Goal: Task Accomplishment & Management: Use online tool/utility

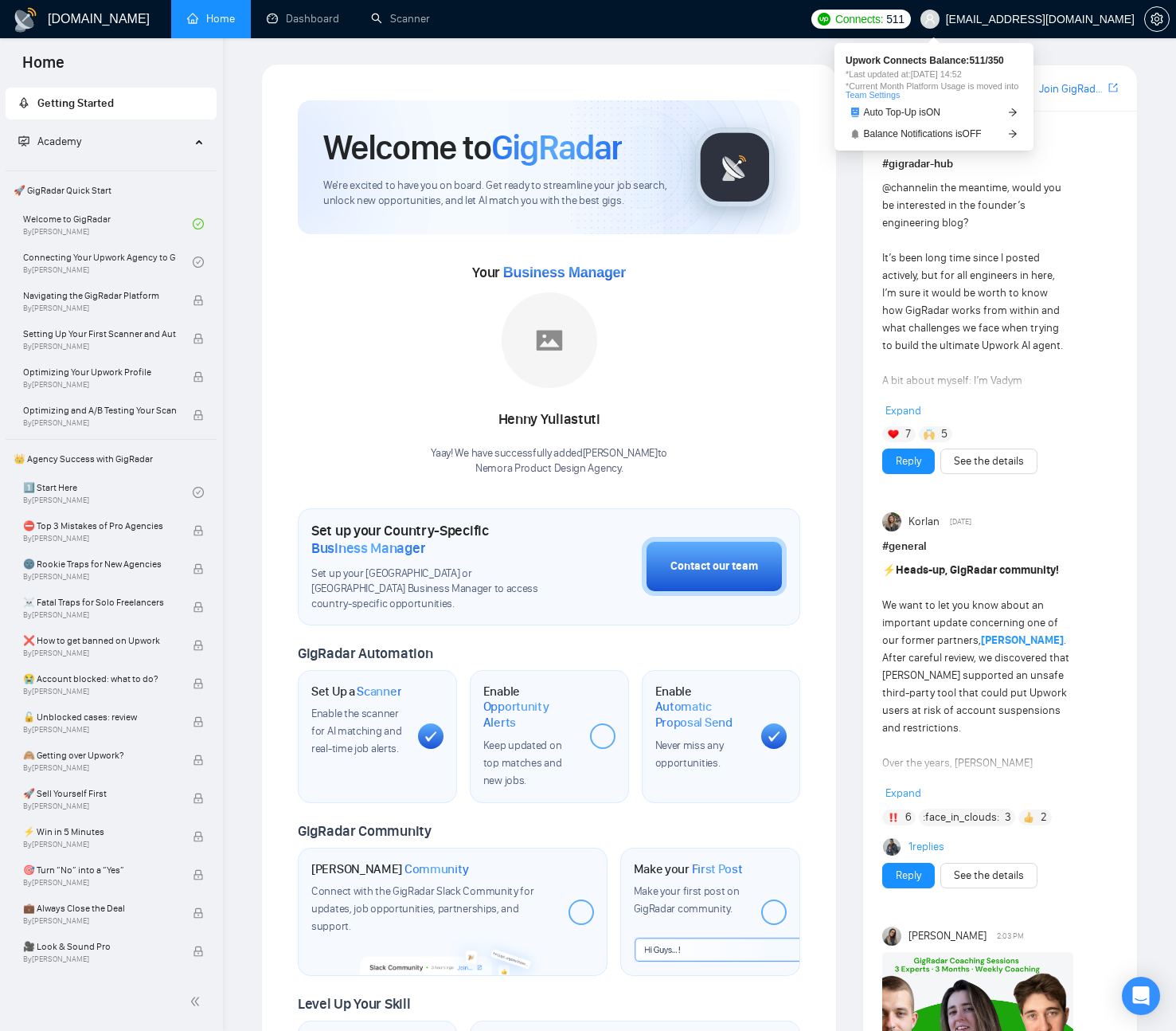
click at [883, 19] on span "Connects:" at bounding box center [859, 19] width 47 height 18
click at [733, 17] on ul "Home Dashboard Scanner" at bounding box center [484, 19] width 637 height 39
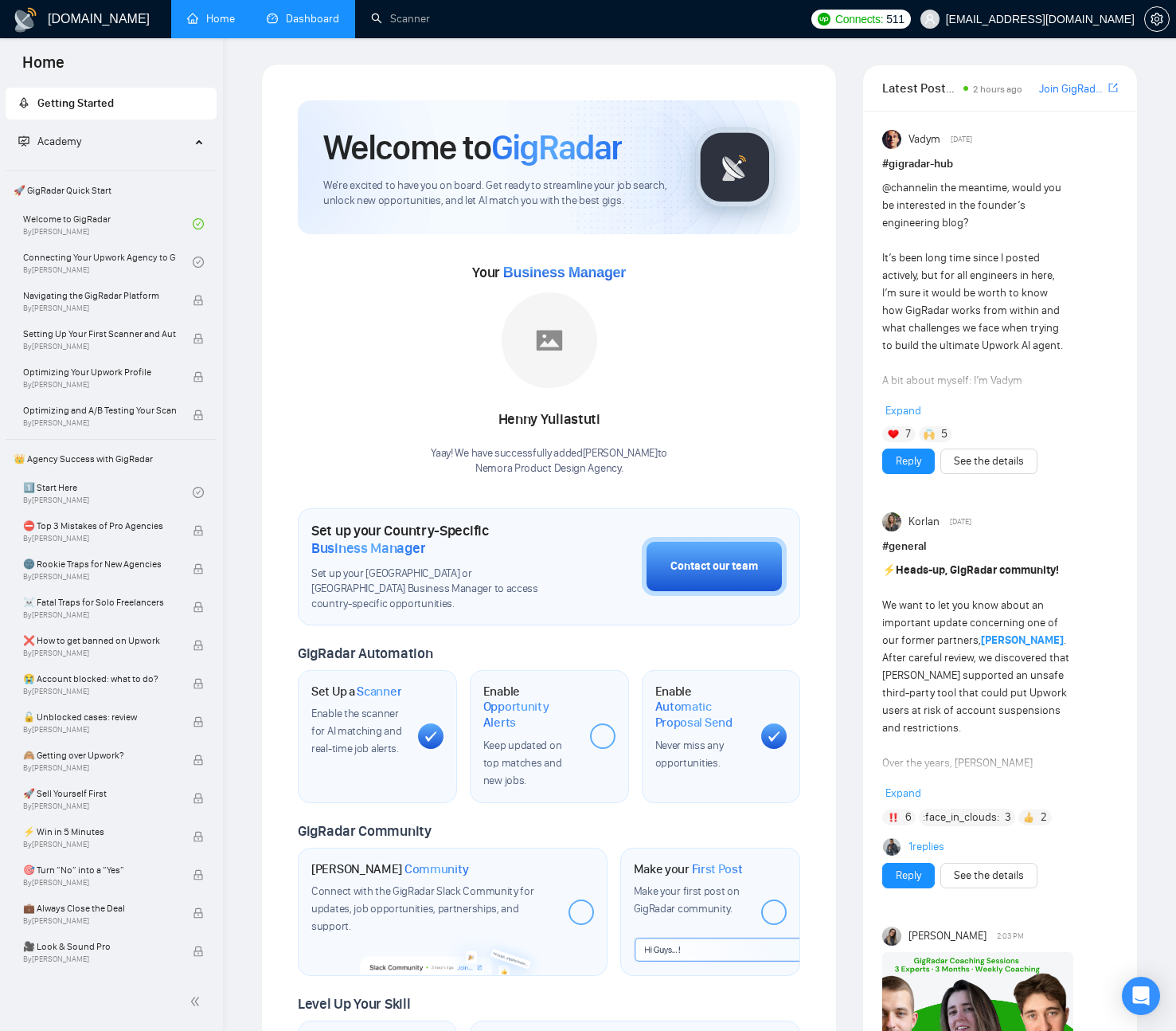
click at [307, 24] on link "Dashboard" at bounding box center [303, 19] width 72 height 14
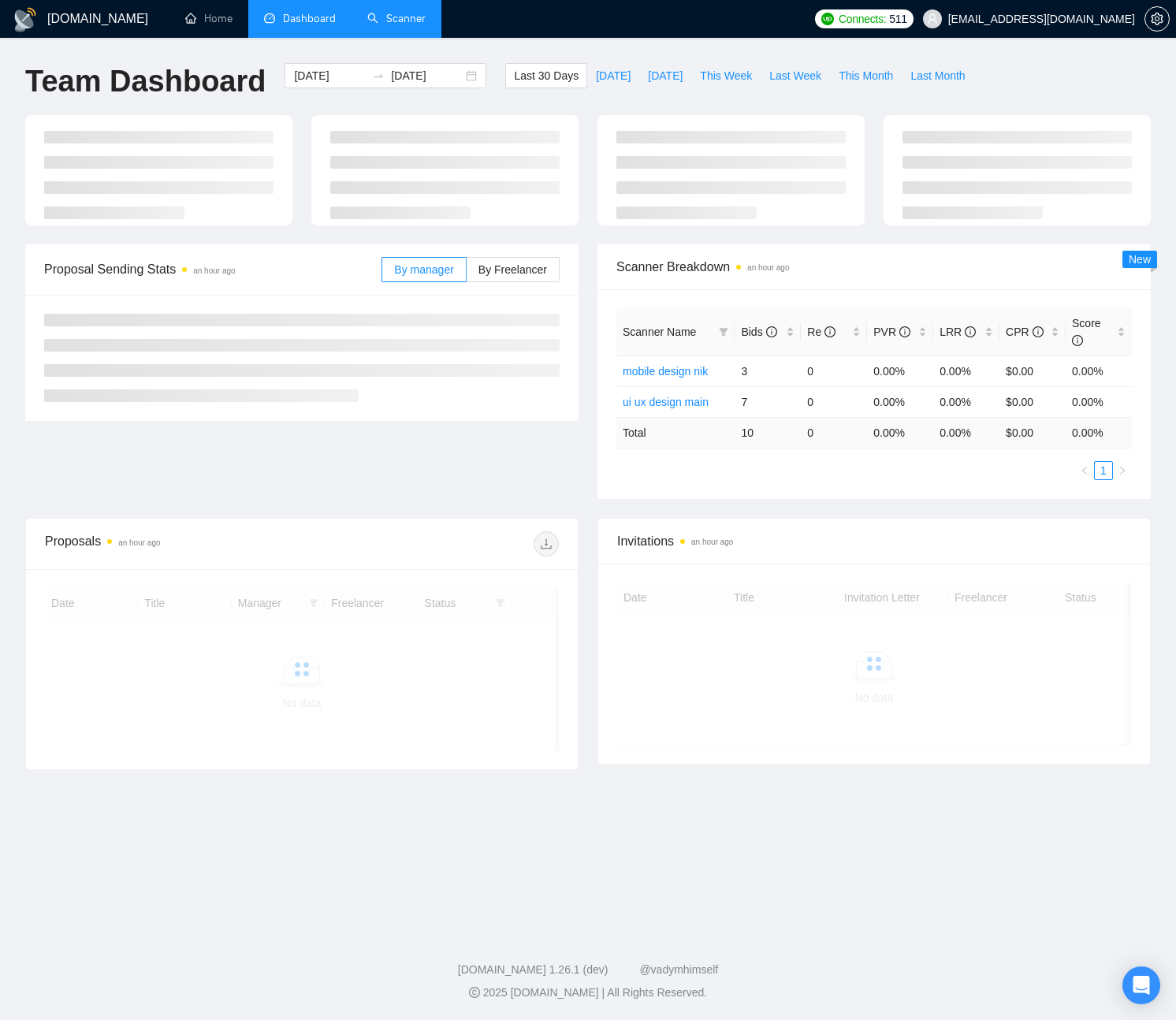
click at [393, 15] on link "Scanner" at bounding box center [397, 19] width 59 height 14
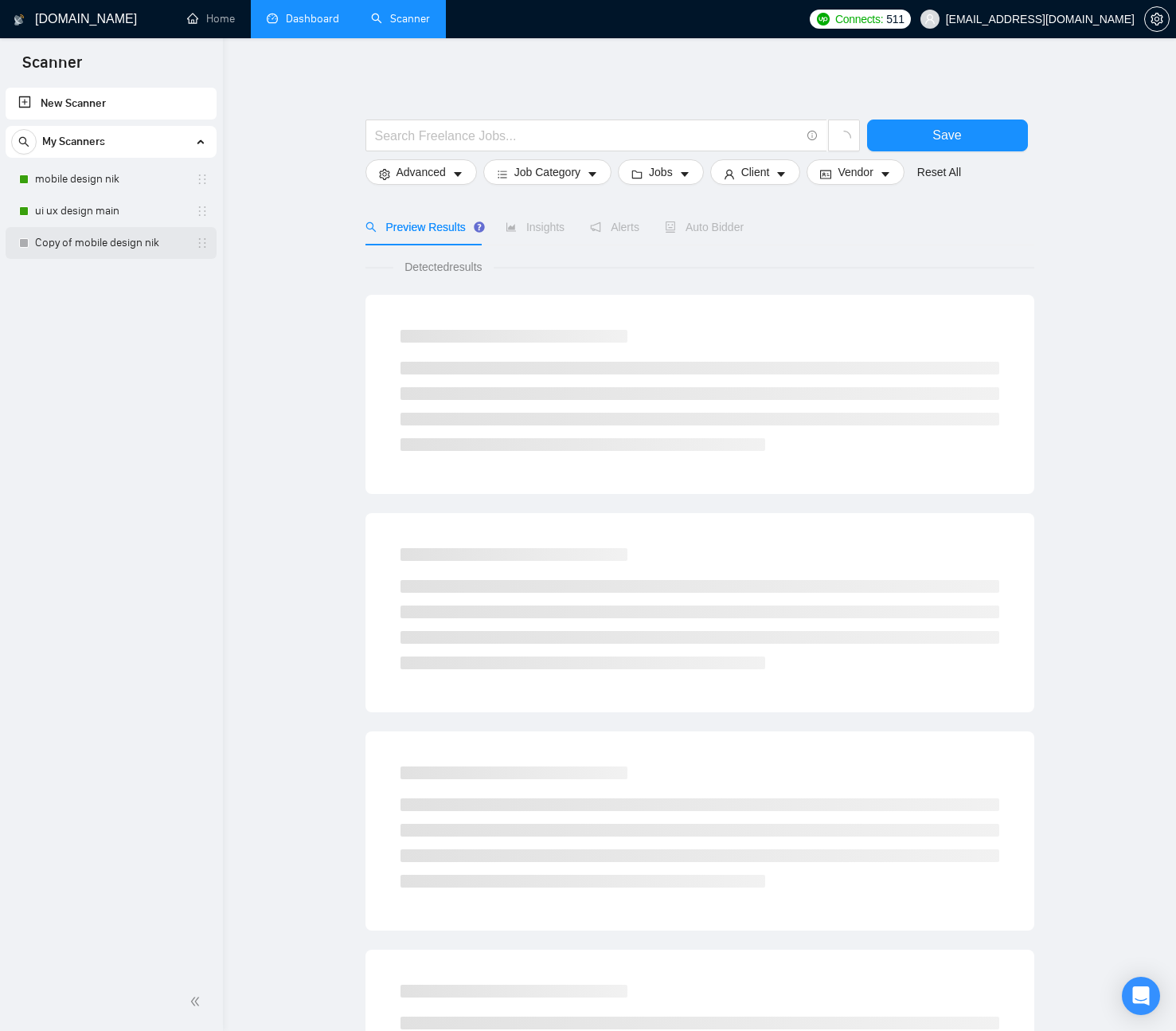
click at [121, 238] on link "Copy of mobile design nik" at bounding box center [110, 242] width 151 height 32
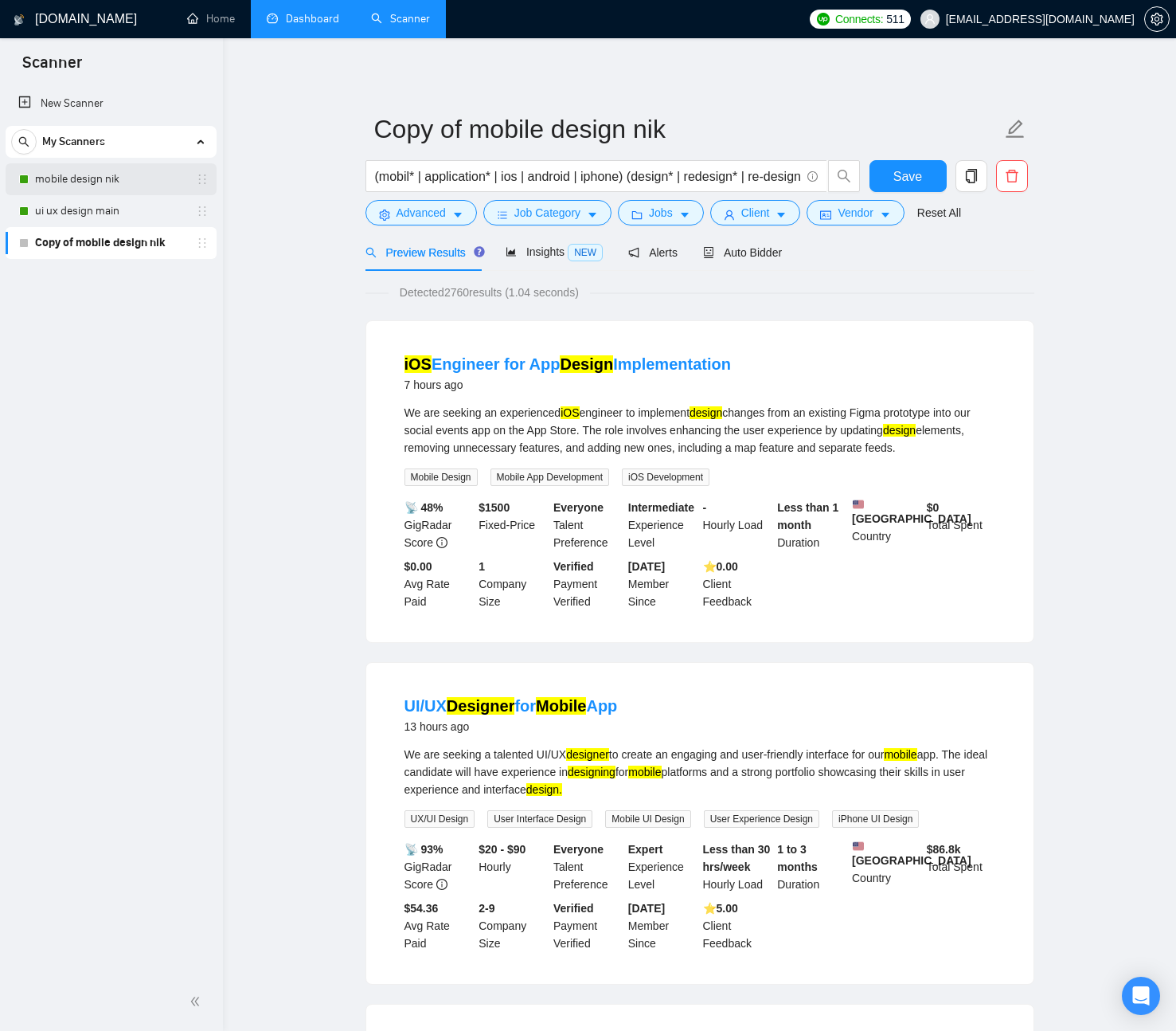
click at [129, 175] on link "mobile design nik" at bounding box center [110, 179] width 151 height 32
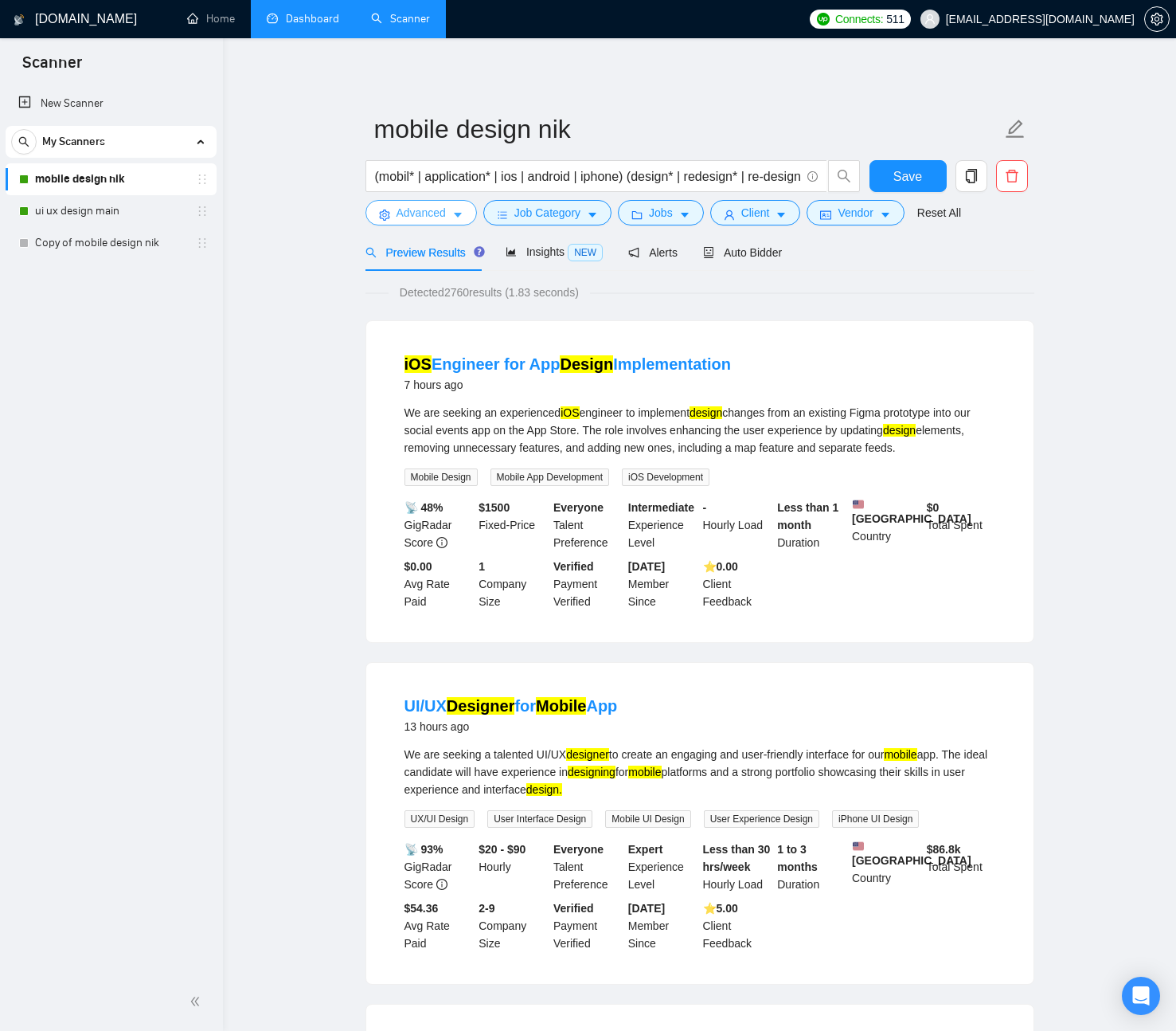
click at [410, 211] on span "Advanced" at bounding box center [421, 213] width 49 height 18
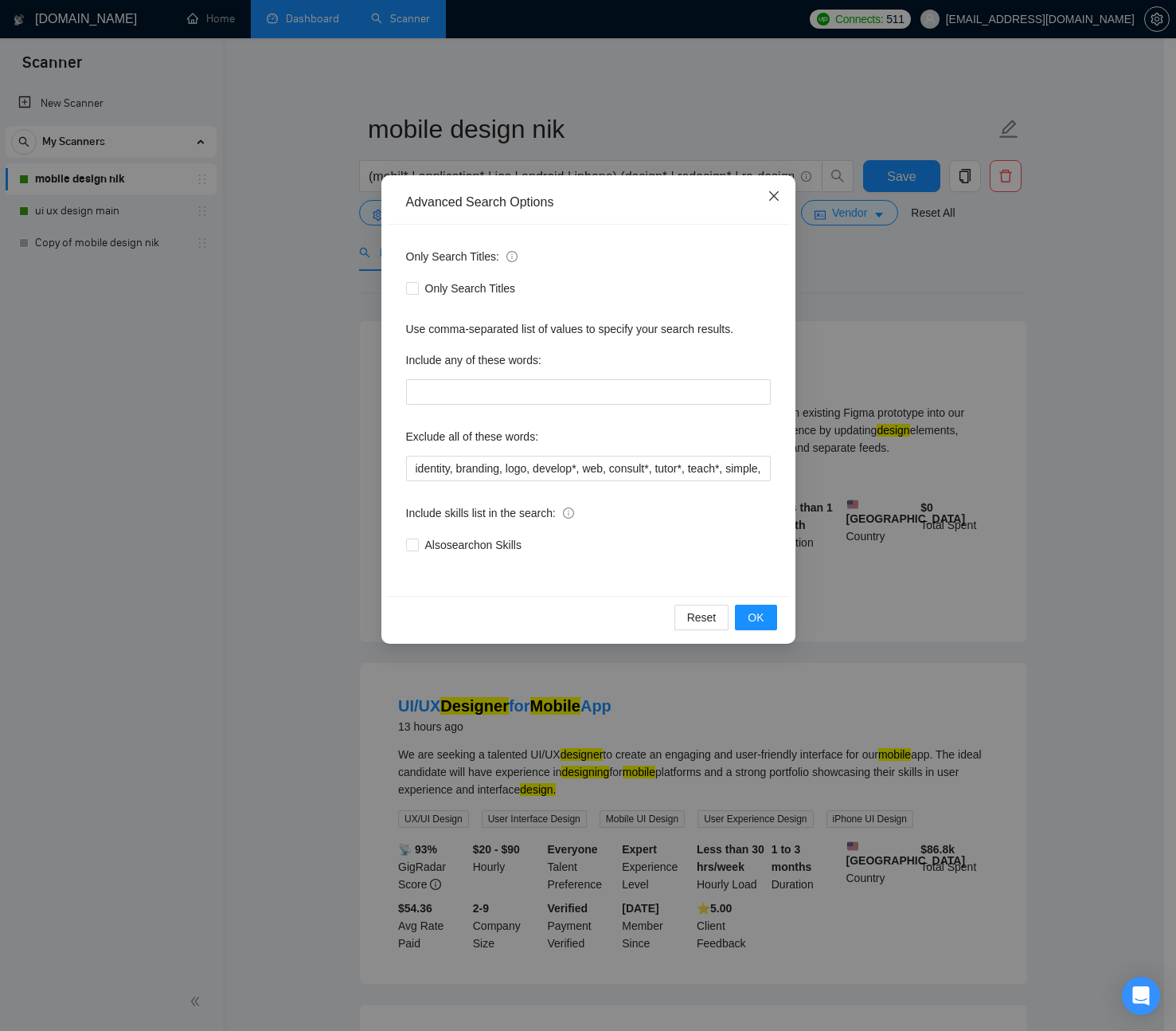
click at [784, 194] on span "Close" at bounding box center [773, 196] width 43 height 43
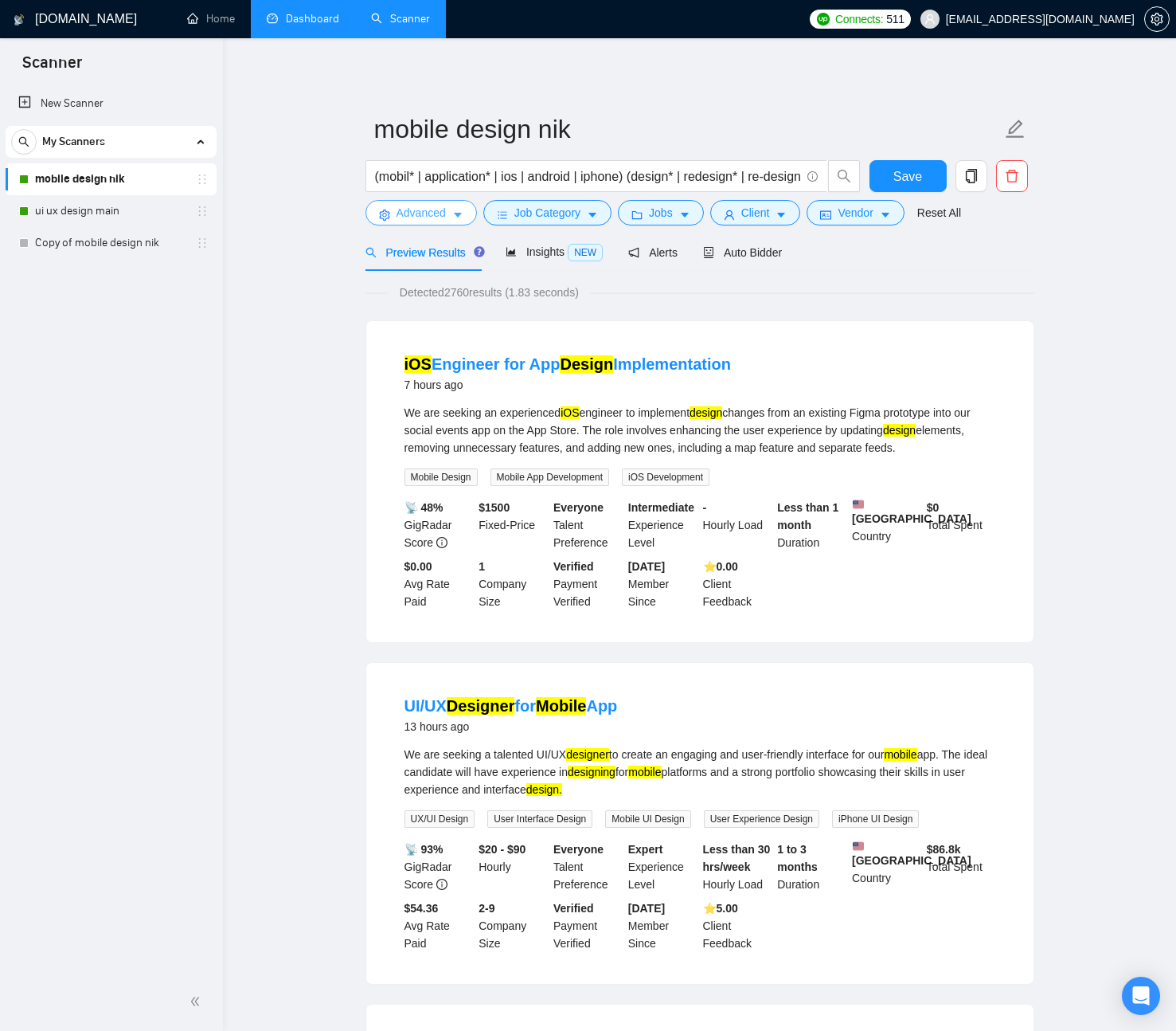
click at [463, 211] on icon "caret-down" at bounding box center [457, 215] width 11 height 11
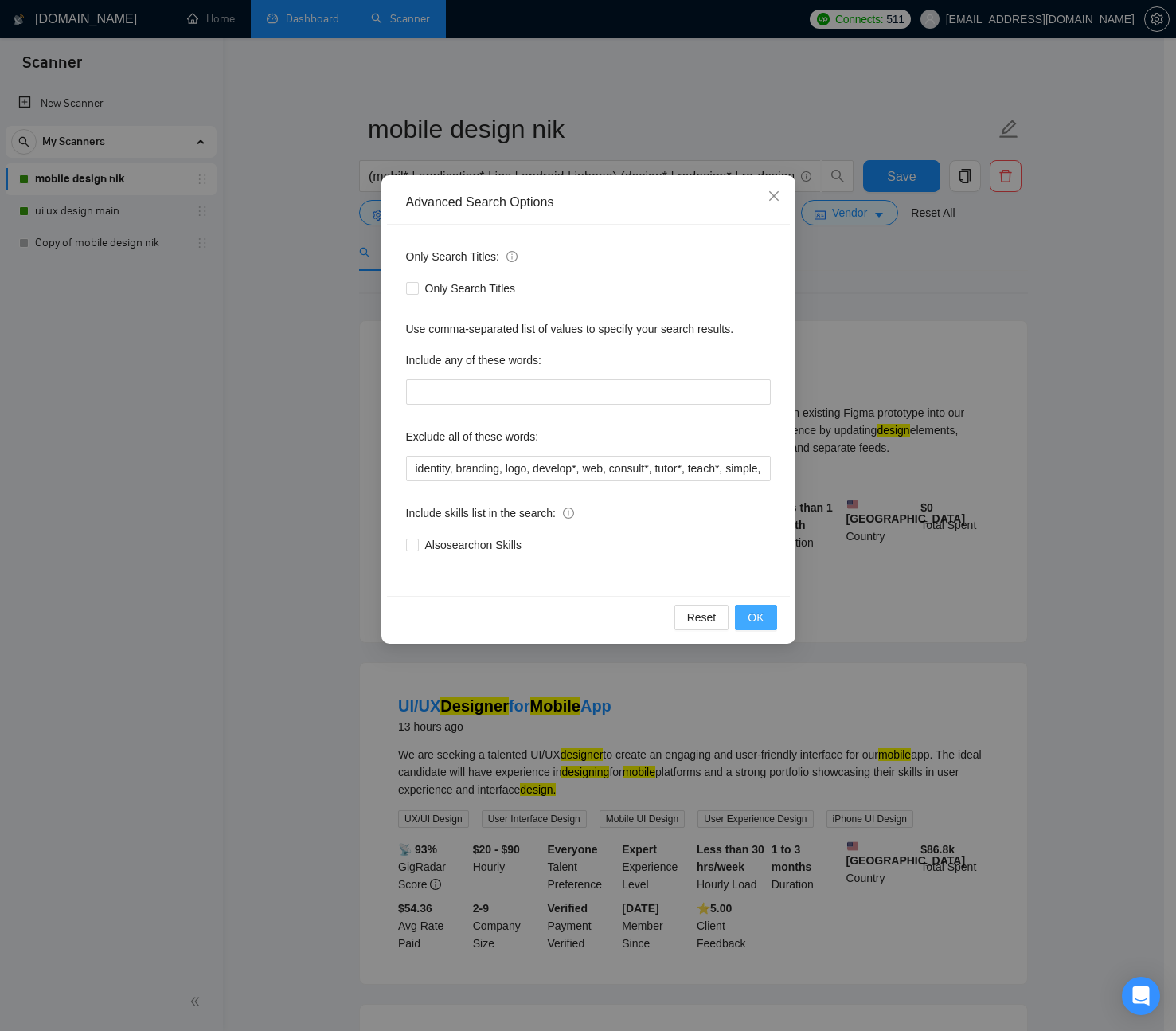
click at [757, 615] on span "OK" at bounding box center [756, 617] width 16 height 18
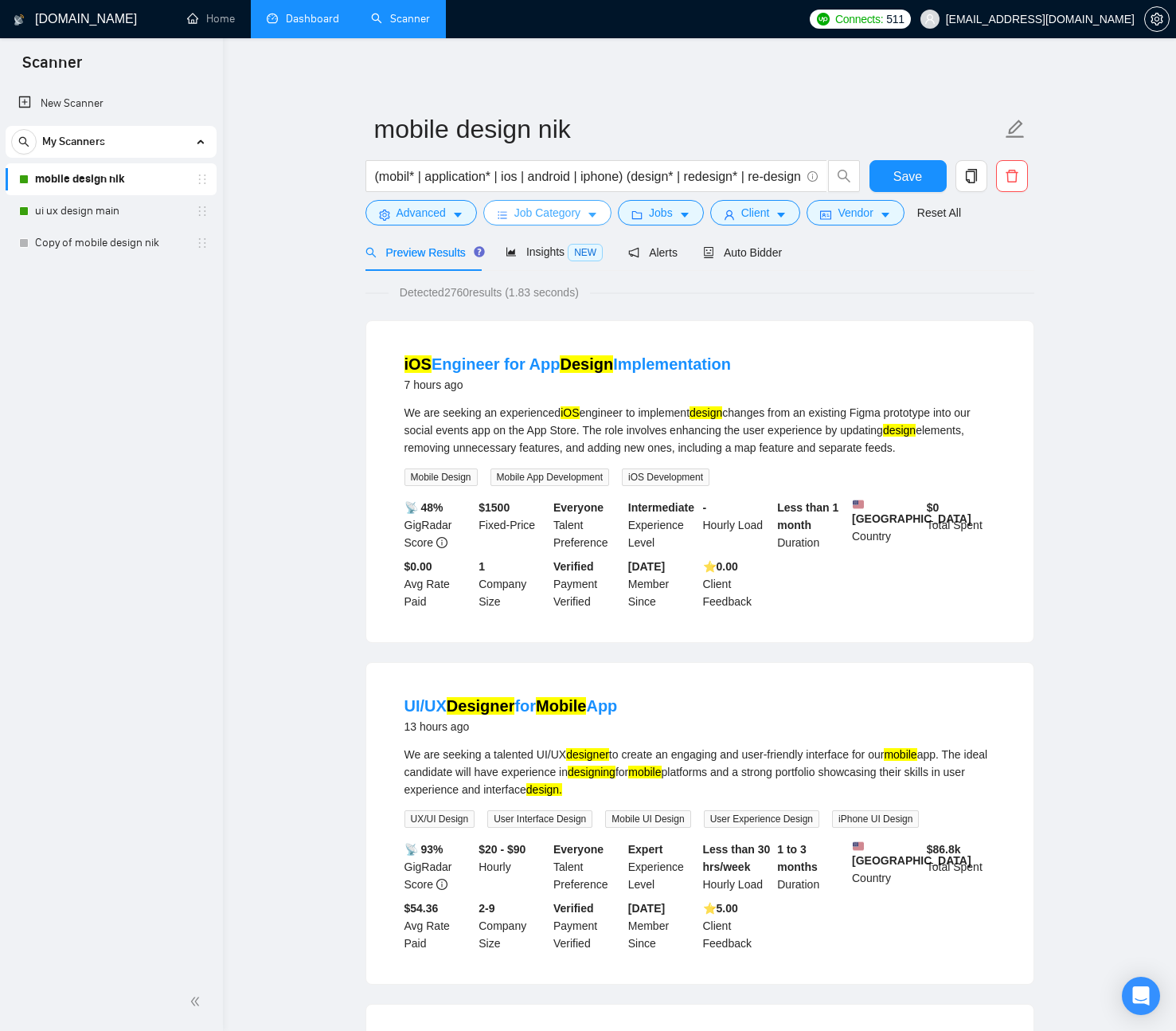
click at [558, 211] on span "Job Category" at bounding box center [547, 213] width 66 height 18
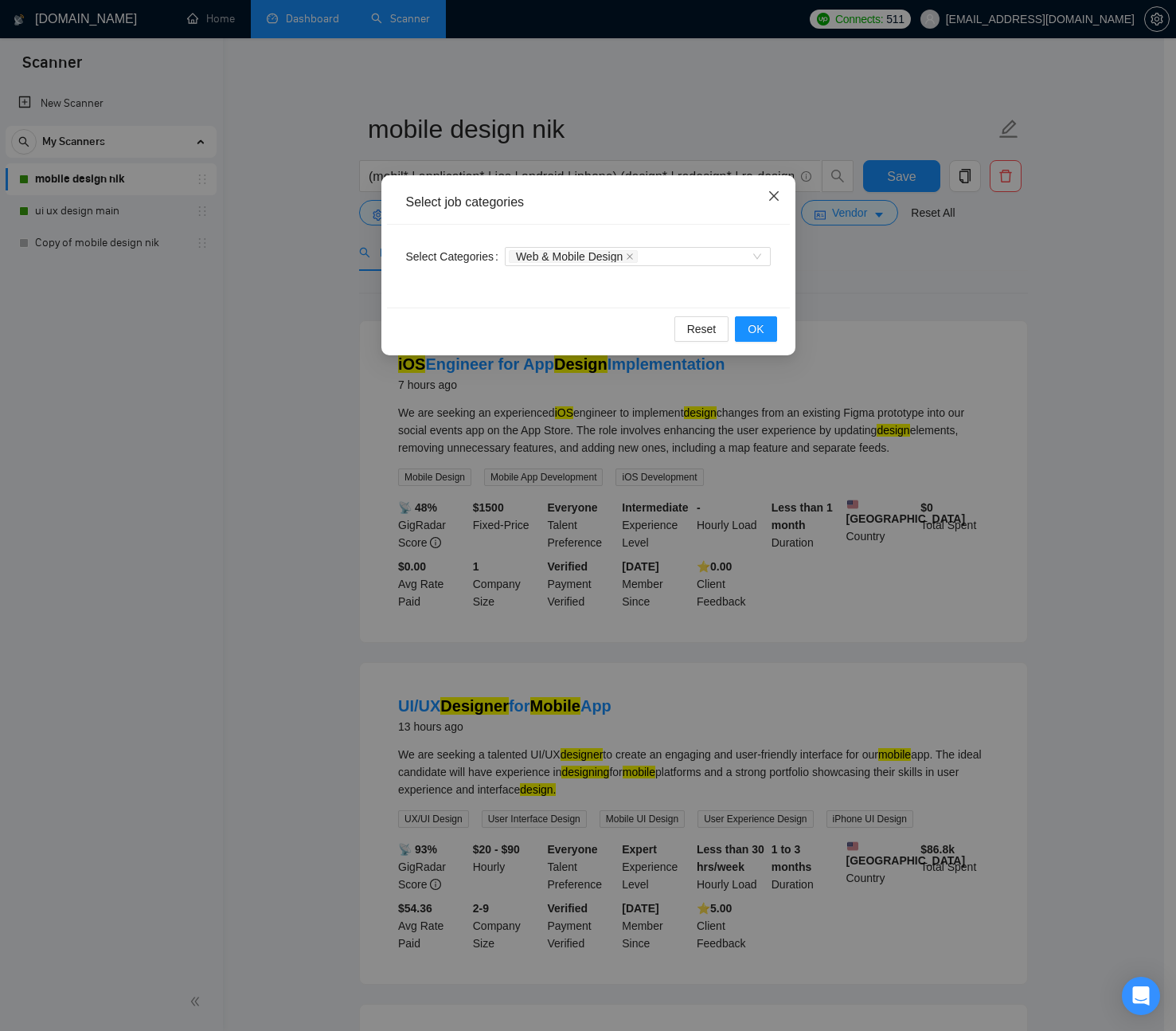
click at [778, 192] on icon "close" at bounding box center [773, 196] width 13 height 13
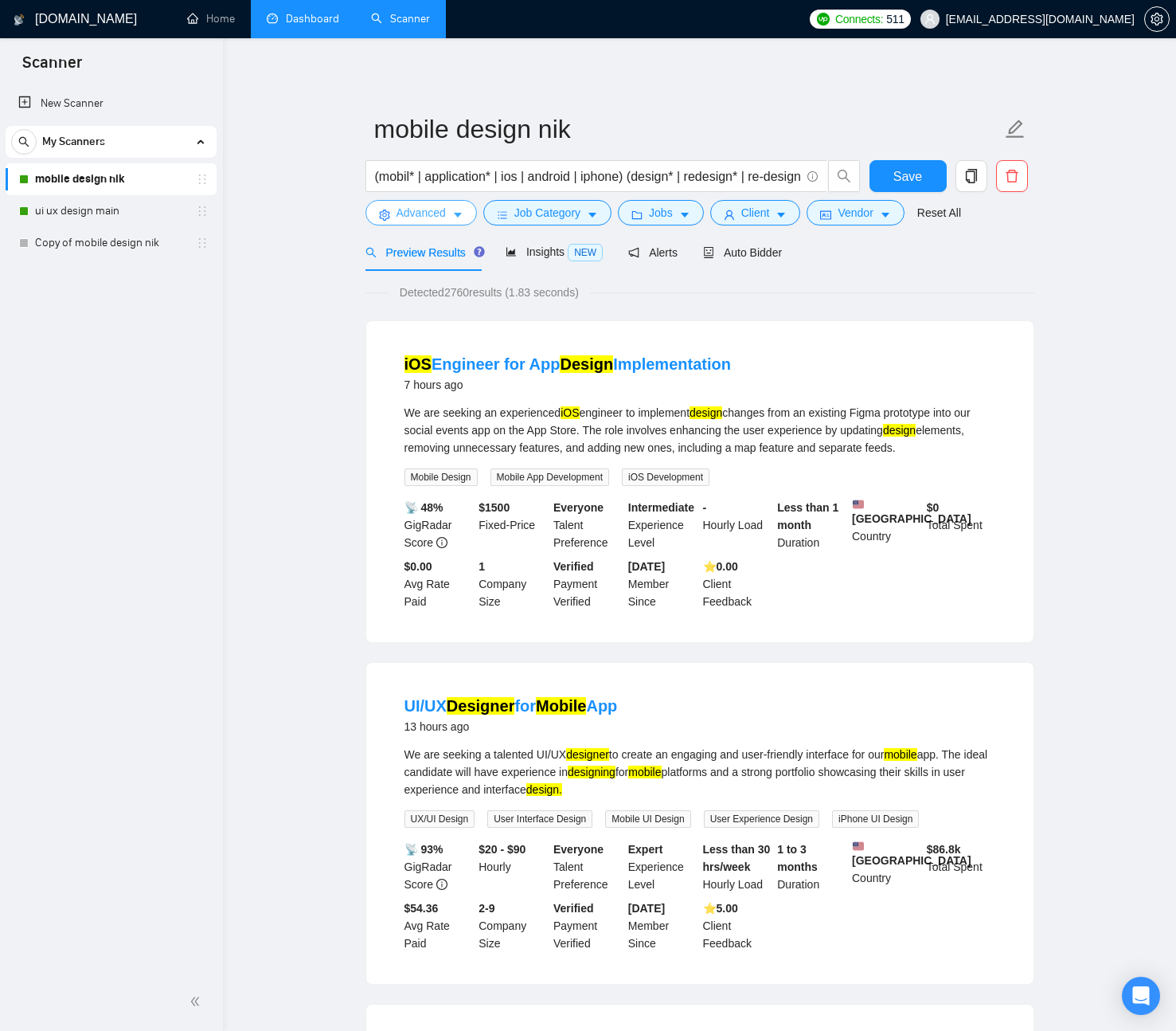
click at [452, 211] on button "Advanced" at bounding box center [421, 213] width 112 height 26
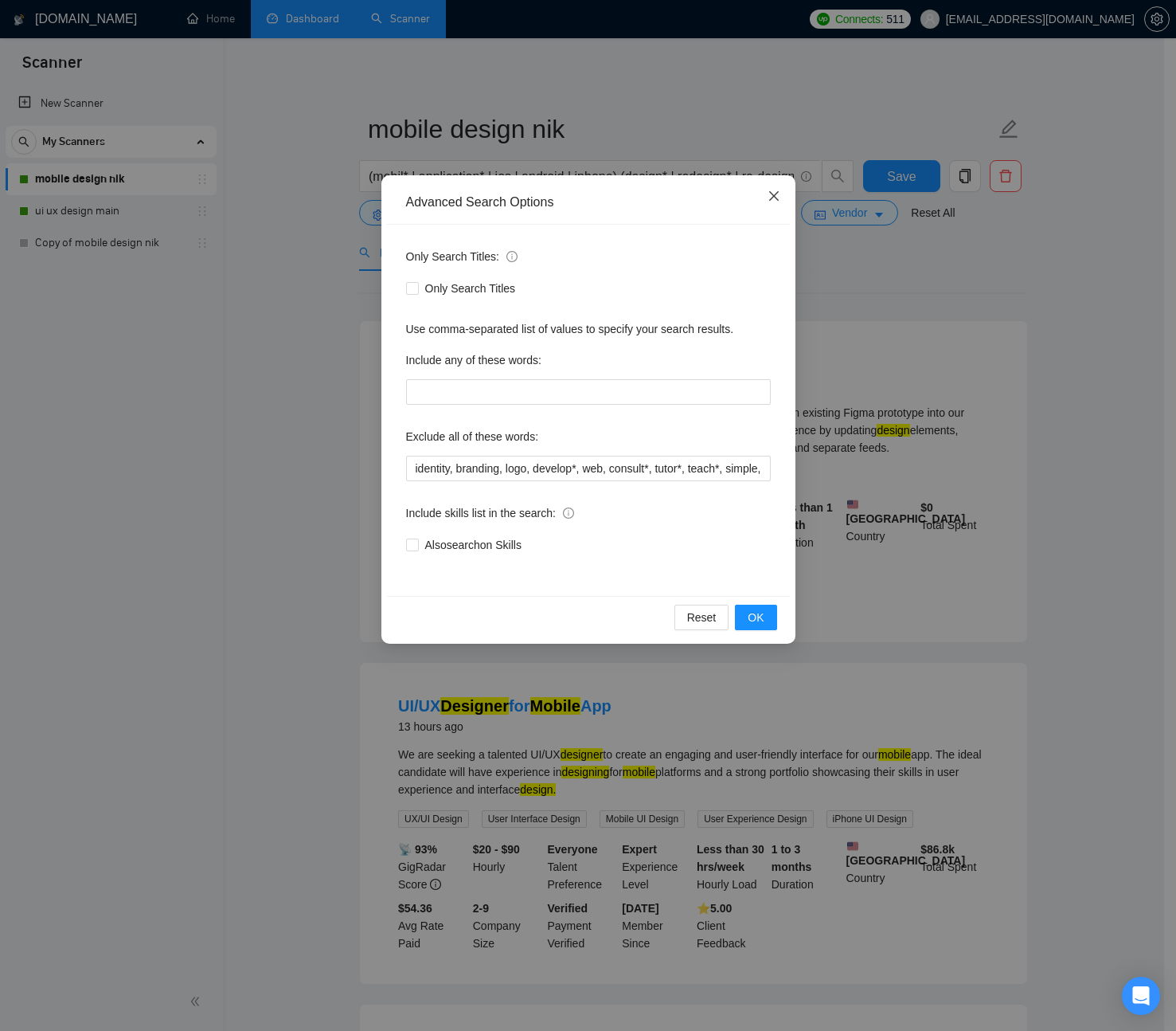
click at [771, 198] on icon "close" at bounding box center [773, 196] width 10 height 10
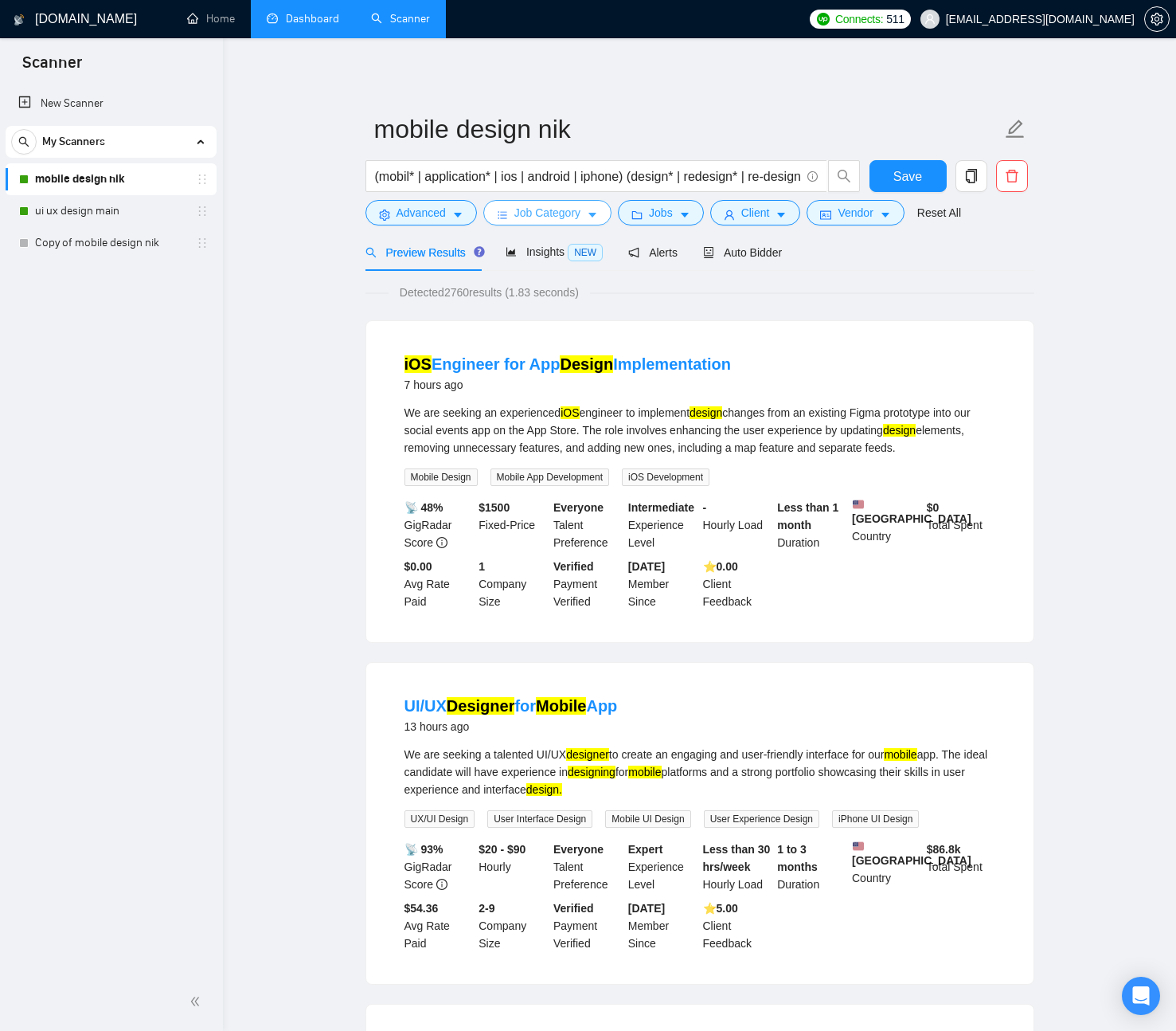
click at [531, 214] on span "Job Category" at bounding box center [547, 213] width 66 height 18
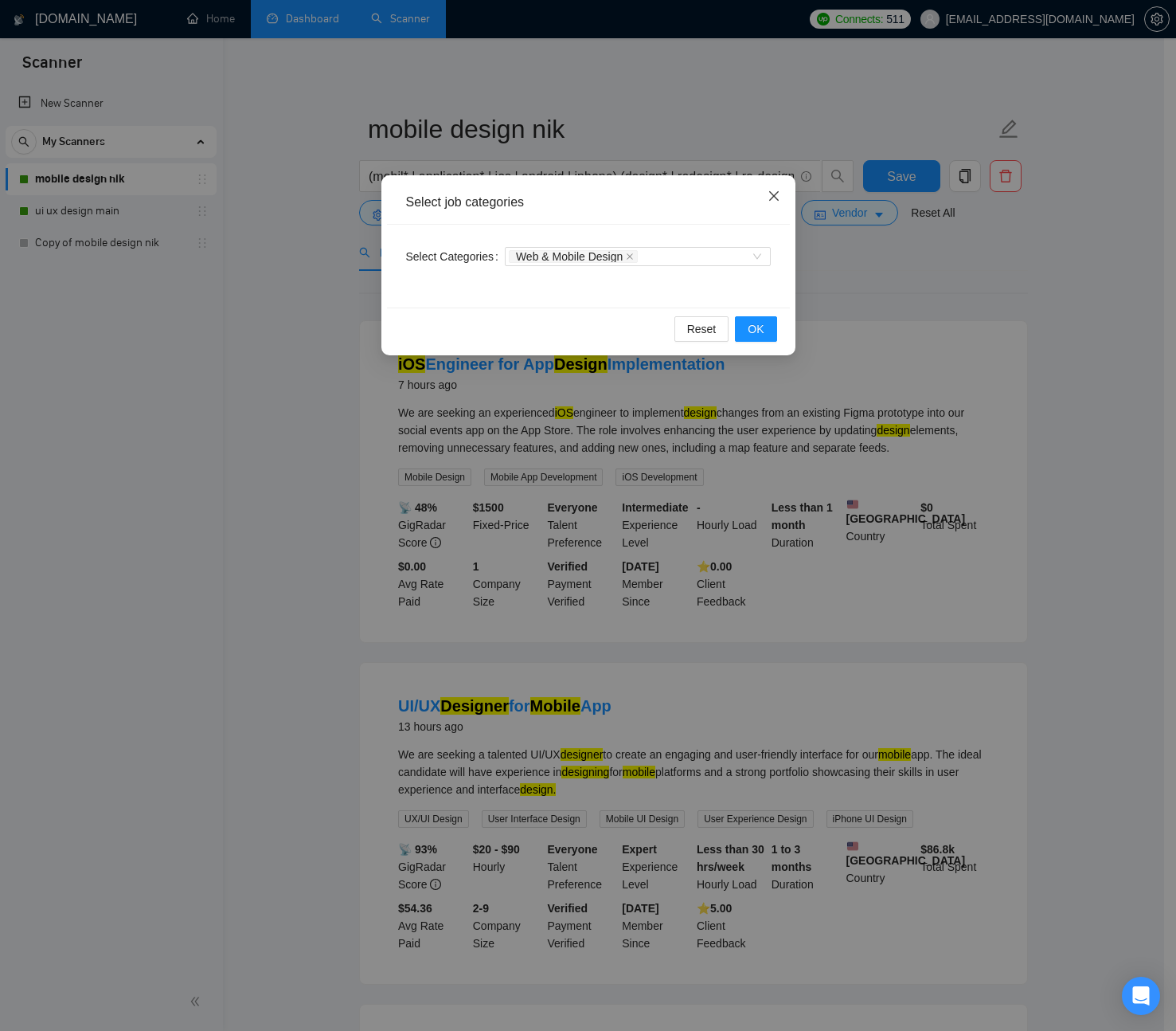
click at [778, 196] on icon "close" at bounding box center [773, 196] width 13 height 13
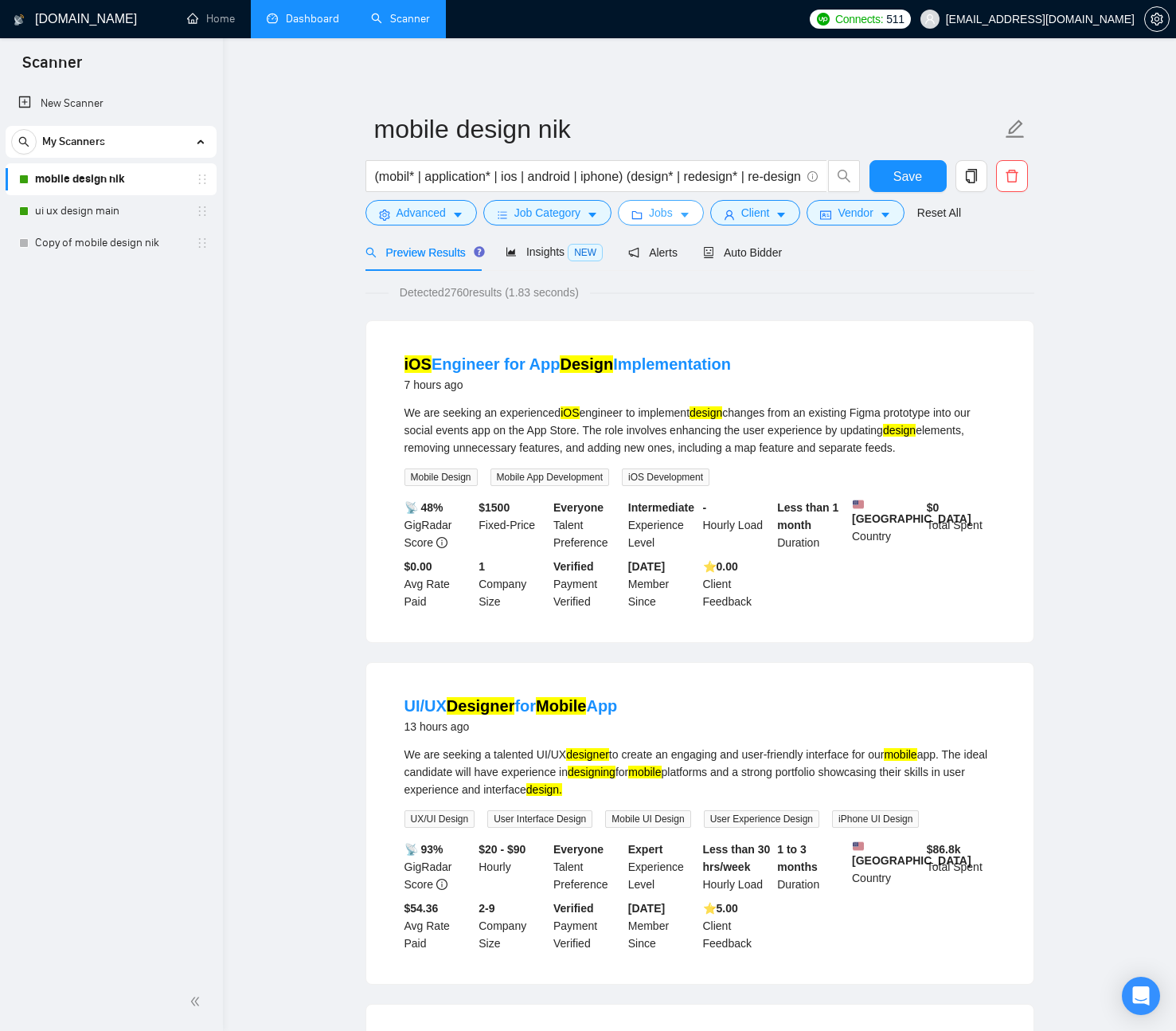
click at [684, 219] on icon "caret-down" at bounding box center [684, 215] width 11 height 11
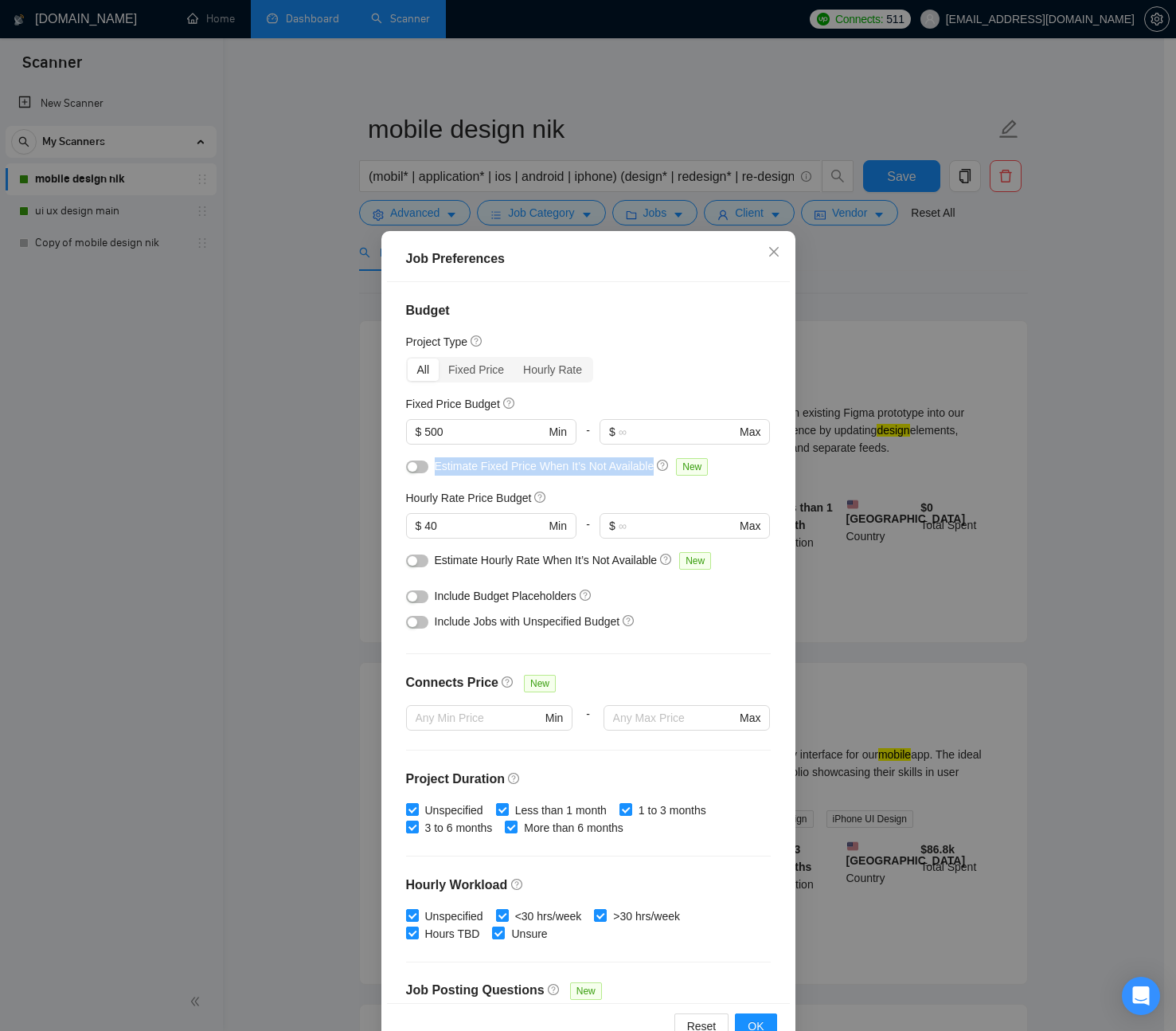
drag, startPoint x: 652, startPoint y: 467, endPoint x: 450, endPoint y: 462, distance: 202.1
click at [435, 461] on span "Estimate Fixed Price When It’s Not Available" at bounding box center [545, 466] width 220 height 13
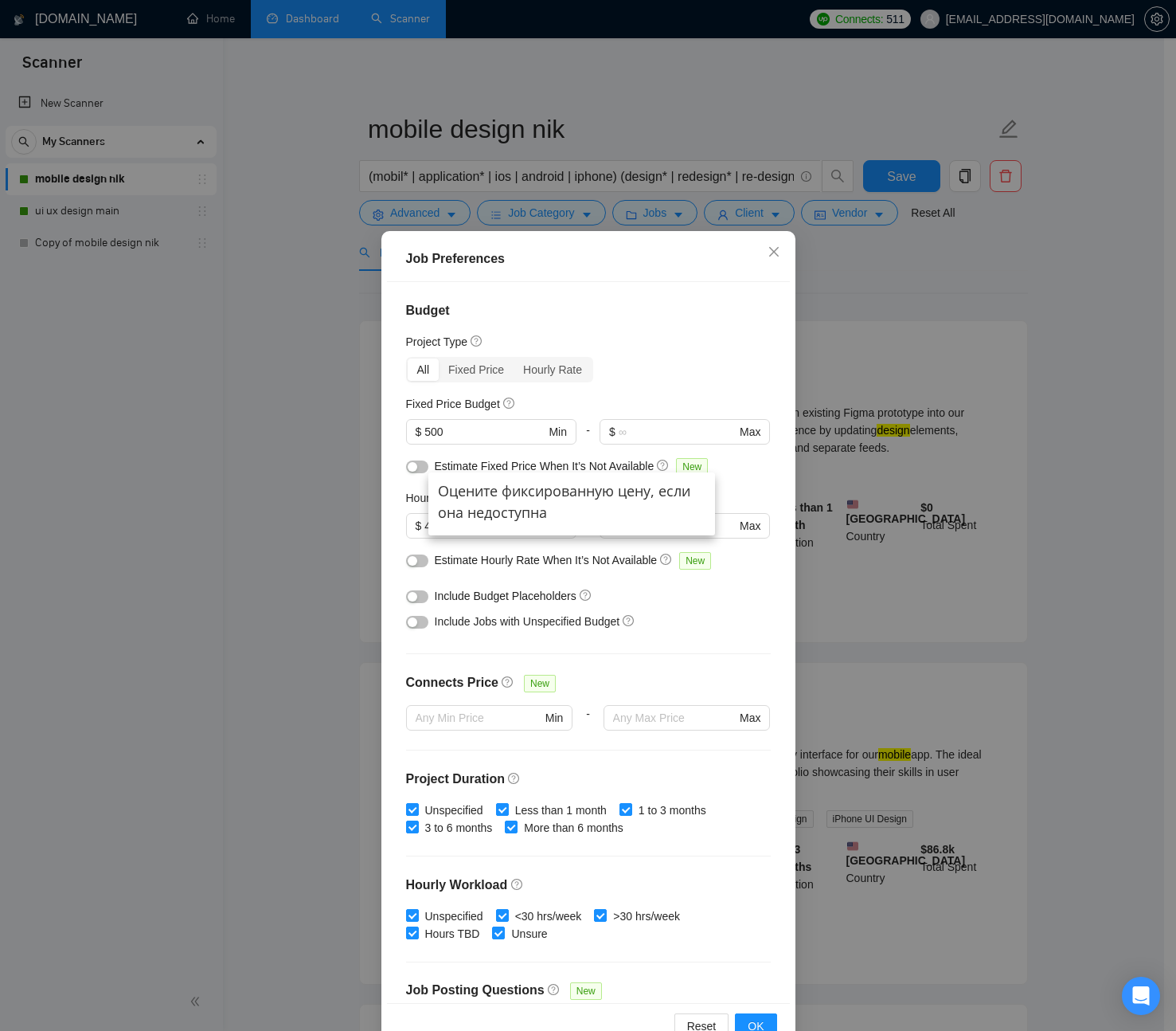
click at [489, 464] on span "Estimate Fixed Price When It’s Not Available" at bounding box center [545, 466] width 220 height 13
click at [418, 467] on button "button" at bounding box center [417, 466] width 23 height 13
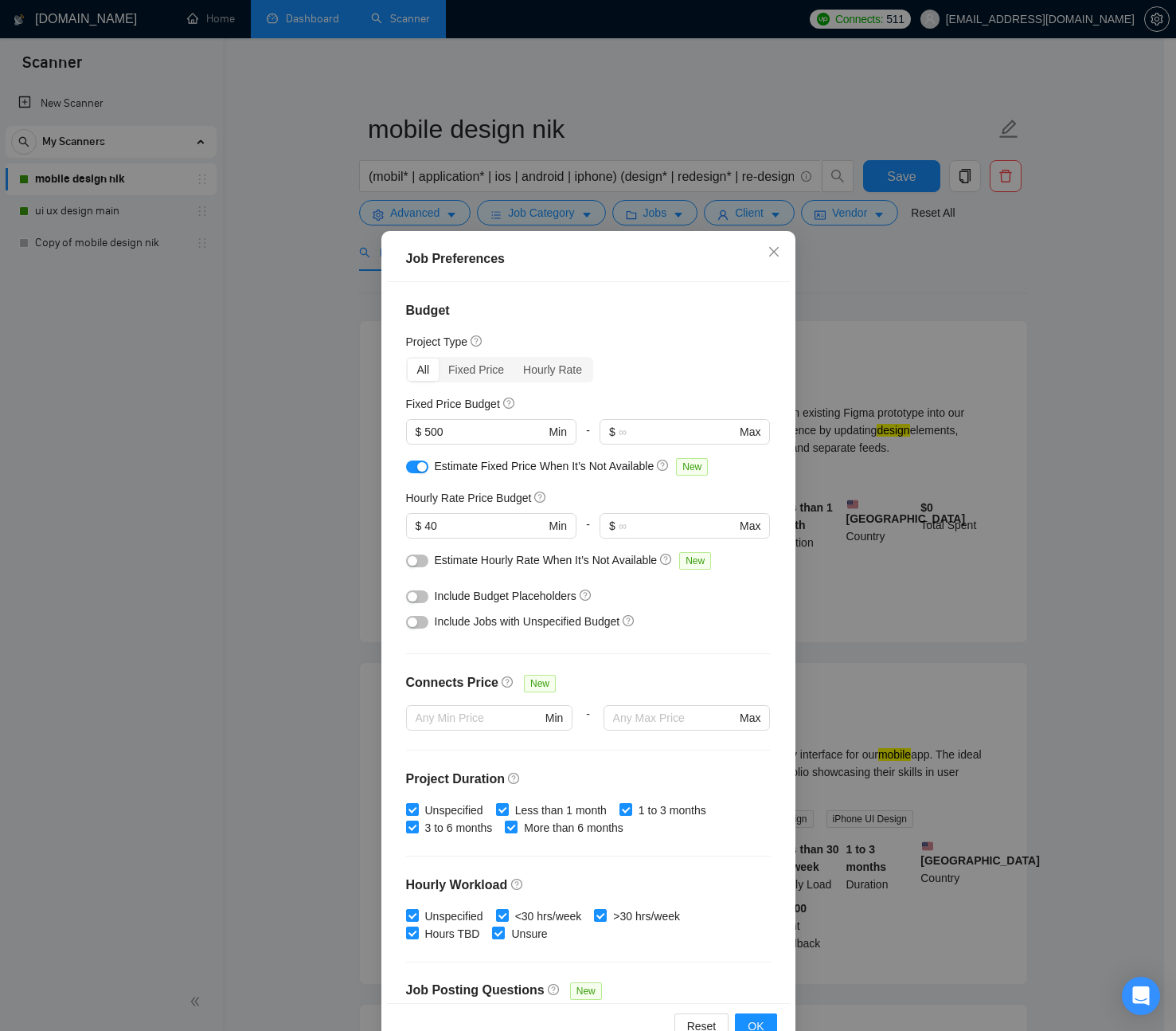
click at [417, 465] on div "button" at bounding box center [422, 467] width 10 height 10
click at [613, 280] on div "Job Preferences" at bounding box center [588, 259] width 403 height 46
click at [769, 251] on icon "close" at bounding box center [773, 251] width 10 height 10
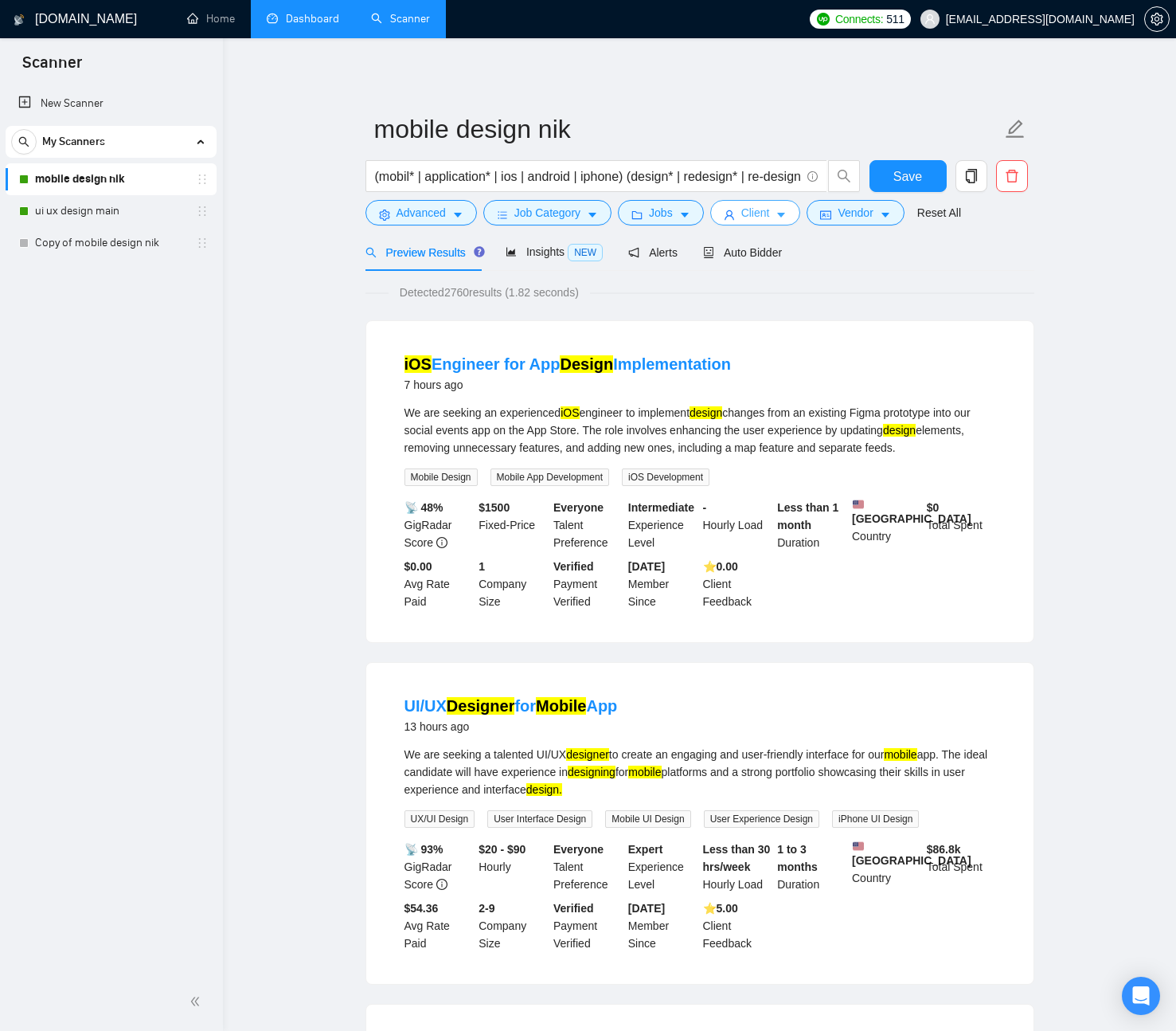
click at [769, 211] on span "Client" at bounding box center [756, 213] width 29 height 18
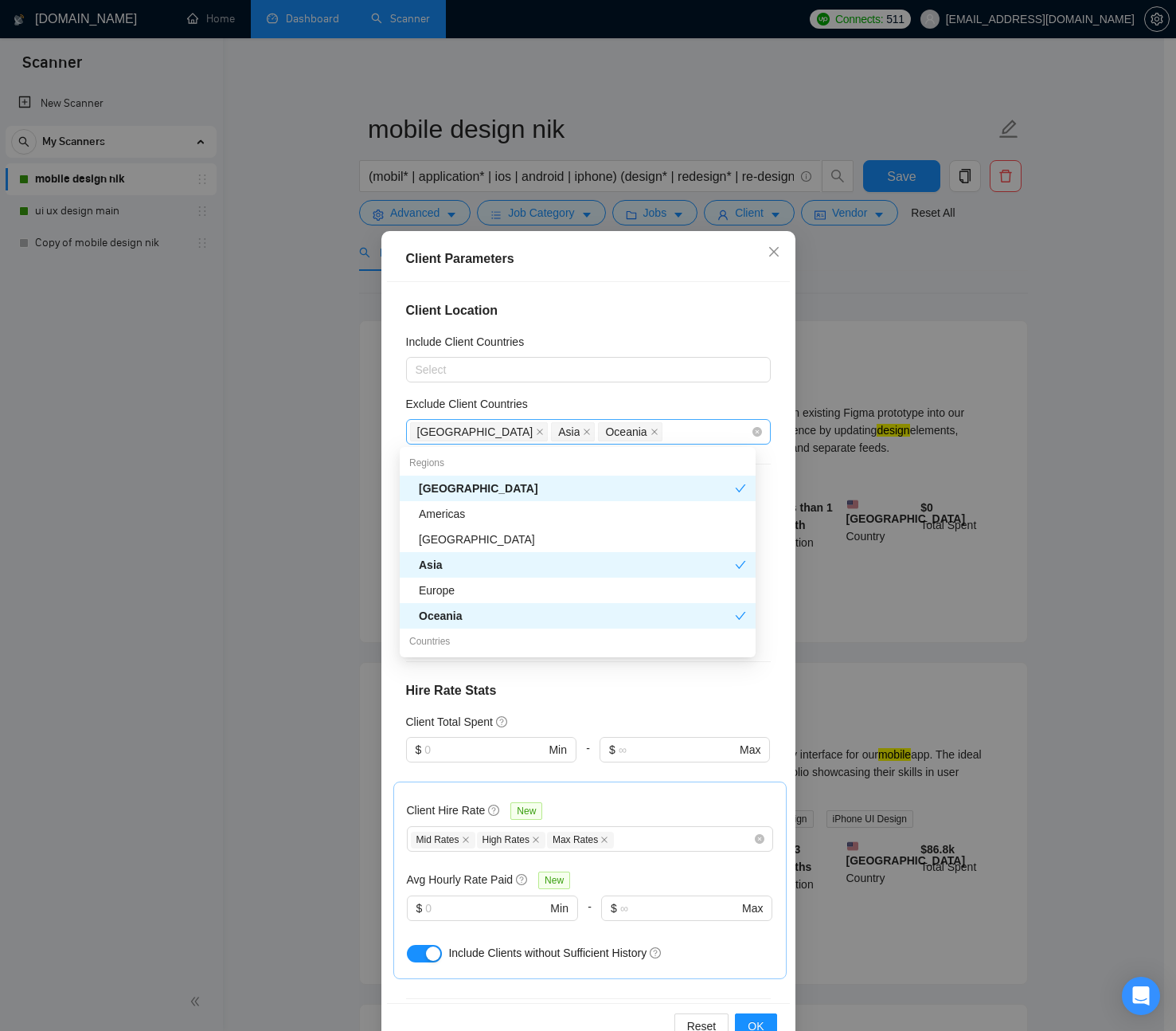
click at [592, 430] on div "Africa Asia Oceania" at bounding box center [581, 431] width 341 height 23
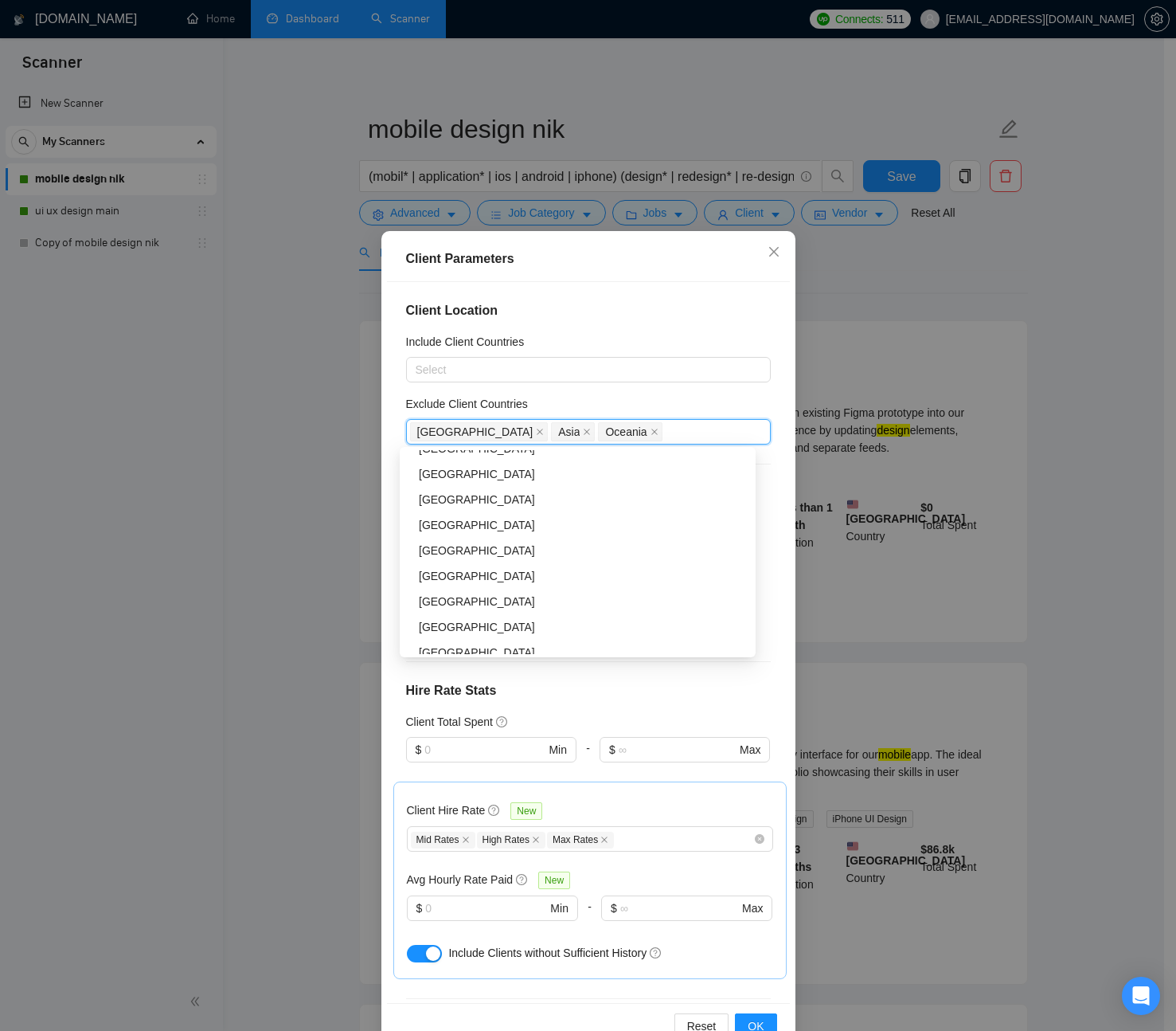
scroll to position [219, 0]
click at [453, 501] on div "[GEOGRAPHIC_DATA]" at bounding box center [582, 499] width 327 height 18
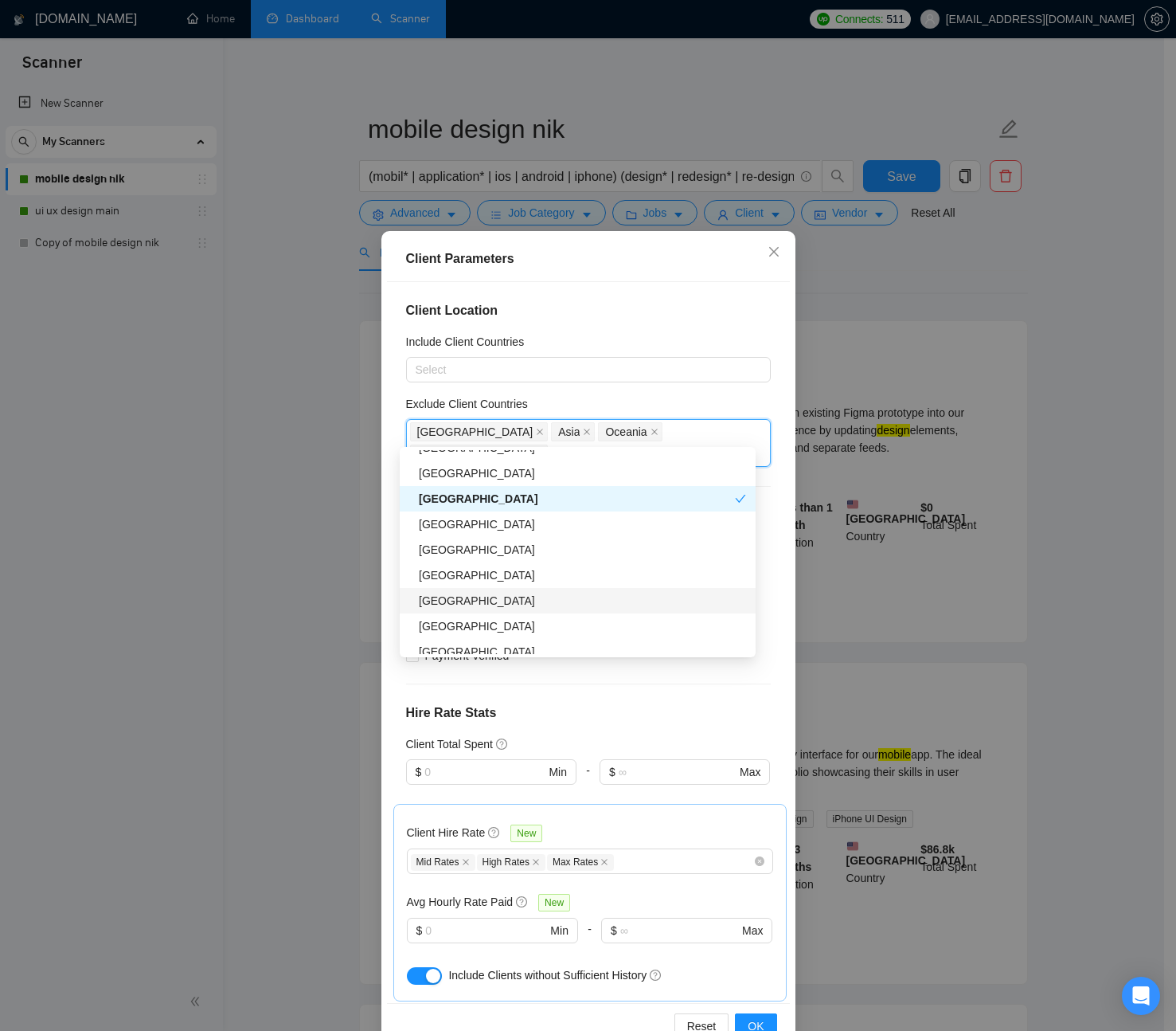
click at [470, 595] on div "[GEOGRAPHIC_DATA]" at bounding box center [582, 601] width 327 height 18
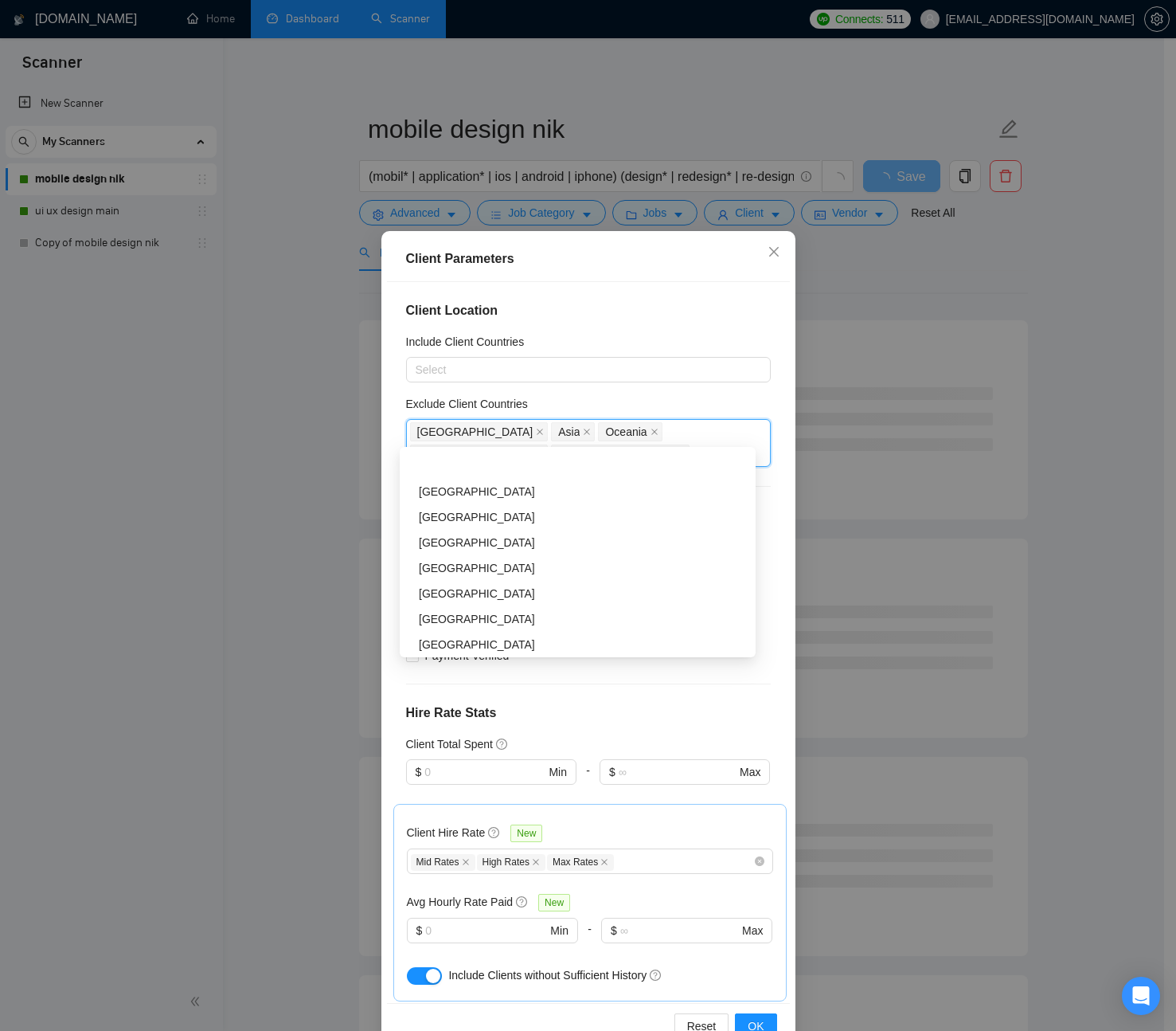
scroll to position [530, 0]
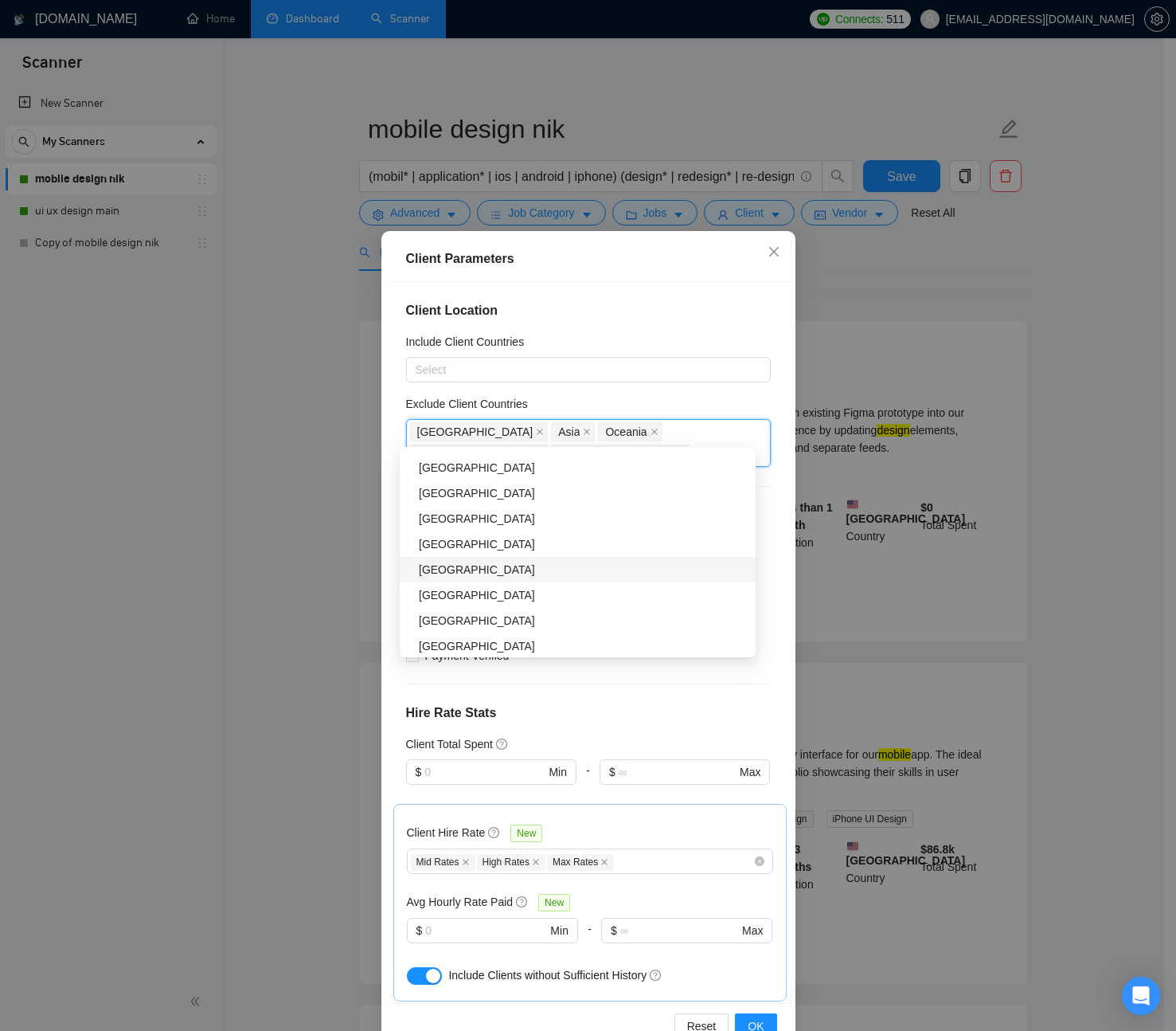
click at [474, 562] on div "[GEOGRAPHIC_DATA]" at bounding box center [582, 570] width 327 height 18
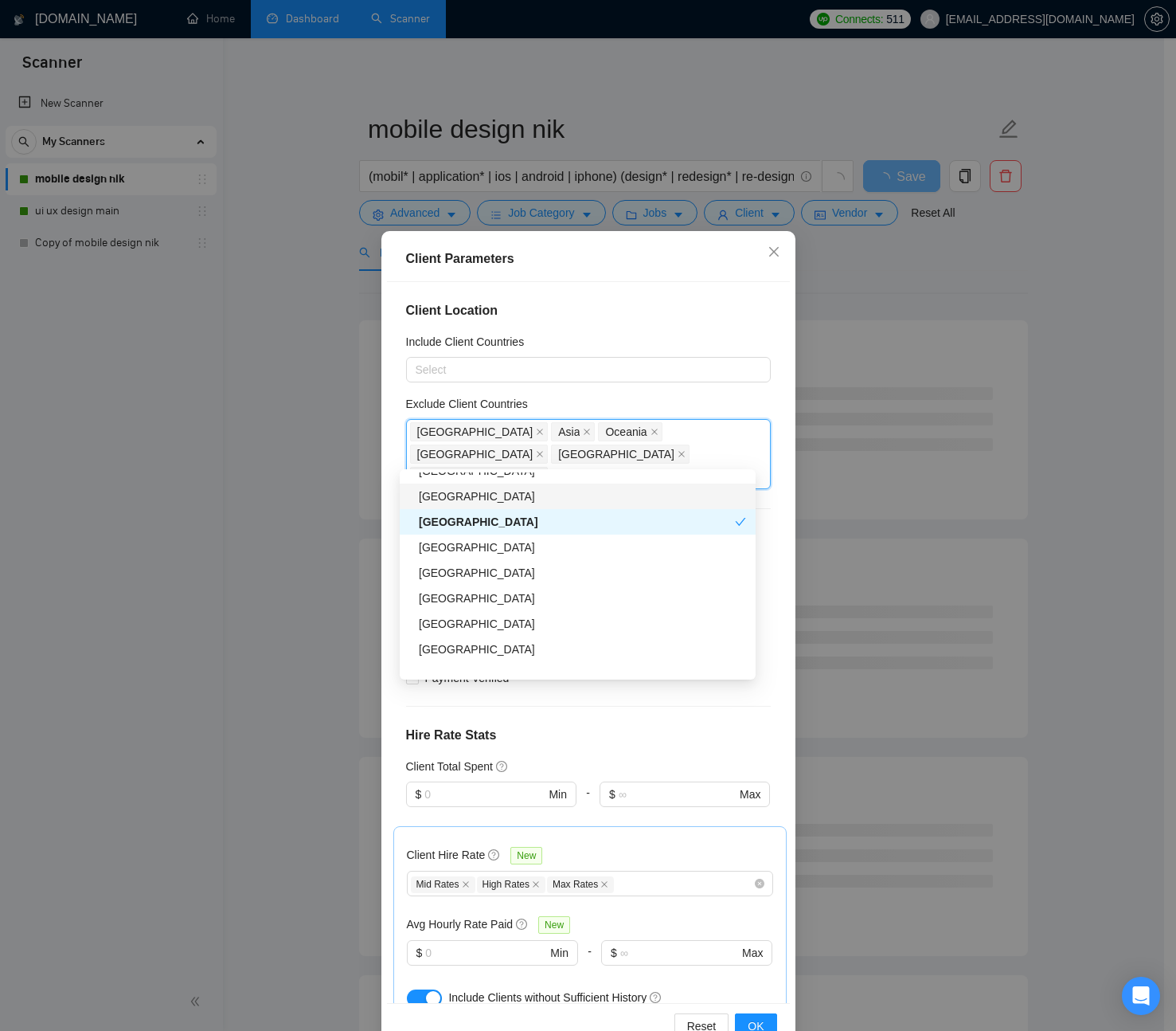
scroll to position [633, 0]
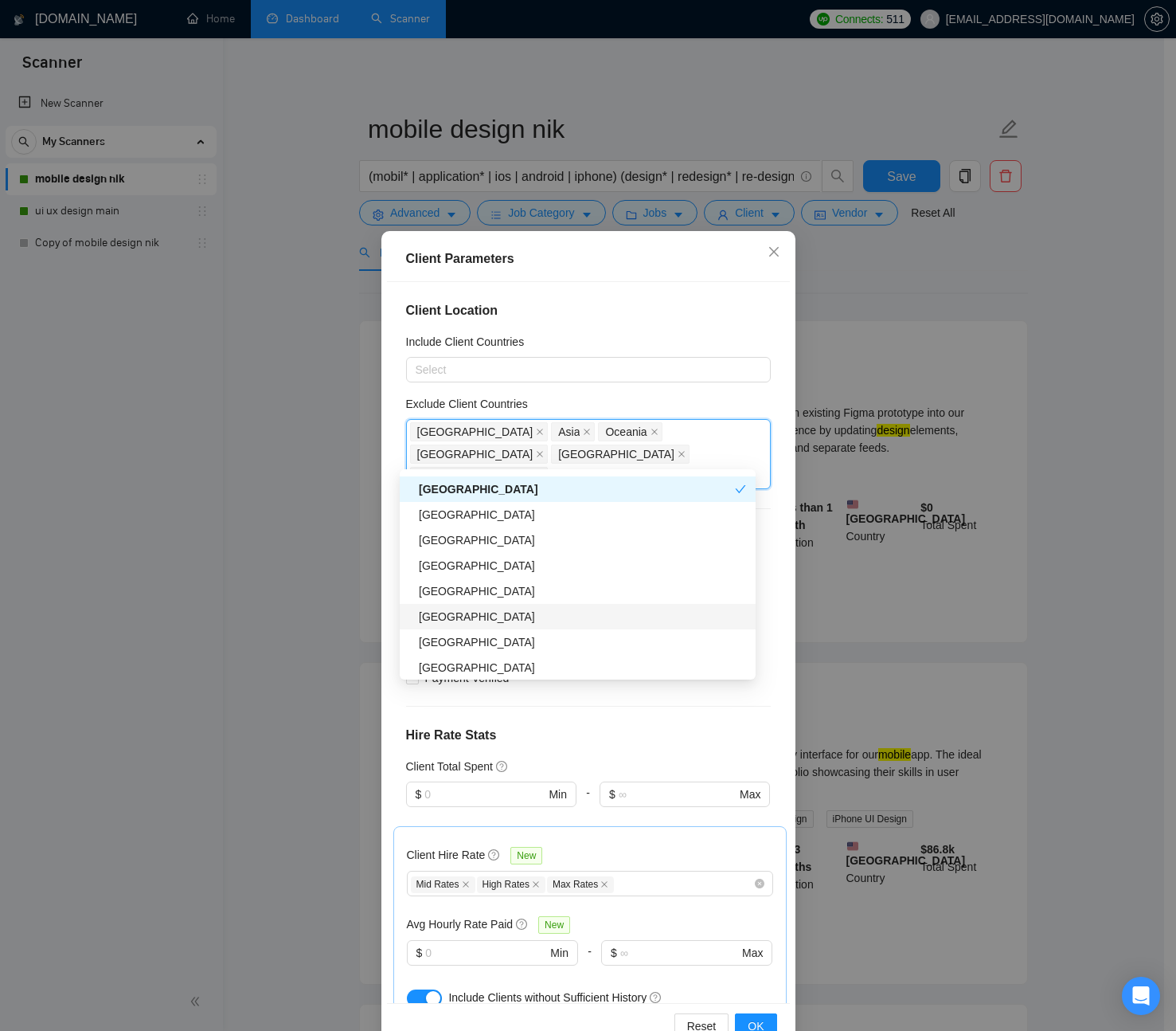
click at [464, 618] on div "[GEOGRAPHIC_DATA]" at bounding box center [582, 616] width 327 height 18
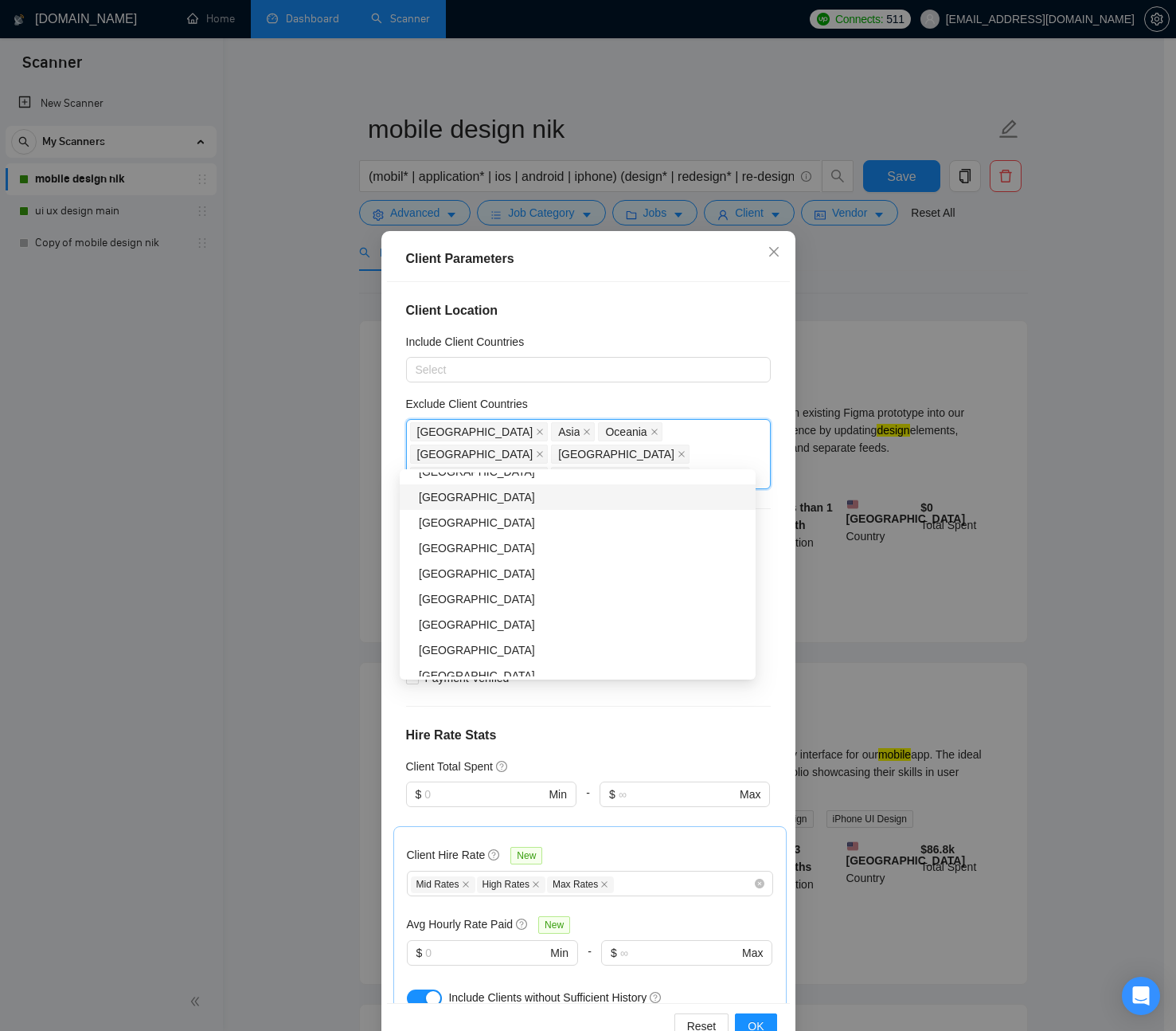
scroll to position [1277, 0]
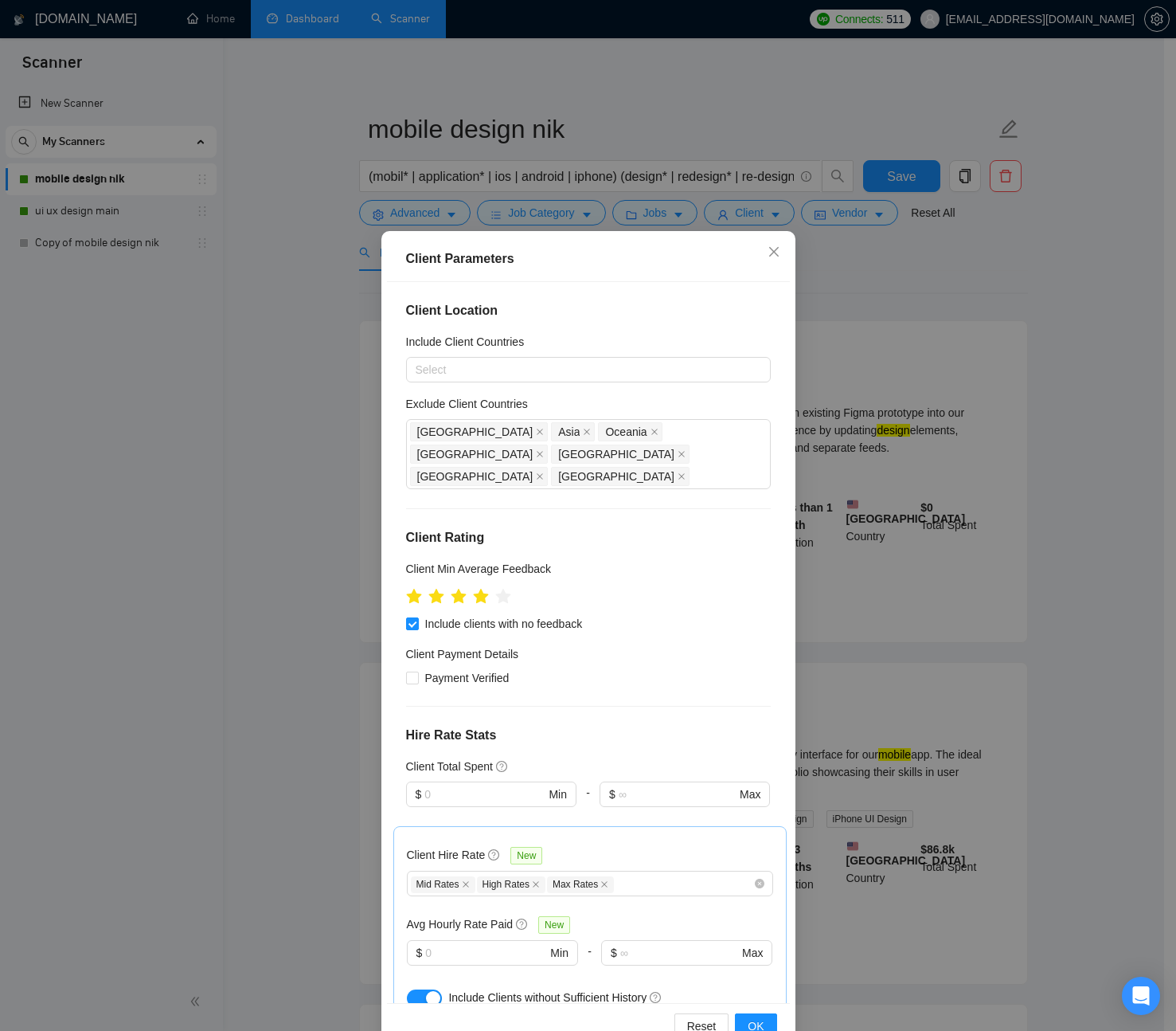
click at [627, 266] on div "Client Parameters" at bounding box center [588, 258] width 365 height 19
click at [407, 672] on input "Payment Verified" at bounding box center [411, 677] width 11 height 11
checkbox input "true"
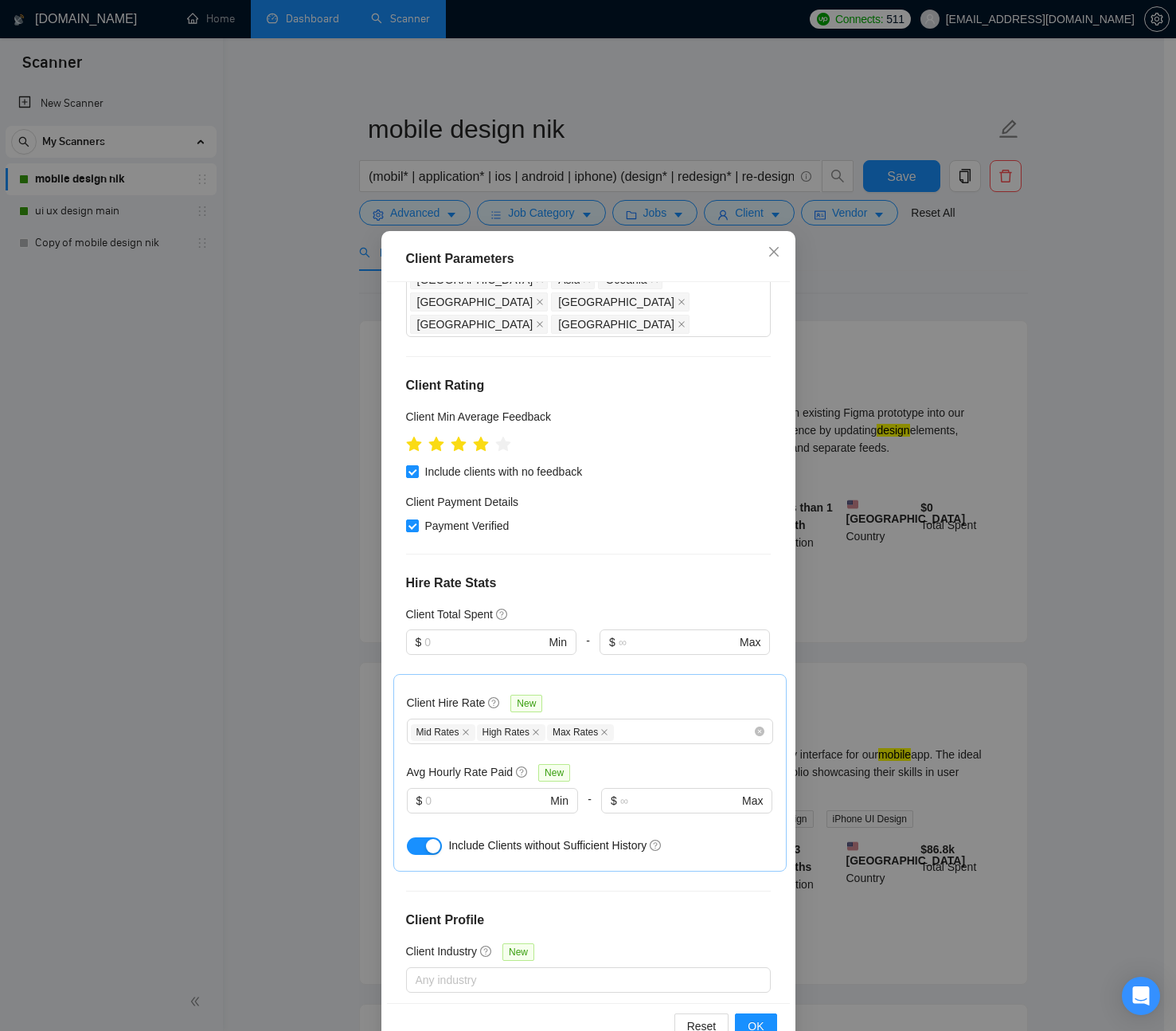
scroll to position [151, 0]
click at [716, 530] on div "Client Location Include Client Countries Select Exclude Client Countries Africa…" at bounding box center [588, 642] width 403 height 721
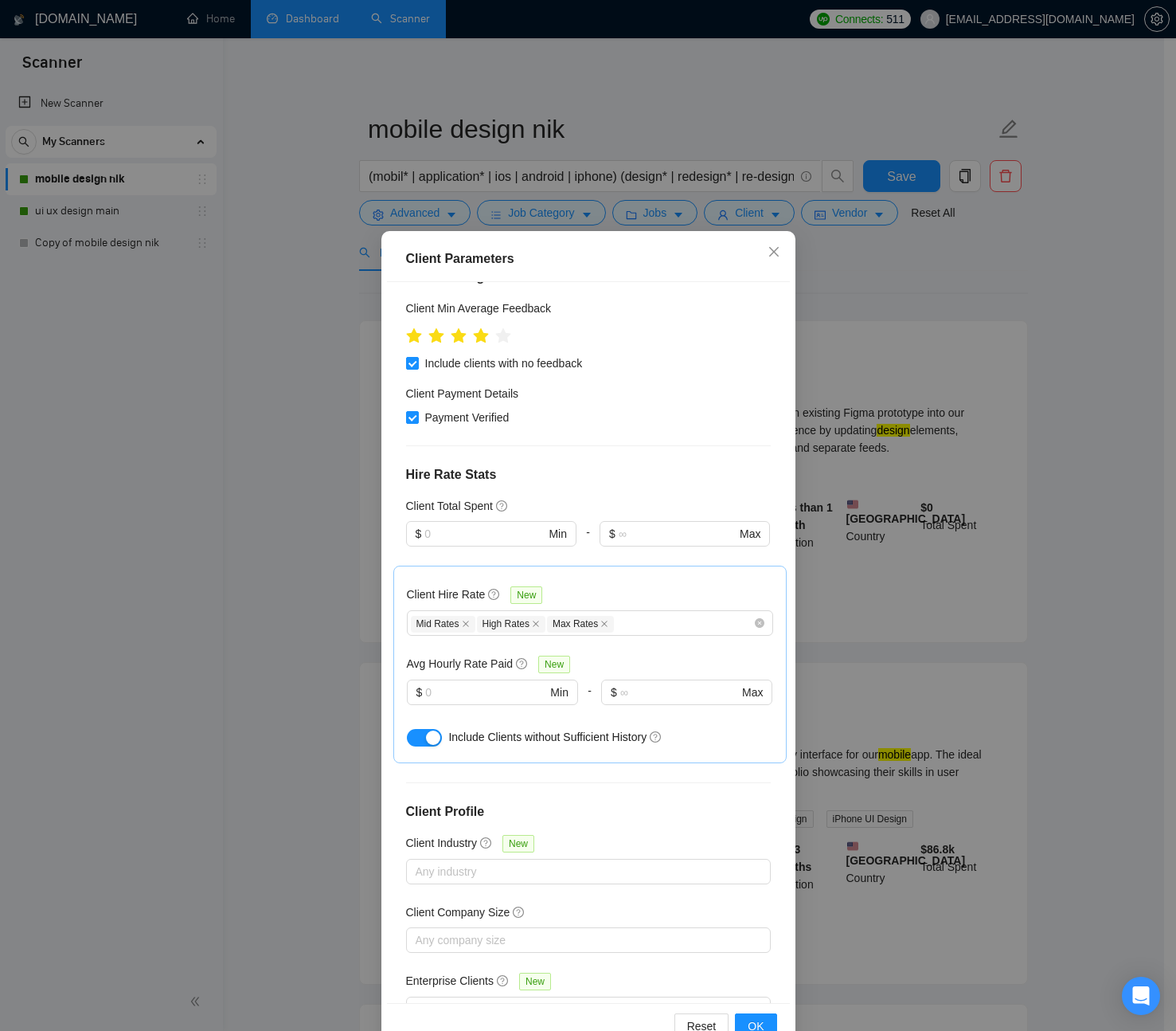
scroll to position [295, 0]
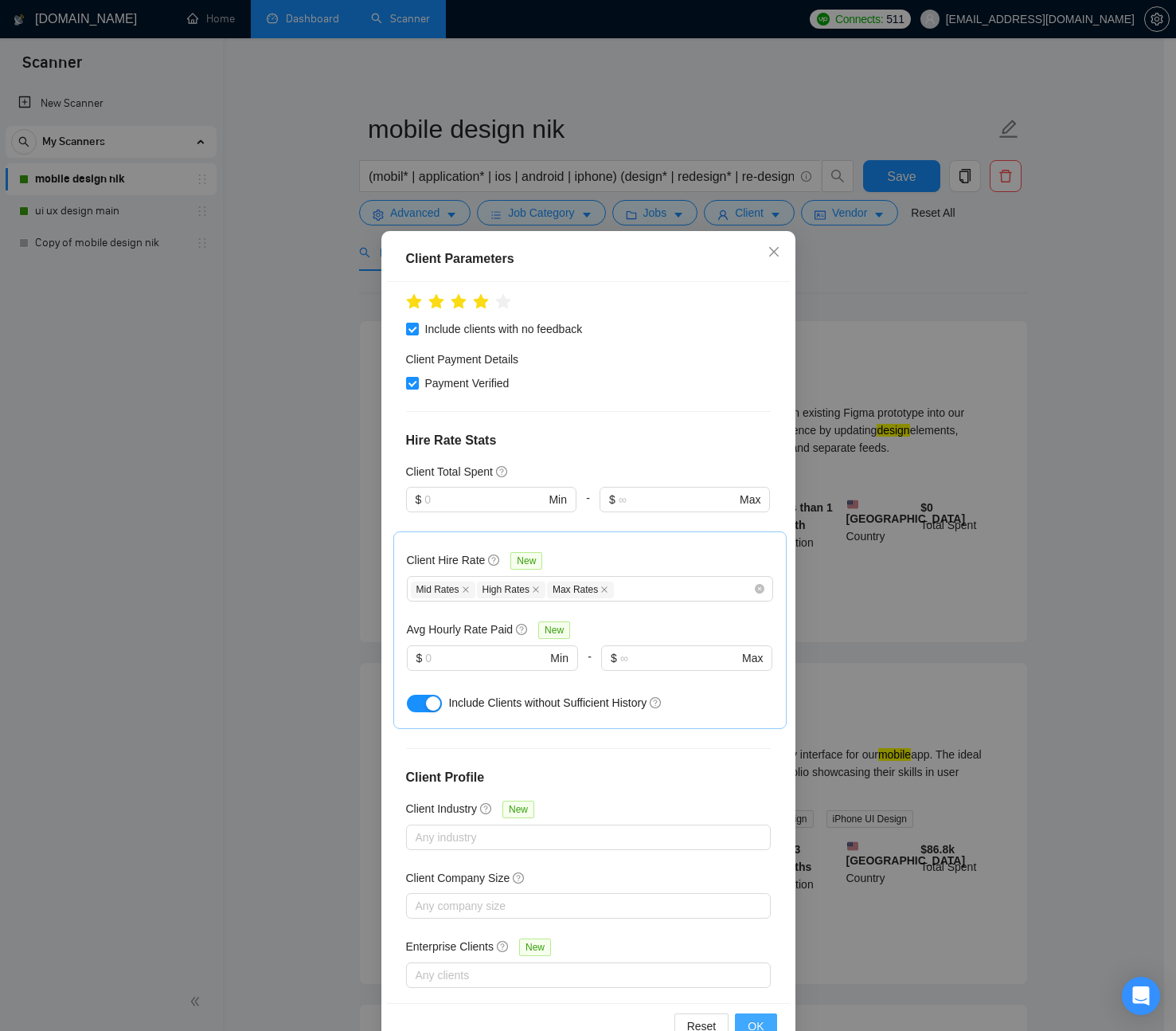
click at [754, 1018] on span "OK" at bounding box center [756, 1026] width 16 height 18
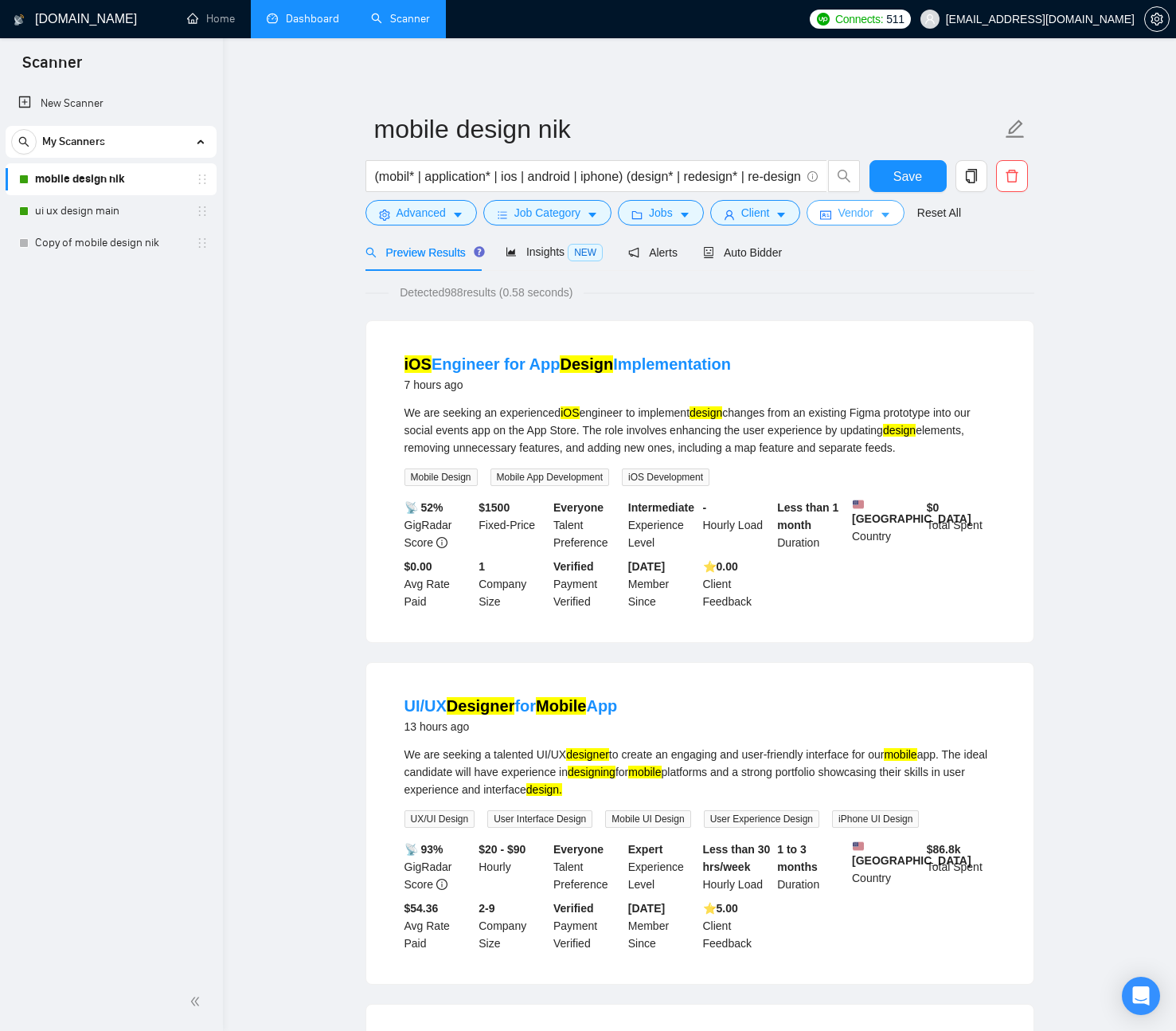
click at [857, 218] on span "Vendor" at bounding box center [855, 213] width 35 height 18
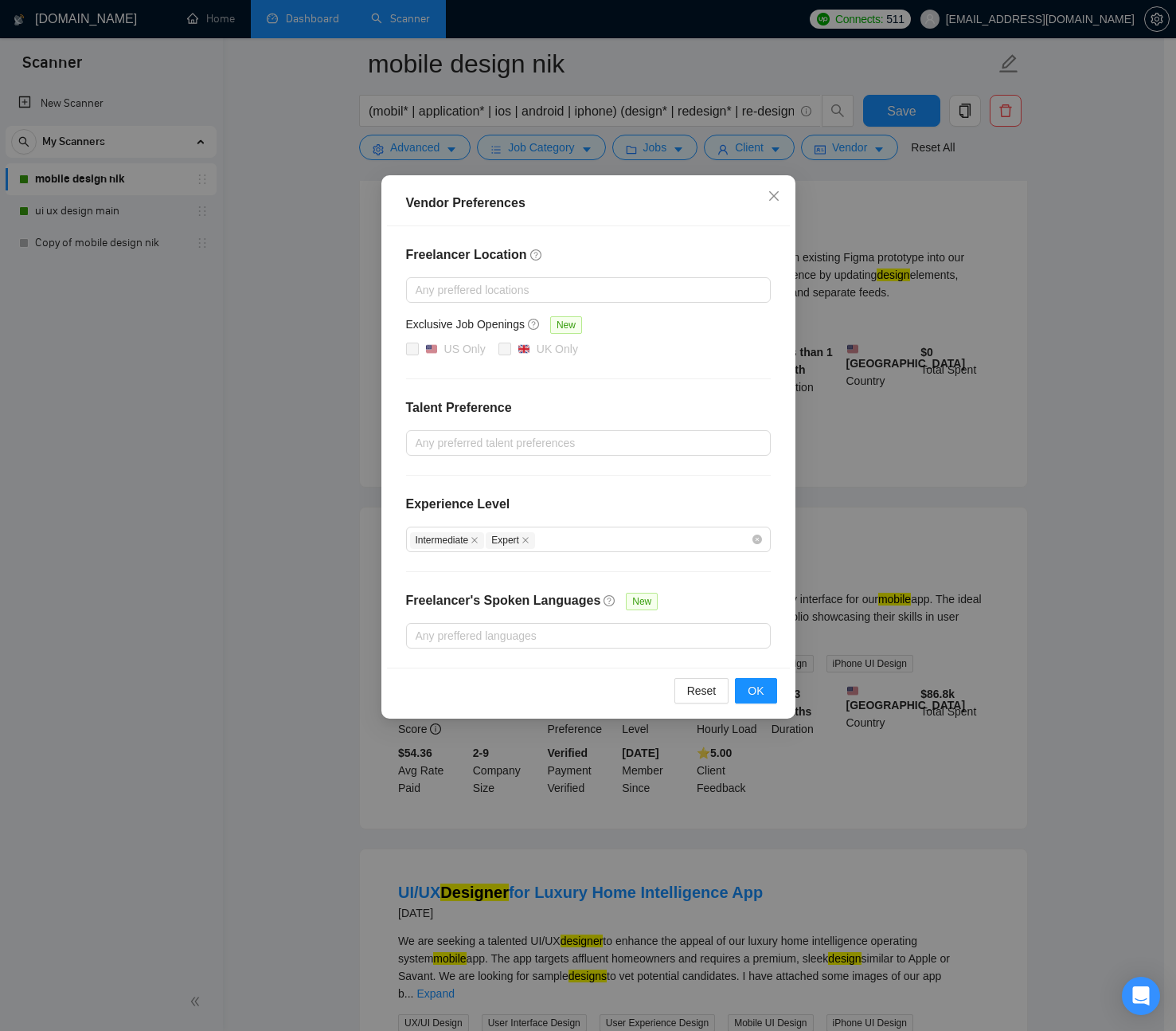
scroll to position [167, 0]
click at [759, 693] on span "OK" at bounding box center [756, 691] width 16 height 18
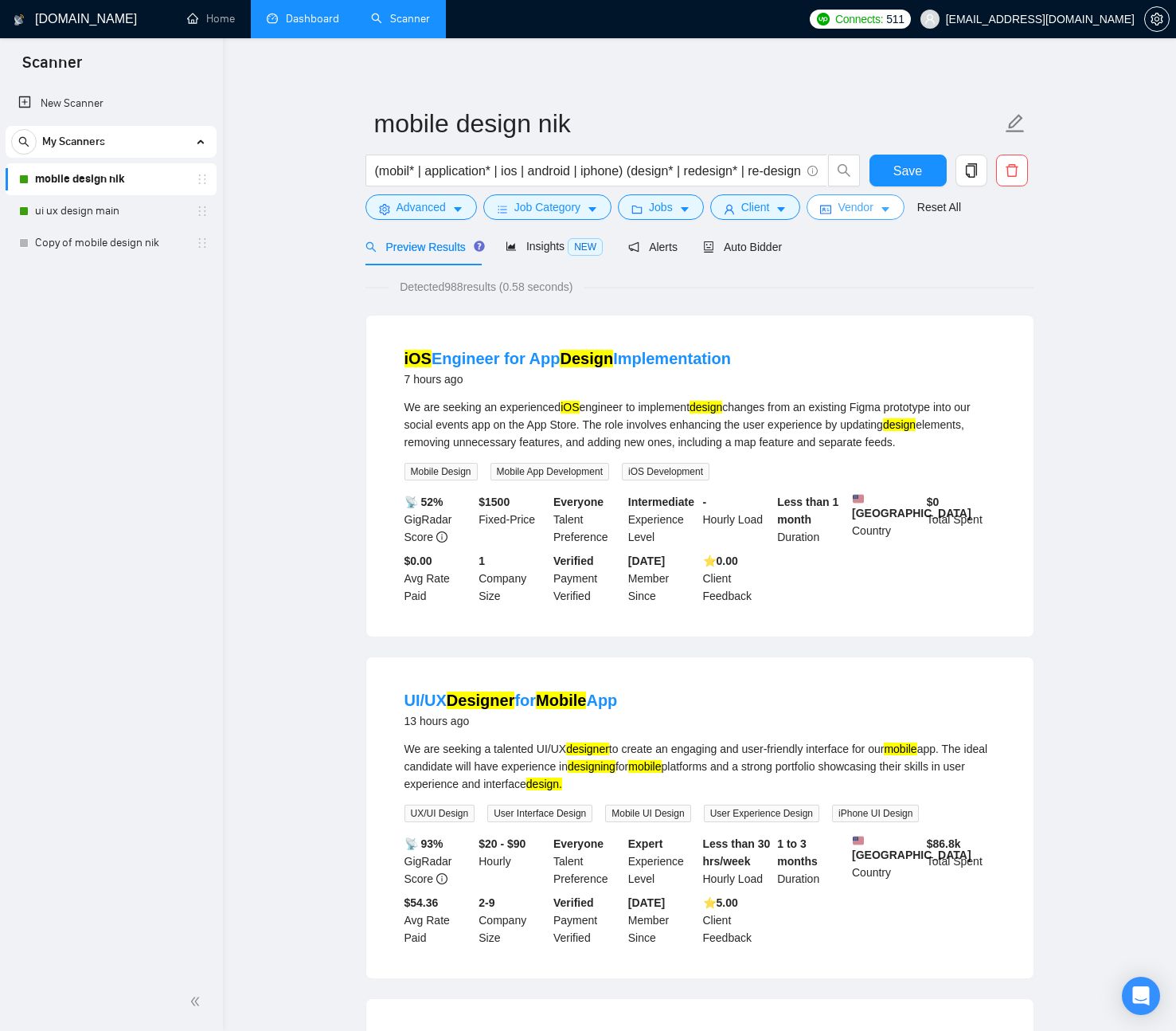
scroll to position [0, 0]
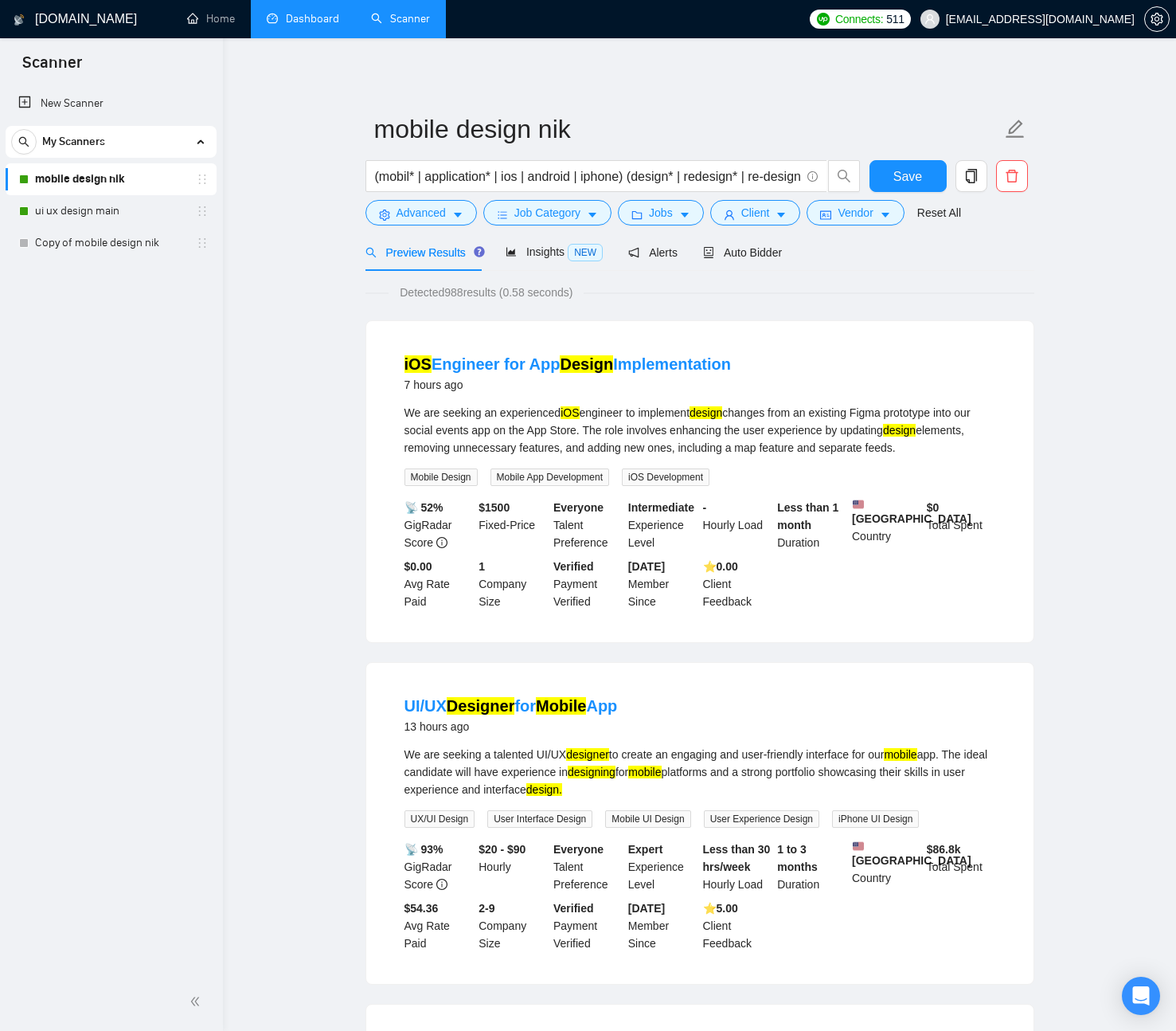
click at [416, 251] on span "Preview Results" at bounding box center [423, 252] width 115 height 13
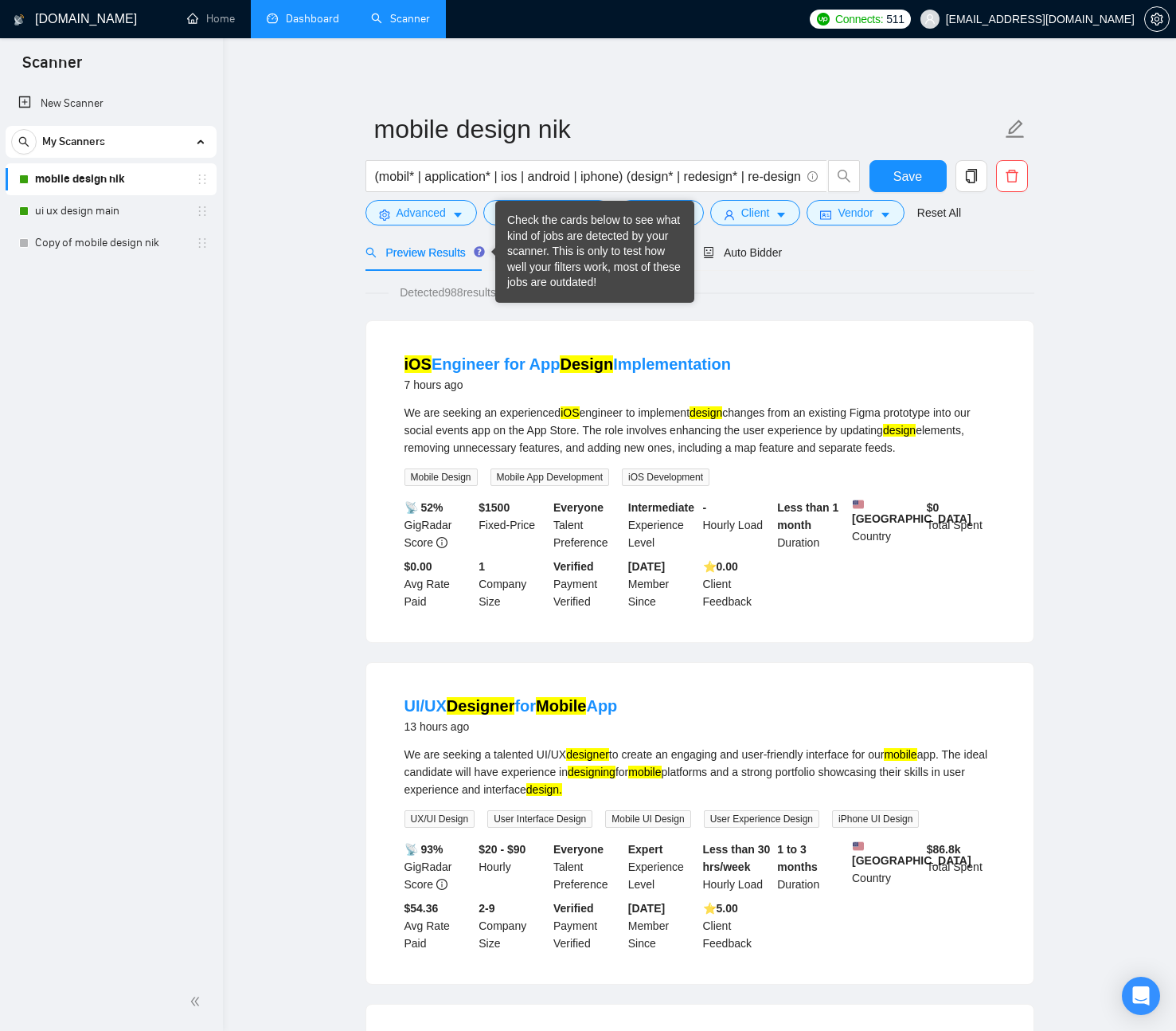
click at [539, 251] on div "Check the cards below to see what kind of jobs are detected by your scanner. Th…" at bounding box center [594, 251] width 175 height 78
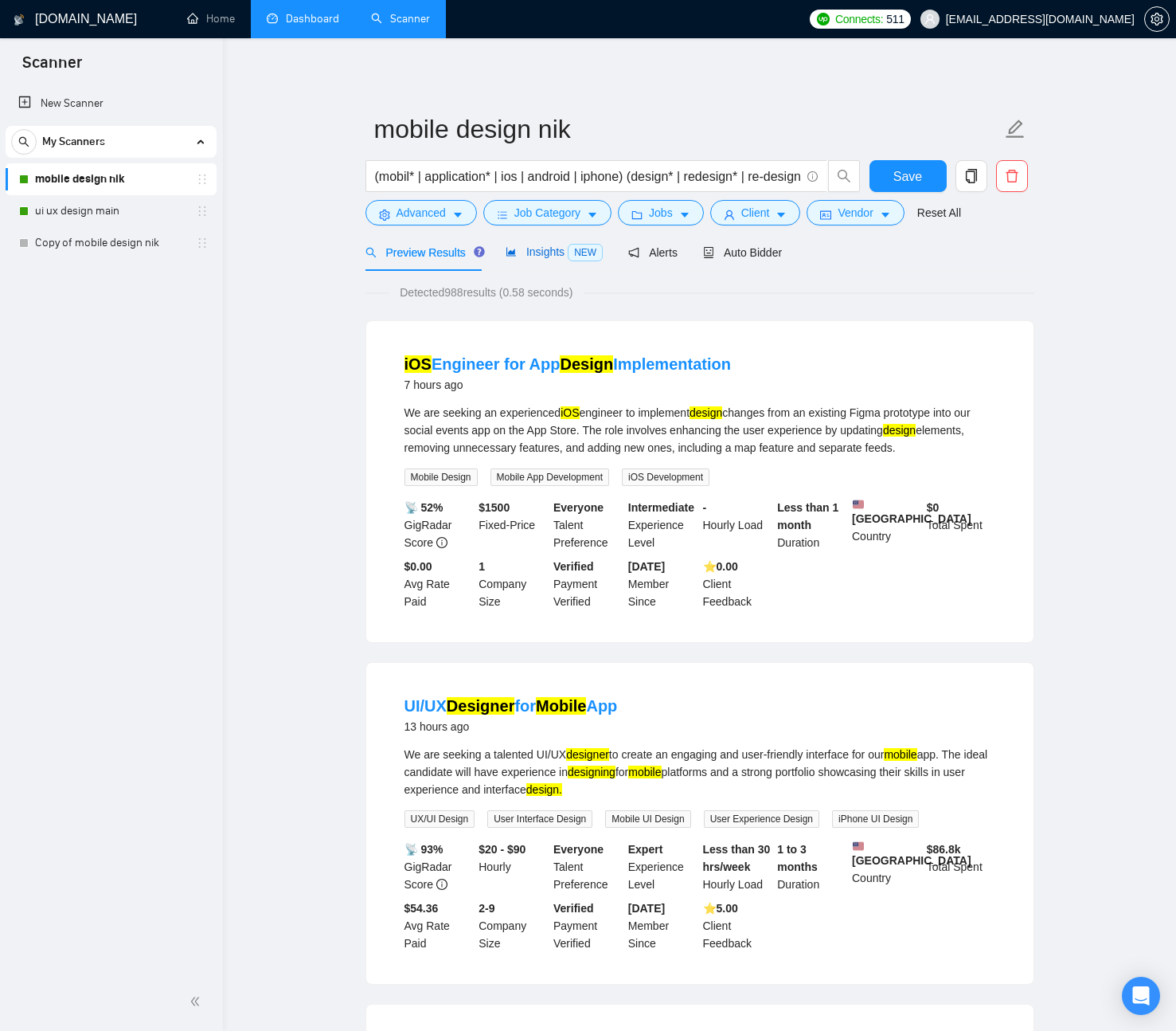
click at [555, 251] on span "Insights NEW" at bounding box center [554, 251] width 97 height 13
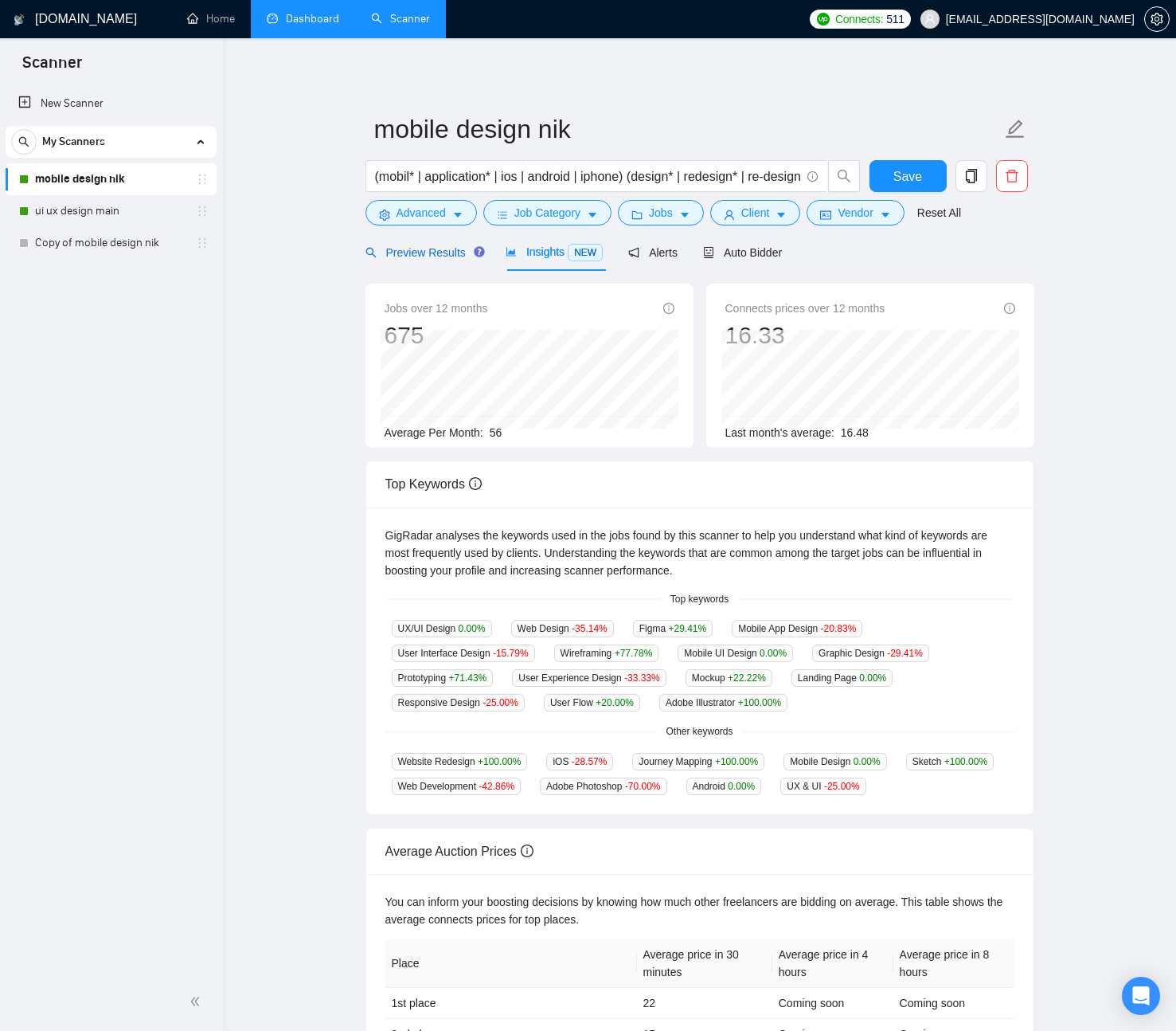
click at [440, 253] on span "Preview Results" at bounding box center [423, 252] width 115 height 13
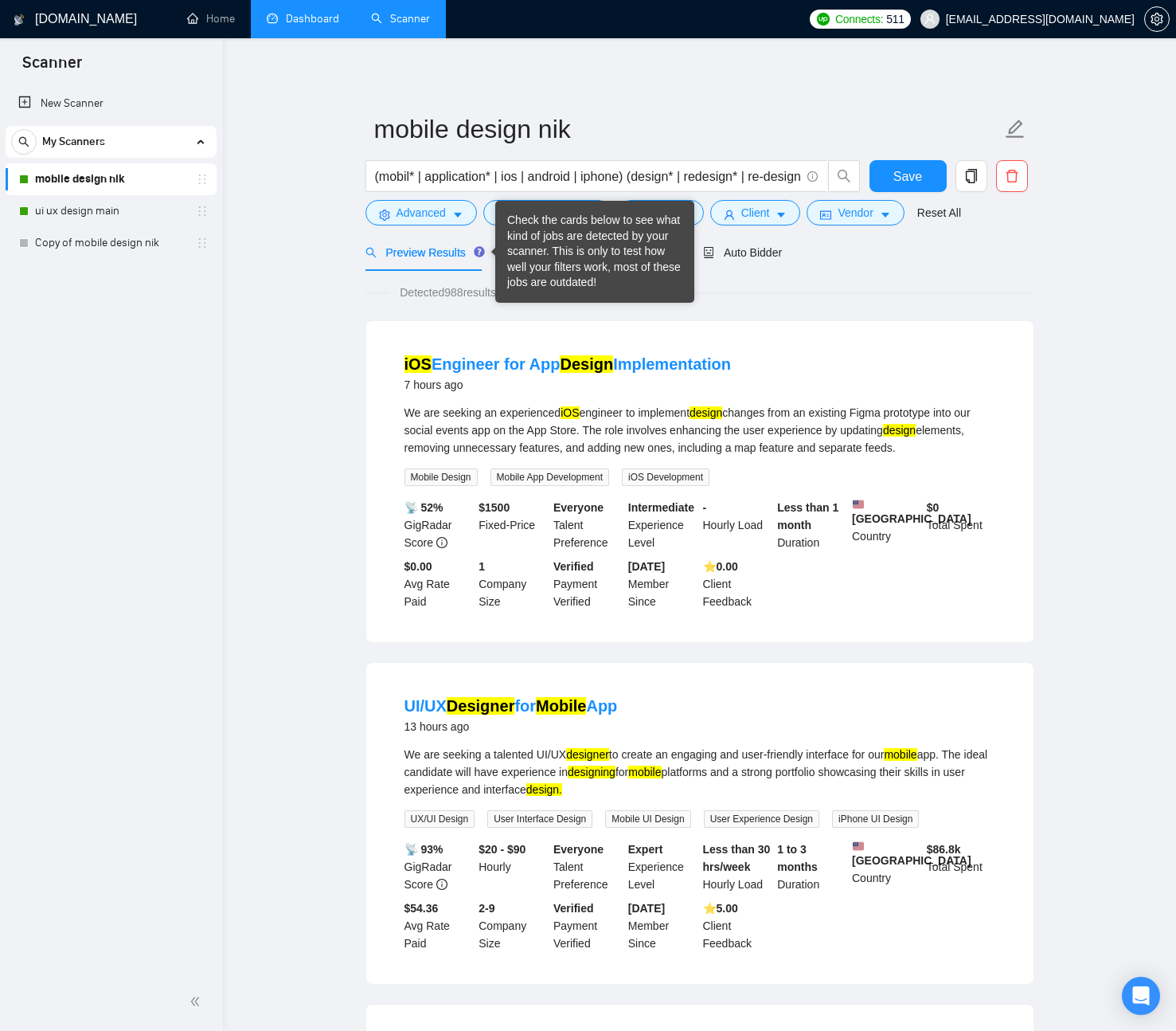
click at [566, 256] on div "Check the cards below to see what kind of jobs are detected by your scanner. Th…" at bounding box center [594, 251] width 175 height 78
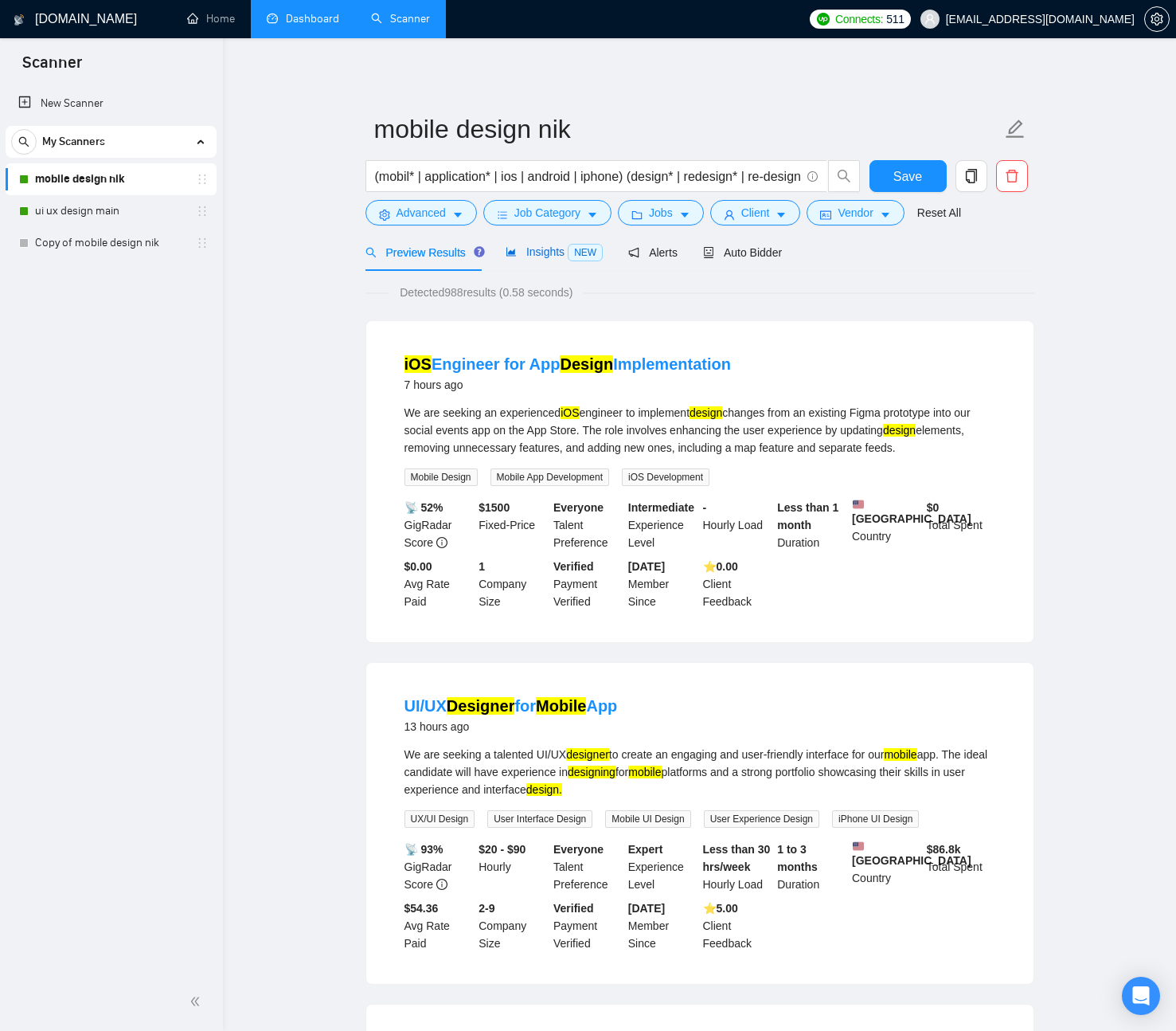
click at [533, 253] on span "Insights NEW" at bounding box center [554, 251] width 97 height 13
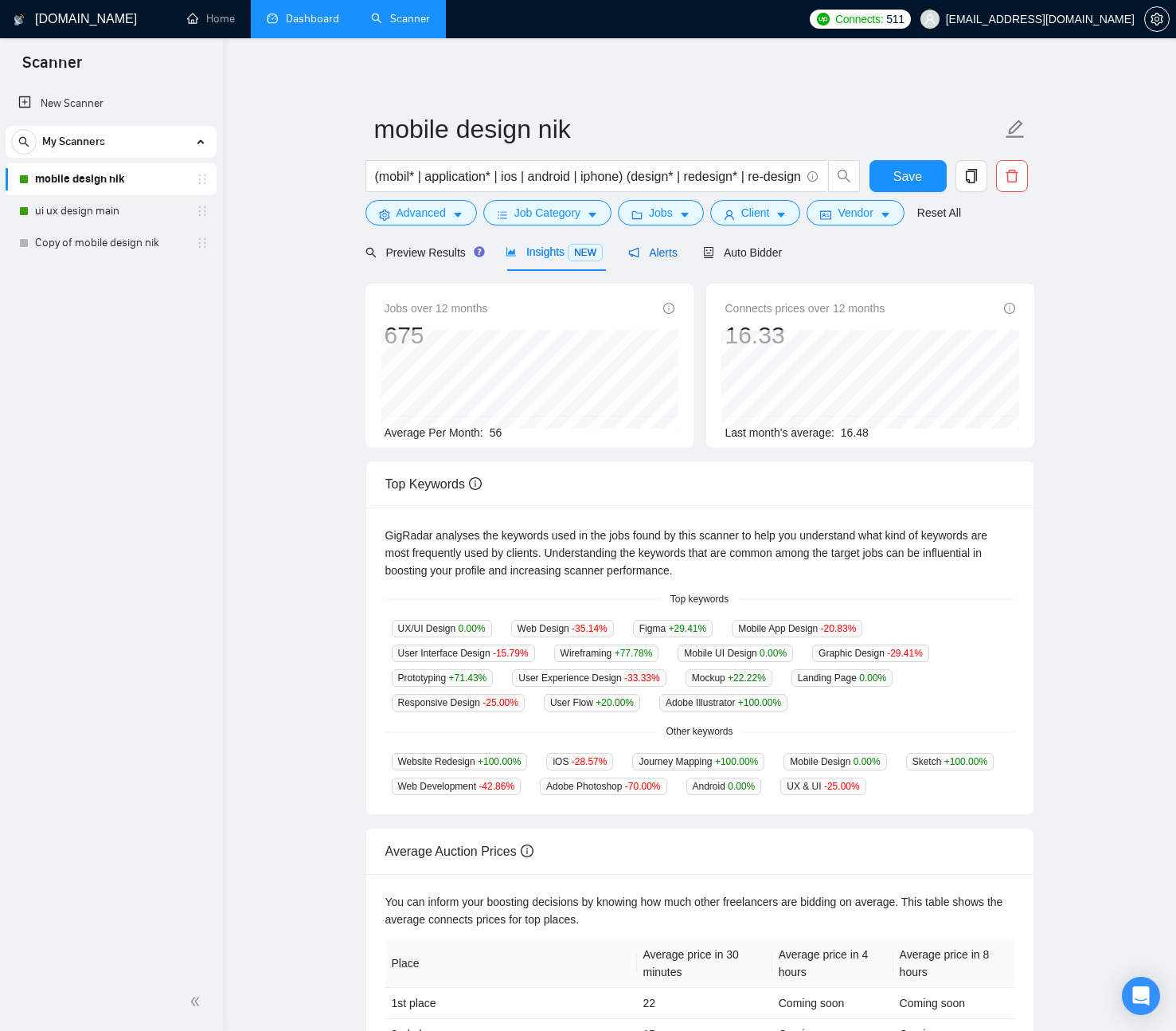
click at [669, 258] on span "Alerts" at bounding box center [653, 252] width 49 height 13
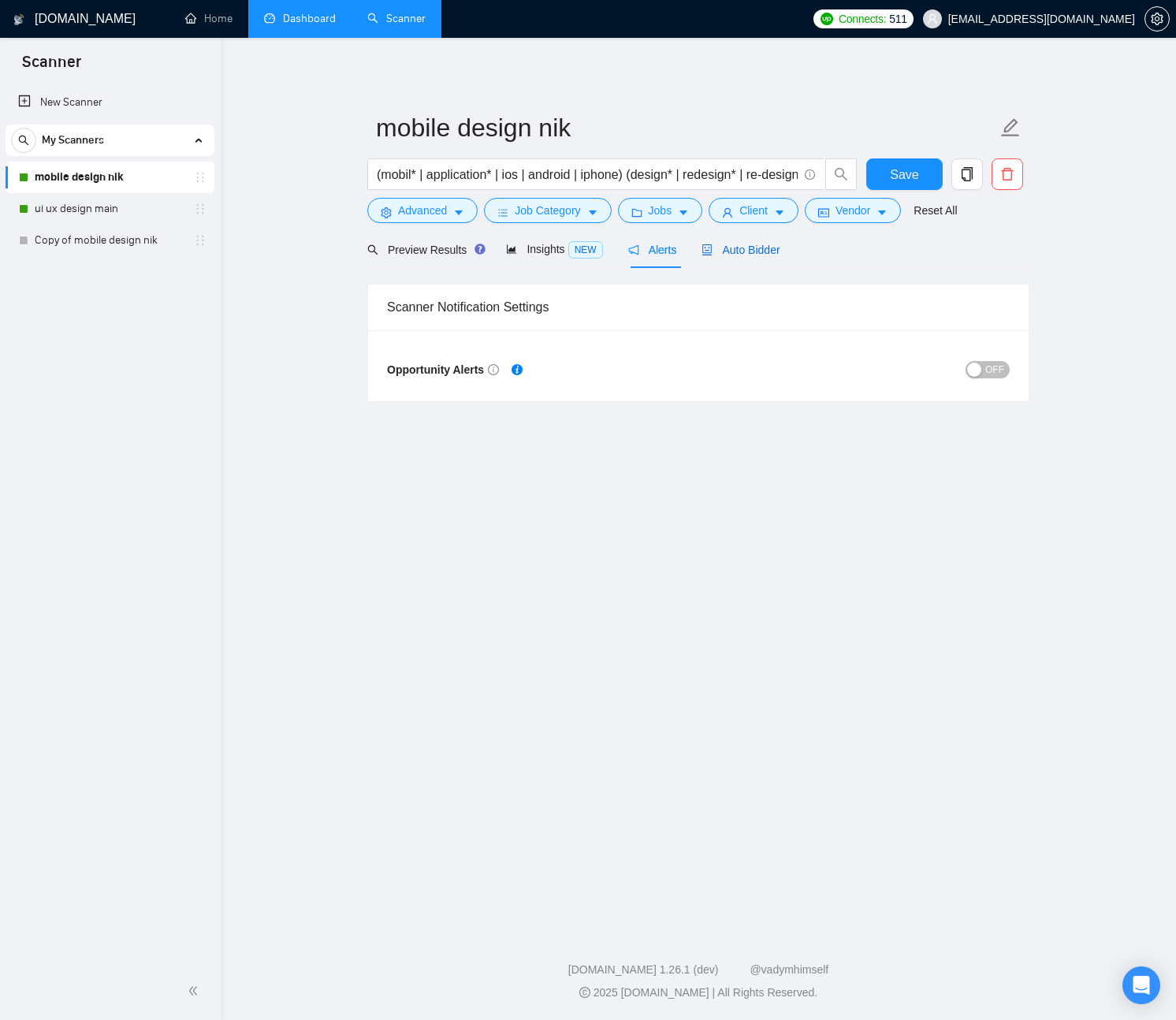
click at [738, 253] on span "Auto Bidder" at bounding box center [741, 250] width 78 height 13
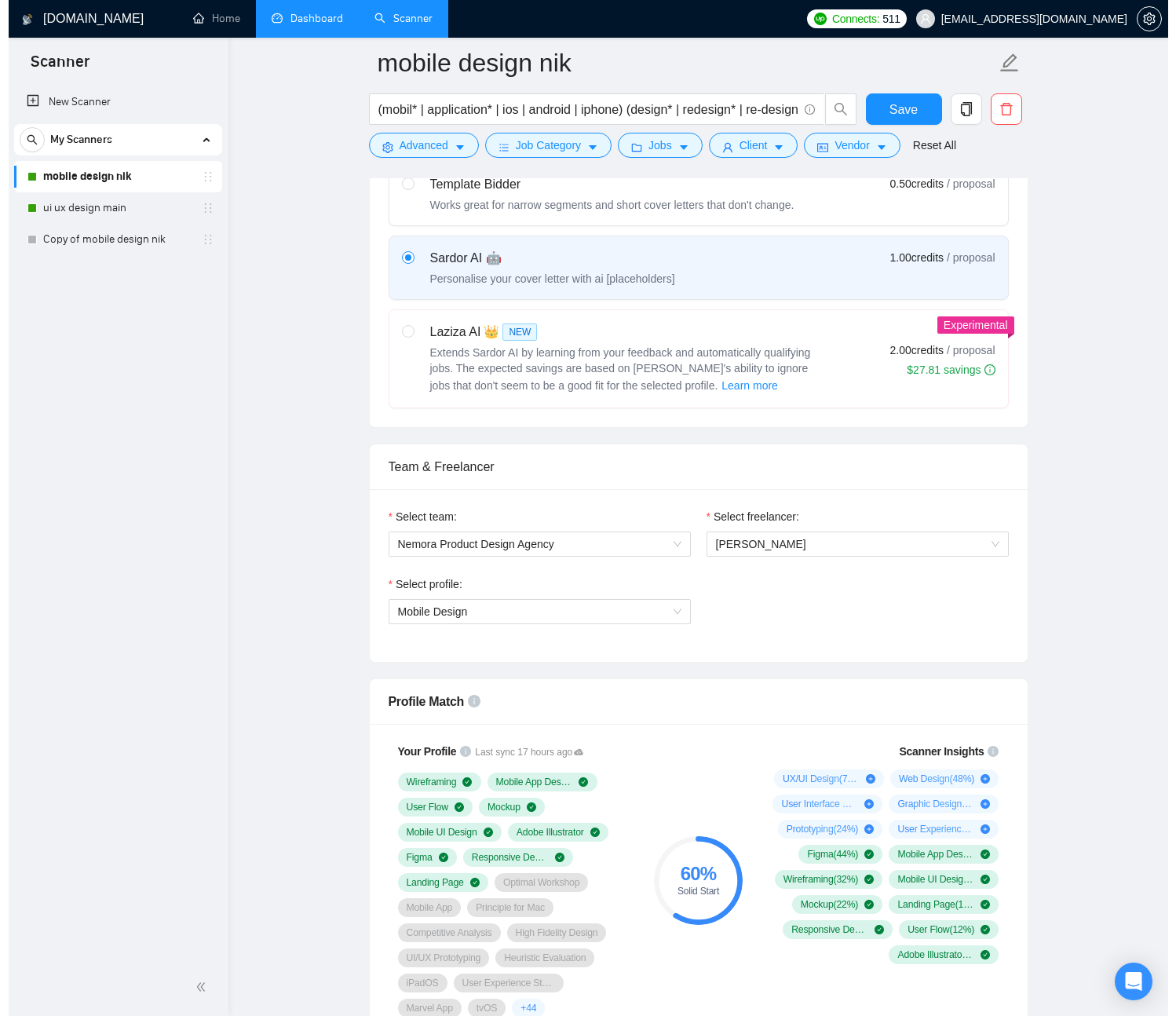
scroll to position [711, 0]
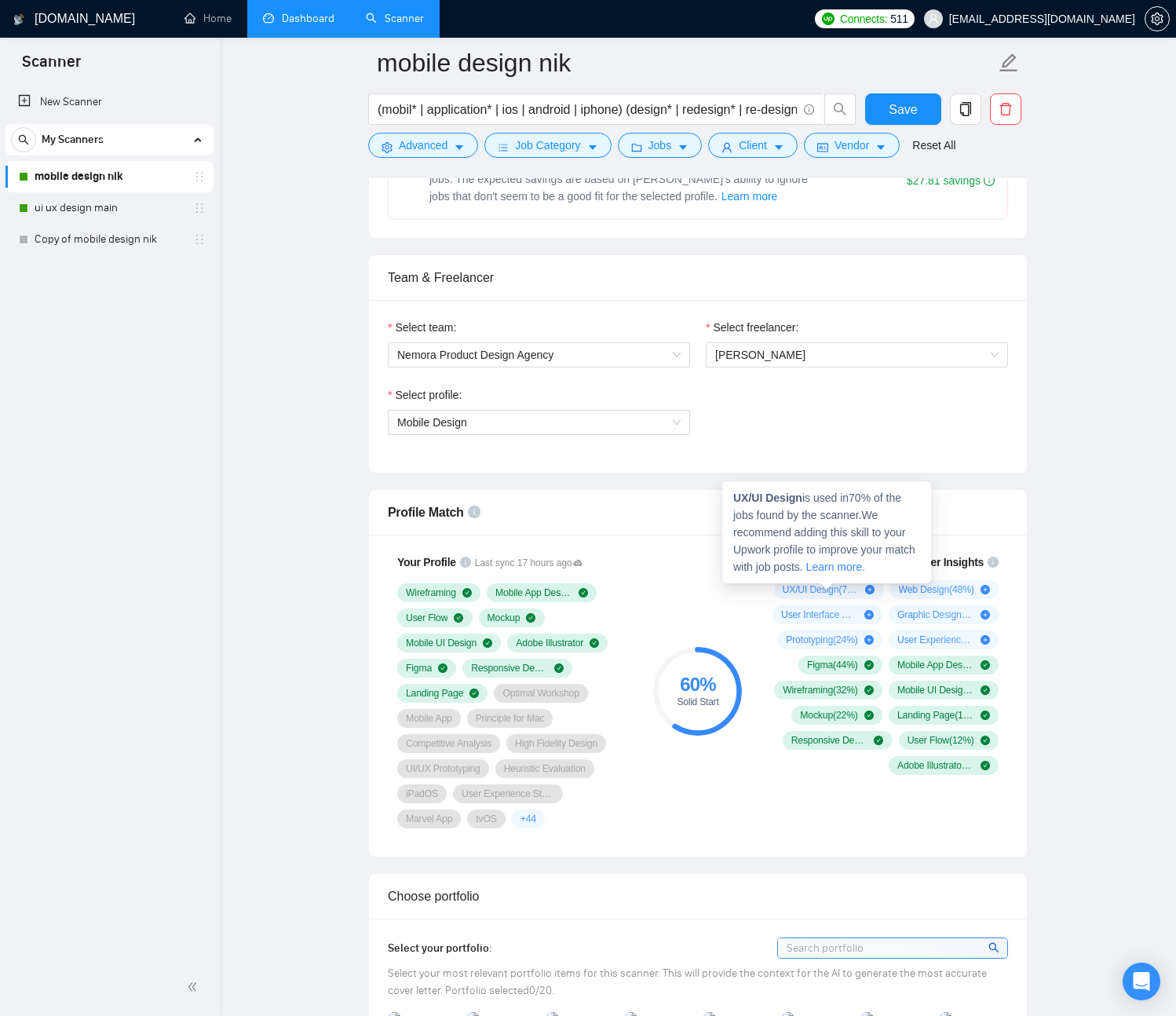
click at [815, 591] on span "UX/UI Design ( 70 %)" at bounding box center [821, 589] width 77 height 13
drag, startPoint x: 840, startPoint y: 591, endPoint x: 795, endPoint y: 589, distance: 45.0
click at [795, 589] on span "UX/UI Design ( 70 %)" at bounding box center [821, 589] width 77 height 13
click at [815, 590] on span "UX/UI Design ( 70 %)" at bounding box center [821, 589] width 77 height 13
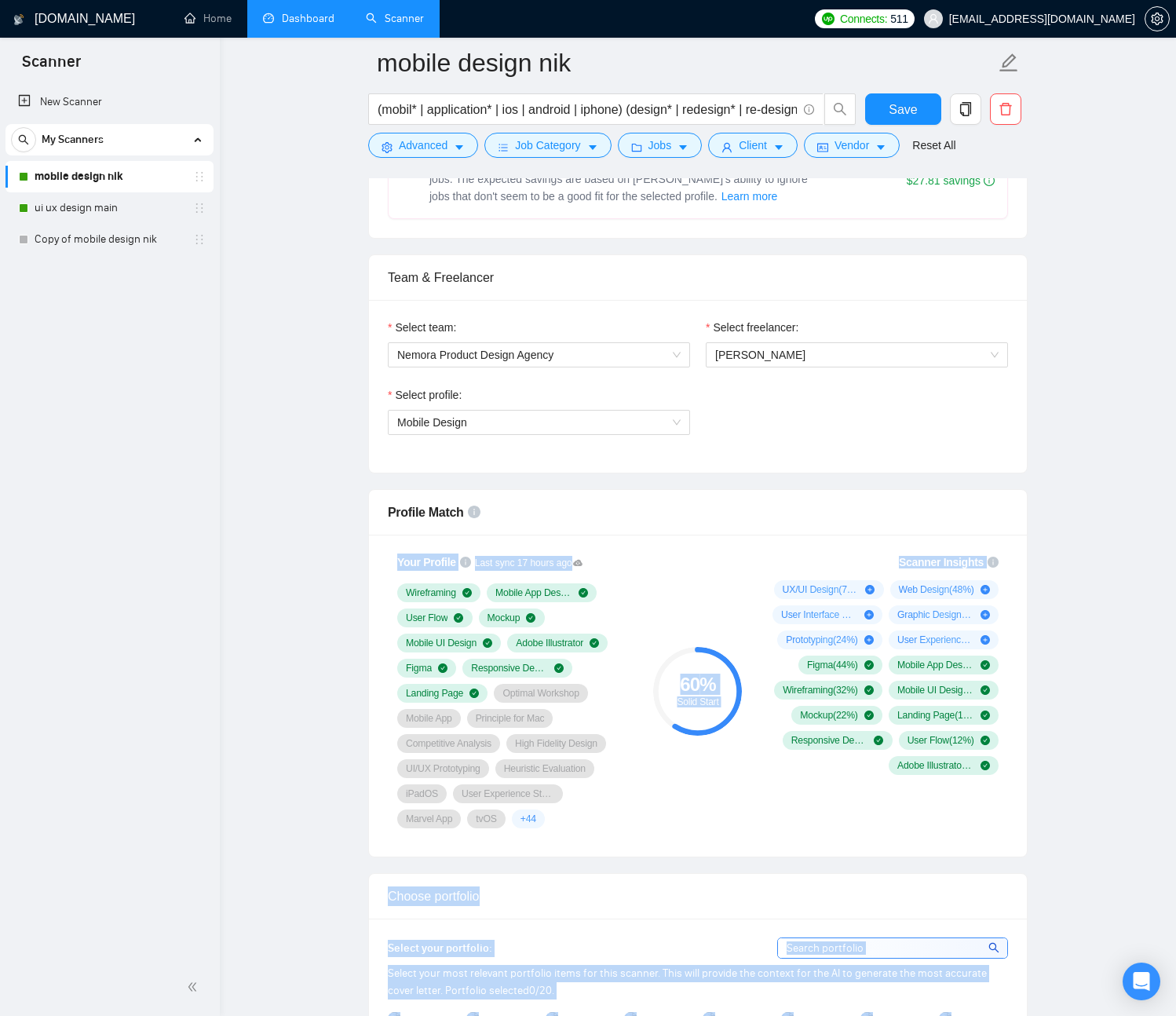
drag, startPoint x: 804, startPoint y: 497, endPoint x: 755, endPoint y: 509, distance: 50.4
click at [804, 588] on span "UX/UI Design ( 70 %)" at bounding box center [821, 589] width 77 height 13
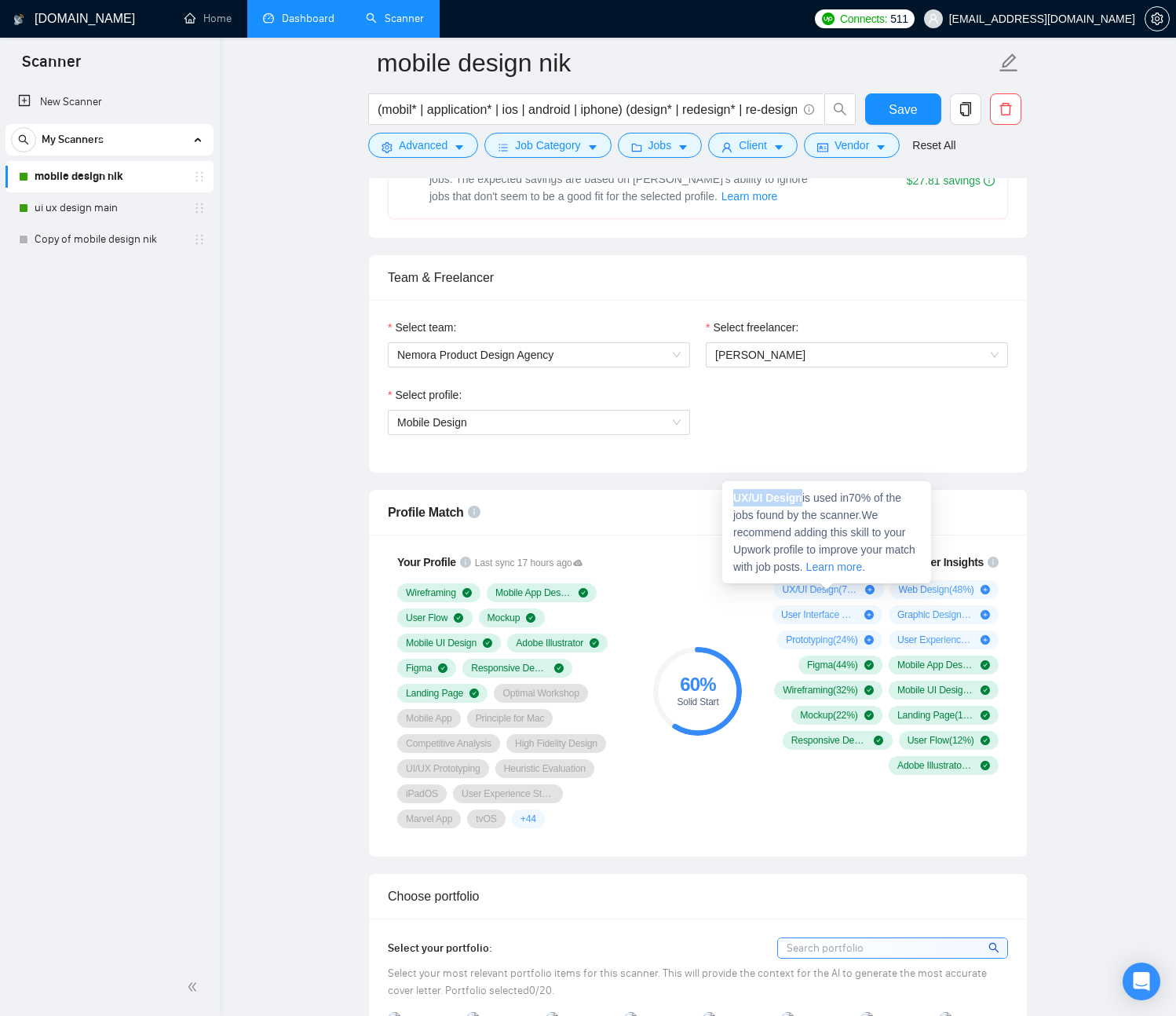
drag, startPoint x: 804, startPoint y: 497, endPoint x: 731, endPoint y: 495, distance: 73.0
click at [731, 495] on div "UX/UI Design is used in 70 % of the jobs found by the scanner. We recommend add…" at bounding box center [827, 532] width 209 height 102
copy strong "UX/UI Design"
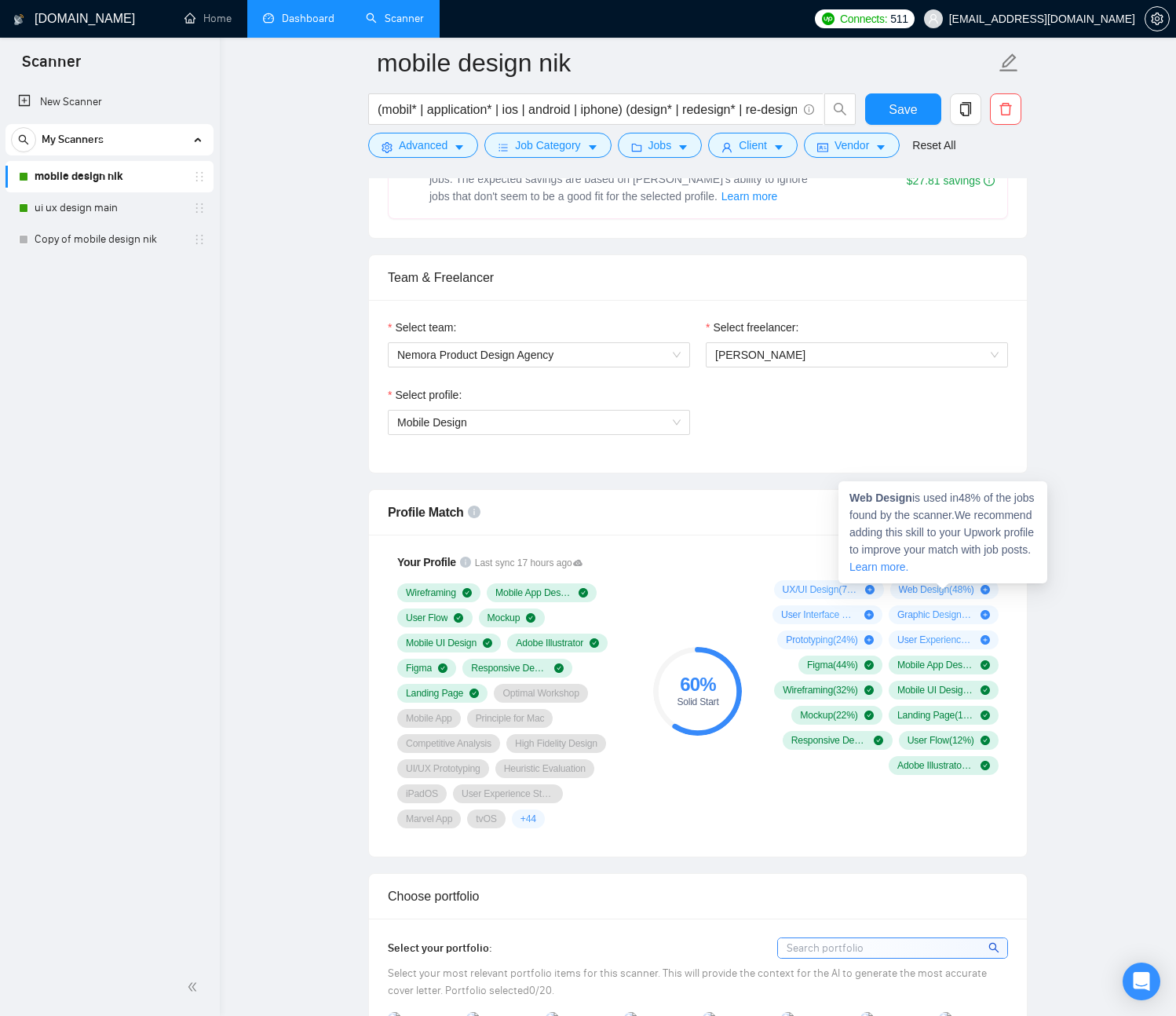
drag, startPoint x: 950, startPoint y: 591, endPoint x: 908, endPoint y: 589, distance: 42.0
click at [908, 589] on span "Web Design ( 48 %)" at bounding box center [936, 589] width 75 height 13
drag, startPoint x: 900, startPoint y: 589, endPoint x: 949, endPoint y: 598, distance: 49.8
click at [953, 593] on span "Web Design ( 48 %)" at bounding box center [936, 589] width 75 height 13
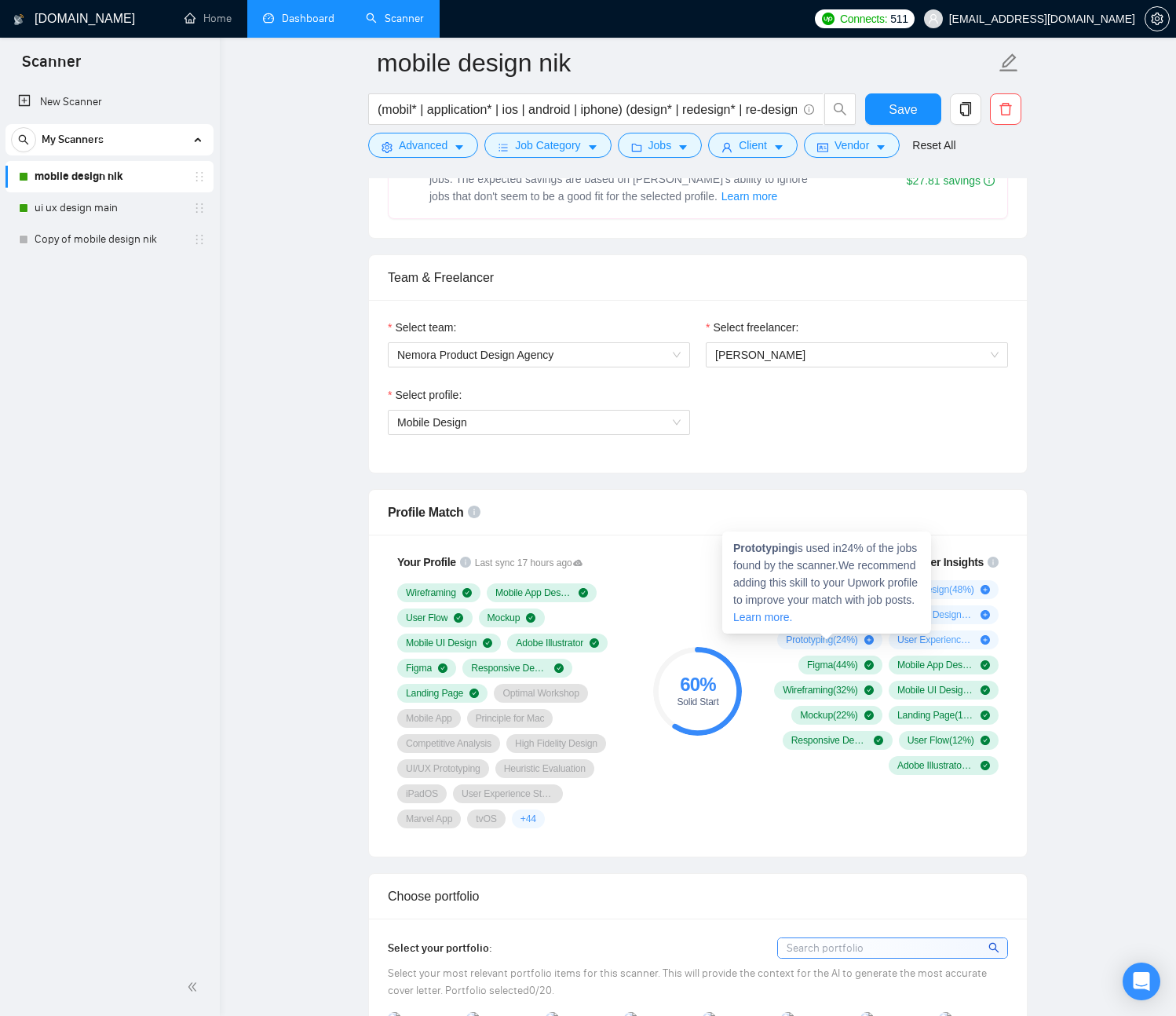
click at [870, 642] on icon "plus-circle" at bounding box center [869, 640] width 10 height 10
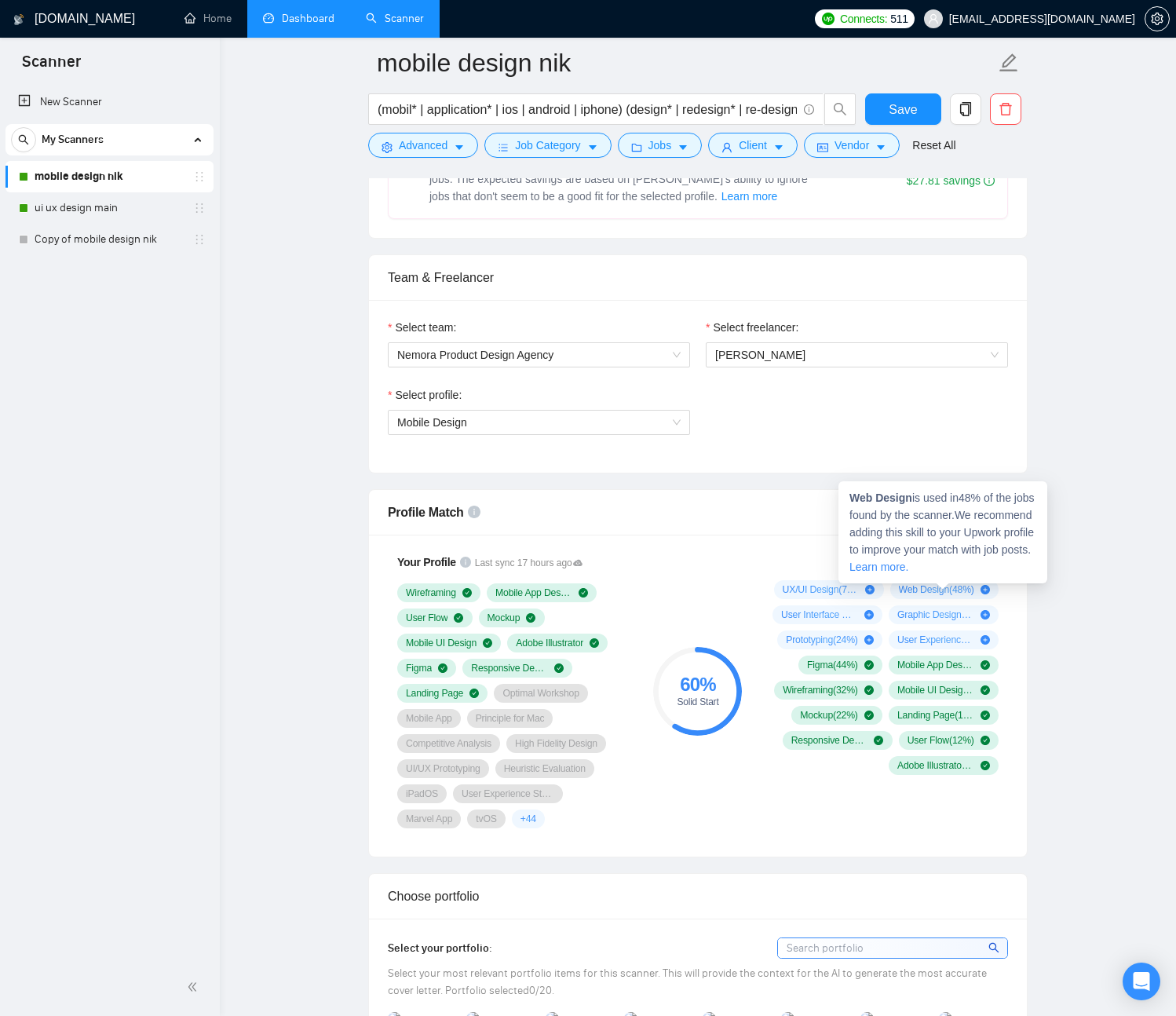
drag, startPoint x: 897, startPoint y: 590, endPoint x: 932, endPoint y: 591, distance: 35.0
click at [932, 591] on span "Web Design ( 48 %)" at bounding box center [936, 589] width 75 height 13
drag, startPoint x: 888, startPoint y: 580, endPoint x: 926, endPoint y: 594, distance: 40.5
click at [926, 594] on div "Web Design ( 48 %)" at bounding box center [944, 589] width 108 height 19
drag, startPoint x: 912, startPoint y: 498, endPoint x: 851, endPoint y: 494, distance: 61.1
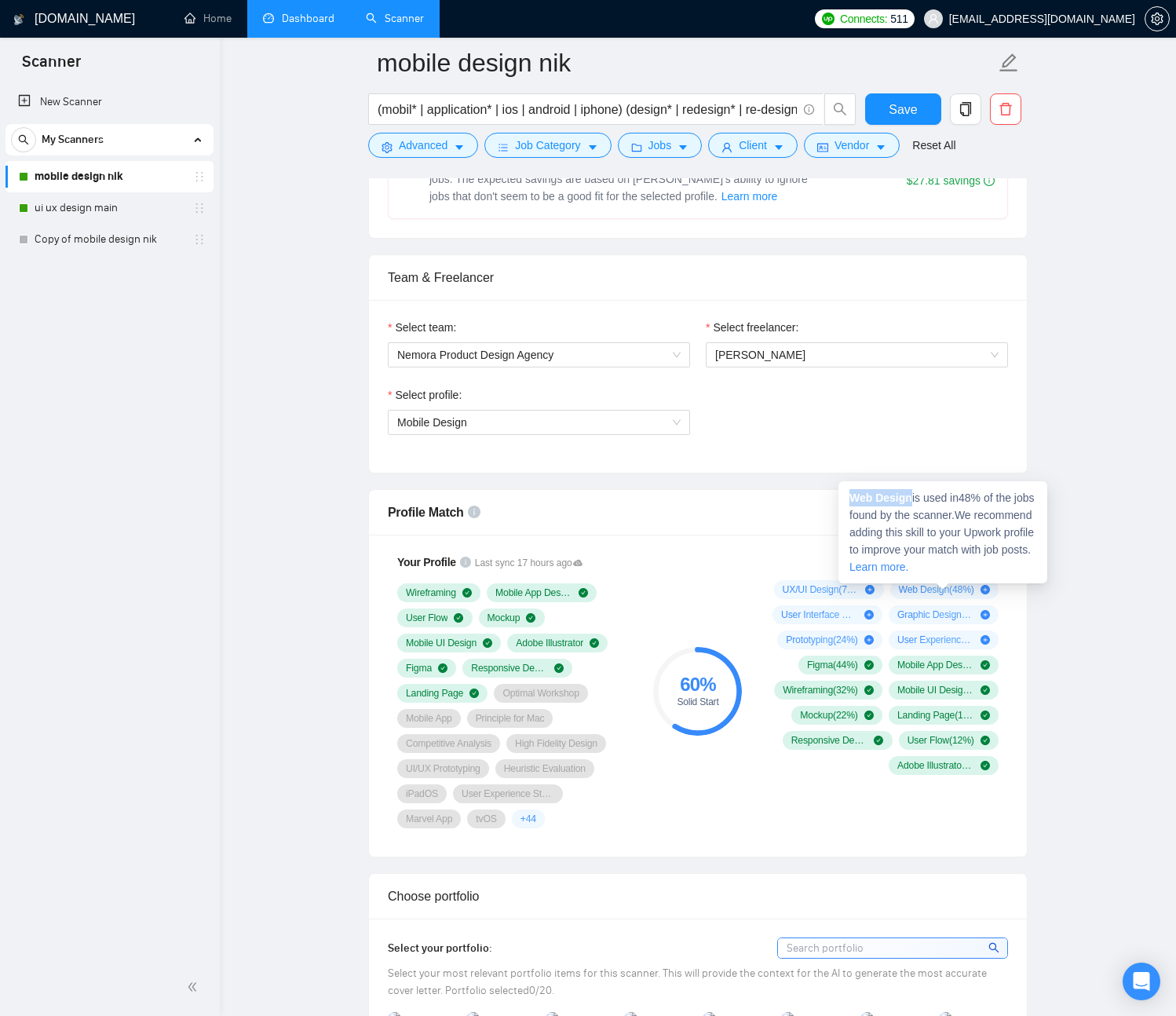
click at [851, 494] on strong "Web Design" at bounding box center [881, 497] width 62 height 13
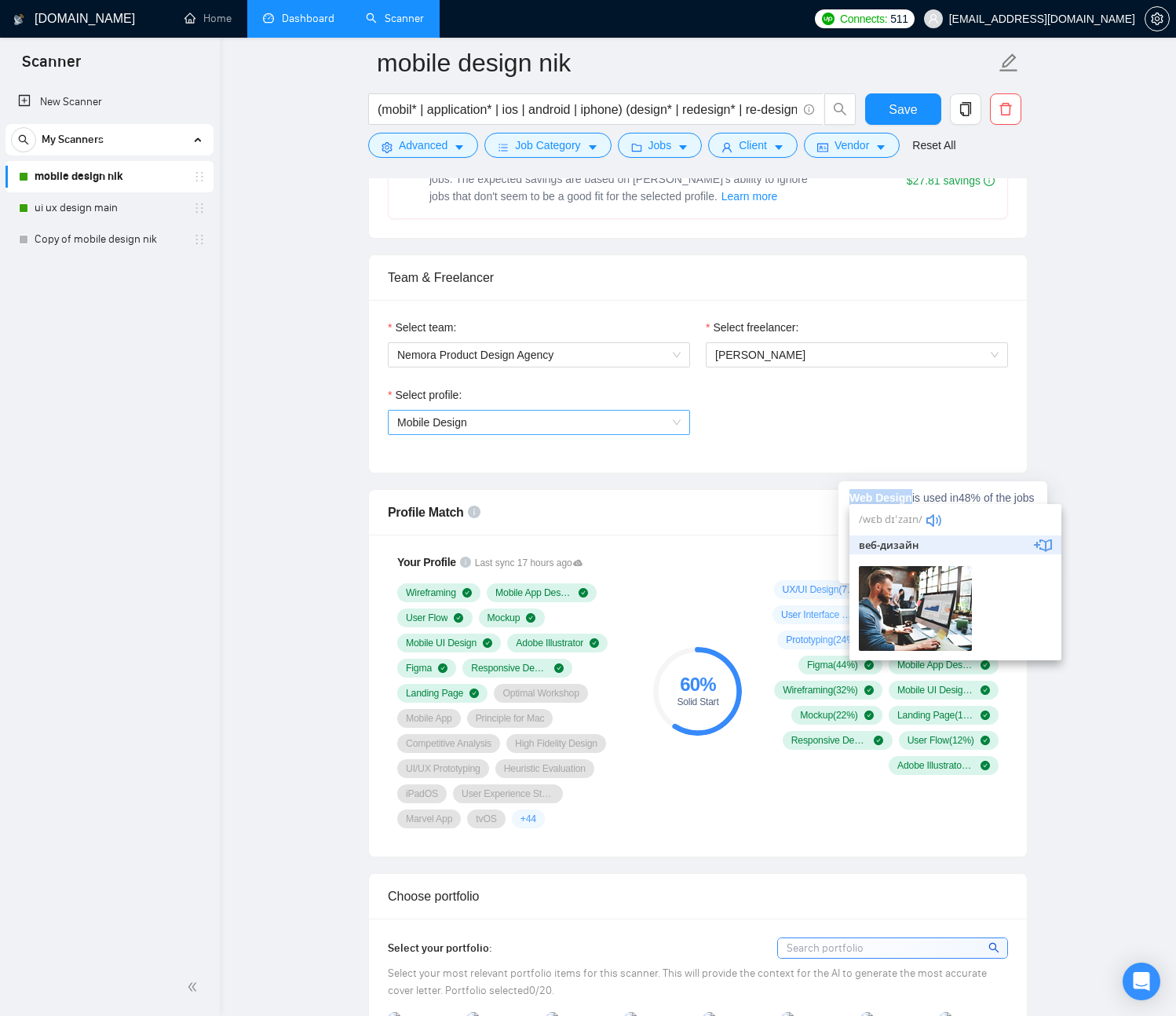
copy strong "Web Design"
click at [706, 558] on div "60 % Solid Start" at bounding box center [698, 690] width 105 height 293
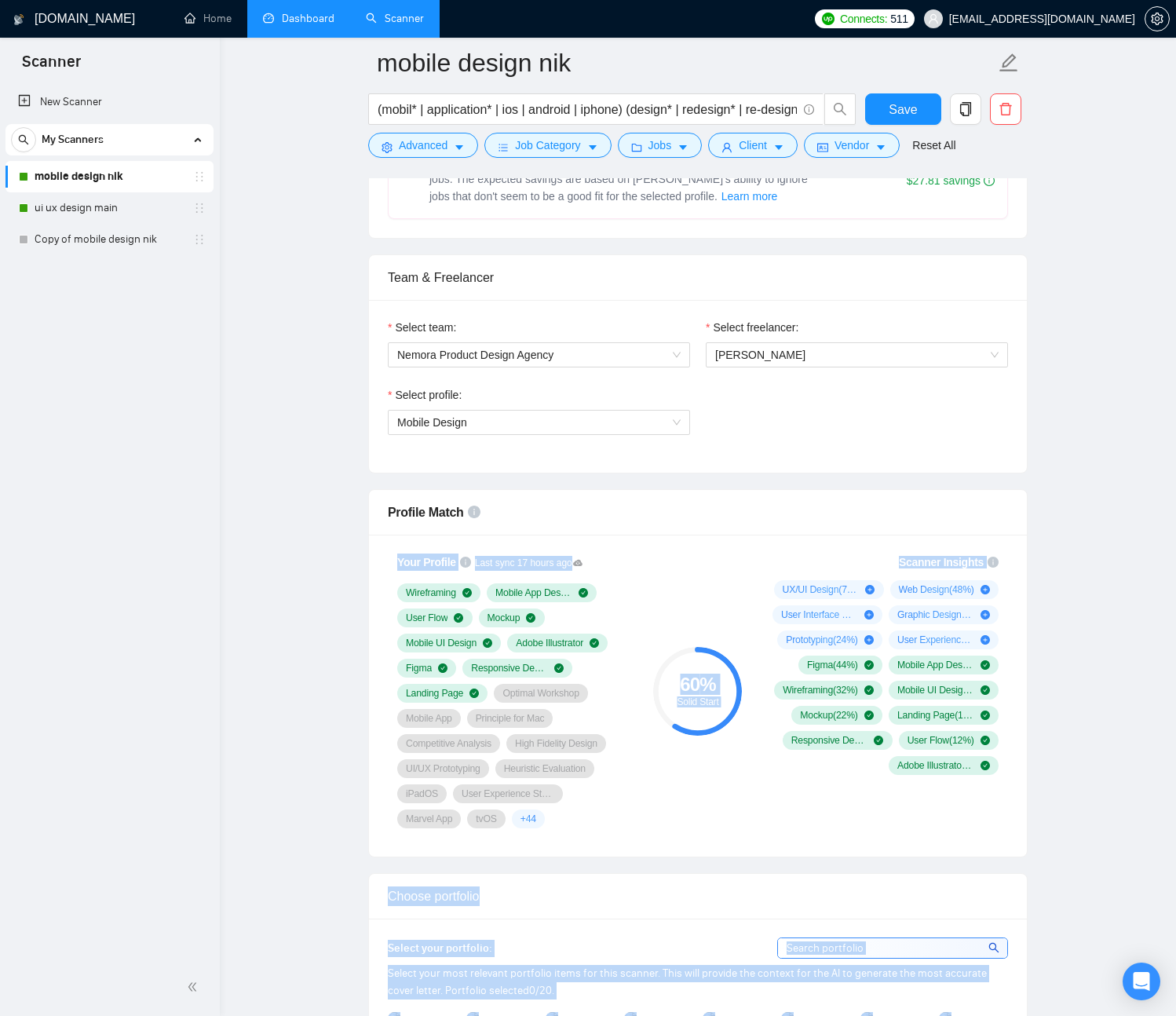
drag, startPoint x: 849, startPoint y: 507, endPoint x: 768, endPoint y: 518, distance: 81.7
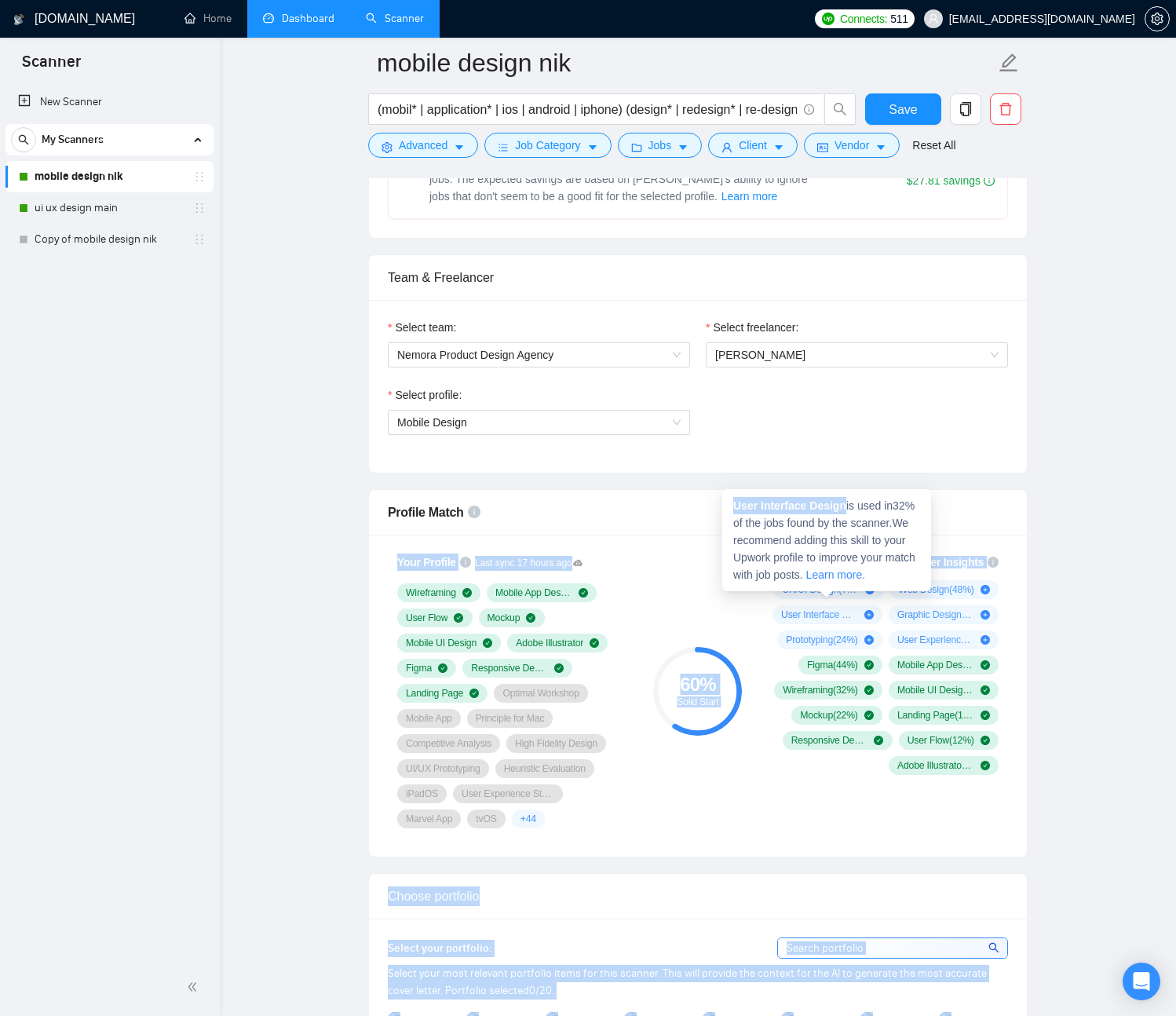
click at [808, 616] on span "User Interface Design ( 32 %)" at bounding box center [819, 614] width 77 height 13
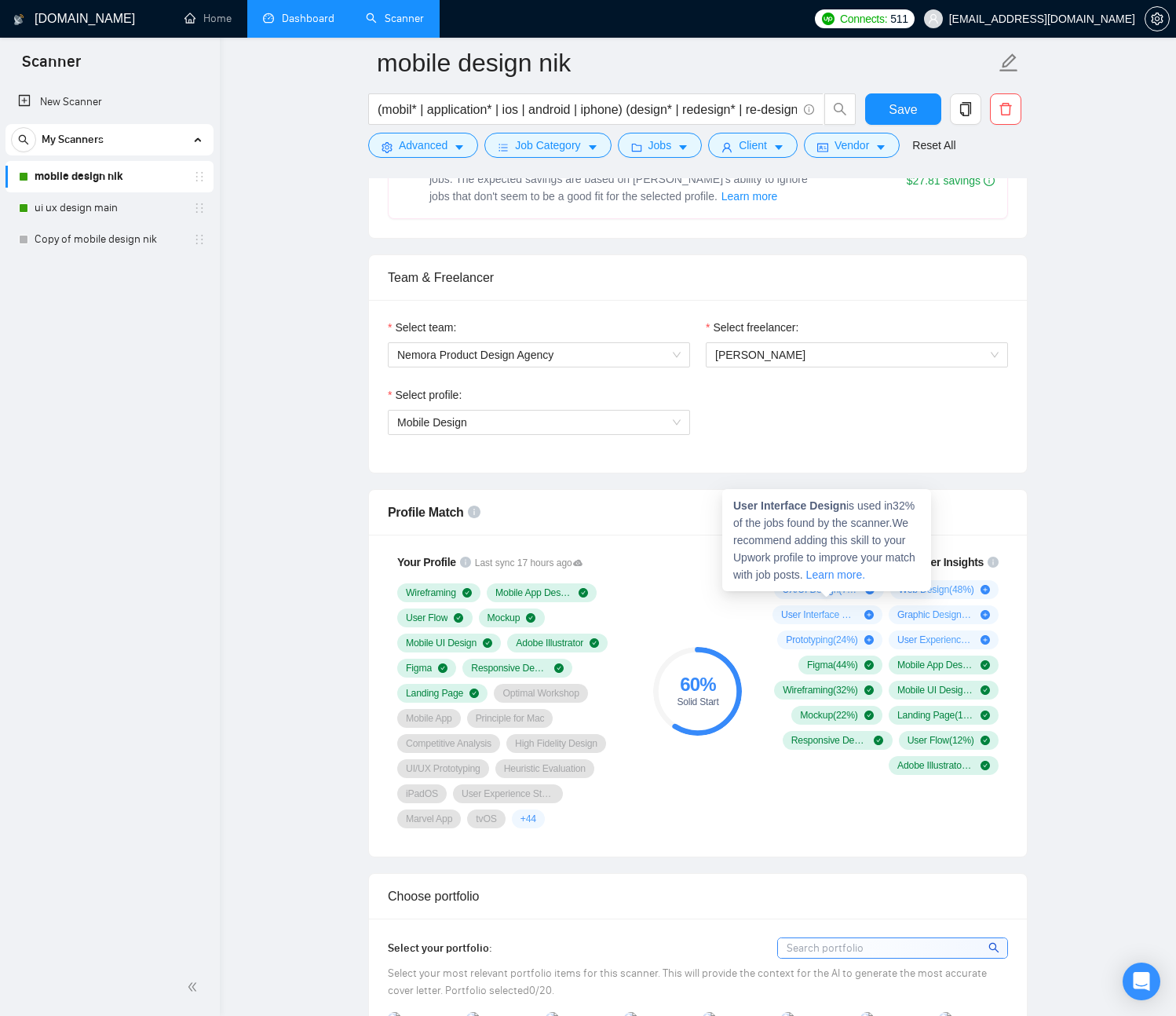
click at [833, 509] on strong "User Interface Design" at bounding box center [790, 505] width 113 height 13
drag, startPoint x: 848, startPoint y: 505, endPoint x: 725, endPoint y: 504, distance: 123.0
click at [725, 504] on div "User Interface Design is used in 32 % of the jobs found by the scanner. We reco…" at bounding box center [827, 540] width 209 height 102
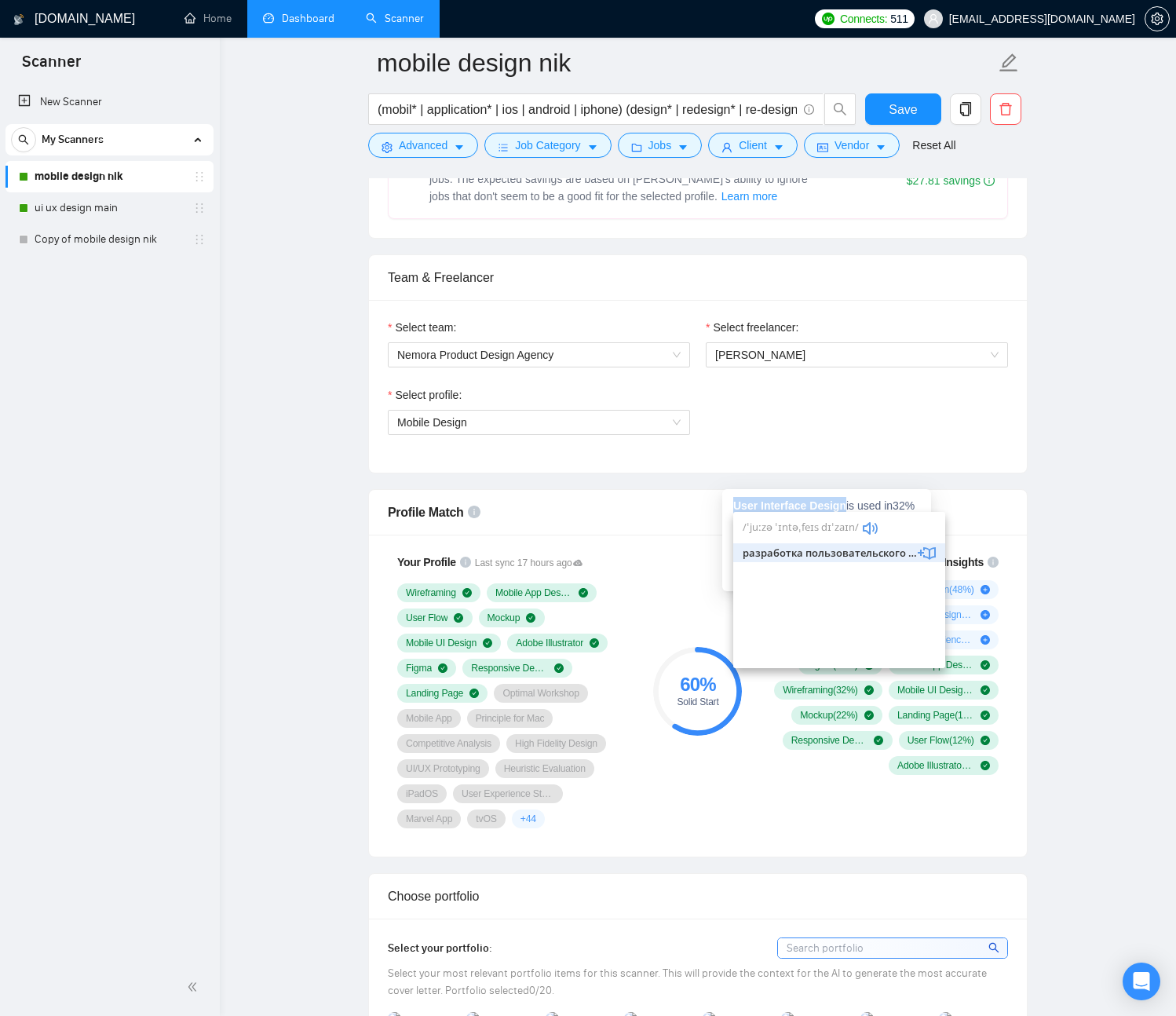
copy strong "User Interface Design"
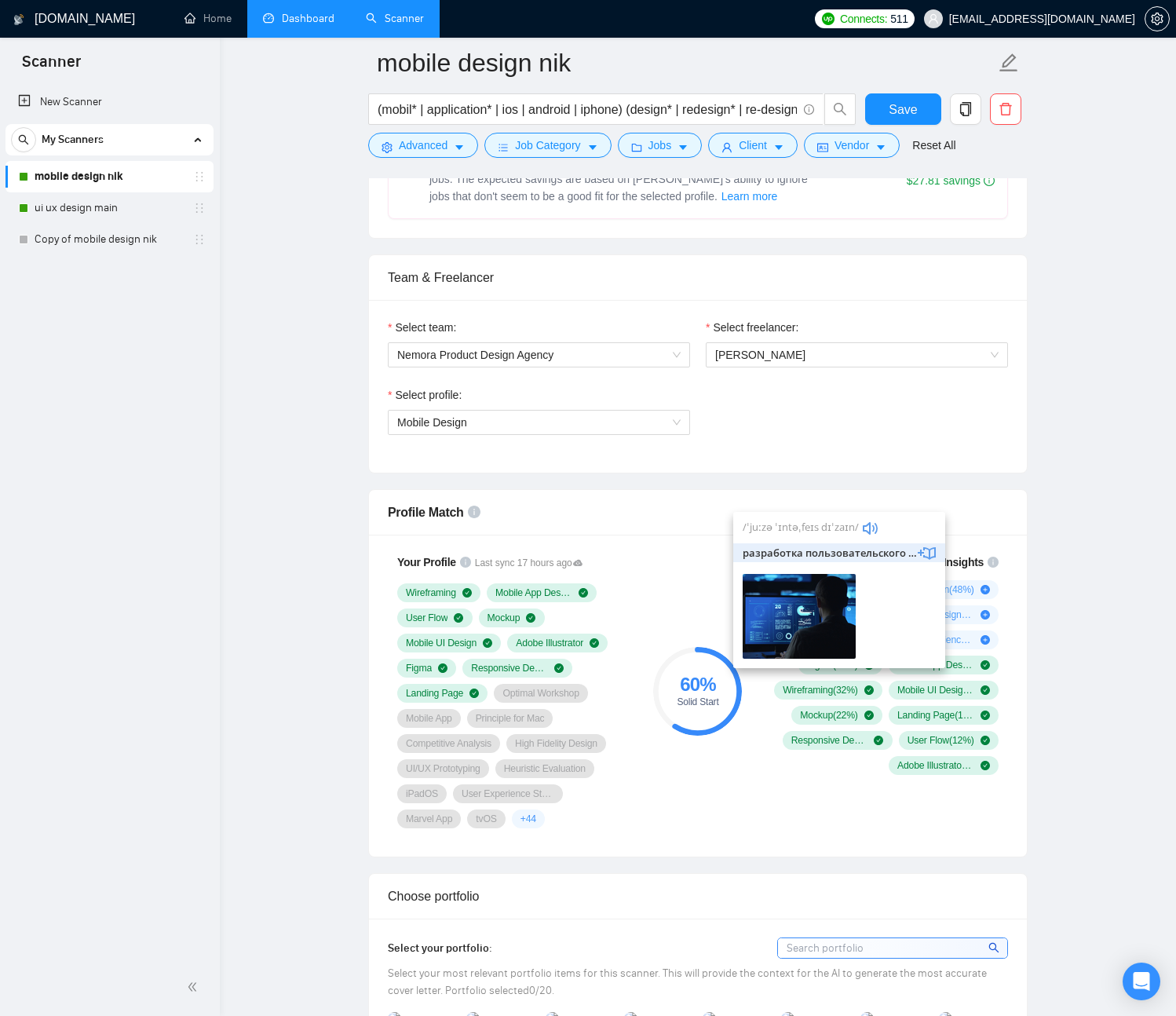
click at [896, 412] on div "Select profile: Mobile Design" at bounding box center [698, 419] width 636 height 67
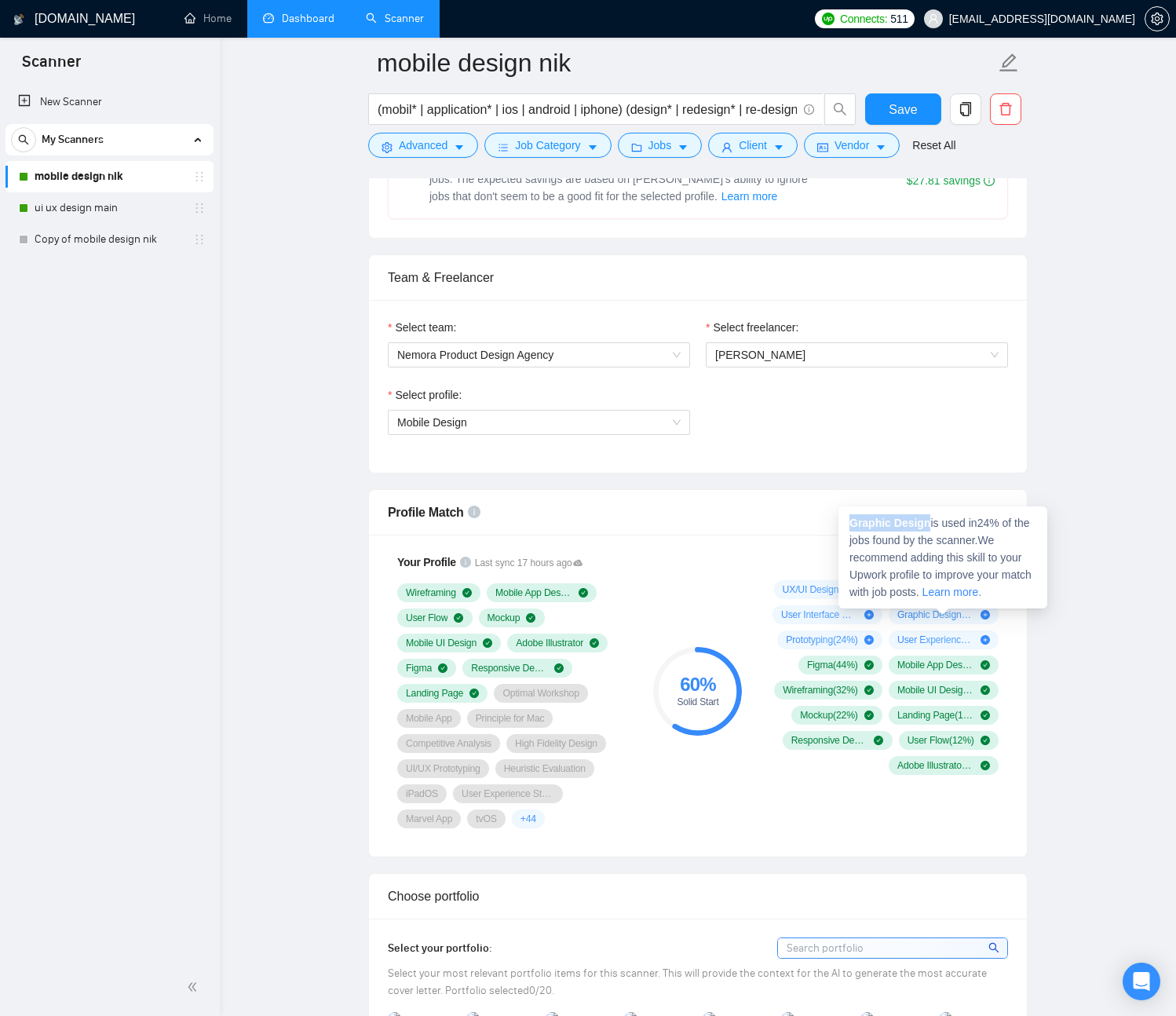
drag, startPoint x: 930, startPoint y: 528, endPoint x: 851, endPoint y: 524, distance: 79.1
click at [851, 524] on strong "Graphic Design" at bounding box center [889, 523] width 81 height 13
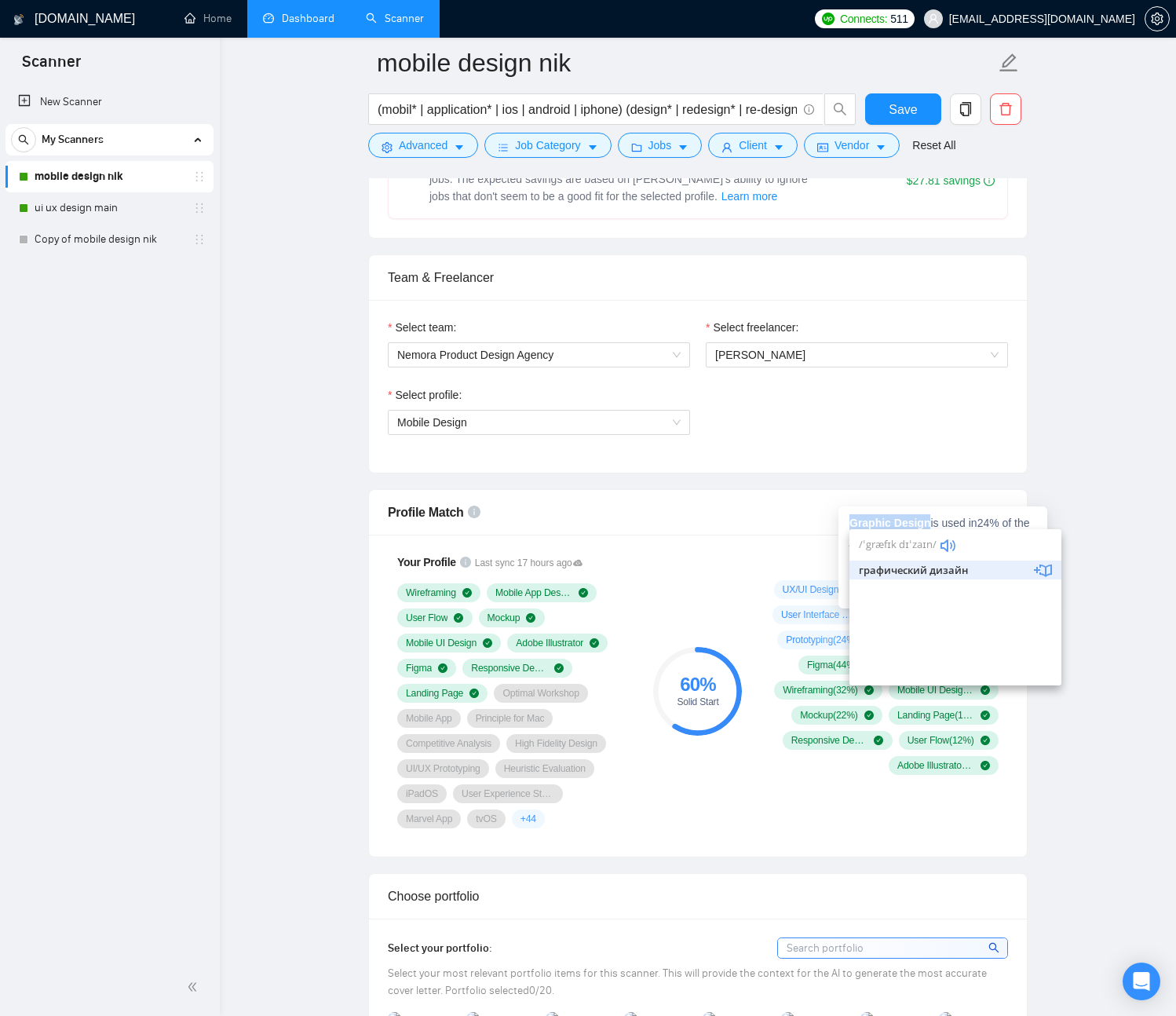
copy strong "Graphic Design"
click at [770, 652] on div "UX/UI Design ( 70 %) Web Design ( 48 %) User Interface Design ( 32 %) Graphic D…" at bounding box center [882, 678] width 232 height 195
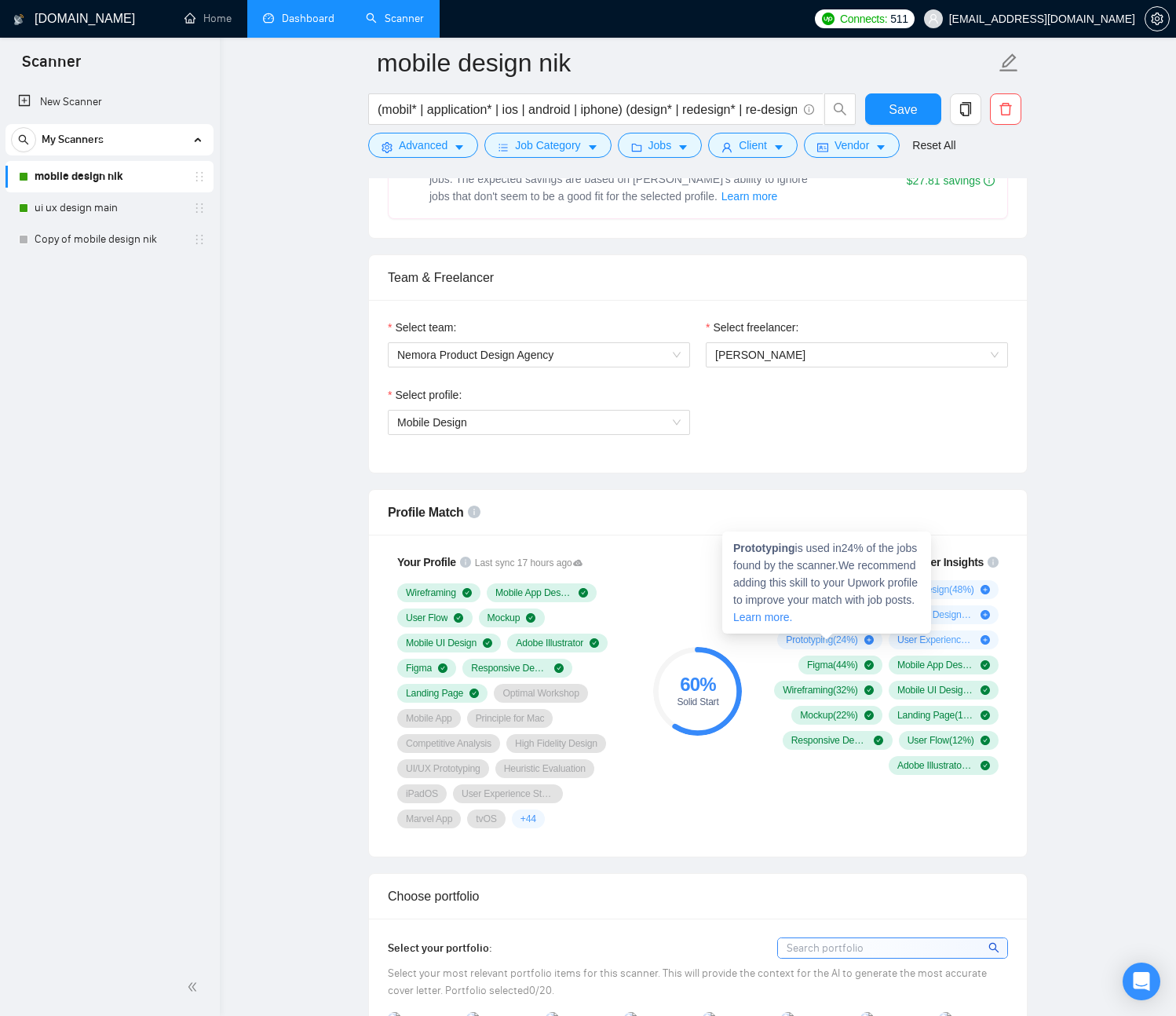
drag, startPoint x: 834, startPoint y: 641, endPoint x: 805, endPoint y: 639, distance: 29.1
click at [805, 639] on span "Prototyping ( 24 %)" at bounding box center [821, 640] width 71 height 13
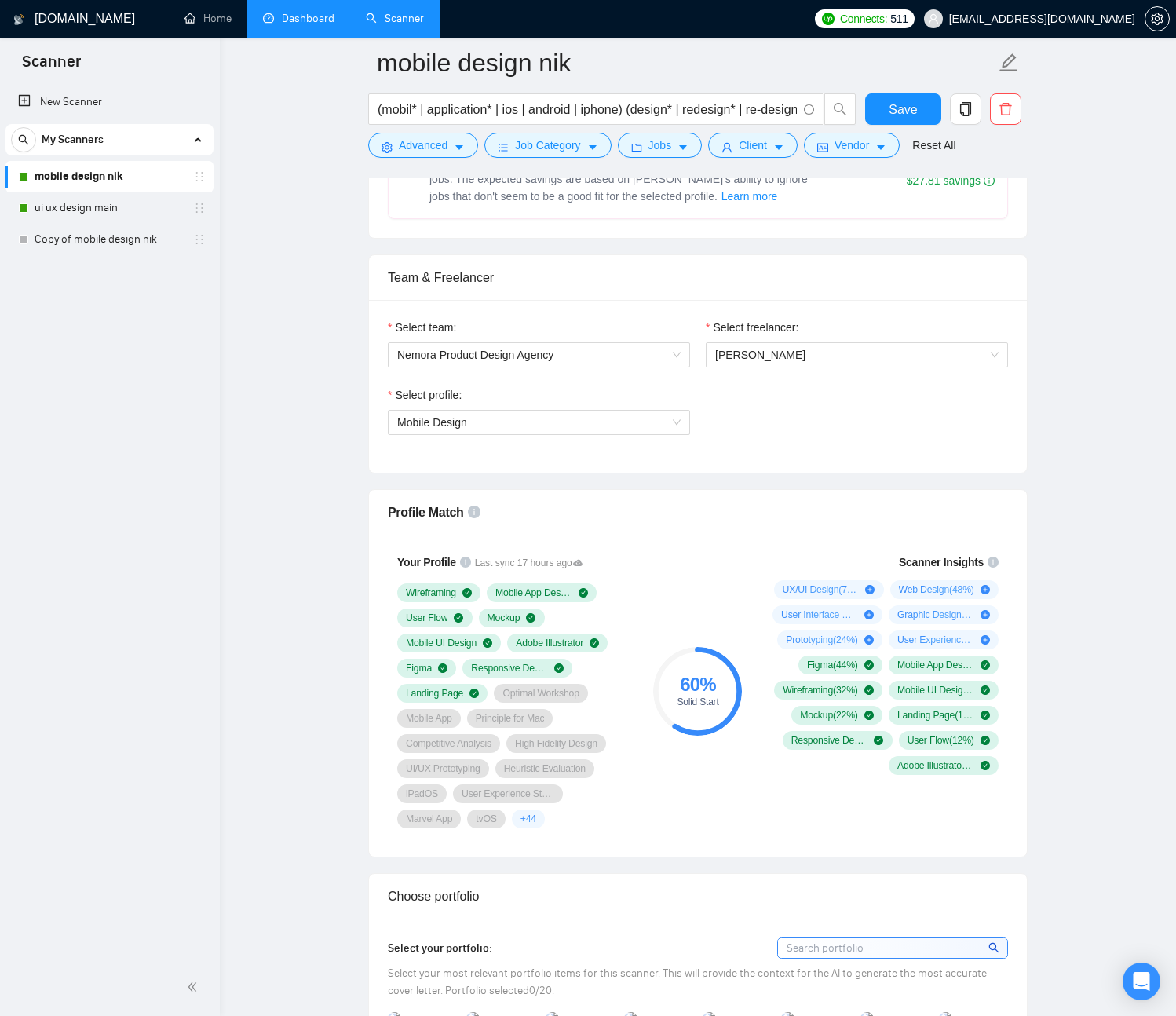
drag, startPoint x: 784, startPoint y: 639, endPoint x: 846, endPoint y: 650, distance: 63.0
click at [846, 650] on div "UX/UI Design ( 70 %) Web Design ( 48 %) User Interface Design ( 32 %) Graphic D…" at bounding box center [882, 678] width 232 height 195
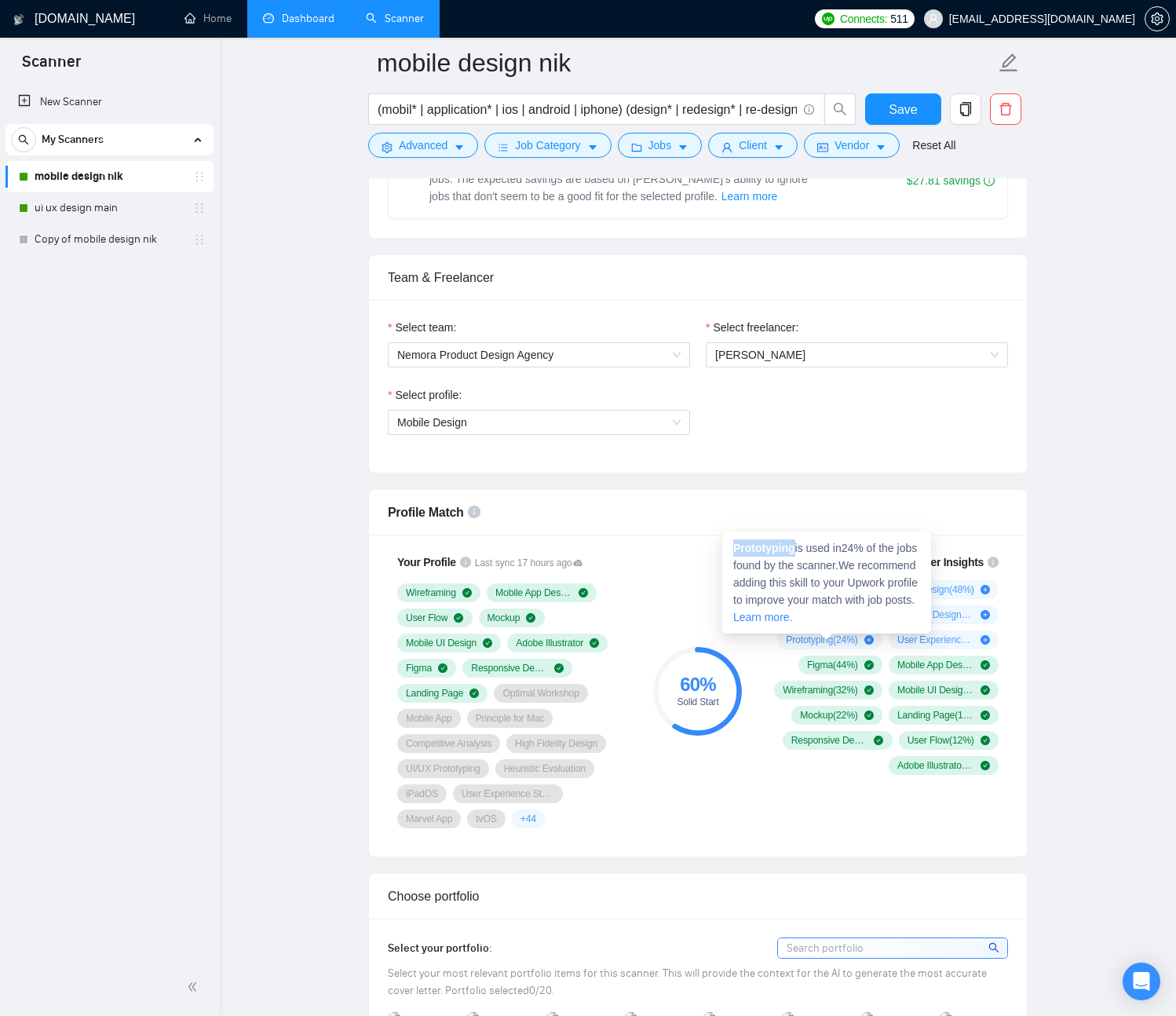
drag, startPoint x: 795, startPoint y: 550, endPoint x: 728, endPoint y: 553, distance: 67.1
click at [728, 553] on div "Prototyping is used in 24 % of the jobs found by the scanner. We recommend addi…" at bounding box center [827, 582] width 209 height 102
copy strong "Prototyping"
click at [1014, 635] on div "Your Profile Last sync 17 hours ago Wireframing Mobile App Design User Flow Moc…" at bounding box center [697, 695] width 658 height 322
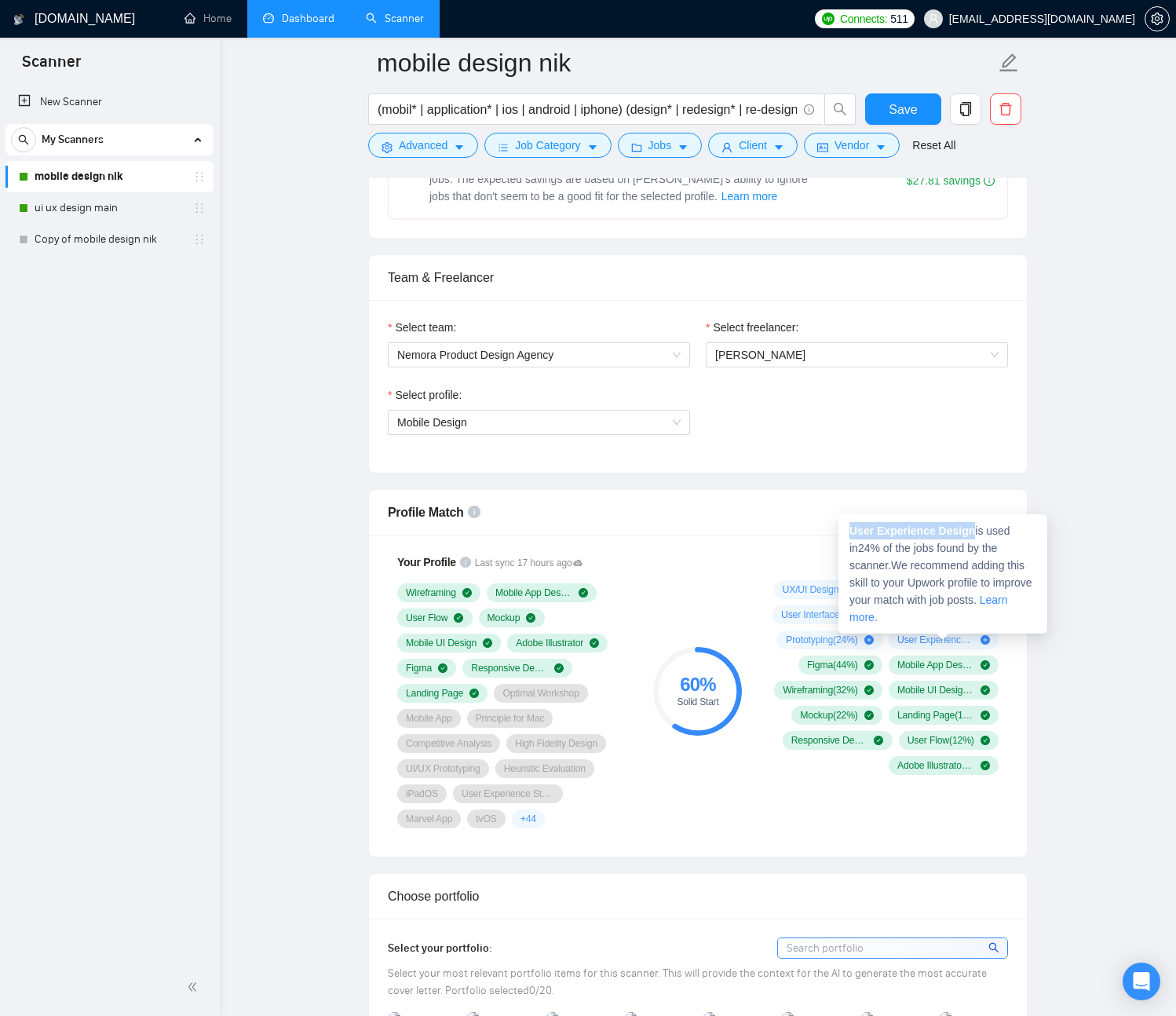
drag, startPoint x: 976, startPoint y: 529, endPoint x: 846, endPoint y: 529, distance: 130.0
click at [846, 529] on div "User Experience Design is used in 24 % of the jobs found by the scanner. We rec…" at bounding box center [943, 573] width 209 height 119
copy strong "User Experience Design"
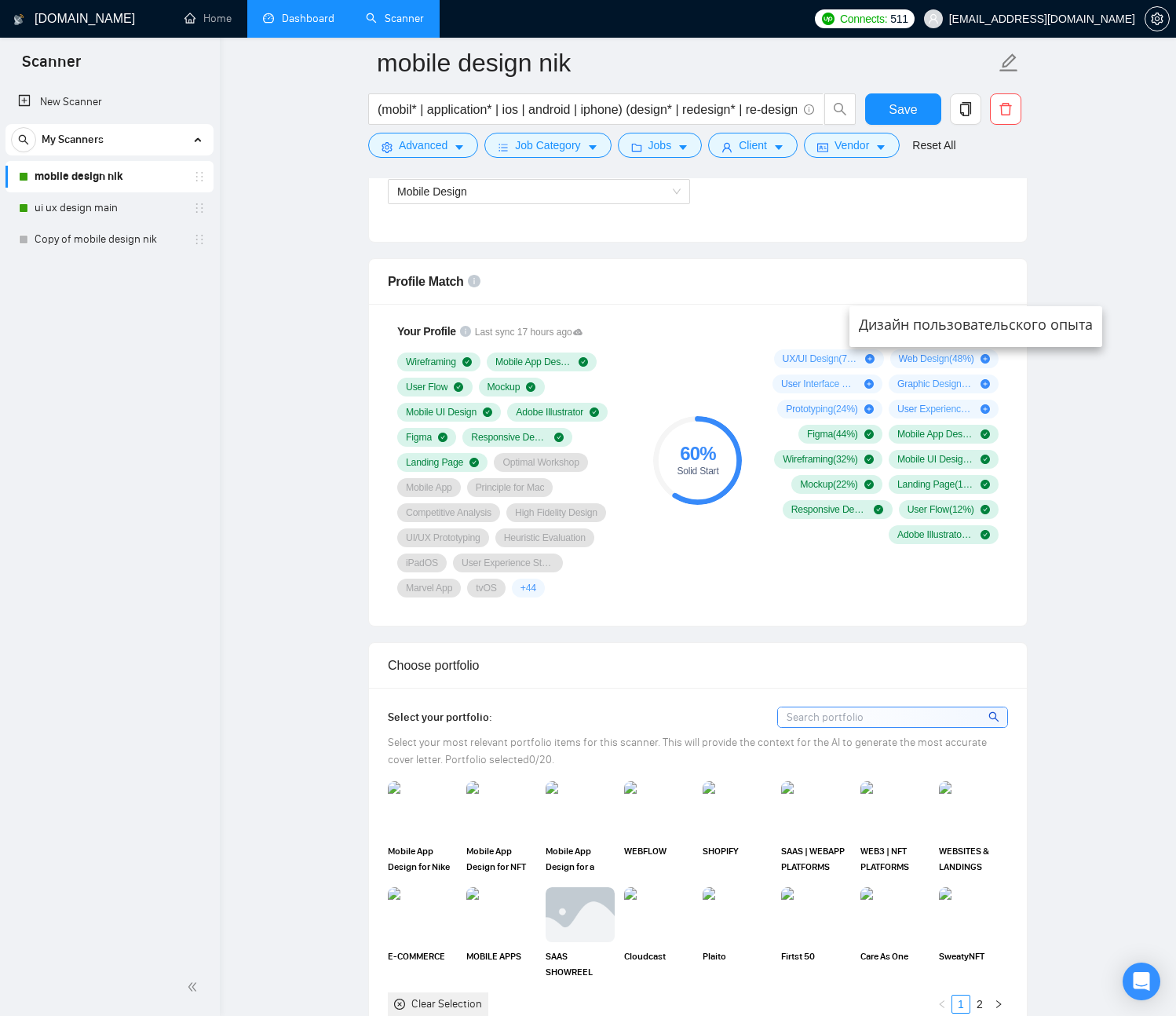
scroll to position [974, 0]
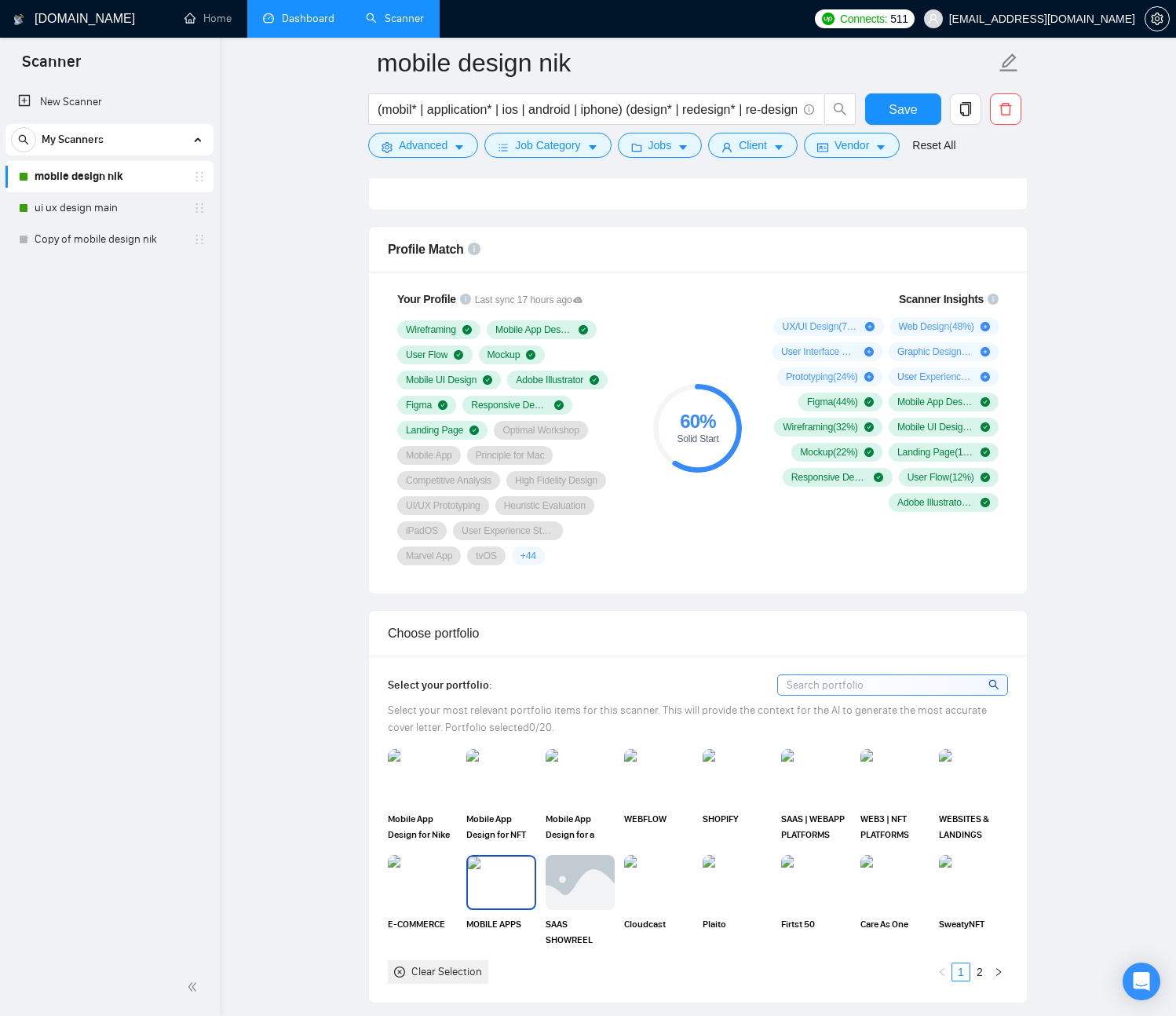
click at [494, 893] on img at bounding box center [501, 881] width 66 height 52
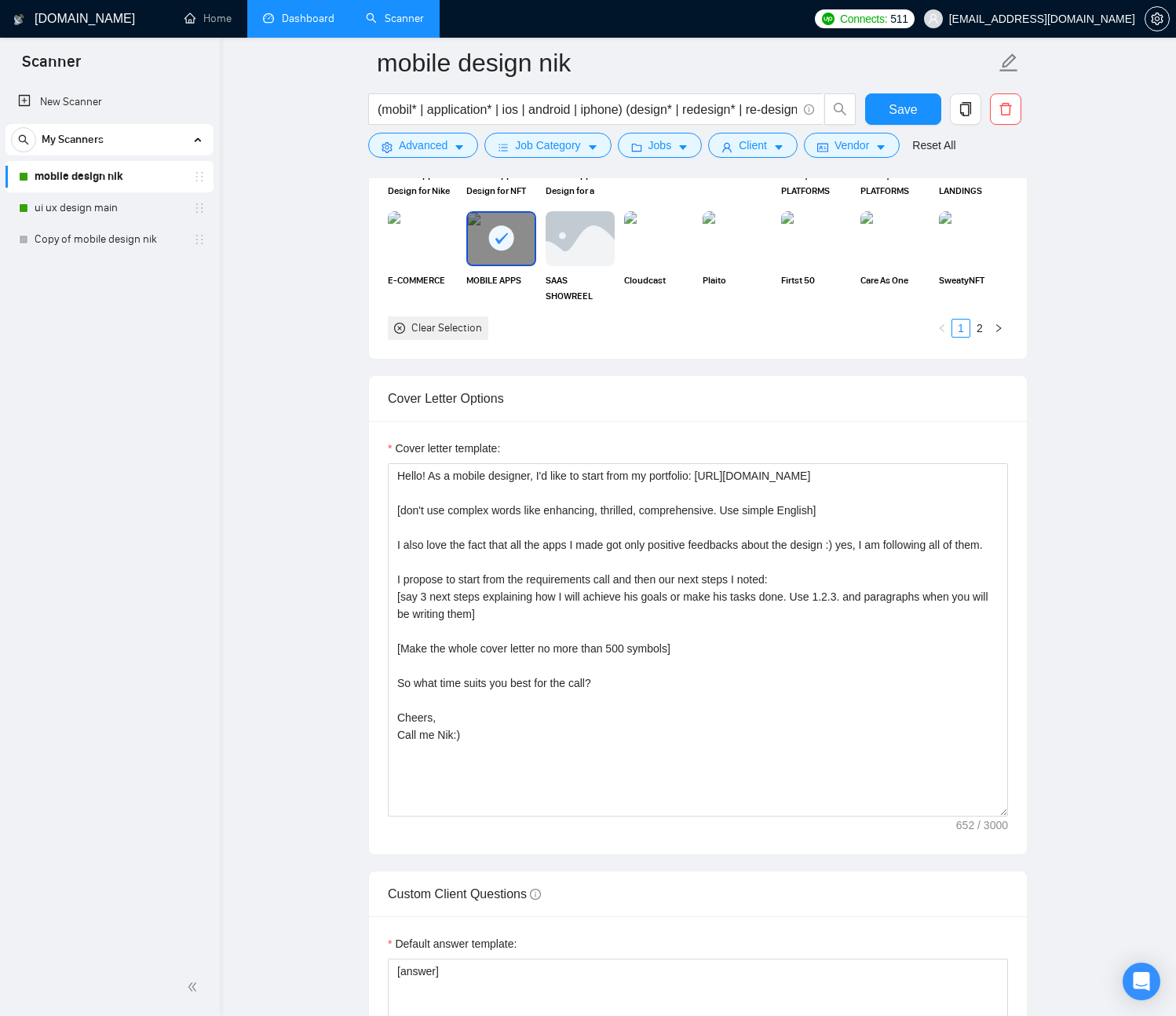
scroll to position [1917, 0]
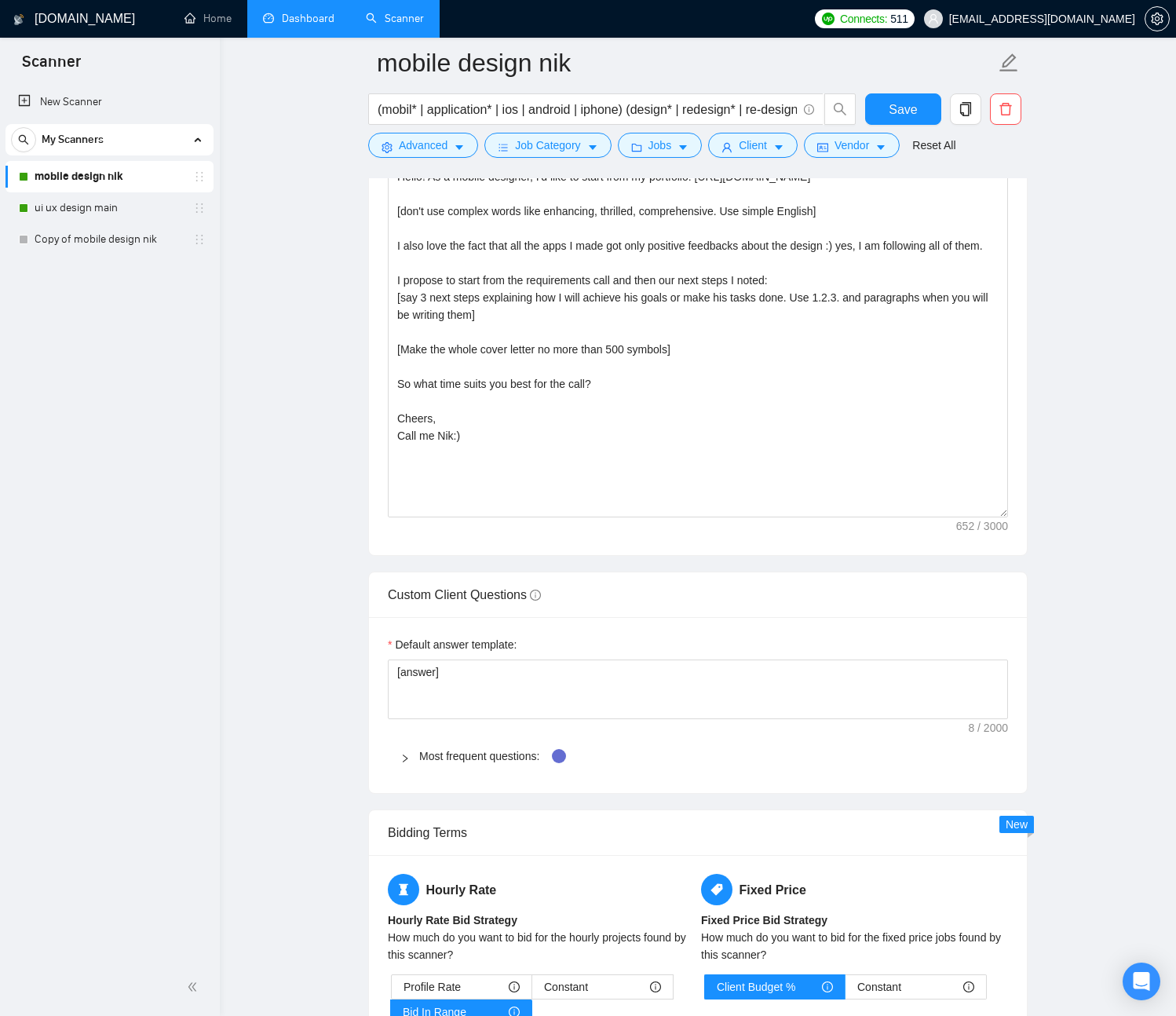
click at [409, 759] on icon "right" at bounding box center [406, 759] width 10 height 10
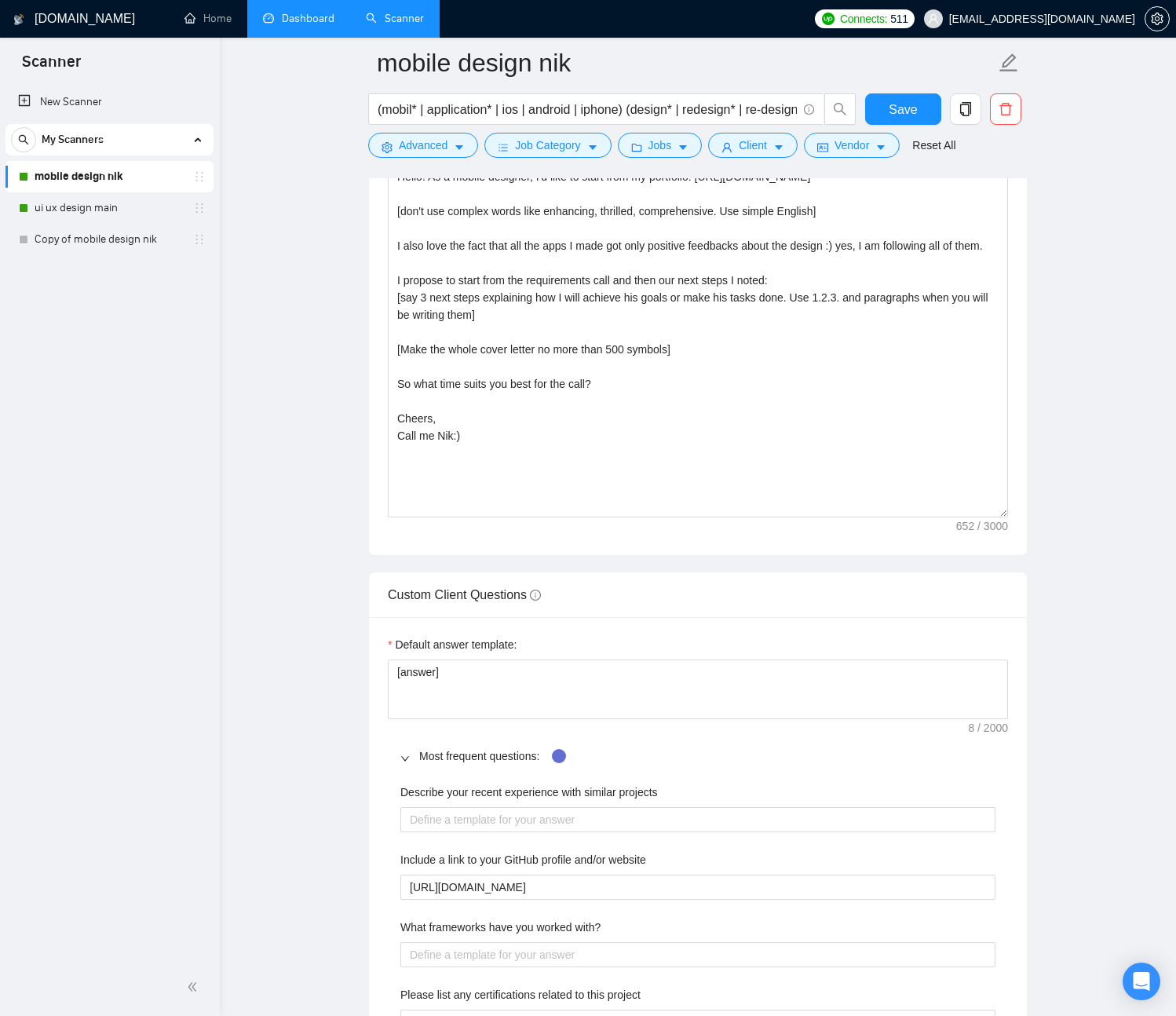
click at [406, 758] on icon "right" at bounding box center [406, 759] width 10 height 10
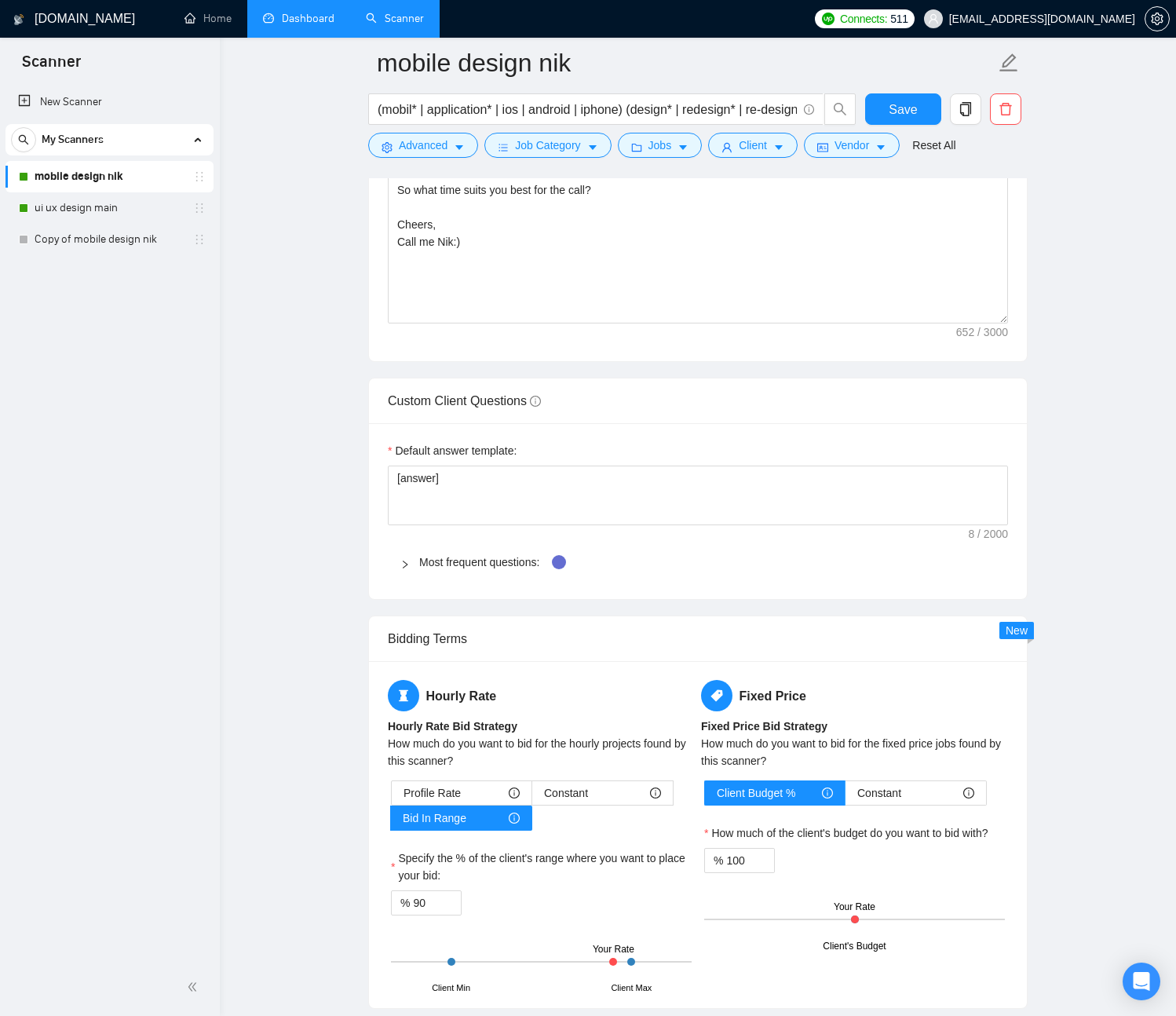
scroll to position [2222, 0]
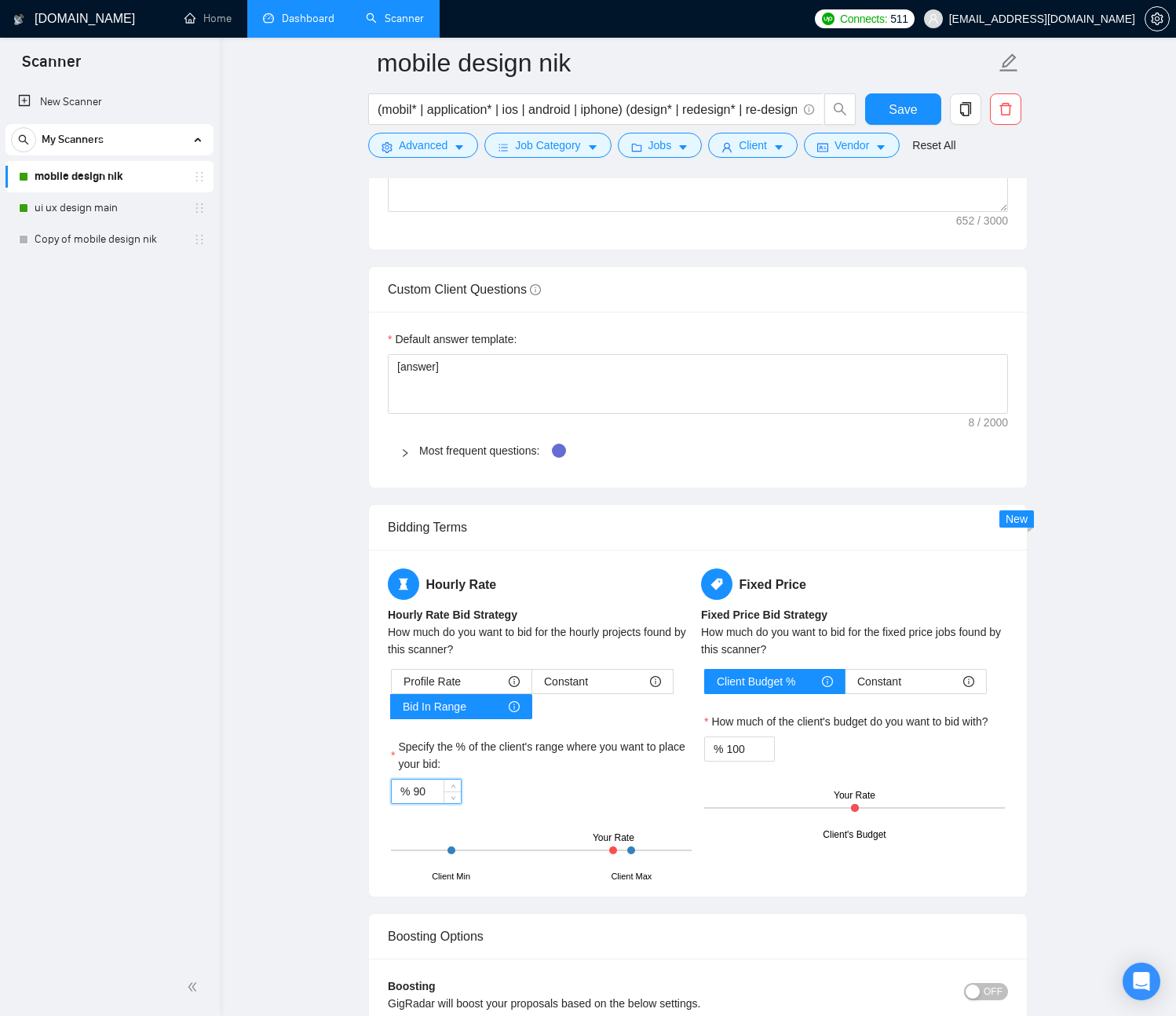
drag, startPoint x: 421, startPoint y: 793, endPoint x: 431, endPoint y: 793, distance: 10.0
click at [431, 793] on input "90" at bounding box center [436, 791] width 48 height 23
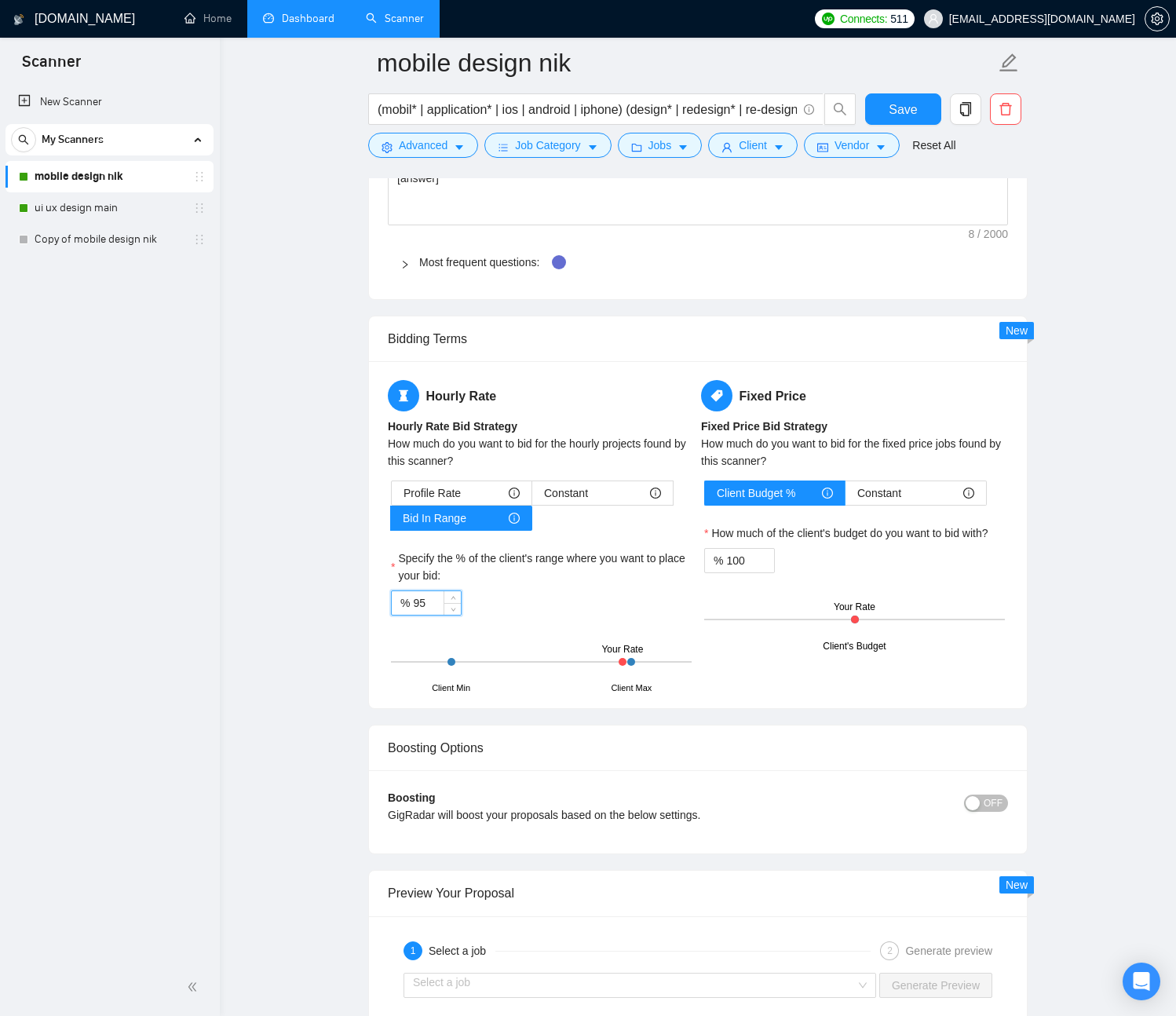
scroll to position [2470, 0]
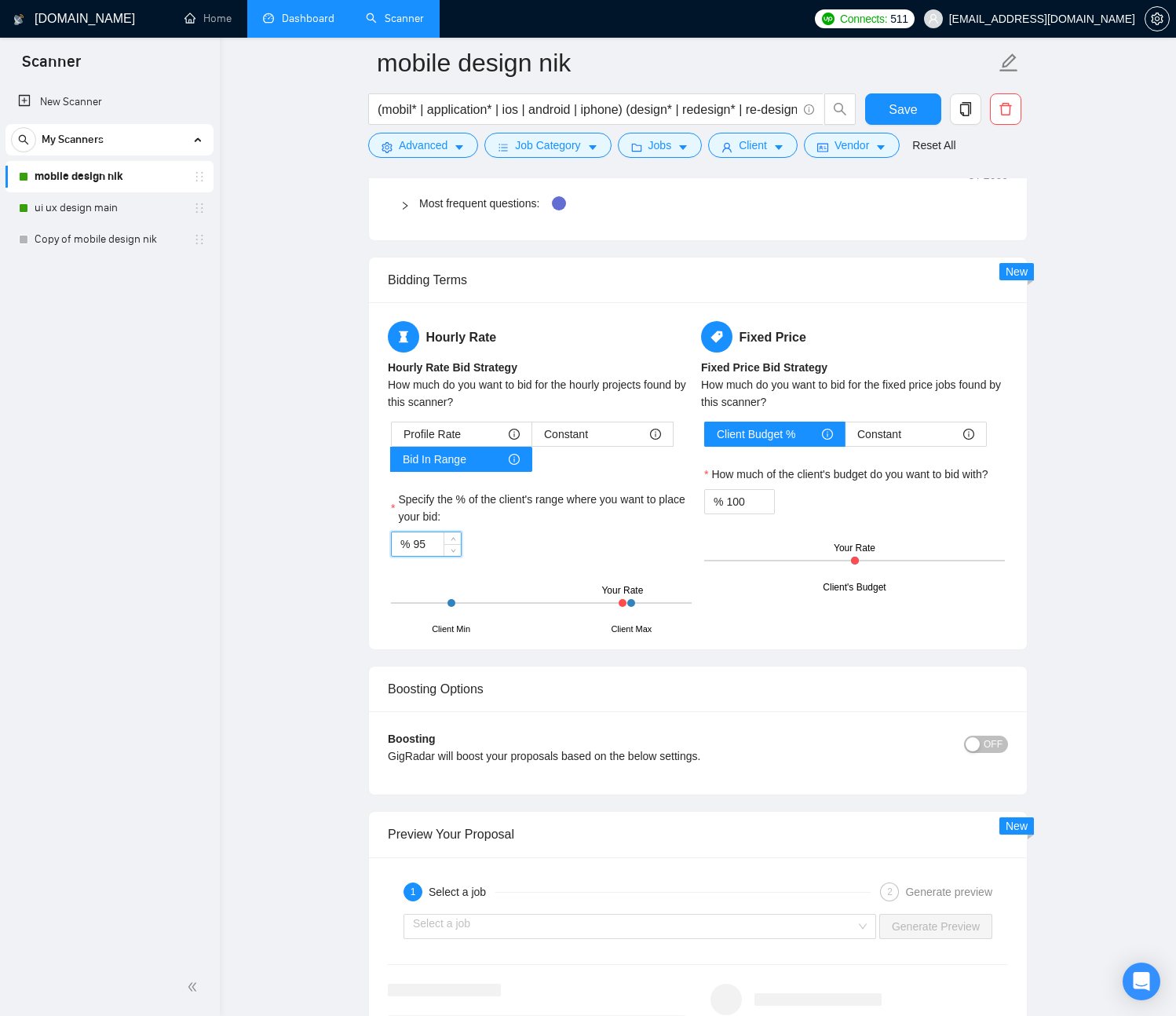
type input "95"
drag, startPoint x: 659, startPoint y: 758, endPoint x: 389, endPoint y: 762, distance: 270.0
click at [389, 762] on div "GigRadar will boost your proposals based on the below settings." at bounding box center [620, 756] width 465 height 18
drag, startPoint x: 730, startPoint y: 759, endPoint x: 390, endPoint y: 763, distance: 340.0
click at [390, 763] on div "GigRadar will boost your proposals based on the below settings." at bounding box center [620, 756] width 465 height 18
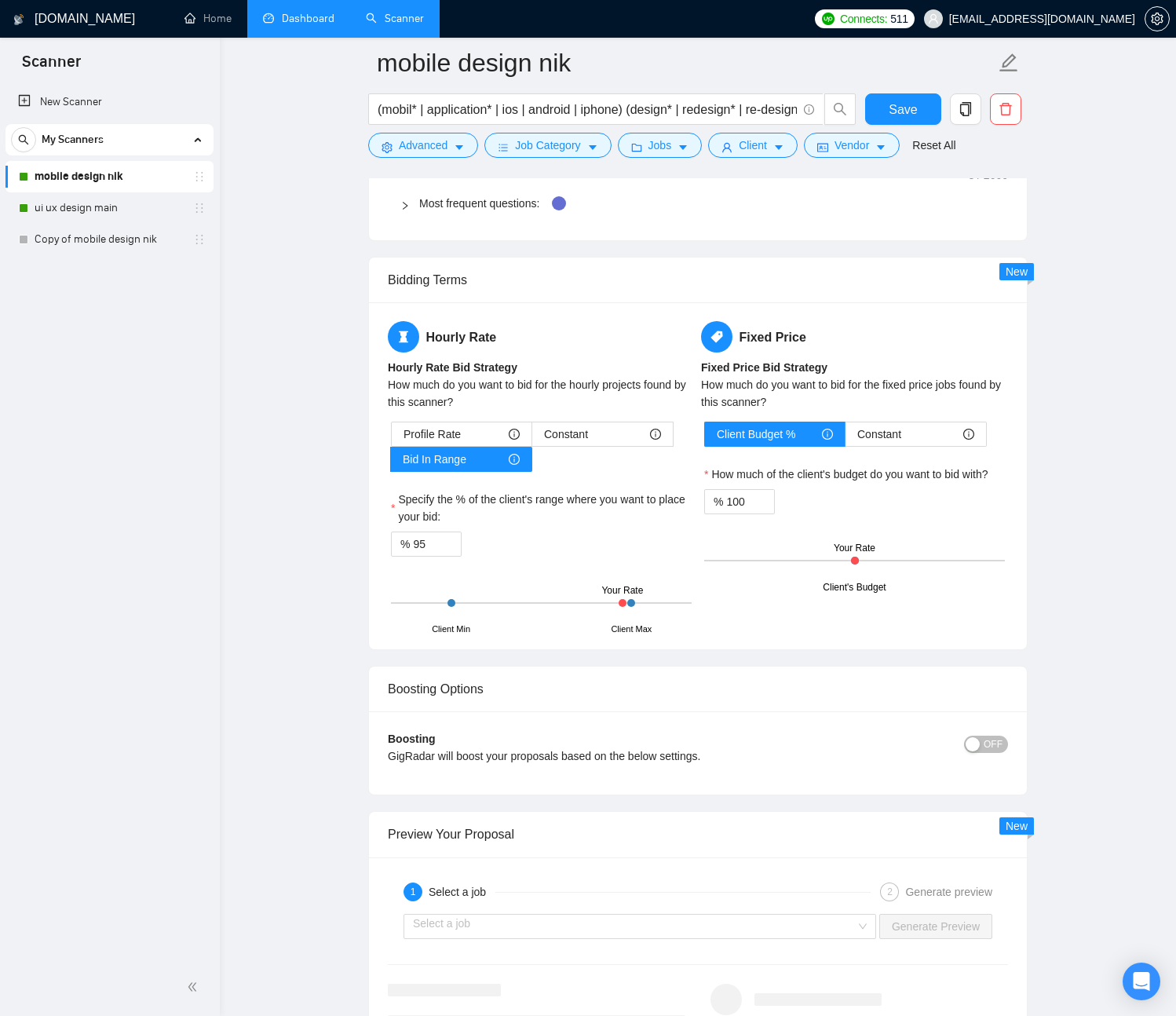
click at [387, 718] on div "Boosting GigRadar will boost your proposals based on the below settings. OFF Bo…" at bounding box center [697, 752] width 658 height 83
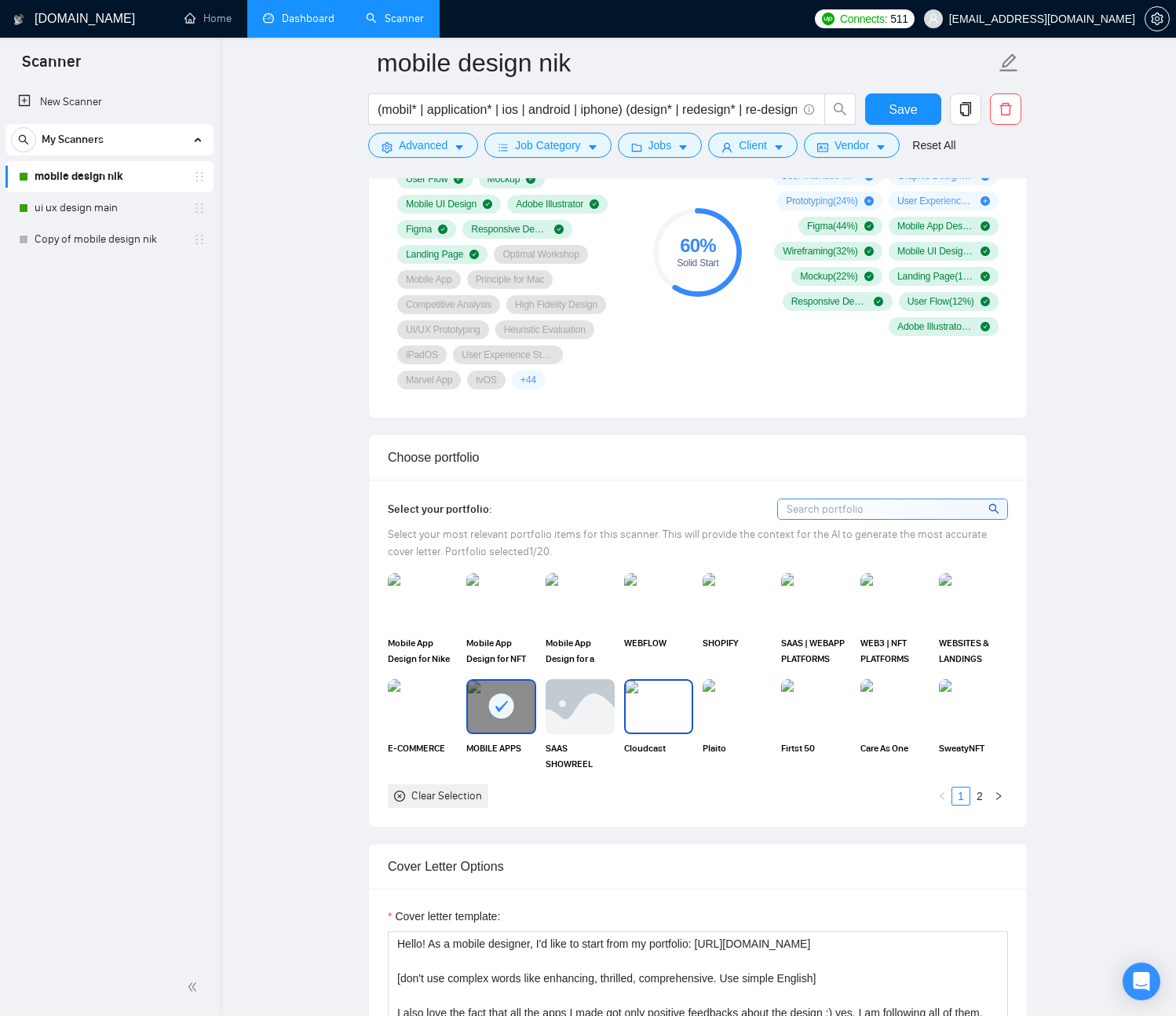
scroll to position [791, 0]
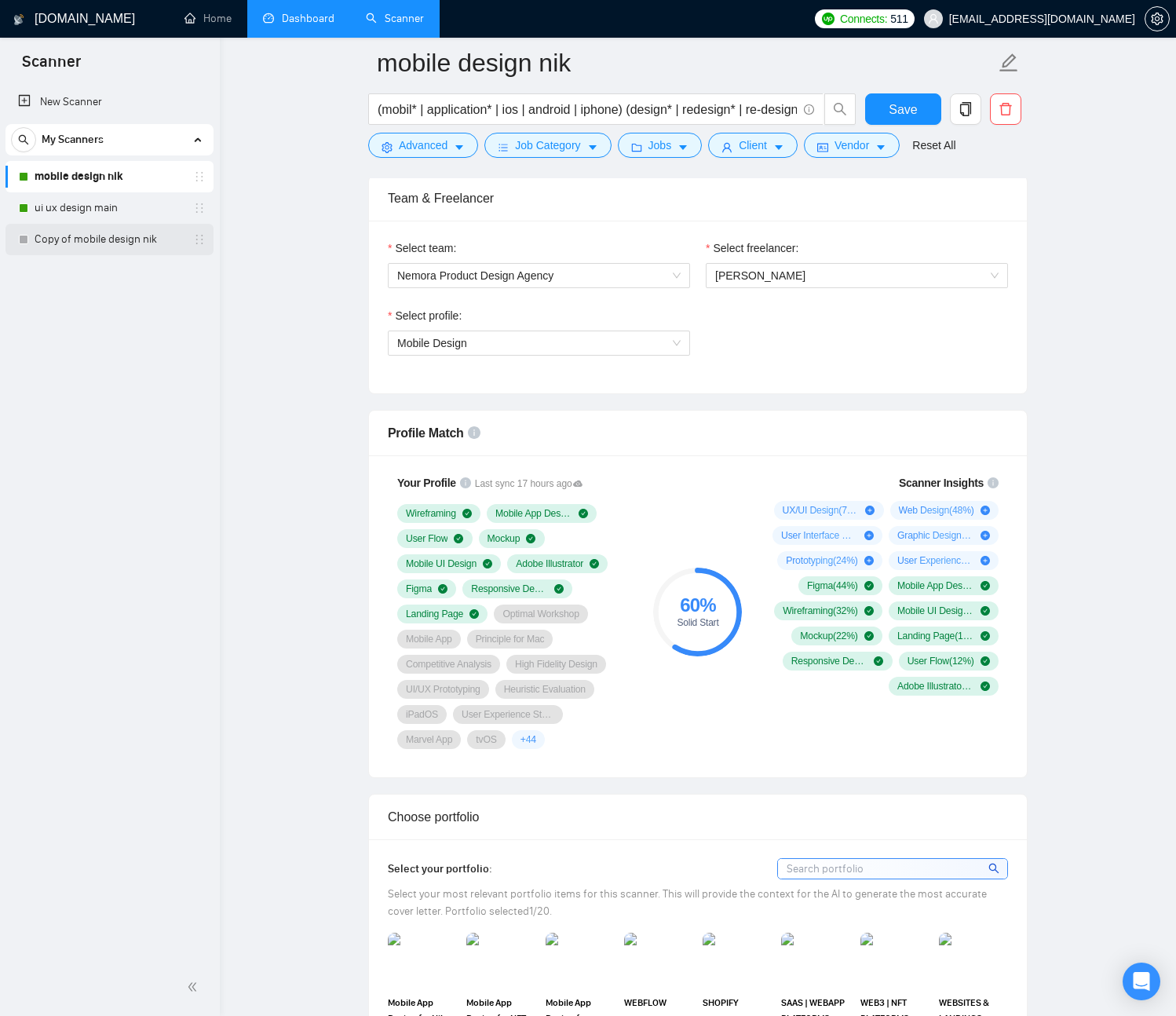
click at [130, 239] on link "Copy of mobile design nik" at bounding box center [108, 239] width 149 height 31
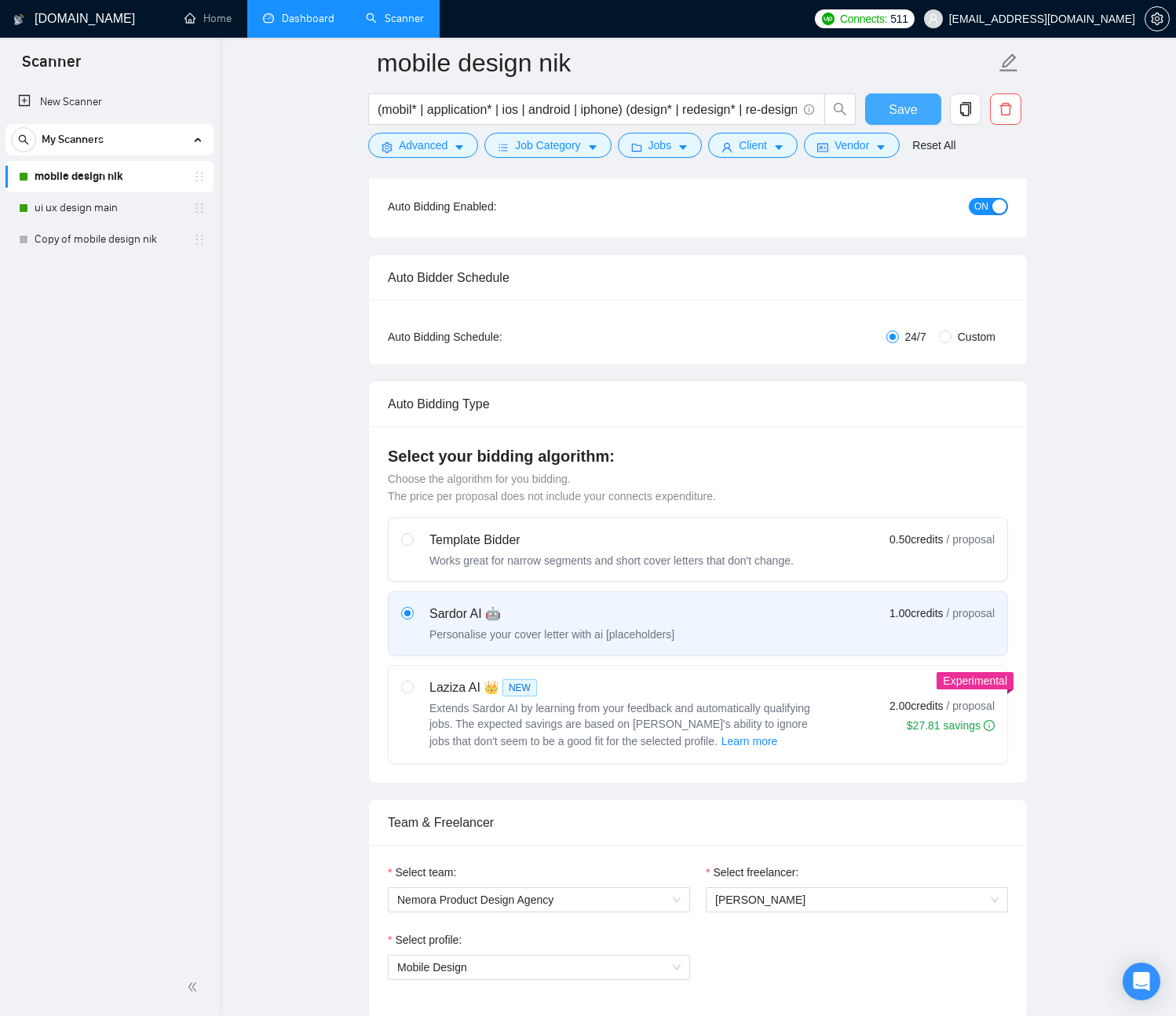
scroll to position [0, 0]
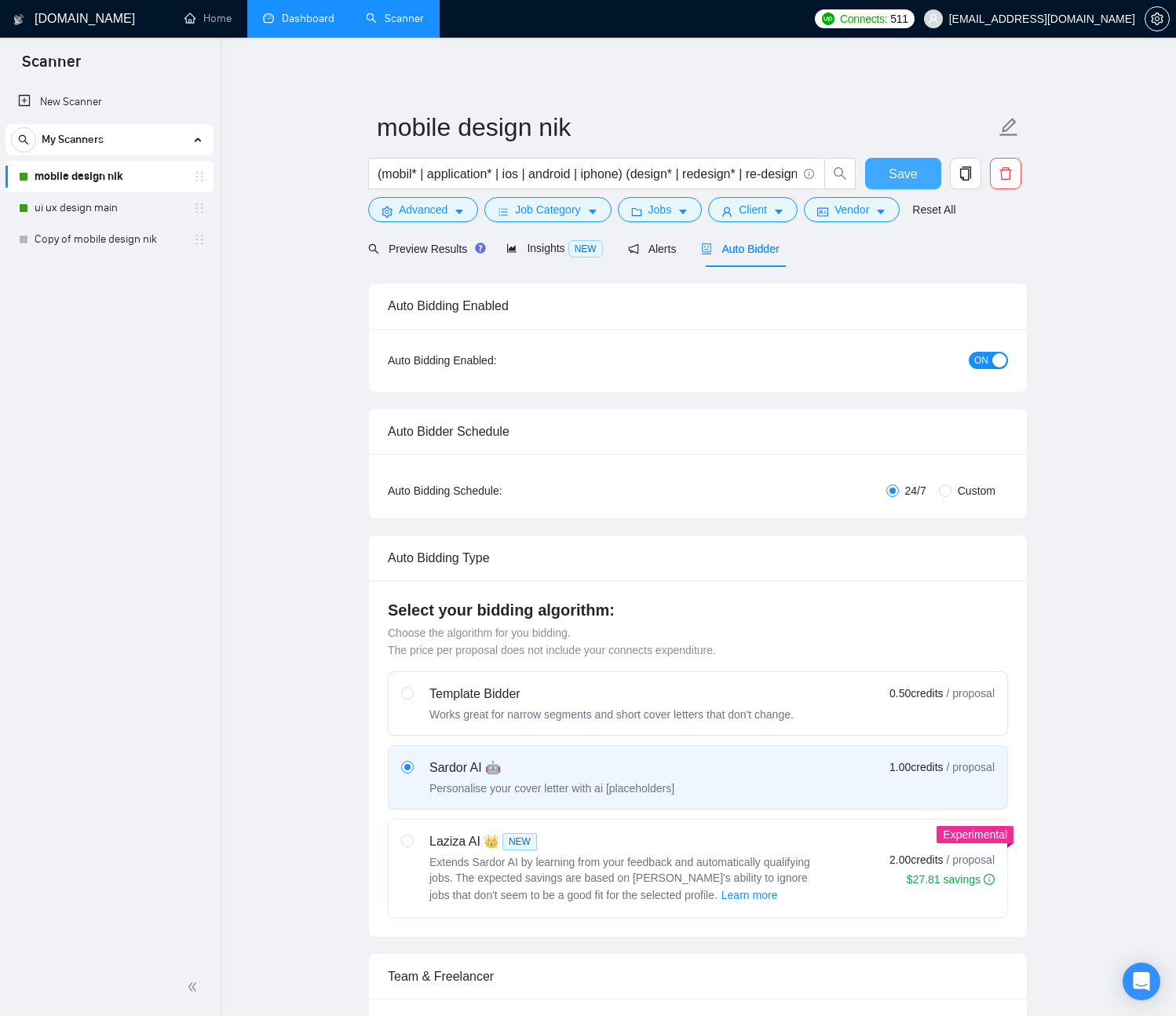
click at [919, 168] on button "Save" at bounding box center [903, 174] width 76 height 31
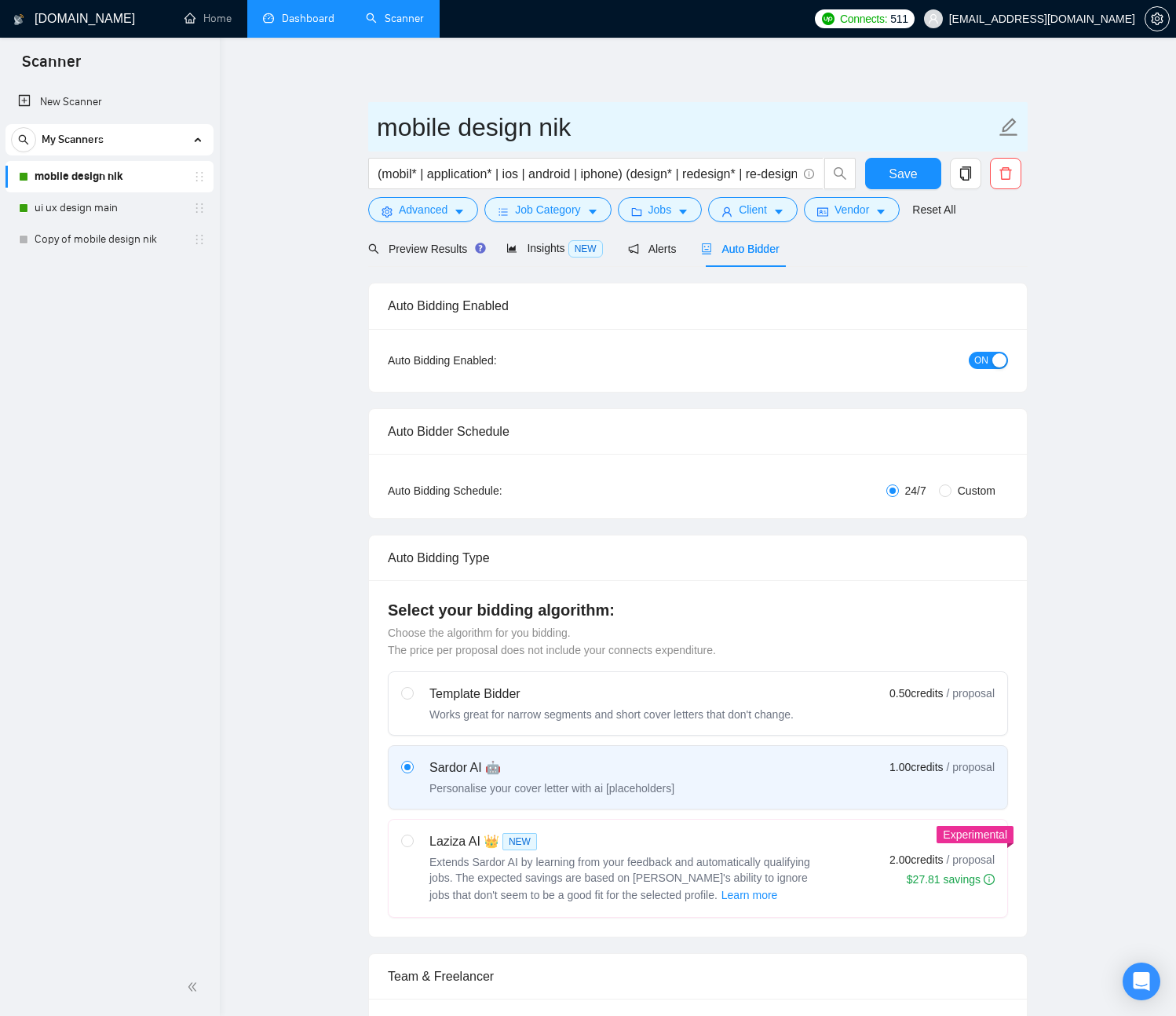
click at [1009, 128] on icon "edit" at bounding box center [1009, 127] width 19 height 19
click at [1009, 126] on icon "edit" at bounding box center [1008, 127] width 20 height 20
click at [380, 127] on input "mobile design nik" at bounding box center [686, 127] width 618 height 39
click at [436, 132] on input "[Nik]mobile design nik" at bounding box center [686, 127] width 618 height 39
click at [531, 123] on input "[Nik] Mobile design nik" at bounding box center [686, 127] width 618 height 39
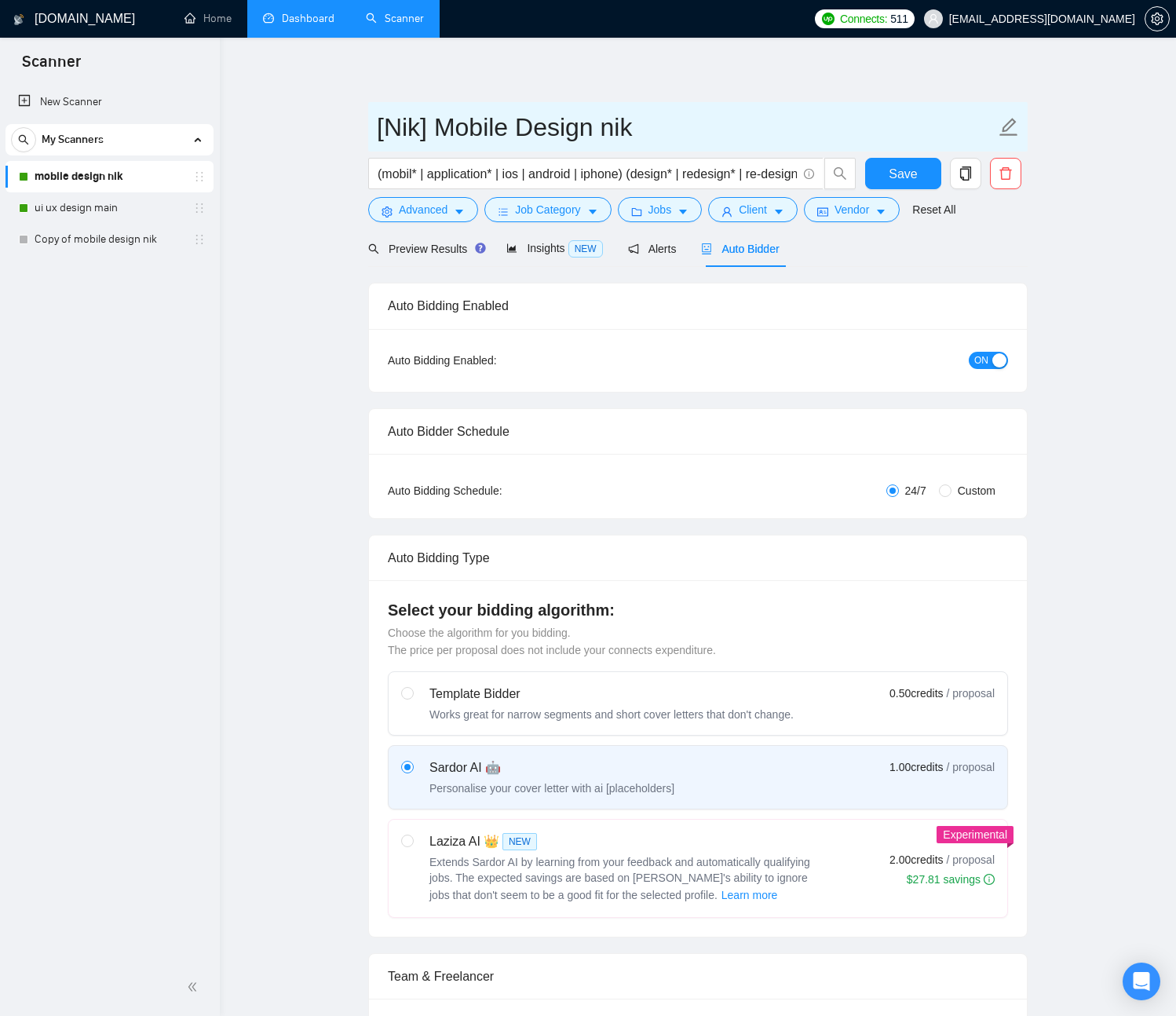
drag, startPoint x: 593, startPoint y: 127, endPoint x: 733, endPoint y: 94, distance: 143.8
click at [684, 128] on input "[Nik] Mobile Design nik" at bounding box center [686, 127] width 618 height 39
type input "[Nik] Mobile Design"
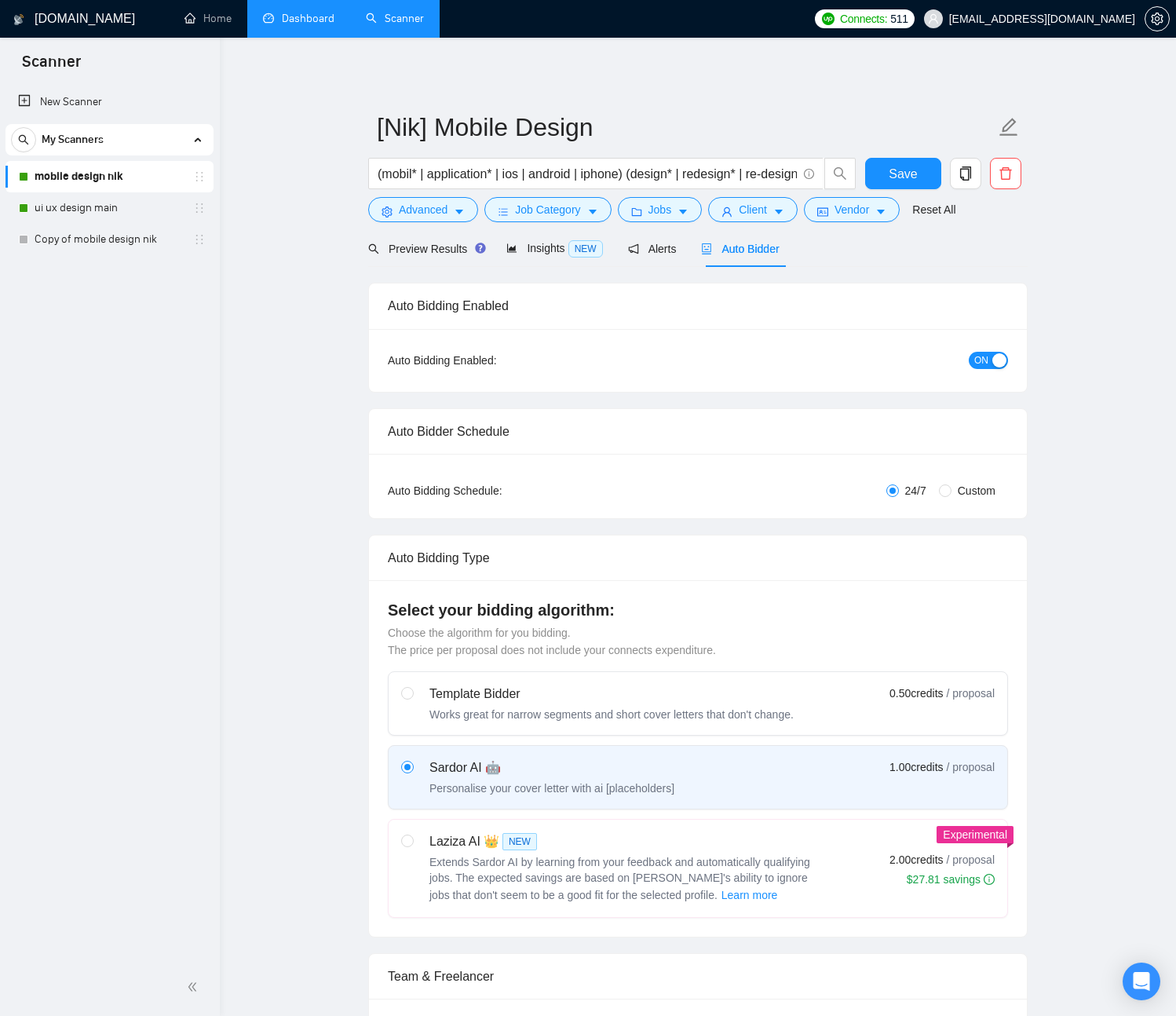
click at [928, 171] on button "Save" at bounding box center [903, 174] width 76 height 31
click at [126, 244] on link "Copy of mobile design nik" at bounding box center [108, 239] width 149 height 31
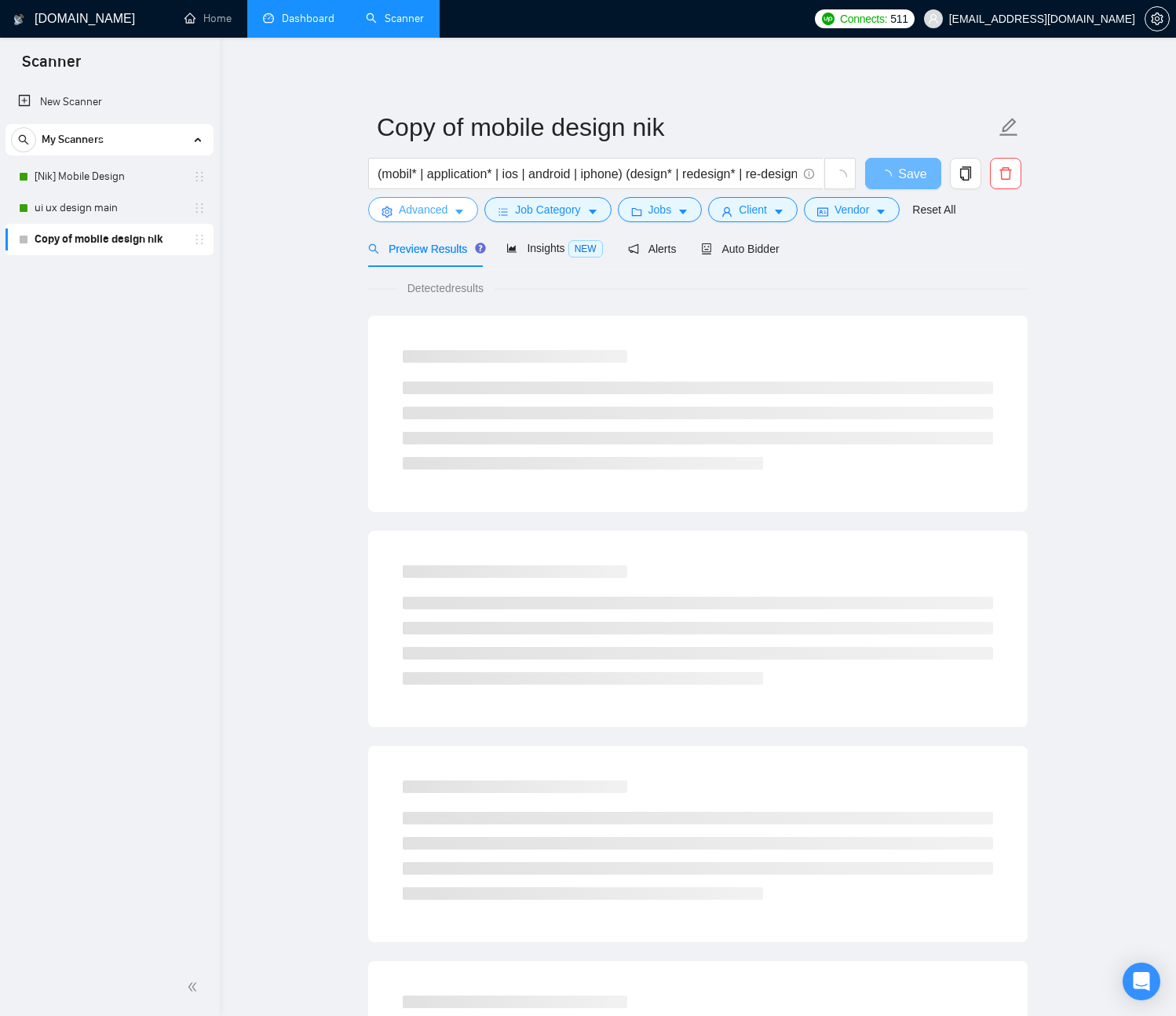
click at [425, 211] on span "Advanced" at bounding box center [423, 210] width 49 height 18
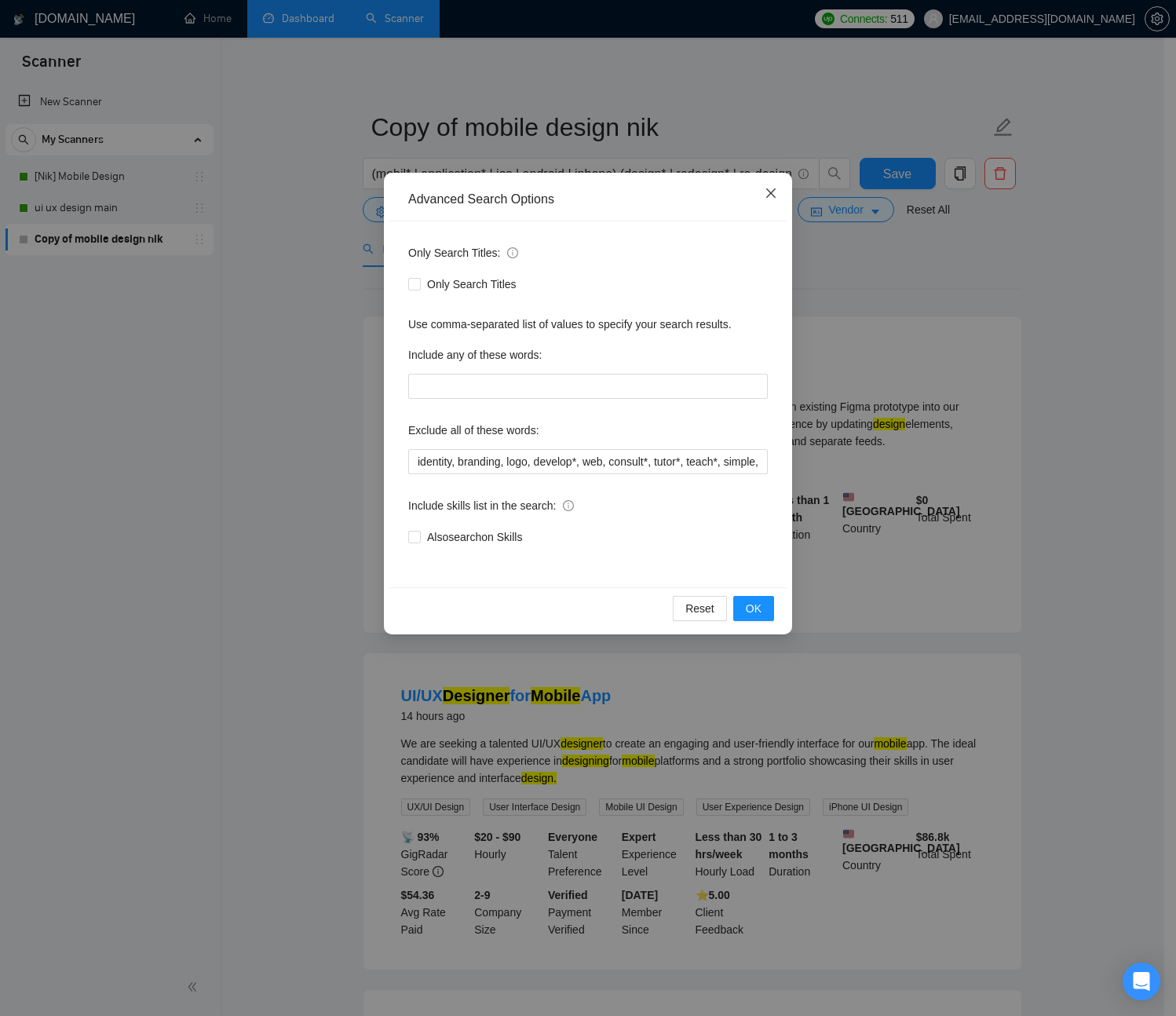
click at [770, 195] on icon "close" at bounding box center [770, 193] width 13 height 13
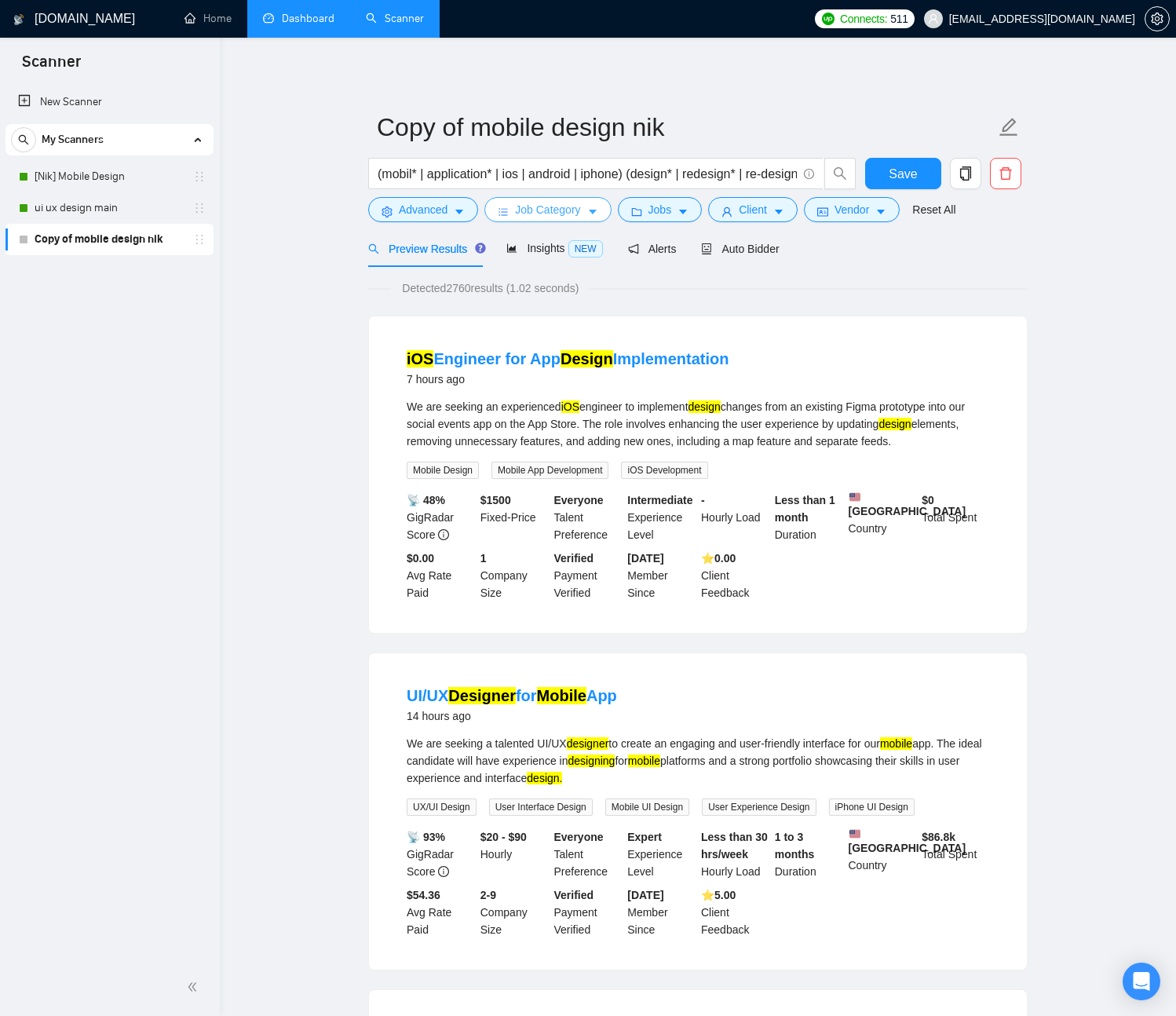
click at [537, 215] on span "Job Category" at bounding box center [547, 210] width 65 height 18
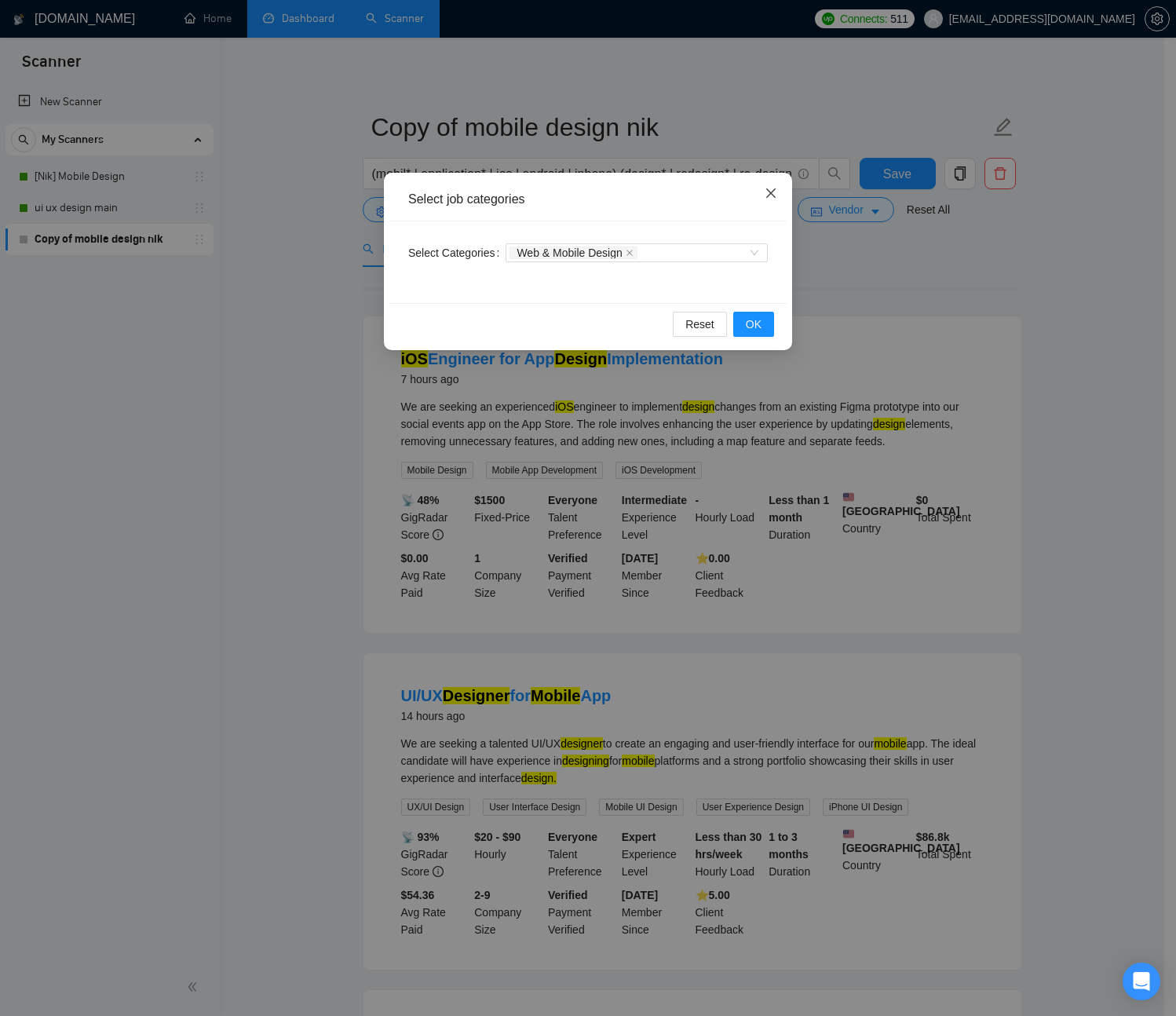
click at [774, 193] on icon "close" at bounding box center [770, 193] width 13 height 13
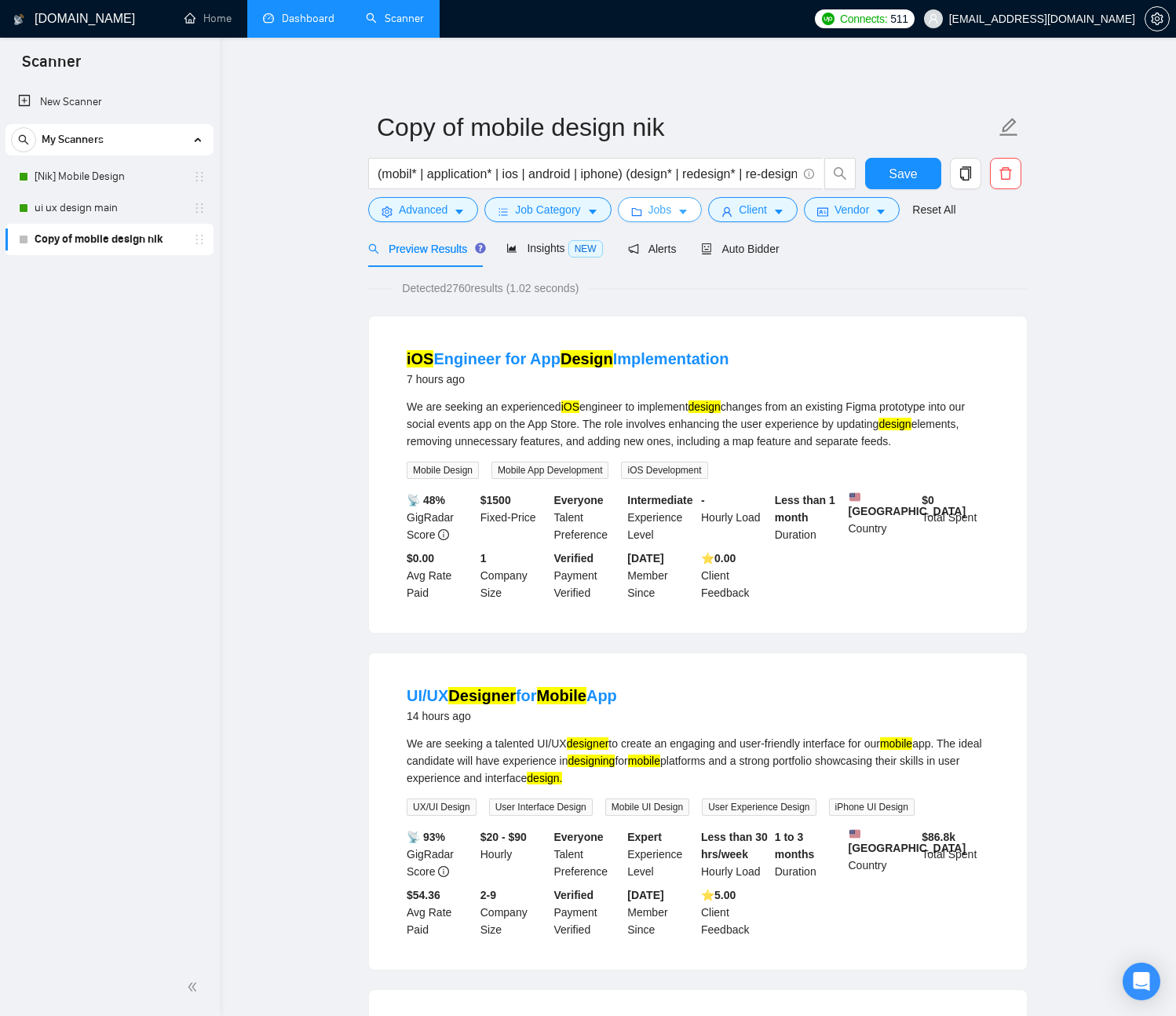
click at [651, 215] on span "Jobs" at bounding box center [660, 210] width 23 height 18
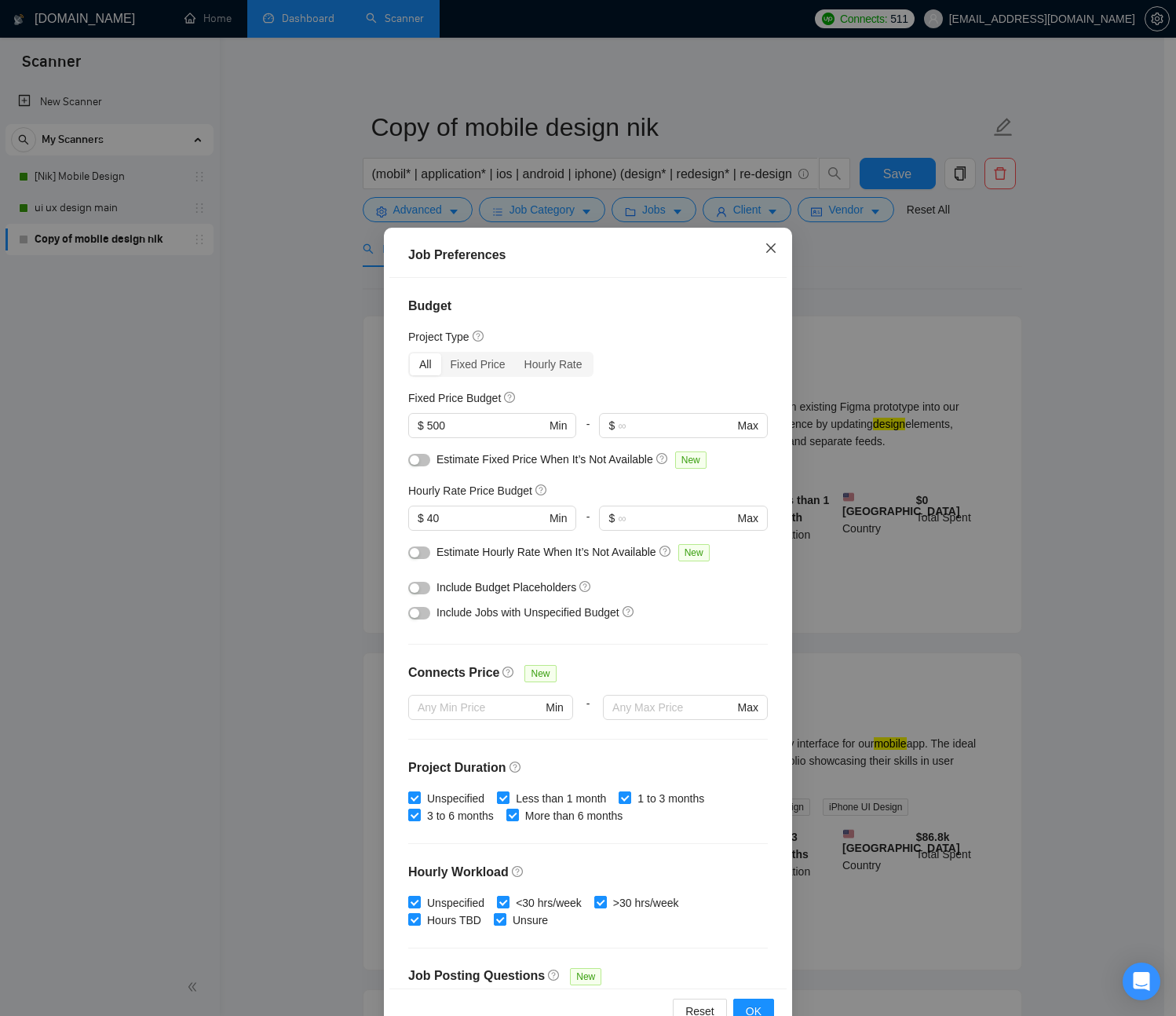
click at [767, 245] on icon "close" at bounding box center [771, 248] width 10 height 10
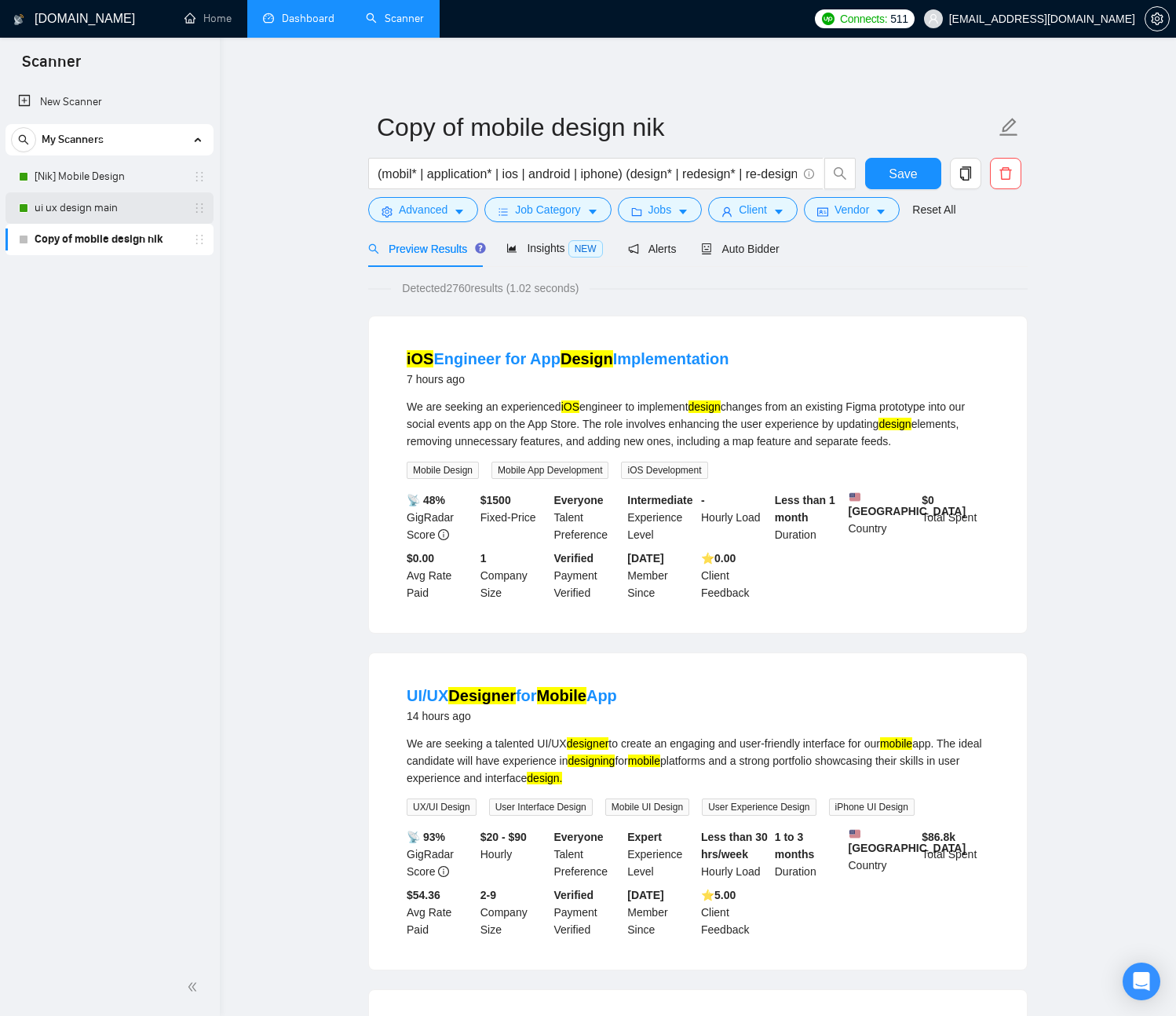
click at [128, 209] on link "ui ux design main" at bounding box center [108, 208] width 149 height 31
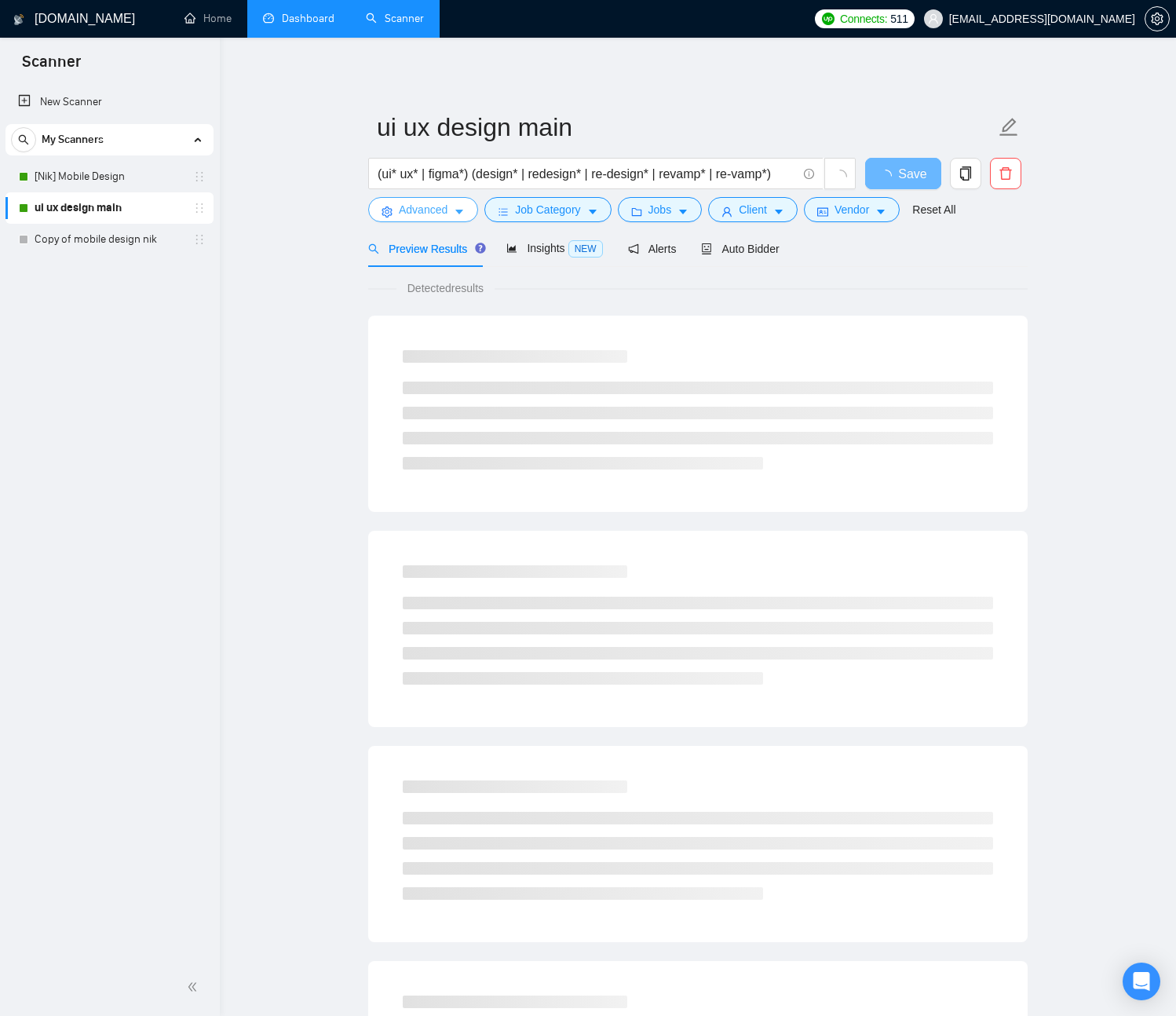
click at [456, 215] on icon "caret-down" at bounding box center [458, 212] width 11 height 11
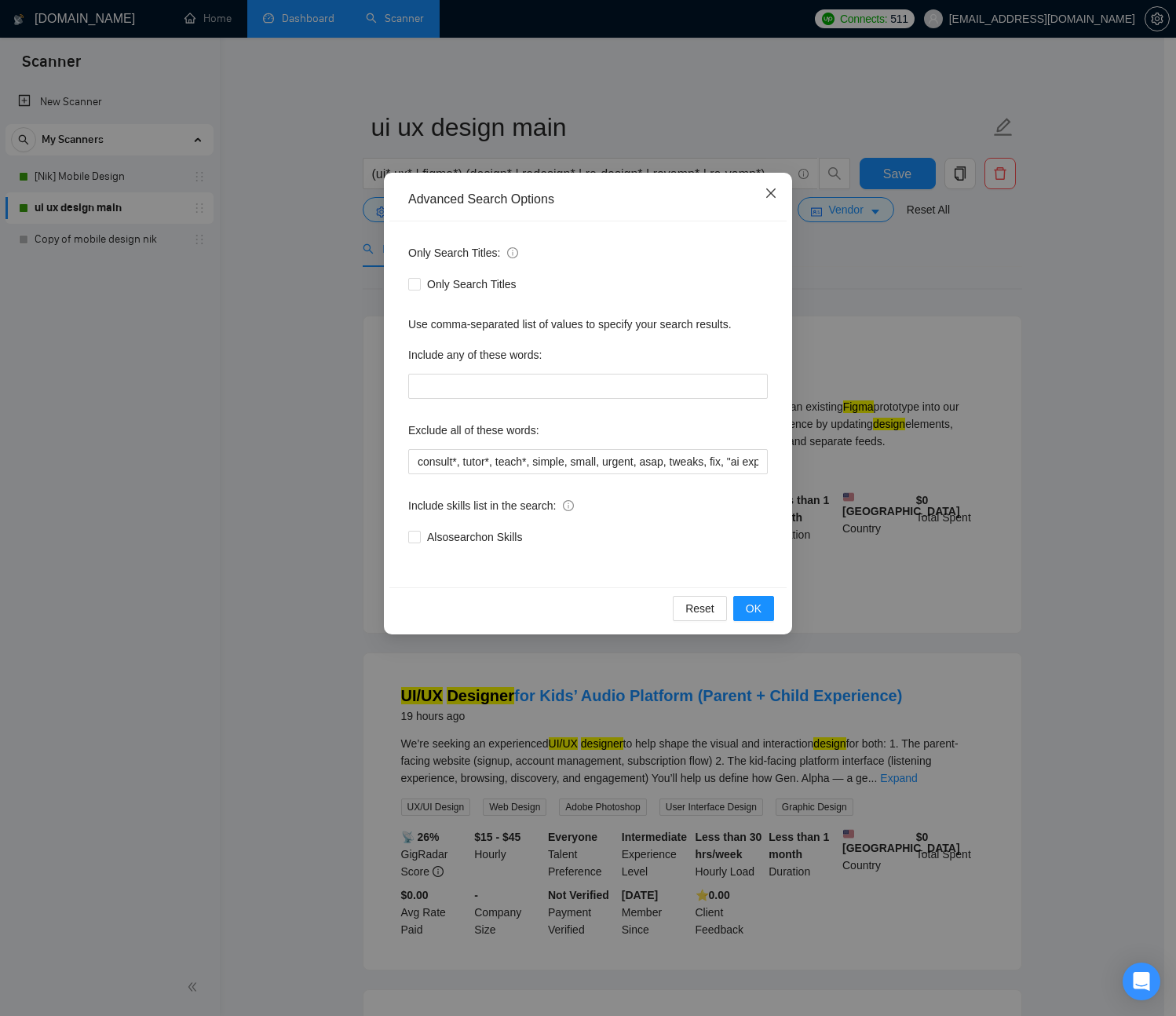
click at [772, 198] on icon "close" at bounding box center [770, 193] width 13 height 13
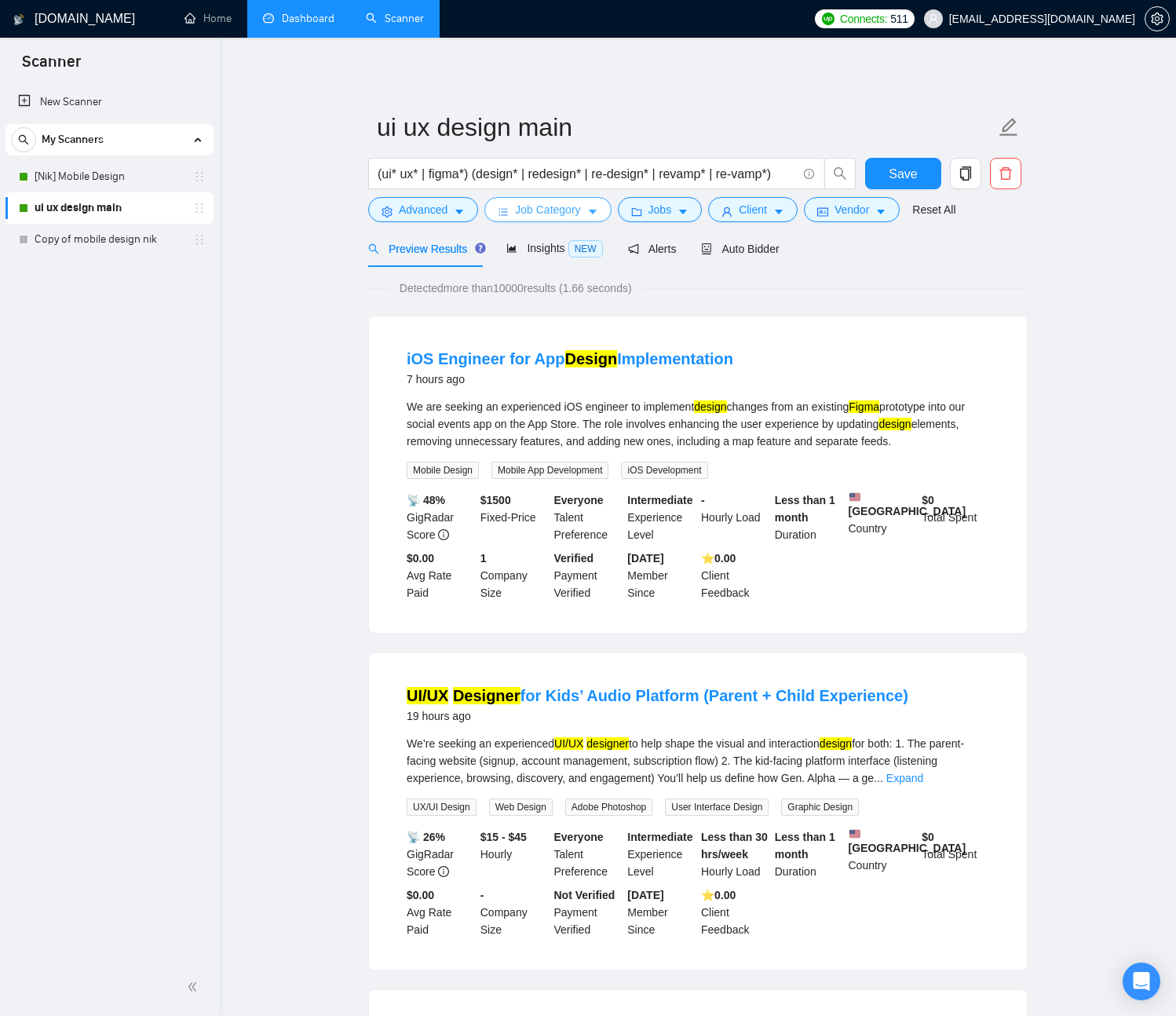
click at [534, 212] on span "Job Category" at bounding box center [547, 210] width 65 height 18
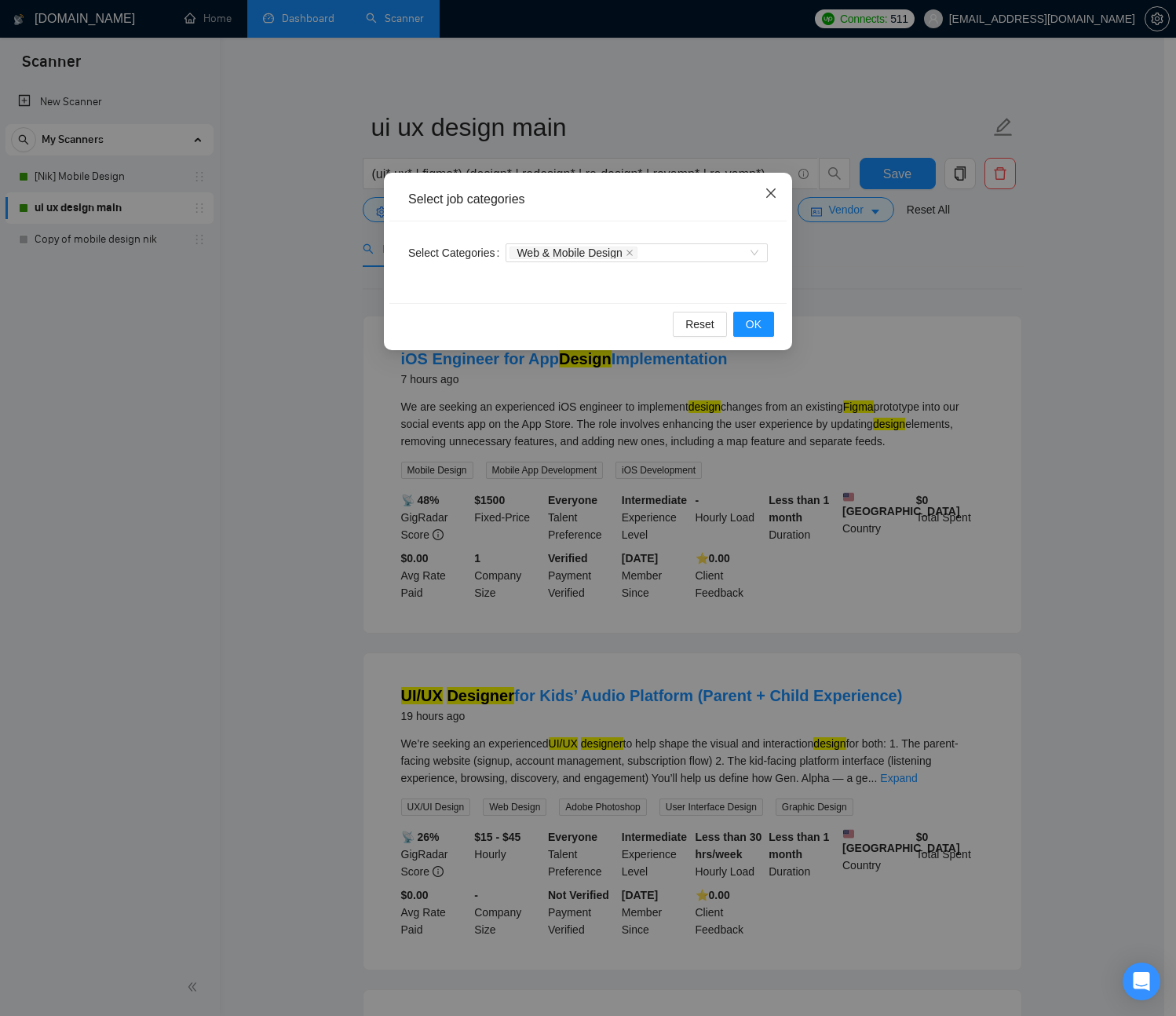
click at [779, 188] on span "Close" at bounding box center [770, 193] width 42 height 42
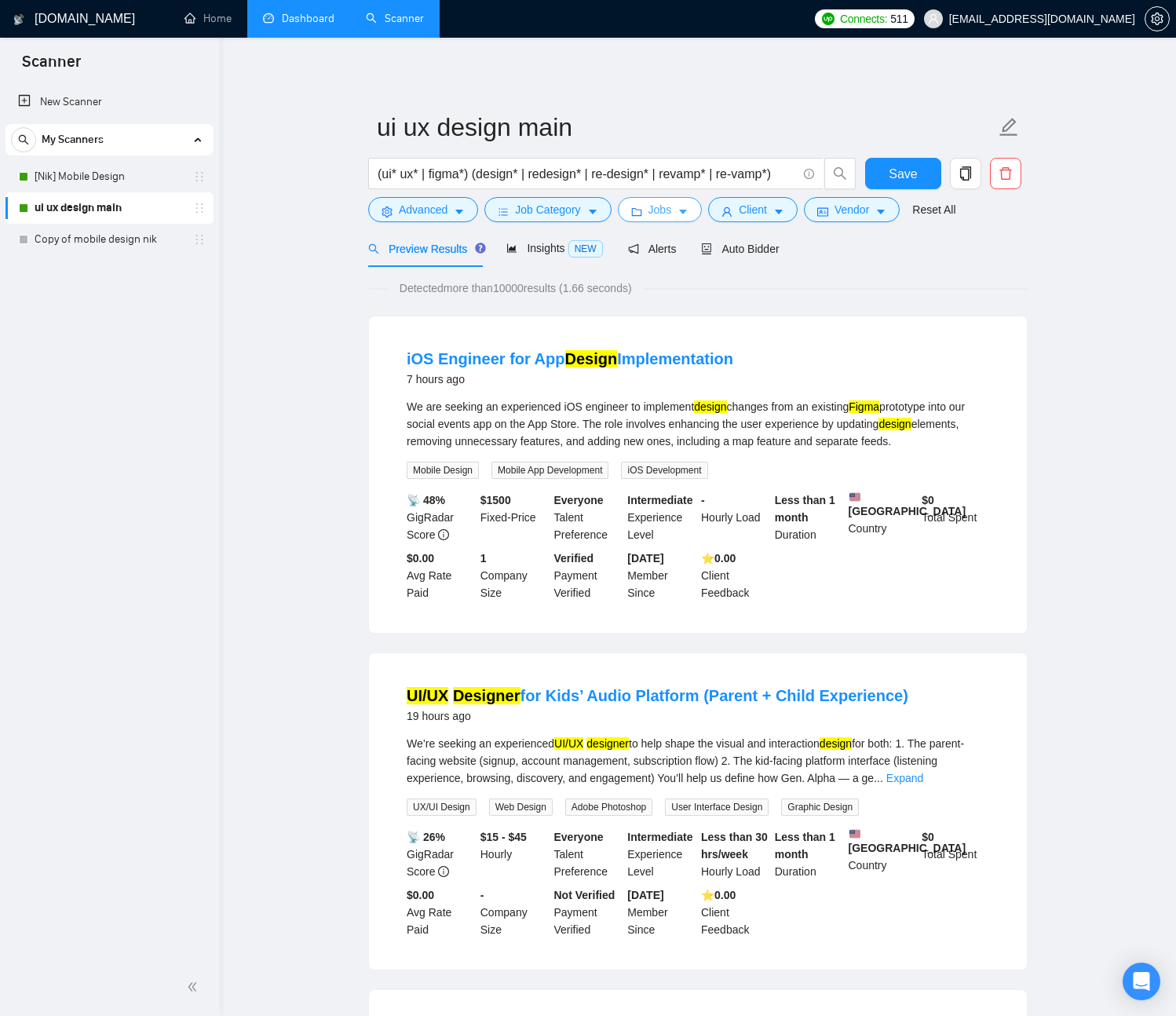
click at [696, 215] on button "Jobs" at bounding box center [660, 210] width 85 height 25
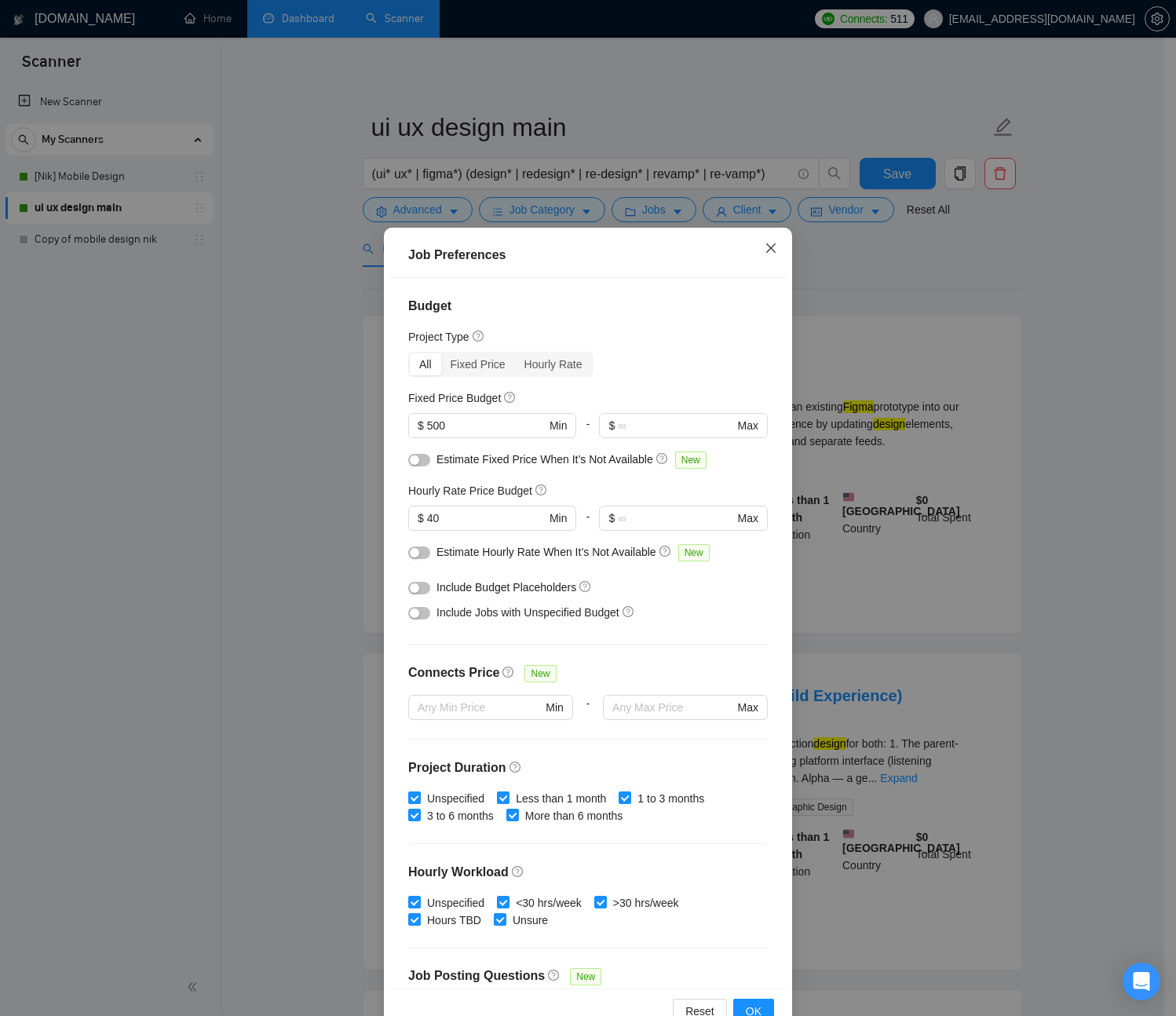
click at [769, 252] on icon "close" at bounding box center [770, 248] width 13 height 13
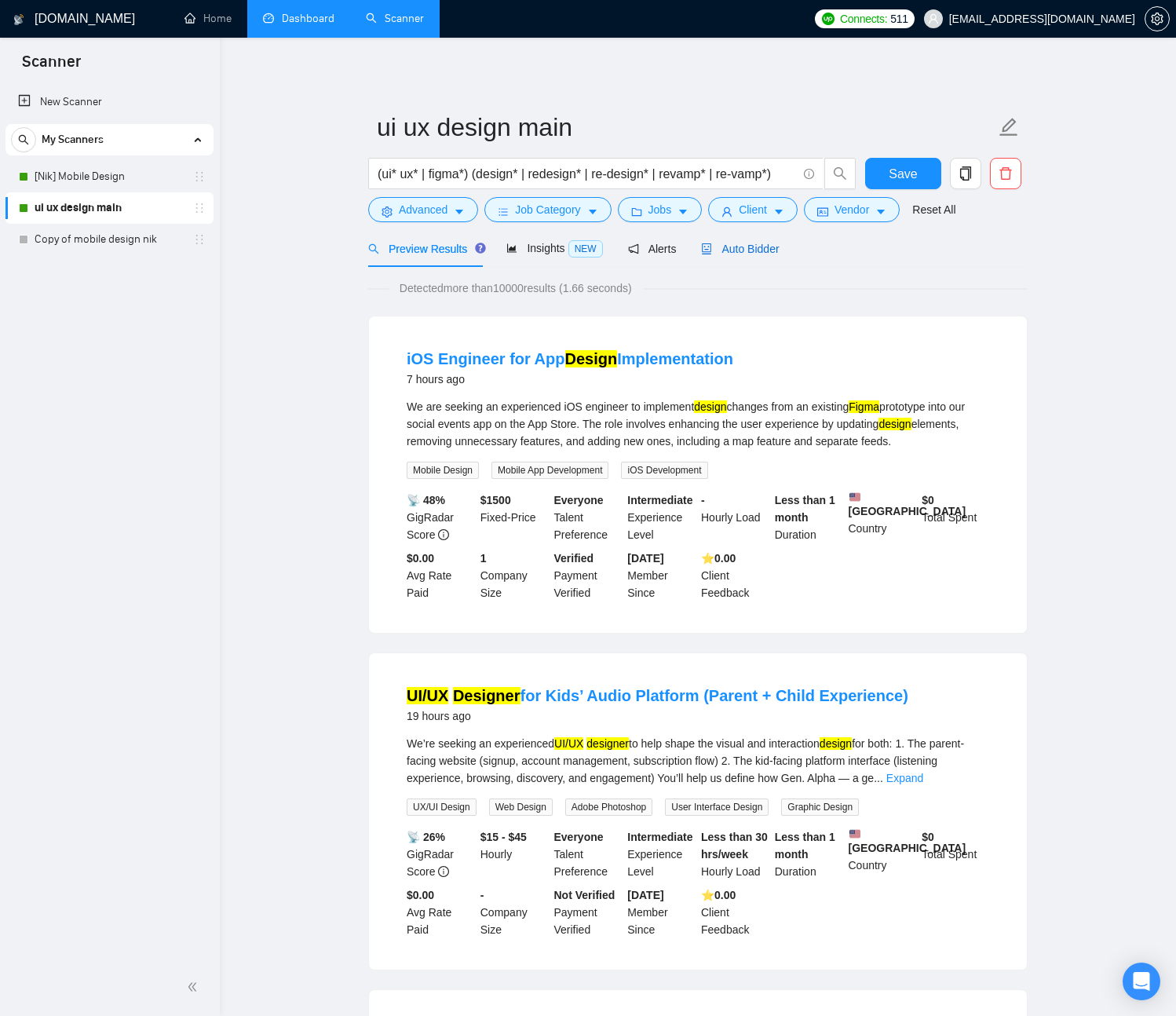
click at [758, 252] on span "Auto Bidder" at bounding box center [740, 249] width 78 height 13
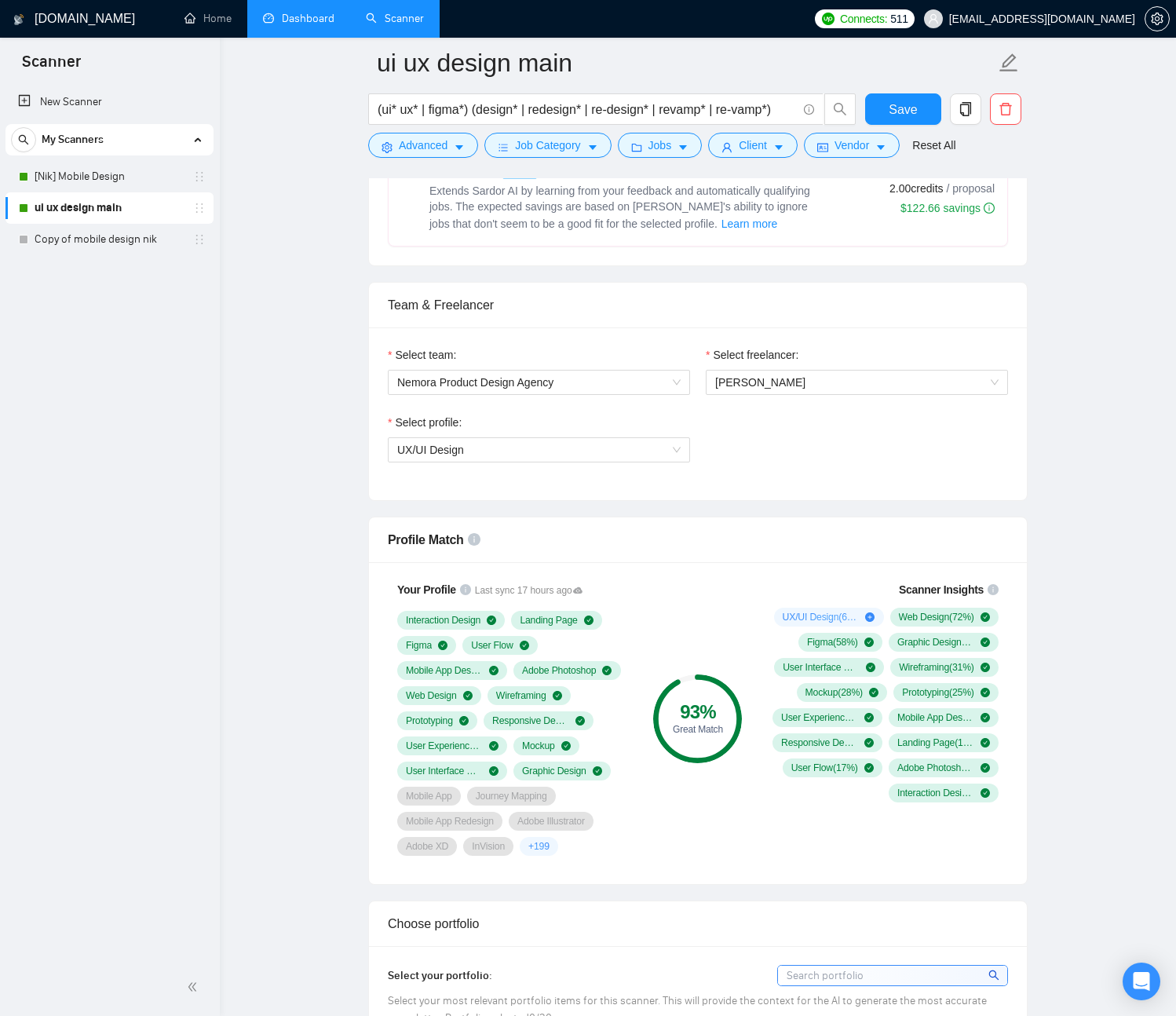
scroll to position [685, 0]
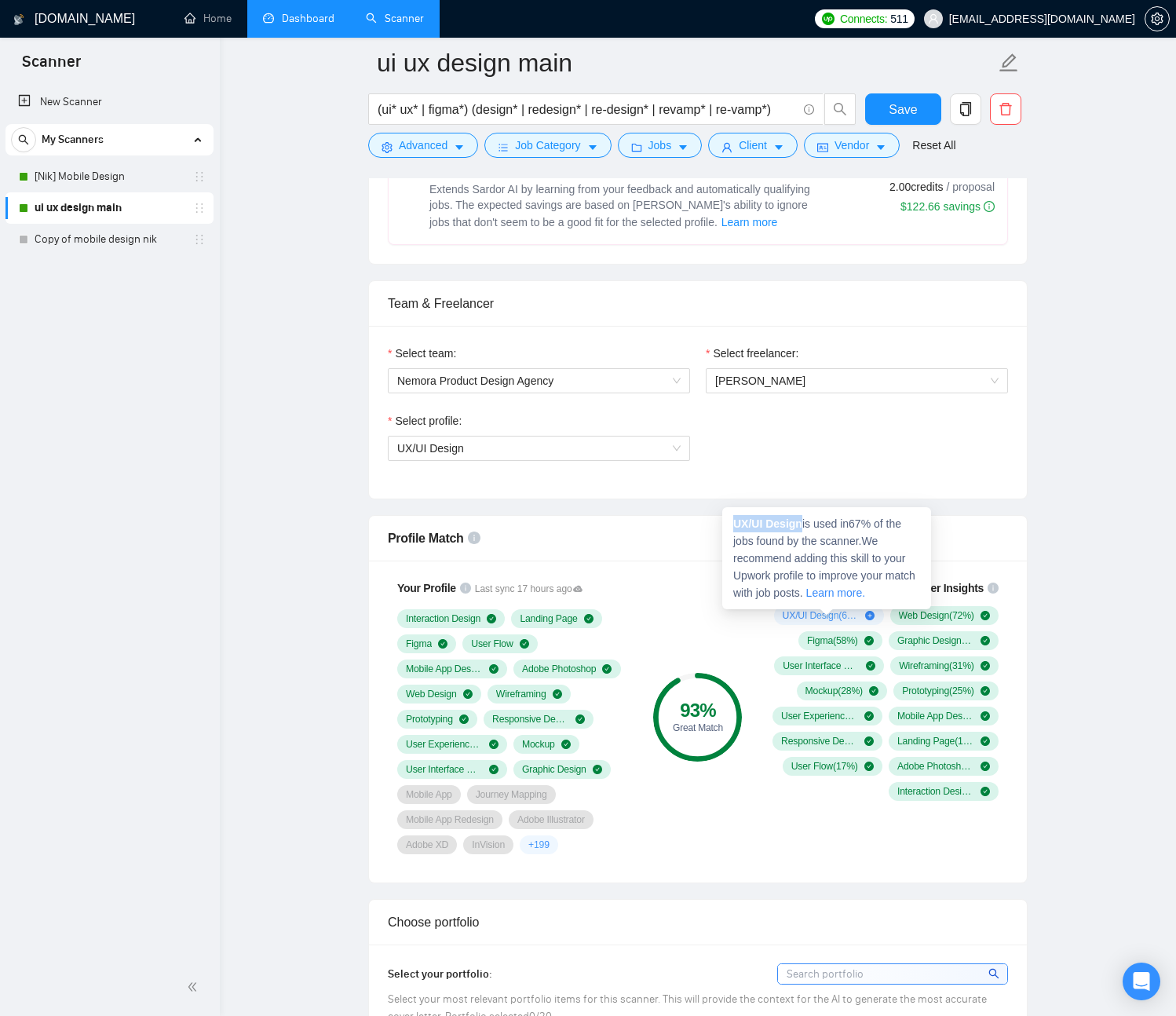
drag, startPoint x: 803, startPoint y: 526, endPoint x: 731, endPoint y: 524, distance: 72.0
click at [731, 524] on div "UX/UI Design is used in 67 % of the jobs found by the scanner. We recommend add…" at bounding box center [827, 558] width 209 height 102
copy strong "UX/UI Design"
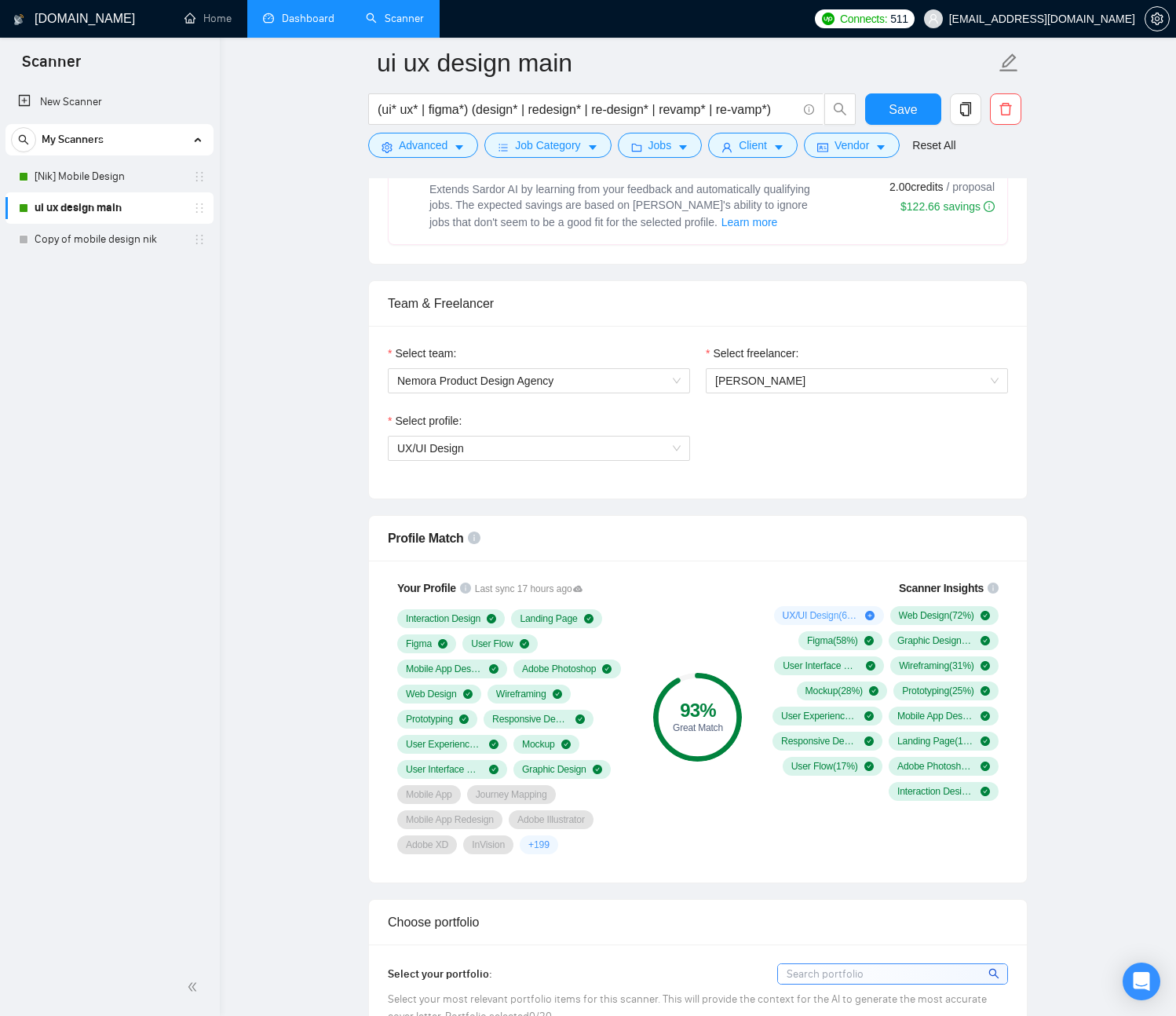
click at [924, 537] on div "Profile Match" at bounding box center [698, 538] width 620 height 45
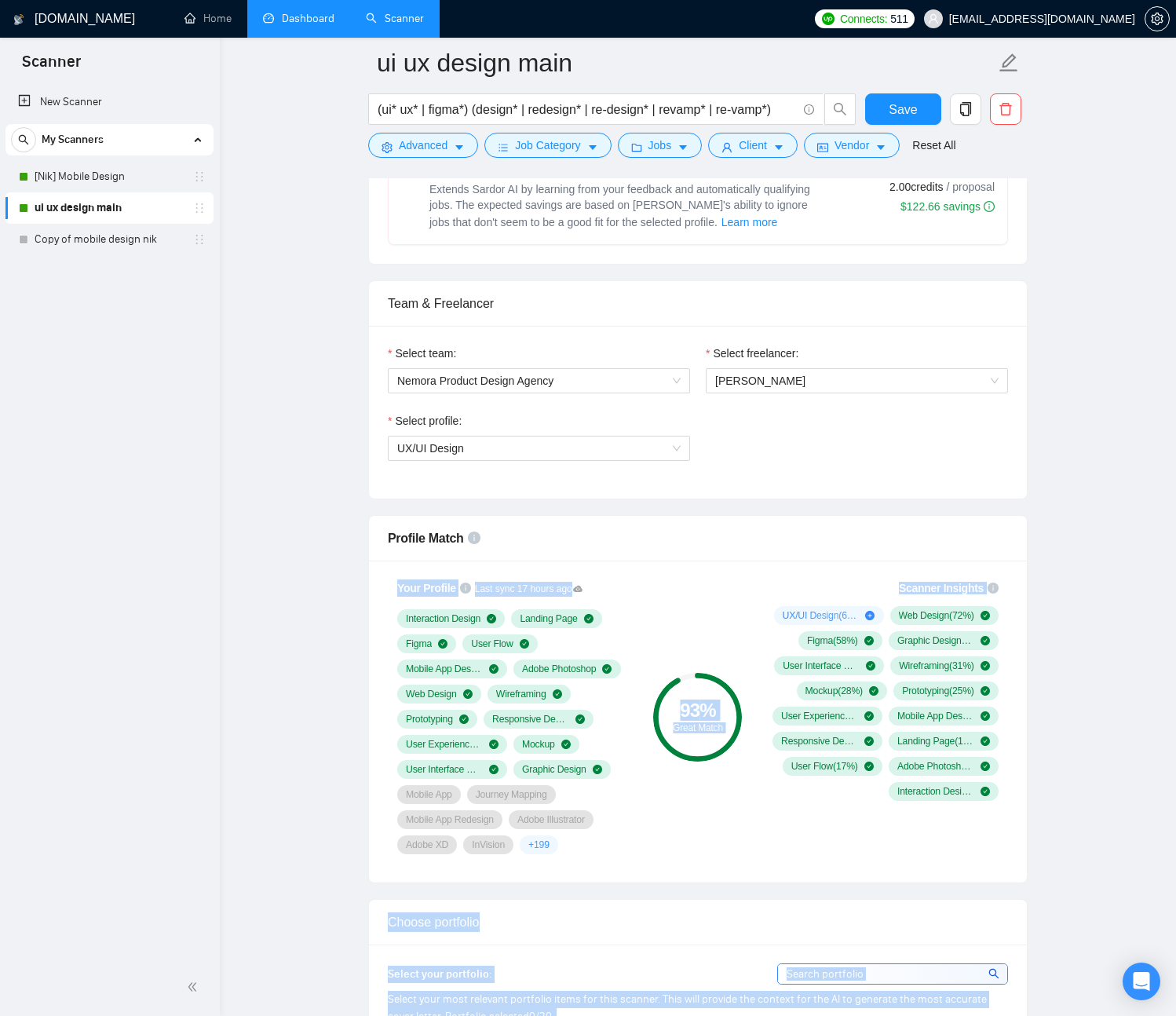
drag, startPoint x: 802, startPoint y: 525, endPoint x: 797, endPoint y: 546, distance: 21.6
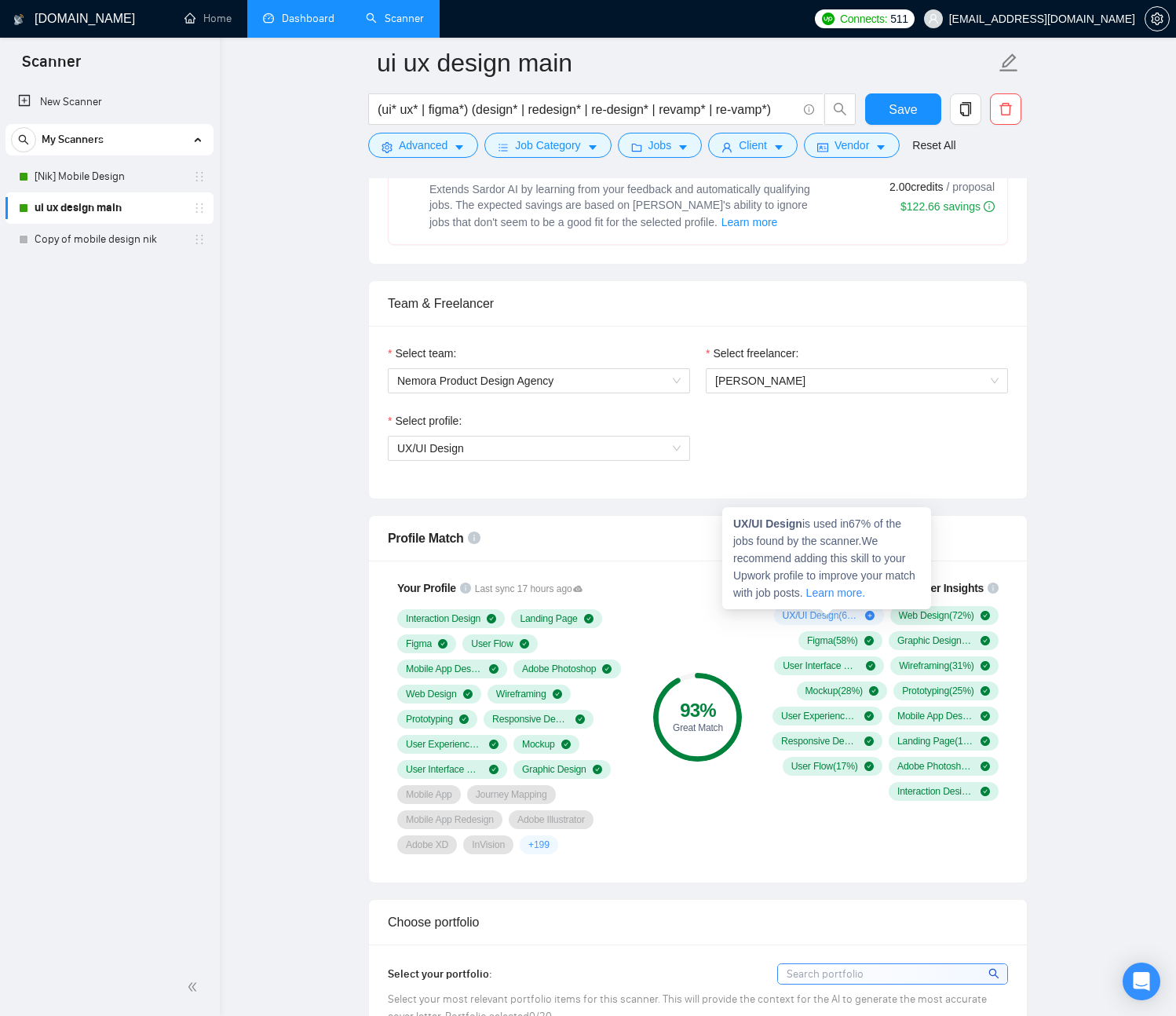
click at [807, 608] on div "UX/UI Design is used in 67 % of the jobs found by the scanner. We recommend add…" at bounding box center [827, 558] width 209 height 102
drag, startPoint x: 783, startPoint y: 524, endPoint x: 731, endPoint y: 517, distance: 52.5
click at [731, 517] on div "UX/UI Design is used in 67 % of the jobs found by the scanner. We recommend add…" at bounding box center [827, 558] width 209 height 102
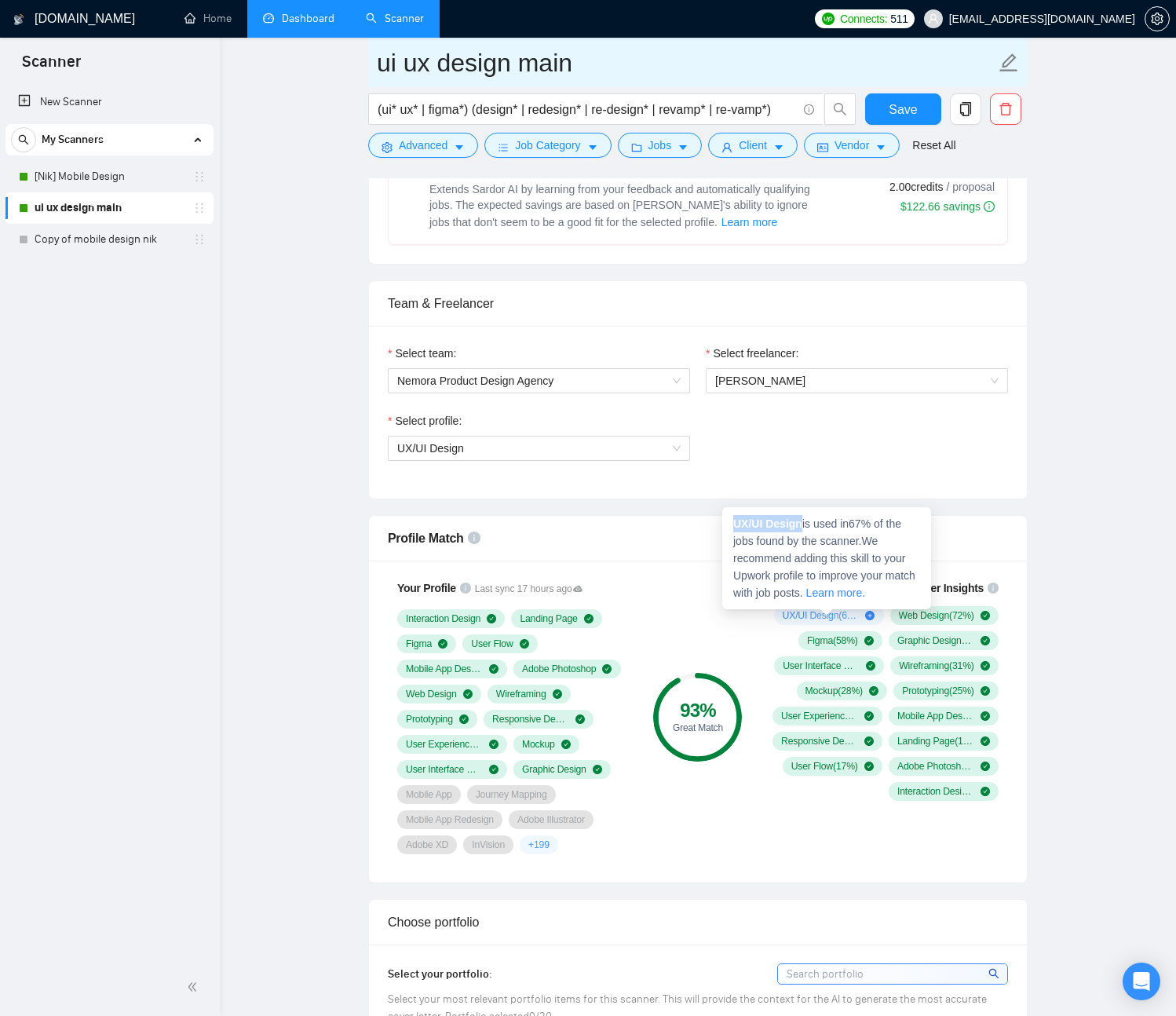
copy strong "UX/UI Design"
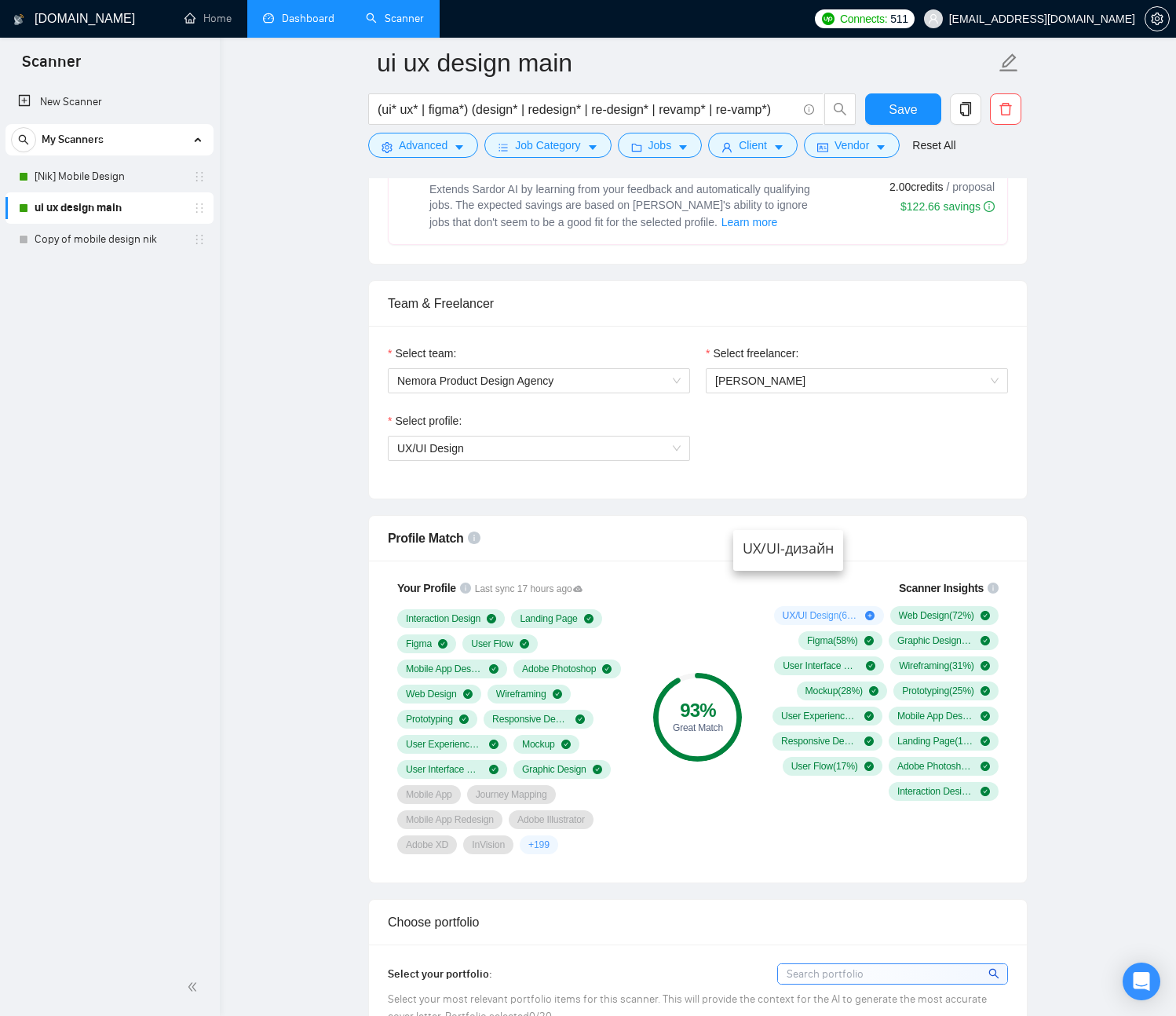
click at [912, 465] on div "Select profile: UX/UI Design" at bounding box center [698, 446] width 636 height 67
click at [546, 847] on span "+ 199" at bounding box center [539, 844] width 21 height 13
click at [550, 842] on span "+ 199" at bounding box center [539, 844] width 21 height 13
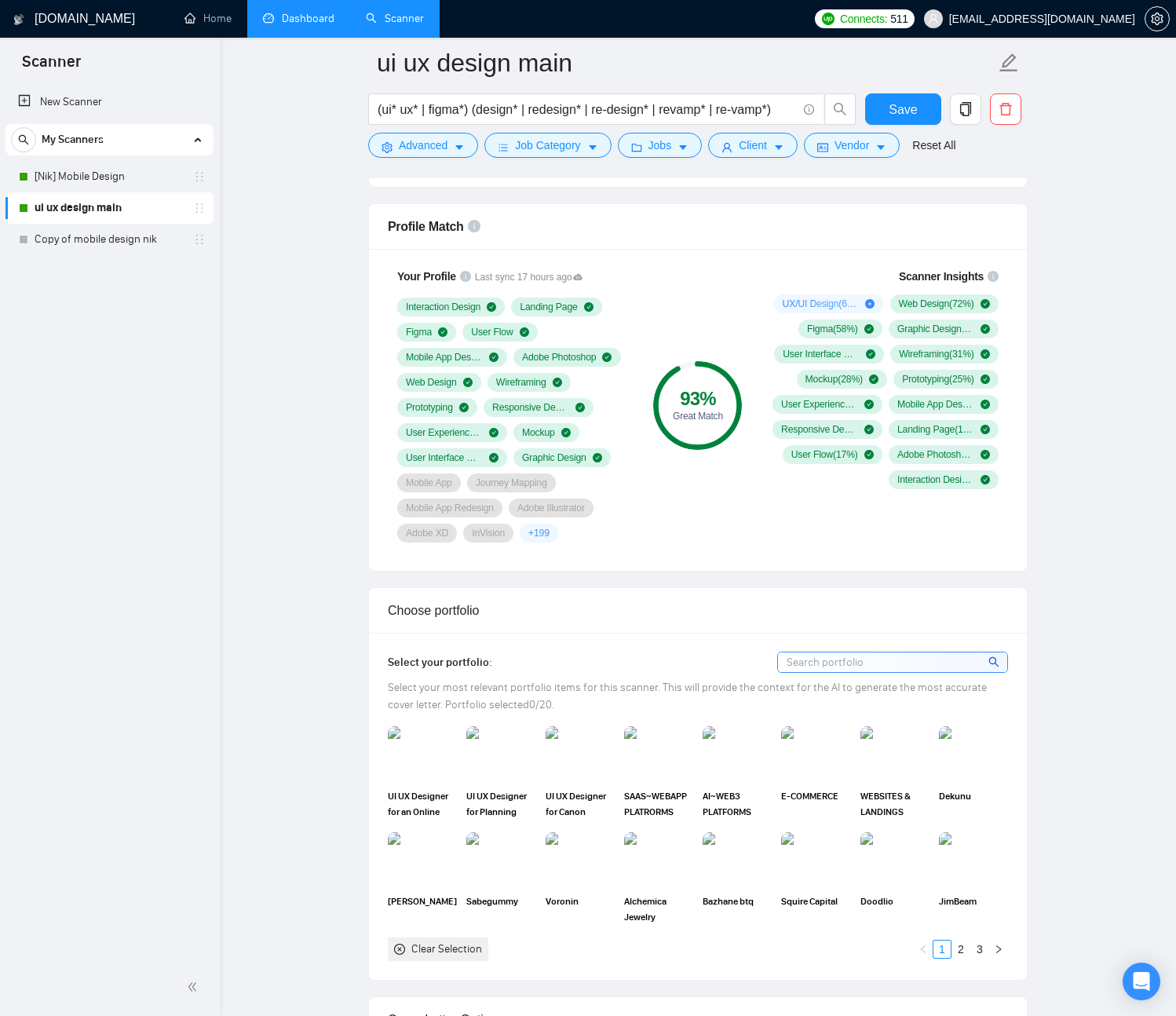
scroll to position [993, 0]
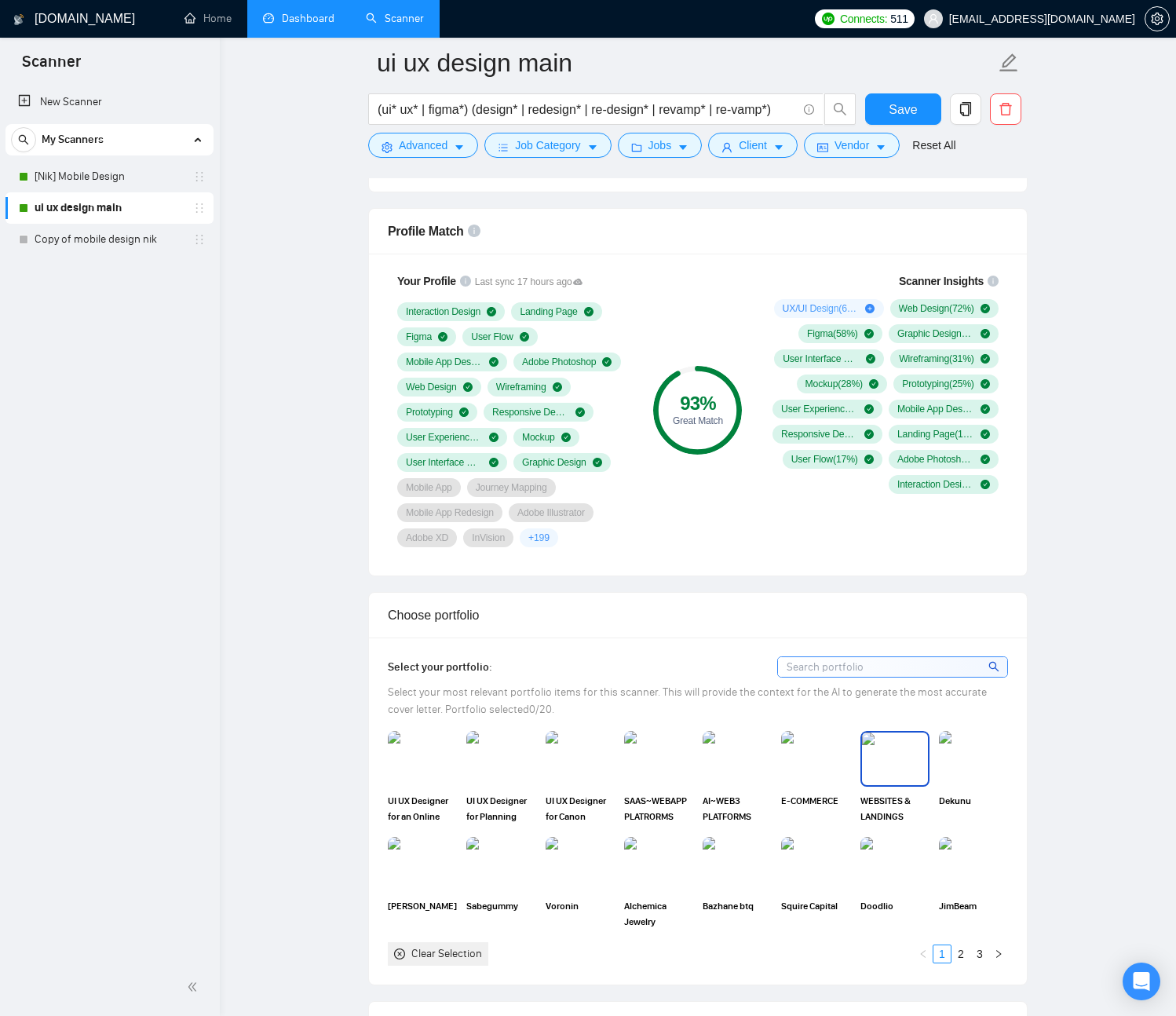
click at [894, 769] on img at bounding box center [895, 758] width 66 height 52
click at [811, 772] on img at bounding box center [816, 758] width 66 height 52
click at [665, 772] on img at bounding box center [659, 758] width 66 height 52
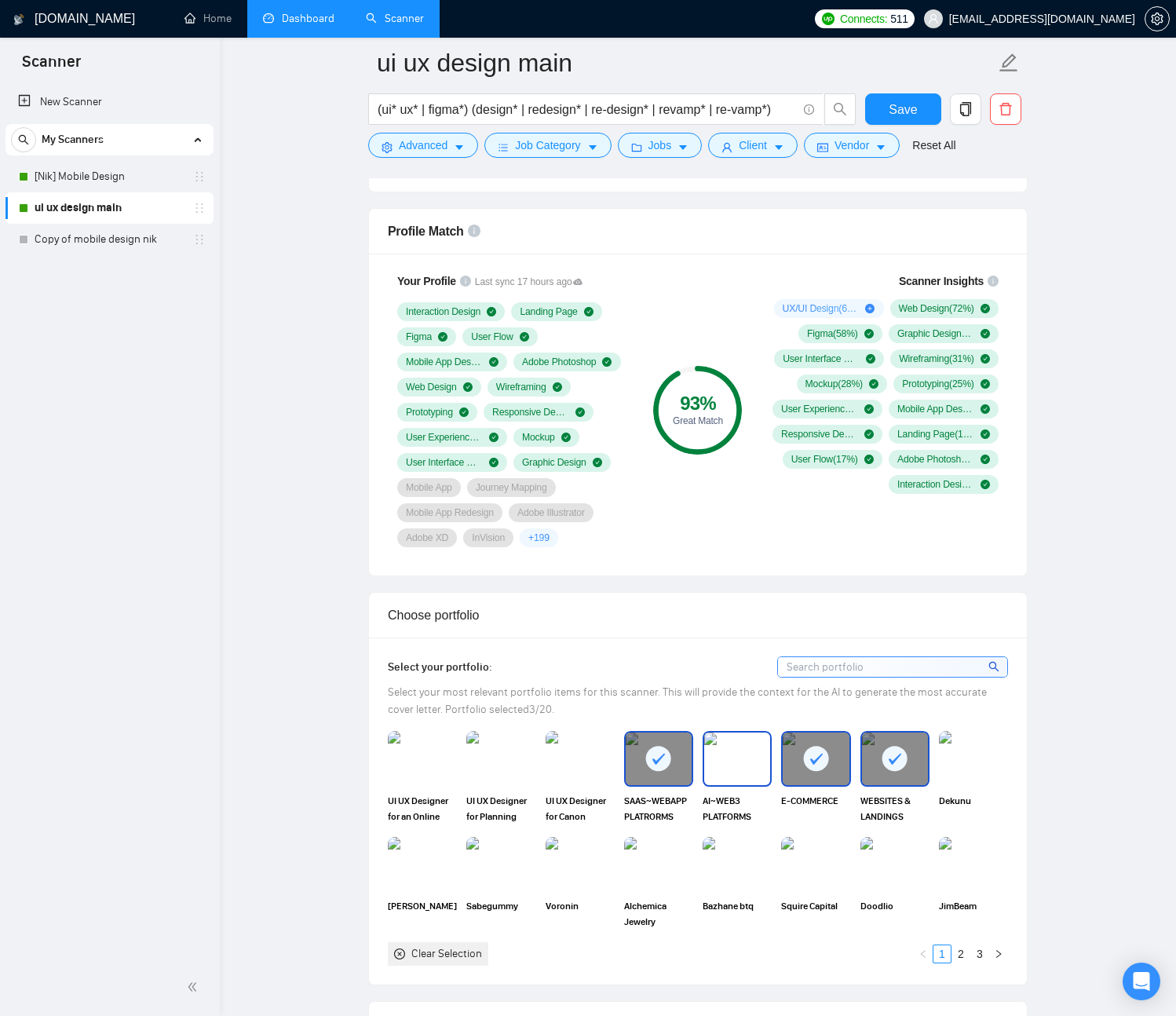
click at [722, 768] on img at bounding box center [737, 758] width 66 height 52
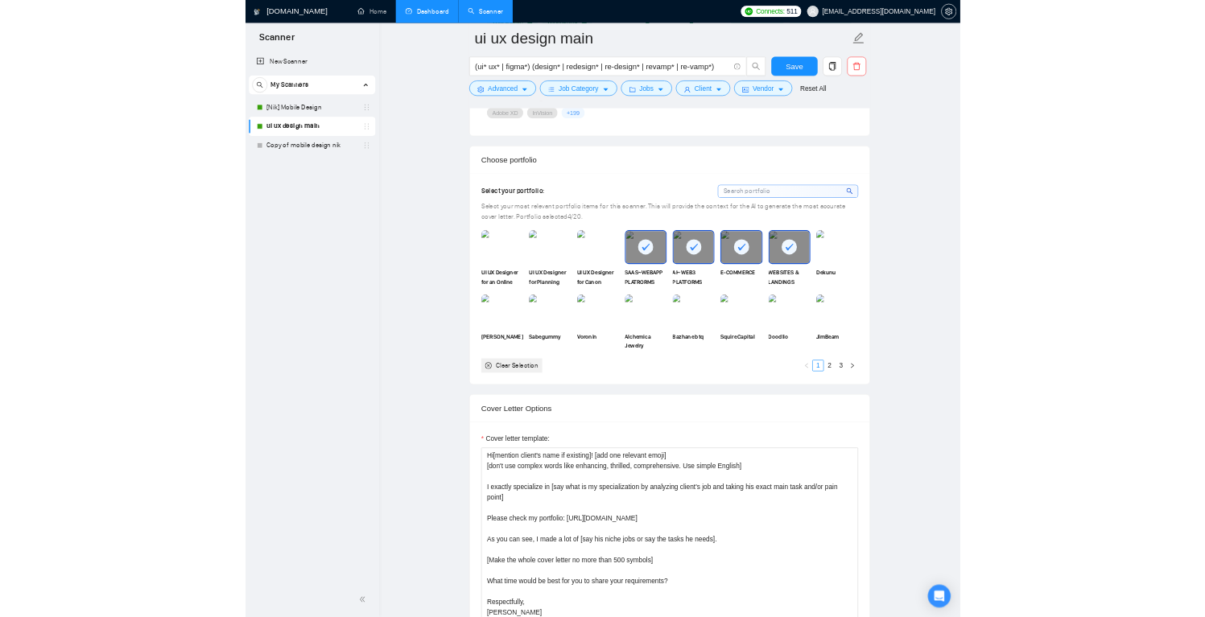
scroll to position [1390, 0]
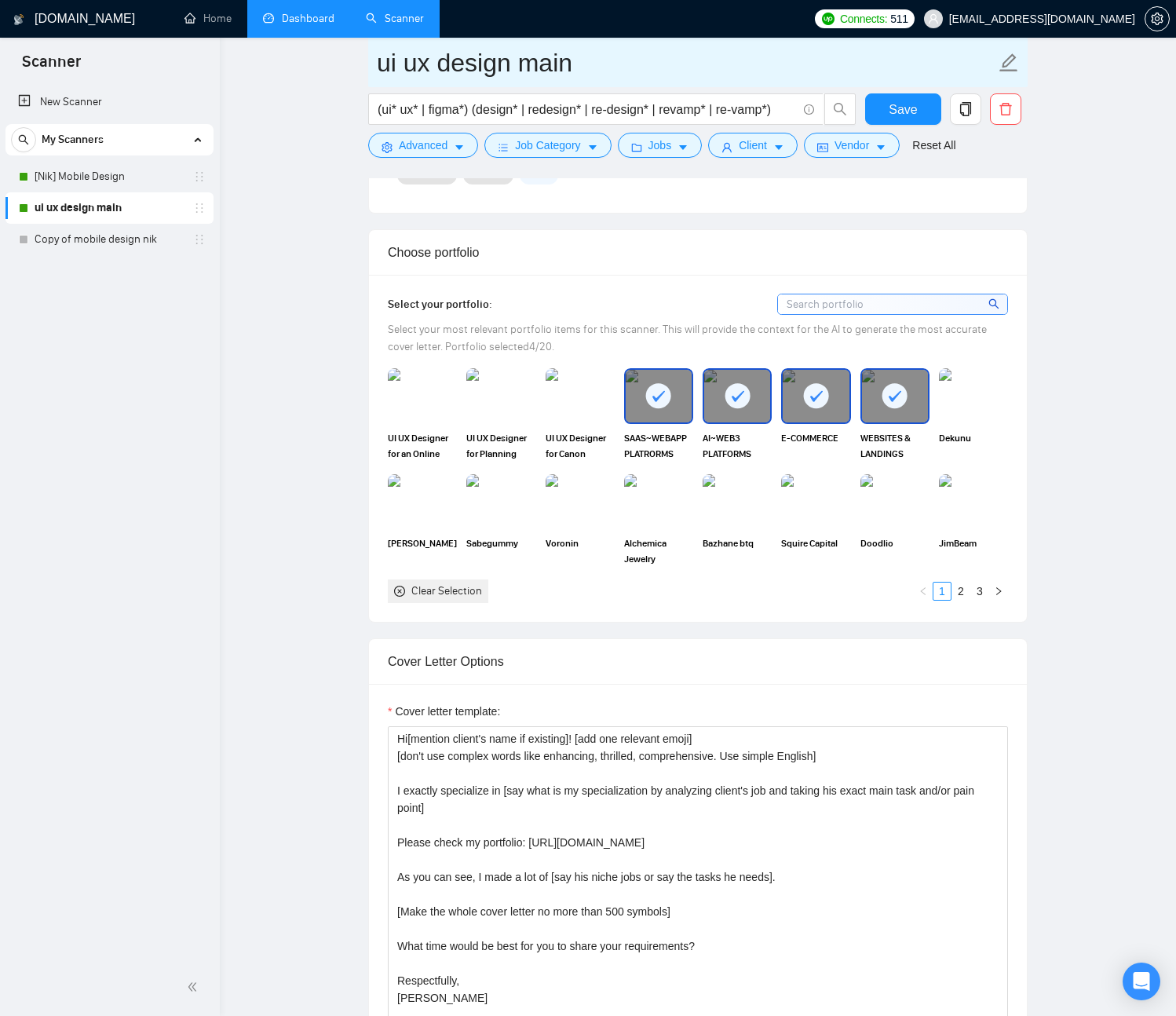
click at [392, 65] on input "ui ux design main" at bounding box center [686, 62] width 618 height 39
click at [377, 62] on input "ui ux design main" at bounding box center [686, 62] width 618 height 39
drag, startPoint x: 471, startPoint y: 62, endPoint x: 461, endPoint y: 62, distance: 10.0
click at [461, 62] on input "[Anna] ui ux design main" at bounding box center [686, 62] width 618 height 39
drag, startPoint x: 513, startPoint y: 67, endPoint x: 491, endPoint y: 66, distance: 22.0
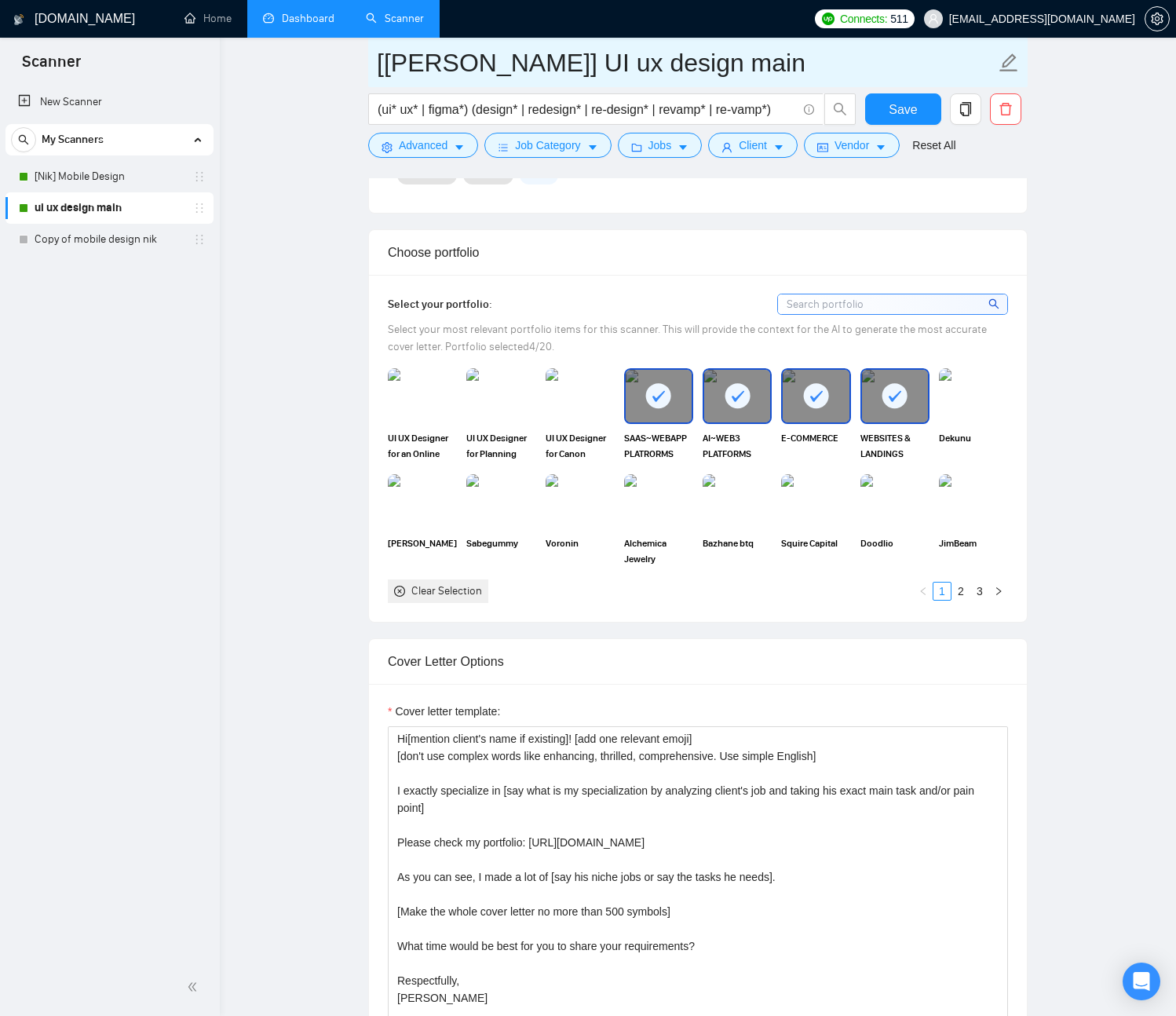
click at [491, 66] on input "[Anna] UI ux design main" at bounding box center [686, 62] width 618 height 39
drag, startPoint x: 543, startPoint y: 62, endPoint x: 526, endPoint y: 59, distance: 17.3
click at [526, 59] on input "[Anna] UI UX design main" at bounding box center [686, 62] width 618 height 39
drag, startPoint x: 629, startPoint y: 64, endPoint x: 616, endPoint y: 65, distance: 13.0
click at [616, 65] on input "[Anna] UI UX Design main" at bounding box center [686, 62] width 618 height 39
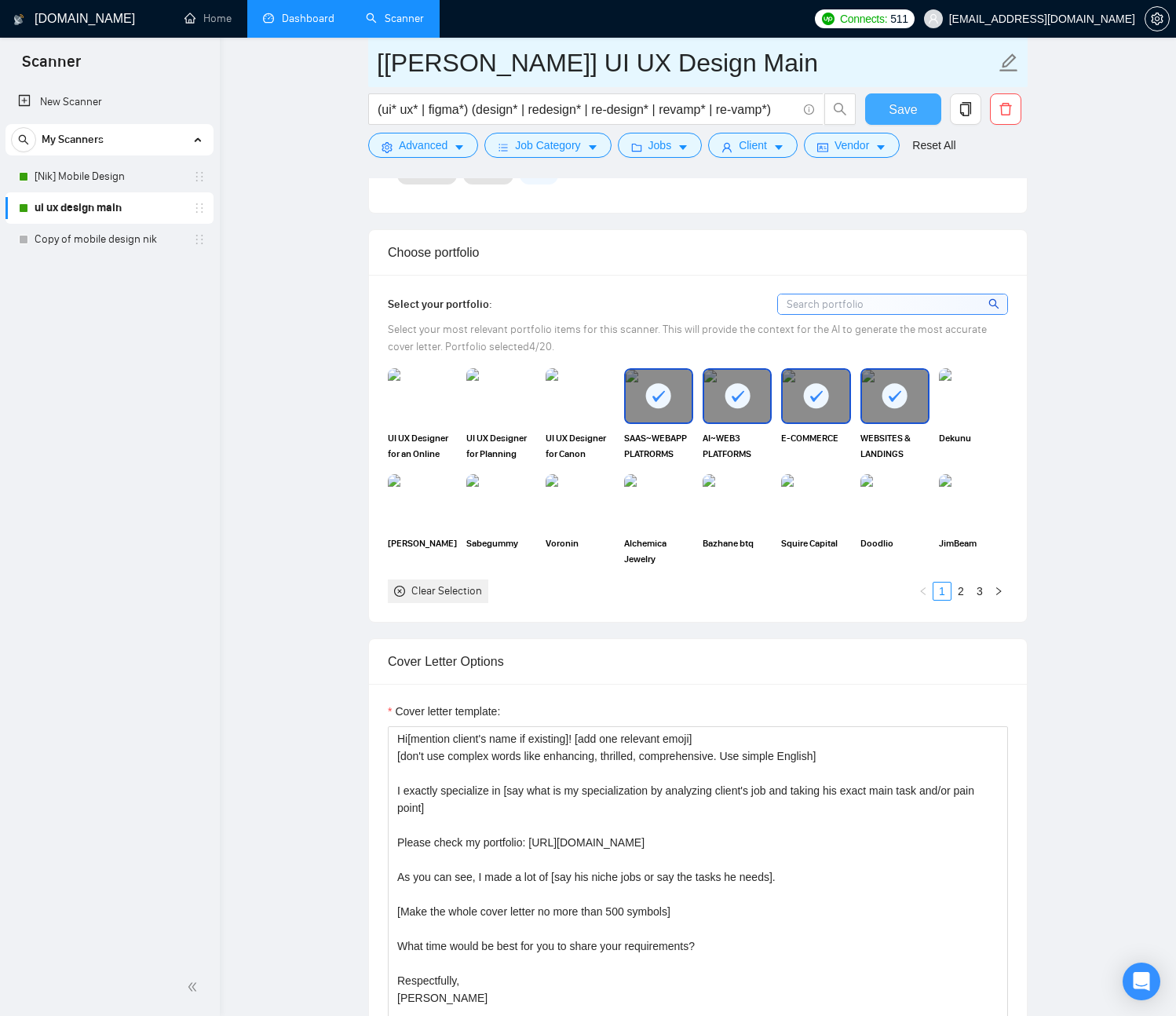
type input "[[PERSON_NAME]] UI UX Design Main"
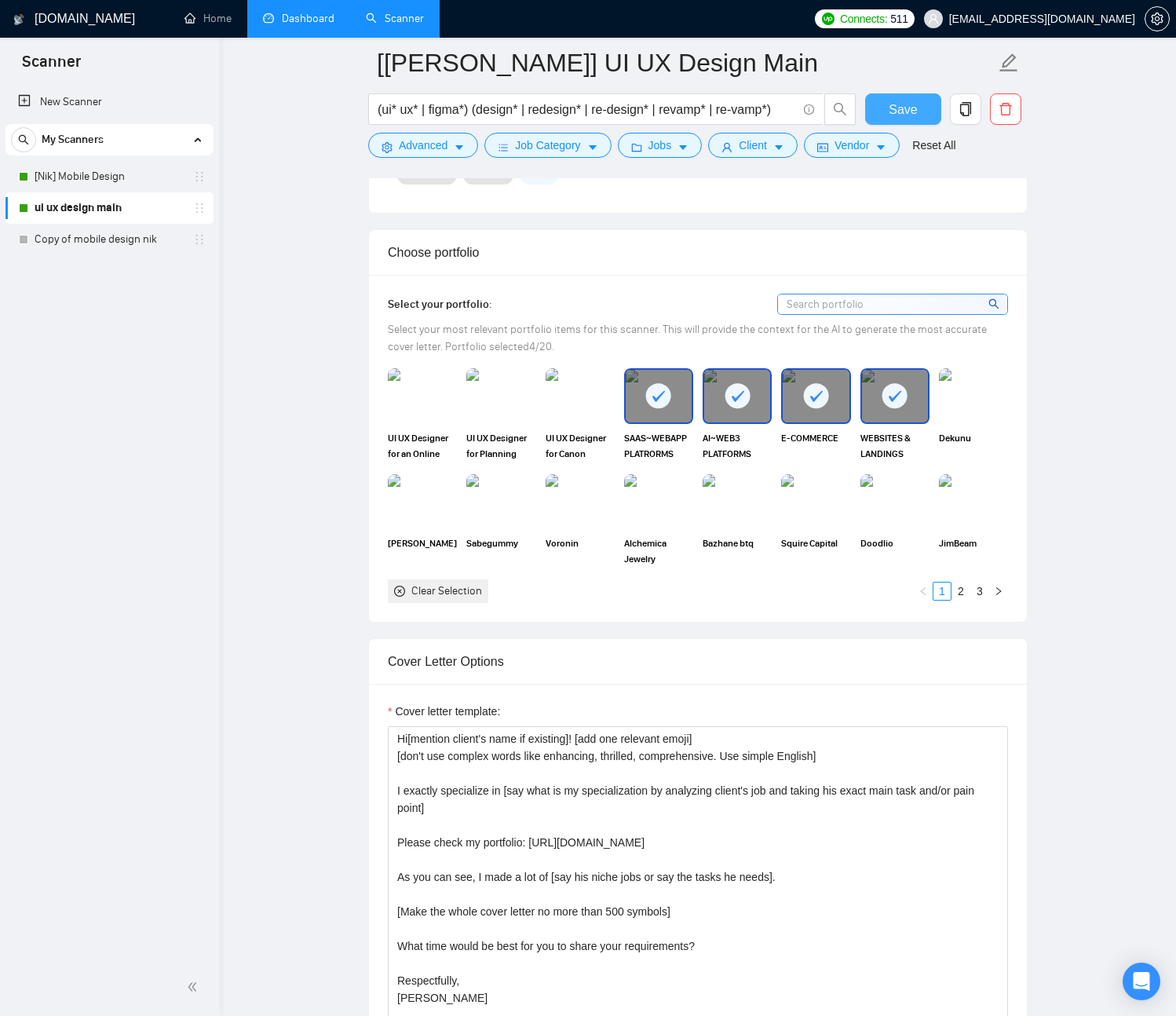
click at [920, 111] on button "Save" at bounding box center [903, 109] width 76 height 31
click at [98, 288] on div "New Scanner My Scanners [Nik] Mobile Design [Anna] UI UX Design Main Copy of mo…" at bounding box center [109, 521] width 219 height 876
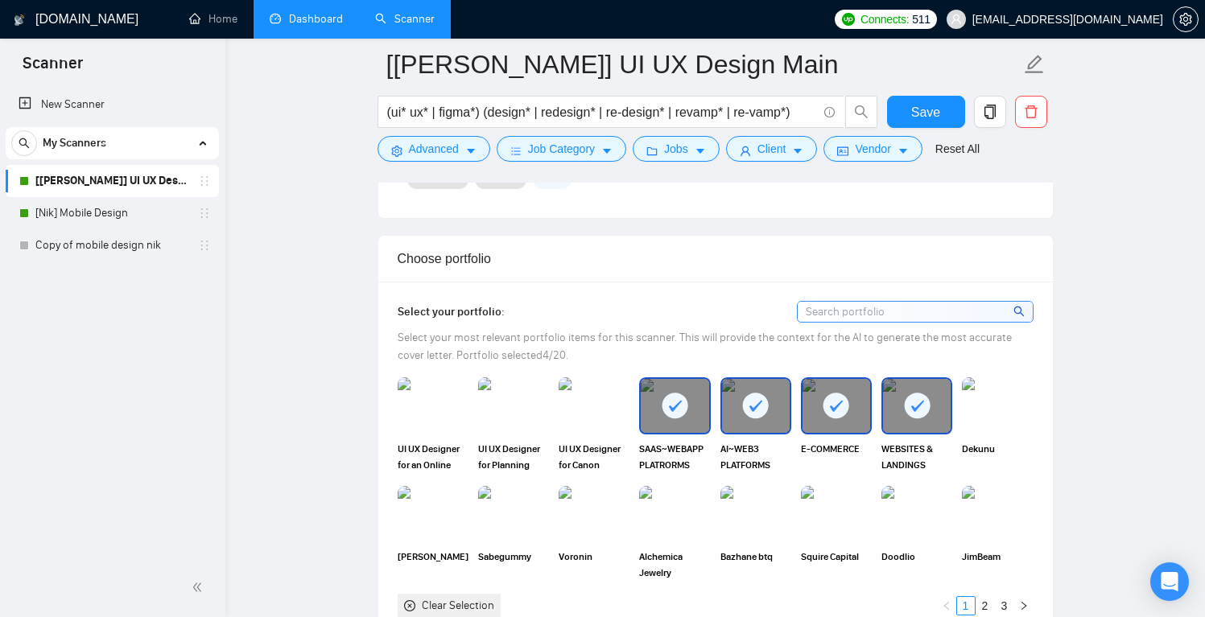
drag, startPoint x: 209, startPoint y: 211, endPoint x: 136, endPoint y: 614, distance: 409.8
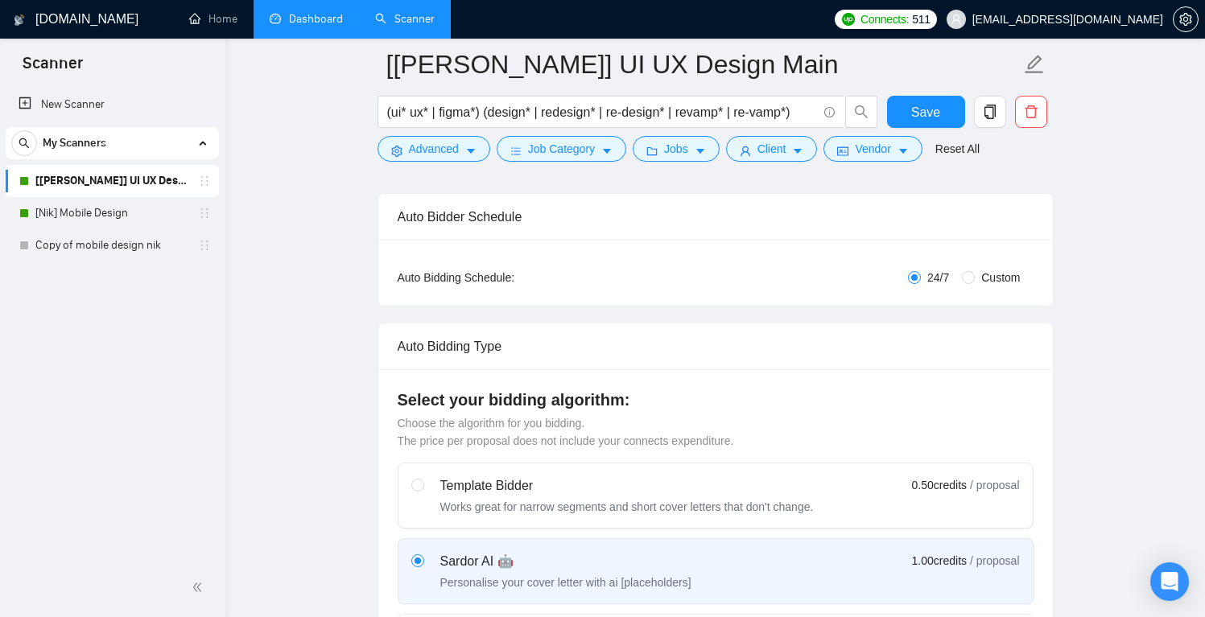
scroll to position [108, 0]
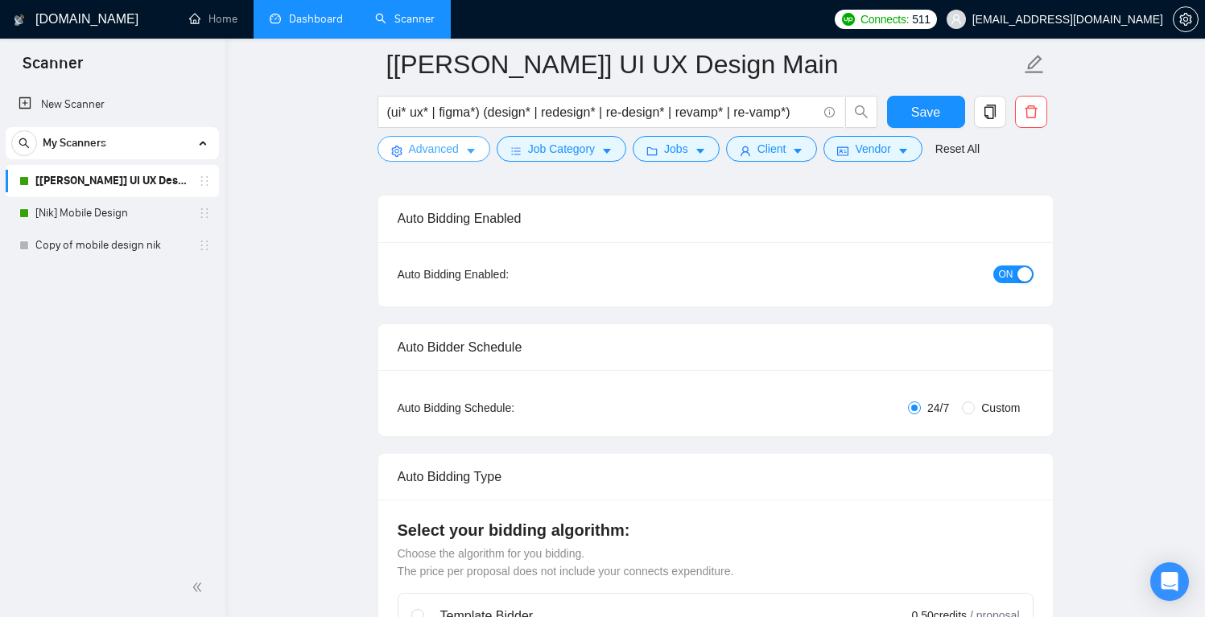
click at [457, 152] on span "Advanced" at bounding box center [434, 149] width 50 height 18
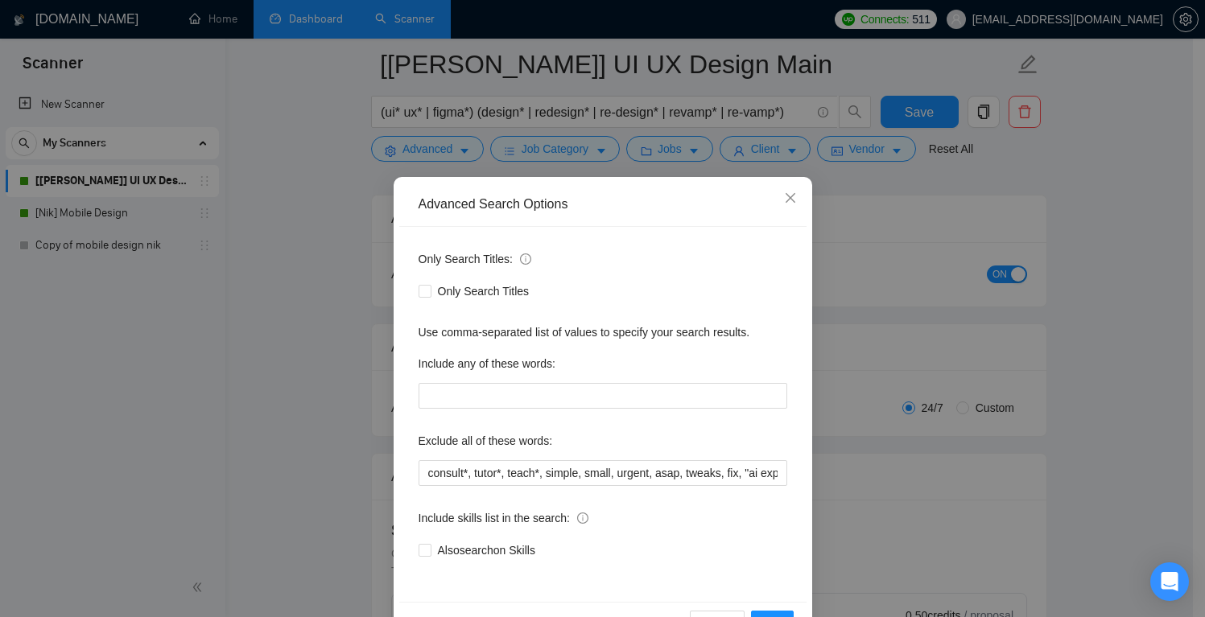
click at [602, 157] on div "Advanced Search Options Only Search Titles: Only Search Titles Use comma-separa…" at bounding box center [602, 308] width 1205 height 617
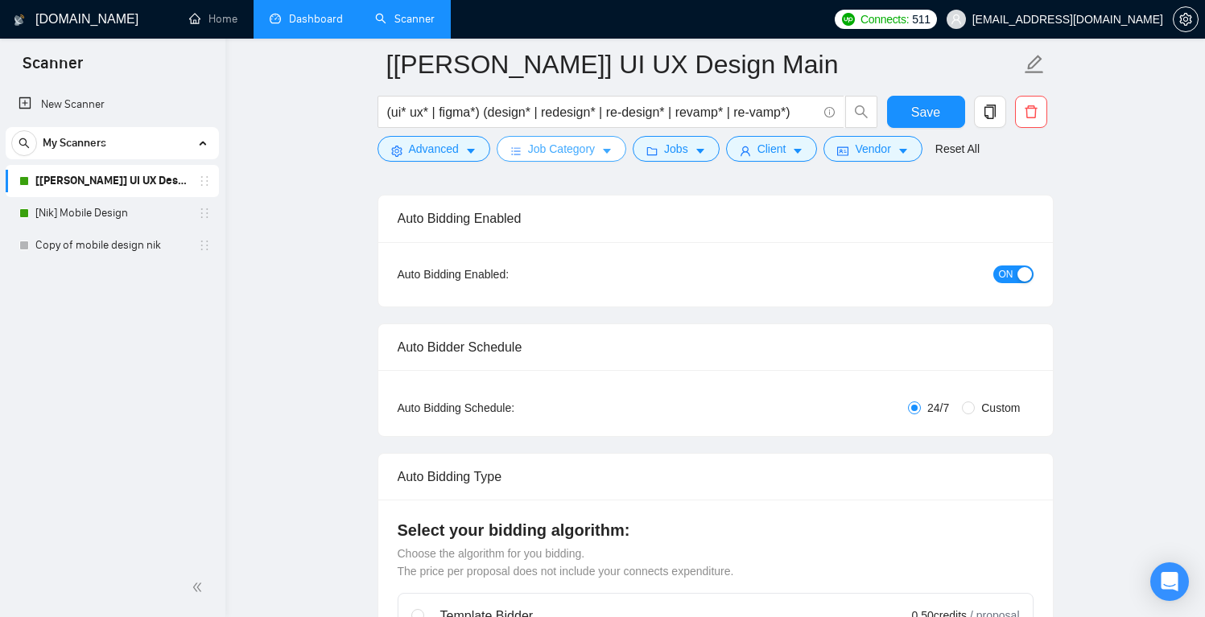
click at [593, 151] on span "Job Category" at bounding box center [561, 149] width 67 height 18
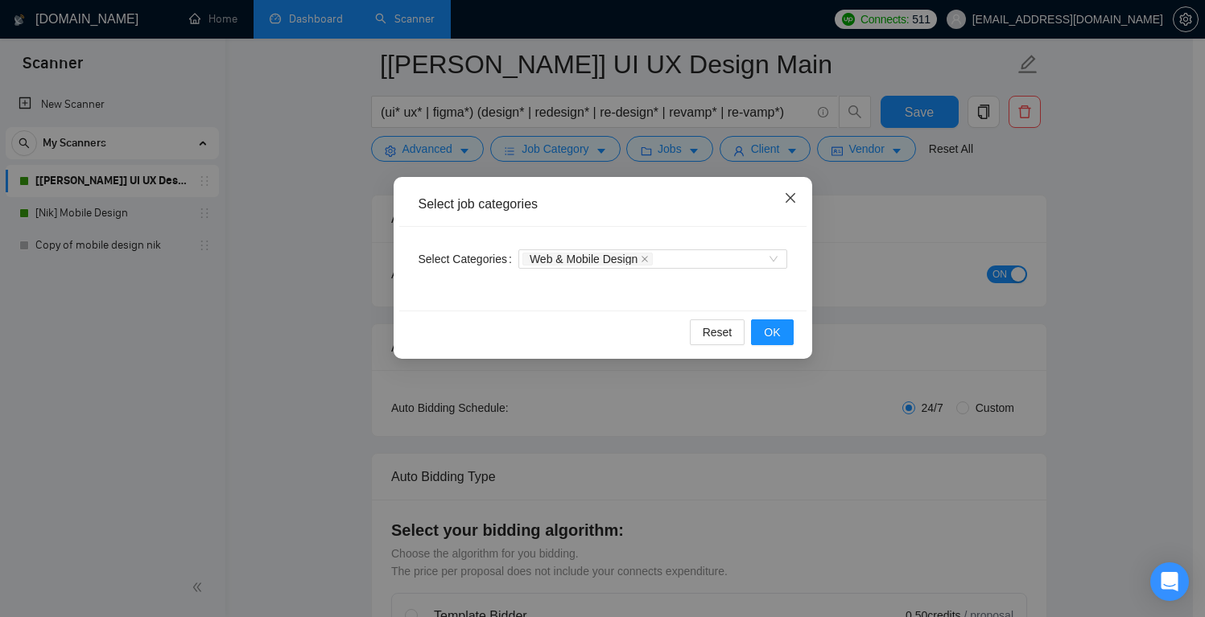
click at [791, 200] on icon "close" at bounding box center [790, 198] width 10 height 10
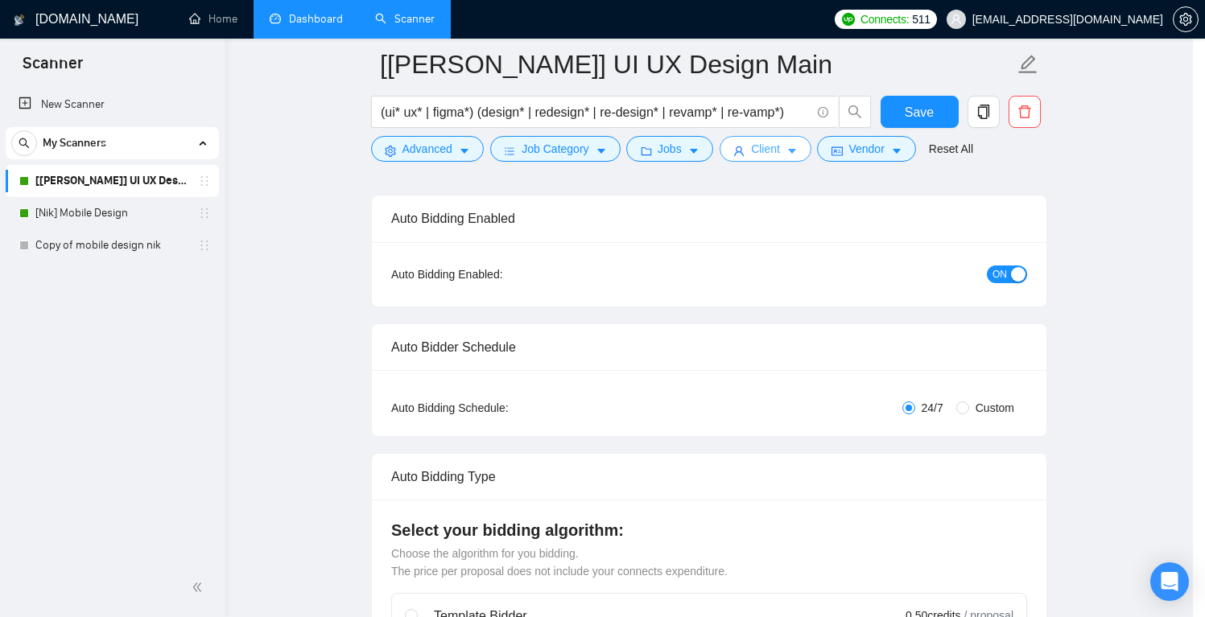
click at [780, 149] on span "Client" at bounding box center [765, 149] width 29 height 18
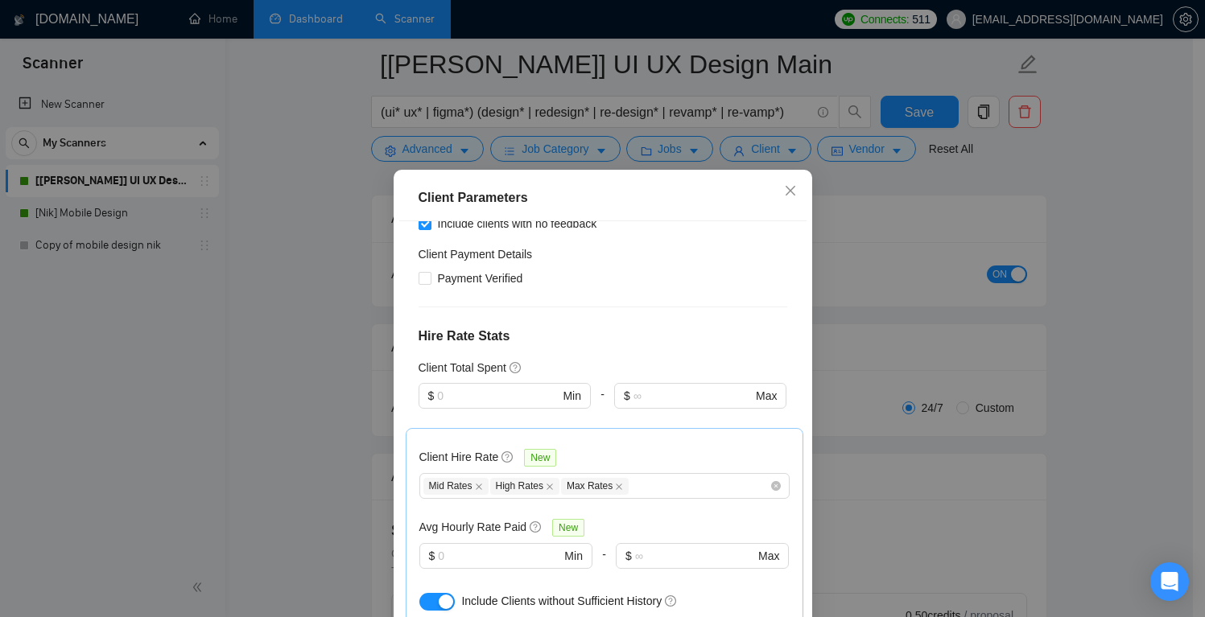
scroll to position [0, 0]
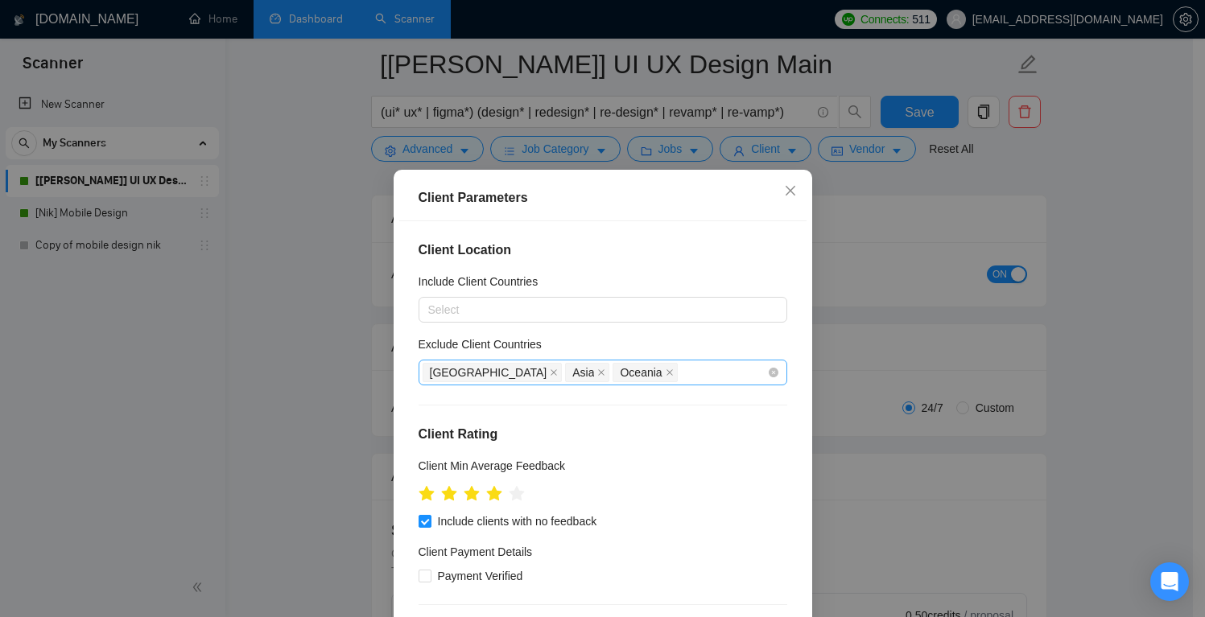
click at [645, 371] on div "Africa Asia Oceania" at bounding box center [595, 372] width 345 height 23
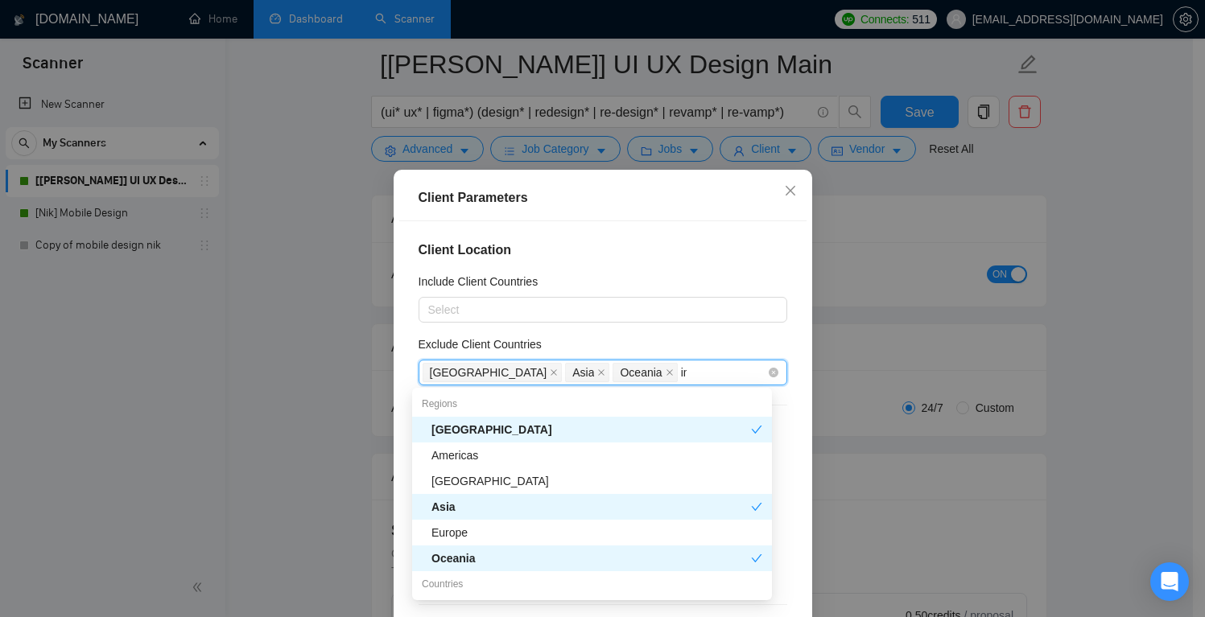
type input "ind"
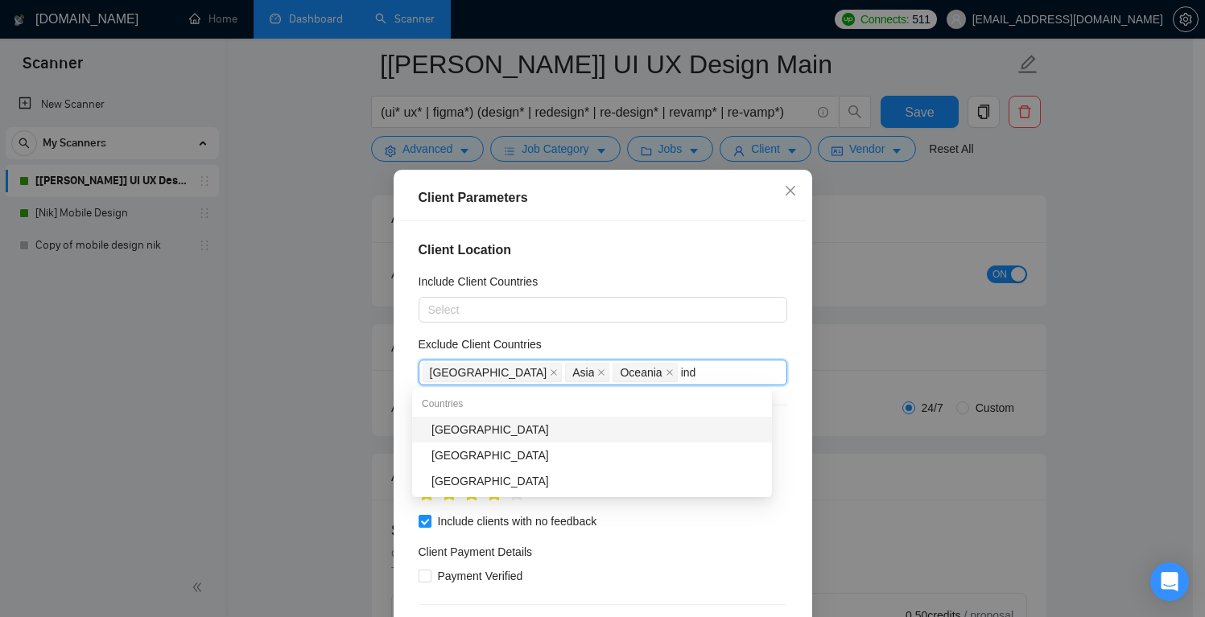
click at [531, 427] on div "[GEOGRAPHIC_DATA]" at bounding box center [597, 430] width 331 height 18
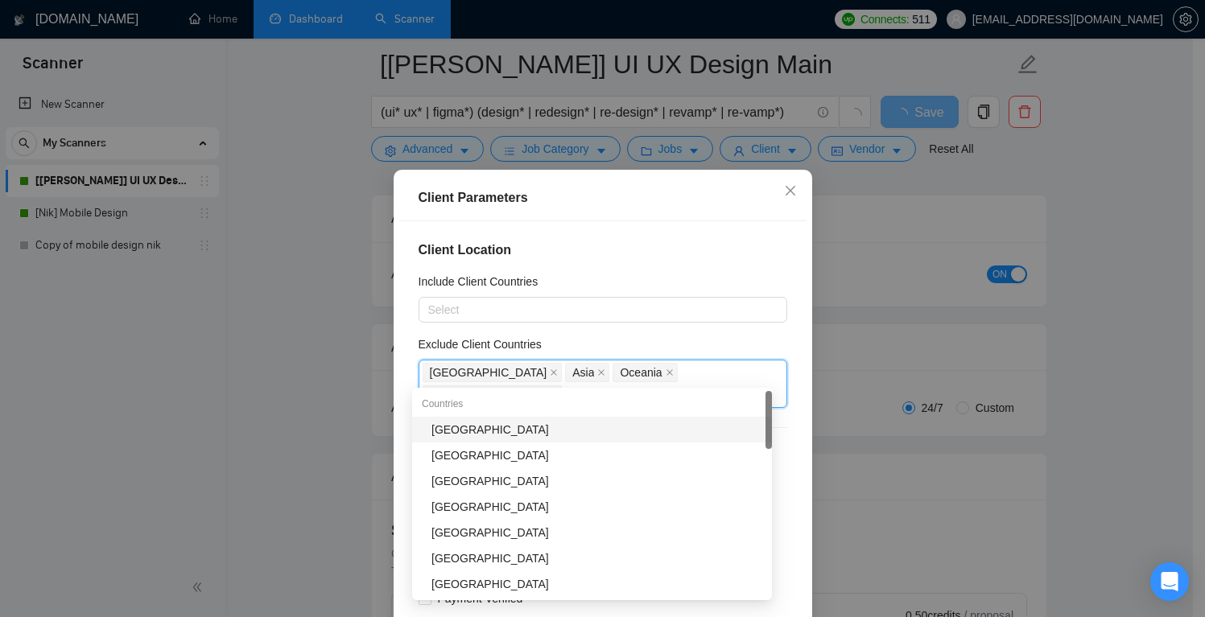
type input "pak"
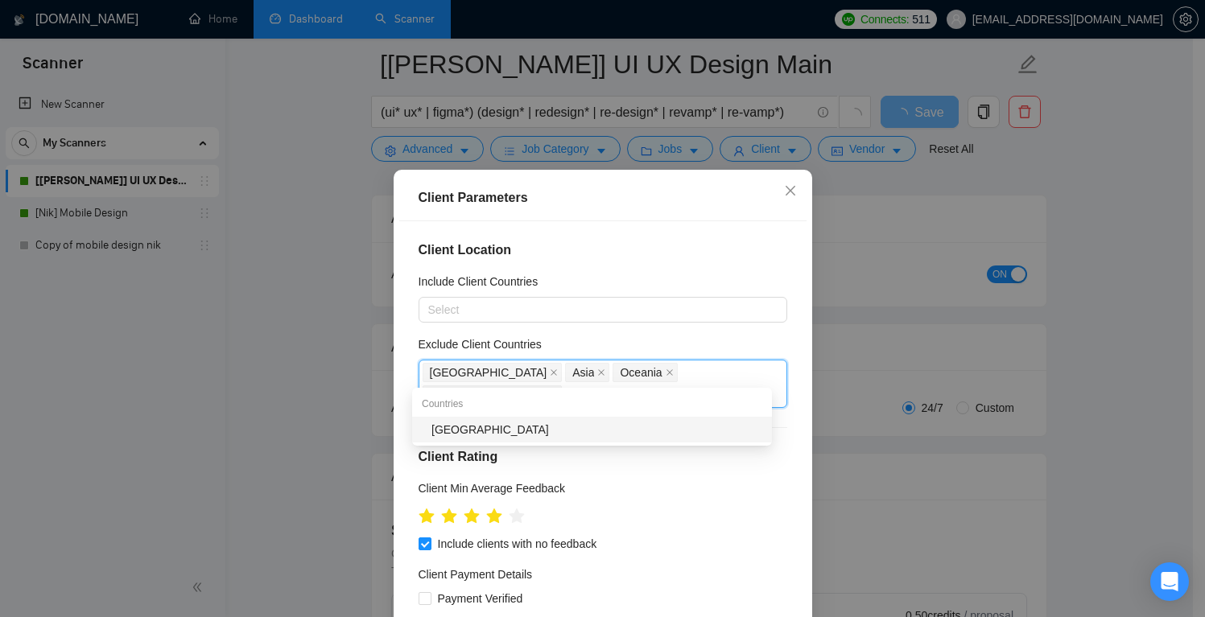
click at [663, 428] on div "[GEOGRAPHIC_DATA]" at bounding box center [597, 430] width 331 height 18
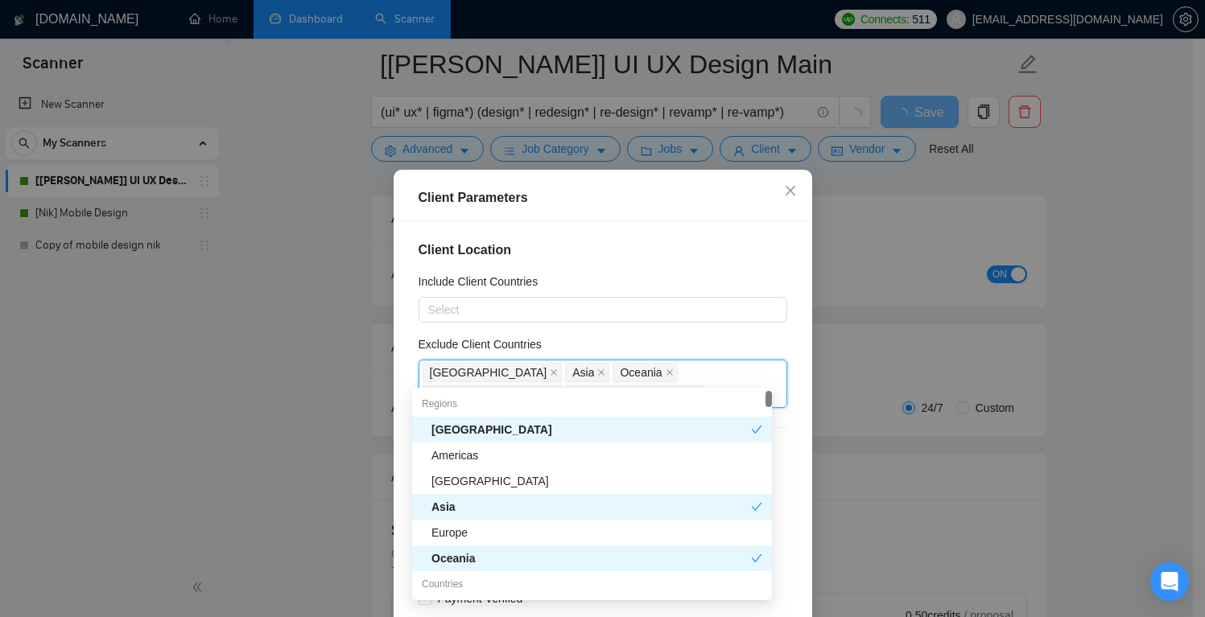
type input "rus"
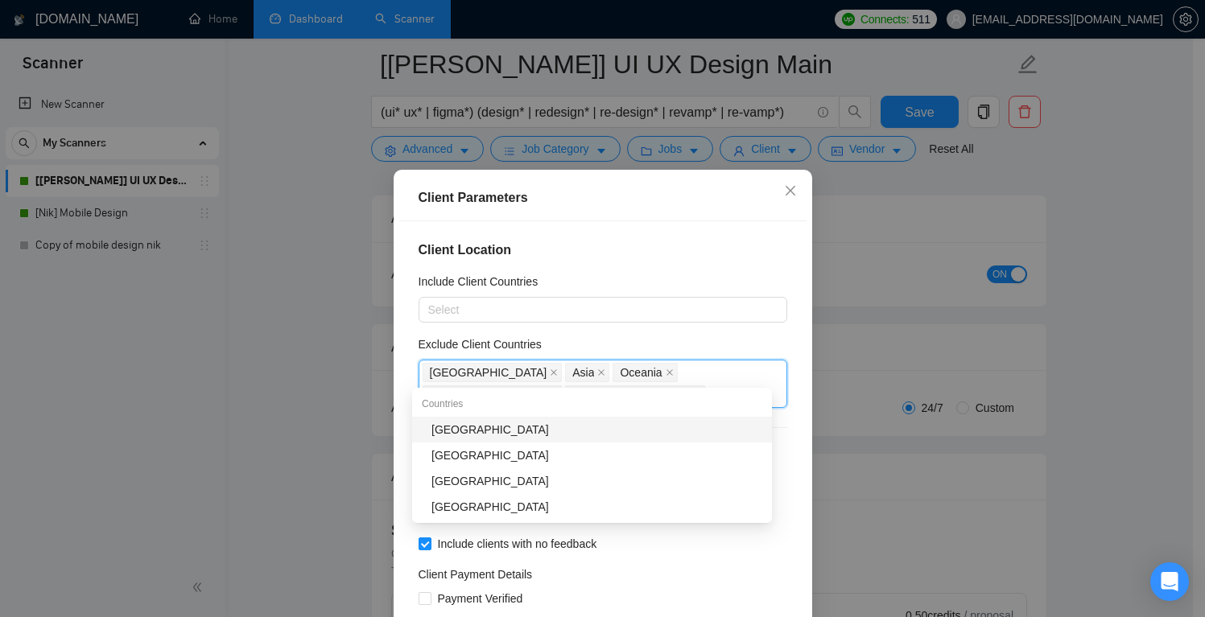
click at [526, 429] on div "[GEOGRAPHIC_DATA]" at bounding box center [597, 430] width 331 height 18
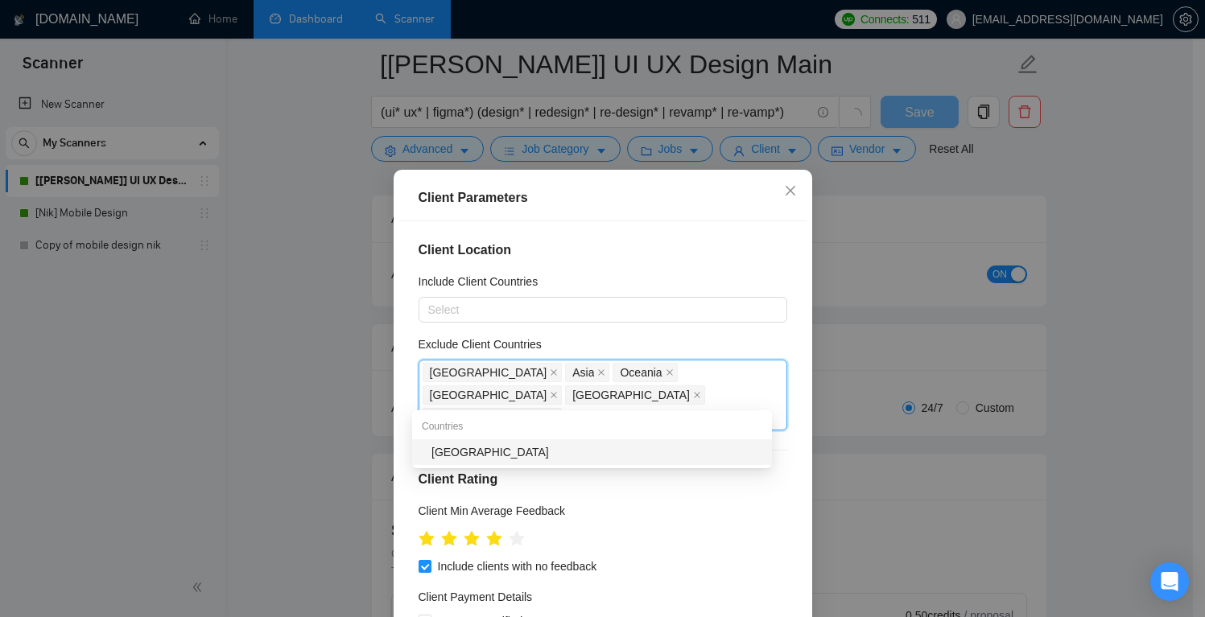
type input "ukr"
click at [527, 446] on div "[GEOGRAPHIC_DATA]" at bounding box center [597, 453] width 331 height 18
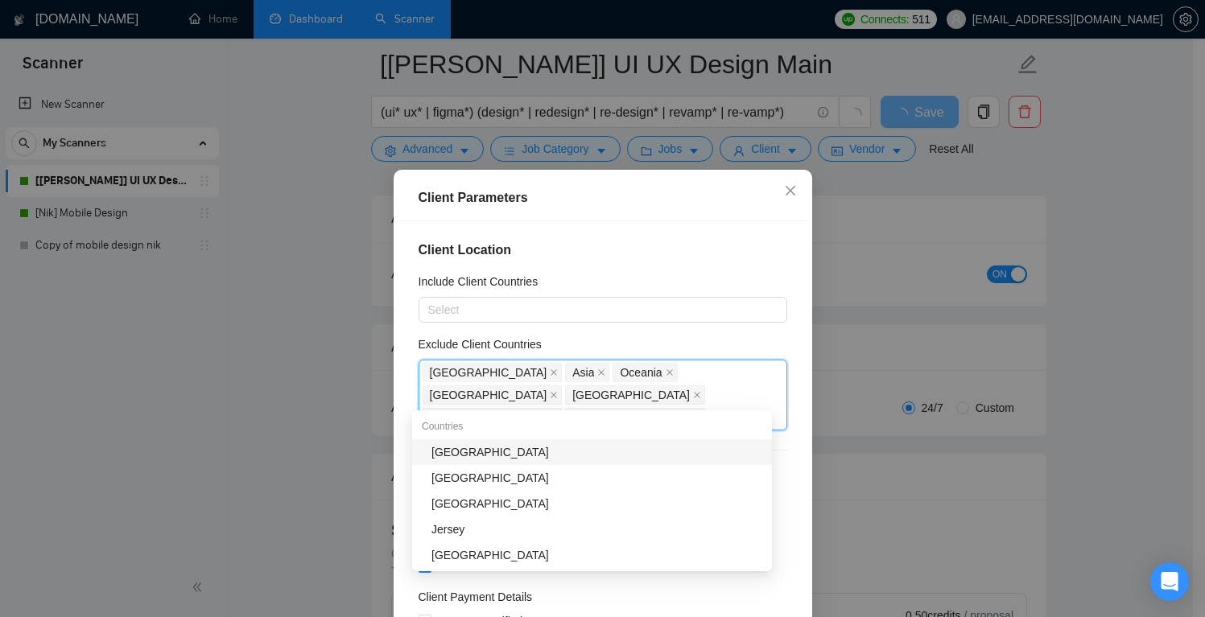
type input "ser"
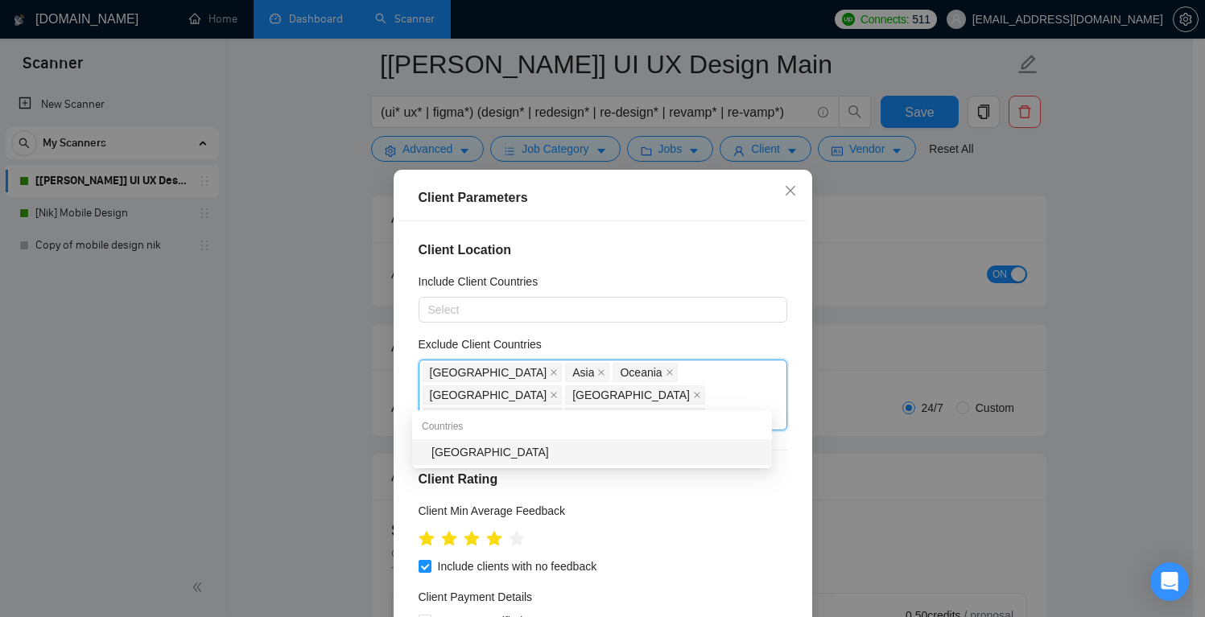
click at [518, 455] on div "[GEOGRAPHIC_DATA]" at bounding box center [597, 453] width 331 height 18
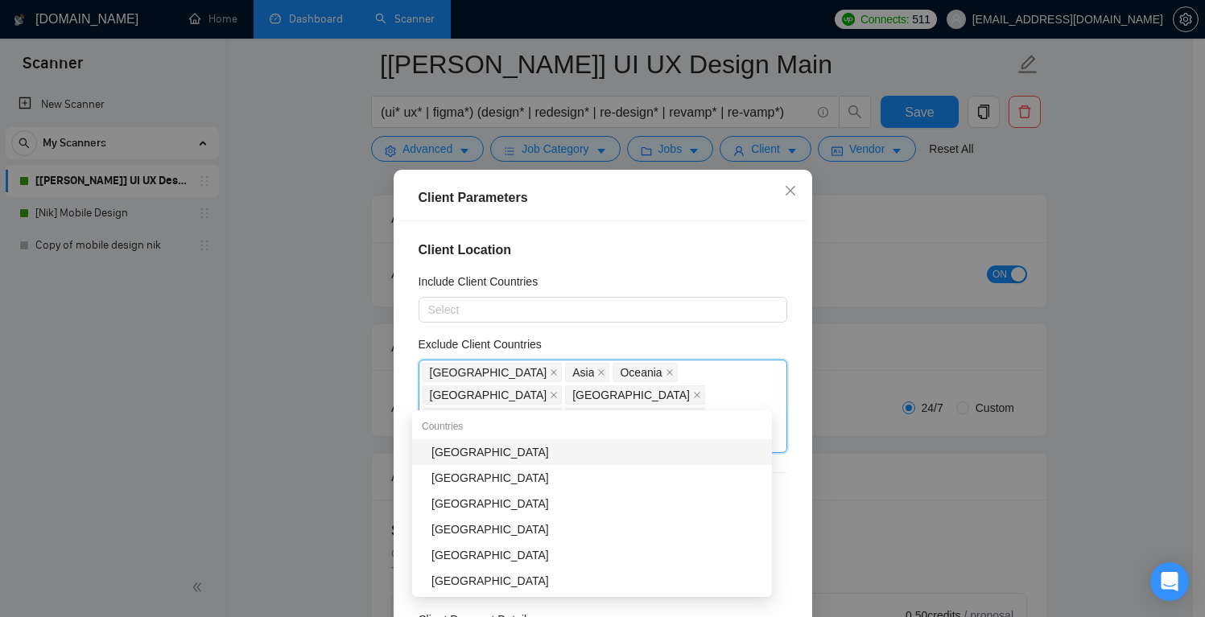
type input "bel"
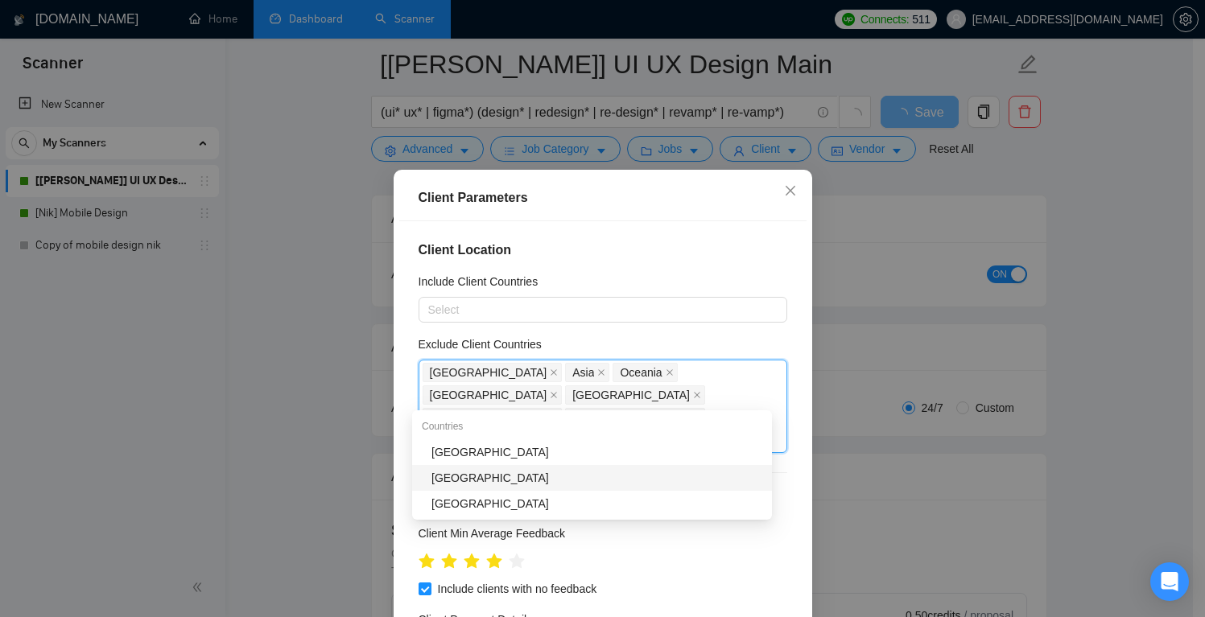
click at [469, 480] on div "[GEOGRAPHIC_DATA]" at bounding box center [597, 478] width 331 height 18
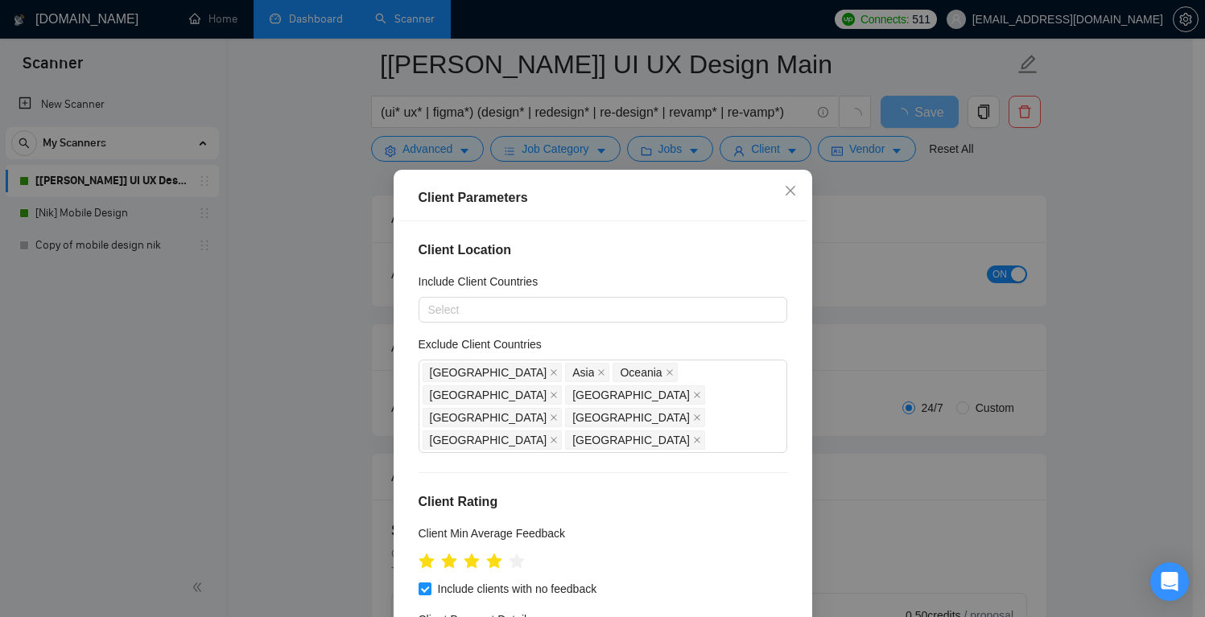
click at [785, 312] on div "Client Location Include Client Countries Select Exclude Client Countries Africa…" at bounding box center [602, 437] width 407 height 432
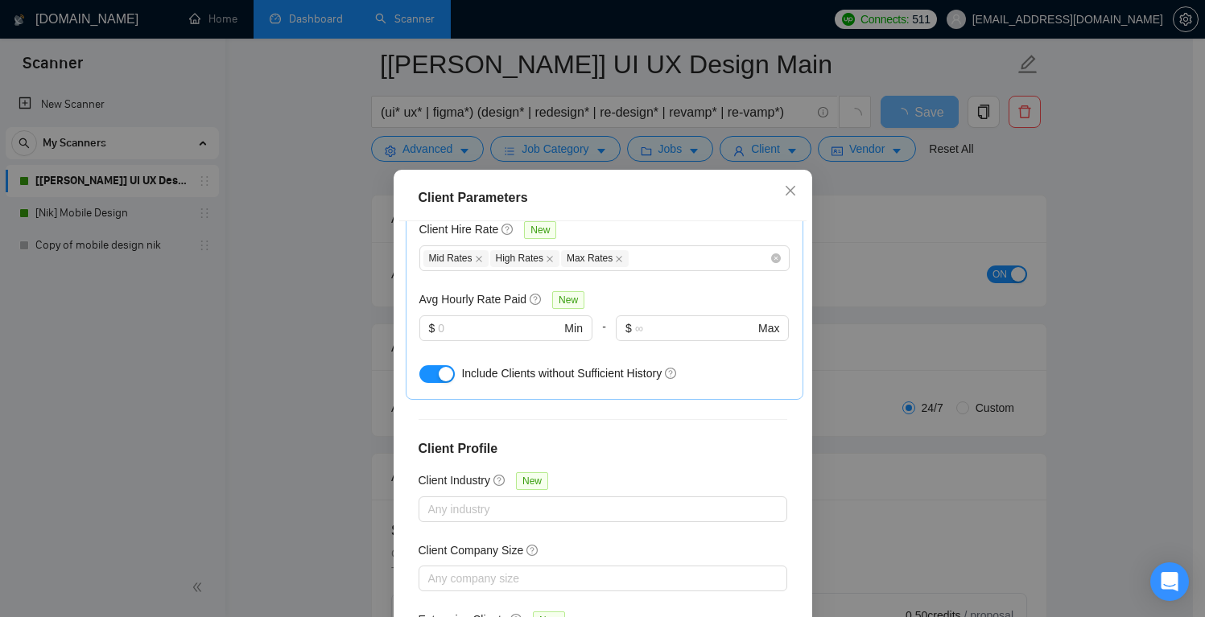
scroll to position [106, 0]
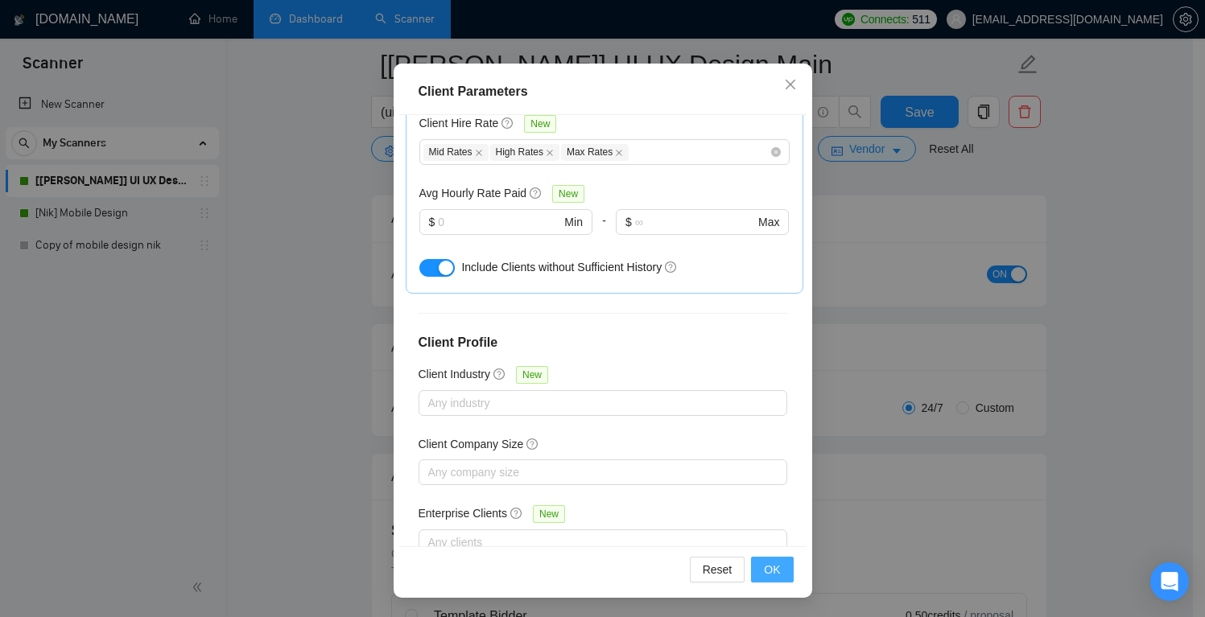
click at [770, 571] on span "OK" at bounding box center [772, 570] width 16 height 18
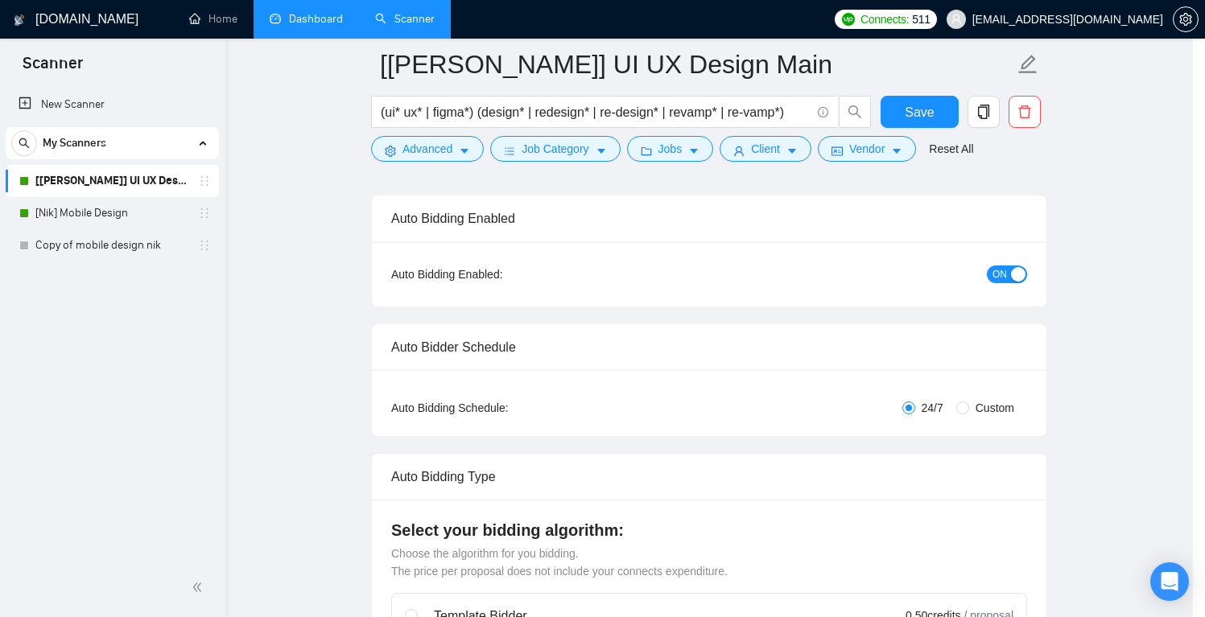
scroll to position [34, 0]
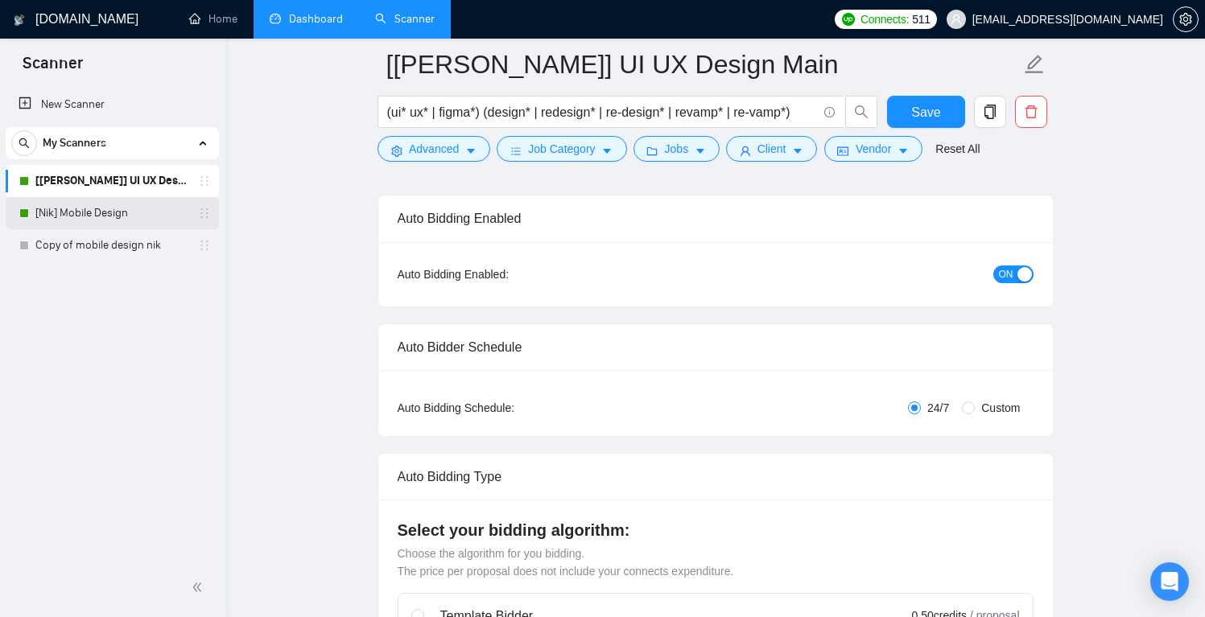
click at [127, 209] on link "[Nik] Mobile Design" at bounding box center [111, 213] width 153 height 32
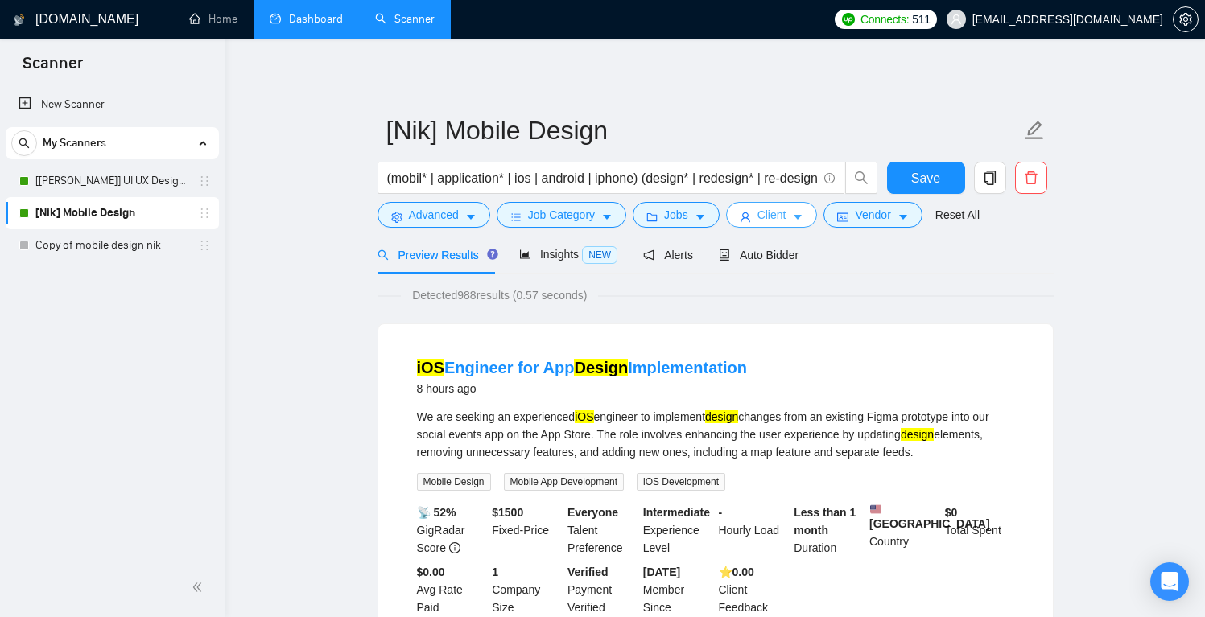
click at [777, 214] on span "Client" at bounding box center [772, 215] width 29 height 18
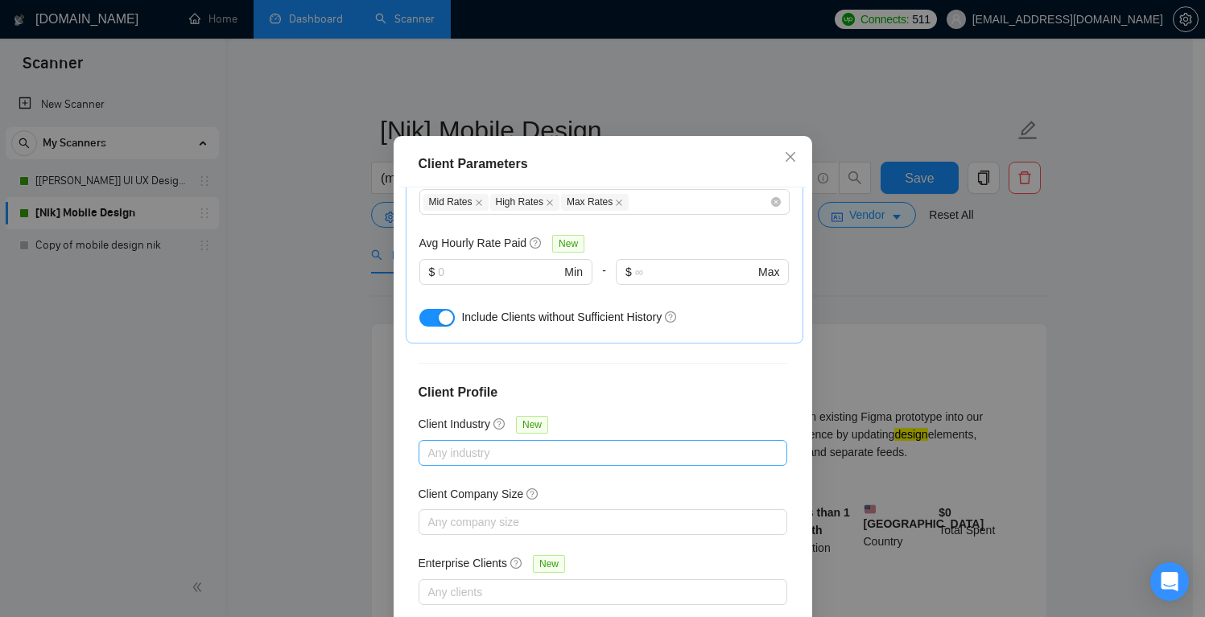
scroll to position [106, 0]
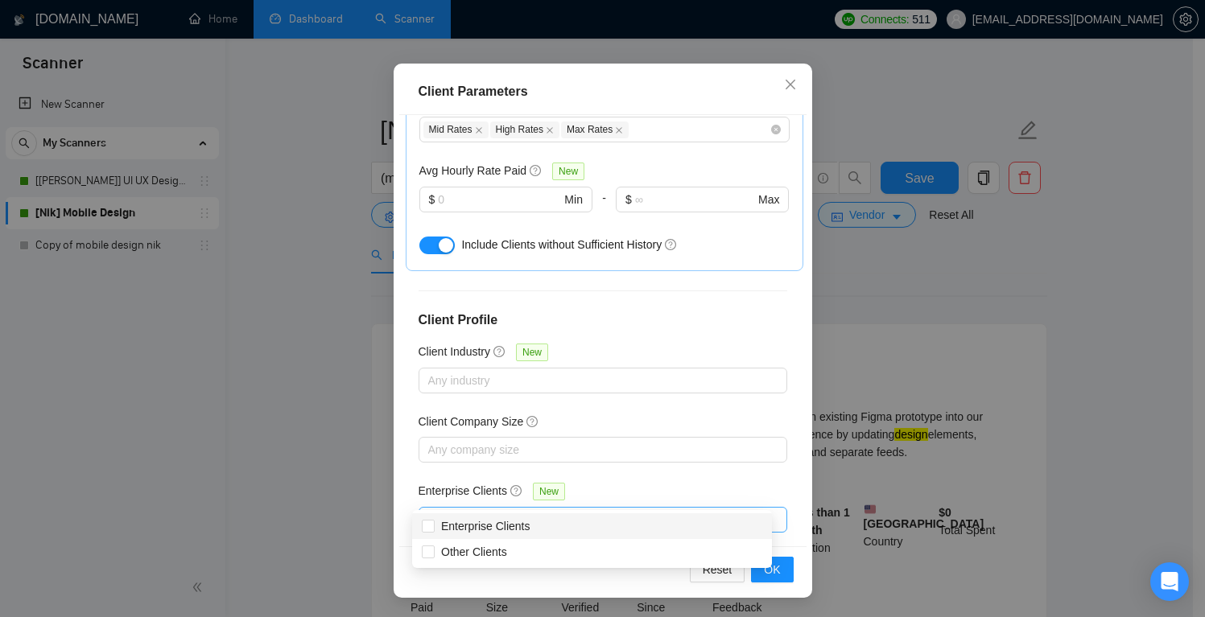
click at [571, 510] on div at bounding box center [595, 519] width 345 height 19
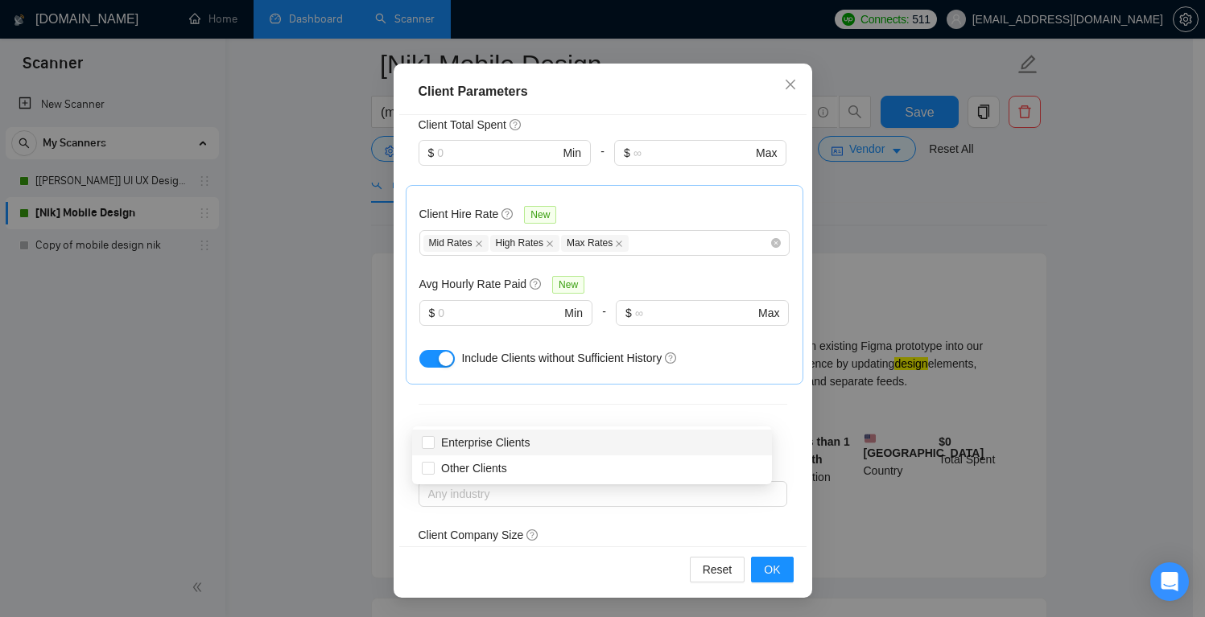
scroll to position [593, 0]
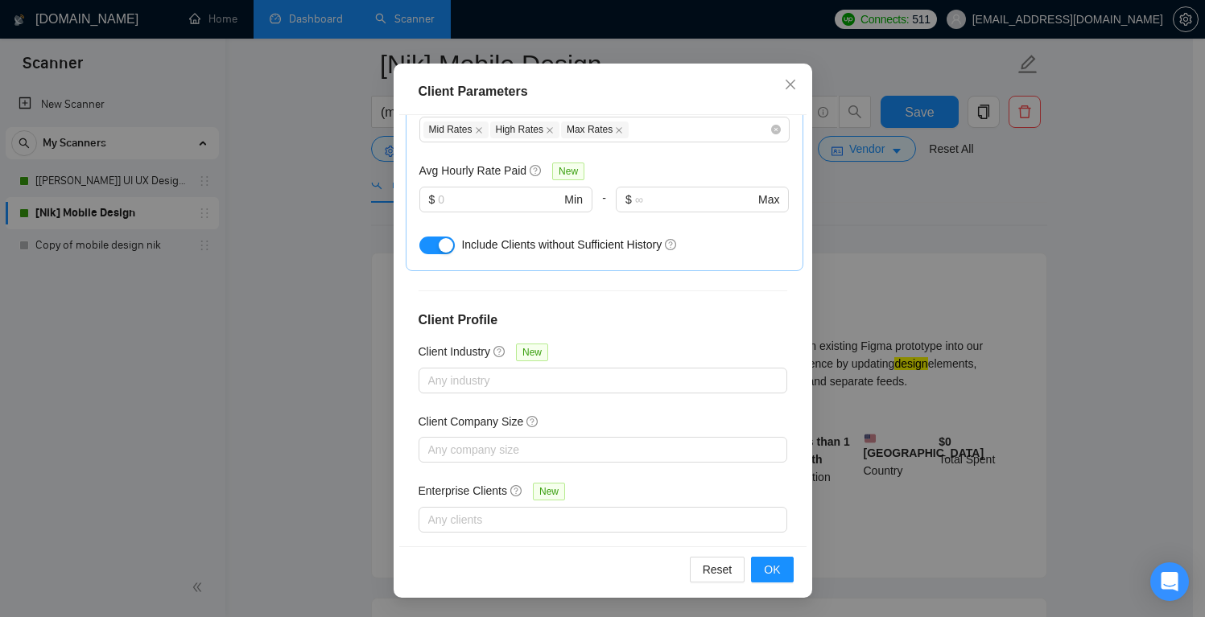
click at [915, 279] on div "Client Parameters Client Location Include Client Countries Select Exclude Clien…" at bounding box center [602, 308] width 1205 height 617
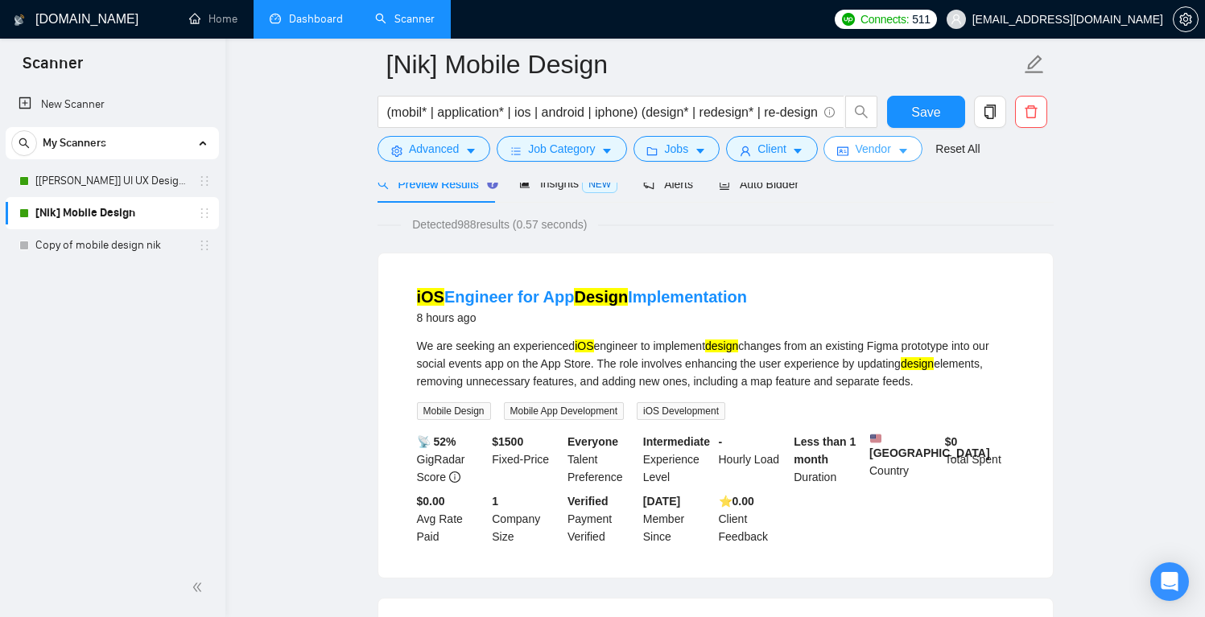
click at [868, 142] on span "Vendor" at bounding box center [872, 149] width 35 height 18
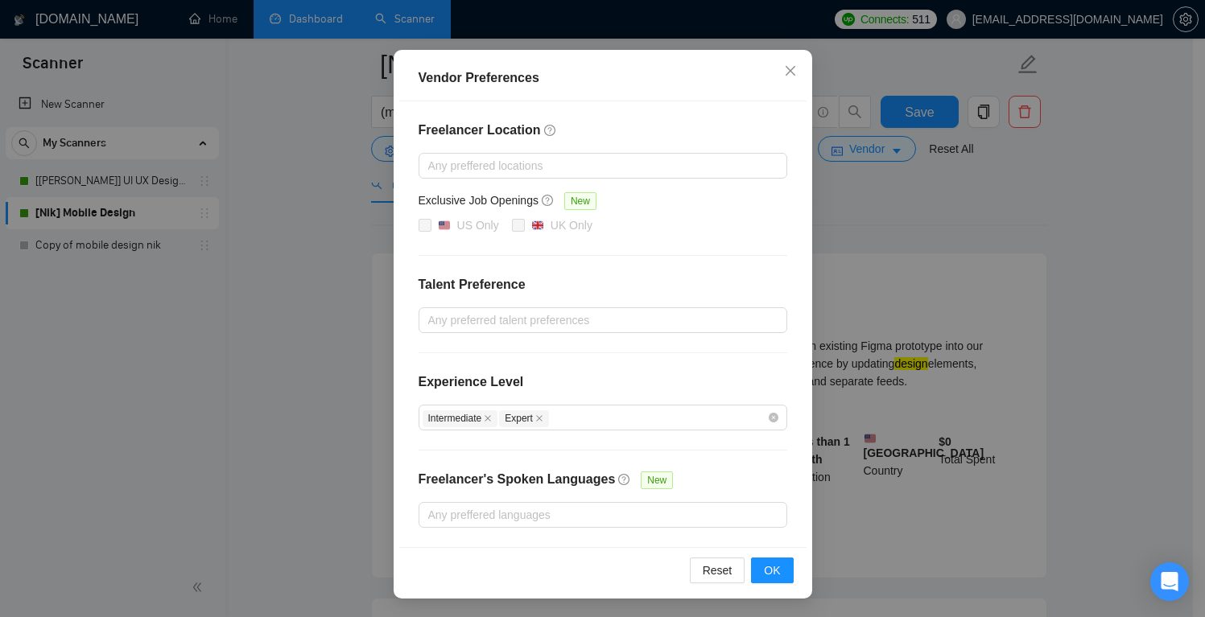
click at [929, 272] on div "Vendor Preferences Freelancer Location Any preffered locations Exclusive Job Op…" at bounding box center [602, 308] width 1205 height 617
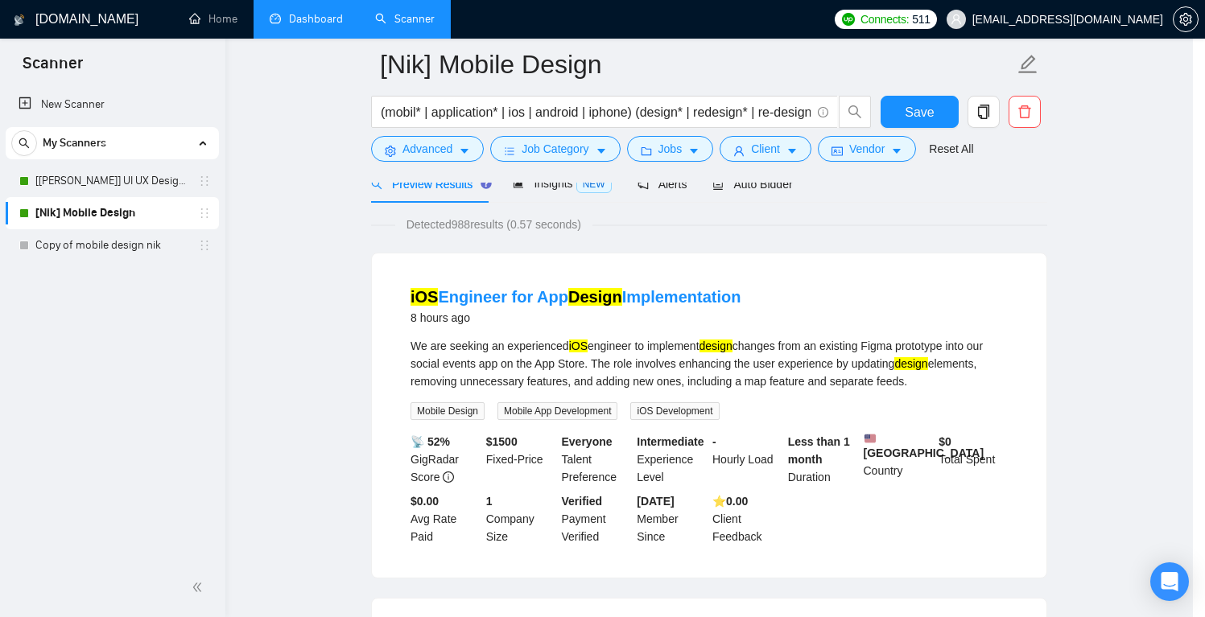
scroll to position [47, 0]
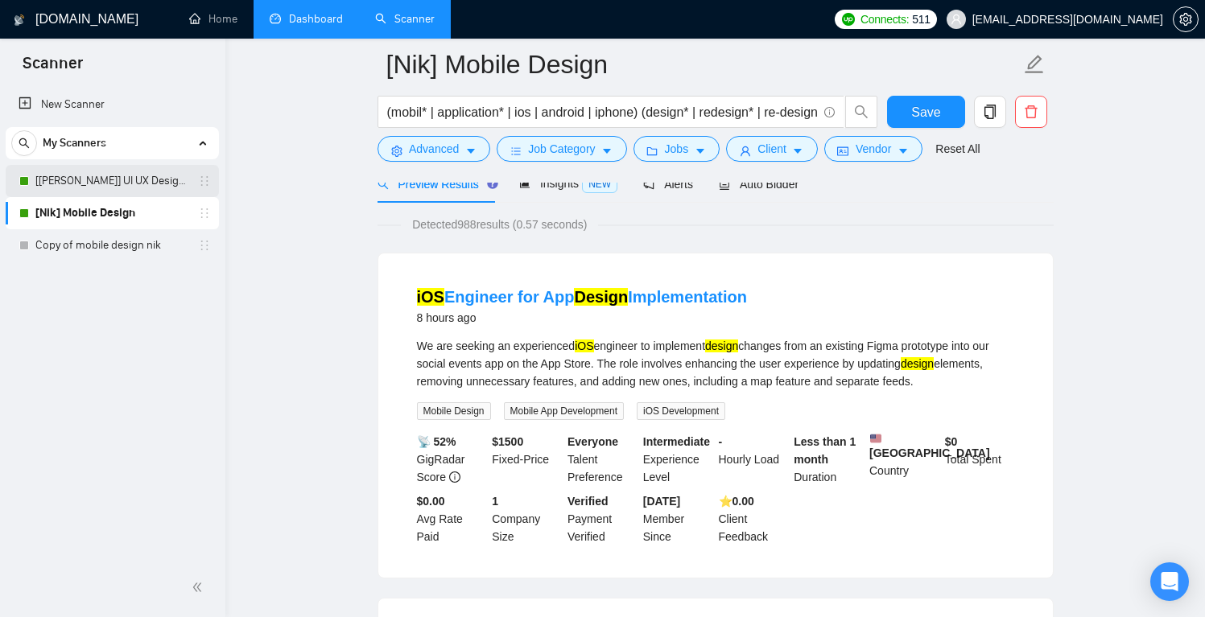
click at [108, 177] on link "[[PERSON_NAME]] UI UX Design Main" at bounding box center [111, 181] width 153 height 32
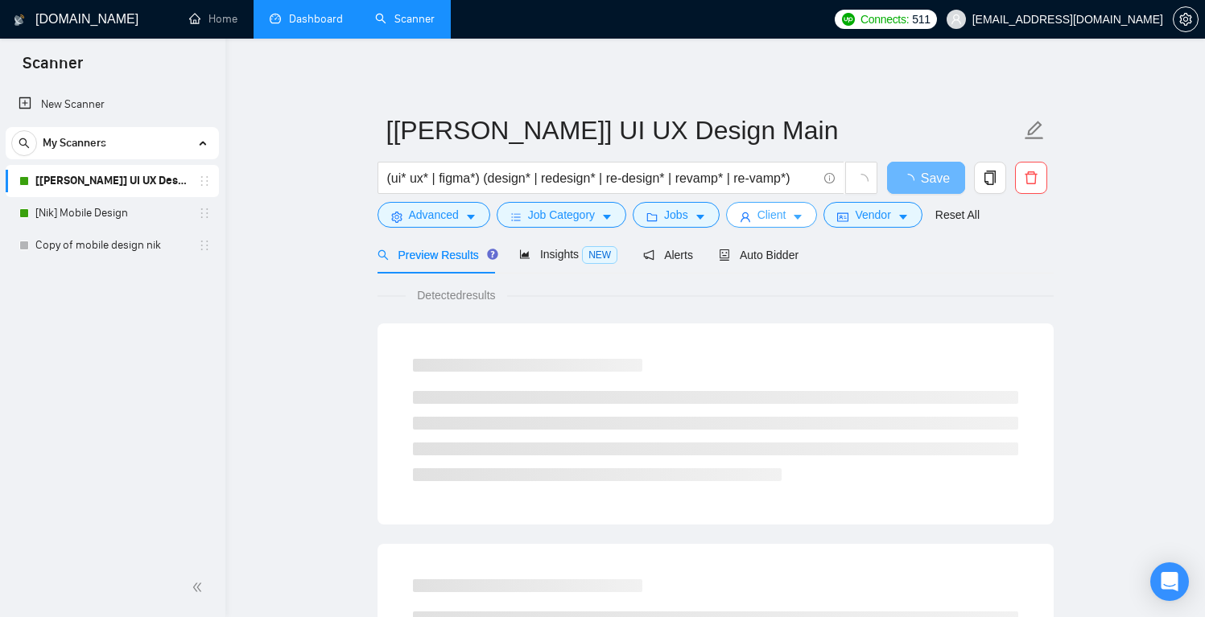
click at [803, 216] on icon "caret-down" at bounding box center [797, 217] width 11 height 11
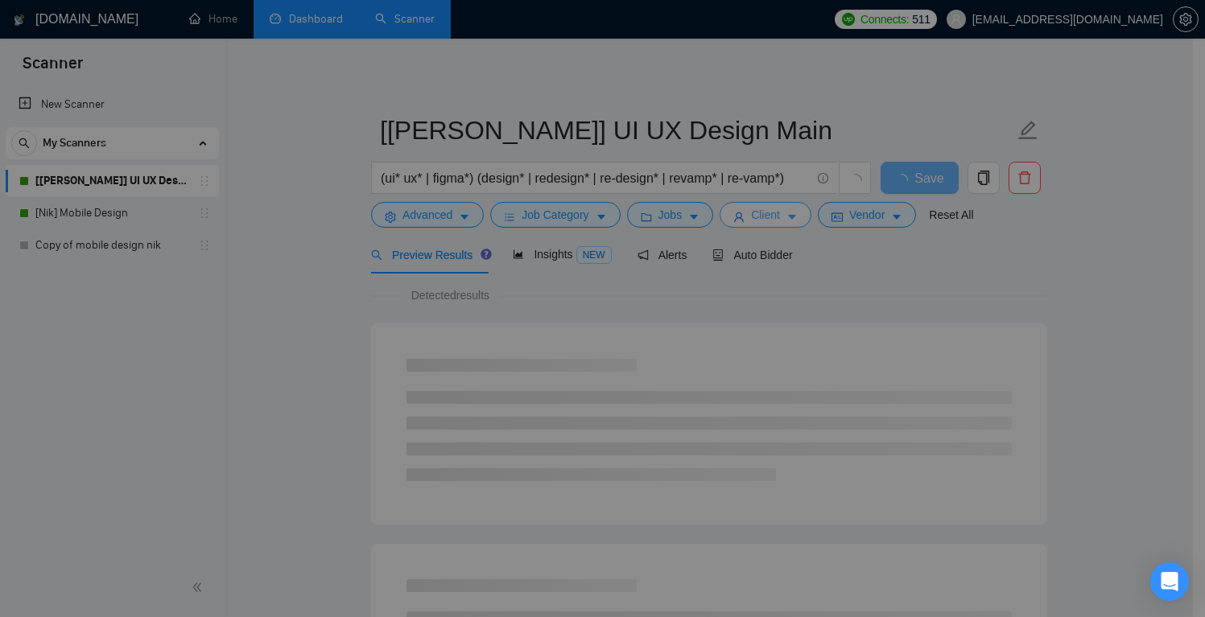
scroll to position [571, 0]
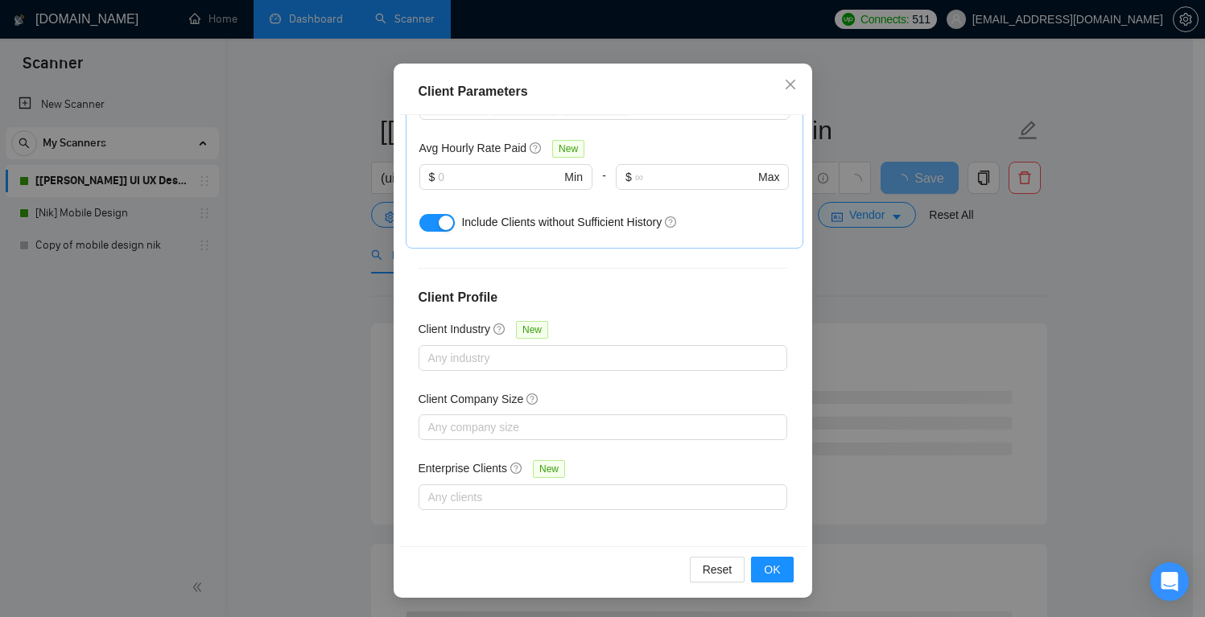
click at [960, 291] on div "Client Parameters Client Location Include Client Countries Select Exclude Clien…" at bounding box center [602, 308] width 1205 height 617
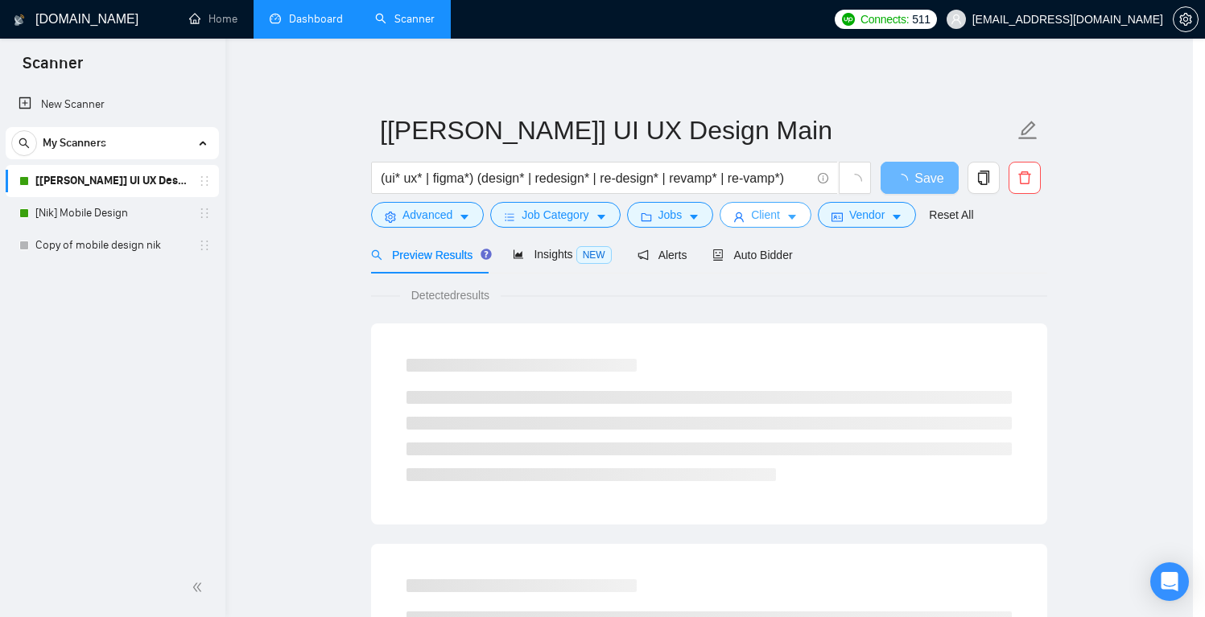
scroll to position [0, 0]
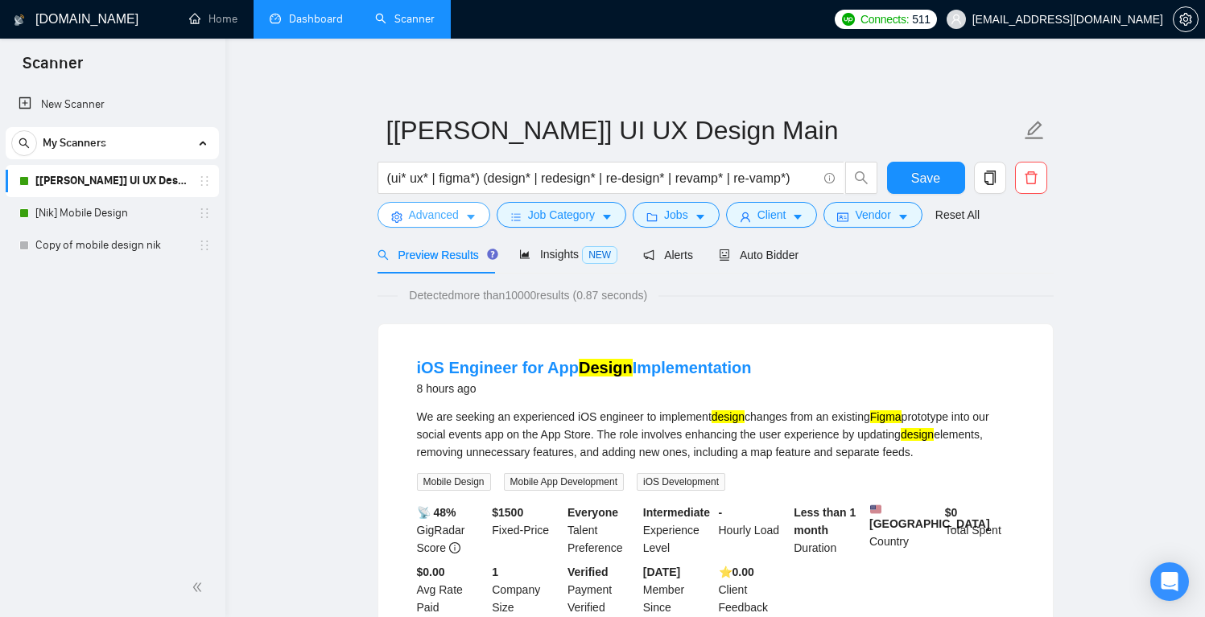
click at [436, 217] on span "Advanced" at bounding box center [434, 215] width 50 height 18
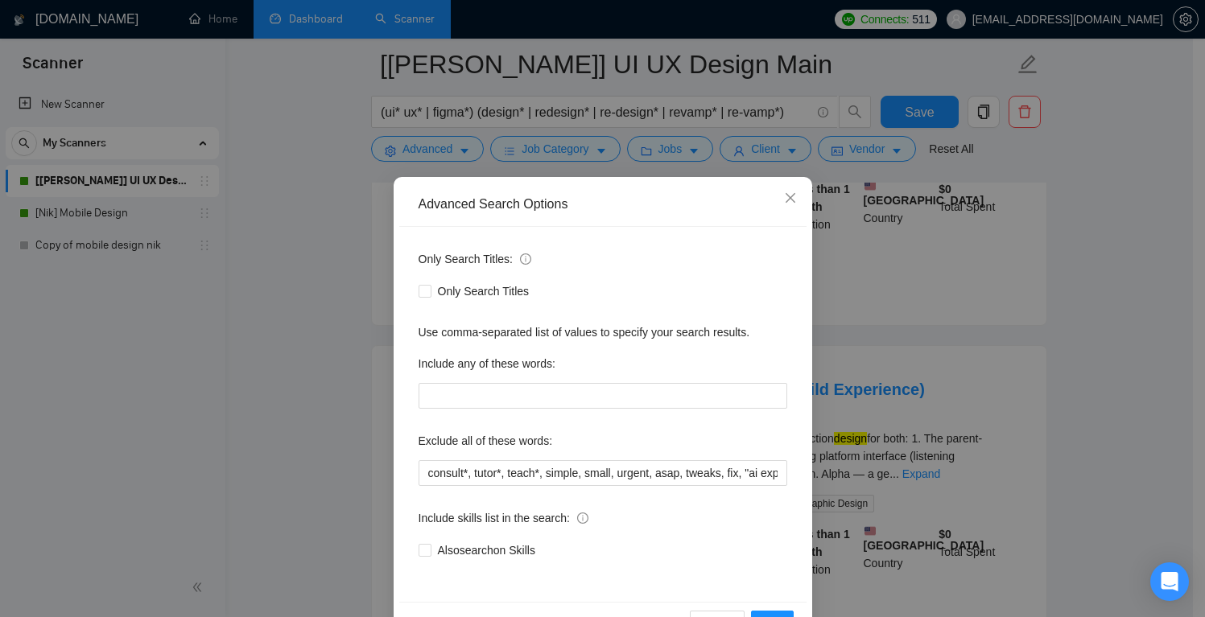
click at [954, 331] on div "Advanced Search Options Only Search Titles: Only Search Titles Use comma-separa…" at bounding box center [602, 308] width 1205 height 617
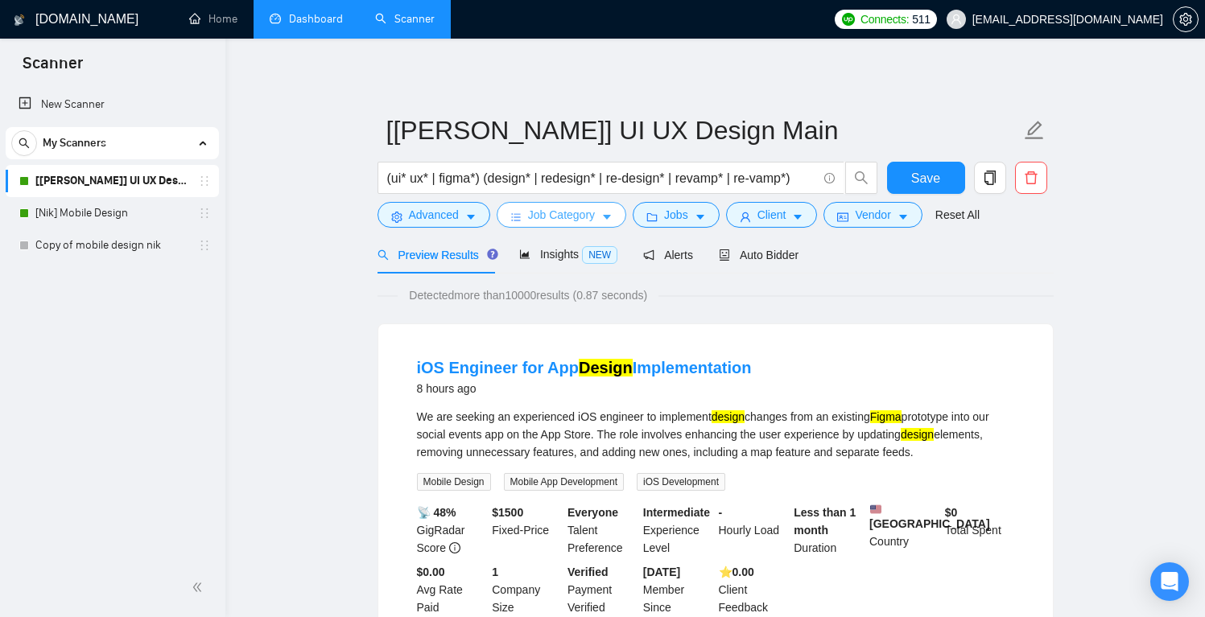
click at [595, 208] on span "Job Category" at bounding box center [561, 215] width 67 height 18
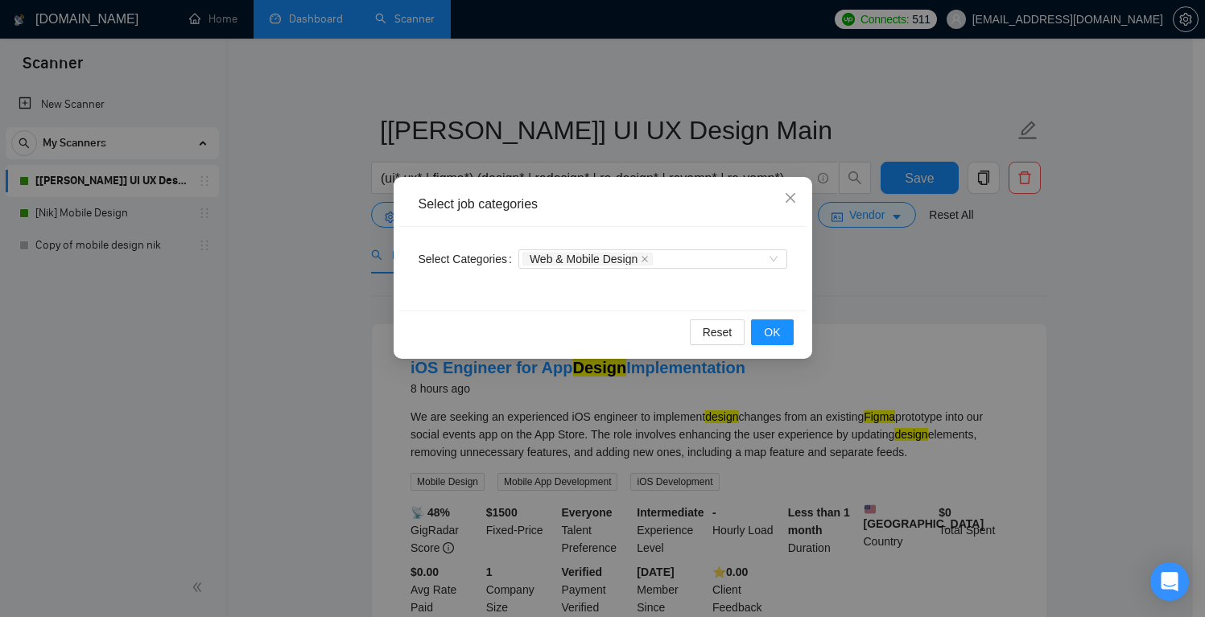
drag, startPoint x: 866, startPoint y: 231, endPoint x: 845, endPoint y: 223, distance: 22.4
click at [866, 231] on div "Select job categories Select Categories Web & Mobile Design Reset OK" at bounding box center [602, 308] width 1205 height 617
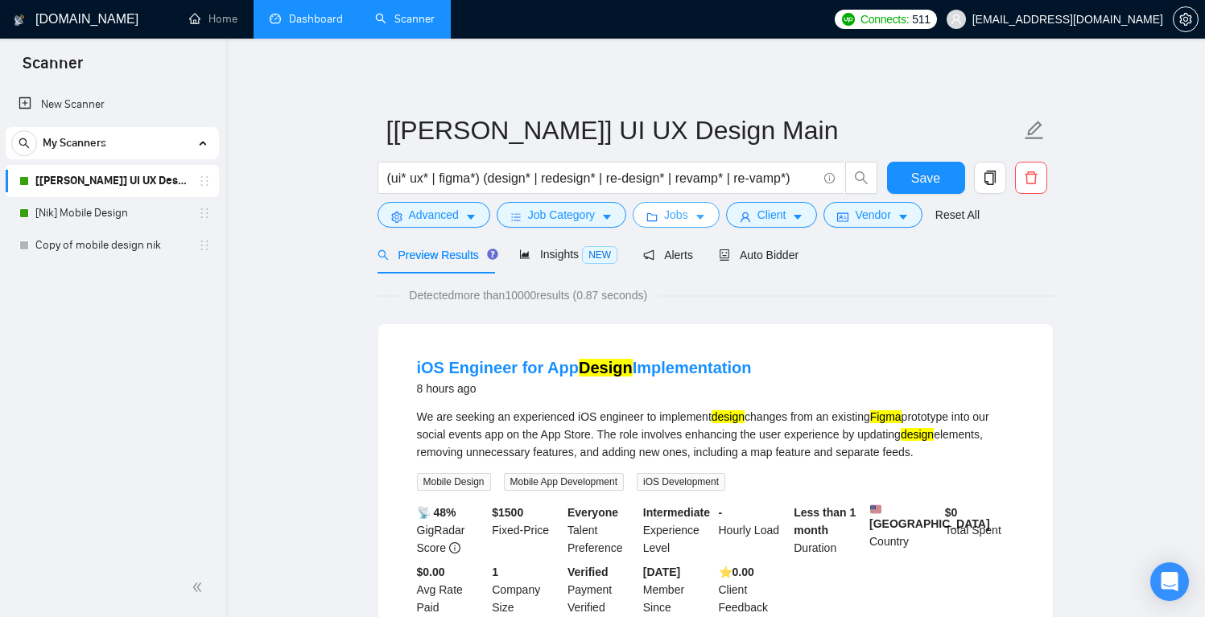
click at [688, 212] on span "Jobs" at bounding box center [676, 215] width 24 height 18
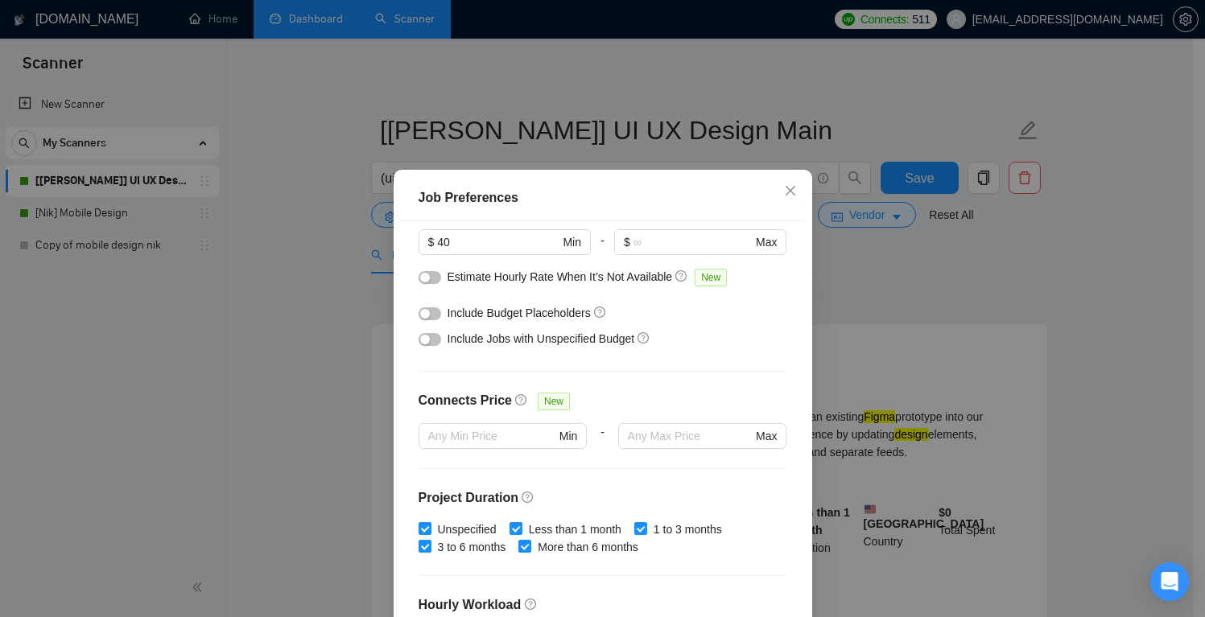
scroll to position [380, 0]
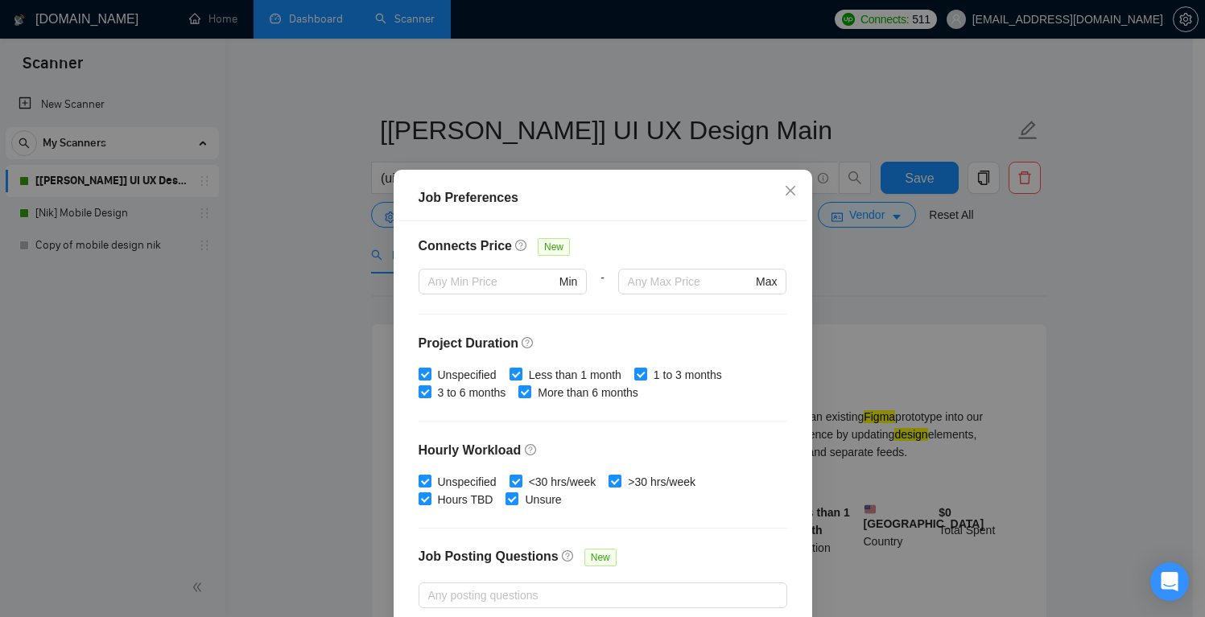
click at [890, 328] on div "Job Preferences Budget Project Type All Fixed Price Hourly Rate Fixed Price Bud…" at bounding box center [602, 308] width 1205 height 617
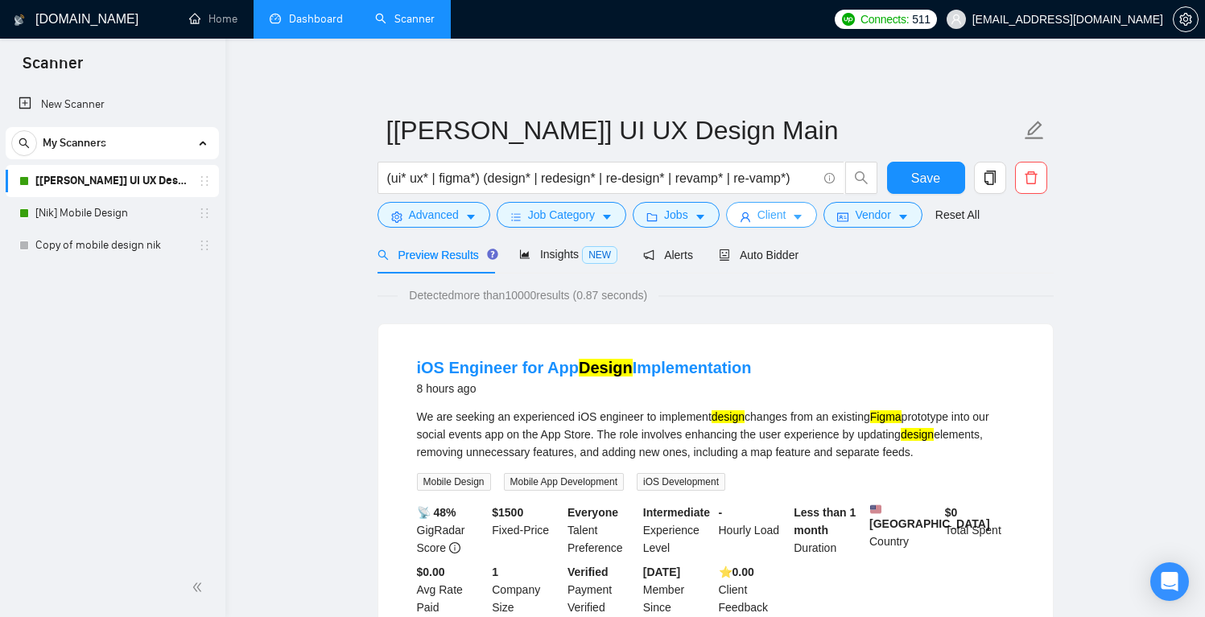
click at [762, 215] on span "Client" at bounding box center [772, 215] width 29 height 18
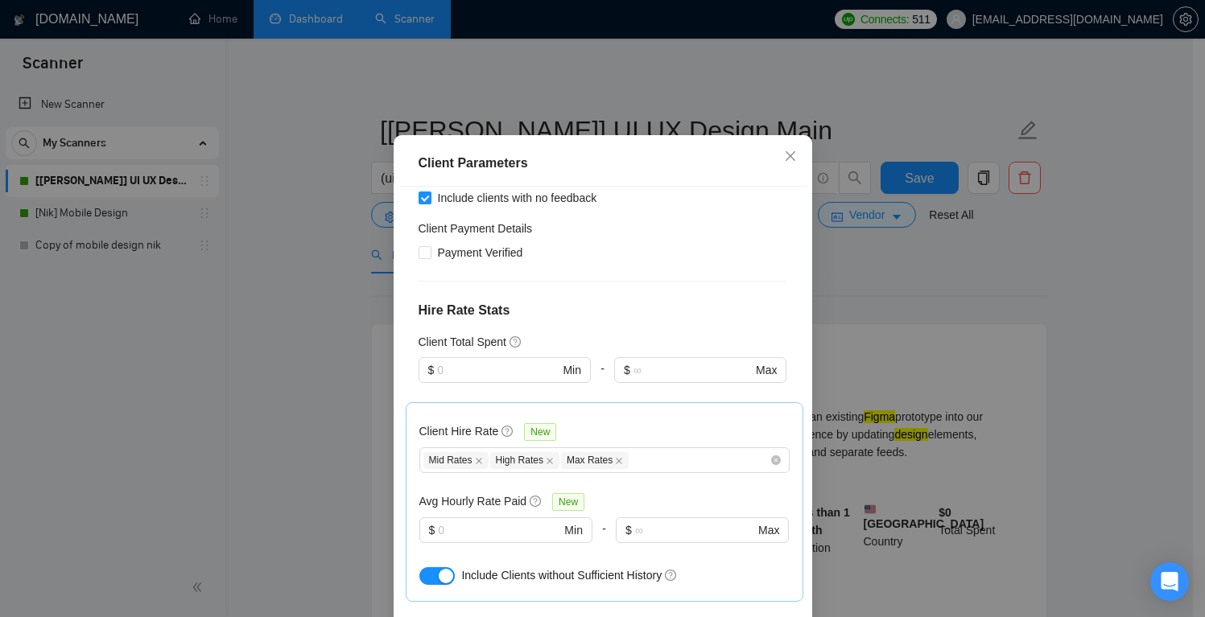
scroll to position [0, 0]
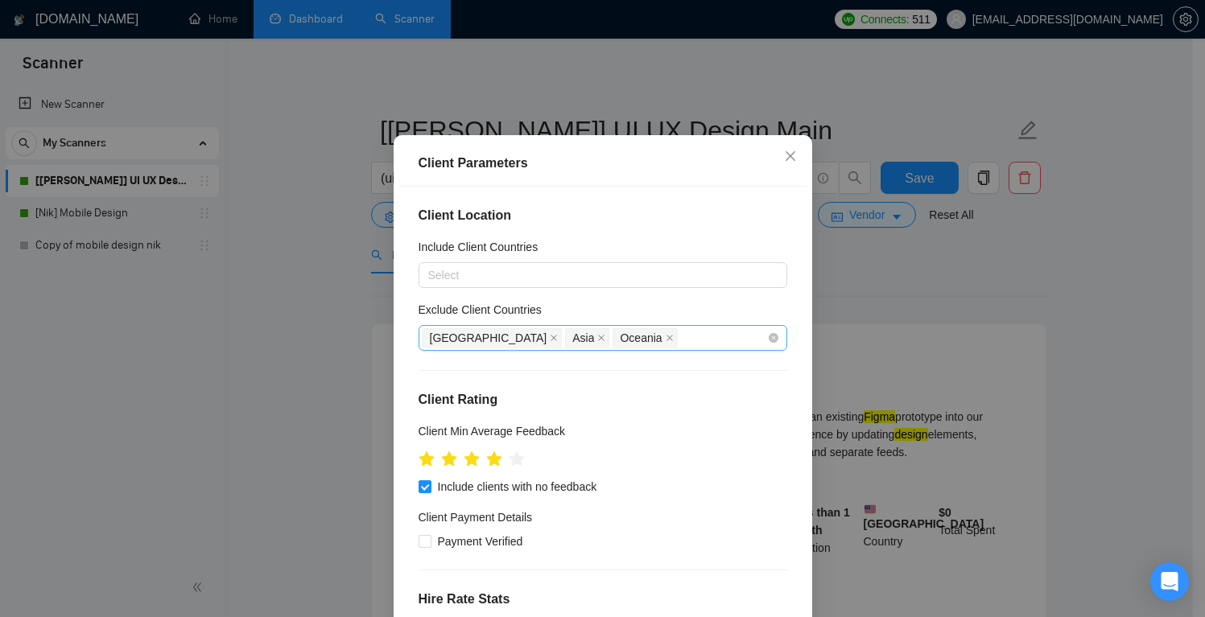
click at [626, 336] on div "Africa Asia Oceania" at bounding box center [595, 338] width 345 height 23
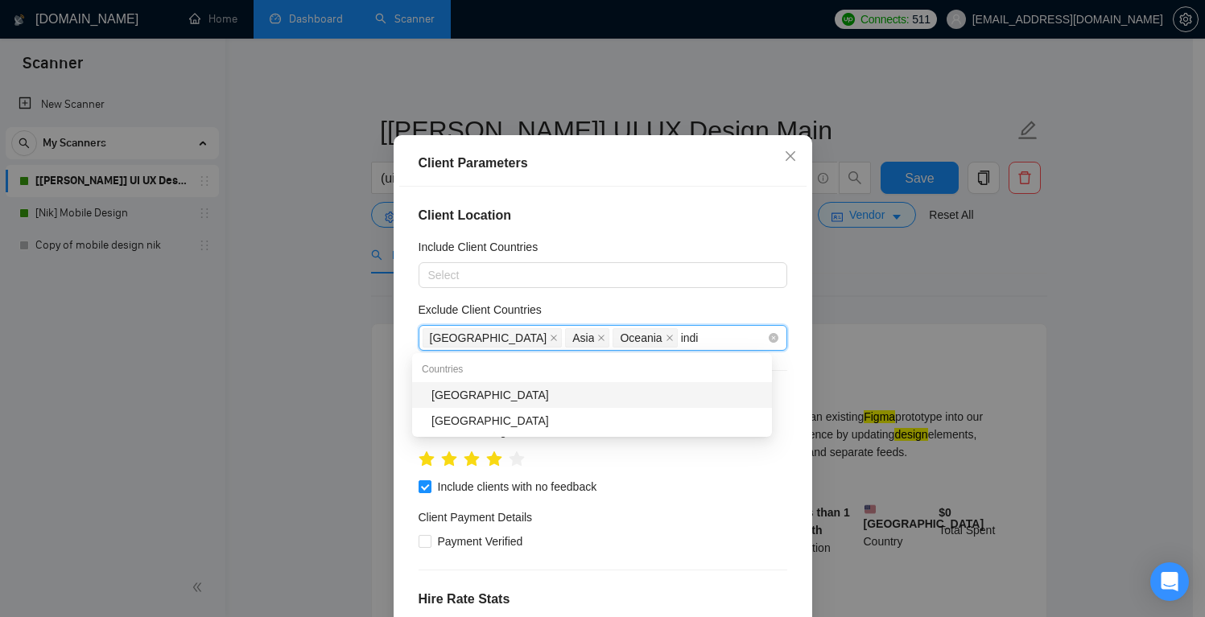
type input "india"
click at [602, 392] on div "[GEOGRAPHIC_DATA]" at bounding box center [597, 395] width 331 height 18
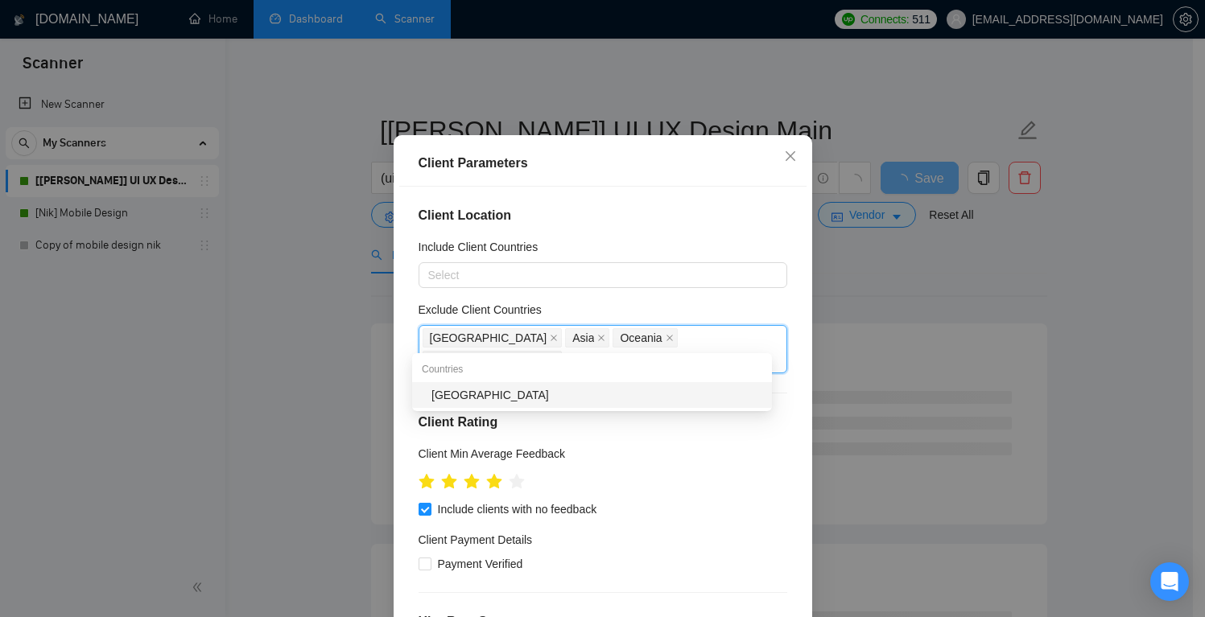
type input "paki"
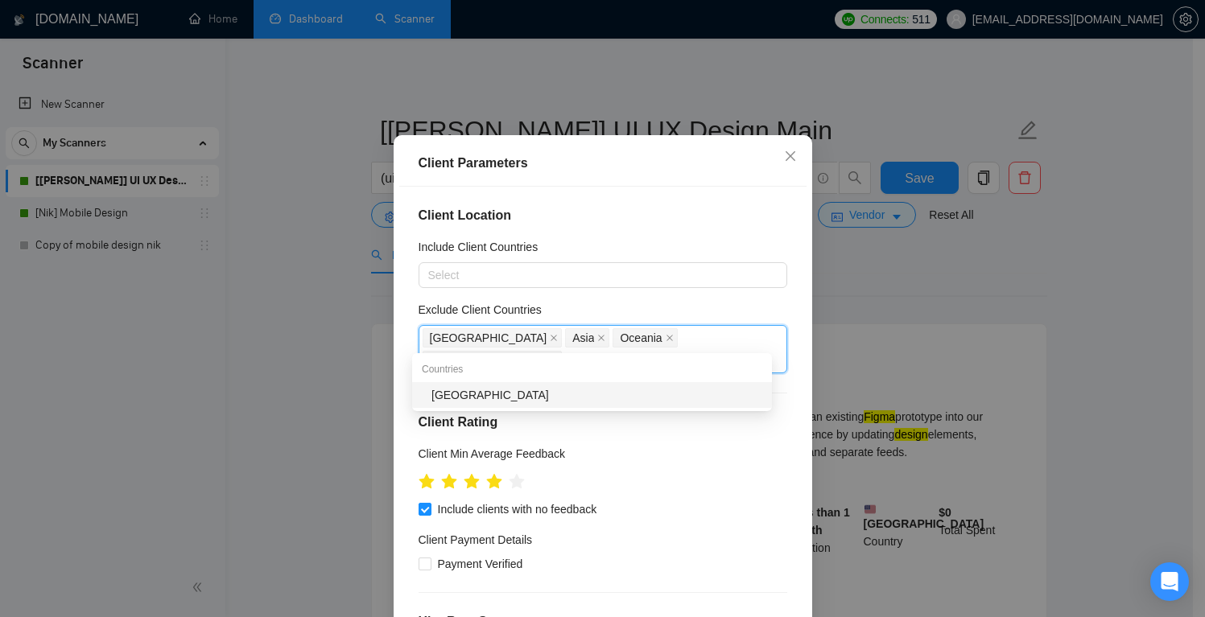
click at [505, 399] on div "[GEOGRAPHIC_DATA]" at bounding box center [597, 395] width 331 height 18
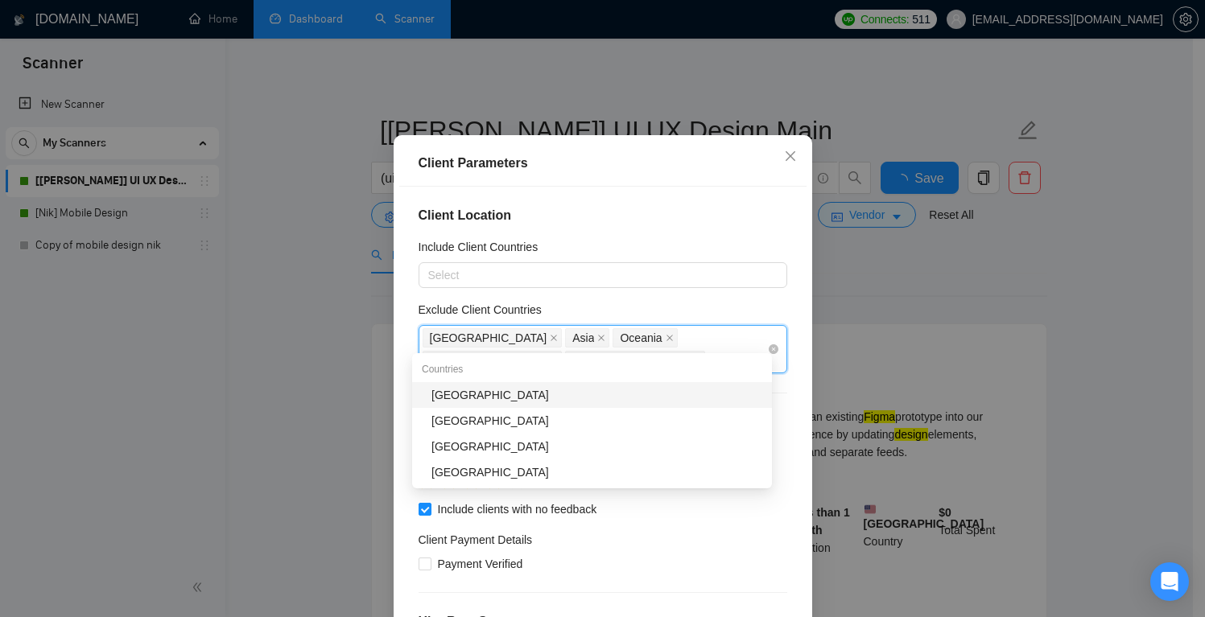
type input "rus"
click at [545, 390] on div "[GEOGRAPHIC_DATA]" at bounding box center [597, 395] width 331 height 18
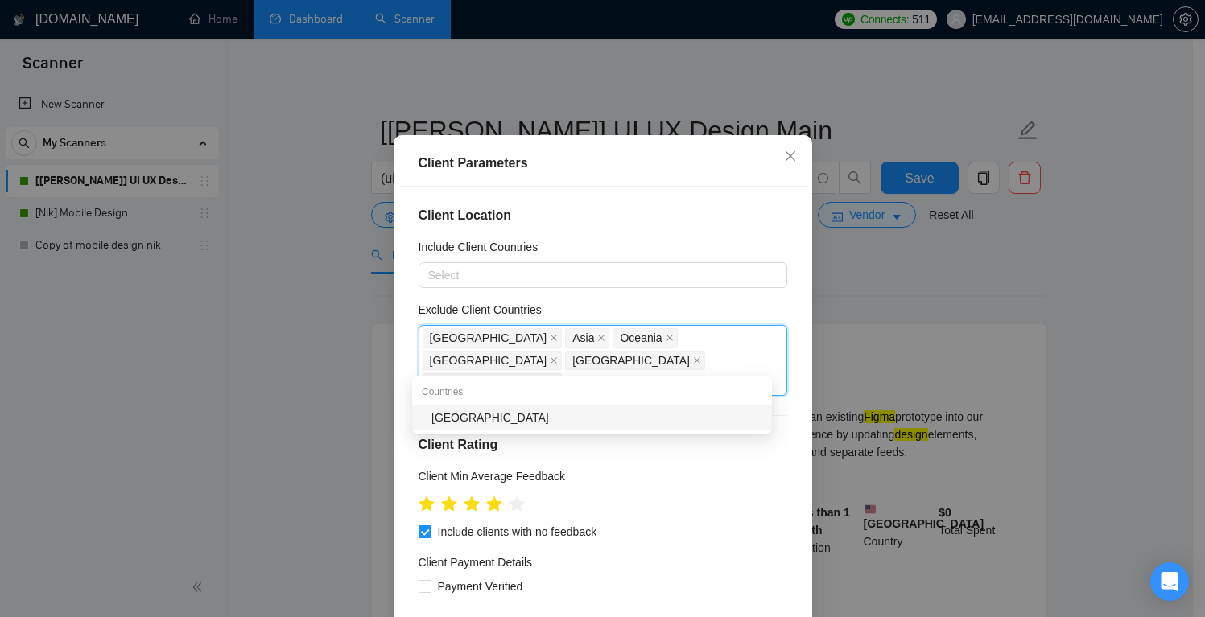
type input "ukr"
click at [477, 423] on div "[GEOGRAPHIC_DATA]" at bounding box center [597, 418] width 331 height 18
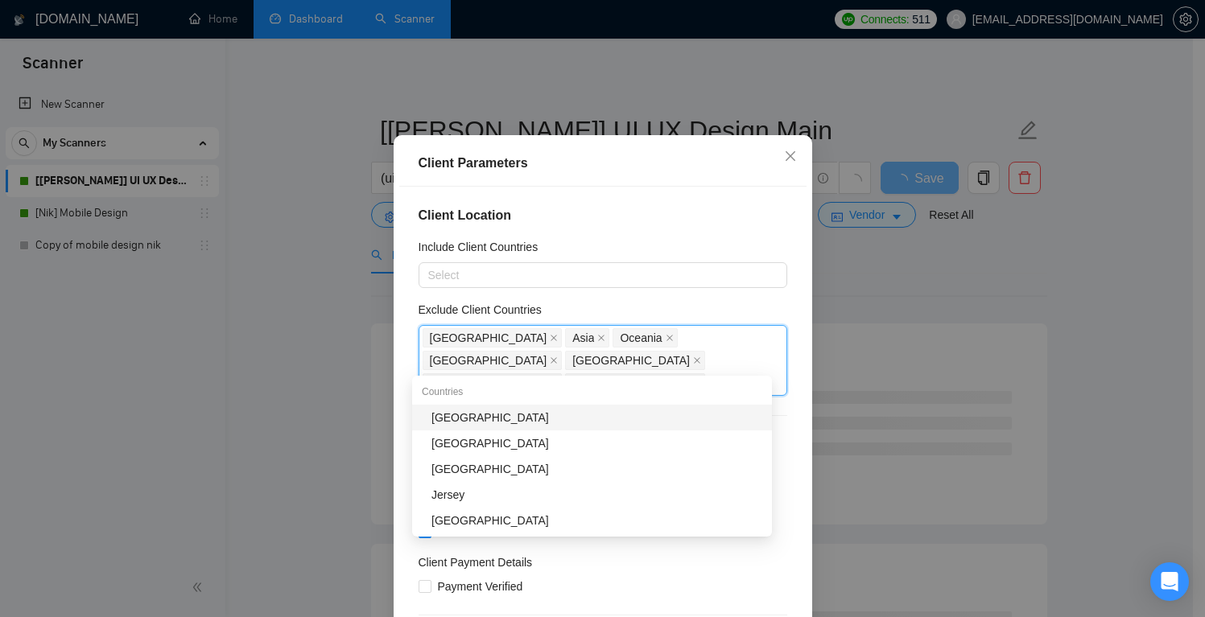
type input "ser"
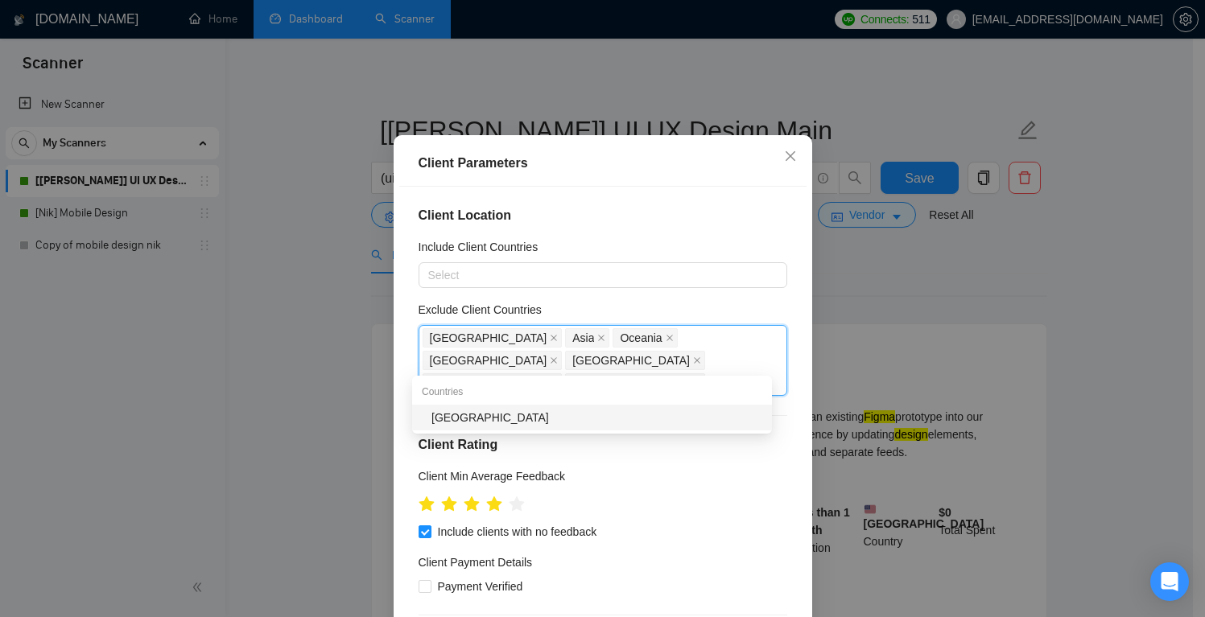
click at [489, 412] on div "[GEOGRAPHIC_DATA]" at bounding box center [597, 418] width 331 height 18
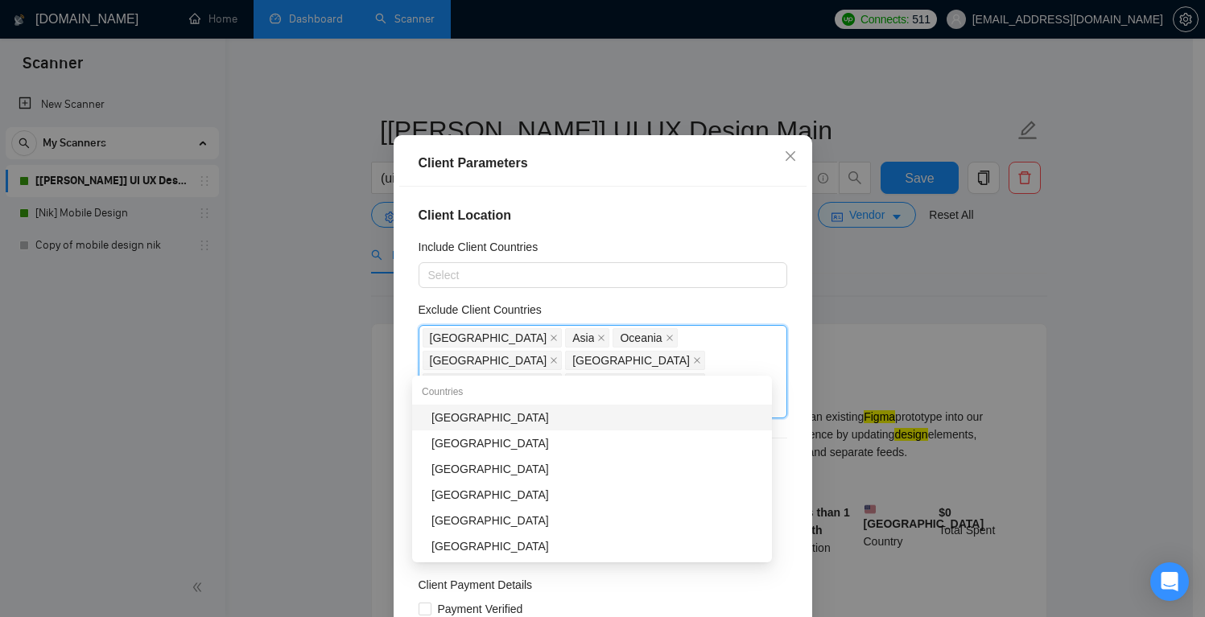
type input "bel"
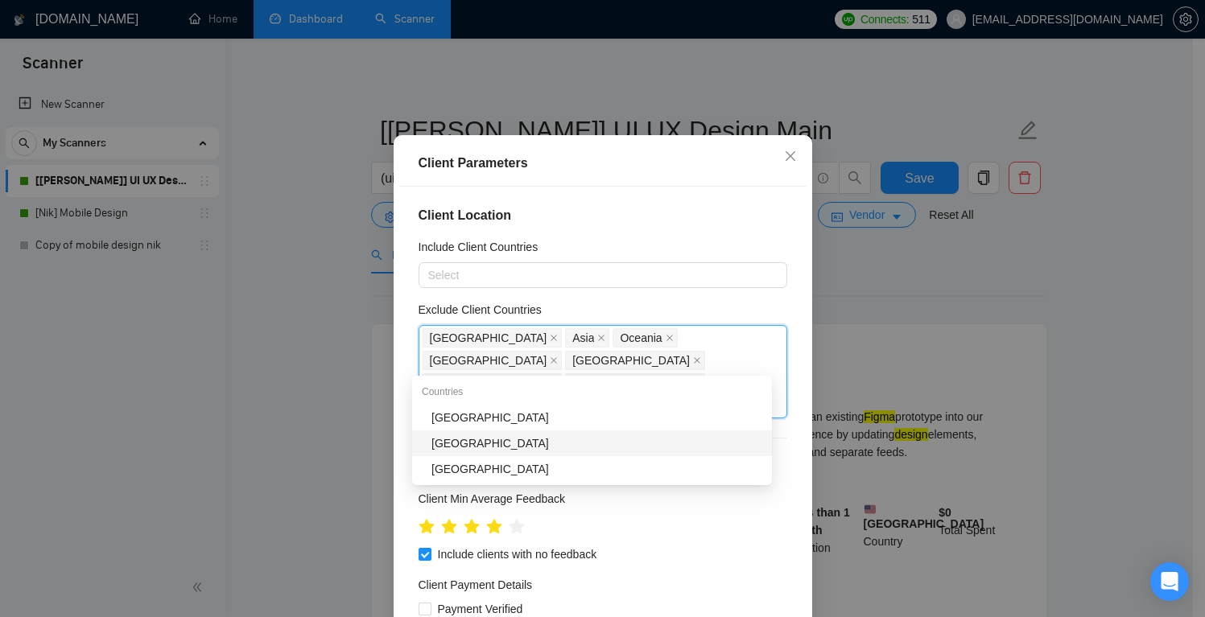
click at [465, 439] on div "[GEOGRAPHIC_DATA]" at bounding box center [597, 444] width 331 height 18
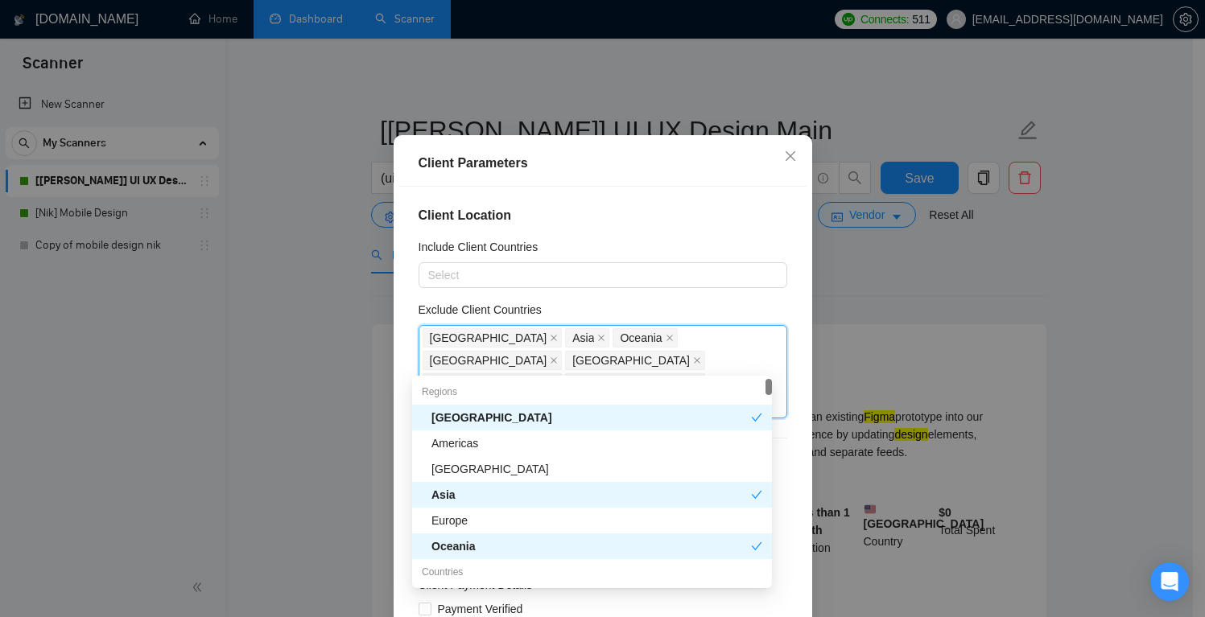
scroll to position [381, 0]
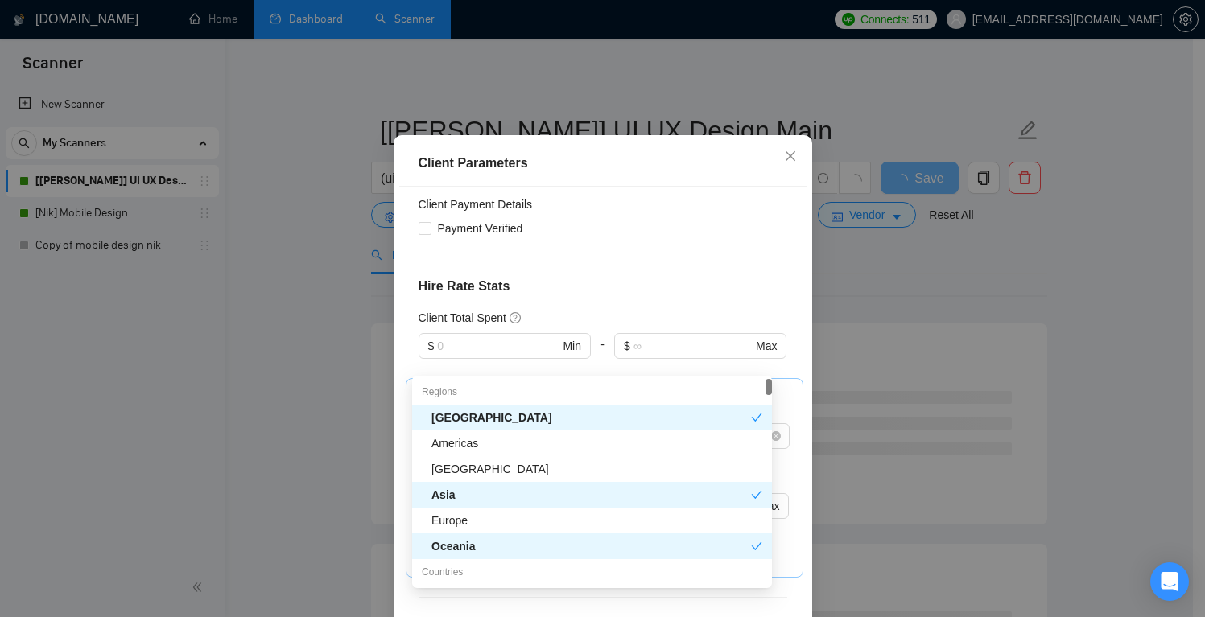
click at [803, 378] on div "Client Parameters Client Location Include Client Countries Select Exclude Clien…" at bounding box center [603, 402] width 419 height 535
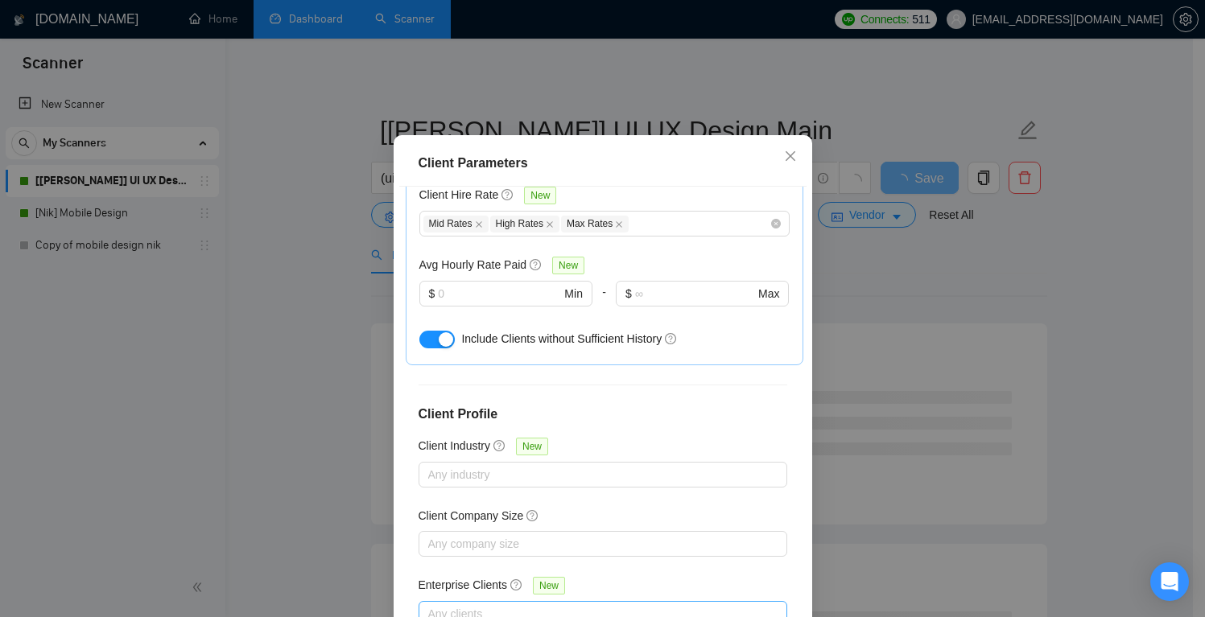
scroll to position [106, 0]
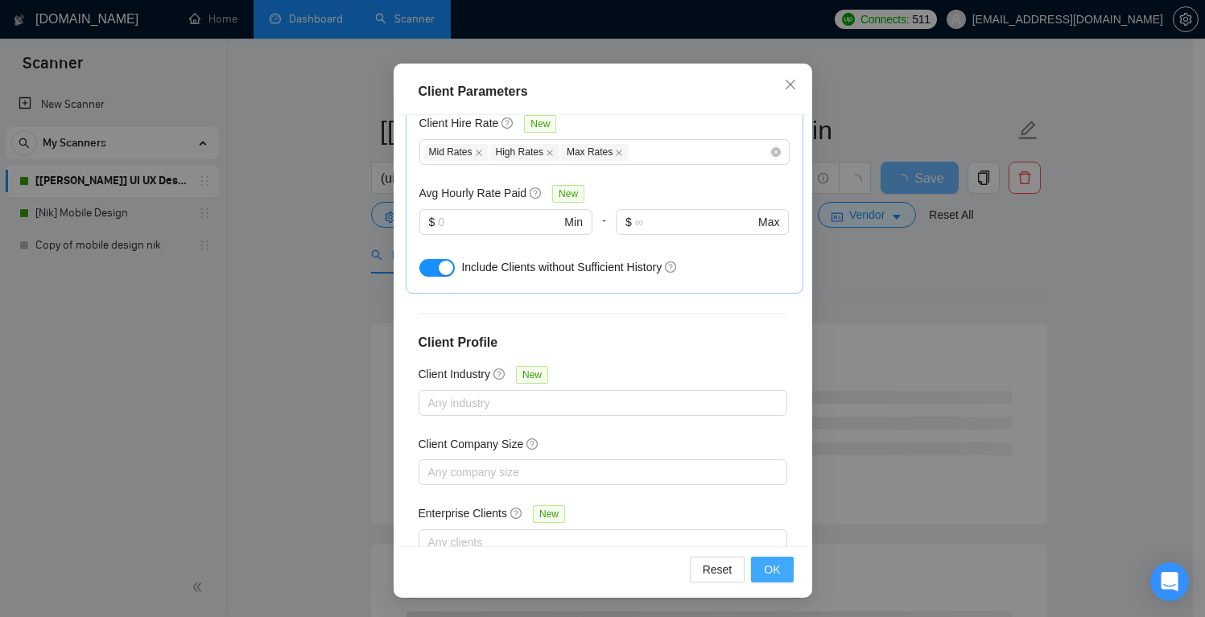
click at [764, 564] on span "OK" at bounding box center [772, 570] width 16 height 18
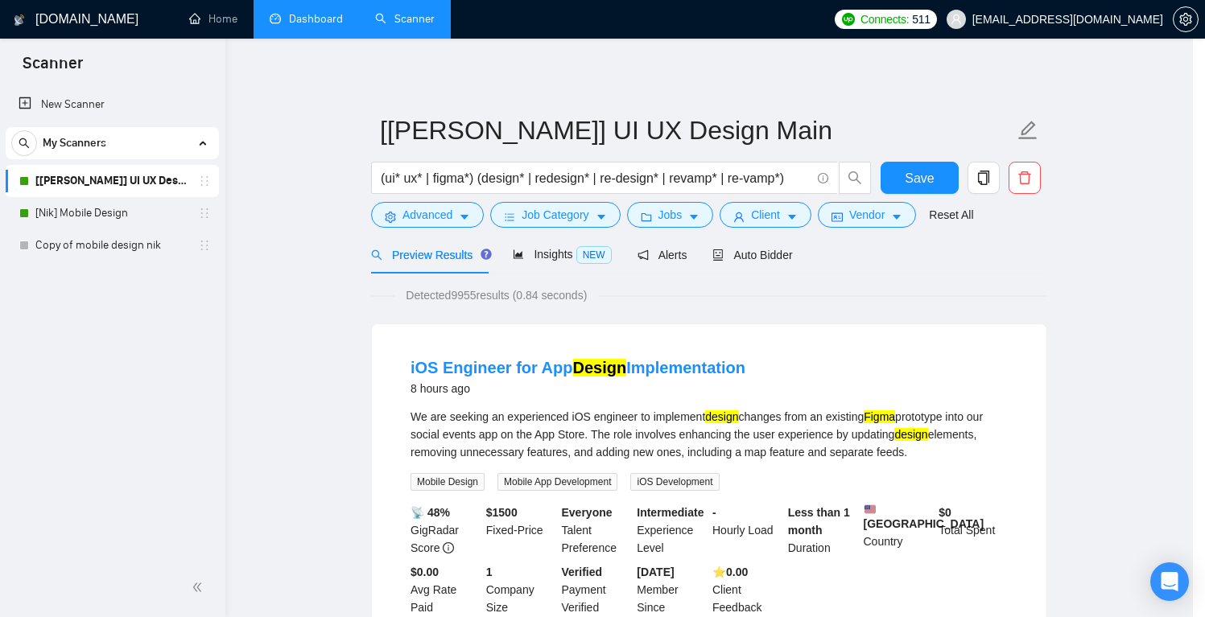
scroll to position [34, 0]
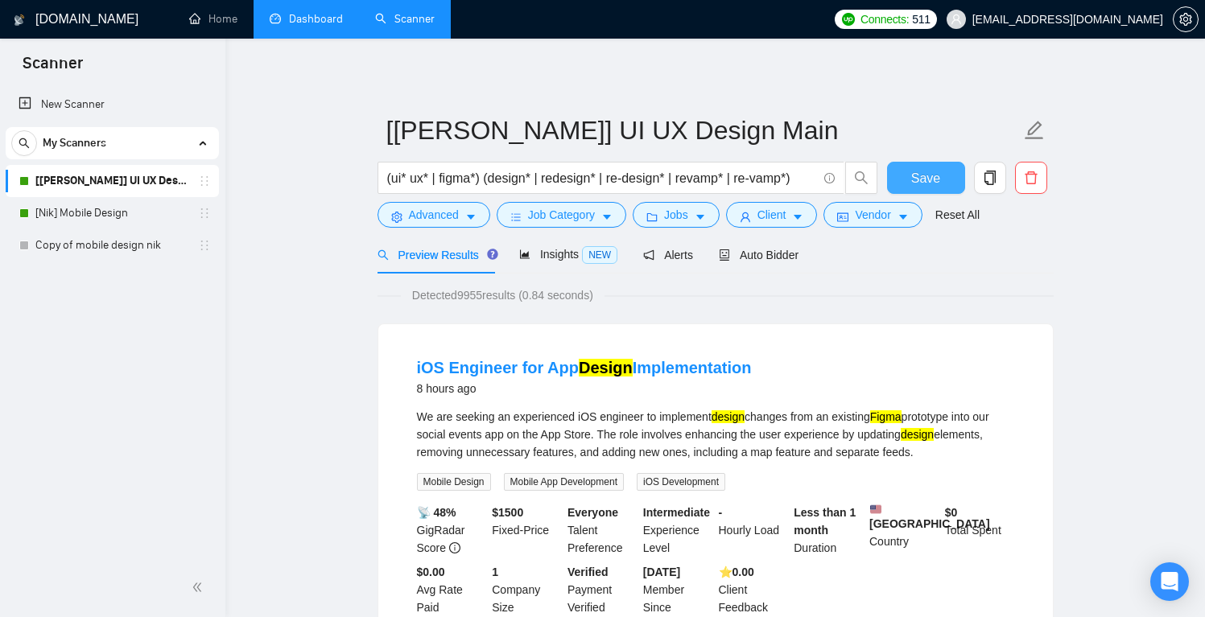
click at [935, 176] on span "Save" at bounding box center [925, 178] width 29 height 20
click at [787, 218] on span "Client" at bounding box center [772, 215] width 29 height 18
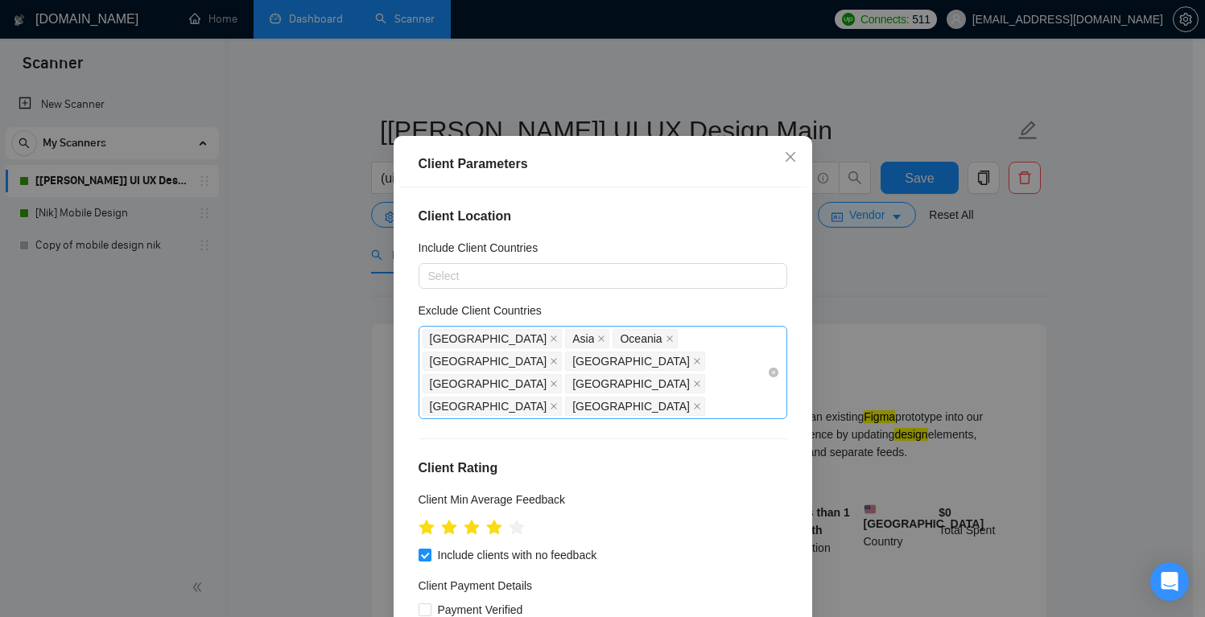
scroll to position [2, 0]
click at [550, 341] on icon "close" at bounding box center [554, 337] width 8 height 8
click at [455, 341] on icon "close" at bounding box center [459, 337] width 8 height 8
click at [476, 341] on icon "close" at bounding box center [479, 337] width 6 height 6
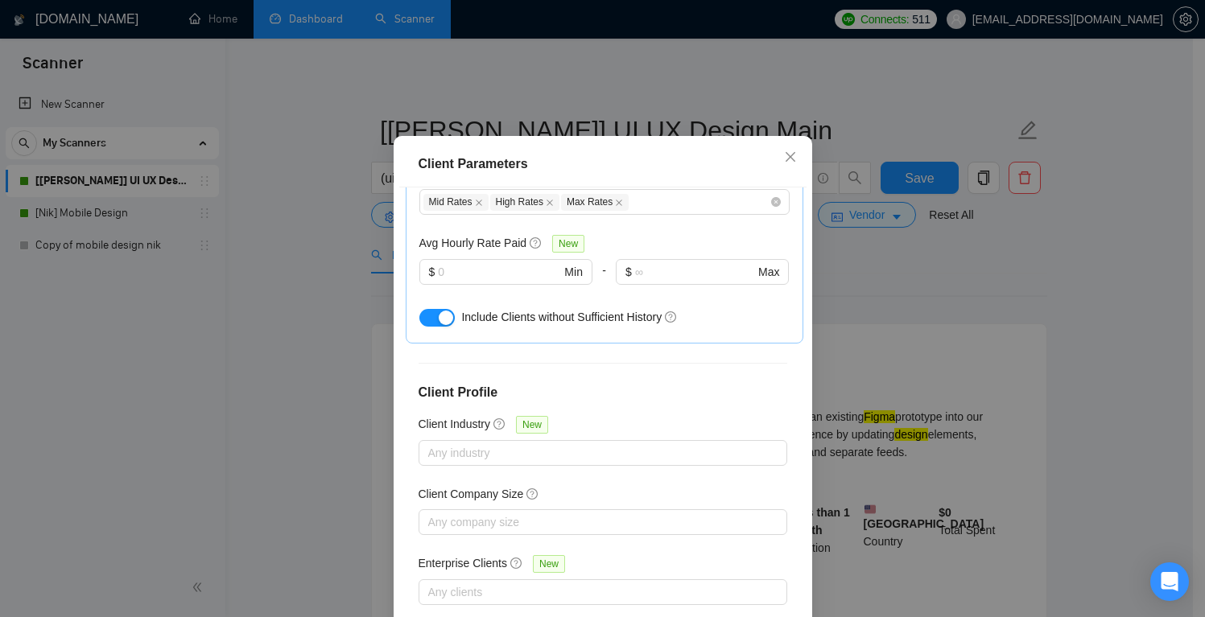
scroll to position [106, 0]
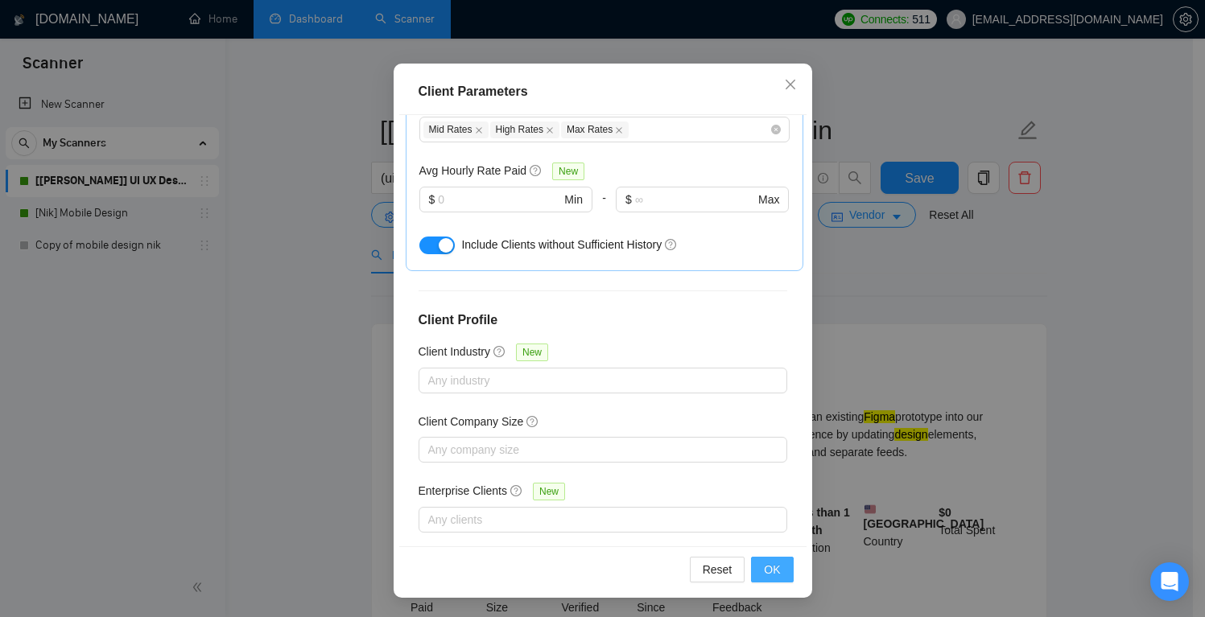
click at [770, 573] on span "OK" at bounding box center [772, 570] width 16 height 18
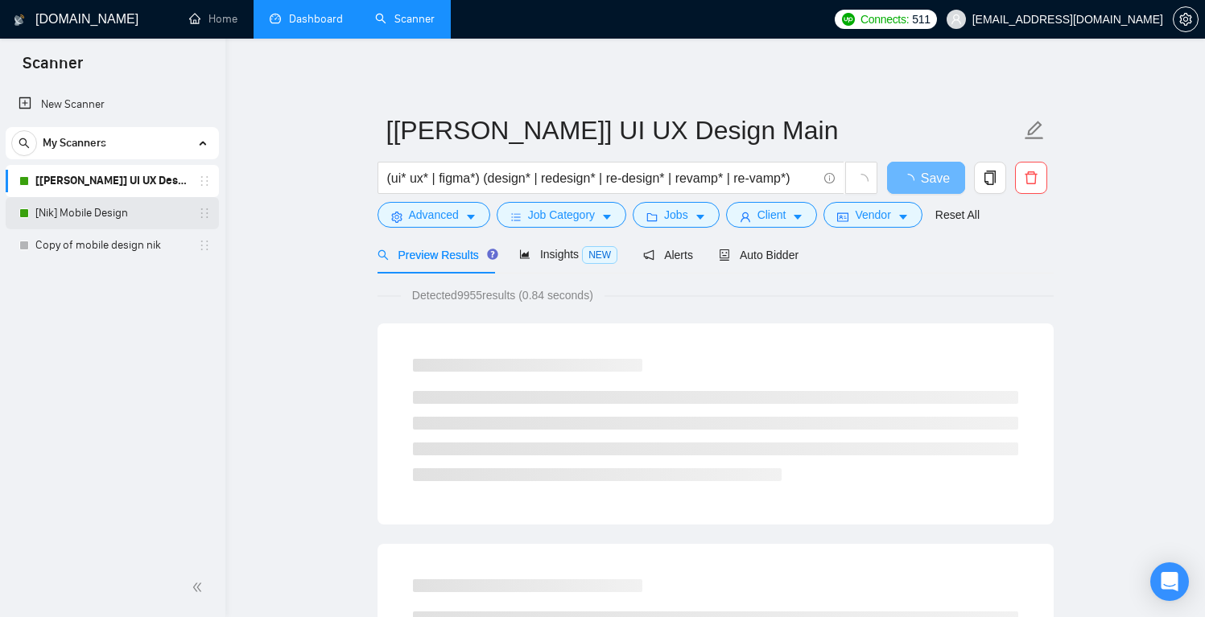
click at [58, 212] on link "[Nik] Mobile Design" at bounding box center [111, 213] width 153 height 32
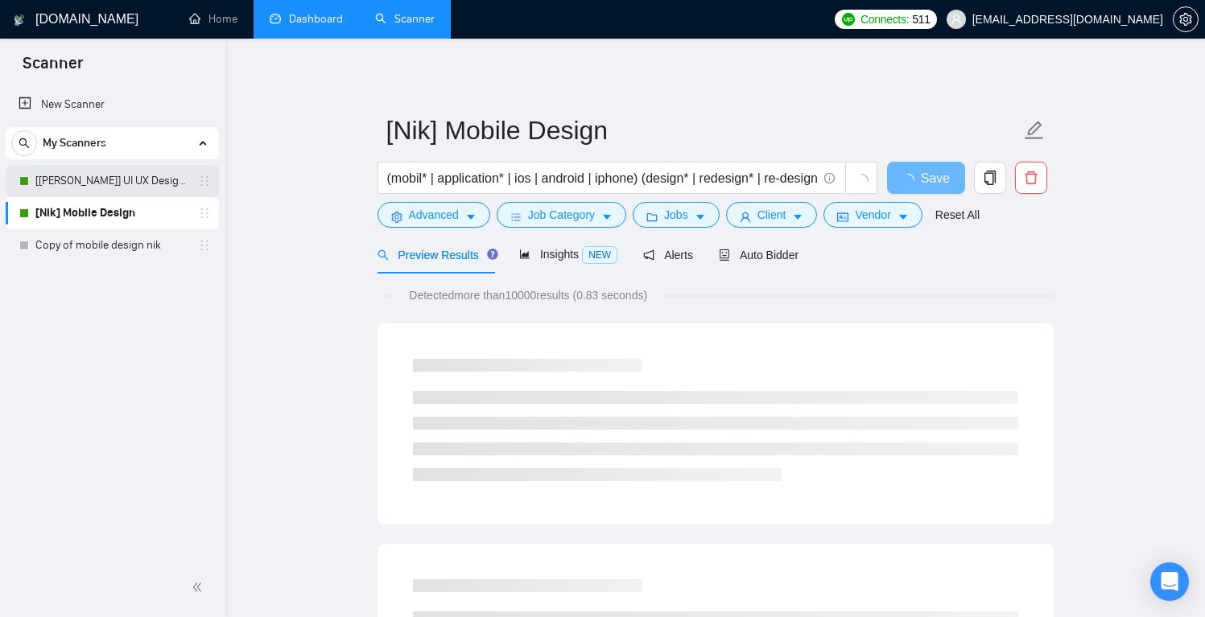
click at [94, 180] on link "[[PERSON_NAME]] UI UX Design Main" at bounding box center [111, 181] width 153 height 32
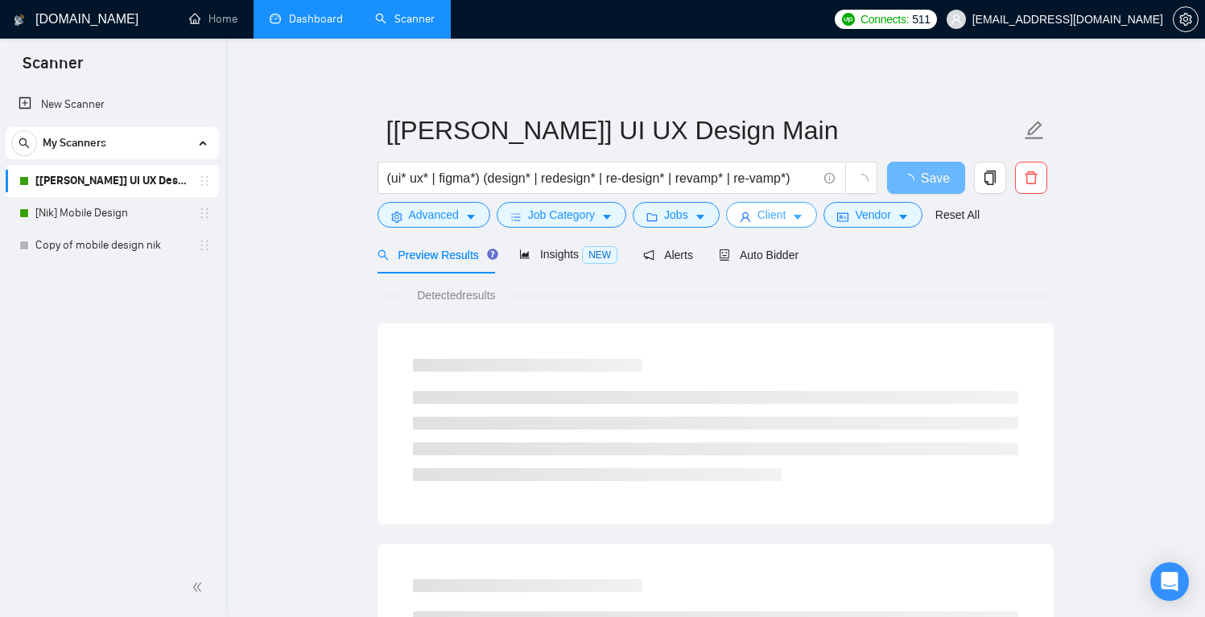
click at [787, 219] on span "Client" at bounding box center [772, 215] width 29 height 18
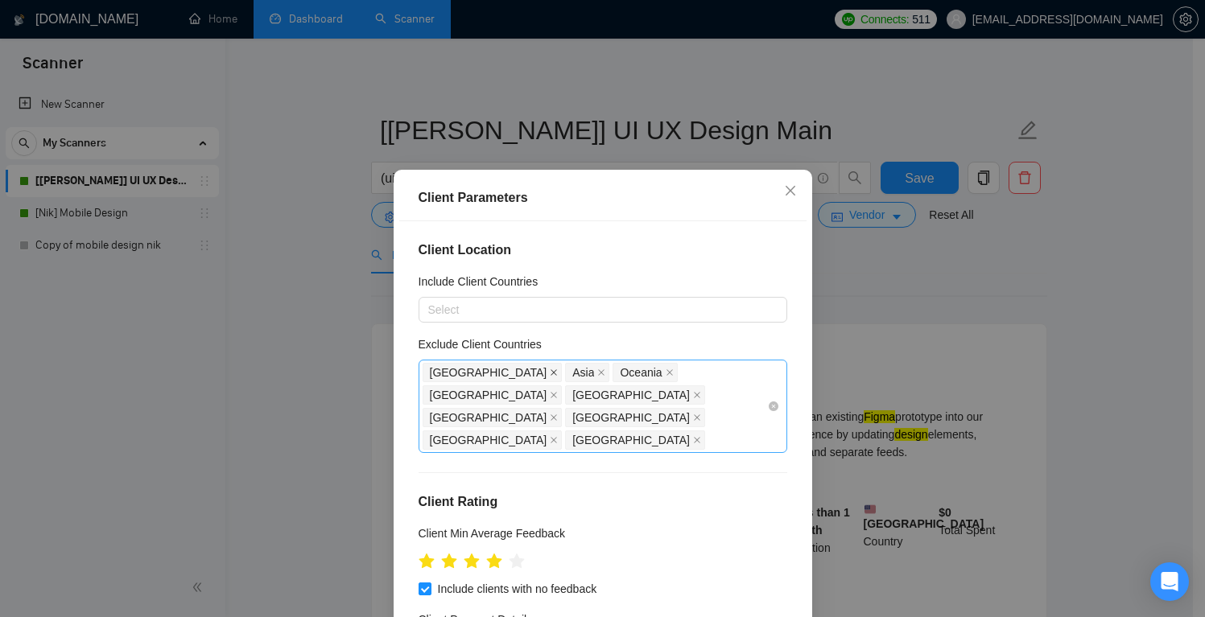
click at [550, 369] on icon "close" at bounding box center [554, 373] width 8 height 8
click at [455, 370] on icon "close" at bounding box center [459, 373] width 8 height 8
click at [475, 370] on icon "close" at bounding box center [479, 373] width 8 height 8
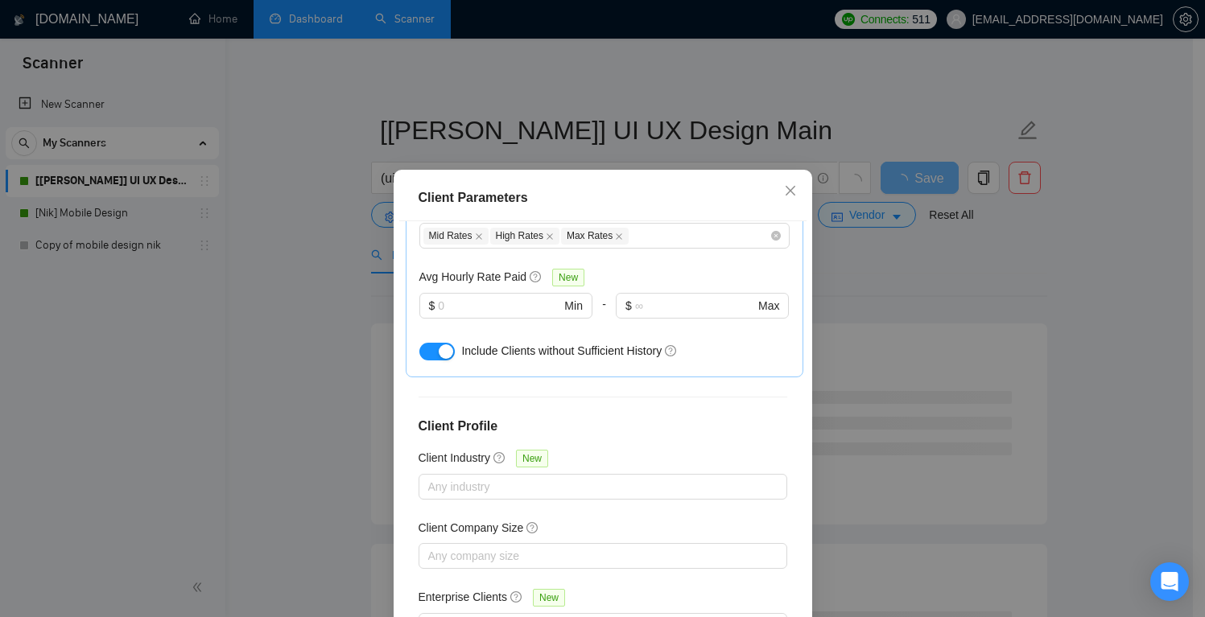
scroll to position [106, 0]
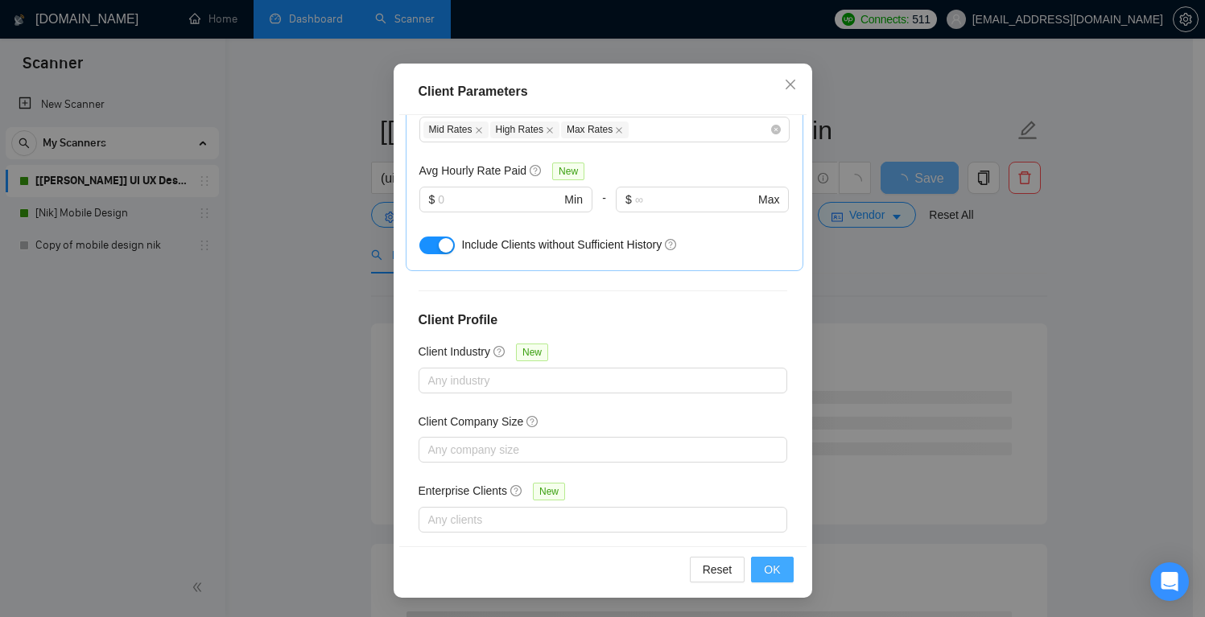
click at [767, 568] on span "OK" at bounding box center [772, 570] width 16 height 18
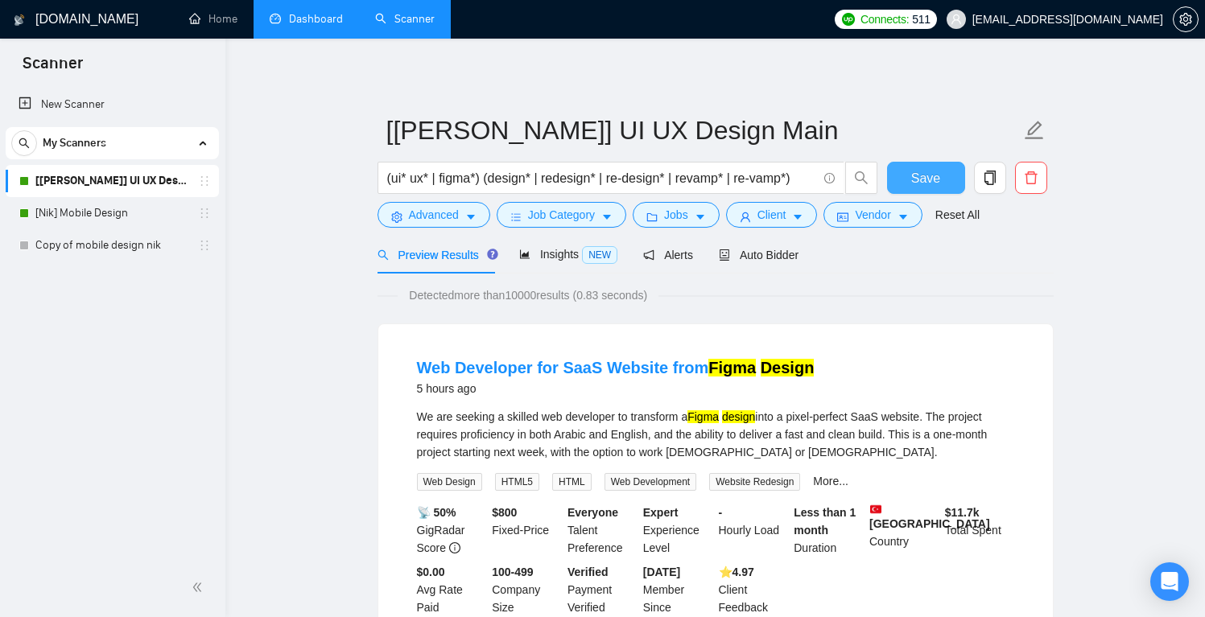
click at [928, 177] on span "Save" at bounding box center [925, 178] width 29 height 20
click at [93, 214] on link "[Nik] Mobile Design" at bounding box center [111, 213] width 153 height 32
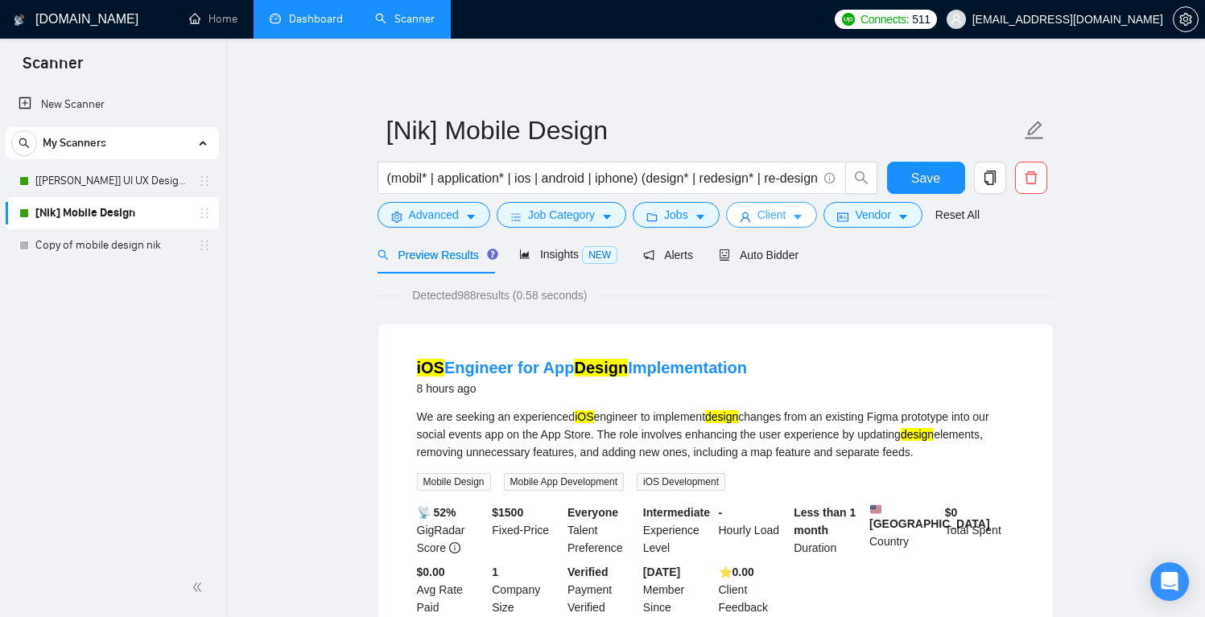
click at [794, 216] on button "Client" at bounding box center [772, 215] width 92 height 26
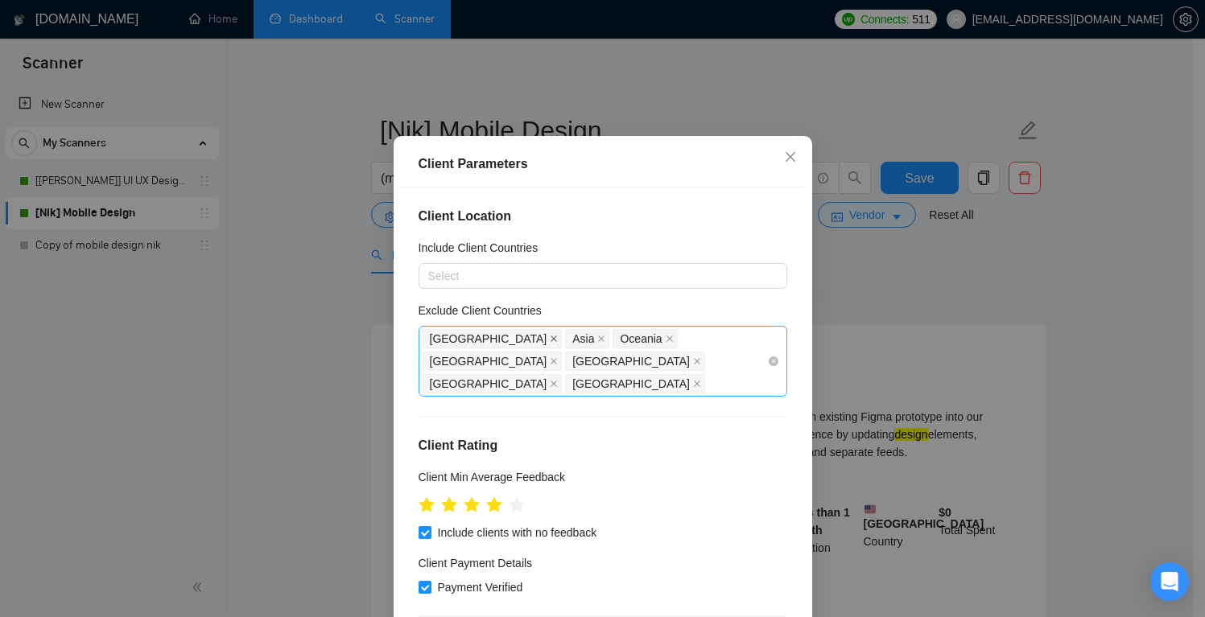
click at [550, 343] on icon "close" at bounding box center [554, 339] width 8 height 8
click at [456, 342] on icon "close" at bounding box center [459, 339] width 6 height 6
click at [475, 343] on icon "close" at bounding box center [479, 339] width 8 height 8
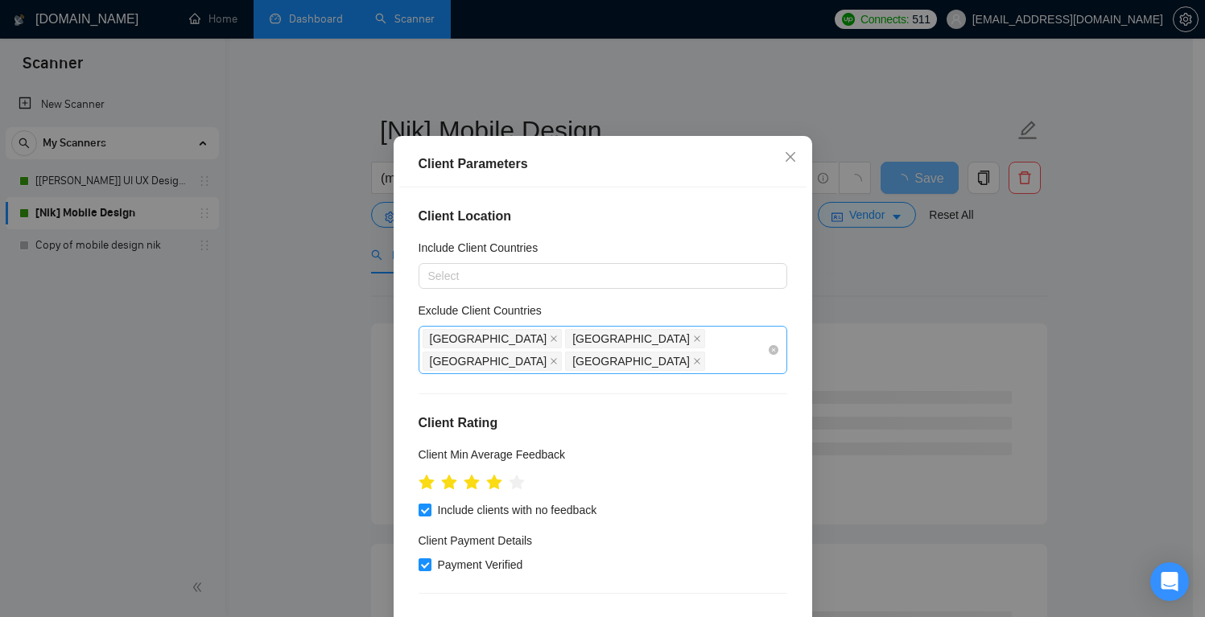
click at [684, 373] on div "India Pakistan Russia Nigeria" at bounding box center [595, 350] width 345 height 45
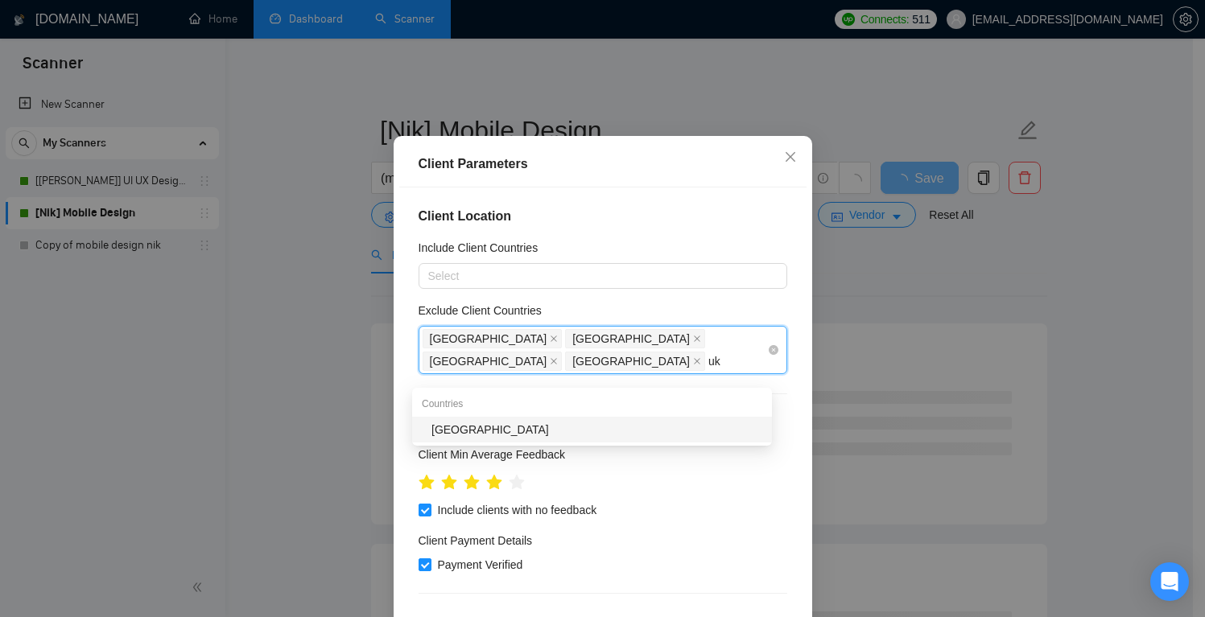
type input "ukr"
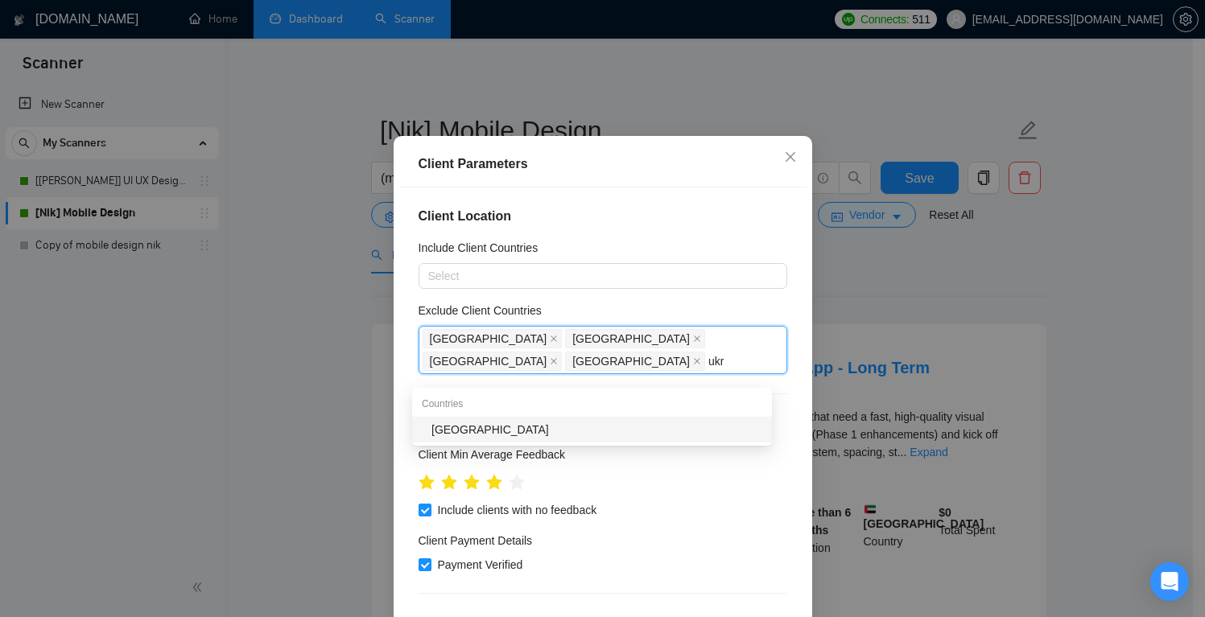
click at [573, 430] on div "[GEOGRAPHIC_DATA]" at bounding box center [597, 430] width 331 height 18
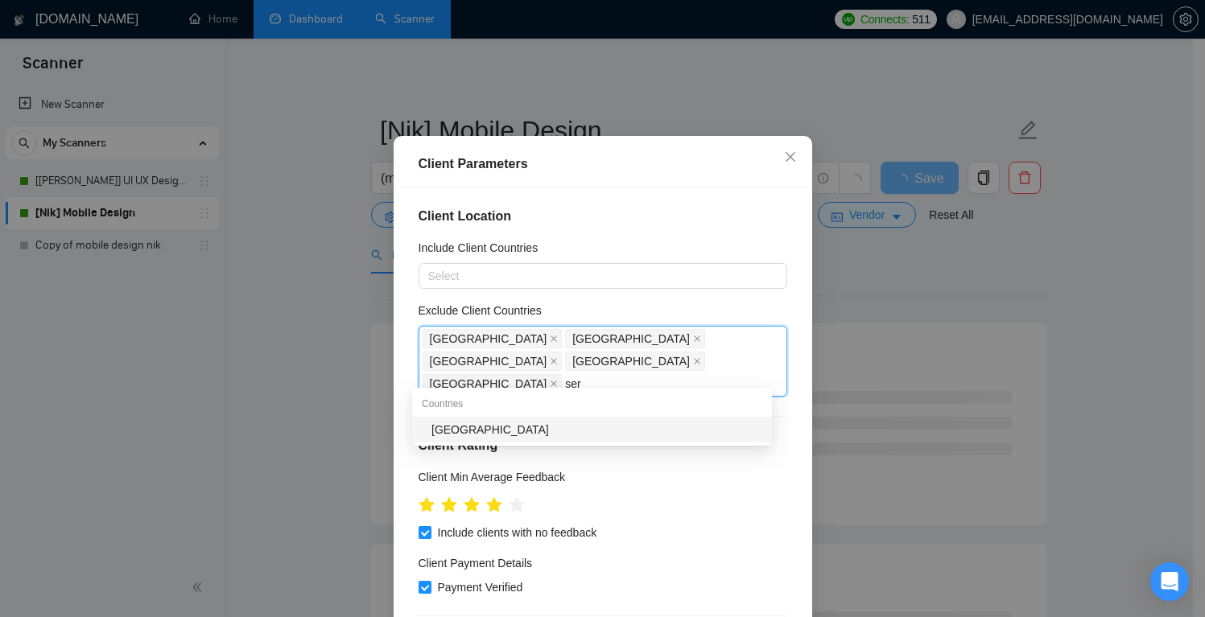
type input "serb"
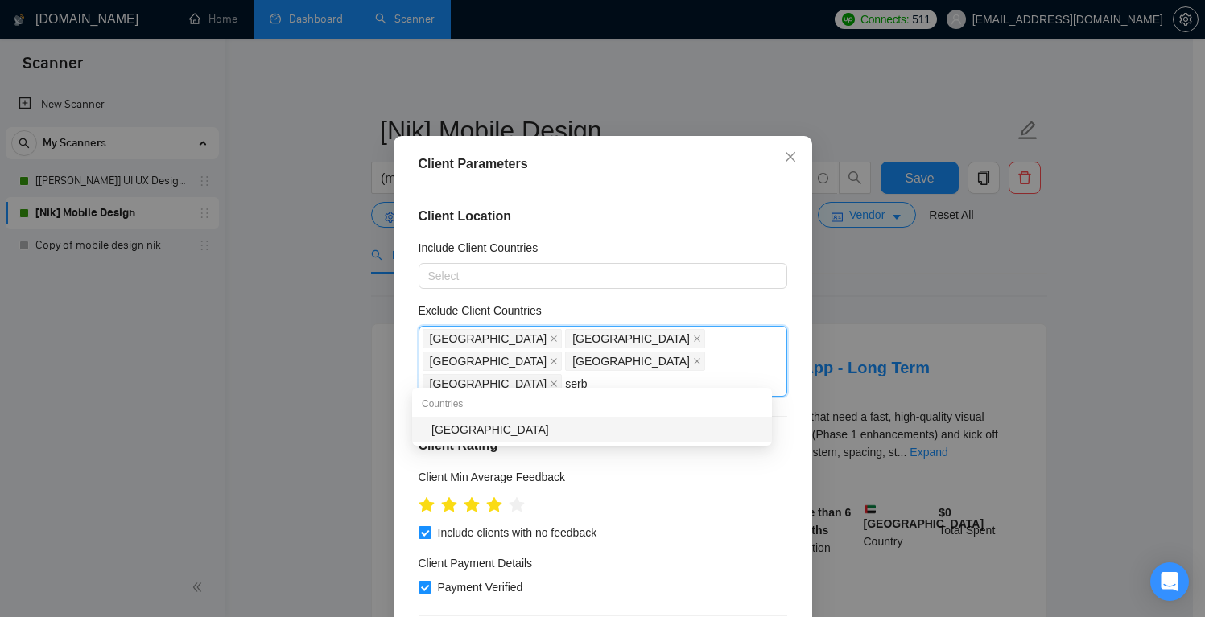
click at [596, 432] on div "[GEOGRAPHIC_DATA]" at bounding box center [597, 430] width 331 height 18
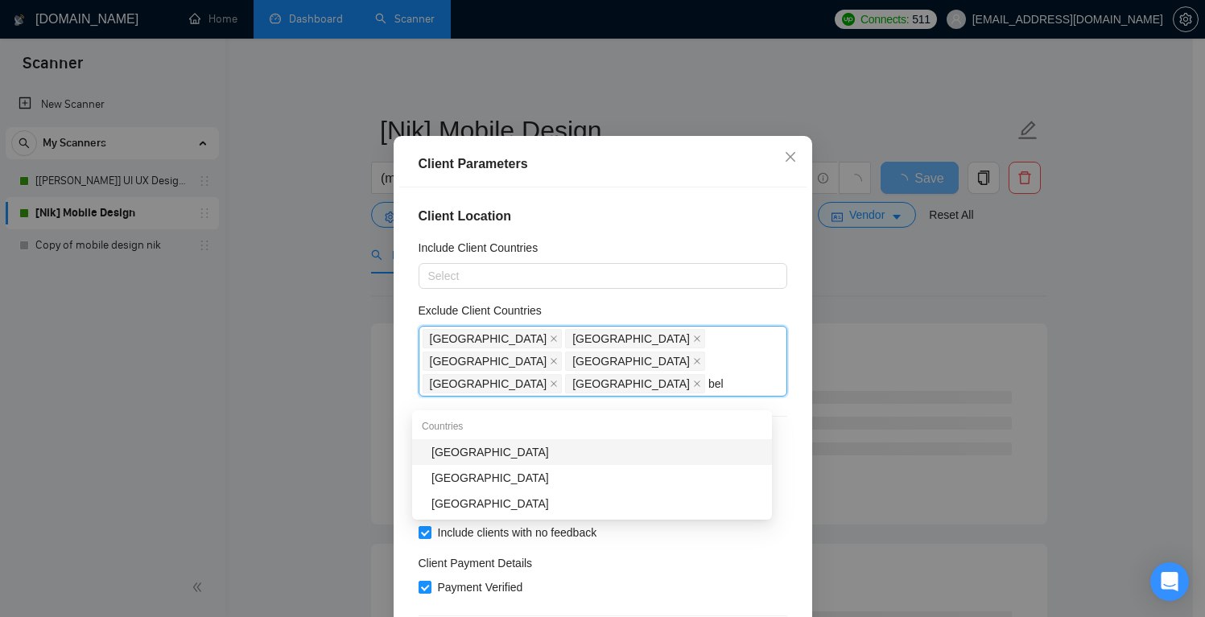
type input "bela"
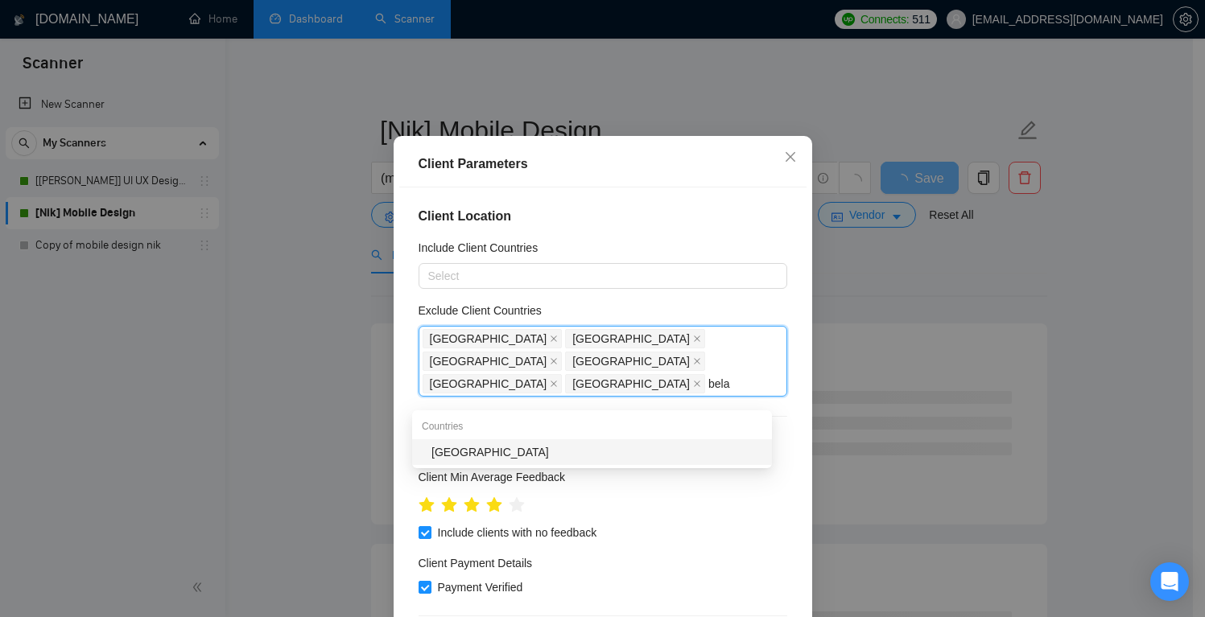
click at [470, 448] on div "[GEOGRAPHIC_DATA]" at bounding box center [597, 453] width 331 height 18
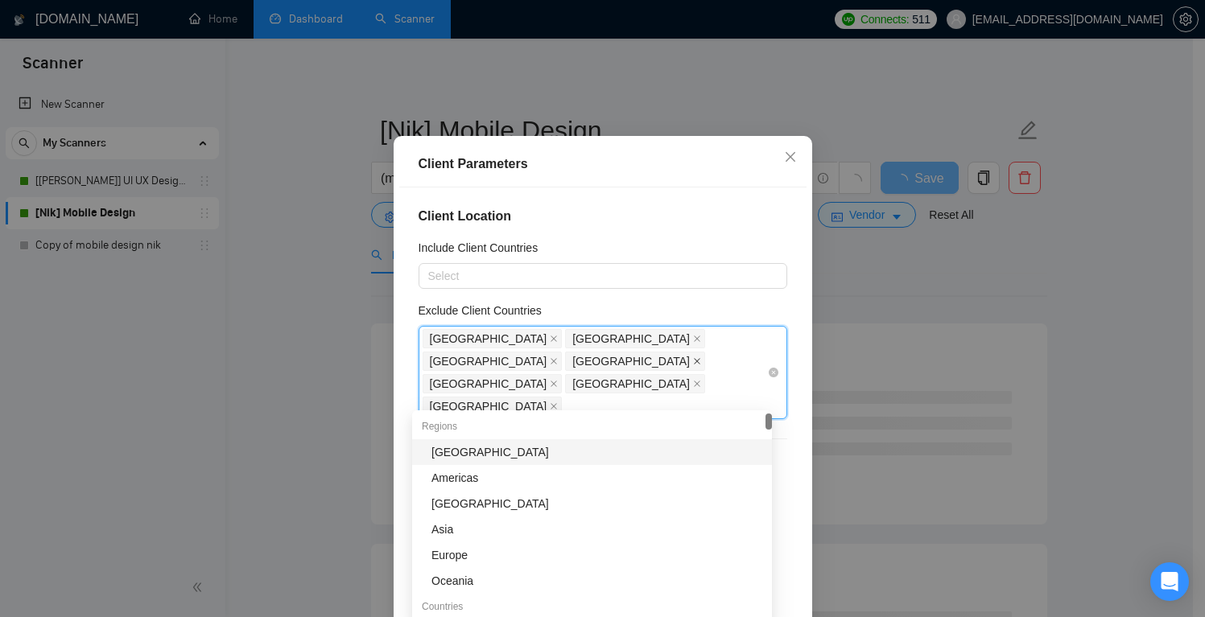
click at [693, 365] on icon "close" at bounding box center [697, 361] width 8 height 8
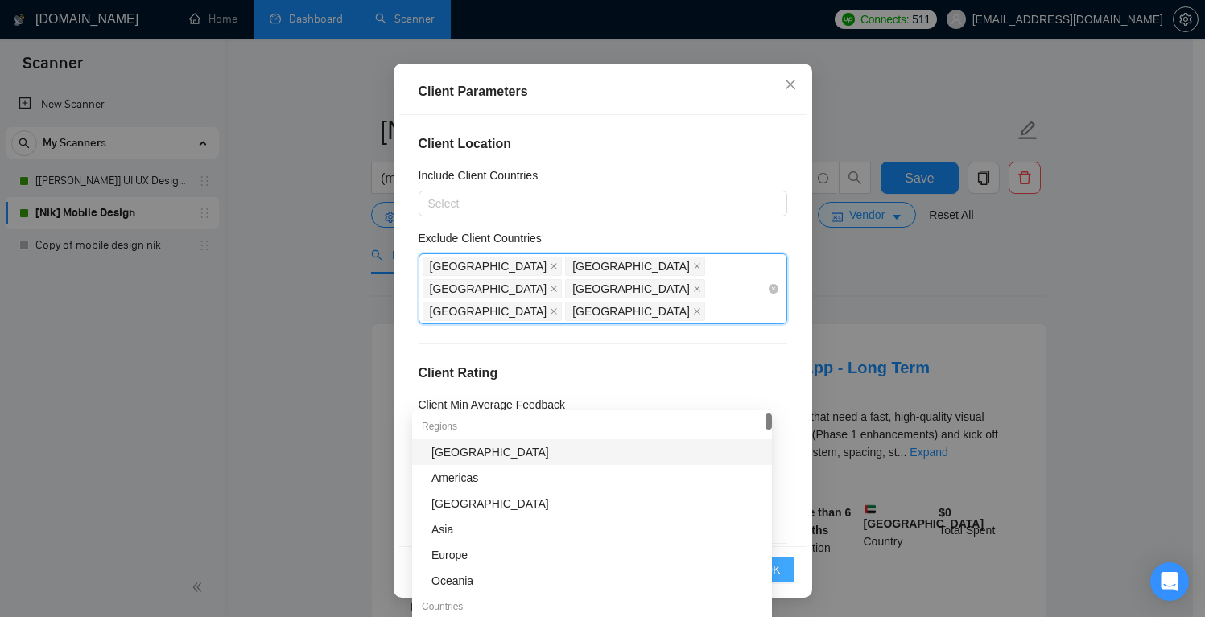
click at [783, 572] on button "OK" at bounding box center [772, 570] width 42 height 26
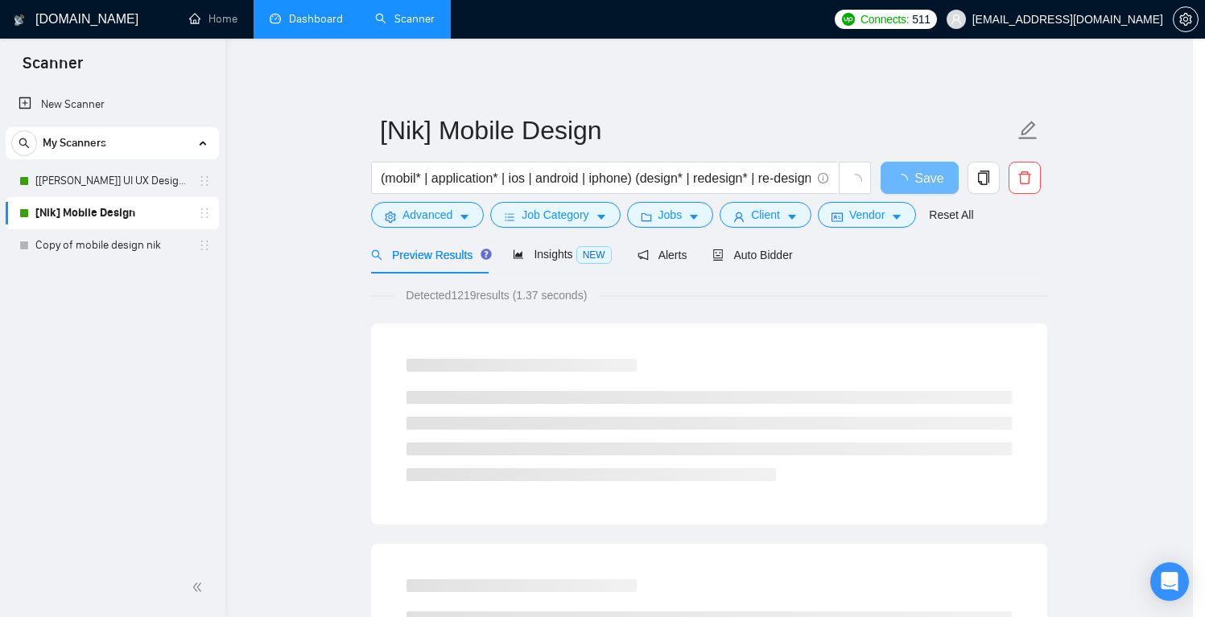
scroll to position [34, 0]
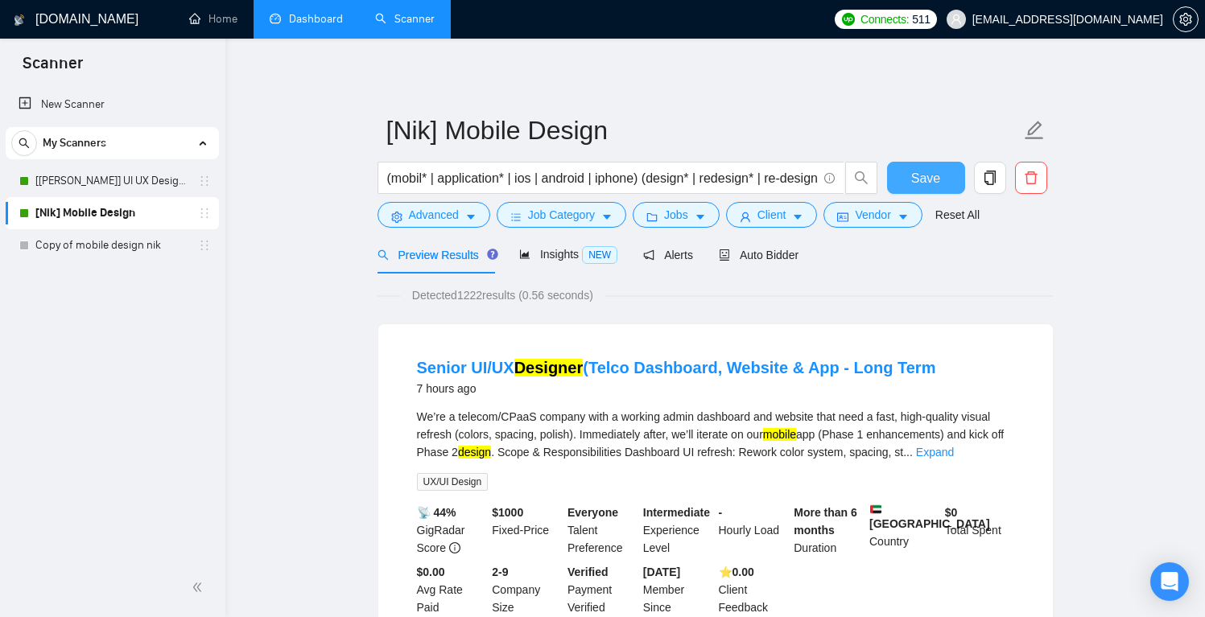
click at [930, 171] on span "Save" at bounding box center [925, 178] width 29 height 20
click at [174, 249] on link "Copy of mobile design nik" at bounding box center [111, 245] width 153 height 32
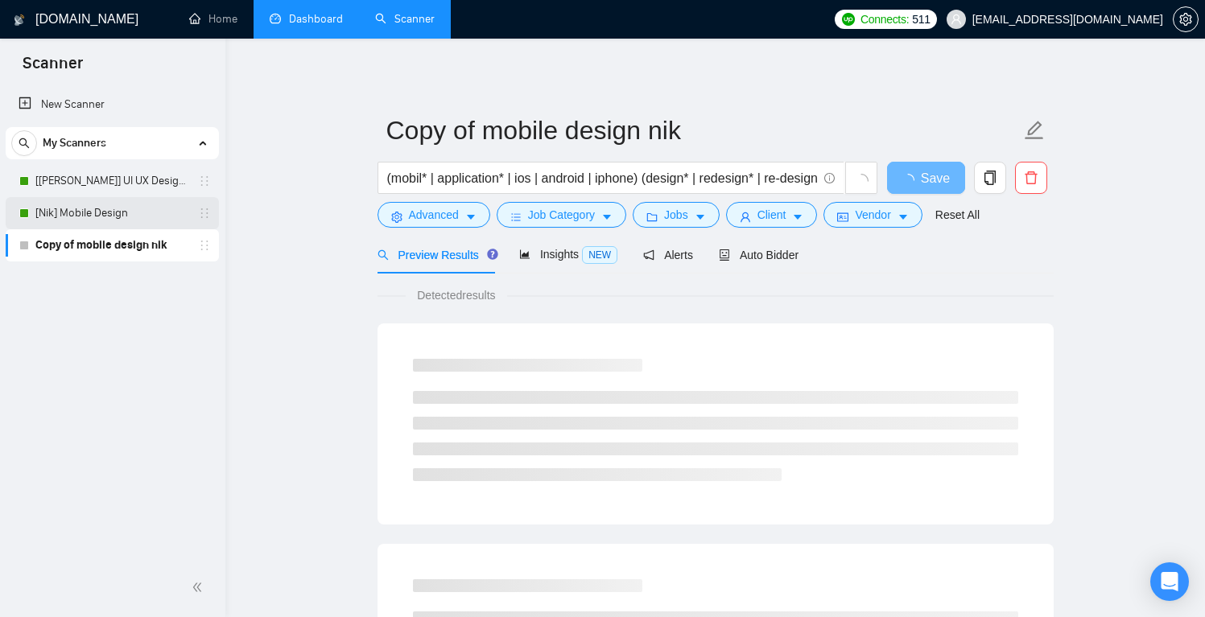
click at [145, 218] on link "[Nik] Mobile Design" at bounding box center [111, 213] width 153 height 32
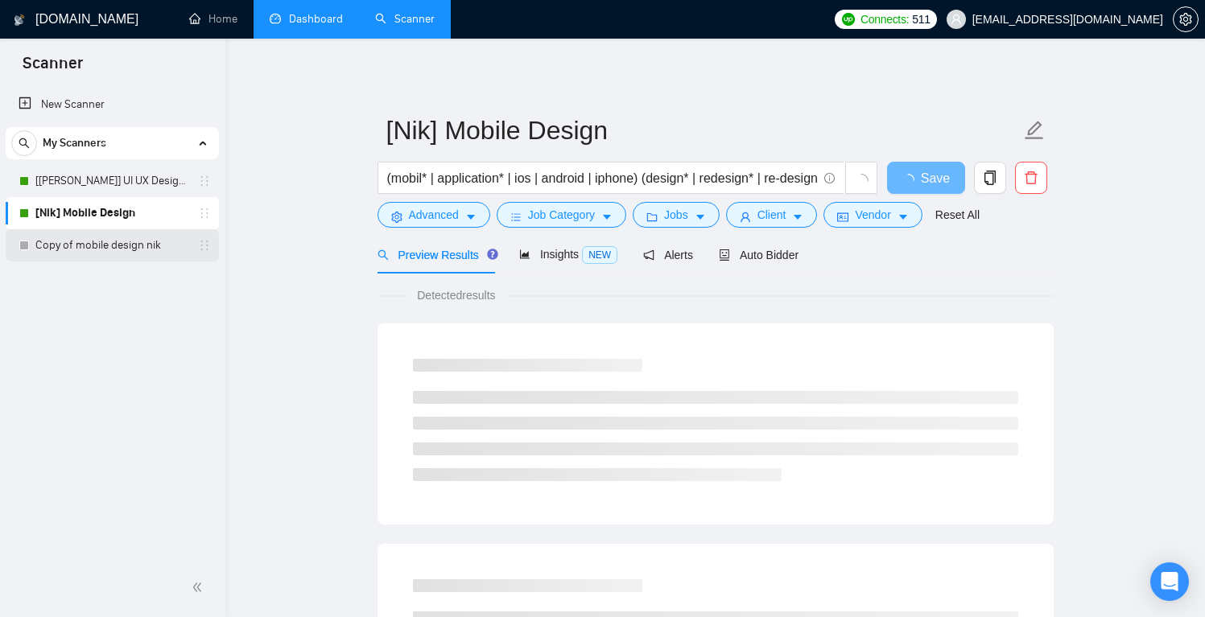
click at [135, 236] on link "Copy of mobile design nik" at bounding box center [111, 245] width 153 height 32
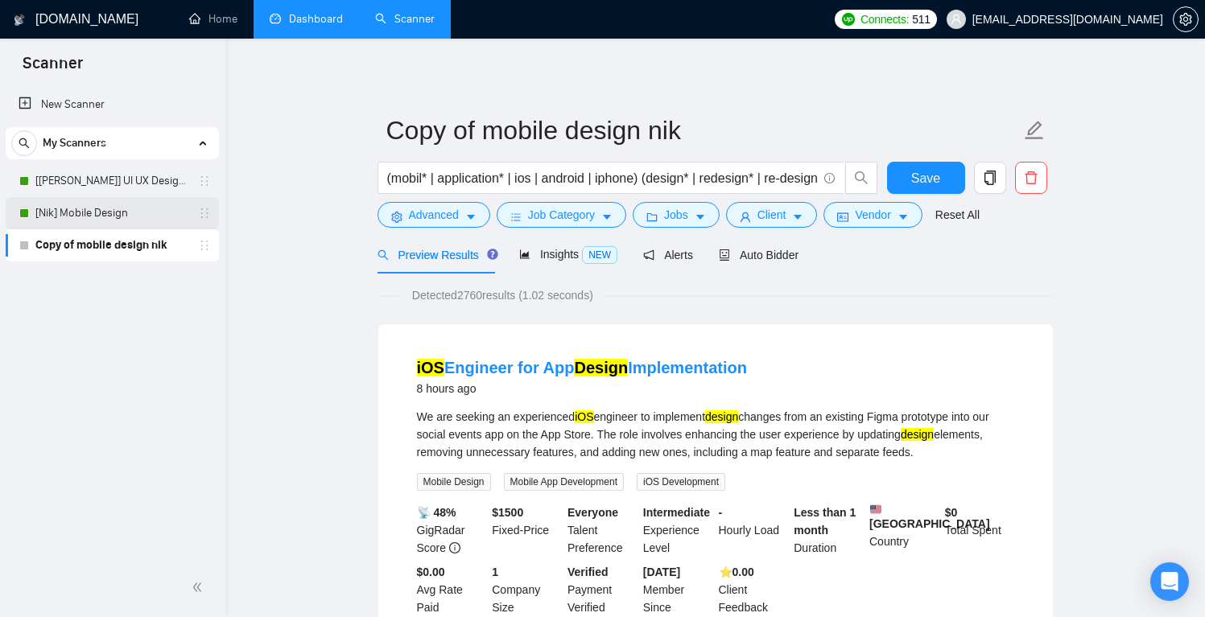
click at [200, 213] on icon "holder" at bounding box center [204, 213] width 13 height 13
click at [118, 209] on link "[Nik] Mobile Design" at bounding box center [111, 213] width 153 height 32
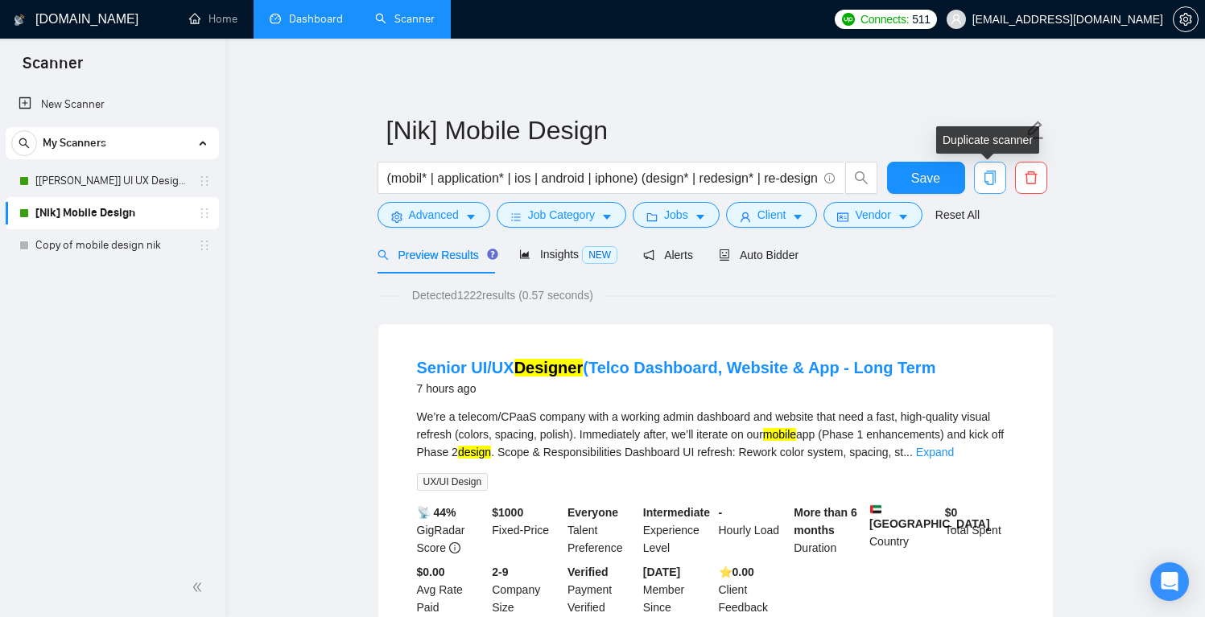
click at [994, 184] on icon "copy" at bounding box center [990, 178] width 14 height 14
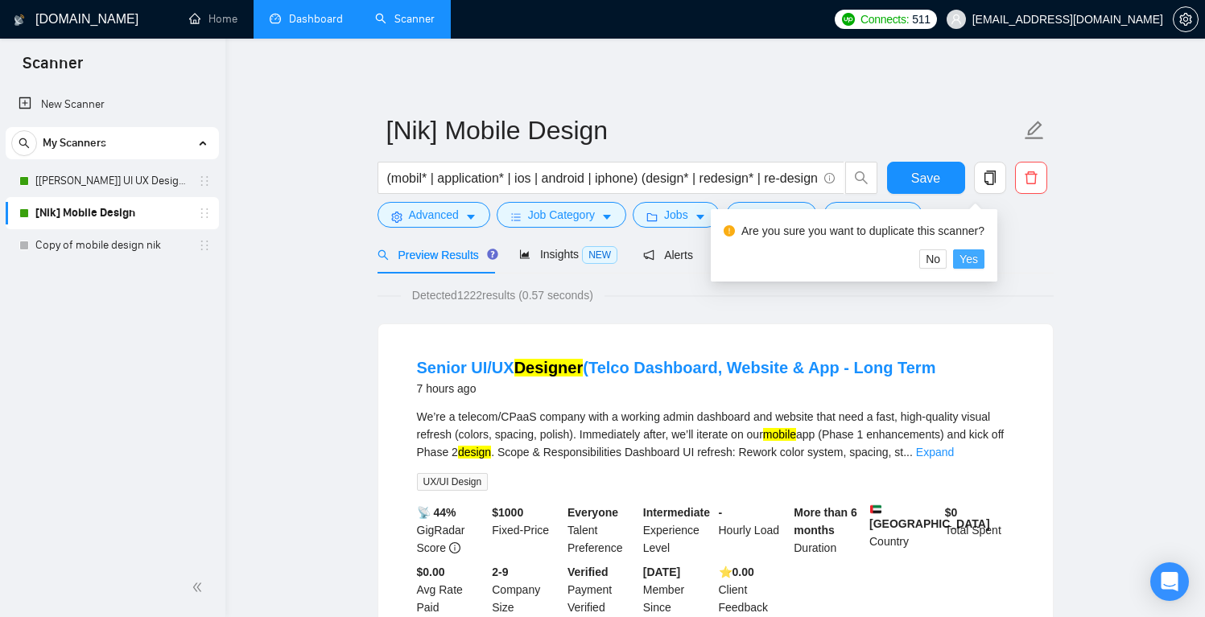
click at [978, 262] on span "Yes" at bounding box center [969, 259] width 19 height 18
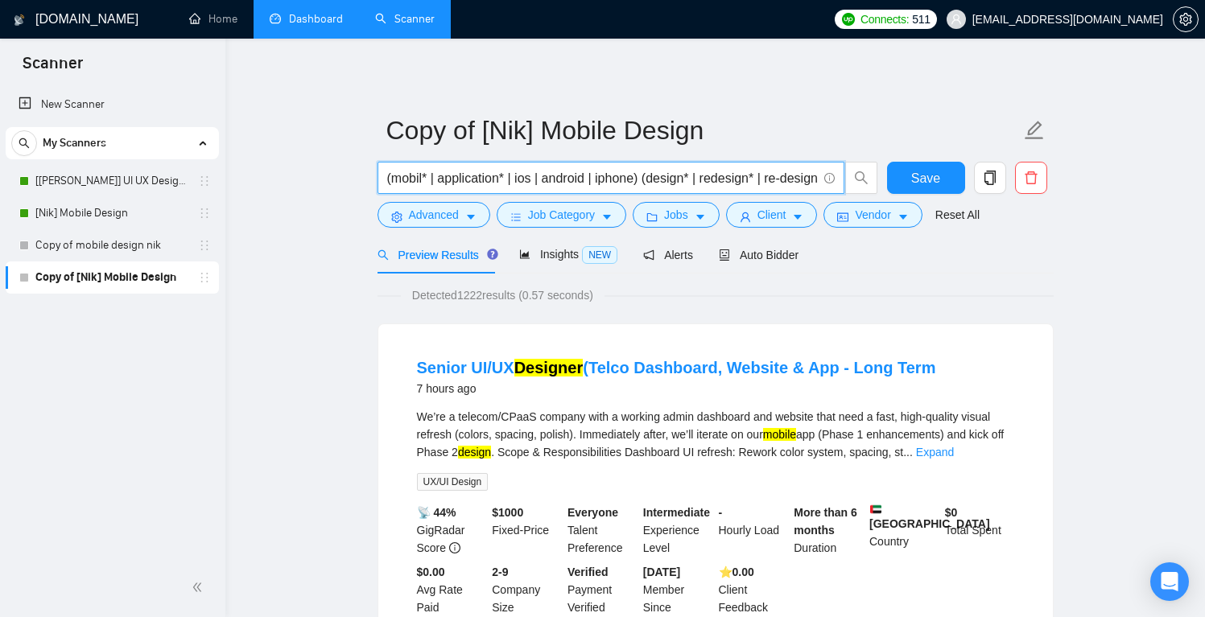
drag, startPoint x: 652, startPoint y: 180, endPoint x: 329, endPoint y: 178, distance: 322.8
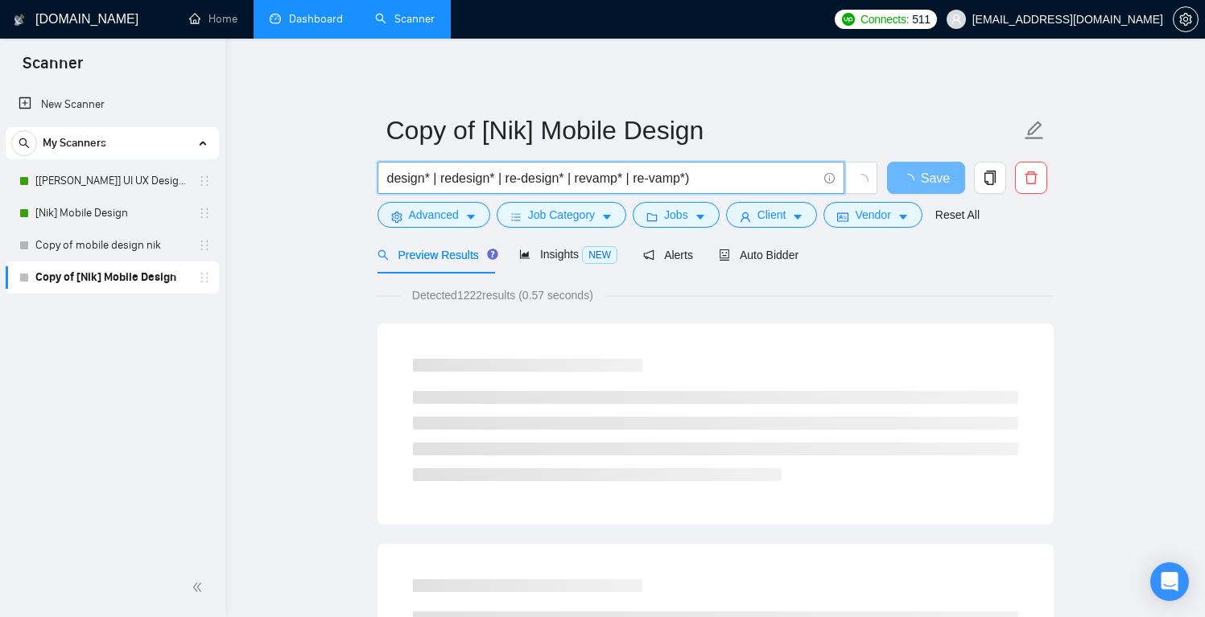
drag, startPoint x: 425, startPoint y: 179, endPoint x: 367, endPoint y: 178, distance: 58.0
drag, startPoint x: 469, startPoint y: 179, endPoint x: 421, endPoint y: 181, distance: 47.6
click at [421, 181] on input "ios* | redesign* | re-design* | revamp* | re-vamp*)" at bounding box center [602, 178] width 430 height 20
drag, startPoint x: 535, startPoint y: 179, endPoint x: 478, endPoint y: 177, distance: 57.2
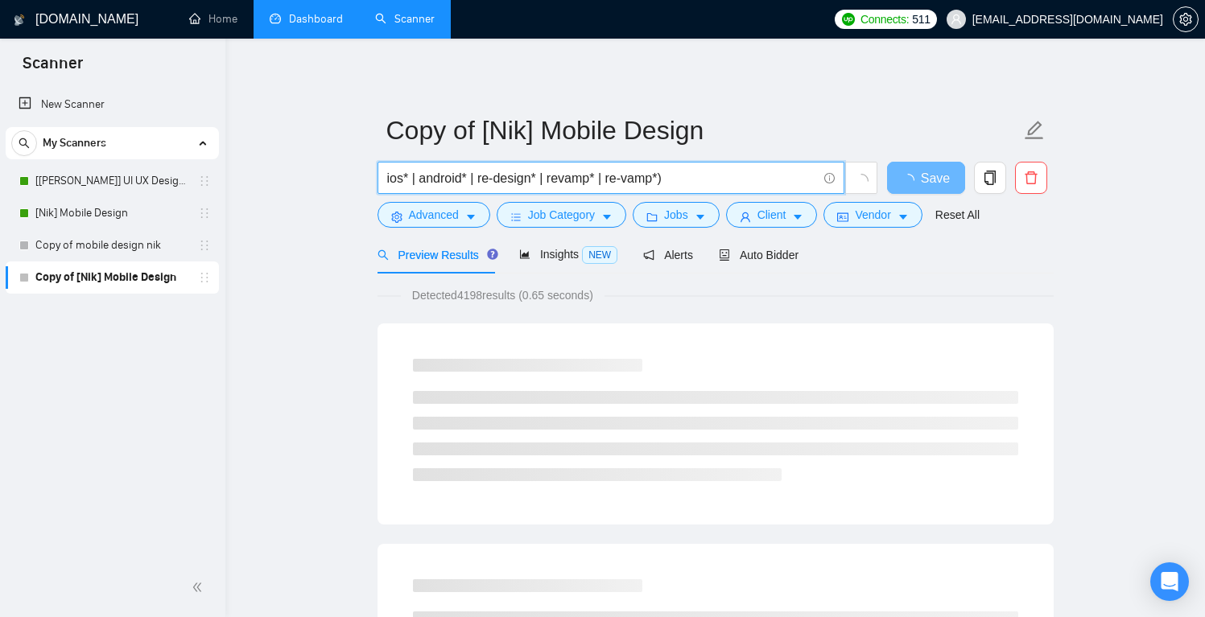
click at [478, 177] on input "ios* | android* | re-design* | revamp* | re-vamp*)" at bounding box center [602, 178] width 430 height 20
drag, startPoint x: 569, startPoint y: 178, endPoint x: 527, endPoint y: 176, distance: 41.9
click at [527, 176] on input "ios* | android* | mobil* | revamp* | re-vamp*)" at bounding box center [602, 178] width 430 height 20
drag, startPoint x: 523, startPoint y: 177, endPoint x: 578, endPoint y: 176, distance: 54.8
click at [578, 176] on input "ios* | android* | mobil* | iphone* | re-vamp*)" at bounding box center [602, 178] width 430 height 20
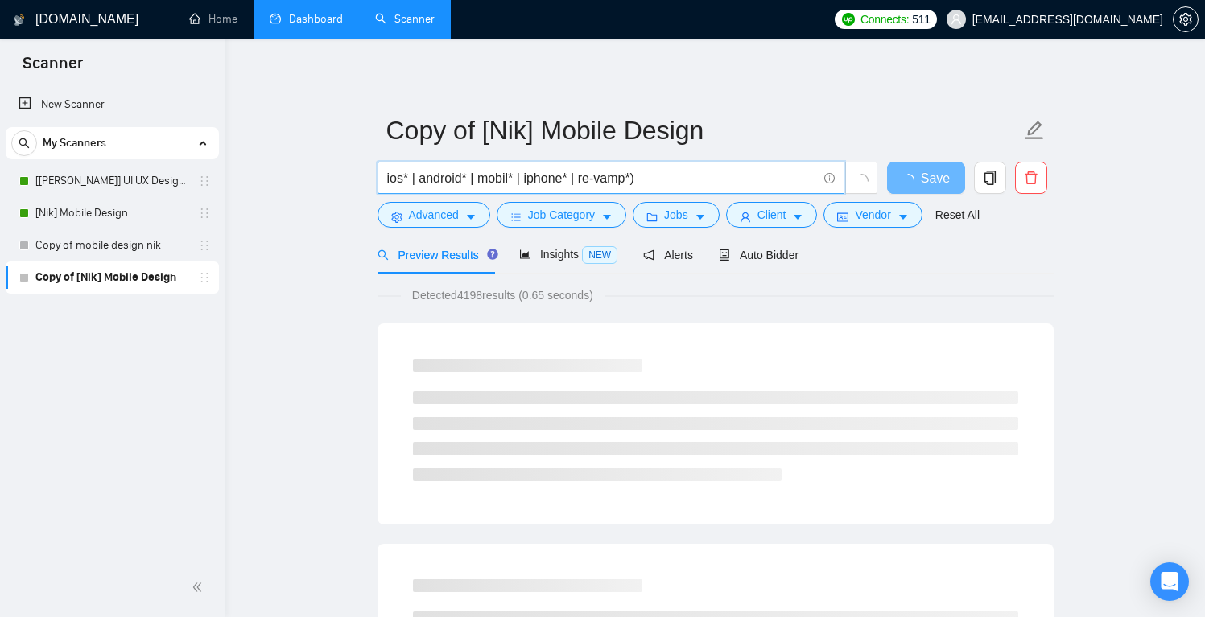
click at [580, 177] on input "ios* | android* | mobil* | iphone* | re-vamp*)" at bounding box center [602, 178] width 430 height 20
drag, startPoint x: 579, startPoint y: 178, endPoint x: 676, endPoint y: 176, distance: 97.4
click at [676, 176] on input "ios* | android* | mobil* | iphone* | re-vamp*)" at bounding box center [602, 178] width 430 height 20
paste input "iphone* |"
drag, startPoint x: 620, startPoint y: 181, endPoint x: 581, endPoint y: 180, distance: 38.7
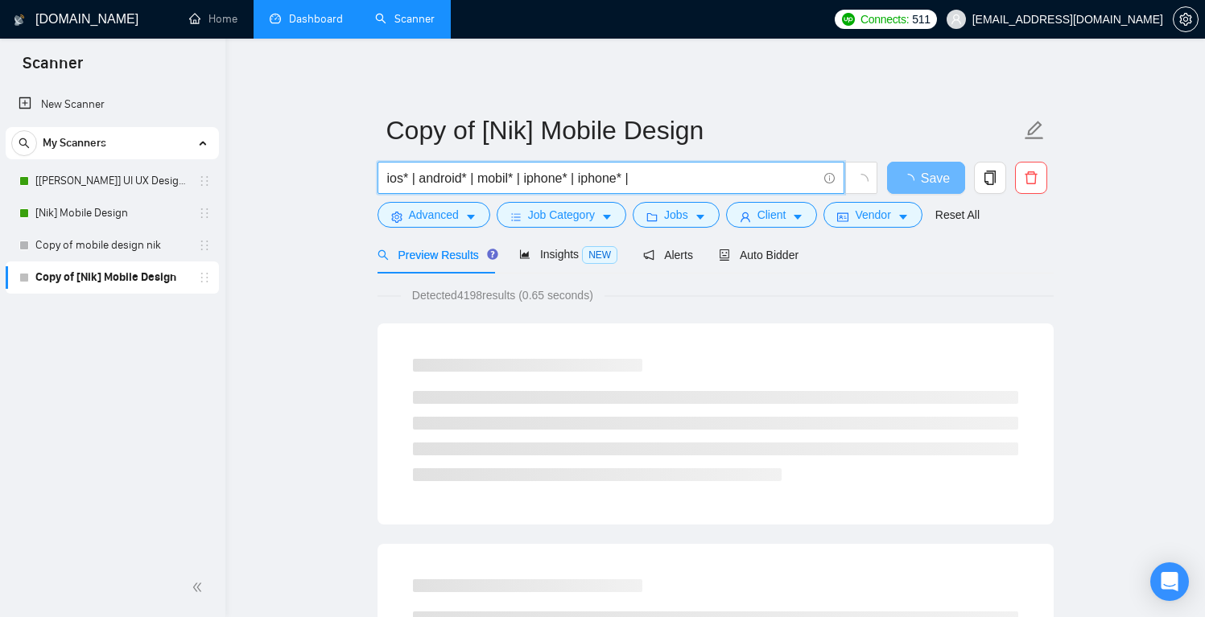
click at [581, 180] on input "ios* | android* | mobil* | iphone* | iphone* |" at bounding box center [602, 178] width 430 height 20
click at [715, 181] on input "ios* | android* | mobil* | iphone* | mobile app* |" at bounding box center [602, 178] width 430 height 20
click at [650, 177] on input "ios* | android* | mobil* | iphone* | mobile app* | "mobile application"" at bounding box center [602, 178] width 430 height 20
click at [584, 179] on input "ios* | android* | mobil* | iphone* | mobile app" | "mobile application"" at bounding box center [602, 178] width 430 height 20
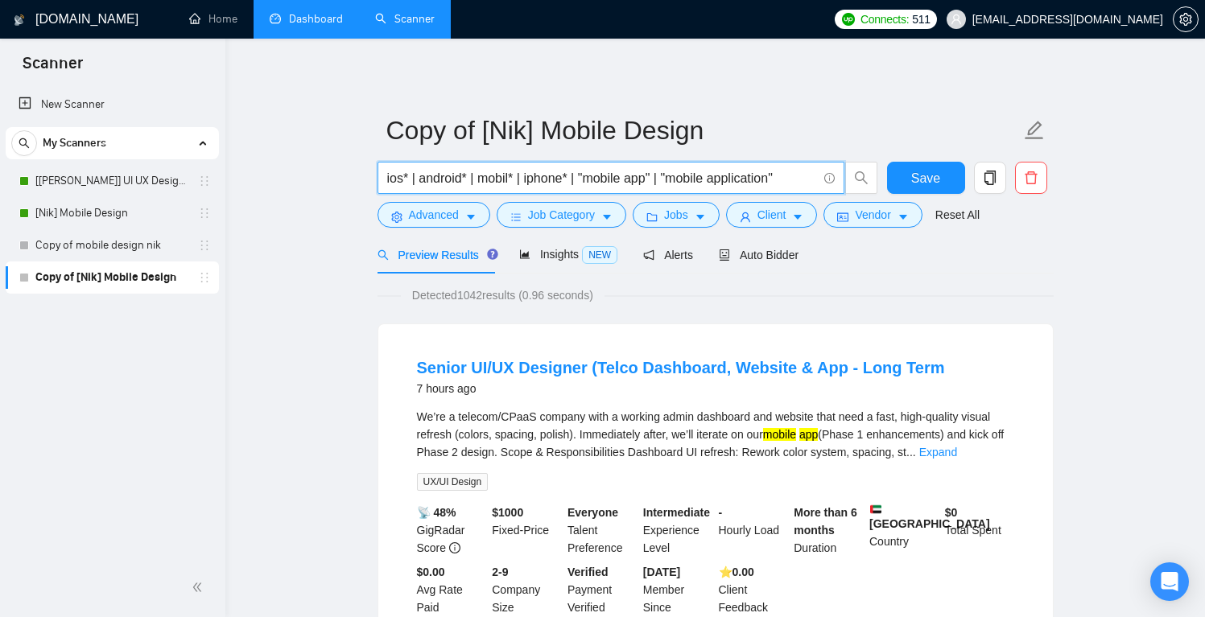
click at [650, 176] on input "ios* | android* | mobil* | iphone* | "mobile app" | "mobile application"" at bounding box center [602, 178] width 430 height 20
click at [787, 177] on input "ios* | android* | mobil* | iphone* | "mobile app*" | "mobile application"" at bounding box center [602, 178] width 430 height 20
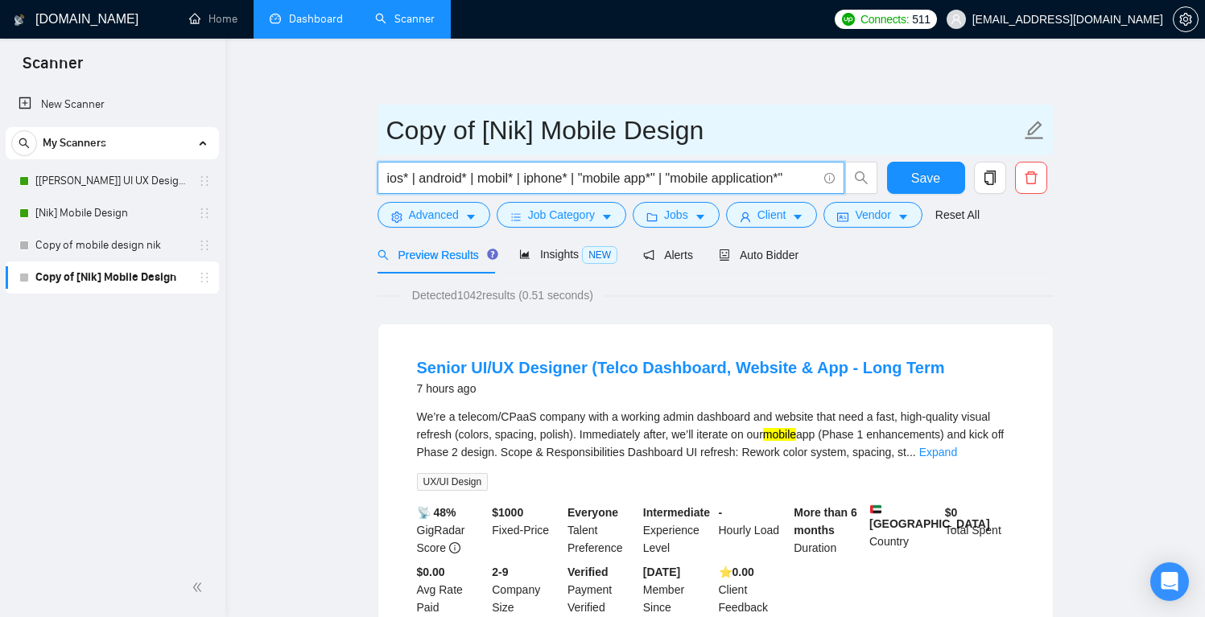
type input "ios* | android* | mobil* | iphone* | "mobile app*" | "mobile application*""
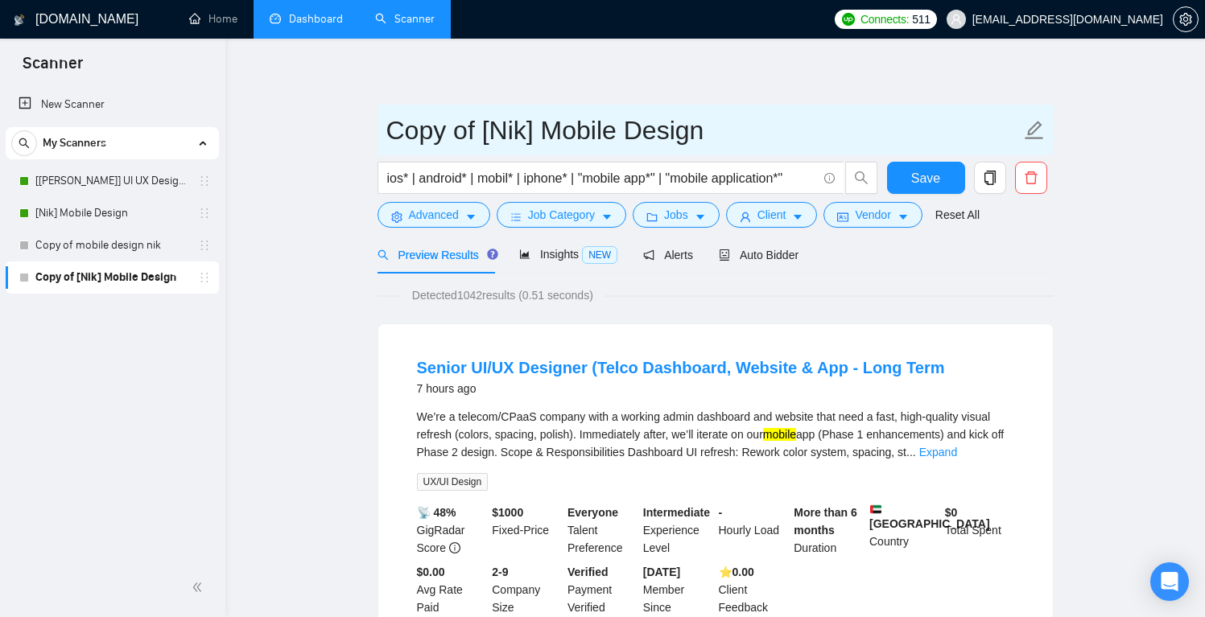
click at [1035, 124] on icon "edit" at bounding box center [1034, 130] width 19 height 19
click at [1034, 132] on icon "edit" at bounding box center [1034, 130] width 19 height 19
drag, startPoint x: 475, startPoint y: 129, endPoint x: 341, endPoint y: 133, distance: 134.5
drag, startPoint x: 393, startPoint y: 130, endPoint x: 322, endPoint y: 134, distance: 71.0
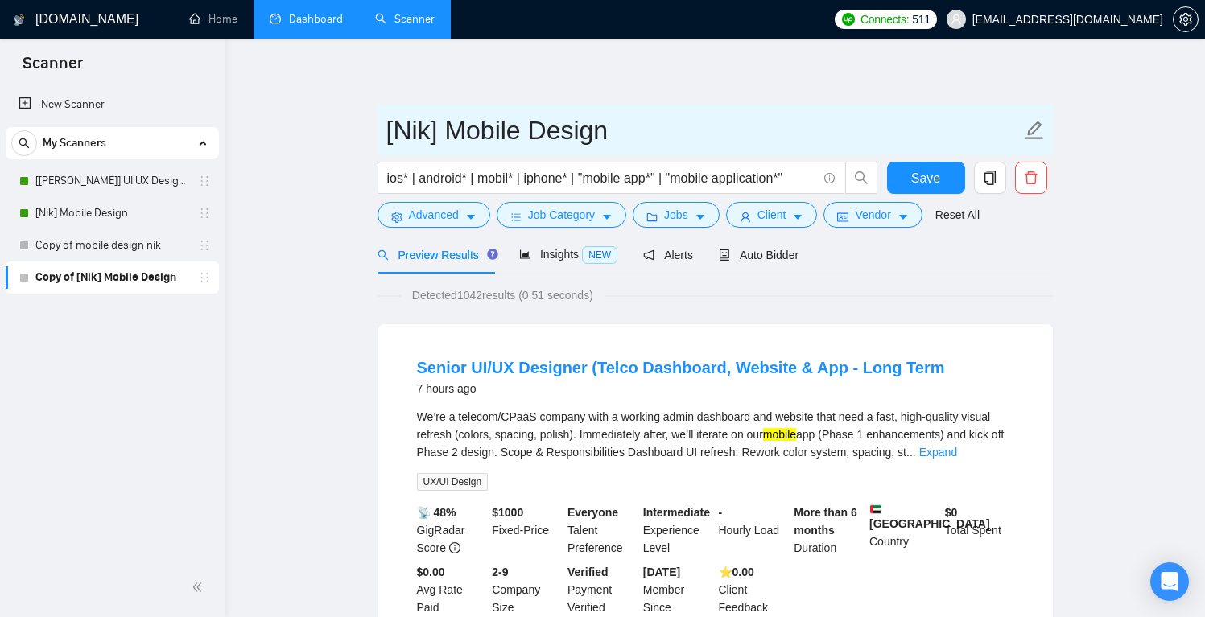
click at [450, 126] on input "[Nik] Mobile Design" at bounding box center [703, 130] width 634 height 40
drag, startPoint x: 681, startPoint y: 122, endPoint x: 375, endPoint y: 130, distance: 306.0
type input "[Nik] Test Mobile Design"
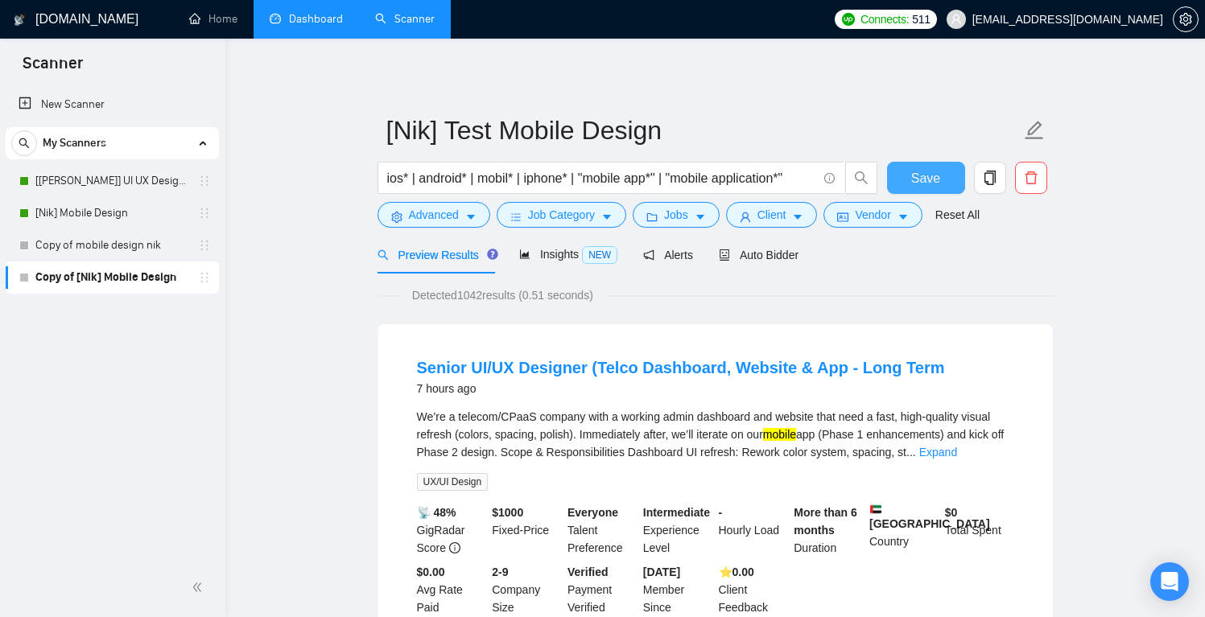
click at [929, 177] on span "Save" at bounding box center [925, 178] width 29 height 20
click at [100, 187] on link "[[PERSON_NAME]] UI UX Design Main" at bounding box center [111, 181] width 153 height 32
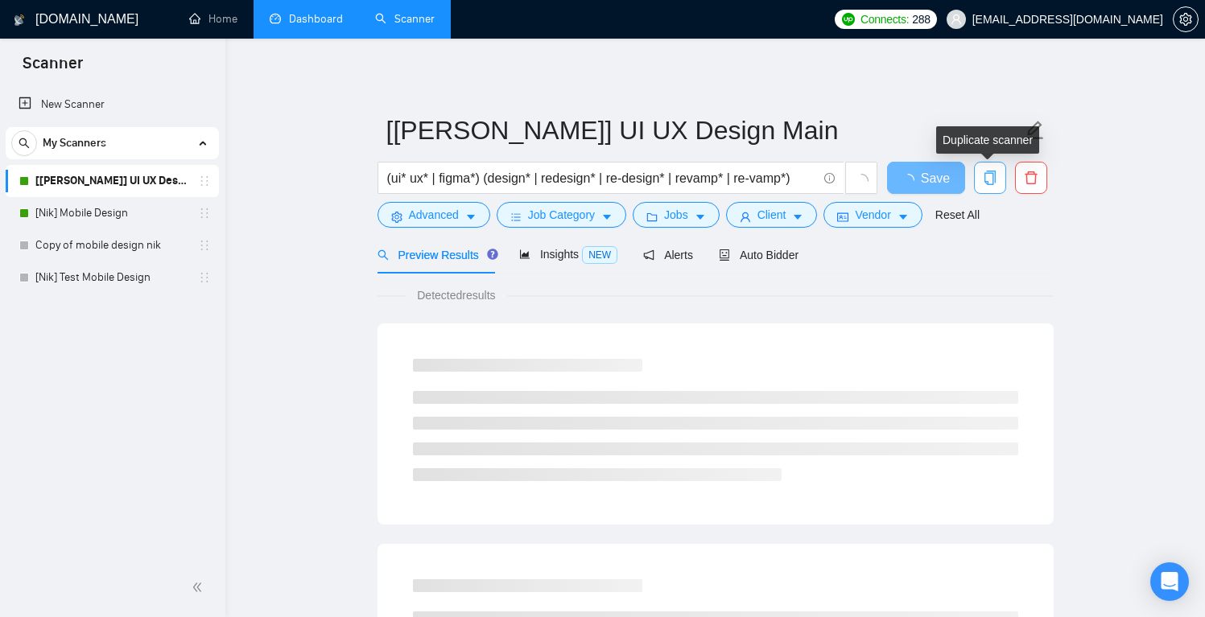
click at [989, 180] on icon "copy" at bounding box center [990, 178] width 14 height 14
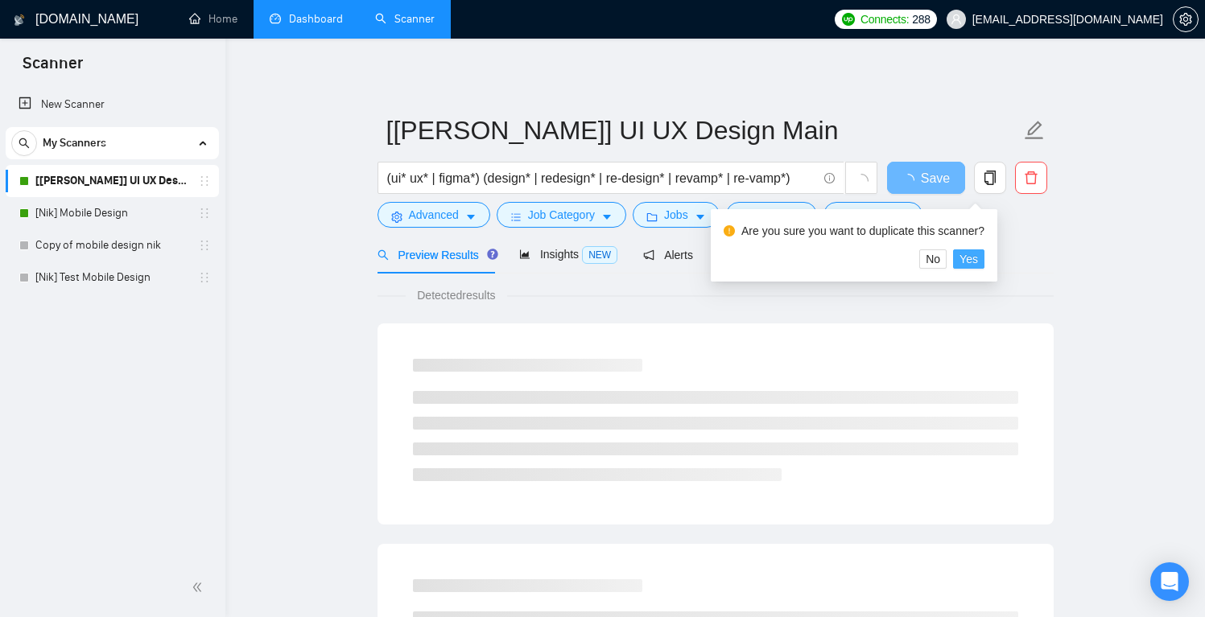
click at [975, 260] on span "Yes" at bounding box center [969, 259] width 19 height 18
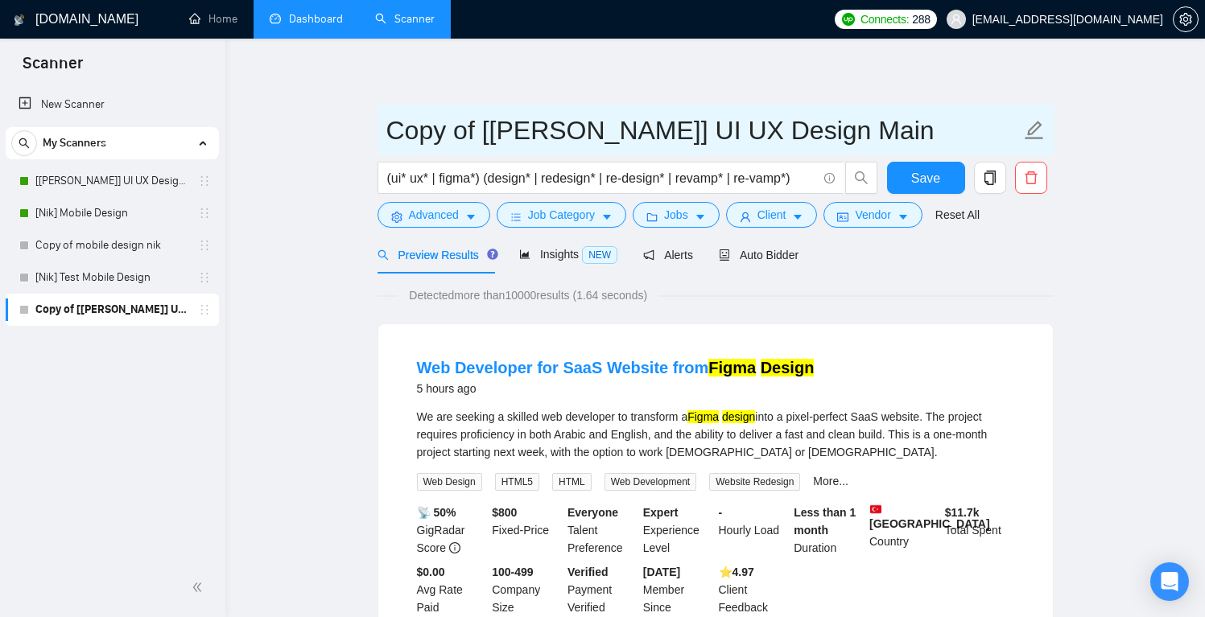
click at [1031, 128] on icon "edit" at bounding box center [1034, 130] width 19 height 19
drag, startPoint x: 481, startPoint y: 126, endPoint x: 303, endPoint y: 133, distance: 178.0
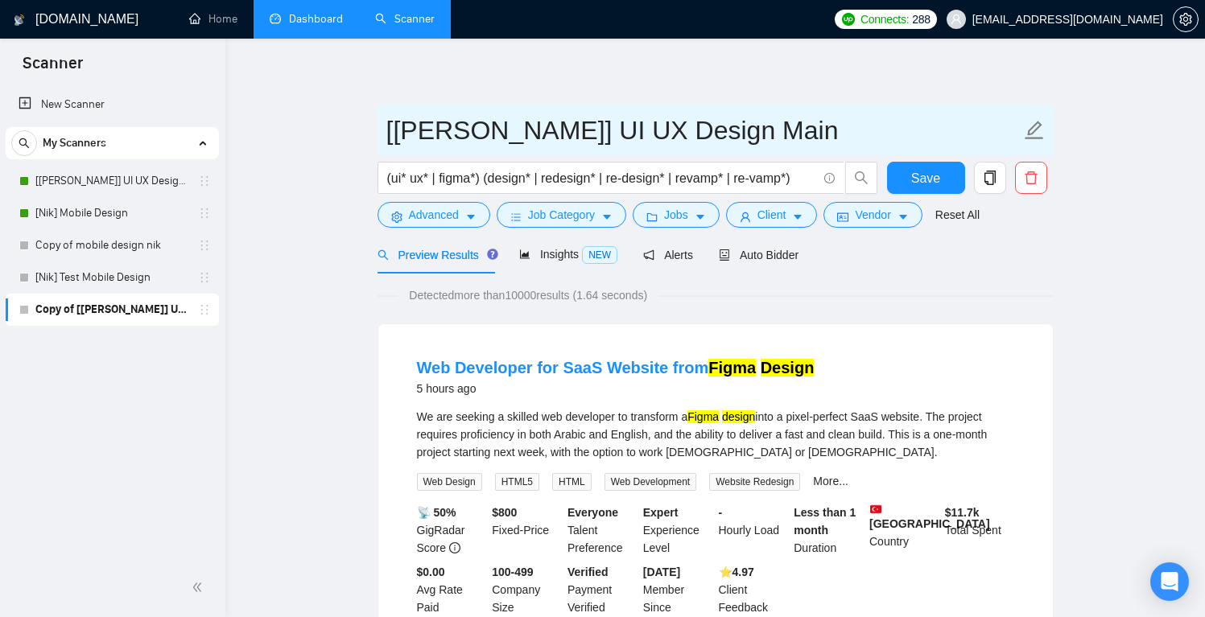
click at [475, 127] on input "[[PERSON_NAME]] UI UX Design Main" at bounding box center [703, 130] width 634 height 40
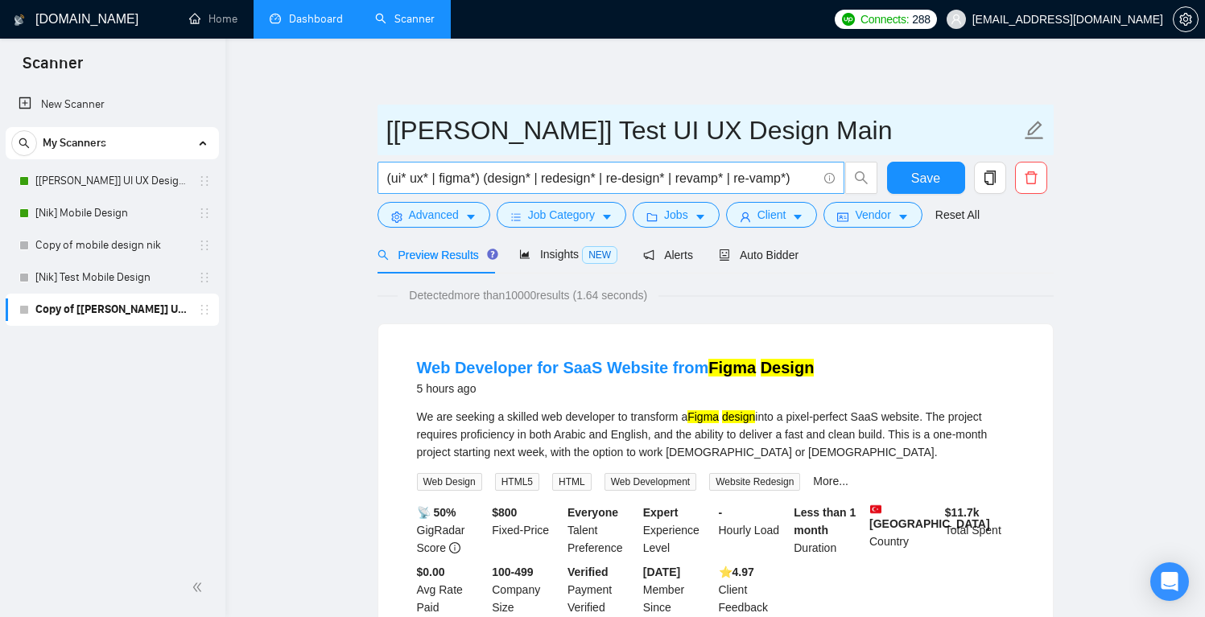
type input "[Anna] Test UI UX Design Main"
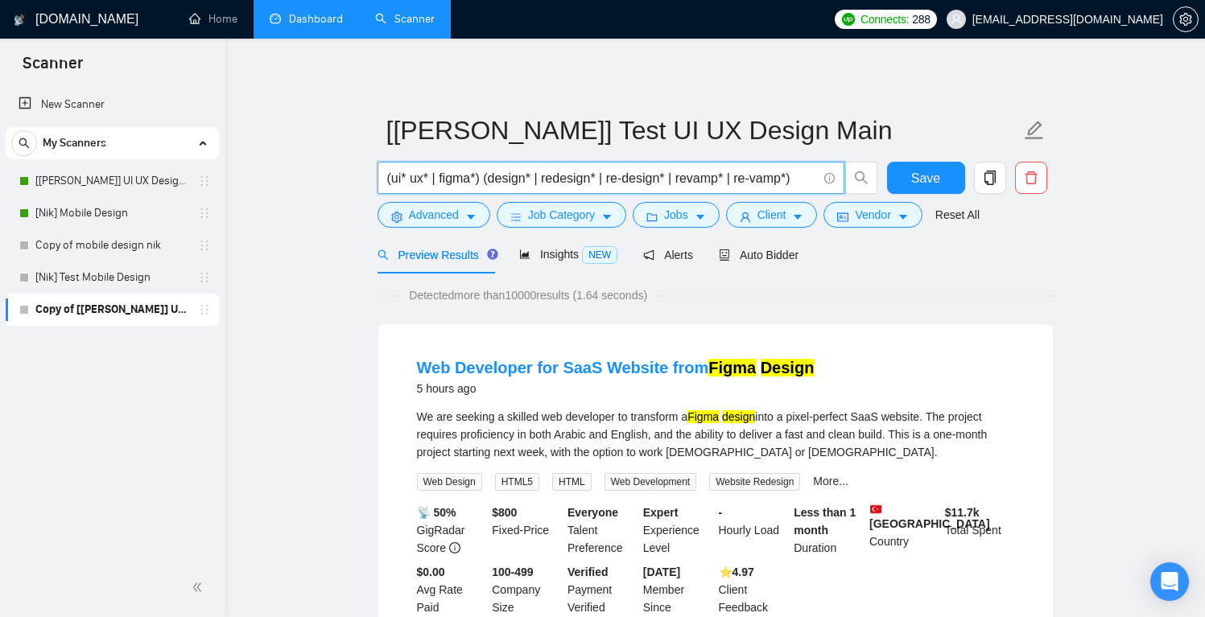
drag, startPoint x: 479, startPoint y: 180, endPoint x: 819, endPoint y: 180, distance: 339.7
click at [819, 180] on span "(ui* ux* | figma*) (design* | redesign* | re-design* | revamp* | re-vamp*)" at bounding box center [611, 178] width 467 height 32
drag, startPoint x: 388, startPoint y: 177, endPoint x: 370, endPoint y: 178, distance: 17.7
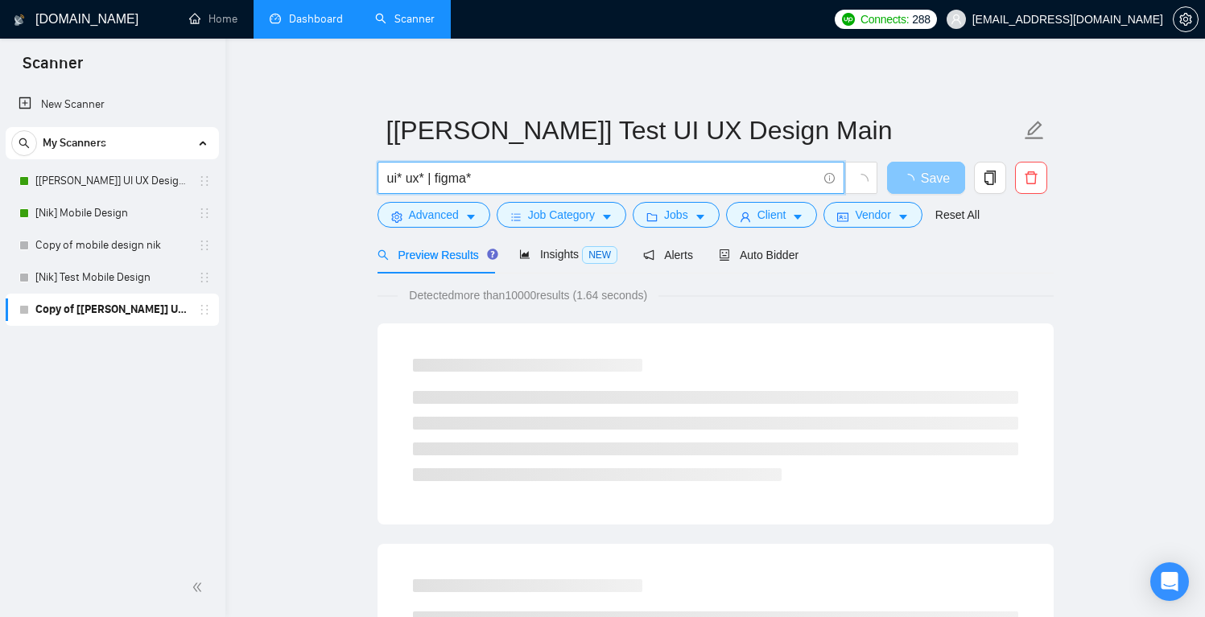
type input "ui* ux* | figma*"
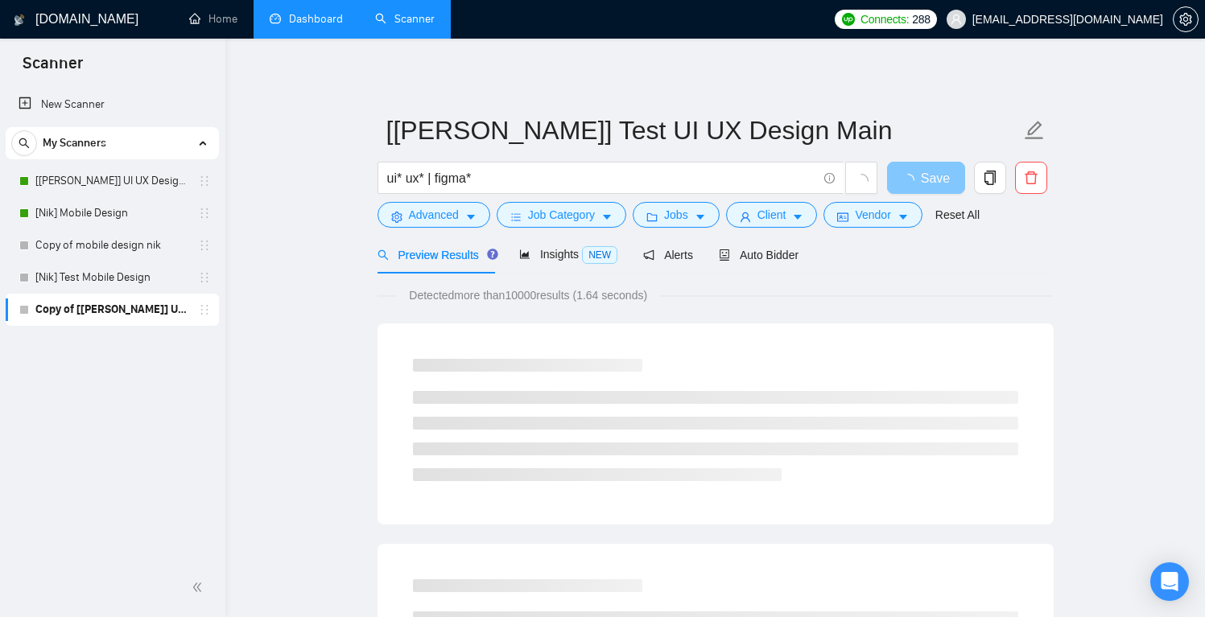
click at [921, 180] on span "Save" at bounding box center [935, 178] width 29 height 20
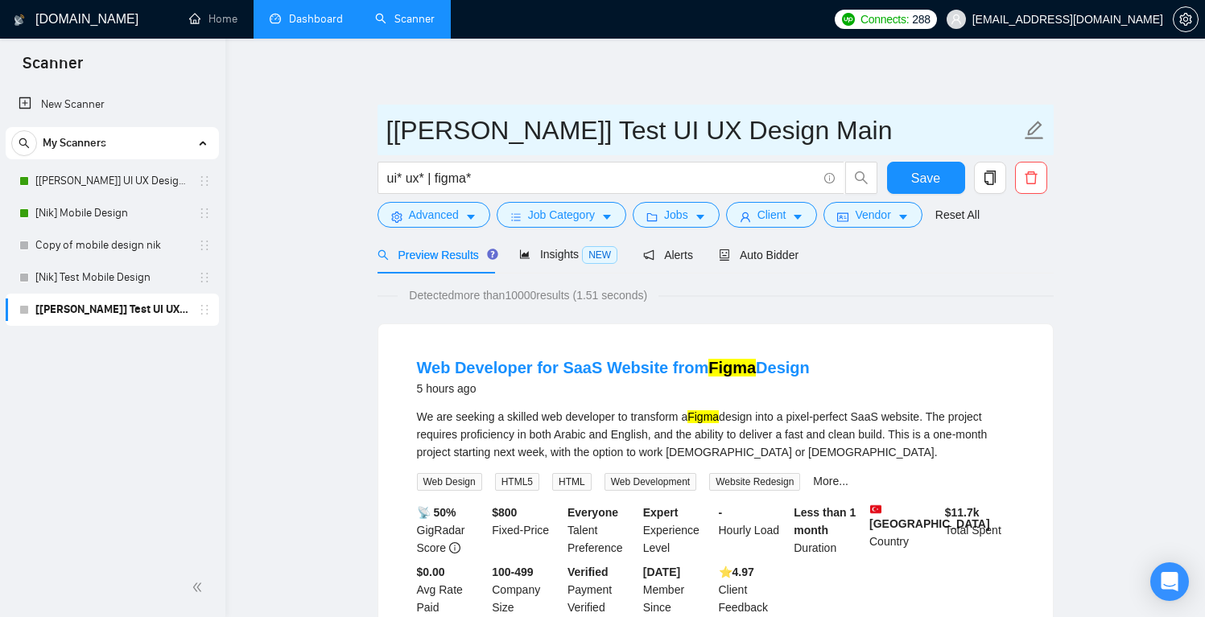
drag, startPoint x: 738, startPoint y: 130, endPoint x: 370, endPoint y: 127, distance: 368.7
click at [630, 130] on input "[Anna] Test UI UX Design Main" at bounding box center [703, 130] width 634 height 40
drag, startPoint x: 678, startPoint y: 123, endPoint x: 553, endPoint y: 122, distance: 124.8
click at [553, 122] on input "[Anna] Test UI UX Design Main" at bounding box center [703, 130] width 634 height 40
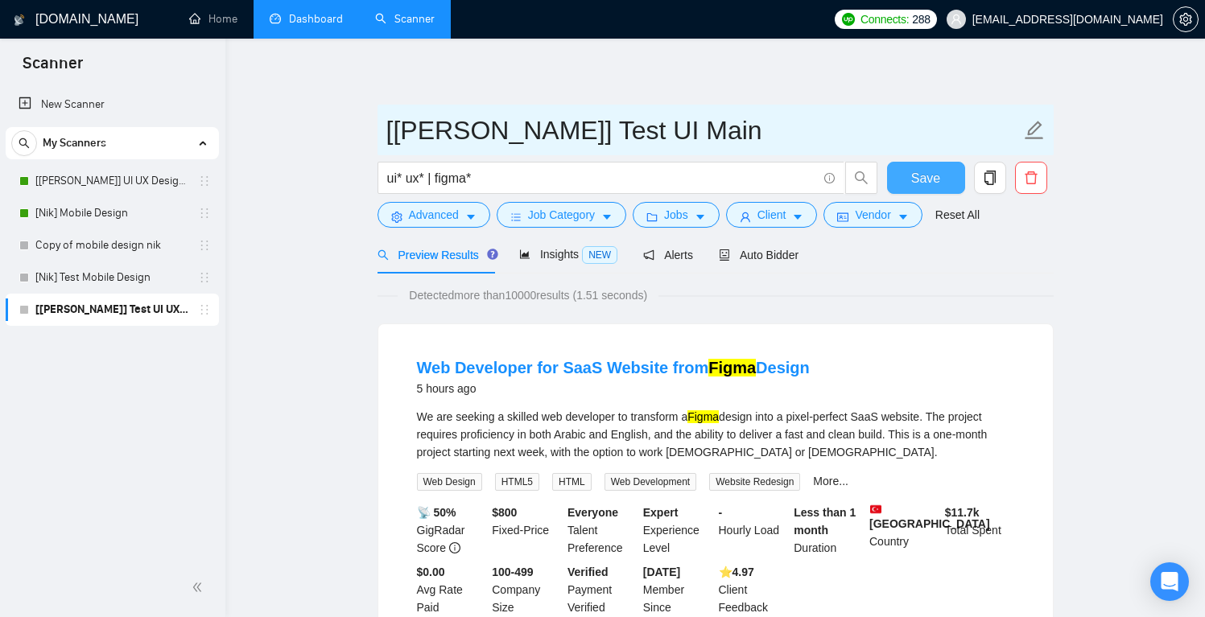
type input "[[PERSON_NAME]] Test UI Main"
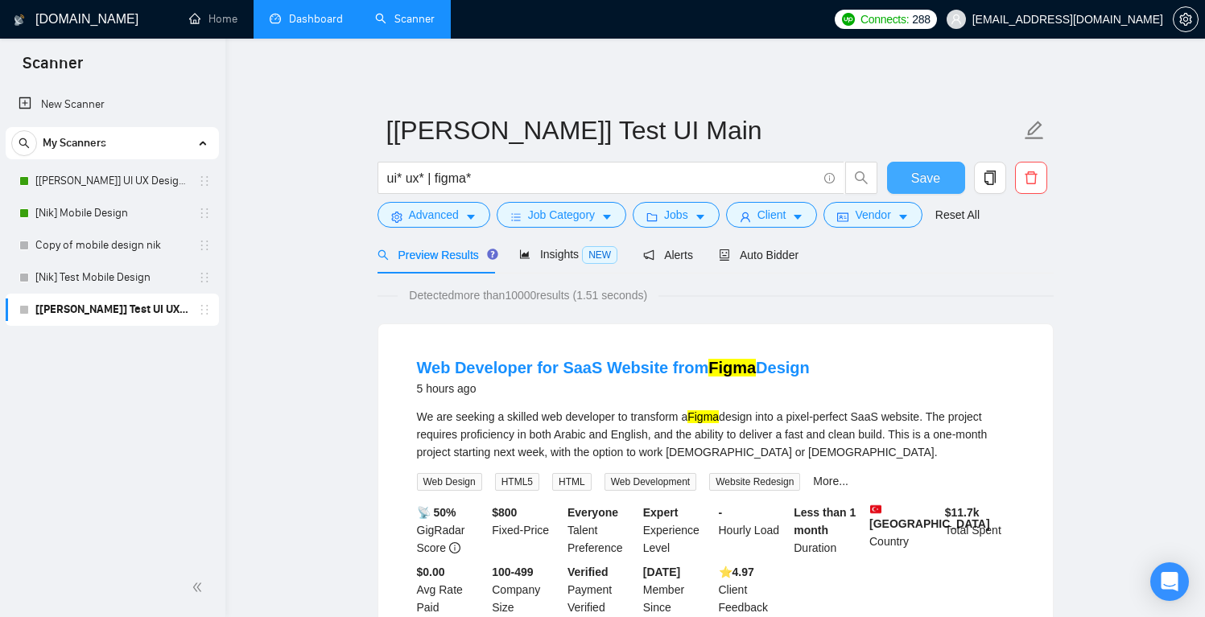
click at [925, 179] on span "Save" at bounding box center [925, 178] width 29 height 20
click at [432, 208] on span "Advanced" at bounding box center [434, 215] width 50 height 18
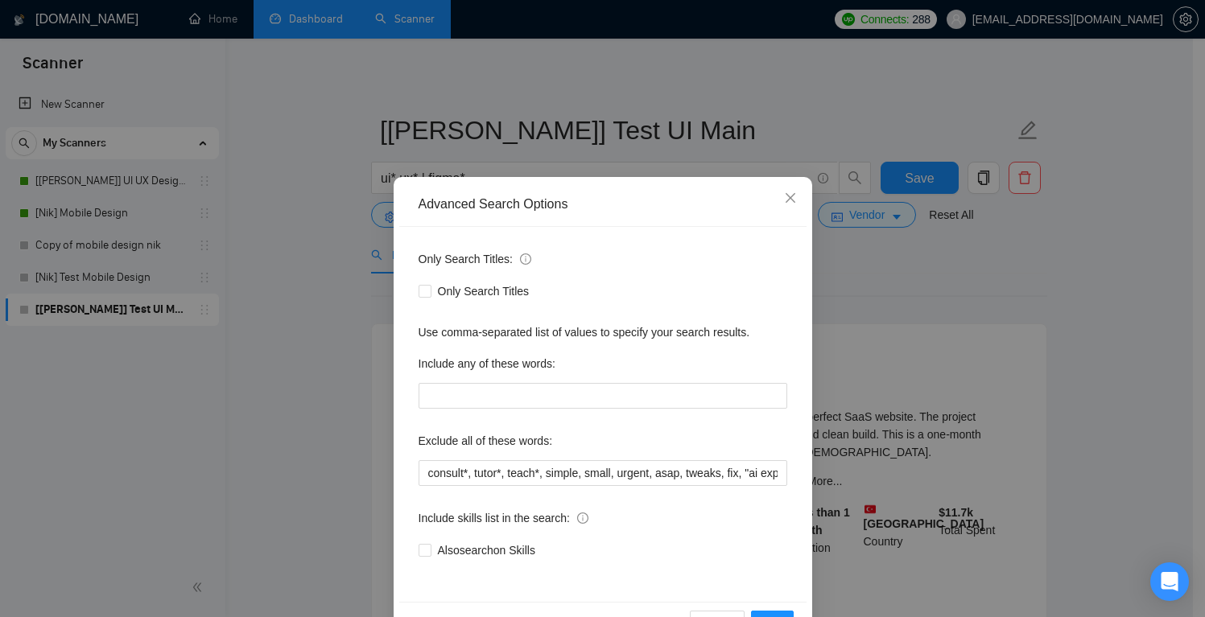
click at [774, 108] on div "Advanced Search Options Only Search Titles: Only Search Titles Use comma-separa…" at bounding box center [602, 308] width 1205 height 617
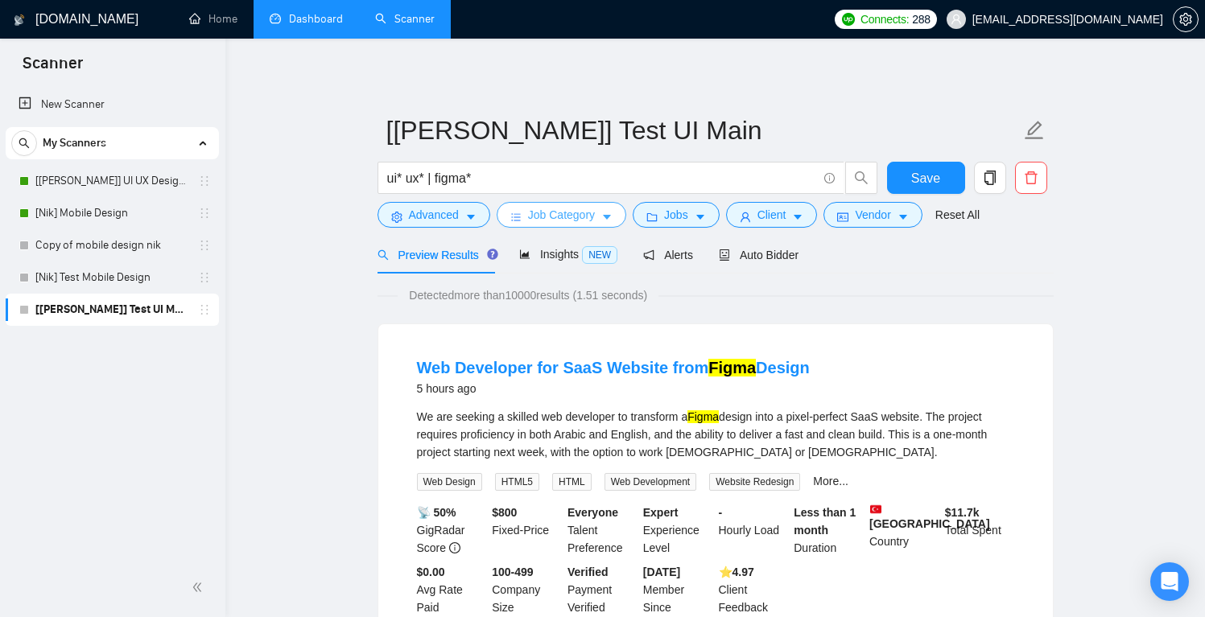
click at [563, 221] on span "Job Category" at bounding box center [561, 215] width 67 height 18
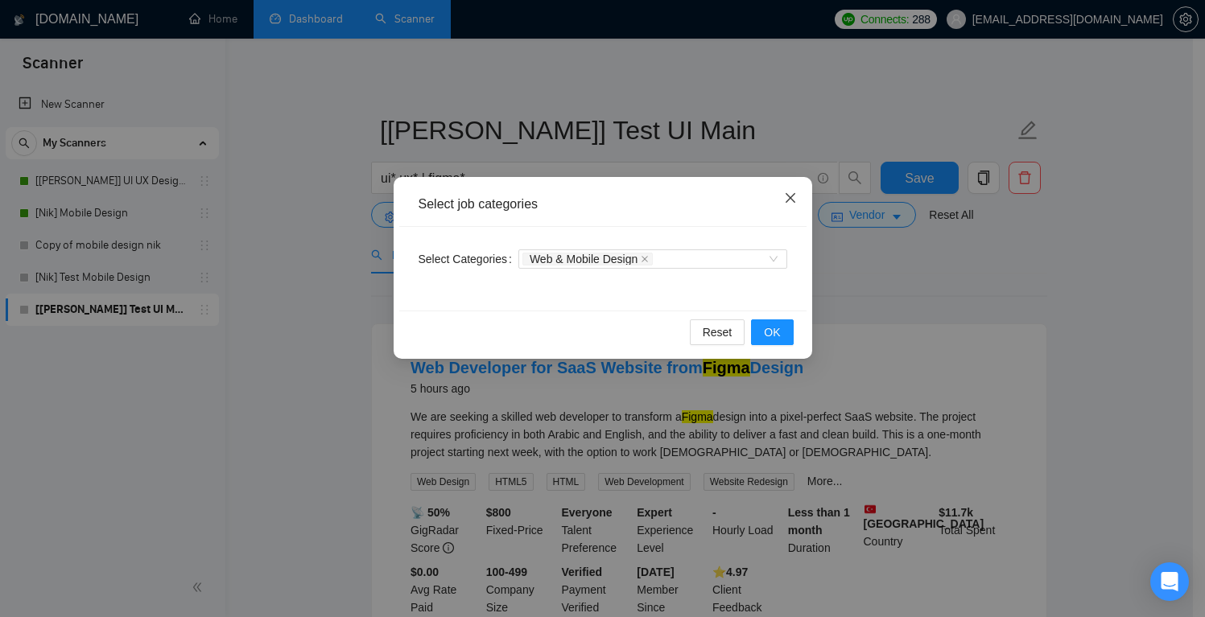
click at [784, 202] on icon "close" at bounding box center [790, 198] width 13 height 13
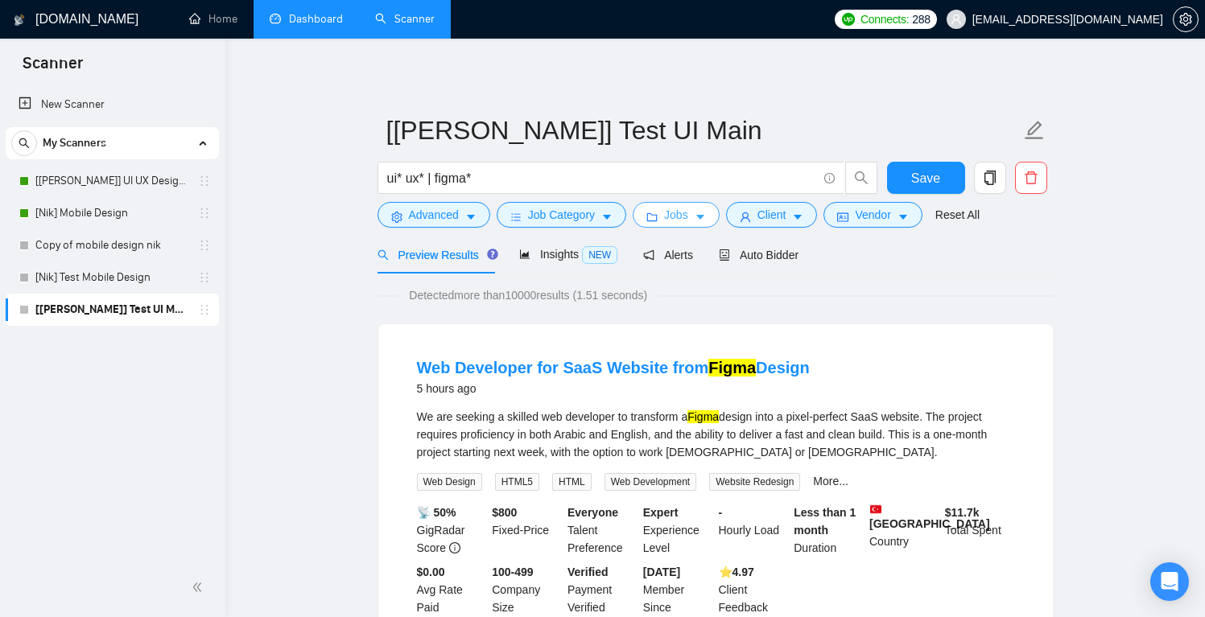
click at [684, 219] on span "Jobs" at bounding box center [676, 215] width 24 height 18
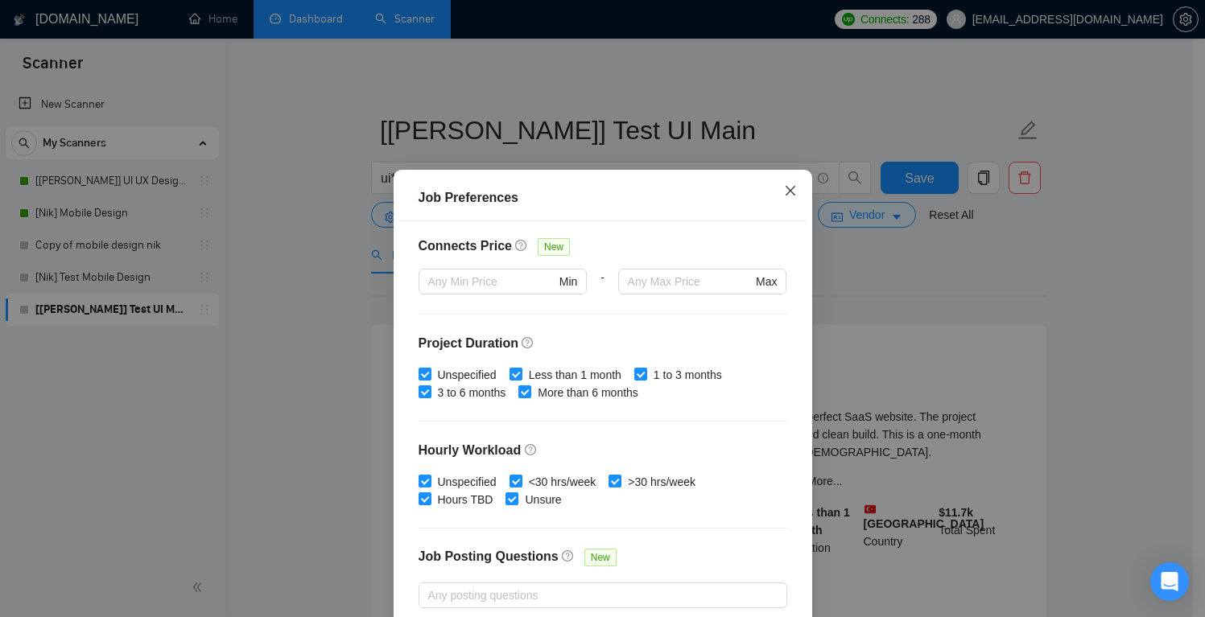
click at [791, 189] on span "Close" at bounding box center [790, 191] width 43 height 43
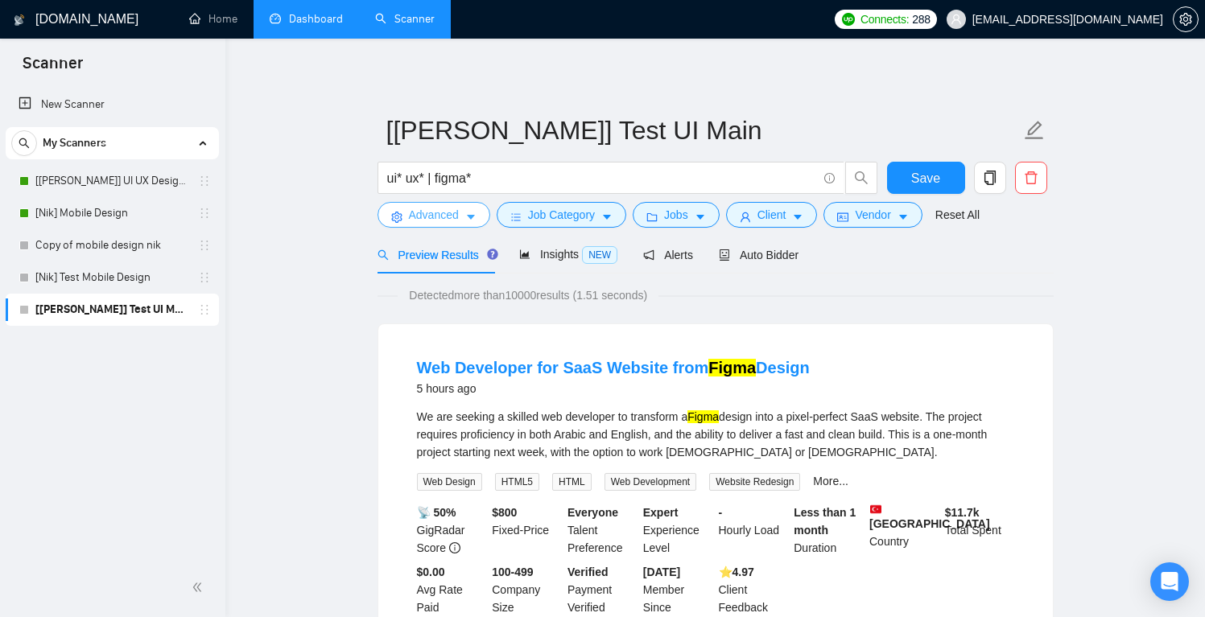
click at [446, 222] on span "Advanced" at bounding box center [434, 215] width 50 height 18
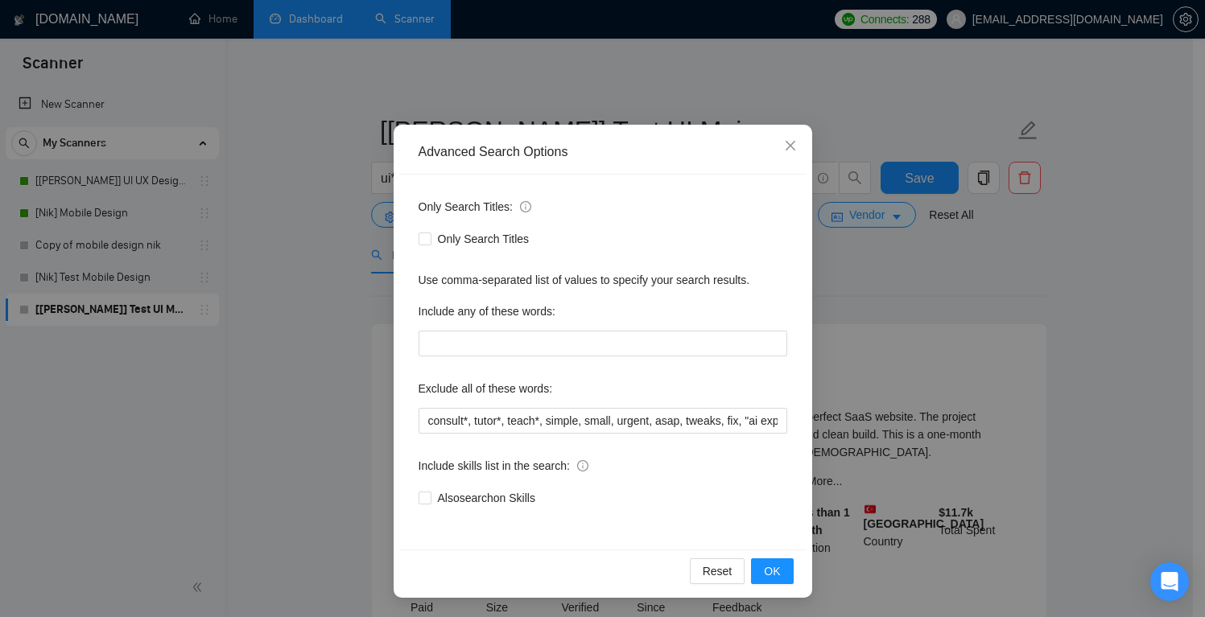
scroll to position [42, 0]
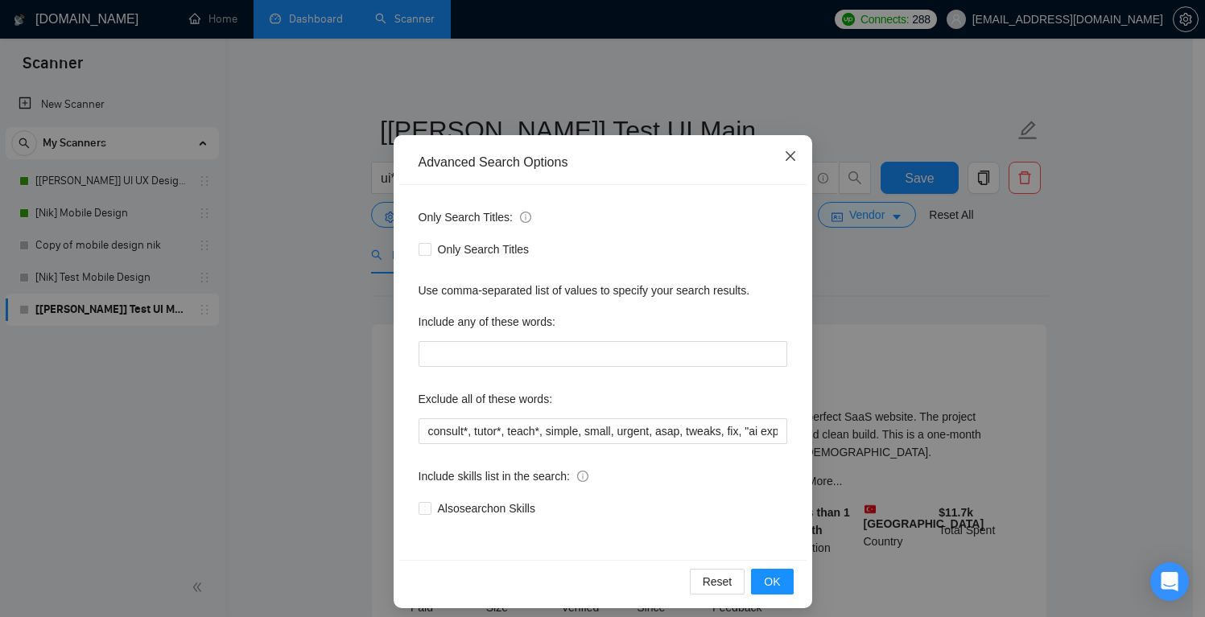
click at [785, 155] on icon "close" at bounding box center [790, 156] width 10 height 10
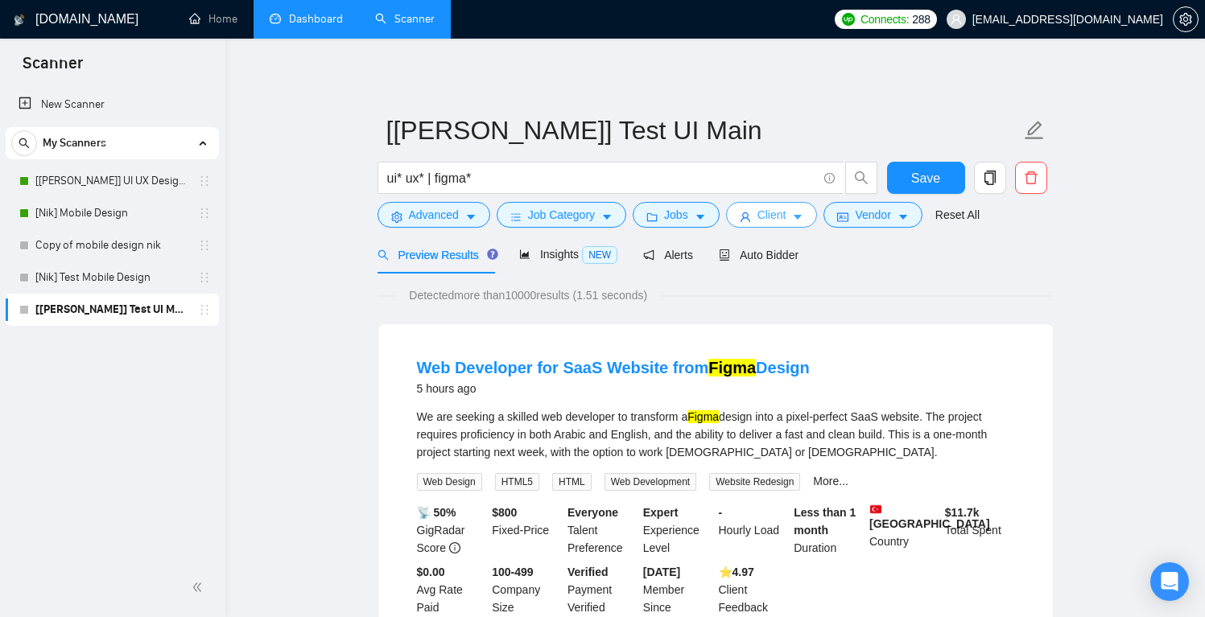
click at [767, 214] on span "Client" at bounding box center [772, 215] width 29 height 18
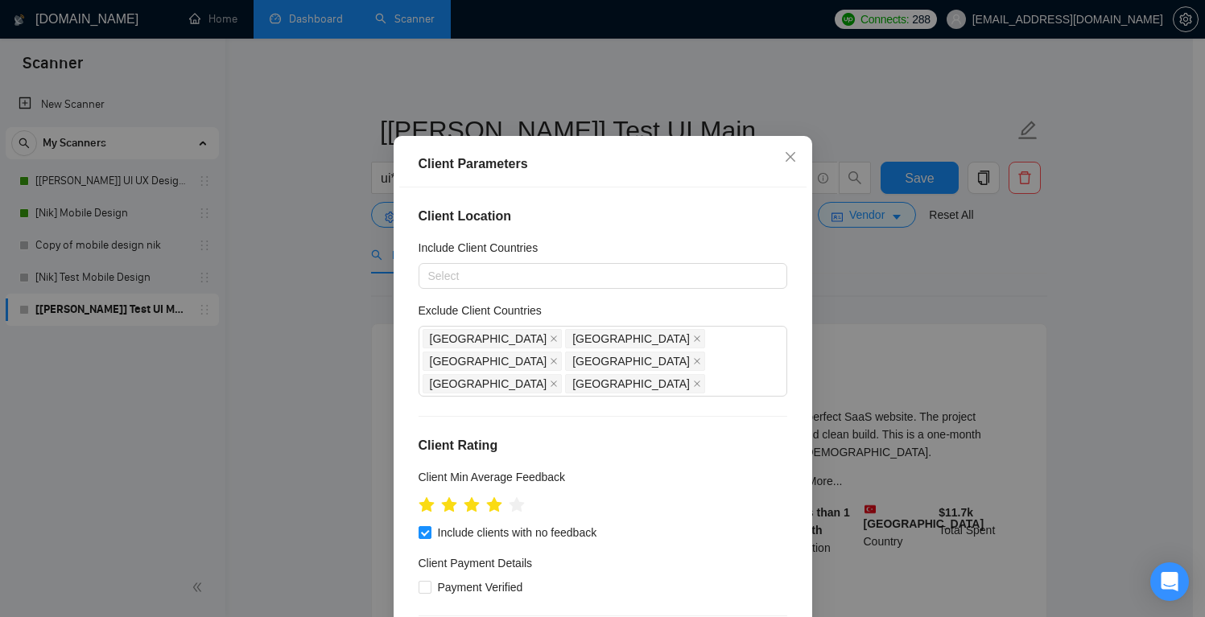
click at [766, 108] on div "Client Parameters Client Location Include Client Countries Select Exclude Clien…" at bounding box center [602, 308] width 1205 height 617
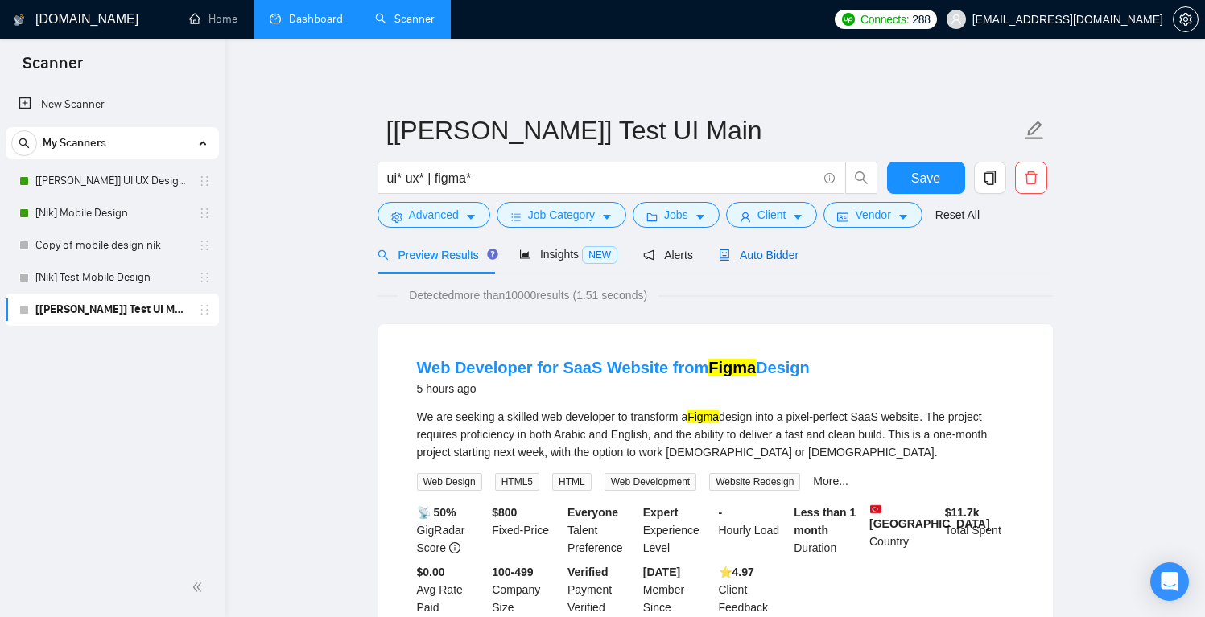
click at [766, 257] on span "Auto Bidder" at bounding box center [759, 255] width 80 height 13
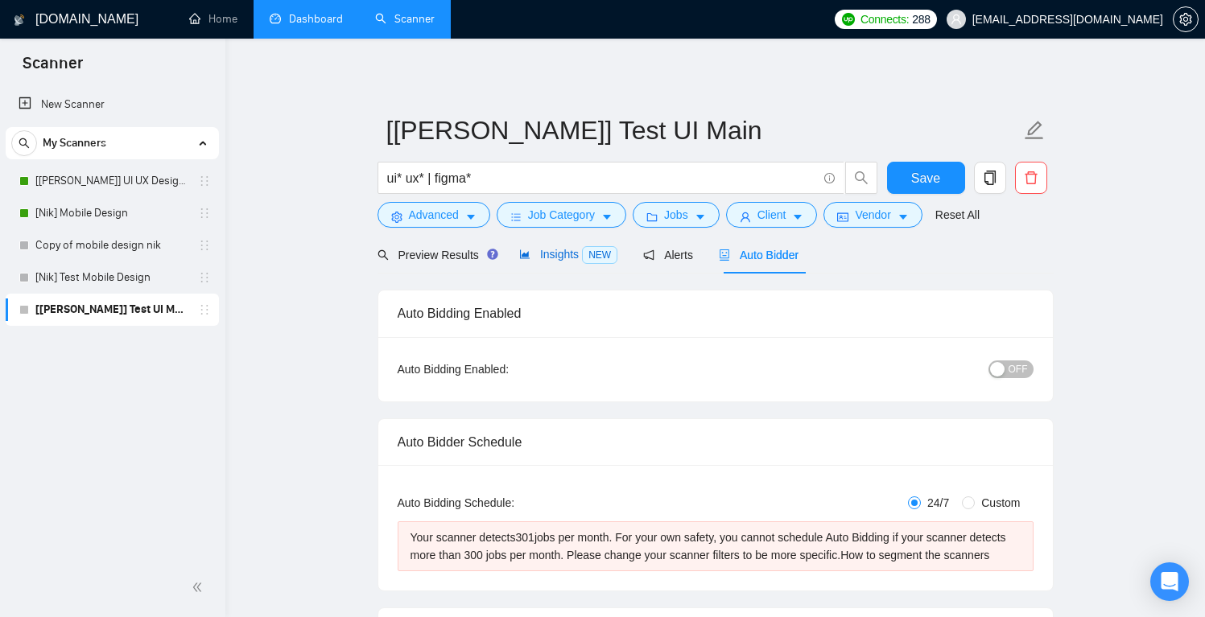
click at [555, 254] on span "Insights NEW" at bounding box center [568, 254] width 98 height 13
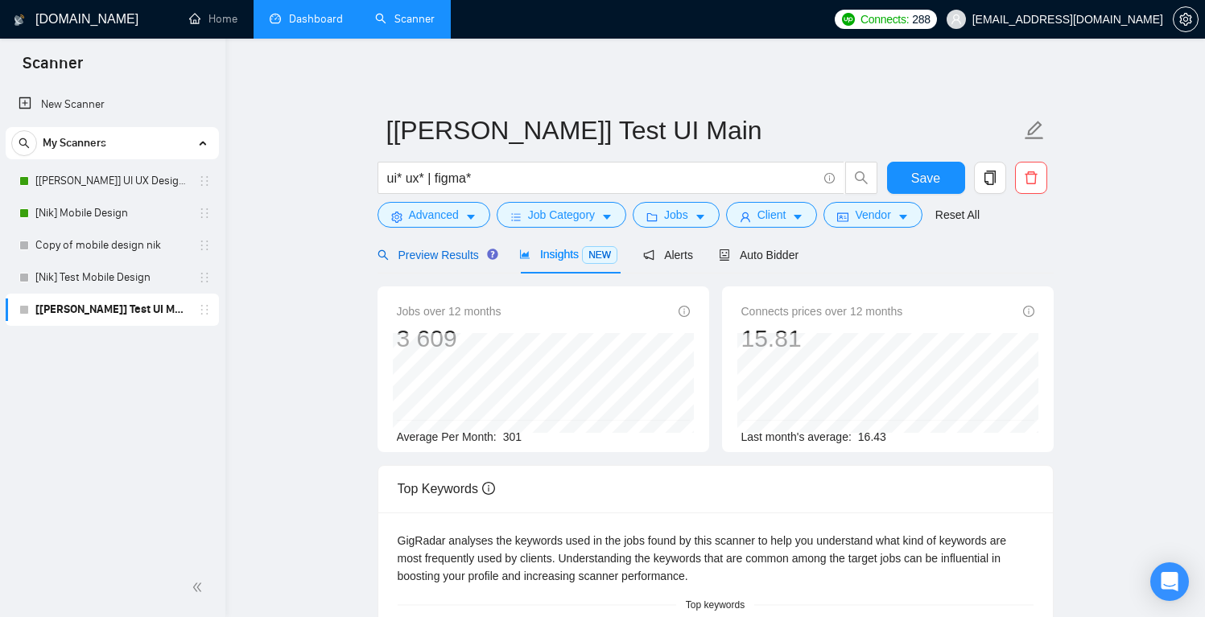
click at [462, 251] on span "Preview Results" at bounding box center [436, 255] width 116 height 13
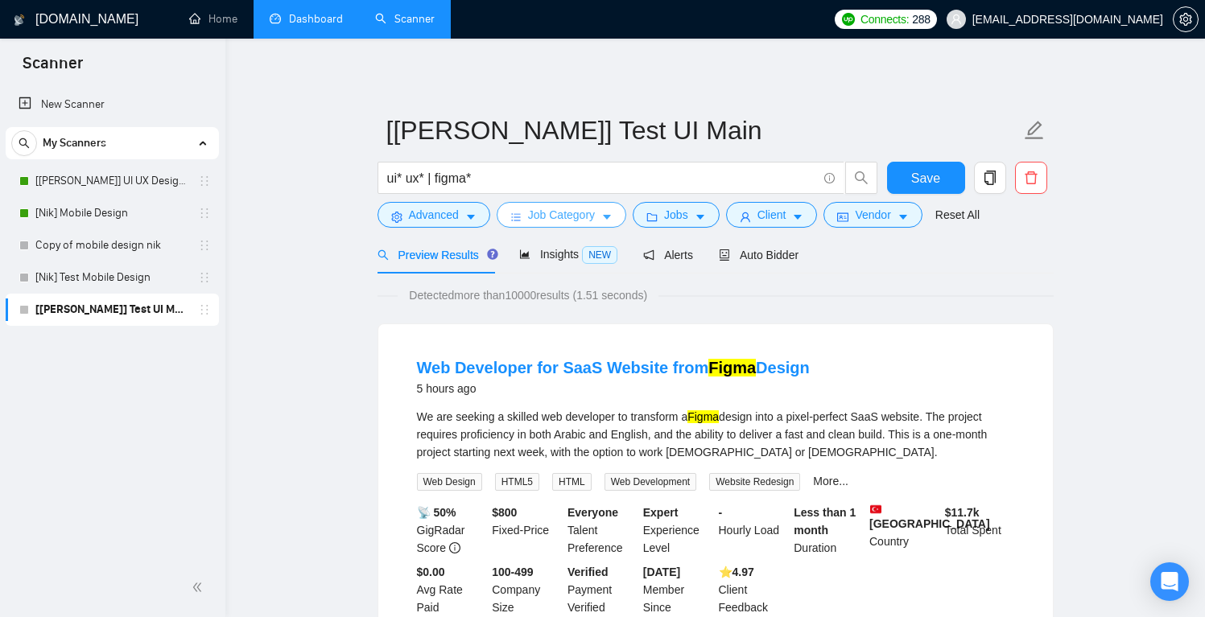
click at [569, 210] on span "Job Category" at bounding box center [561, 215] width 67 height 18
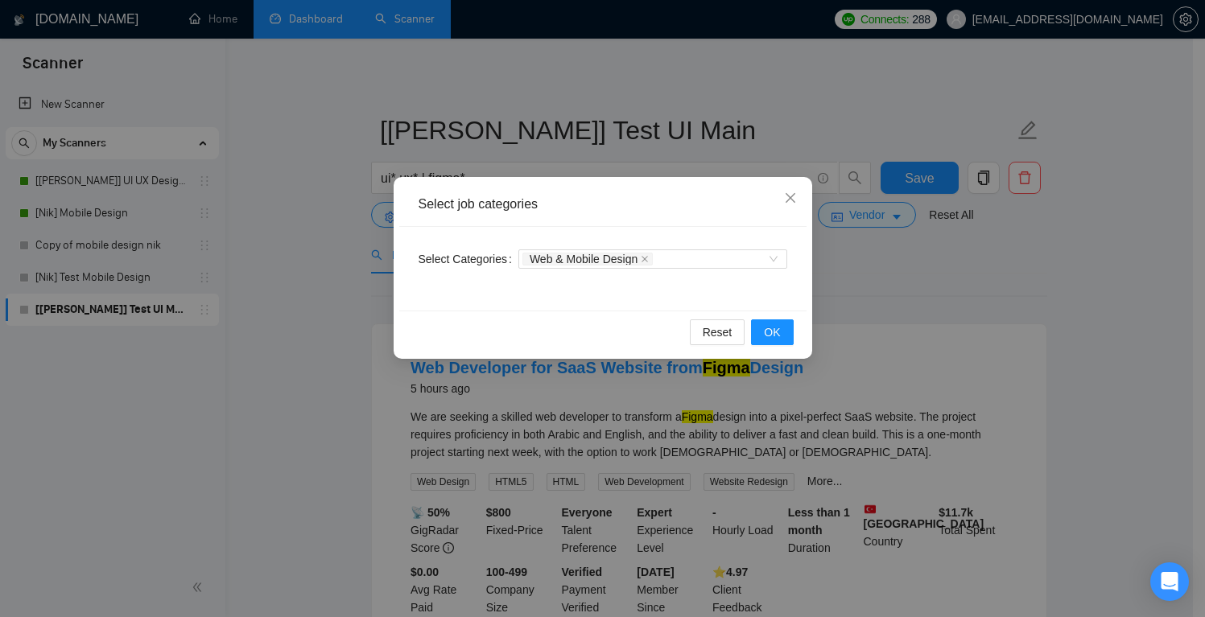
click at [712, 151] on div "Select job categories Select Categories Web & Mobile Design Reset OK" at bounding box center [602, 308] width 1205 height 617
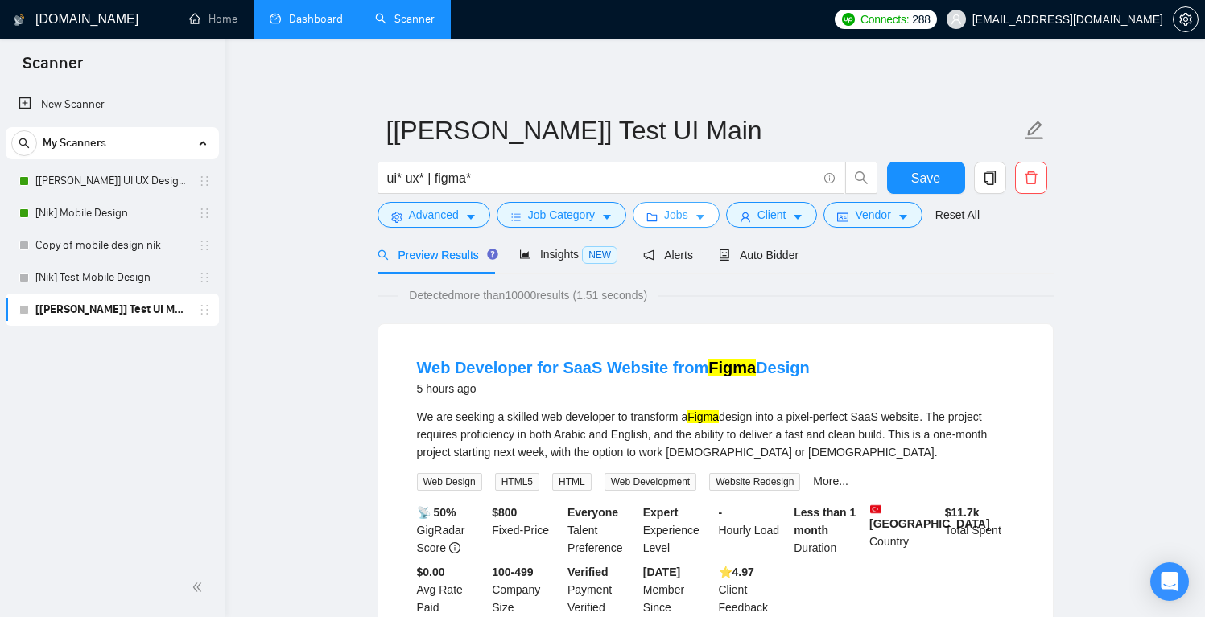
click at [671, 220] on span "Jobs" at bounding box center [676, 215] width 24 height 18
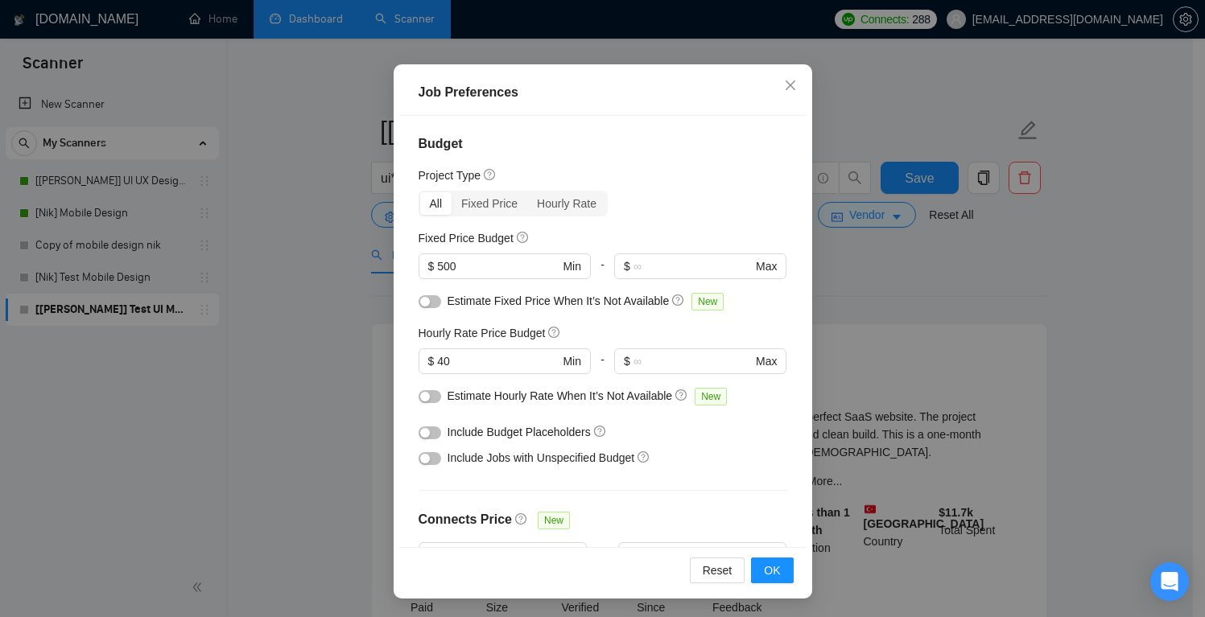
scroll to position [1, 0]
click at [425, 457] on button "button" at bounding box center [430, 458] width 23 height 13
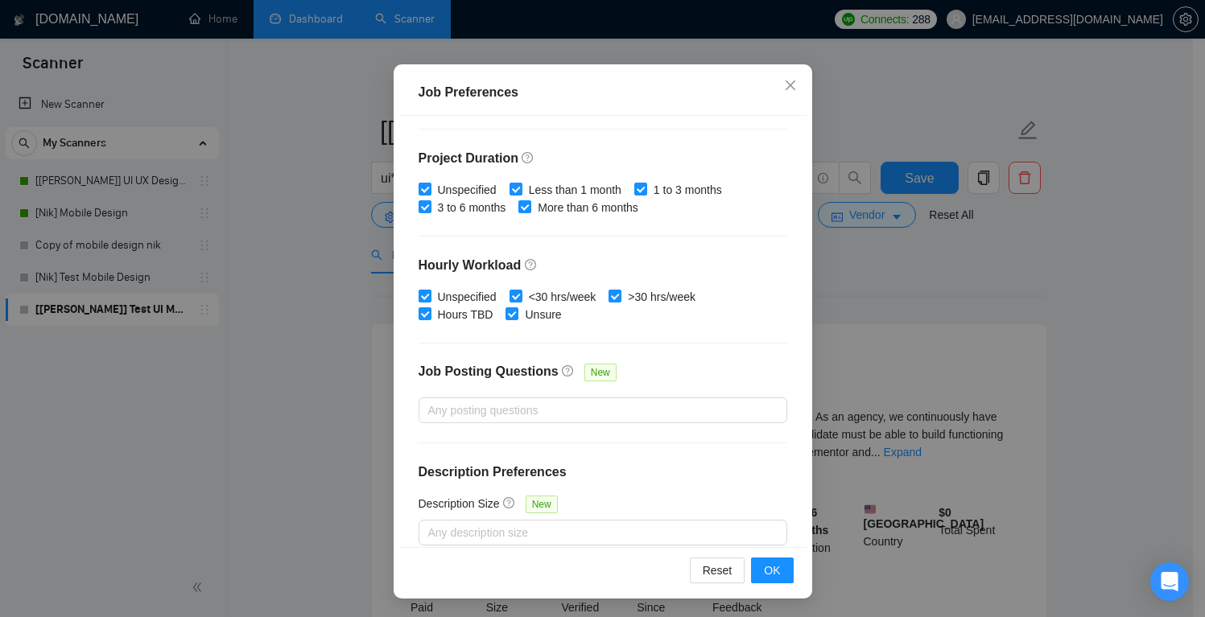
scroll to position [475, 0]
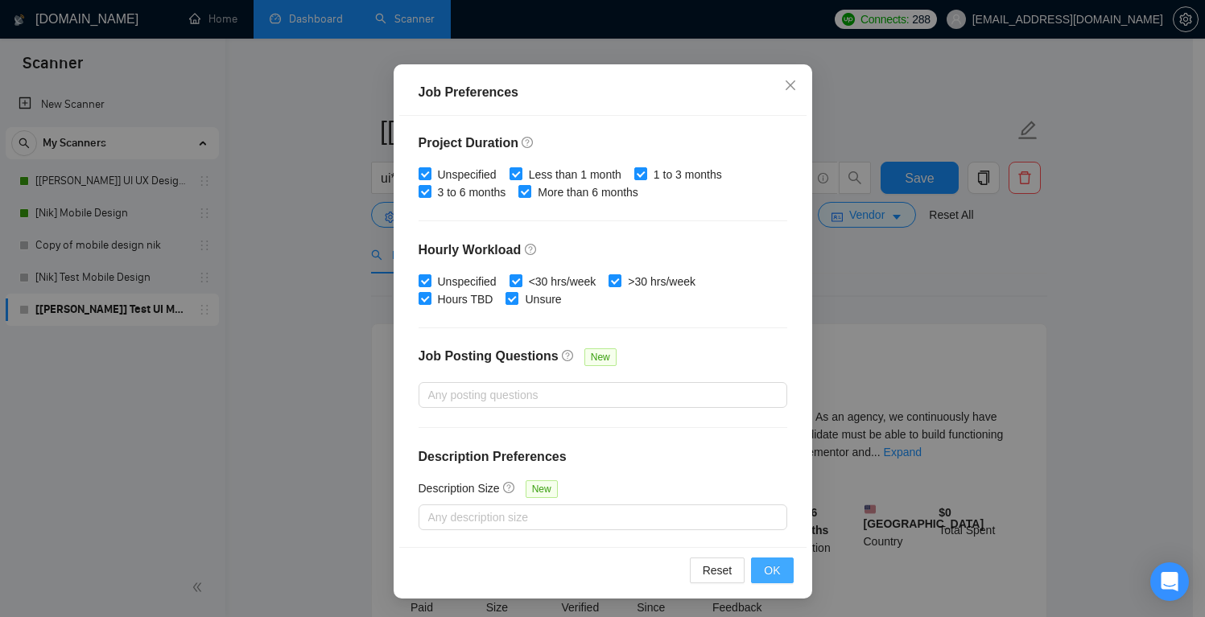
click at [766, 574] on span "OK" at bounding box center [772, 571] width 16 height 18
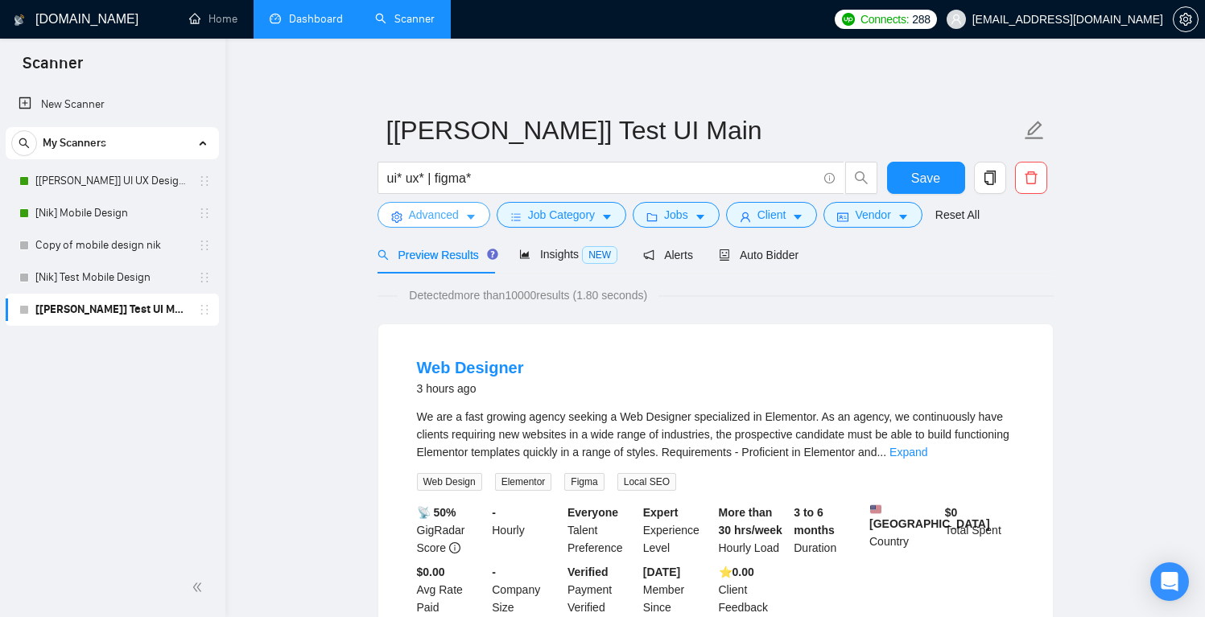
click at [440, 209] on span "Advanced" at bounding box center [434, 215] width 50 height 18
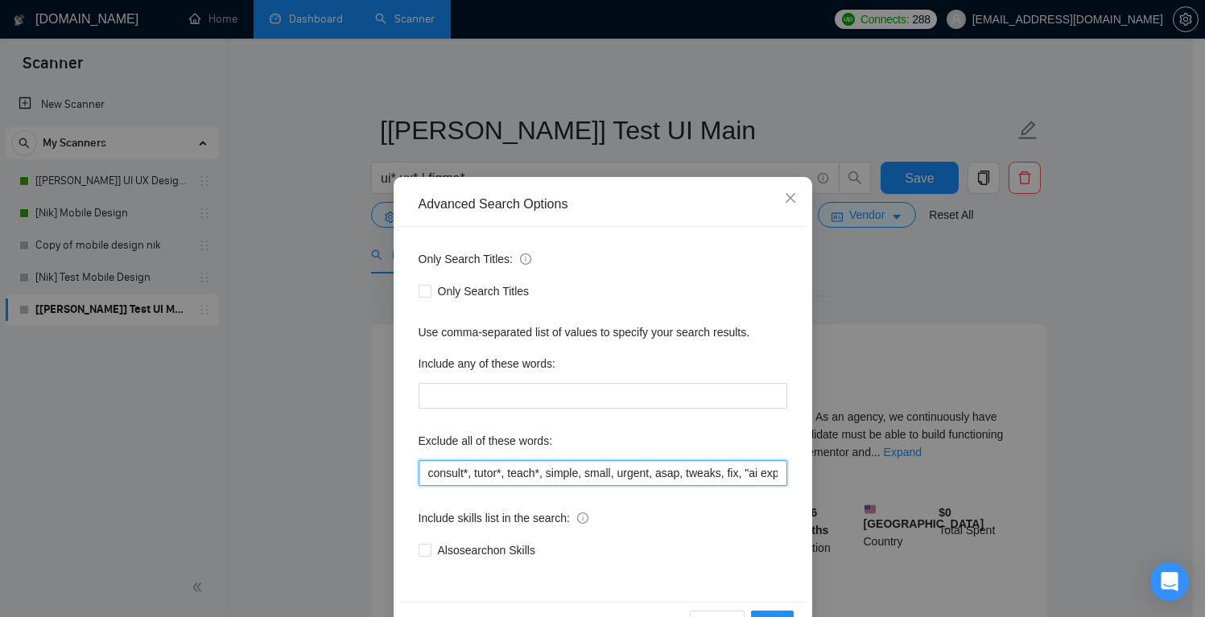
drag, startPoint x: 510, startPoint y: 472, endPoint x: 365, endPoint y: 474, distance: 144.9
click at [365, 474] on div "Advanced Search Options Only Search Titles: Only Search Titles Use comma-separa…" at bounding box center [602, 308] width 1205 height 617
click at [419, 479] on input "consult*, tutor*, teach*, simple, small, urgent, asap, tweaks, fix, "ai expert"…" at bounding box center [603, 473] width 369 height 26
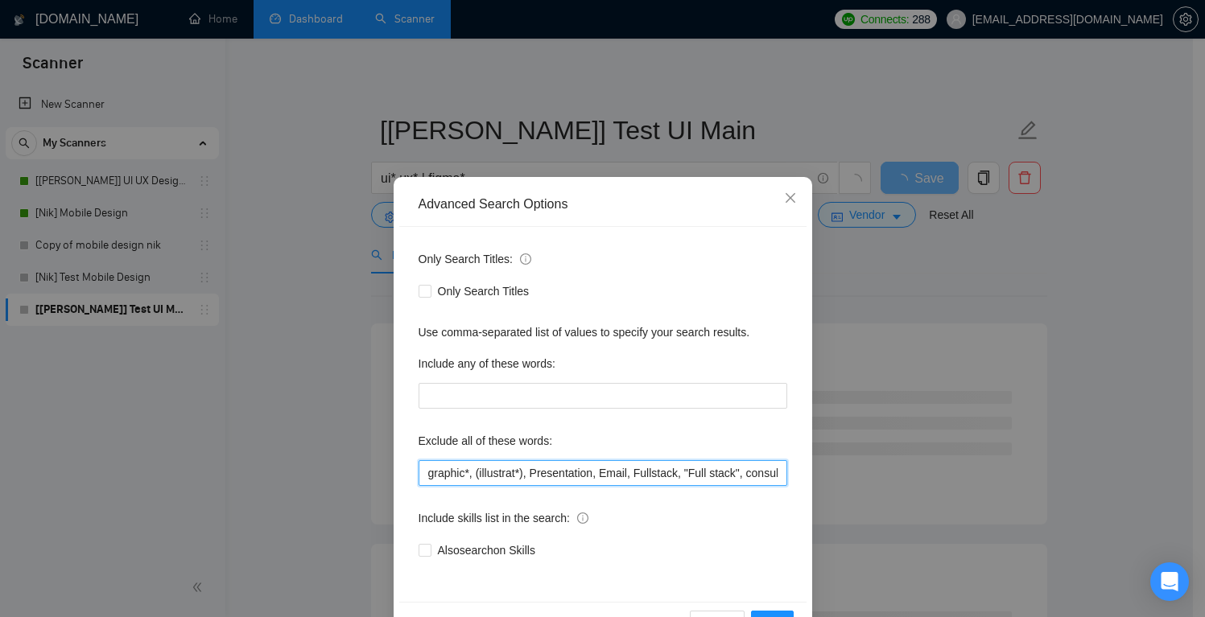
type input "graphic*, (illustrat*), Presentation, Email, Fullstack, "Full stack", consult*,…"
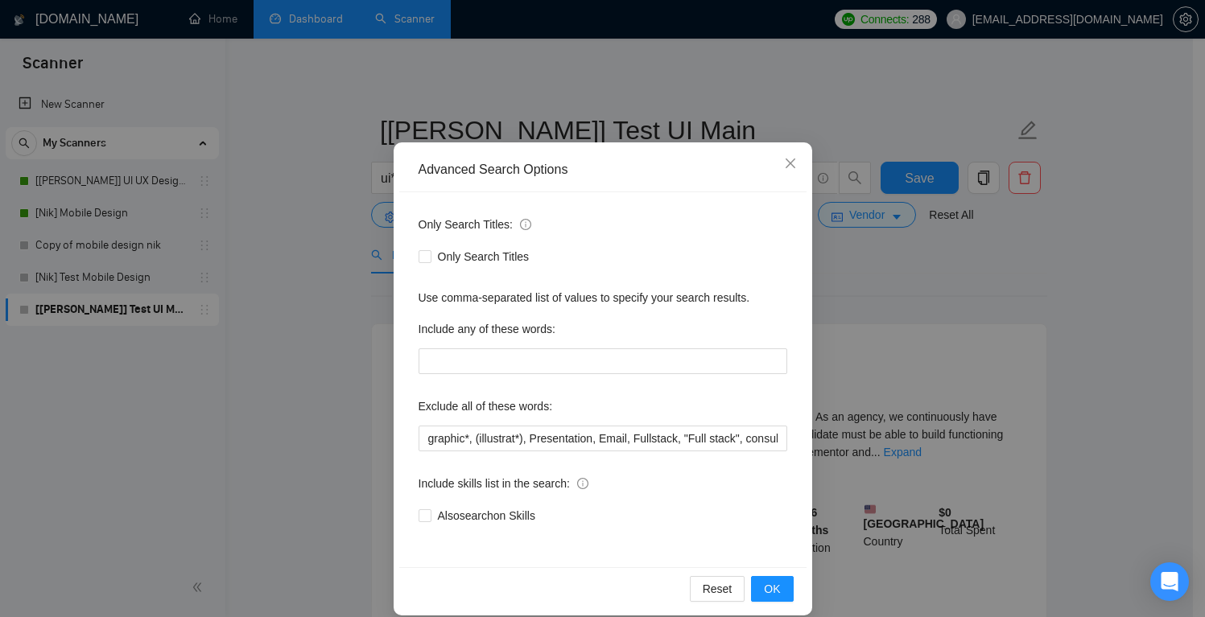
scroll to position [52, 0]
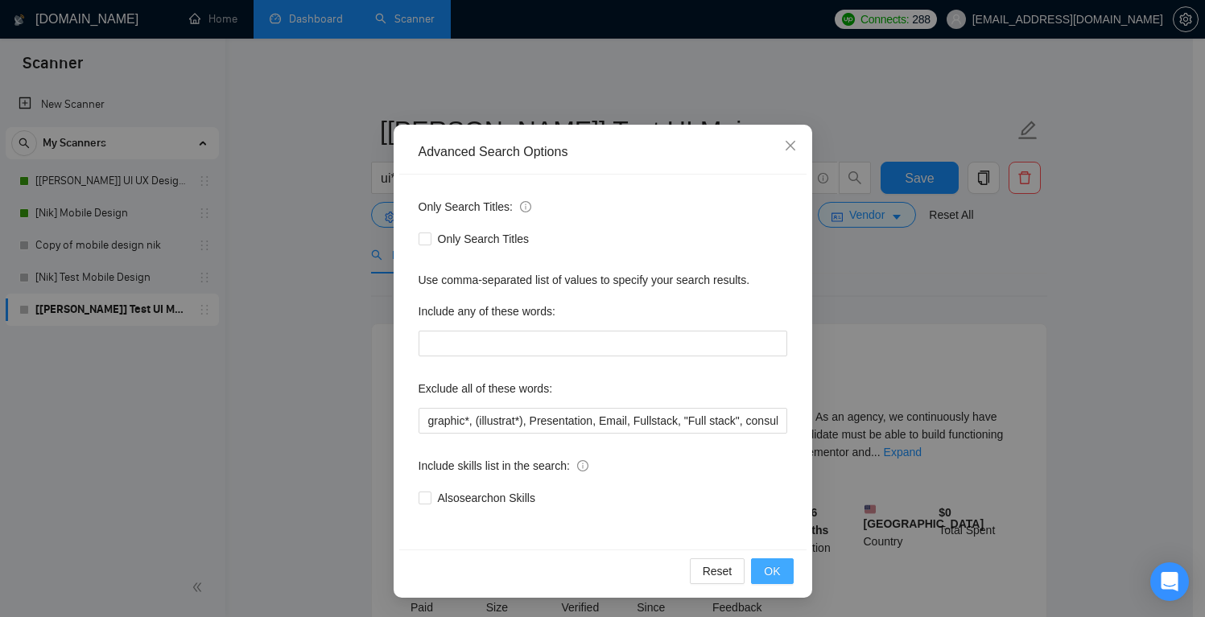
click at [776, 574] on button "OK" at bounding box center [772, 572] width 42 height 26
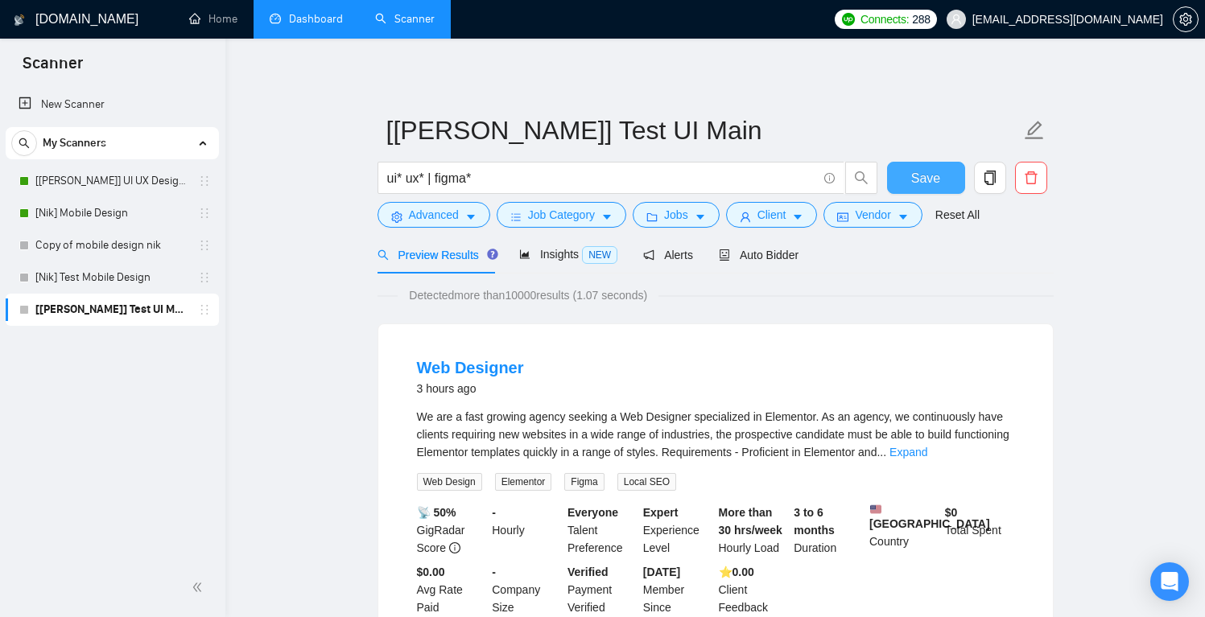
click at [940, 182] on button "Save" at bounding box center [926, 178] width 78 height 32
click at [785, 213] on span "Client" at bounding box center [772, 215] width 29 height 18
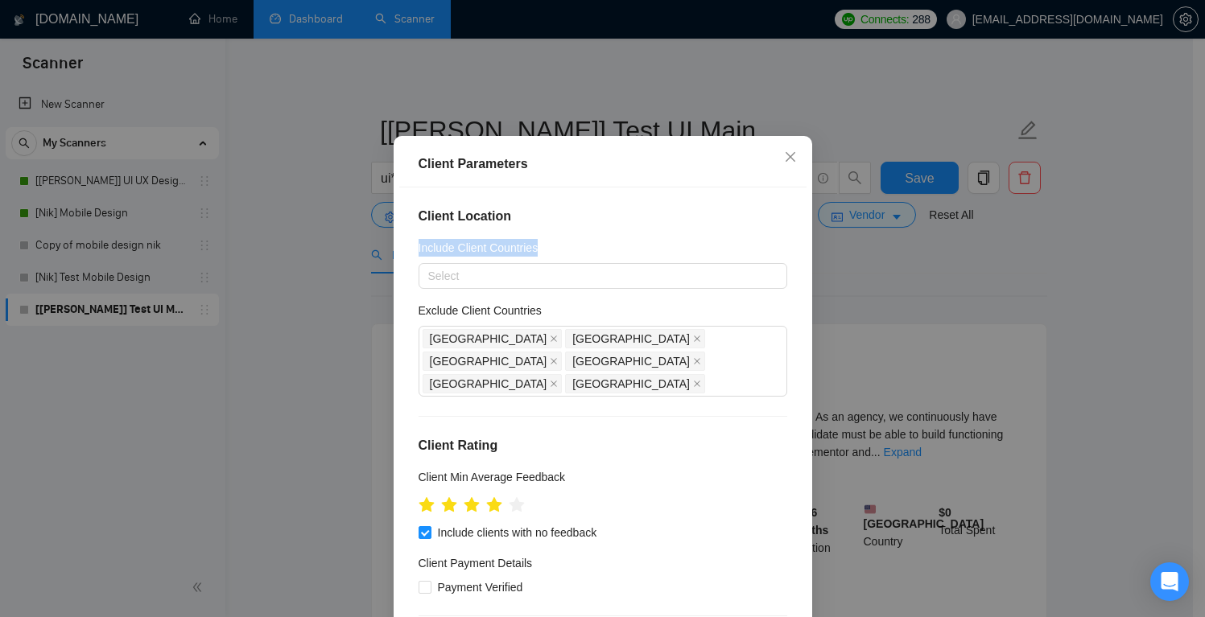
drag, startPoint x: 558, startPoint y: 280, endPoint x: 397, endPoint y: 281, distance: 161.0
click at [399, 281] on div "Client Location Include Client Countries Select Exclude Client Countries India …" at bounding box center [602, 404] width 407 height 432
click at [602, 262] on div "Client Location Include Client Countries Select Exclude Client Countries India …" at bounding box center [602, 404] width 407 height 432
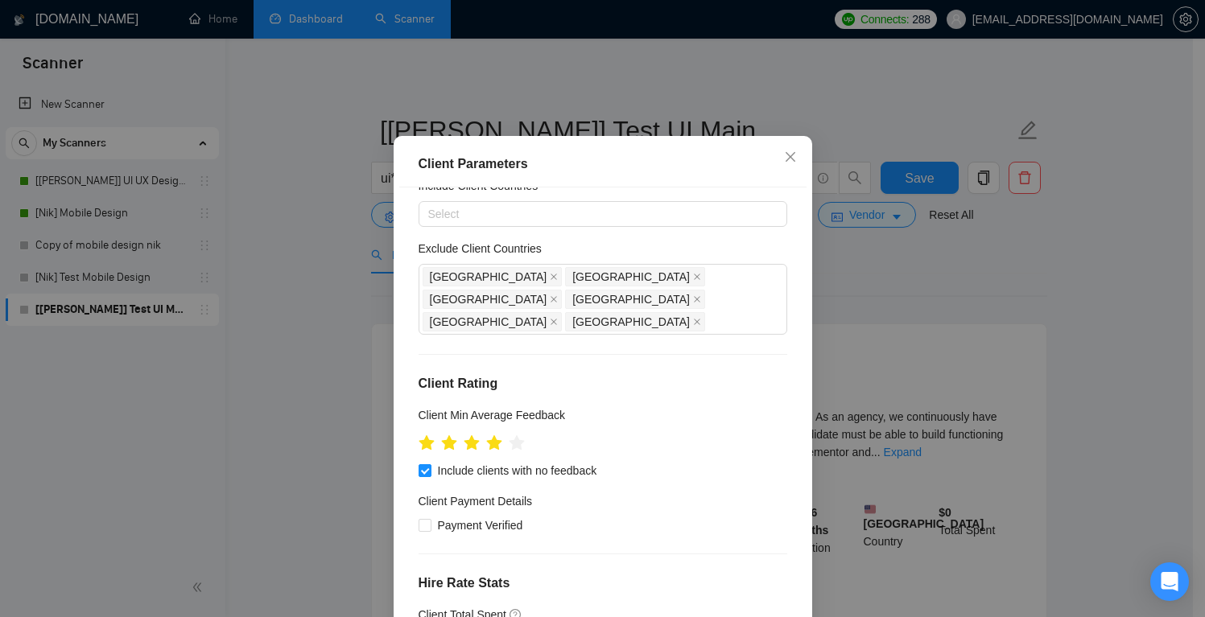
scroll to position [70, 0]
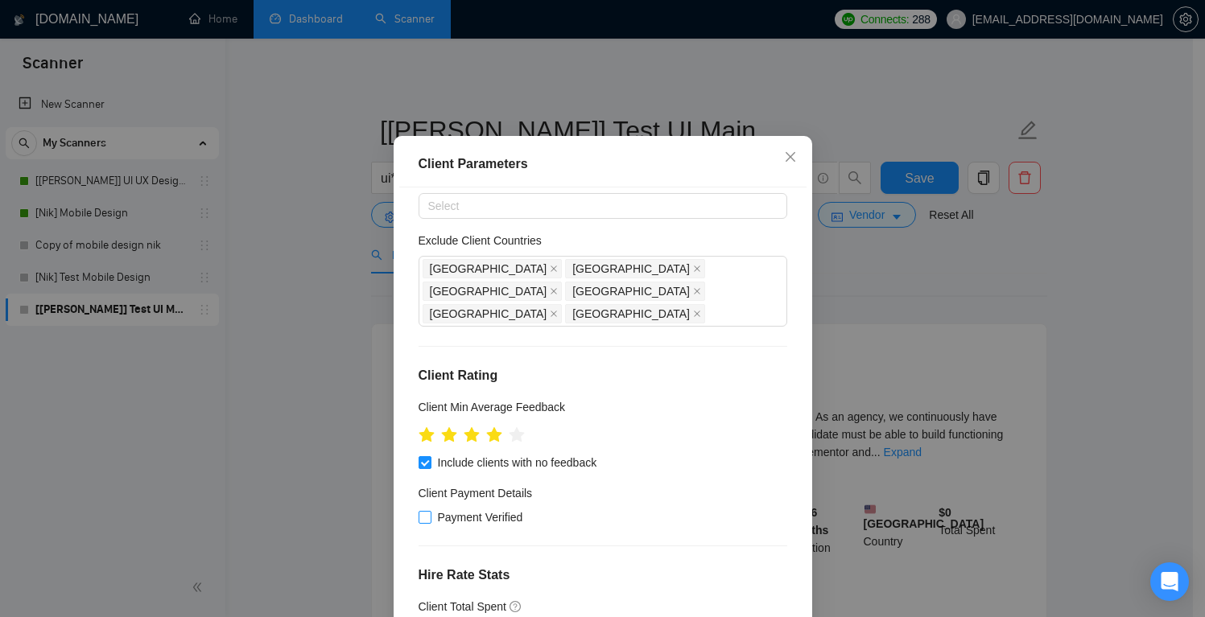
click at [432, 527] on span "Payment Verified" at bounding box center [481, 518] width 98 height 18
click at [426, 522] on input "Payment Verified" at bounding box center [424, 516] width 11 height 11
checkbox input "true"
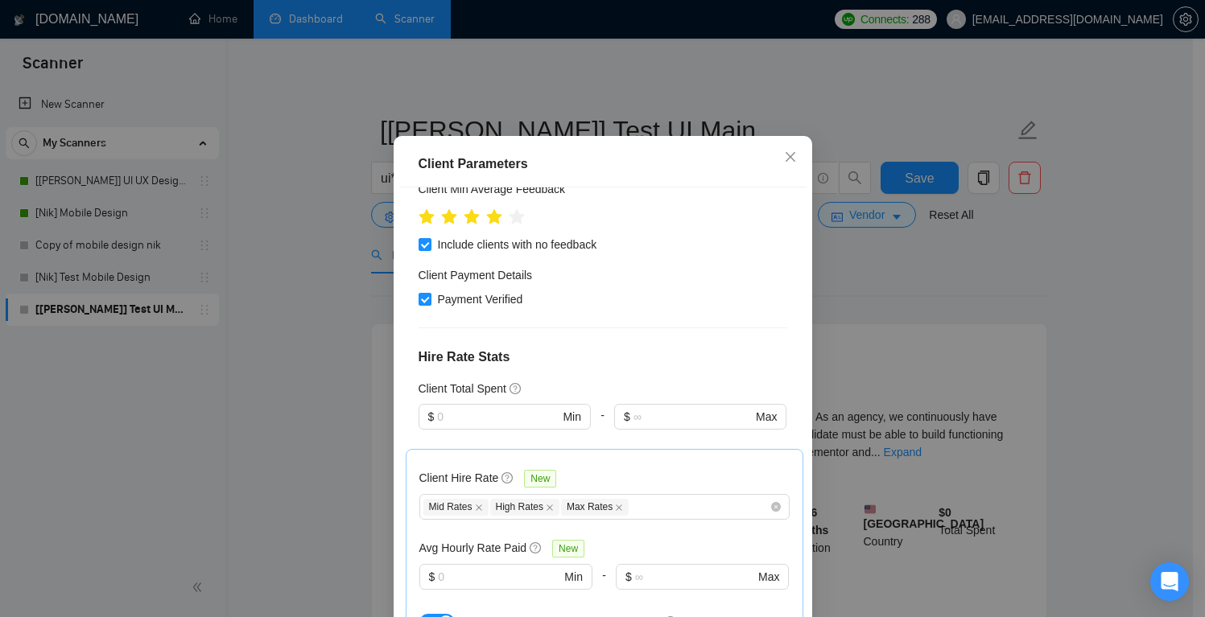
scroll to position [299, 0]
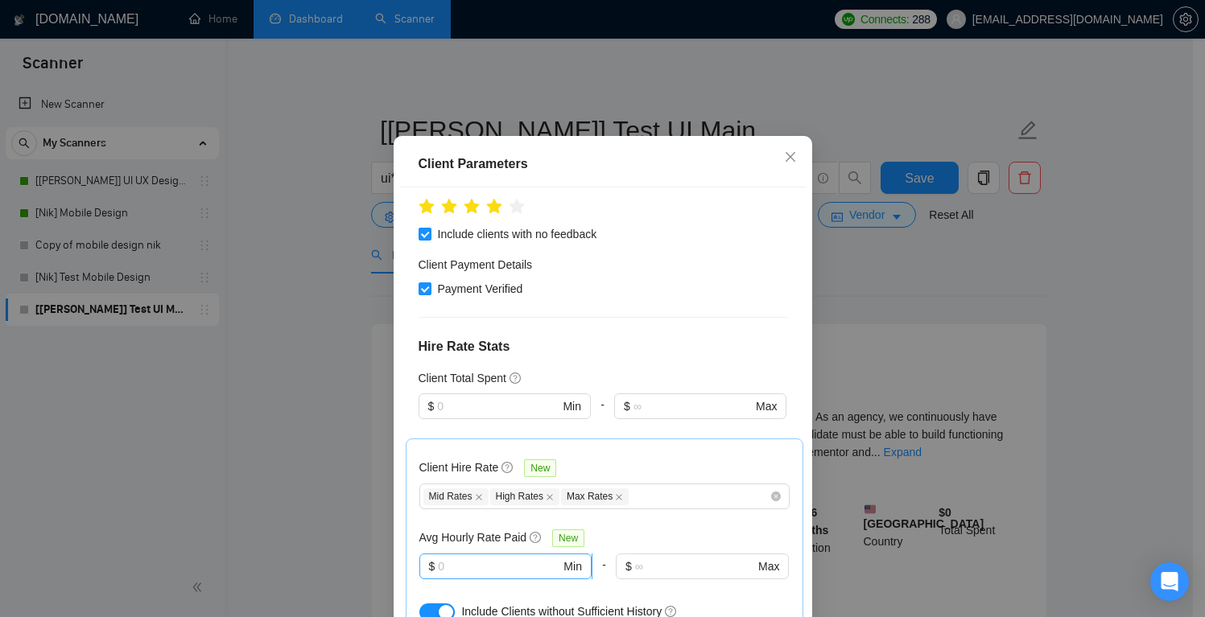
click at [503, 576] on input "text" at bounding box center [499, 567] width 122 height 18
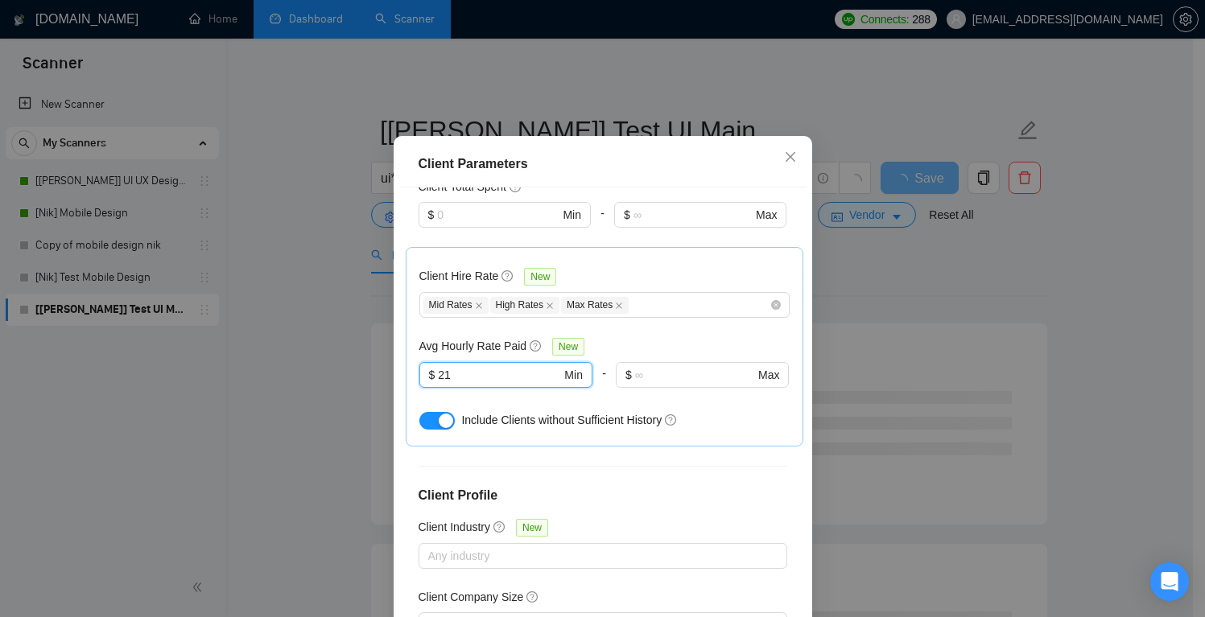
scroll to position [545, 0]
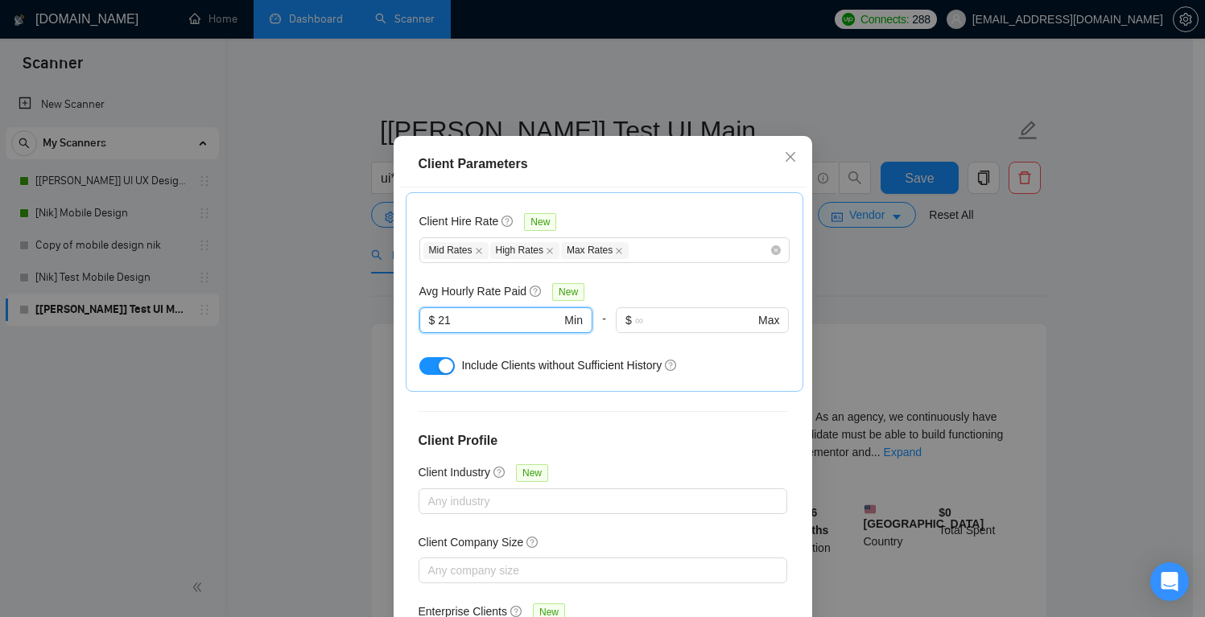
type input "21"
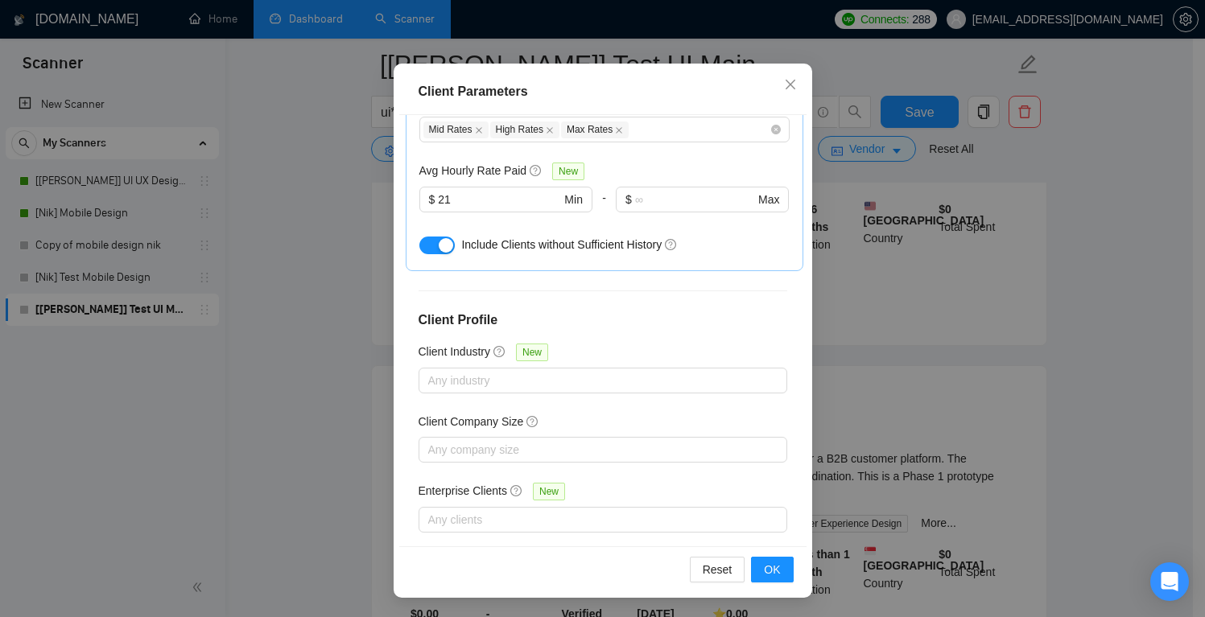
scroll to position [105, 0]
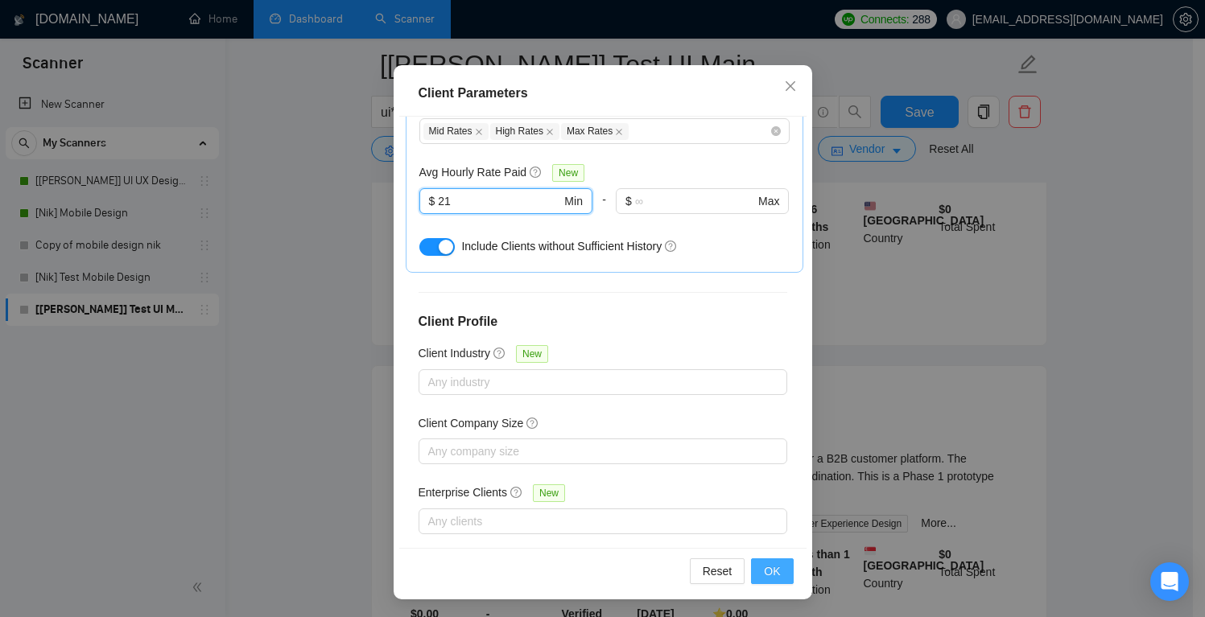
click at [773, 579] on span "OK" at bounding box center [772, 572] width 16 height 18
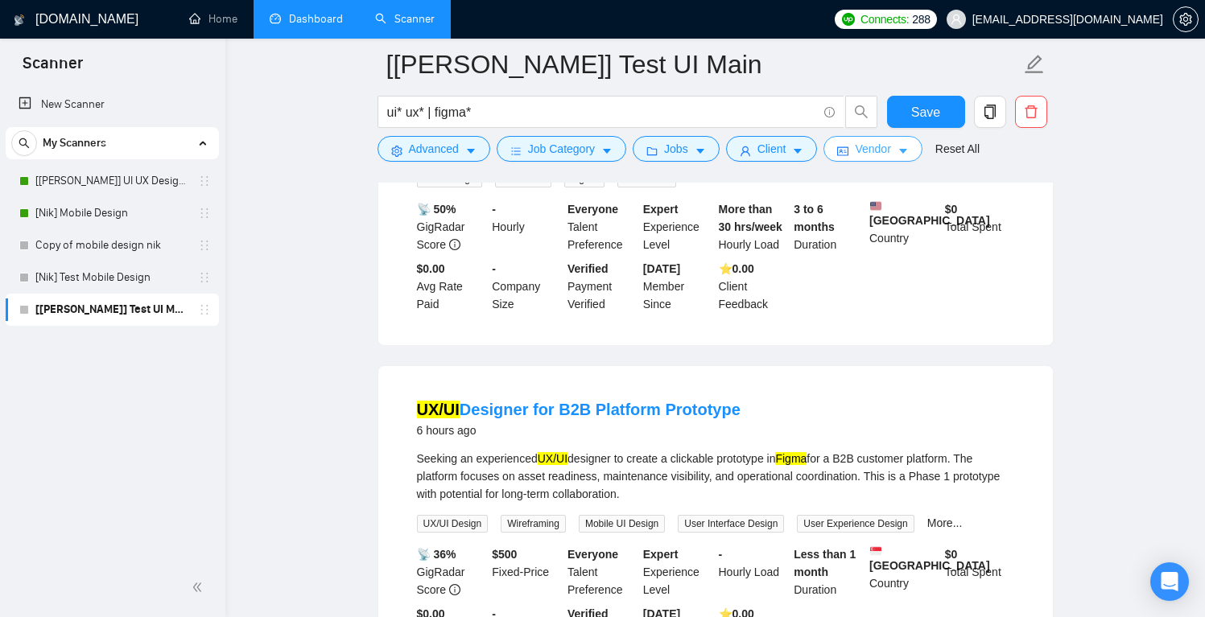
click at [881, 151] on span "Vendor" at bounding box center [872, 149] width 35 height 18
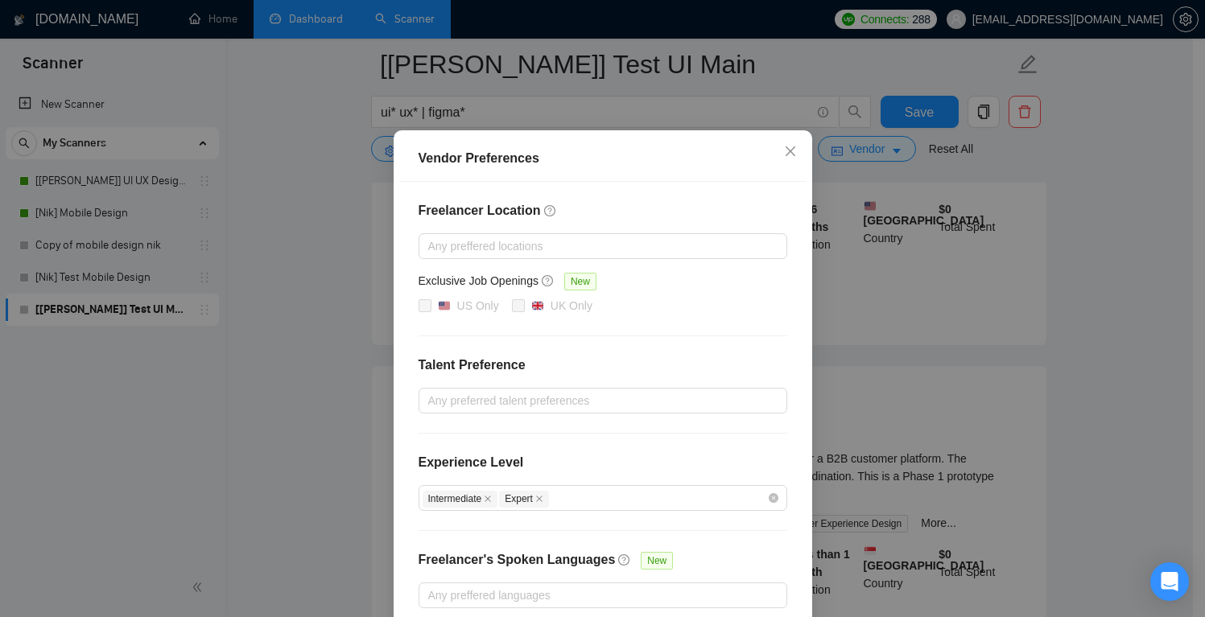
scroll to position [109, 0]
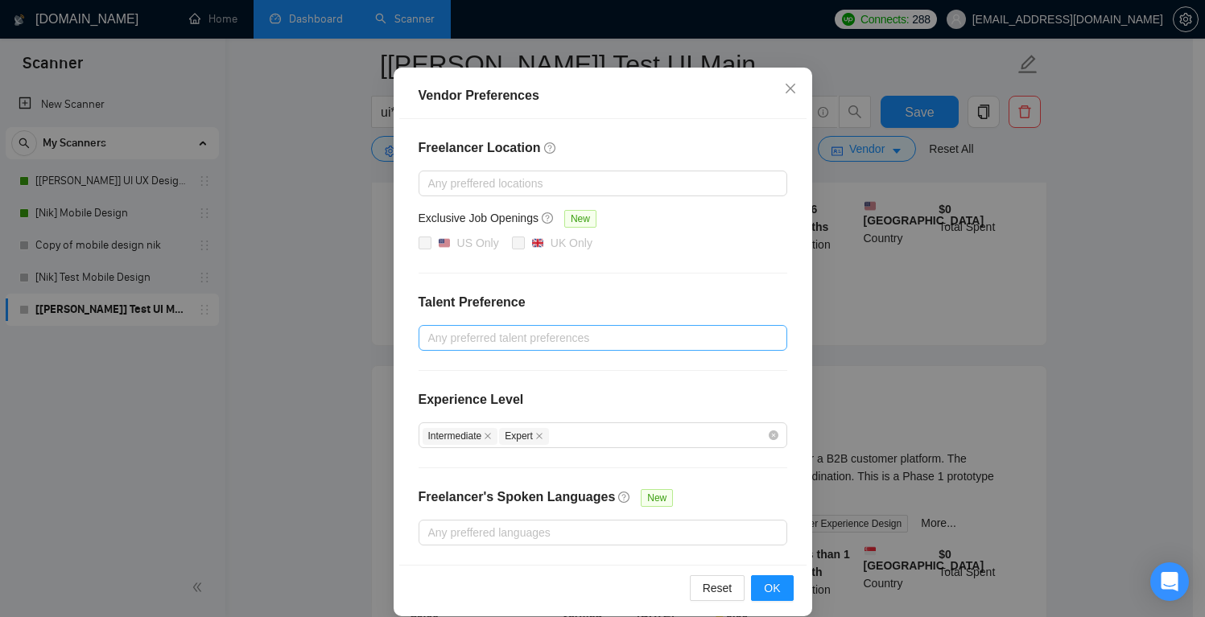
click at [511, 339] on div at bounding box center [595, 337] width 345 height 19
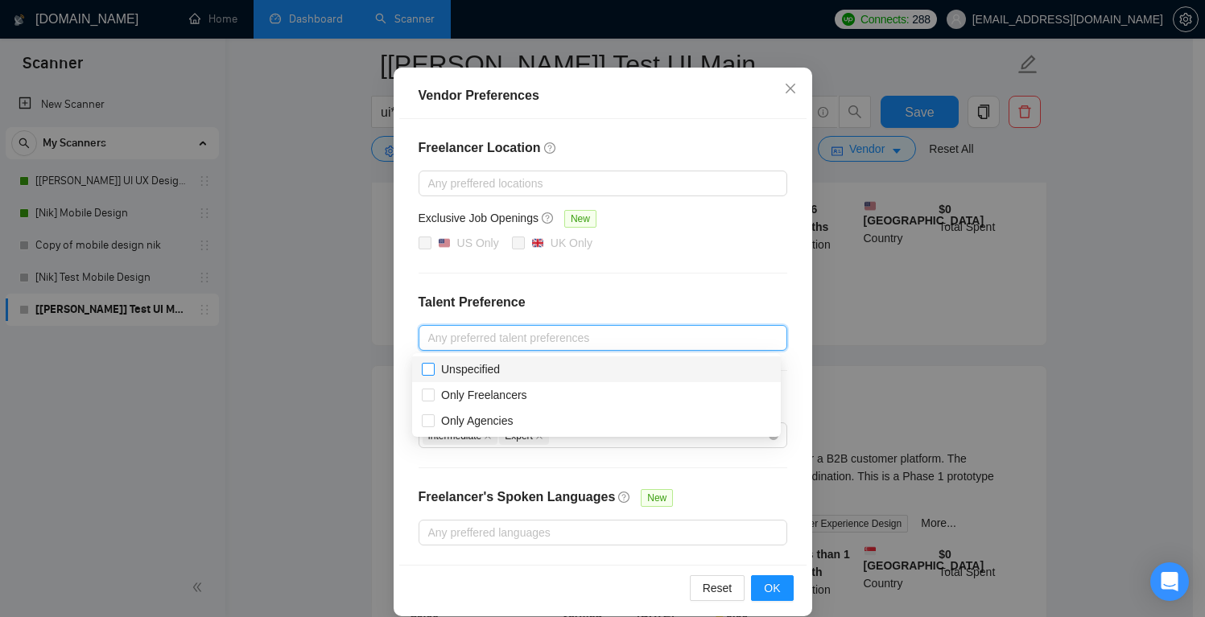
click at [431, 370] on input "Unspecified" at bounding box center [427, 368] width 11 height 11
checkbox input "true"
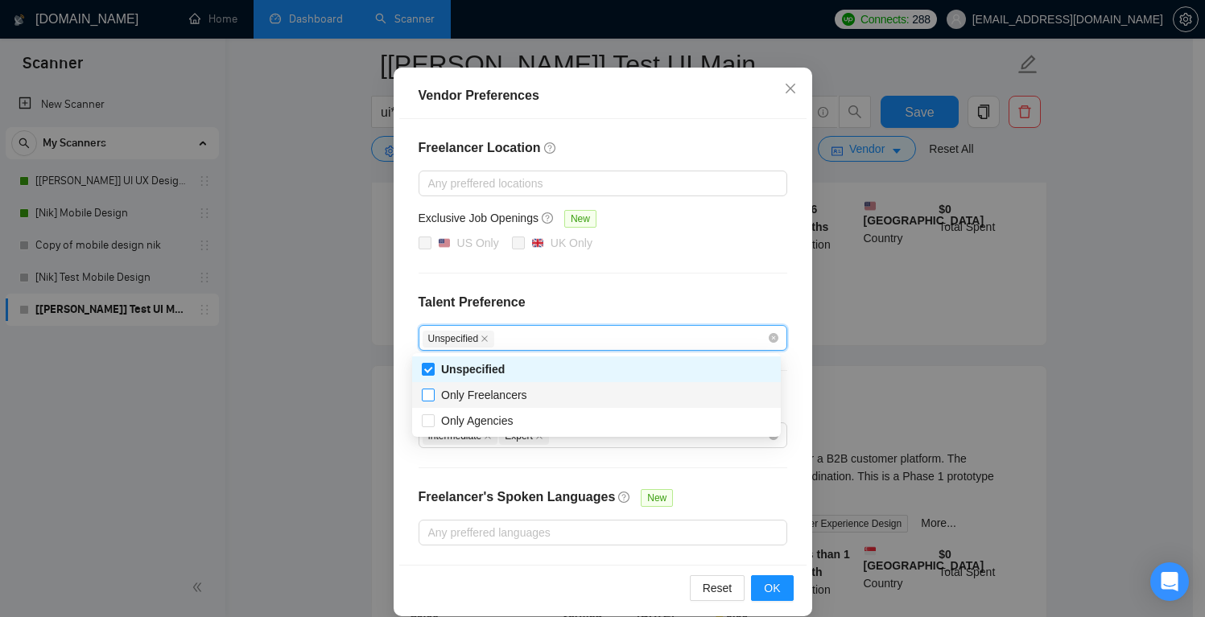
click at [428, 394] on input "Only Freelancers" at bounding box center [427, 394] width 11 height 11
checkbox input "true"
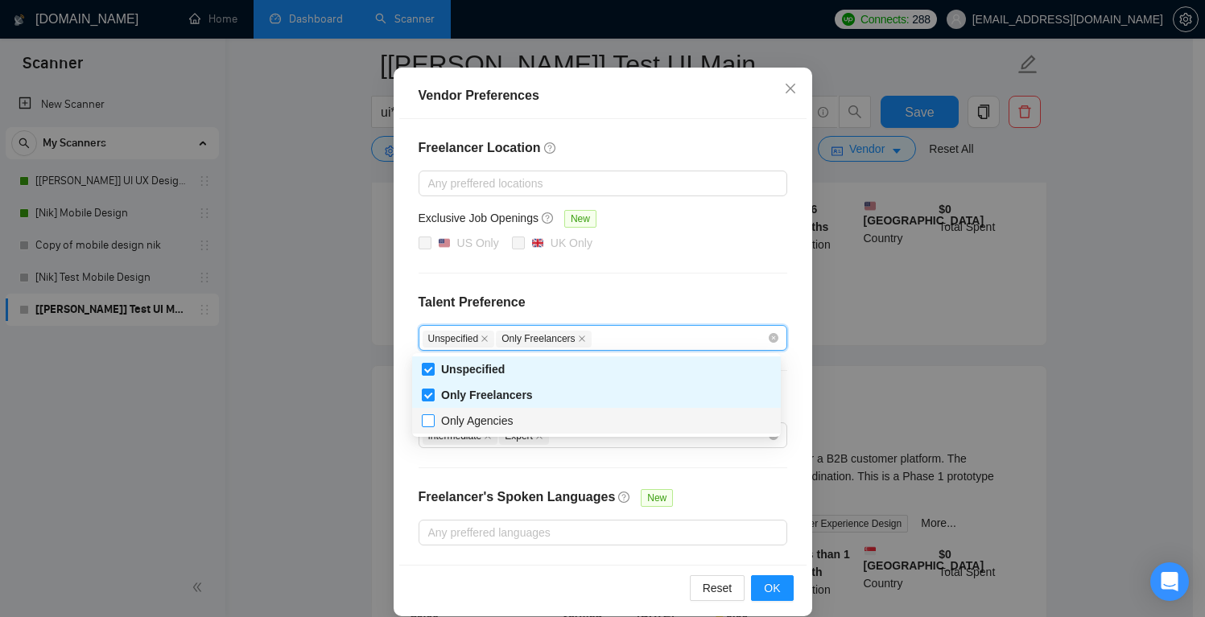
click at [423, 422] on input "Only Agencies" at bounding box center [427, 420] width 11 height 11
checkbox input "true"
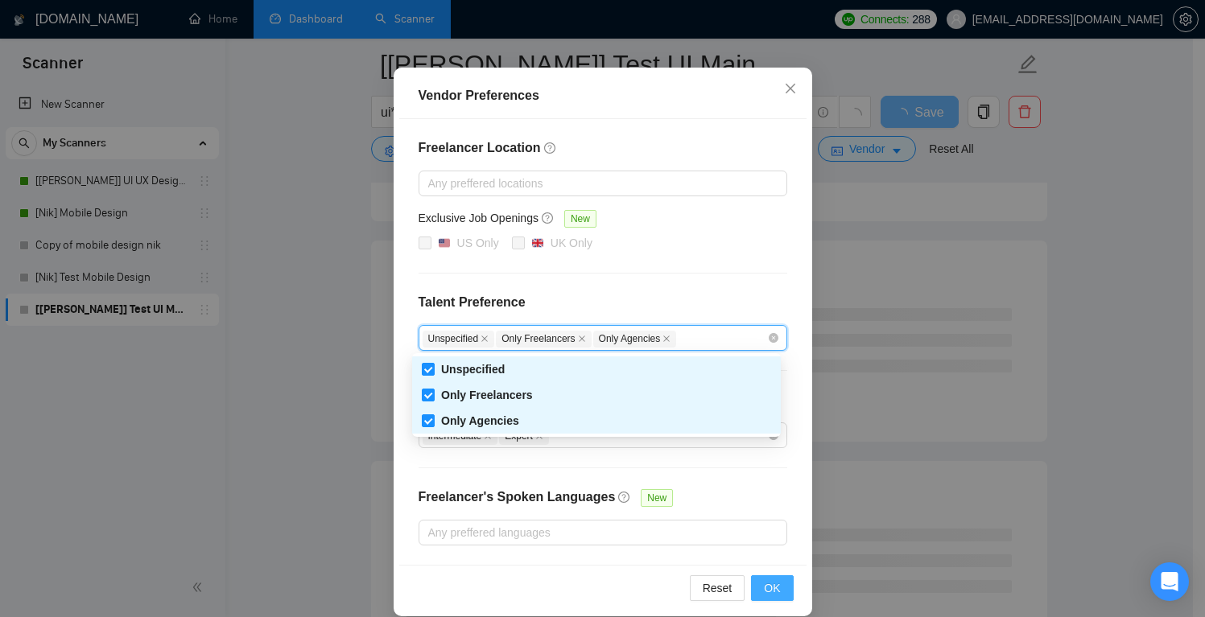
click at [755, 585] on button "OK" at bounding box center [772, 589] width 42 height 26
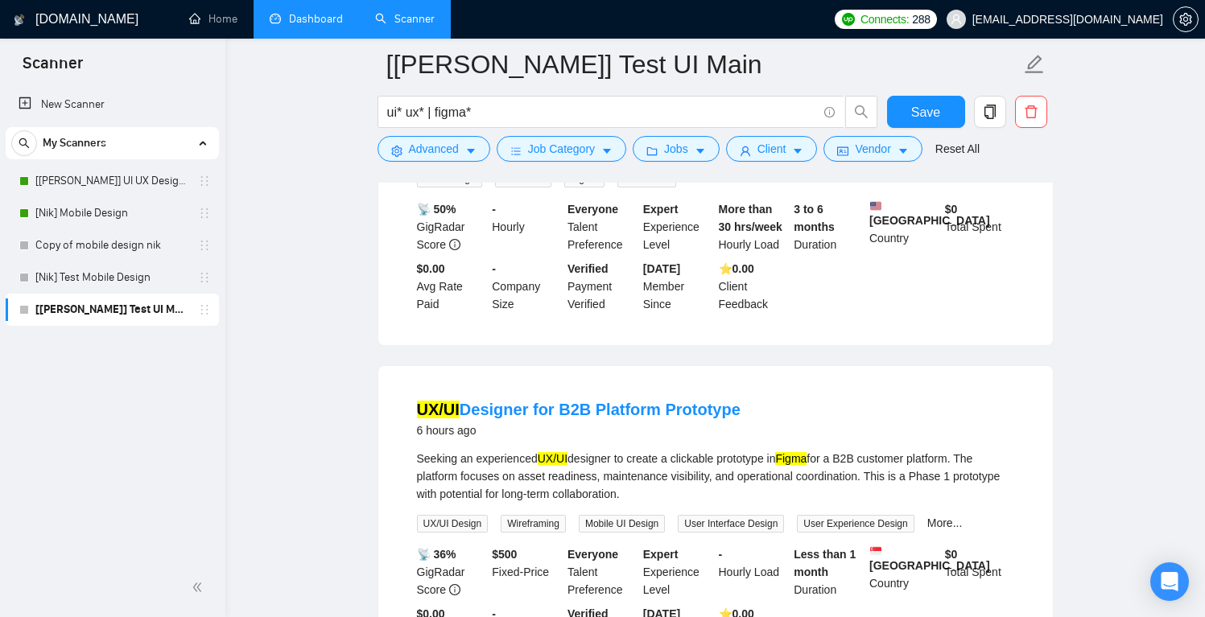
scroll to position [0, 0]
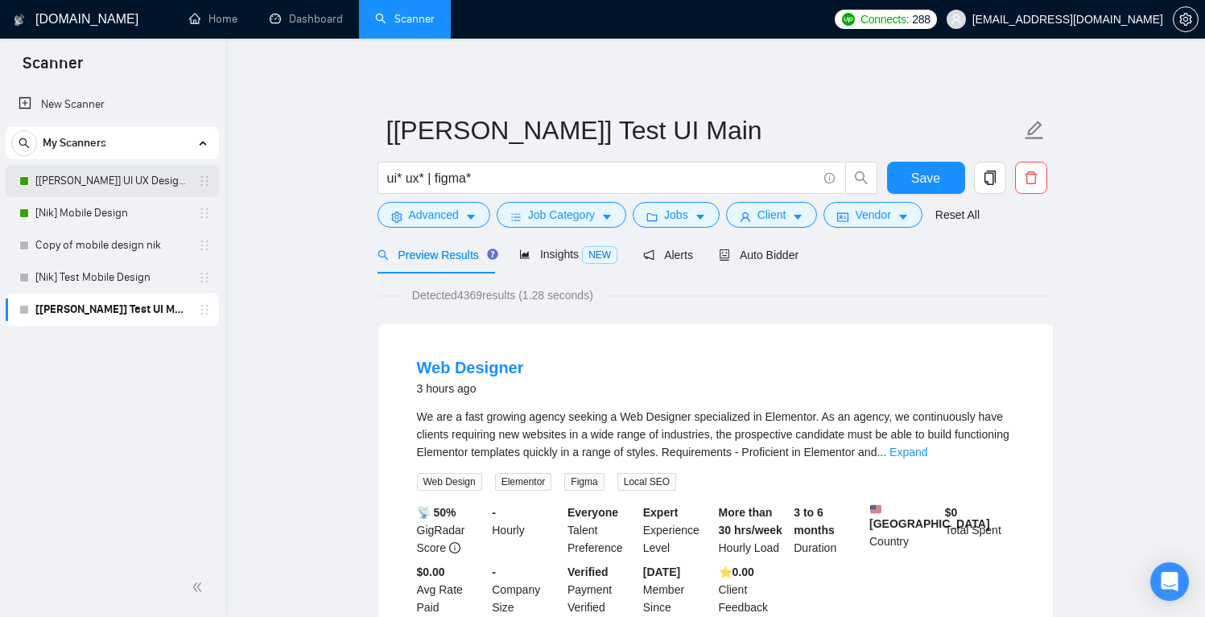
click at [110, 184] on link "[[PERSON_NAME]] UI UX Design Main" at bounding box center [111, 181] width 153 height 32
click at [931, 186] on span "Save" at bounding box center [925, 178] width 29 height 20
click at [146, 176] on link "[[PERSON_NAME]] UI UX Design Main" at bounding box center [111, 181] width 153 height 32
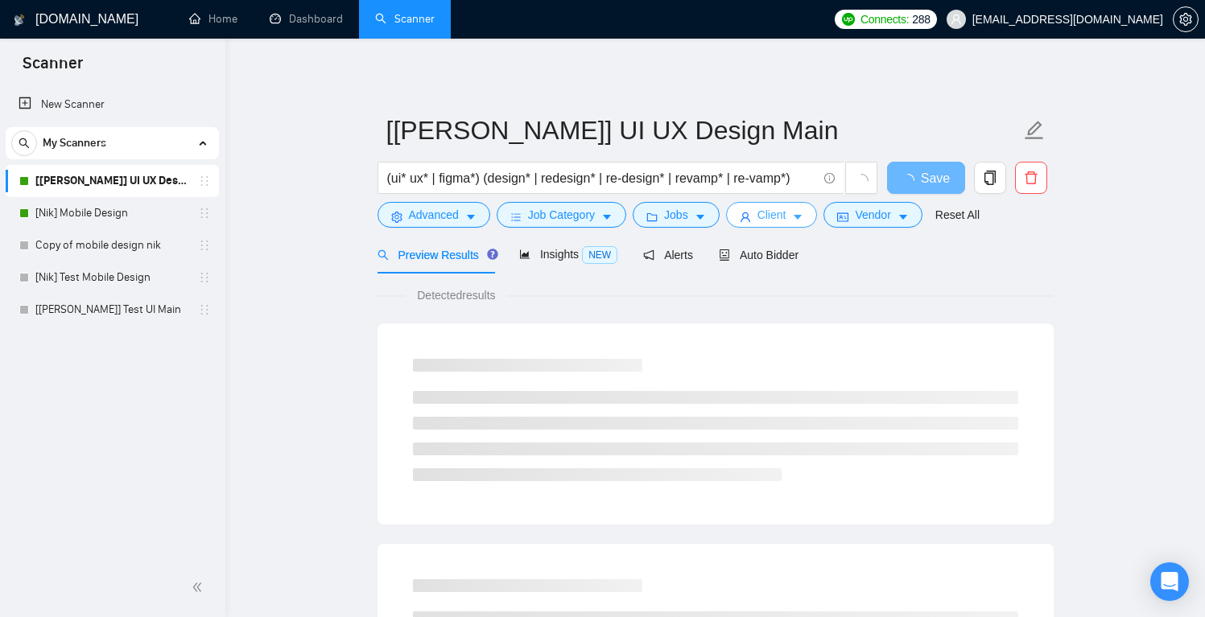
click at [780, 215] on span "Client" at bounding box center [772, 215] width 29 height 18
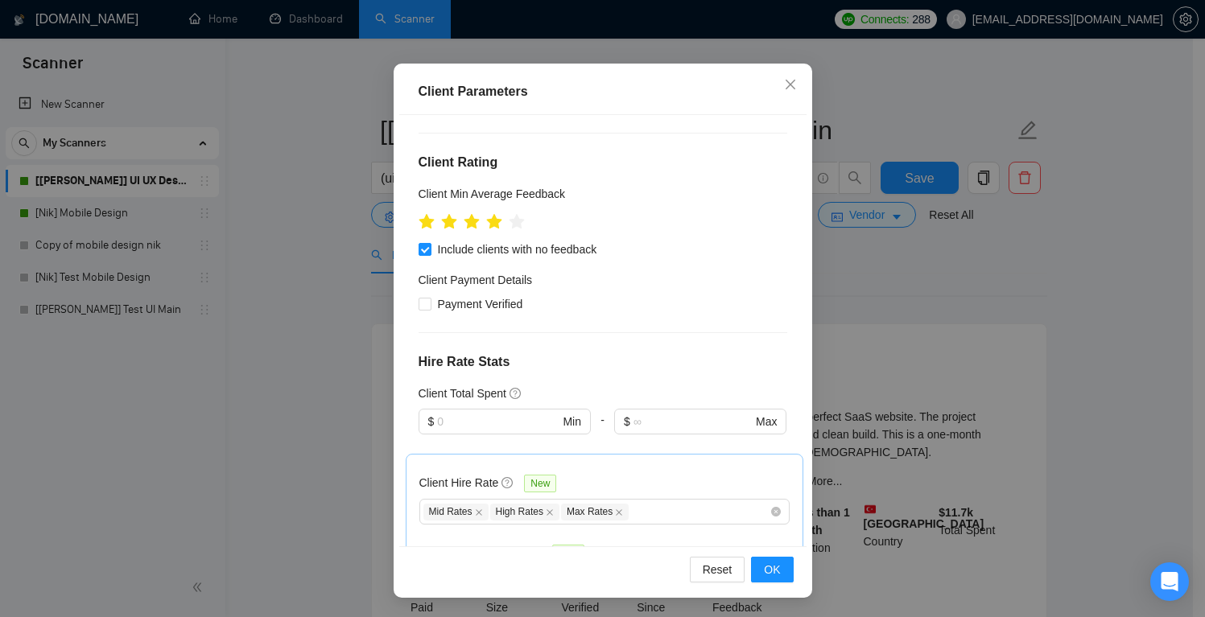
scroll to position [210, 0]
click at [513, 296] on span "Payment Verified" at bounding box center [481, 305] width 98 height 18
click at [430, 299] on input "Payment Verified" at bounding box center [424, 304] width 11 height 11
checkbox input "true"
click at [775, 569] on button "OK" at bounding box center [772, 570] width 42 height 26
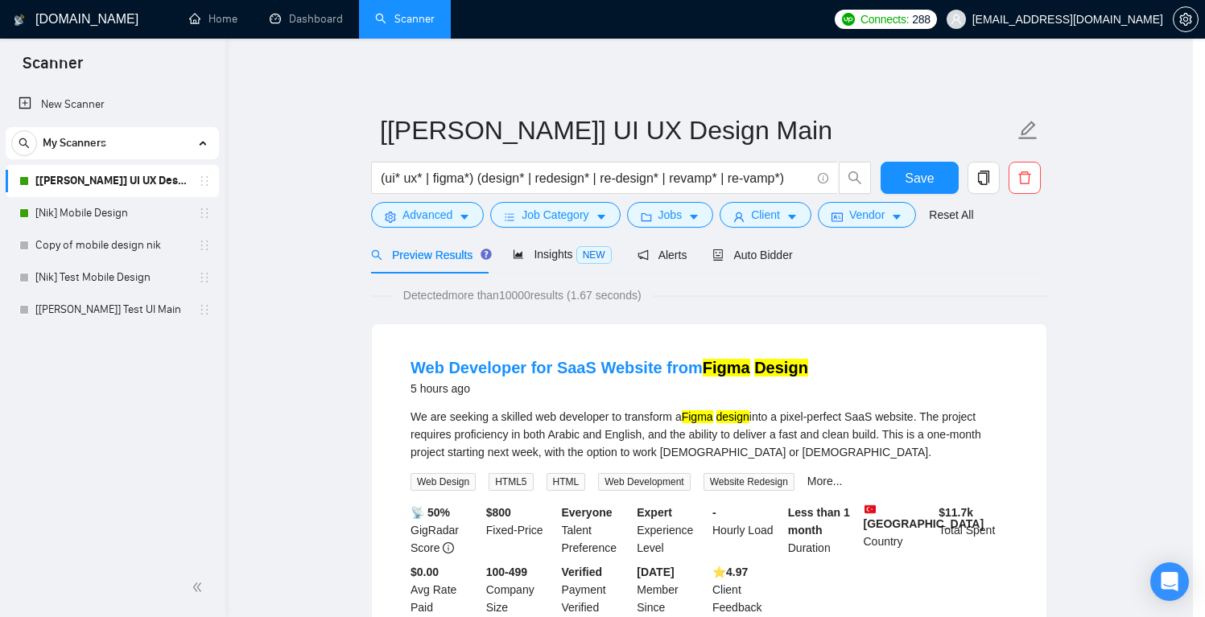
scroll to position [34, 0]
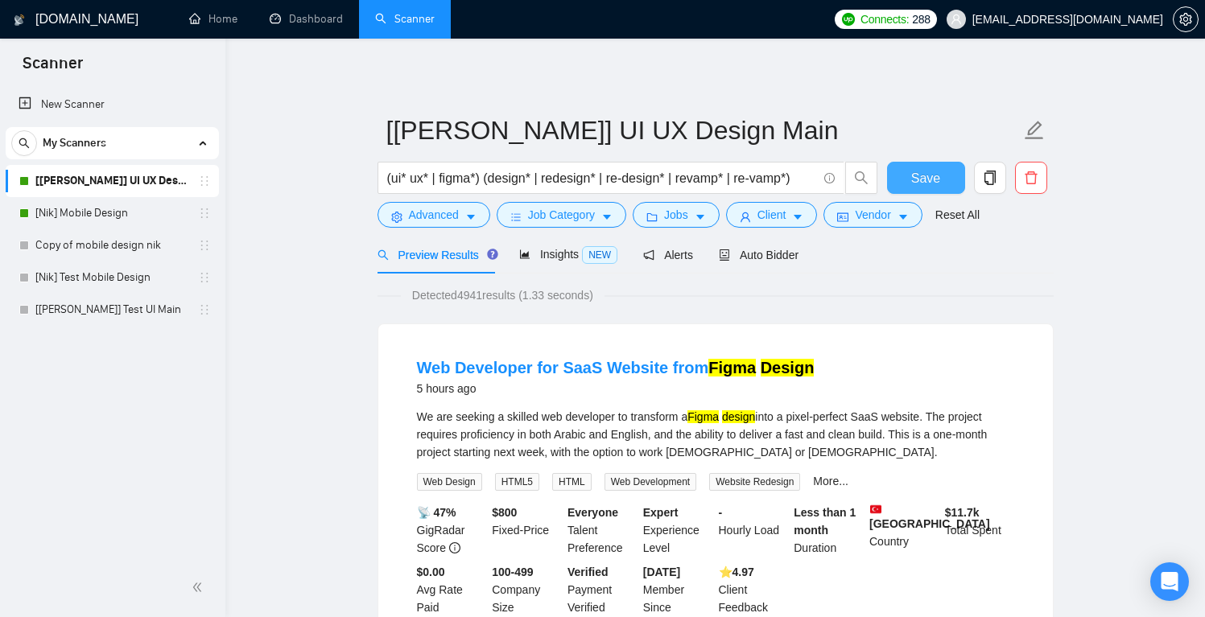
click at [932, 186] on span "Save" at bounding box center [925, 178] width 29 height 20
click at [107, 213] on link "[Nik] Mobile Design" at bounding box center [111, 213] width 153 height 32
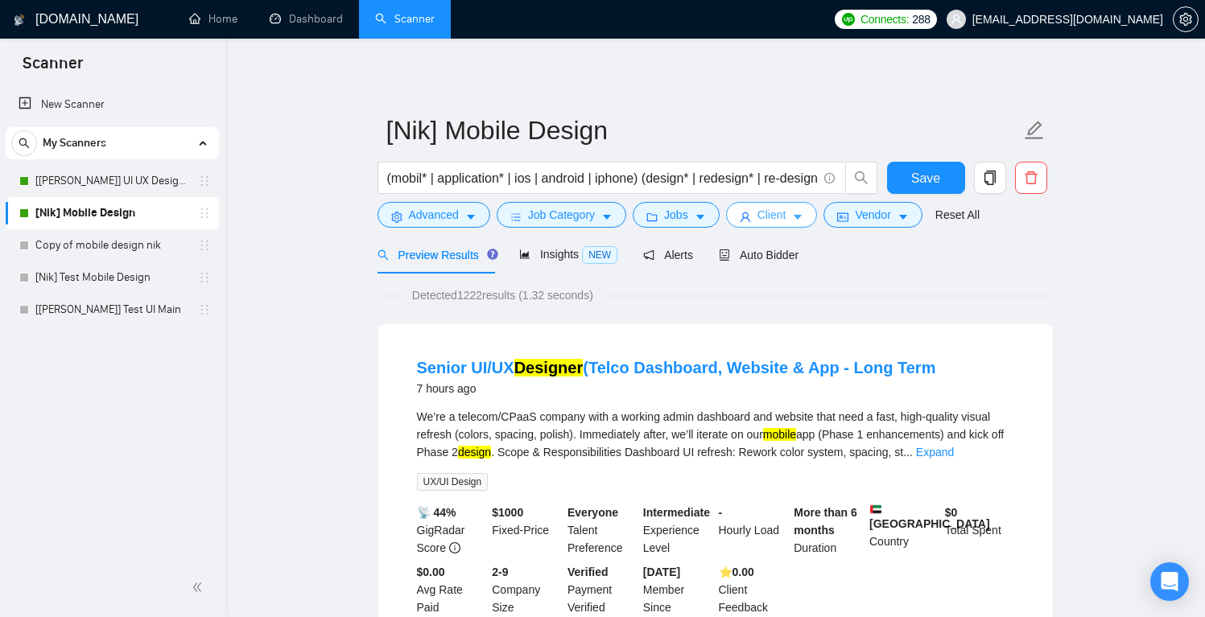
click at [782, 218] on span "Client" at bounding box center [772, 215] width 29 height 18
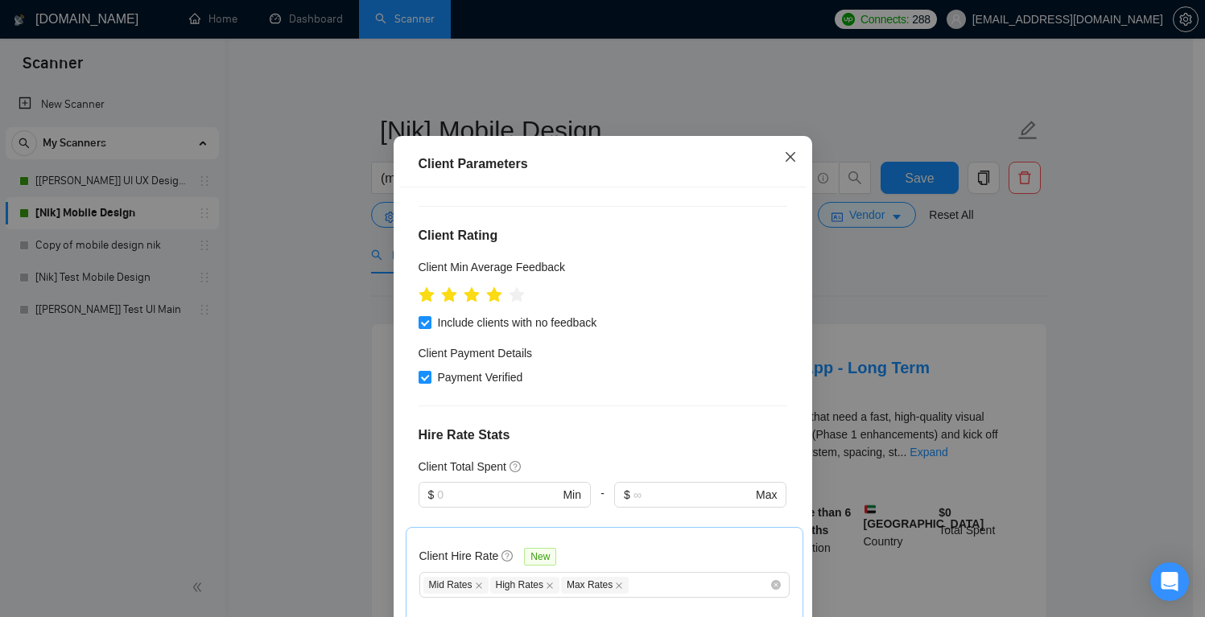
click at [785, 161] on icon "close" at bounding box center [790, 156] width 10 height 10
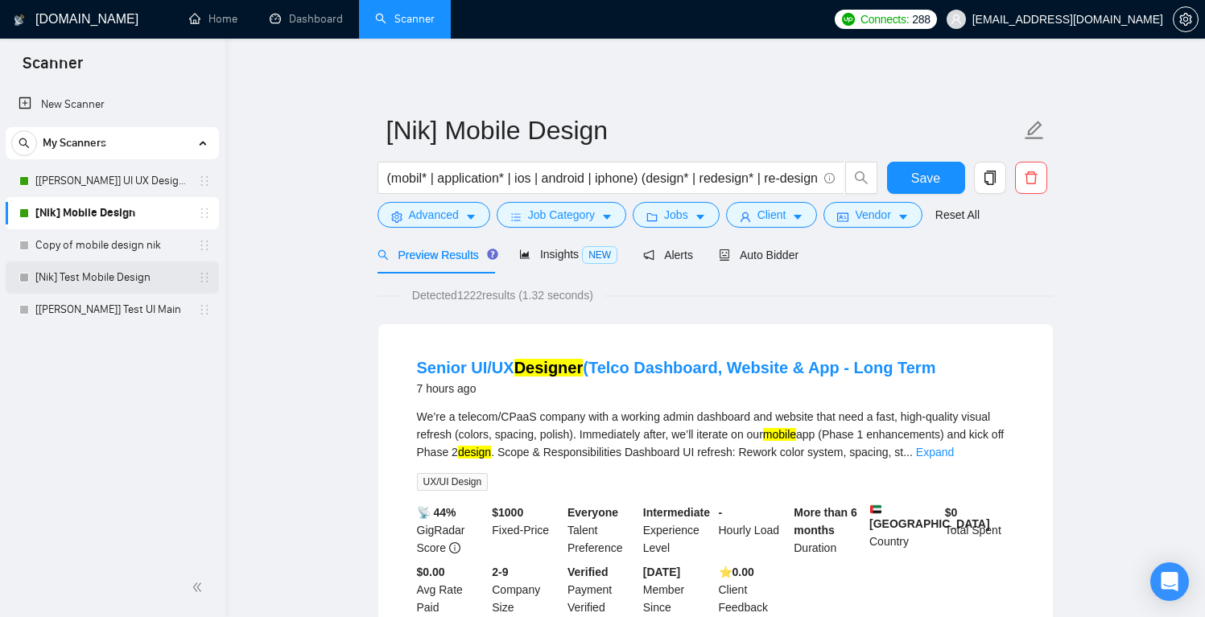
click at [140, 275] on link "[Nik] Test Mobile Design" at bounding box center [111, 278] width 153 height 32
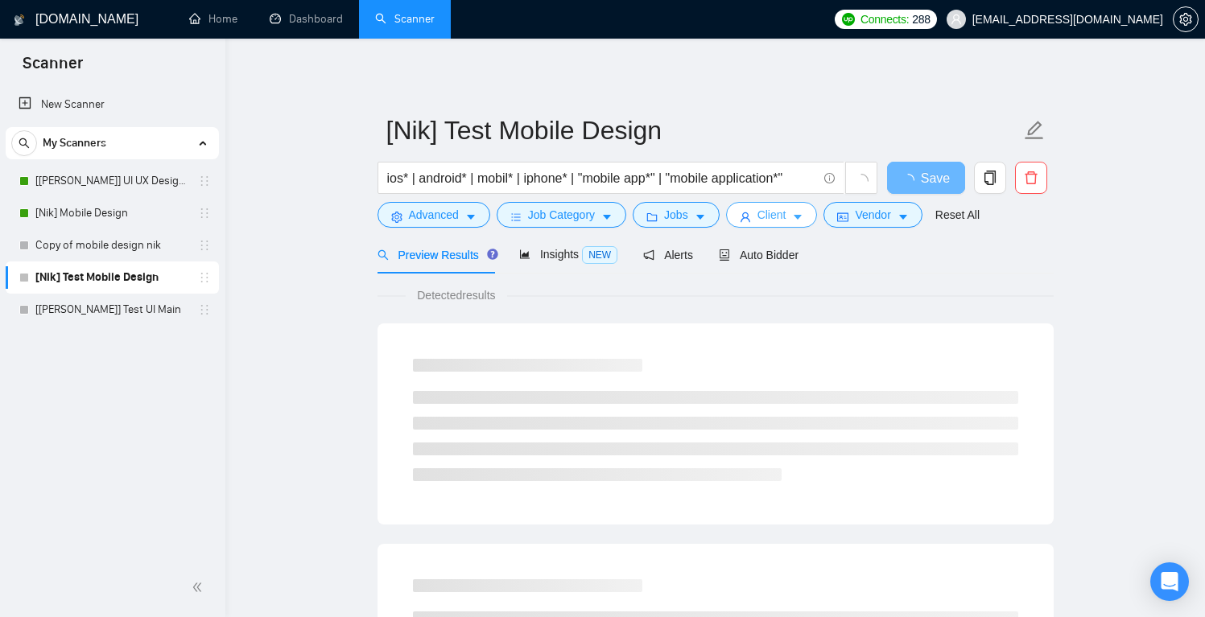
click at [769, 216] on span "Client" at bounding box center [772, 215] width 29 height 18
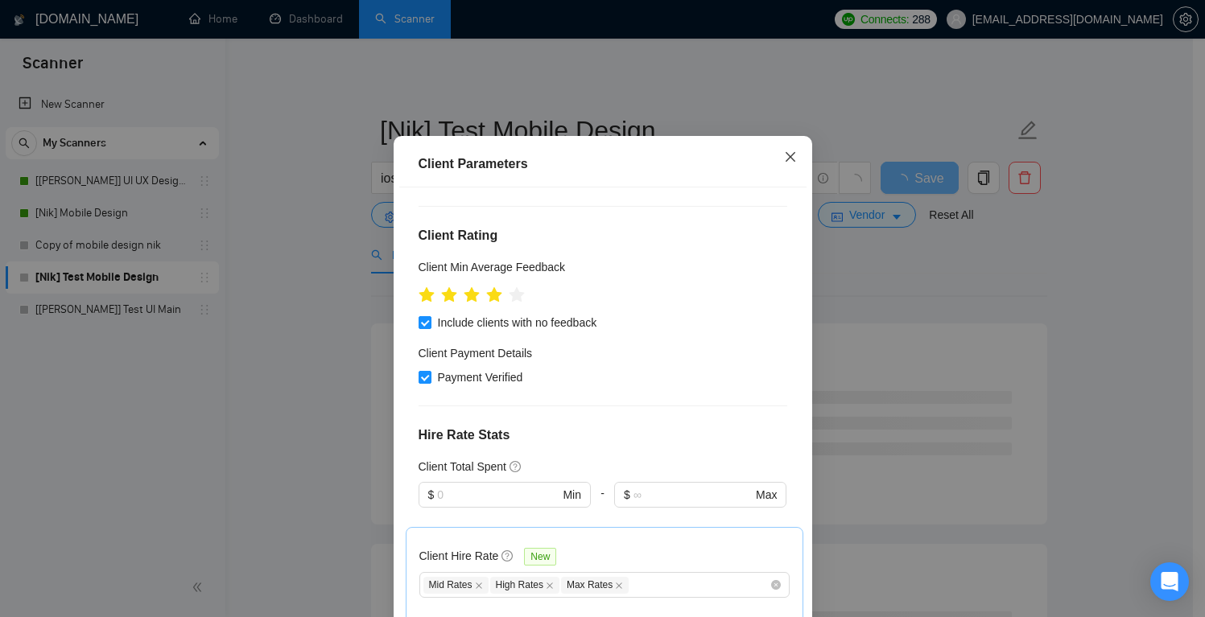
click at [790, 163] on icon "close" at bounding box center [790, 157] width 13 height 13
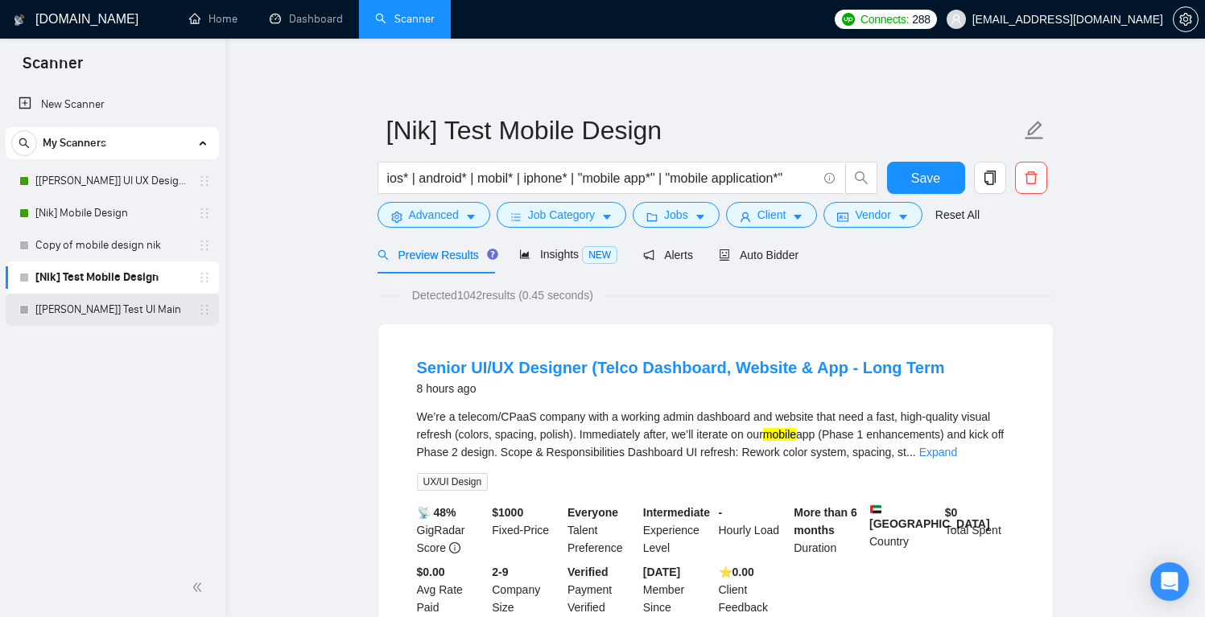
click at [130, 308] on link "[[PERSON_NAME]] Test UI Main" at bounding box center [111, 310] width 153 height 32
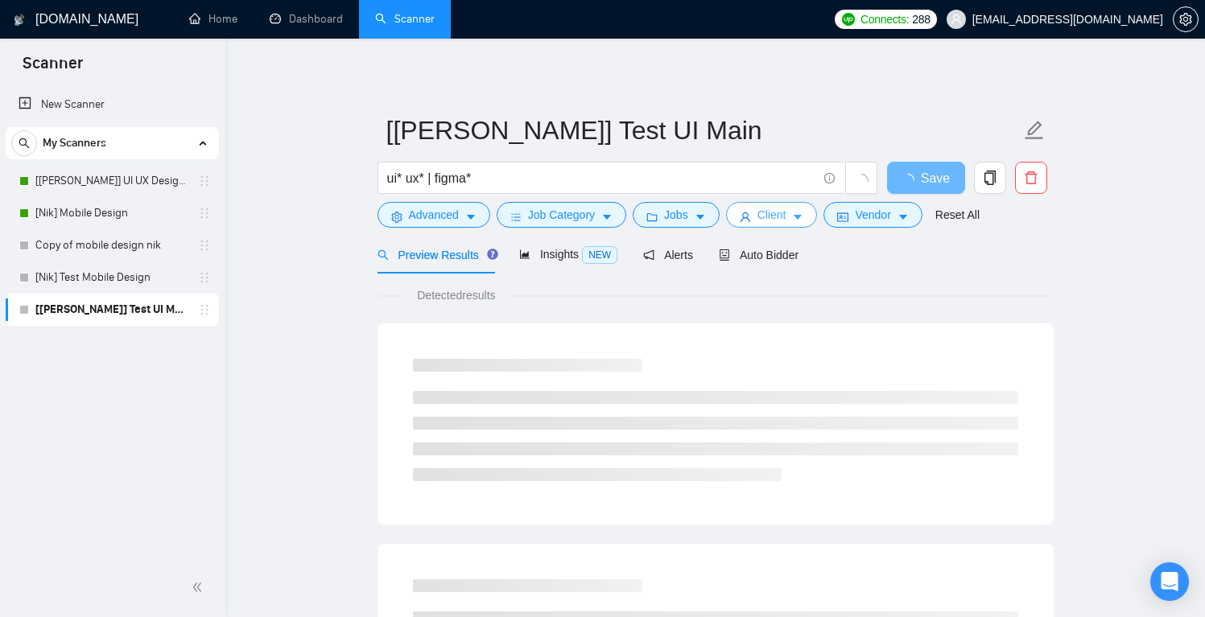
click at [776, 212] on span "Client" at bounding box center [772, 215] width 29 height 18
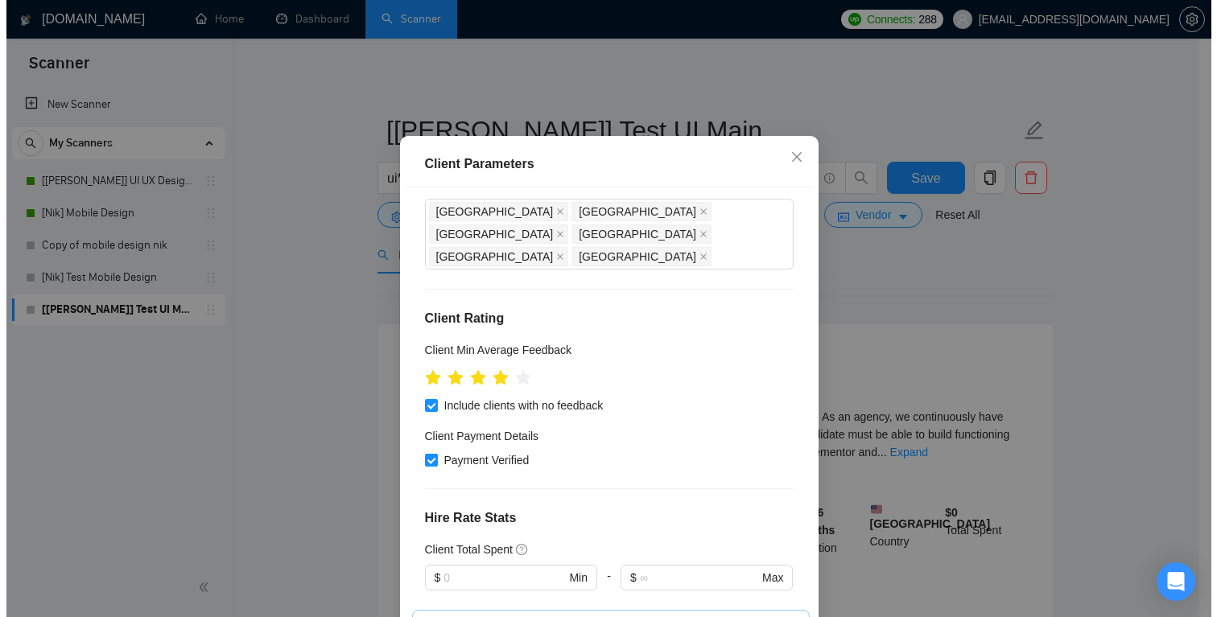
scroll to position [56, 0]
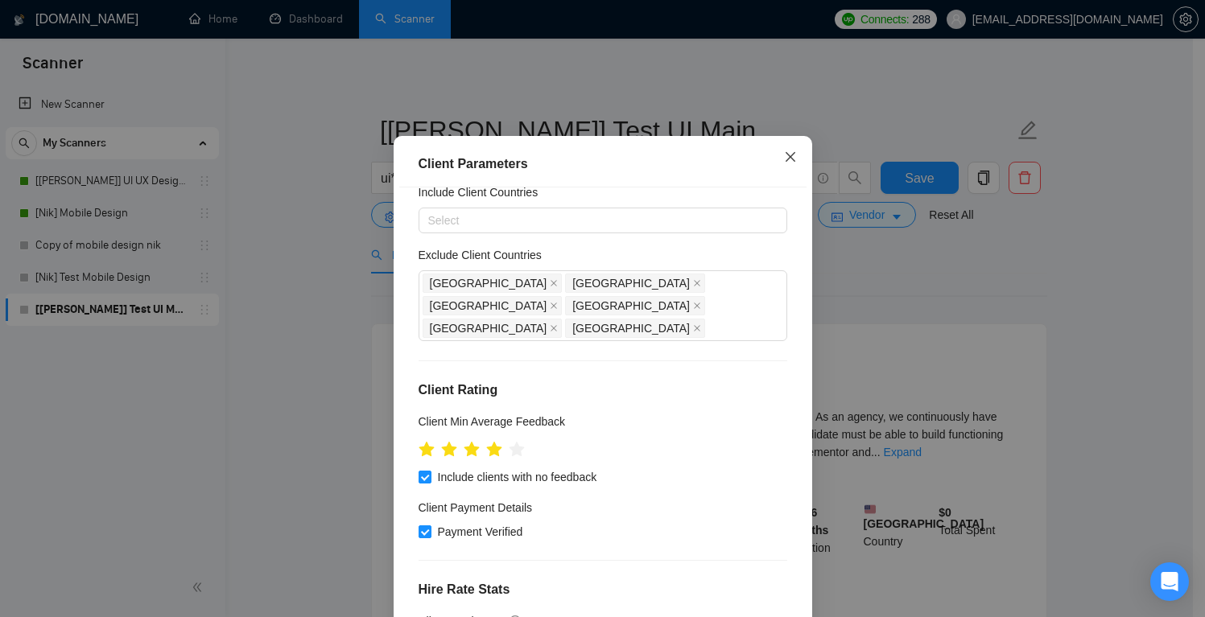
click at [789, 163] on icon "close" at bounding box center [790, 157] width 13 height 13
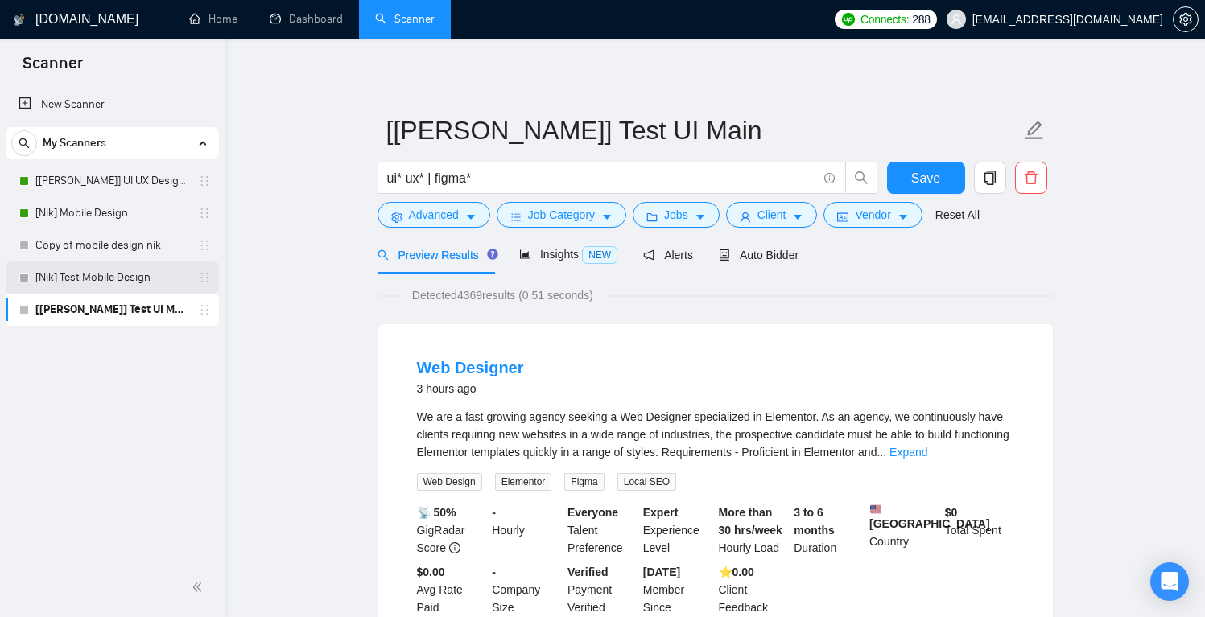
click at [154, 278] on link "[Nik] Test Mobile Design" at bounding box center [111, 278] width 153 height 32
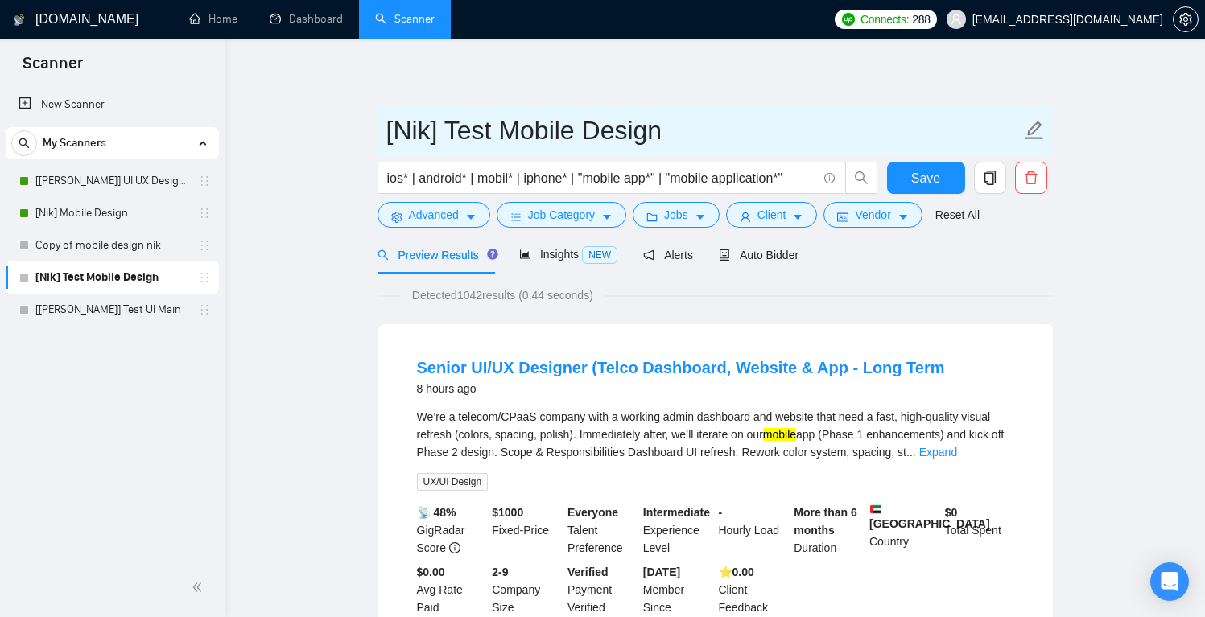
click at [1038, 127] on icon "edit" at bounding box center [1034, 130] width 19 height 19
click at [501, 132] on input "[Nik] Test Mobile Design" at bounding box center [703, 130] width 634 height 40
type input "[Nik] Test 01 Mobile Design"
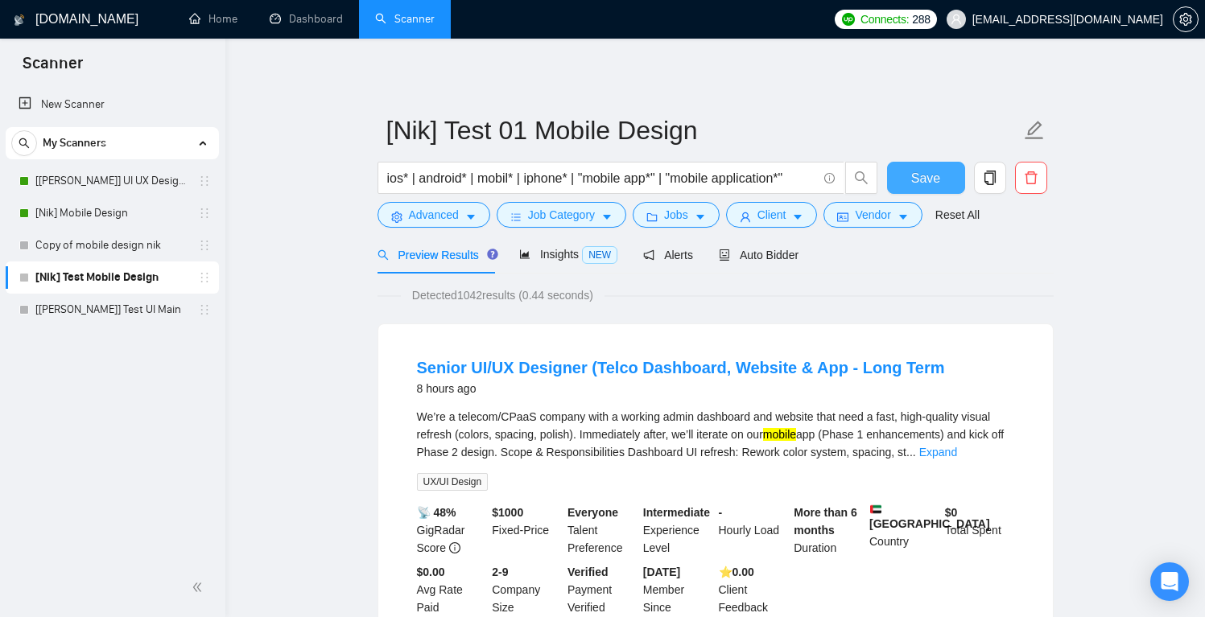
click at [935, 168] on span "Save" at bounding box center [925, 178] width 29 height 20
click at [595, 217] on span "Job Category" at bounding box center [561, 215] width 67 height 18
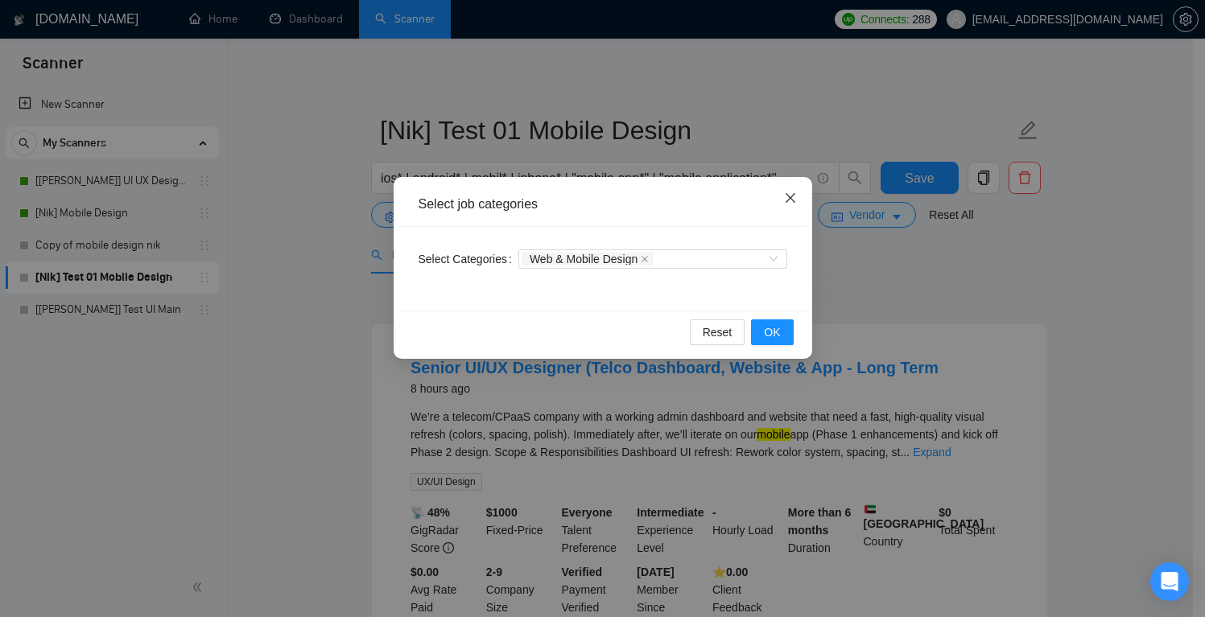
click at [785, 200] on icon "close" at bounding box center [790, 198] width 13 height 13
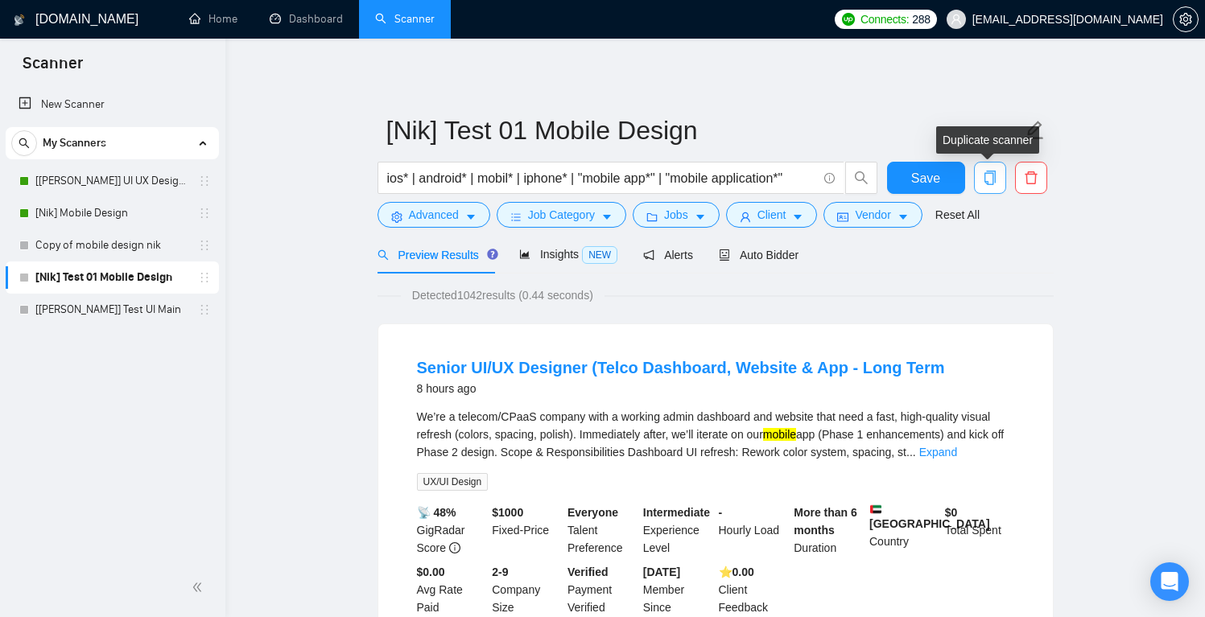
click at [986, 181] on icon "copy" at bounding box center [989, 178] width 11 height 14
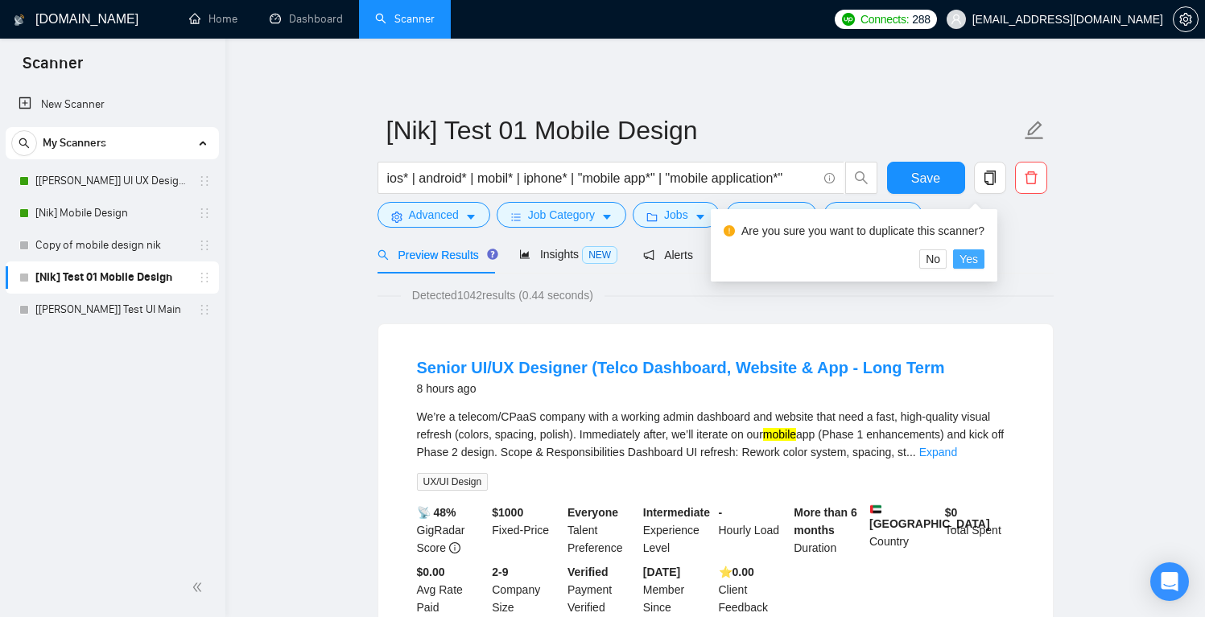
click at [978, 256] on span "Yes" at bounding box center [969, 259] width 19 height 18
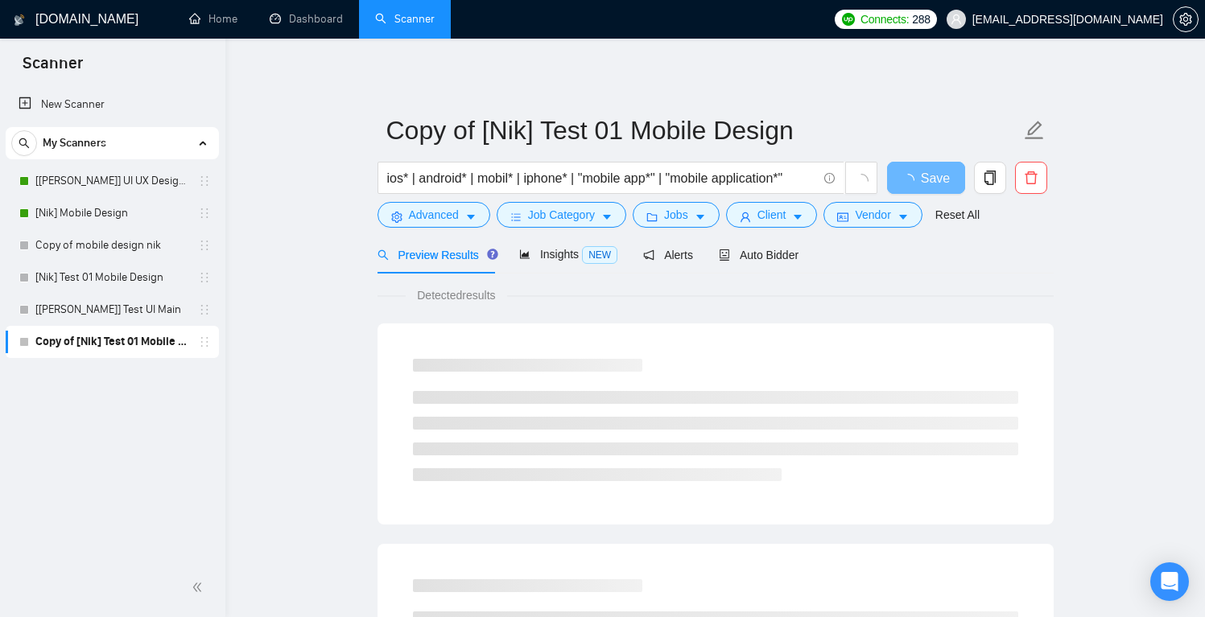
drag, startPoint x: 191, startPoint y: 341, endPoint x: 398, endPoint y: 2, distance: 397.1
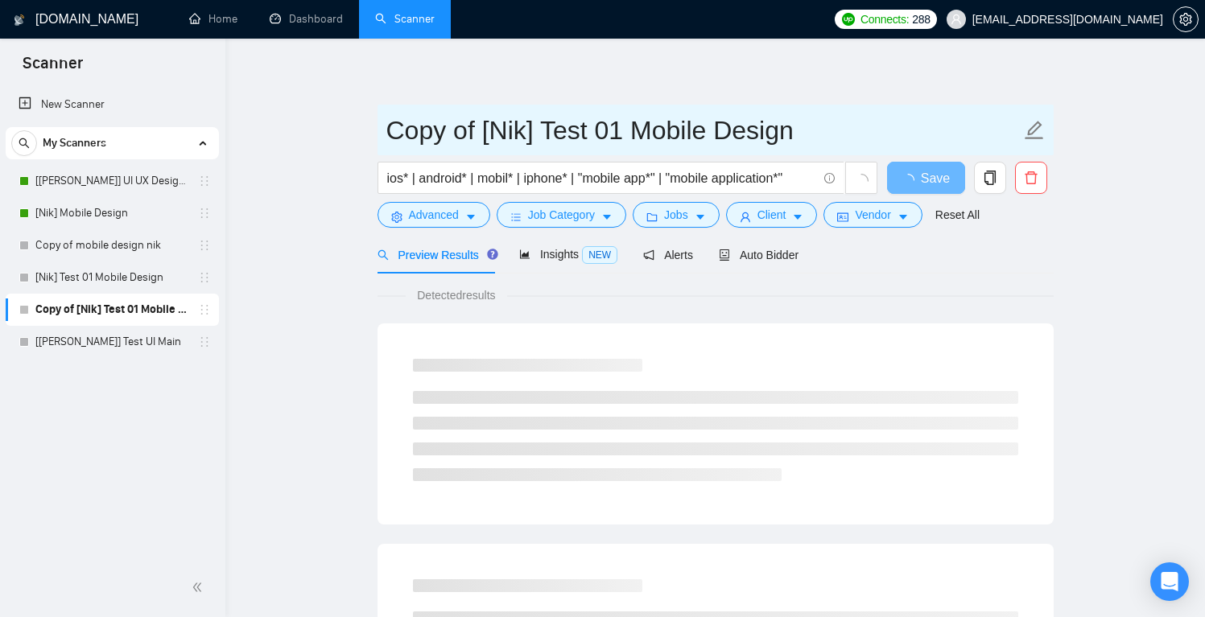
click at [1033, 129] on icon "edit" at bounding box center [1034, 130] width 21 height 21
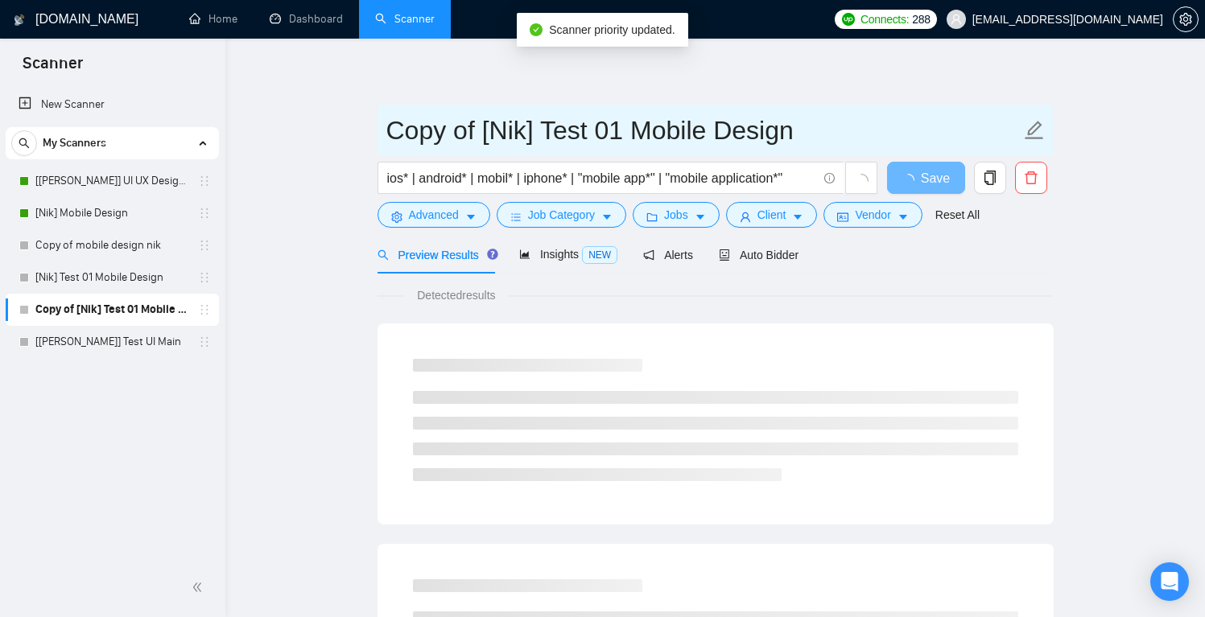
click at [625, 130] on input "Copy of [Nik] Test 01 Mobile Design" at bounding box center [703, 130] width 634 height 40
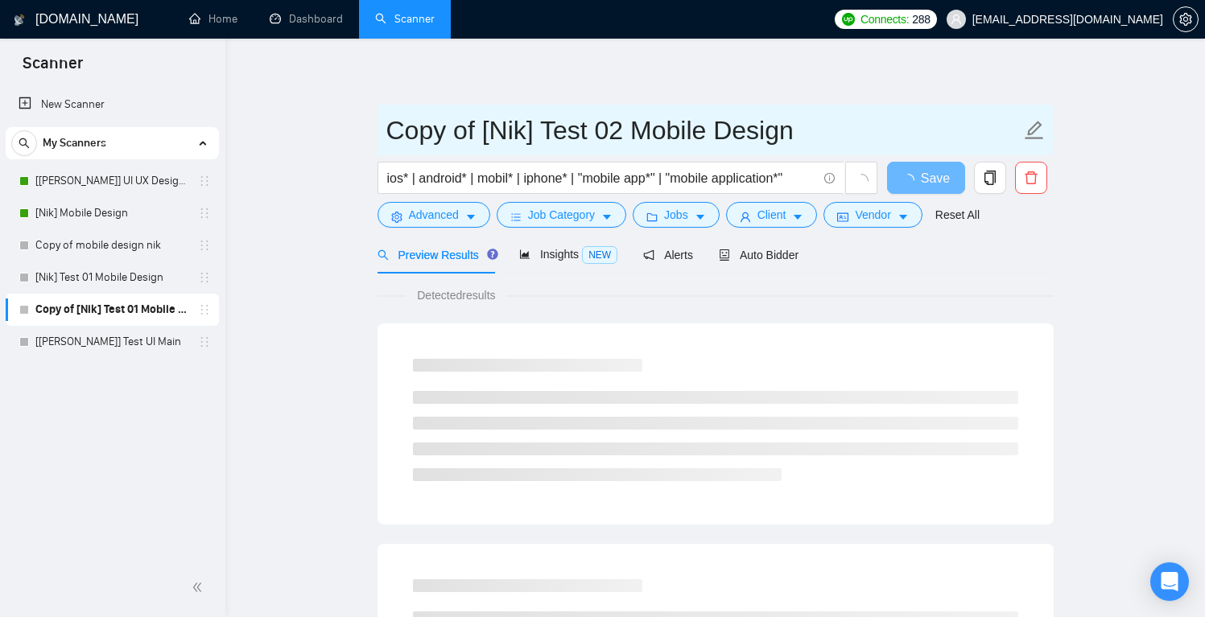
drag, startPoint x: 481, startPoint y: 131, endPoint x: 347, endPoint y: 130, distance: 133.7
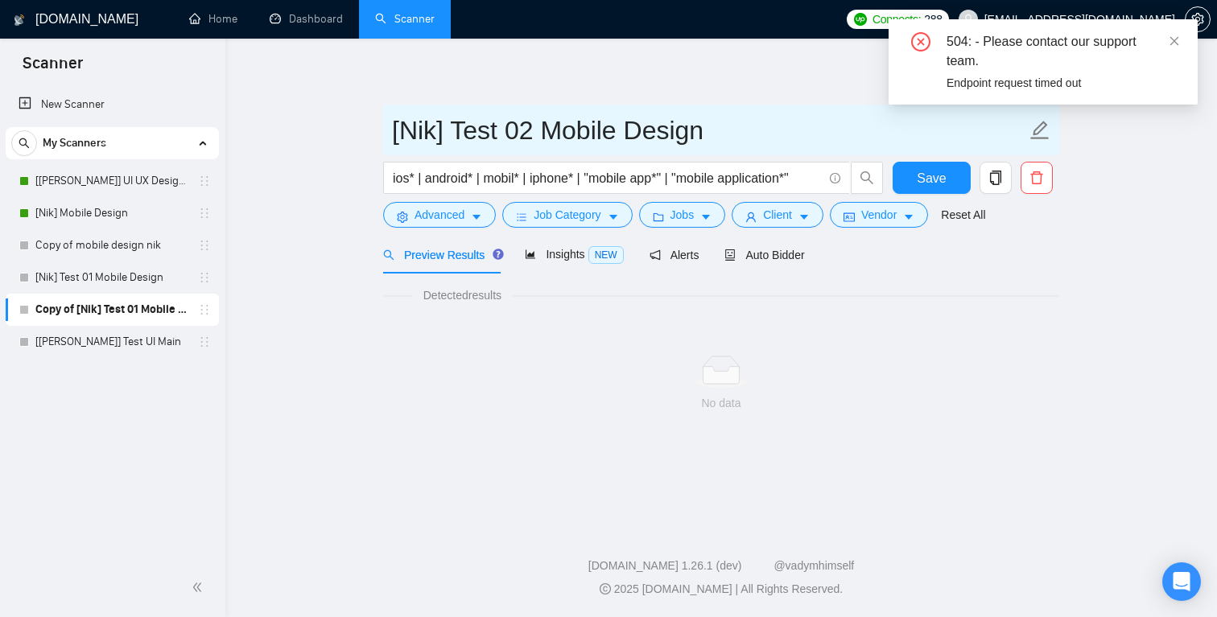
type input "[Nik] Test 02 Mobile Design"
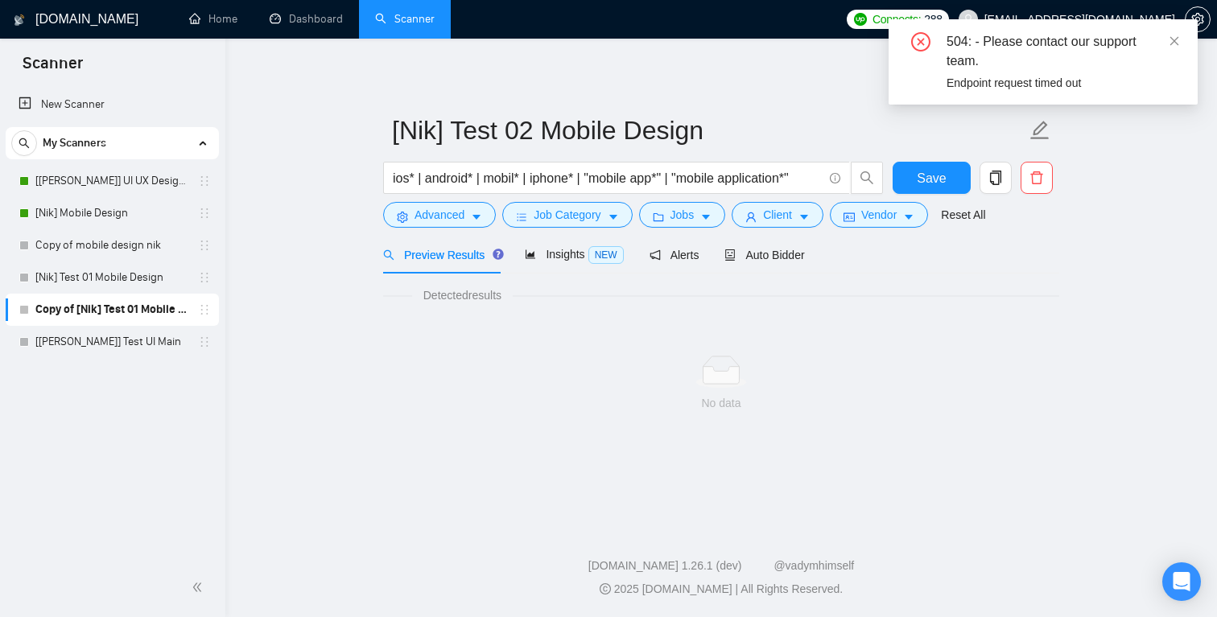
click at [1167, 42] on div "504: - Please contact our support team." at bounding box center [1063, 51] width 232 height 39
click at [1173, 42] on icon "close" at bounding box center [1175, 40] width 9 height 9
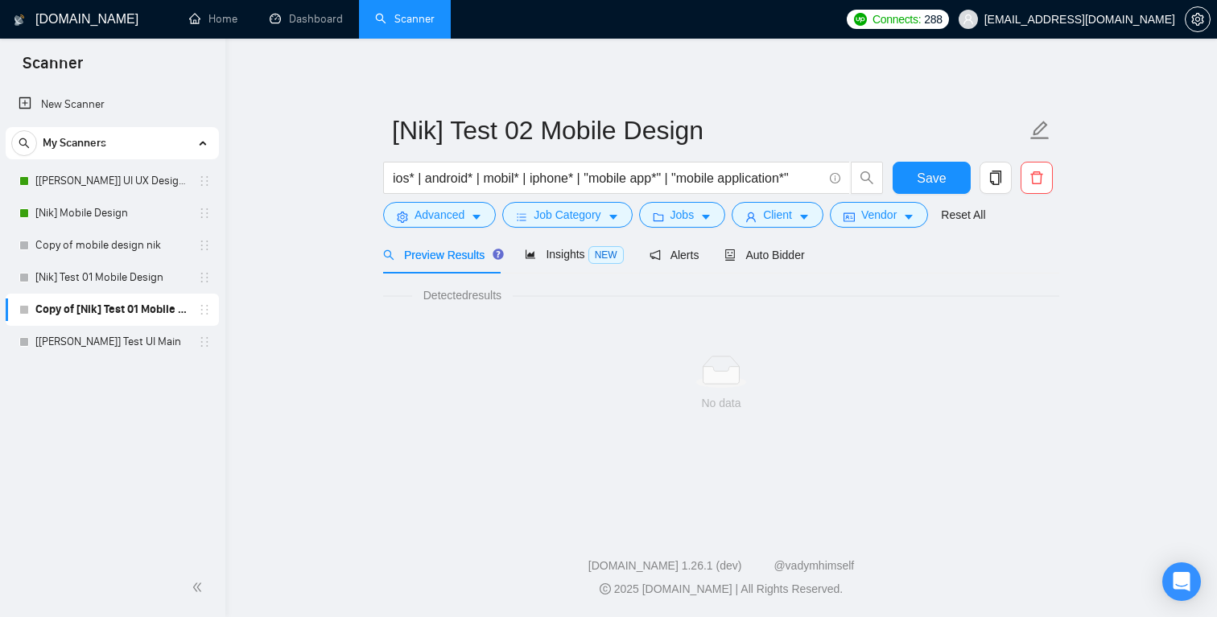
click at [644, 85] on div "[Nik] Test 02 Mobile Design ios* | android* | mobil* | iphone* | "mobile app*" …" at bounding box center [721, 257] width 676 height 386
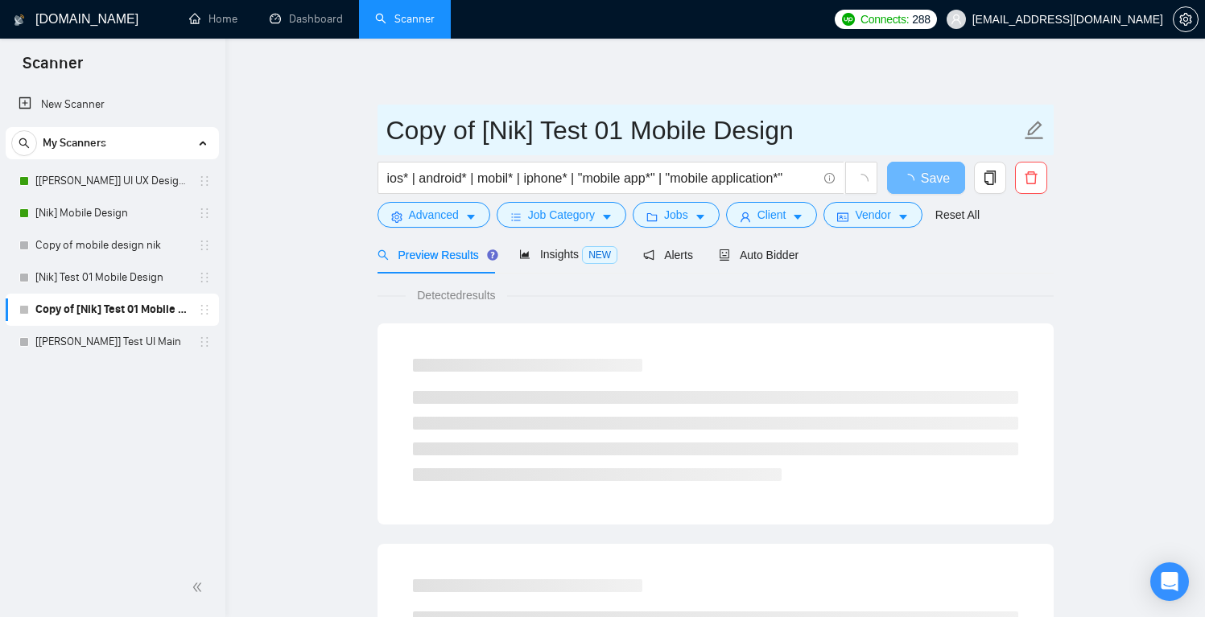
drag, startPoint x: 481, startPoint y: 129, endPoint x: 358, endPoint y: 131, distance: 122.4
click at [531, 132] on input "[Nik] Test 01 Mobile Design" at bounding box center [703, 130] width 634 height 40
type input "[Nik] Test 02 Mobile Design"
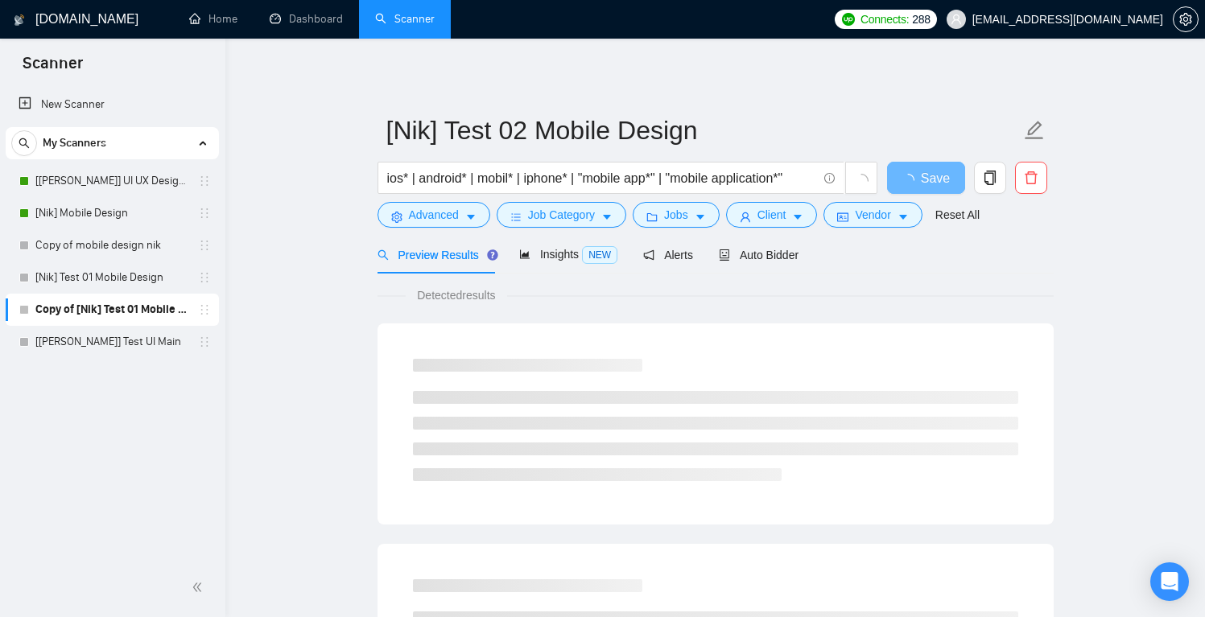
click at [523, 216] on button "Job Category" at bounding box center [562, 215] width 130 height 26
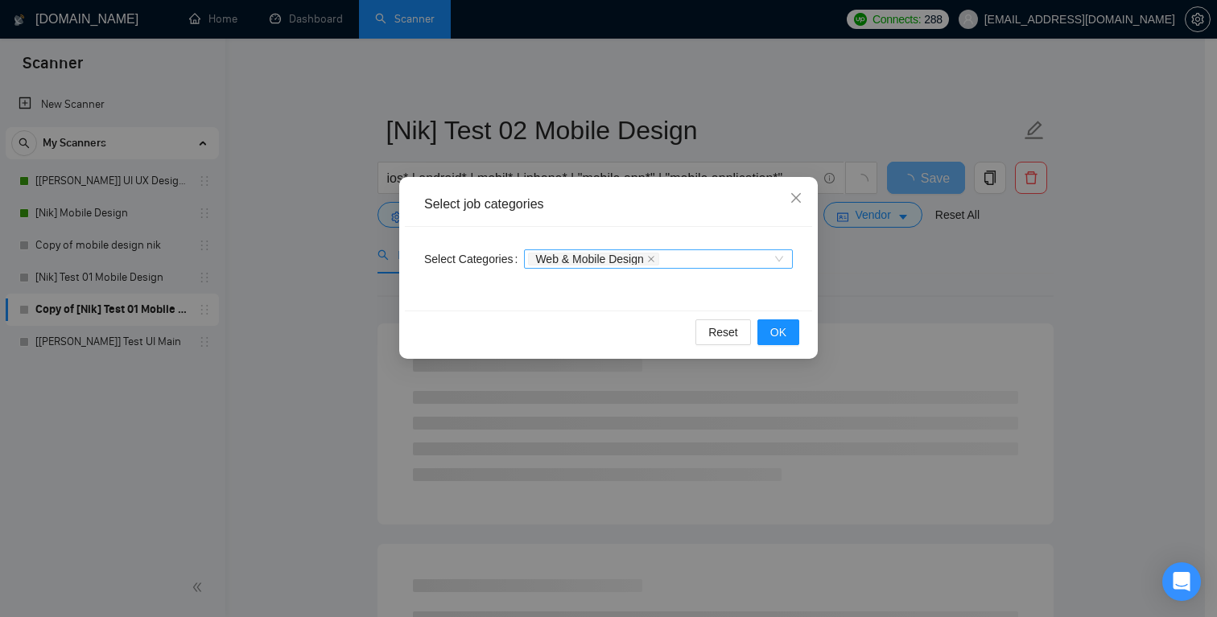
click at [777, 262] on div "Web & Mobile Design" at bounding box center [658, 259] width 269 height 19
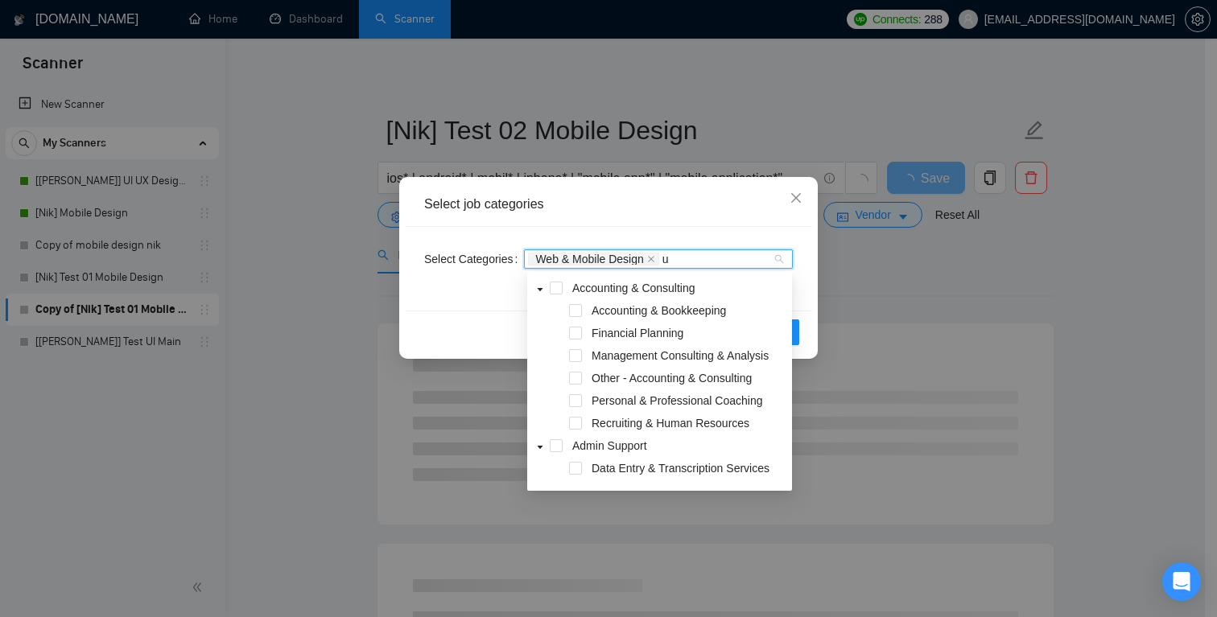
type input "ux"
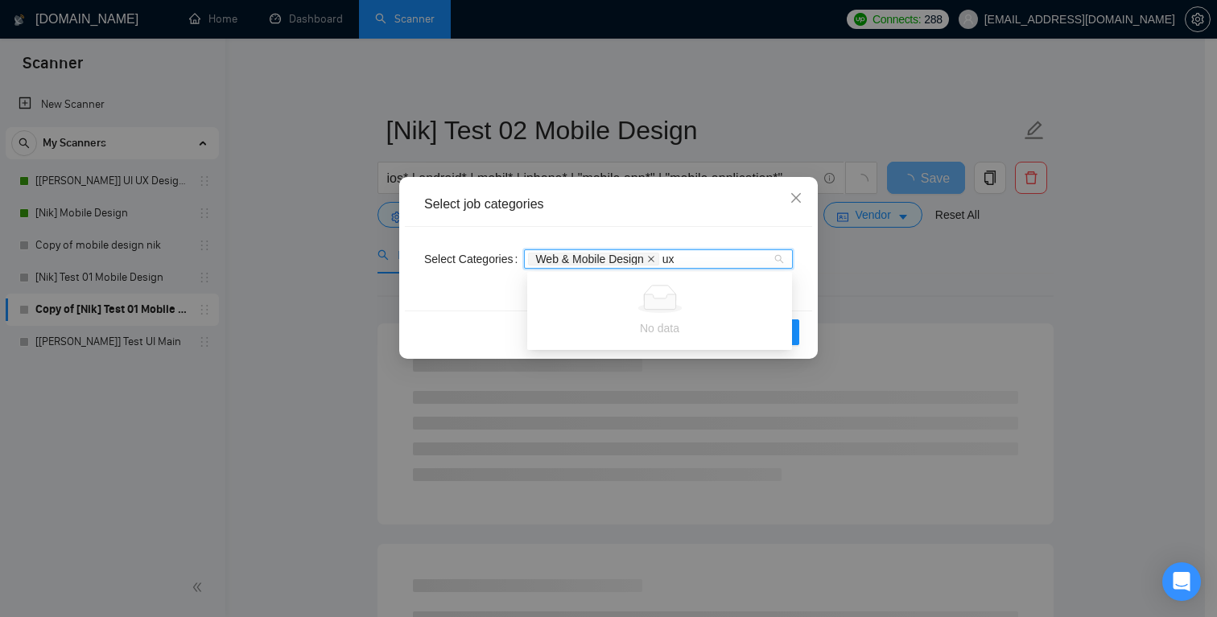
click at [655, 260] on icon "close" at bounding box center [651, 259] width 8 height 8
type input "u"
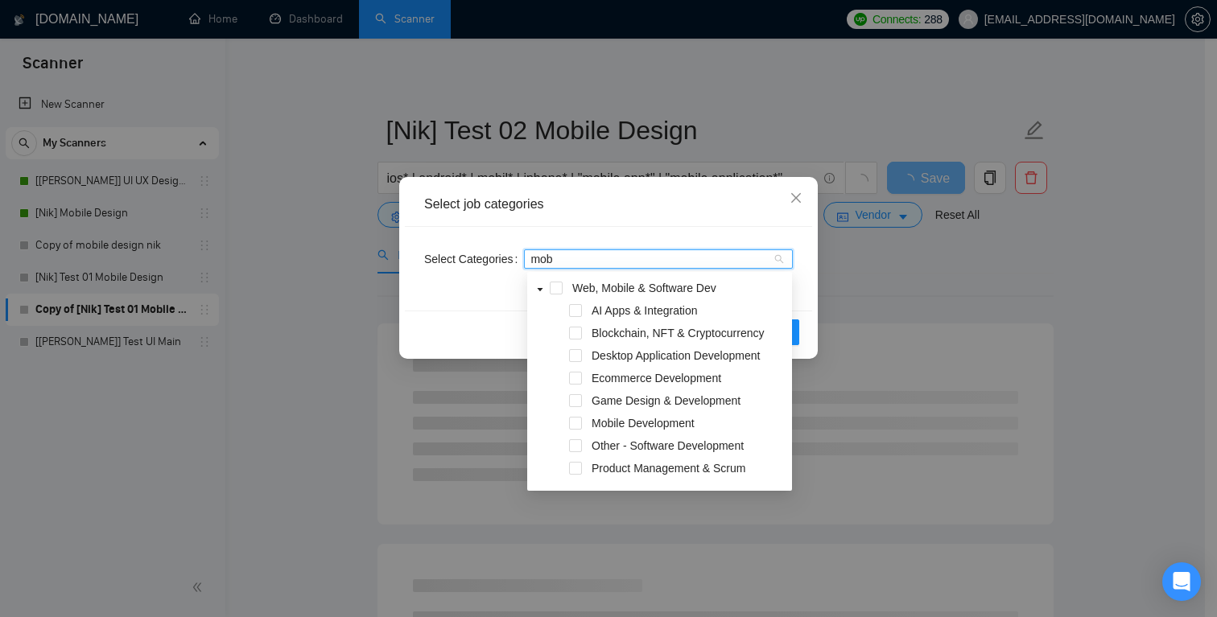
type input "mobi"
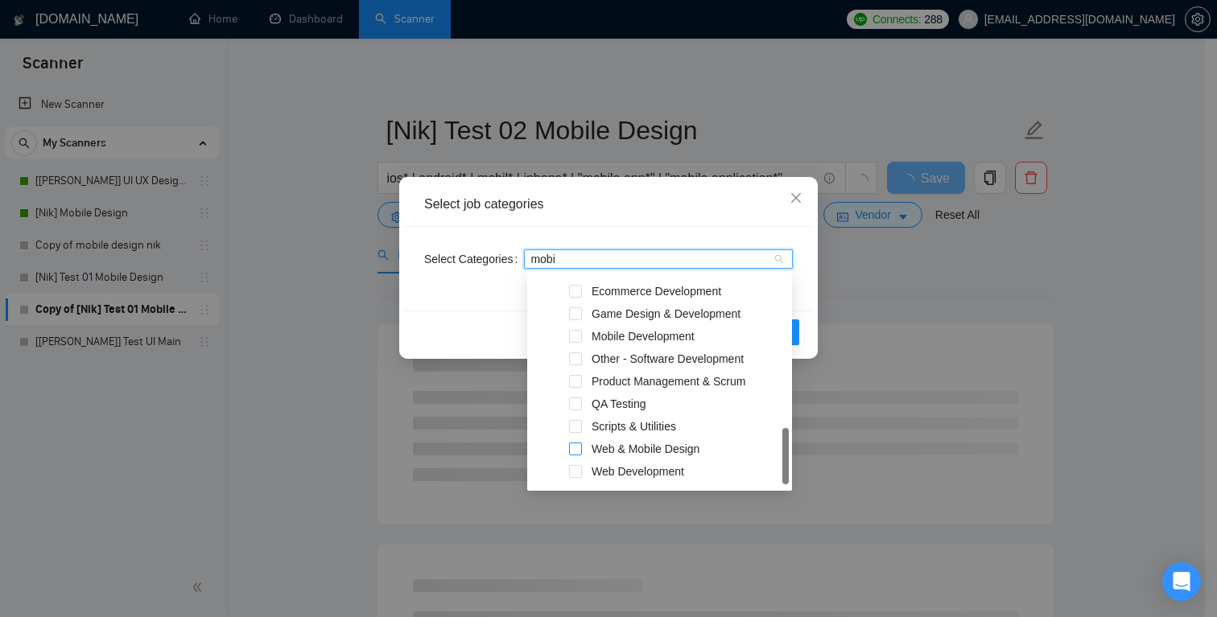
click at [577, 447] on span at bounding box center [575, 449] width 13 height 13
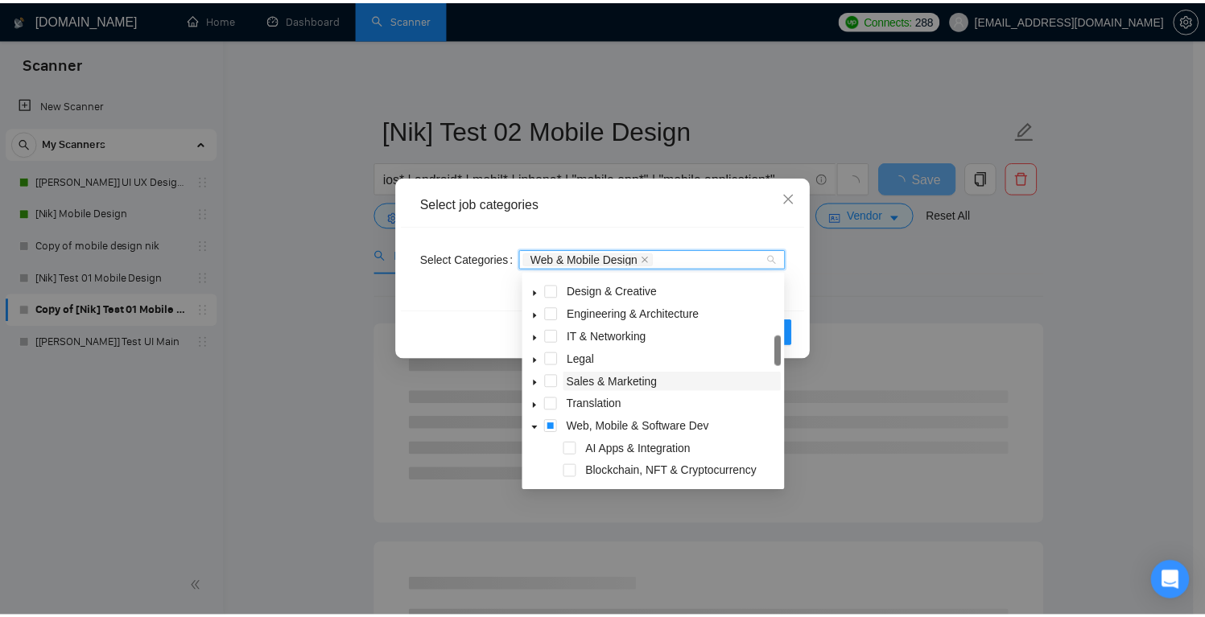
scroll to position [303, 0]
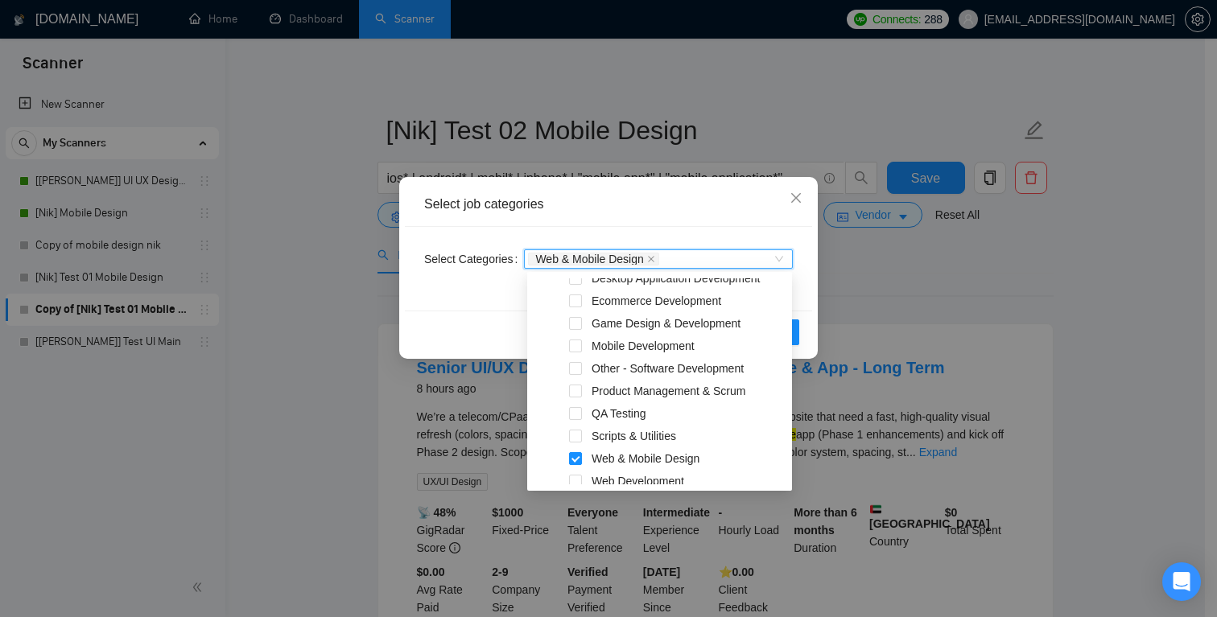
click at [722, 201] on div "Select job categories" at bounding box center [608, 205] width 369 height 18
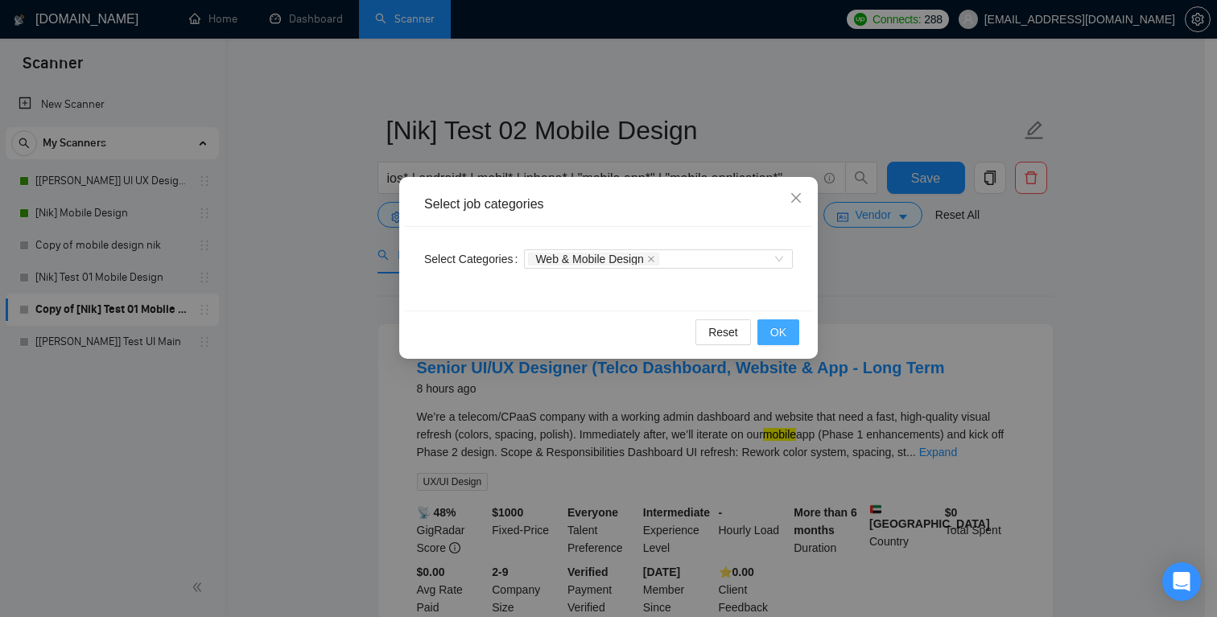
click at [778, 325] on span "OK" at bounding box center [778, 333] width 16 height 18
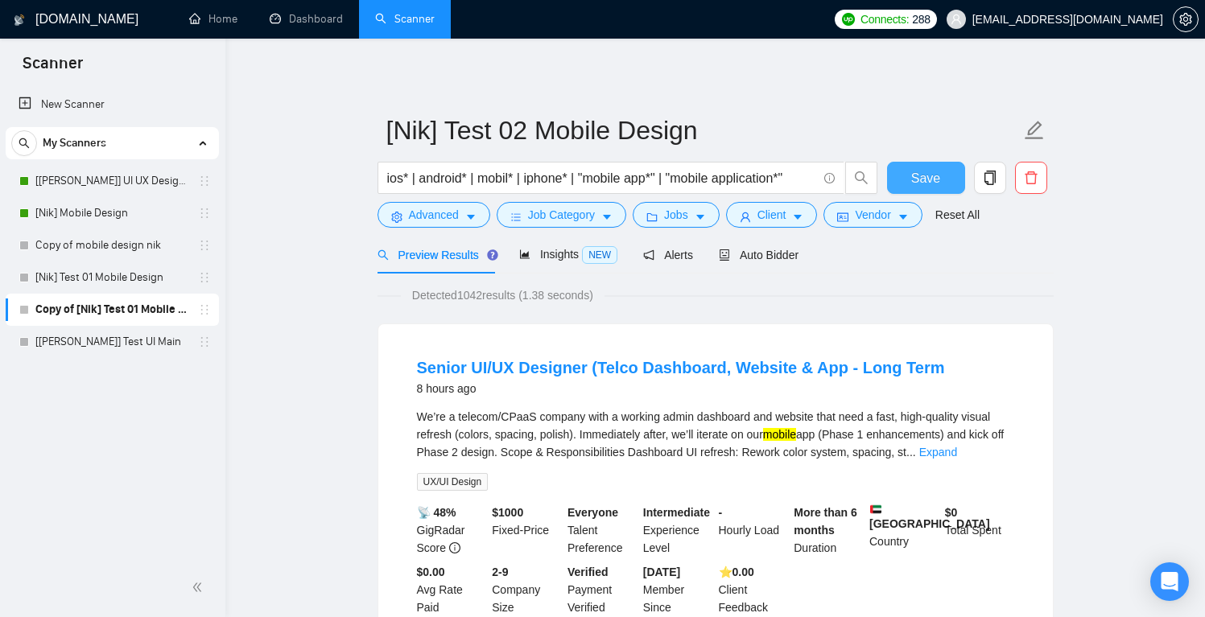
click at [941, 178] on button "Save" at bounding box center [926, 178] width 78 height 32
click at [116, 283] on link "[Nik] Test 01 Mobile Design" at bounding box center [111, 278] width 153 height 32
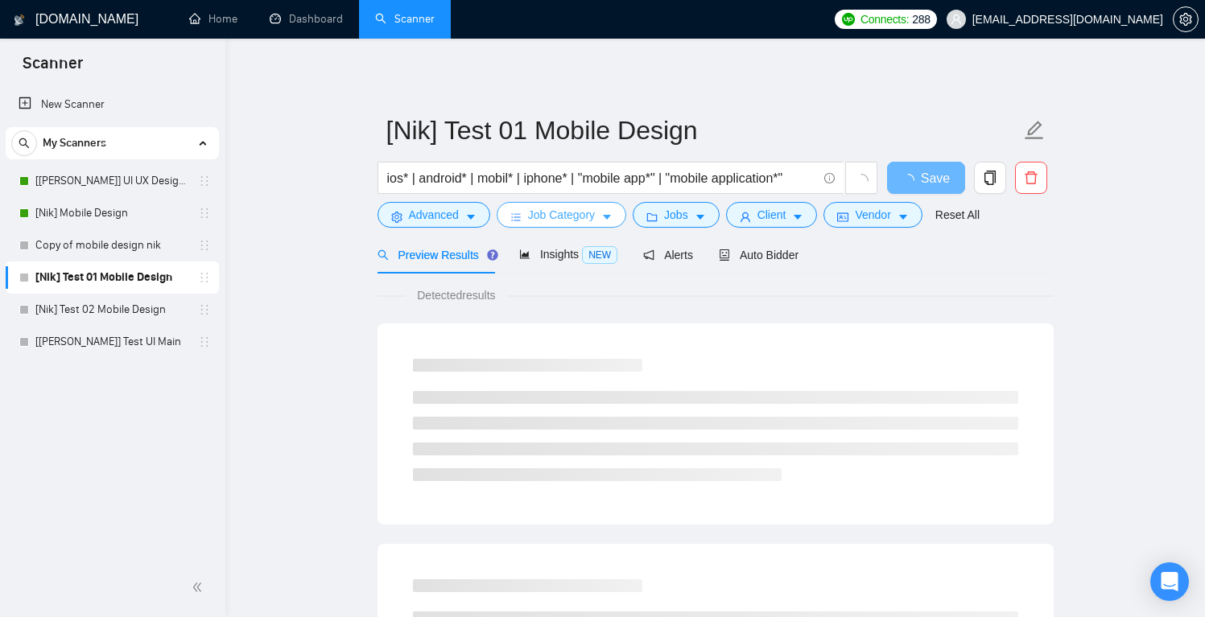
click at [579, 218] on span "Job Category" at bounding box center [561, 215] width 67 height 18
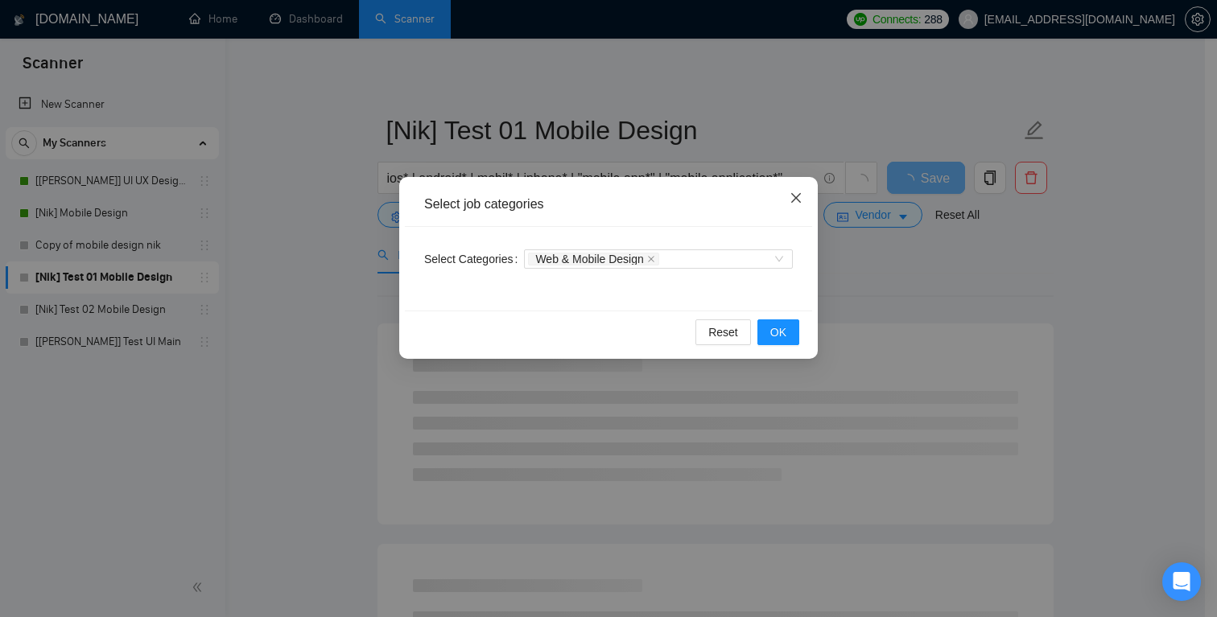
click at [793, 192] on icon "close" at bounding box center [796, 198] width 13 height 13
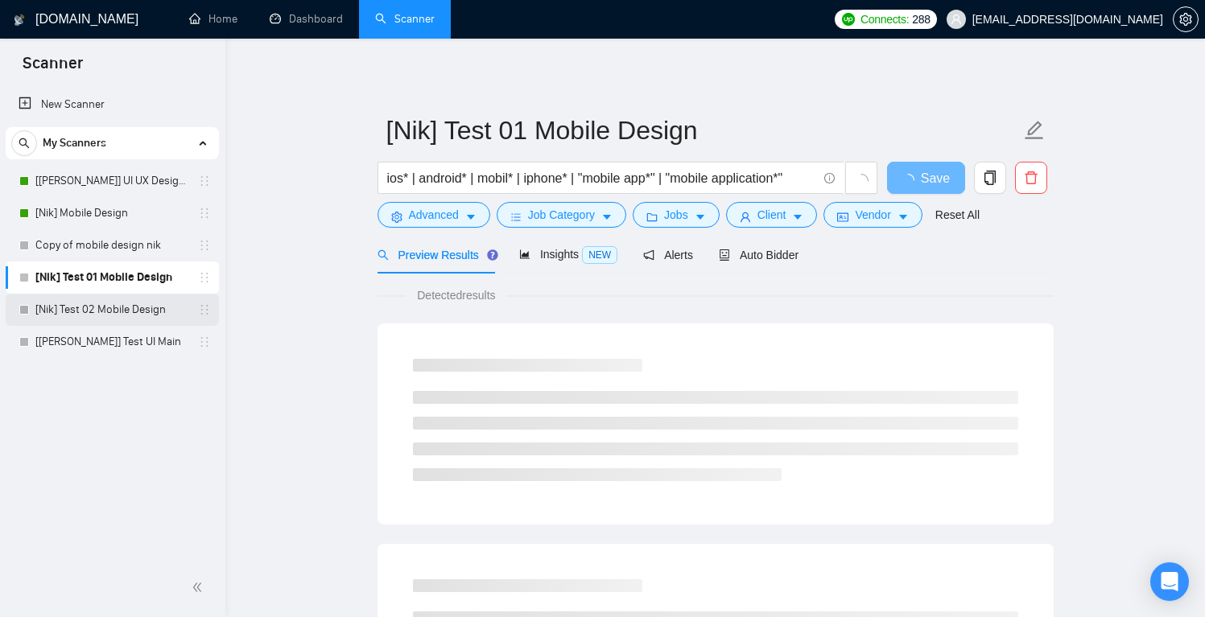
click at [123, 316] on link "[Nik] Test 02 Mobile Design" at bounding box center [111, 310] width 153 height 32
click at [1040, 178] on span "delete" at bounding box center [1031, 178] width 31 height 14
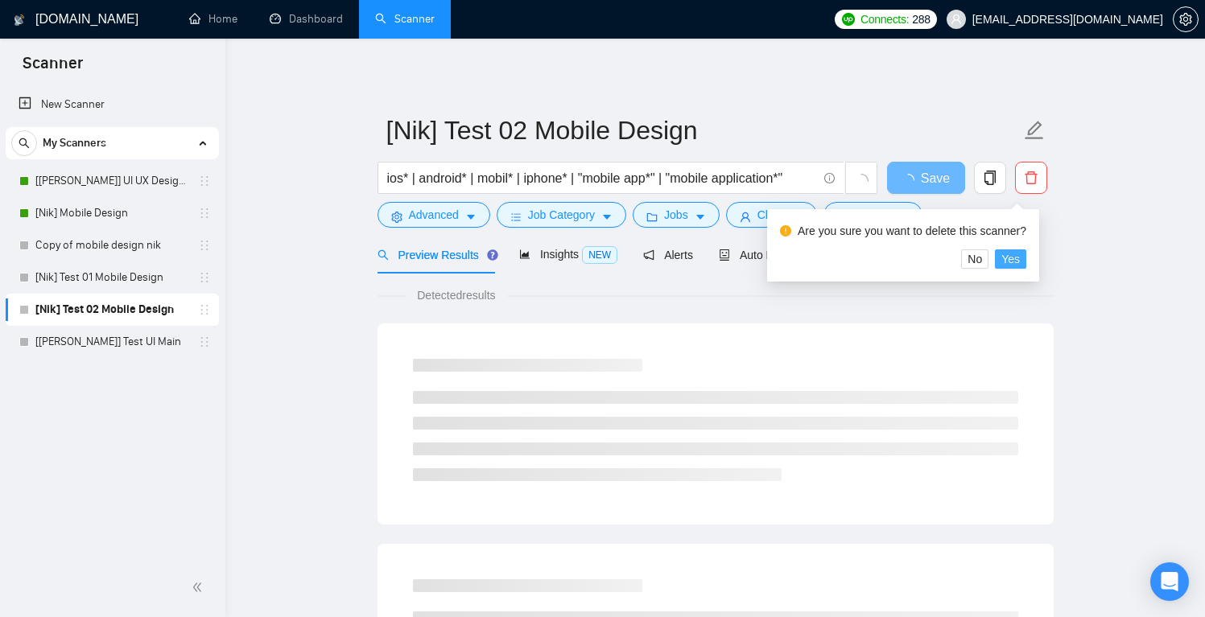
drag, startPoint x: 1011, startPoint y: 258, endPoint x: 881, endPoint y: 177, distance: 153.3
click at [1012, 257] on span "Yes" at bounding box center [1010, 259] width 19 height 18
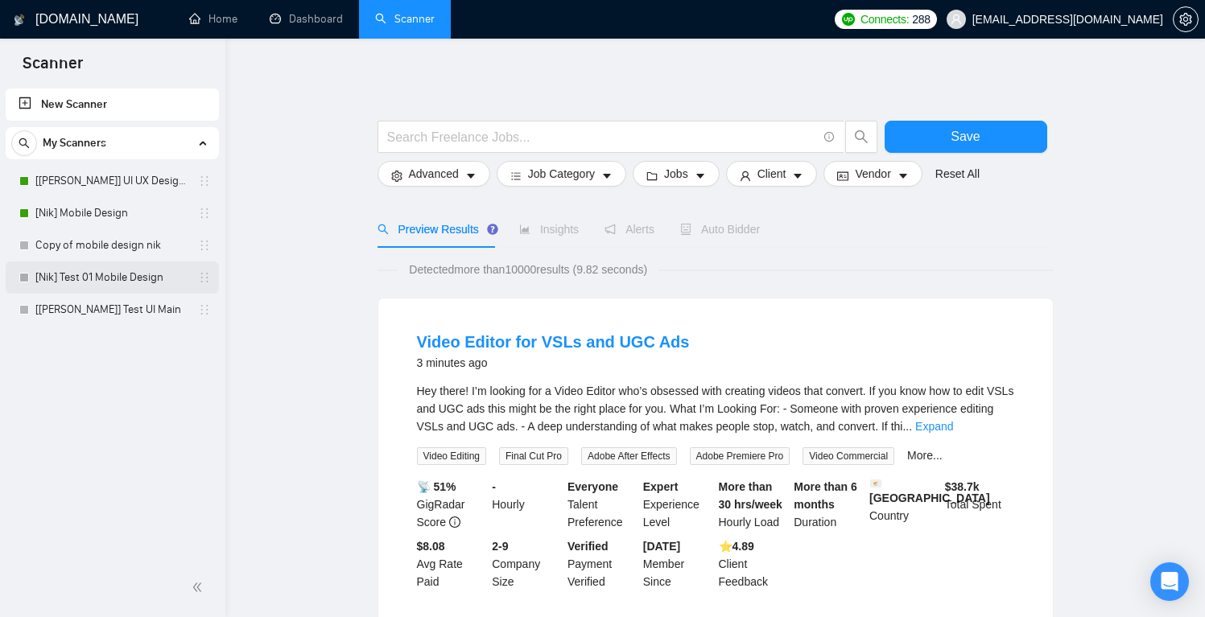
click at [126, 280] on link "[Nik] Test 01 Mobile Design" at bounding box center [111, 278] width 153 height 32
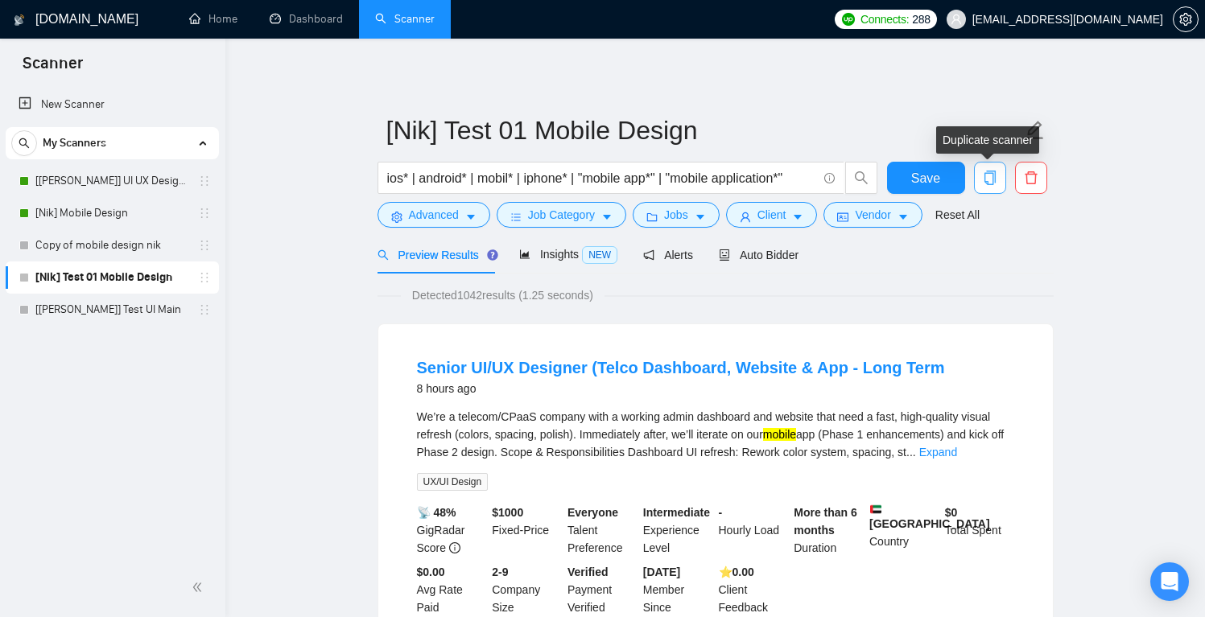
click at [987, 182] on icon "copy" at bounding box center [989, 178] width 11 height 14
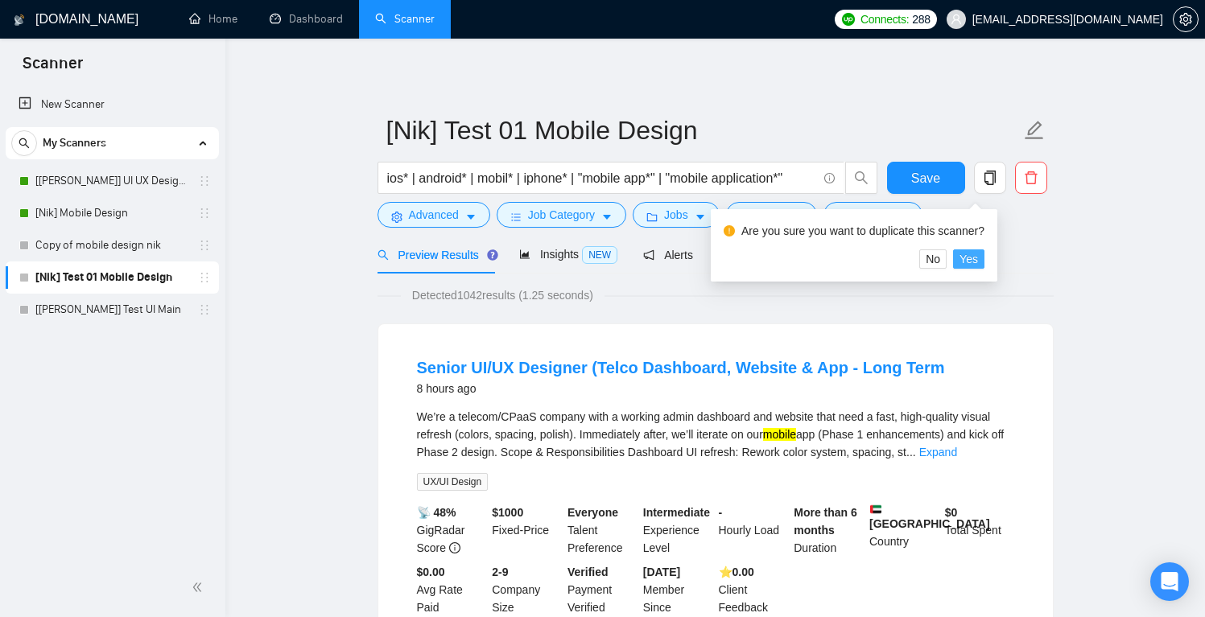
click at [977, 258] on span "Yes" at bounding box center [969, 259] width 19 height 18
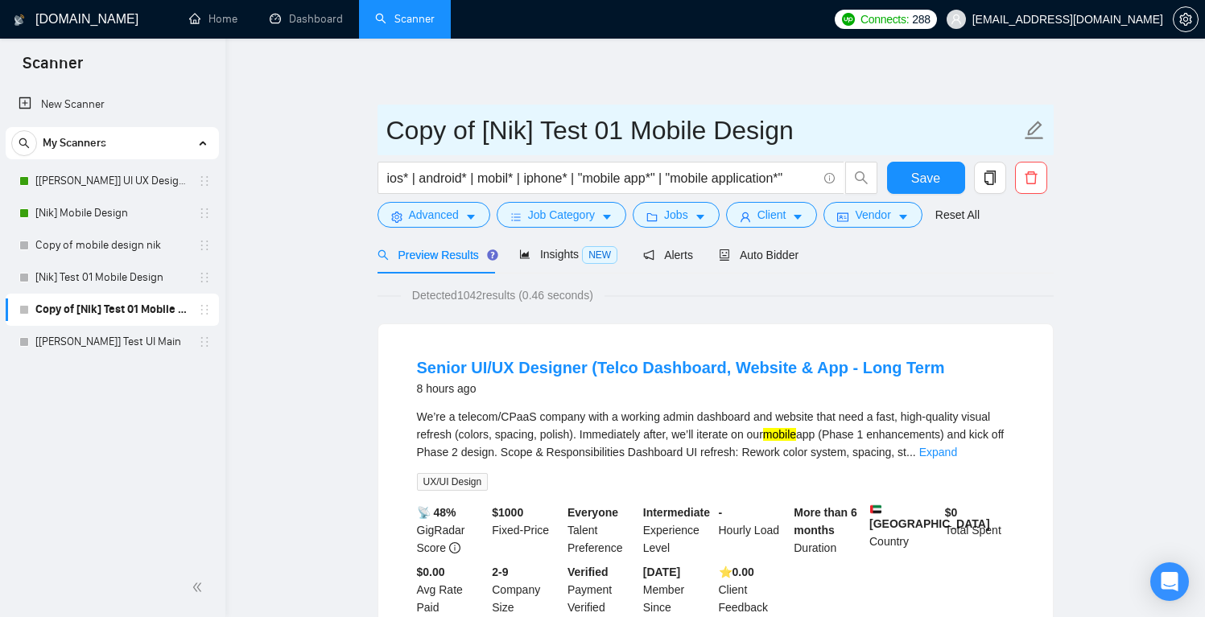
drag, startPoint x: 481, startPoint y: 130, endPoint x: 357, endPoint y: 135, distance: 124.1
drag, startPoint x: 527, startPoint y: 129, endPoint x: 518, endPoint y: 128, distance: 8.1
click at [518, 128] on input "[Nik] Test 01 Mobile Design" at bounding box center [703, 130] width 634 height 40
drag, startPoint x: 700, startPoint y: 131, endPoint x: 337, endPoint y: 136, distance: 363.1
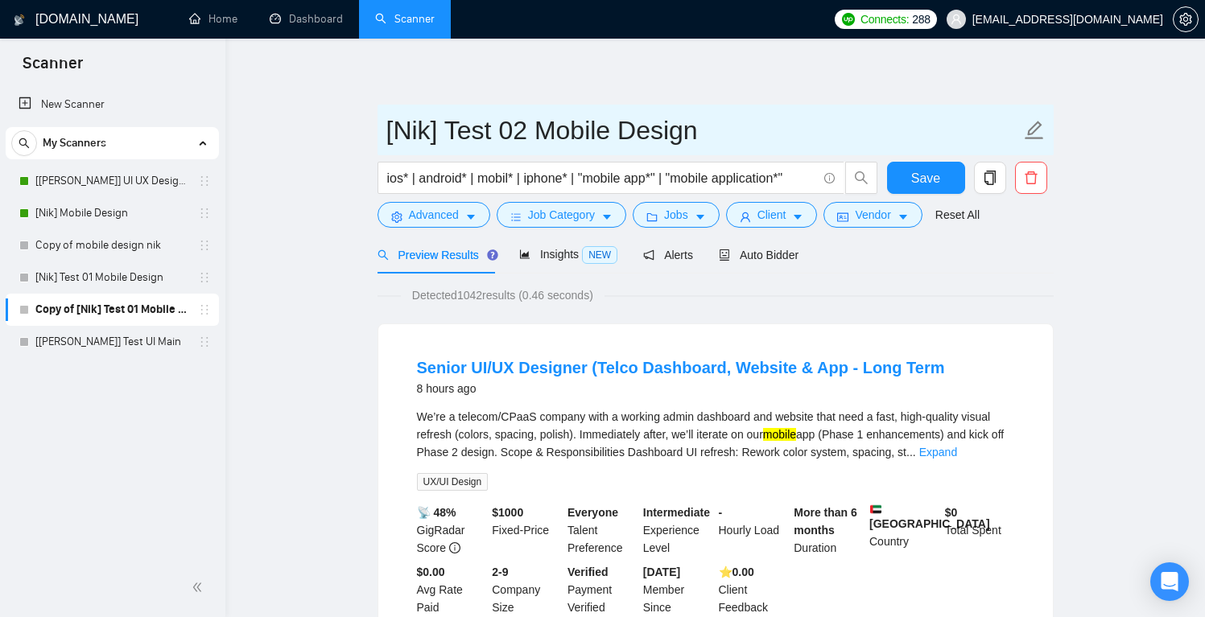
type input "[Nik] Test 02 Mobile Design"
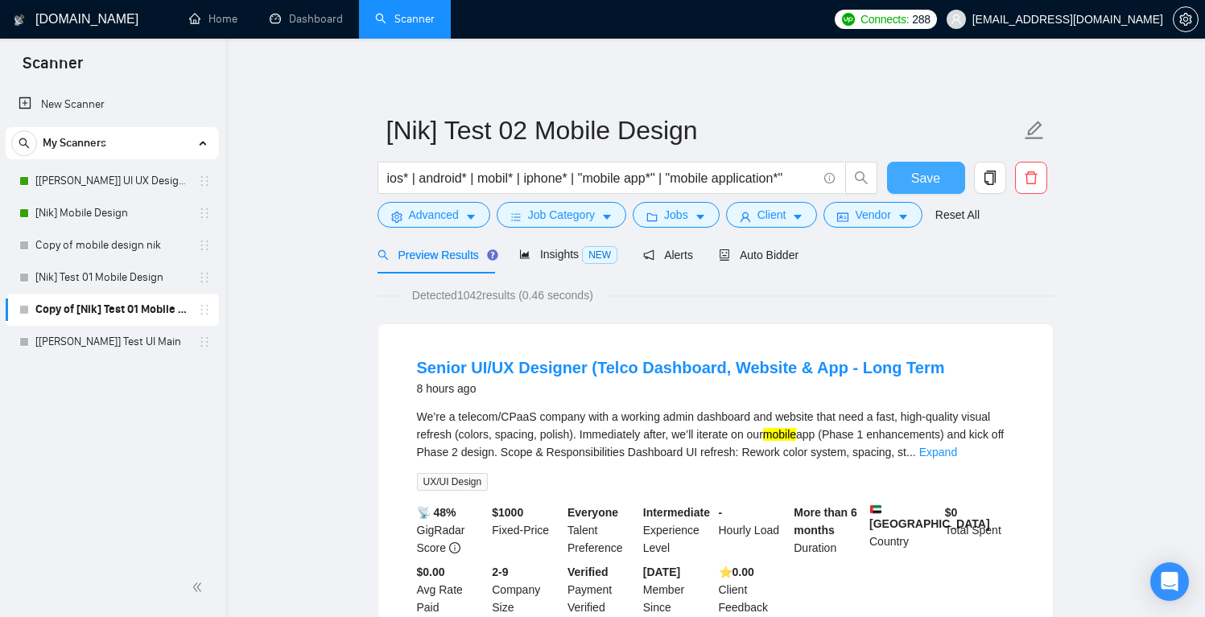
click at [920, 171] on span "Save" at bounding box center [925, 178] width 29 height 20
click at [630, 179] on input "ios* | android* | mobil* | iphone* | "mobile app*" | "mobile application*"" at bounding box center [602, 178] width 430 height 20
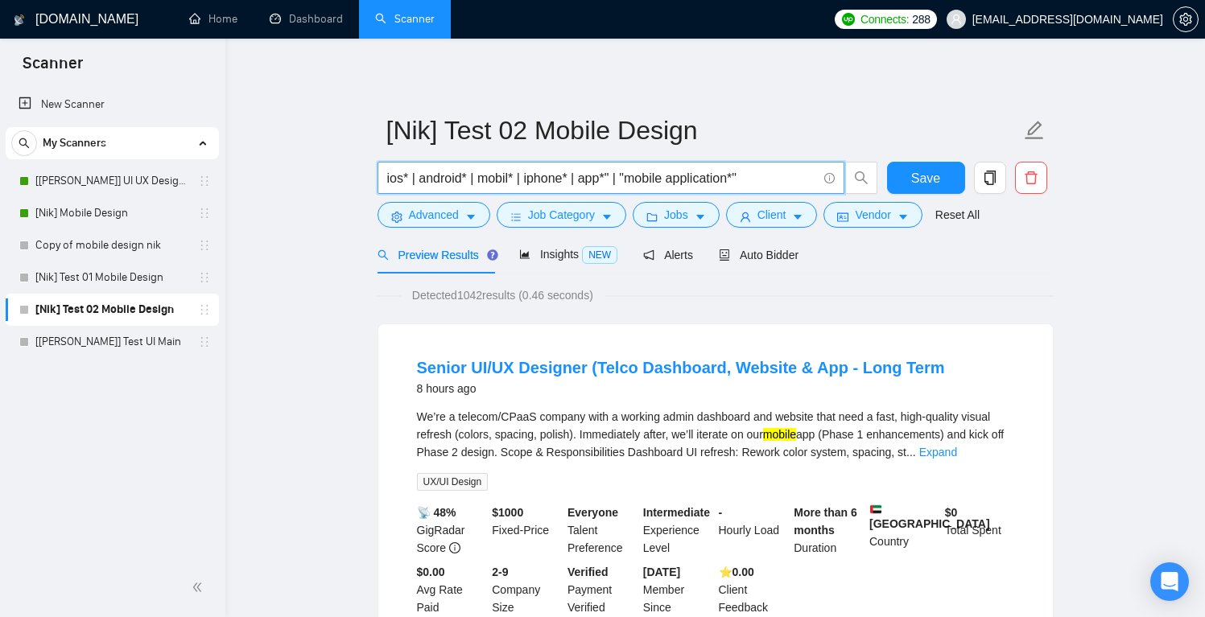
click at [614, 176] on input "ios* | android* | mobil* | iphone* | app*" | "mobile application*"" at bounding box center [602, 178] width 430 height 20
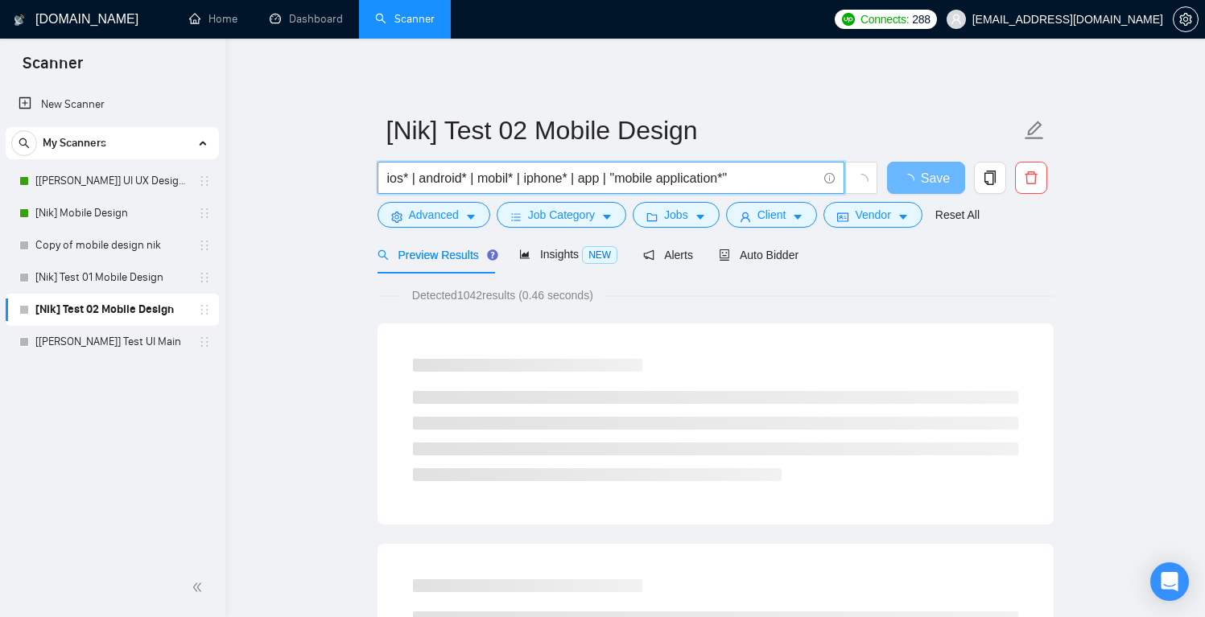
click at [737, 179] on input "ios* | android* | mobil* | iphone* | app | "mobile application*"" at bounding box center [602, 178] width 430 height 20
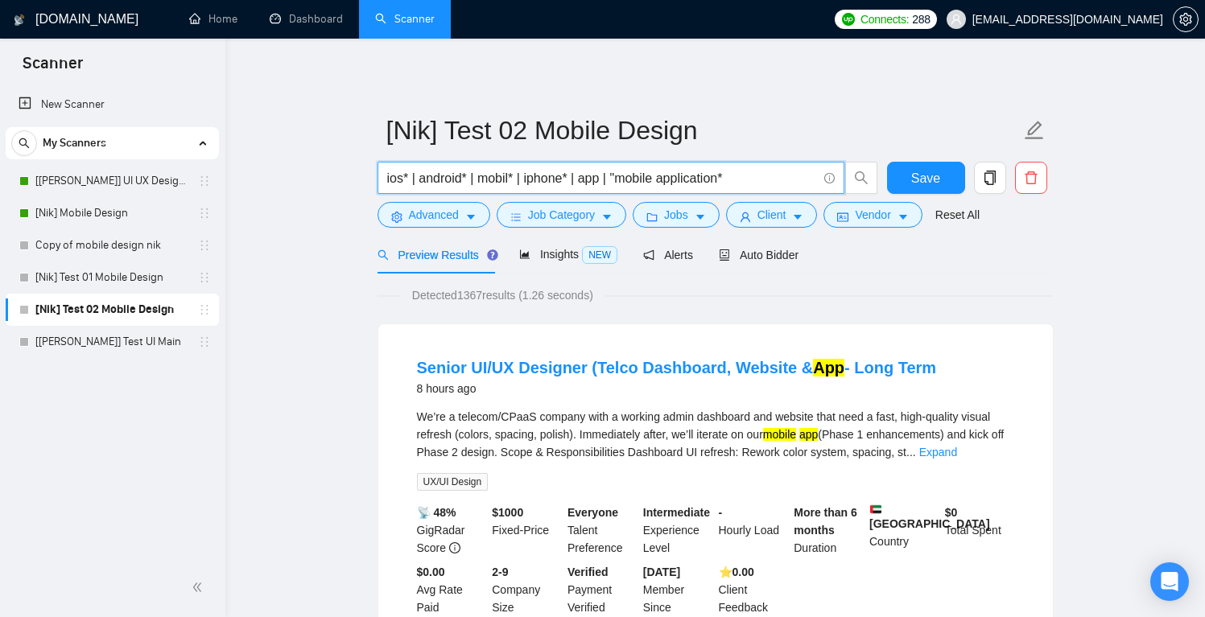
click at [620, 176] on input "ios* | android* | mobil* | iphone* | app | "mobile application*" at bounding box center [602, 178] width 430 height 20
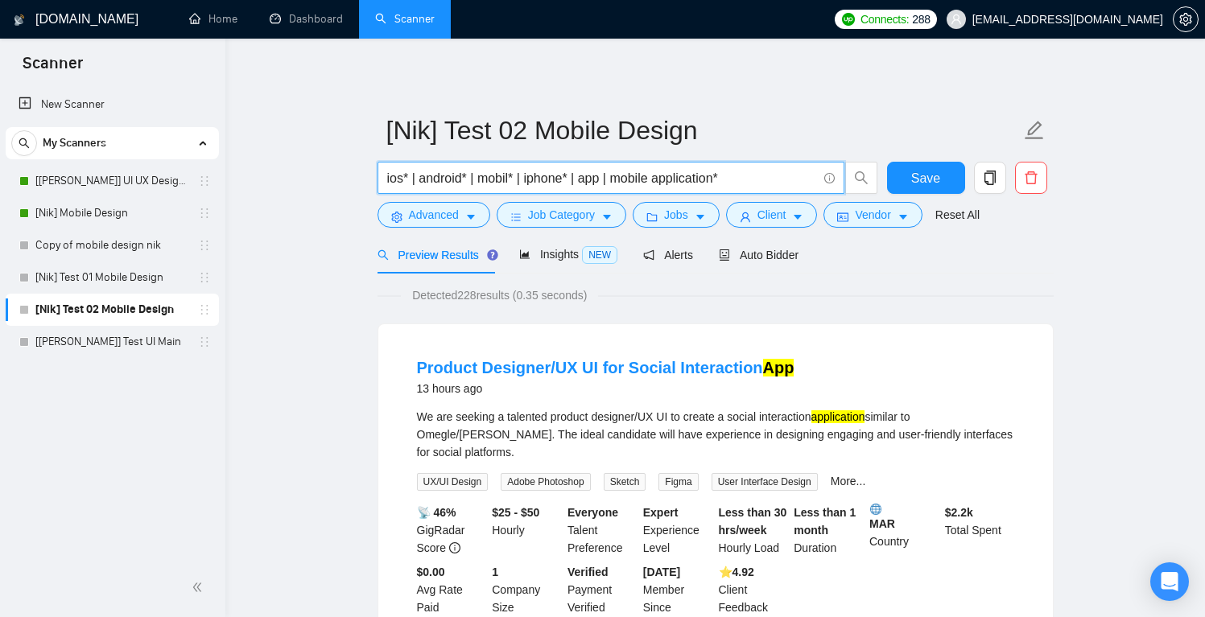
type input "ios* | android* | mobil* | iphone* | app | mobile application*"
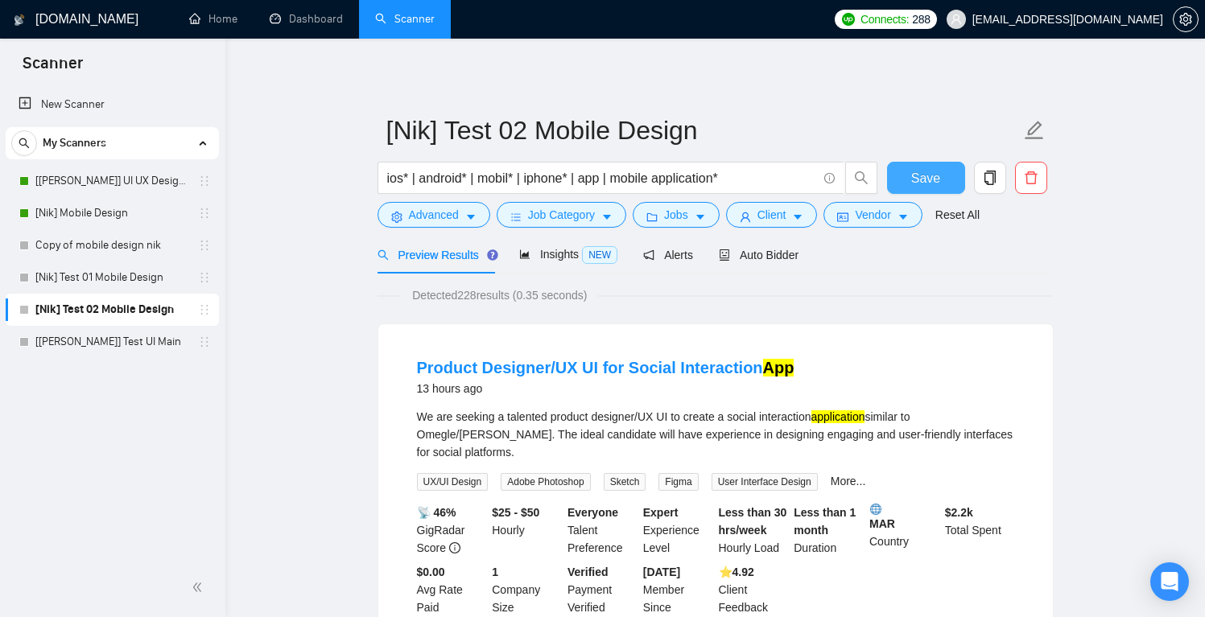
click at [919, 177] on span "Save" at bounding box center [925, 178] width 29 height 20
click at [159, 181] on link "[[PERSON_NAME]] UI UX Design Main" at bounding box center [111, 181] width 153 height 32
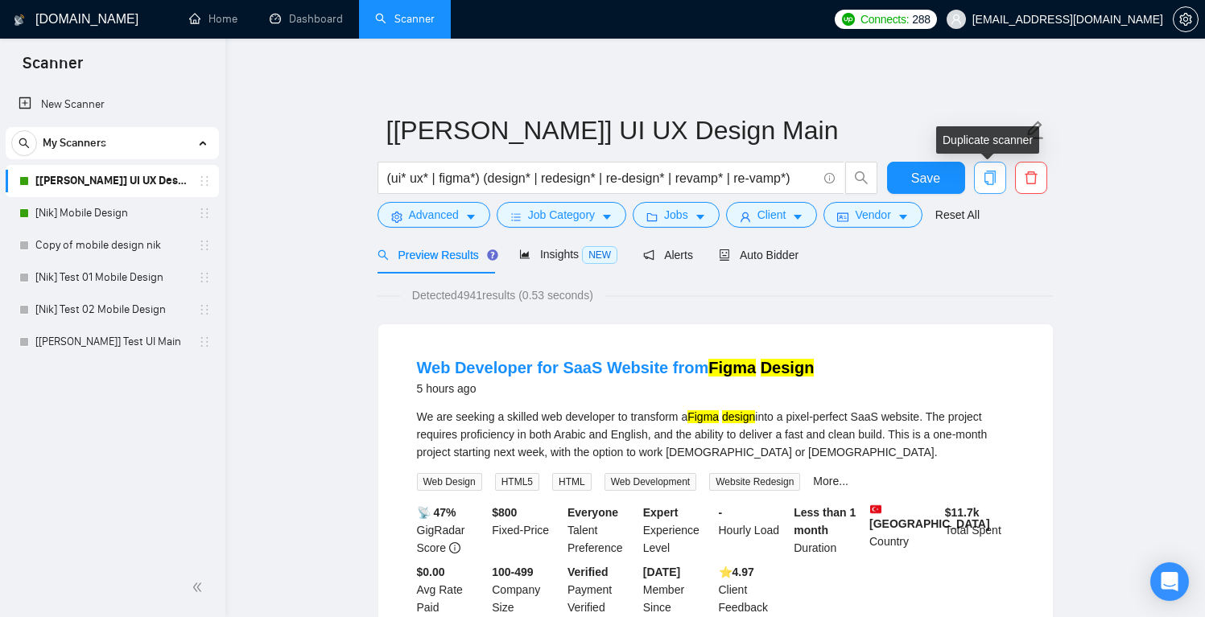
click at [997, 180] on span "copy" at bounding box center [990, 178] width 31 height 14
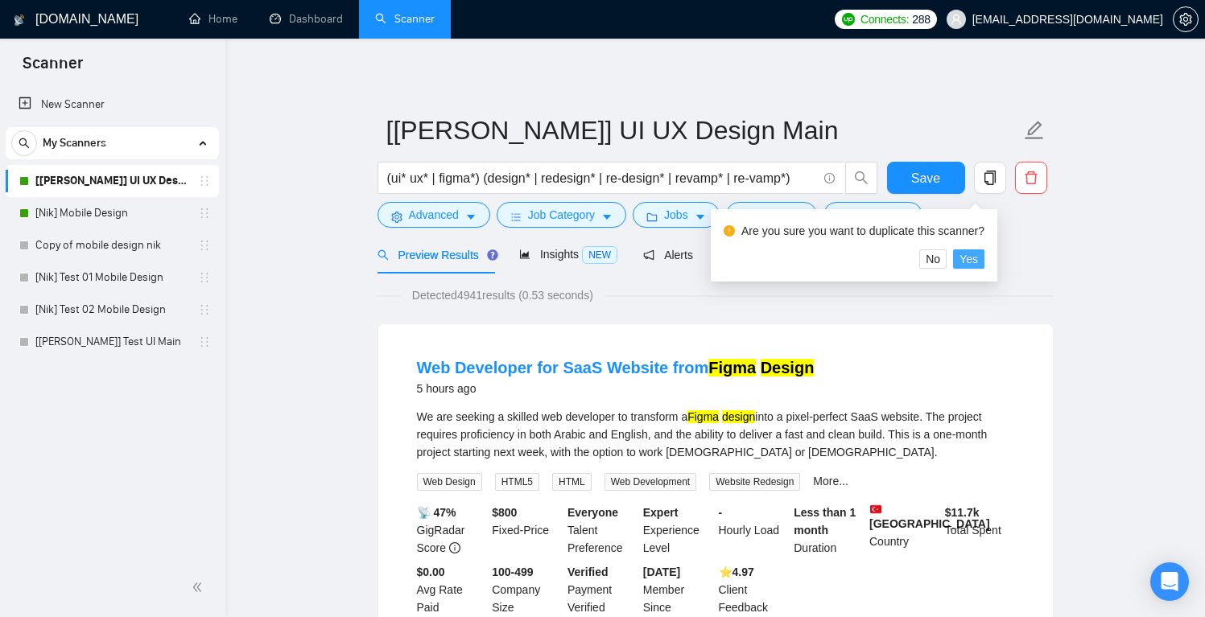
click at [978, 254] on span "Yes" at bounding box center [969, 259] width 19 height 18
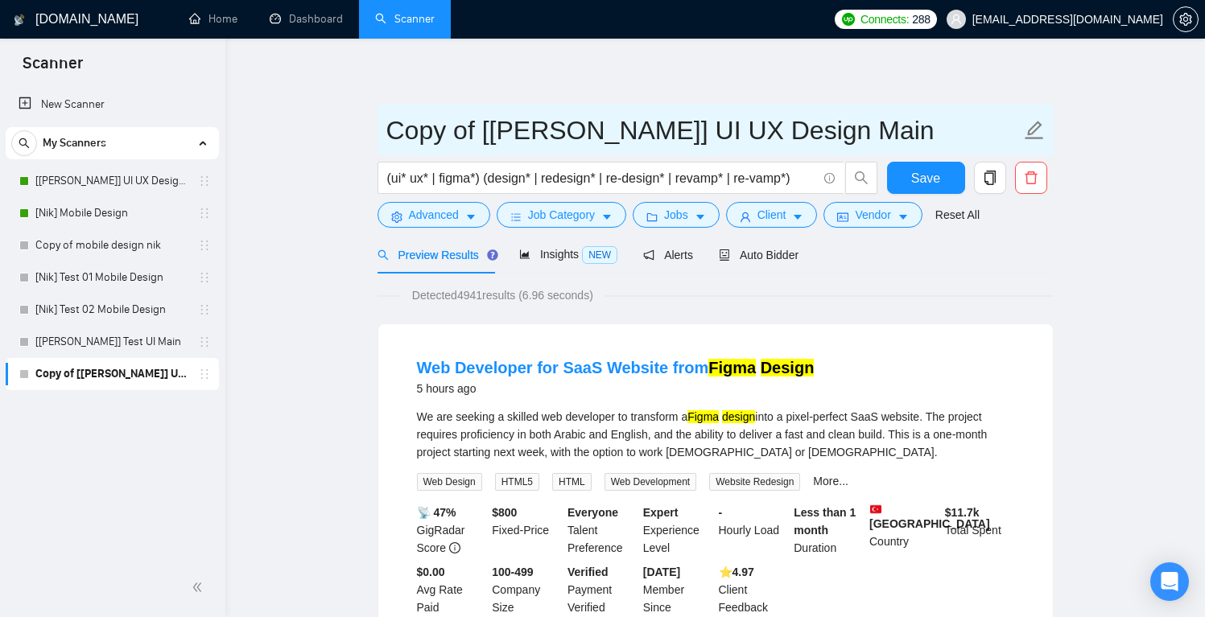
click at [452, 138] on input "Copy of [[PERSON_NAME]] UI UX Design Main" at bounding box center [703, 130] width 634 height 40
drag, startPoint x: 481, startPoint y: 129, endPoint x: 313, endPoint y: 129, distance: 168.3
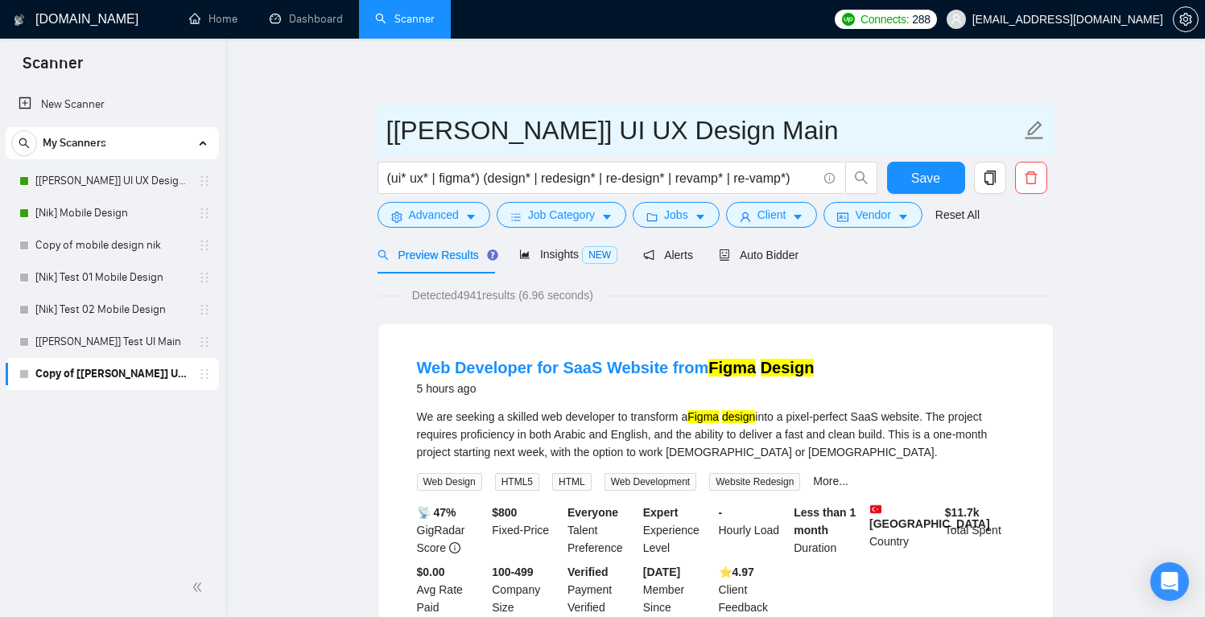
drag, startPoint x: 474, startPoint y: 131, endPoint x: 689, endPoint y: 133, distance: 215.0
click at [689, 133] on input "[[PERSON_NAME]] UI UX Design Main" at bounding box center [703, 130] width 634 height 40
drag, startPoint x: 585, startPoint y: 129, endPoint x: 357, endPoint y: 134, distance: 227.9
type input "[[PERSON_NAME]] Test Web"
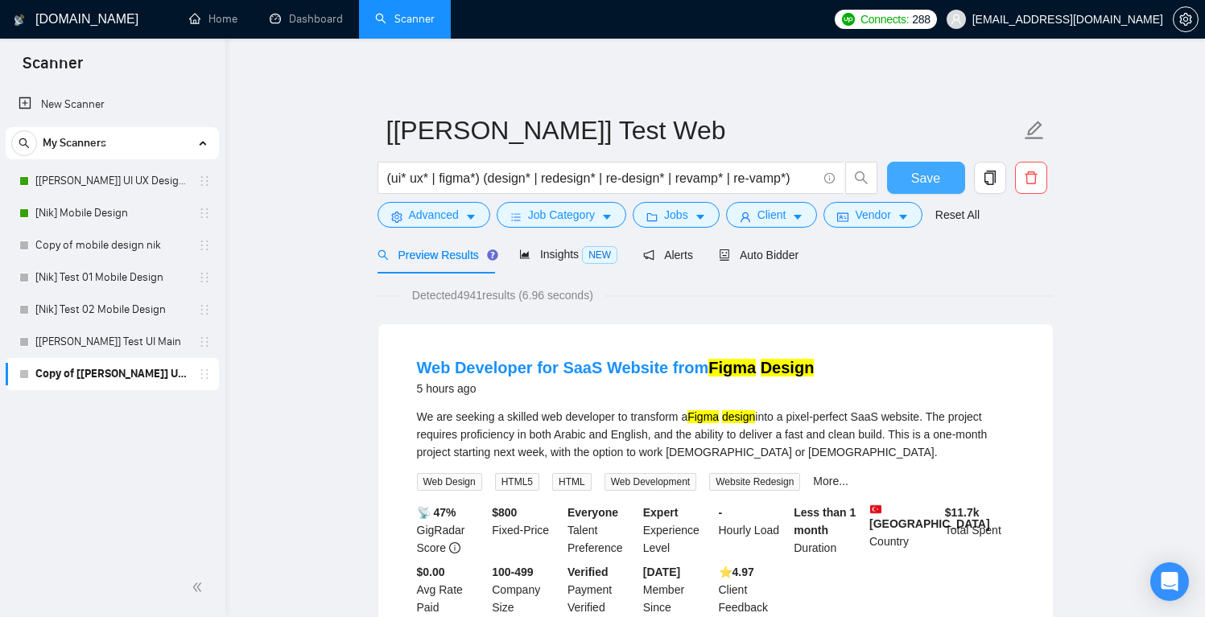
click at [907, 173] on button "Save" at bounding box center [926, 178] width 78 height 32
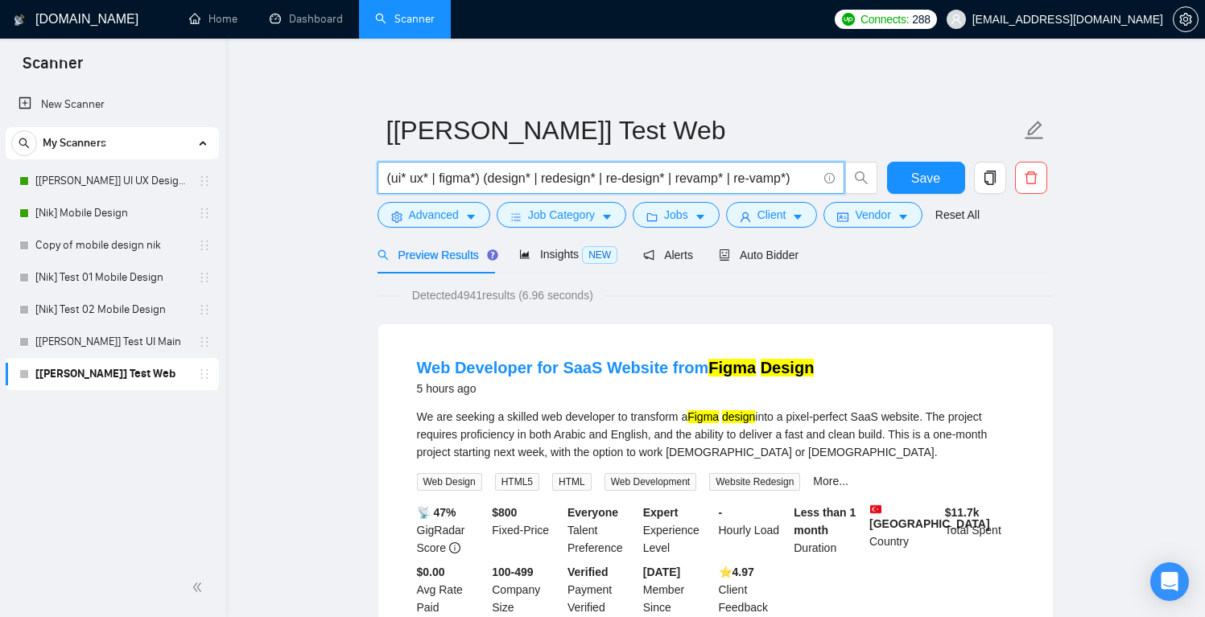
click at [423, 180] on input "(ui* ux* | figma*) (design* | redesign* | re-design* | revamp* | re-vamp*)" at bounding box center [602, 178] width 430 height 20
drag, startPoint x: 423, startPoint y: 179, endPoint x: 393, endPoint y: 180, distance: 30.6
click at [393, 180] on input "(ui* ux* | figma*) (design* | redesign* | re-design* | revamp* | re-vamp*)" at bounding box center [602, 178] width 430 height 20
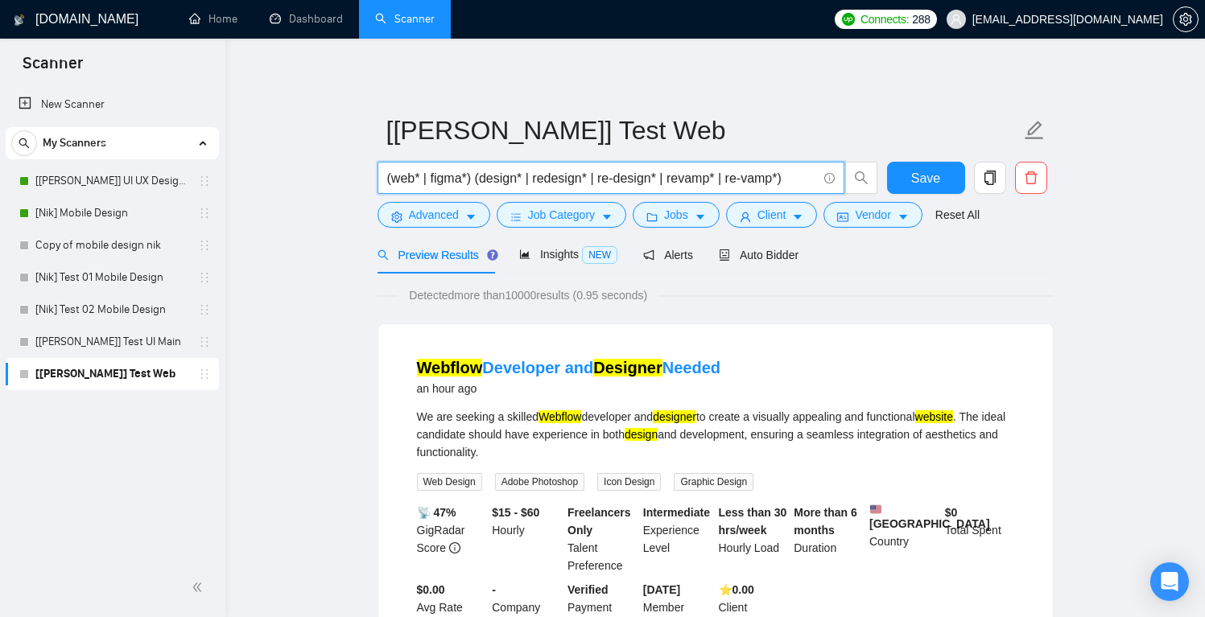
drag, startPoint x: 463, startPoint y: 176, endPoint x: 432, endPoint y: 179, distance: 30.7
click at [432, 179] on input "(web* | figma*) (design* | redesign* | re-design* | revamp* | re-vamp*)" at bounding box center [602, 178] width 430 height 20
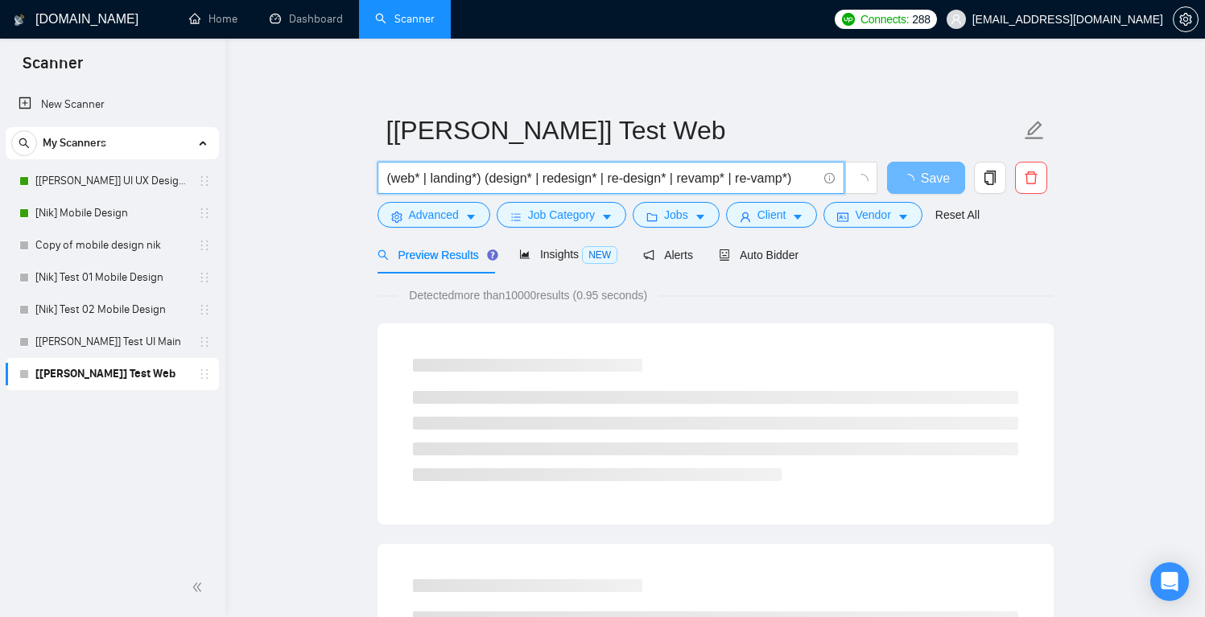
drag, startPoint x: 535, startPoint y: 177, endPoint x: 480, endPoint y: 178, distance: 55.6
click at [480, 178] on input "(web* | landing*) (design* | redesign* | re-design* | revamp* | re-vamp*)" at bounding box center [602, 178] width 430 height 20
drag, startPoint x: 539, startPoint y: 180, endPoint x: 491, endPoint y: 180, distance: 47.5
click at [491, 180] on input "(web* | landing* | redesign* | re-design* | revamp* | re-vamp*)" at bounding box center [602, 178] width 430 height 20
drag, startPoint x: 622, startPoint y: 179, endPoint x: 567, endPoint y: 178, distance: 55.6
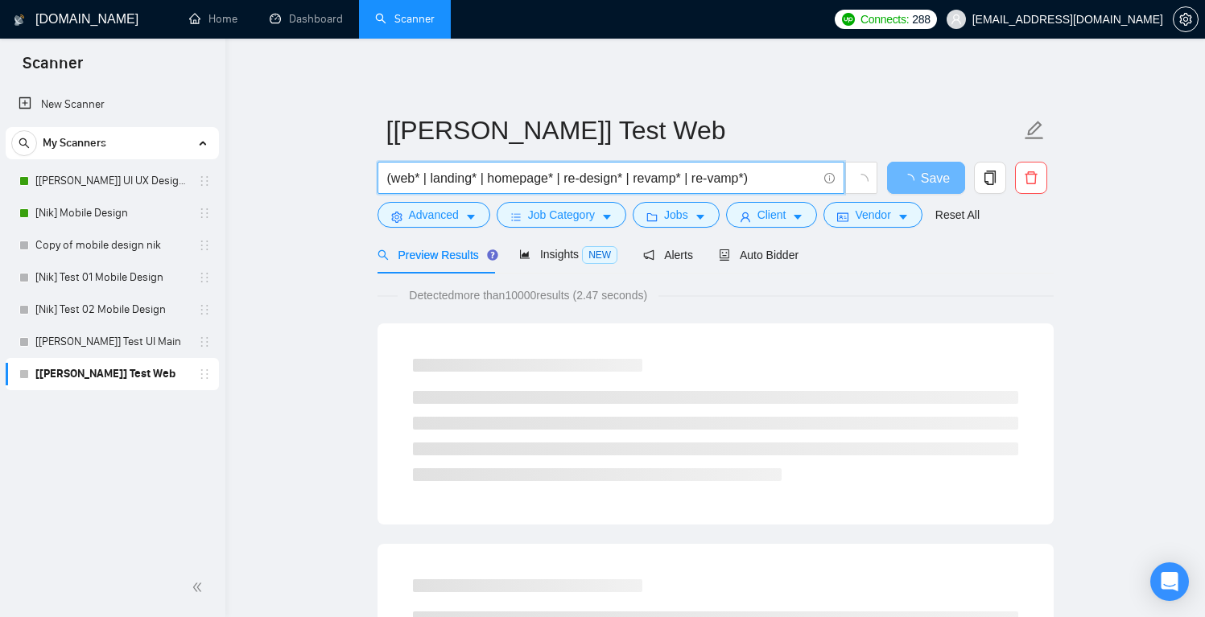
click at [567, 178] on input "(web* | landing* | homepage* | re-design* | revamp* | re-vamp*)" at bounding box center [602, 178] width 430 height 20
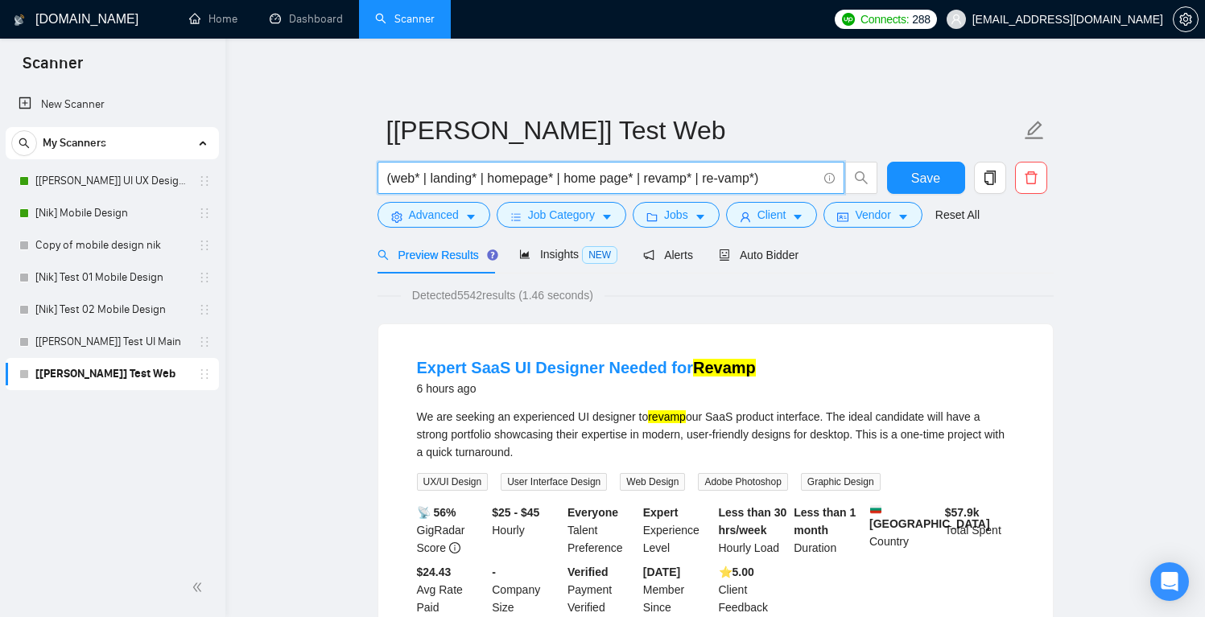
click at [571, 177] on input "(web* | landing* | homepage* | home page* | revamp* | re-vamp*)" at bounding box center [602, 178] width 430 height 20
drag, startPoint x: 567, startPoint y: 178, endPoint x: 586, endPoint y: 183, distance: 19.9
click at [568, 178] on input "(web* | landing* | homepage* | home page* | revamp* | re-vamp*)" at bounding box center [602, 178] width 430 height 20
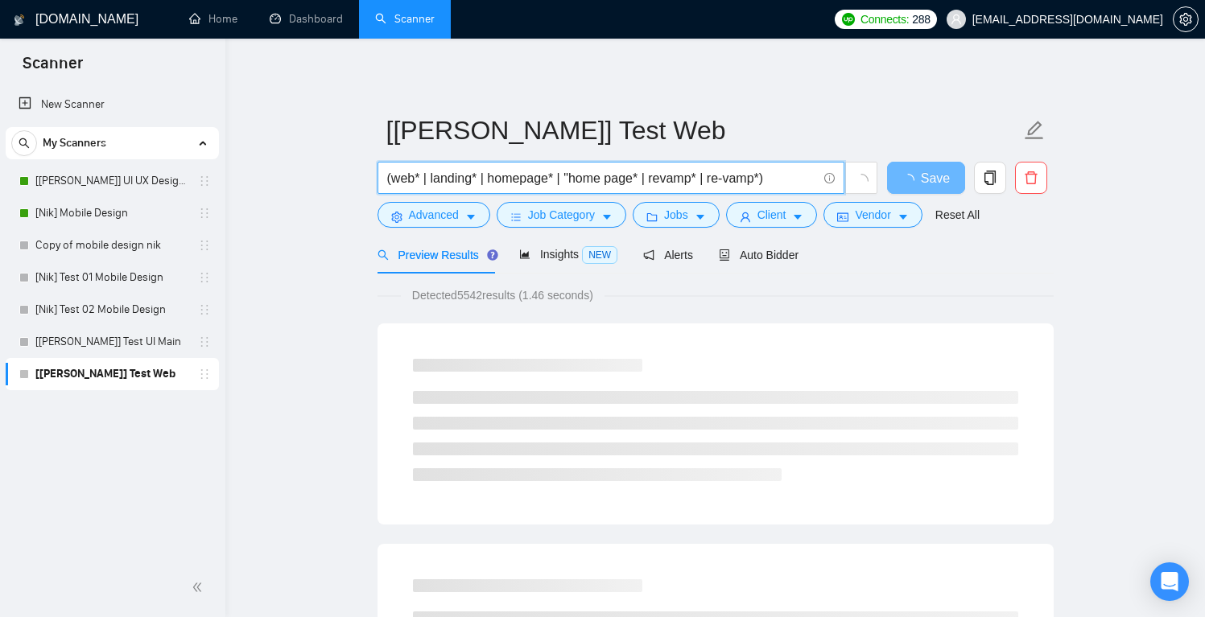
drag, startPoint x: 769, startPoint y: 177, endPoint x: 637, endPoint y: 177, distance: 132.0
click at [637, 177] on input "(web* | landing* | homepage* | "home page* | revamp* | re-vamp*)" at bounding box center [602, 178] width 430 height 20
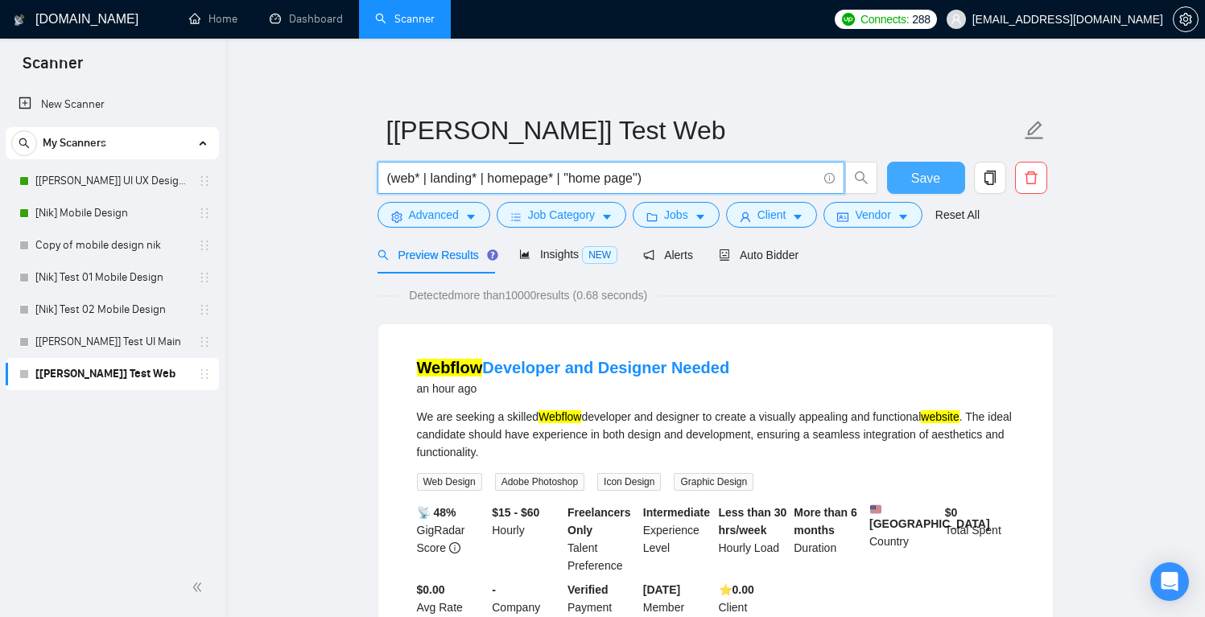
type input "(web* | landing* | homepage* | "home page")"
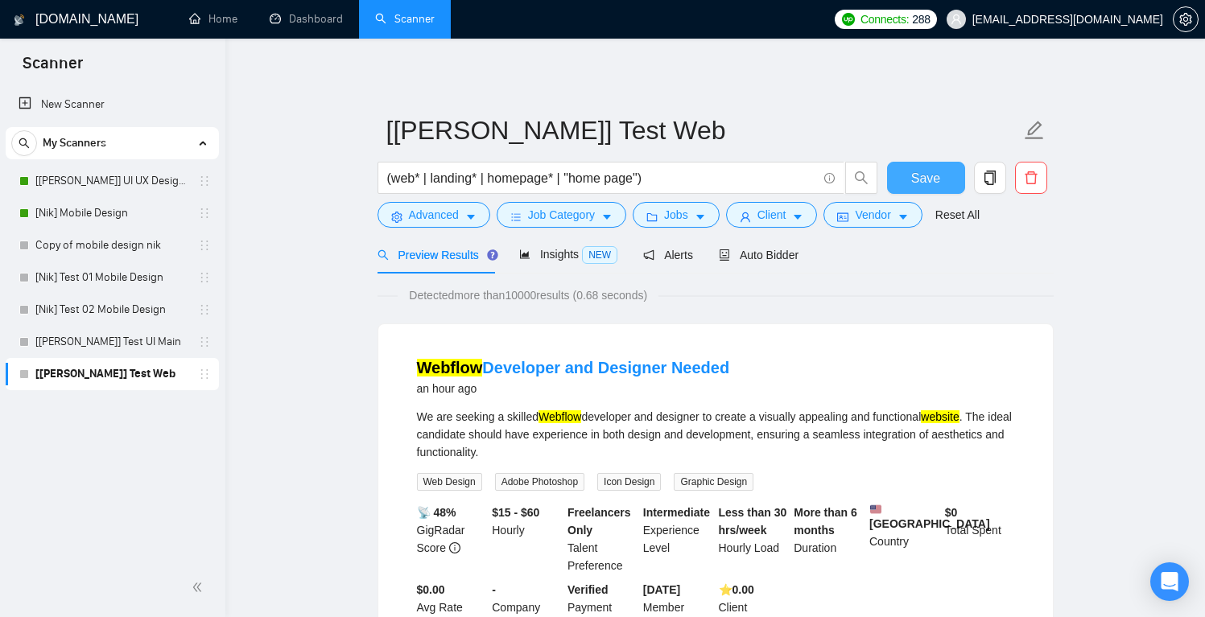
click at [931, 174] on span "Save" at bounding box center [925, 178] width 29 height 20
click at [767, 254] on span "Auto Bidder" at bounding box center [759, 255] width 80 height 13
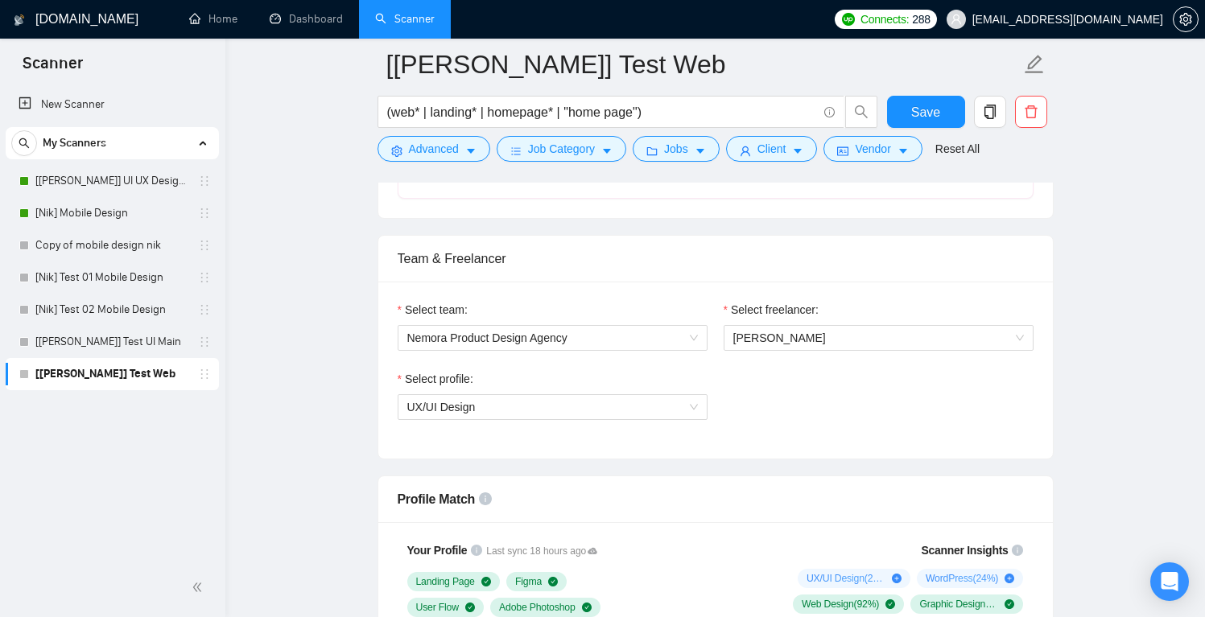
scroll to position [812, 0]
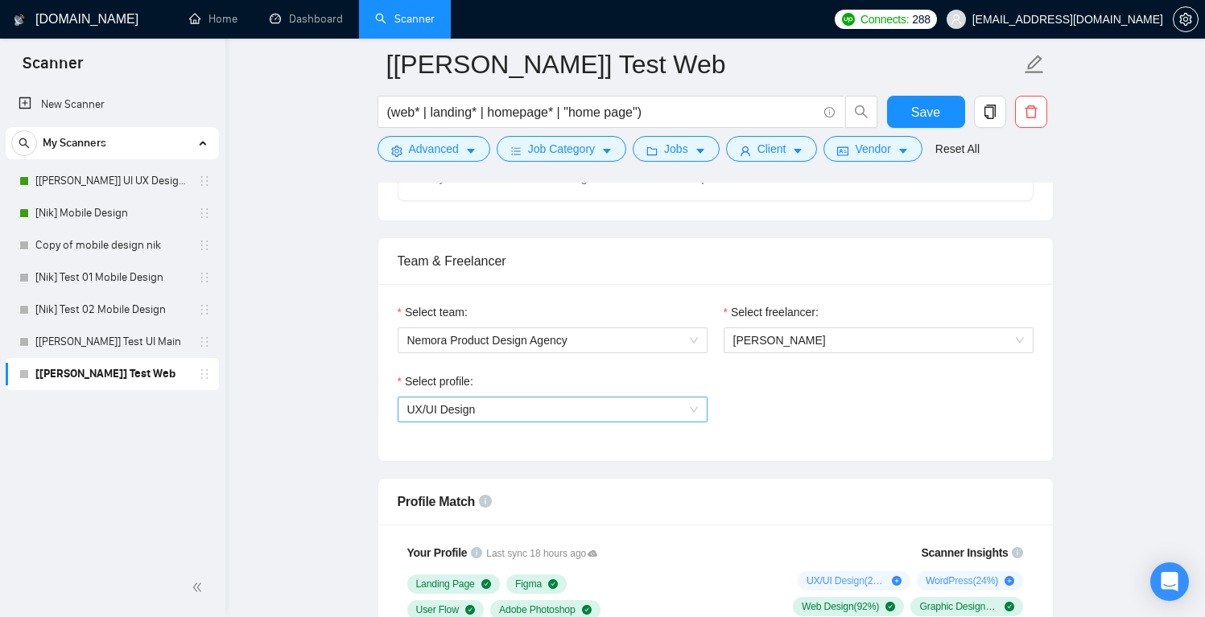
click at [604, 422] on span "UX/UI Design" at bounding box center [552, 410] width 291 height 24
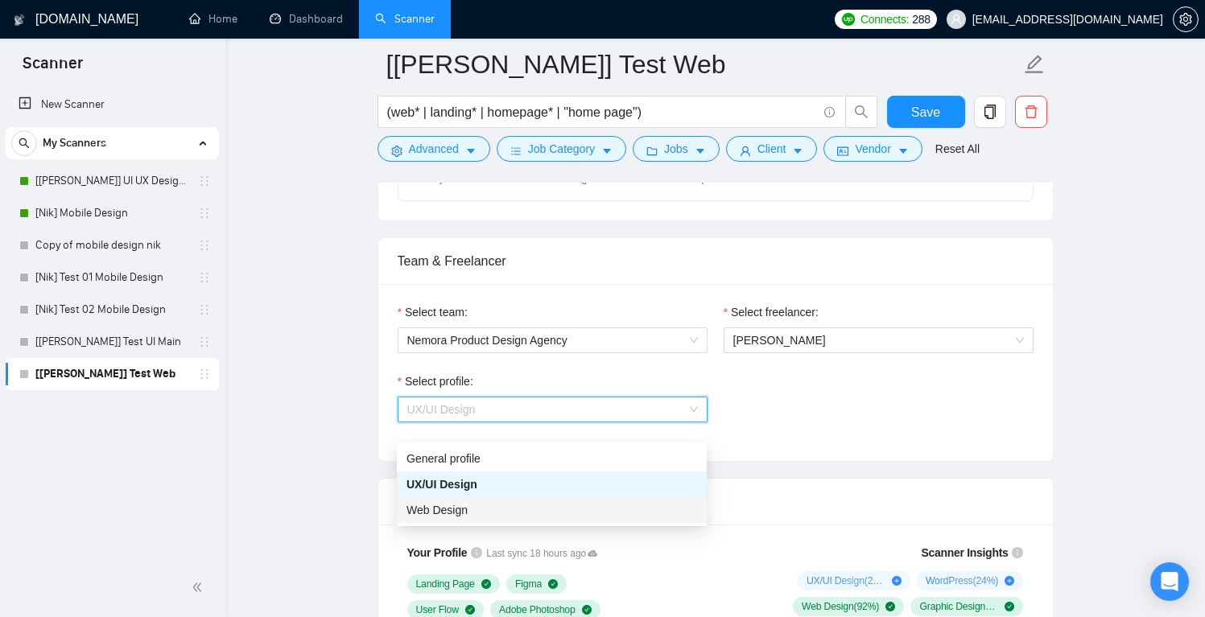
click at [515, 510] on div "Web Design" at bounding box center [552, 511] width 291 height 18
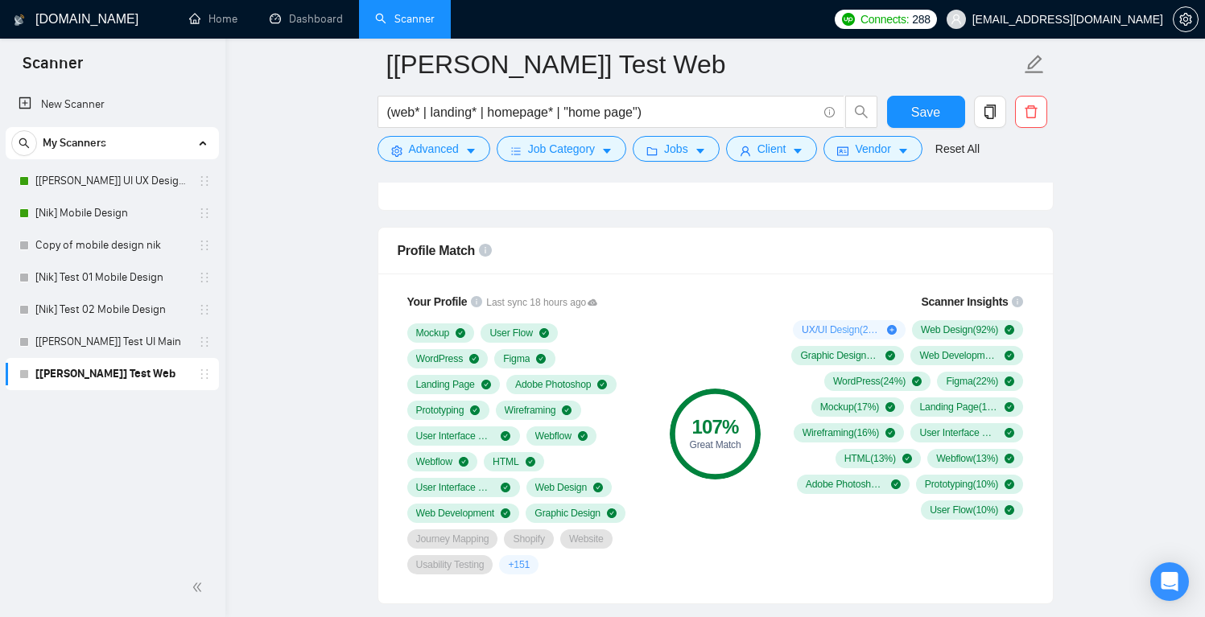
scroll to position [986, 0]
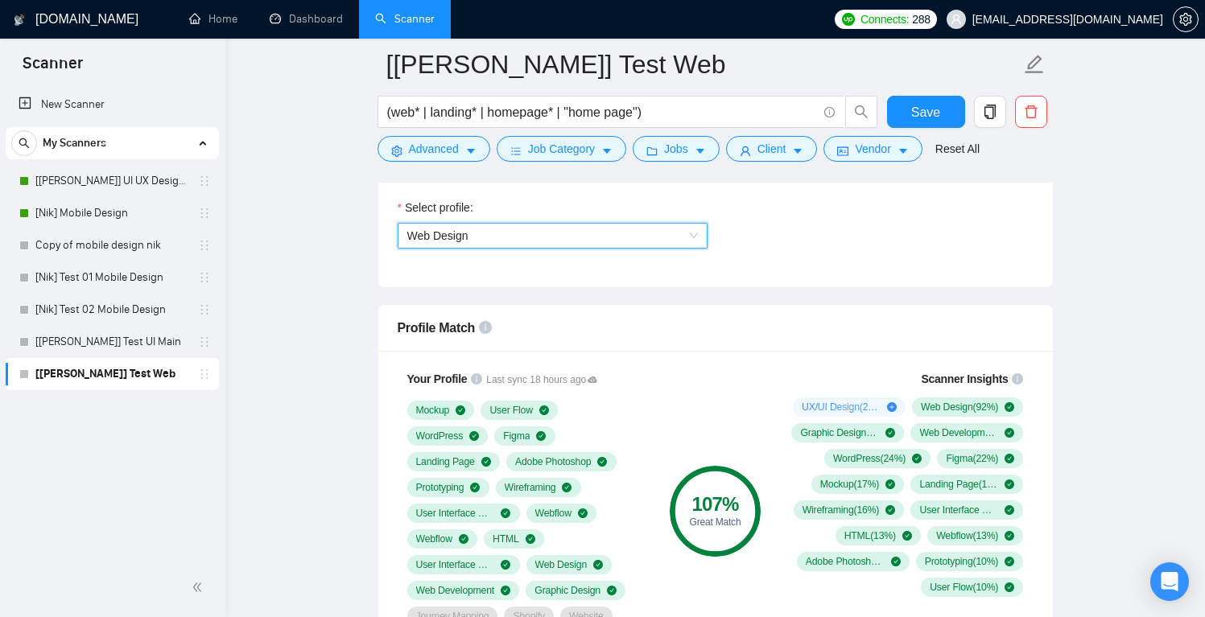
click at [640, 242] on span "Web Design" at bounding box center [552, 236] width 291 height 24
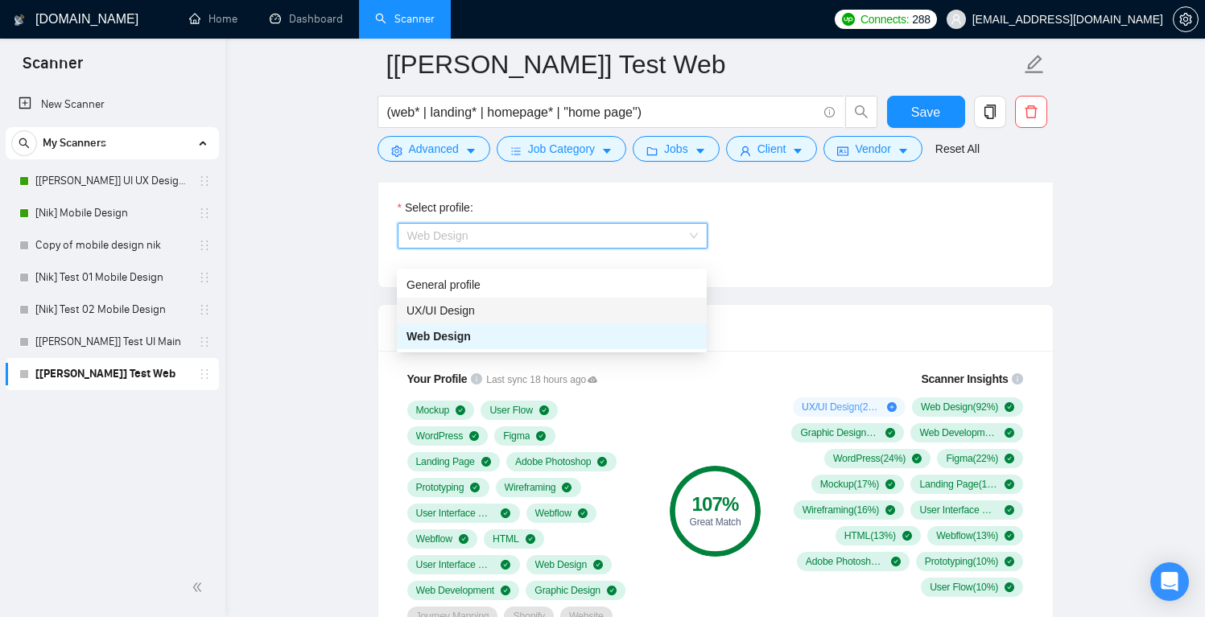
click at [536, 310] on div "UX/UI Design" at bounding box center [552, 311] width 291 height 18
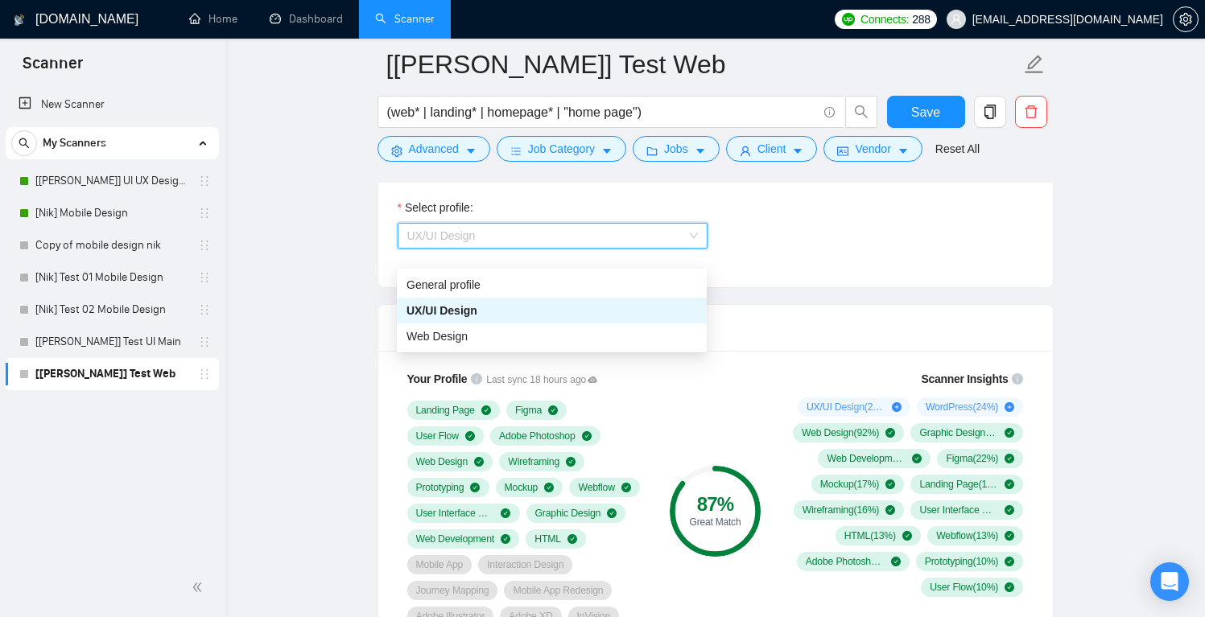
click at [668, 243] on span "UX/UI Design" at bounding box center [552, 236] width 291 height 24
click at [546, 335] on div "Web Design" at bounding box center [552, 337] width 291 height 18
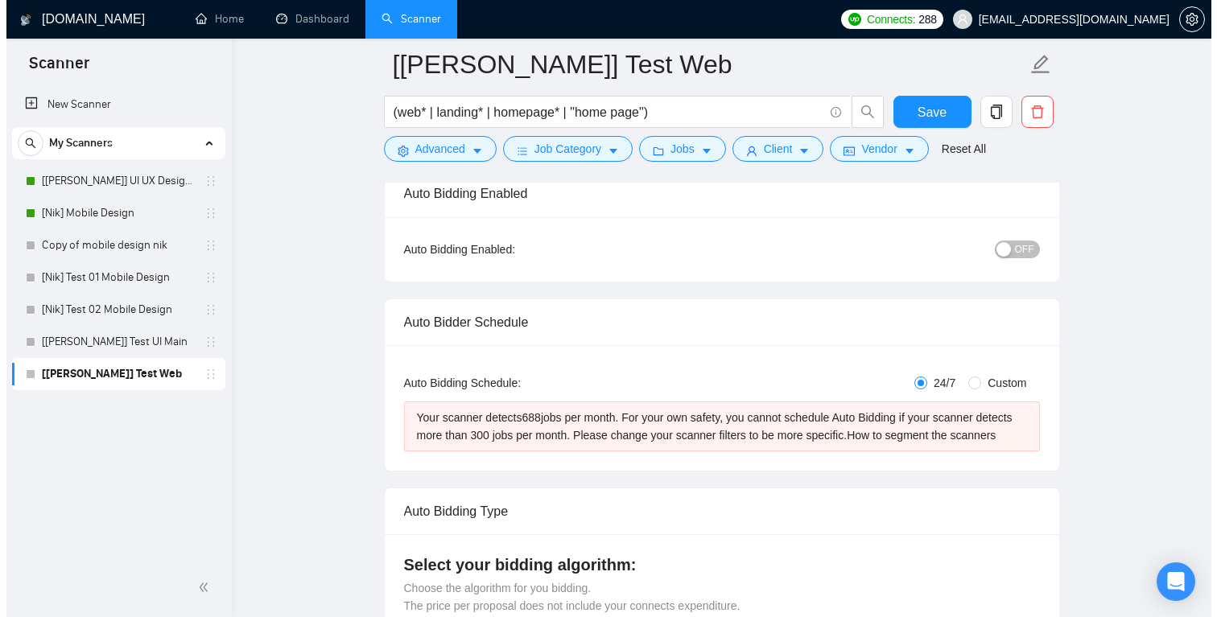
scroll to position [0, 0]
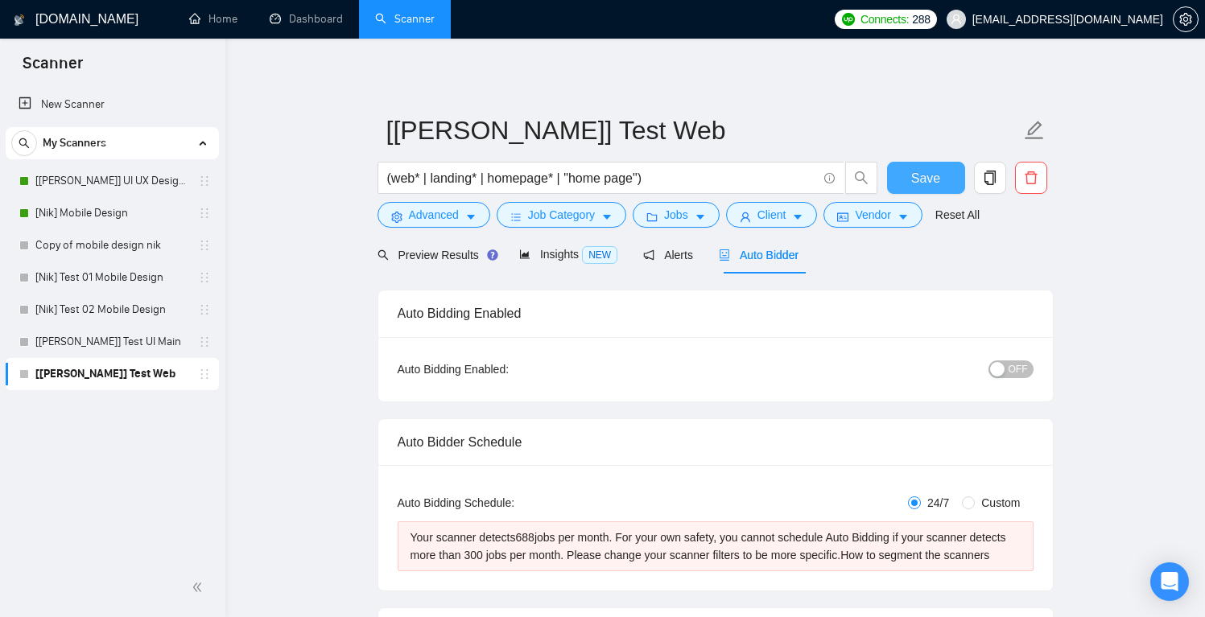
click at [935, 175] on span "Save" at bounding box center [925, 178] width 29 height 20
click at [145, 351] on link "[[PERSON_NAME]] Test UI Main" at bounding box center [111, 342] width 153 height 32
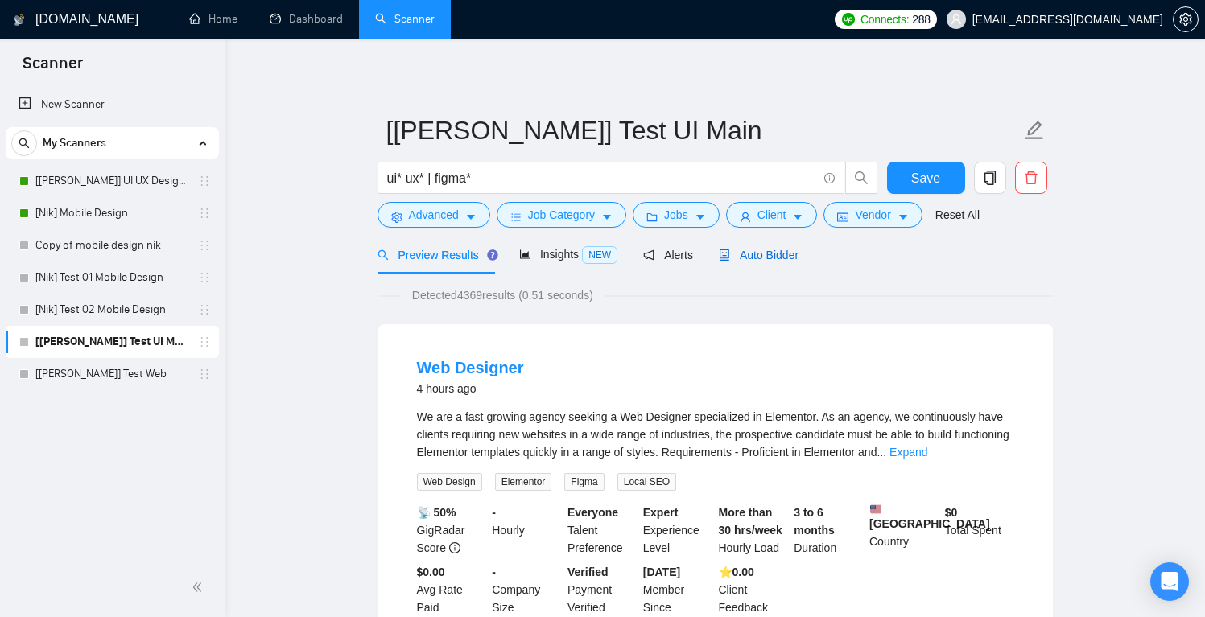
click at [752, 246] on div "Auto Bidder" at bounding box center [759, 255] width 80 height 18
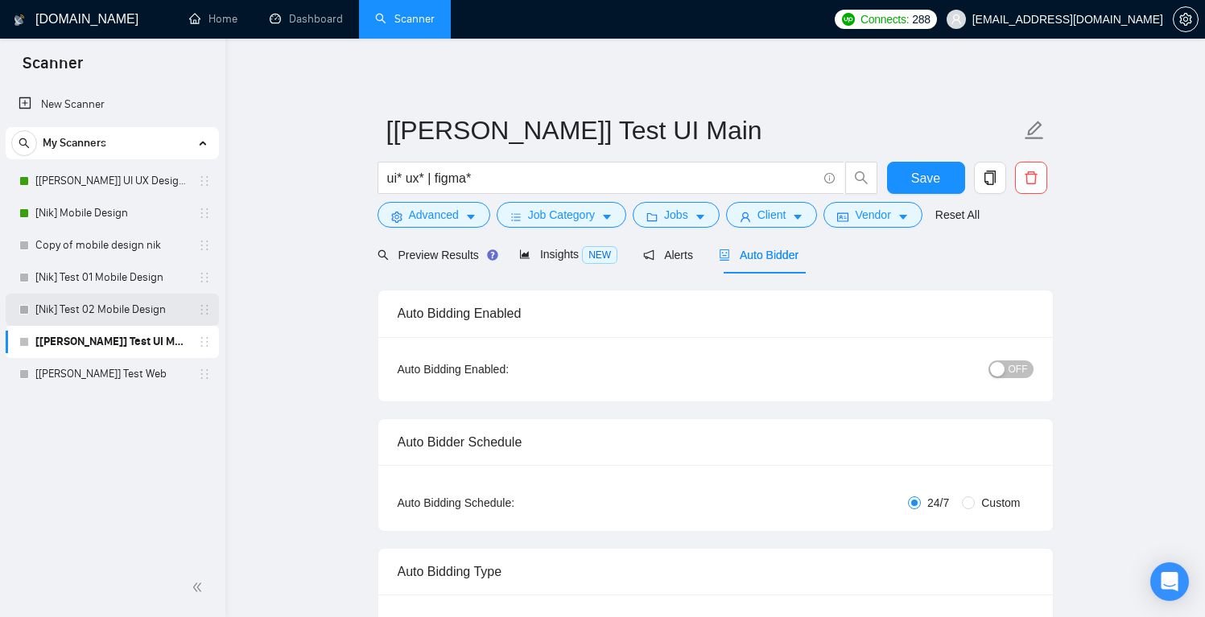
click at [148, 310] on link "[Nik] Test 02 Mobile Design" at bounding box center [111, 310] width 153 height 32
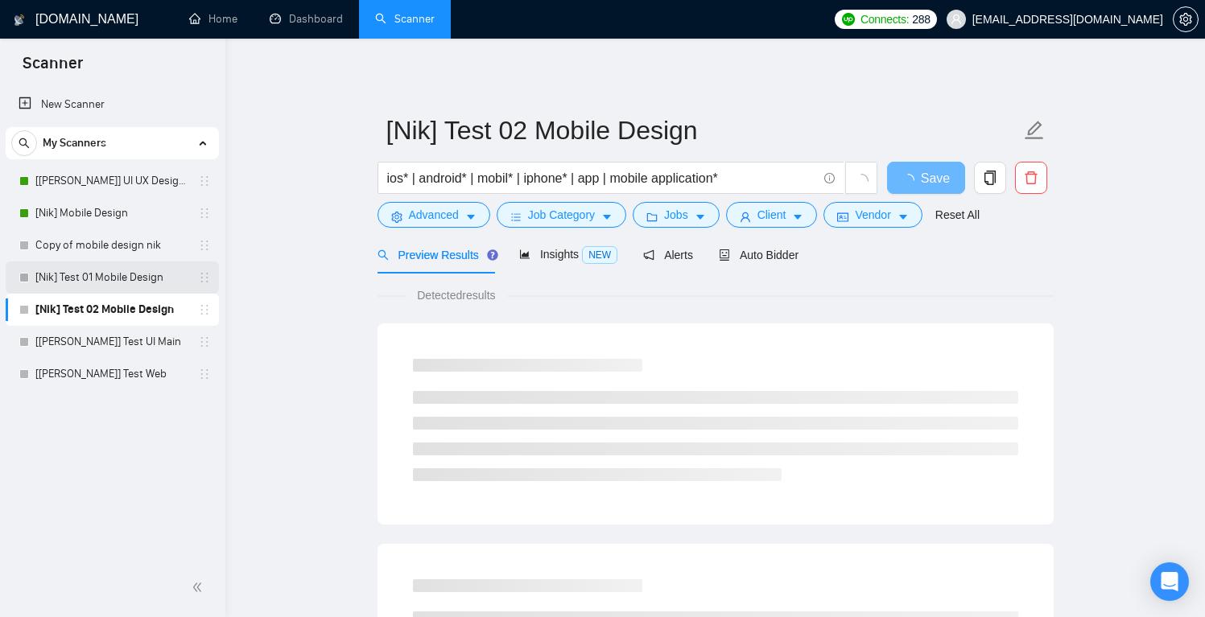
click at [155, 278] on link "[Nik] Test 01 Mobile Design" at bounding box center [111, 278] width 153 height 32
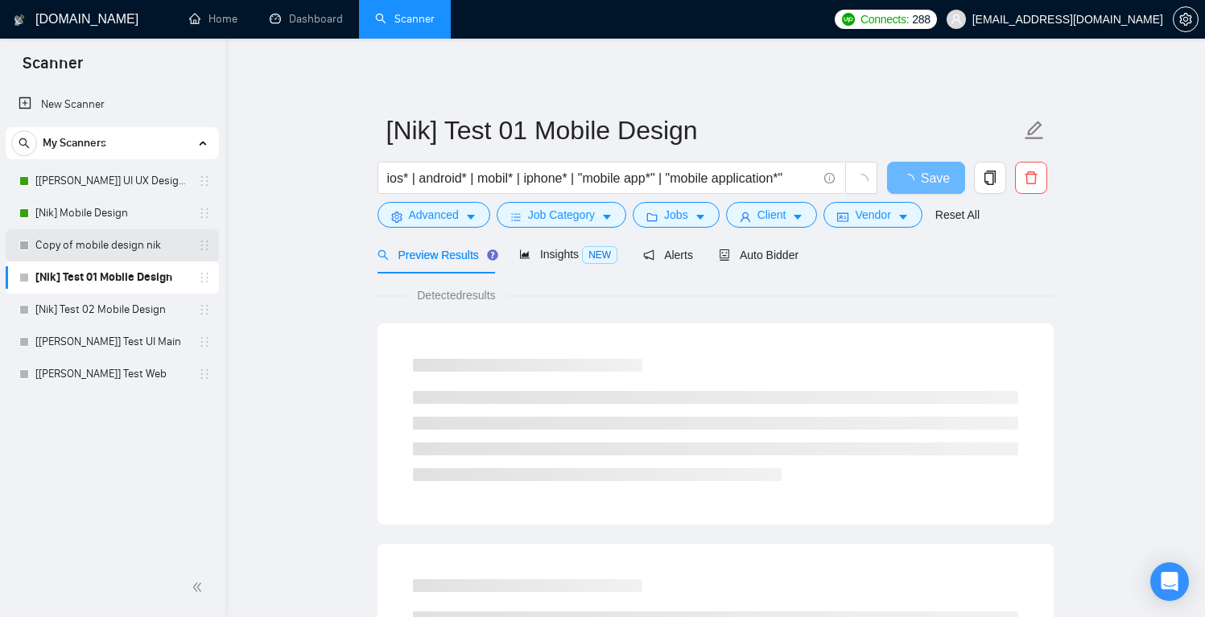
click at [142, 247] on link "Copy of mobile design nik" at bounding box center [111, 245] width 153 height 32
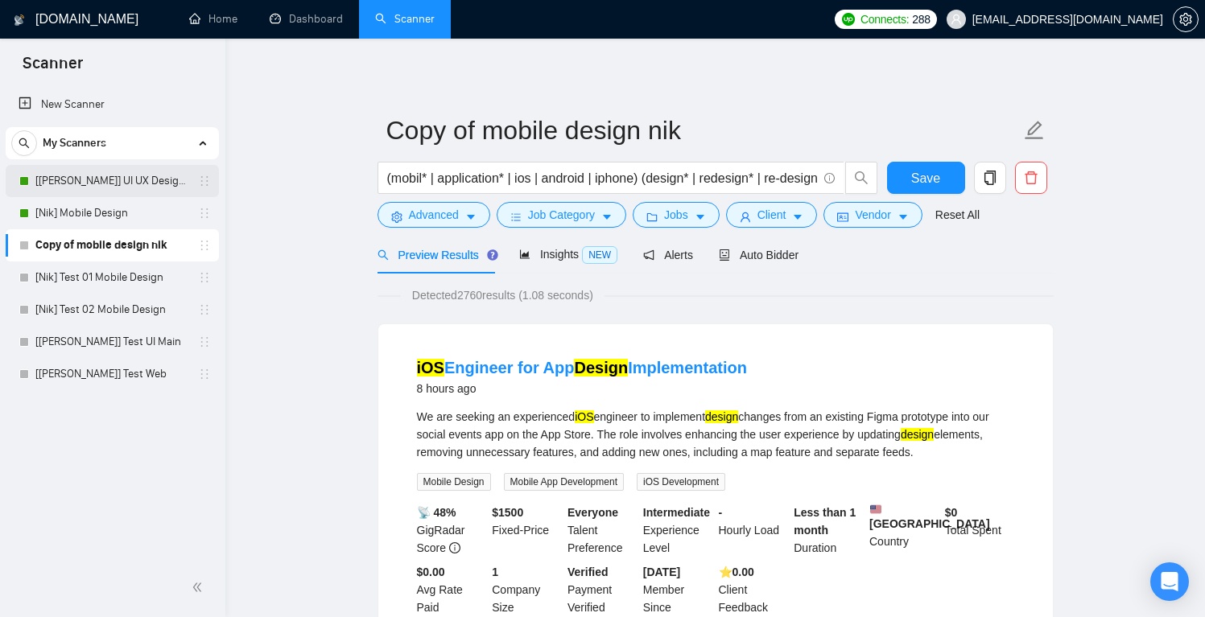
click at [114, 180] on link "[[PERSON_NAME]] UI UX Design Main" at bounding box center [111, 181] width 153 height 32
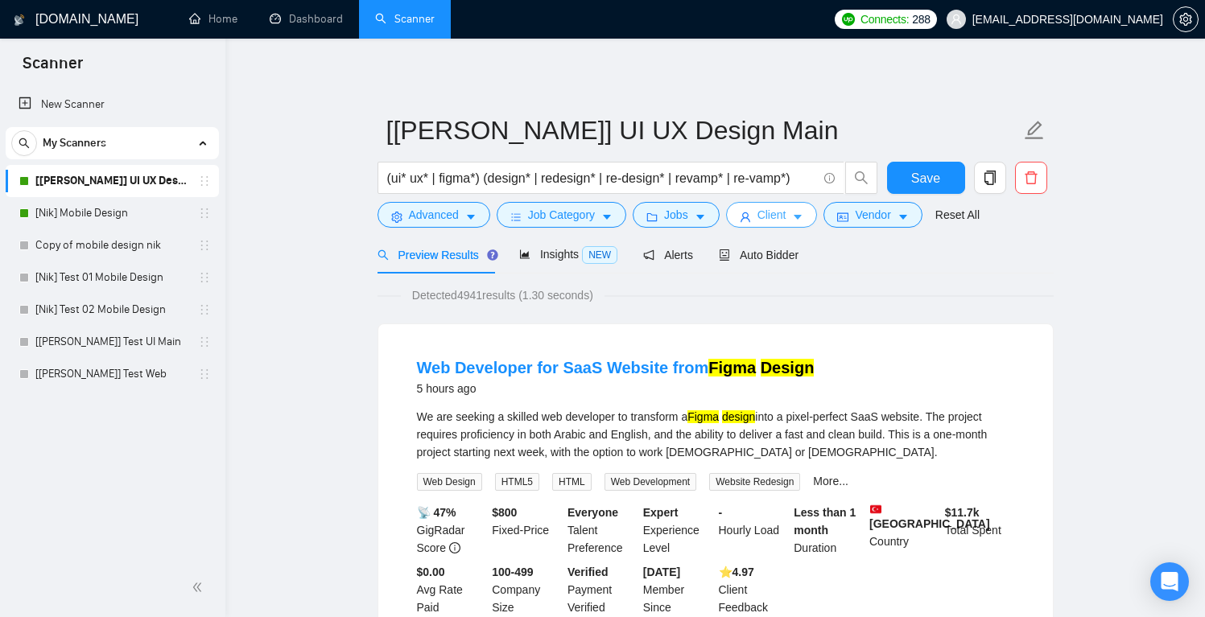
click at [799, 217] on icon "caret-down" at bounding box center [797, 217] width 11 height 11
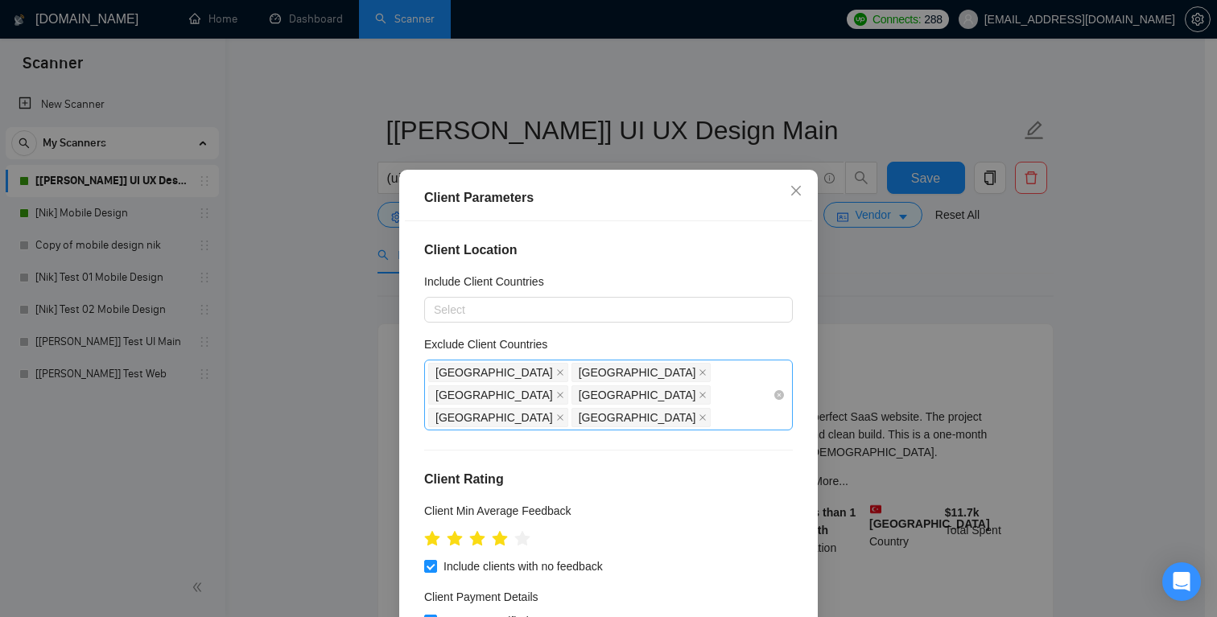
click at [504, 394] on div "[GEOGRAPHIC_DATA] [GEOGRAPHIC_DATA] [GEOGRAPHIC_DATA] [GEOGRAPHIC_DATA] [GEOGRA…" at bounding box center [600, 395] width 345 height 68
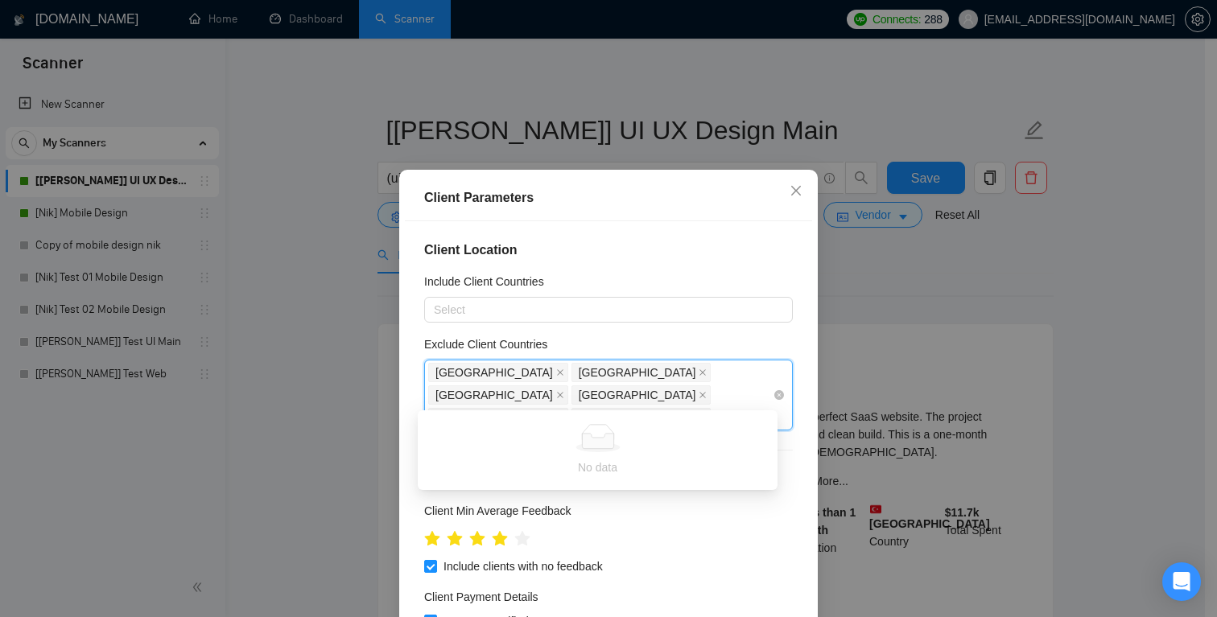
type input "и"
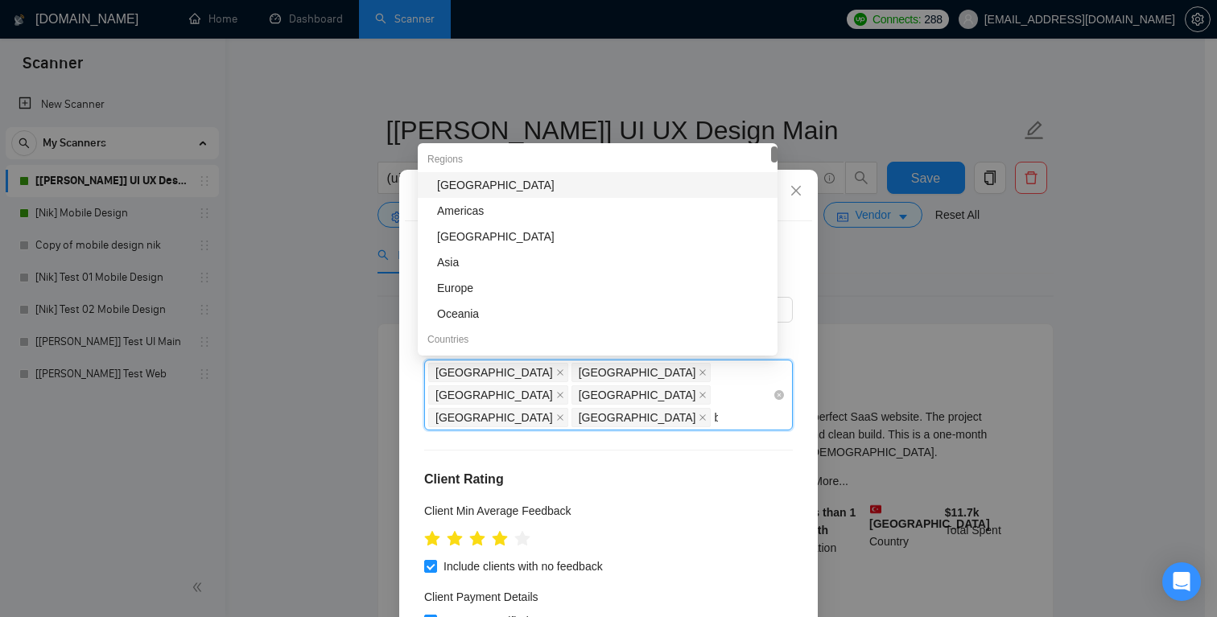
type input "ban"
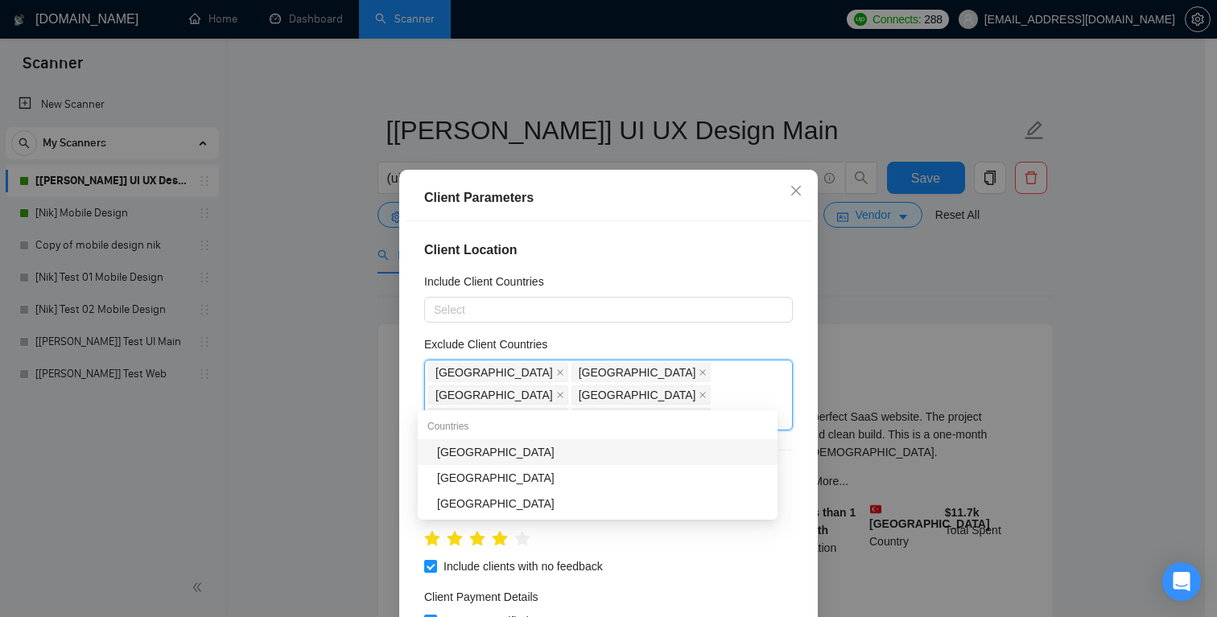
click at [495, 451] on div "[GEOGRAPHIC_DATA]" at bounding box center [602, 453] width 331 height 18
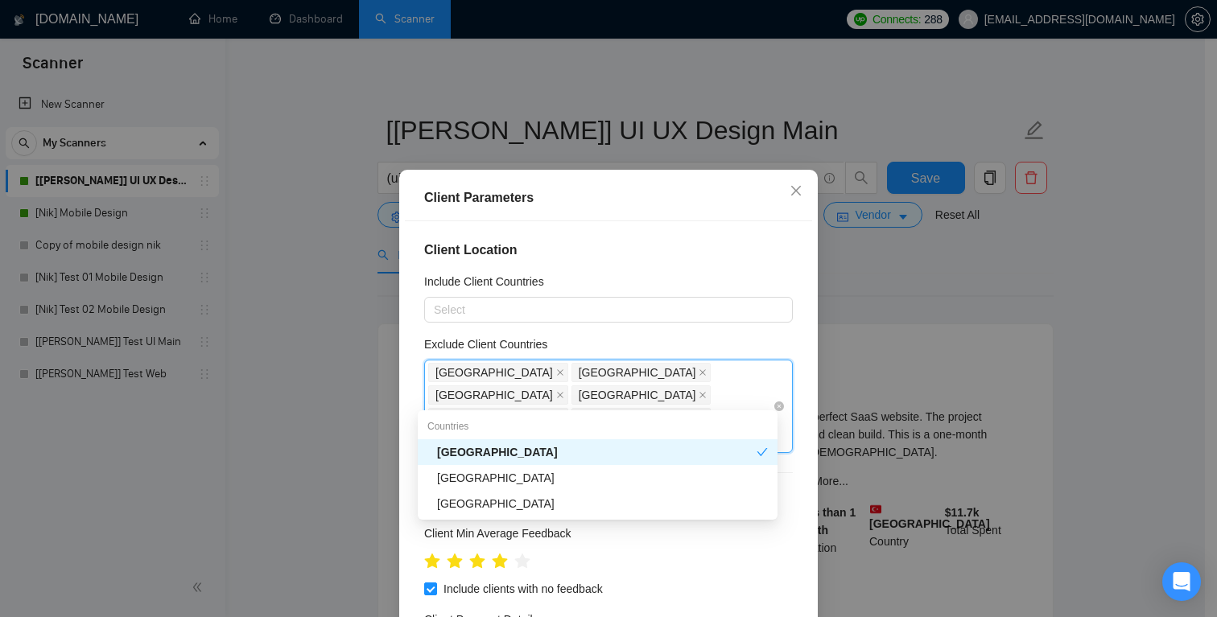
type input "indo"
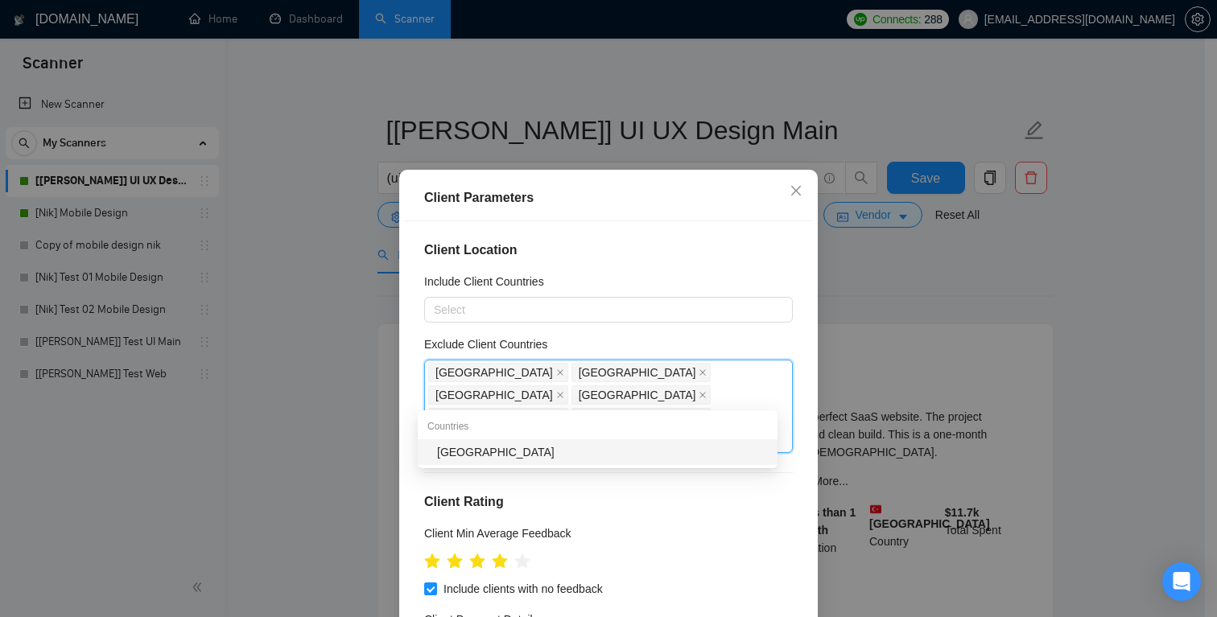
click at [496, 460] on div "[GEOGRAPHIC_DATA]" at bounding box center [602, 453] width 331 height 18
type input "nige"
click at [535, 456] on div "[GEOGRAPHIC_DATA]" at bounding box center [602, 453] width 331 height 18
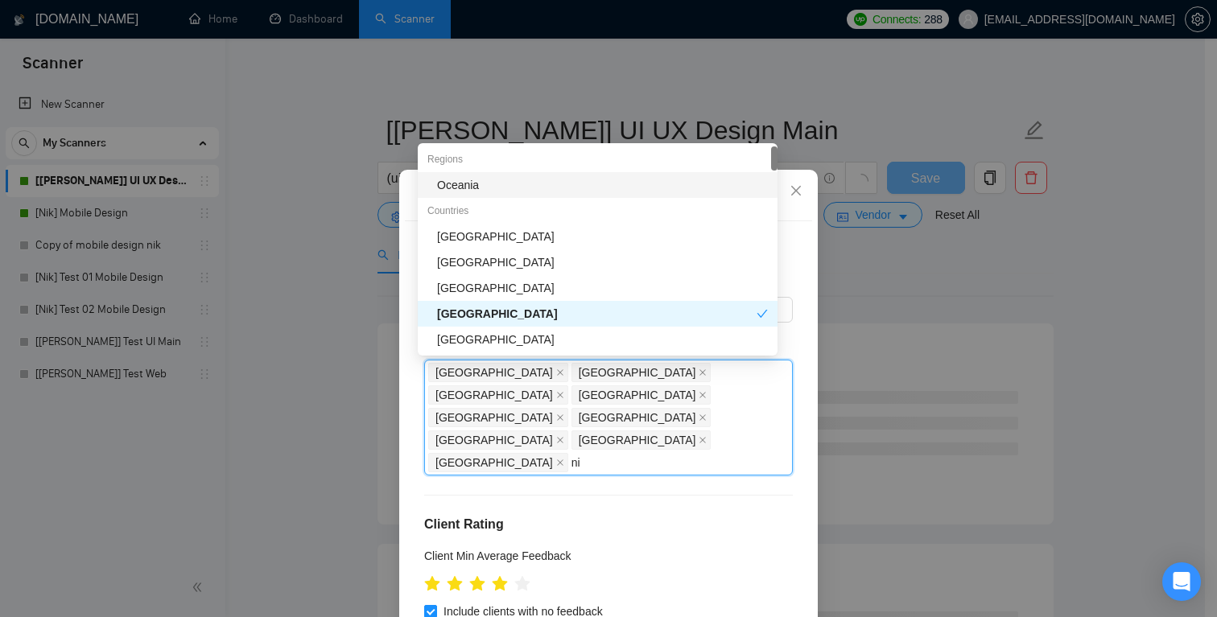
type input "nig"
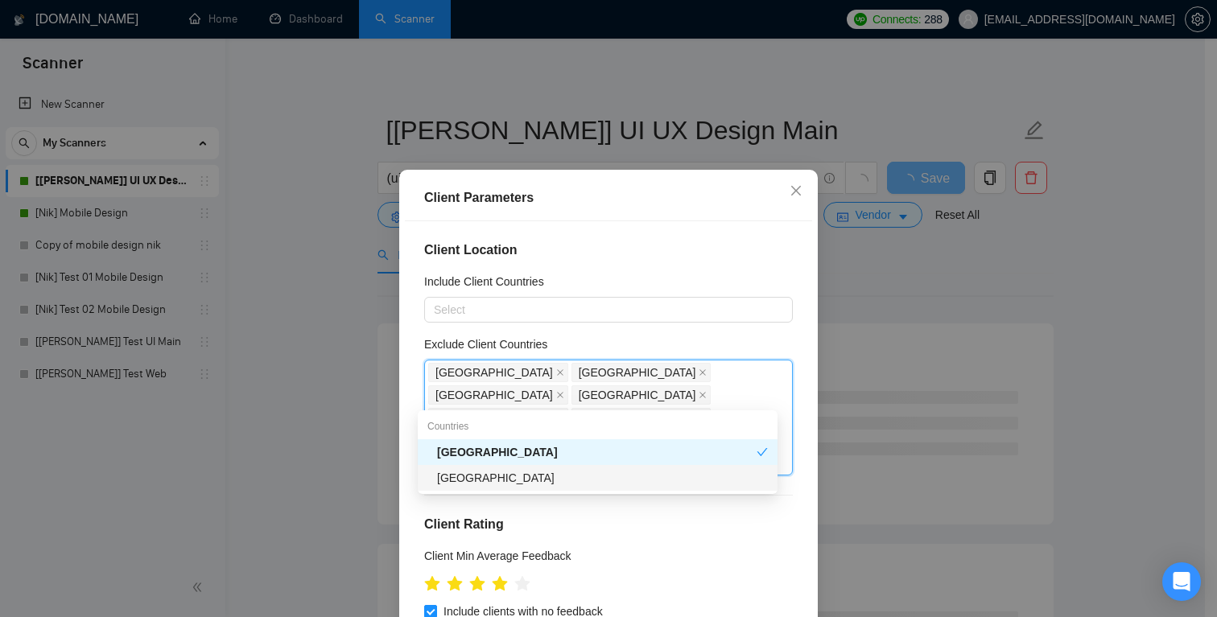
click at [493, 488] on div "[GEOGRAPHIC_DATA]" at bounding box center [598, 478] width 360 height 26
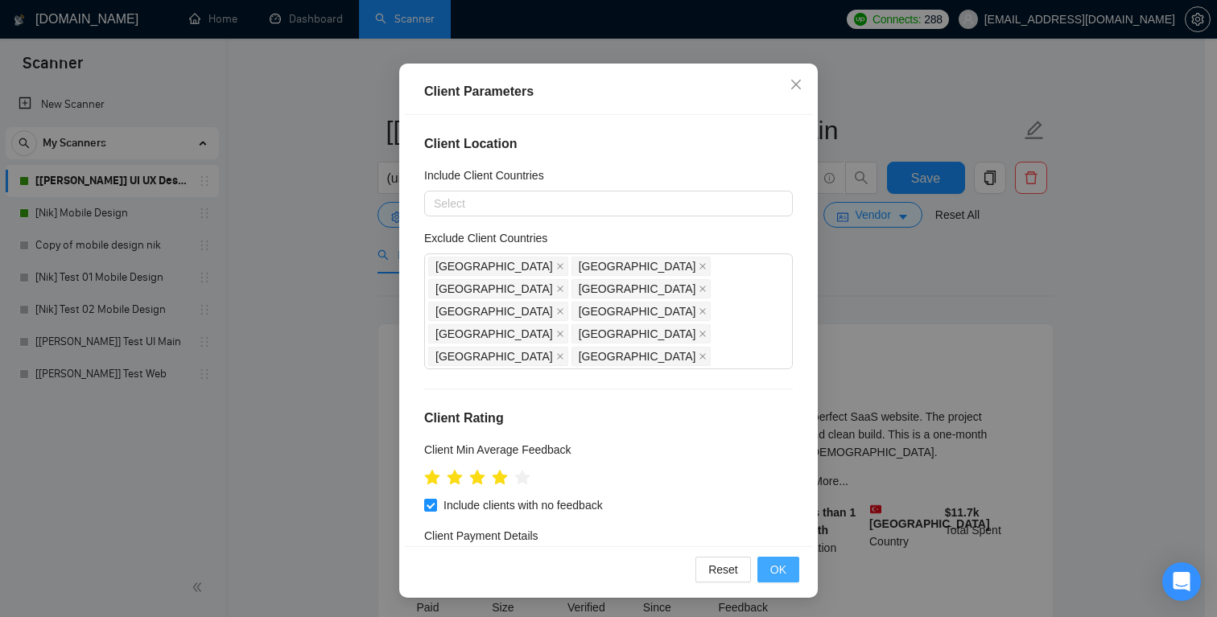
click at [777, 573] on span "OK" at bounding box center [778, 570] width 16 height 18
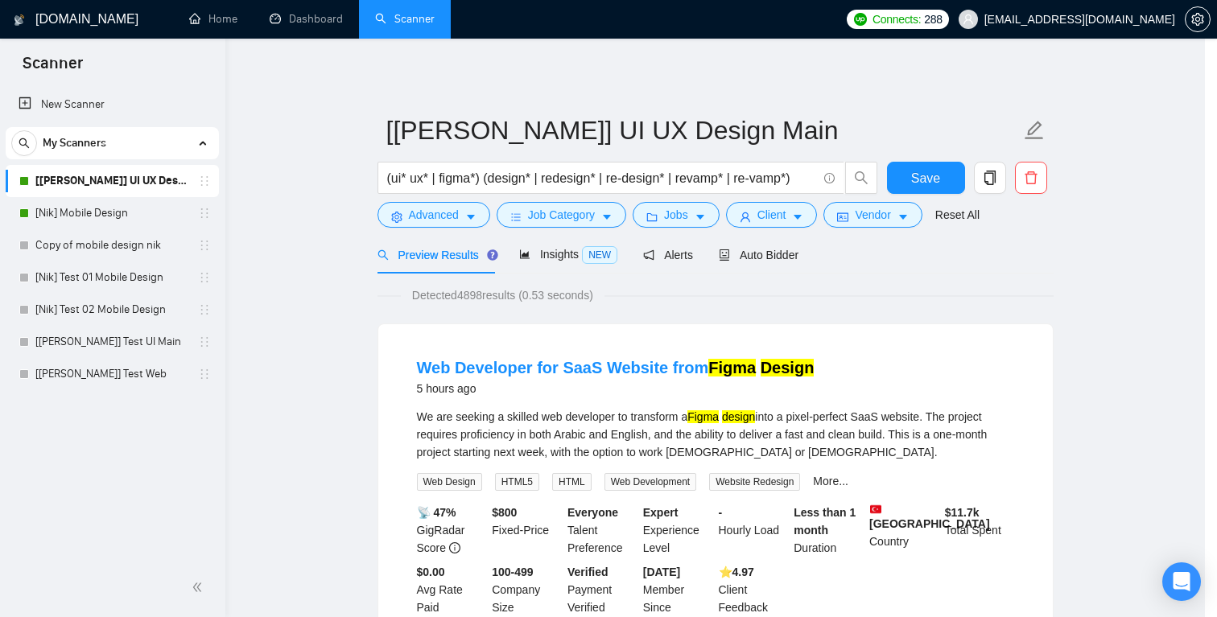
scroll to position [34, 0]
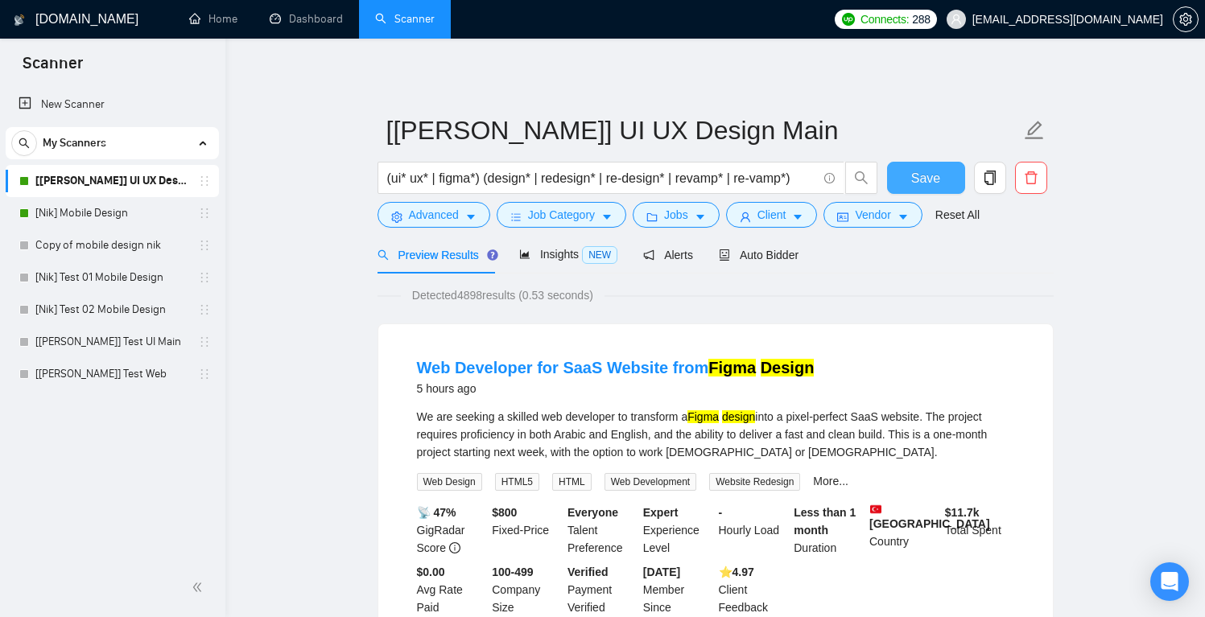
click at [942, 174] on button "Save" at bounding box center [926, 178] width 78 height 32
click at [117, 246] on link "Copy of mobile design nik" at bounding box center [111, 245] width 153 height 32
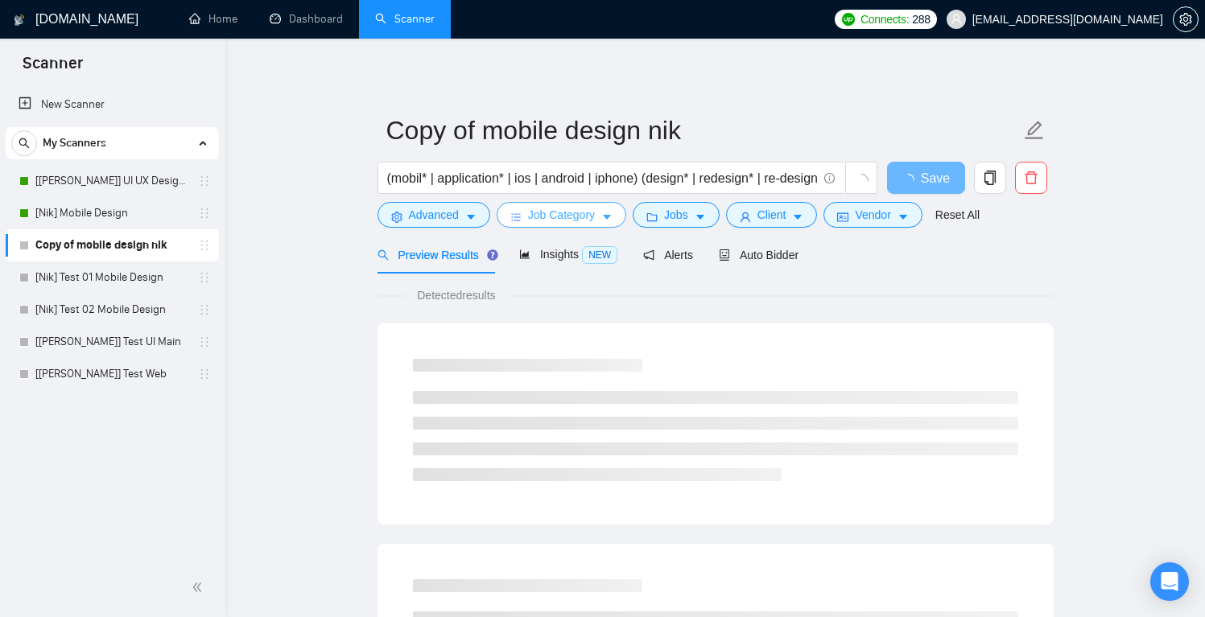
click at [582, 217] on span "Job Category" at bounding box center [561, 215] width 67 height 18
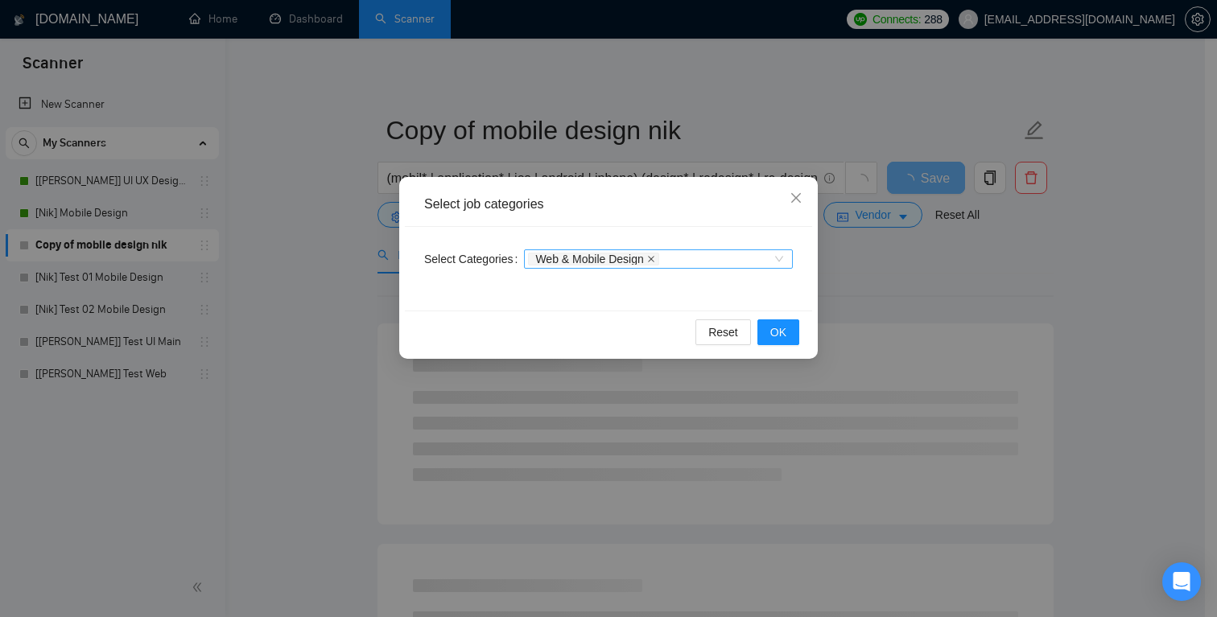
click at [655, 259] on icon "close" at bounding box center [651, 259] width 8 height 8
click at [755, 259] on div at bounding box center [650, 259] width 245 height 13
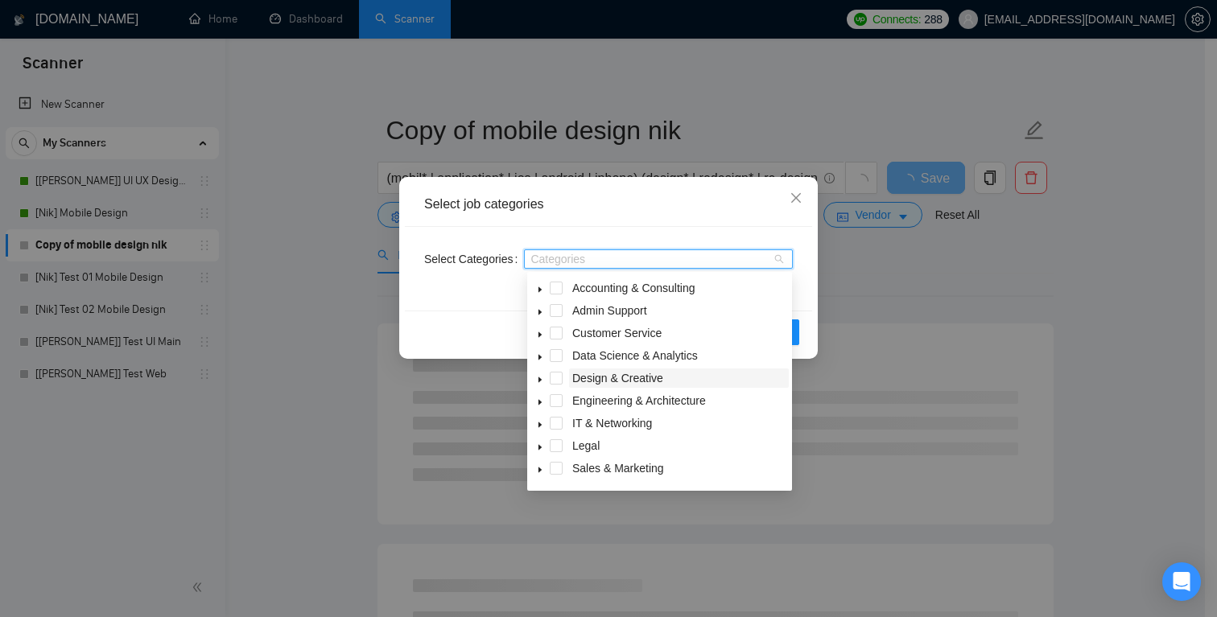
scroll to position [64, 0]
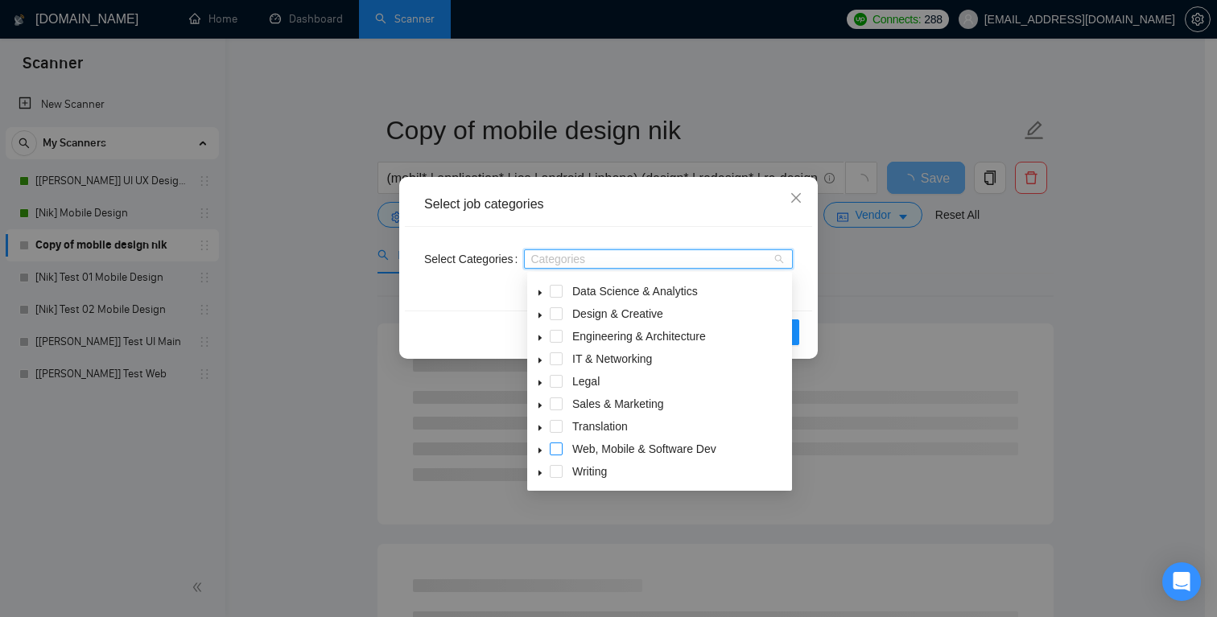
click at [559, 450] on span at bounding box center [556, 449] width 13 height 13
click at [542, 452] on icon "caret-down" at bounding box center [540, 451] width 8 height 8
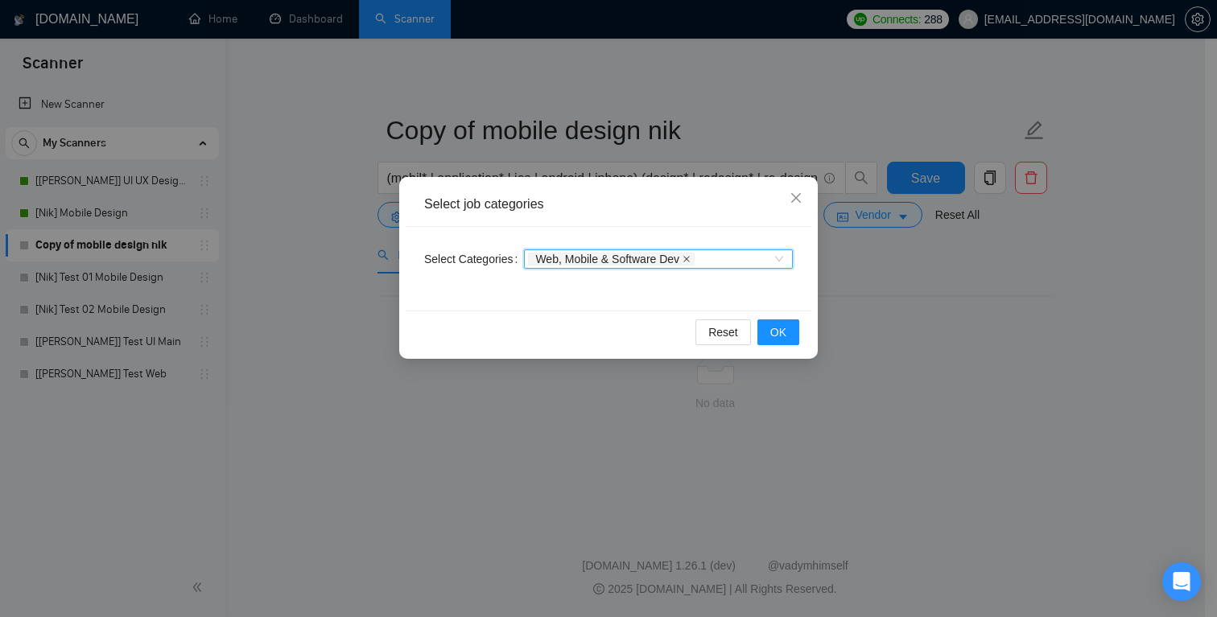
click at [691, 259] on icon "close" at bounding box center [687, 259] width 8 height 8
click at [779, 264] on div "Categories" at bounding box center [658, 259] width 269 height 19
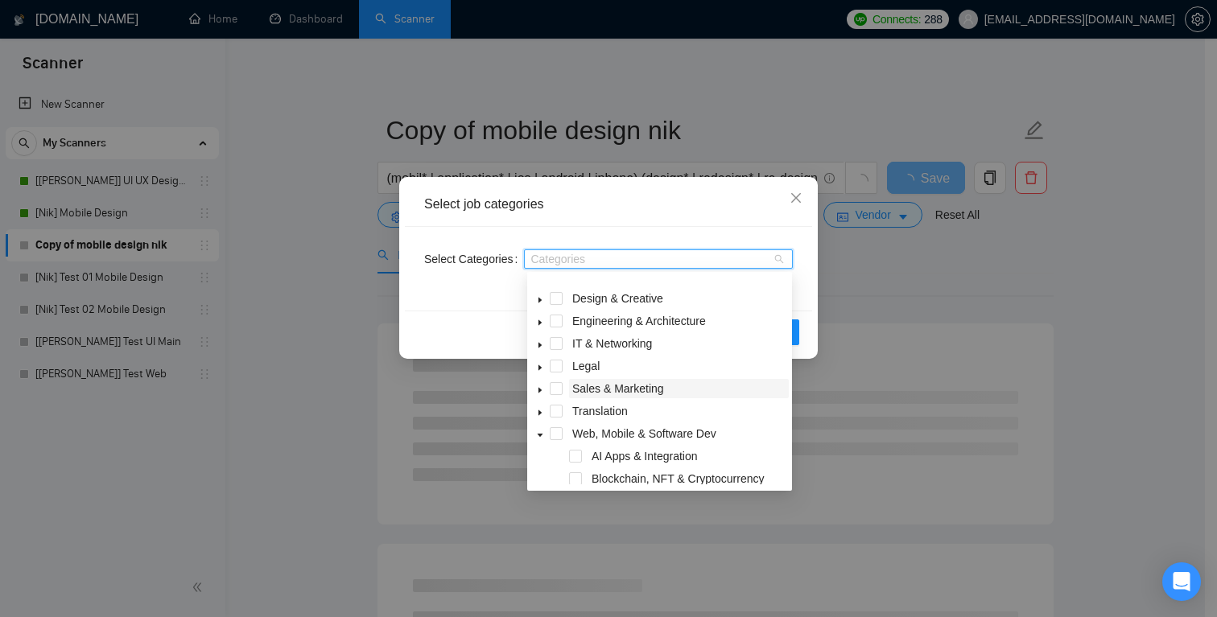
scroll to position [97, 0]
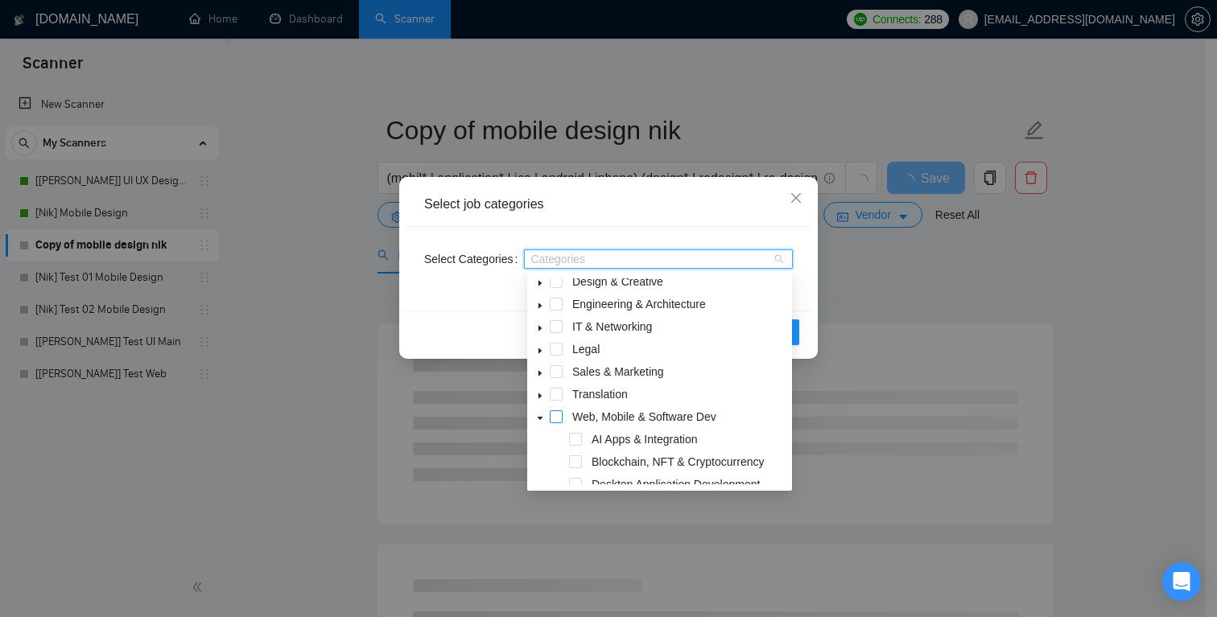
click at [554, 419] on span at bounding box center [556, 417] width 13 height 13
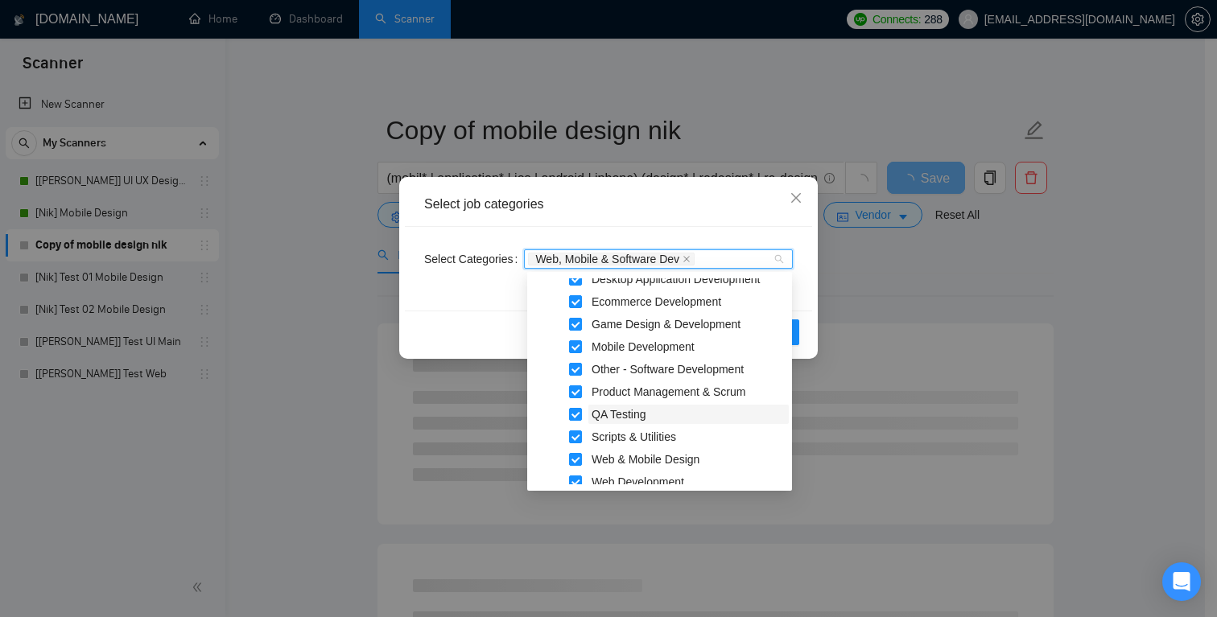
scroll to position [335, 0]
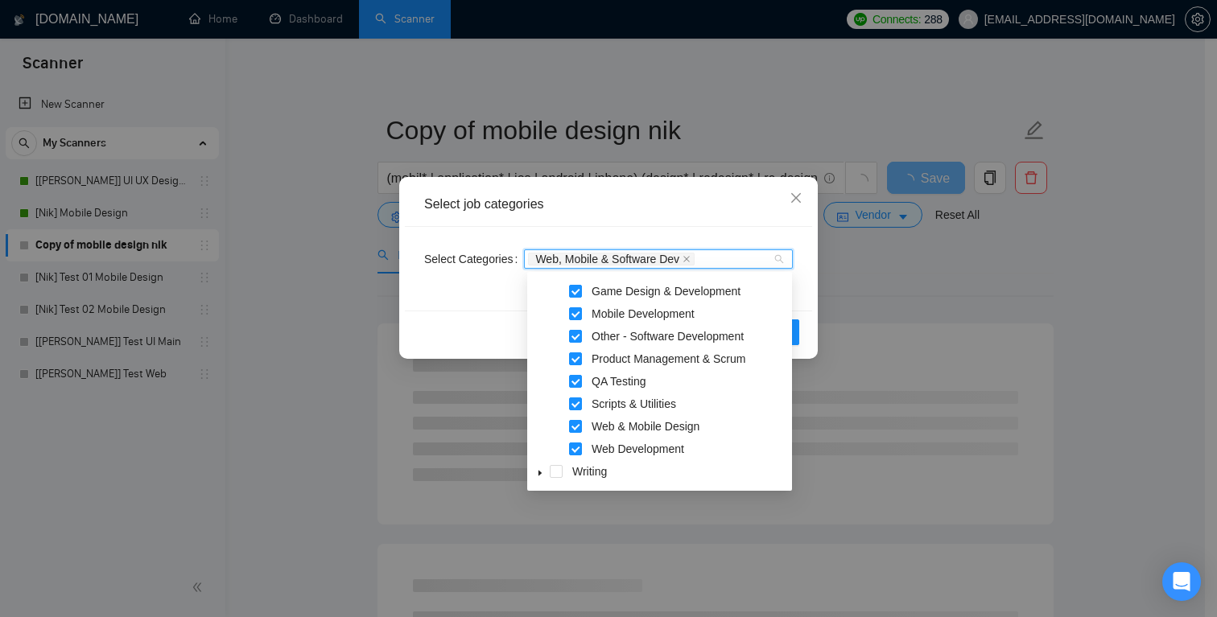
click at [578, 427] on span at bounding box center [575, 426] width 13 height 13
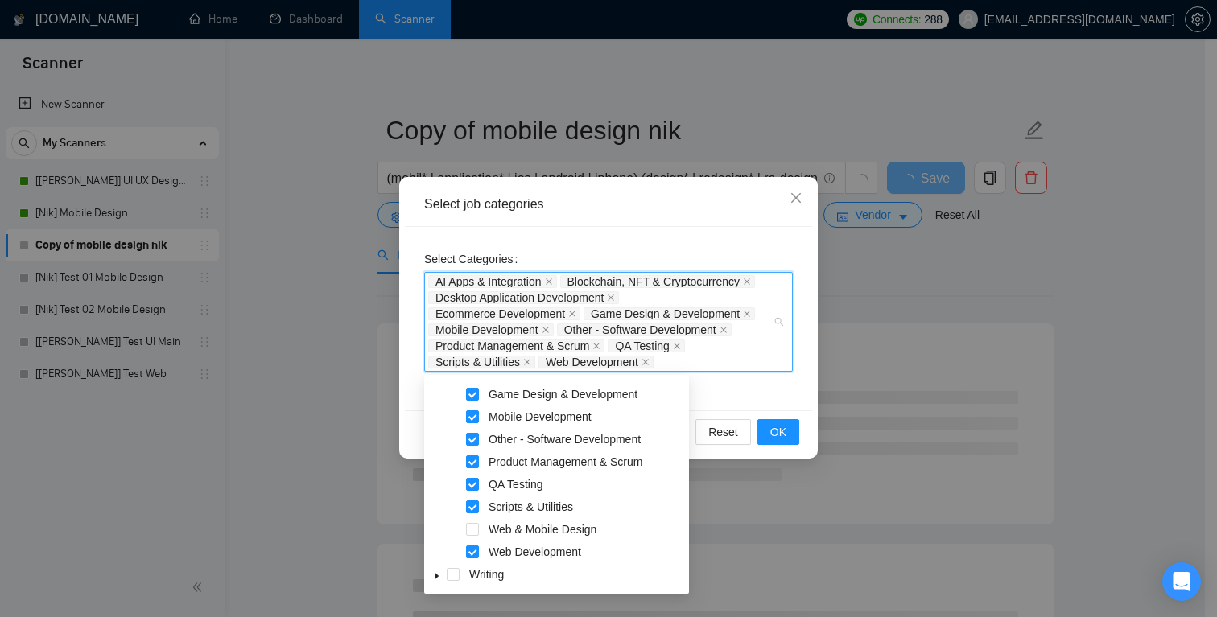
click at [787, 387] on div "Select Categories AI Apps & Integration Blockchain, NFT & Cryptocurrency Deskto…" at bounding box center [608, 319] width 407 height 184
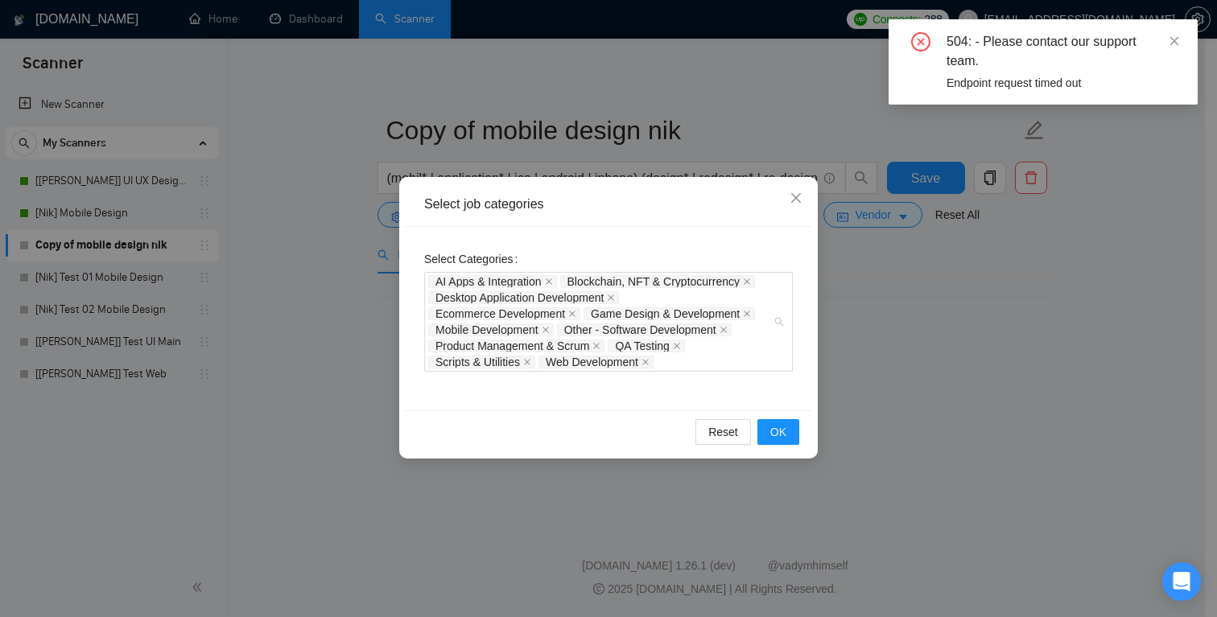
click at [696, 359] on div "AI Apps & Integration Blockchain, NFT & Cryptocurrency Desktop Application Deve…" at bounding box center [600, 322] width 345 height 97
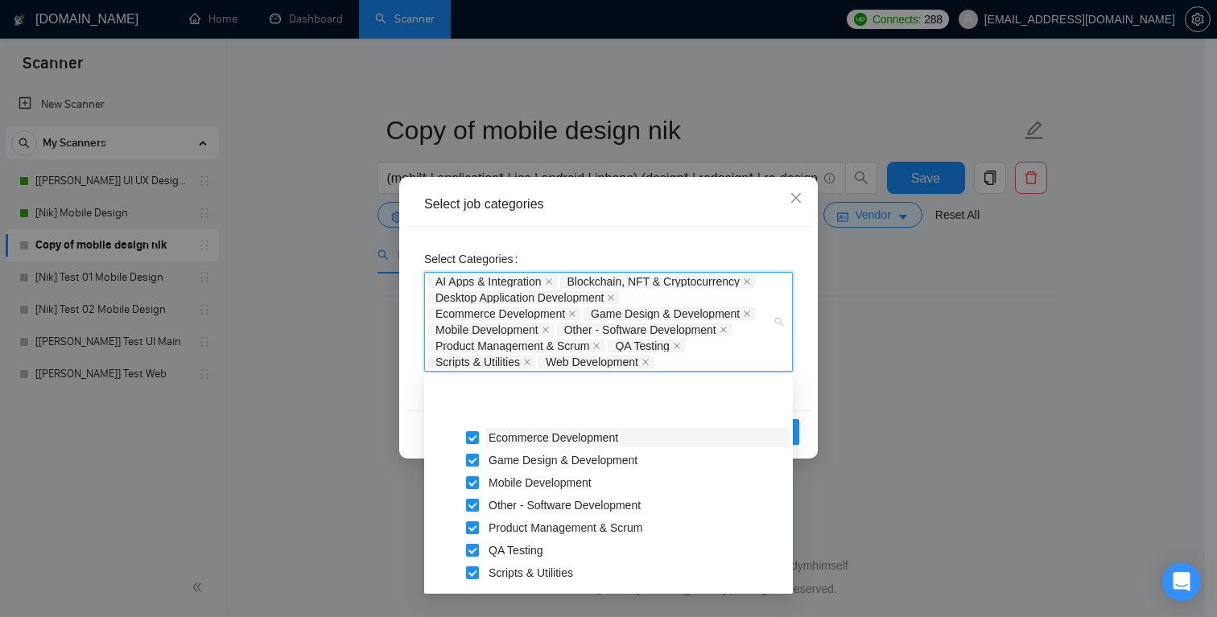
scroll to position [130, 0]
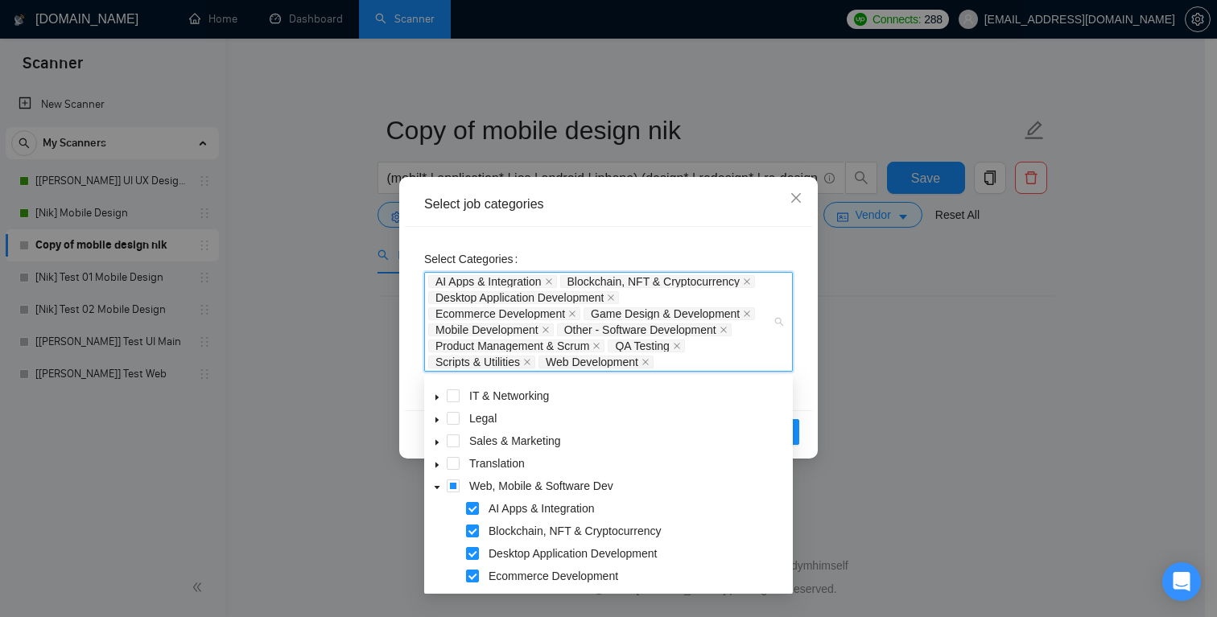
click at [436, 489] on icon "caret-down" at bounding box center [438, 487] width 6 height 3
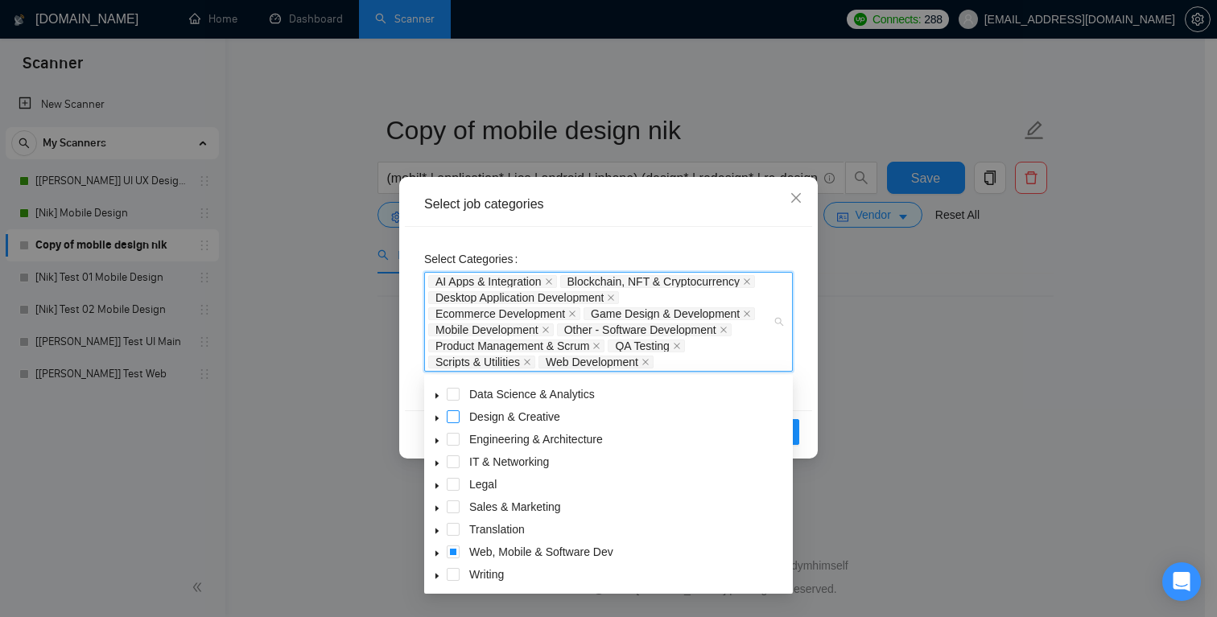
click at [456, 415] on span at bounding box center [453, 417] width 13 height 13
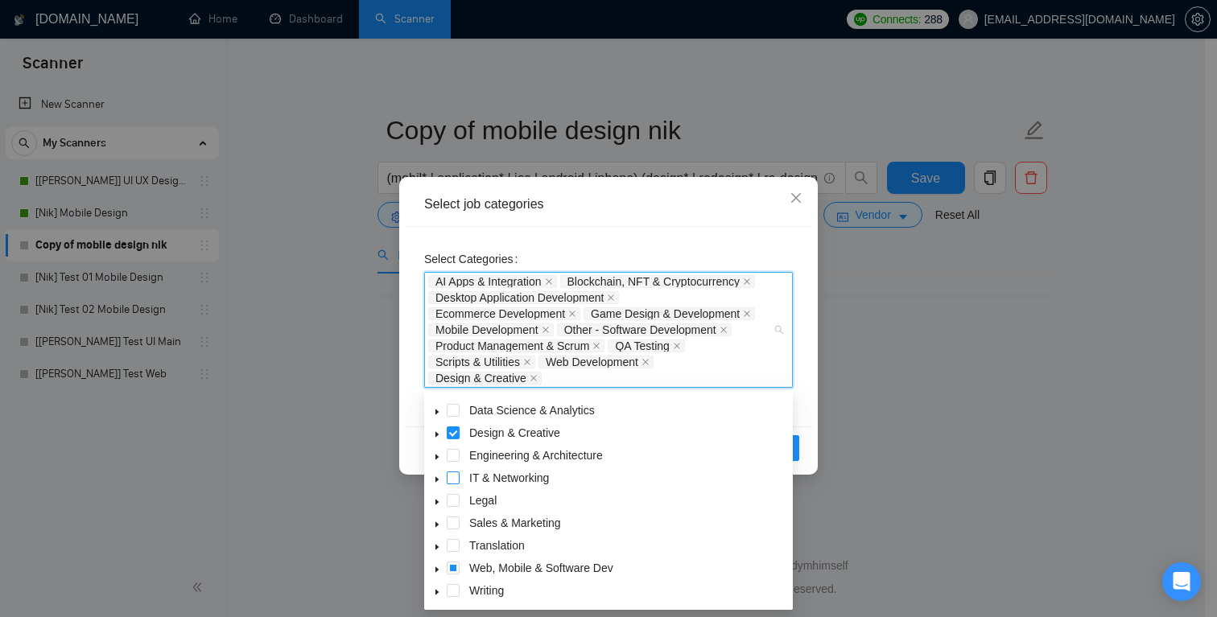
click at [454, 477] on span at bounding box center [453, 478] width 13 height 13
click at [436, 436] on icon "caret-down" at bounding box center [437, 435] width 3 height 6
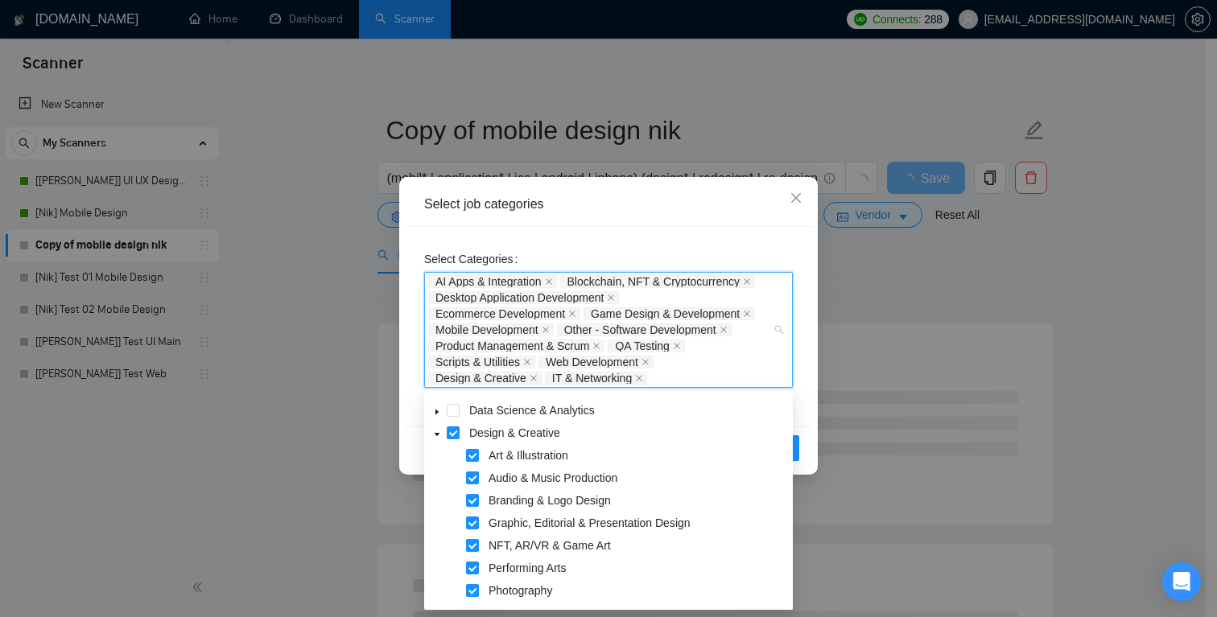
click at [436, 436] on icon "caret-down" at bounding box center [437, 435] width 8 height 8
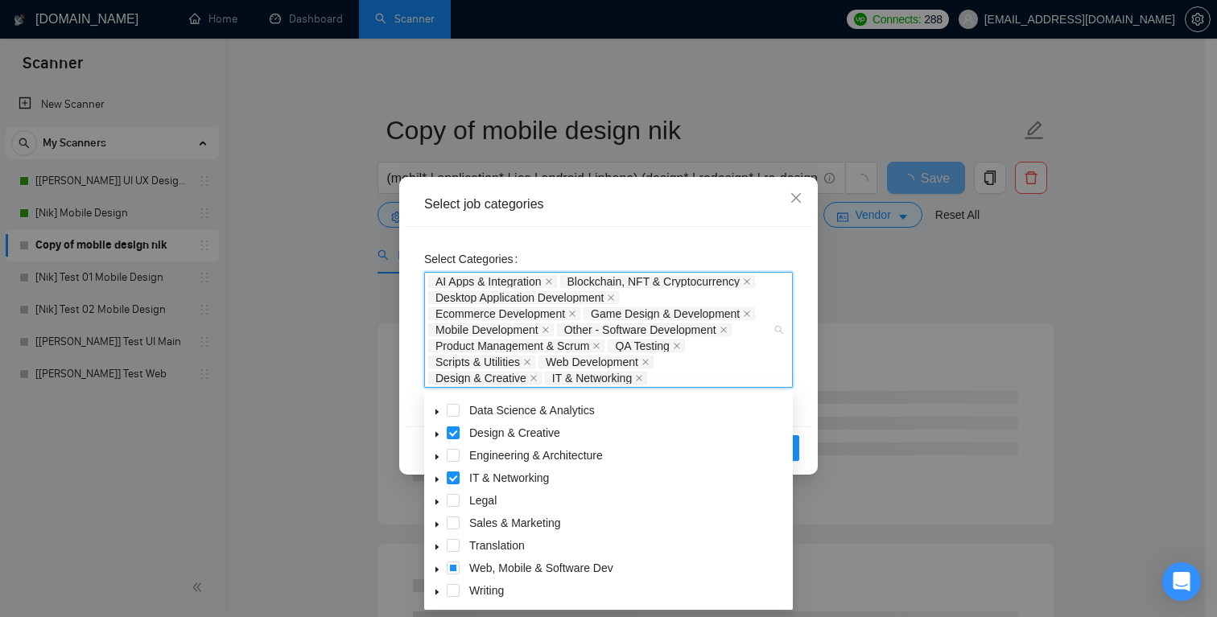
click at [434, 477] on icon "caret-down" at bounding box center [437, 480] width 8 height 8
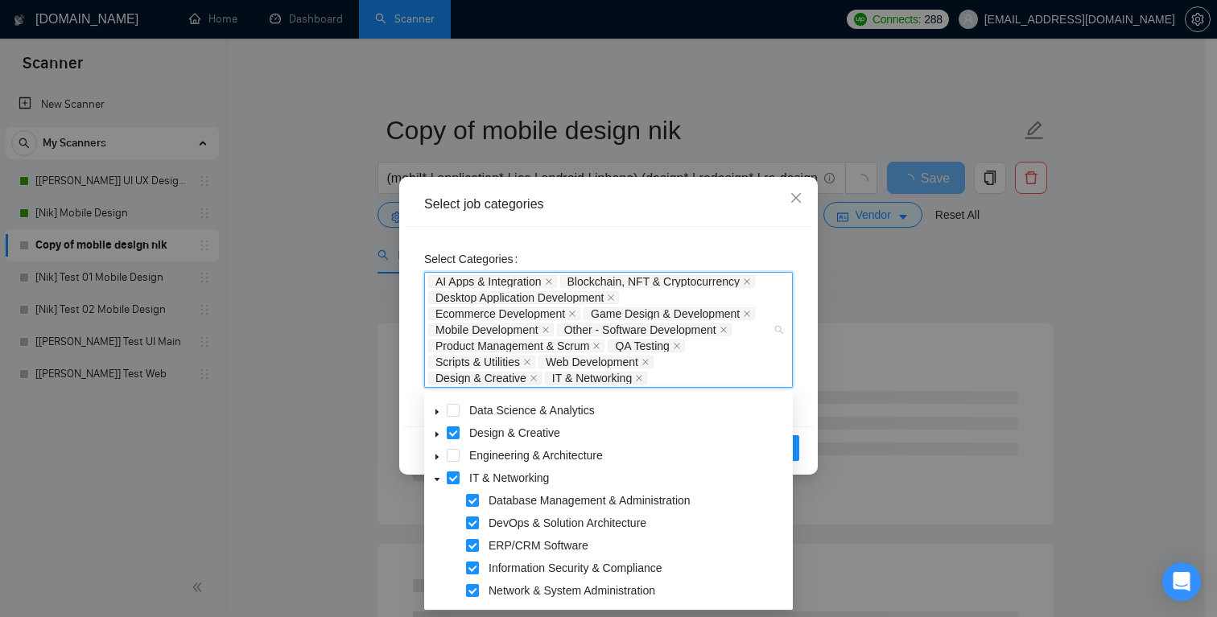
click at [434, 477] on icon "caret-down" at bounding box center [437, 480] width 8 height 8
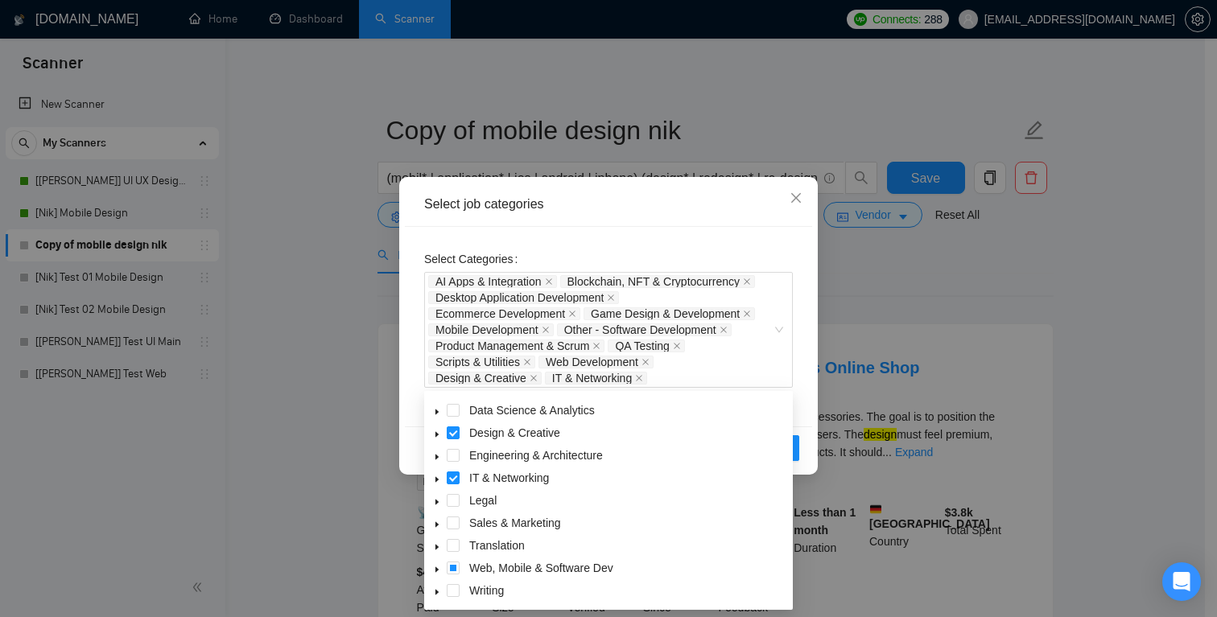
click at [813, 416] on div "Select job categories Select Categories AI Apps & Integration Blockchain, NFT &…" at bounding box center [608, 326] width 419 height 298
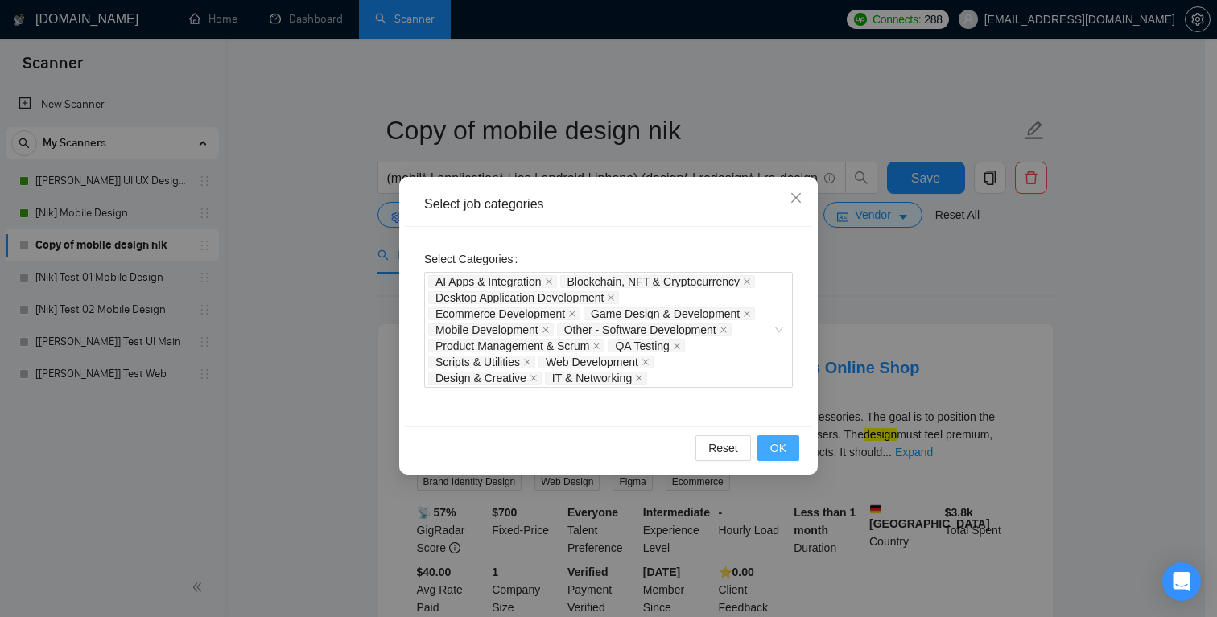
click at [792, 450] on button "OK" at bounding box center [779, 449] width 42 height 26
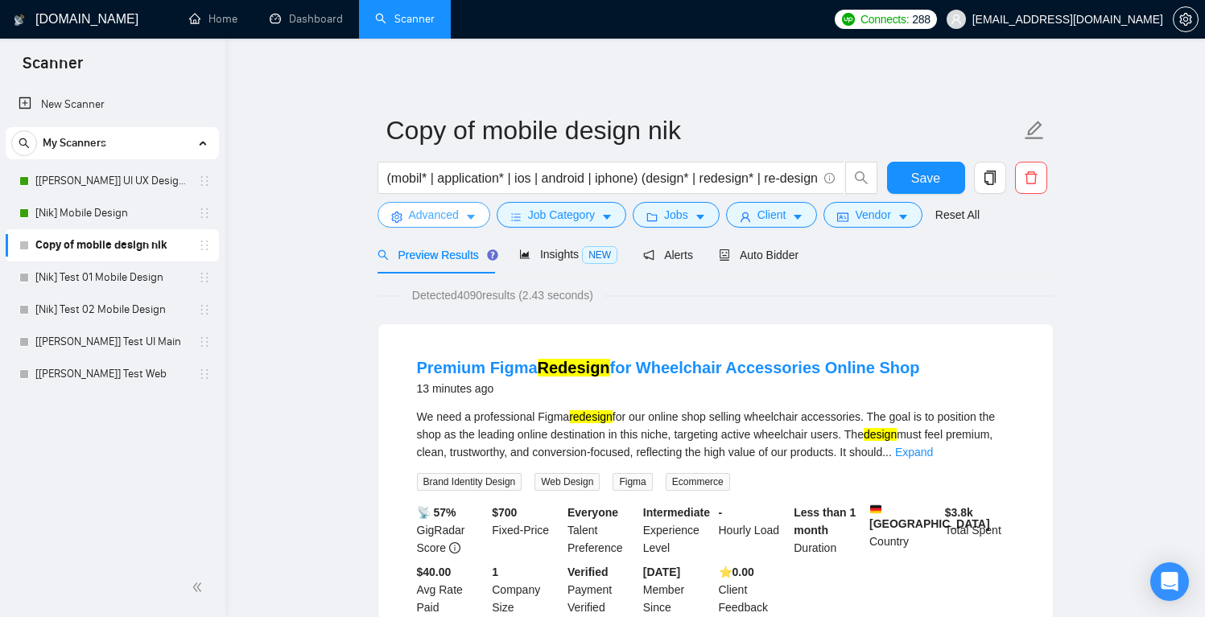
click at [452, 219] on span "Advanced" at bounding box center [434, 215] width 50 height 18
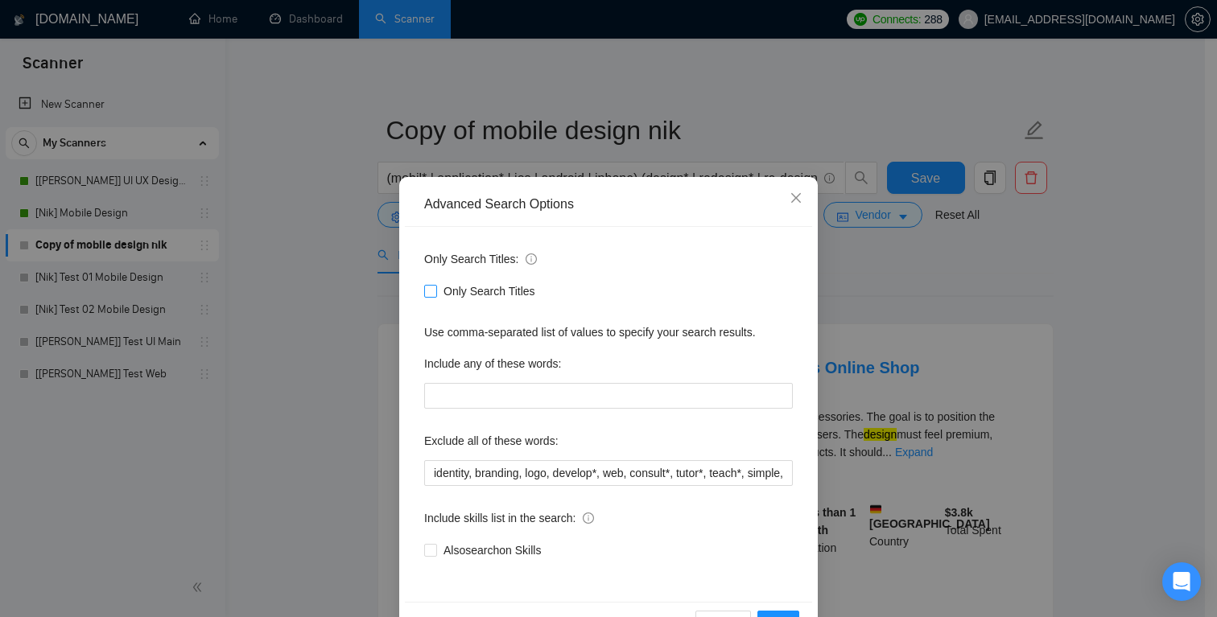
click at [464, 289] on span "Only Search Titles" at bounding box center [489, 292] width 105 height 18
click at [436, 289] on input "Only Search Titles" at bounding box center [429, 290] width 11 height 11
checkbox input "true"
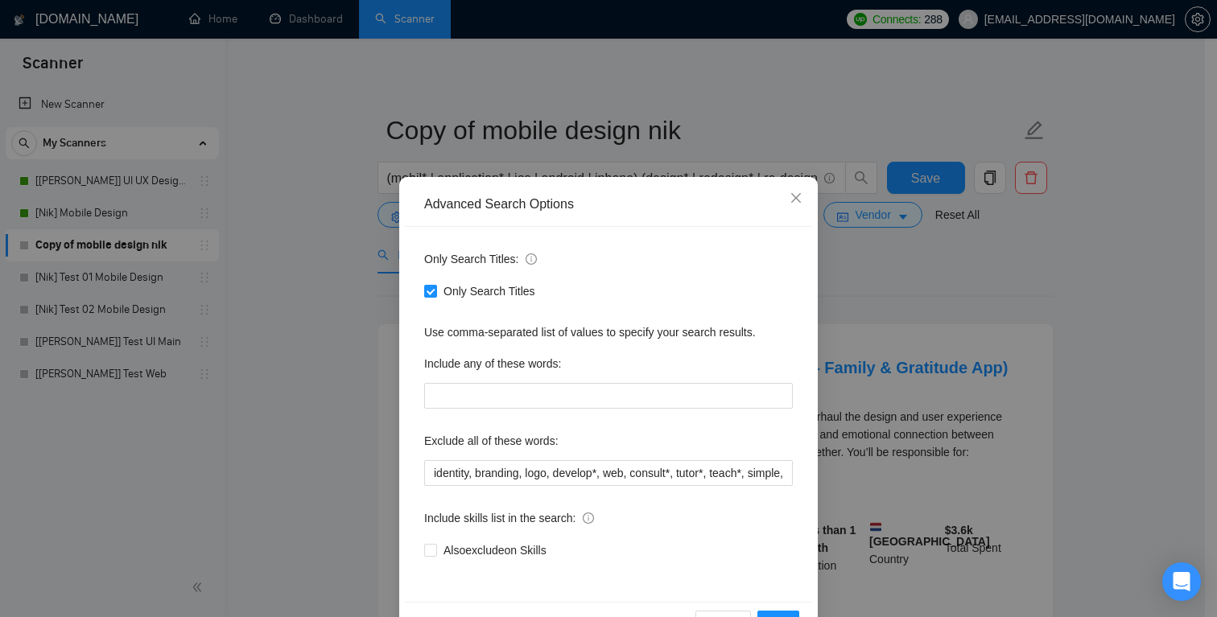
scroll to position [52, 0]
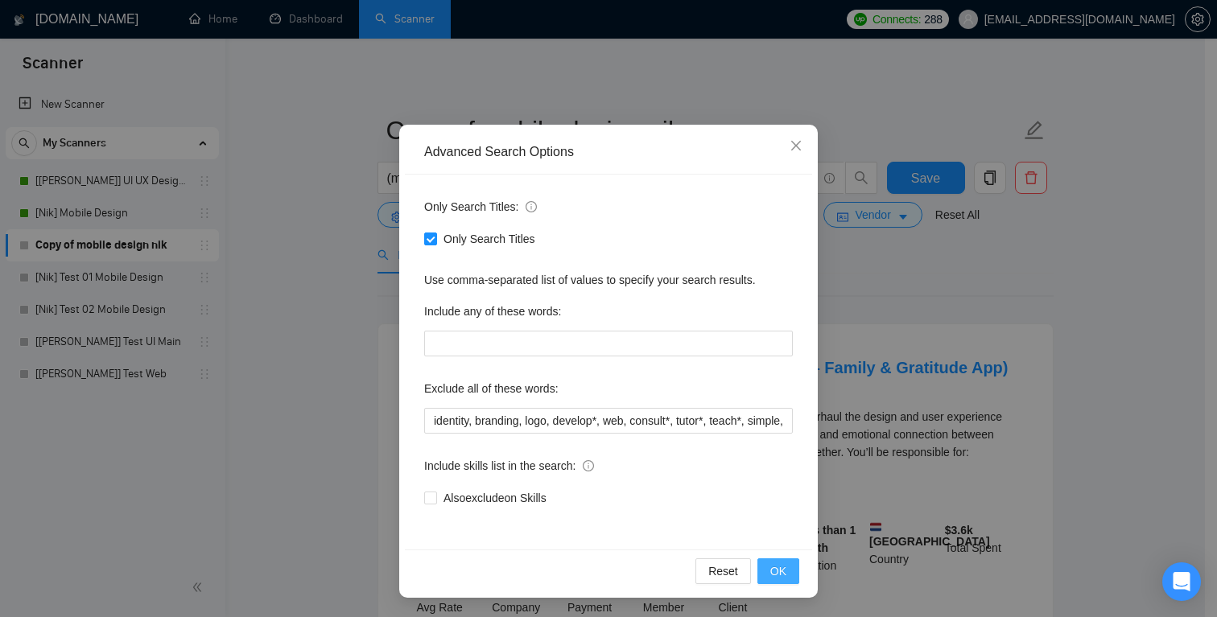
click at [775, 576] on span "OK" at bounding box center [778, 572] width 16 height 18
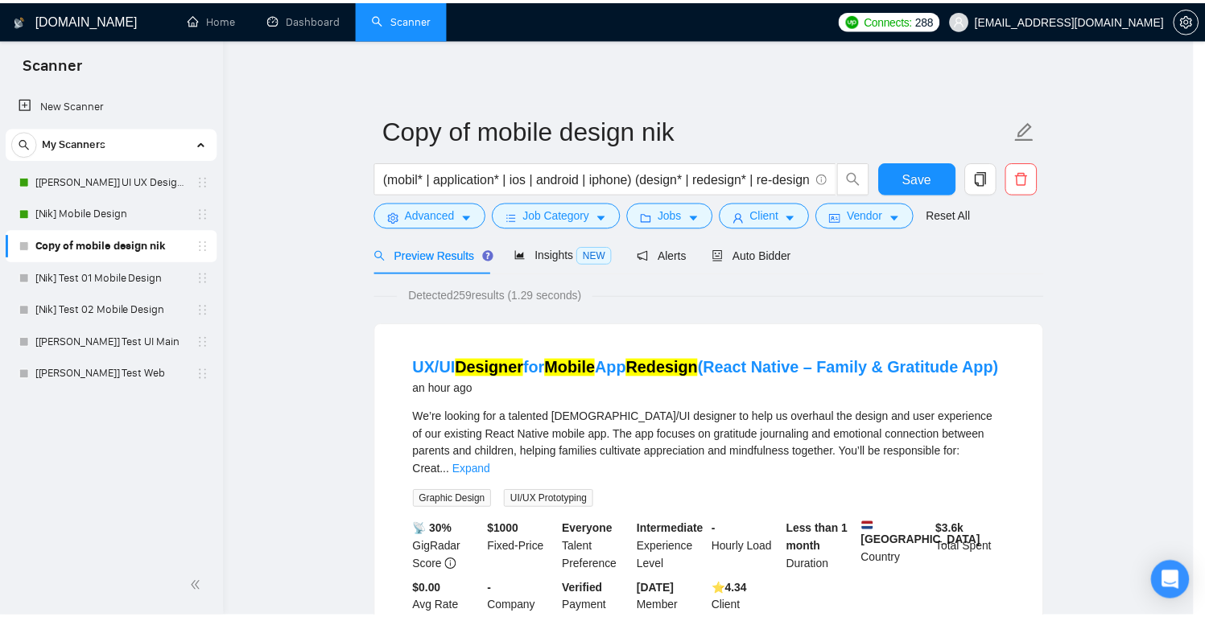
scroll to position [0, 0]
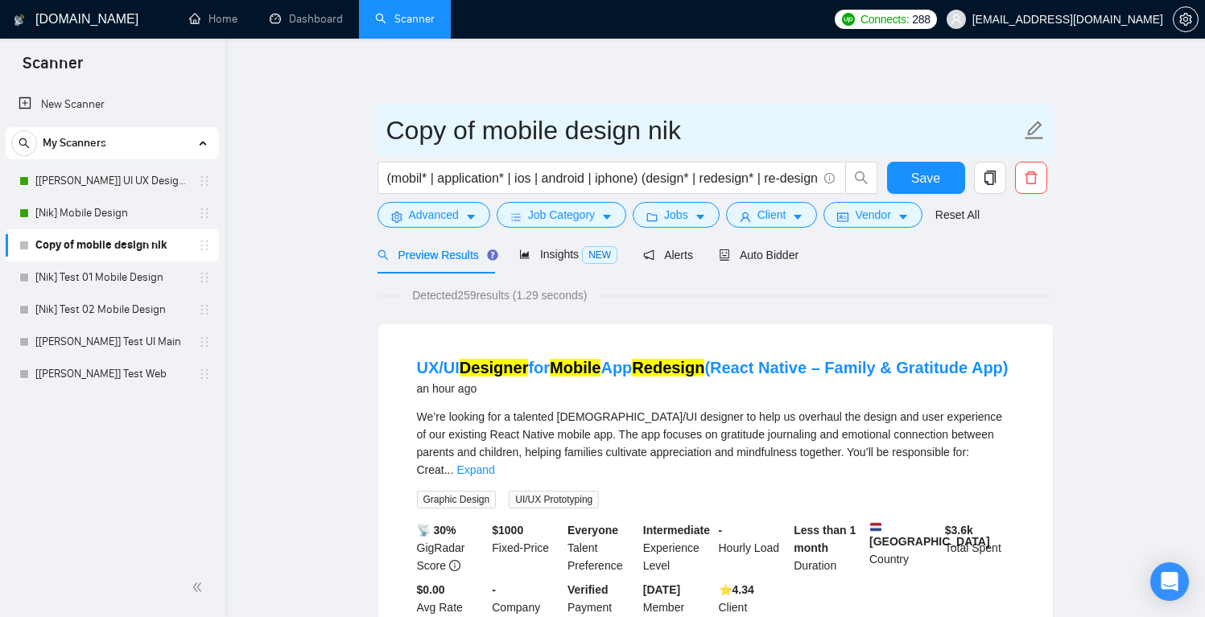
drag, startPoint x: 695, startPoint y: 130, endPoint x: 377, endPoint y: 131, distance: 318.0
click at [378, 131] on span "Copy of mobile design nik" at bounding box center [716, 130] width 676 height 51
type input "["
click at [524, 120] on input "[Nik]" at bounding box center [703, 130] width 634 height 40
type input "[Nik] Mobile Design [nocat]"
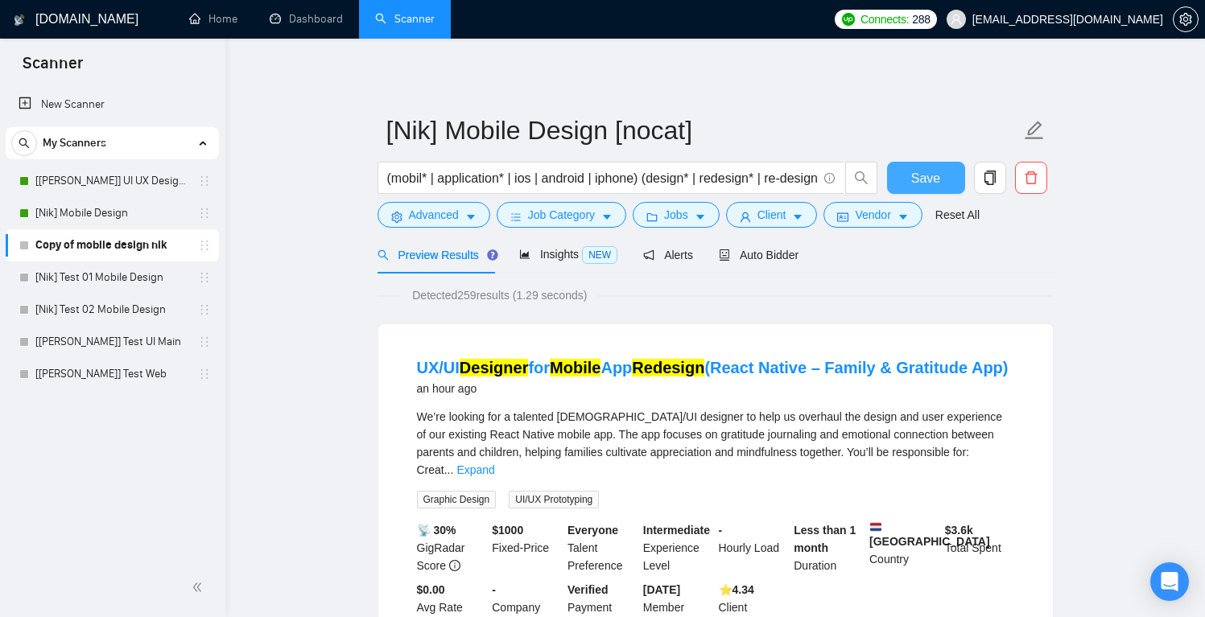
click at [927, 171] on span "Save" at bounding box center [925, 178] width 29 height 20
click at [585, 219] on span "Job Category" at bounding box center [561, 215] width 67 height 18
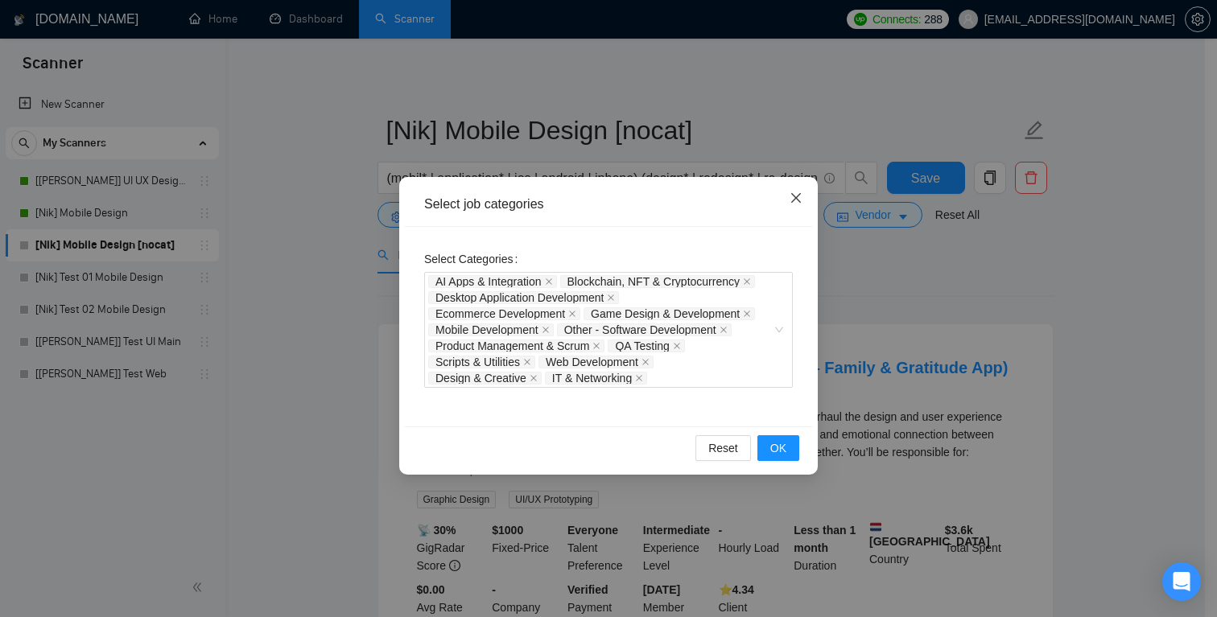
click at [792, 194] on icon "close" at bounding box center [796, 198] width 10 height 10
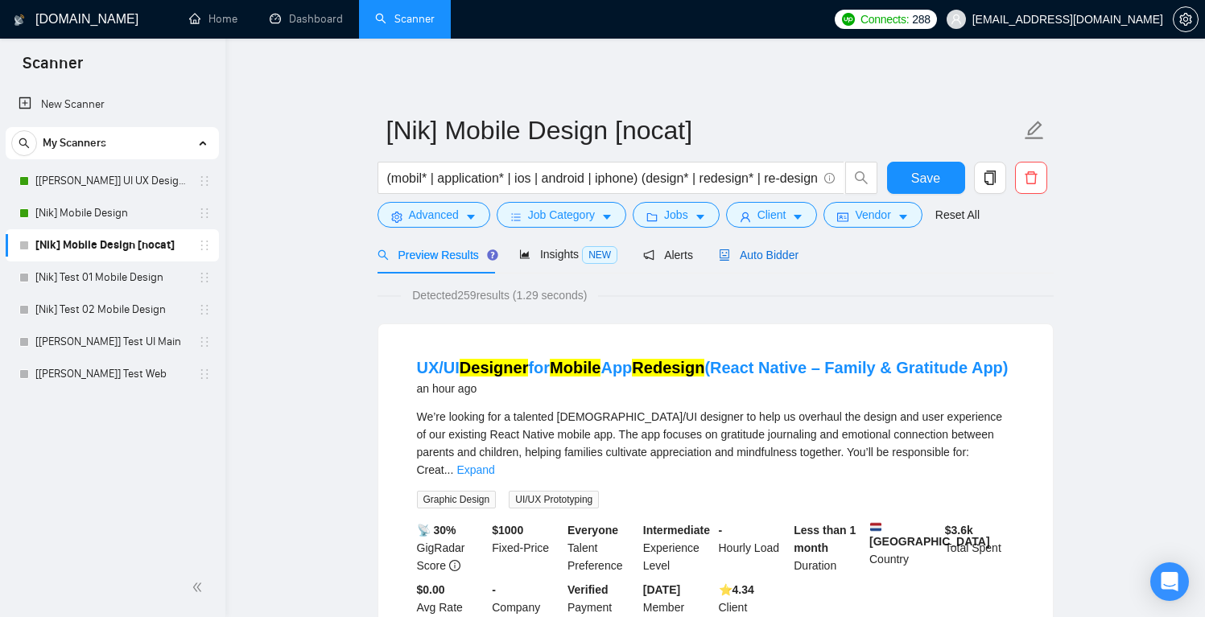
click at [787, 256] on span "Auto Bidder" at bounding box center [759, 255] width 80 height 13
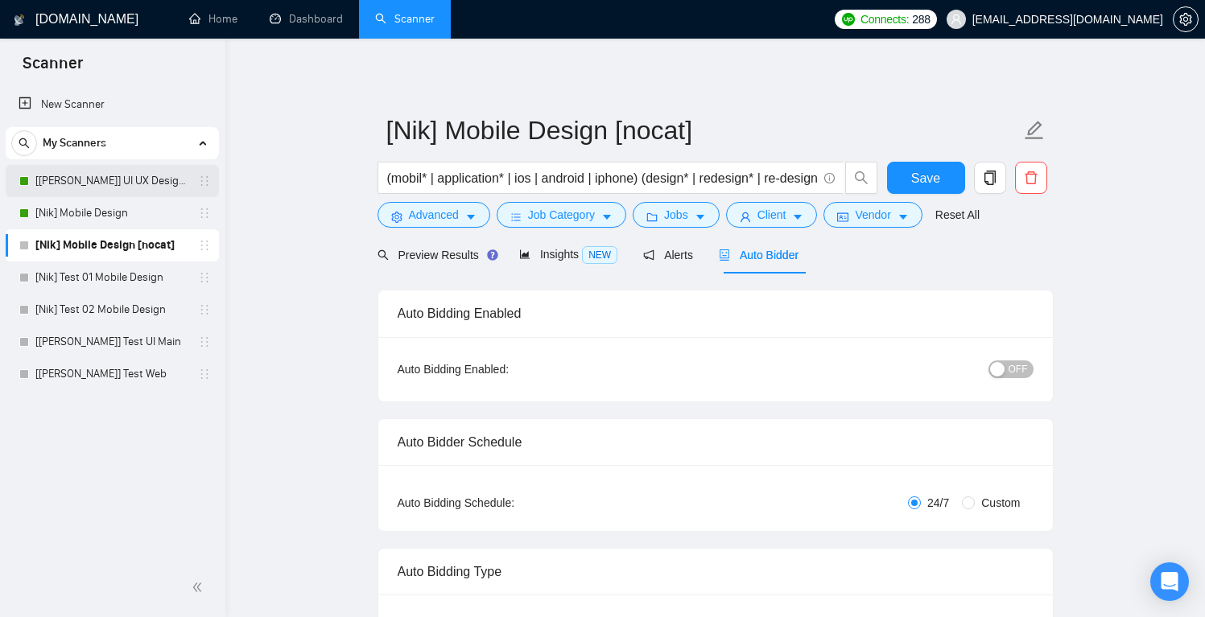
click at [130, 181] on link "[[PERSON_NAME]] UI UX Design Main" at bounding box center [111, 181] width 153 height 32
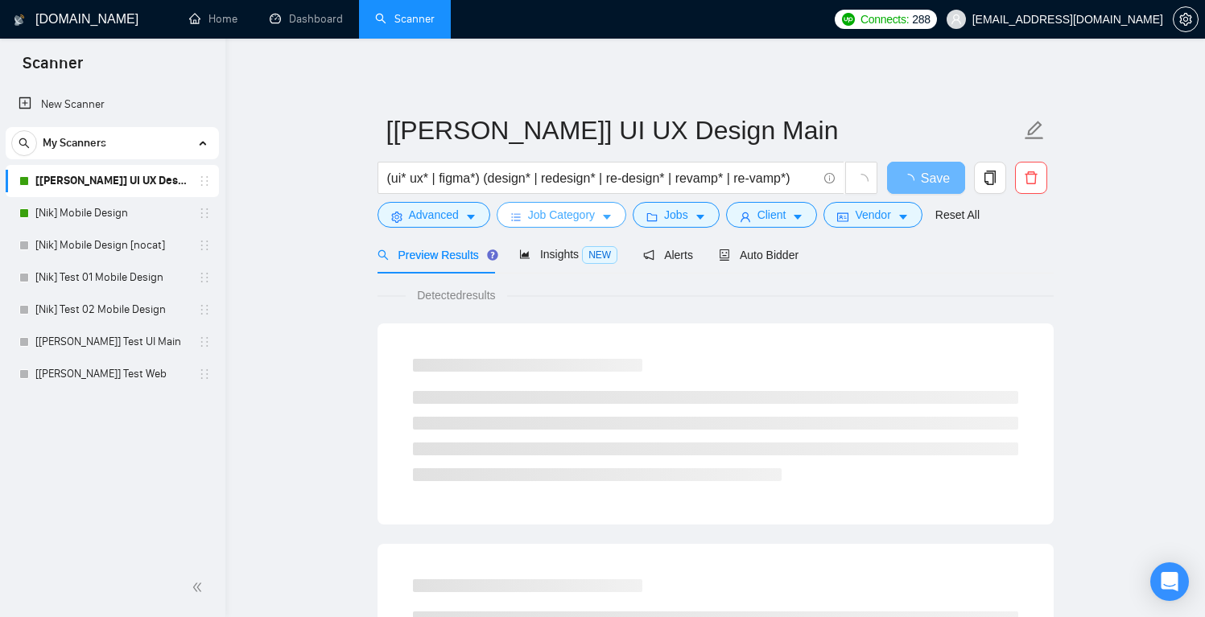
click at [567, 219] on span "Job Category" at bounding box center [561, 215] width 67 height 18
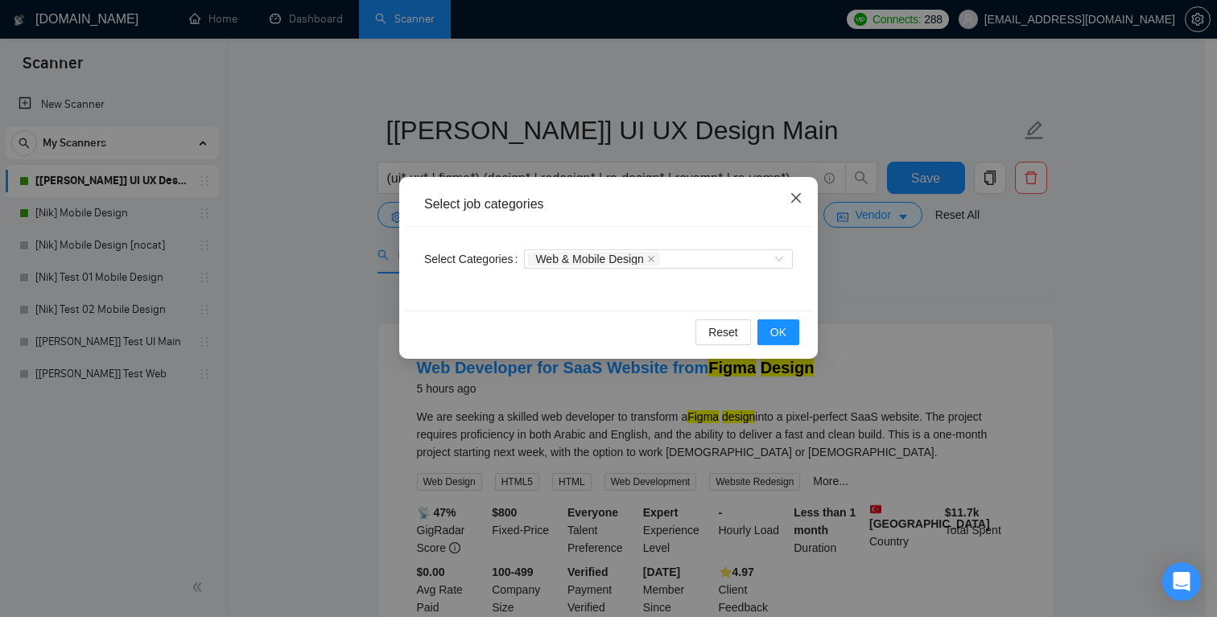
click at [801, 196] on icon "close" at bounding box center [796, 198] width 13 height 13
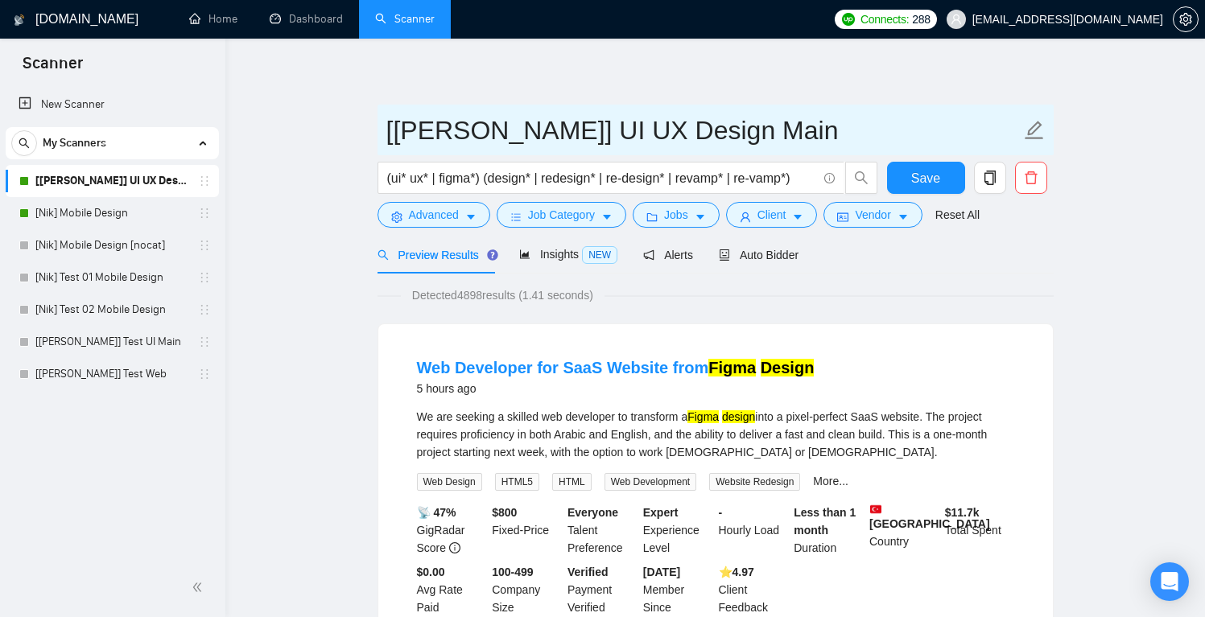
click at [696, 128] on input "[[PERSON_NAME]] UI UX Design Main" at bounding box center [703, 130] width 634 height 40
type input "[[PERSON_NAME]] UI UX Design Main (w&m cat)"
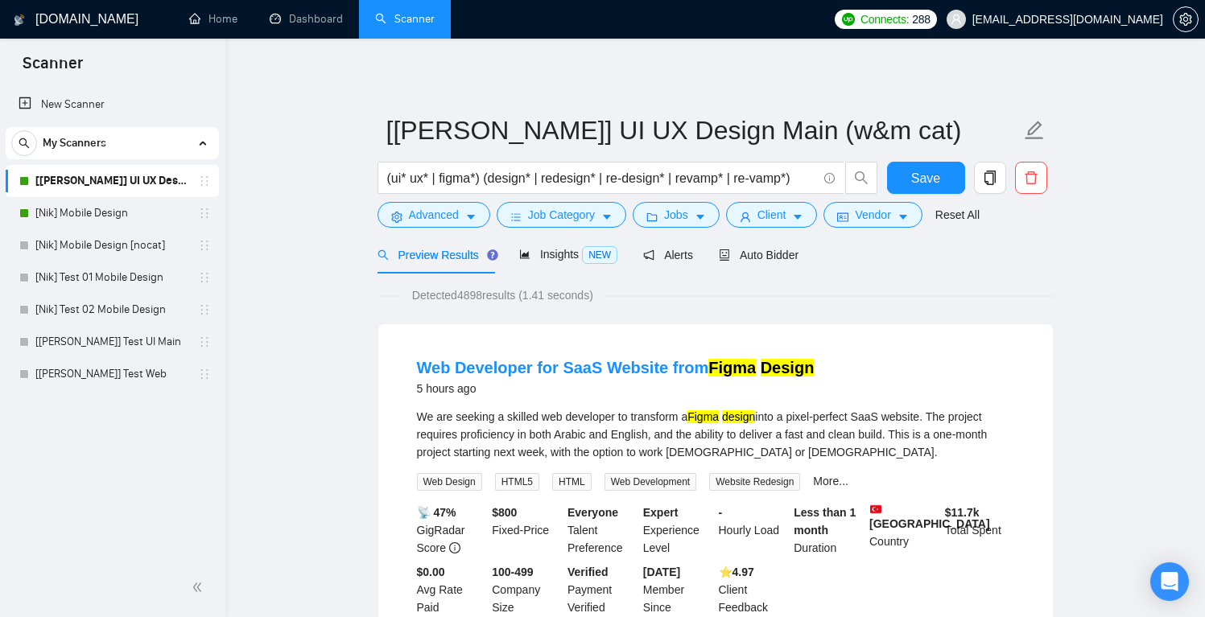
click at [946, 177] on button "Save" at bounding box center [926, 178] width 78 height 32
click at [989, 179] on icon "copy" at bounding box center [990, 178] width 14 height 14
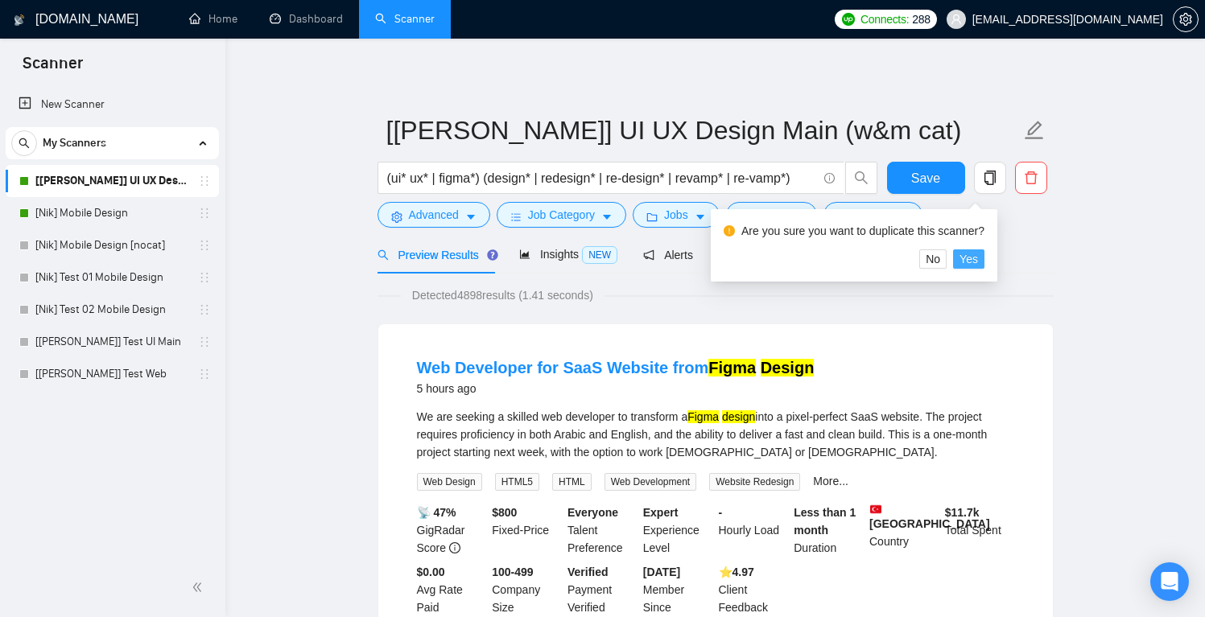
click at [985, 257] on button "Yes" at bounding box center [968, 259] width 31 height 19
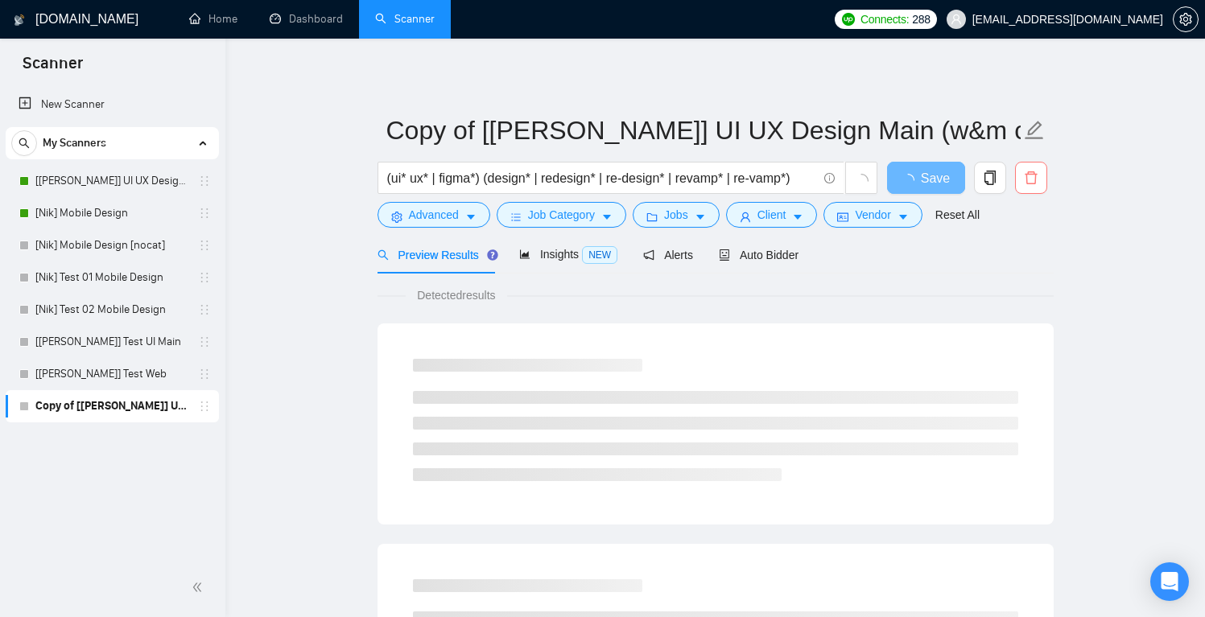
click at [1031, 177] on icon "delete" at bounding box center [1031, 178] width 14 height 14
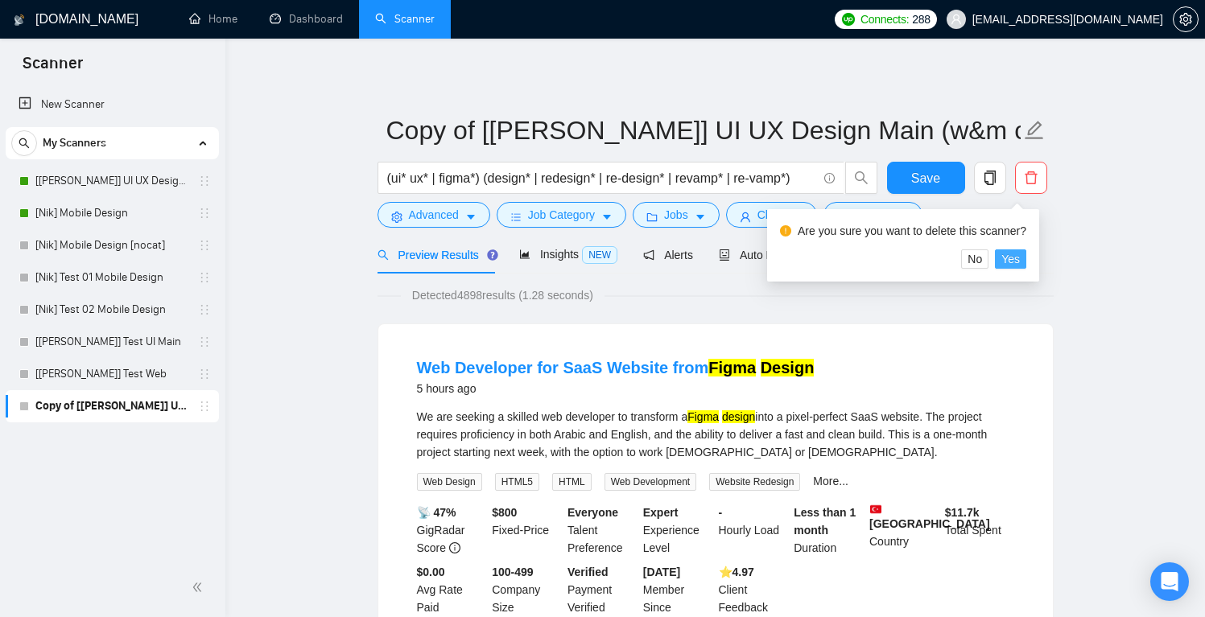
click at [1020, 266] on span "Yes" at bounding box center [1010, 259] width 19 height 18
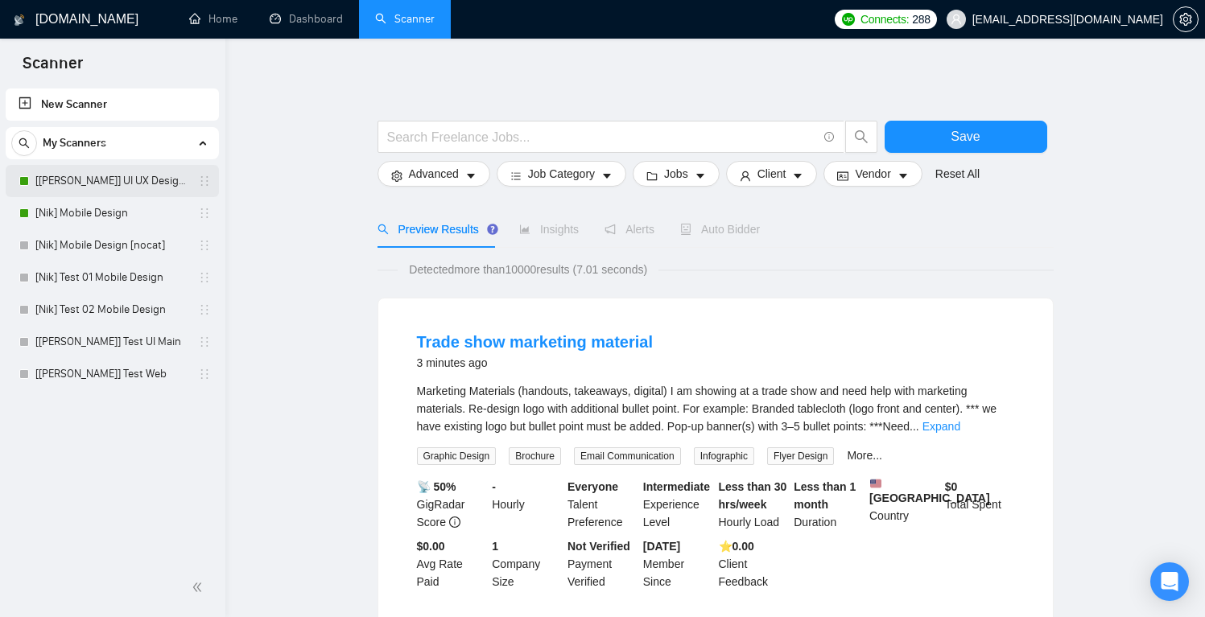
click at [126, 181] on link "[[PERSON_NAME]] UI UX Design Main (w&m cat)" at bounding box center [111, 181] width 153 height 32
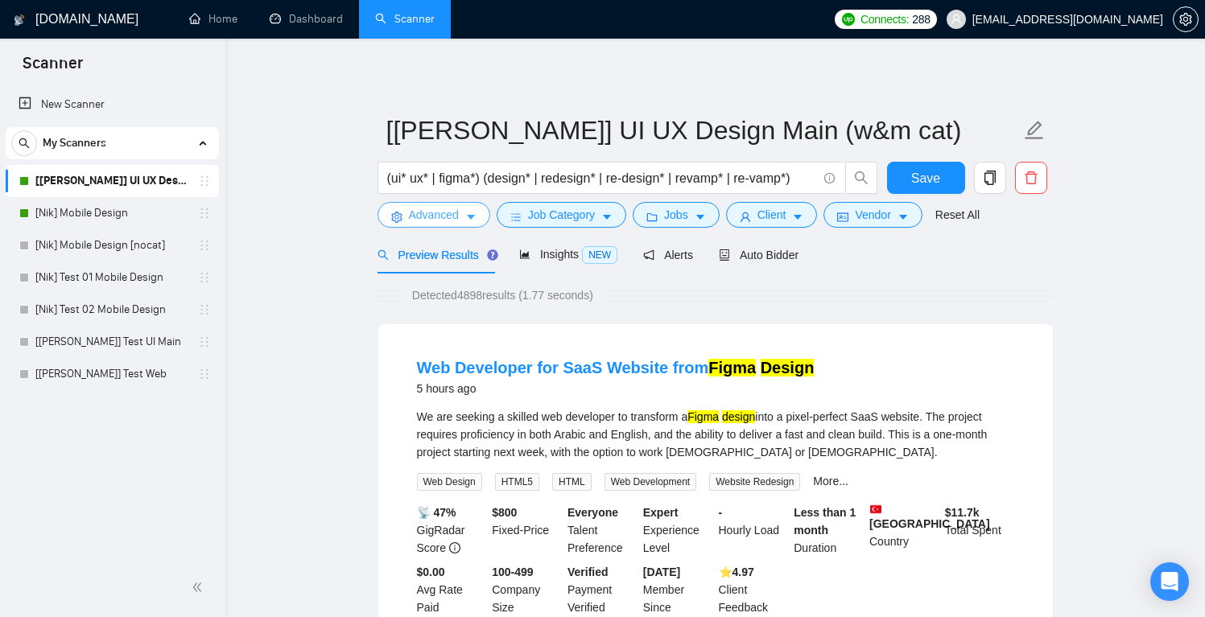
click at [459, 221] on span "Advanced" at bounding box center [434, 215] width 50 height 18
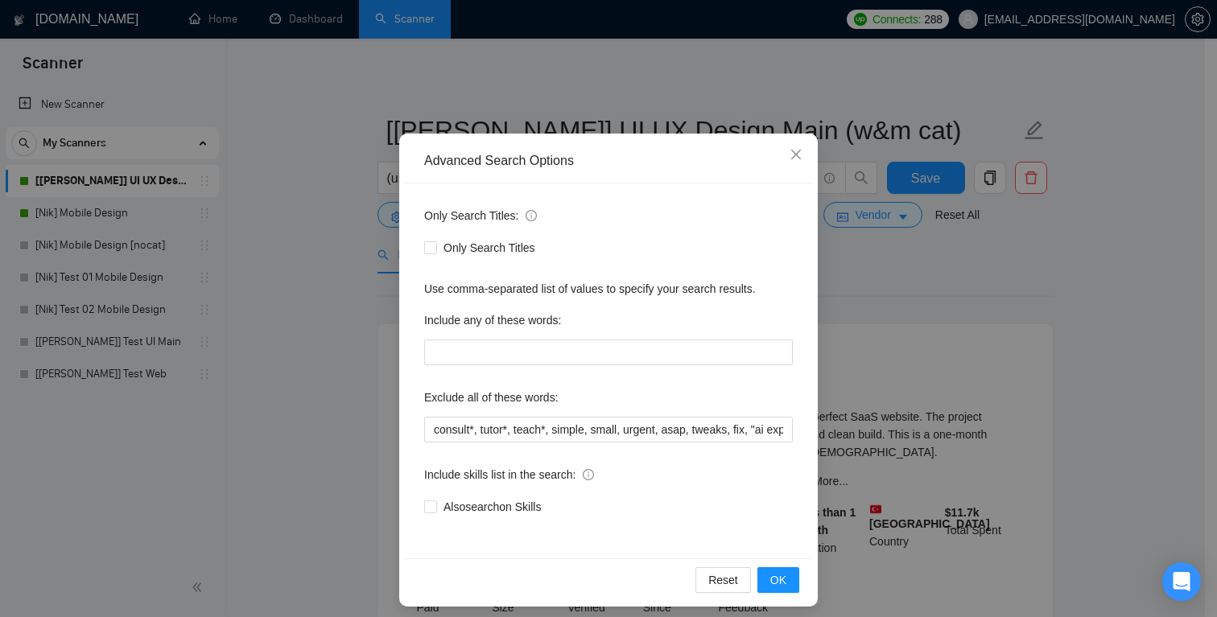
scroll to position [52, 0]
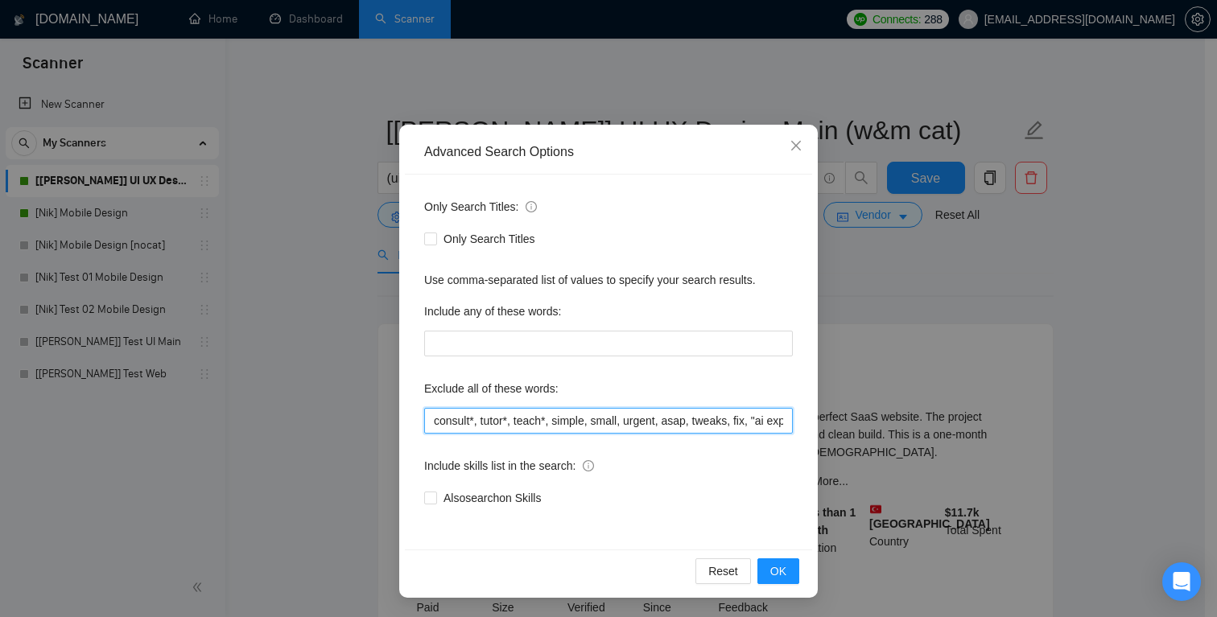
click at [560, 423] on input "consult*, tutor*, teach*, simple, small, urgent, asap, tweaks, fix, "ai expert"…" at bounding box center [608, 421] width 369 height 26
click at [684, 423] on input "consult*, tutor*, teach*, simple, small, urgent, asap, tweaks, fix, "ai expert"…" at bounding box center [608, 421] width 369 height 26
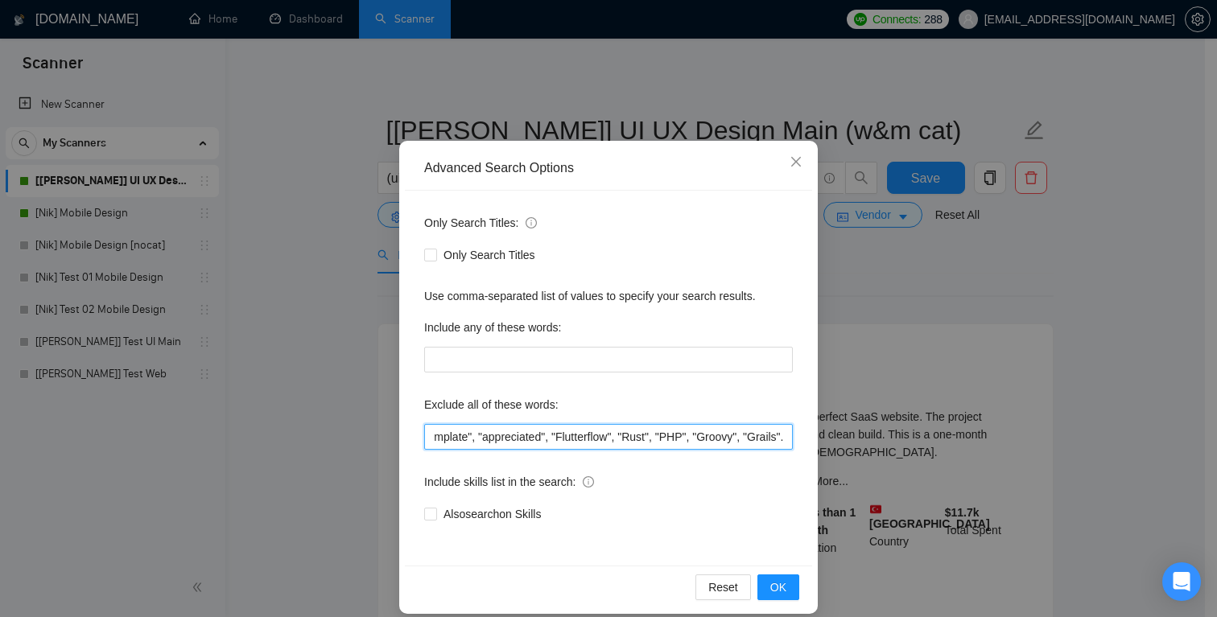
scroll to position [38, 0]
click at [566, 440] on input "consult*, tutor*, teach*, simple, small, urgent, asap, tweaks, fix, "ai expert"…" at bounding box center [608, 436] width 369 height 26
click at [501, 435] on input "consult*, tutor*, teach*, simple, small, urgent, asap, tweaks, fix, "ai expert"…" at bounding box center [608, 436] width 369 height 26
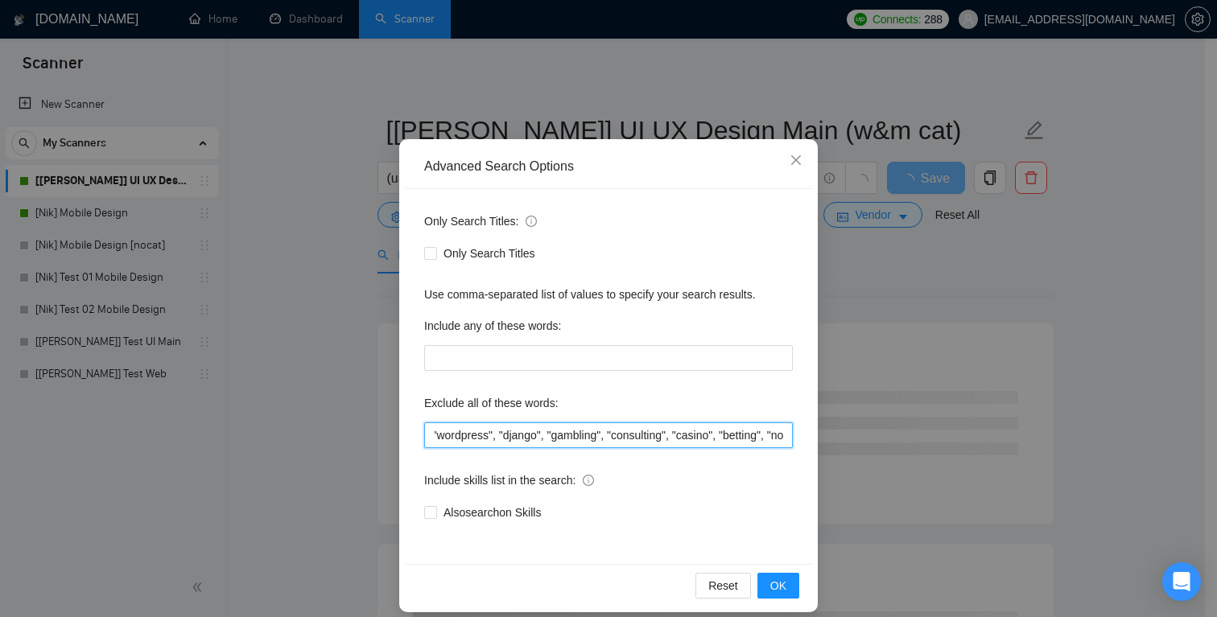
scroll to position [0, 1101]
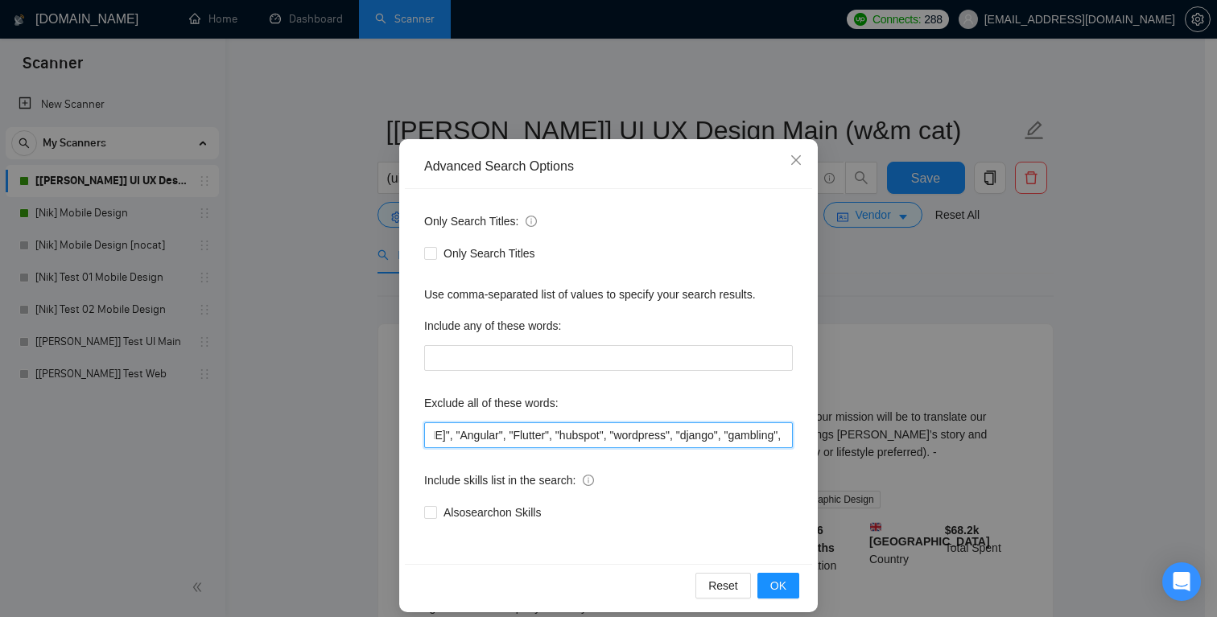
click at [629, 433] on input "consult*, tutor*, teach*, simple, small, urgent, asap, tweaks, fix, "ai expert"…" at bounding box center [608, 436] width 369 height 26
click at [459, 433] on input "consult*, tutor*, teach*, simple, small, urgent, asap, tweaks, fix, "ai expert"…" at bounding box center [608, 436] width 369 height 26
click at [439, 436] on input "consult*, tutor*, teach*, simple, small, urgent, asap, tweaks, fix, "ai expert"…" at bounding box center [608, 436] width 369 height 26
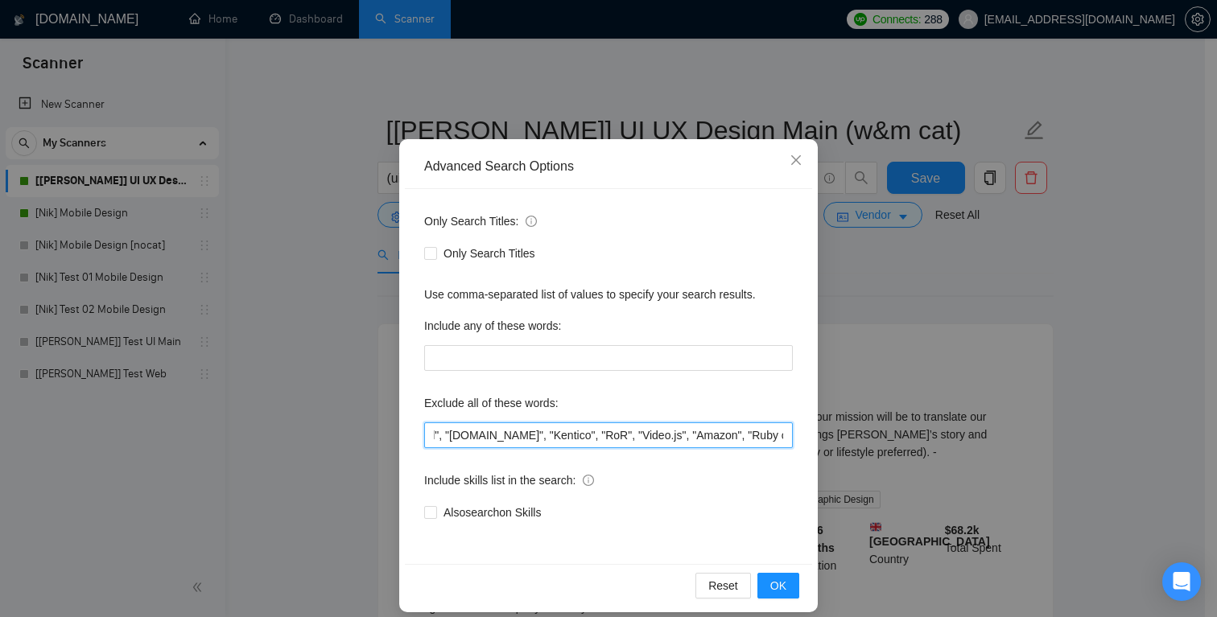
scroll to position [0, 388]
click at [434, 435] on input "consult*, tutor*, teach*, simple, small, urgent, asap, tweaks, fix, "ai expert"…" at bounding box center [608, 436] width 369 height 26
click at [477, 436] on input "consult*, tutor*, teach*, simple, small, urgent, asap, tweaks, fix, "ai expert"…" at bounding box center [608, 436] width 369 height 26
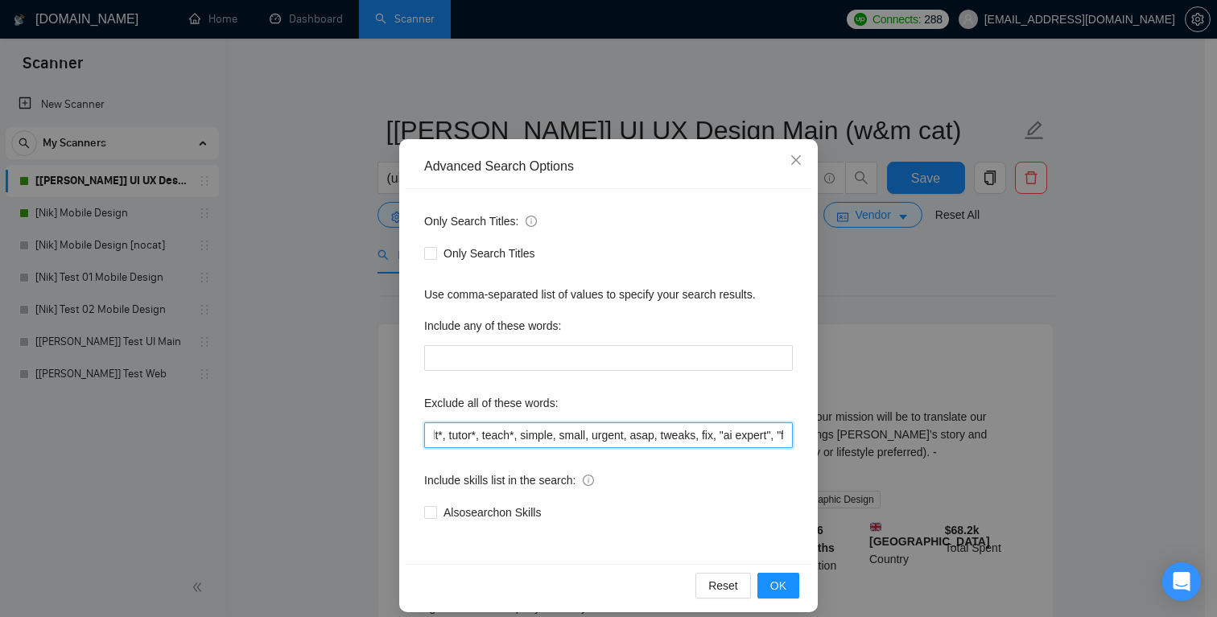
drag, startPoint x: 651, startPoint y: 436, endPoint x: 591, endPoint y: 438, distance: 60.4
click at [591, 438] on input "consult*, tutor*, teach*, simple, small, urgent, asap, tweaks, fix, "ai expert"…" at bounding box center [608, 436] width 369 height 26
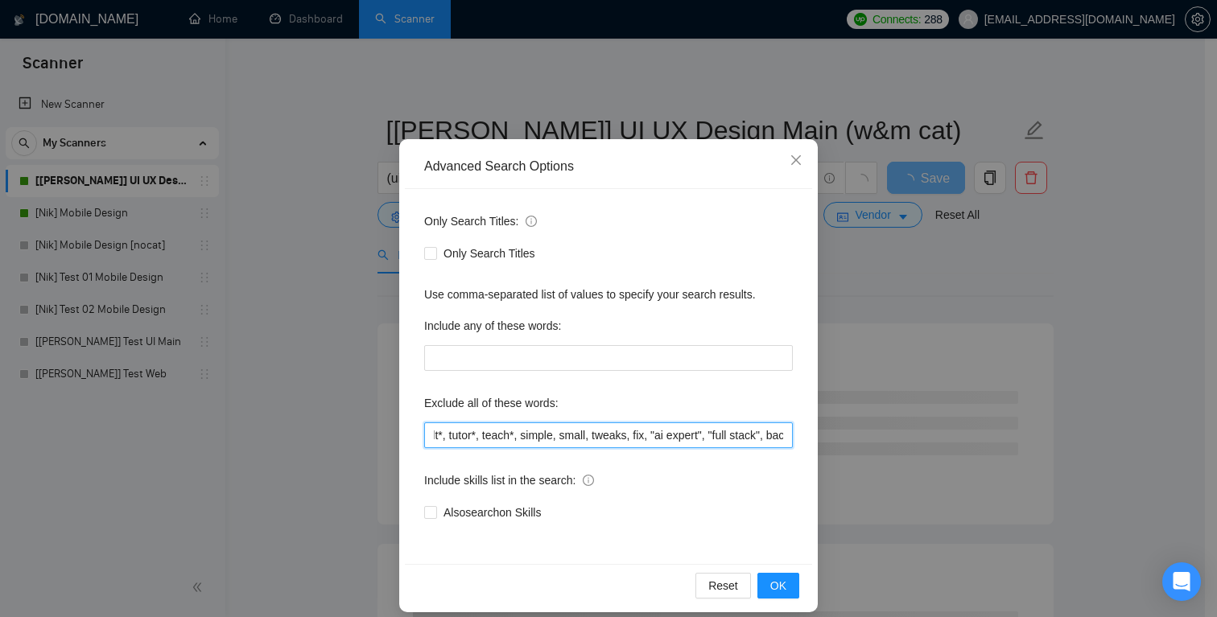
scroll to position [0, 0]
drag, startPoint x: 544, startPoint y: 439, endPoint x: 376, endPoint y: 441, distance: 168.3
click at [376, 441] on div "Advanced Search Options Only Search Titles: Only Search Titles Use comma-separa…" at bounding box center [608, 308] width 1217 height 617
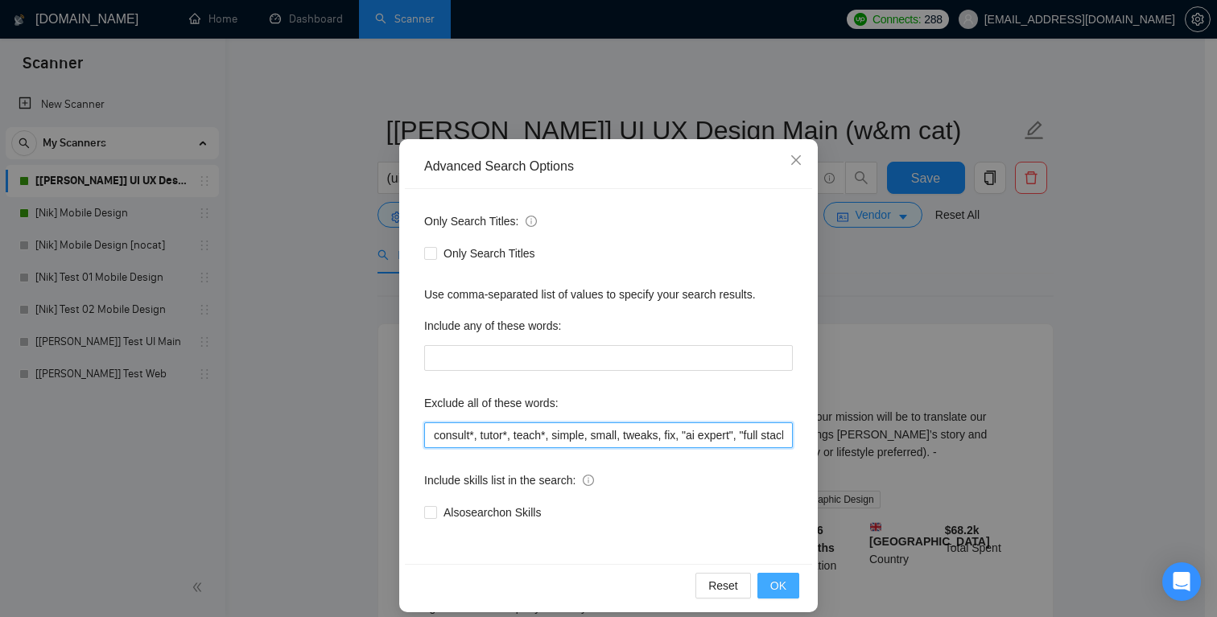
type input "consult*, tutor*, teach*, simple, small, tweaks, fix, "ai expert", "full stack"…"
click at [784, 583] on button "OK" at bounding box center [779, 586] width 42 height 26
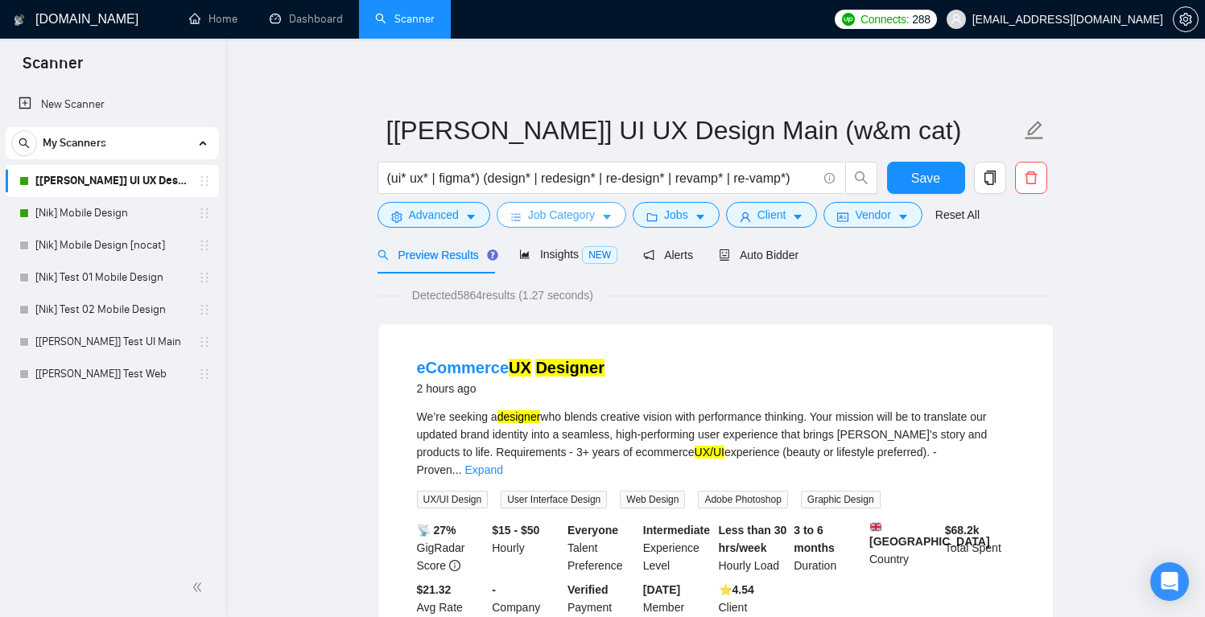
click at [556, 212] on span "Job Category" at bounding box center [561, 215] width 67 height 18
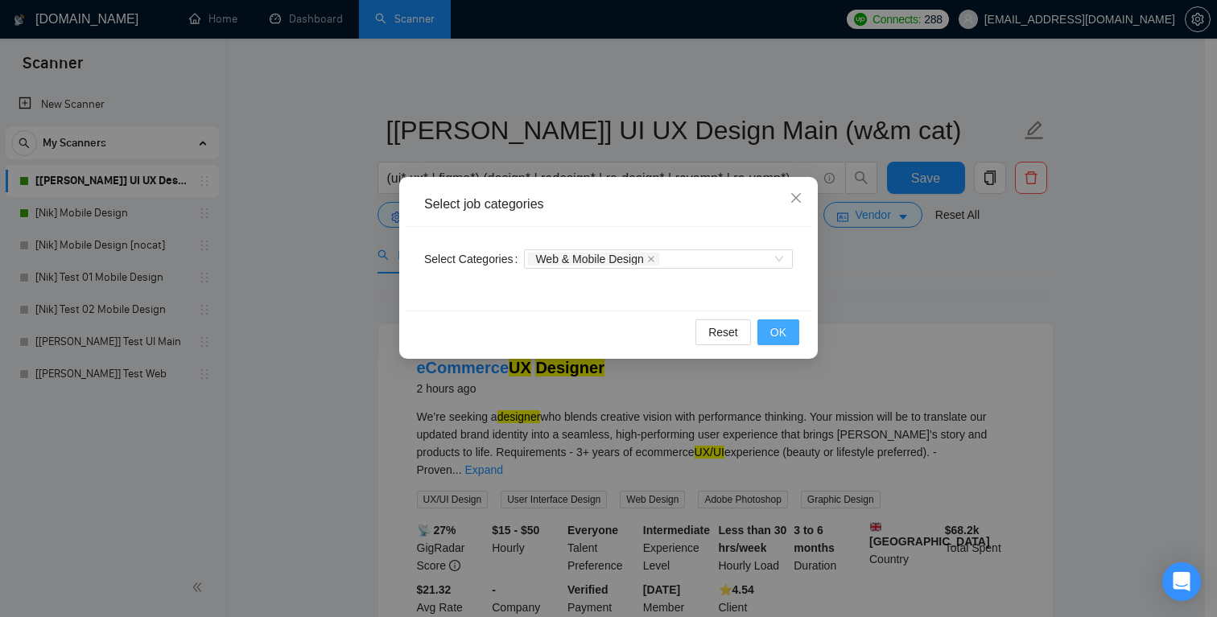
click at [778, 326] on span "OK" at bounding box center [778, 333] width 16 height 18
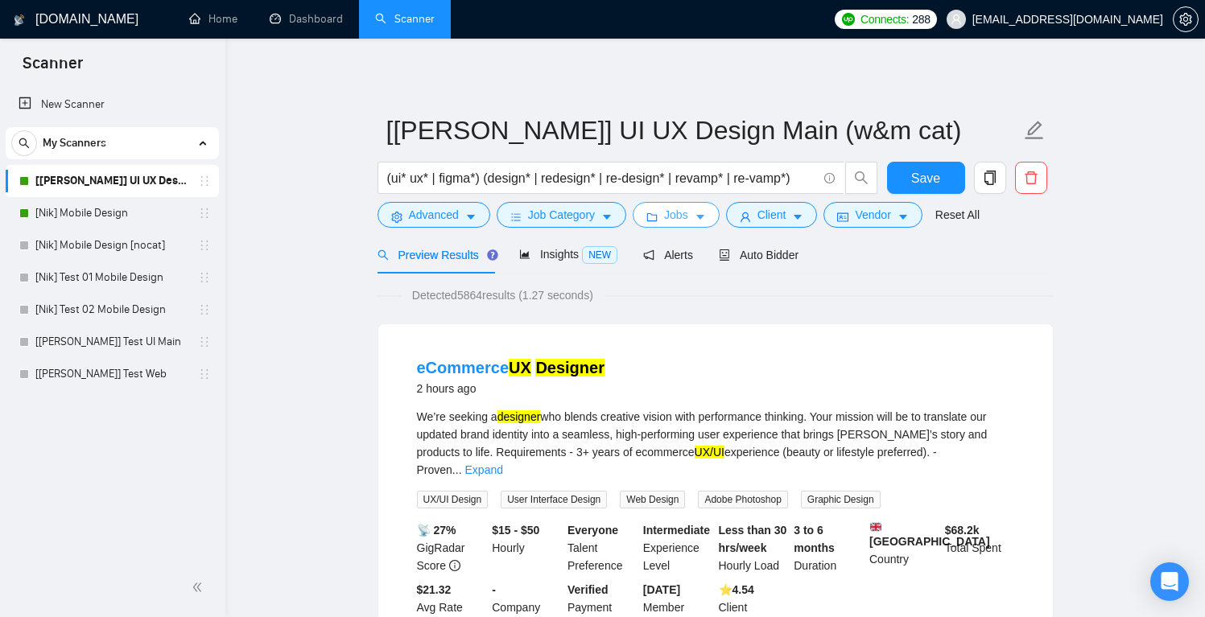
click at [685, 219] on span "Jobs" at bounding box center [676, 215] width 24 height 18
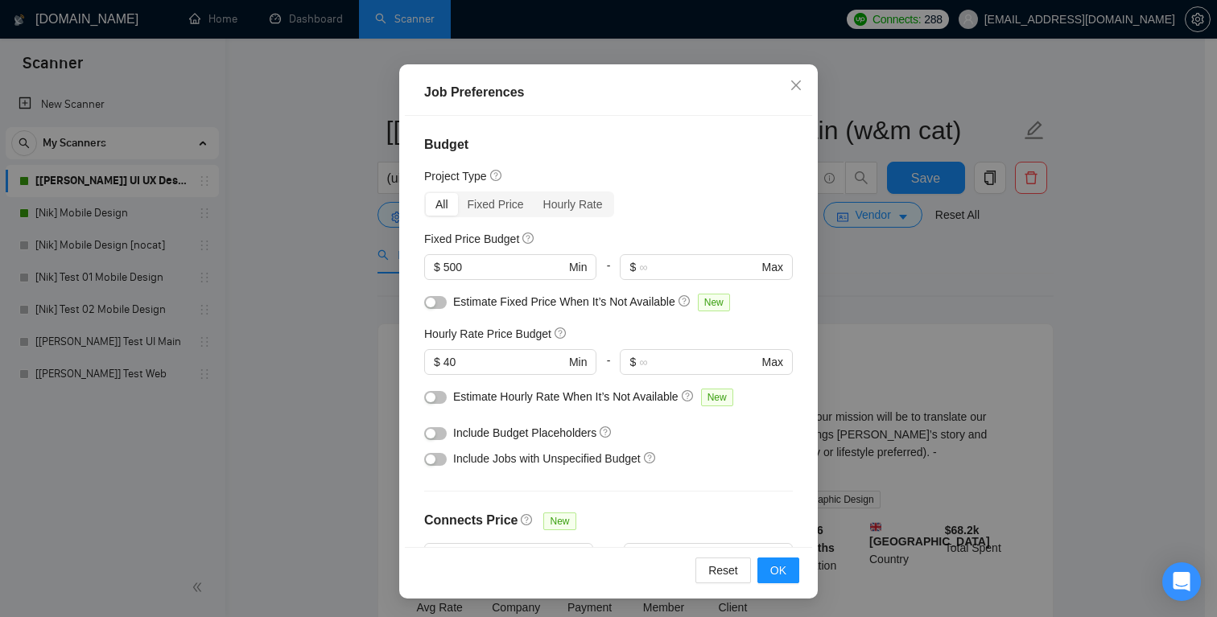
scroll to position [475, 0]
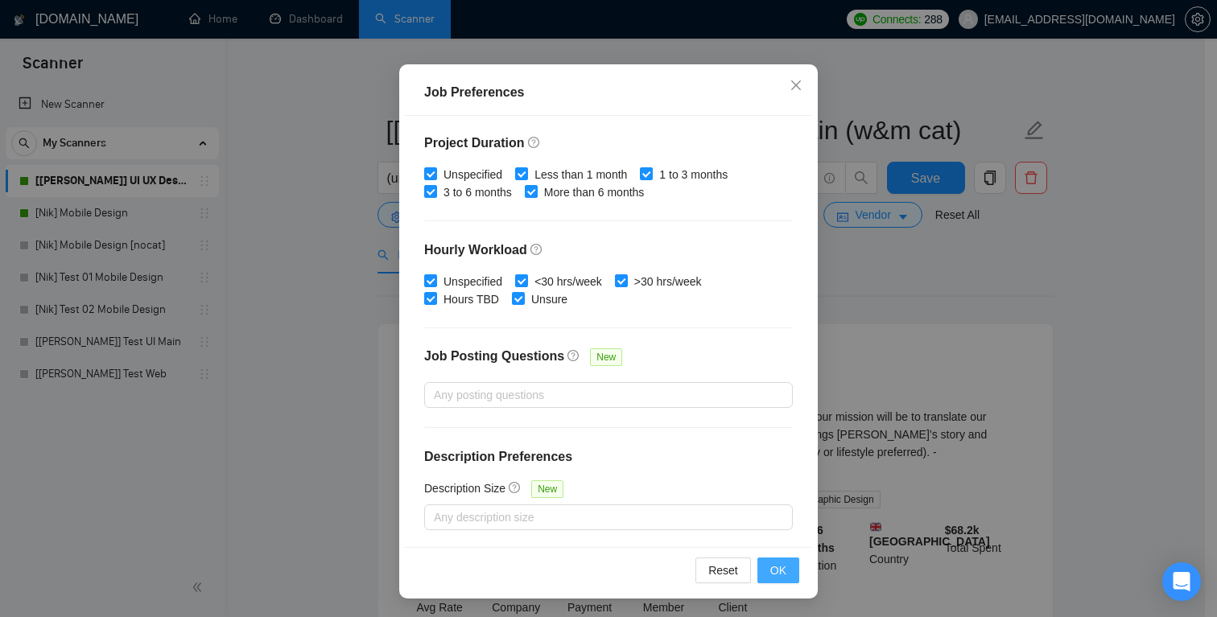
click at [770, 569] on span "OK" at bounding box center [778, 571] width 16 height 18
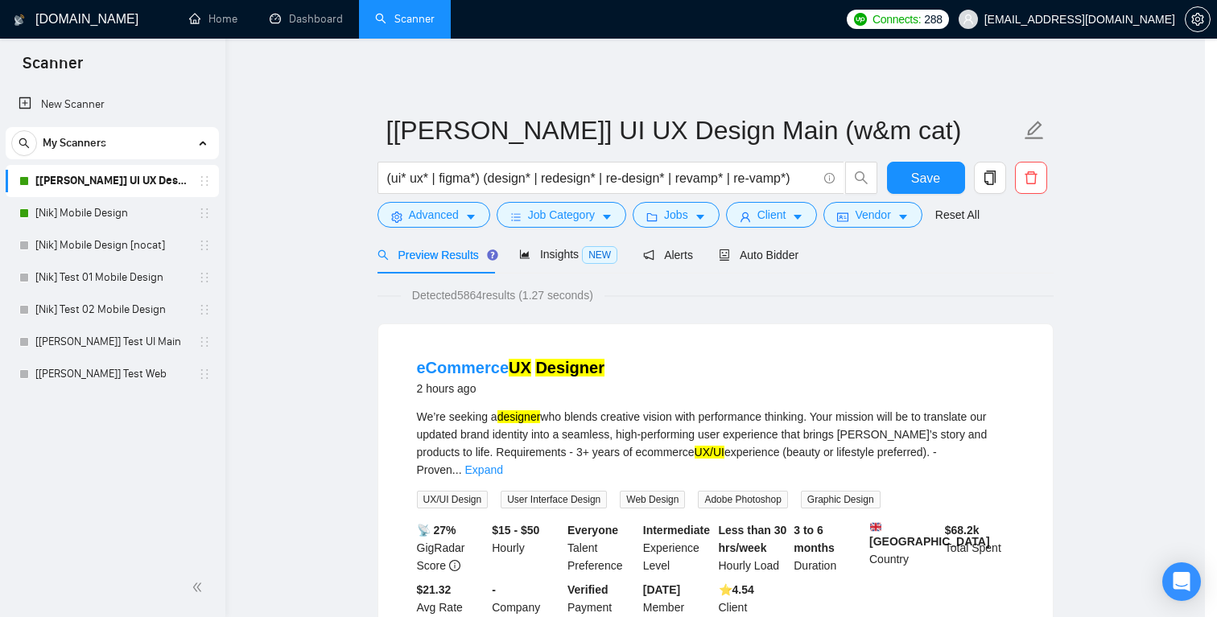
scroll to position [34, 0]
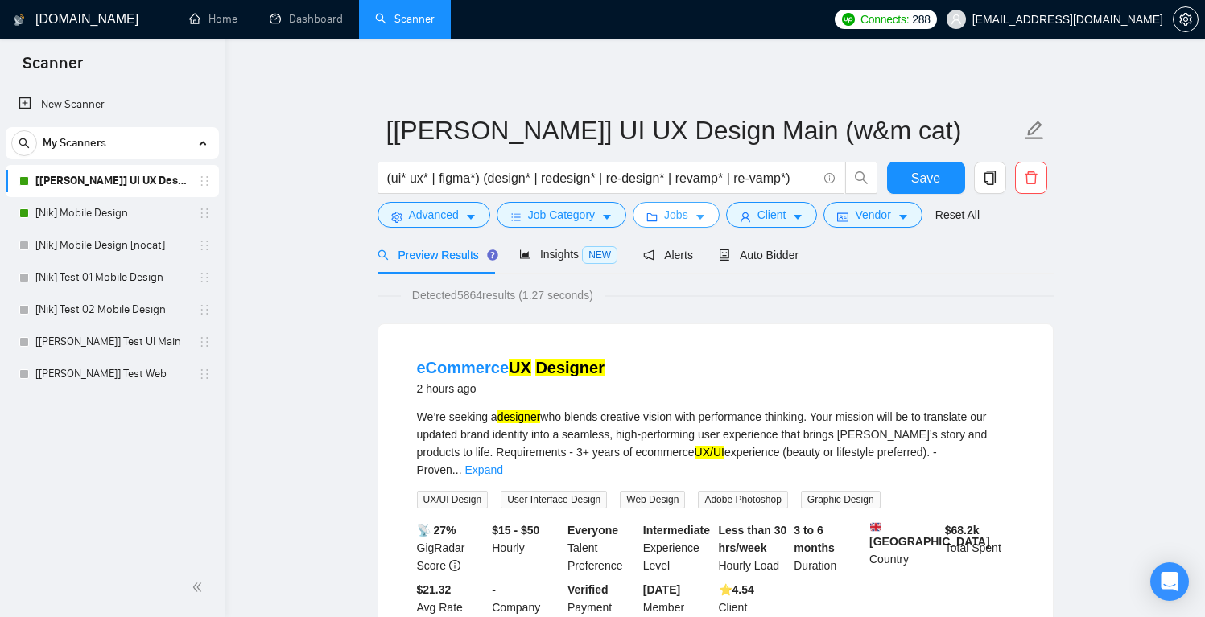
click at [675, 218] on span "Jobs" at bounding box center [676, 215] width 24 height 18
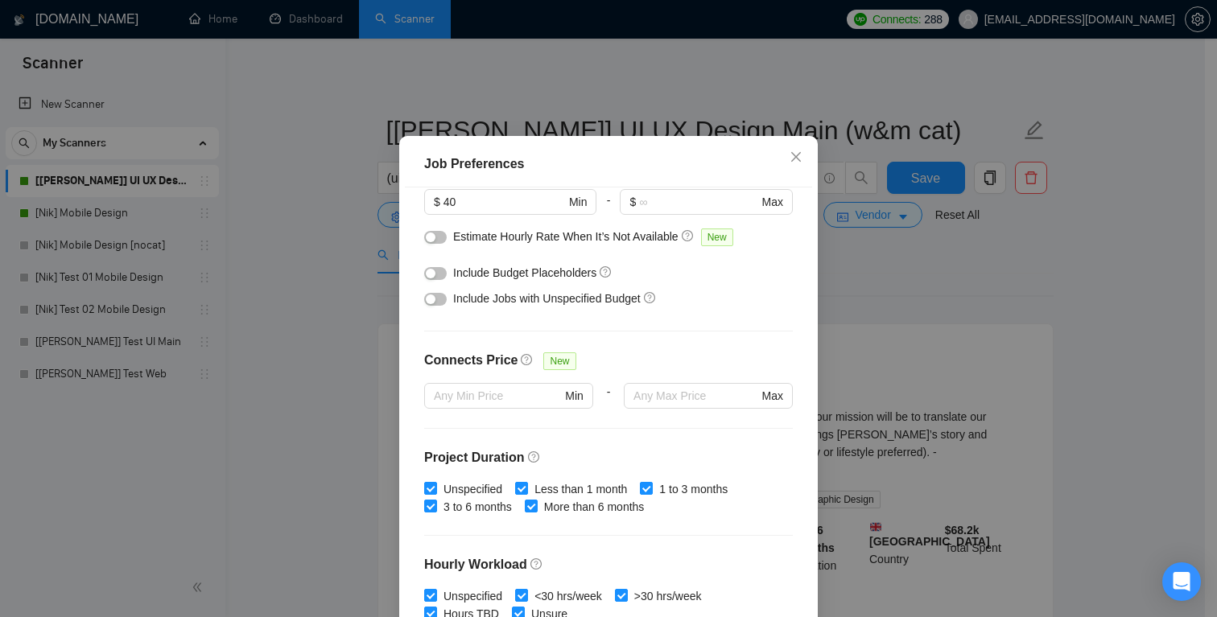
scroll to position [0, 0]
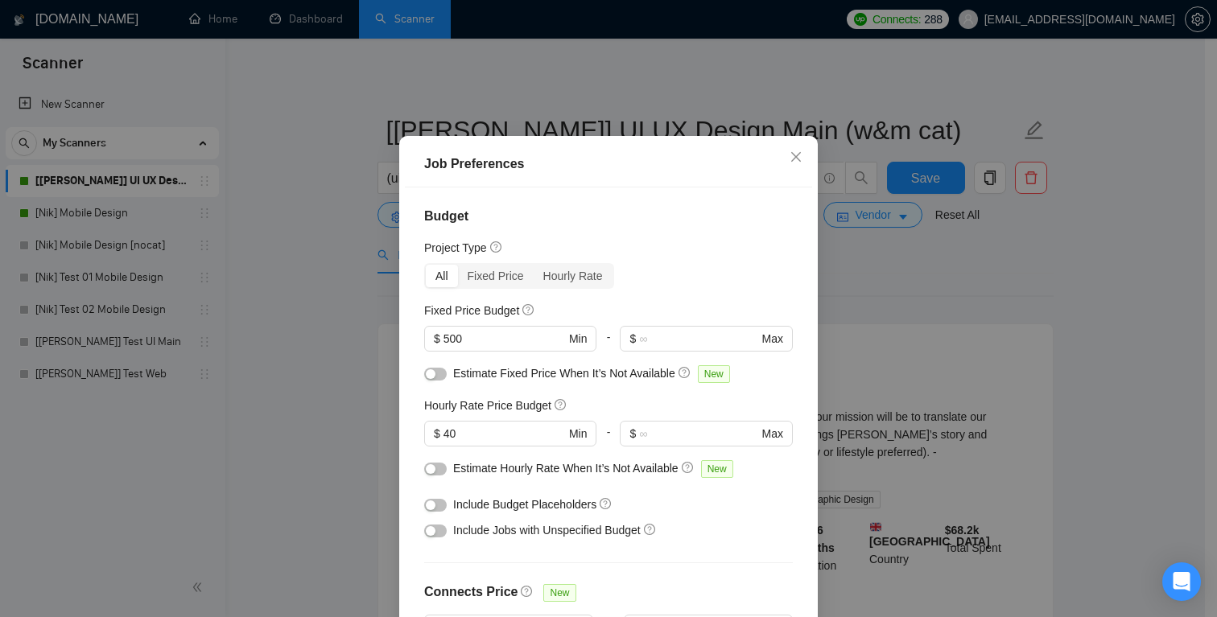
click at [707, 147] on div "Job Preferences Budget Project Type All Fixed Price Hourly Rate Fixed Price Bud…" at bounding box center [608, 308] width 1217 height 617
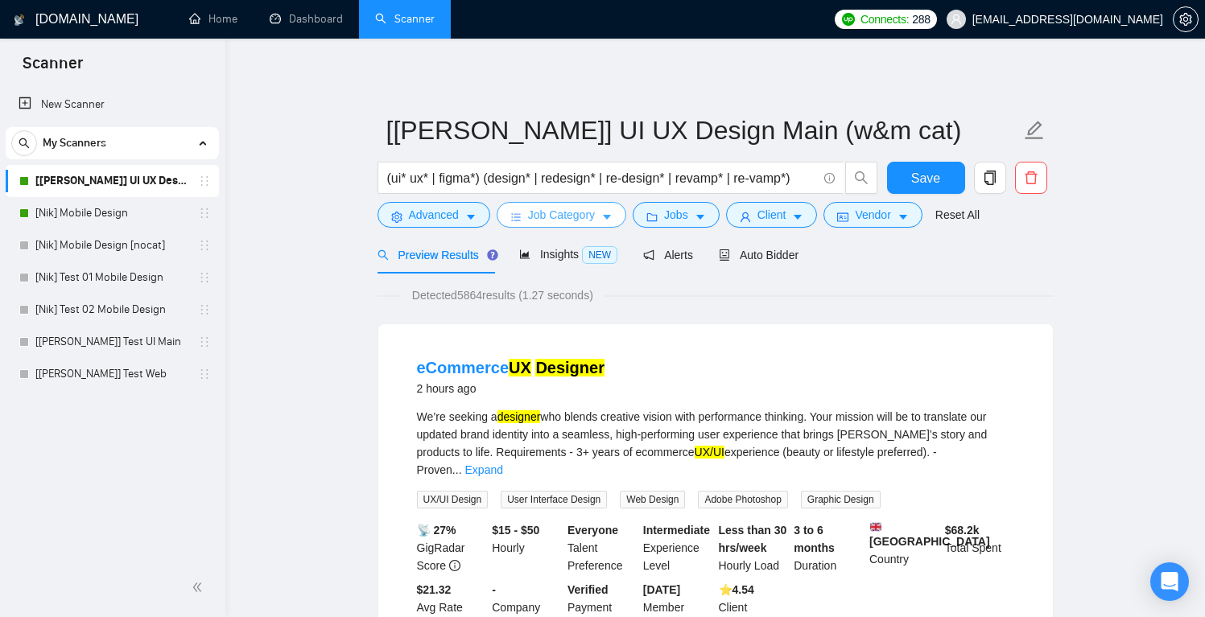
click at [602, 209] on button "Job Category" at bounding box center [562, 215] width 130 height 26
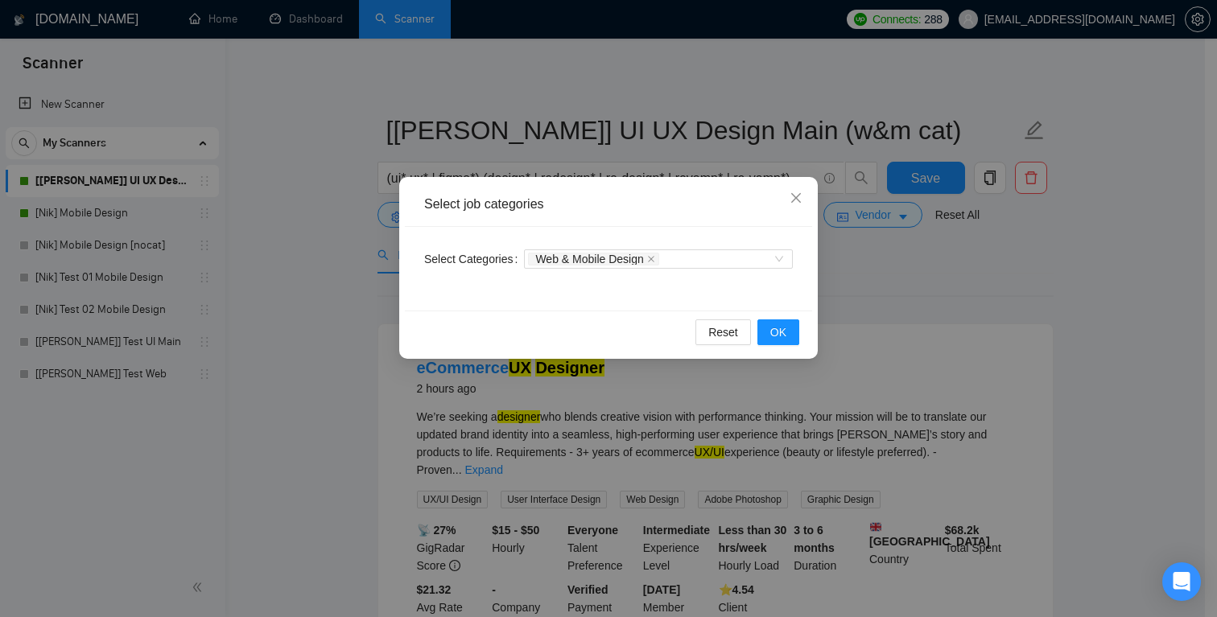
click at [774, 114] on div "Select job categories Select Categories Web & Mobile Design Reset OK" at bounding box center [608, 308] width 1217 height 617
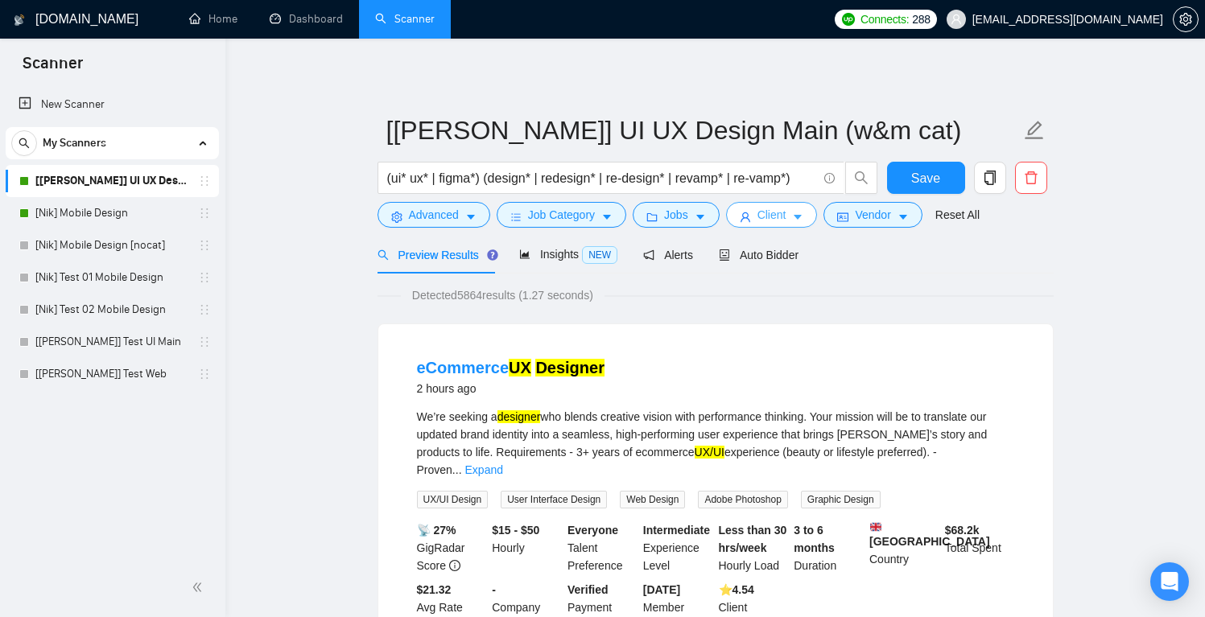
click at [762, 219] on button "Client" at bounding box center [772, 215] width 92 height 26
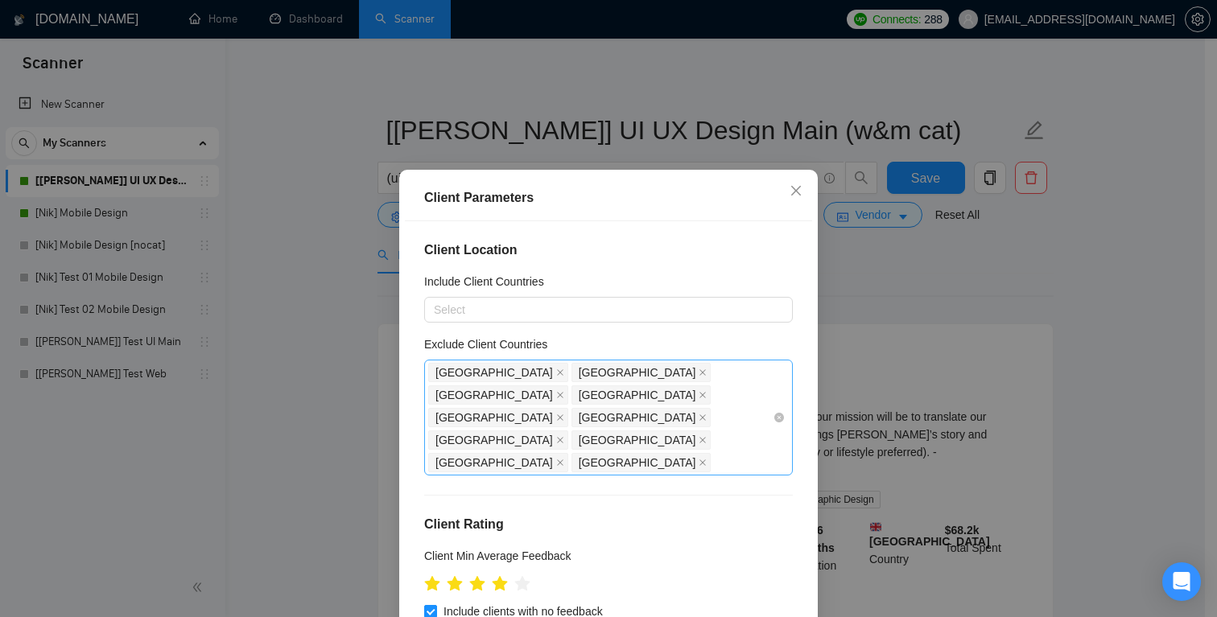
click at [535, 417] on div "[GEOGRAPHIC_DATA] [GEOGRAPHIC_DATA] [GEOGRAPHIC_DATA] [GEOGRAPHIC_DATA] [GEOGRA…" at bounding box center [600, 417] width 345 height 113
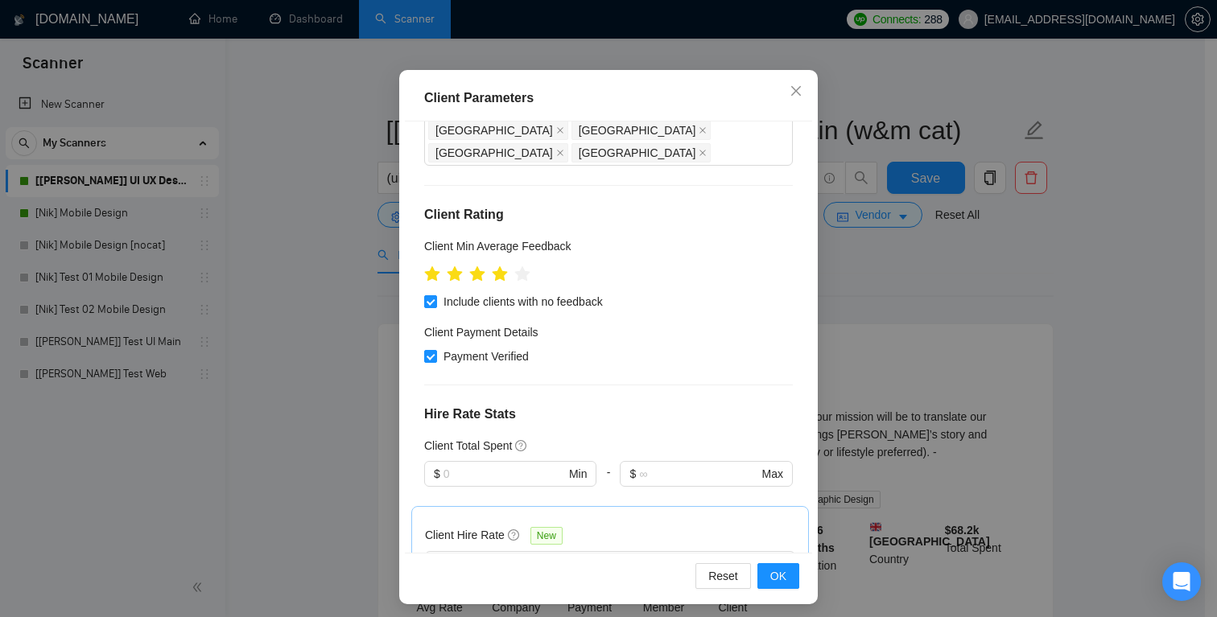
scroll to position [287, 0]
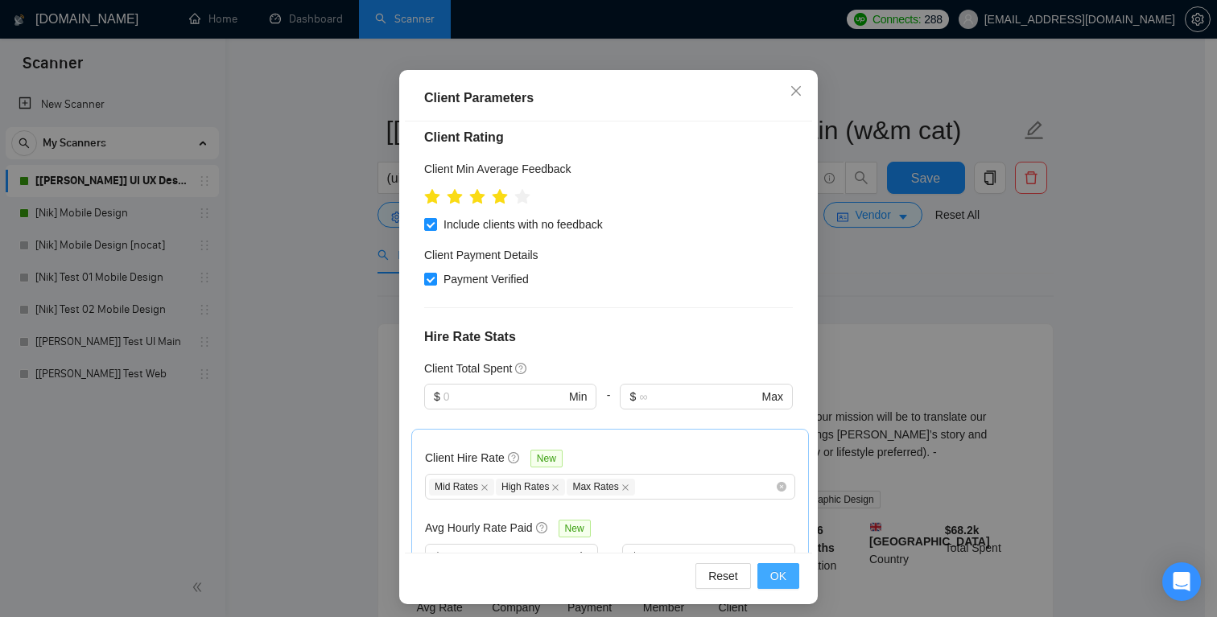
click at [781, 579] on button "OK" at bounding box center [779, 577] width 42 height 26
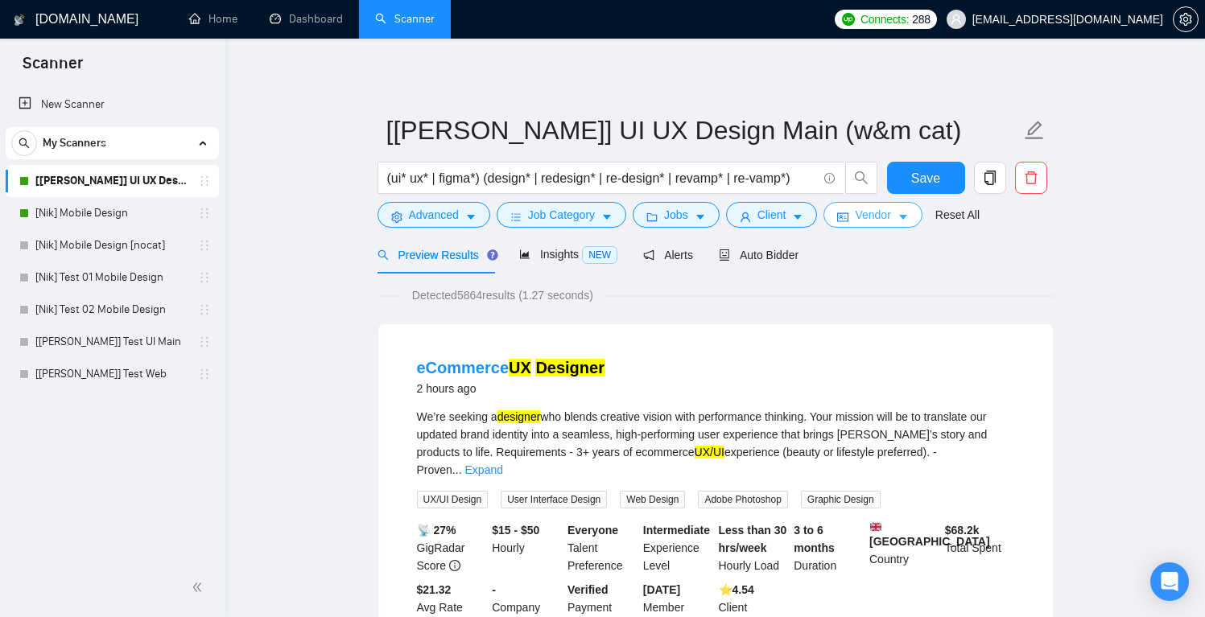
click at [857, 212] on button "Vendor" at bounding box center [873, 215] width 98 height 26
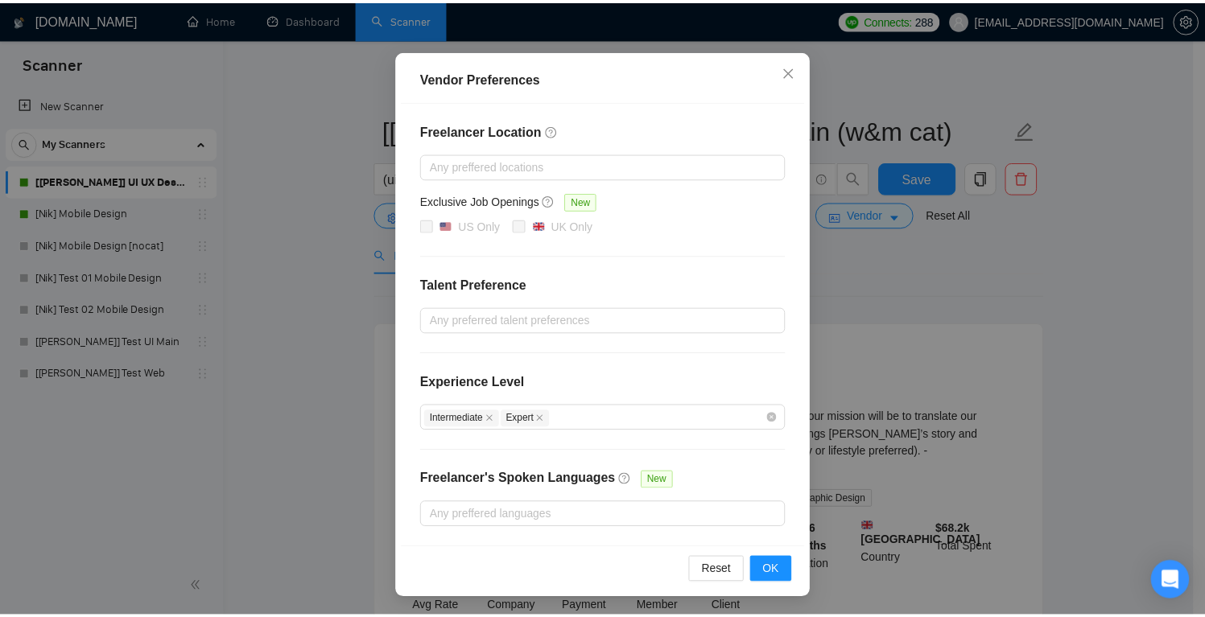
scroll to position [0, 0]
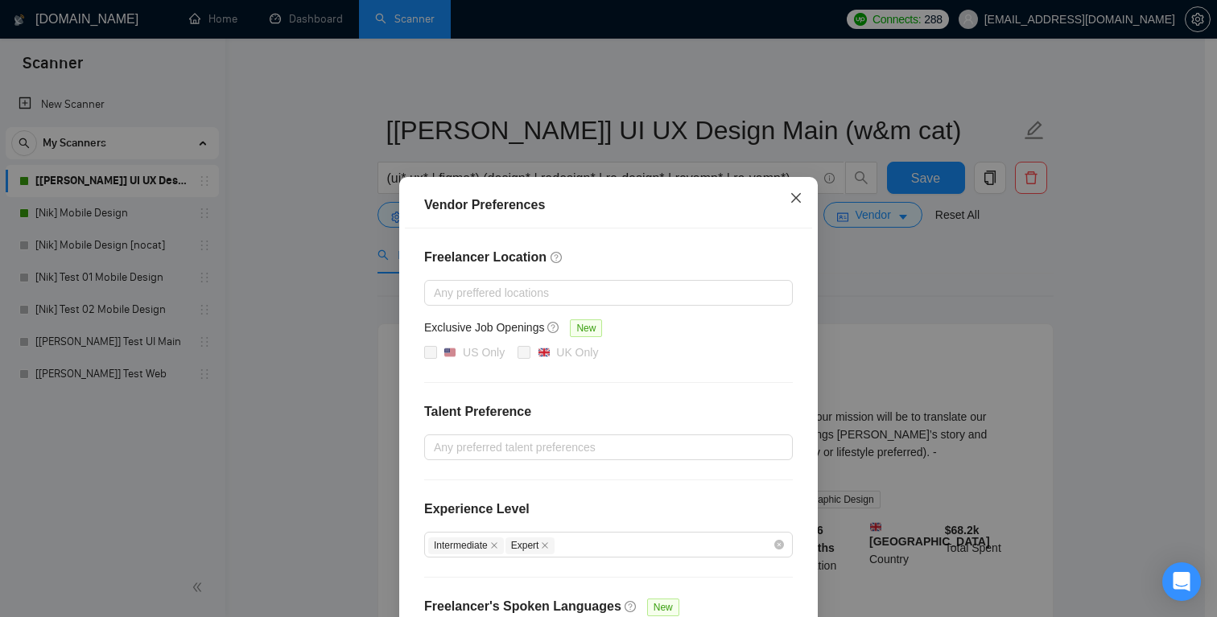
click at [790, 192] on icon "close" at bounding box center [796, 198] width 13 height 13
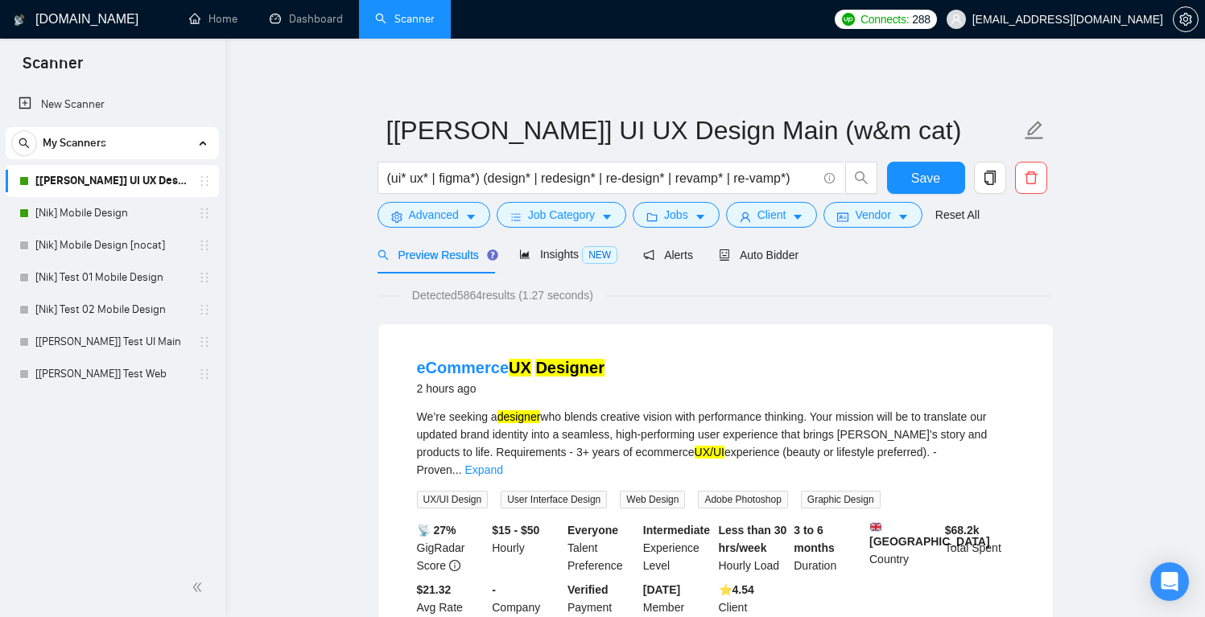
click at [426, 254] on span "Preview Results" at bounding box center [436, 255] width 116 height 13
click at [537, 255] on span "Insights NEW" at bounding box center [568, 254] width 98 height 13
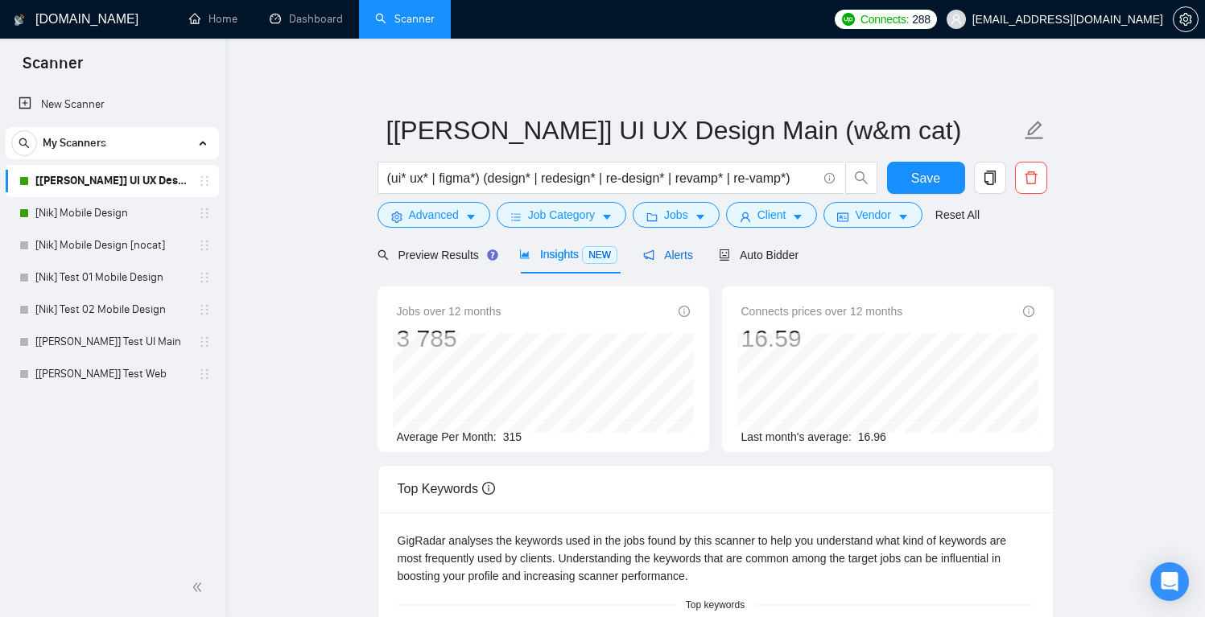
click at [673, 254] on span "Alerts" at bounding box center [668, 255] width 50 height 13
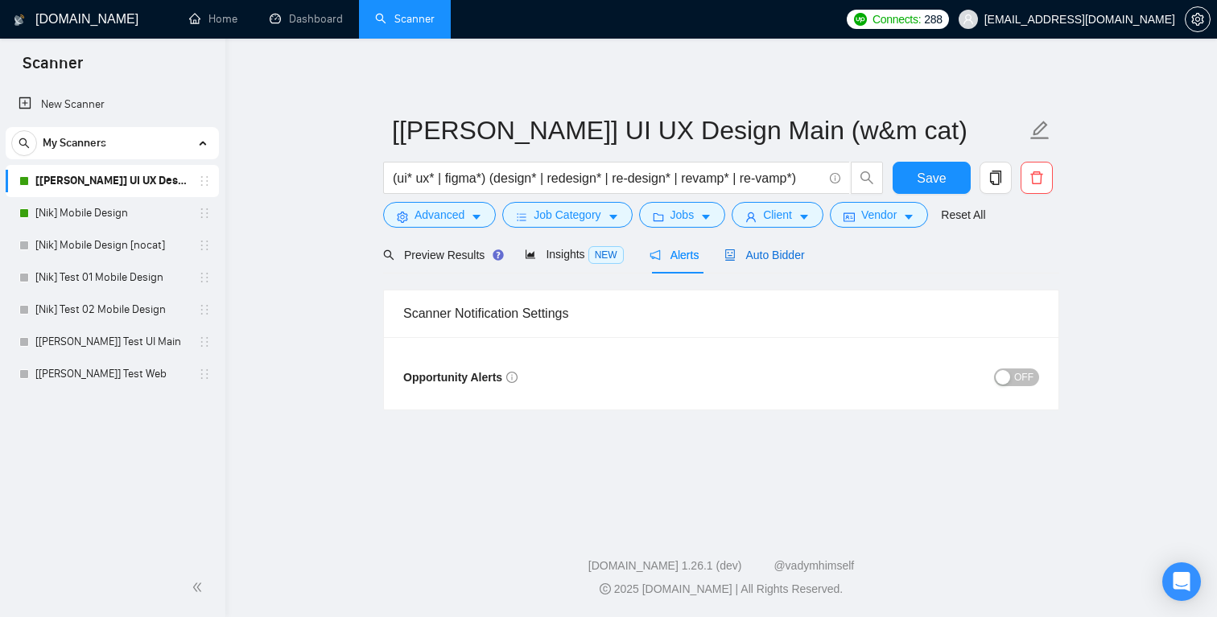
click at [751, 258] on span "Auto Bidder" at bounding box center [765, 255] width 80 height 13
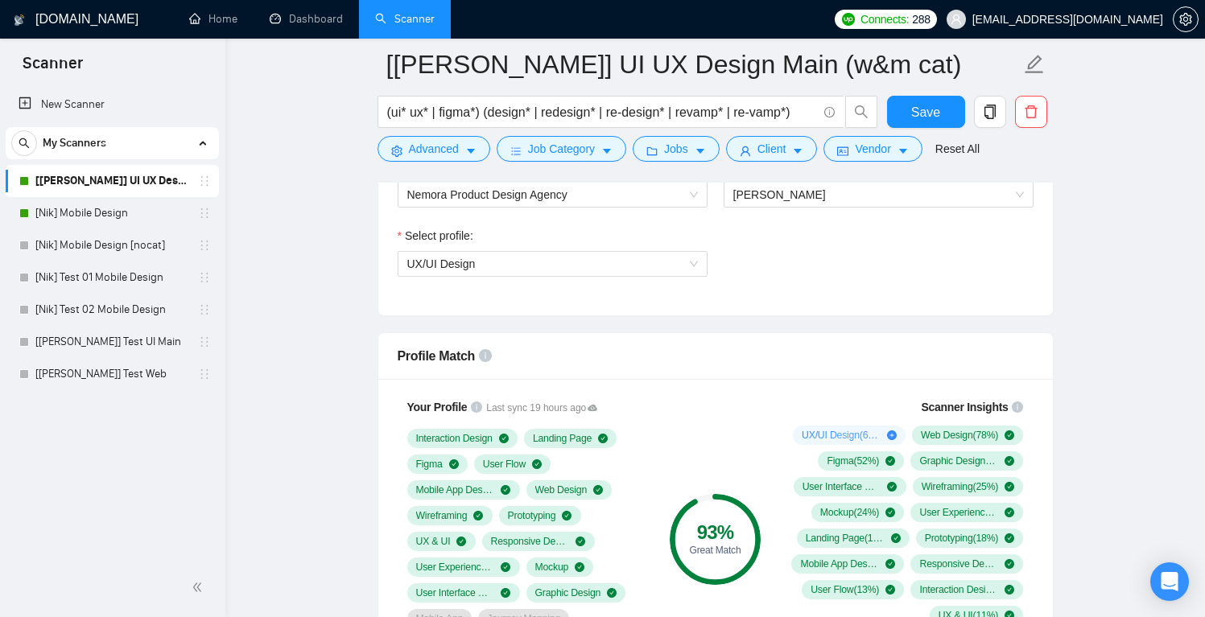
scroll to position [956, 0]
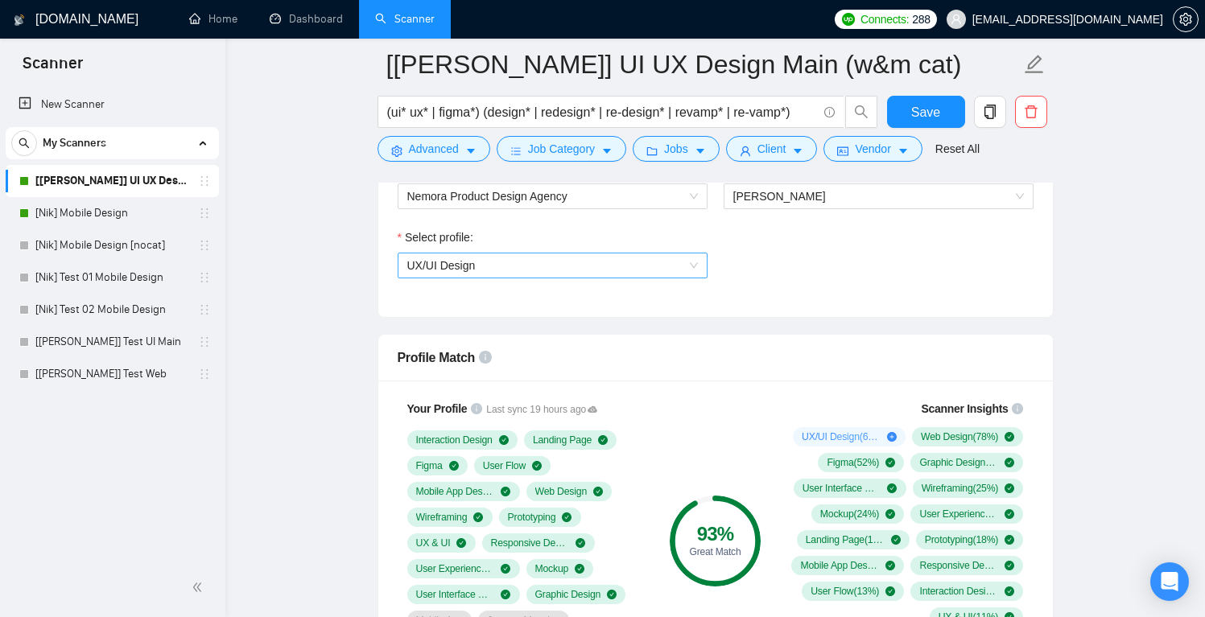
click at [623, 278] on span "UX/UI Design" at bounding box center [552, 266] width 291 height 24
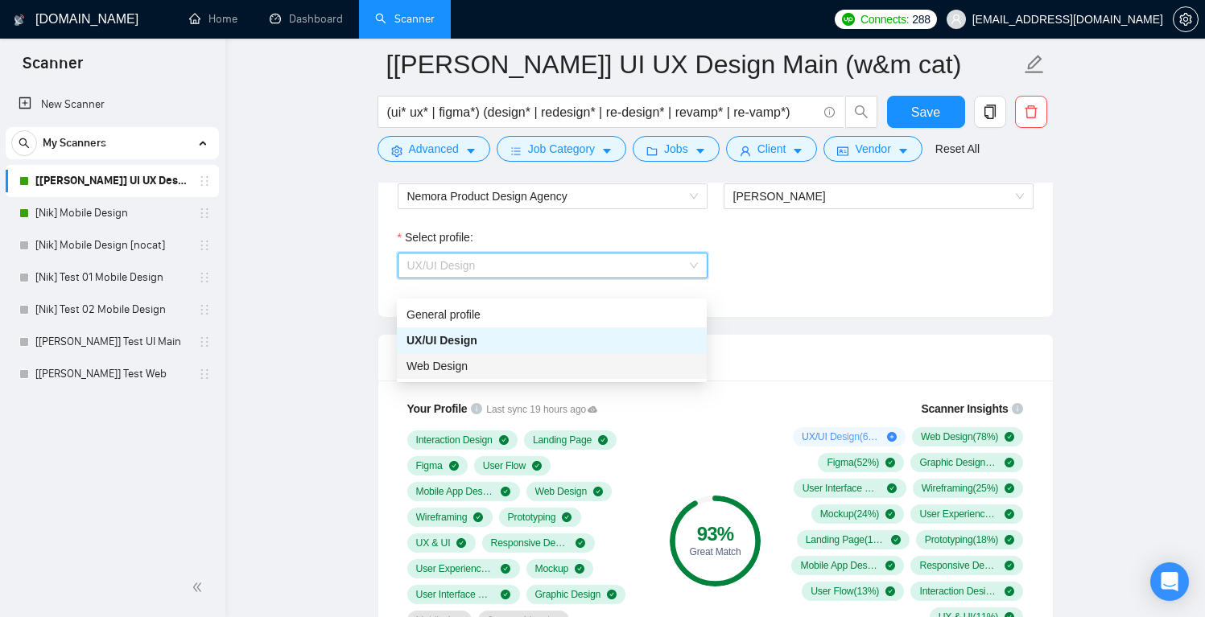
click at [566, 363] on div "Web Design" at bounding box center [552, 366] width 291 height 18
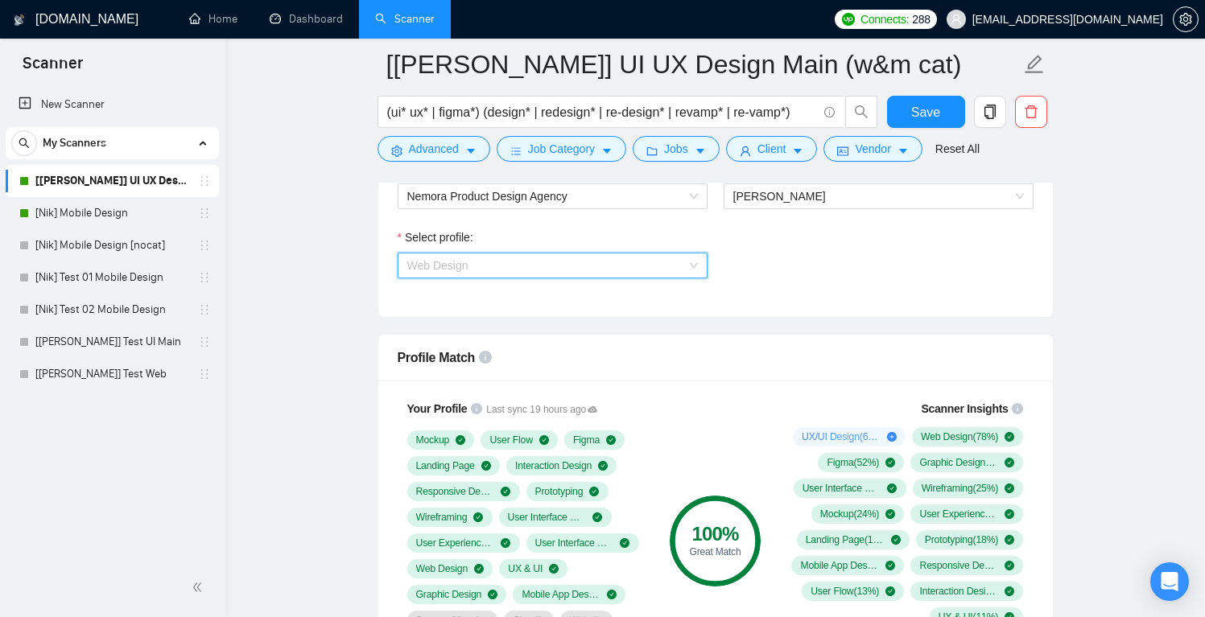
click at [598, 278] on span "Web Design" at bounding box center [552, 266] width 291 height 24
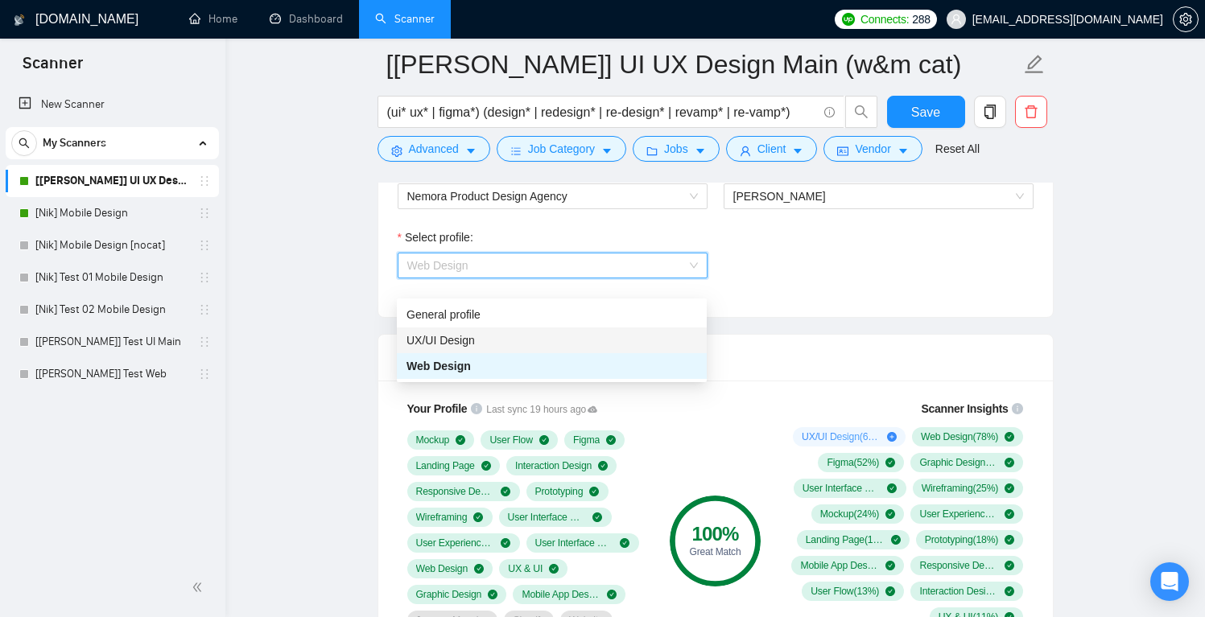
click at [510, 337] on div "UX/UI Design" at bounding box center [552, 341] width 291 height 18
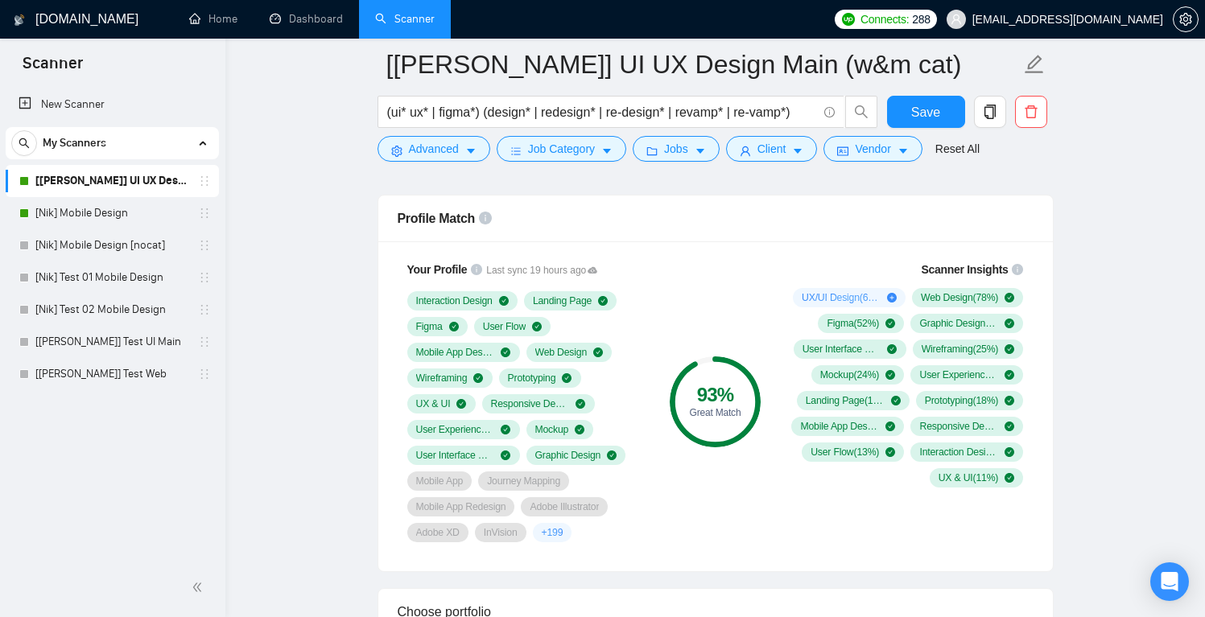
scroll to position [1440, 0]
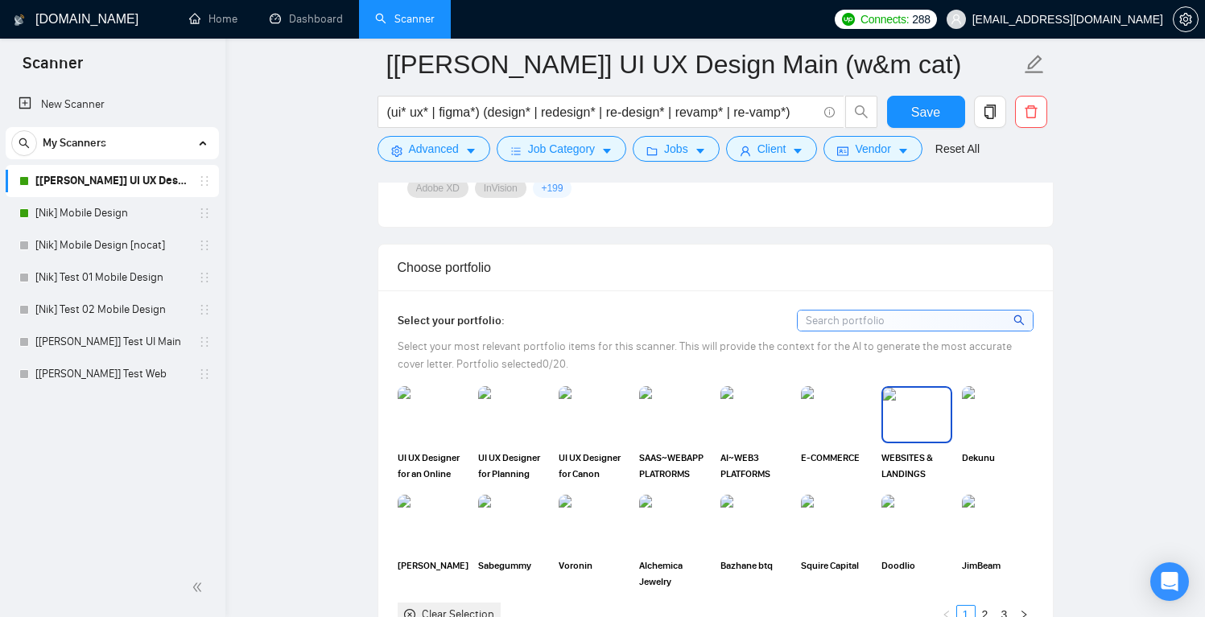
click at [926, 441] on img at bounding box center [917, 414] width 68 height 53
click at [856, 441] on img at bounding box center [837, 414] width 68 height 53
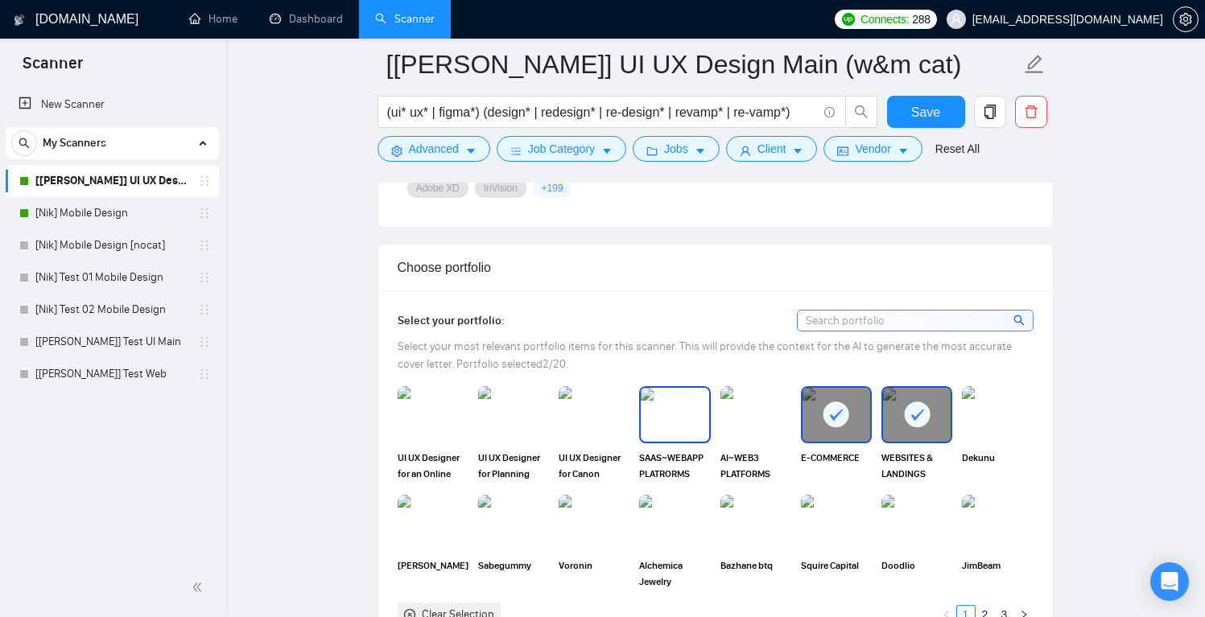
click at [679, 441] on img at bounding box center [675, 414] width 68 height 53
click at [745, 441] on img at bounding box center [756, 414] width 68 height 53
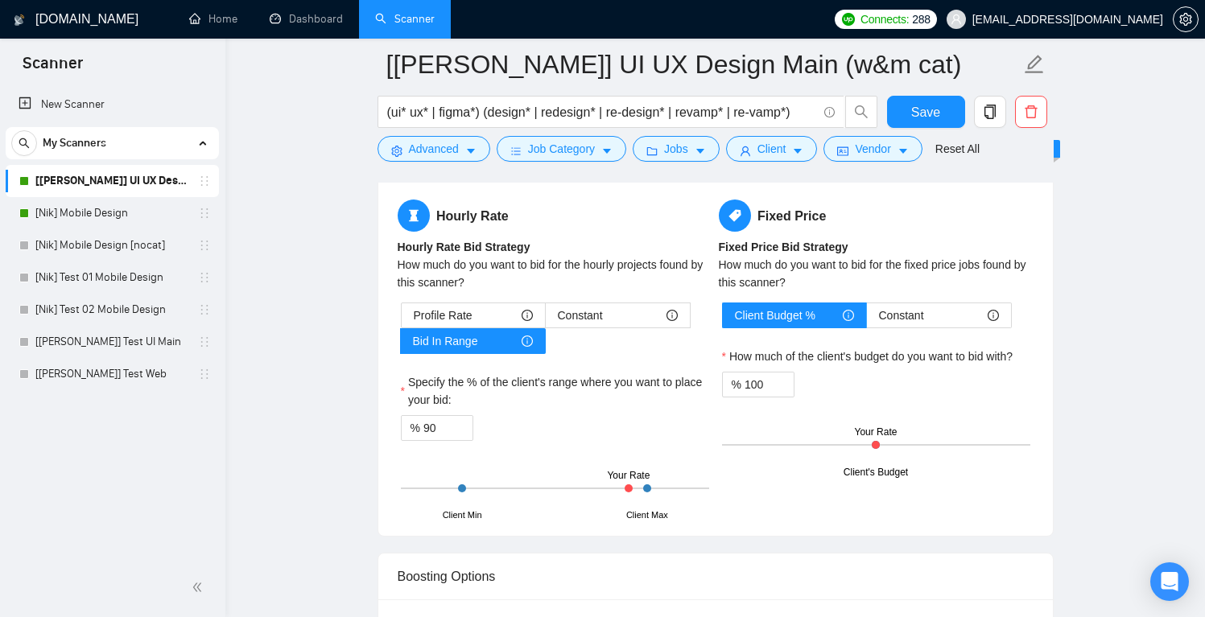
scroll to position [2738, 0]
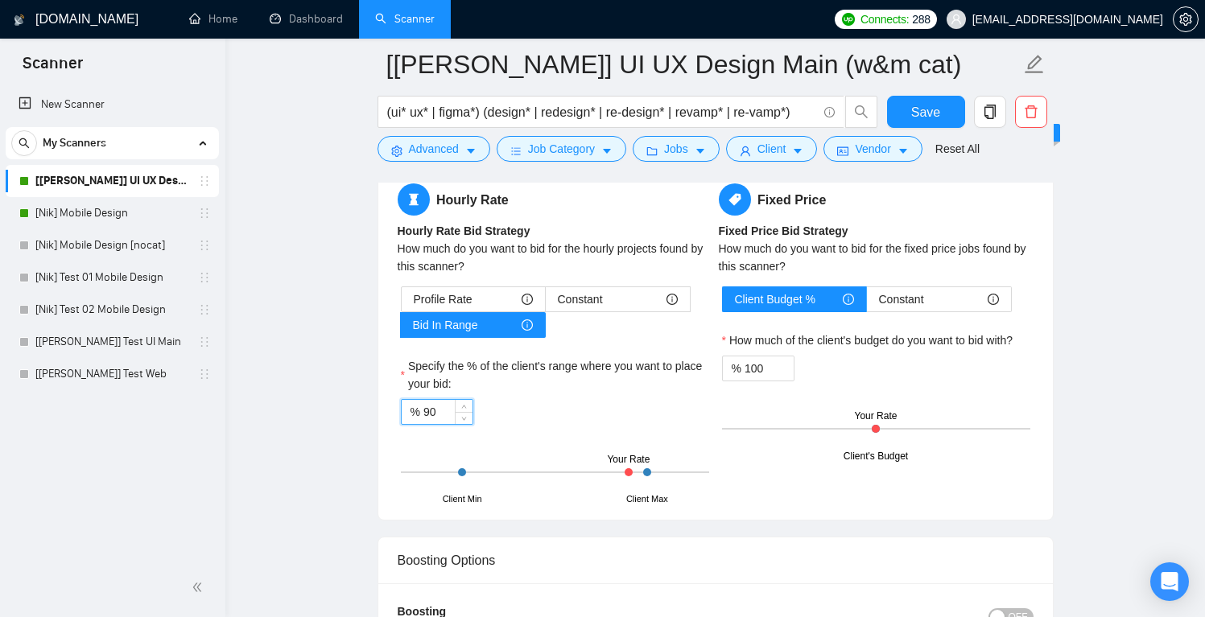
drag, startPoint x: 441, startPoint y: 427, endPoint x: 432, endPoint y: 429, distance: 9.2
click at [432, 424] on input "90" at bounding box center [447, 412] width 49 height 24
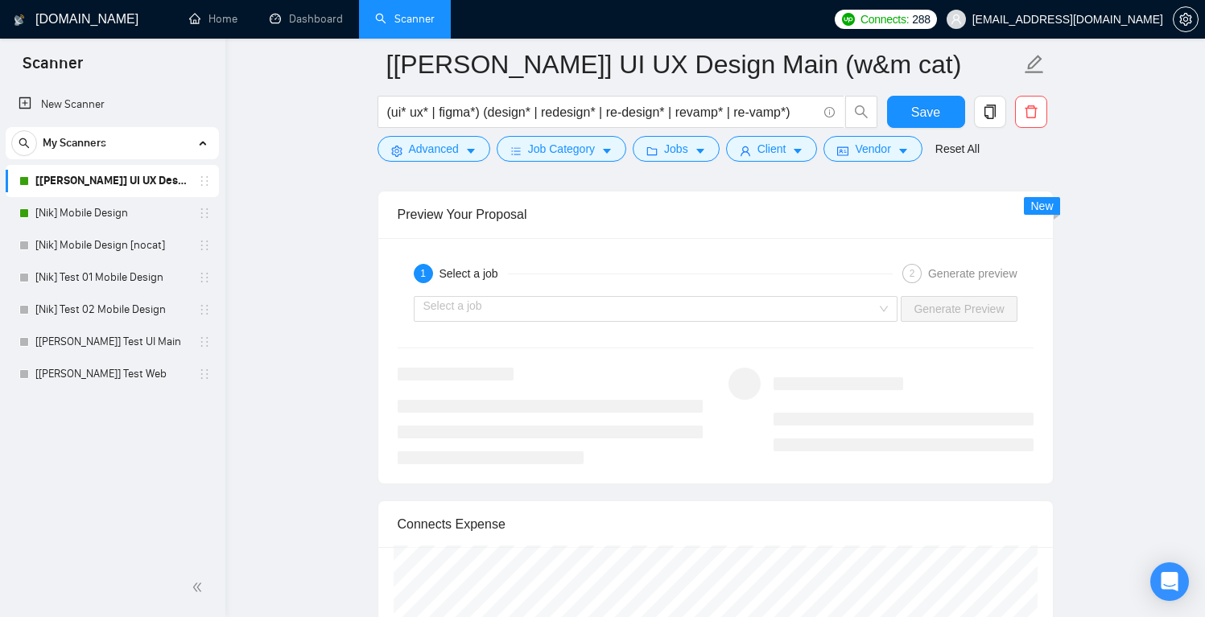
scroll to position [3253, 0]
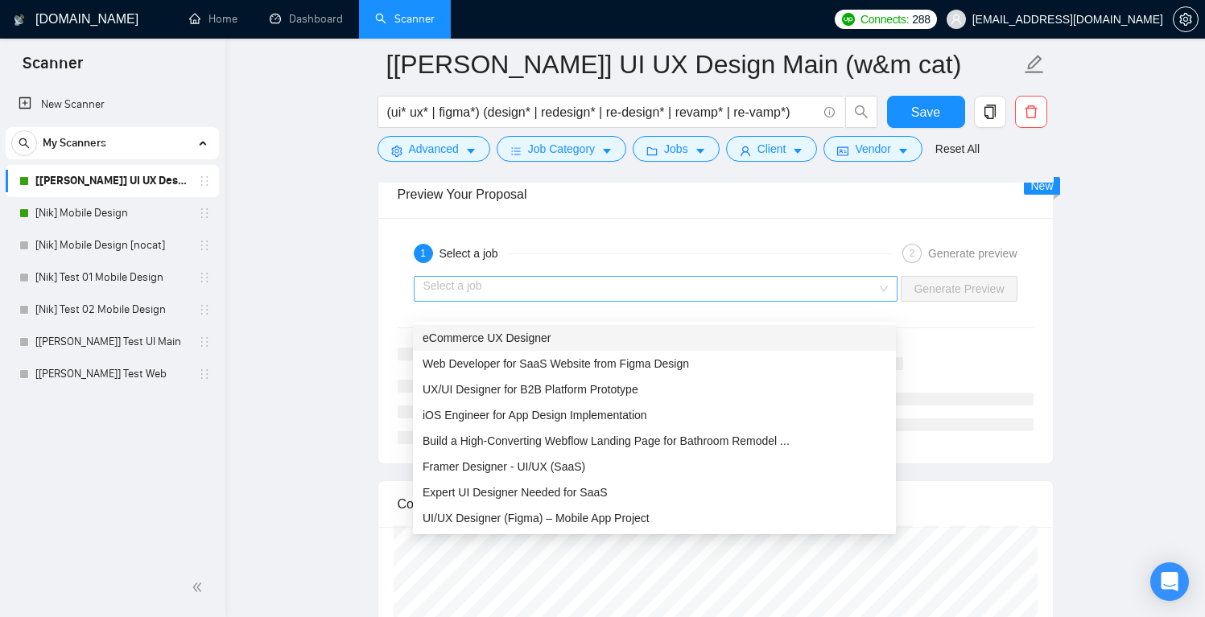
click at [806, 293] on div "Select a job" at bounding box center [656, 289] width 485 height 26
click at [660, 369] on span "Web Developer for SaaS Website from Figma Design" at bounding box center [556, 363] width 266 height 13
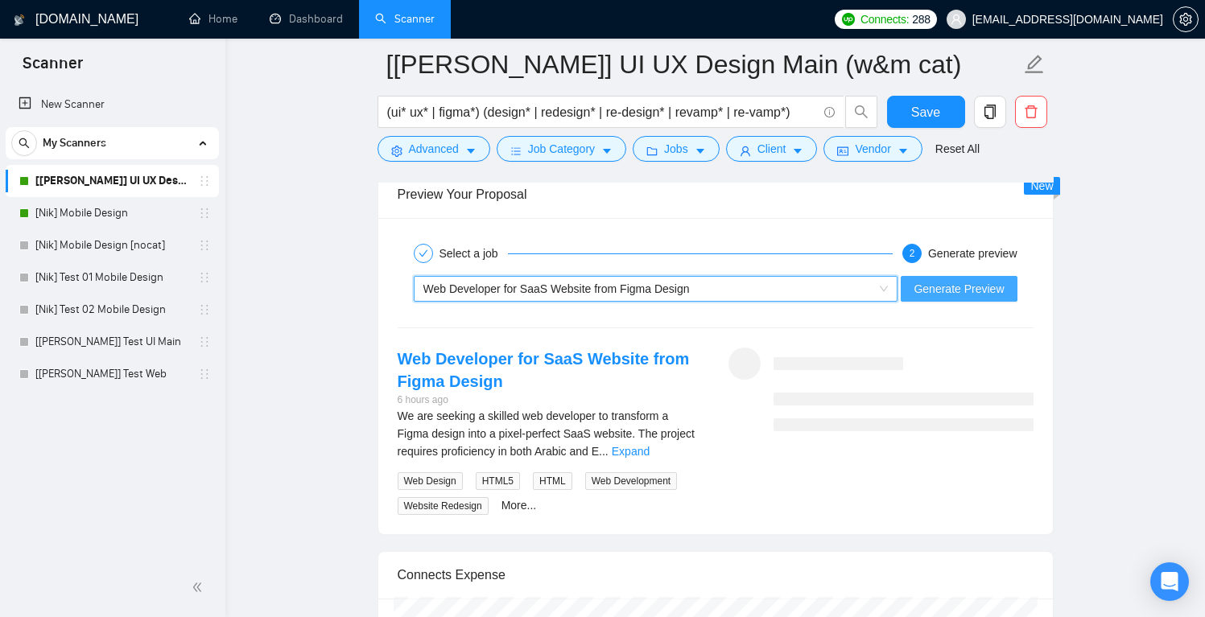
click at [956, 298] on span "Generate Preview" at bounding box center [959, 289] width 90 height 18
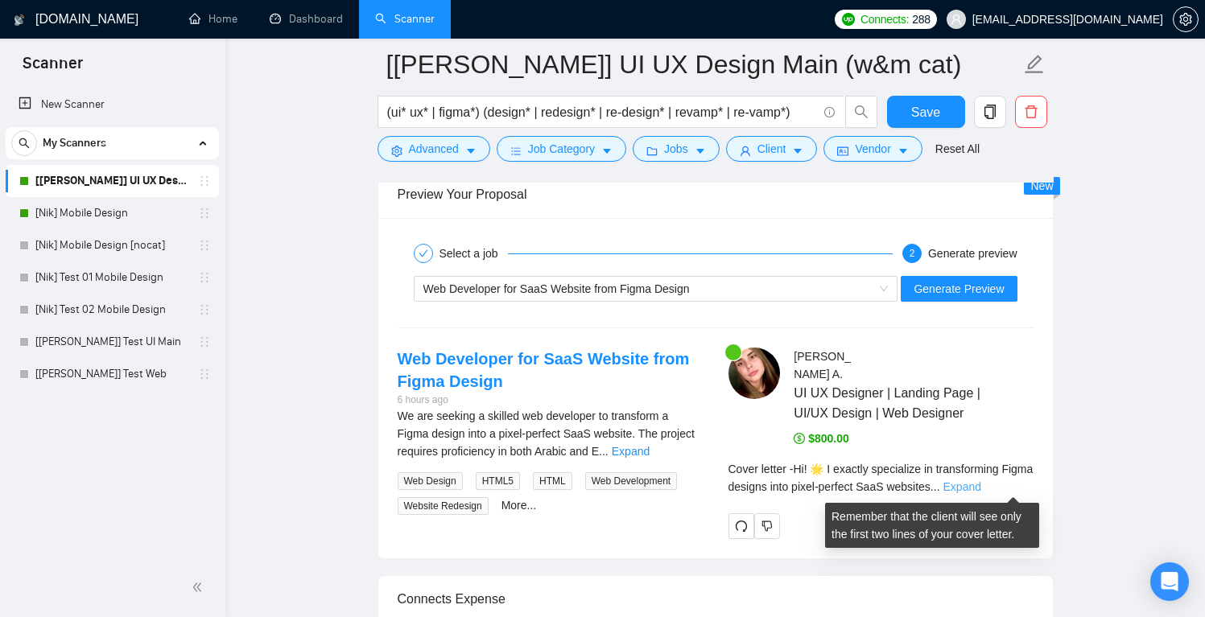
click at [981, 485] on link "Expand" at bounding box center [963, 487] width 38 height 13
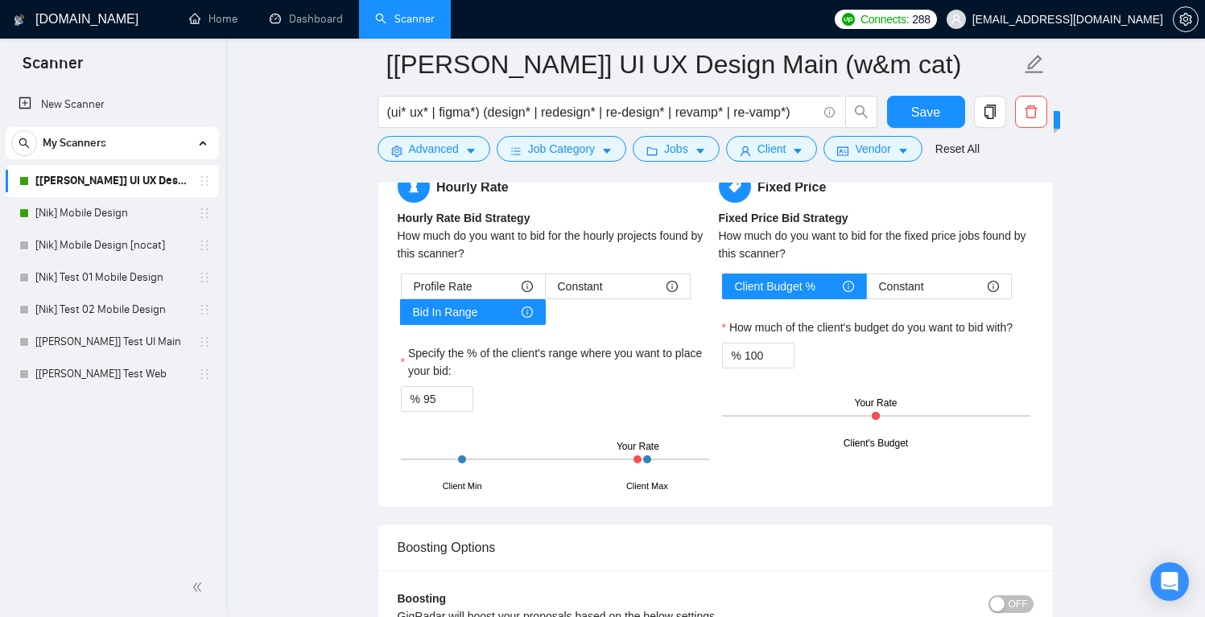
scroll to position [2718, 0]
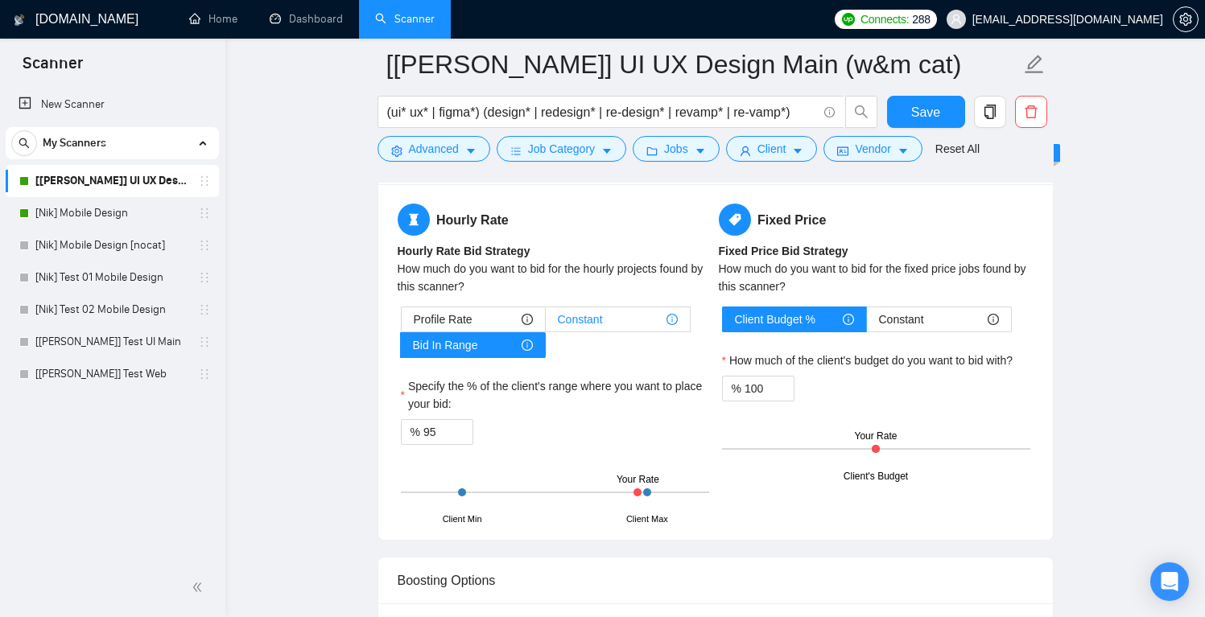
click at [631, 332] on div "Constant" at bounding box center [618, 320] width 120 height 24
click at [546, 324] on input "Constant" at bounding box center [546, 324] width 0 height 0
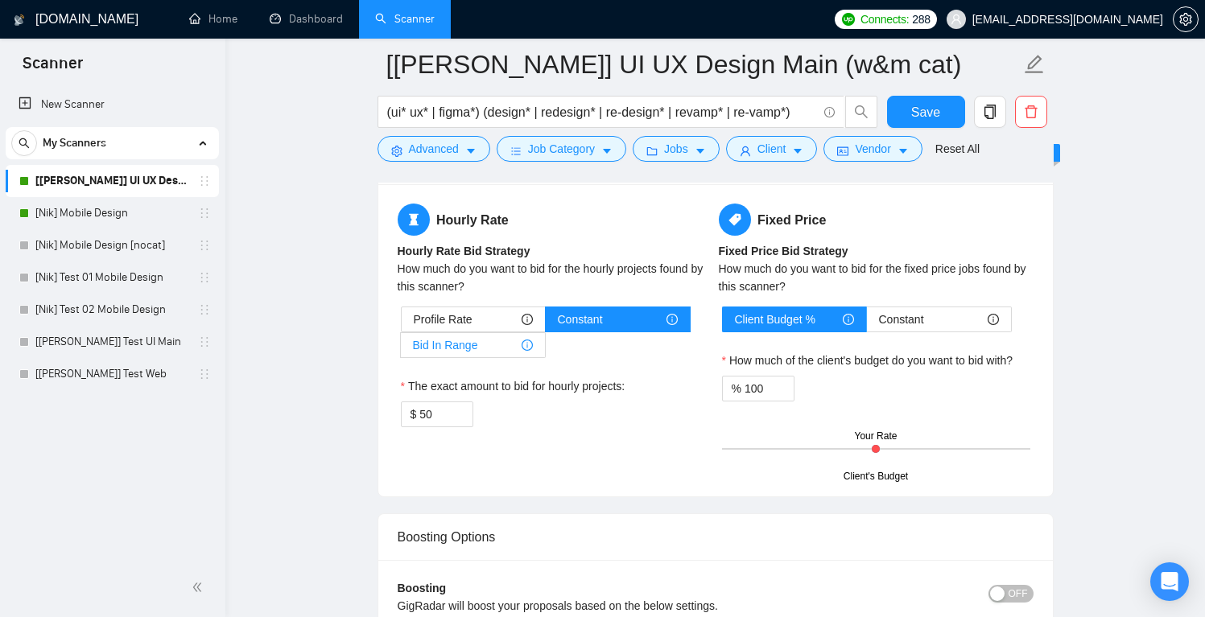
click at [518, 354] on div "Bid In Range" at bounding box center [473, 345] width 120 height 24
click at [401, 349] on input "Bid In Range" at bounding box center [401, 349] width 0 height 0
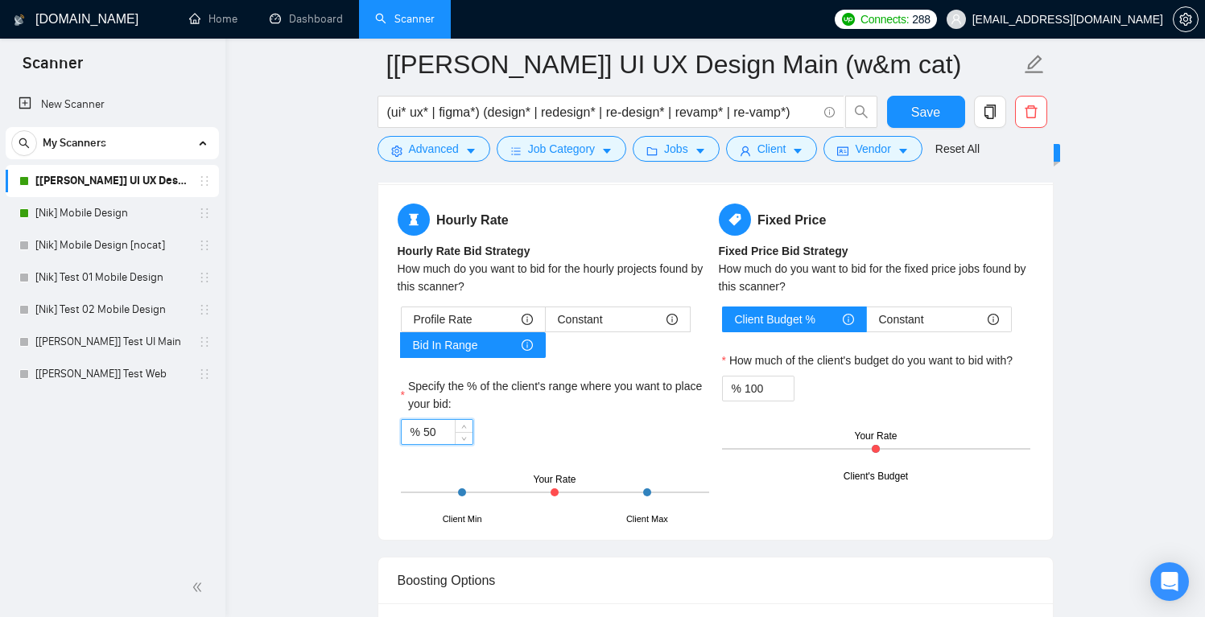
drag, startPoint x: 445, startPoint y: 450, endPoint x: 423, endPoint y: 448, distance: 22.6
click at [423, 445] on div "% 50" at bounding box center [437, 432] width 72 height 26
type input "95"
click at [922, 109] on span "Save" at bounding box center [925, 112] width 29 height 20
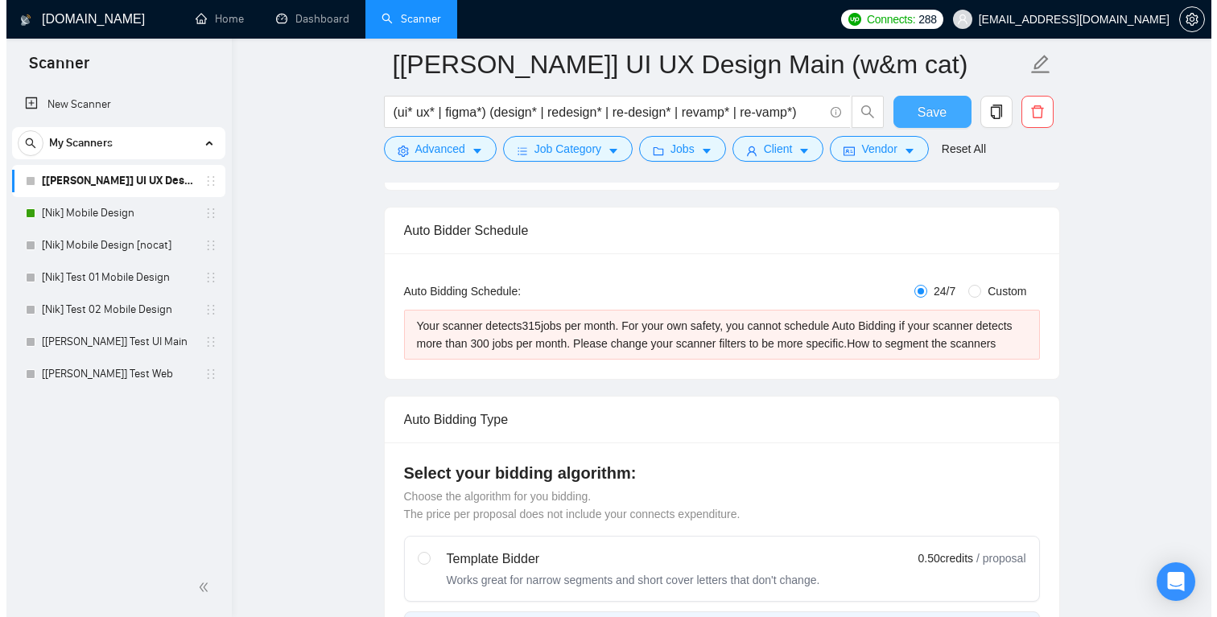
scroll to position [0, 0]
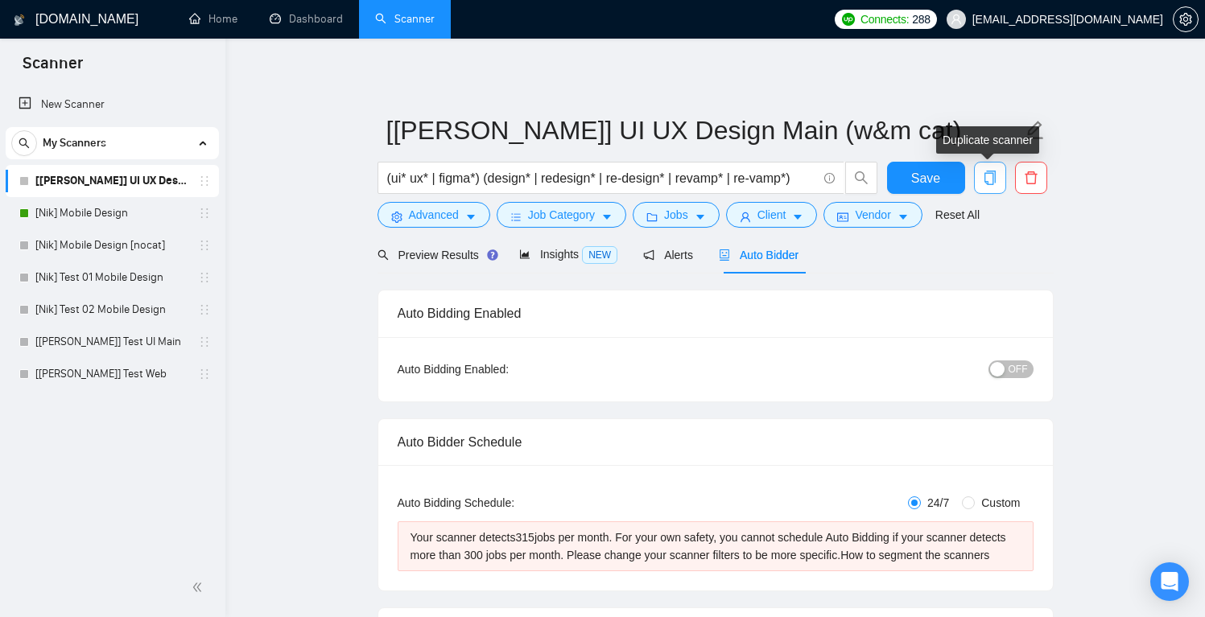
click at [998, 180] on span "copy" at bounding box center [990, 178] width 31 height 14
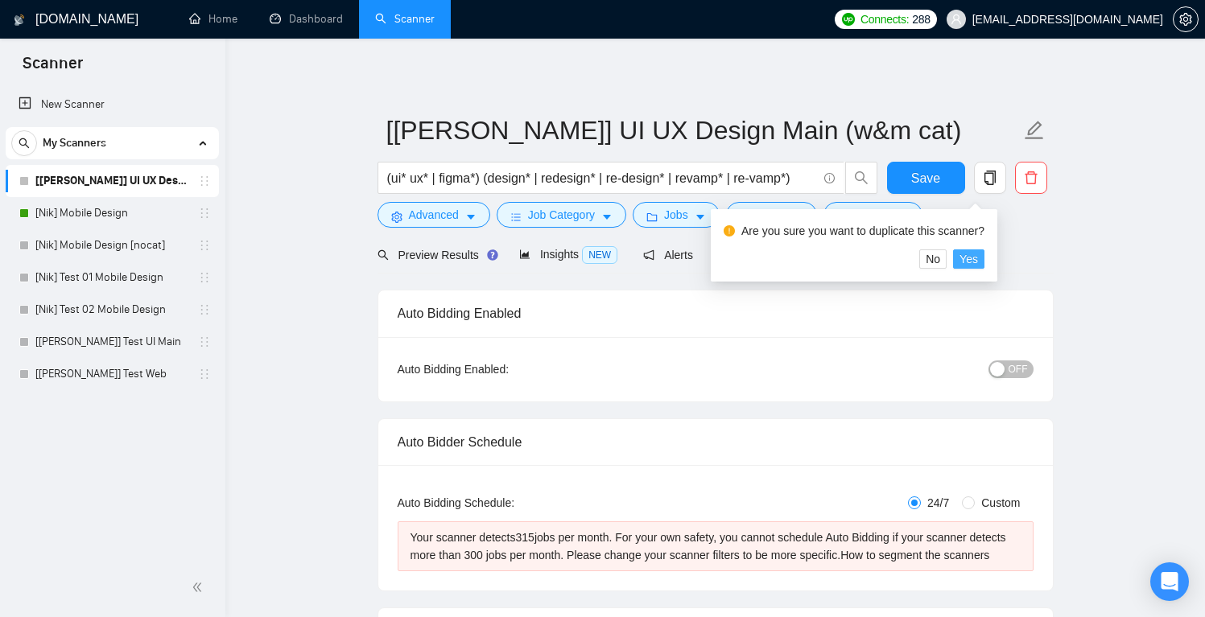
click at [978, 258] on span "Yes" at bounding box center [969, 259] width 19 height 18
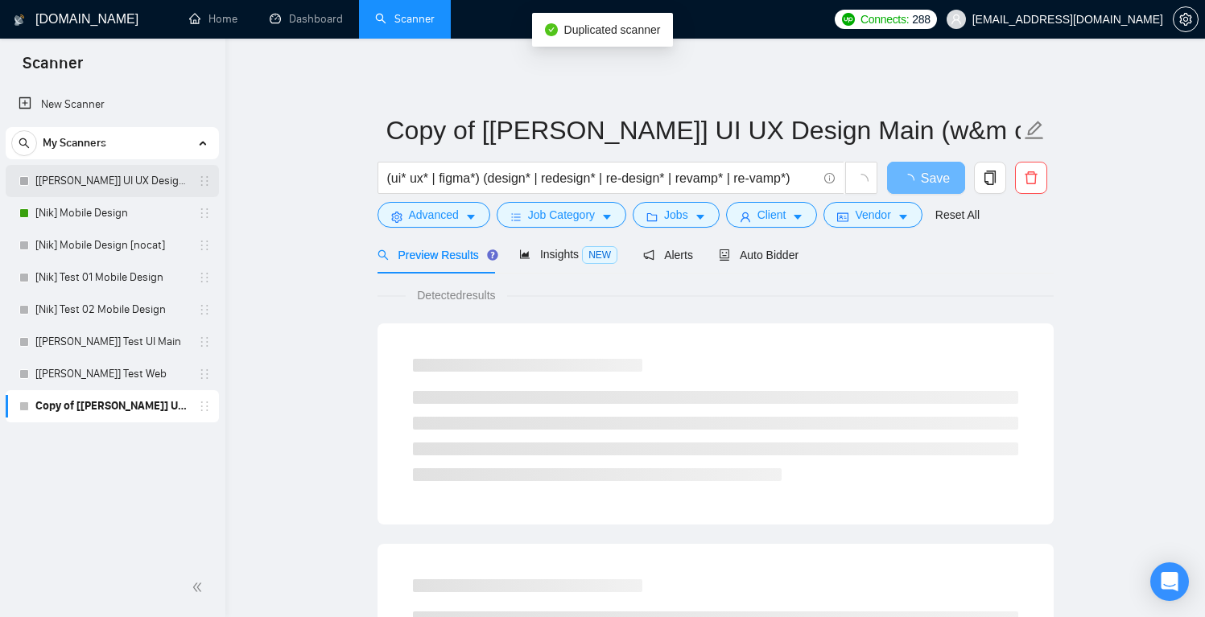
click at [108, 180] on link "[[PERSON_NAME]] UI UX Design Main (w&m cat)" at bounding box center [111, 181] width 153 height 32
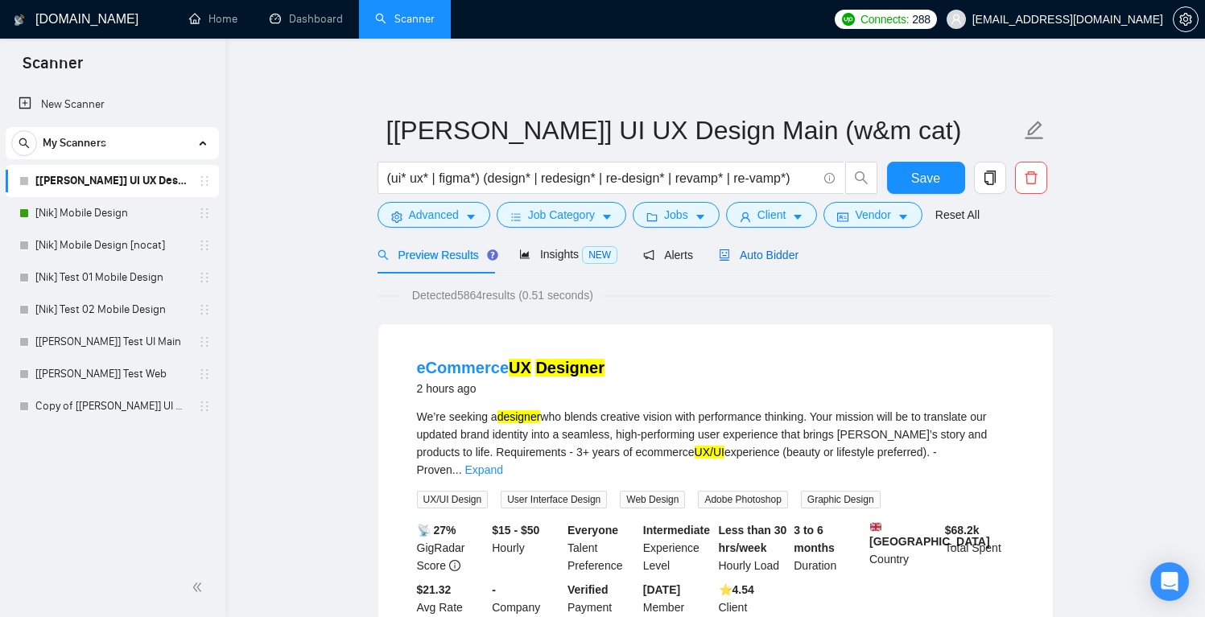
click at [779, 255] on span "Auto Bidder" at bounding box center [759, 255] width 80 height 13
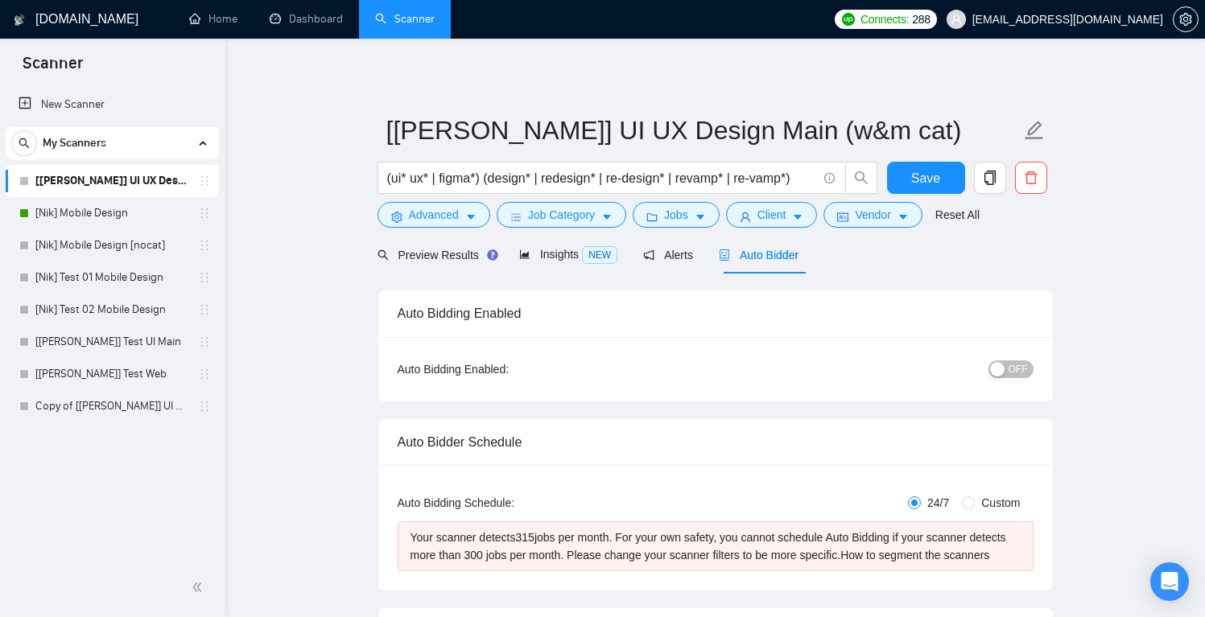
click at [1014, 371] on span "OFF" at bounding box center [1018, 370] width 19 height 18
click at [944, 180] on button "Save" at bounding box center [926, 178] width 78 height 32
click at [547, 256] on span "Insights NEW" at bounding box center [568, 254] width 98 height 13
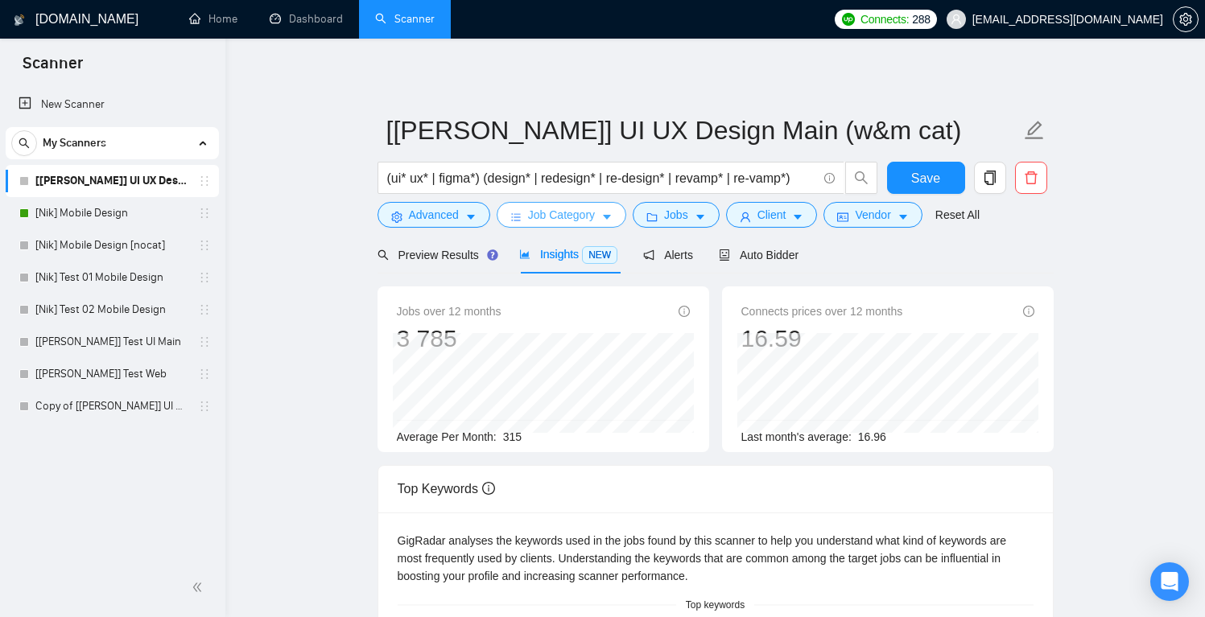
click at [568, 222] on span "Job Category" at bounding box center [561, 215] width 67 height 18
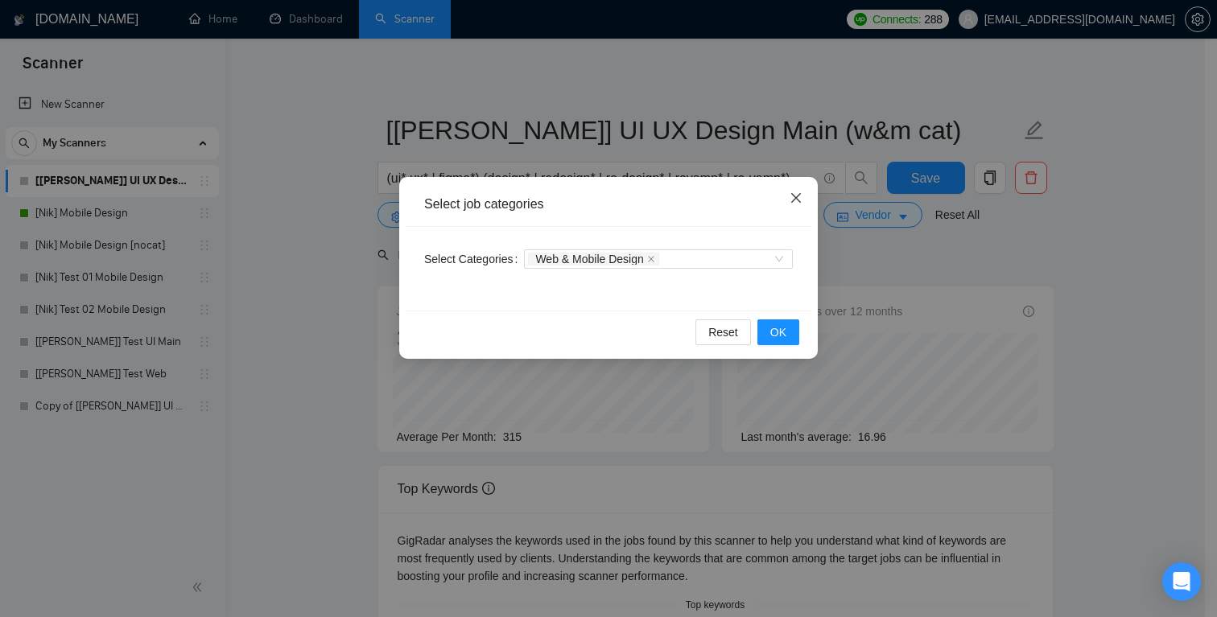
click at [793, 195] on icon "close" at bounding box center [796, 198] width 10 height 10
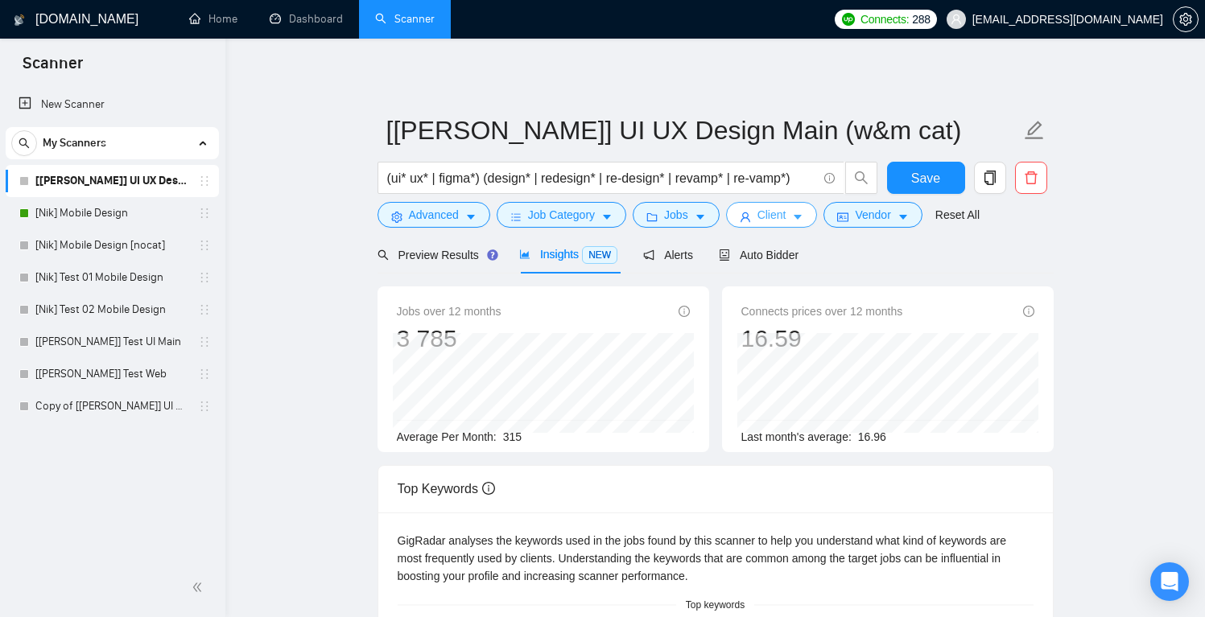
click at [803, 214] on icon "caret-down" at bounding box center [797, 217] width 11 height 11
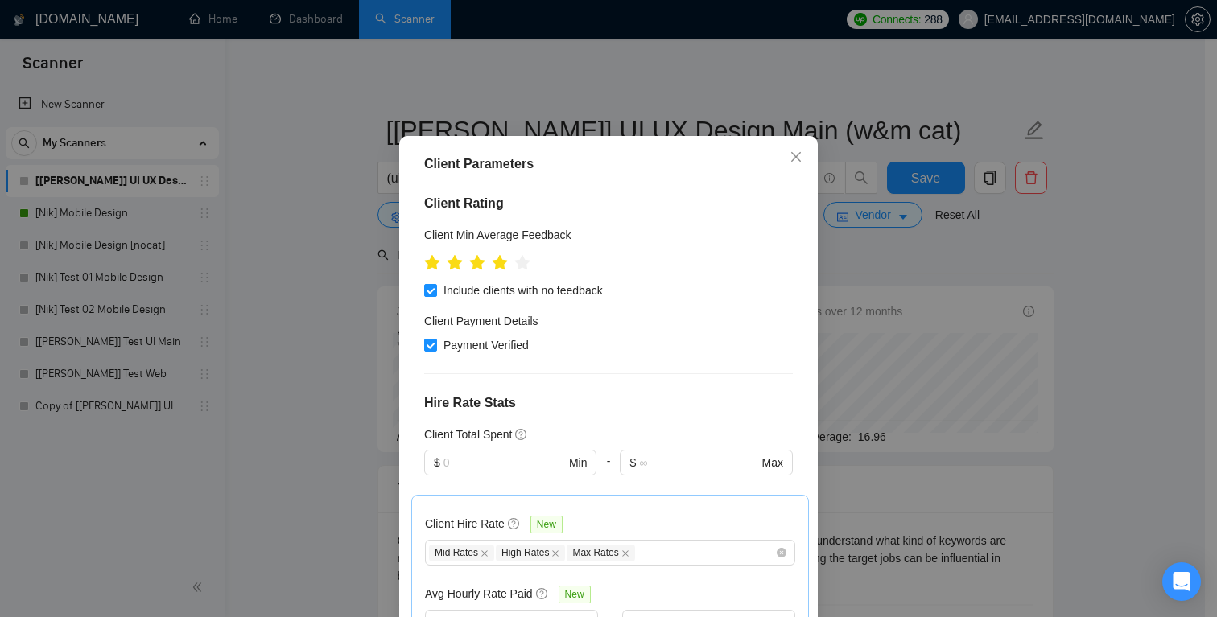
scroll to position [467, 0]
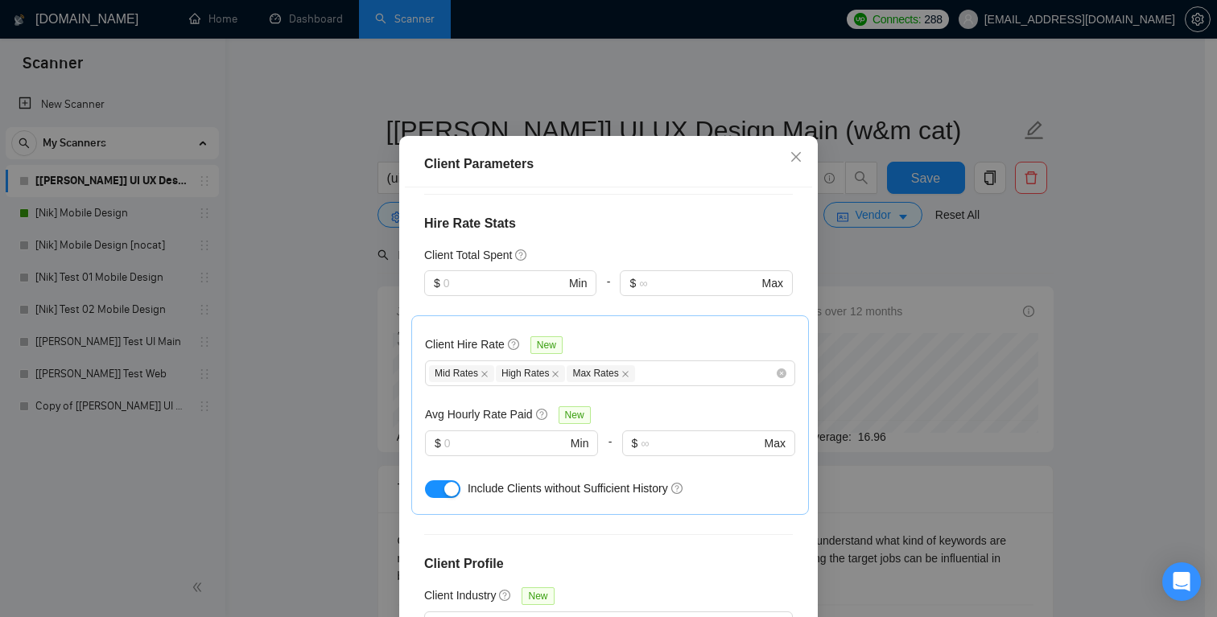
click at [981, 281] on div "Client Parameters Client Location Include Client Countries Select Exclude Clien…" at bounding box center [608, 308] width 1217 height 617
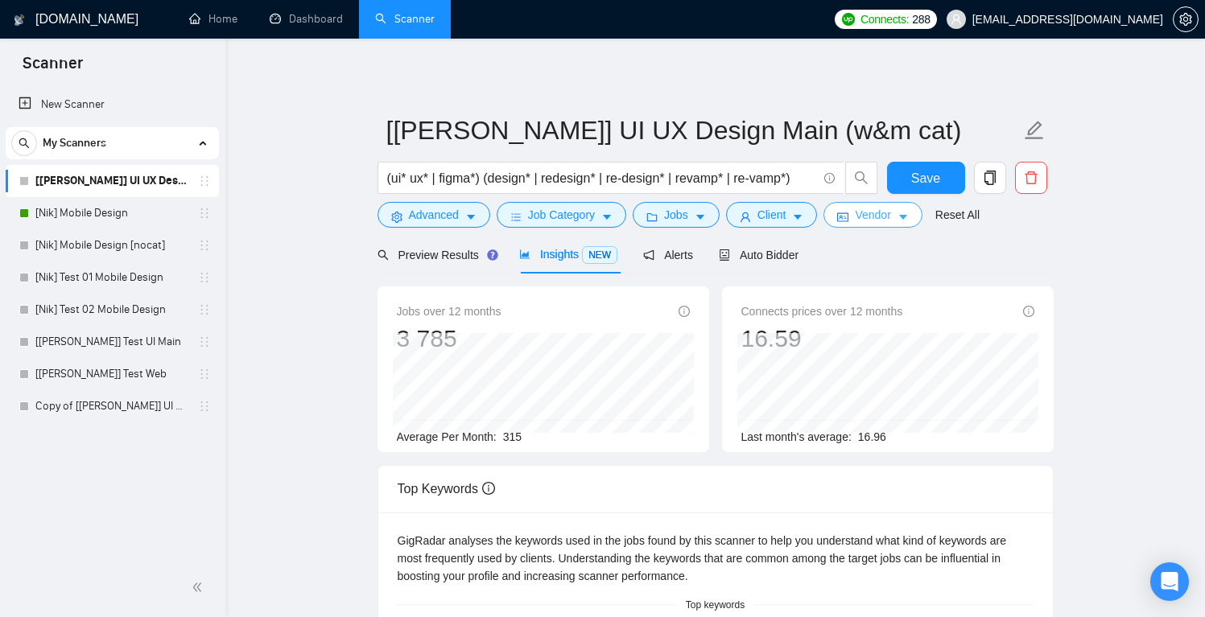
click at [870, 217] on span "Vendor" at bounding box center [872, 215] width 35 height 18
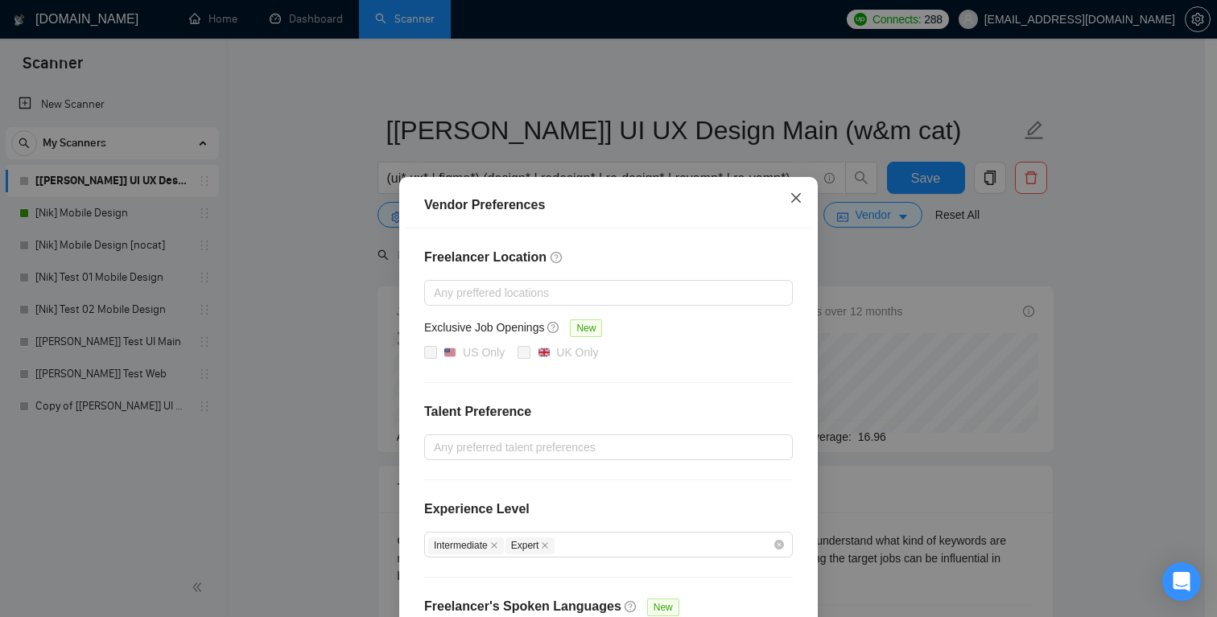
drag, startPoint x: 791, startPoint y: 197, endPoint x: 805, endPoint y: 209, distance: 18.3
click at [792, 197] on icon "close" at bounding box center [796, 198] width 13 height 13
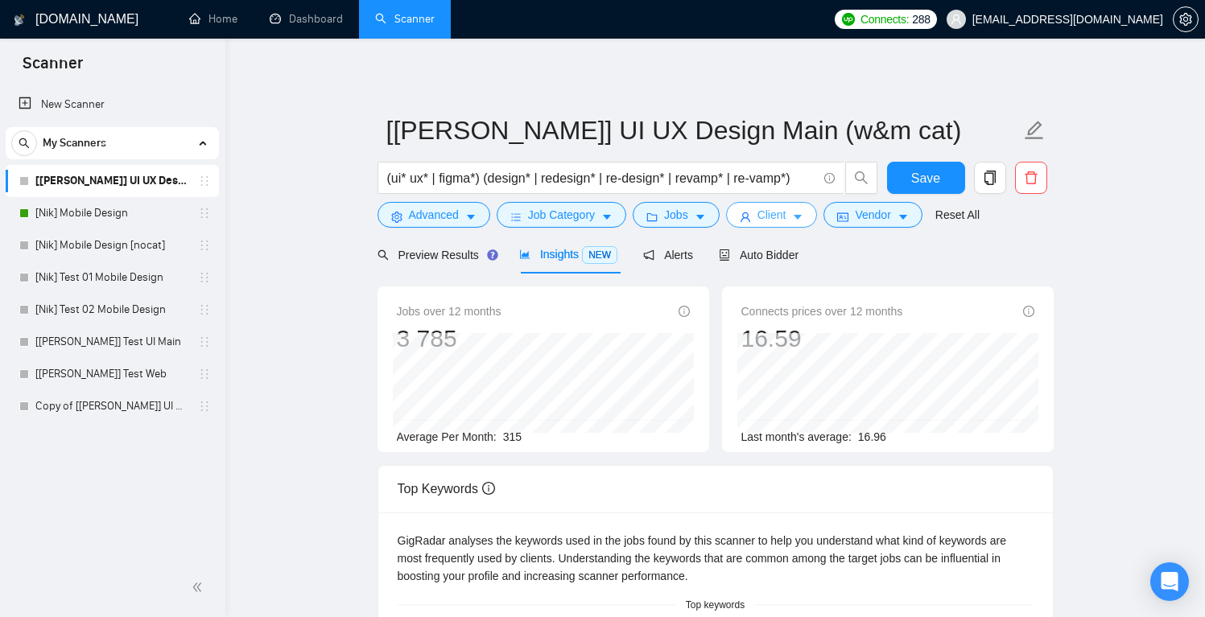
click at [787, 221] on span "Client" at bounding box center [772, 215] width 29 height 18
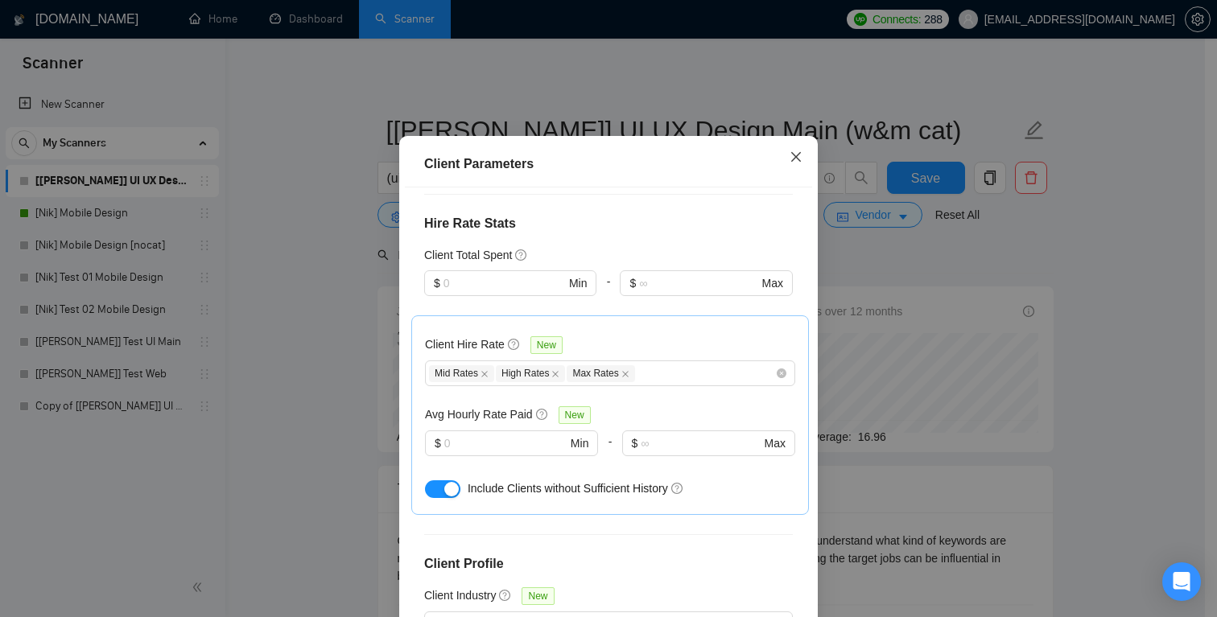
click at [791, 161] on icon "close" at bounding box center [796, 156] width 10 height 10
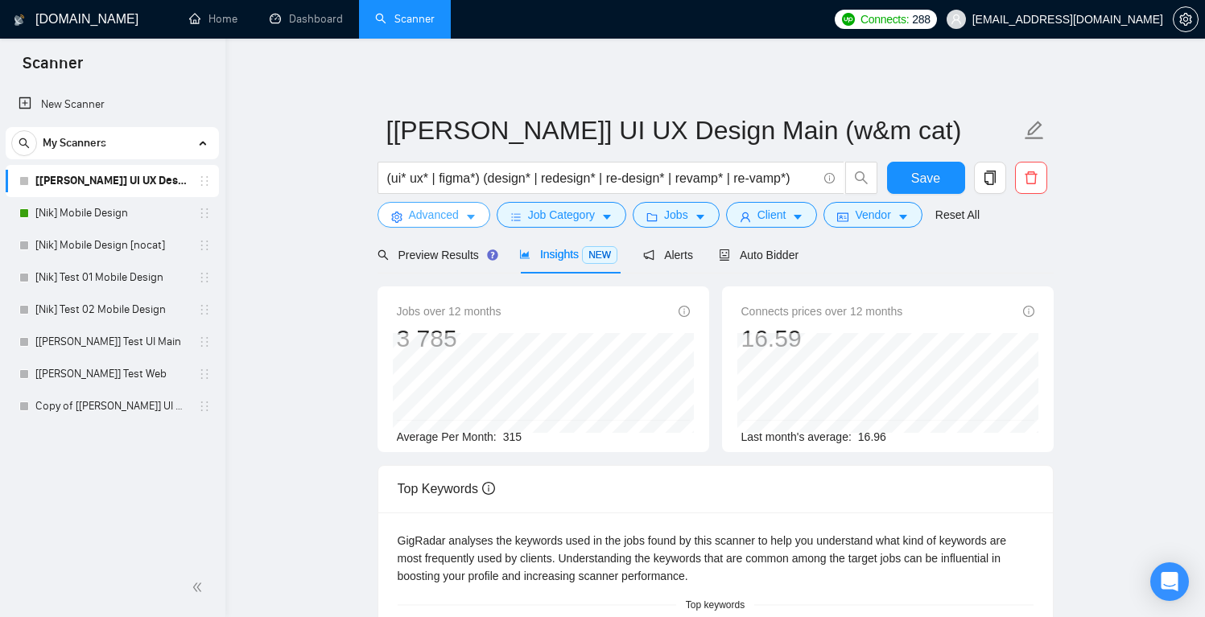
click at [442, 219] on span "Advanced" at bounding box center [434, 215] width 50 height 18
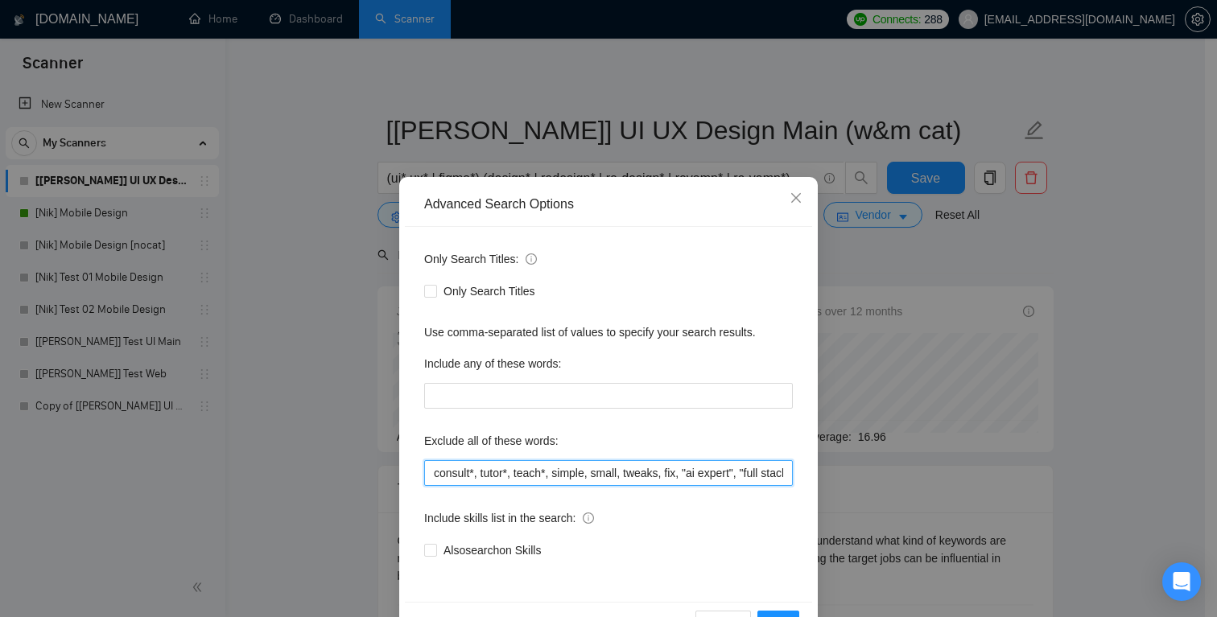
drag, startPoint x: 450, startPoint y: 471, endPoint x: 323, endPoint y: 461, distance: 127.6
click at [323, 461] on div "Advanced Search Options Only Search Titles: Only Search Titles Use comma-separa…" at bounding box center [608, 308] width 1217 height 617
click at [427, 473] on input "consult*, tutor*, teach*, simple, small, tweaks, fix, "ai expert", "full stack"…" at bounding box center [608, 473] width 369 height 26
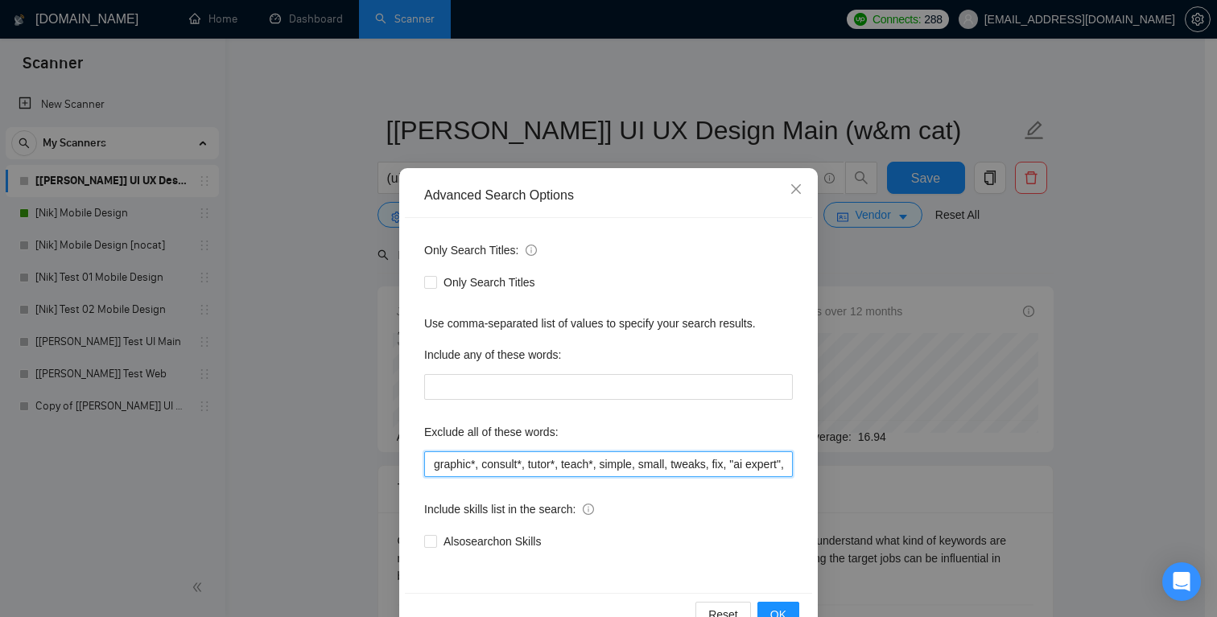
scroll to position [52, 0]
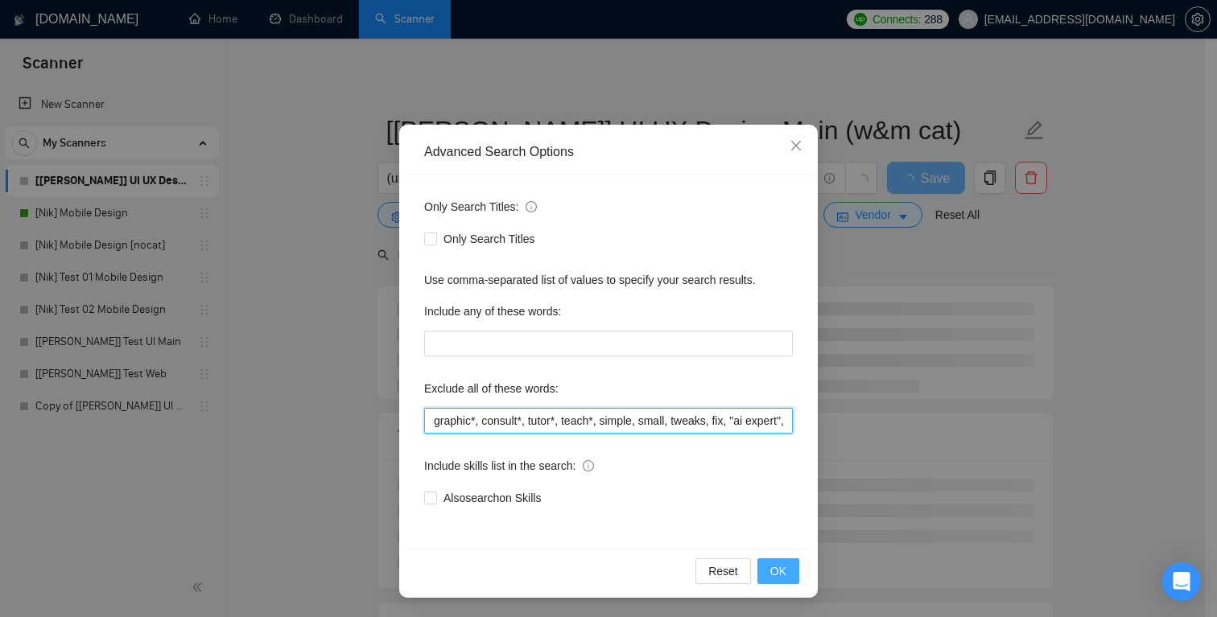
type input "graphic*, consult*, tutor*, teach*, simple, small, tweaks, fix, "ai expert", "f…"
click at [774, 572] on span "OK" at bounding box center [778, 572] width 16 height 18
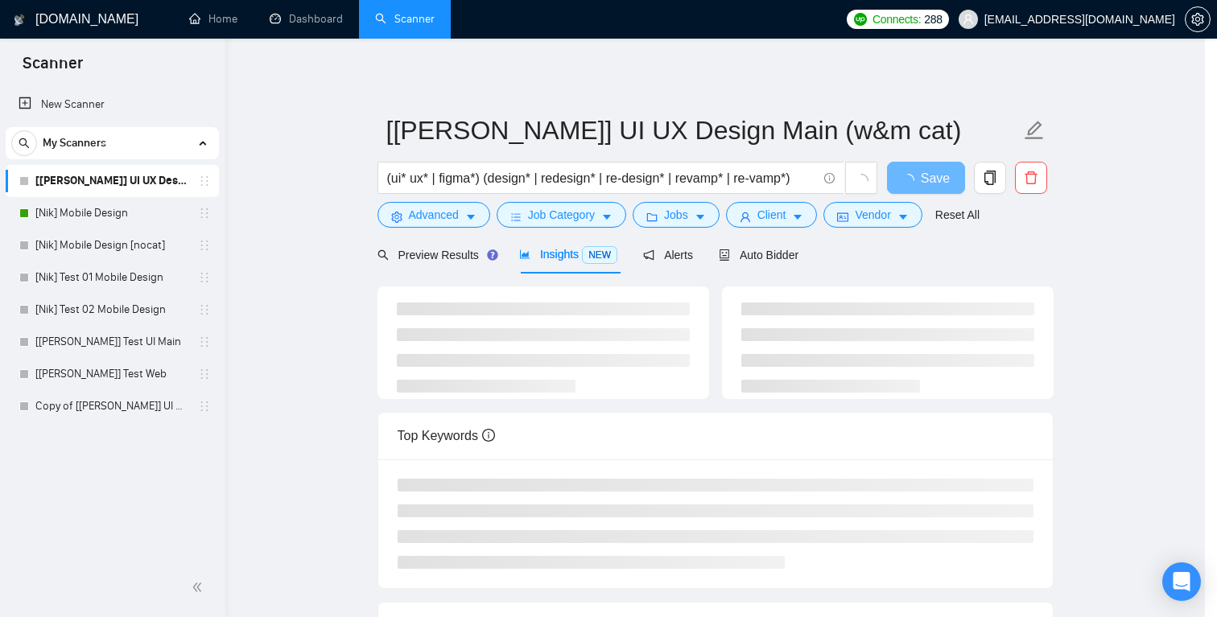
scroll to position [0, 0]
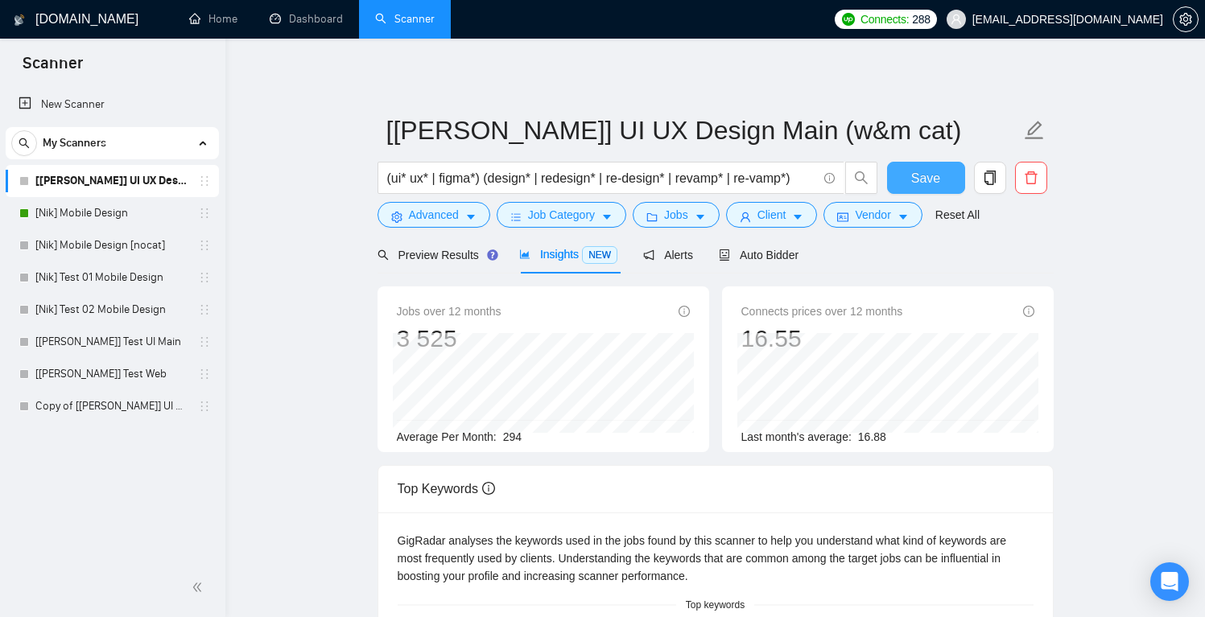
click at [940, 175] on button "Save" at bounding box center [926, 178] width 78 height 32
click at [788, 257] on span "Auto Bidder" at bounding box center [759, 255] width 80 height 13
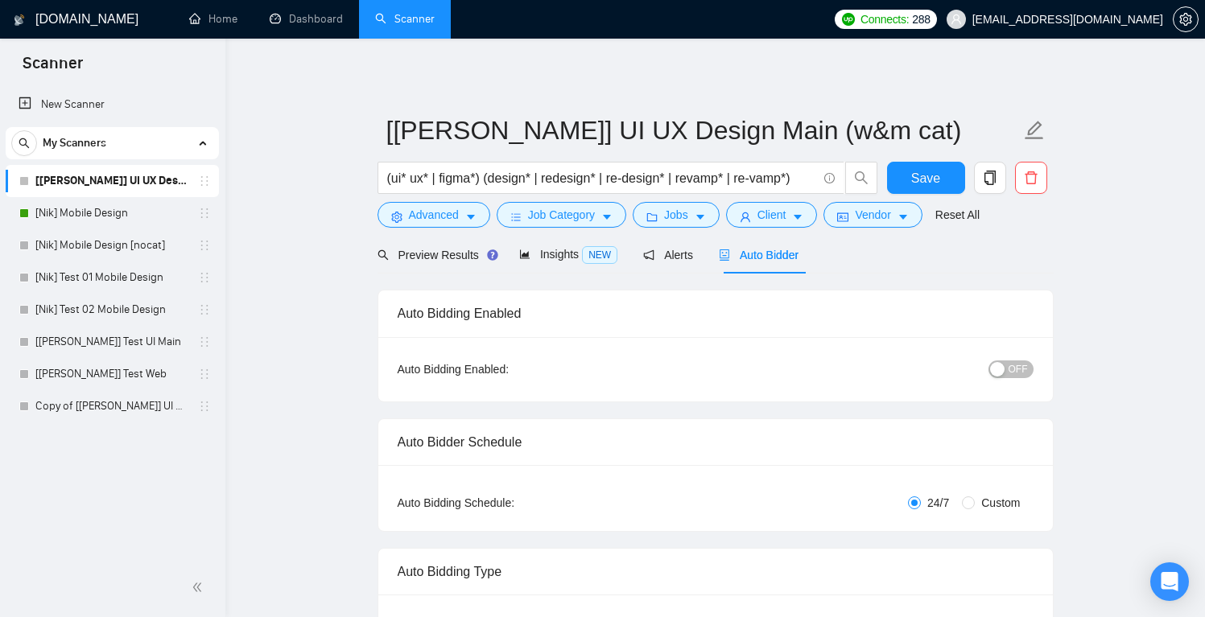
click at [1038, 378] on div "Auto Bidding Enabled: OFF" at bounding box center [715, 369] width 675 height 64
click at [1010, 371] on span "OFF" at bounding box center [1018, 370] width 19 height 18
click at [84, 214] on link "[Nik] Mobile Design" at bounding box center [111, 213] width 153 height 32
click at [943, 168] on button "Save" at bounding box center [926, 178] width 78 height 32
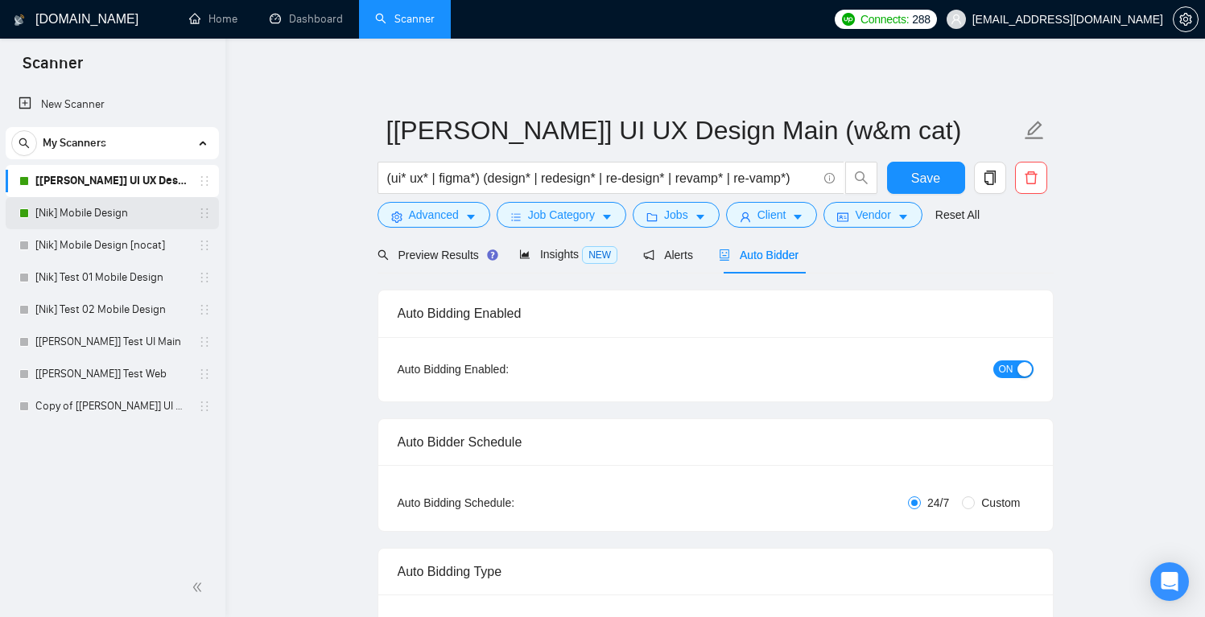
click at [116, 221] on link "[Nik] Mobile Design" at bounding box center [111, 213] width 153 height 32
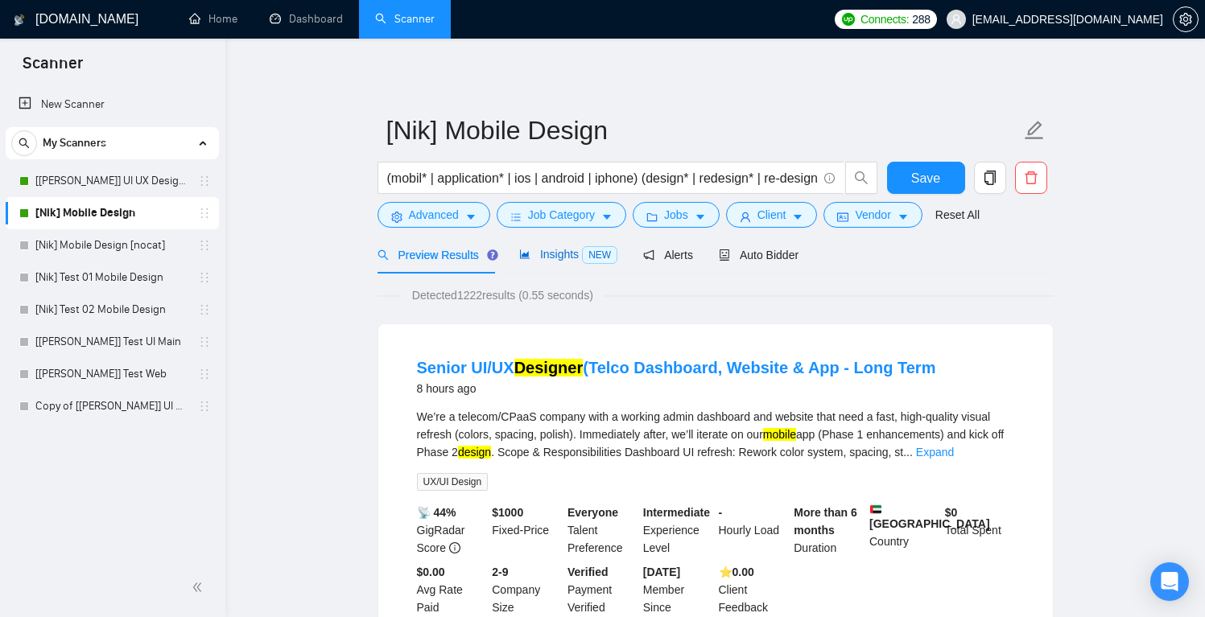
click at [551, 253] on span "Insights NEW" at bounding box center [568, 254] width 98 height 13
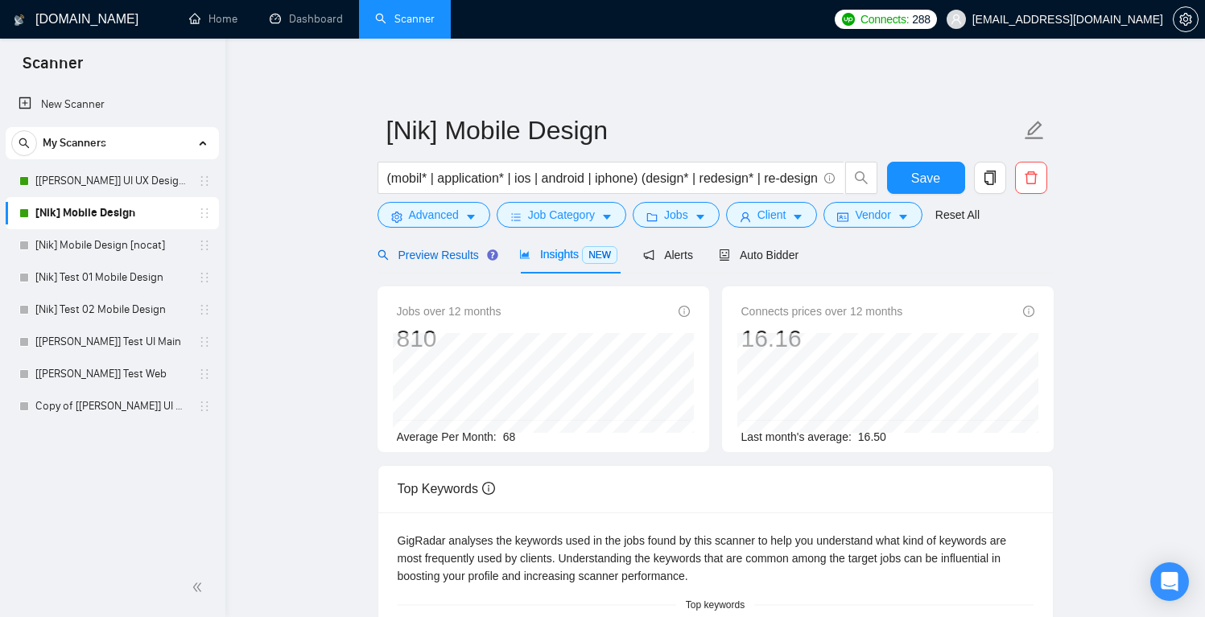
click at [441, 256] on span "Preview Results" at bounding box center [436, 255] width 116 height 13
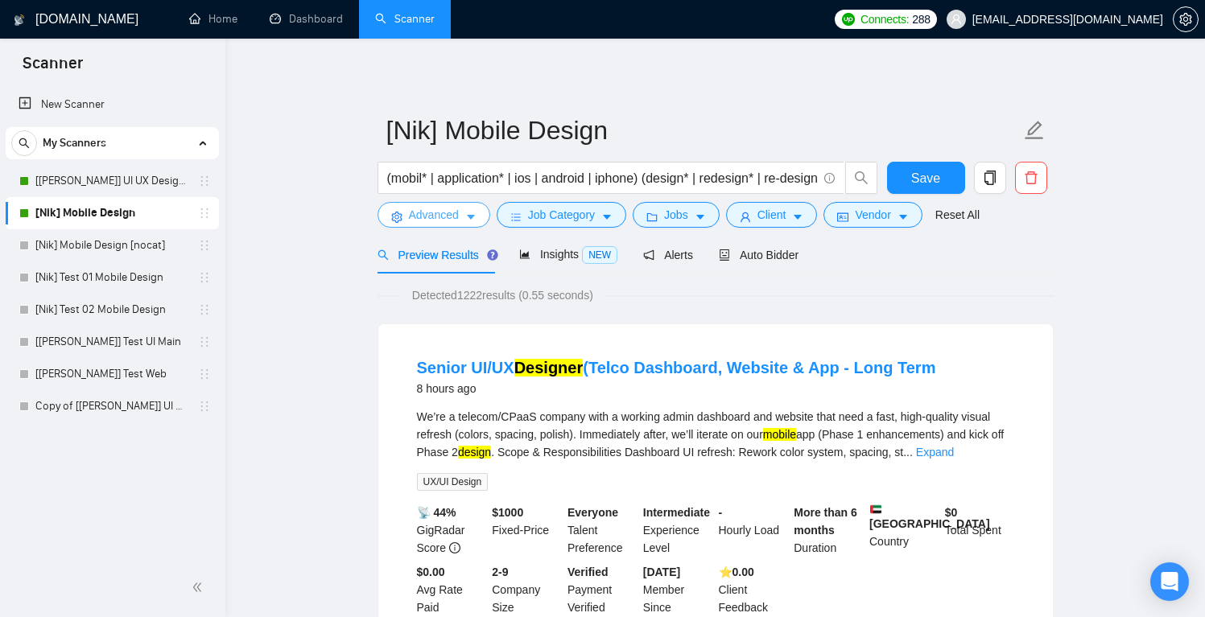
click at [432, 213] on span "Advanced" at bounding box center [434, 215] width 50 height 18
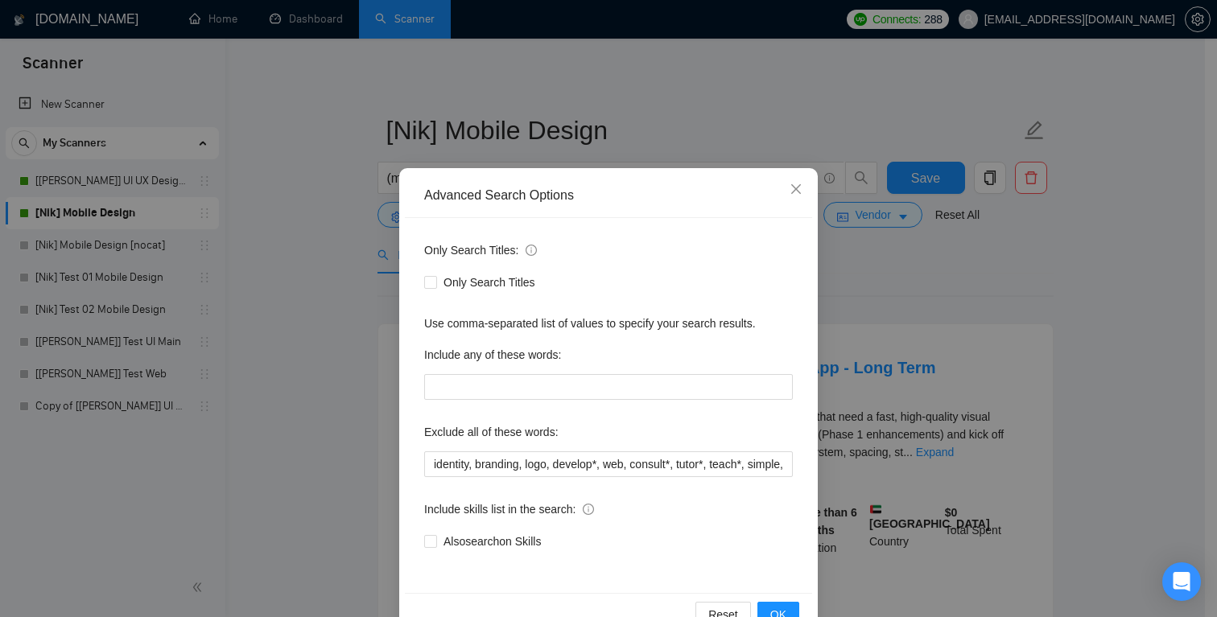
scroll to position [10, 0]
click at [782, 185] on span "Close" at bounding box center [795, 188] width 43 height 43
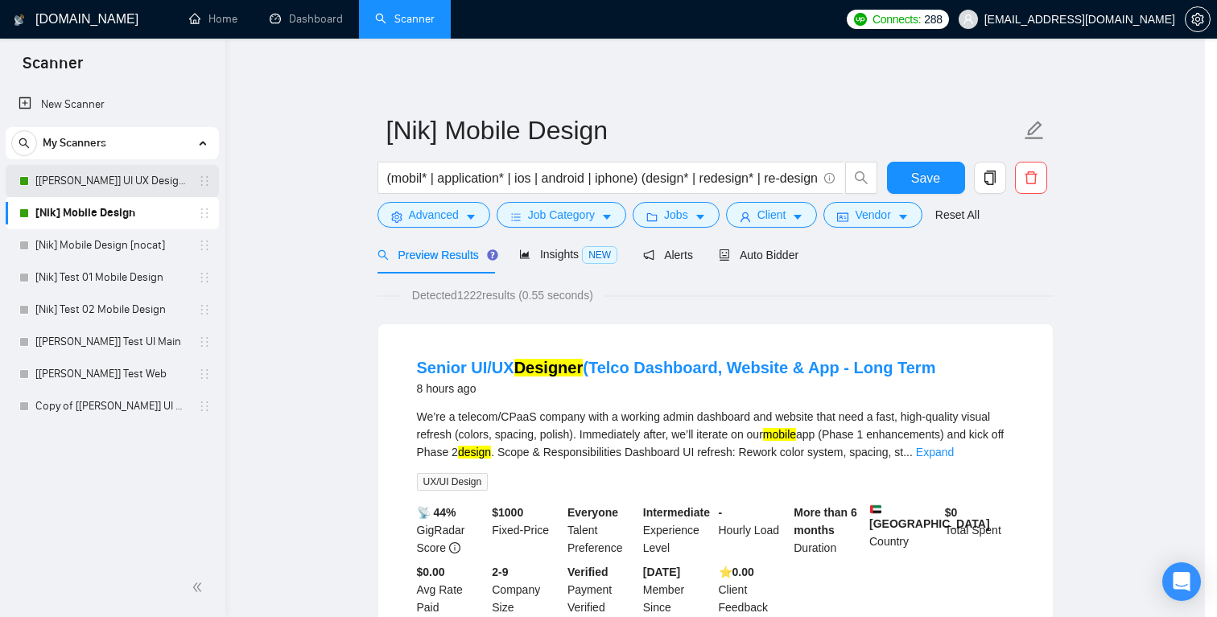
scroll to position [0, 0]
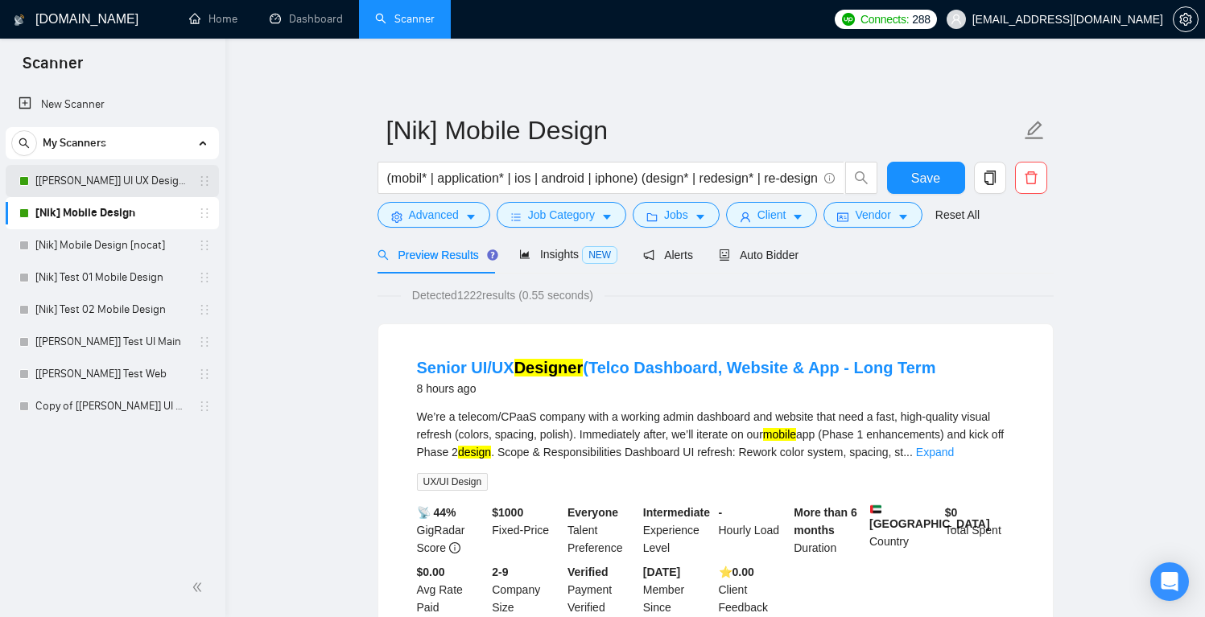
click at [140, 179] on link "[[PERSON_NAME]] UI UX Design Main (w&m cat)" at bounding box center [111, 181] width 153 height 32
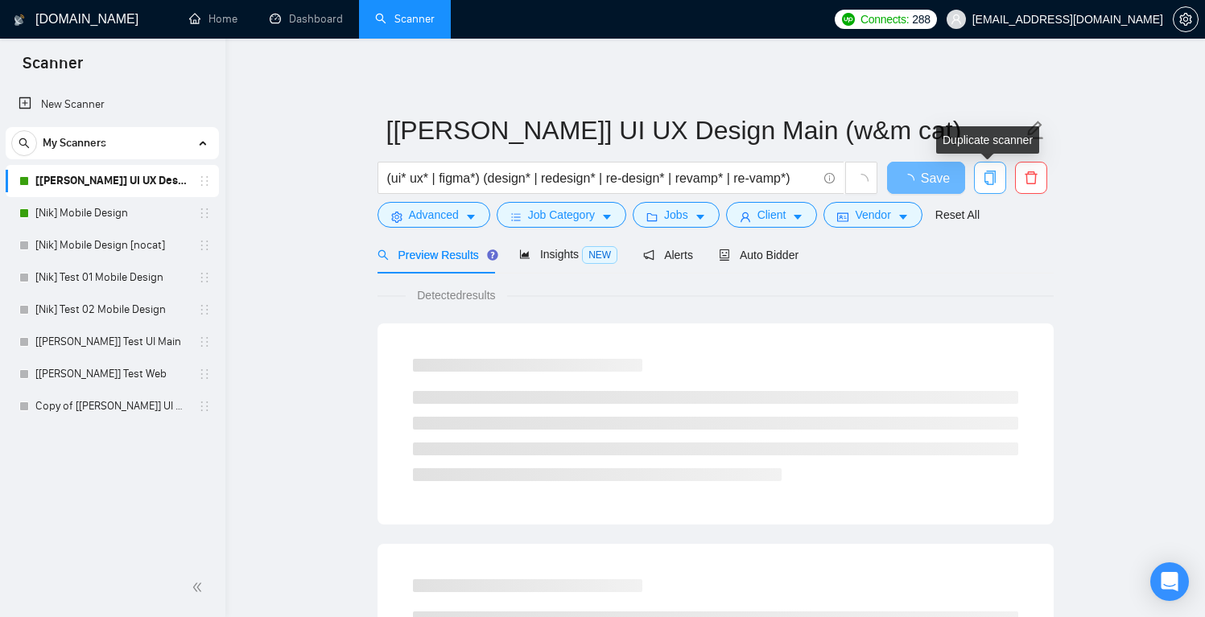
click at [984, 180] on icon "copy" at bounding box center [990, 178] width 14 height 14
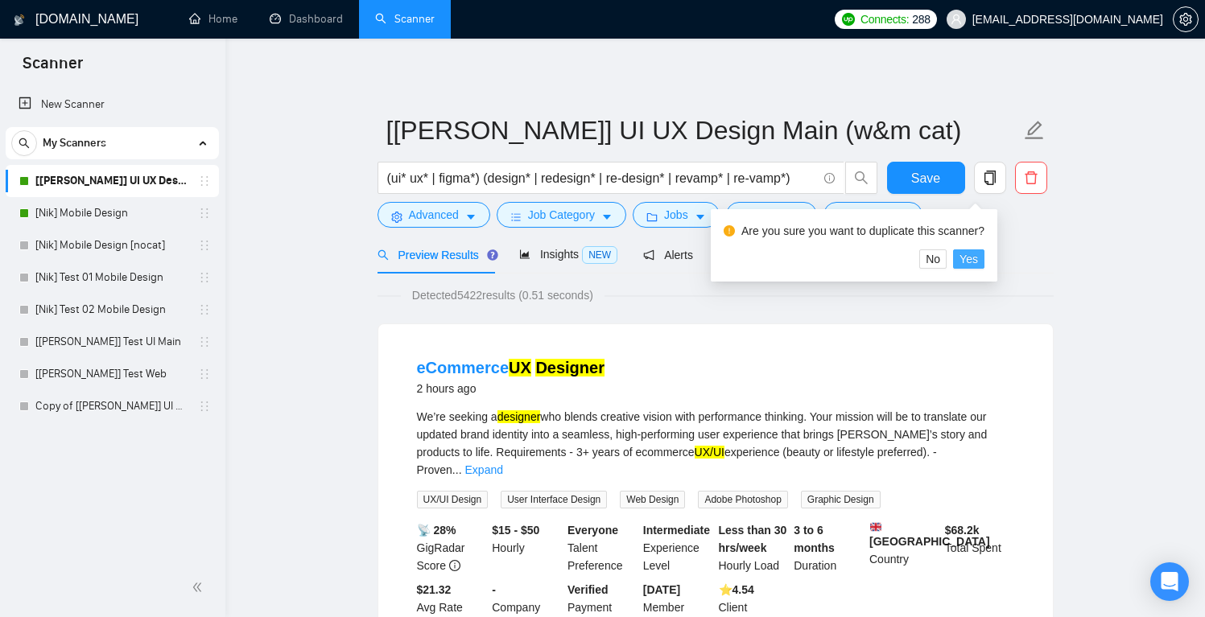
click at [985, 257] on button "Yes" at bounding box center [968, 259] width 31 height 19
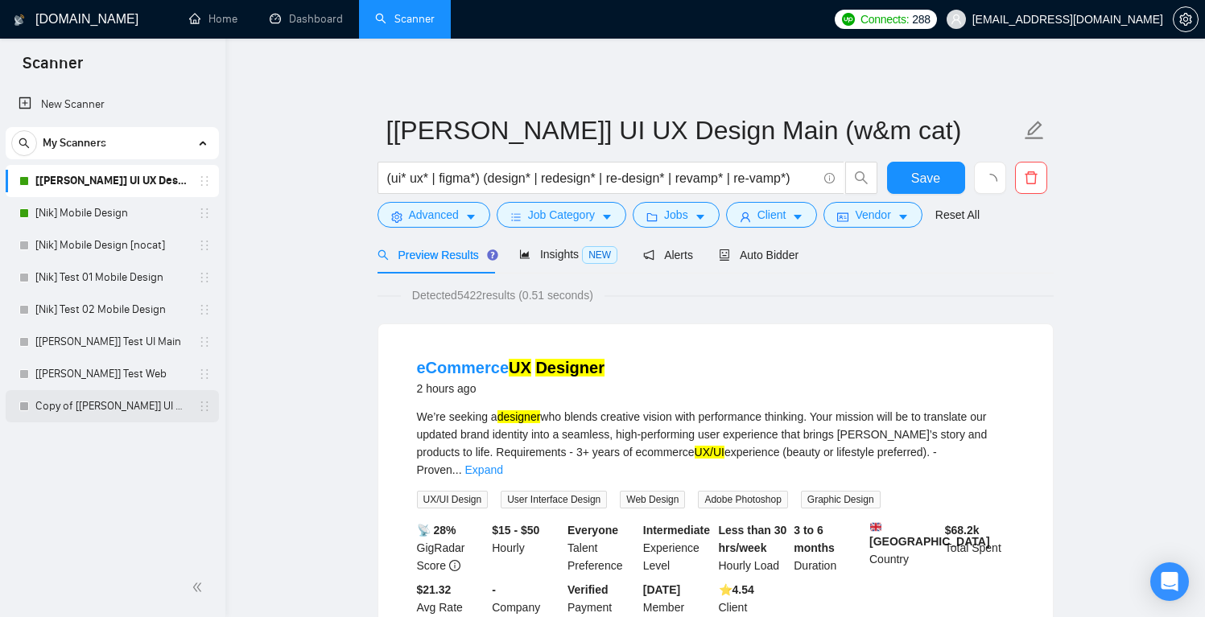
click at [156, 402] on link "Copy of [[PERSON_NAME]] UI UX Design Main (w&m cat)" at bounding box center [111, 406] width 153 height 32
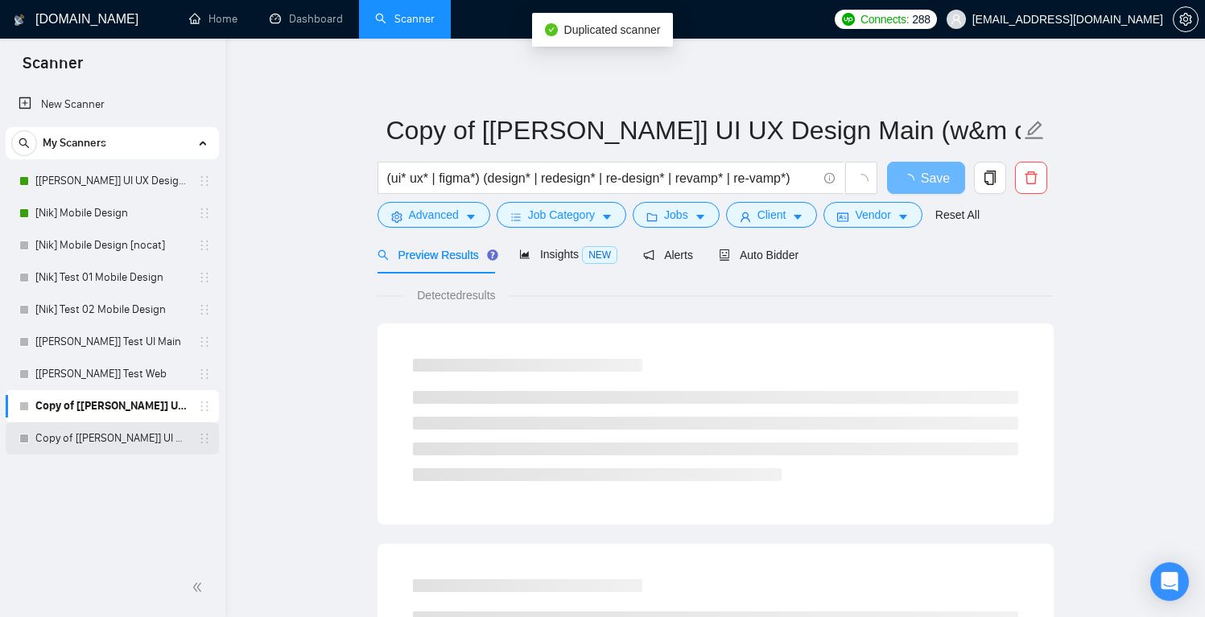
drag, startPoint x: 160, startPoint y: 440, endPoint x: 180, endPoint y: 444, distance: 19.7
click at [160, 440] on link "Copy of [[PERSON_NAME]] UI UX Design Main (w&m cat)" at bounding box center [111, 439] width 153 height 32
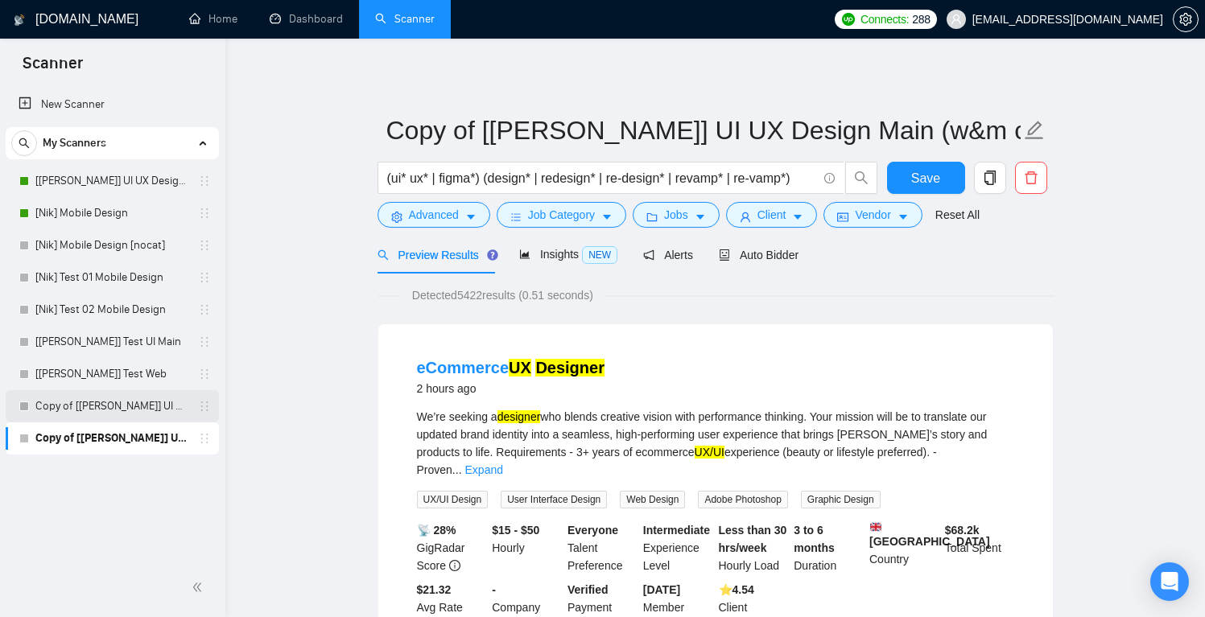
click at [122, 406] on link "Copy of [[PERSON_NAME]] UI UX Design Main (w&m cat)" at bounding box center [111, 406] width 153 height 32
click at [163, 440] on link "Copy of [[PERSON_NAME]] UI UX Design Main (w&m cat)" at bounding box center [111, 439] width 153 height 32
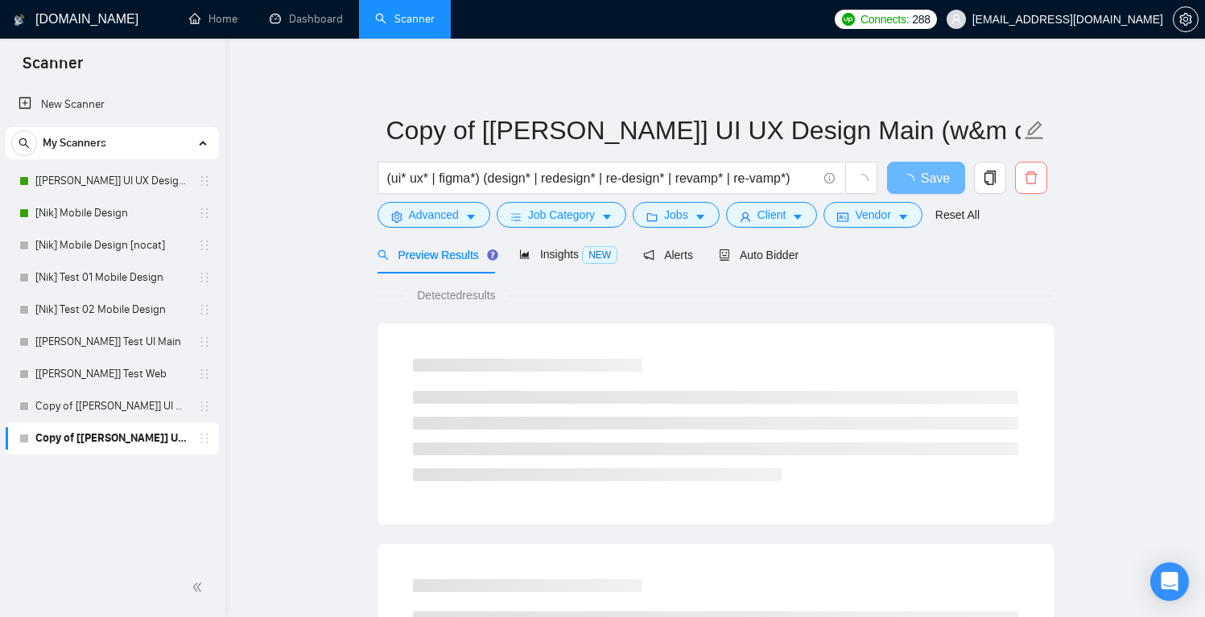
click at [1022, 183] on span "delete" at bounding box center [1031, 178] width 31 height 14
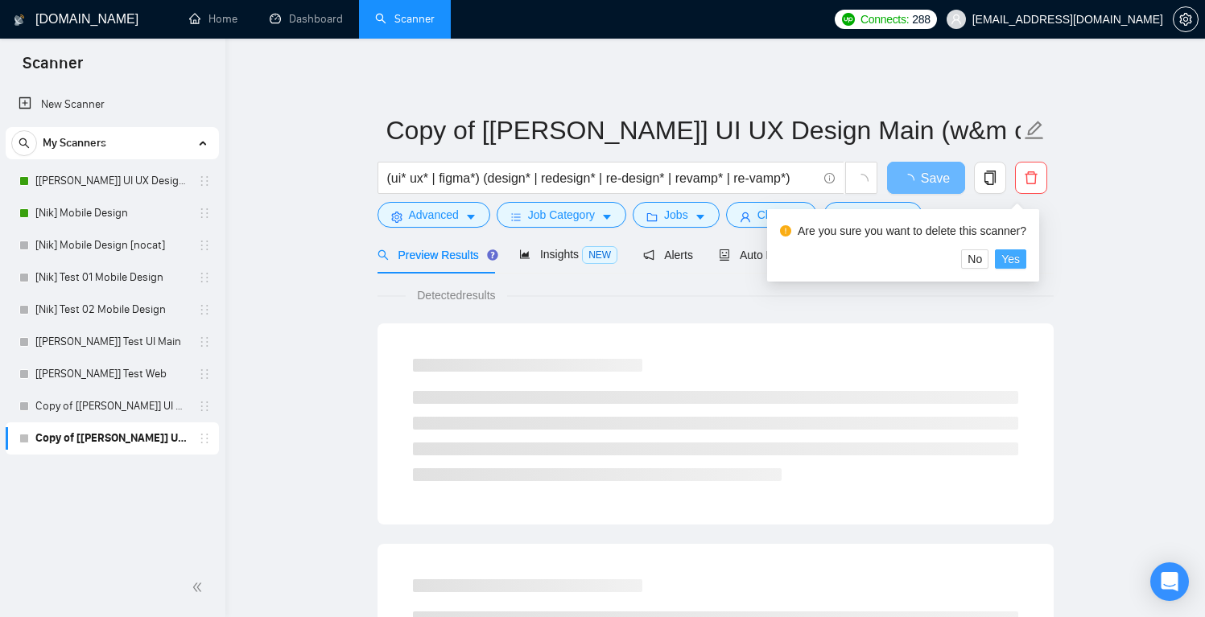
click at [1020, 262] on span "Yes" at bounding box center [1010, 259] width 19 height 18
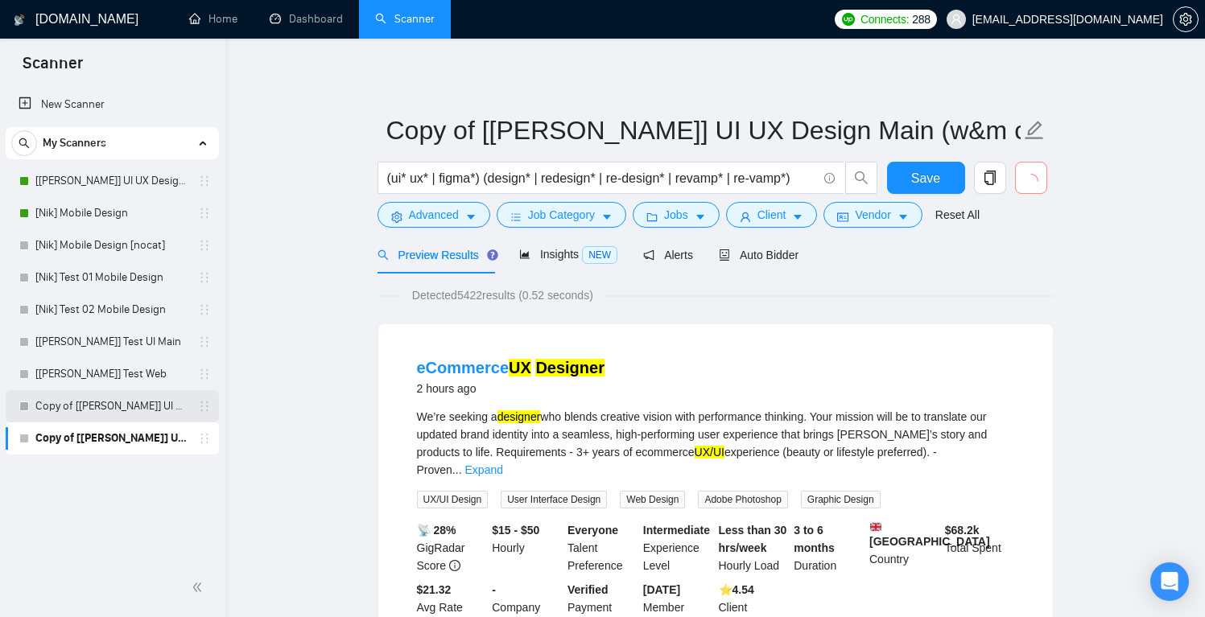
click at [99, 407] on link "Copy of [[PERSON_NAME]] UI UX Design Main (w&m cat)" at bounding box center [111, 406] width 153 height 32
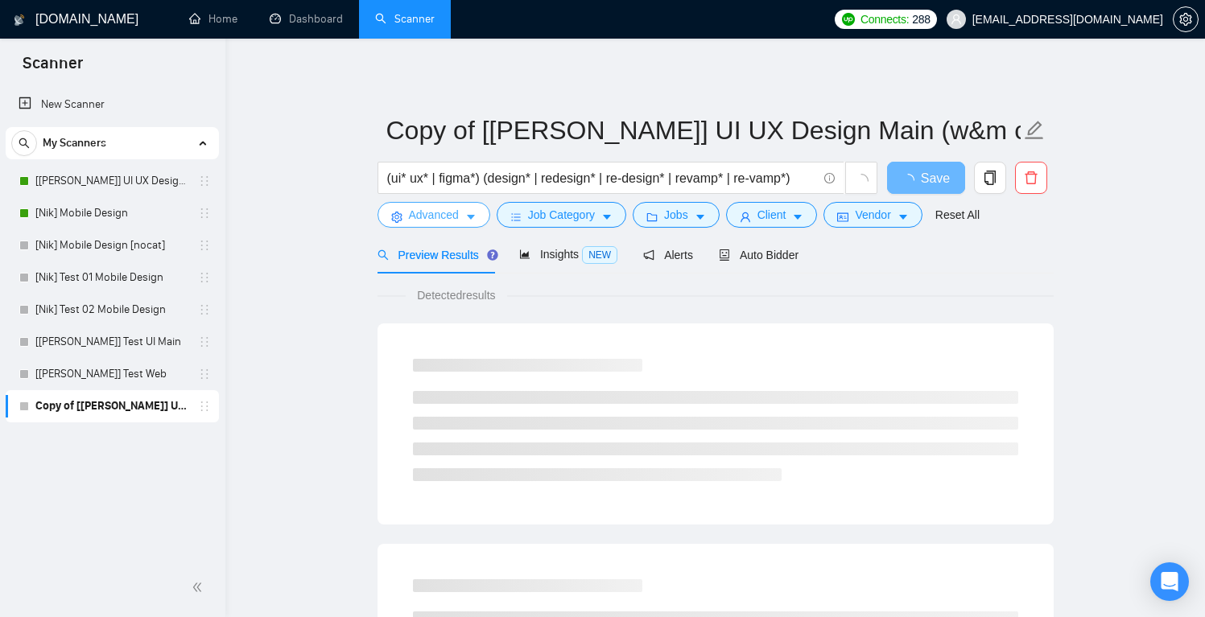
click at [467, 217] on icon "caret-down" at bounding box center [470, 217] width 11 height 11
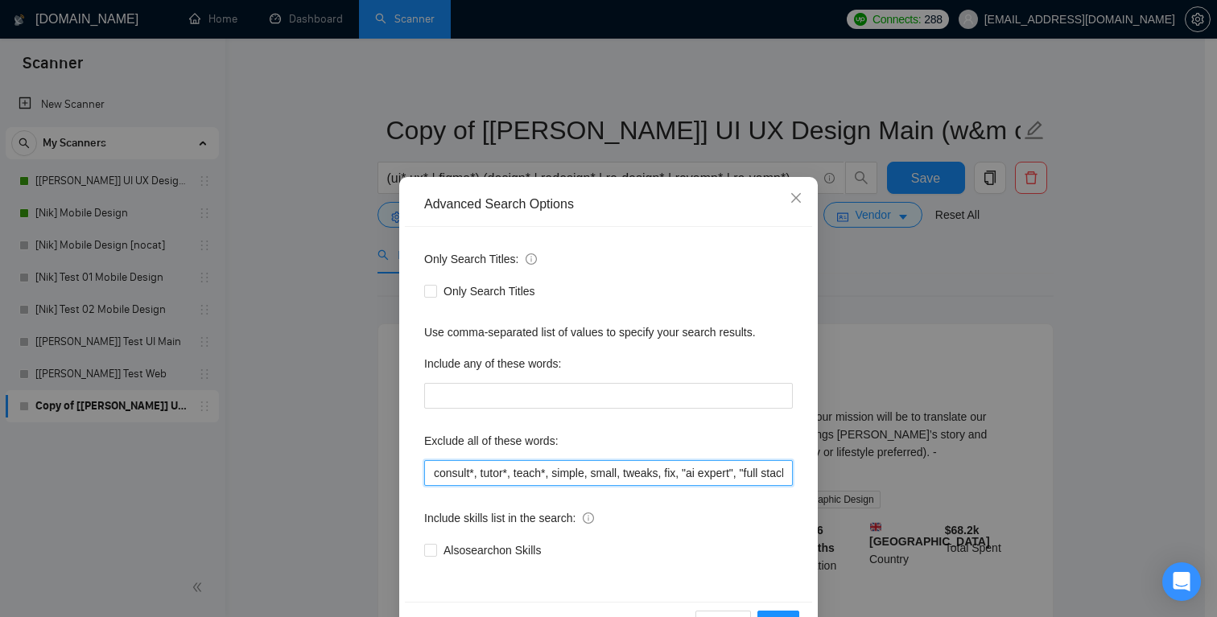
drag, startPoint x: 482, startPoint y: 473, endPoint x: 350, endPoint y: 473, distance: 132.0
click at [350, 473] on div "Advanced Search Options Only Search Titles: Only Search Titles Use comma-separa…" at bounding box center [608, 308] width 1217 height 617
click at [792, 197] on icon "close" at bounding box center [796, 198] width 13 height 13
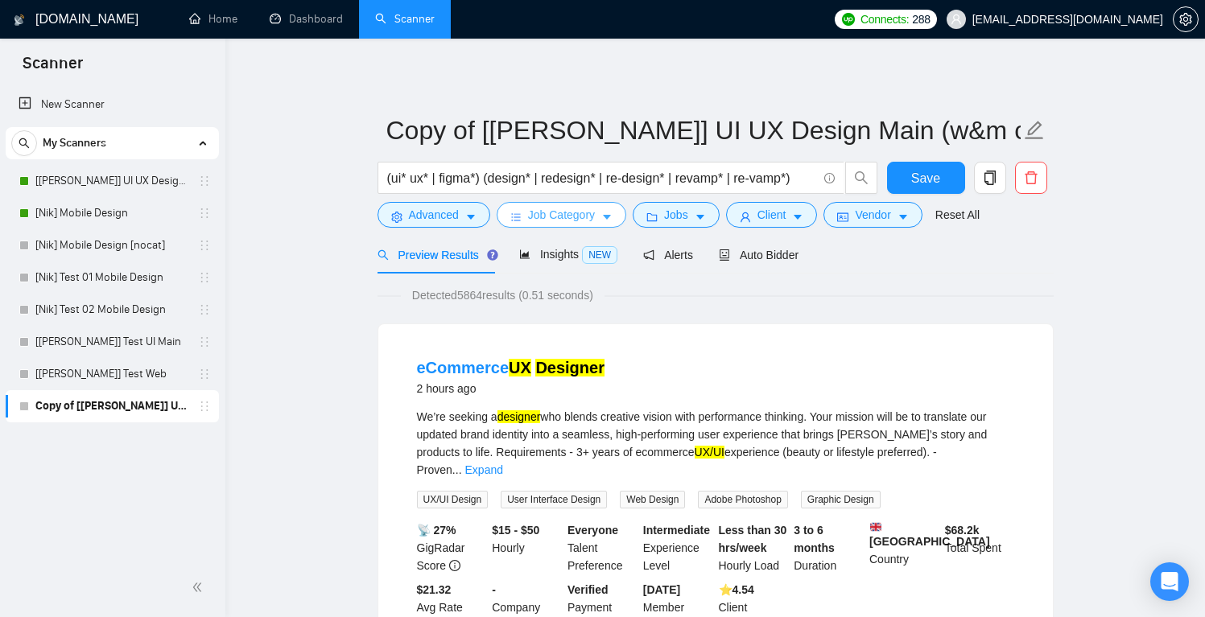
click at [572, 214] on span "Job Category" at bounding box center [561, 215] width 67 height 18
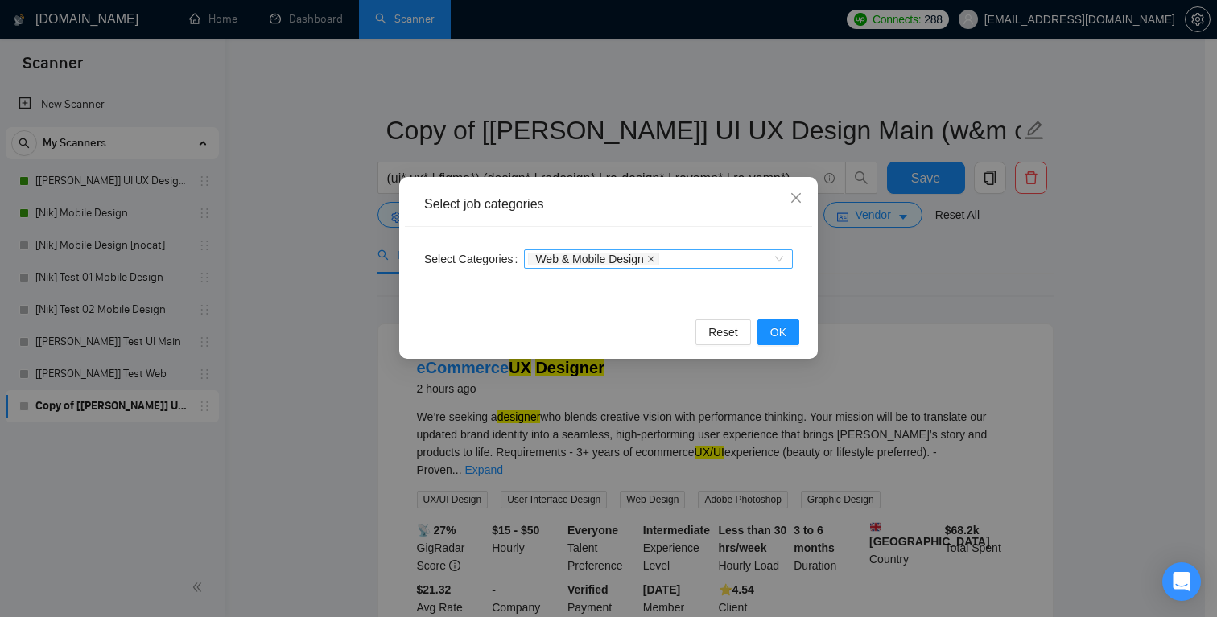
click at [655, 258] on icon "close" at bounding box center [651, 259] width 8 height 8
click at [778, 260] on div "Categories" at bounding box center [658, 259] width 269 height 19
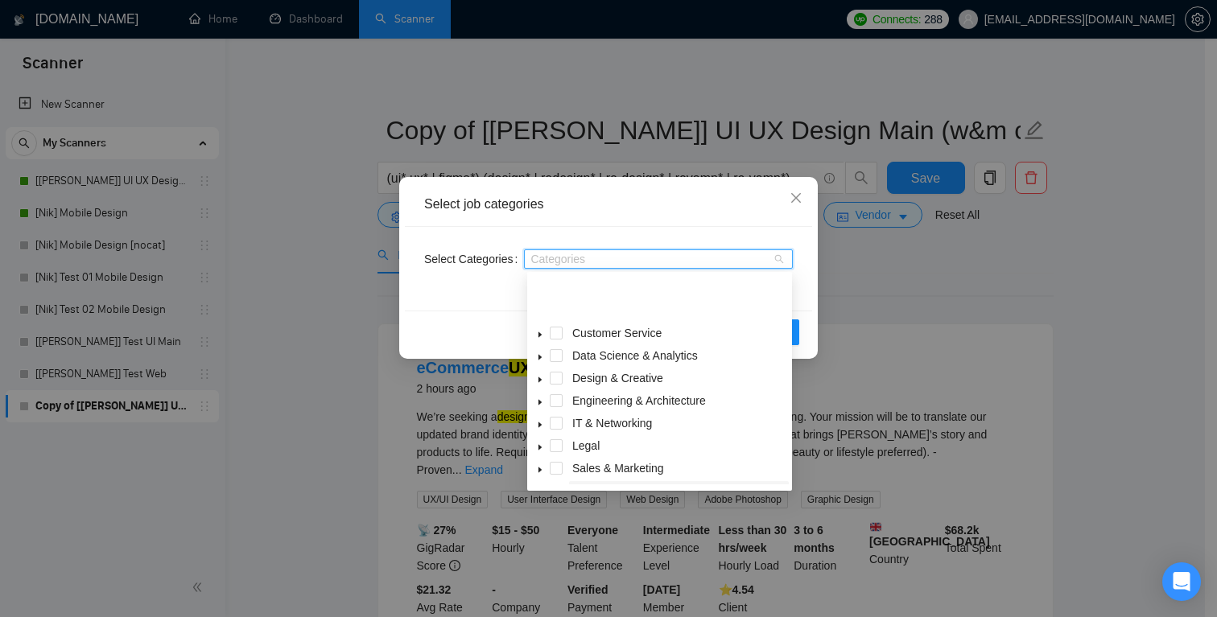
scroll to position [64, 0]
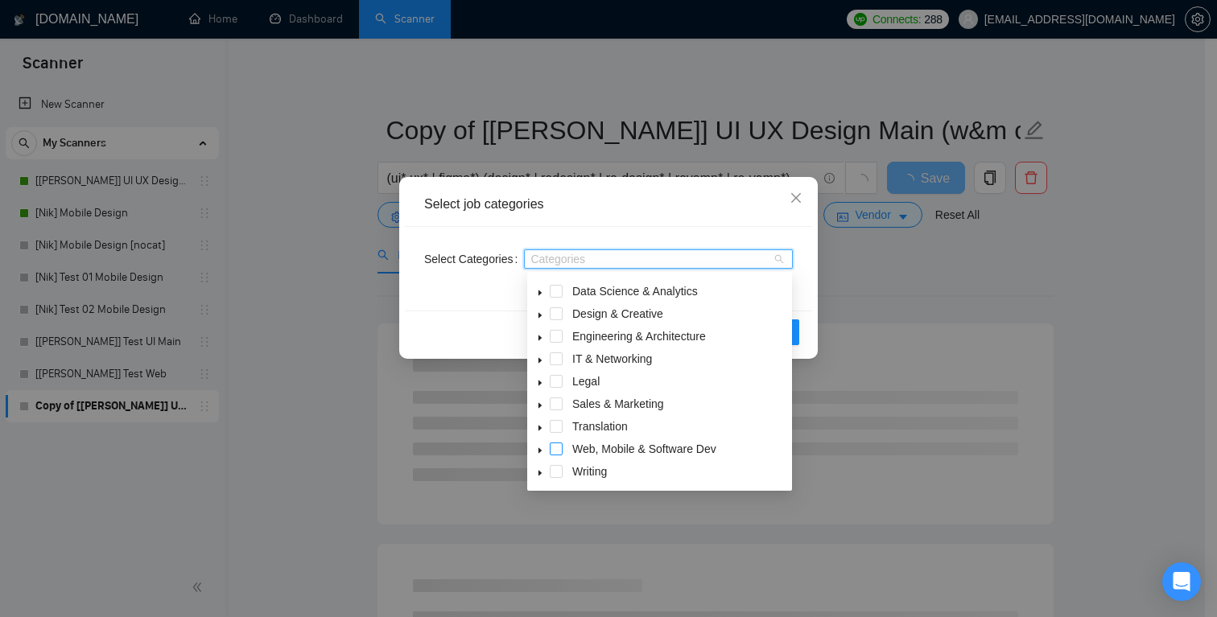
click at [556, 449] on span at bounding box center [556, 449] width 13 height 13
click at [540, 450] on icon "caret-down" at bounding box center [540, 451] width 3 height 6
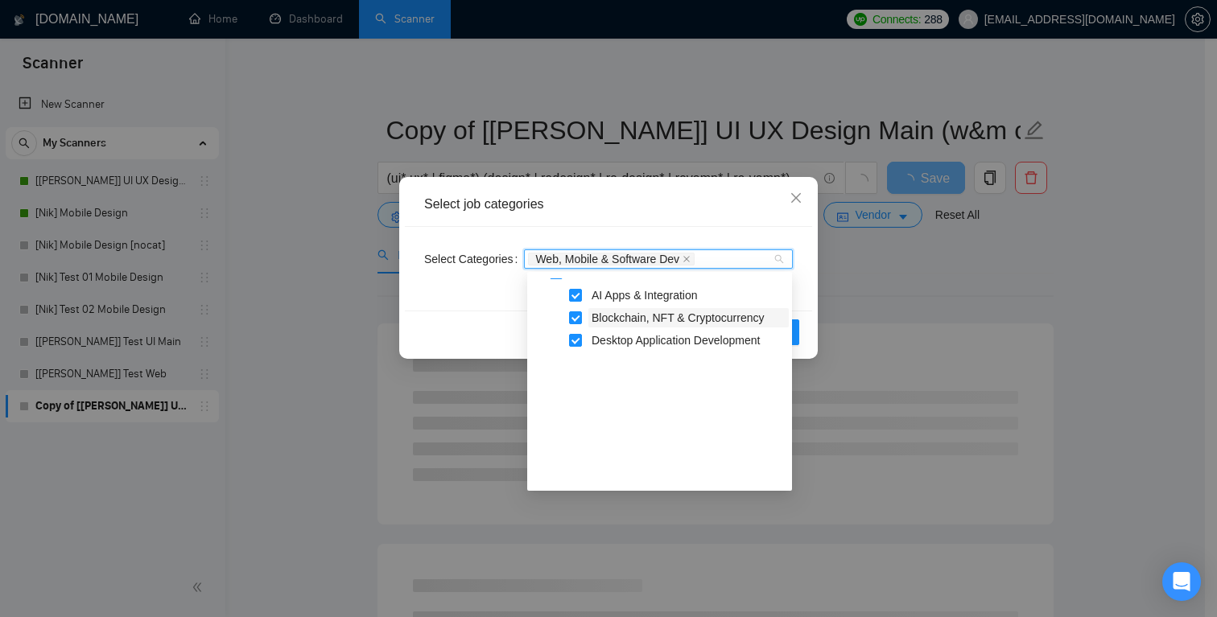
scroll to position [335, 0]
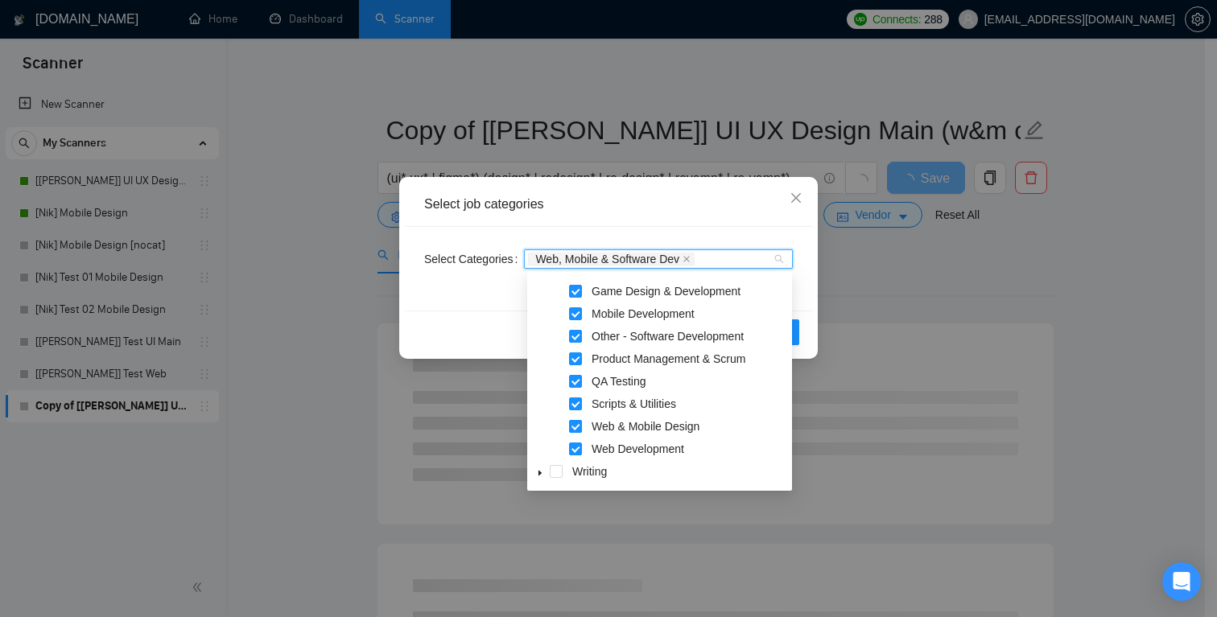
click at [577, 427] on span at bounding box center [575, 426] width 13 height 13
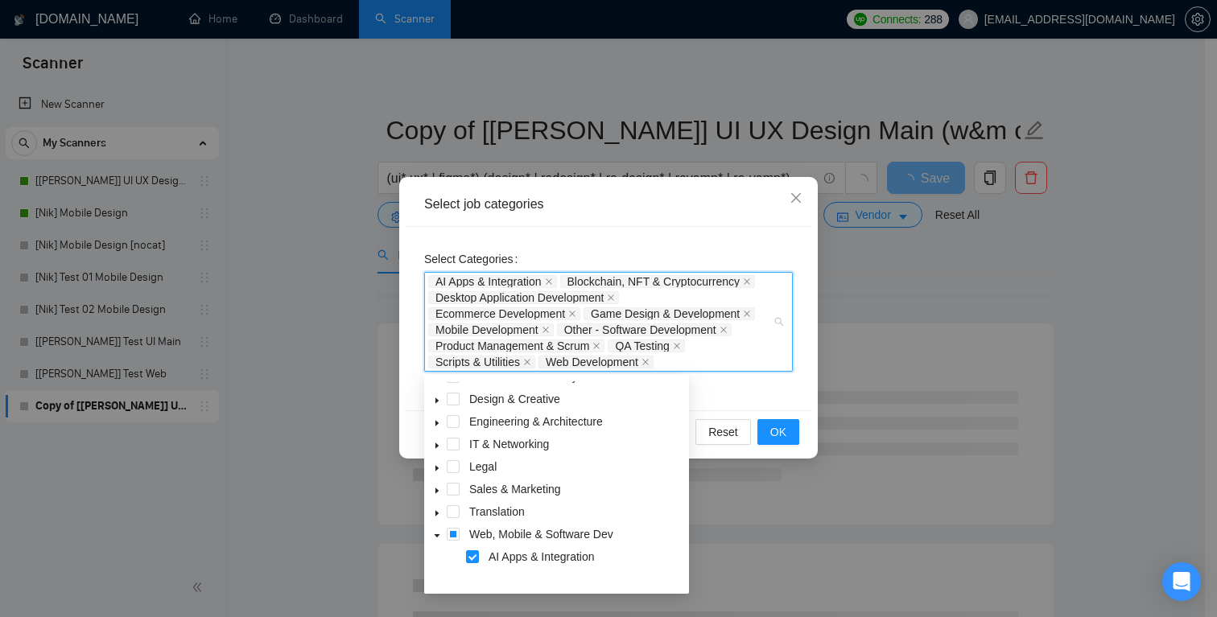
scroll to position [0, 0]
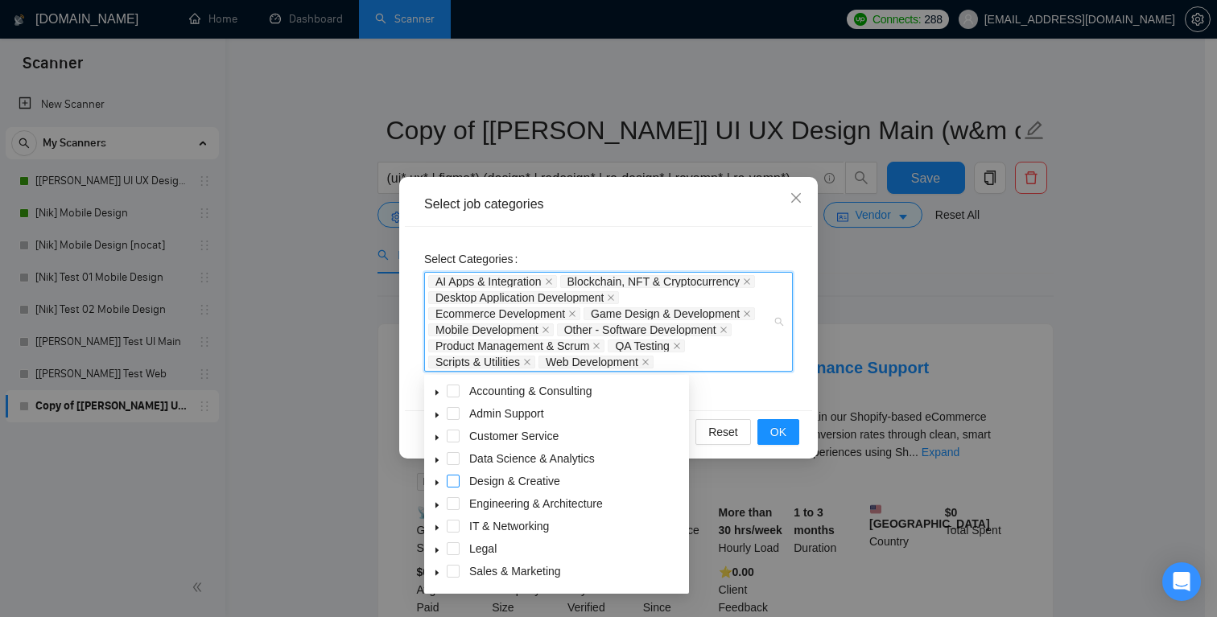
click at [457, 480] on span at bounding box center [453, 481] width 13 height 13
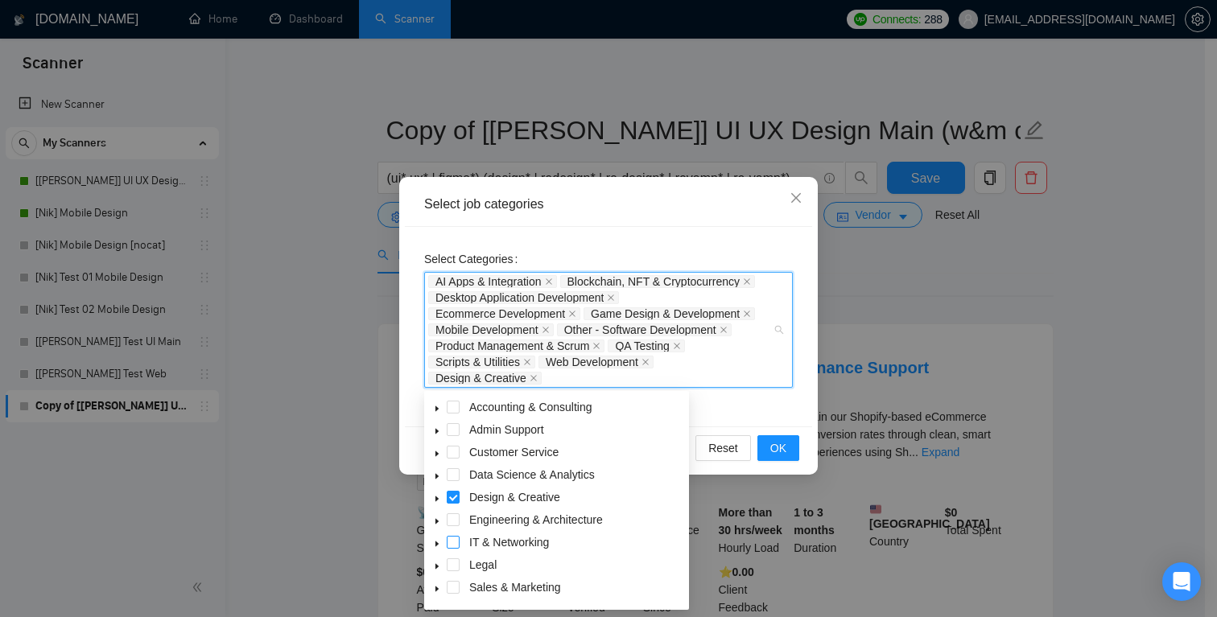
click at [456, 543] on span at bounding box center [453, 542] width 13 height 13
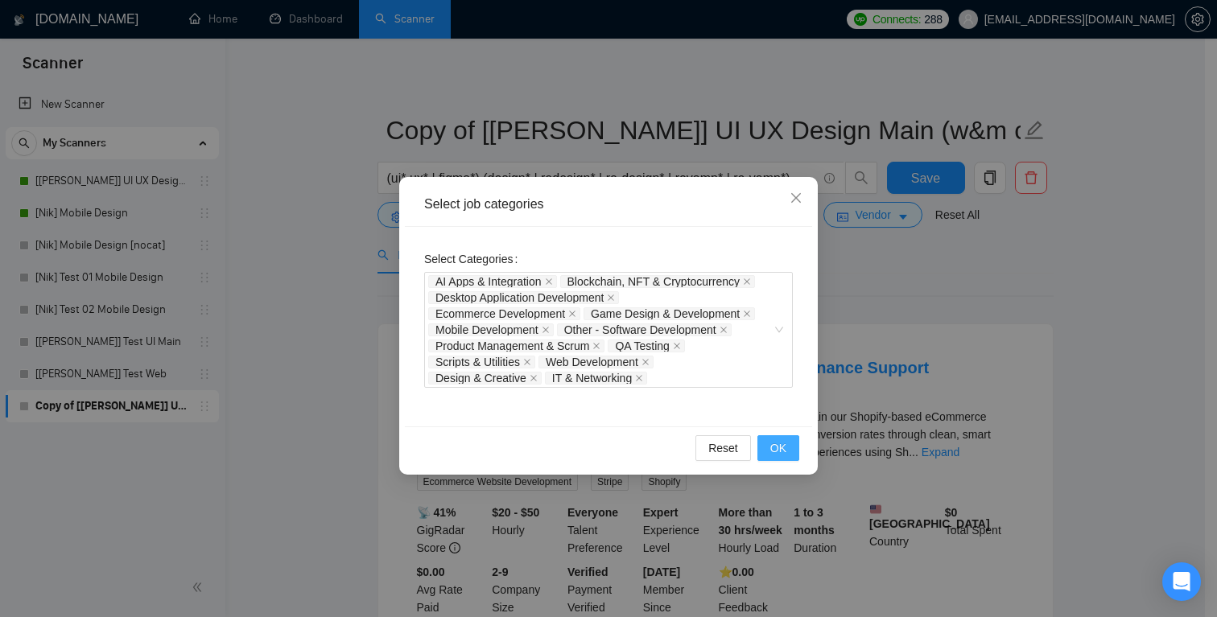
click at [783, 448] on span "OK" at bounding box center [778, 449] width 16 height 18
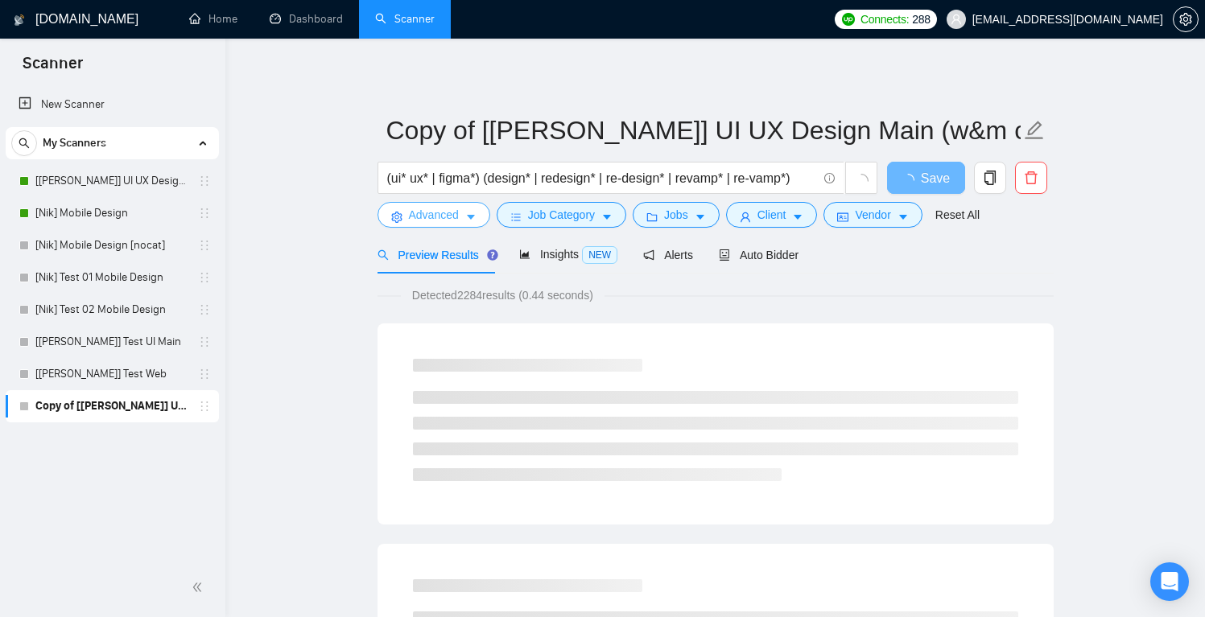
click at [447, 217] on span "Advanced" at bounding box center [434, 215] width 50 height 18
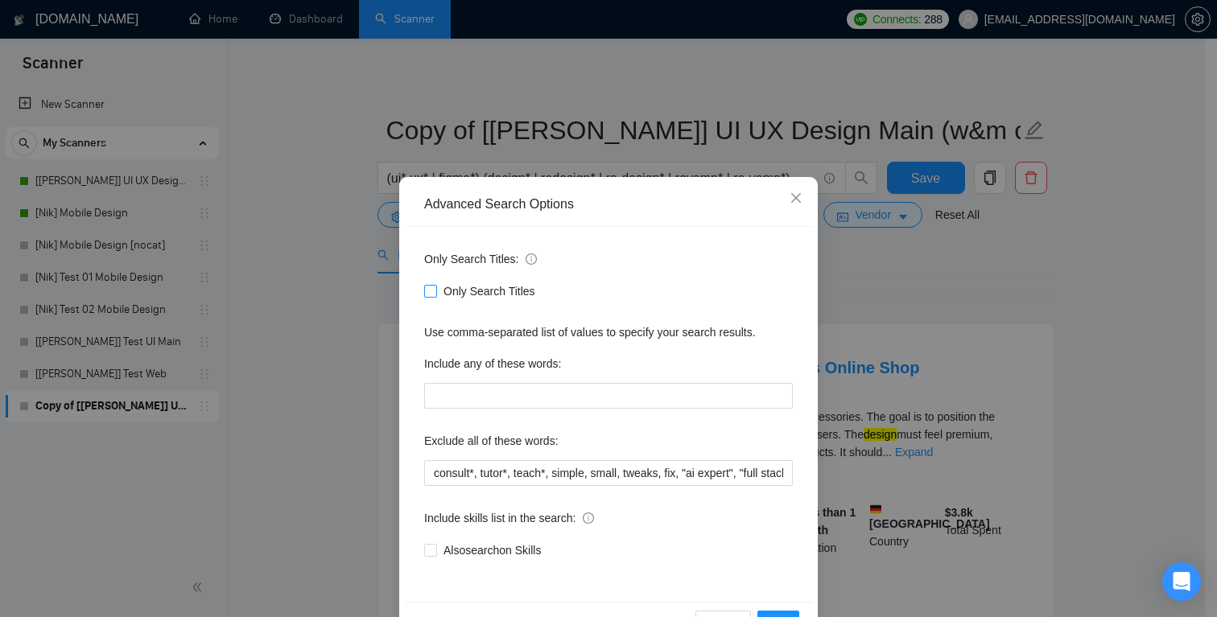
click at [486, 294] on span "Only Search Titles" at bounding box center [489, 292] width 105 height 18
click at [436, 294] on input "Only Search Titles" at bounding box center [429, 290] width 11 height 11
checkbox input "true"
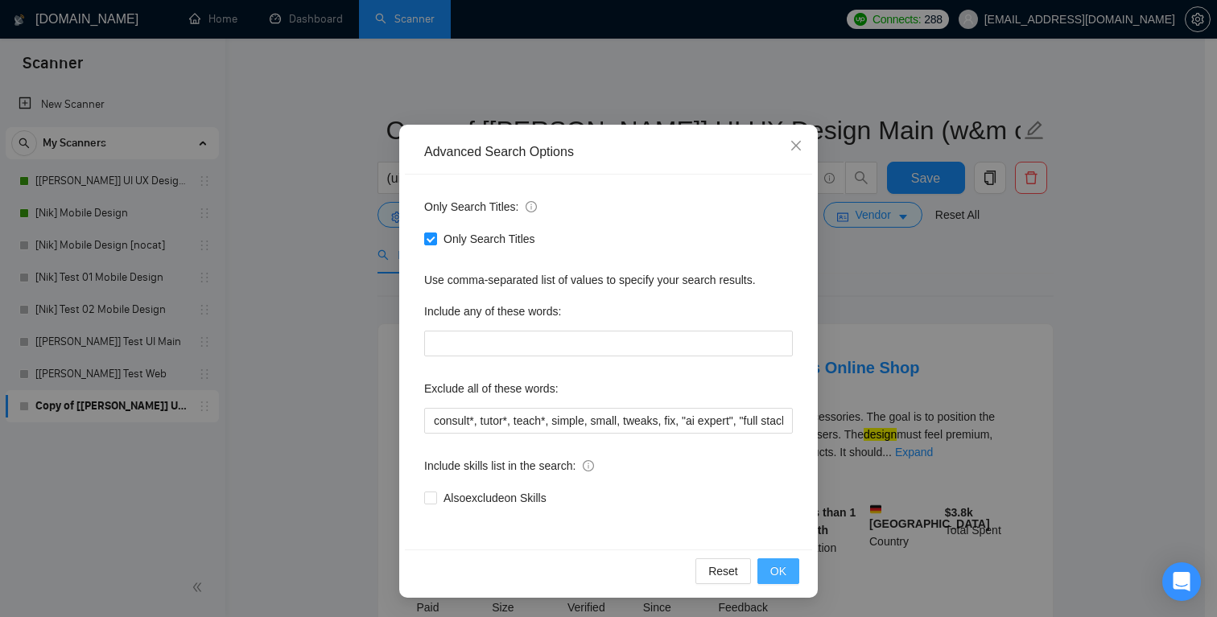
click at [787, 575] on button "OK" at bounding box center [779, 572] width 42 height 26
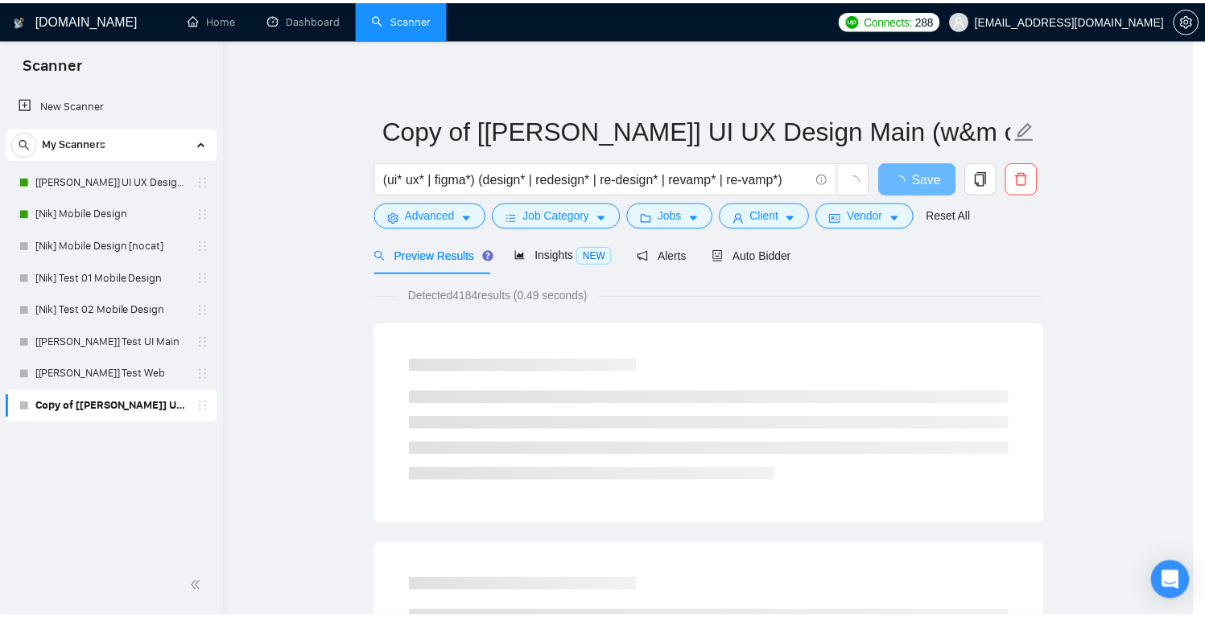
scroll to position [0, 0]
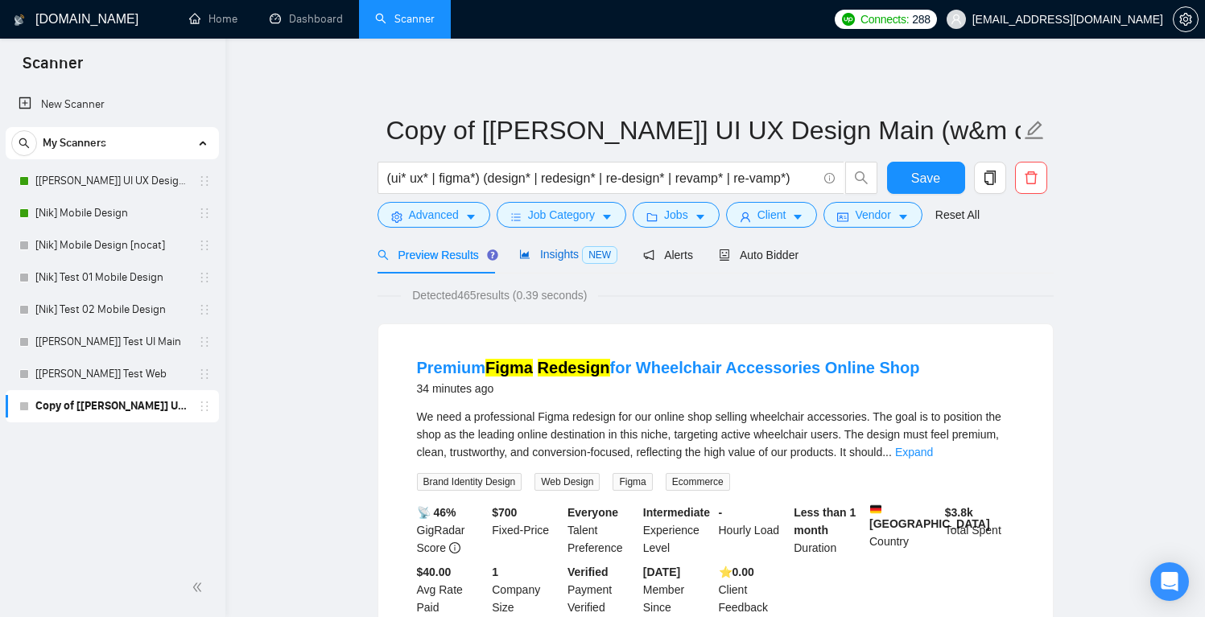
click at [564, 259] on span "Insights NEW" at bounding box center [568, 254] width 98 height 13
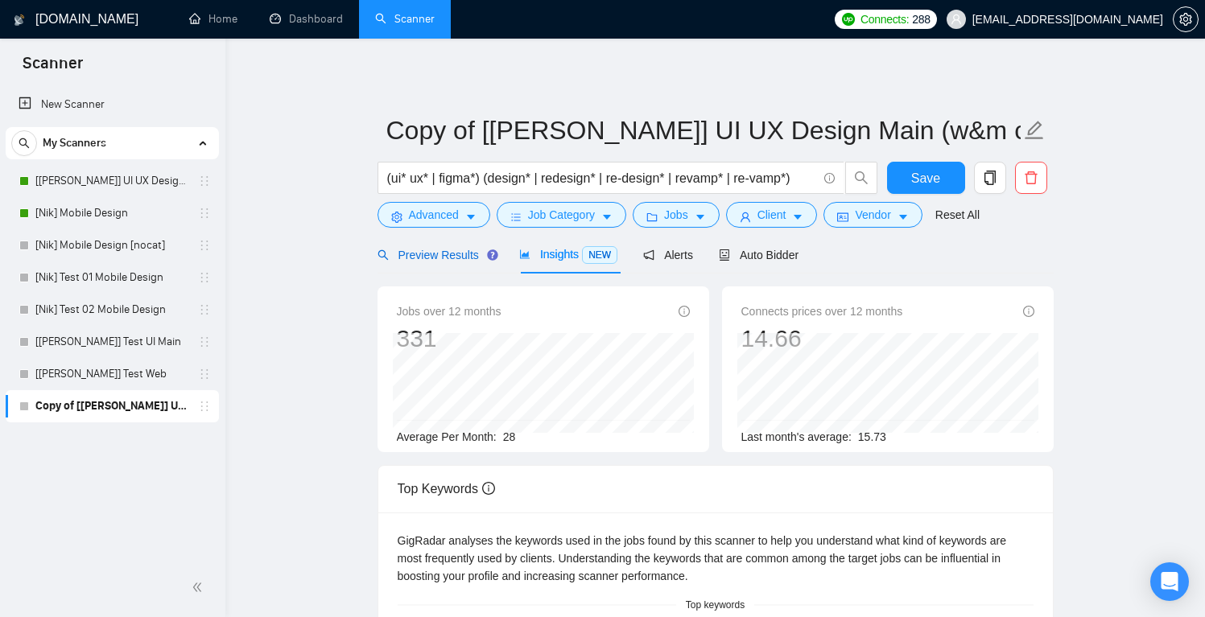
click at [458, 258] on span "Preview Results" at bounding box center [436, 255] width 116 height 13
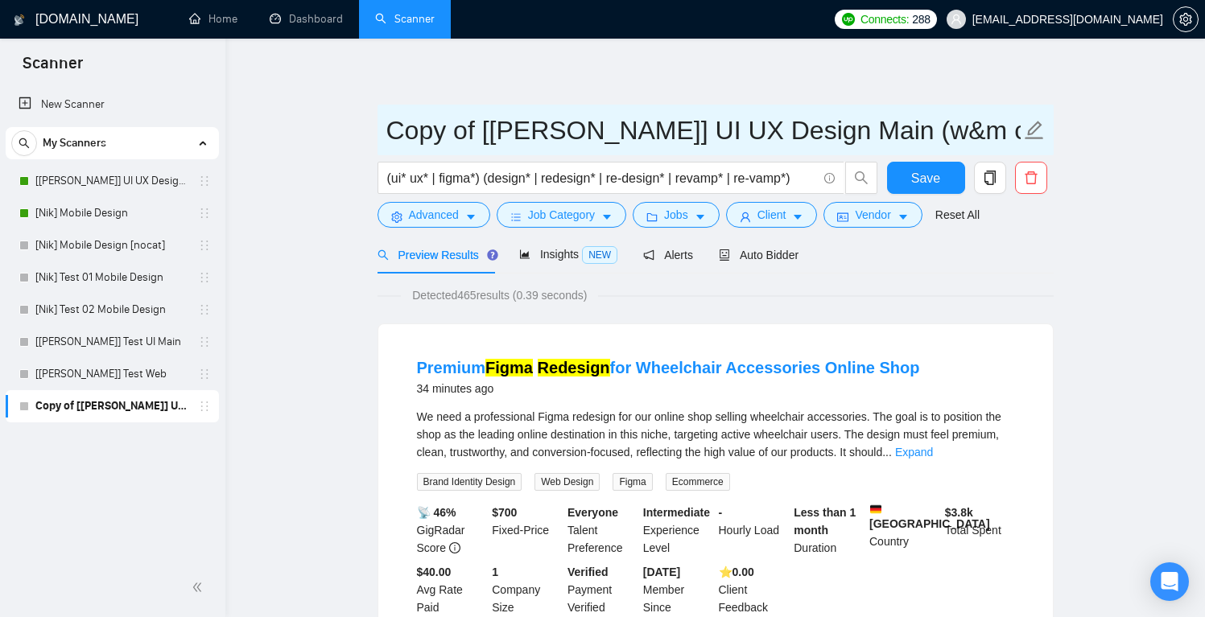
click at [513, 134] on input "Copy of [[PERSON_NAME]] UI UX Design Main (w&m cat)" at bounding box center [703, 130] width 634 height 40
drag, startPoint x: 481, startPoint y: 132, endPoint x: 316, endPoint y: 134, distance: 165.0
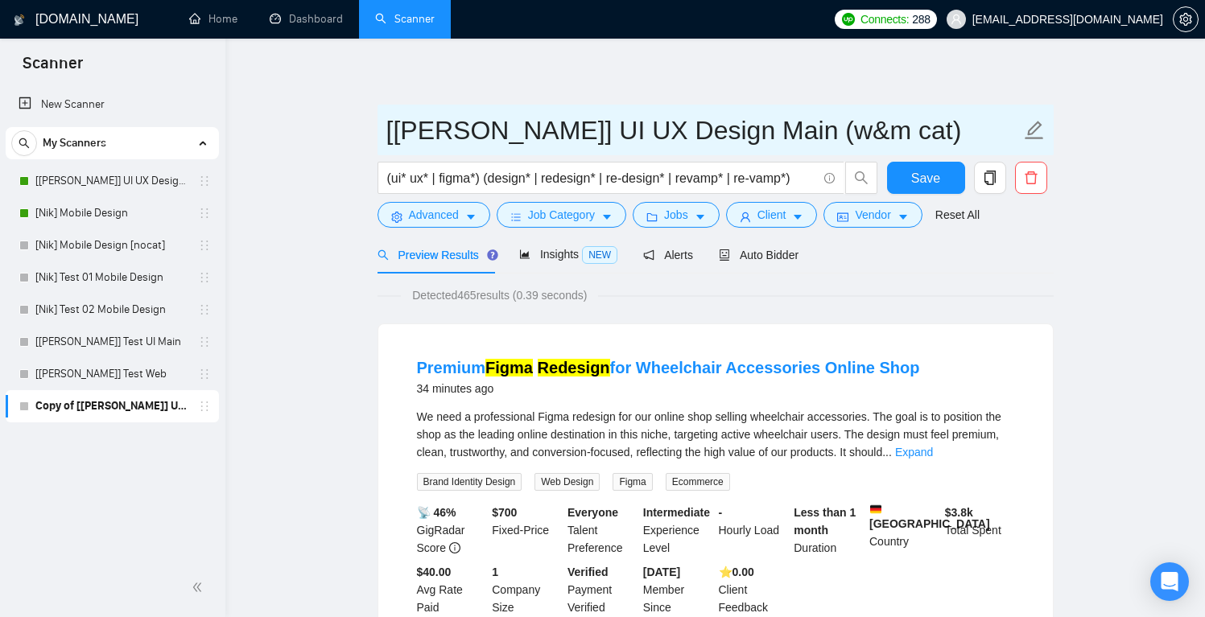
drag, startPoint x: 754, startPoint y: 131, endPoint x: 700, endPoint y: 130, distance: 53.1
click at [700, 130] on input "[[PERSON_NAME]] UI UX Design Main (w&m cat)" at bounding box center [703, 130] width 634 height 40
type input "[[PERSON_NAME]] UI UX Design Main (all cat)"
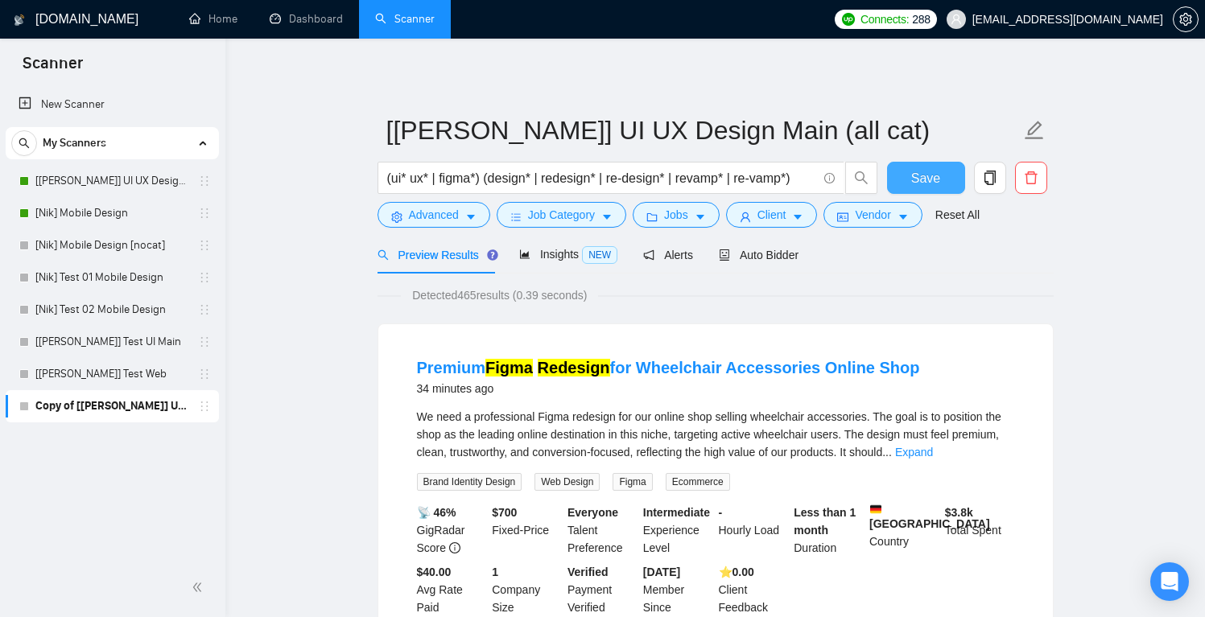
click at [918, 174] on span "Save" at bounding box center [925, 178] width 29 height 20
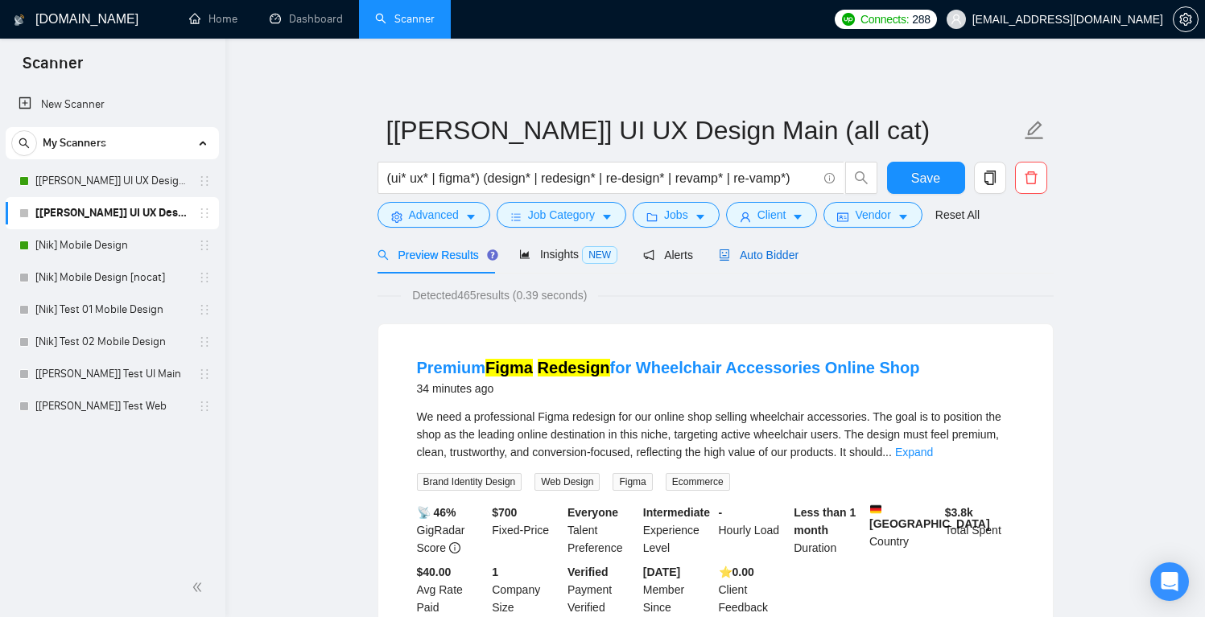
click at [781, 255] on span "Auto Bidder" at bounding box center [759, 255] width 80 height 13
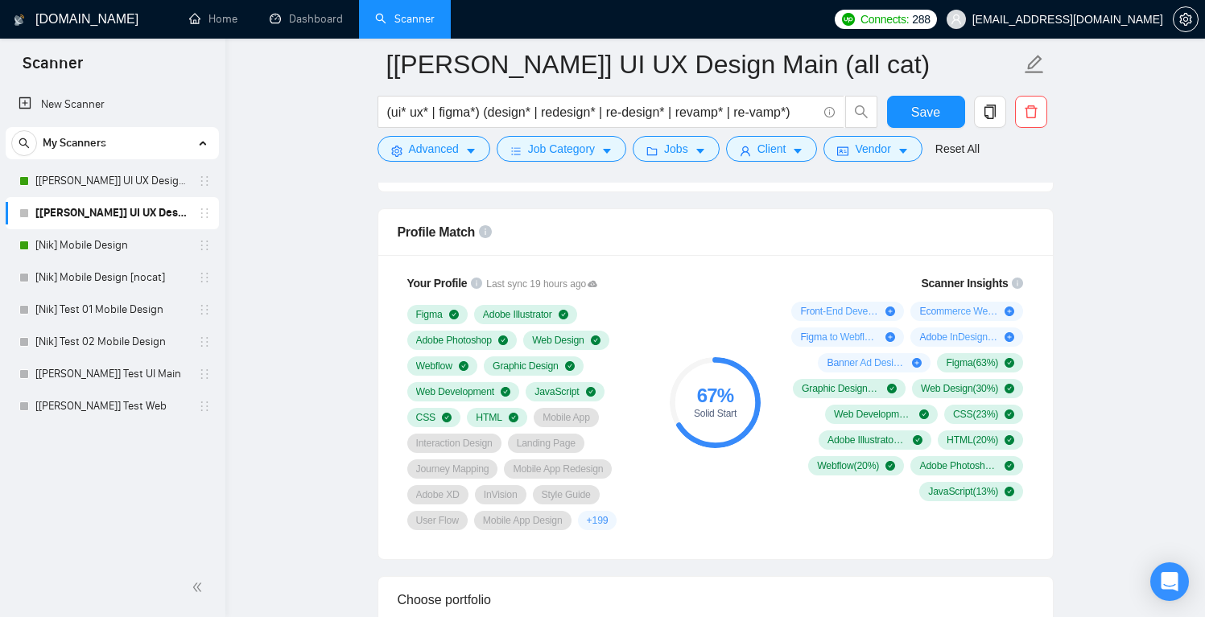
scroll to position [956, 0]
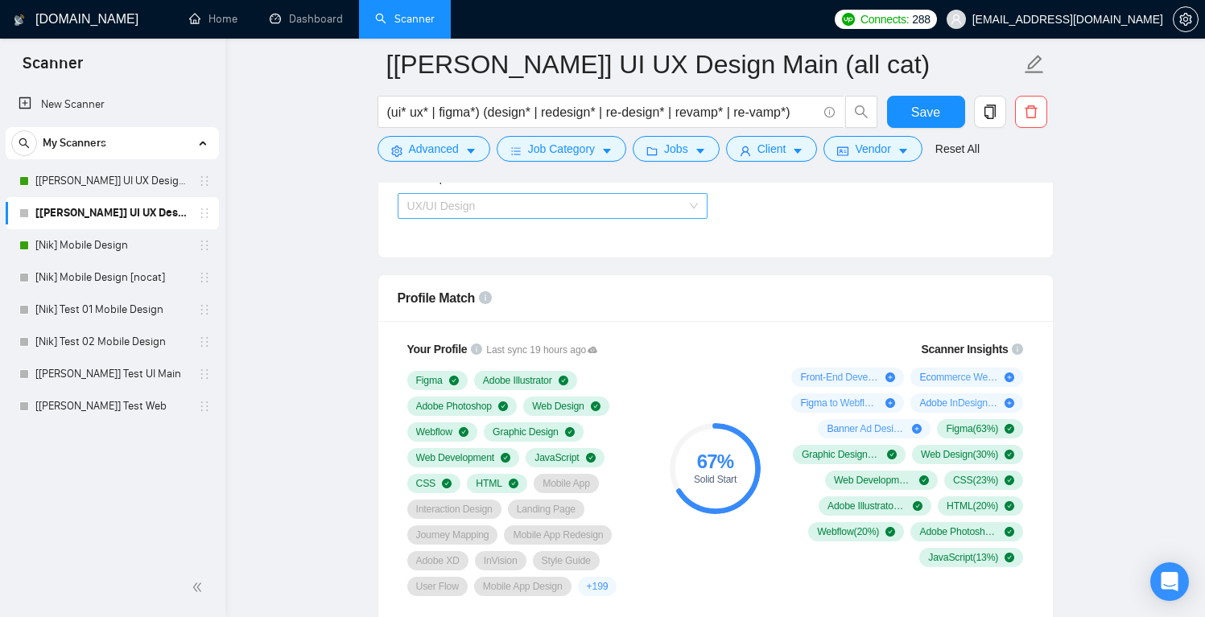
click at [644, 211] on span "UX/UI Design" at bounding box center [552, 206] width 291 height 24
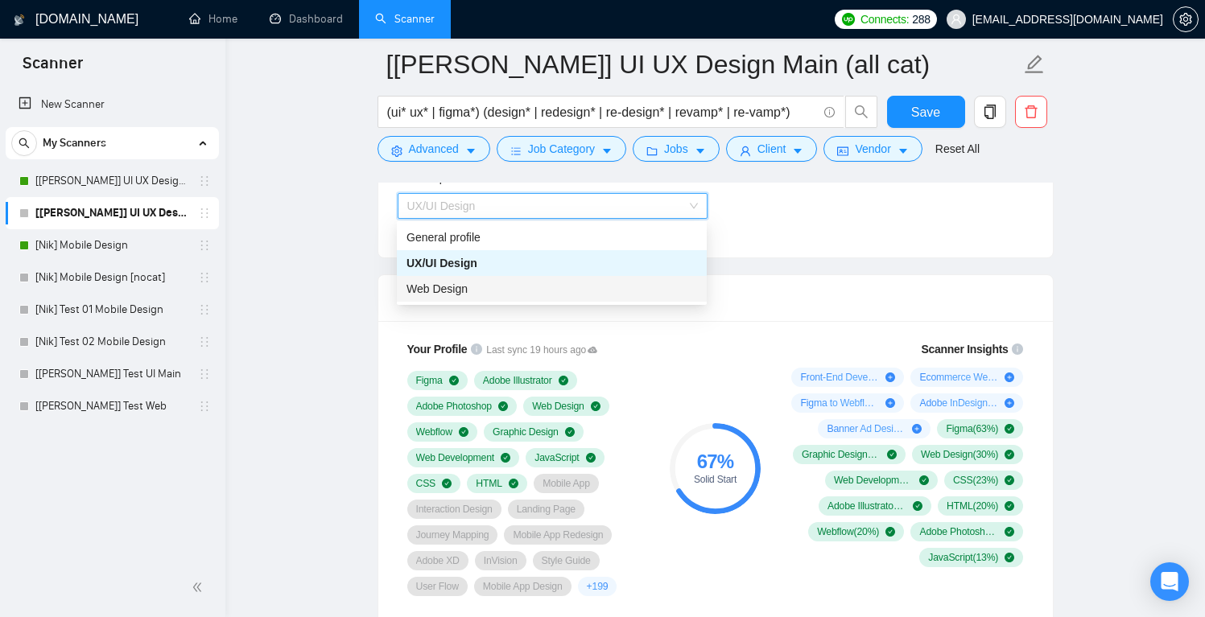
click at [530, 285] on div "Web Design" at bounding box center [552, 289] width 291 height 18
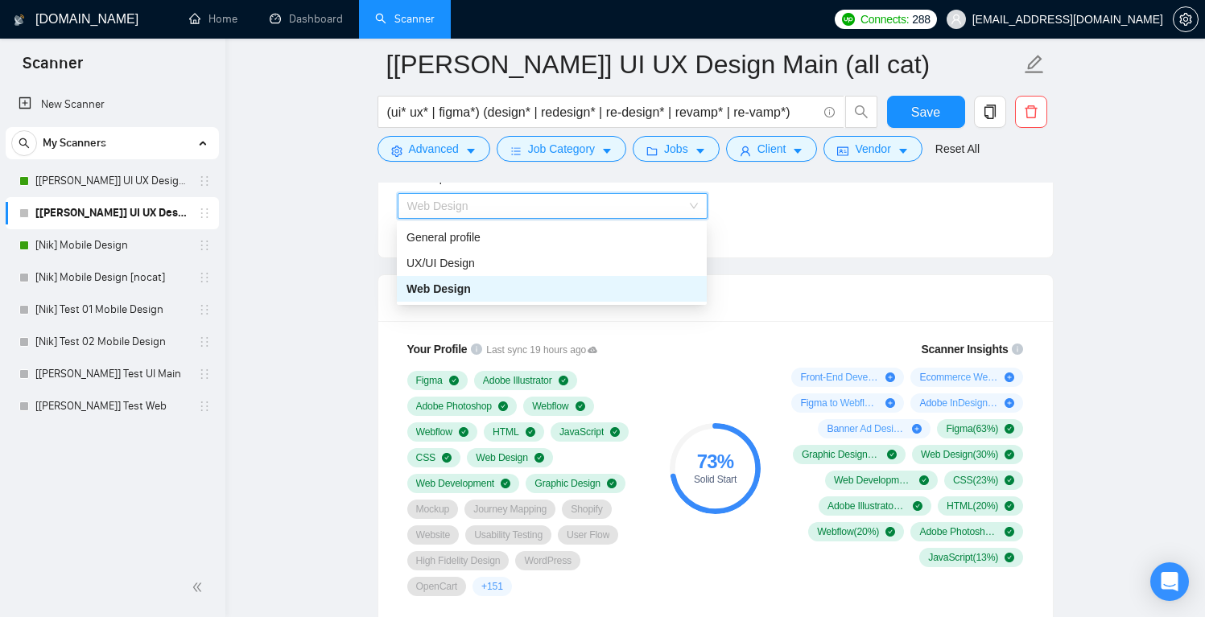
click at [687, 206] on span "Web Design" at bounding box center [552, 206] width 291 height 24
click at [593, 263] on div "UX/UI Design" at bounding box center [552, 263] width 291 height 18
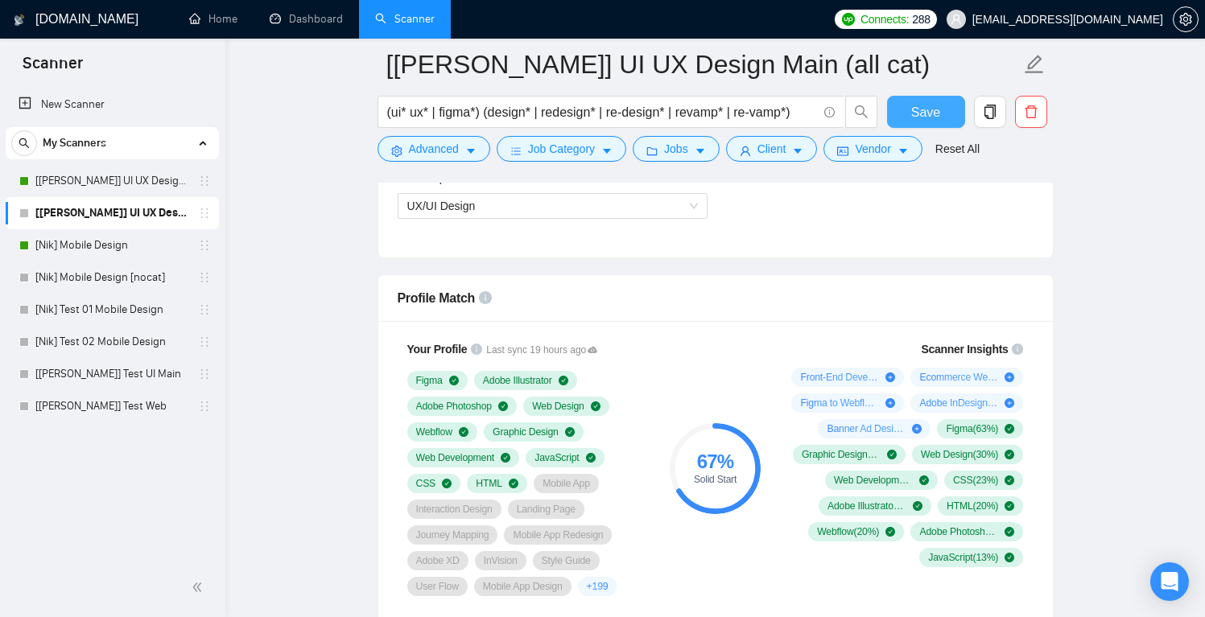
click at [928, 114] on span "Save" at bounding box center [925, 112] width 29 height 20
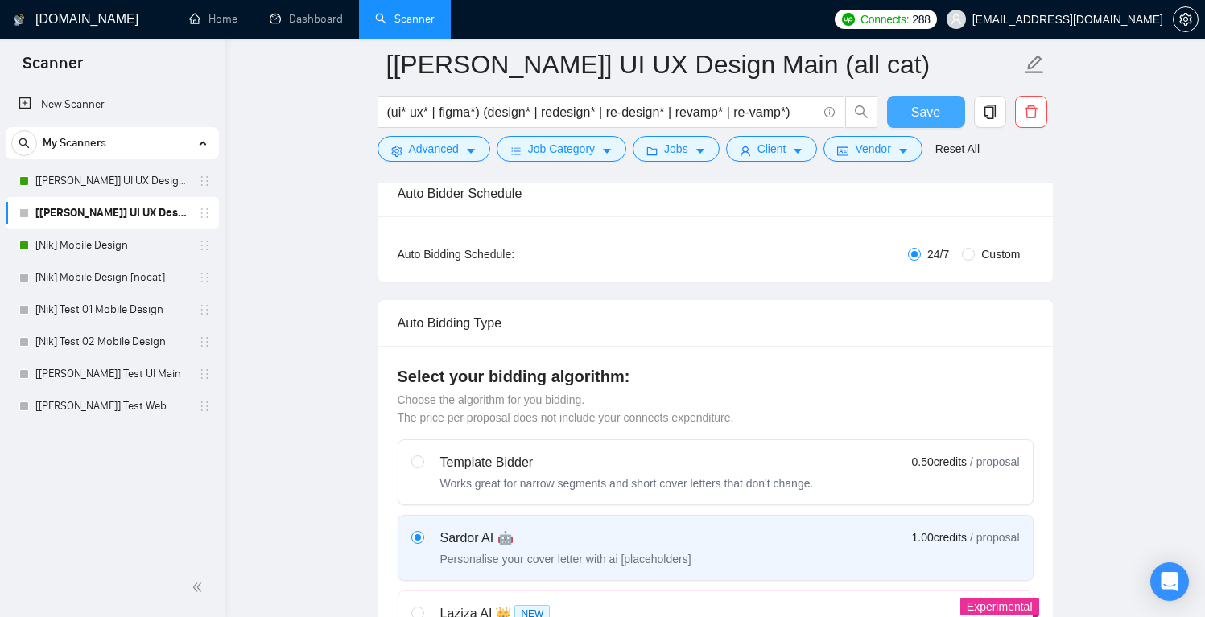
scroll to position [250, 0]
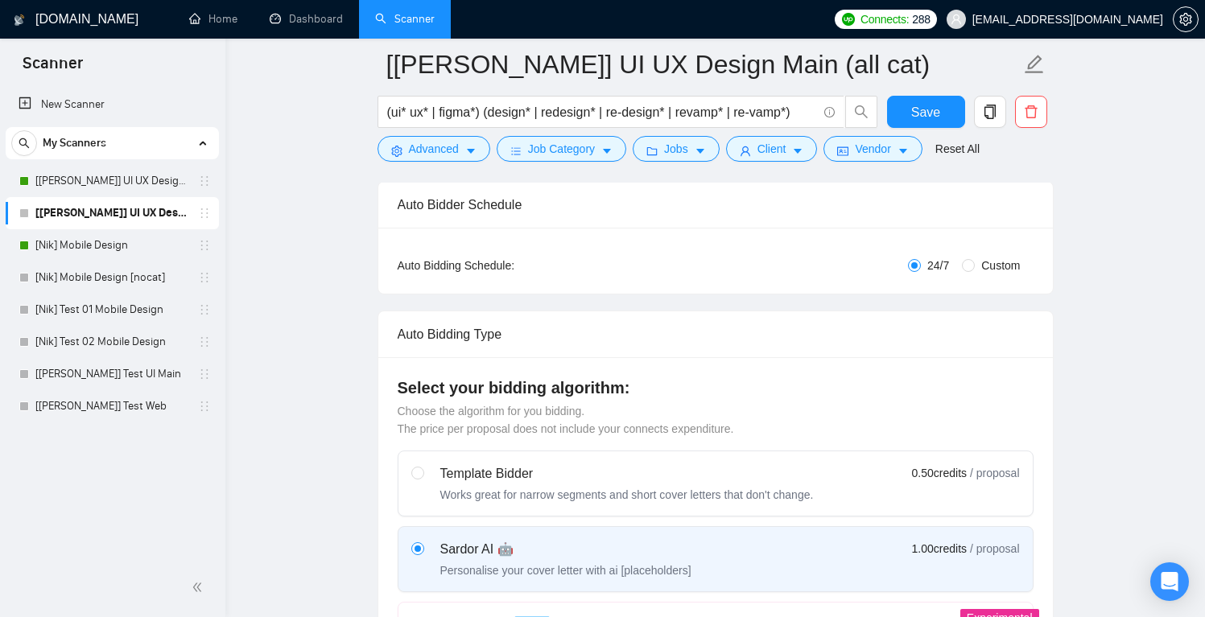
click at [1006, 264] on span "Custom" at bounding box center [1001, 266] width 52 height 18
click at [975, 264] on input "Custom" at bounding box center [968, 265] width 13 height 13
radio input "true"
radio input "false"
checkbox input "true"
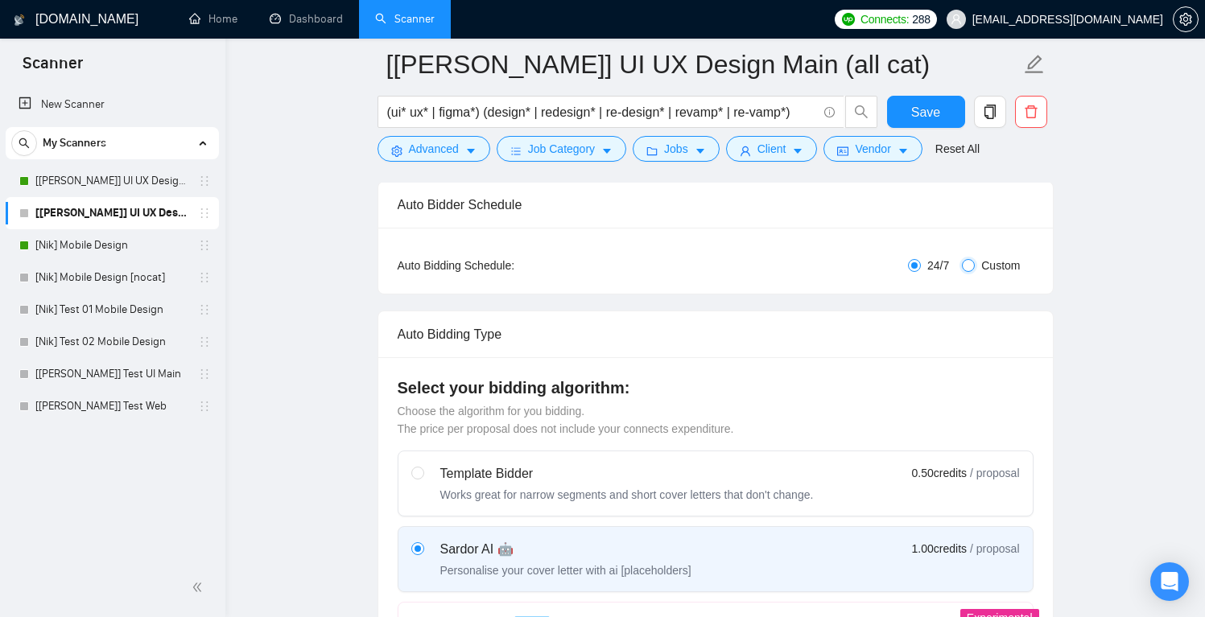
checkbox input "true"
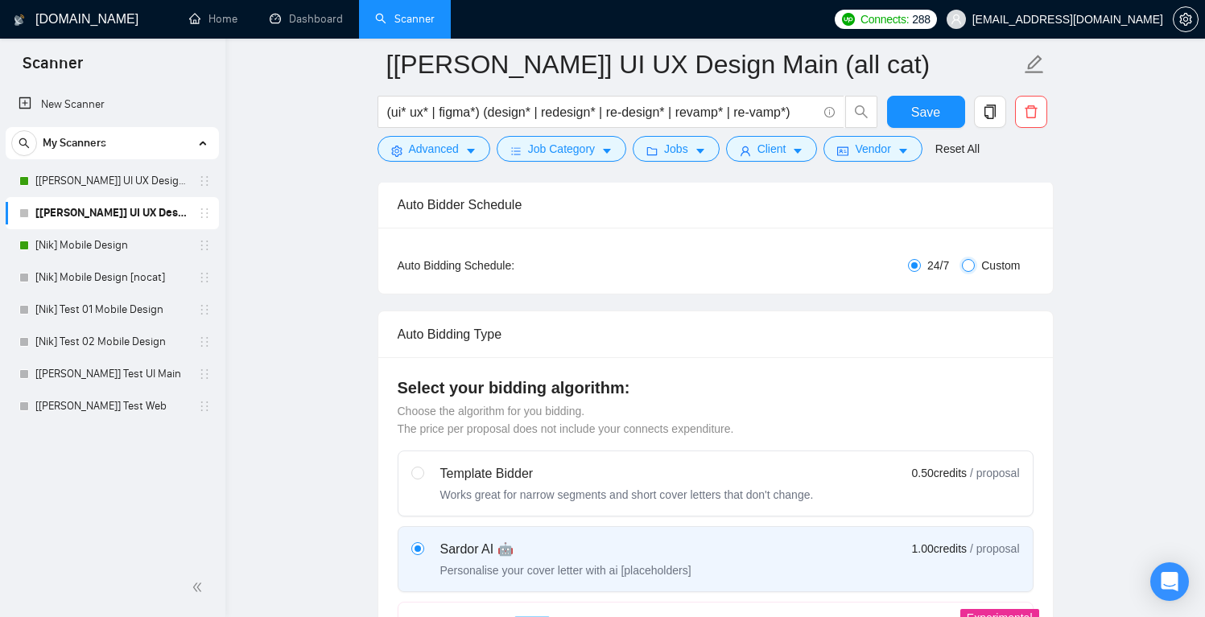
checkbox input "true"
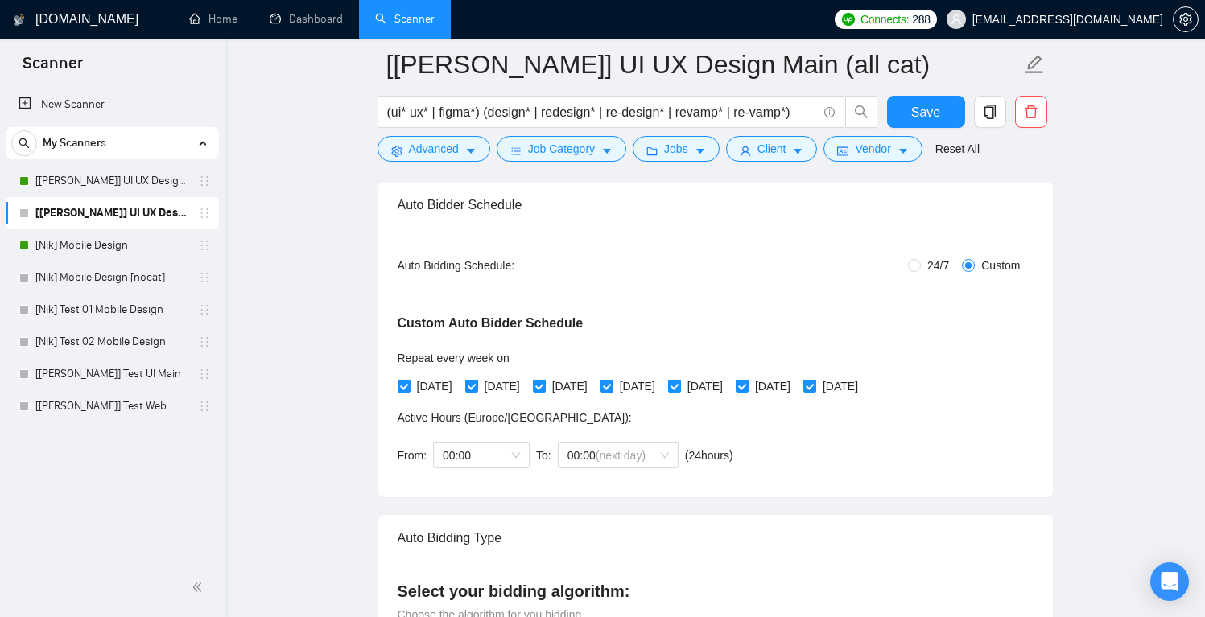
click at [921, 264] on span "24/7" at bounding box center [938, 266] width 35 height 18
click at [917, 264] on input "24/7" at bounding box center [914, 265] width 13 height 13
radio input "true"
radio input "false"
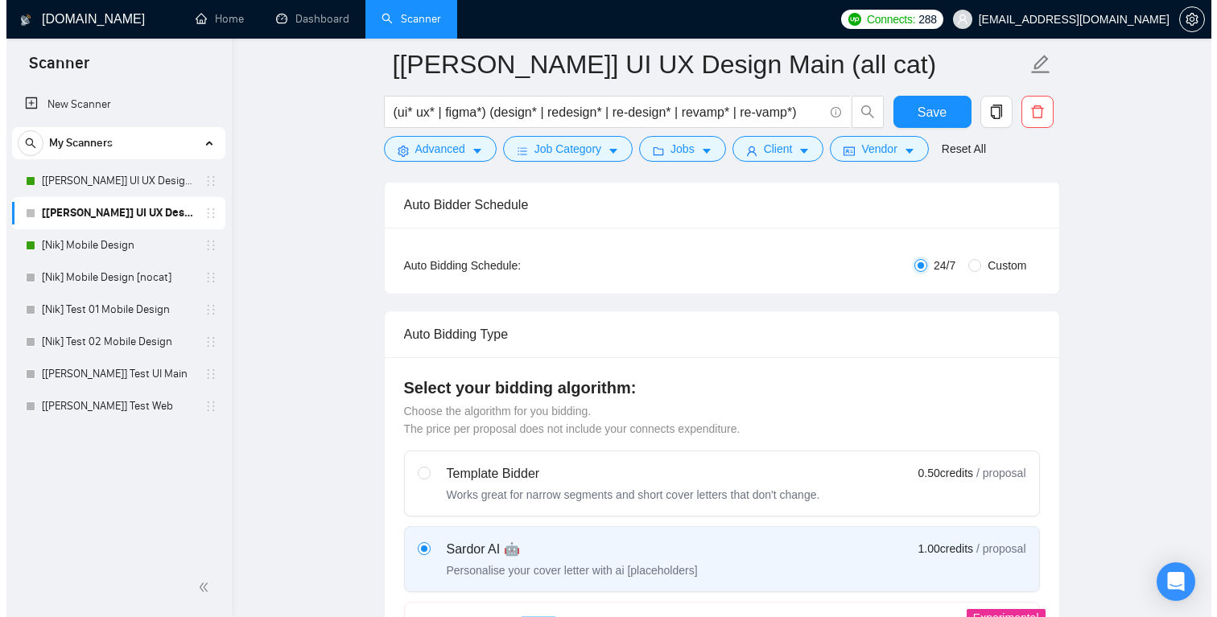
scroll to position [0, 0]
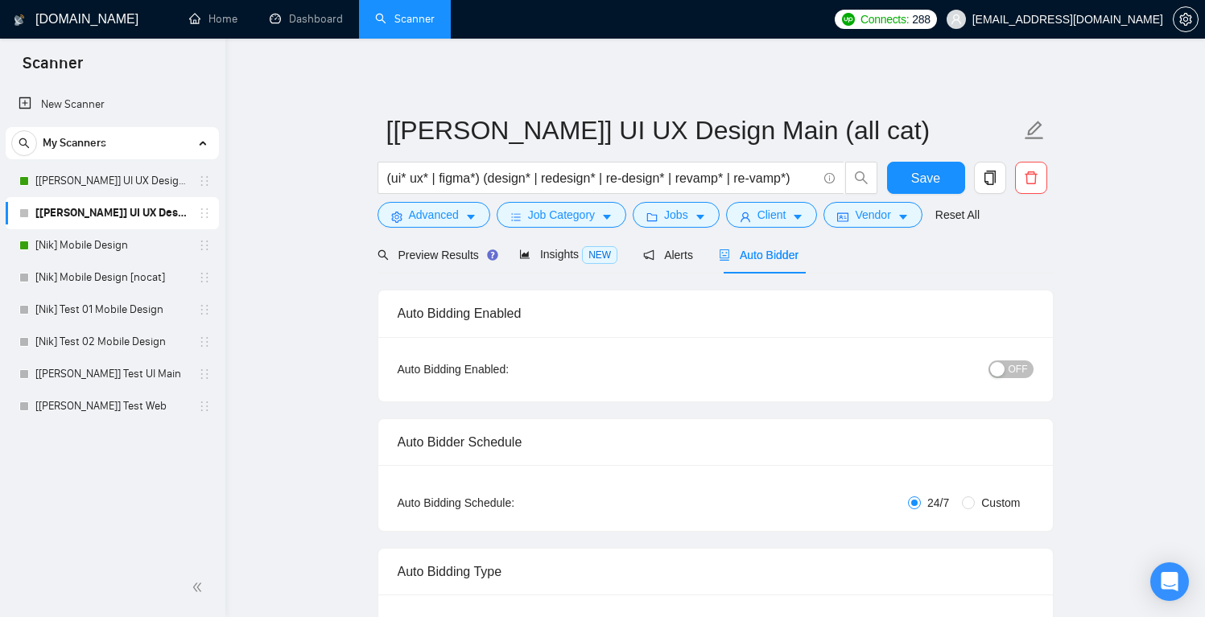
click at [1026, 364] on span "OFF" at bounding box center [1018, 370] width 19 height 18
click at [81, 246] on link "[Nik] Mobile Design" at bounding box center [111, 245] width 153 height 32
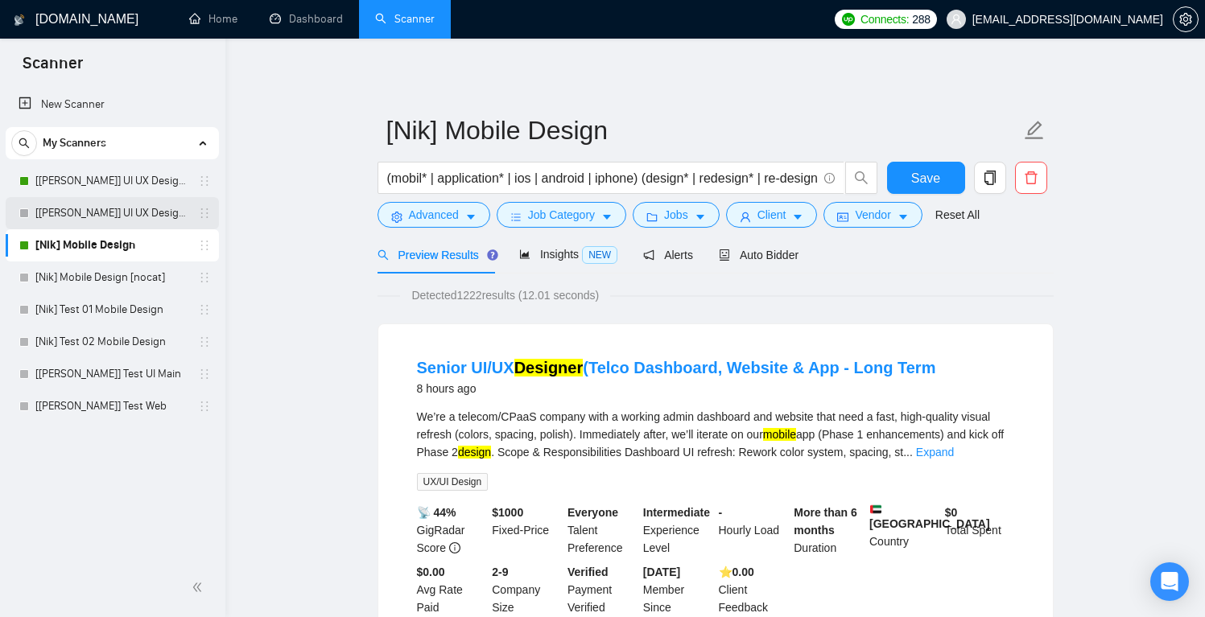
click at [141, 204] on link "[[PERSON_NAME]] UI UX Design Main (all cat)" at bounding box center [111, 213] width 153 height 32
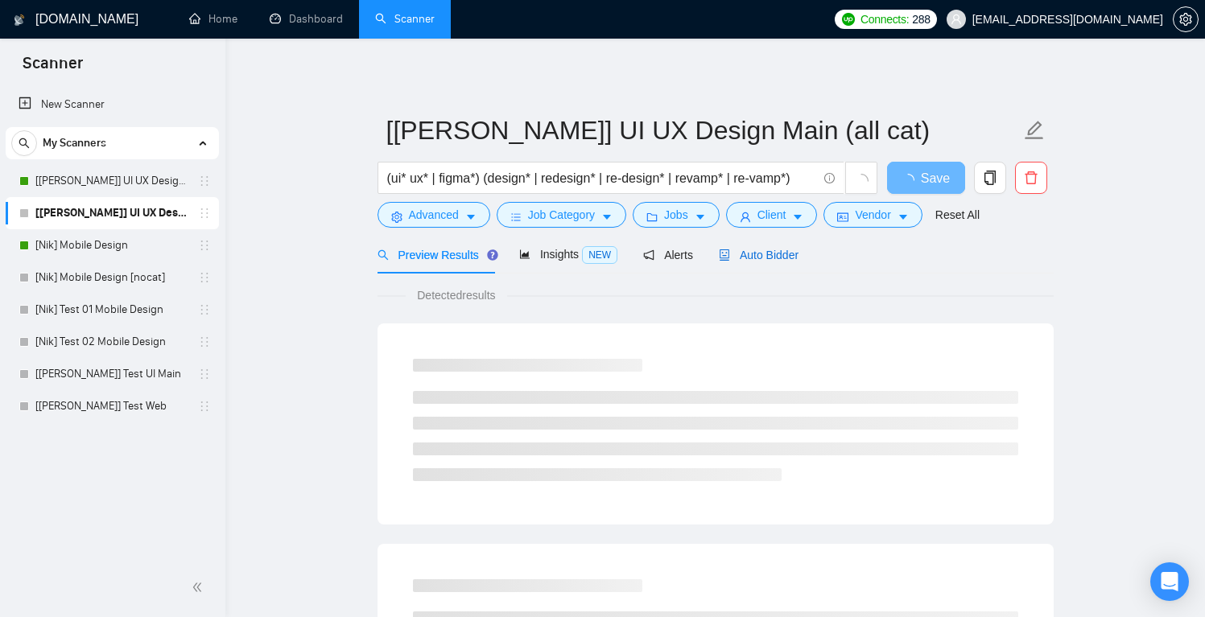
click at [783, 262] on div "Auto Bidder" at bounding box center [759, 255] width 80 height 18
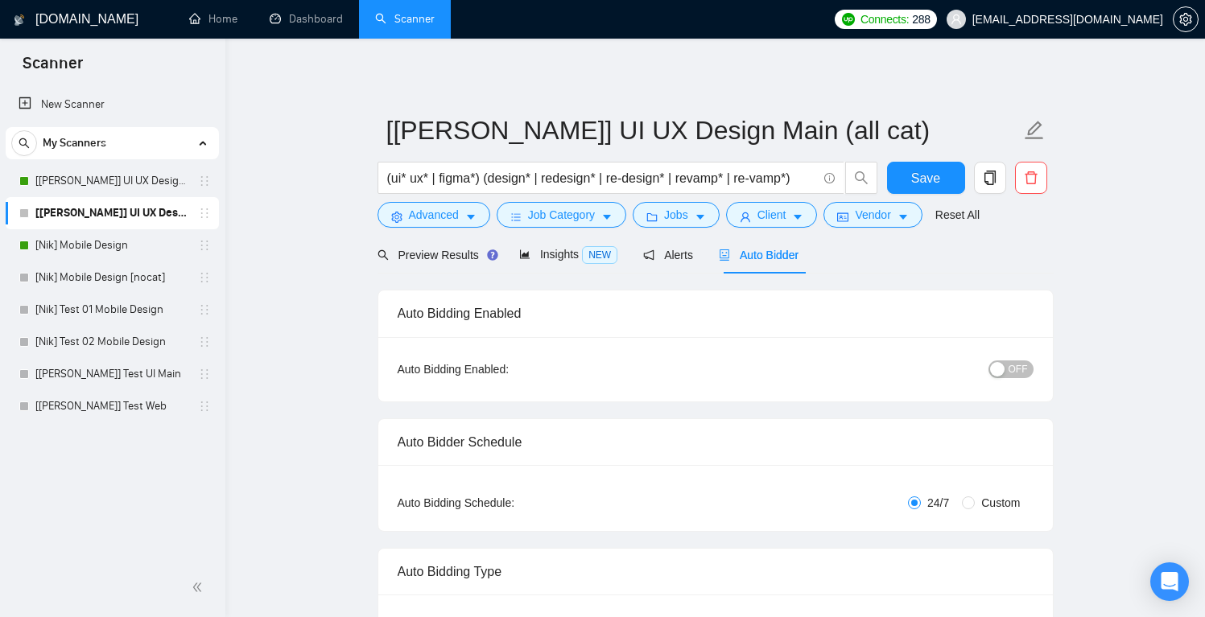
click at [1015, 367] on span "OFF" at bounding box center [1018, 370] width 19 height 18
click at [919, 174] on span "Save" at bounding box center [925, 178] width 29 height 20
click at [107, 245] on link "[Nik] Mobile Design" at bounding box center [111, 245] width 153 height 32
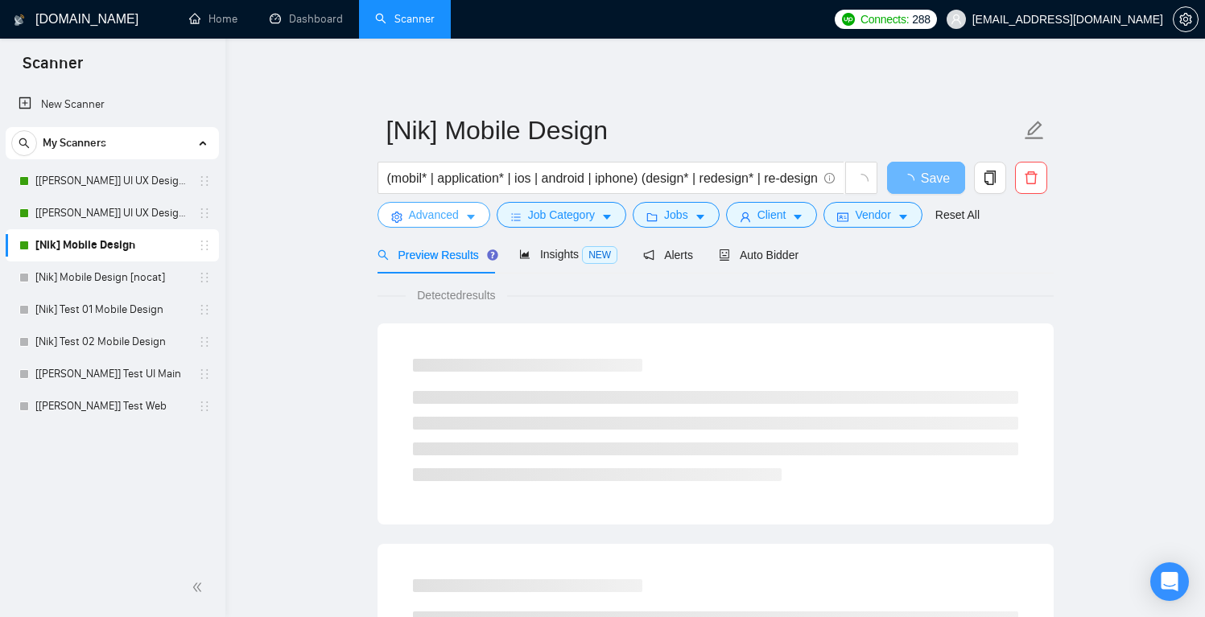
click at [437, 220] on span "Advanced" at bounding box center [434, 215] width 50 height 18
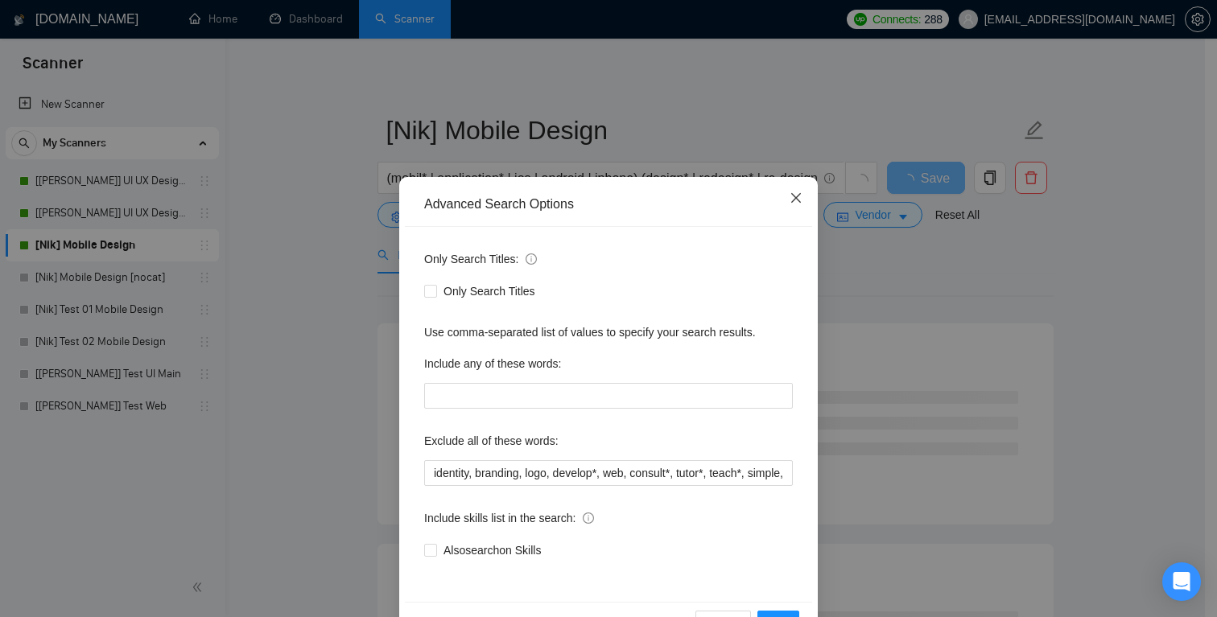
click at [790, 196] on icon "close" at bounding box center [796, 198] width 13 height 13
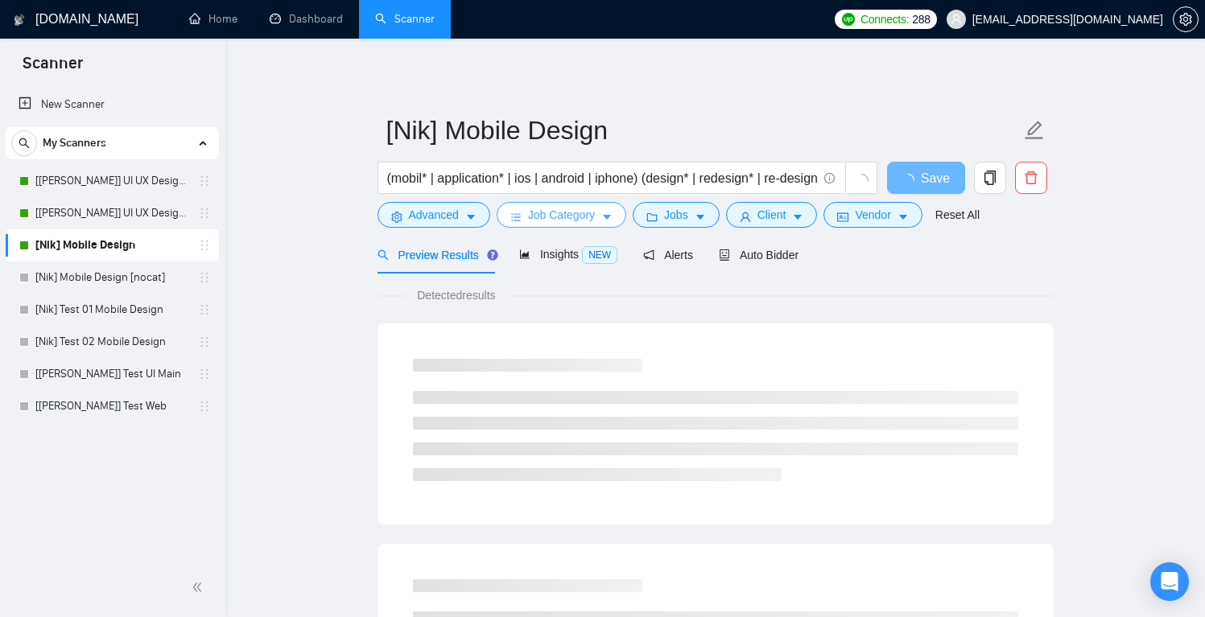
click at [552, 209] on span "Job Category" at bounding box center [561, 215] width 67 height 18
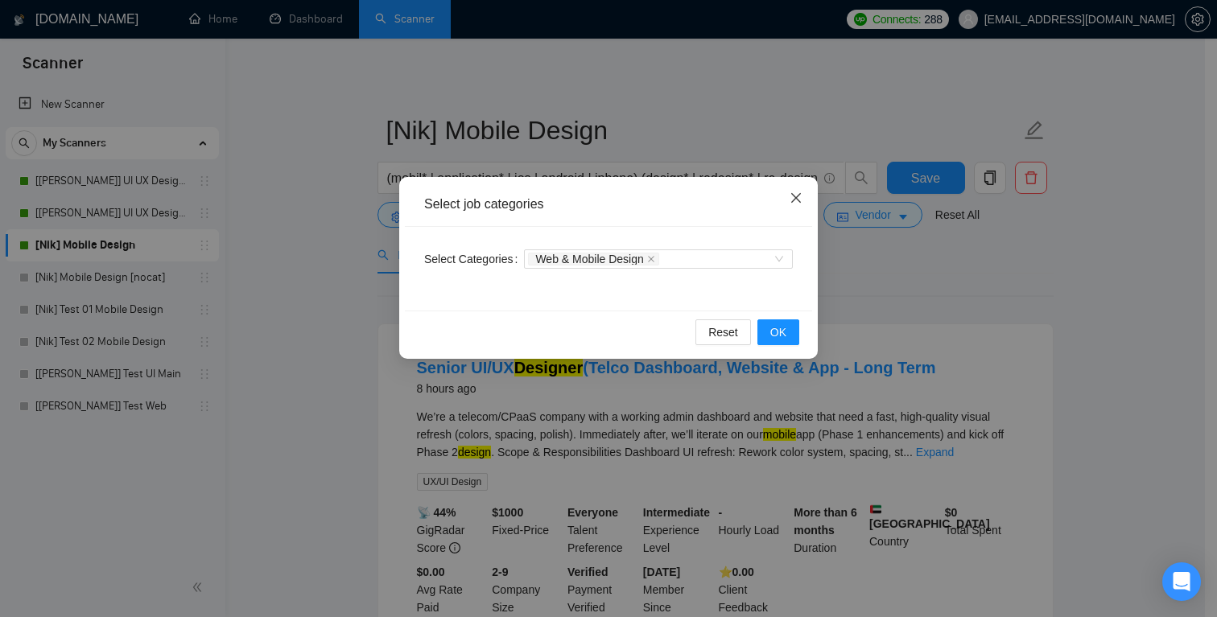
click at [803, 193] on span "Close" at bounding box center [795, 198] width 43 height 43
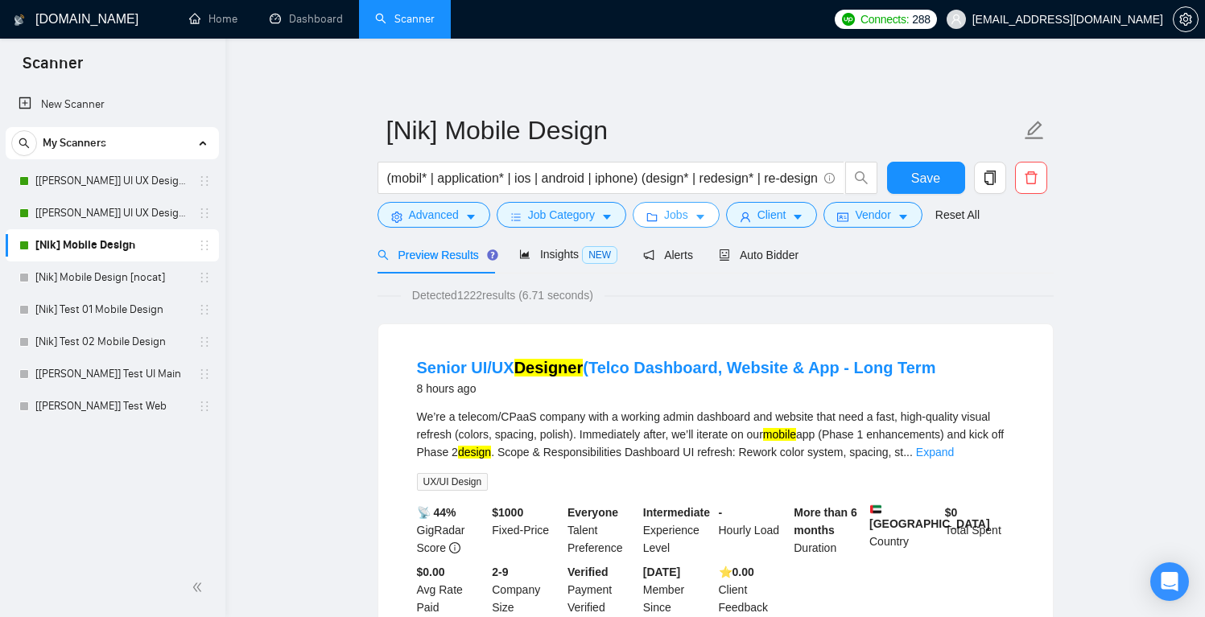
click at [675, 219] on span "Jobs" at bounding box center [676, 215] width 24 height 18
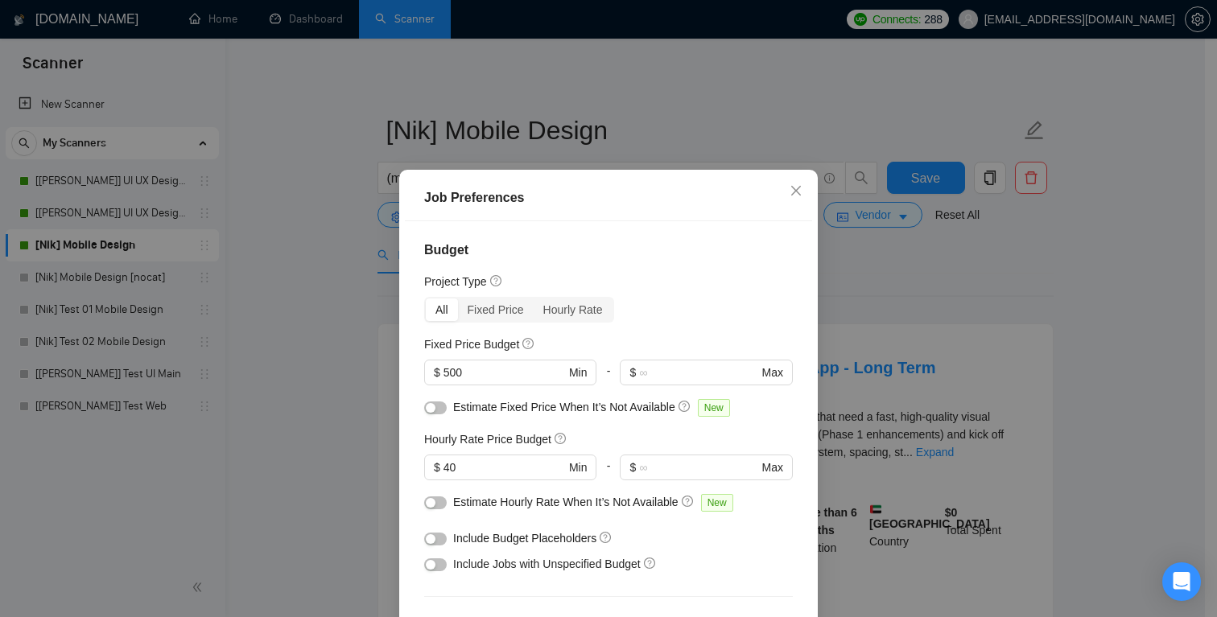
scroll to position [5, 0]
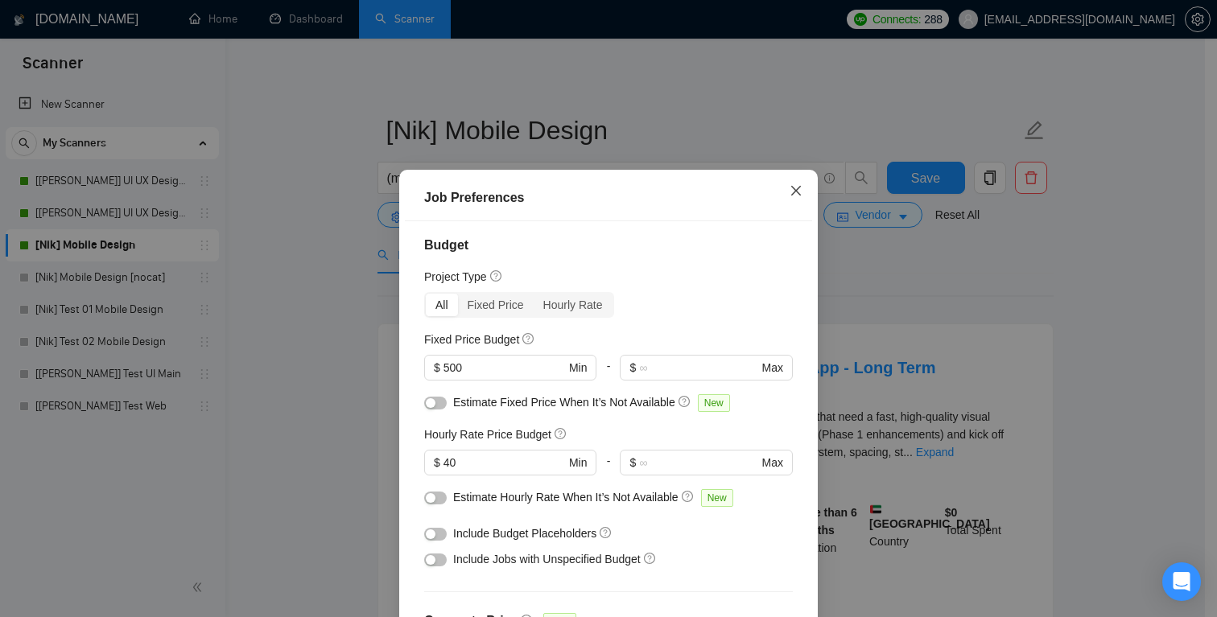
click at [791, 185] on icon "close" at bounding box center [796, 190] width 13 height 13
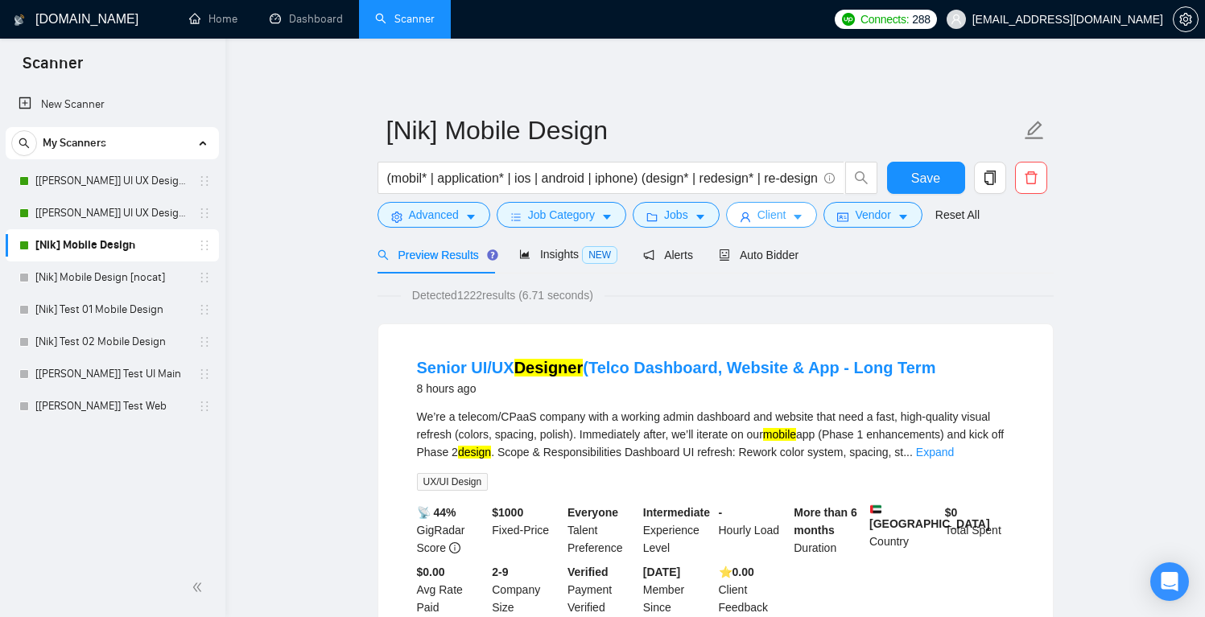
click at [772, 217] on span "Client" at bounding box center [772, 215] width 29 height 18
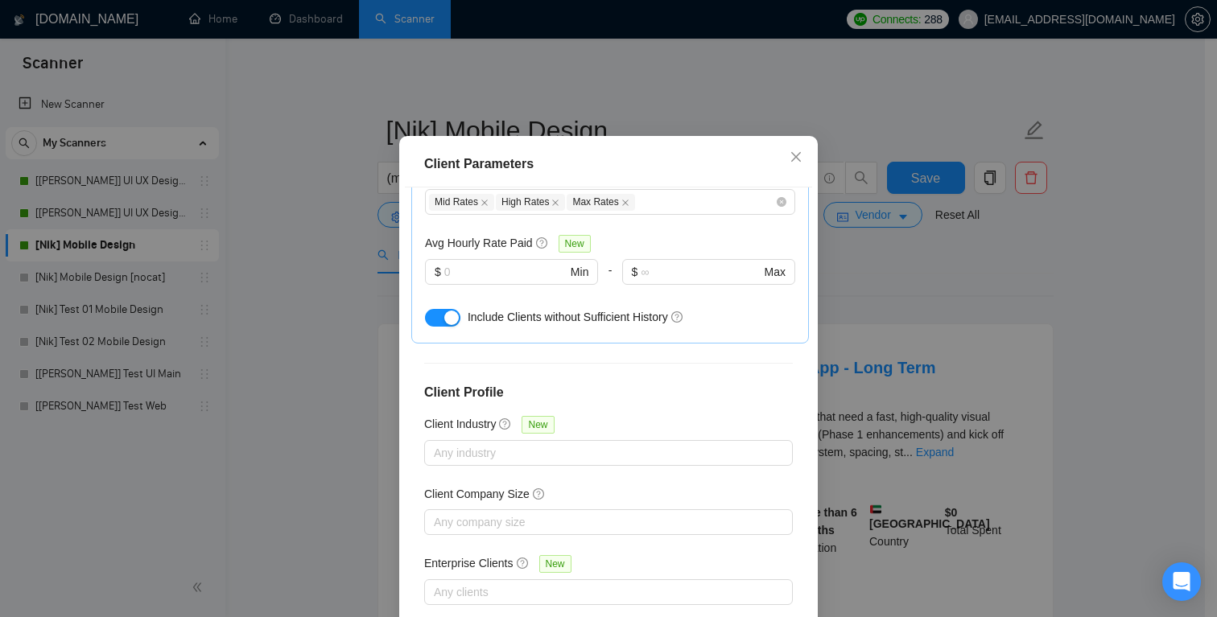
scroll to position [22, 0]
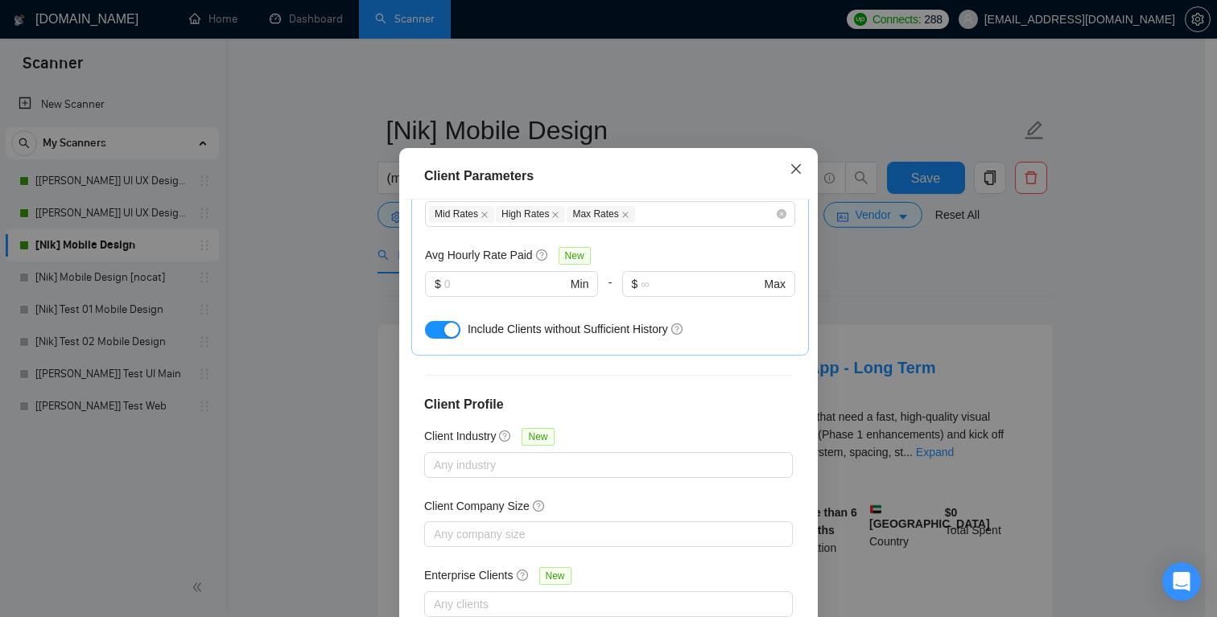
click at [795, 167] on icon "close" at bounding box center [796, 169] width 13 height 13
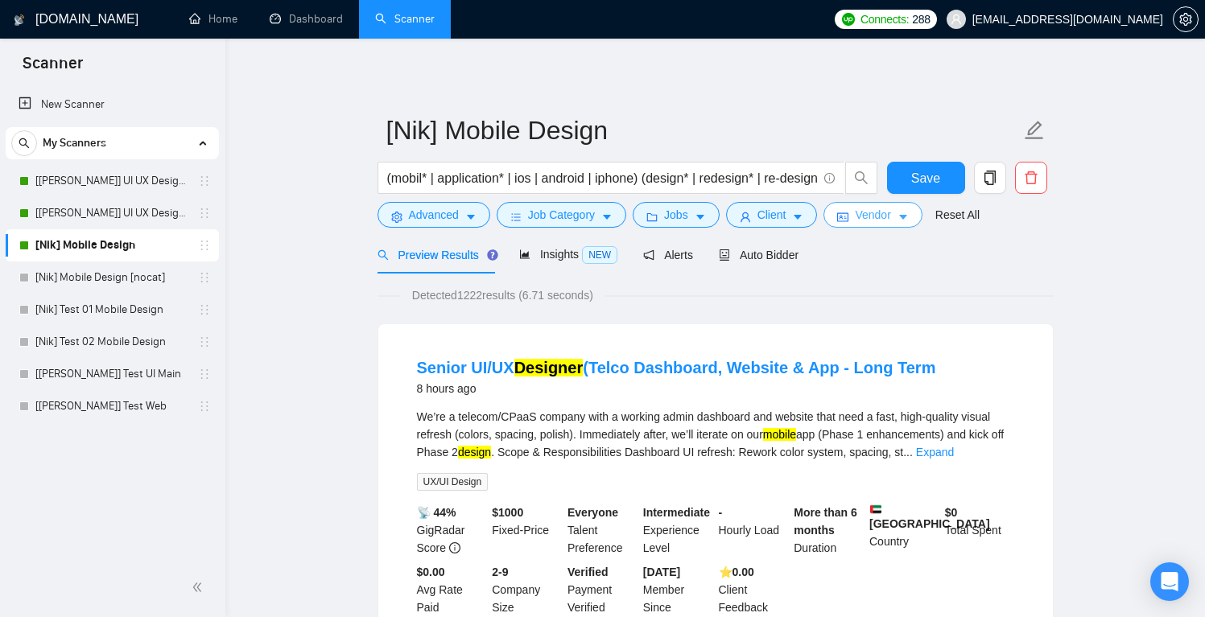
click at [889, 218] on span "Vendor" at bounding box center [872, 215] width 35 height 18
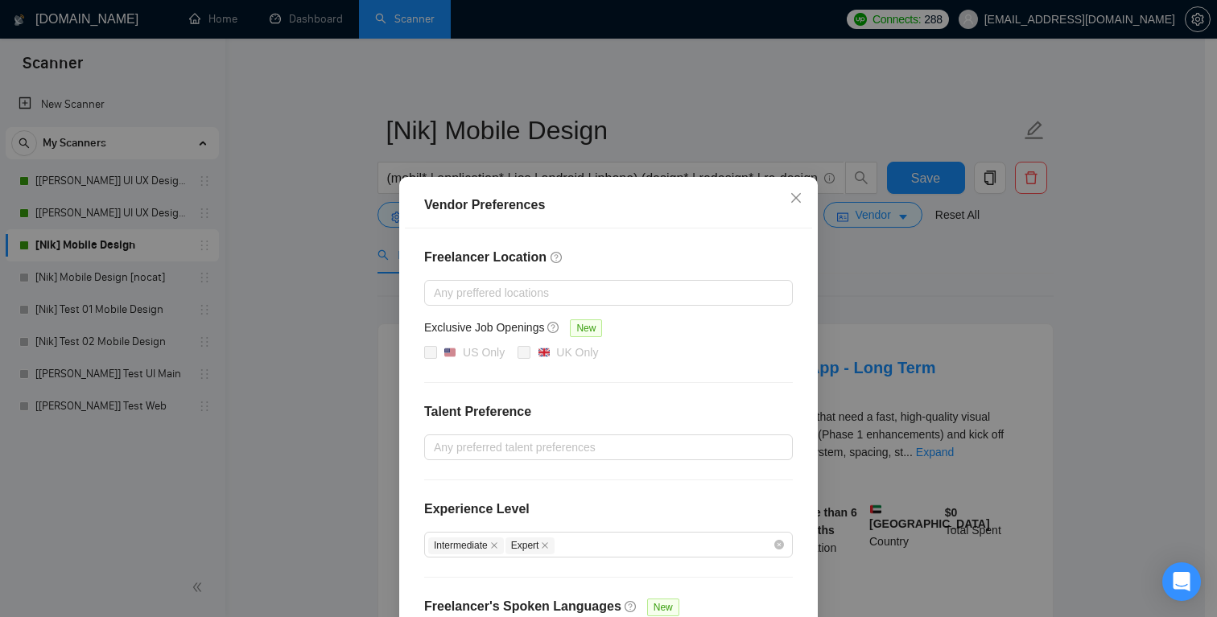
scroll to position [127, 0]
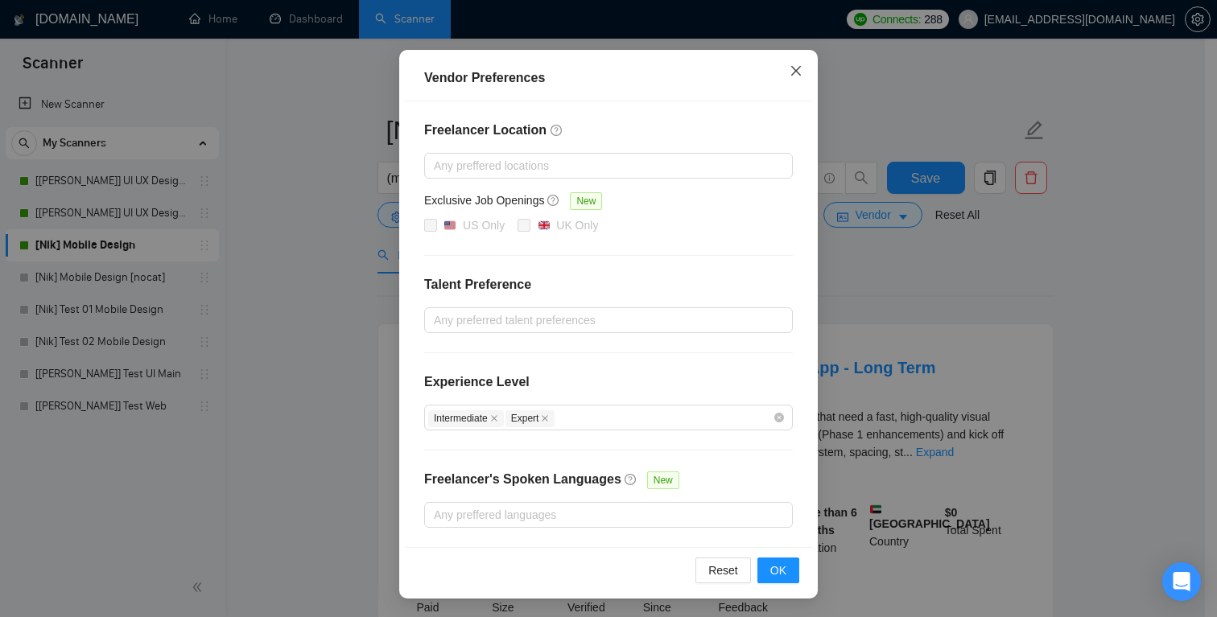
click at [790, 64] on icon "close" at bounding box center [796, 70] width 13 height 13
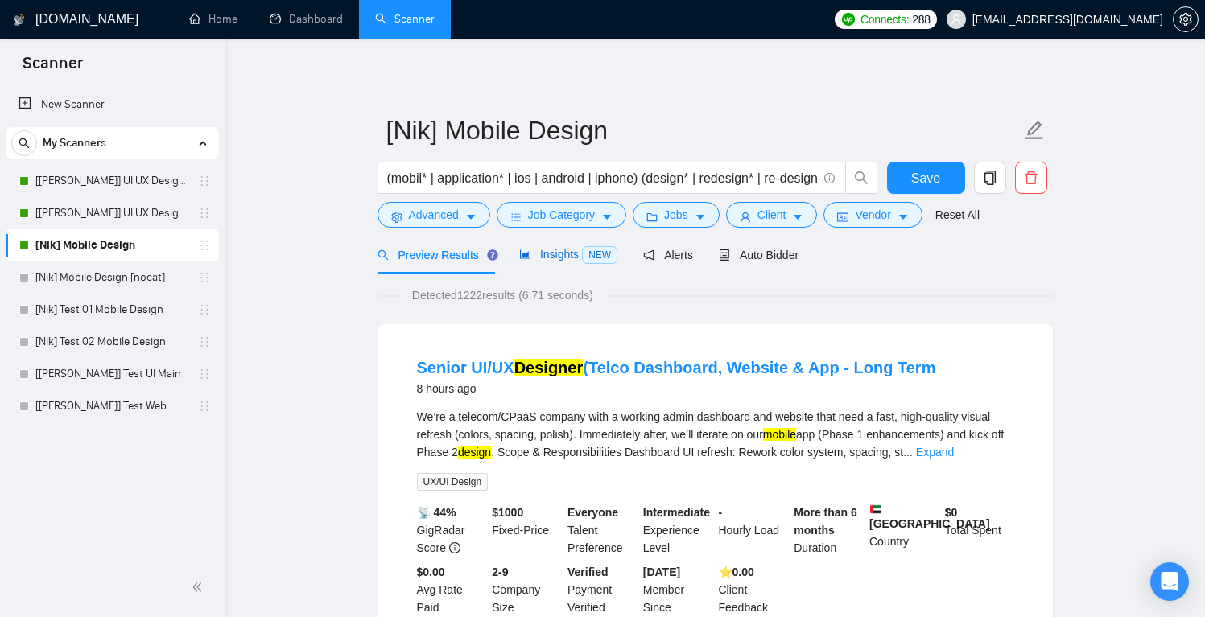
click at [571, 254] on span "Insights NEW" at bounding box center [568, 254] width 98 height 13
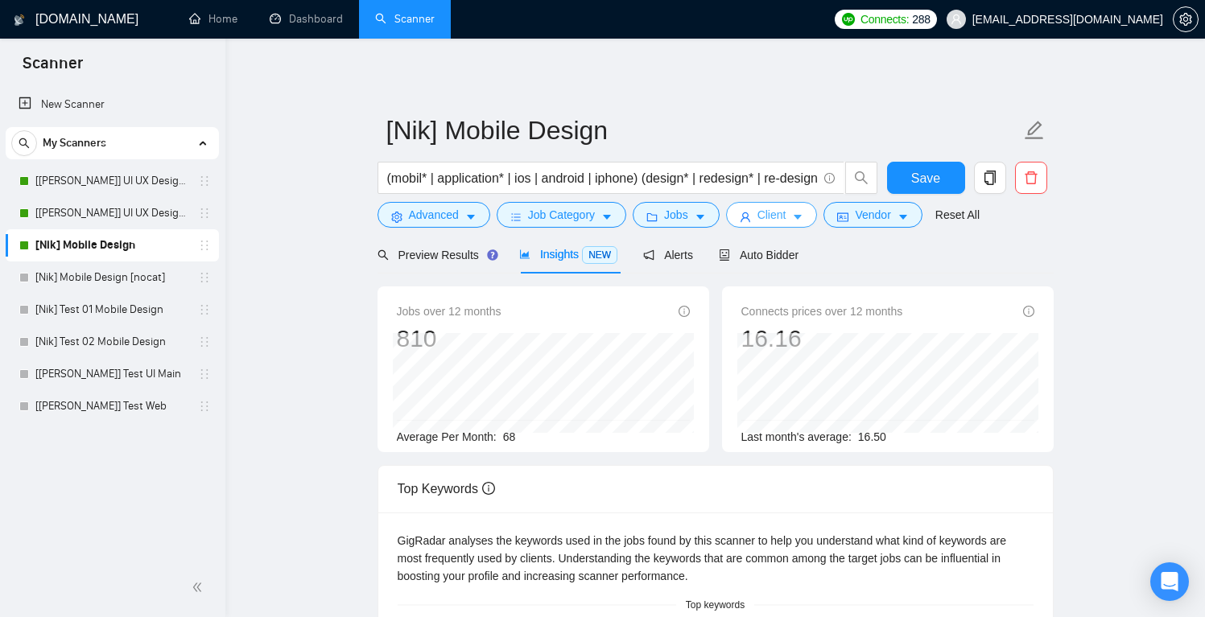
click at [794, 218] on button "Client" at bounding box center [772, 215] width 92 height 26
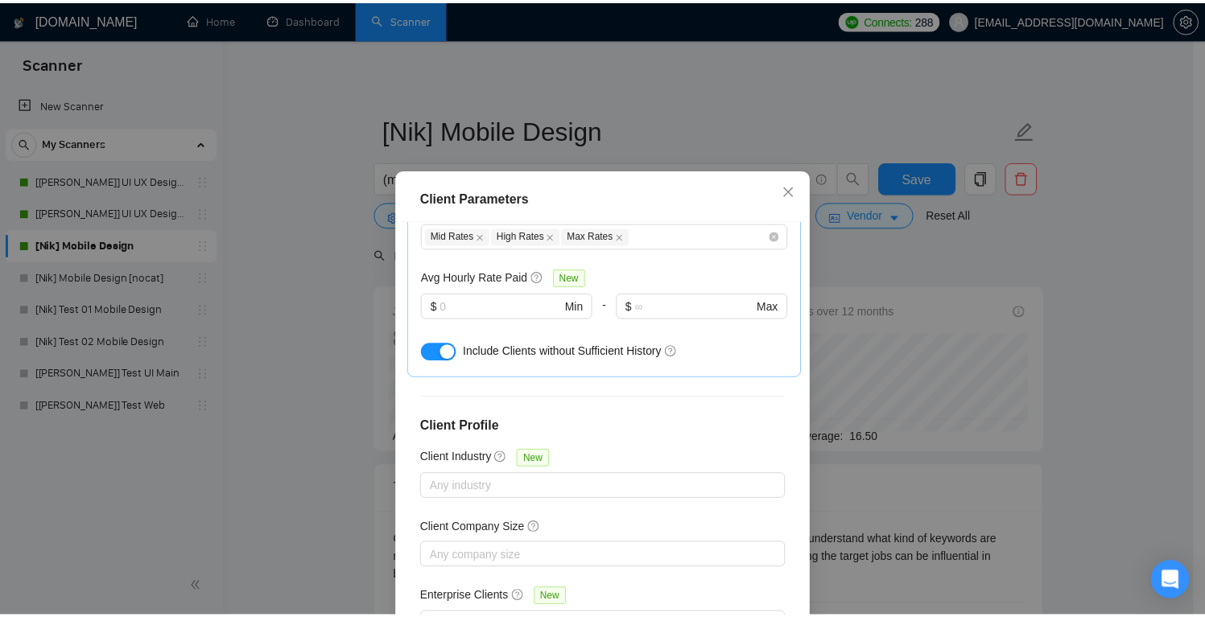
scroll to position [4, 0]
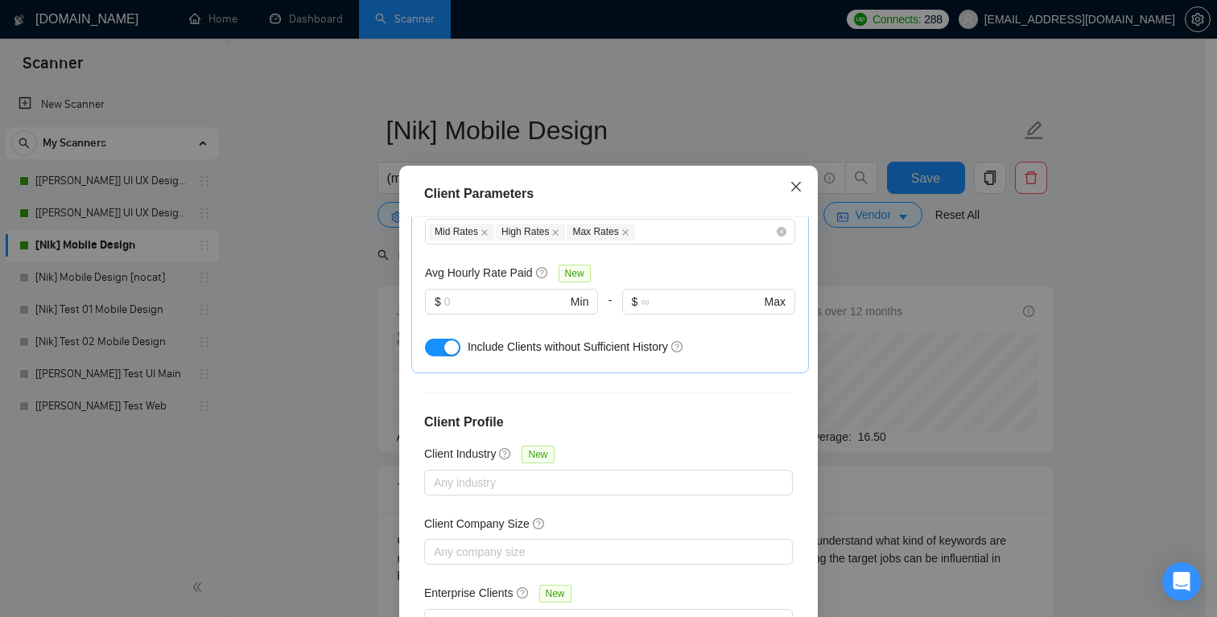
click at [791, 184] on icon "close" at bounding box center [796, 186] width 10 height 10
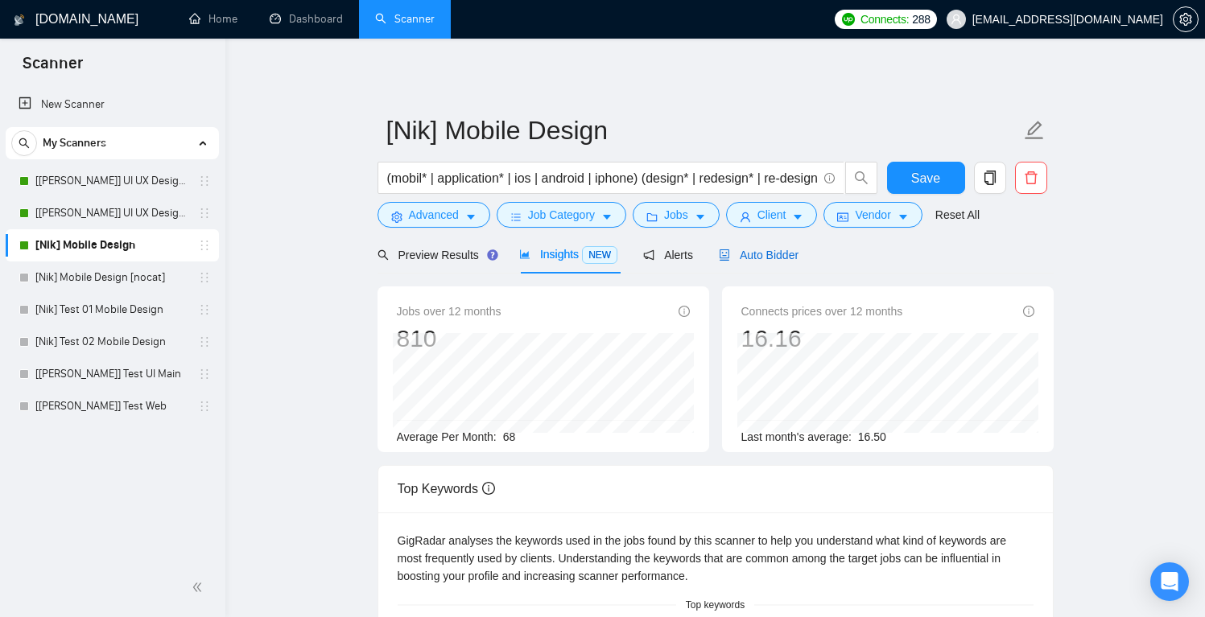
click at [778, 254] on span "Auto Bidder" at bounding box center [759, 255] width 80 height 13
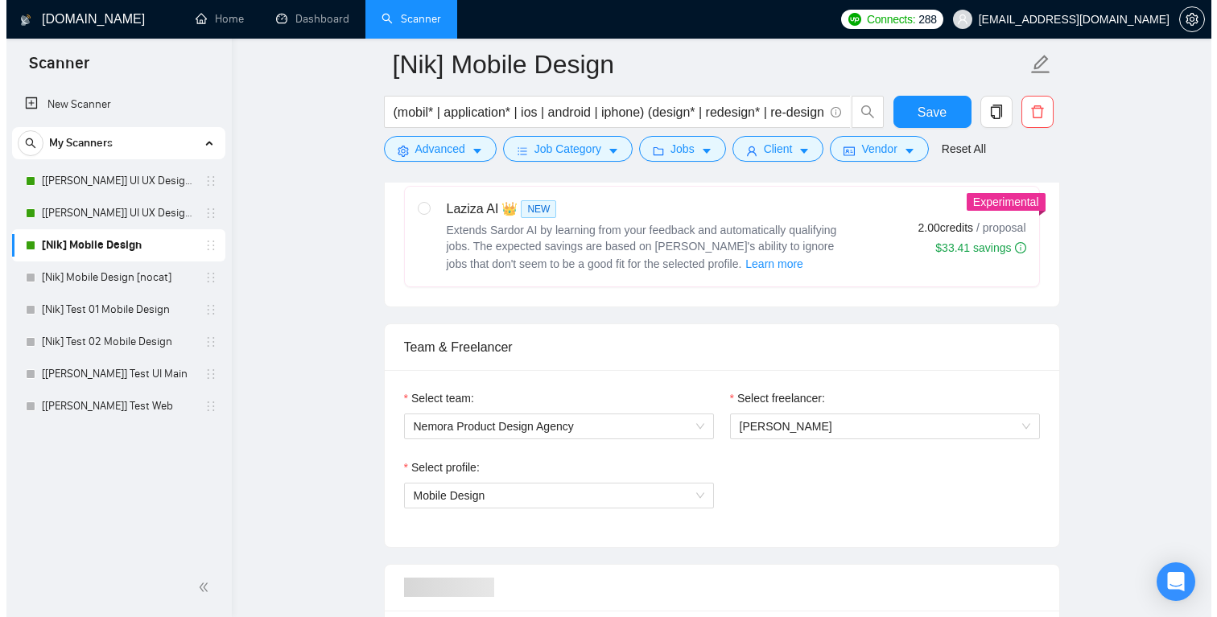
scroll to position [739, 0]
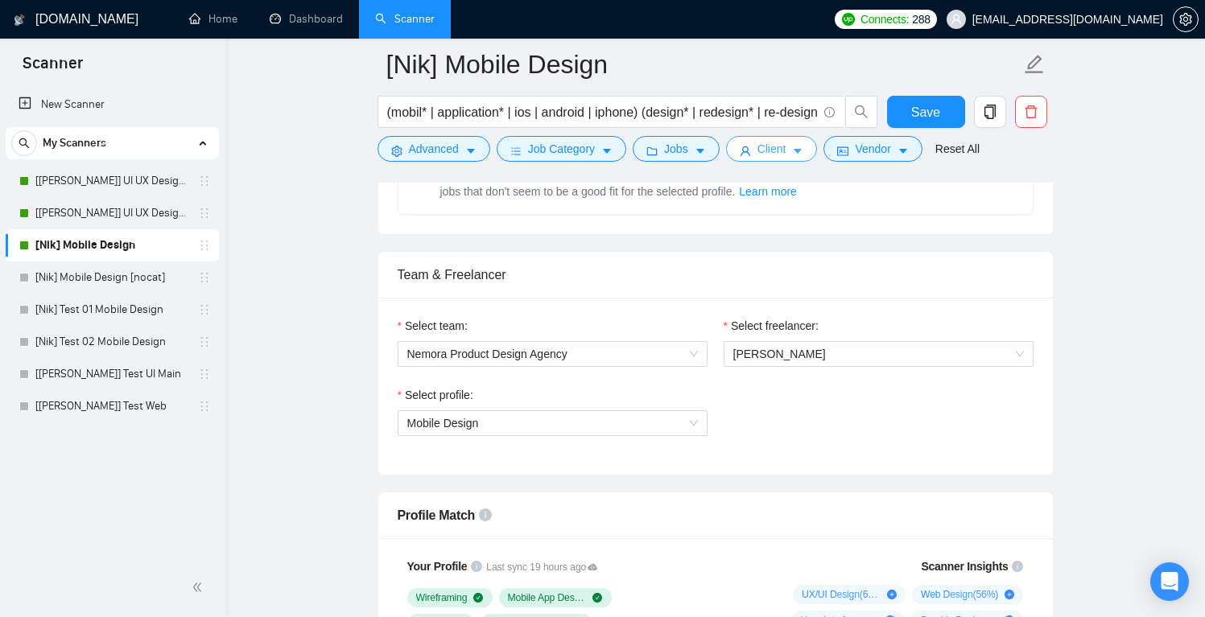
click at [793, 149] on button "Client" at bounding box center [772, 149] width 92 height 26
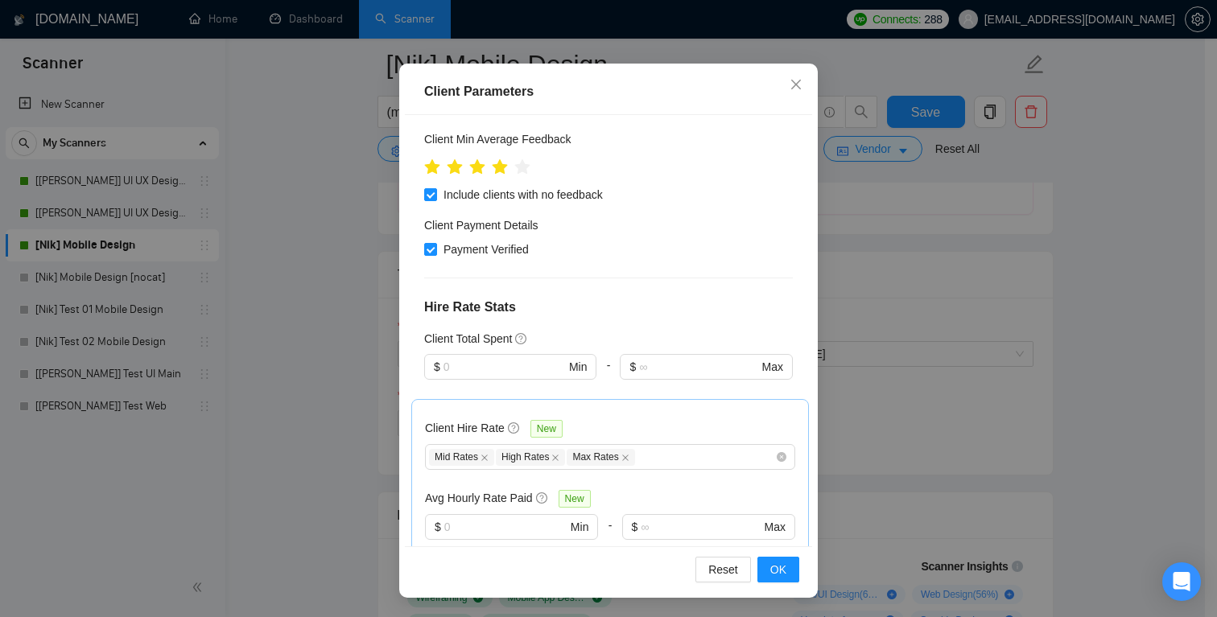
scroll to position [0, 0]
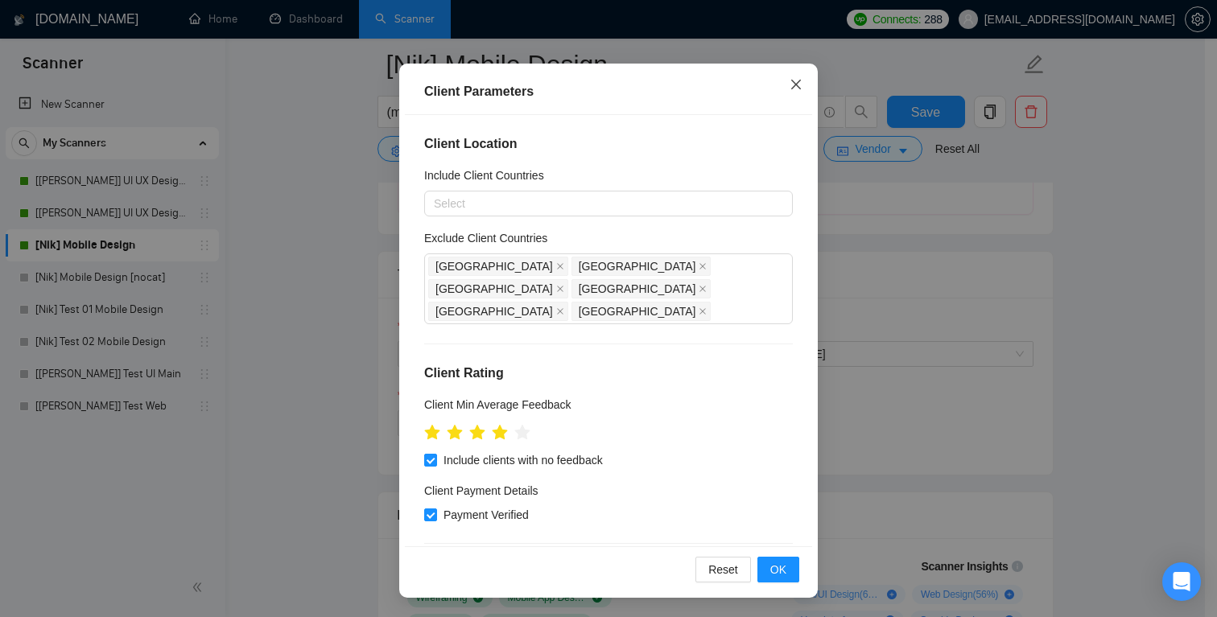
click at [790, 81] on icon "close" at bounding box center [796, 84] width 13 height 13
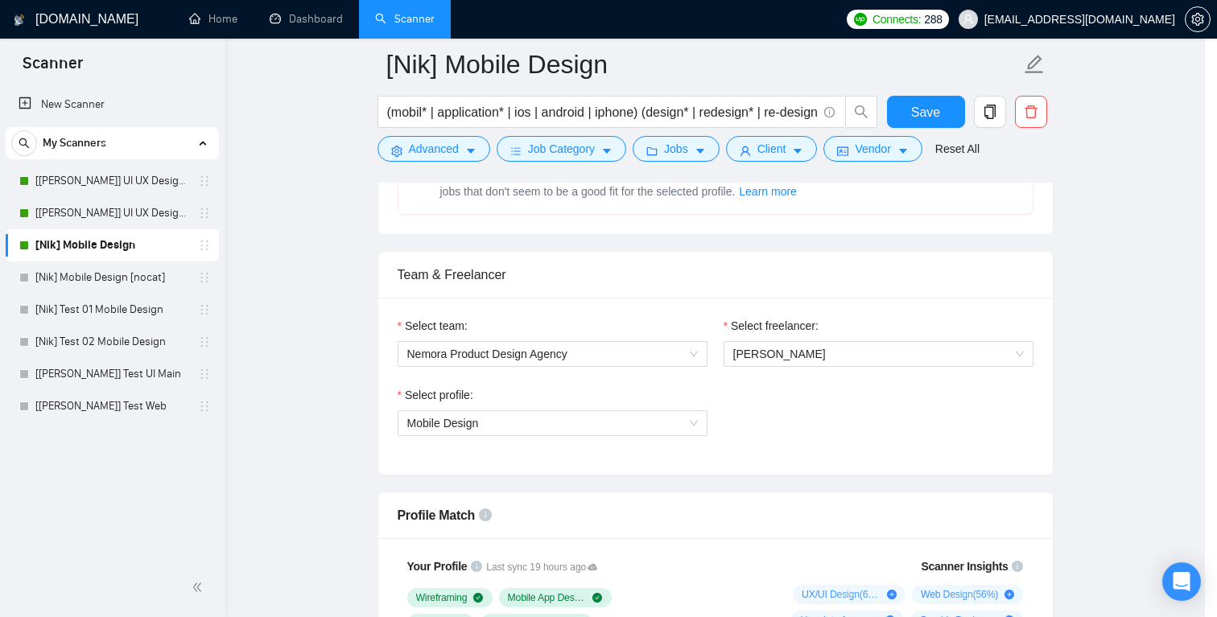
scroll to position [34, 0]
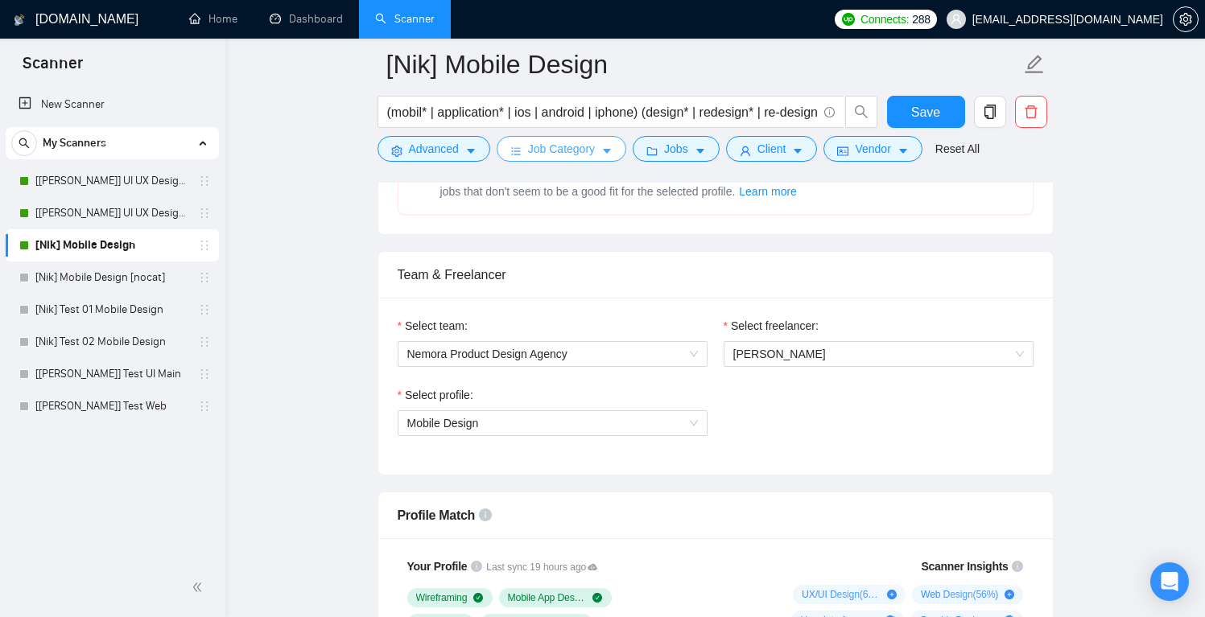
click at [564, 148] on span "Job Category" at bounding box center [561, 149] width 67 height 18
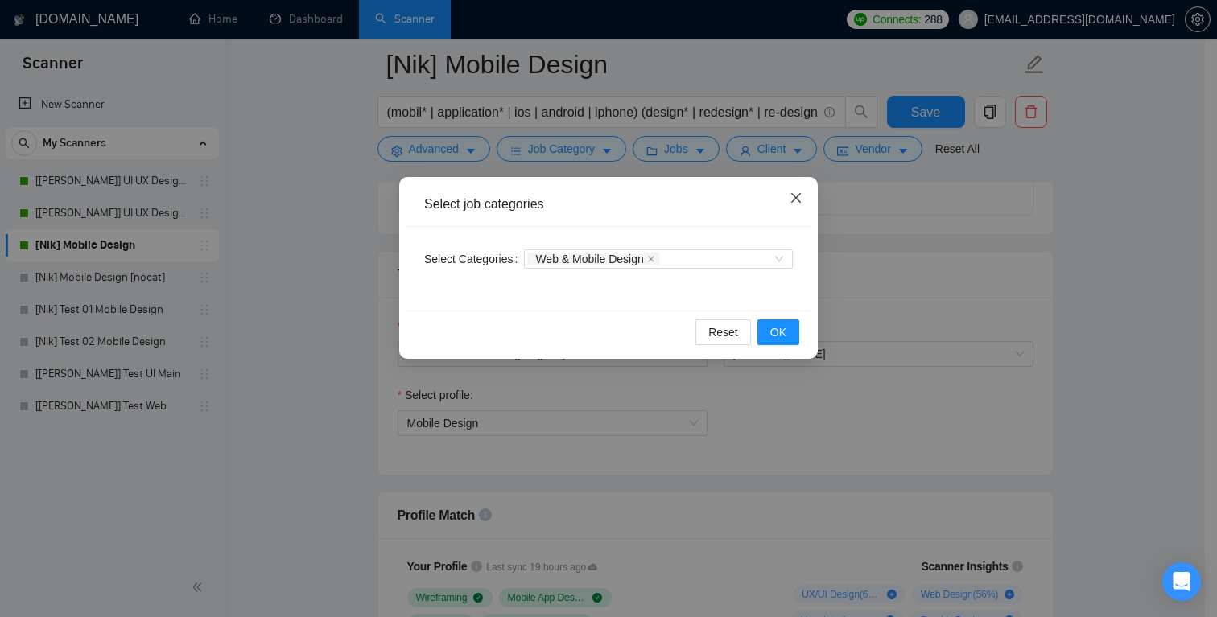
click at [800, 196] on icon "close" at bounding box center [796, 198] width 13 height 13
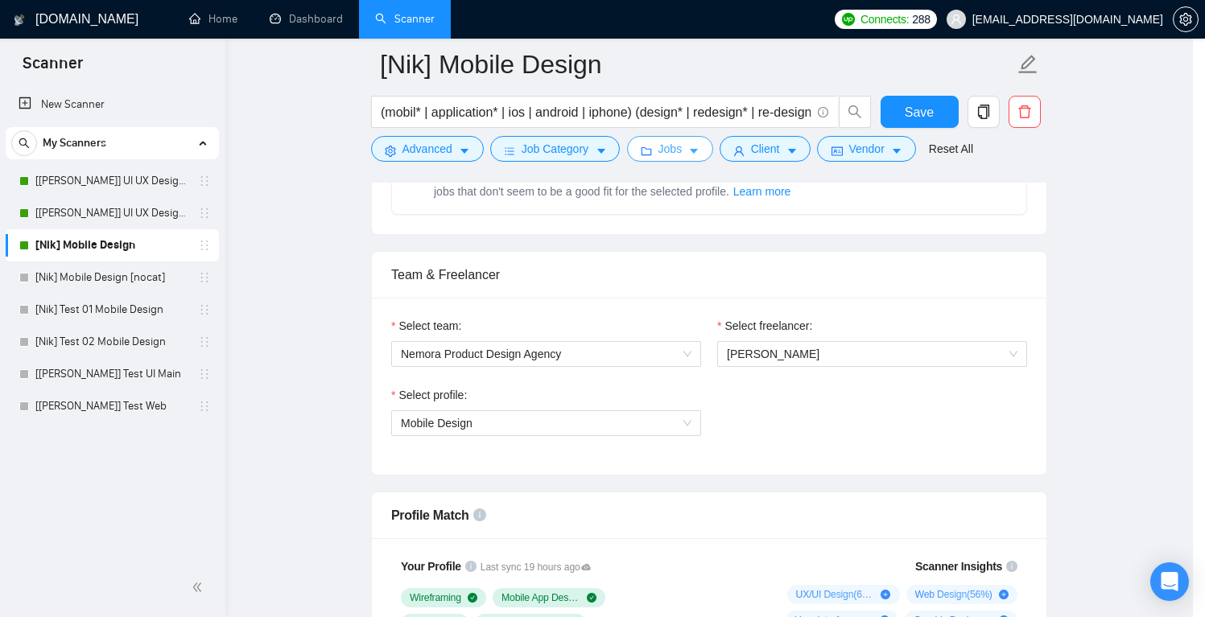
click at [696, 142] on button "Jobs" at bounding box center [670, 149] width 87 height 26
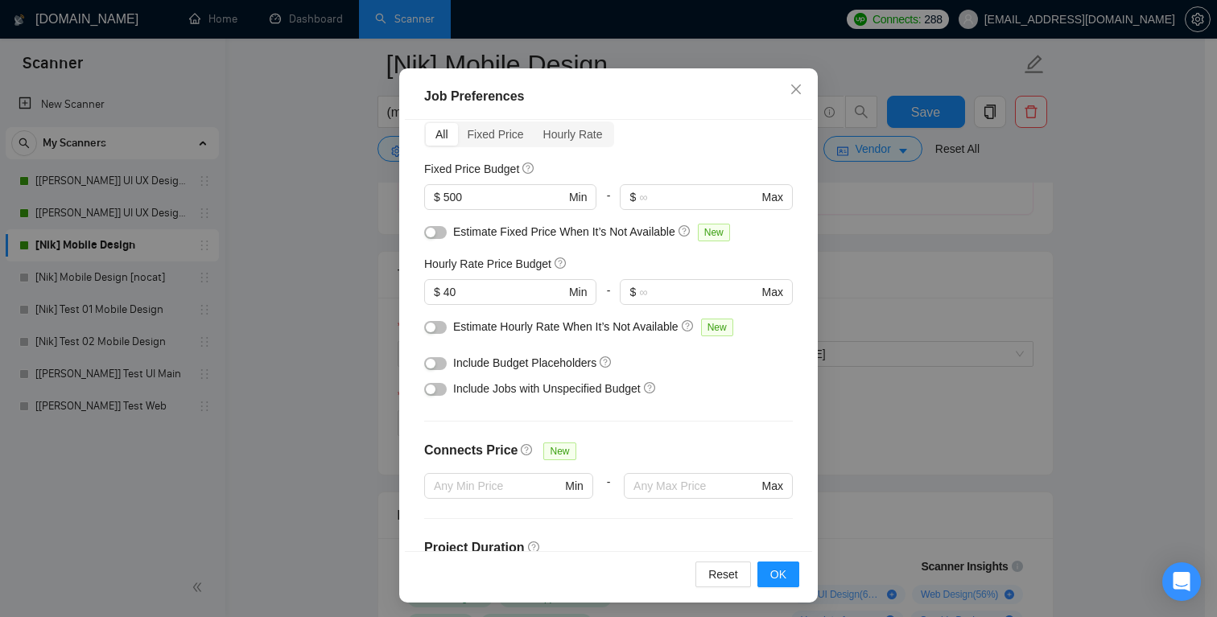
scroll to position [0, 0]
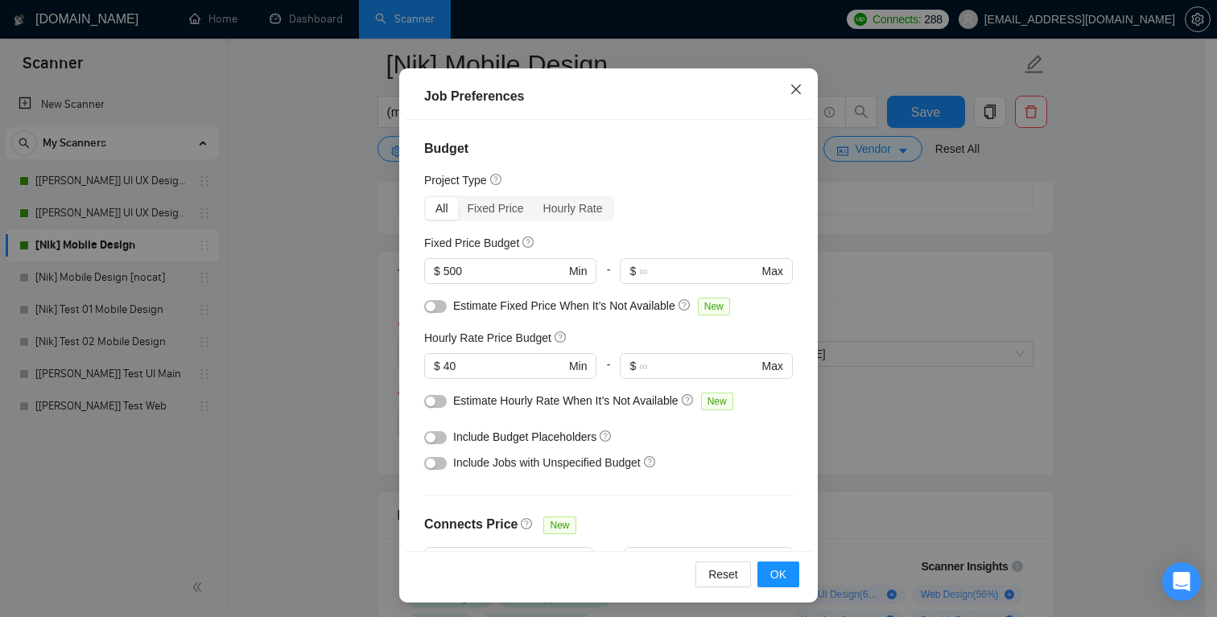
click at [790, 85] on icon "close" at bounding box center [796, 89] width 13 height 13
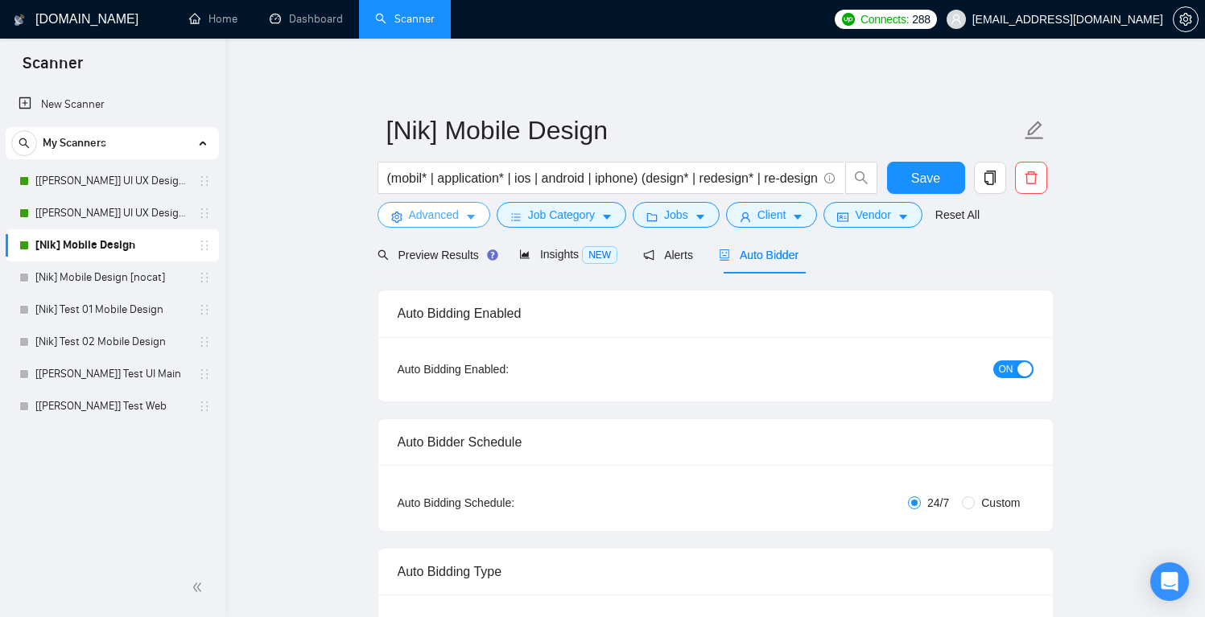
click at [465, 211] on button "Advanced" at bounding box center [434, 215] width 113 height 26
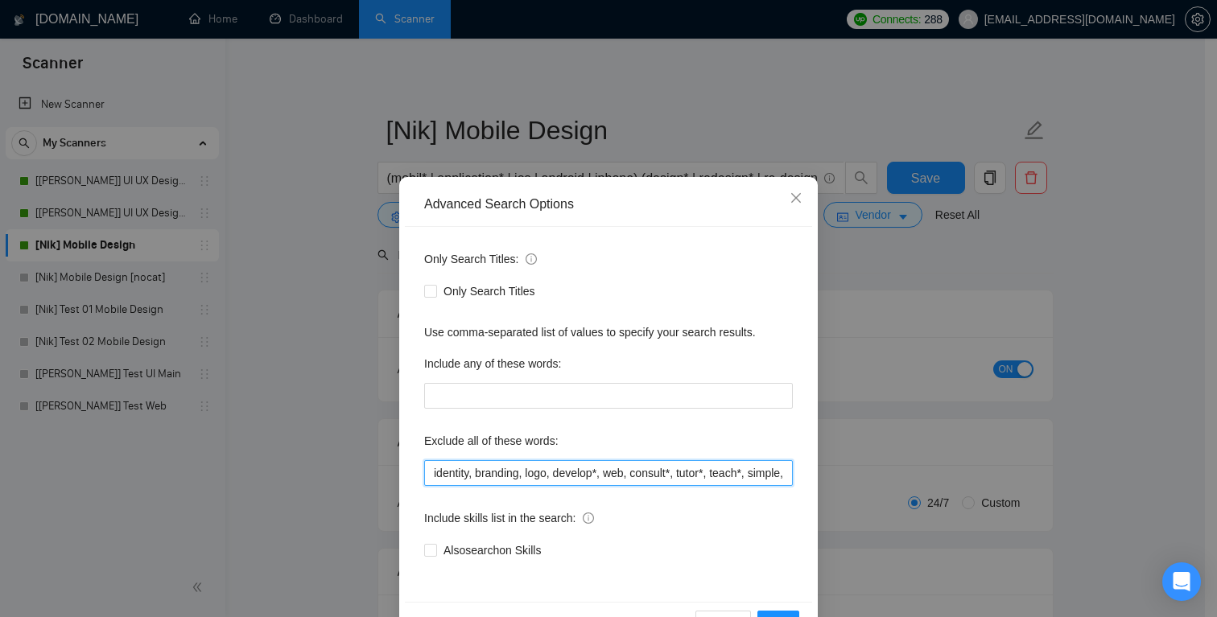
click at [453, 470] on input "identity, branding, logo, develop*, web, consult*, tutor*, teach*, simple, smal…" at bounding box center [608, 473] width 369 height 26
drag, startPoint x: 456, startPoint y: 474, endPoint x: 286, endPoint y: 471, distance: 169.9
click at [286, 471] on div "Advanced Search Options Only Search Titles: Only Search Titles Use comma-separa…" at bounding box center [608, 308] width 1217 height 617
click at [469, 471] on input "identity, branding, logo, develop*, web, consult*, tutor*, teach*, simple, smal…" at bounding box center [608, 473] width 369 height 26
click at [564, 477] on input "identity, branding, logo, develop*, web, consult*, tutor*, teach*, simple, smal…" at bounding box center [608, 473] width 369 height 26
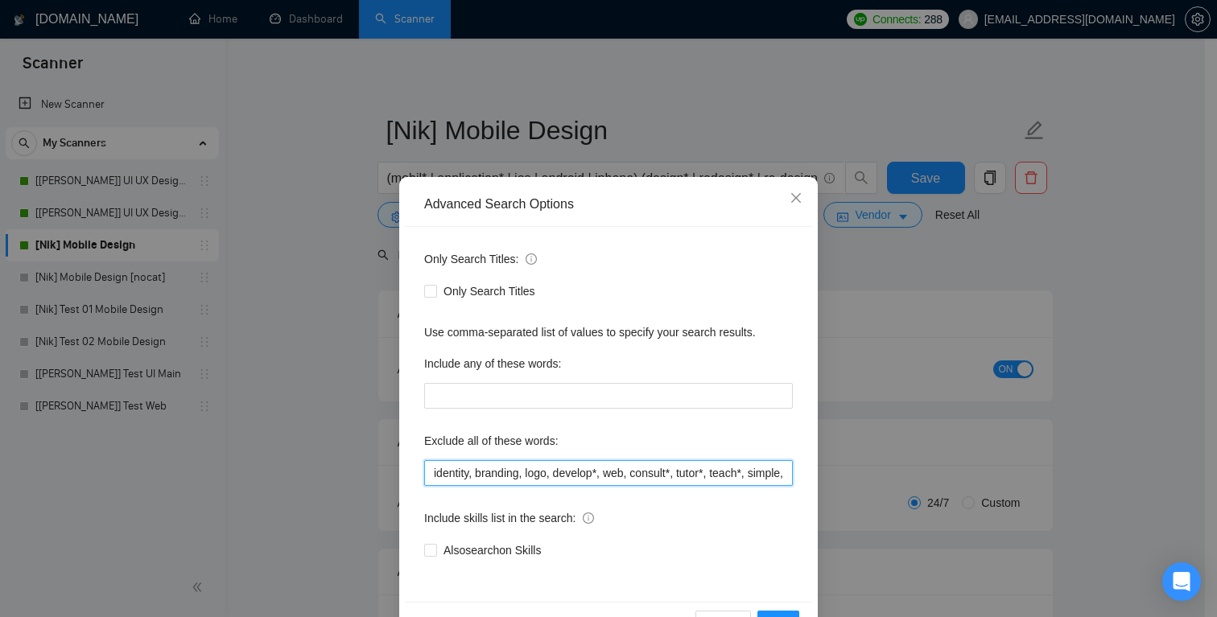
click at [657, 476] on input "identity, branding, logo, develop*, web, consult*, tutor*, teach*, simple, smal…" at bounding box center [608, 473] width 369 height 26
drag, startPoint x: 722, startPoint y: 473, endPoint x: 651, endPoint y: 470, distance: 70.9
click at [651, 470] on input "identity, branding, logo, develop*, web, consult*, tutor*, teach*, simple, smal…" at bounding box center [608, 473] width 369 height 26
drag, startPoint x: 679, startPoint y: 474, endPoint x: 556, endPoint y: 476, distance: 123.2
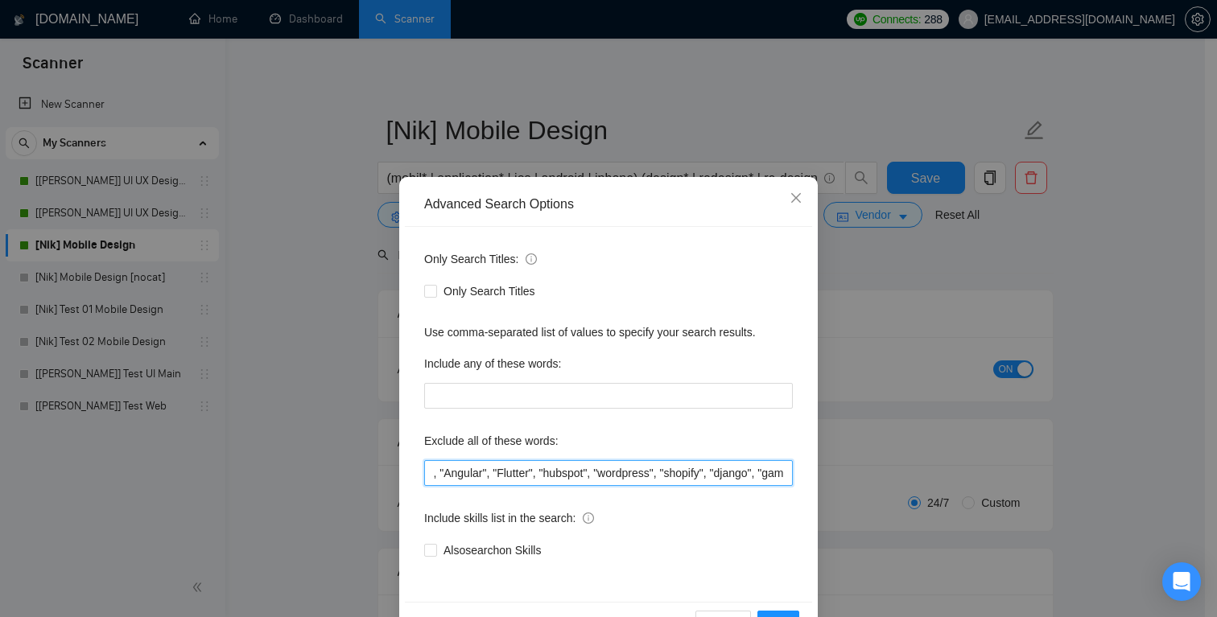
click at [556, 476] on input "identity, branding, logo, develop*, web, consult*, tutor*, teach*, simple, smal…" at bounding box center [608, 473] width 369 height 26
drag, startPoint x: 624, startPoint y: 473, endPoint x: 689, endPoint y: 477, distance: 65.3
click at [689, 477] on input "identity, branding, logo, develop*, web, consult*, tutor*, teach*, simple, smal…" at bounding box center [608, 473] width 369 height 26
click at [709, 475] on input "identity, branding, logo, develop*, web, consult*, tutor*, teach*, simple, smal…" at bounding box center [608, 473] width 369 height 26
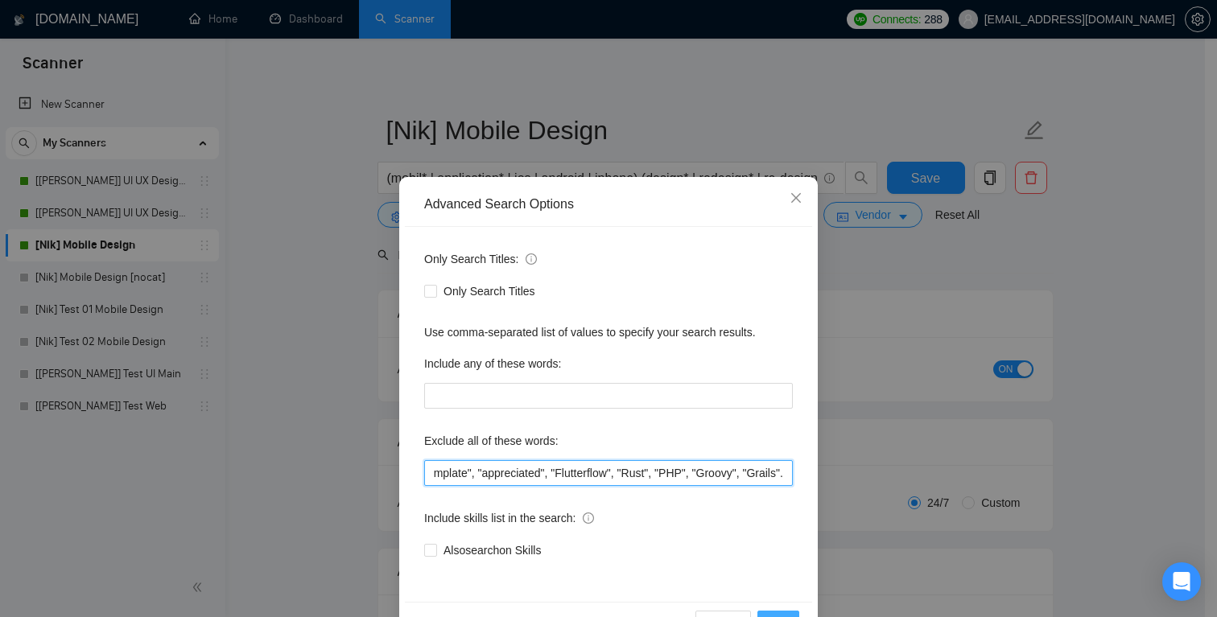
type input "identity, branding, logo, develop*, web, consult*, tutor*, teach*, simple, smal…"
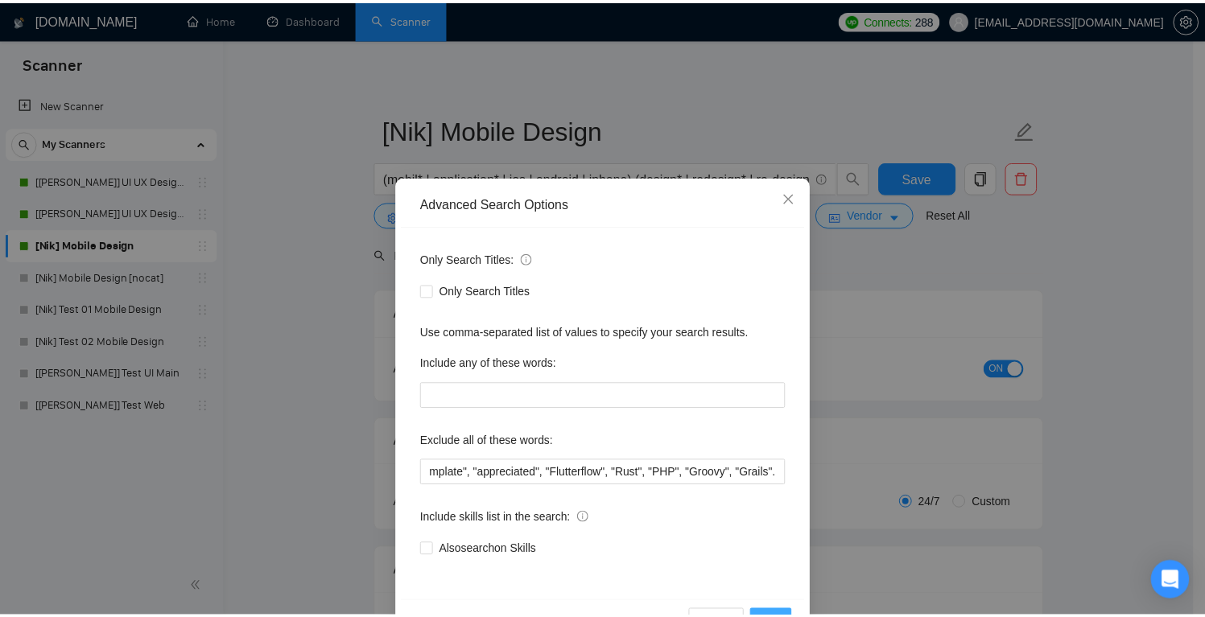
scroll to position [0, 0]
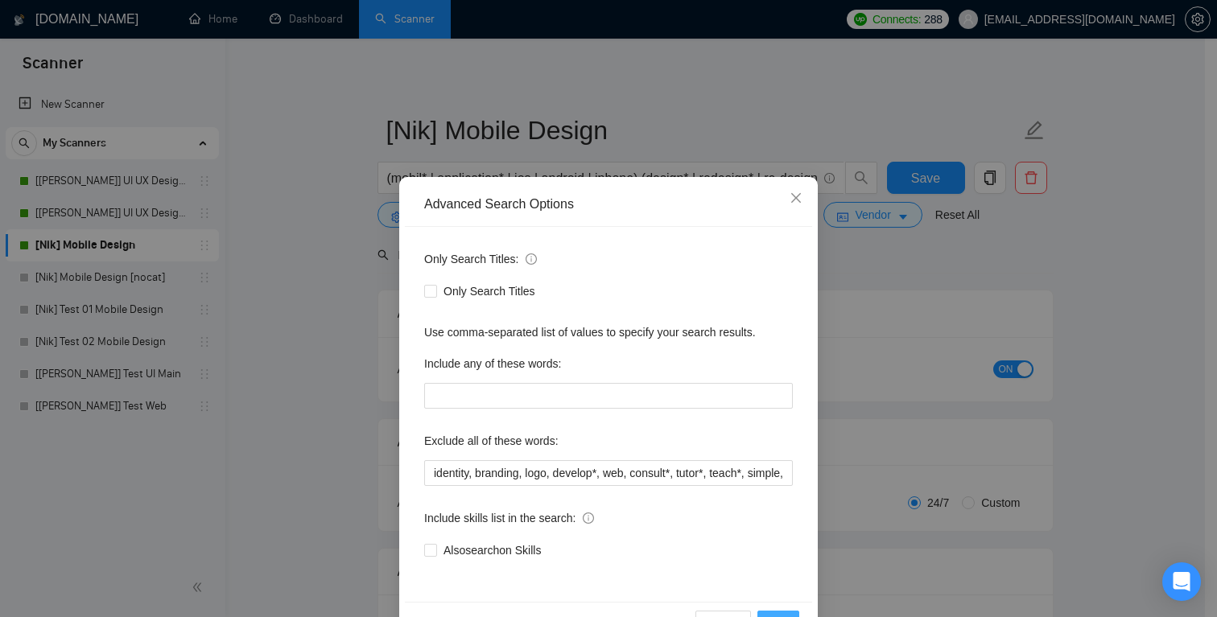
click at [778, 613] on button "OK" at bounding box center [779, 624] width 42 height 26
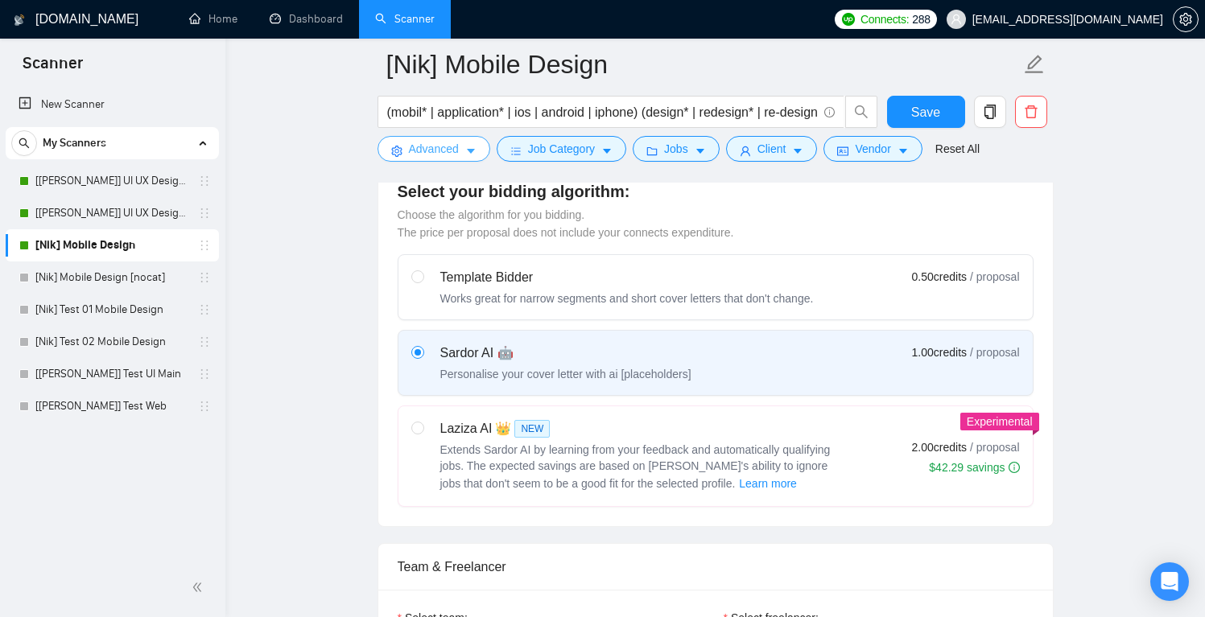
scroll to position [160, 0]
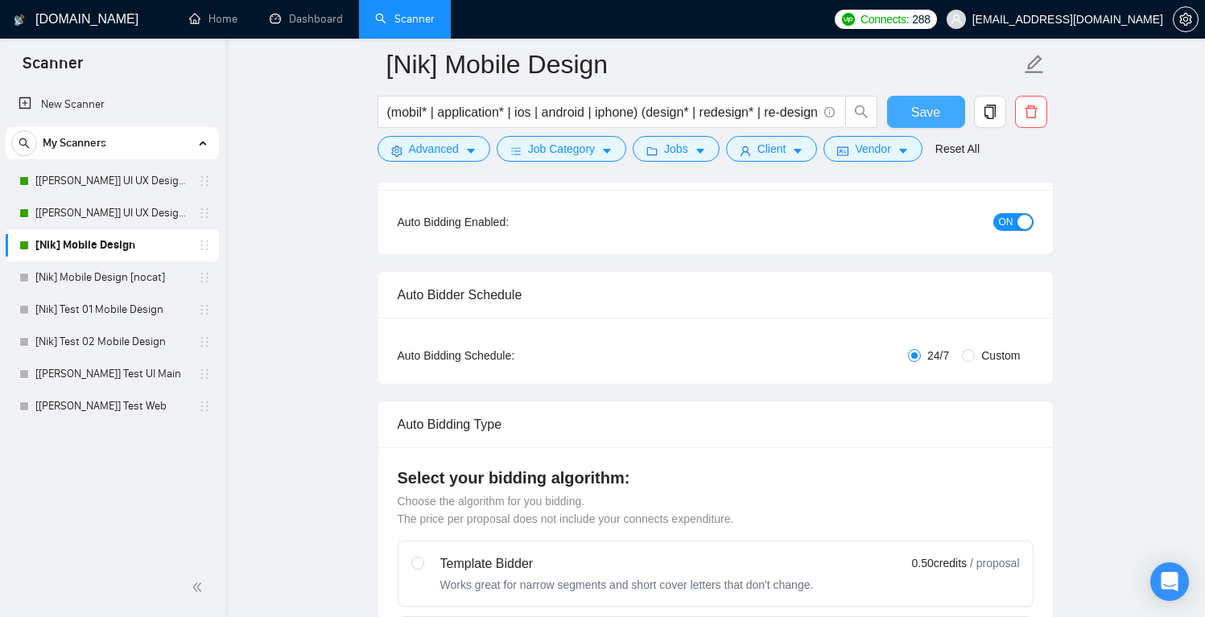
click at [915, 106] on span "Save" at bounding box center [925, 112] width 29 height 20
click at [113, 276] on link "[Nik] Mobile Design [nocat]" at bounding box center [111, 278] width 153 height 32
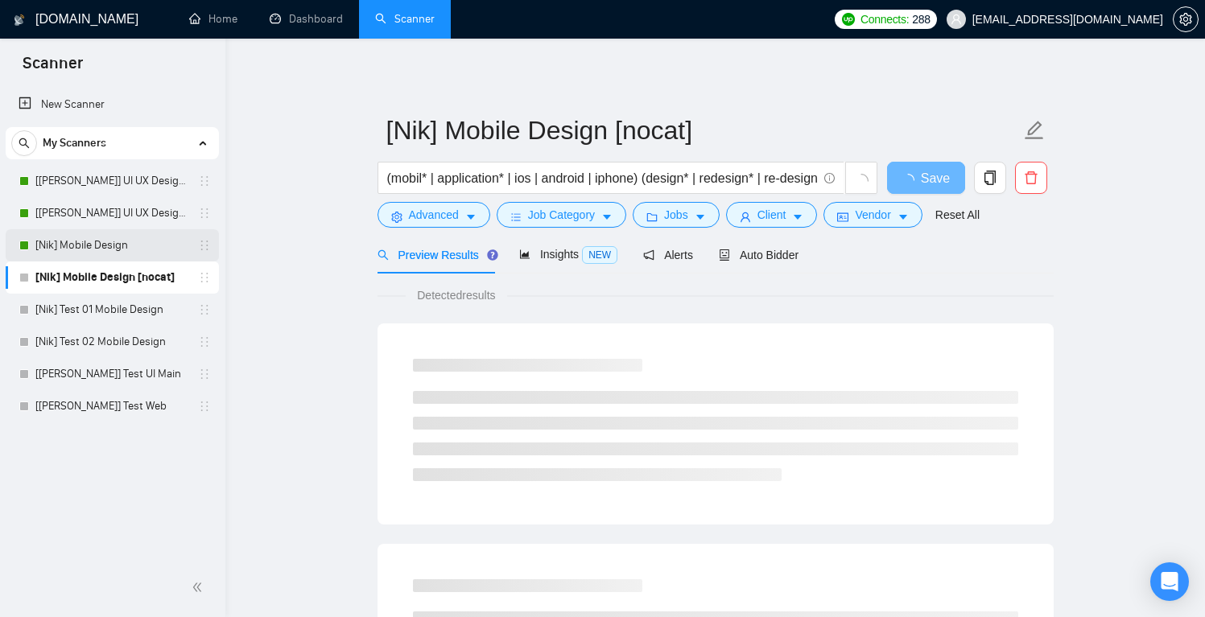
click at [106, 245] on link "[Nik] Mobile Design" at bounding box center [111, 245] width 153 height 32
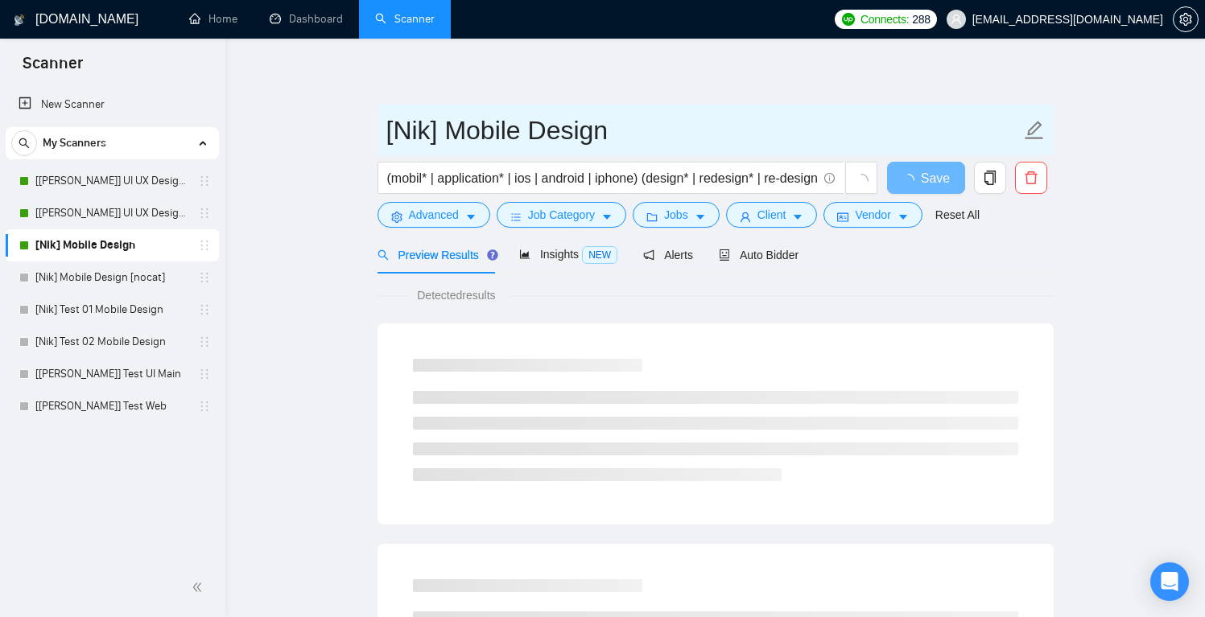
click at [1035, 129] on icon "edit" at bounding box center [1034, 130] width 21 height 21
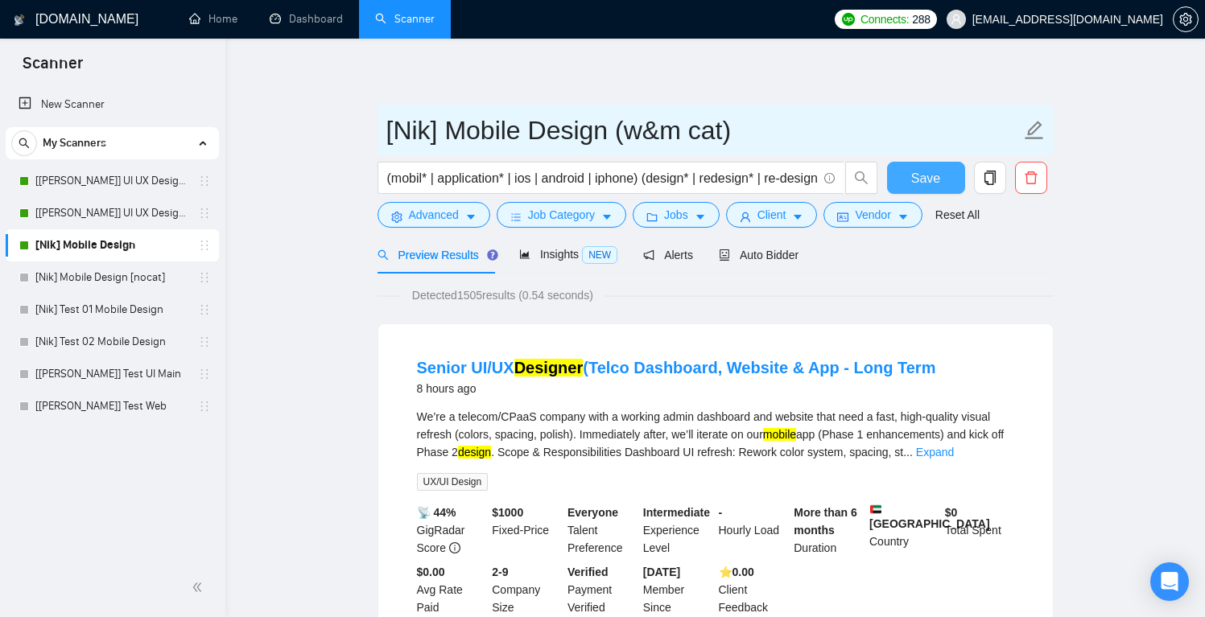
type input "[Nik] Mobile Design (w&m cat)"
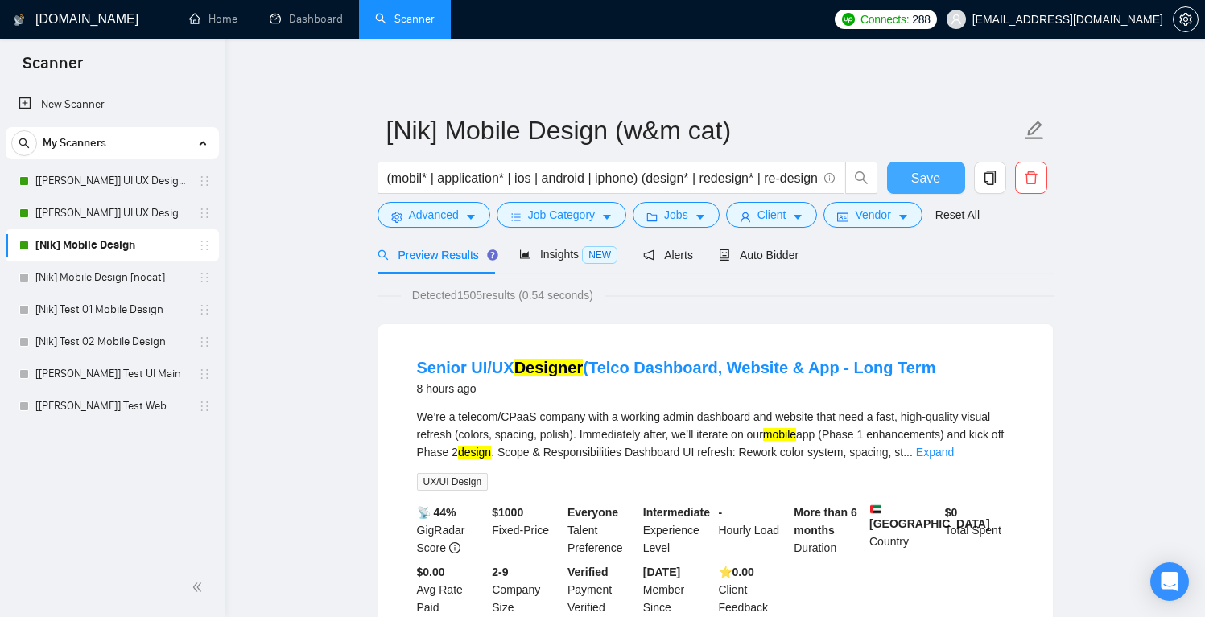
click at [918, 171] on span "Save" at bounding box center [925, 178] width 29 height 20
click at [53, 276] on link "[Nik] Mobile Design [nocat]" at bounding box center [111, 278] width 153 height 32
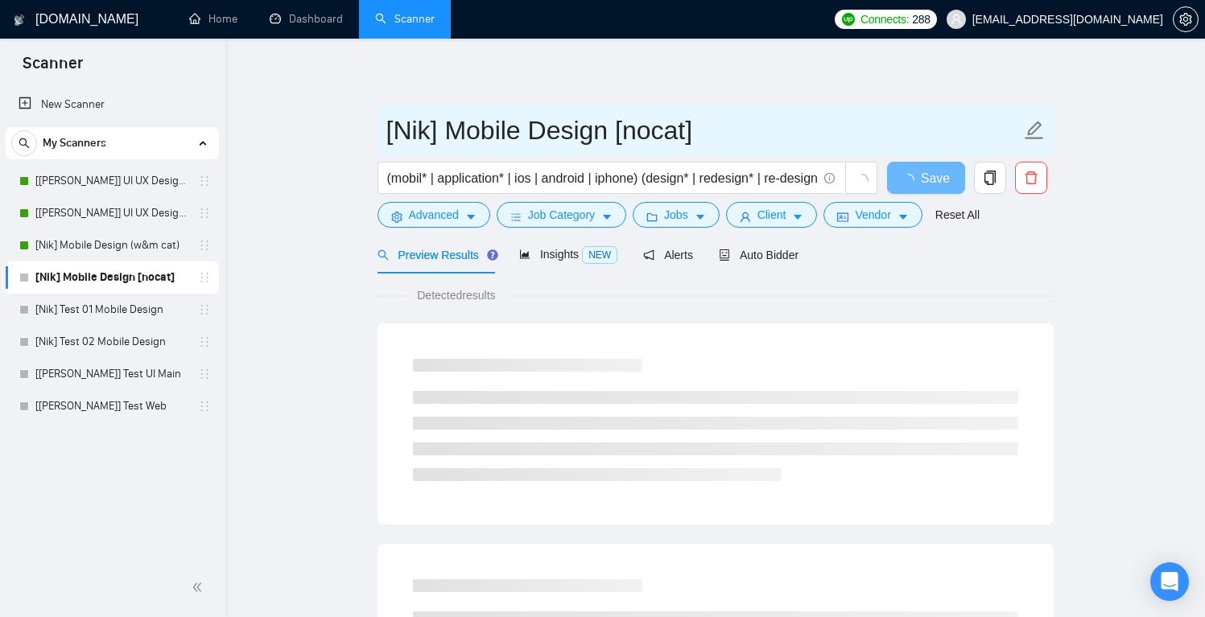
click at [1036, 128] on icon "edit" at bounding box center [1034, 130] width 21 height 21
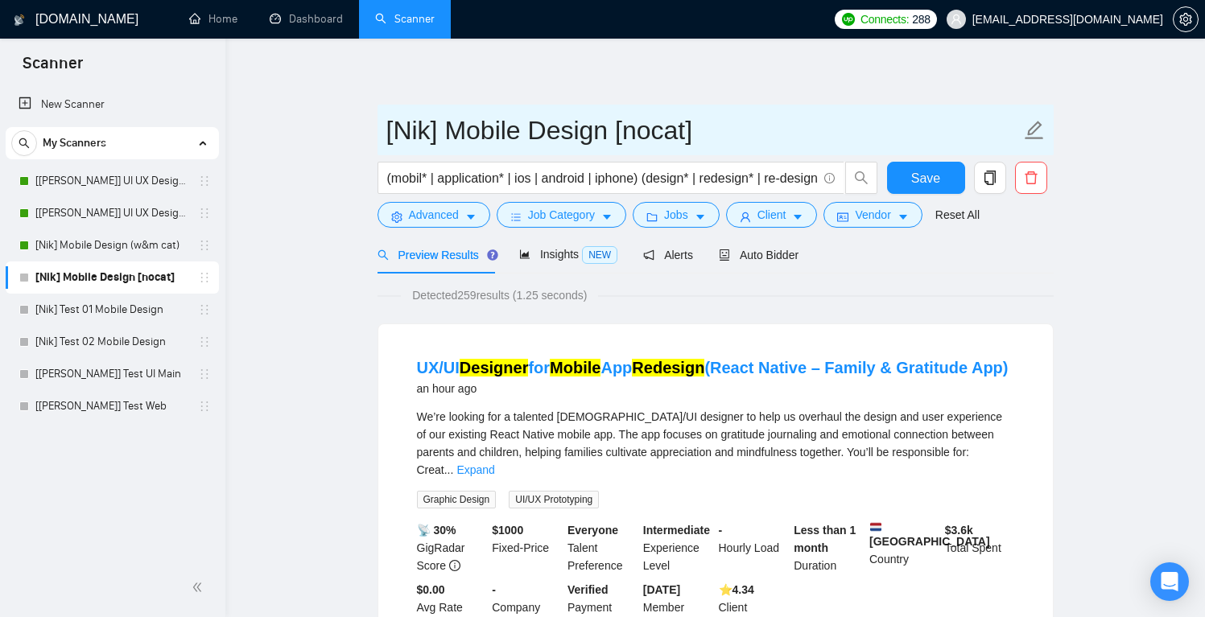
drag, startPoint x: 617, startPoint y: 129, endPoint x: 788, endPoint y: 131, distance: 170.7
click at [788, 131] on input "[Nik] Mobile Design [nocat]" at bounding box center [703, 130] width 634 height 40
type input "[Nik] Mobile Design (all cat)"
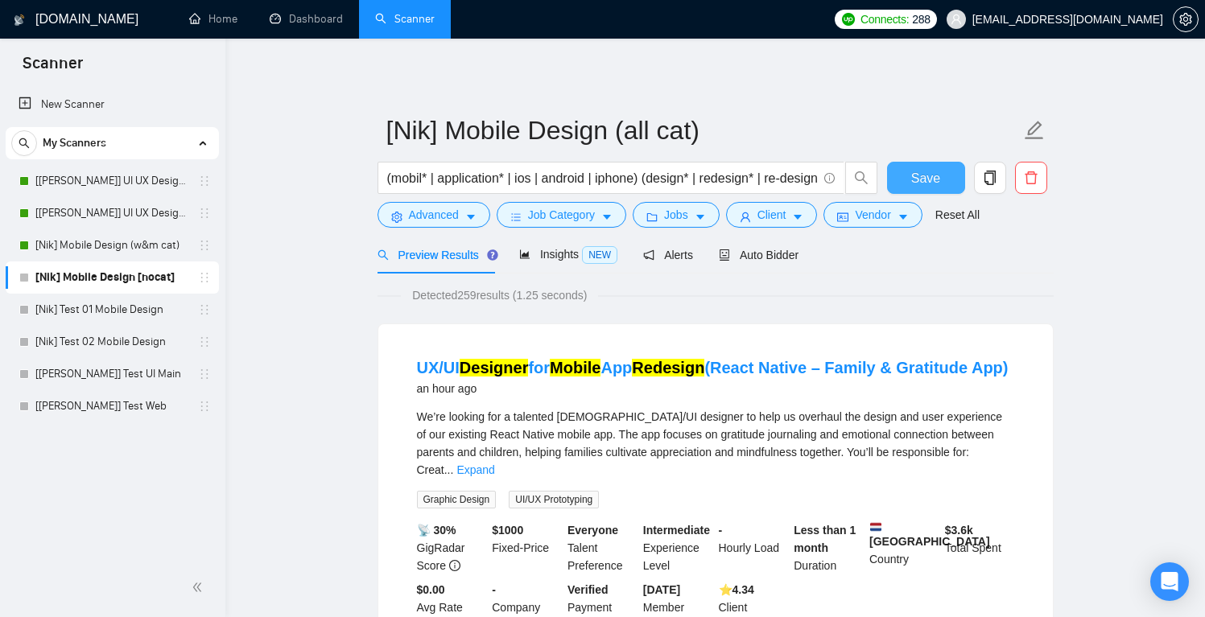
click at [919, 174] on span "Save" at bounding box center [925, 178] width 29 height 20
click at [449, 213] on span "Advanced" at bounding box center [434, 215] width 50 height 18
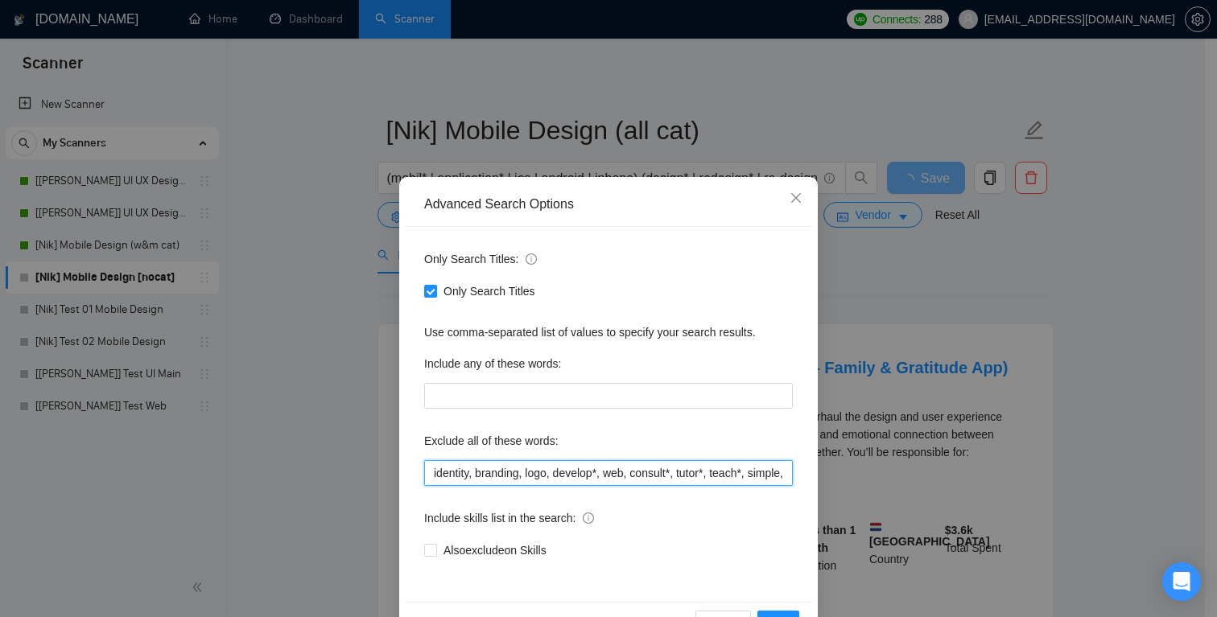
click at [539, 476] on input "identity, branding, logo, develop*, web, consult*, tutor*, teach*, simple, smal…" at bounding box center [608, 473] width 369 height 26
click at [708, 476] on input "identity, branding, logo, develop*, web, consult*, tutor*, teach*, simple, smal…" at bounding box center [608, 473] width 369 height 26
drag, startPoint x: 722, startPoint y: 473, endPoint x: 652, endPoint y: 473, distance: 70.0
click at [652, 473] on input "identity, branding, logo, develop*, web, consult*, tutor*, teach*, simple, smal…" at bounding box center [608, 473] width 369 height 26
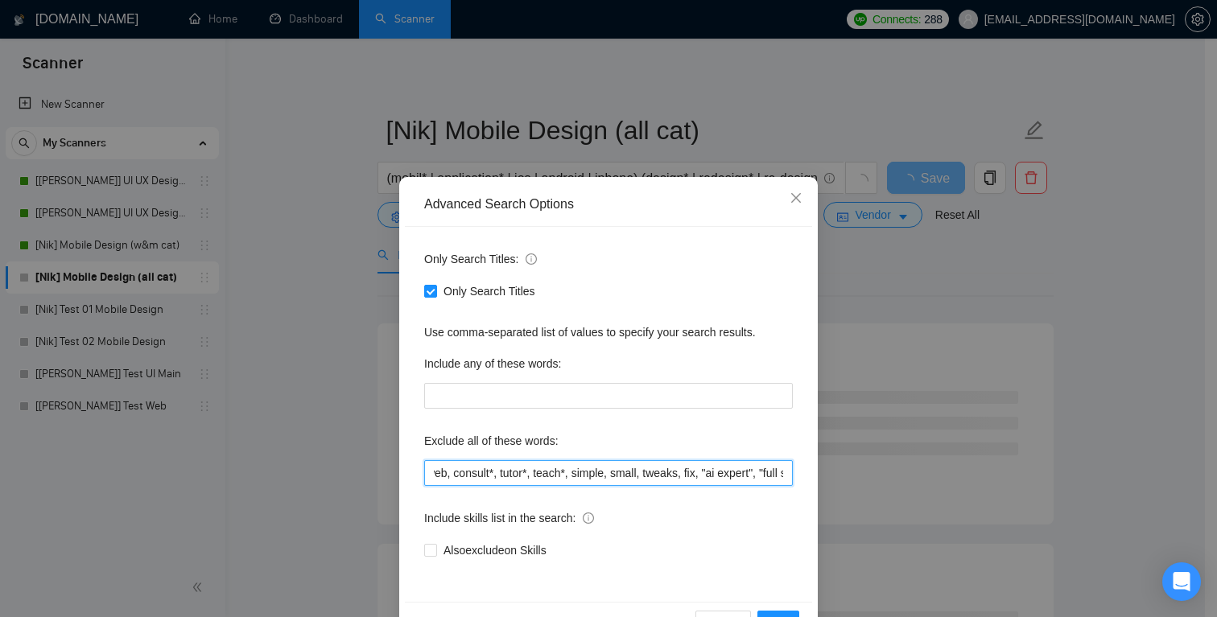
drag, startPoint x: 712, startPoint y: 473, endPoint x: 757, endPoint y: 470, distance: 44.3
click at [757, 470] on input "identity, branding, logo, develop*, web, consult*, tutor*, teach*, simple, smal…" at bounding box center [608, 473] width 369 height 26
click at [762, 473] on input "identity, branding, logo, develop*, web, consult*, tutor*, teach*, simple, smal…" at bounding box center [608, 473] width 369 height 26
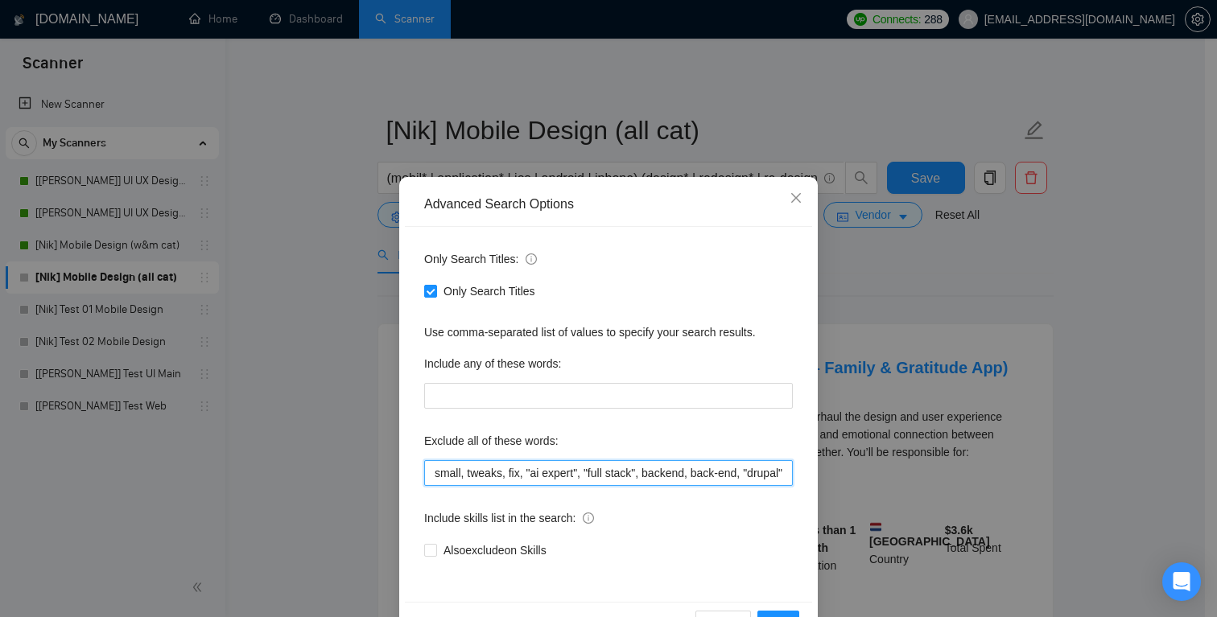
click at [754, 476] on input "identity, branding, logo, develop*, web, consult*, tutor*, teach*, simple, smal…" at bounding box center [608, 473] width 369 height 26
click at [768, 475] on input "identity, branding, logo, develop*, web, consult*, tutor*, teach*, simple, smal…" at bounding box center [608, 473] width 369 height 26
click at [774, 469] on input "identity, branding, logo, develop*, web, consult*, tutor*, teach*, simple, smal…" at bounding box center [608, 473] width 369 height 26
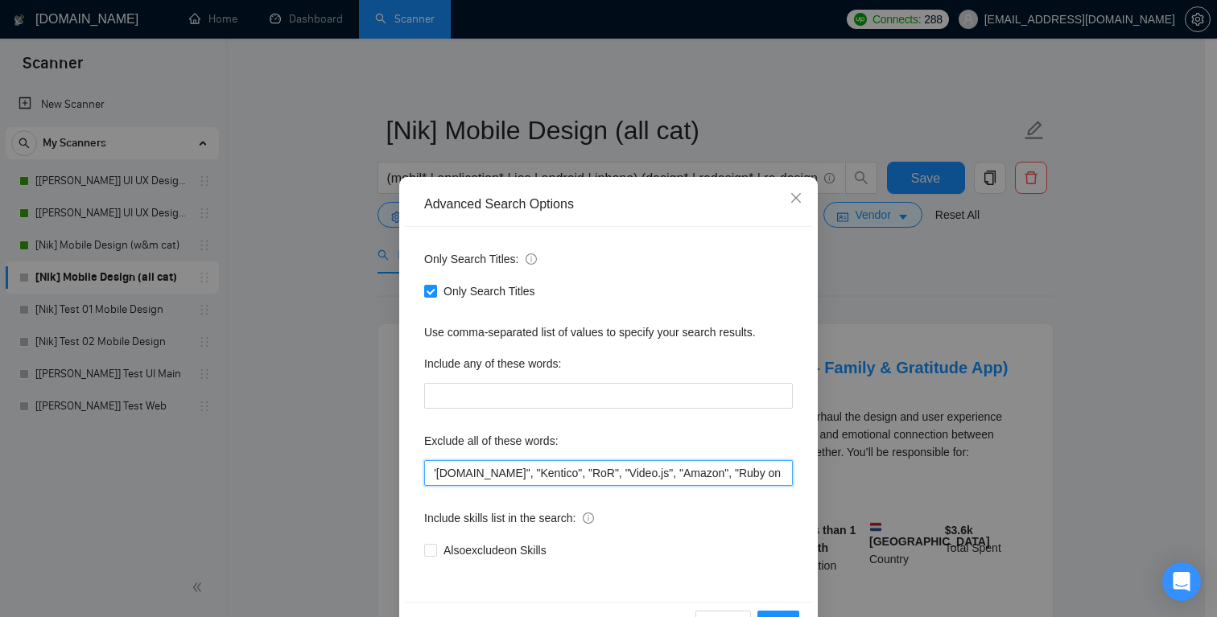
scroll to position [0, 884]
click at [773, 472] on input "identity, branding, logo, develop*, web, consult*, tutor*, teach*, simple, smal…" at bounding box center [608, 473] width 369 height 26
click at [761, 473] on input "identity, branding, logo, develop*, web, consult*, tutor*, teach*, simple, smal…" at bounding box center [608, 473] width 369 height 26
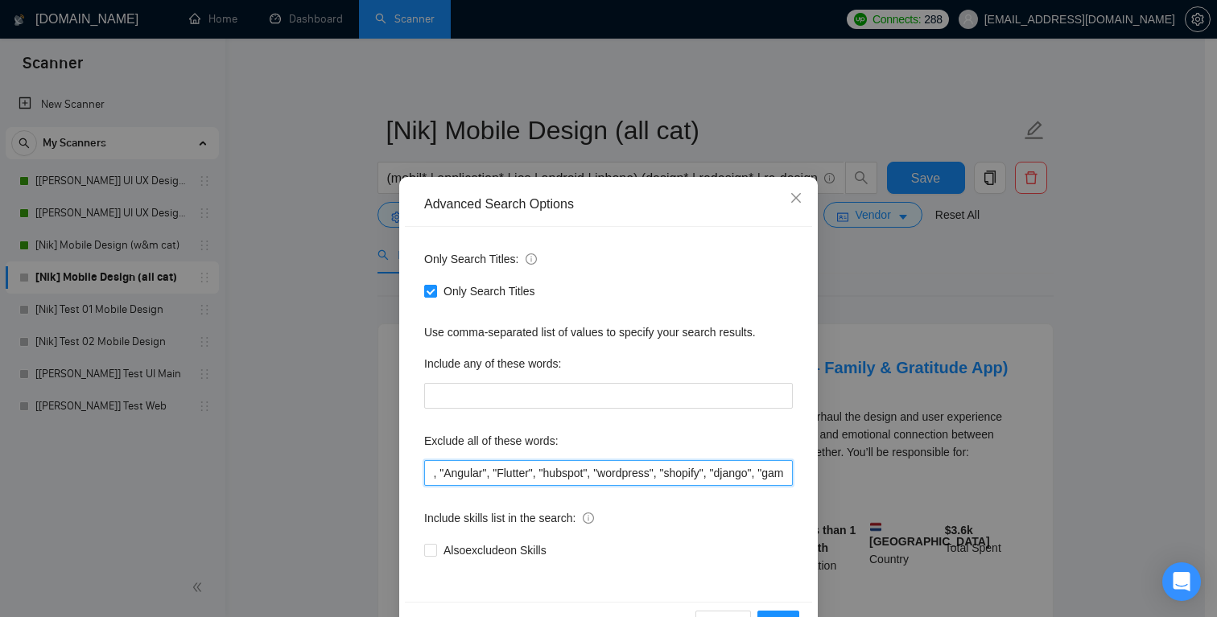
drag, startPoint x: 671, startPoint y: 473, endPoint x: 489, endPoint y: 481, distance: 182.9
click at [489, 481] on input "identity, branding, logo, develop*, web, consult*, tutor*, teach*, simple, smal…" at bounding box center [608, 473] width 369 height 26
type input "identity, branding, logo, develop*, web, consult*, tutor*, teach*, simple, smal…"
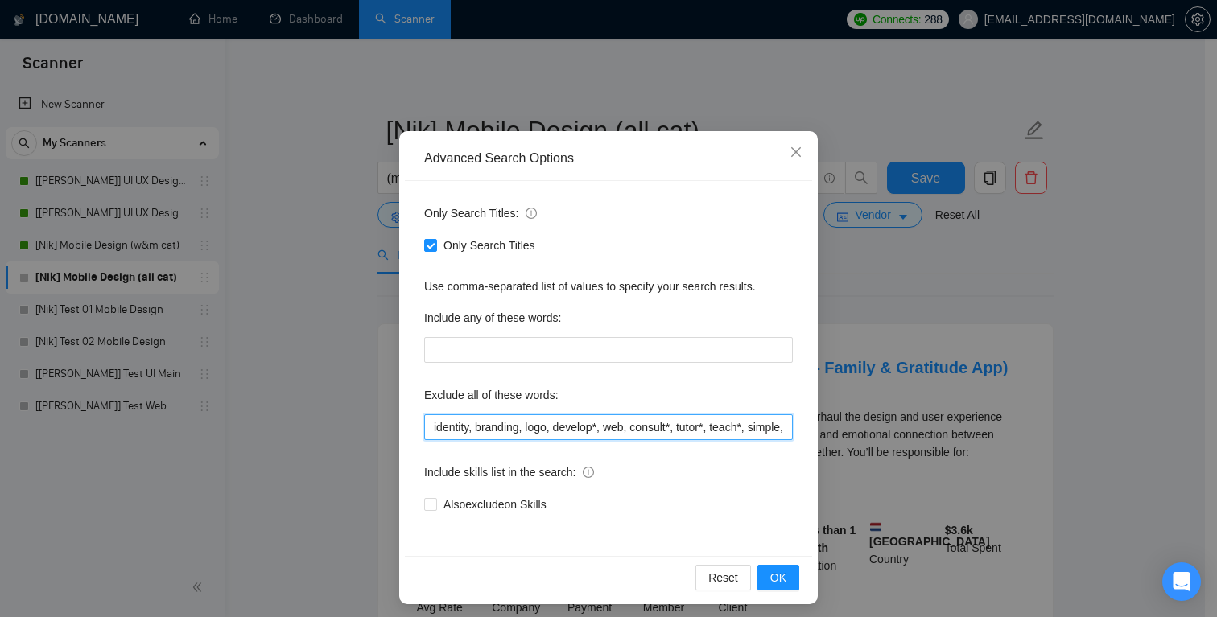
scroll to position [52, 0]
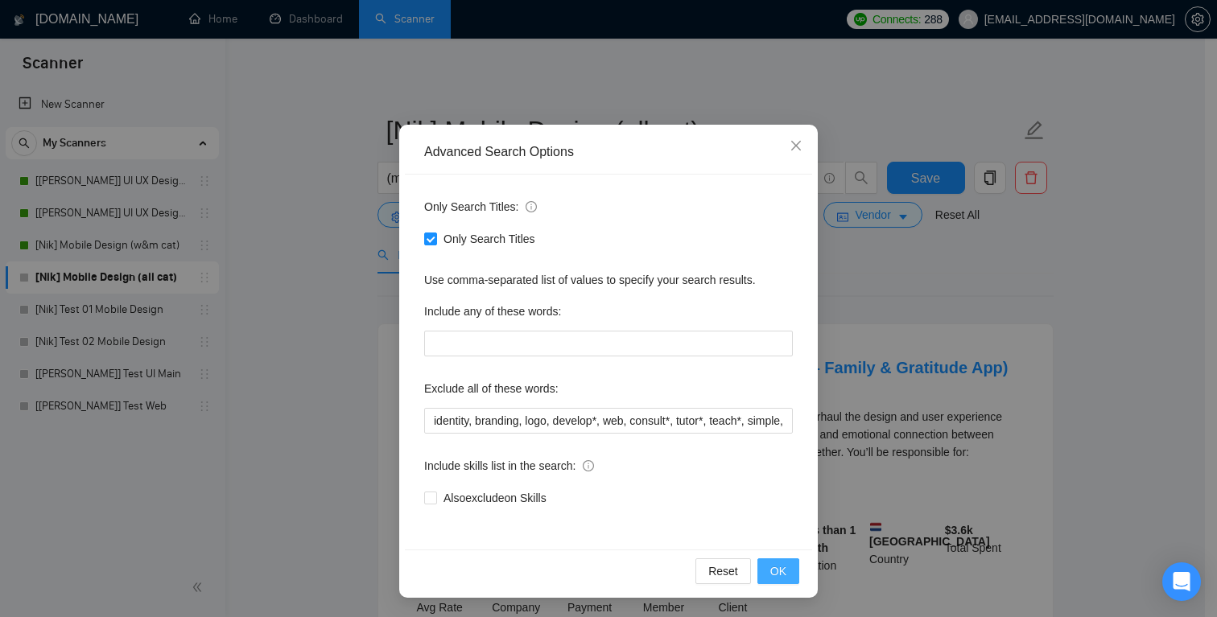
click at [772, 574] on span "OK" at bounding box center [778, 572] width 16 height 18
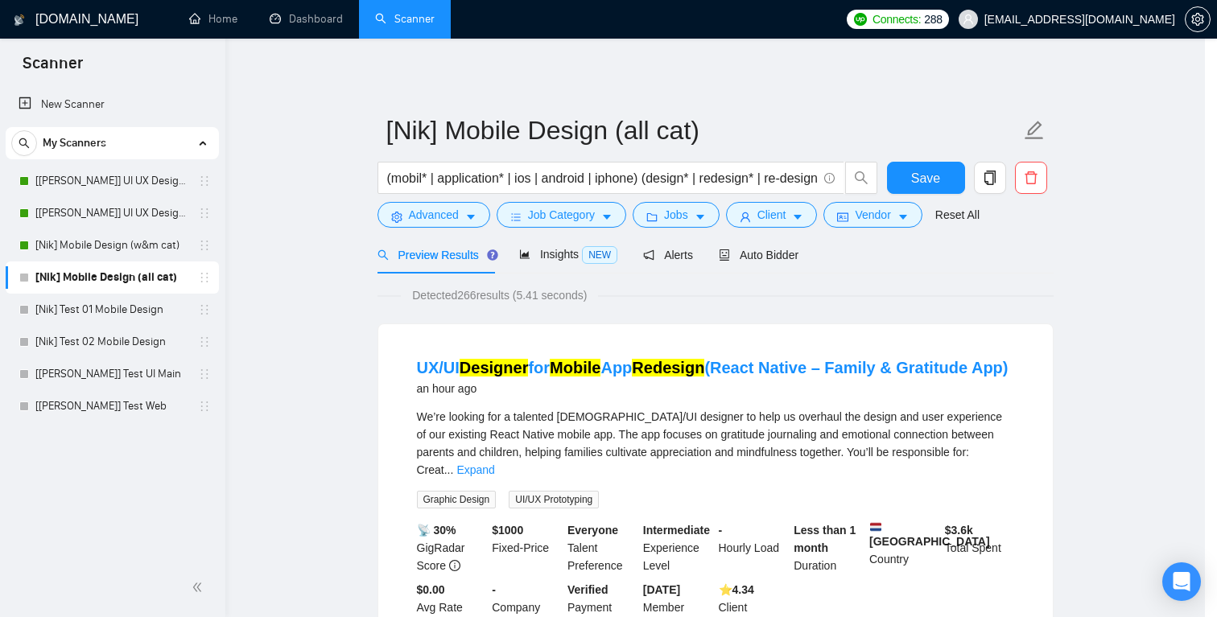
scroll to position [0, 0]
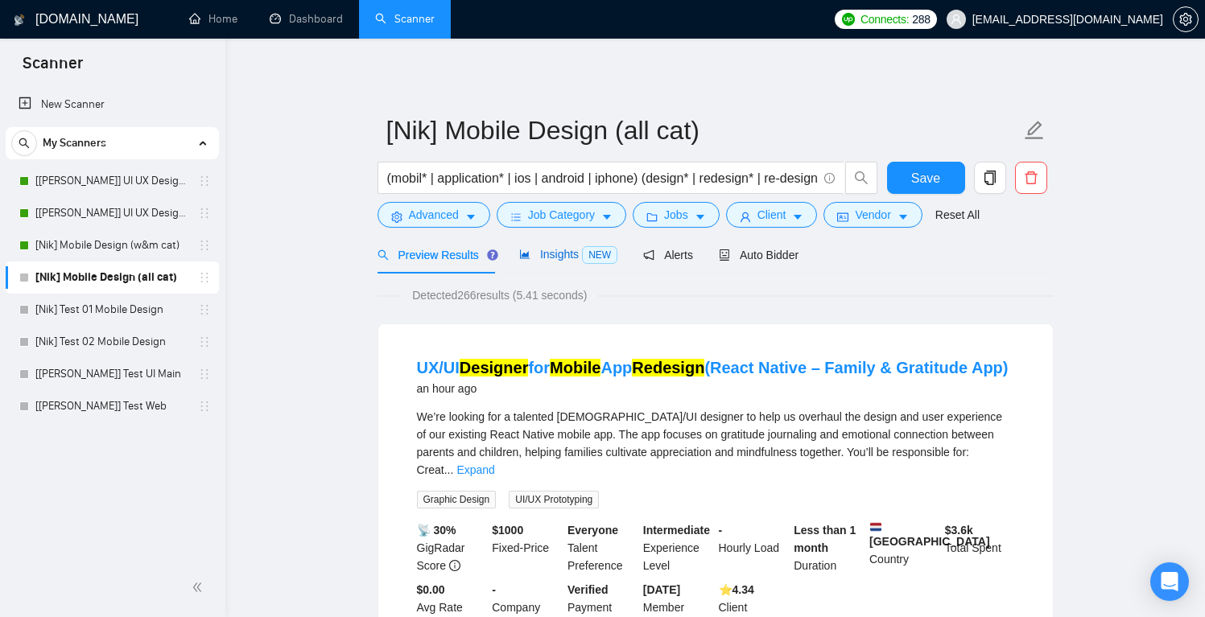
click at [555, 262] on div "Insights NEW" at bounding box center [568, 255] width 98 height 19
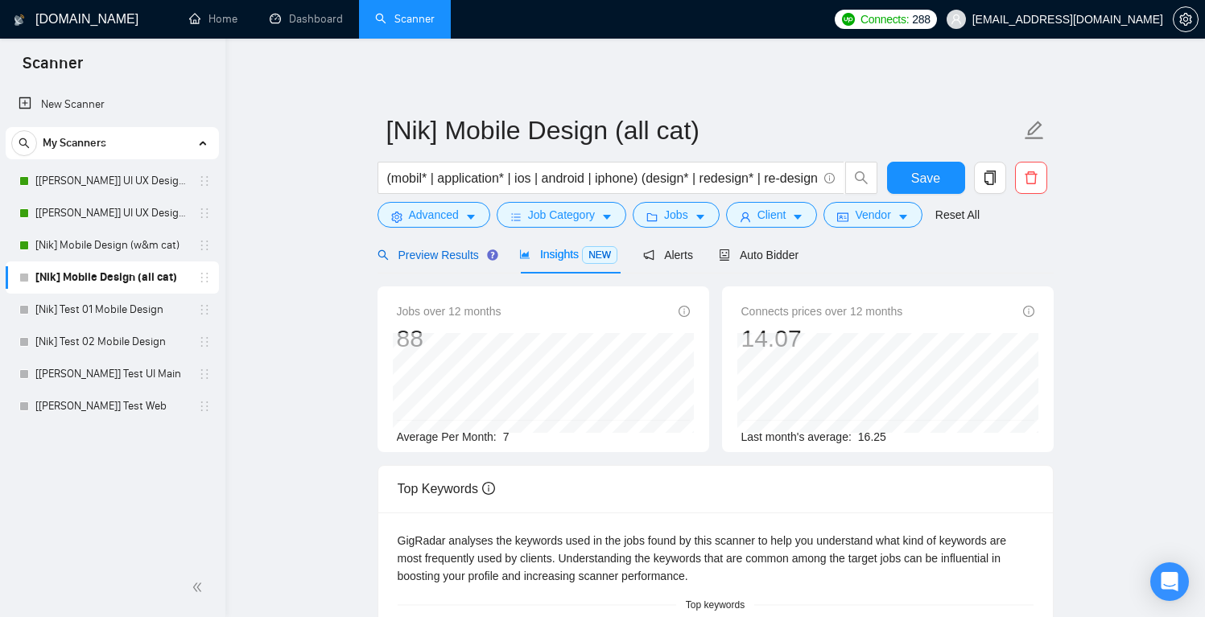
click at [451, 259] on span "Preview Results" at bounding box center [436, 255] width 116 height 13
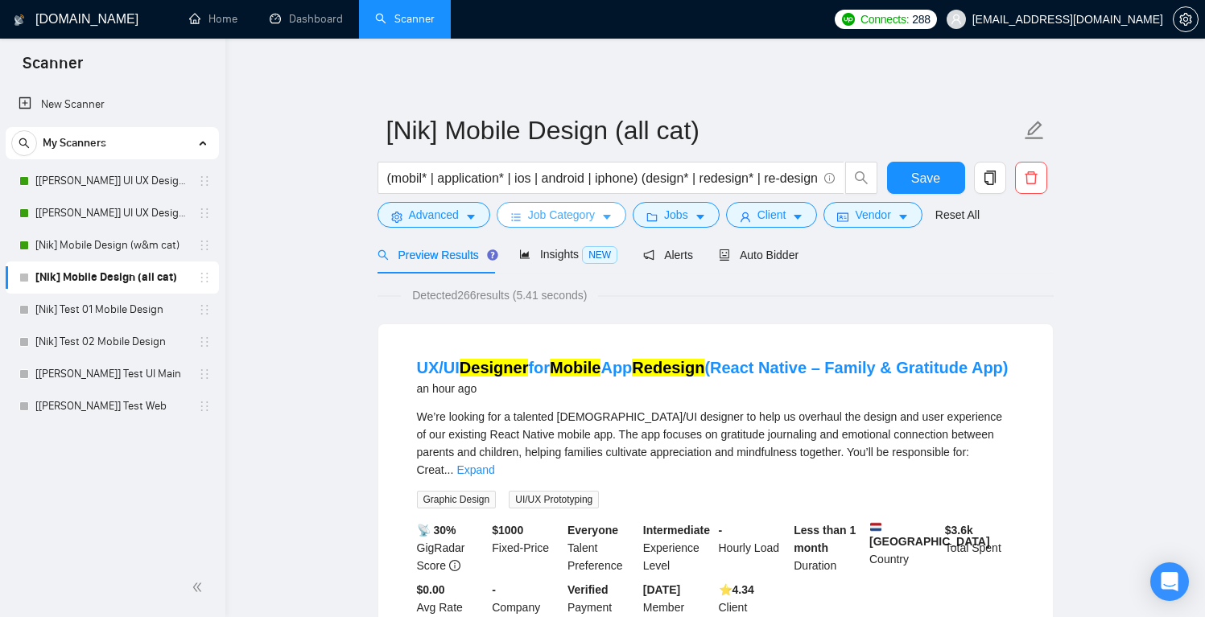
click at [535, 218] on span "Job Category" at bounding box center [561, 215] width 67 height 18
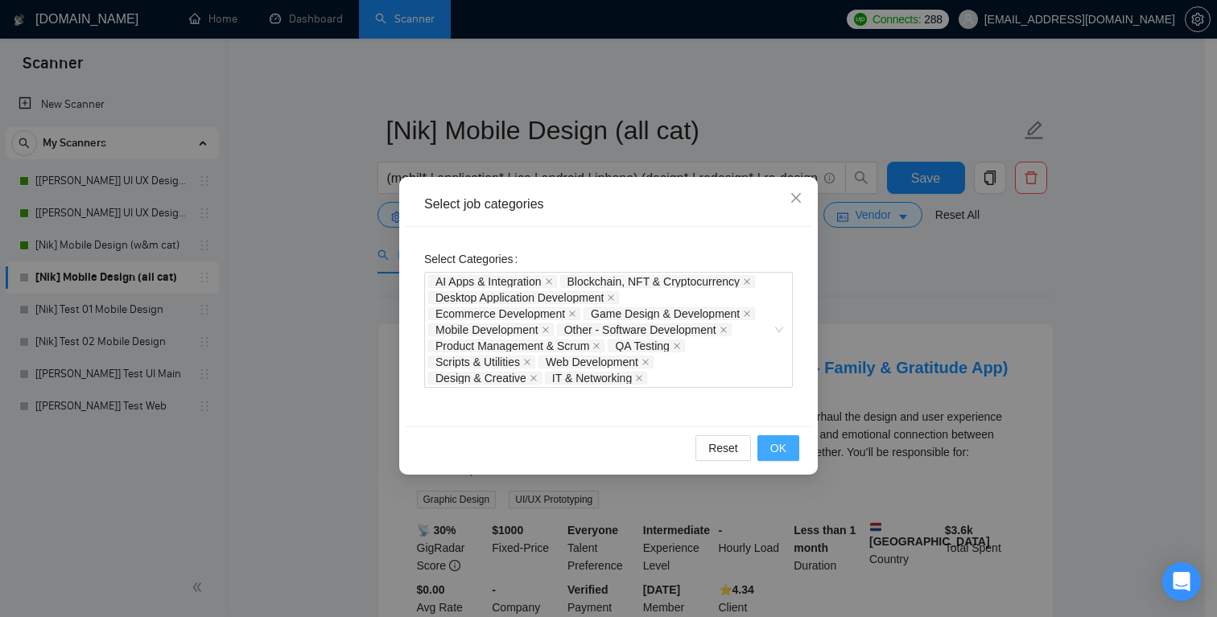
click at [770, 452] on button "OK" at bounding box center [779, 449] width 42 height 26
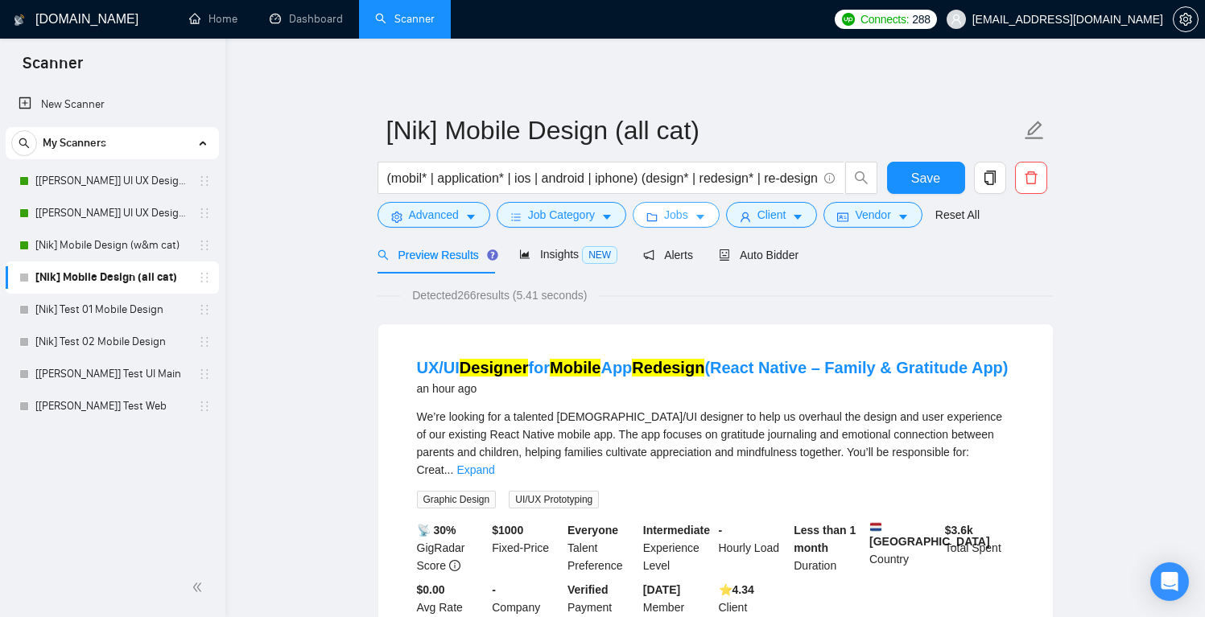
click at [696, 214] on button "Jobs" at bounding box center [676, 215] width 87 height 26
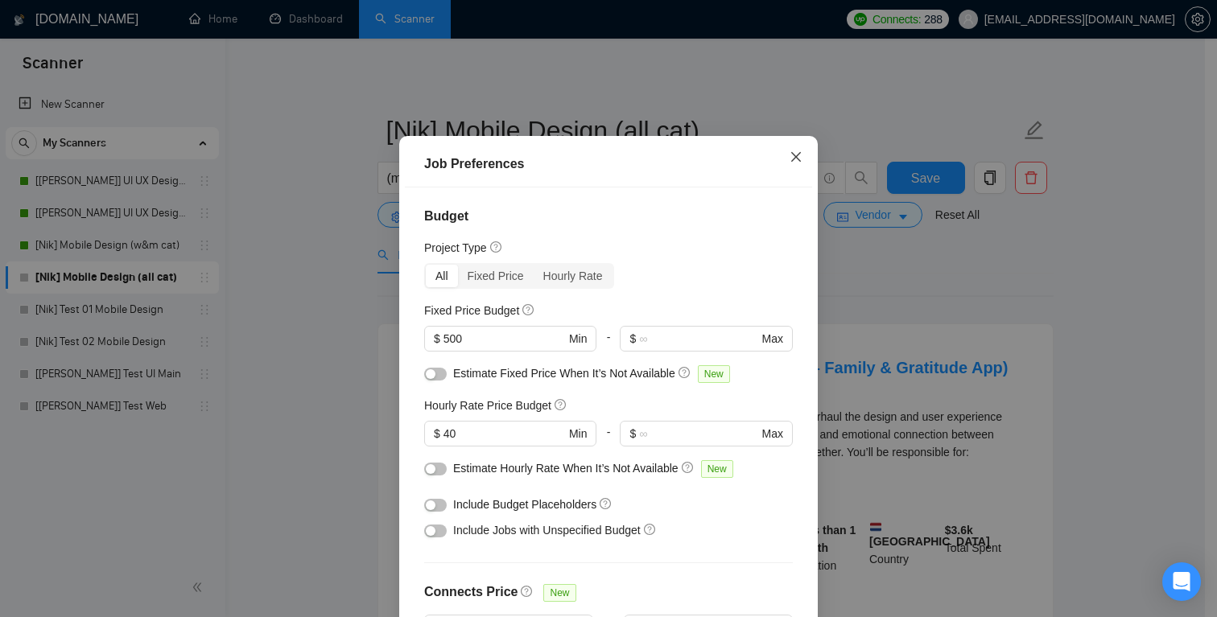
click at [790, 163] on icon "close" at bounding box center [796, 157] width 13 height 13
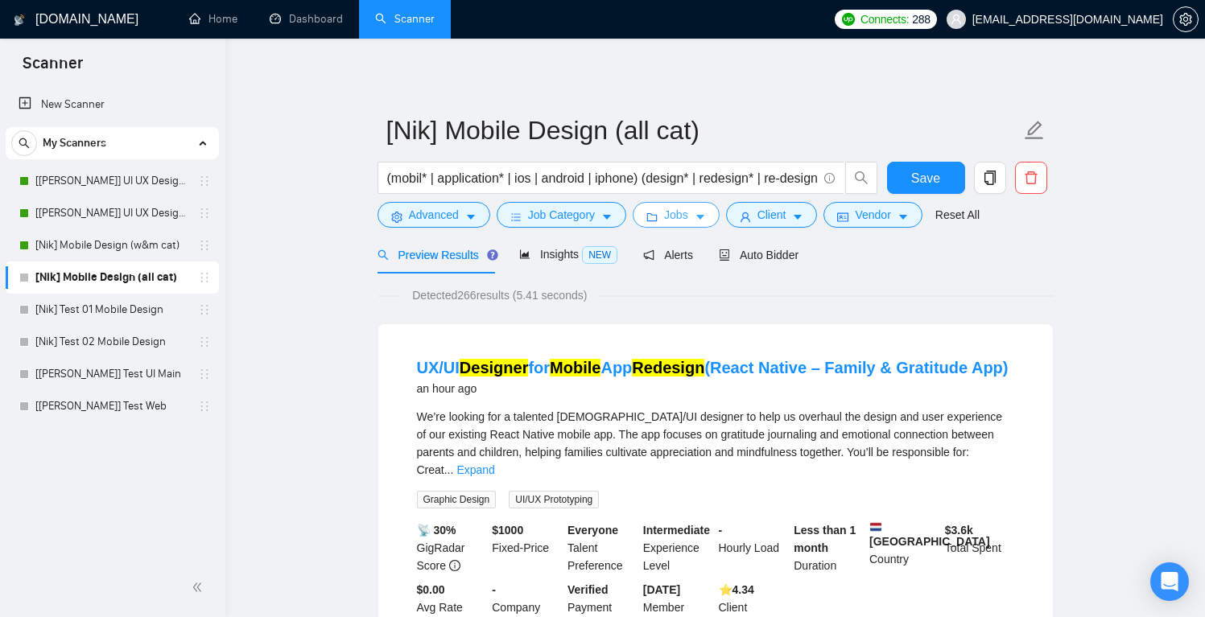
click at [688, 217] on span "Jobs" at bounding box center [676, 215] width 24 height 18
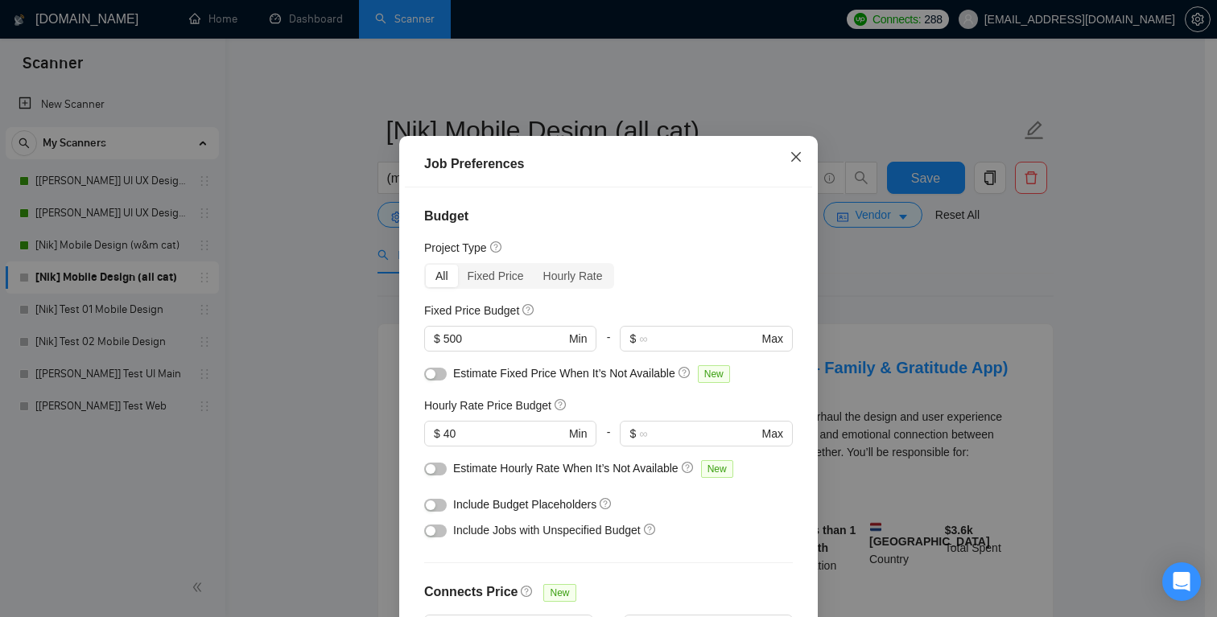
click at [791, 161] on icon "close" at bounding box center [796, 156] width 10 height 10
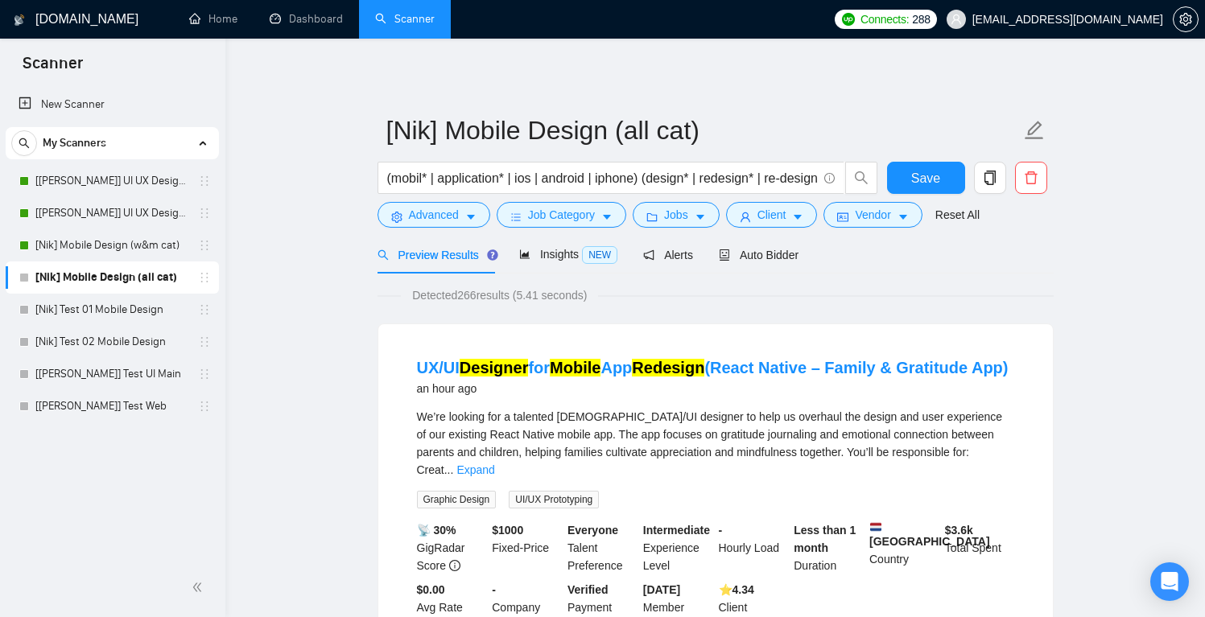
click at [812, 229] on form "[Nik] Mobile Design (all cat) (mobil* | application* | ios | android | iphone) …" at bounding box center [716, 170] width 676 height 131
click at [803, 222] on icon "caret-down" at bounding box center [797, 217] width 11 height 11
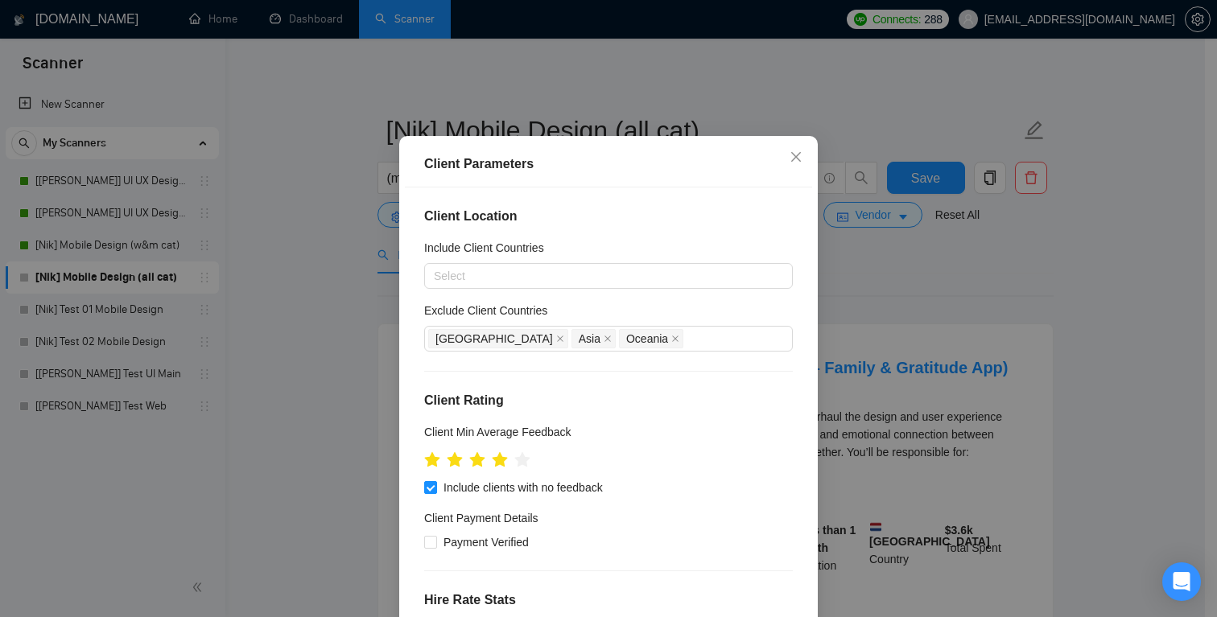
scroll to position [19, 0]
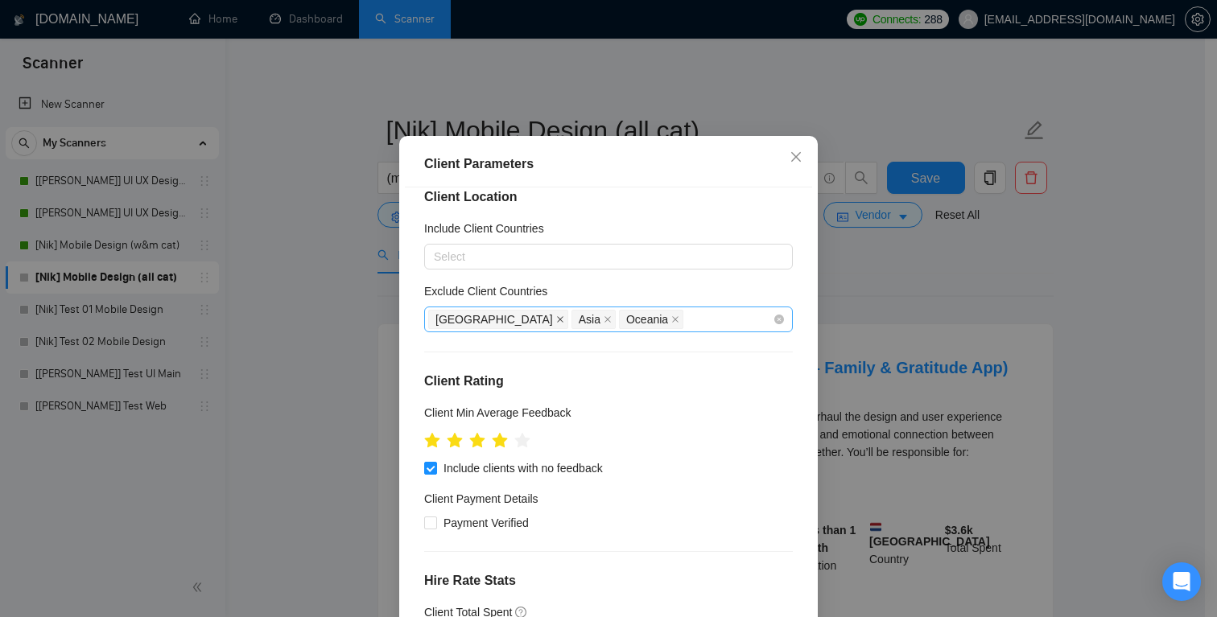
click at [557, 323] on icon "close" at bounding box center [560, 319] width 6 height 6
click at [460, 324] on icon "close" at bounding box center [464, 320] width 8 height 8
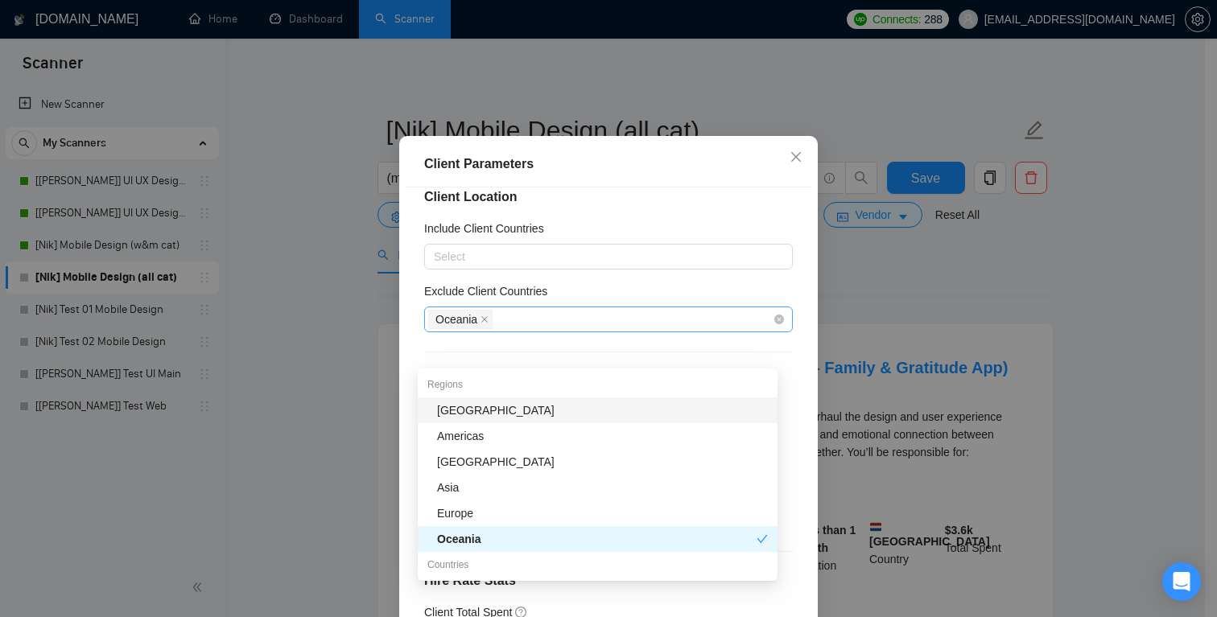
click at [473, 329] on span "Oceania" at bounding box center [460, 319] width 64 height 19
click at [481, 324] on icon "close" at bounding box center [485, 320] width 8 height 8
click at [481, 329] on div at bounding box center [600, 319] width 345 height 19
type input "rus"
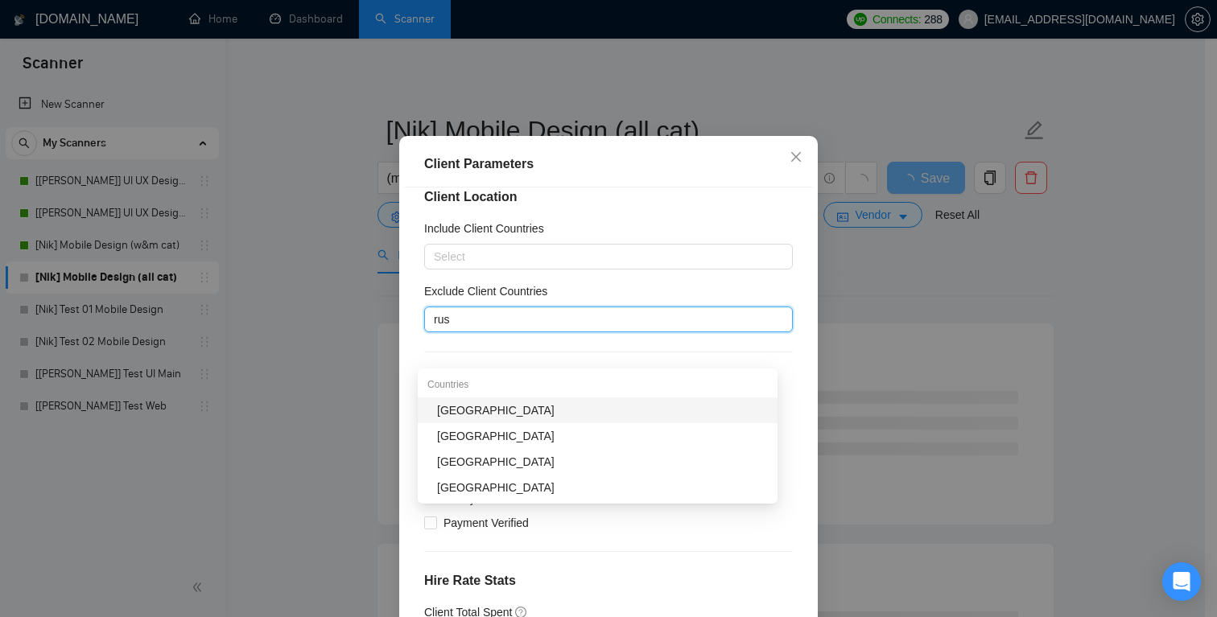
click at [481, 411] on div "[GEOGRAPHIC_DATA]" at bounding box center [602, 411] width 331 height 18
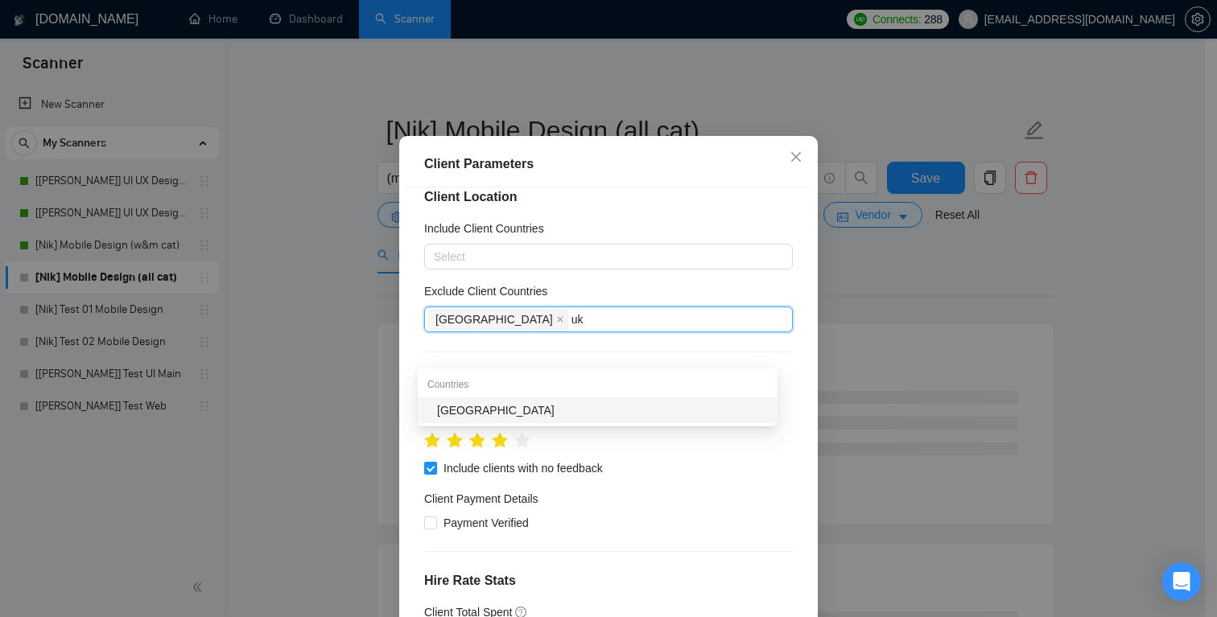
type input "ukr"
click at [479, 411] on div "[GEOGRAPHIC_DATA]" at bounding box center [602, 411] width 331 height 18
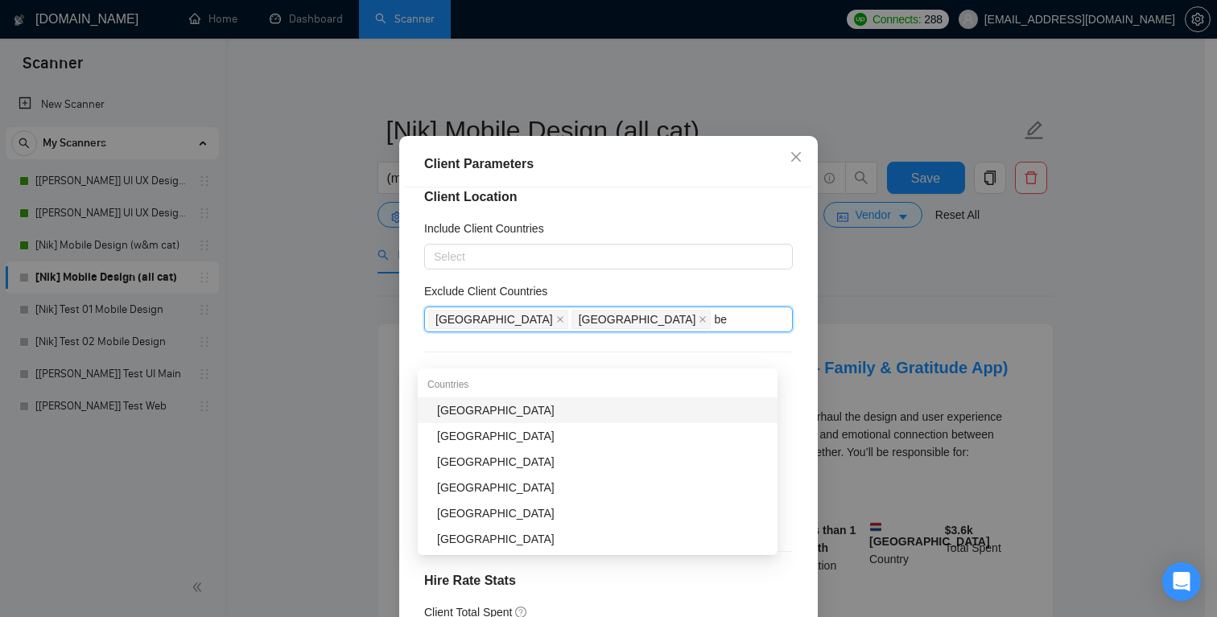
type input "bel"
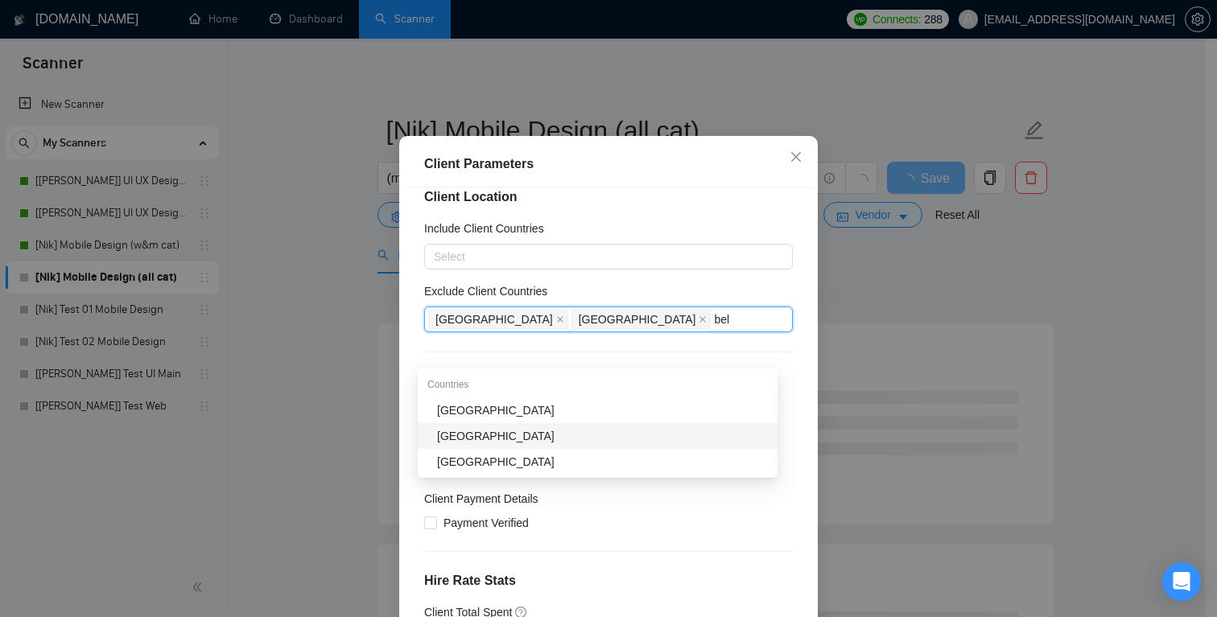
click at [477, 442] on div "[GEOGRAPHIC_DATA]" at bounding box center [602, 436] width 331 height 18
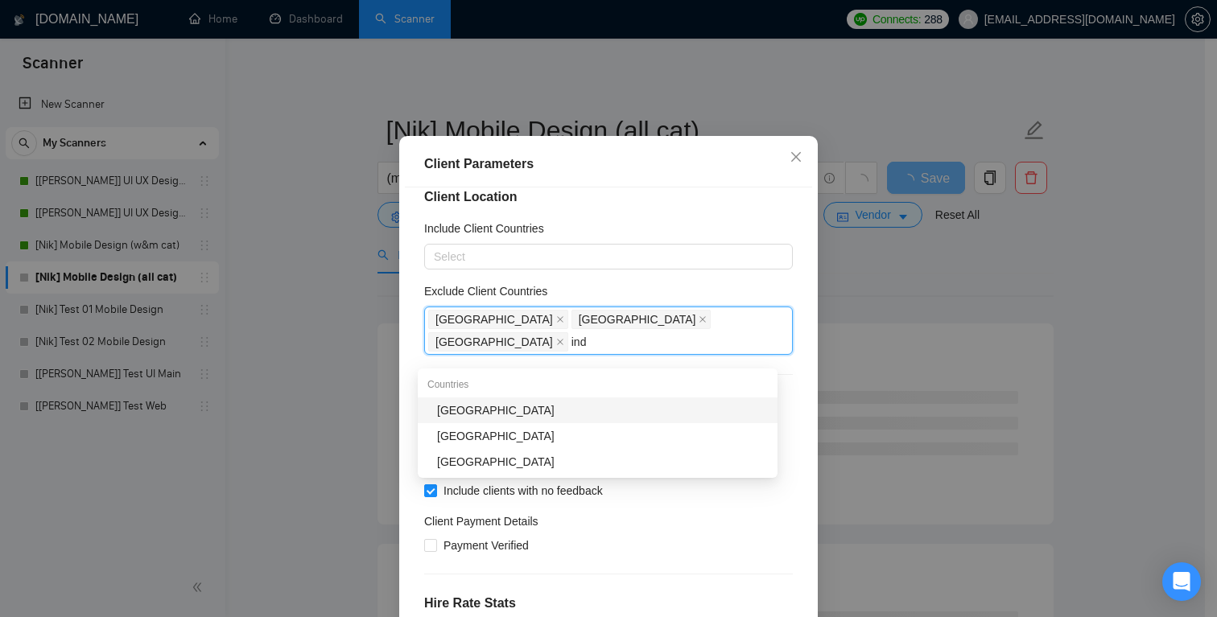
type input "indi"
click at [475, 413] on div "[GEOGRAPHIC_DATA]" at bounding box center [602, 411] width 331 height 18
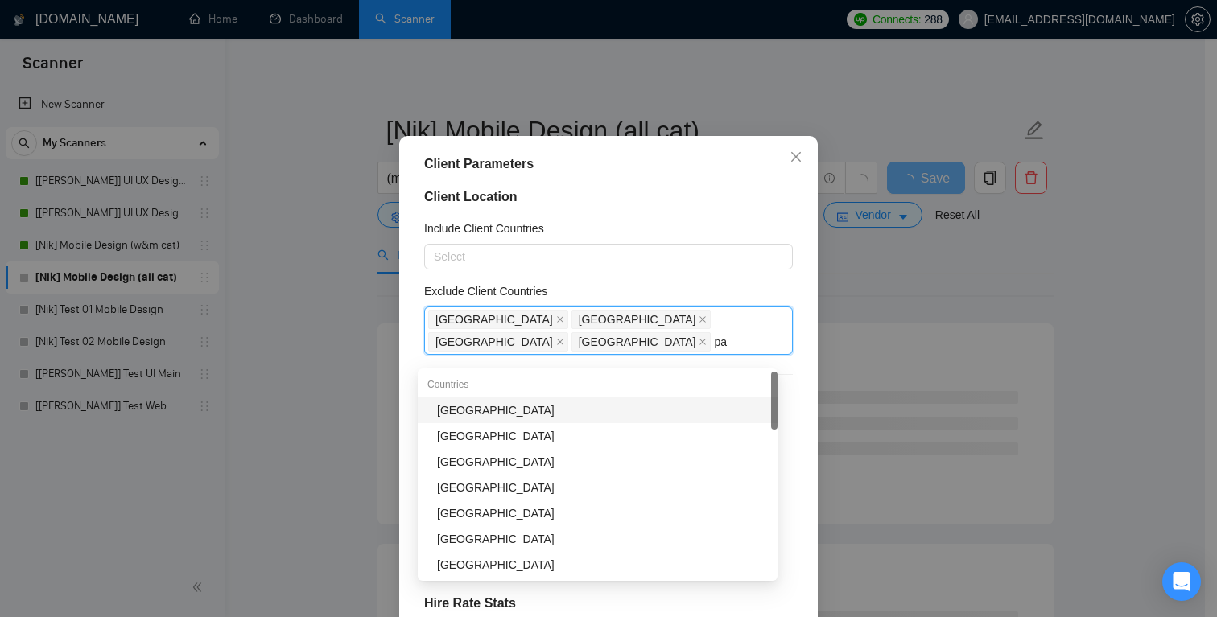
type input "pak"
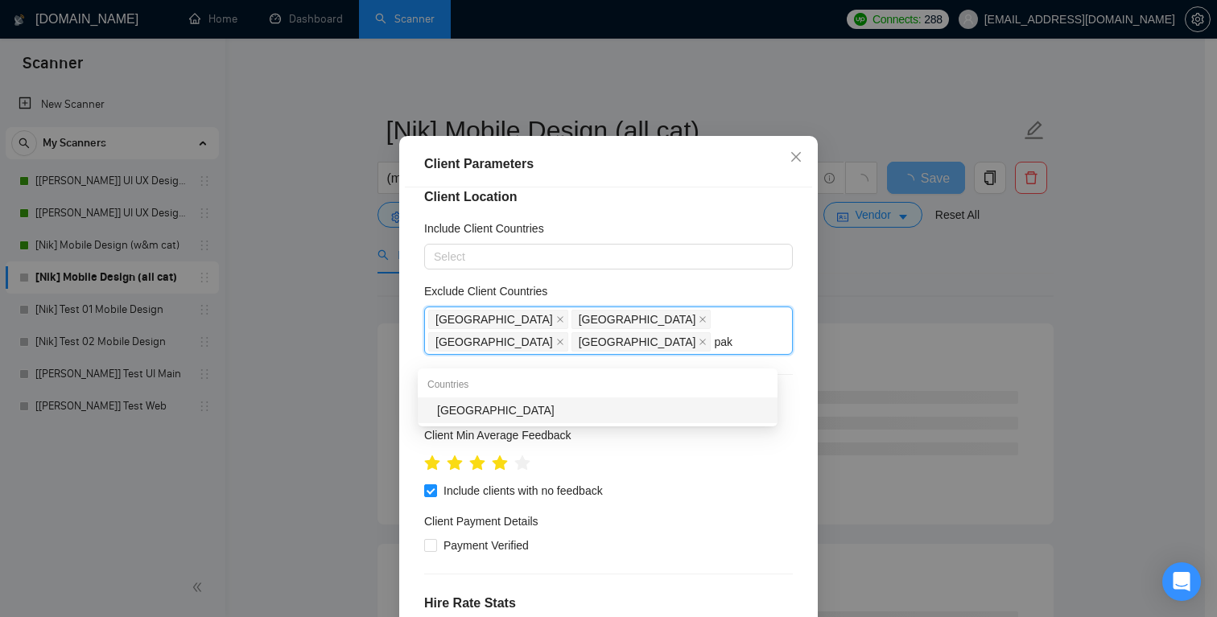
click at [472, 413] on div "[GEOGRAPHIC_DATA]" at bounding box center [602, 411] width 331 height 18
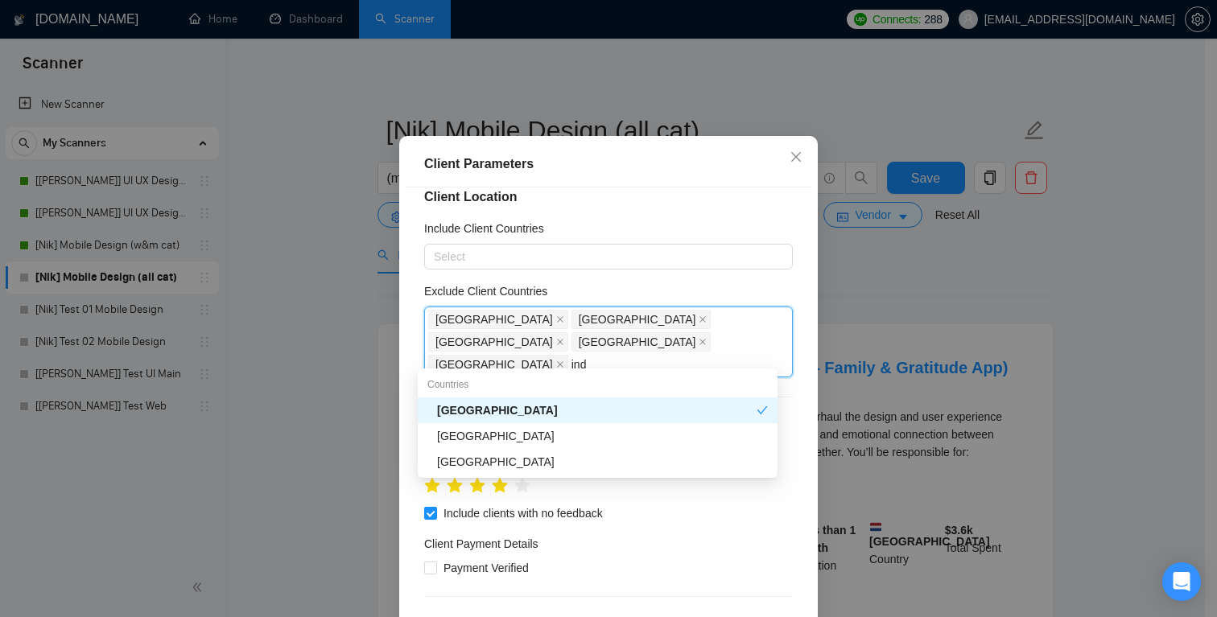
type input "indo"
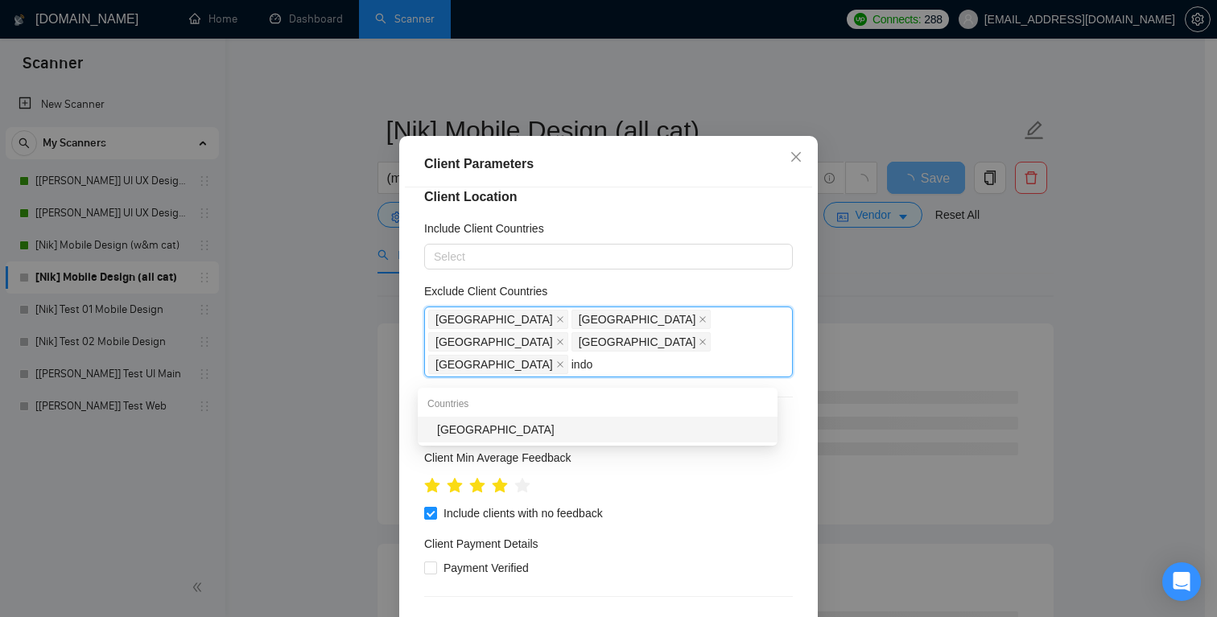
click at [473, 425] on div "[GEOGRAPHIC_DATA]" at bounding box center [602, 430] width 331 height 18
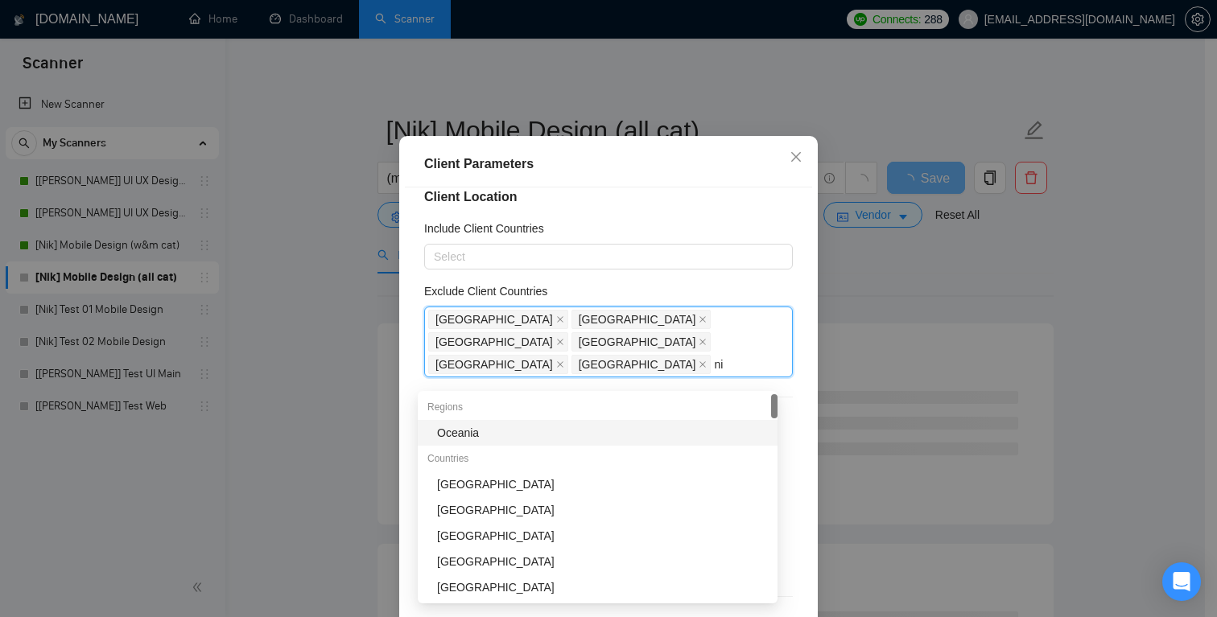
type input "nig"
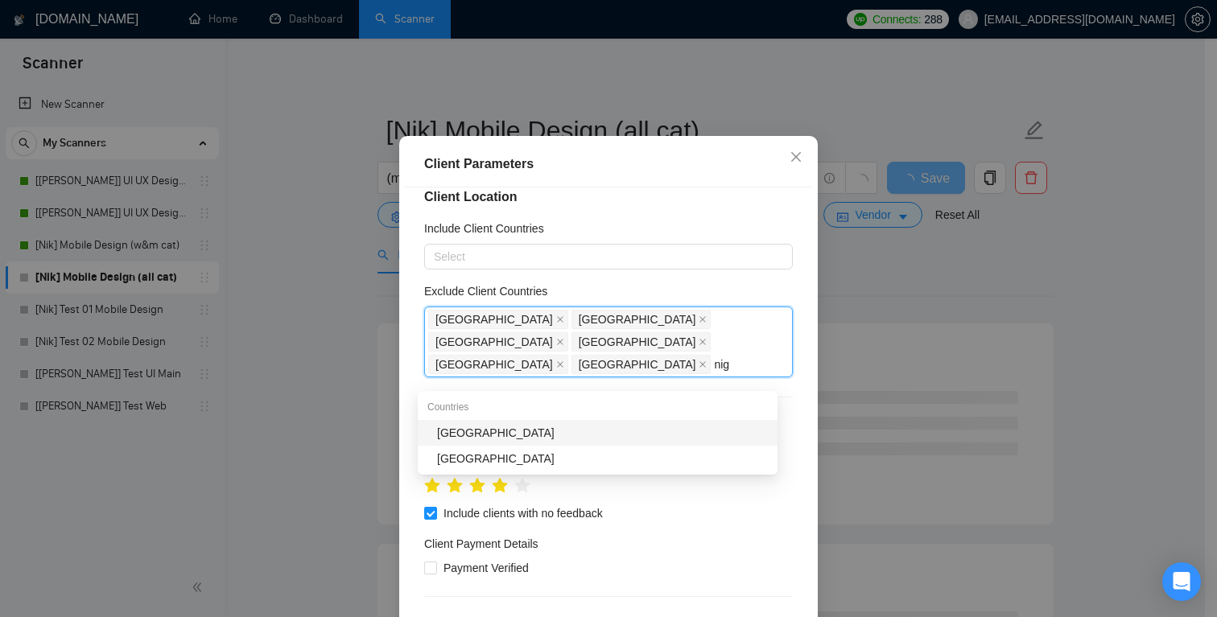
click at [473, 430] on div "[GEOGRAPHIC_DATA]" at bounding box center [602, 433] width 331 height 18
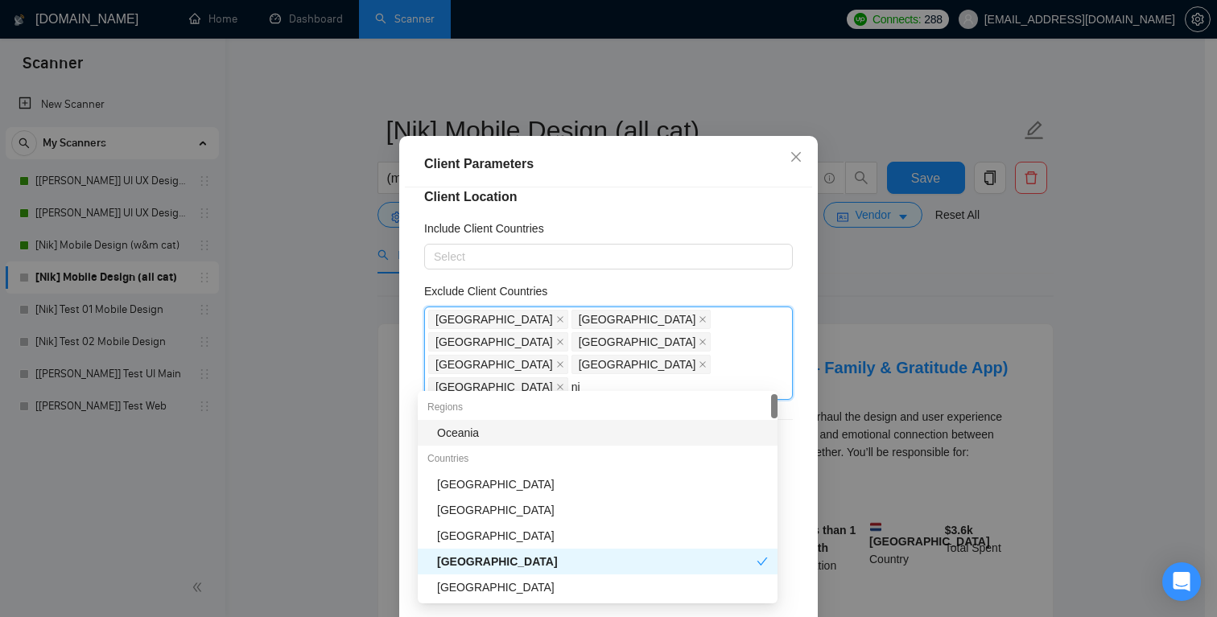
type input "nig"
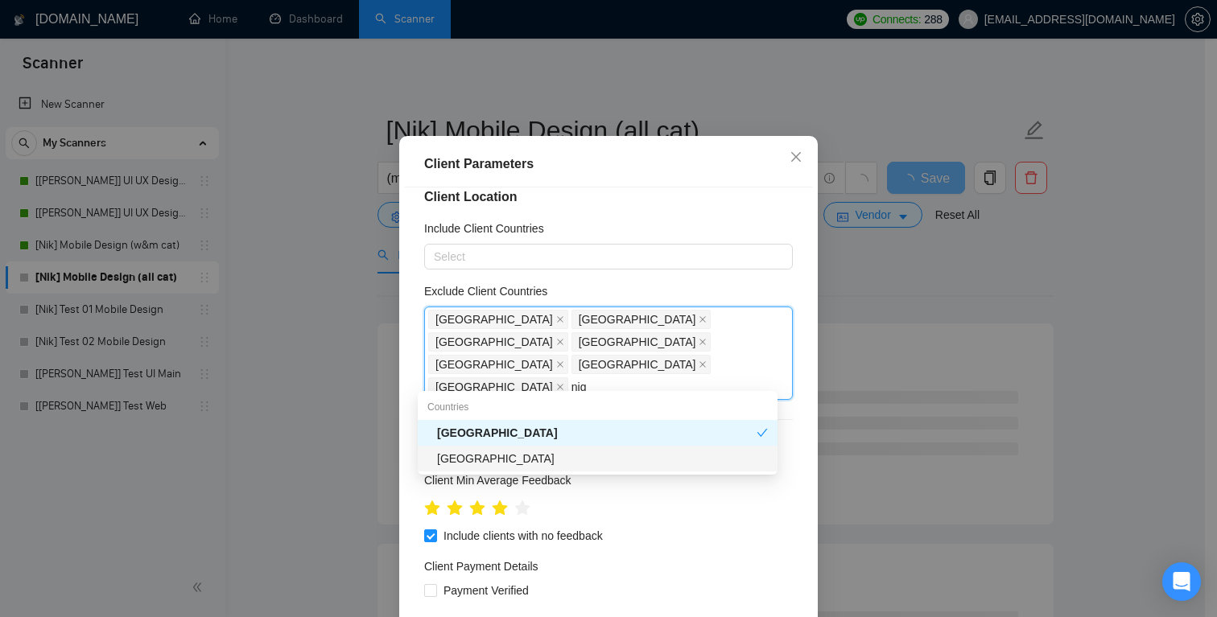
click at [527, 463] on div "[GEOGRAPHIC_DATA]" at bounding box center [602, 459] width 331 height 18
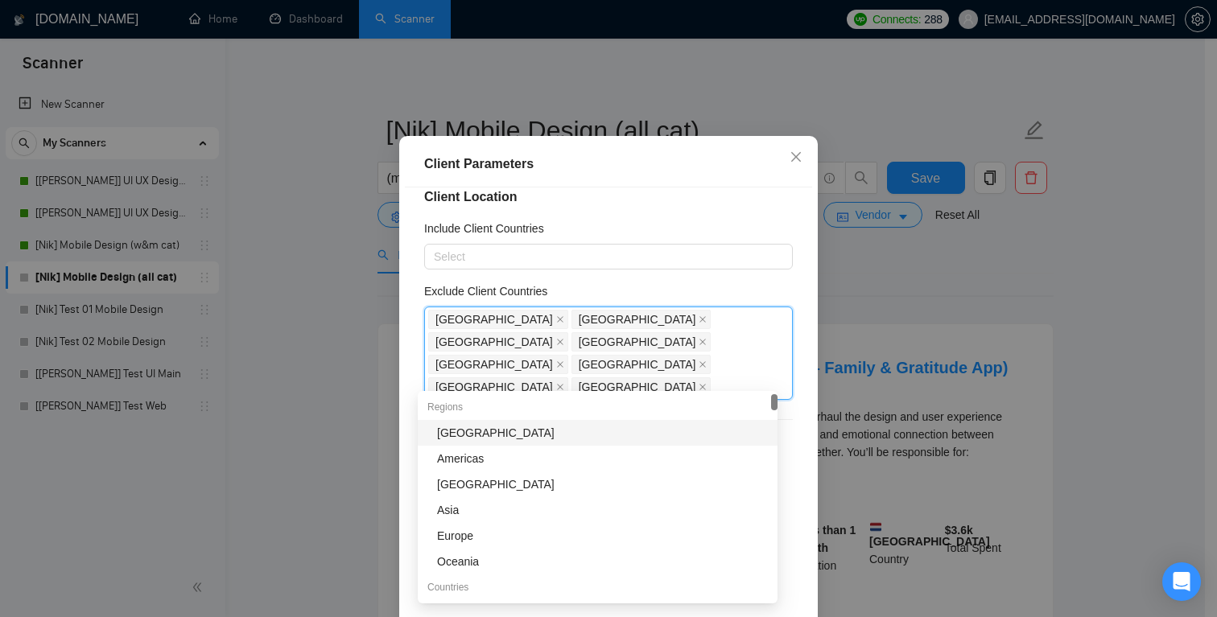
scroll to position [47, 0]
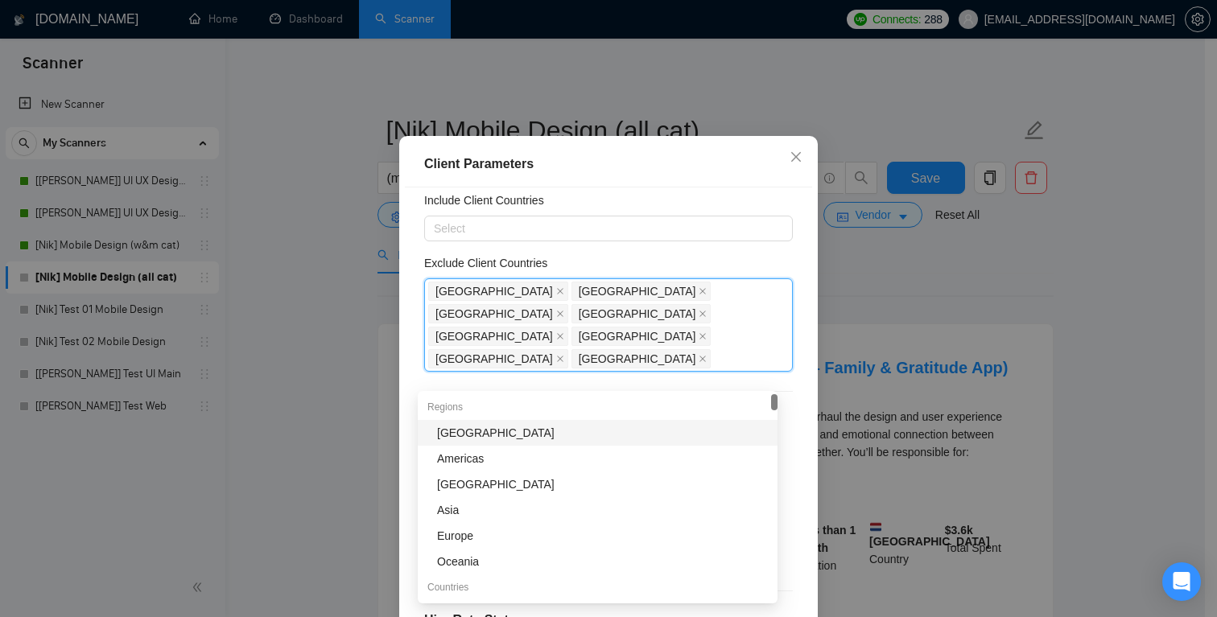
click at [785, 432] on div "Client Location Include Client Countries Select Exclude Client Countries [GEOGR…" at bounding box center [608, 404] width 407 height 432
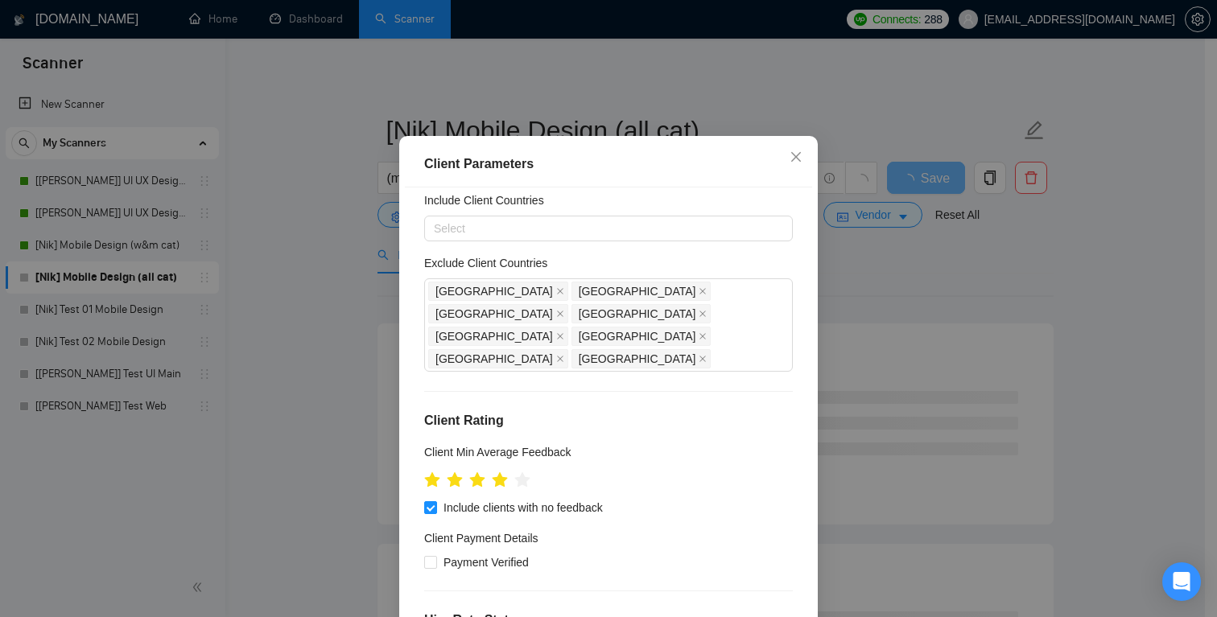
scroll to position [260, 0]
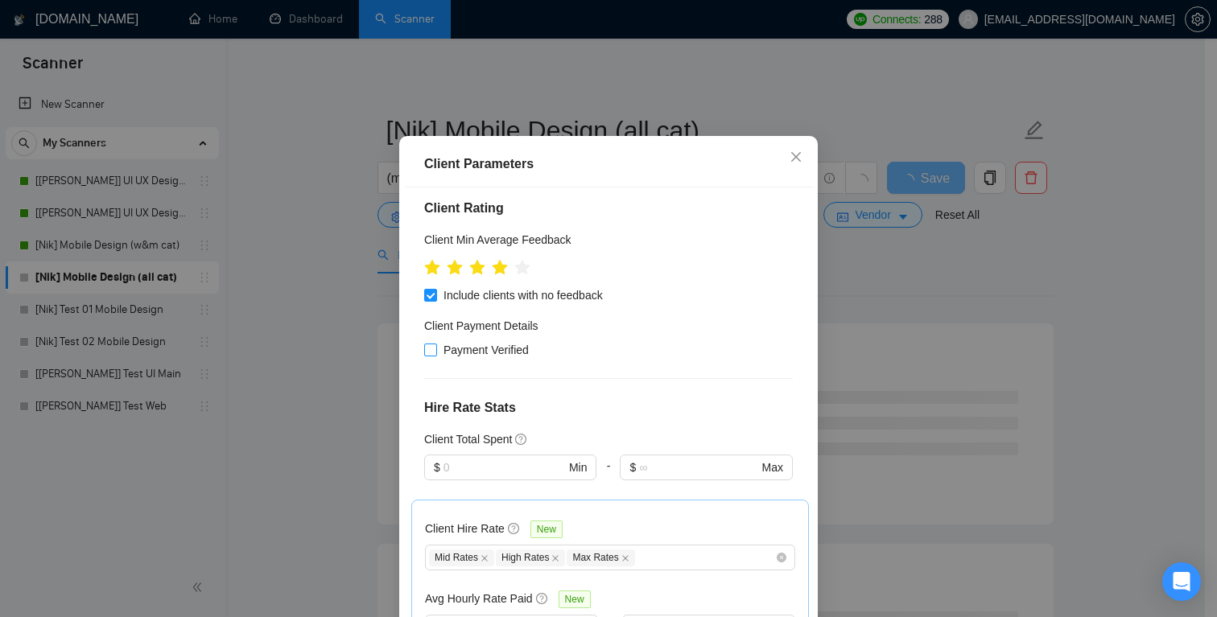
click at [490, 341] on span "Payment Verified" at bounding box center [486, 350] width 98 height 18
click at [436, 344] on input "Payment Verified" at bounding box center [429, 349] width 11 height 11
checkbox input "true"
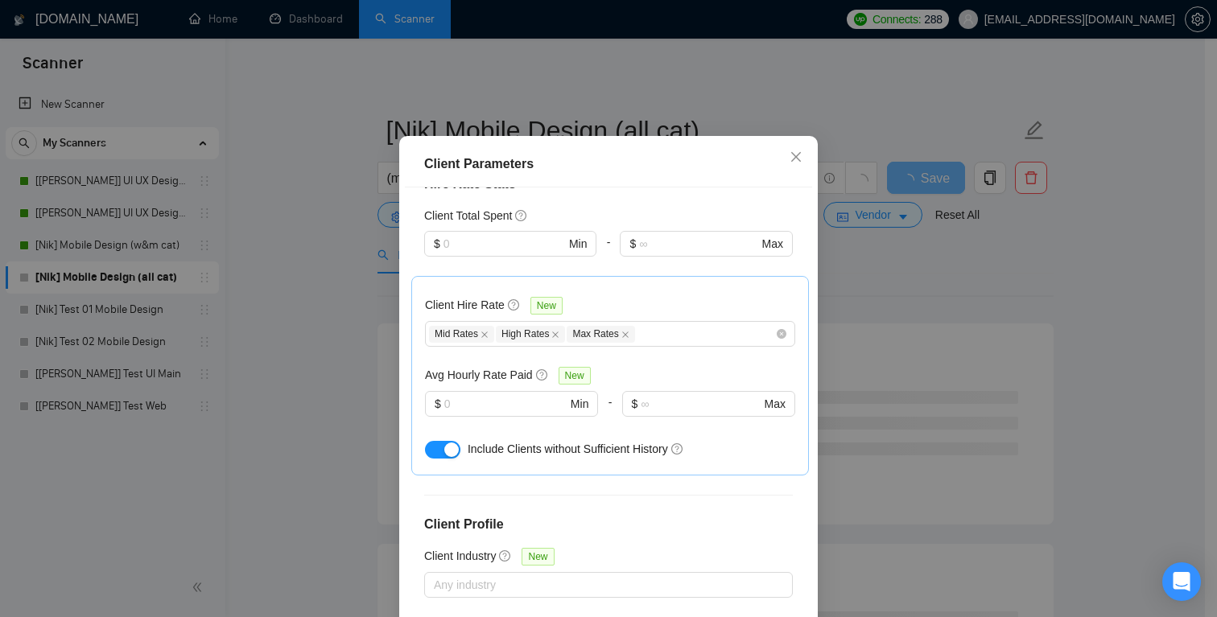
scroll to position [593, 0]
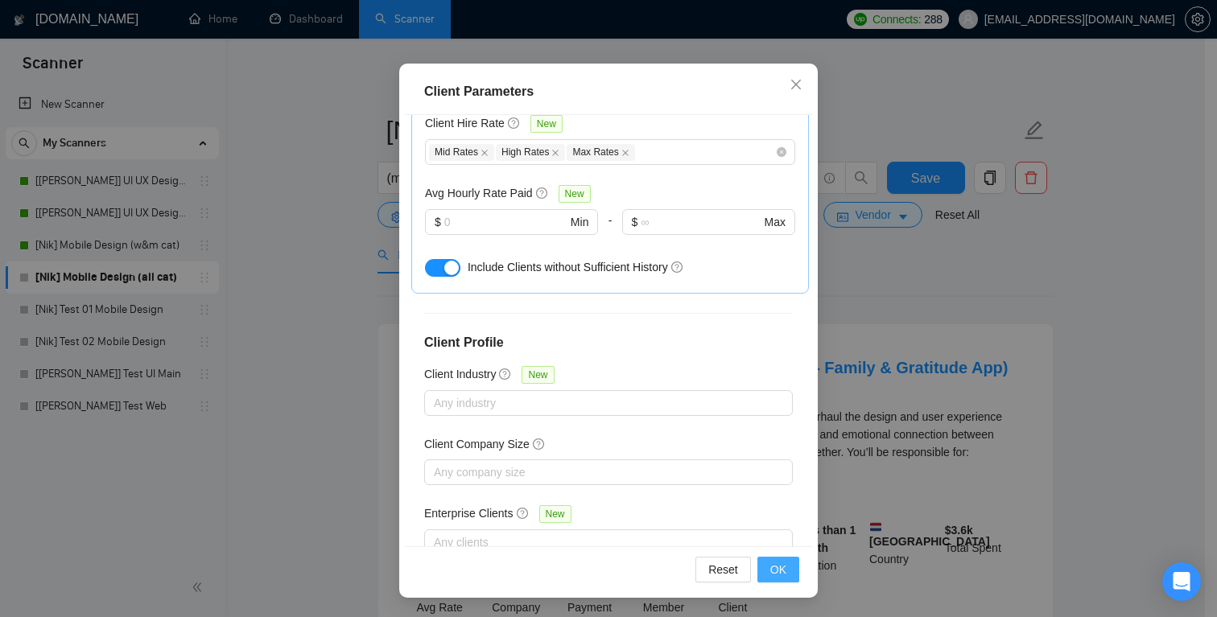
click at [773, 564] on span "OK" at bounding box center [778, 570] width 16 height 18
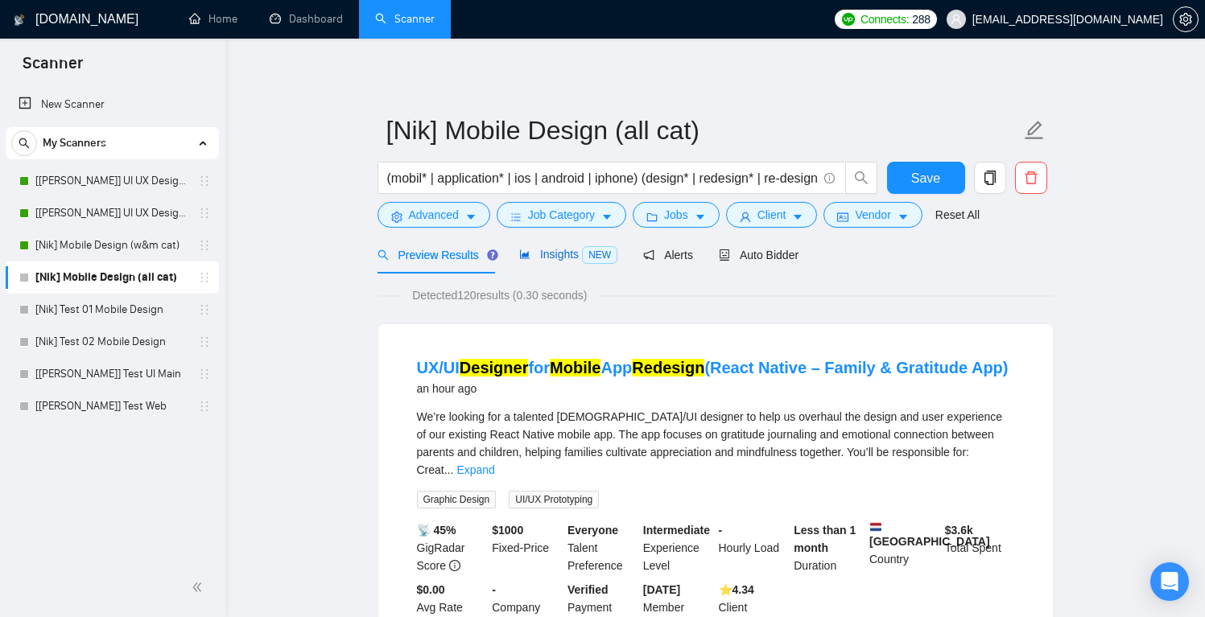
click at [550, 257] on span "Insights NEW" at bounding box center [568, 254] width 98 height 13
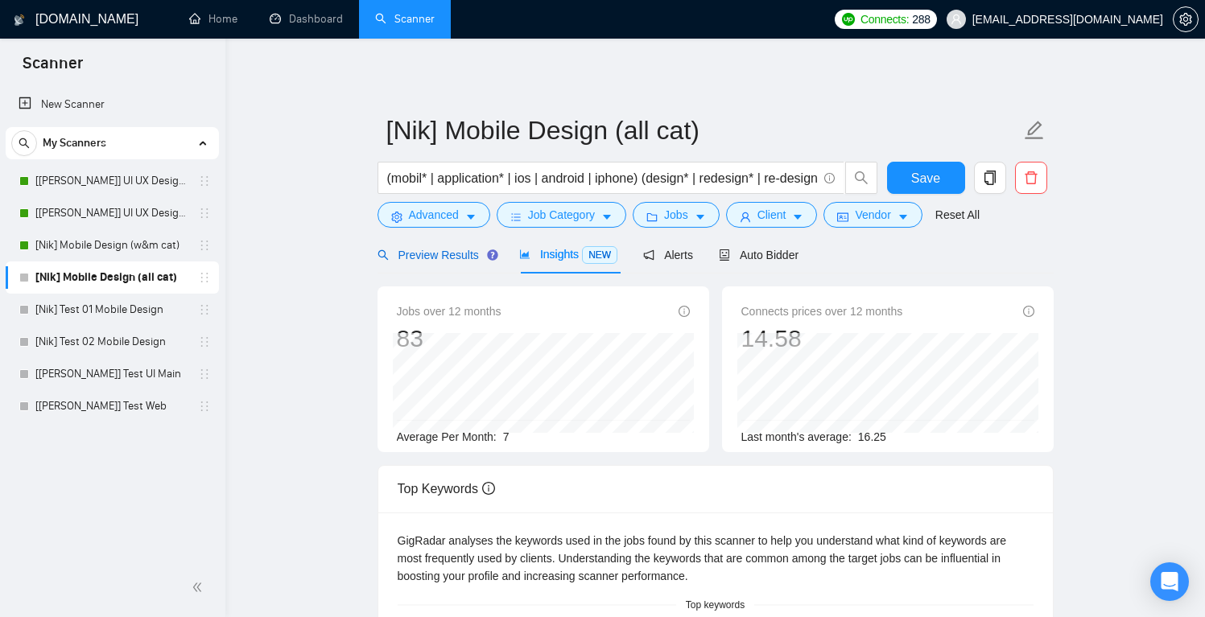
click at [454, 256] on span "Preview Results" at bounding box center [436, 255] width 116 height 13
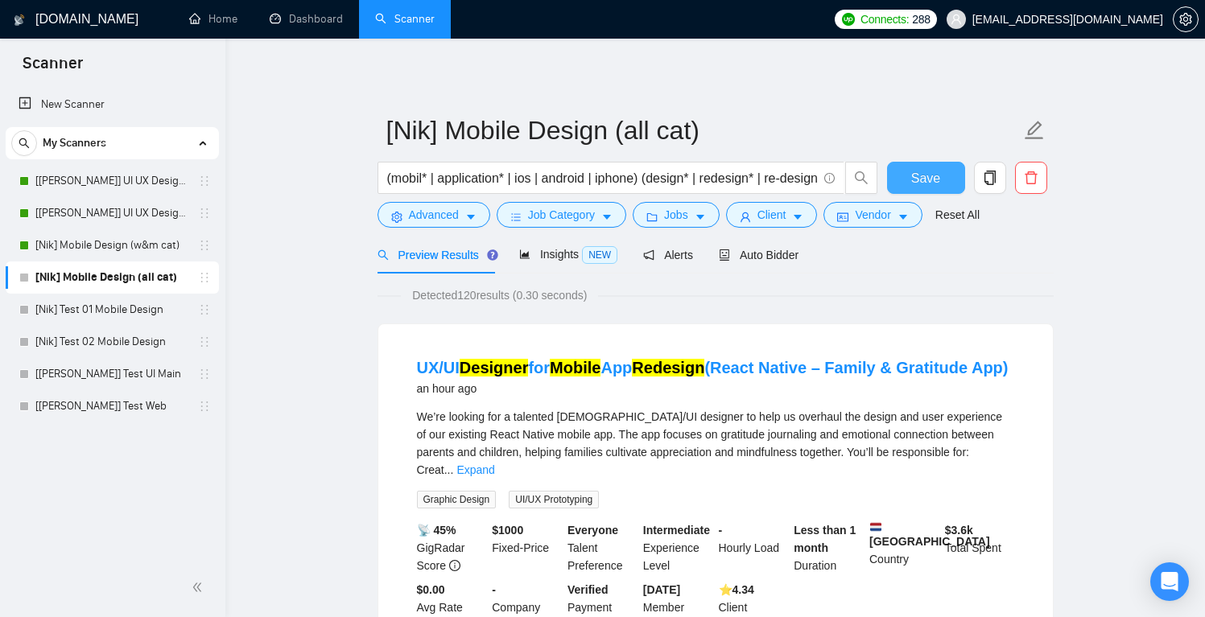
click at [926, 178] on span "Save" at bounding box center [925, 178] width 29 height 20
click at [878, 218] on span "Vendor" at bounding box center [872, 215] width 35 height 18
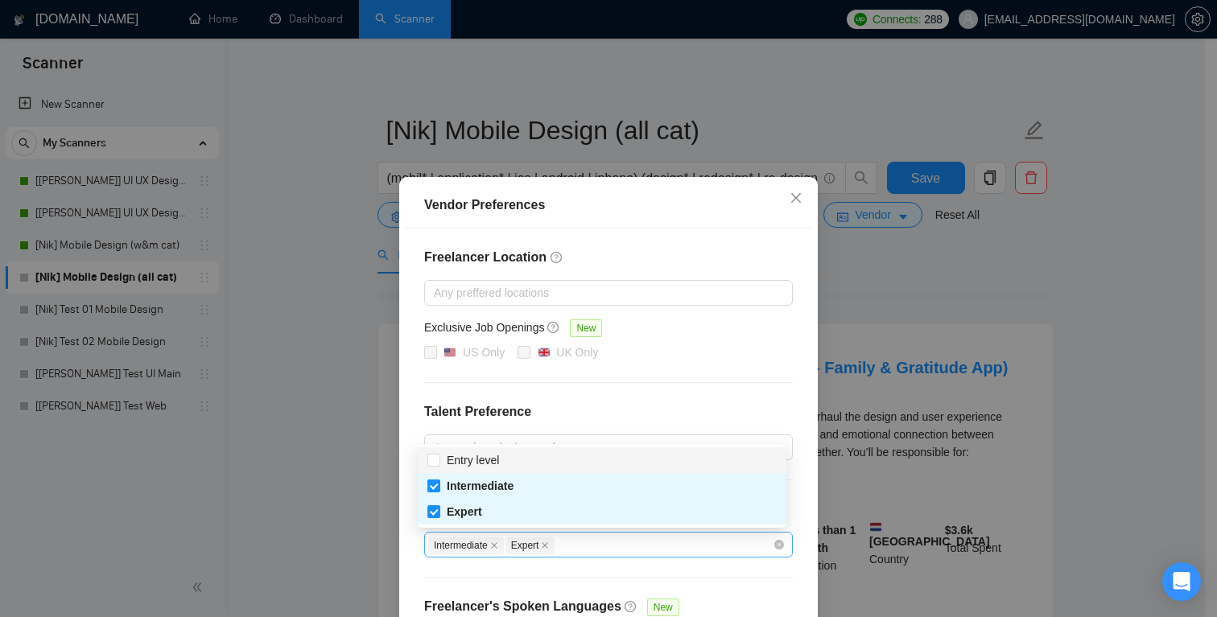
click at [690, 547] on div "Intermediate Expert" at bounding box center [600, 544] width 345 height 19
click at [798, 196] on span "Close" at bounding box center [795, 198] width 43 height 43
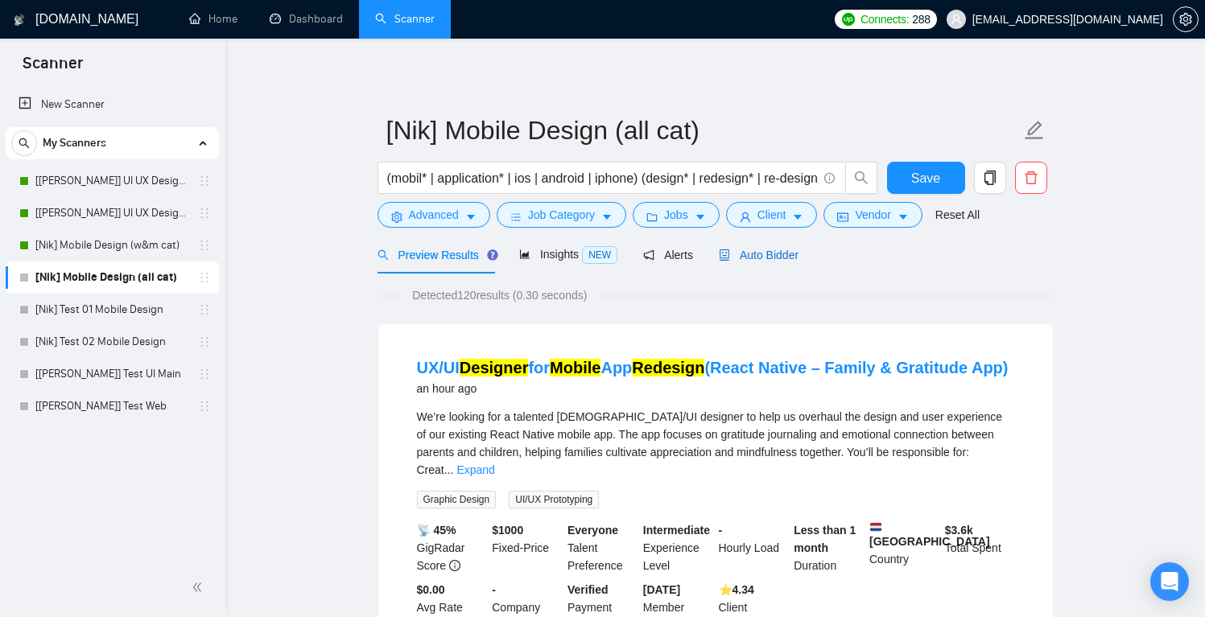
click at [770, 254] on span "Auto Bidder" at bounding box center [759, 255] width 80 height 13
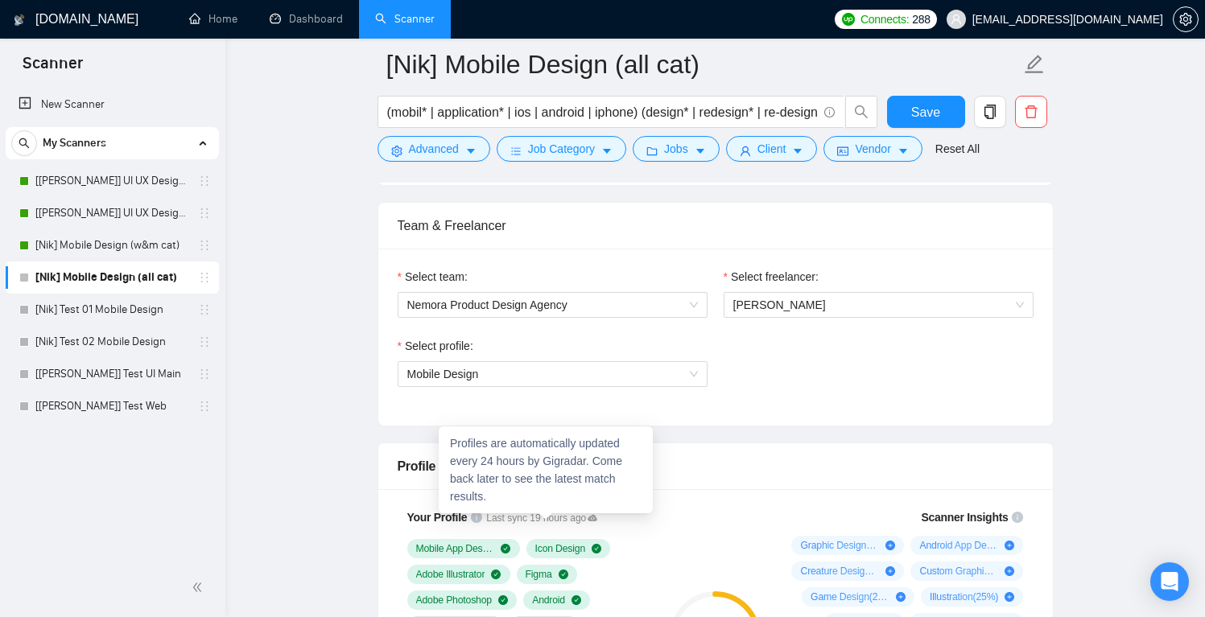
scroll to position [761, 0]
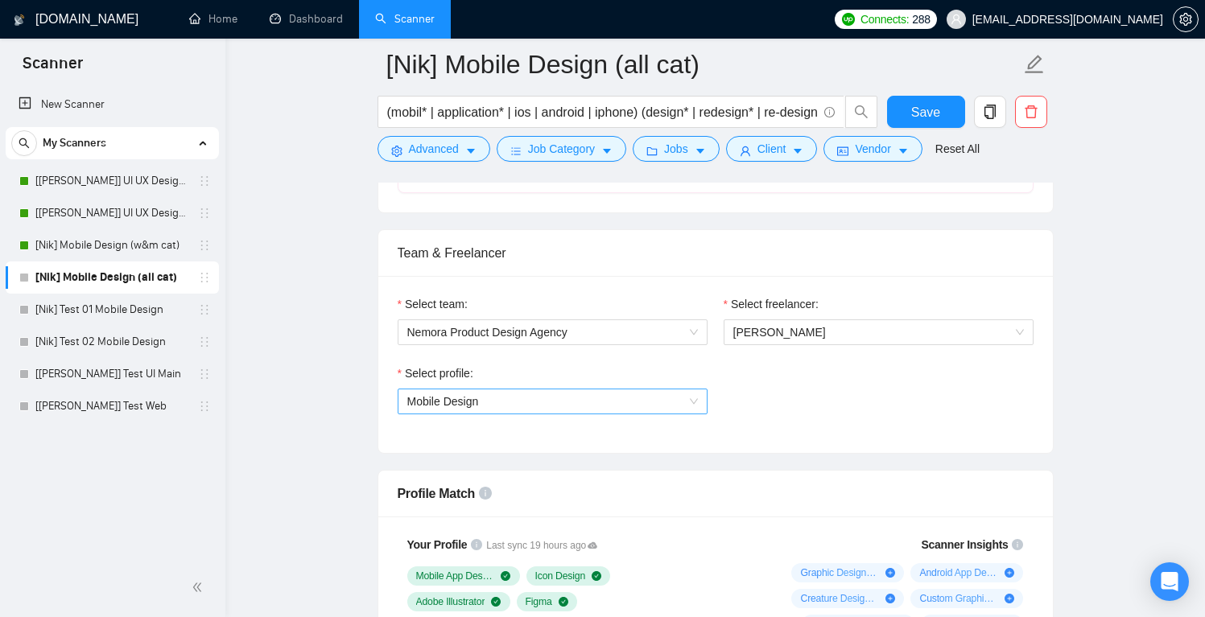
click at [610, 404] on span "Mobile Design" at bounding box center [552, 402] width 291 height 24
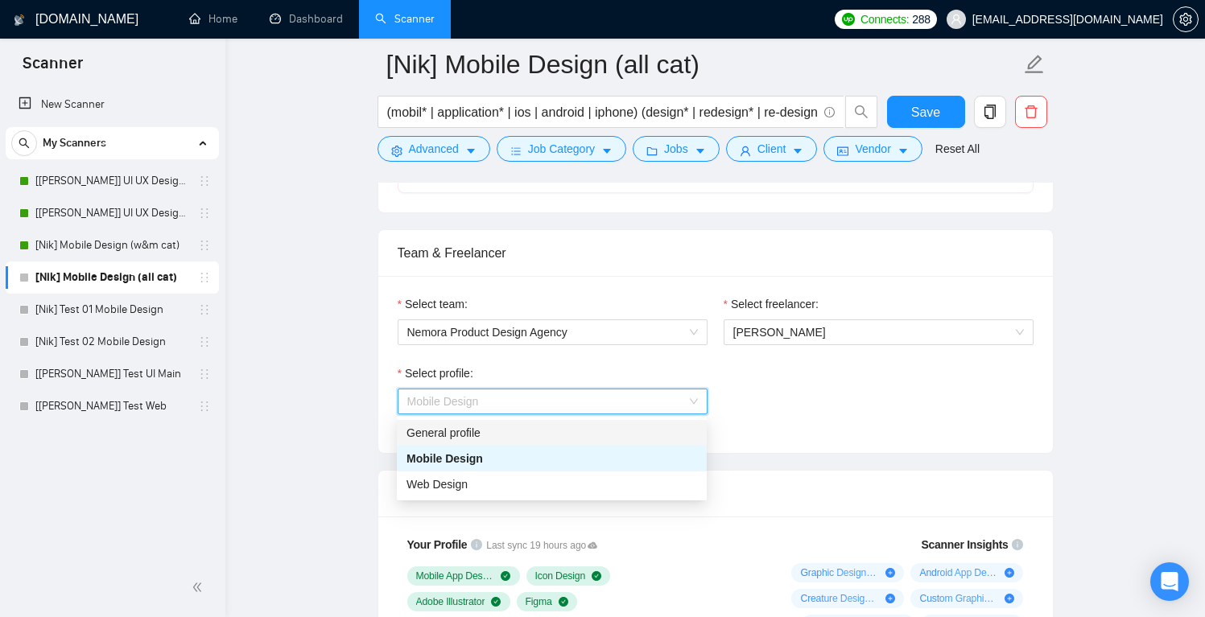
click at [648, 427] on div "General profile" at bounding box center [552, 433] width 291 height 18
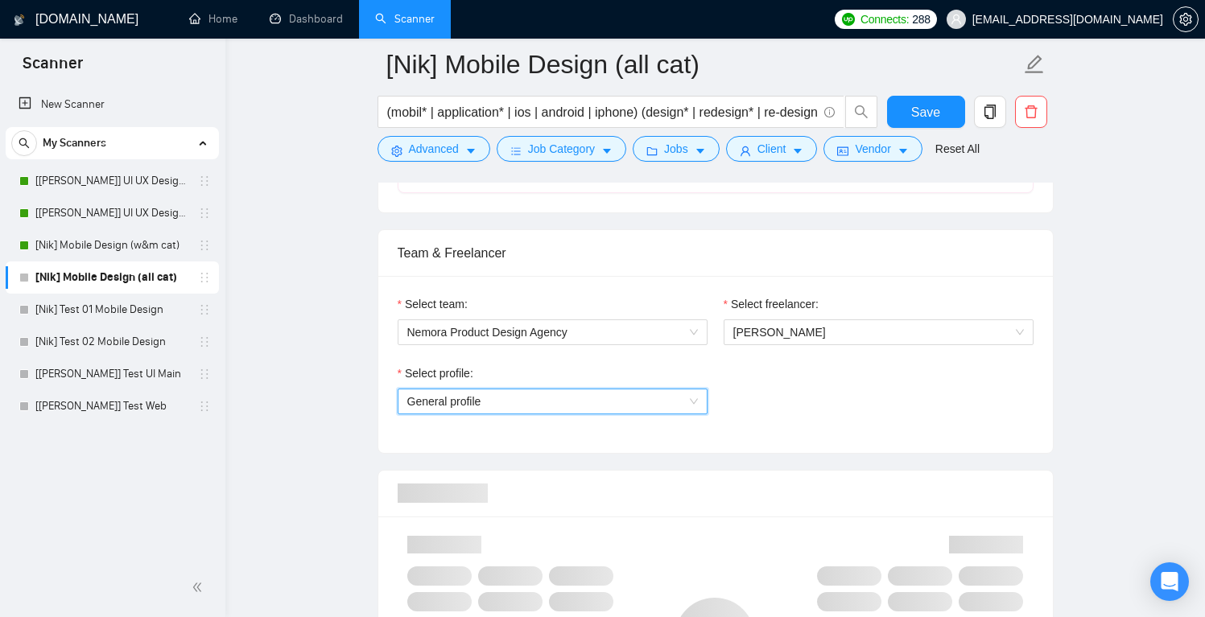
scroll to position [892, 0]
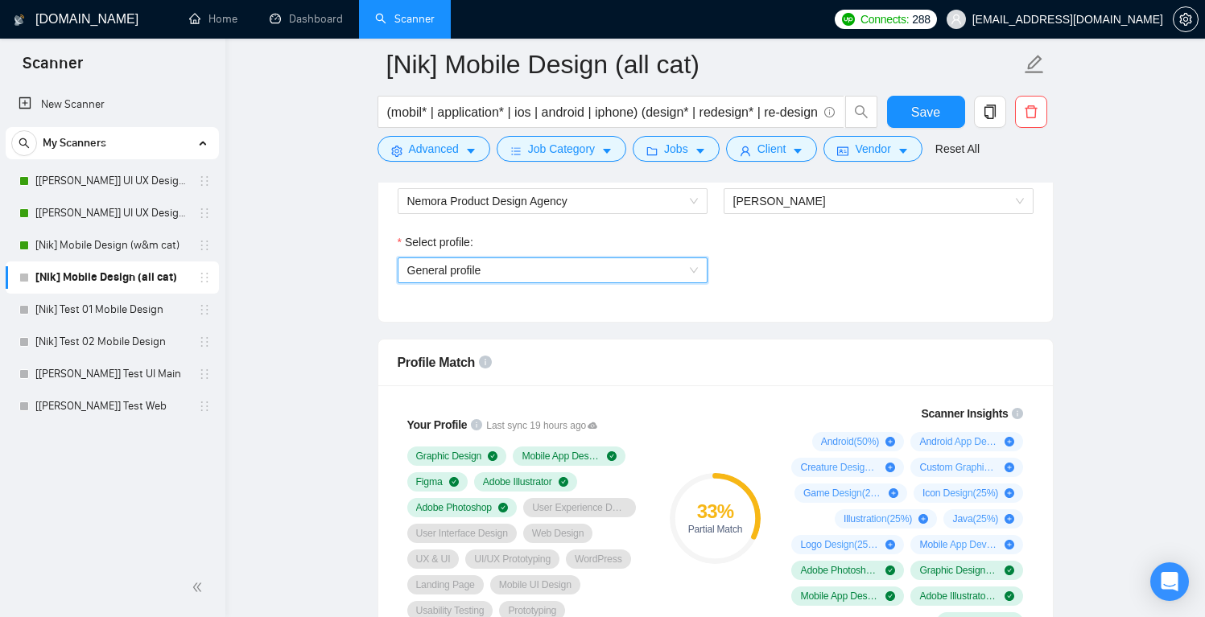
click at [684, 278] on span "General profile" at bounding box center [552, 270] width 291 height 24
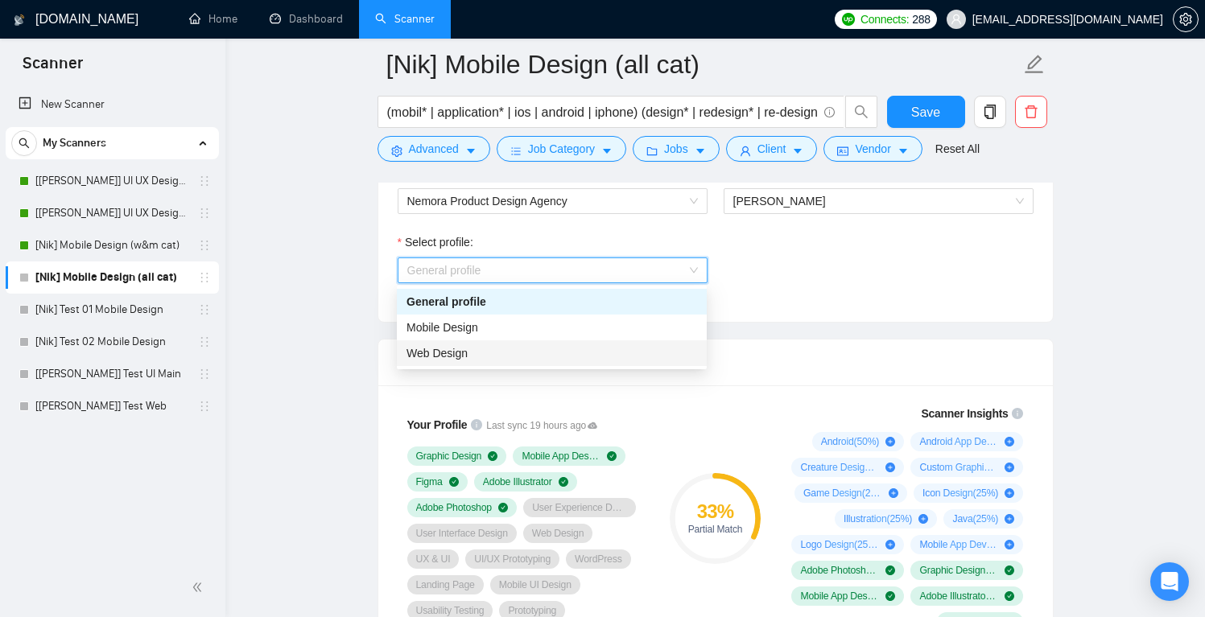
click at [570, 355] on div "Web Design" at bounding box center [552, 354] width 291 height 18
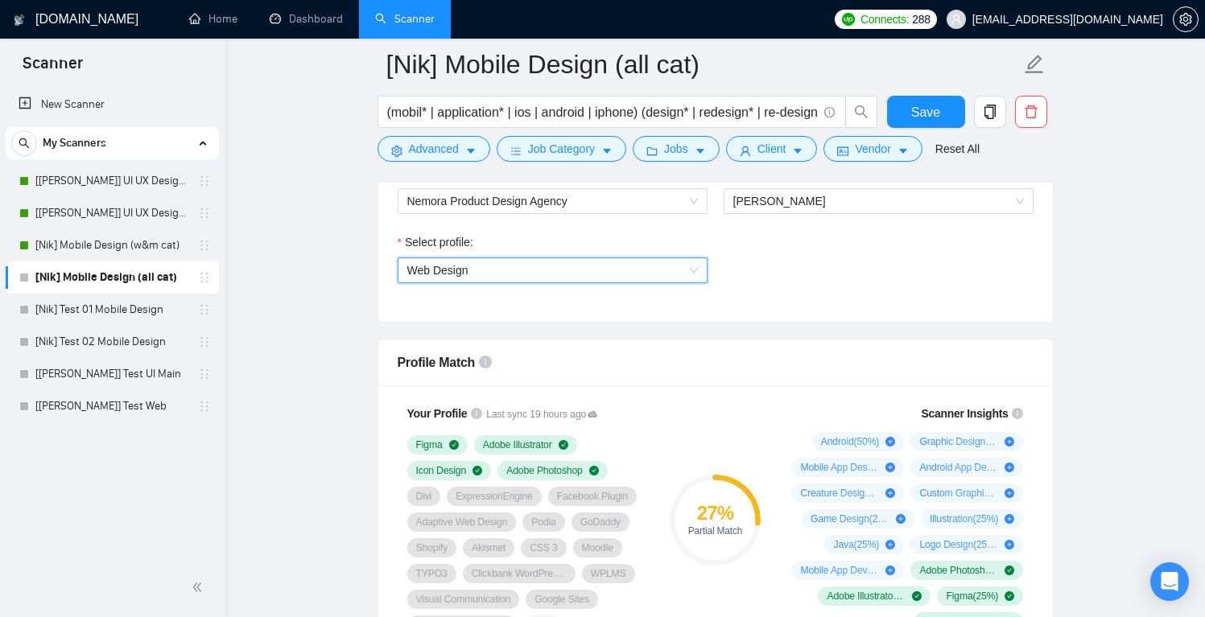
click at [682, 272] on span "Web Design" at bounding box center [552, 270] width 291 height 24
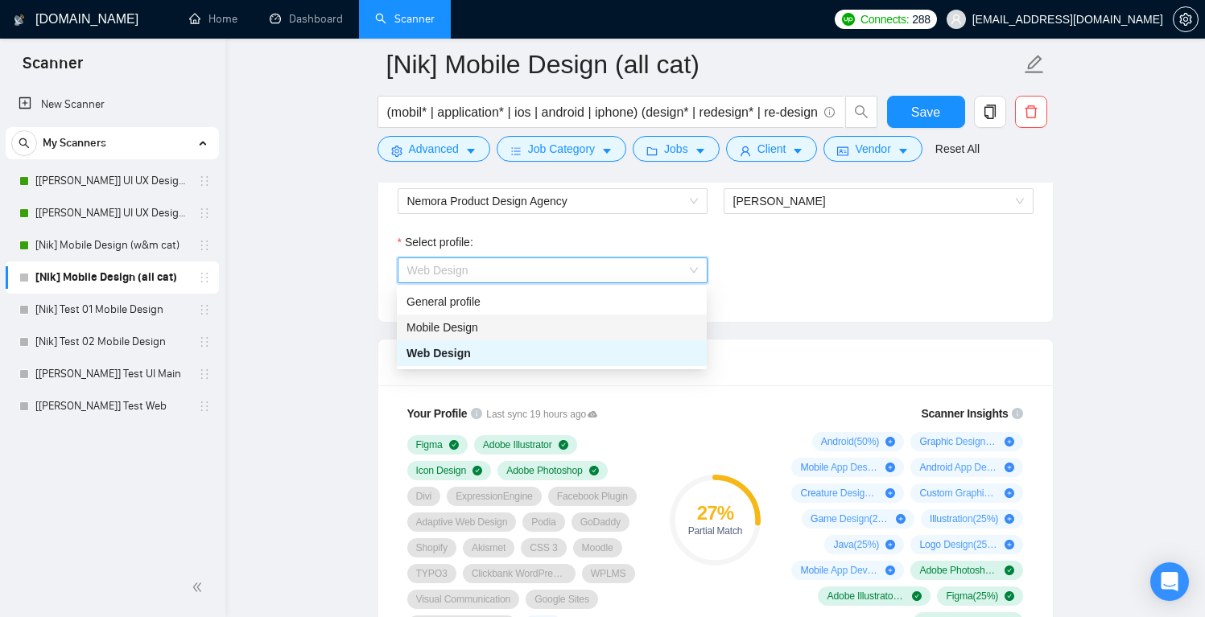
click at [580, 335] on div "Mobile Design" at bounding box center [552, 328] width 291 height 18
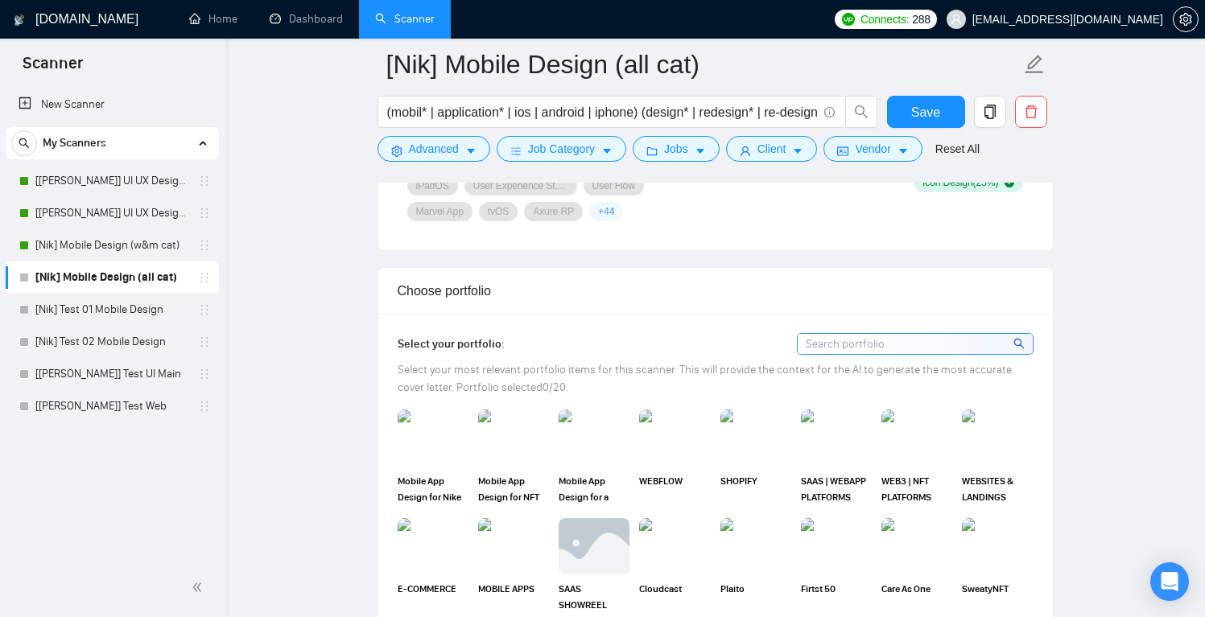
scroll to position [1395, 0]
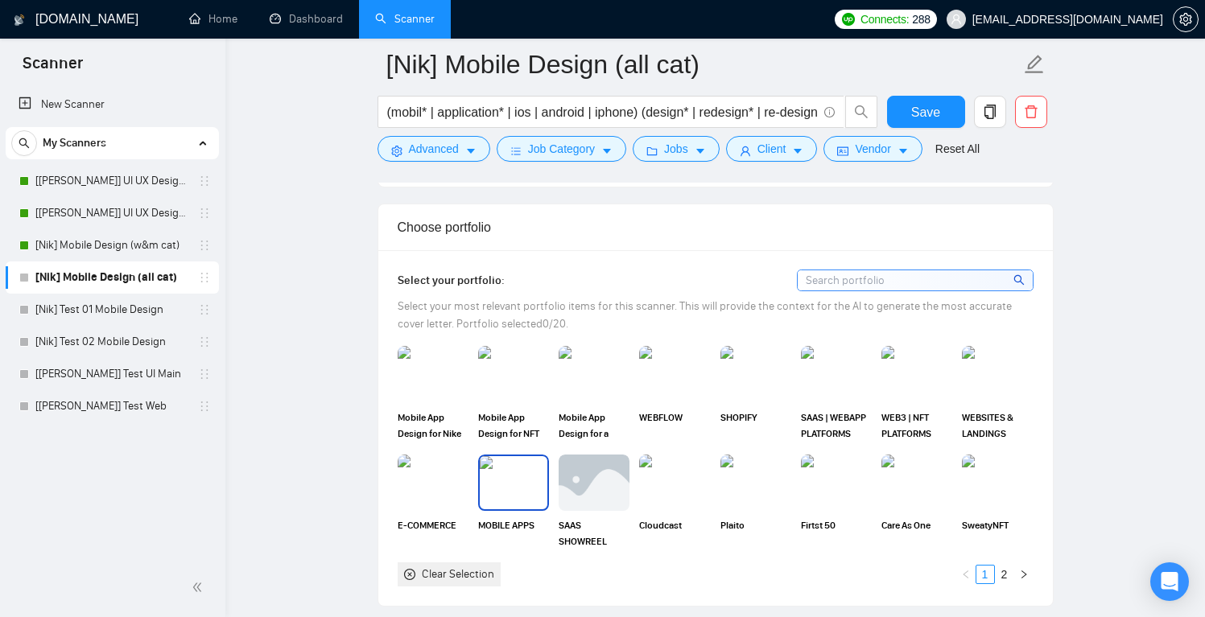
click at [510, 510] on img at bounding box center [514, 482] width 68 height 53
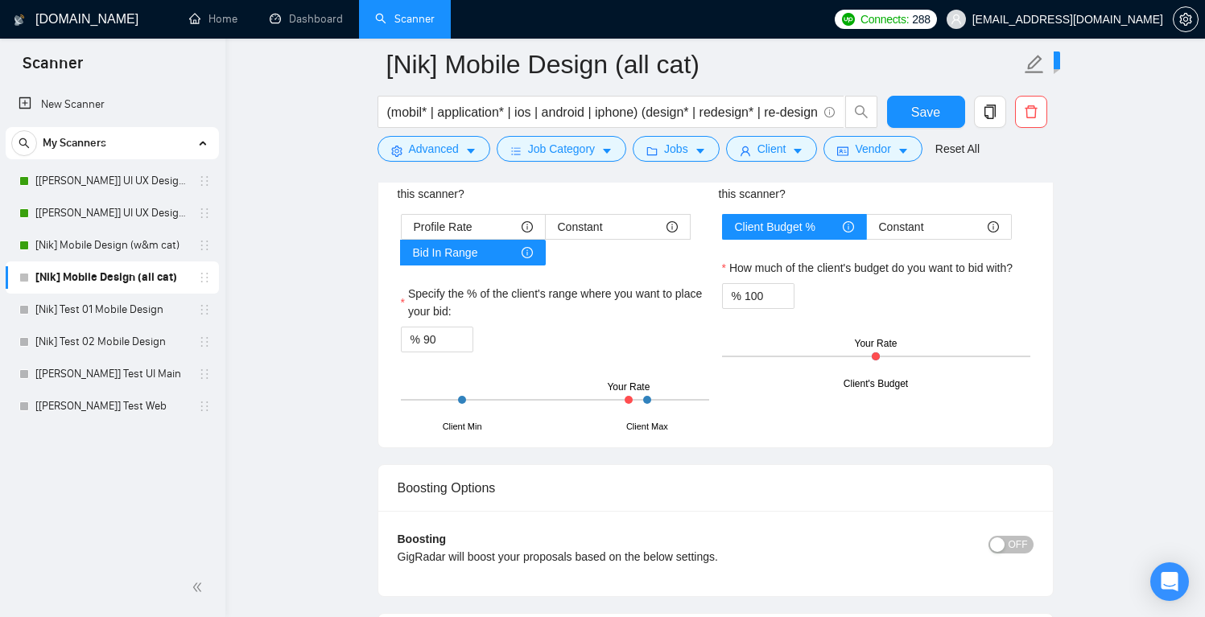
scroll to position [2808, 0]
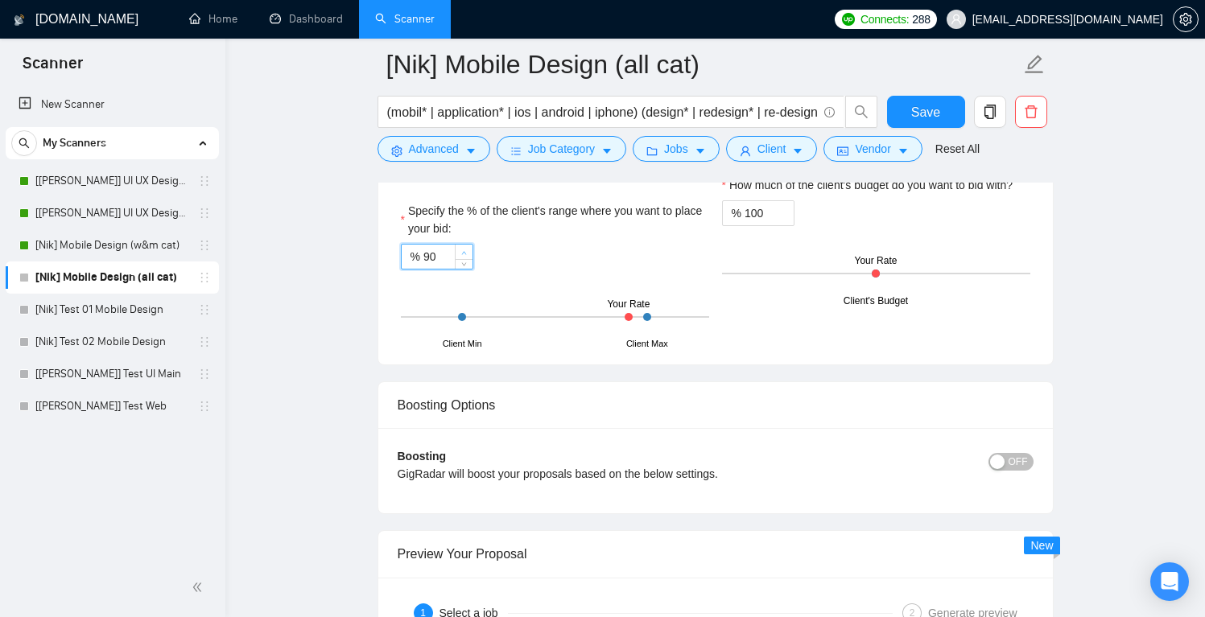
drag, startPoint x: 432, startPoint y: 281, endPoint x: 456, endPoint y: 279, distance: 25.1
click at [456, 269] on div "90" at bounding box center [447, 257] width 49 height 24
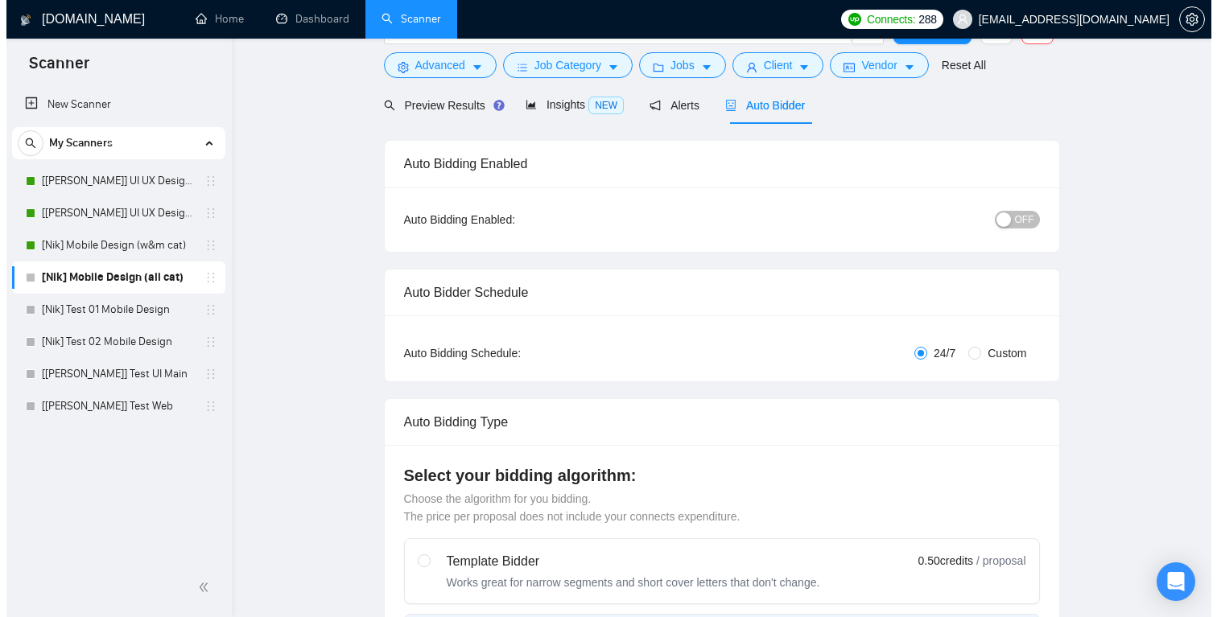
scroll to position [0, 0]
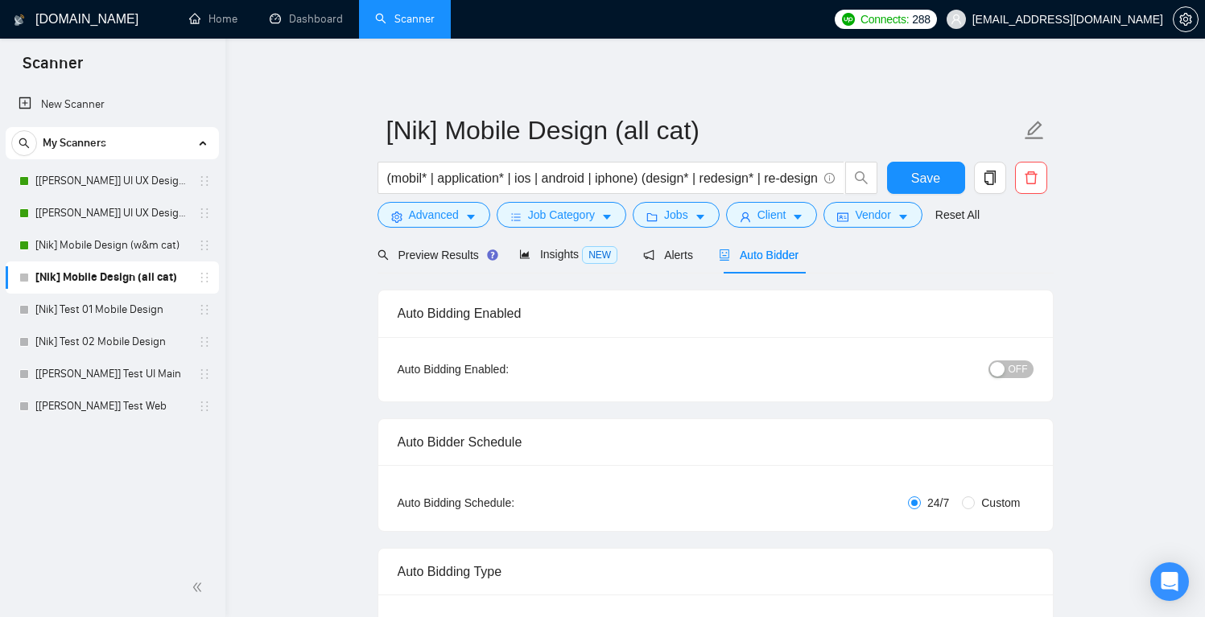
type input "95"
click at [1022, 370] on span "OFF" at bounding box center [1018, 370] width 19 height 18
click at [923, 180] on span "Save" at bounding box center [925, 178] width 29 height 20
click at [100, 318] on link "[Nik] Test 01 Mobile Design" at bounding box center [111, 310] width 153 height 32
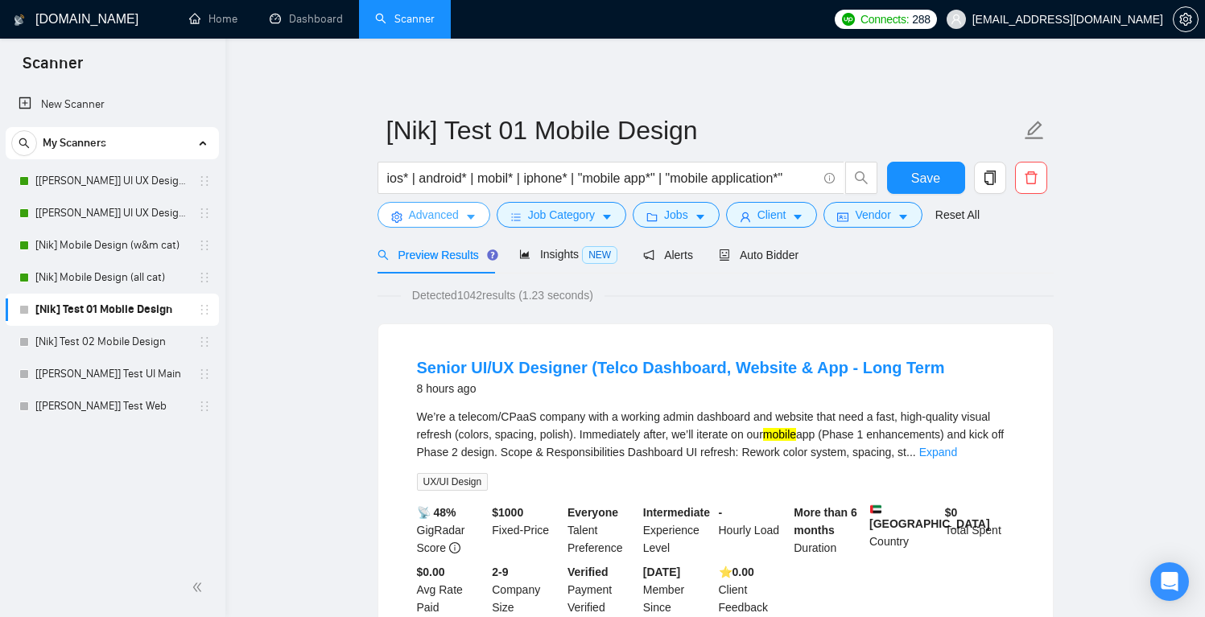
click at [425, 213] on span "Advanced" at bounding box center [434, 215] width 50 height 18
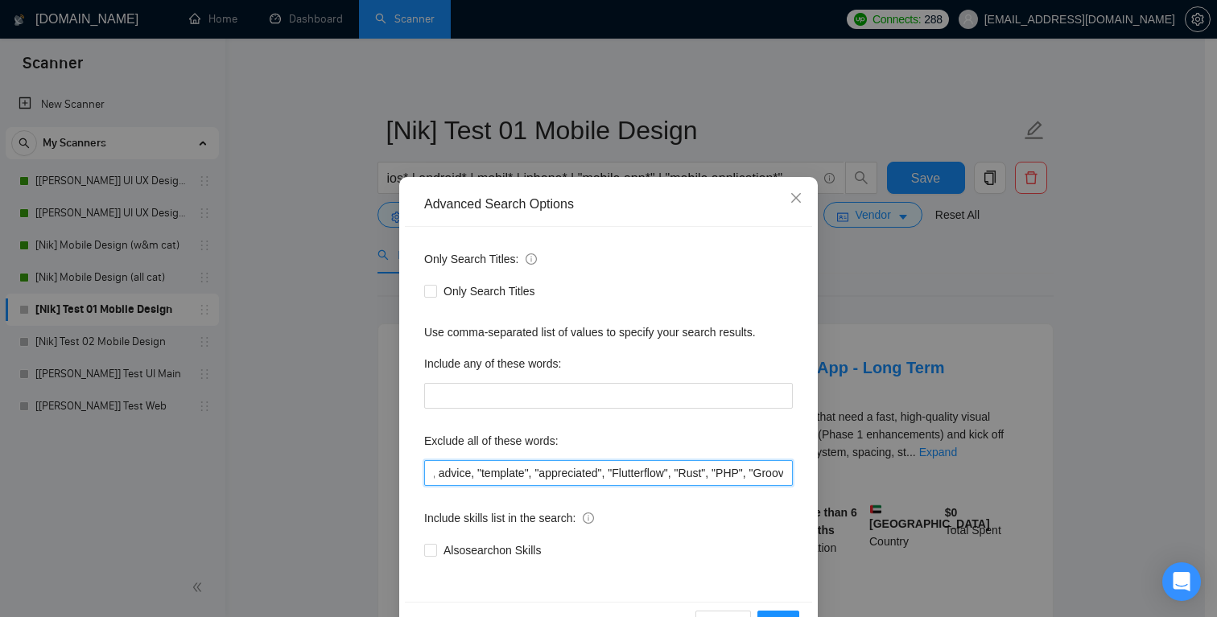
scroll to position [0, 2554]
drag, startPoint x: 560, startPoint y: 475, endPoint x: 788, endPoint y: 478, distance: 227.9
click at [788, 478] on div "Only Search Titles: Only Search Titles Use comma-separated list of values to sp…" at bounding box center [608, 414] width 407 height 375
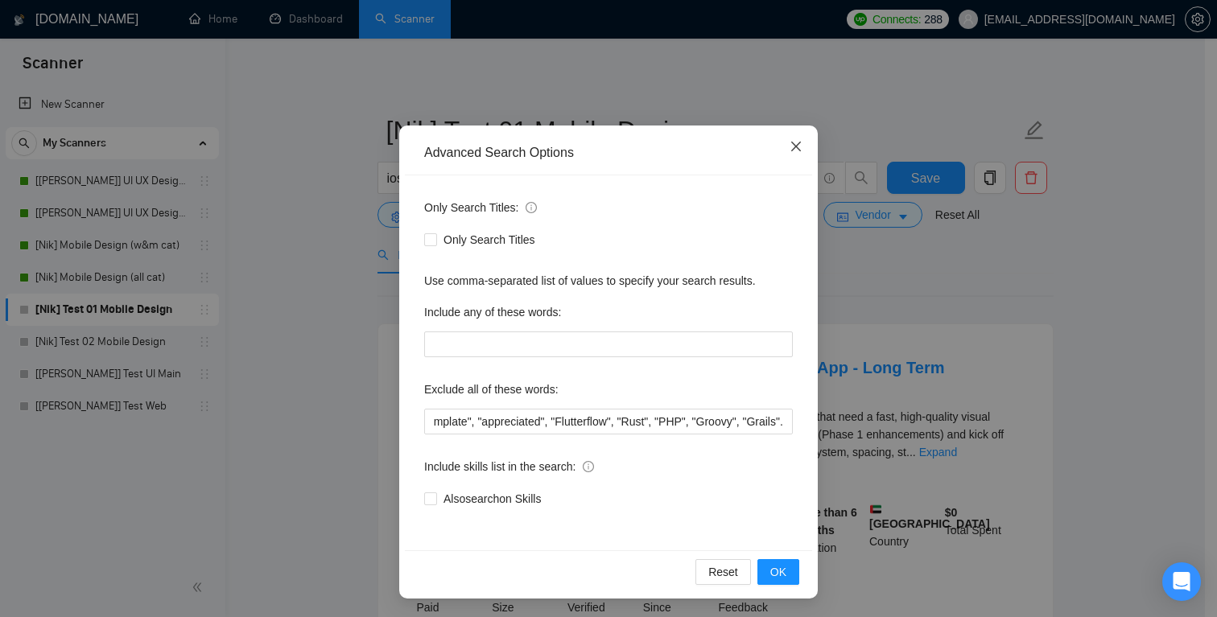
scroll to position [0, 0]
click at [796, 150] on icon "close" at bounding box center [796, 146] width 13 height 13
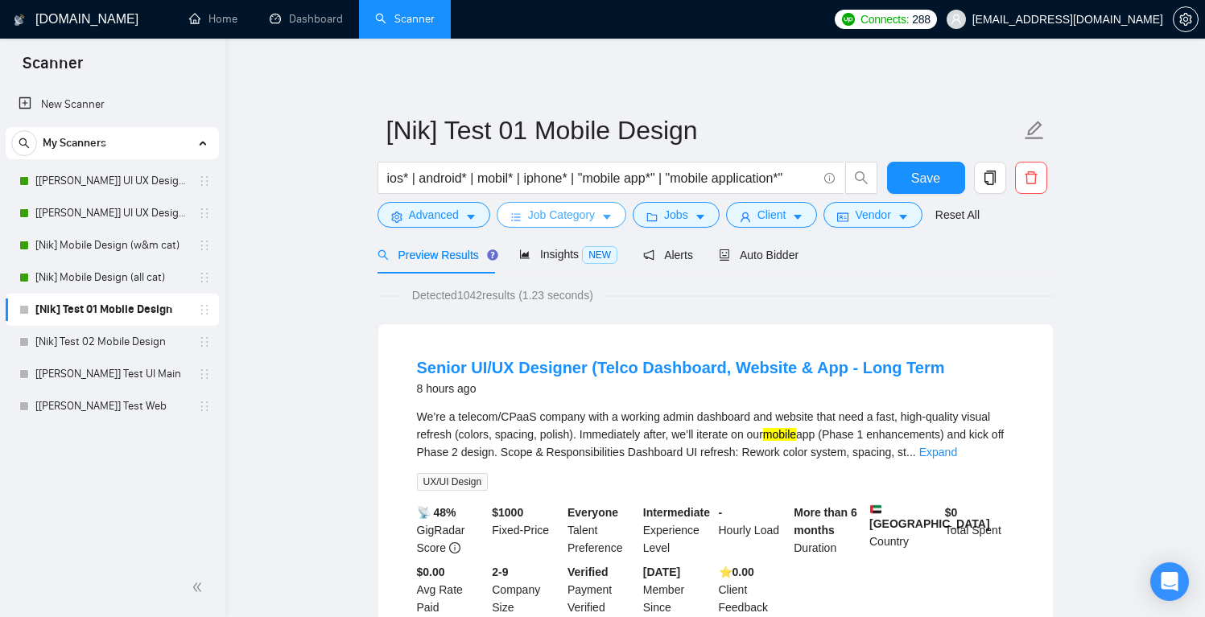
click at [574, 218] on span "Job Category" at bounding box center [561, 215] width 67 height 18
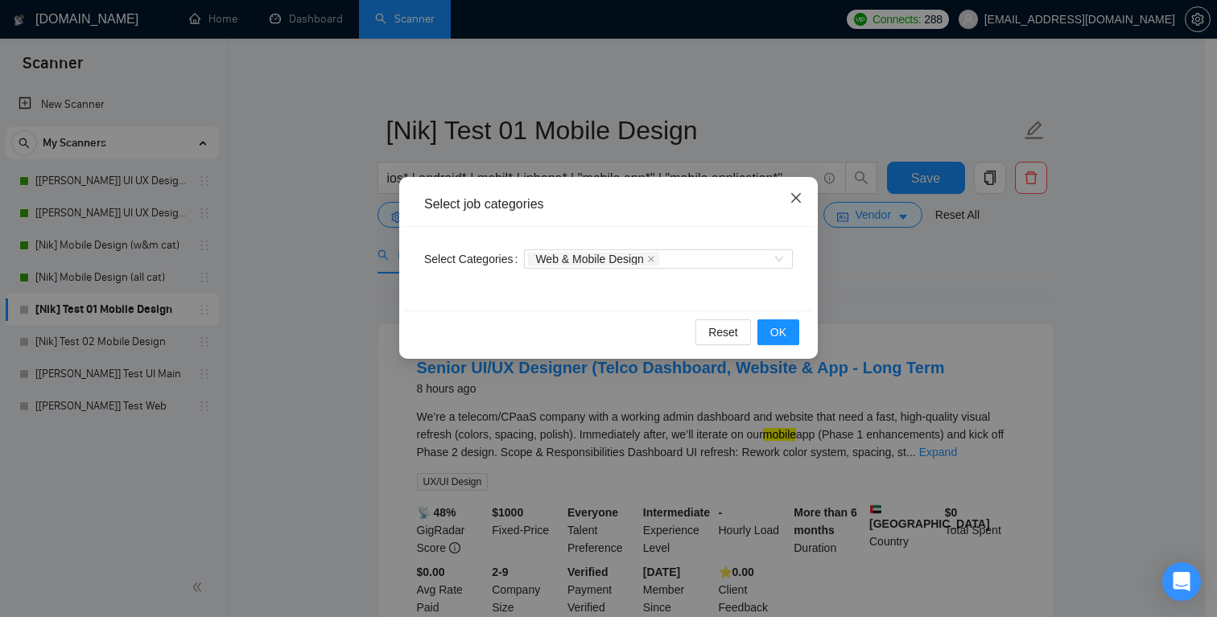
click at [793, 194] on icon "close" at bounding box center [796, 198] width 13 height 13
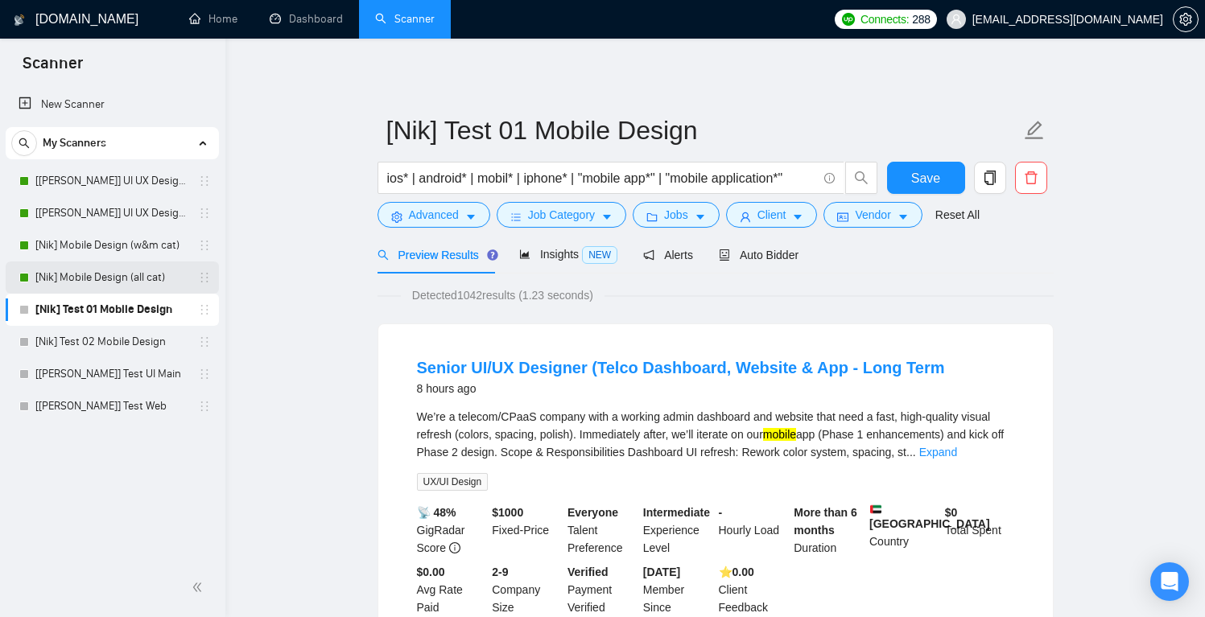
click at [127, 276] on link "[Nik] Mobile Design (all cat)" at bounding box center [111, 278] width 153 height 32
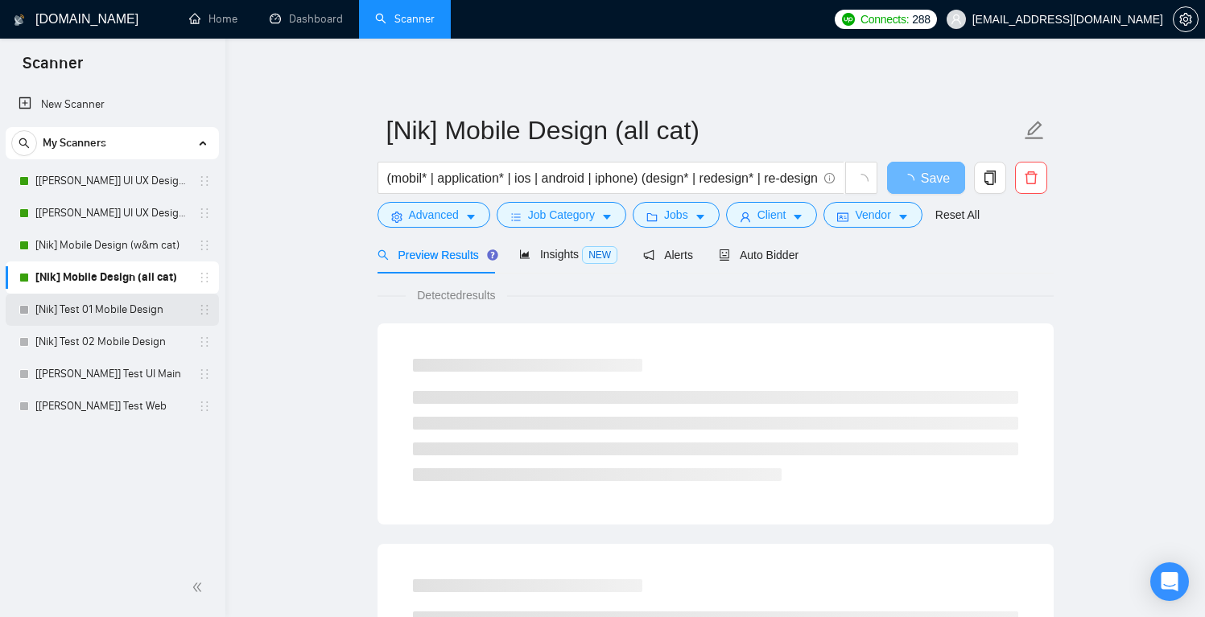
click at [122, 304] on link "[Nik] Test 01 Mobile Design" at bounding box center [111, 310] width 153 height 32
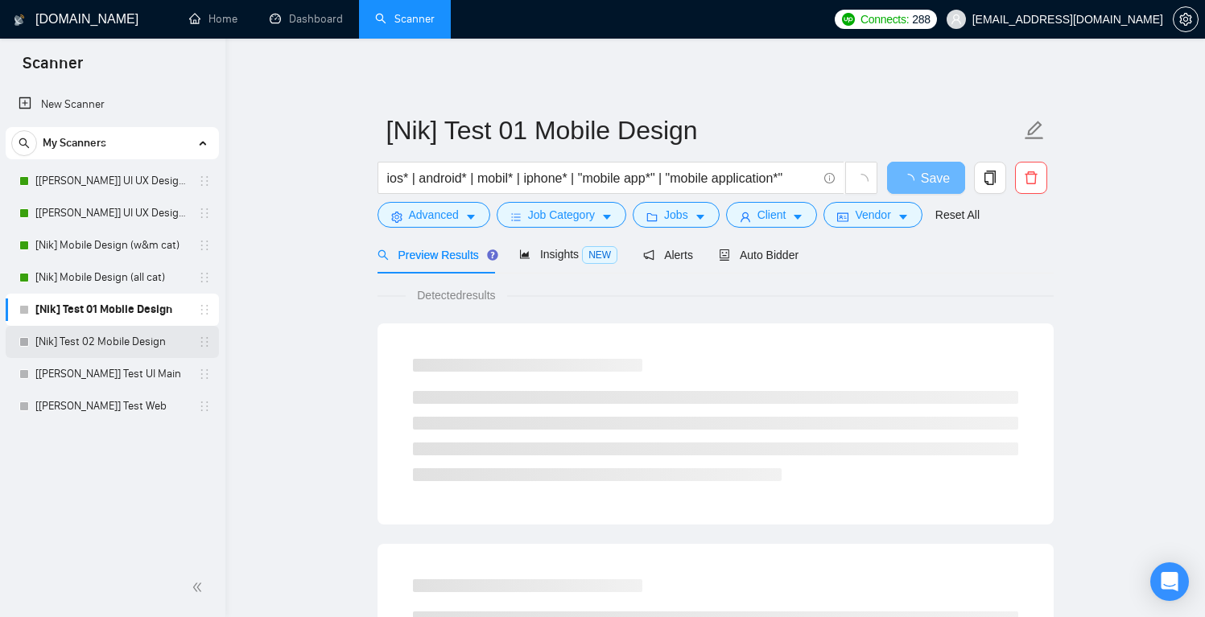
click at [114, 341] on link "[Nik] Test 02 Mobile Design" at bounding box center [111, 342] width 153 height 32
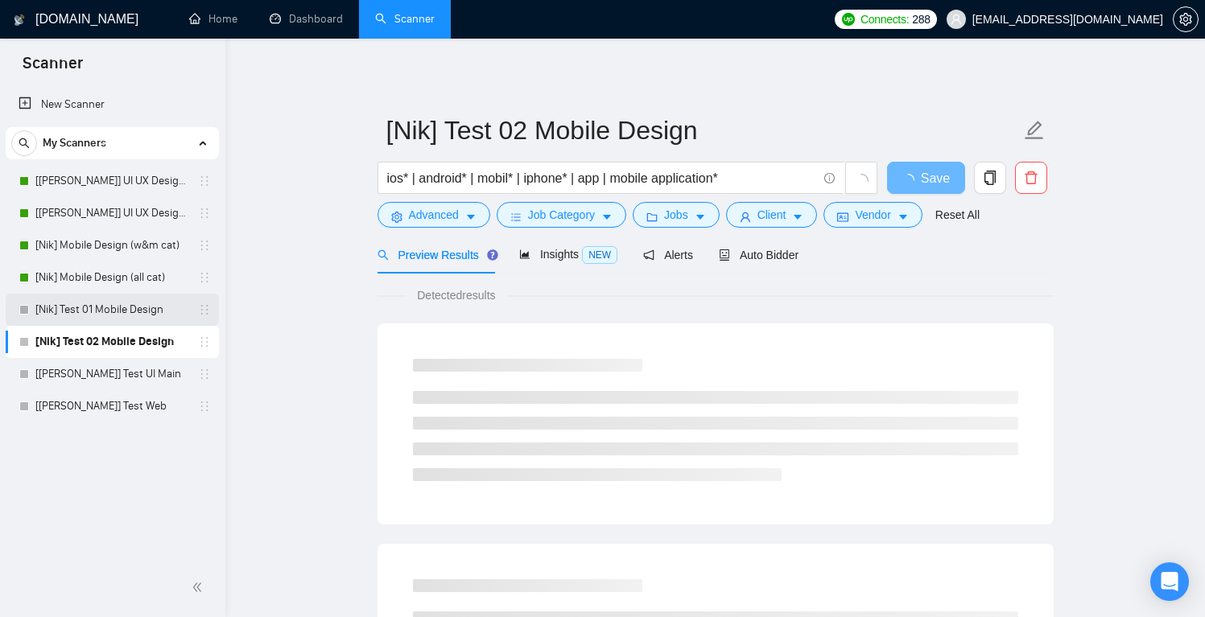
click at [121, 313] on link "[Nik] Test 01 Mobile Design" at bounding box center [111, 310] width 153 height 32
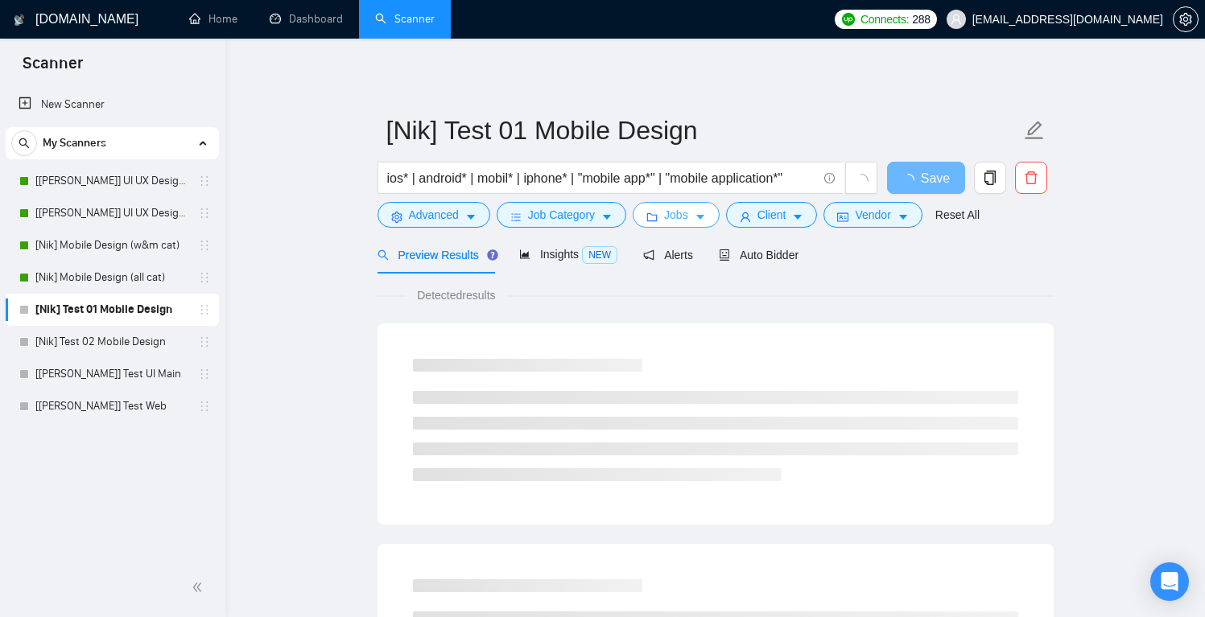
click at [702, 218] on icon "caret-down" at bounding box center [700, 217] width 11 height 11
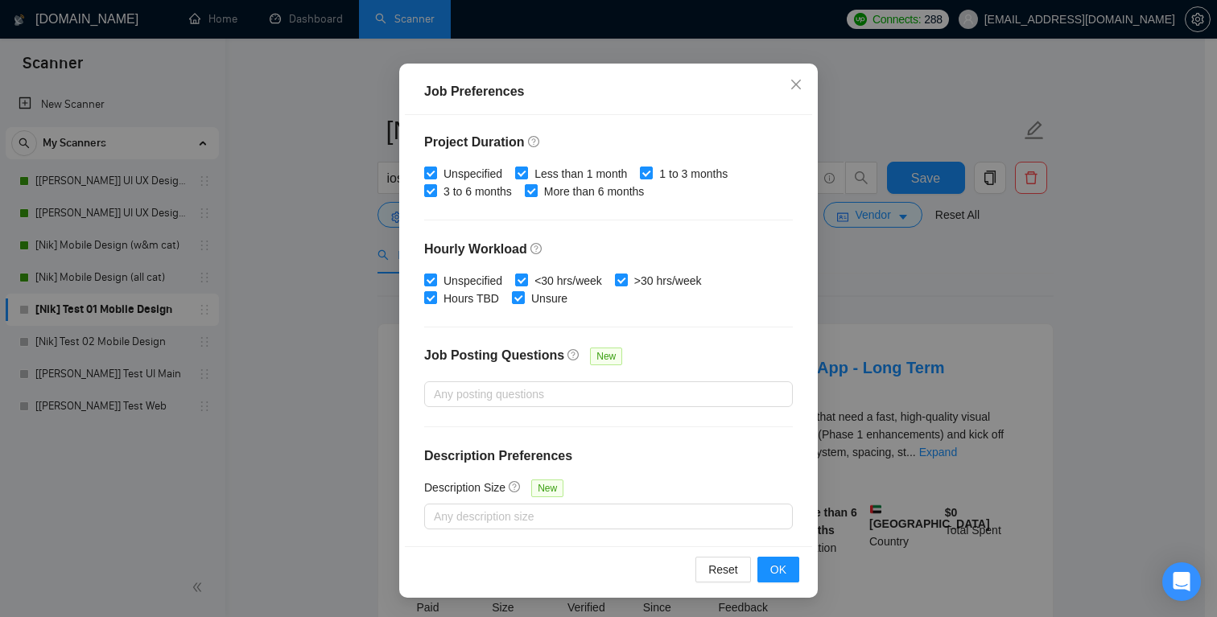
scroll to position [82, 0]
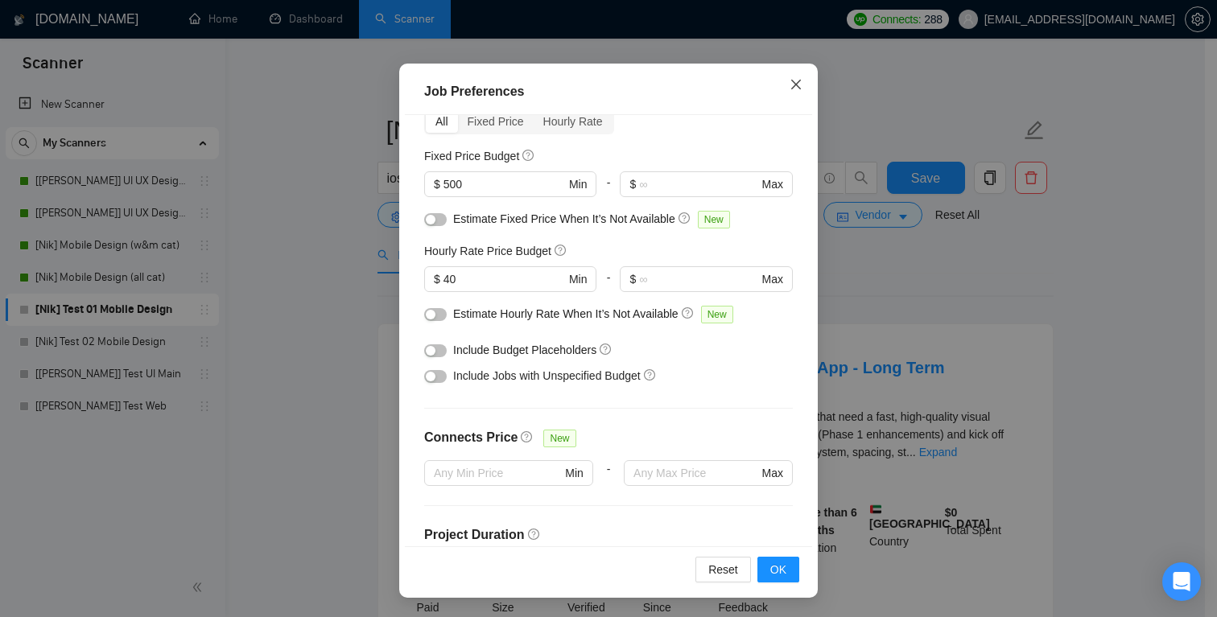
click at [791, 86] on icon "close" at bounding box center [796, 84] width 13 height 13
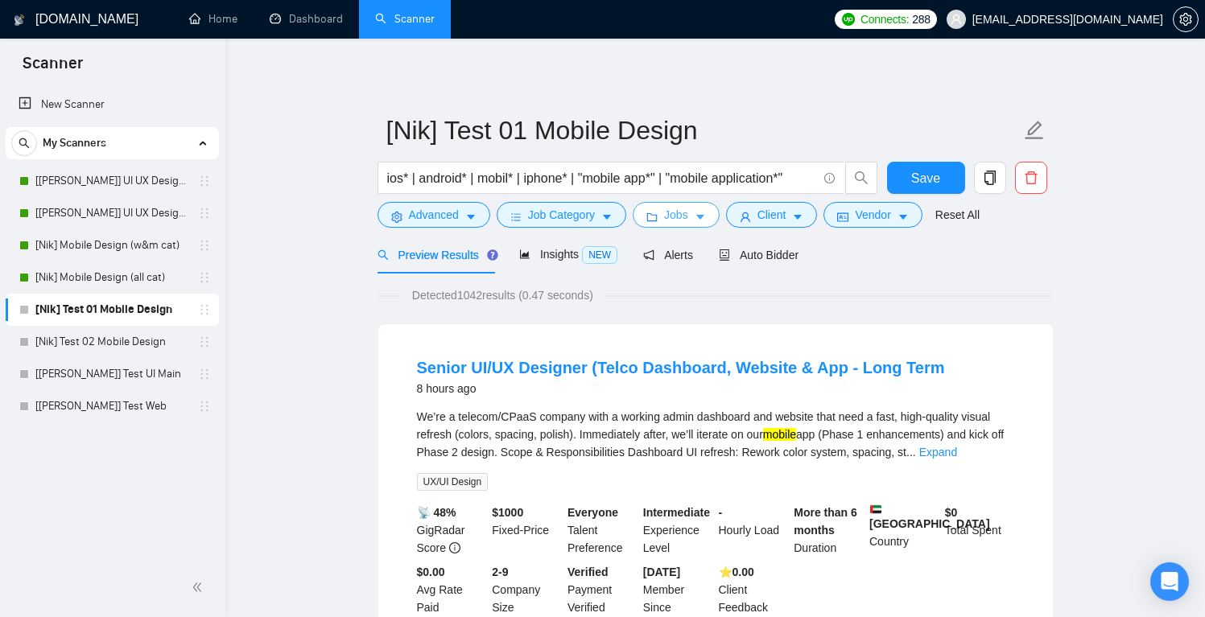
click at [678, 220] on span "Jobs" at bounding box center [676, 215] width 24 height 18
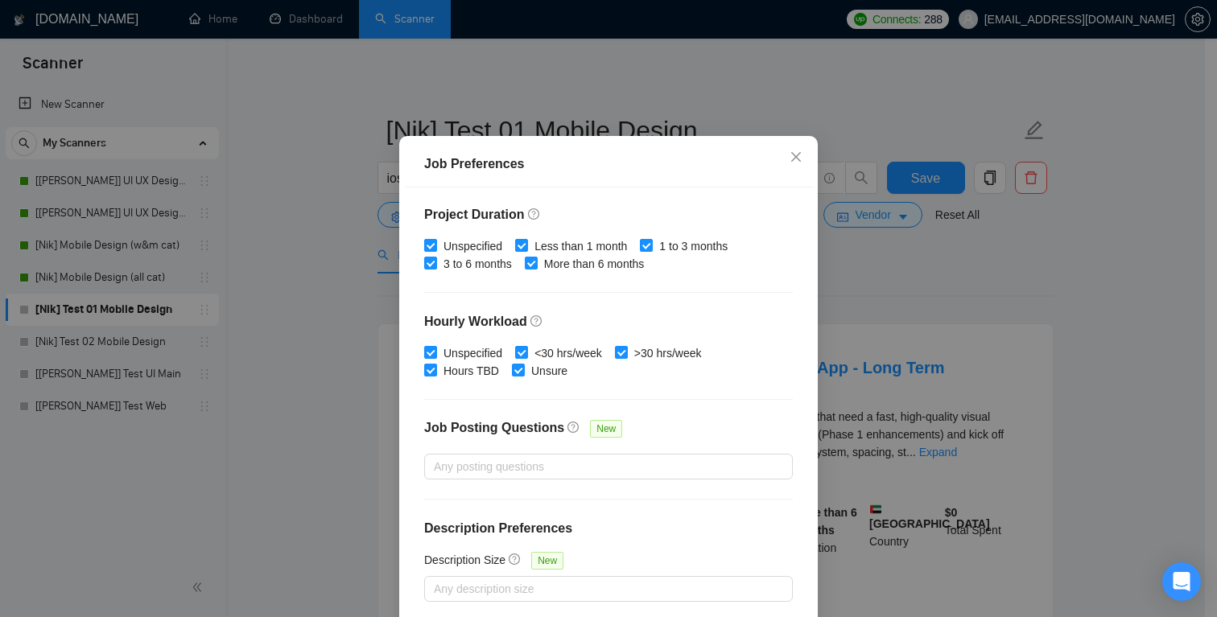
scroll to position [106, 0]
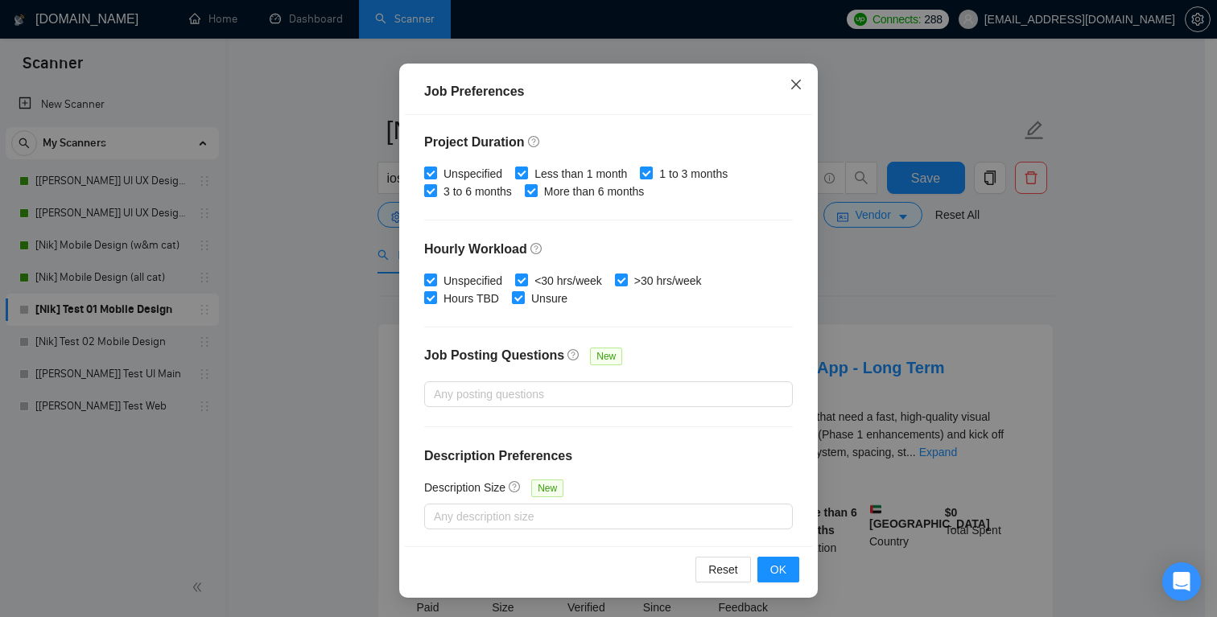
click at [790, 78] on icon "close" at bounding box center [796, 84] width 13 height 13
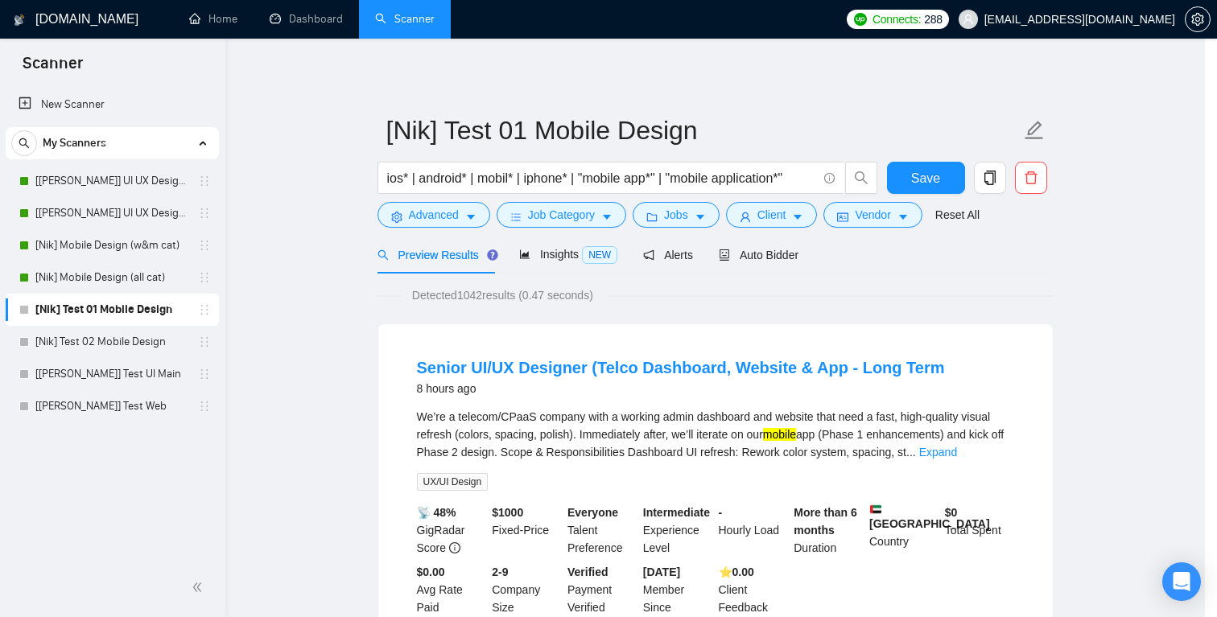
scroll to position [34, 0]
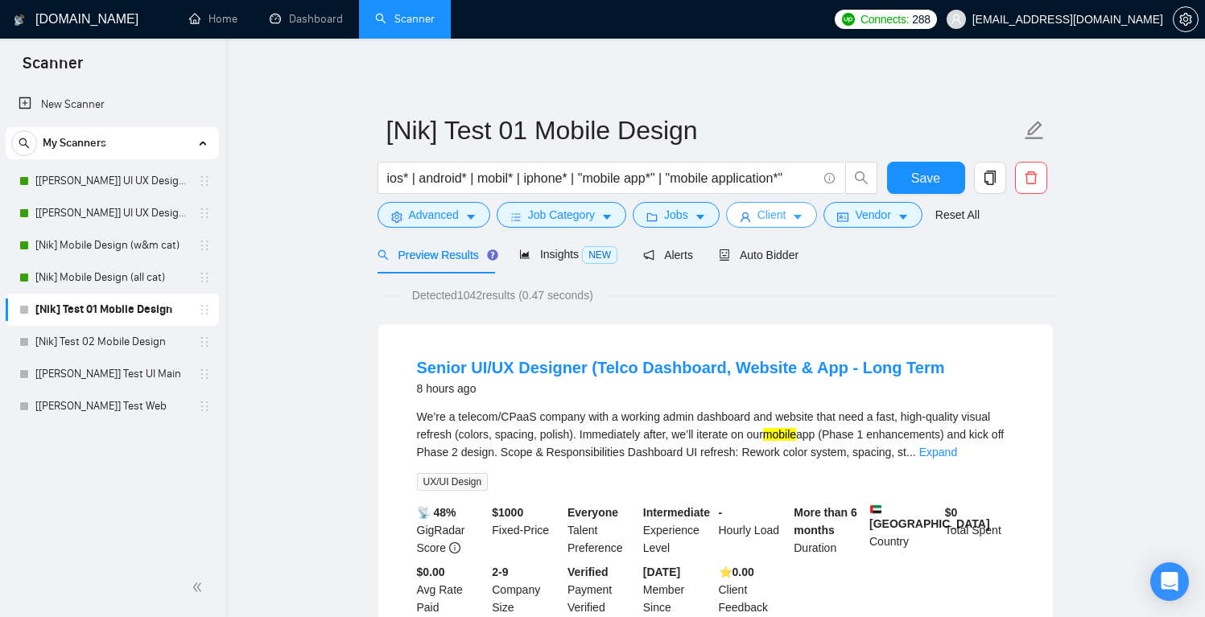
click at [787, 219] on span "Client" at bounding box center [772, 215] width 29 height 18
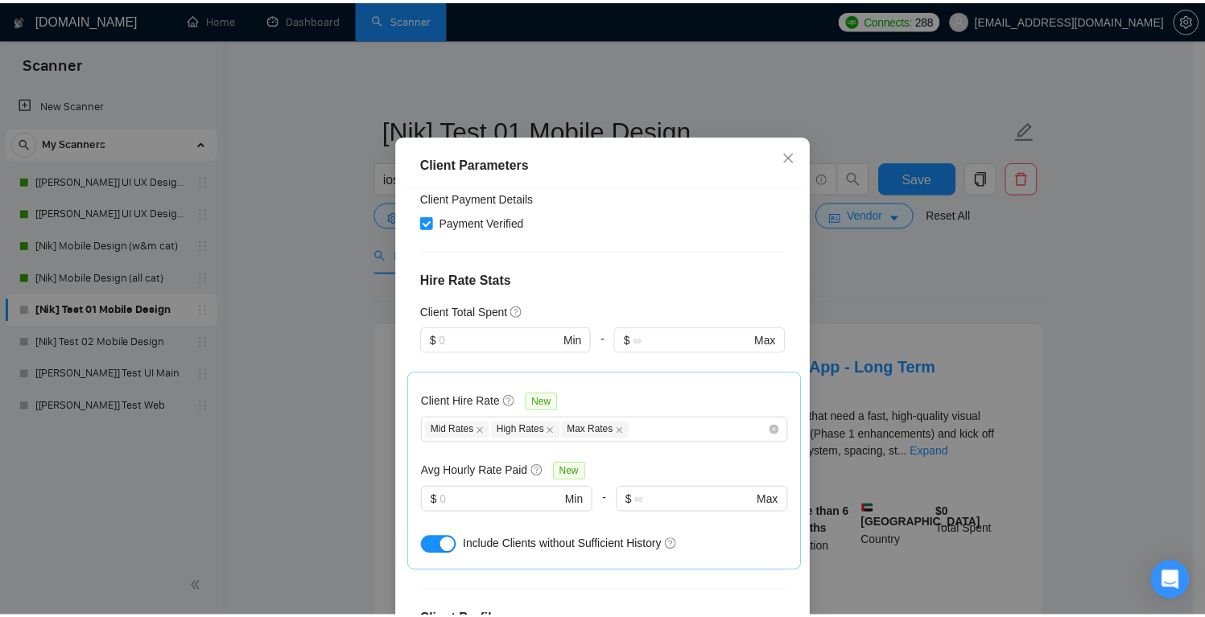
scroll to position [593, 0]
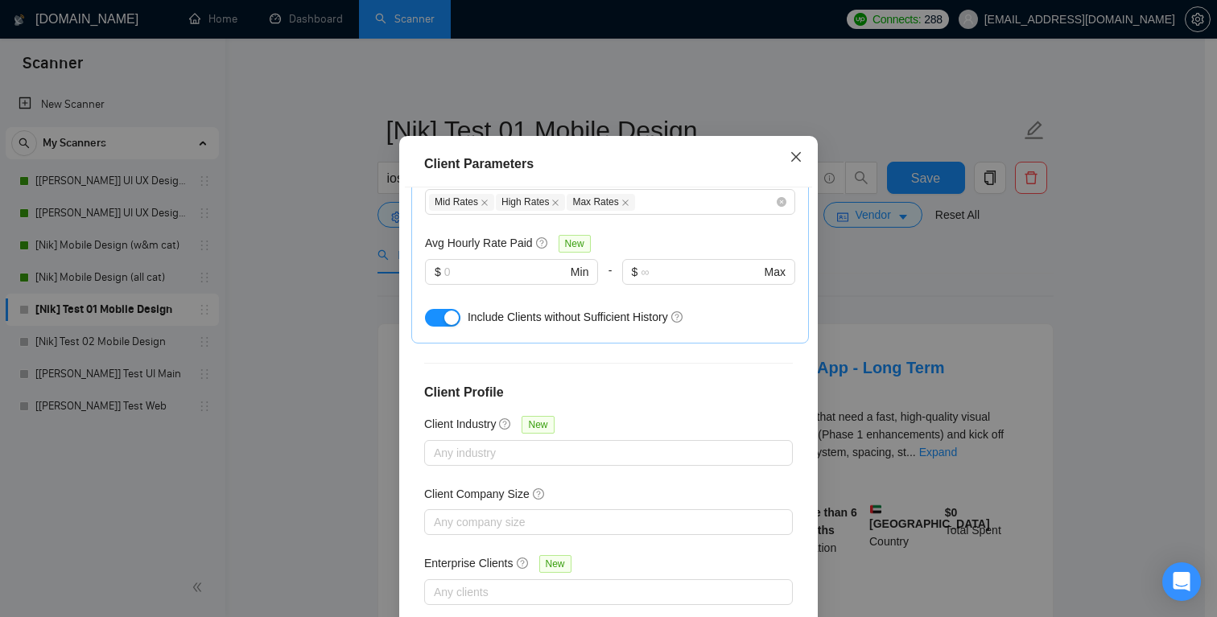
click at [796, 163] on icon "close" at bounding box center [796, 157] width 13 height 13
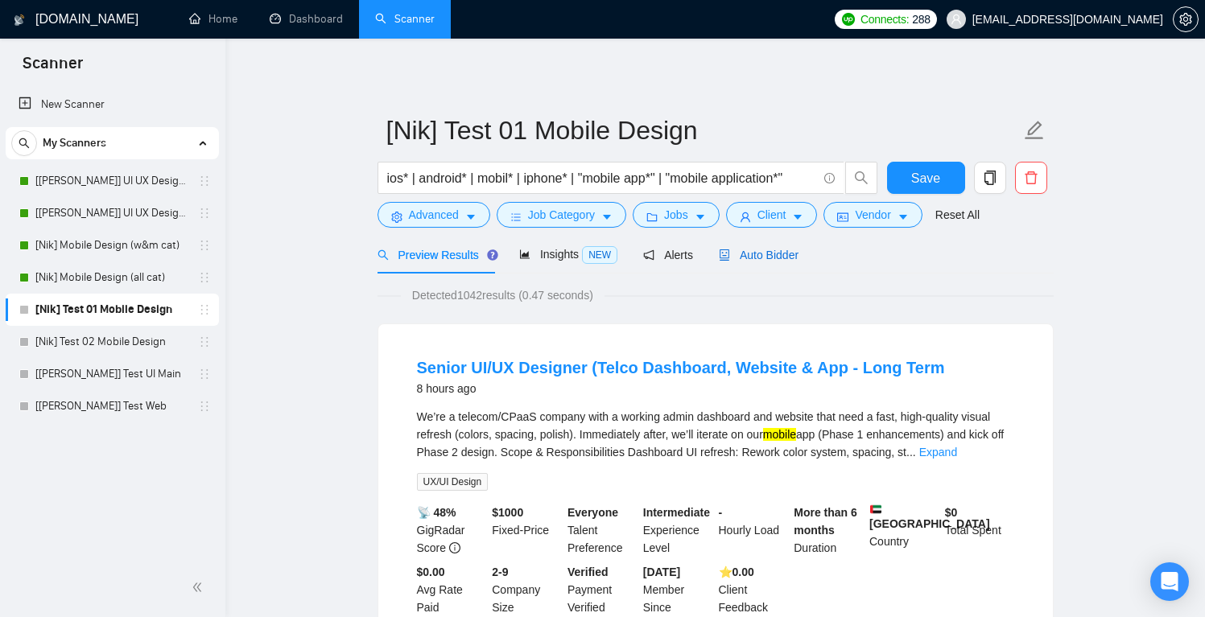
click at [778, 253] on span "Auto Bidder" at bounding box center [759, 255] width 80 height 13
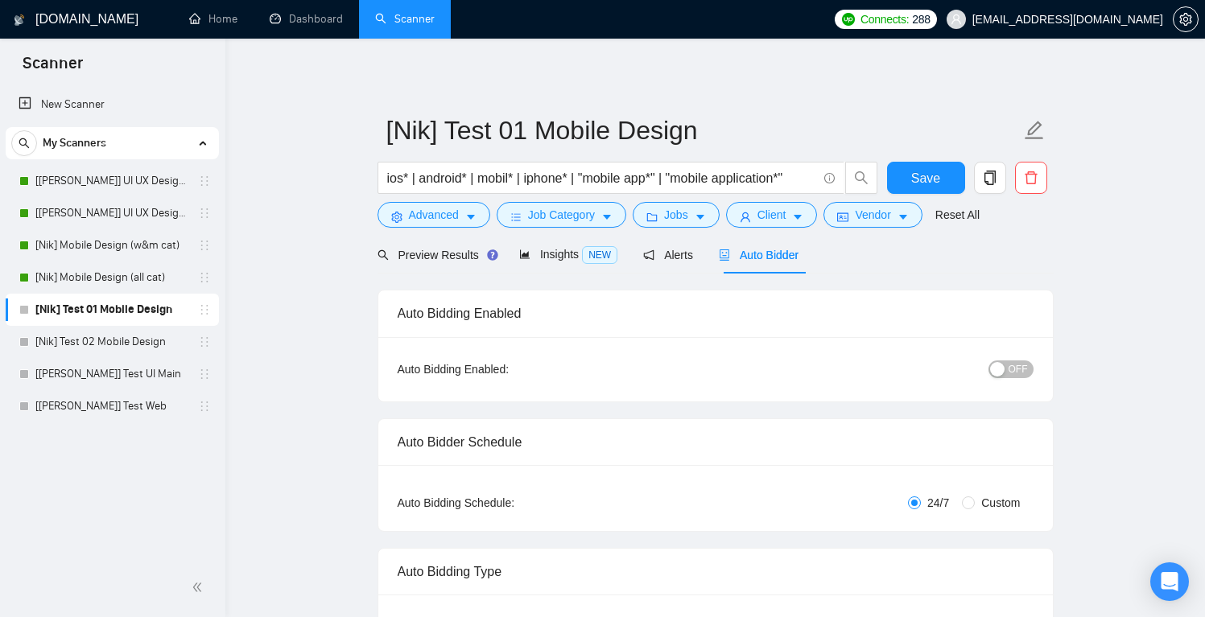
click at [1019, 372] on span "OFF" at bounding box center [1018, 370] width 19 height 18
click at [936, 178] on span "Save" at bounding box center [925, 178] width 29 height 20
click at [142, 345] on link "[Nik] Test 02 Mobile Design" at bounding box center [111, 342] width 153 height 32
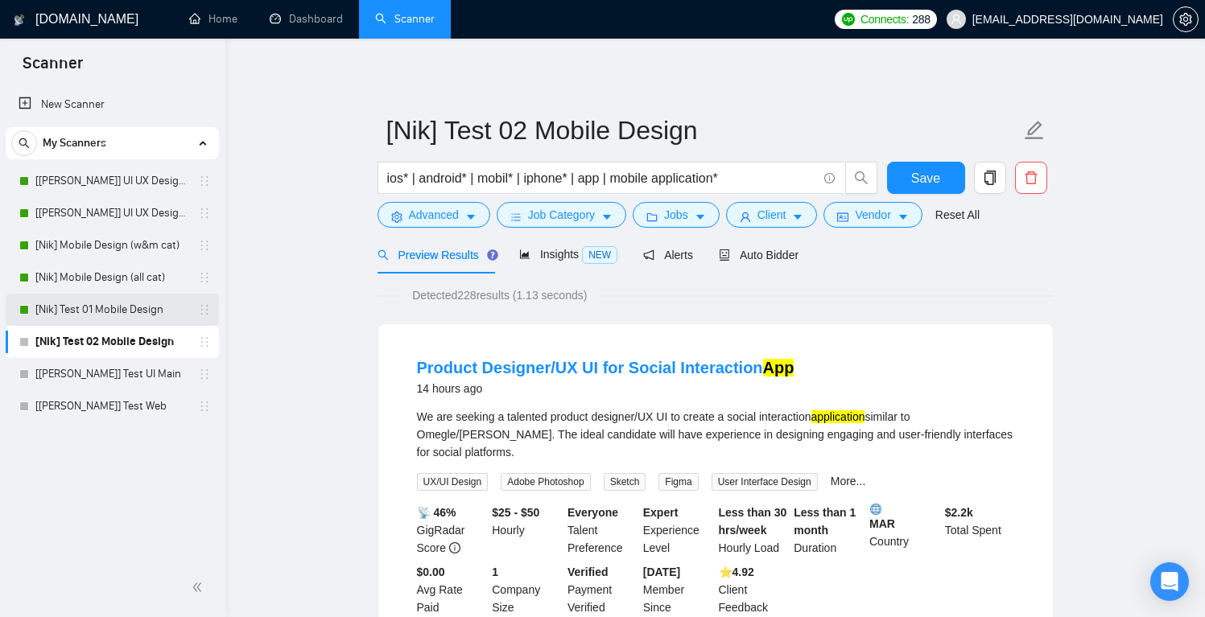
click at [124, 306] on link "[Nik] Test 01 Mobile Design" at bounding box center [111, 310] width 153 height 32
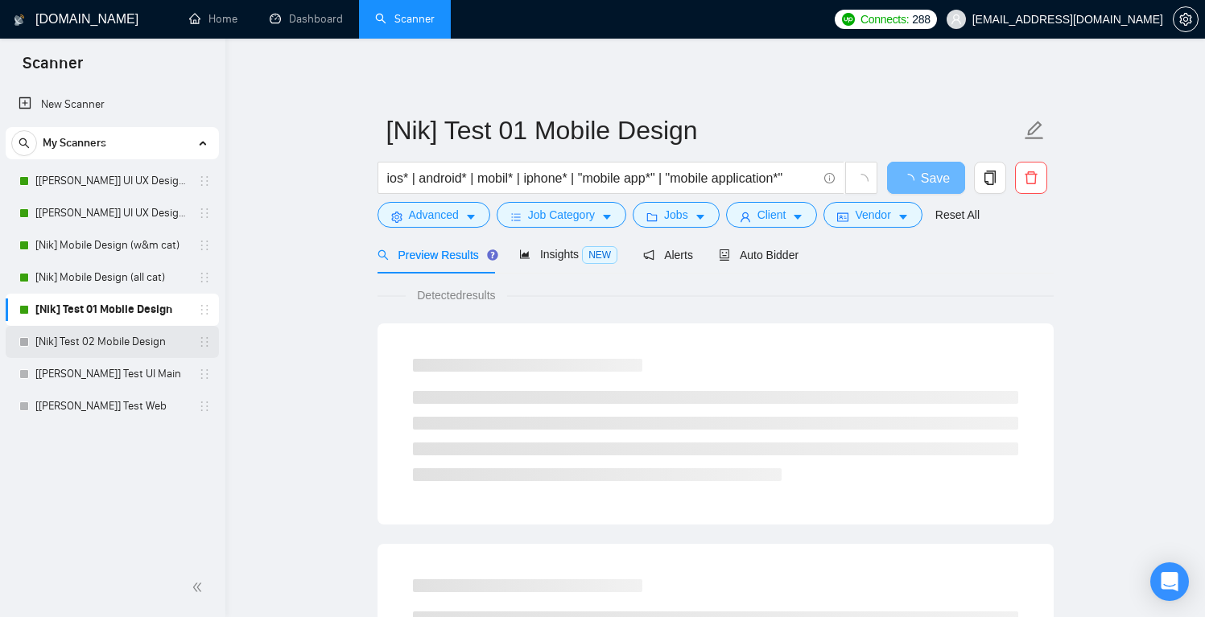
click at [130, 345] on link "[Nik] Test 02 Mobile Design" at bounding box center [111, 342] width 153 height 32
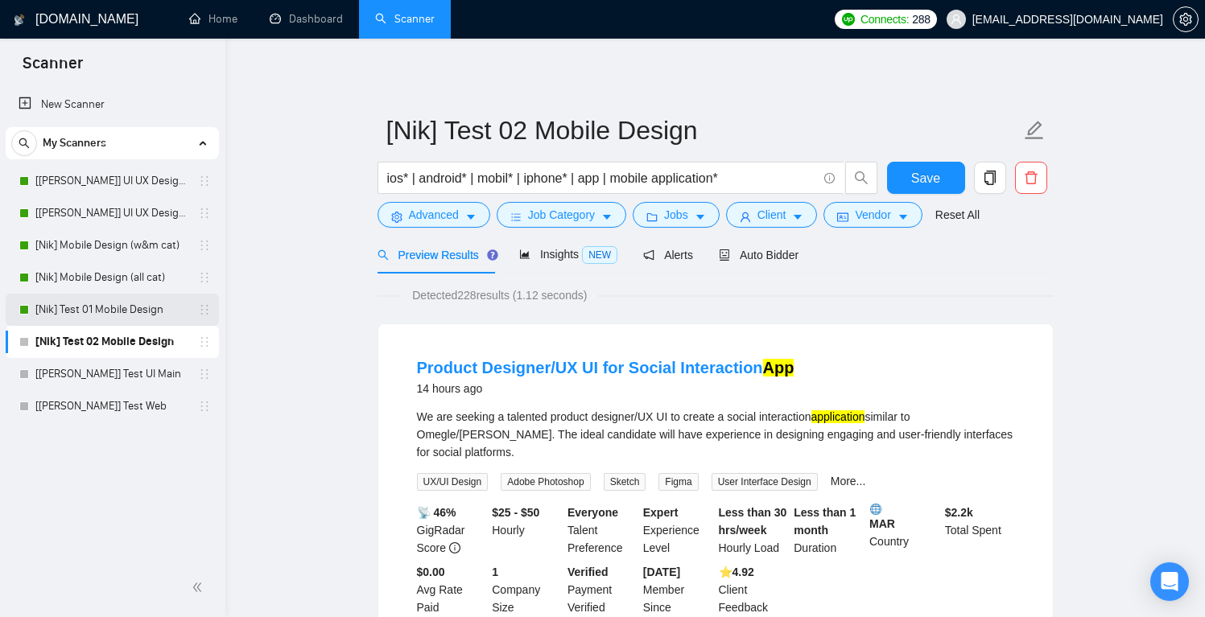
click at [125, 315] on link "[Nik] Test 01 Mobile Design" at bounding box center [111, 310] width 153 height 32
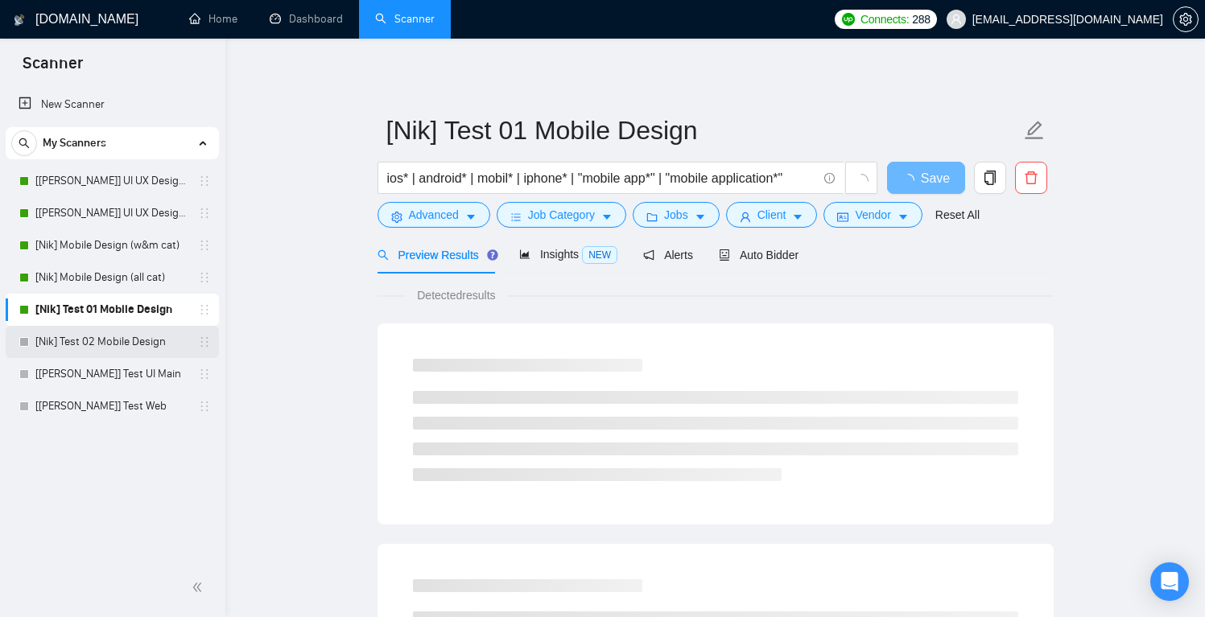
click at [125, 337] on link "[Nik] Test 02 Mobile Design" at bounding box center [111, 342] width 153 height 32
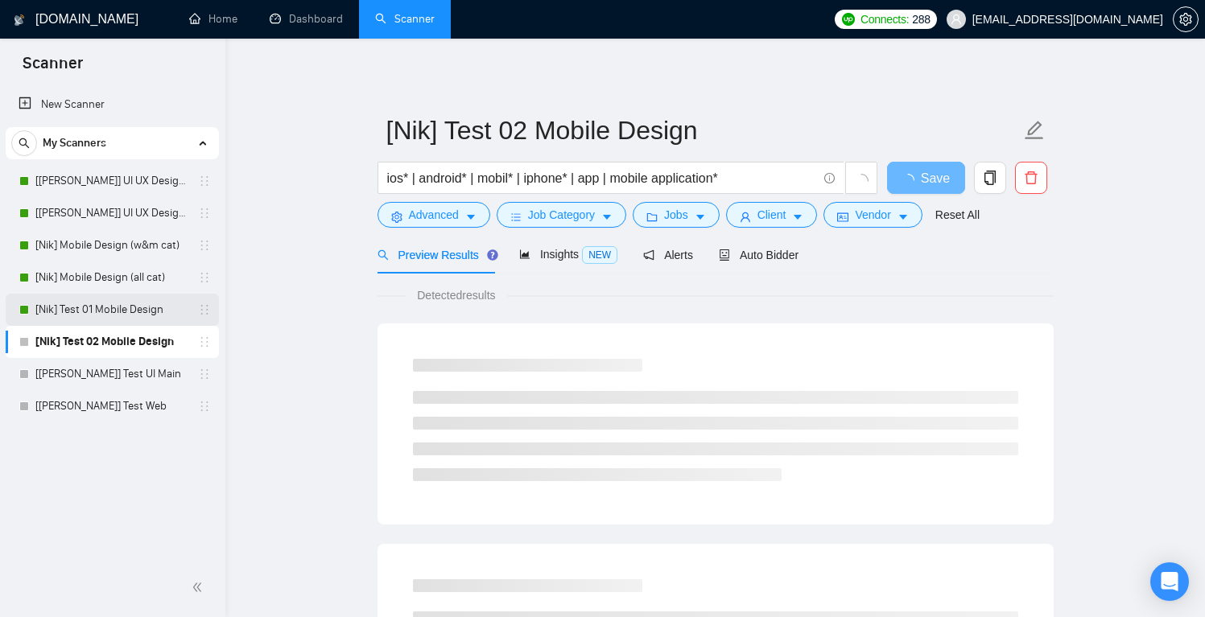
click at [131, 309] on link "[Nik] Test 01 Mobile Design" at bounding box center [111, 310] width 153 height 32
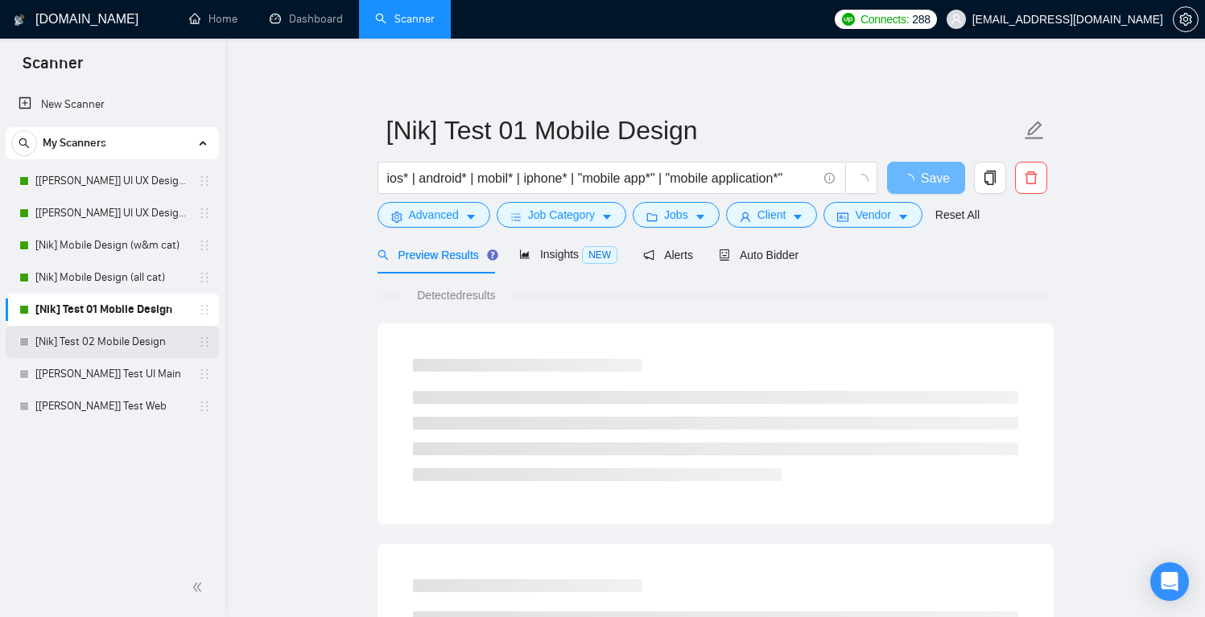
click at [129, 337] on link "[Nik] Test 02 Mobile Design" at bounding box center [111, 342] width 153 height 32
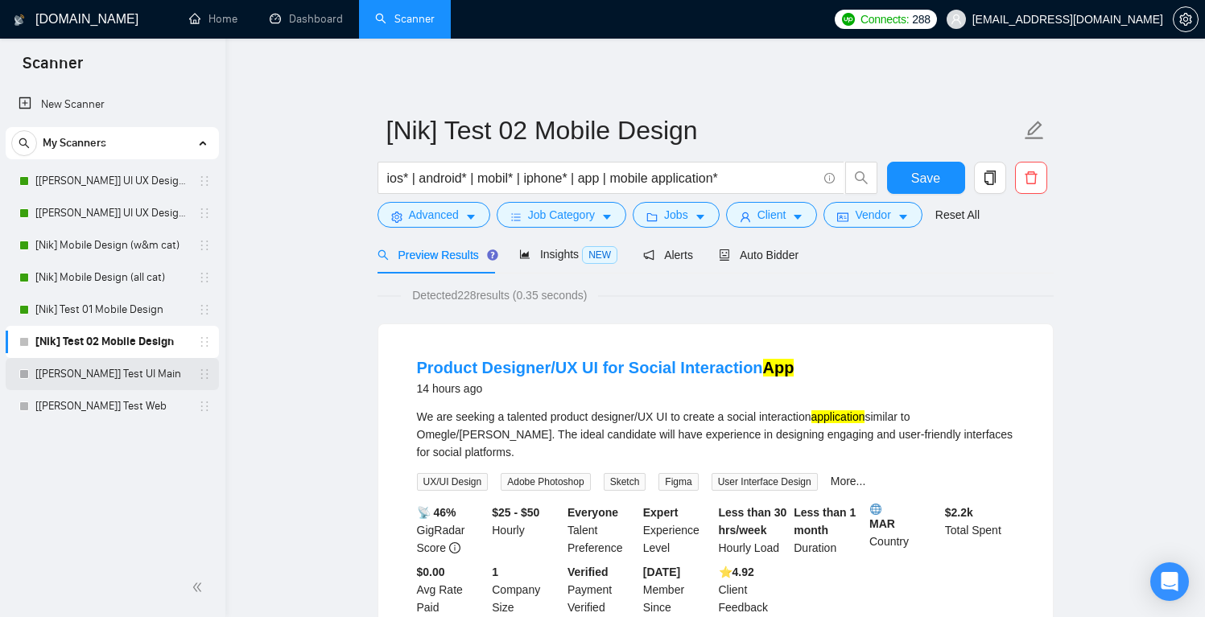
click at [121, 378] on link "[[PERSON_NAME]] Test UI Main" at bounding box center [111, 374] width 153 height 32
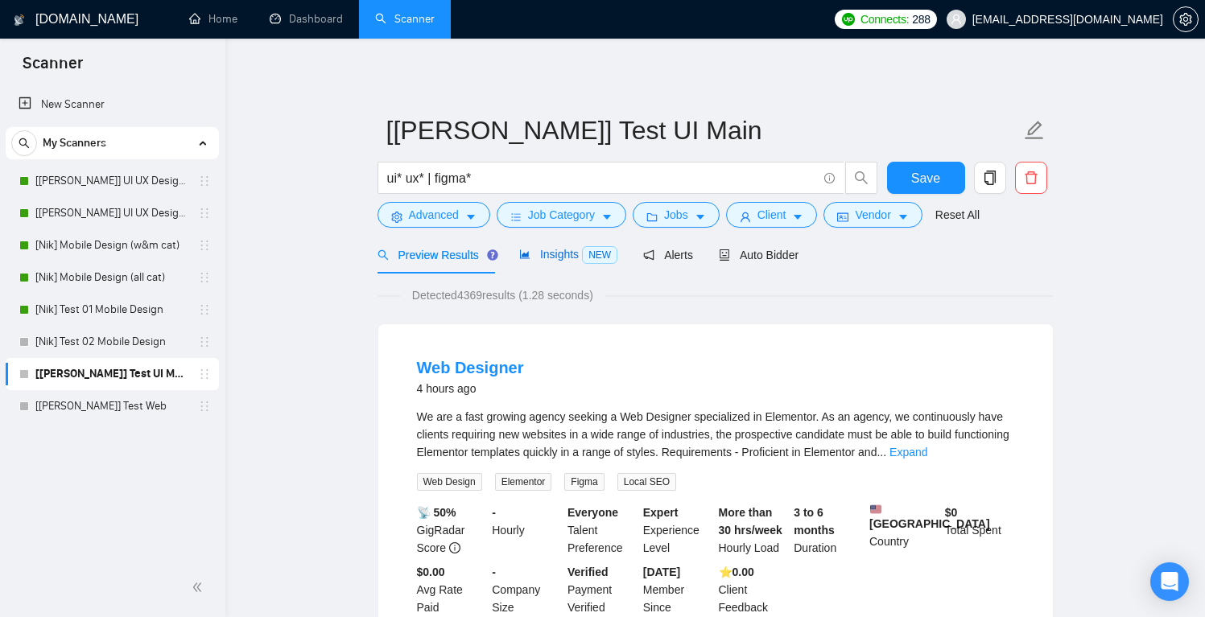
click at [542, 253] on span "Insights NEW" at bounding box center [568, 254] width 98 height 13
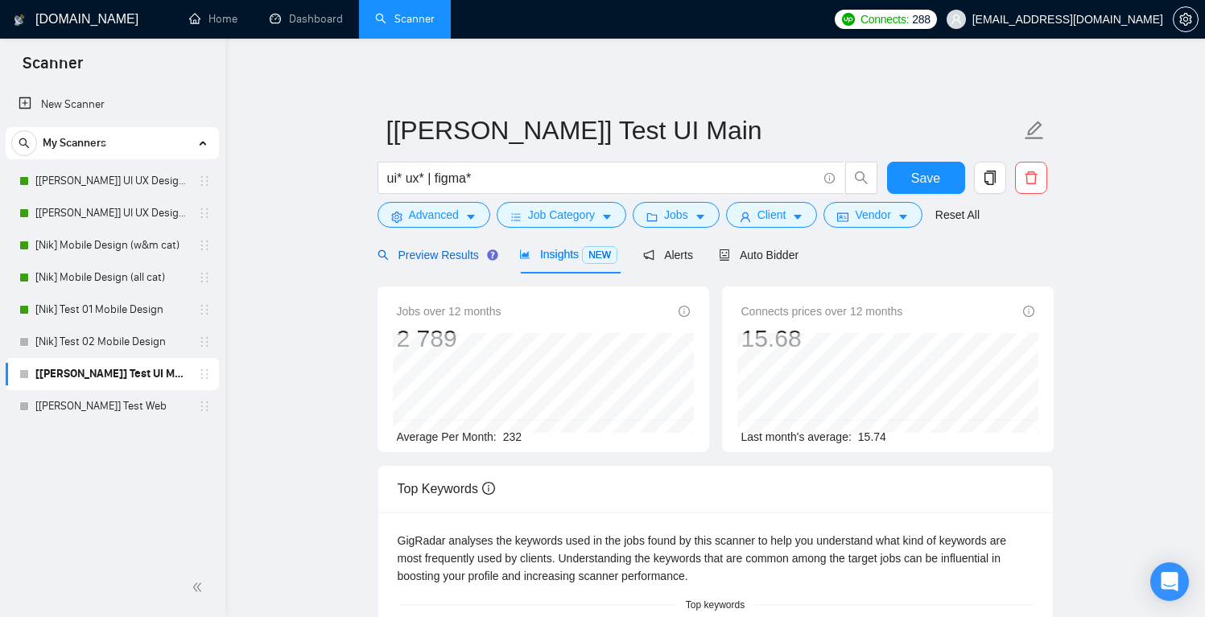
click at [473, 262] on div "Preview Results" at bounding box center [436, 255] width 116 height 18
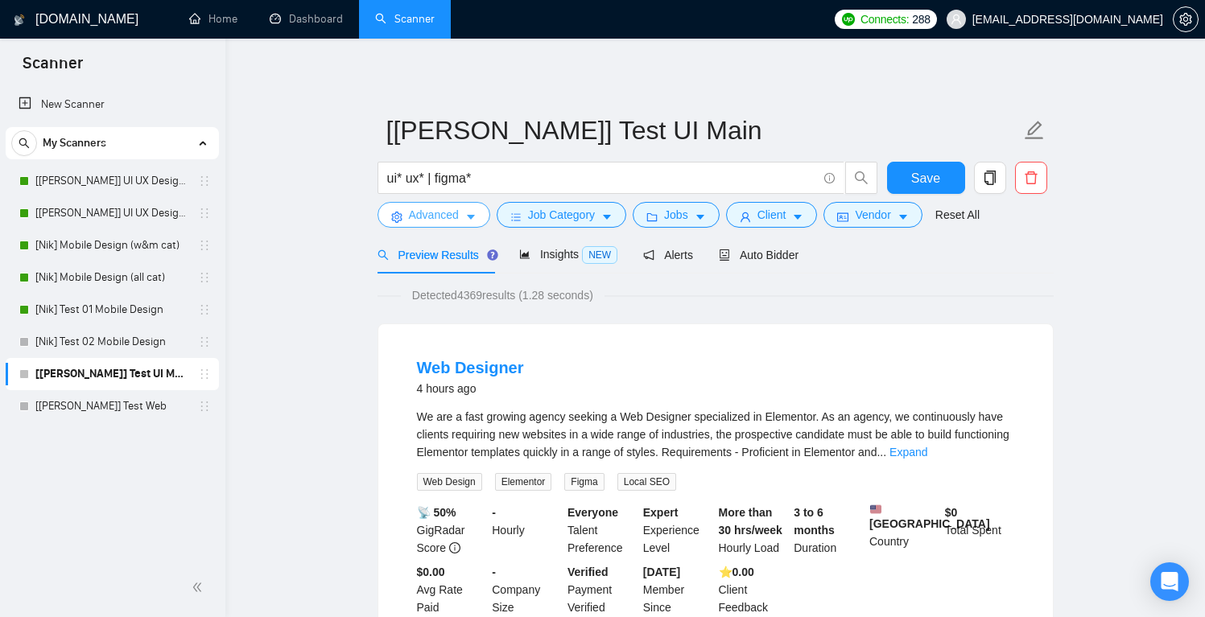
click at [477, 218] on icon "caret-down" at bounding box center [470, 217] width 11 height 11
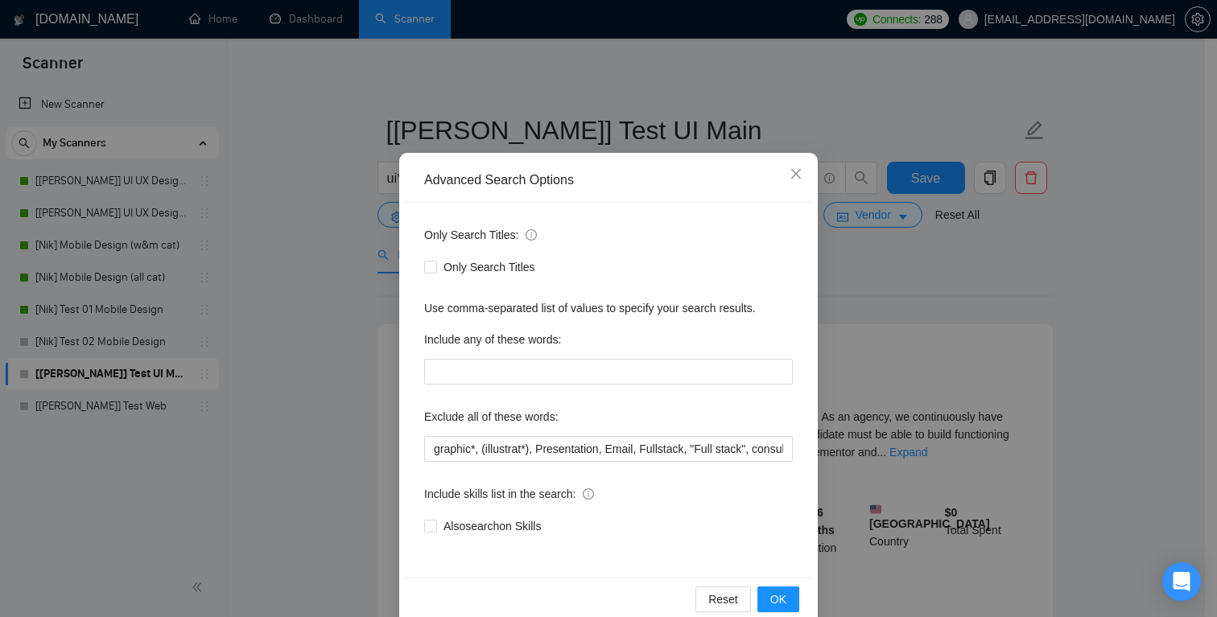
scroll to position [52, 0]
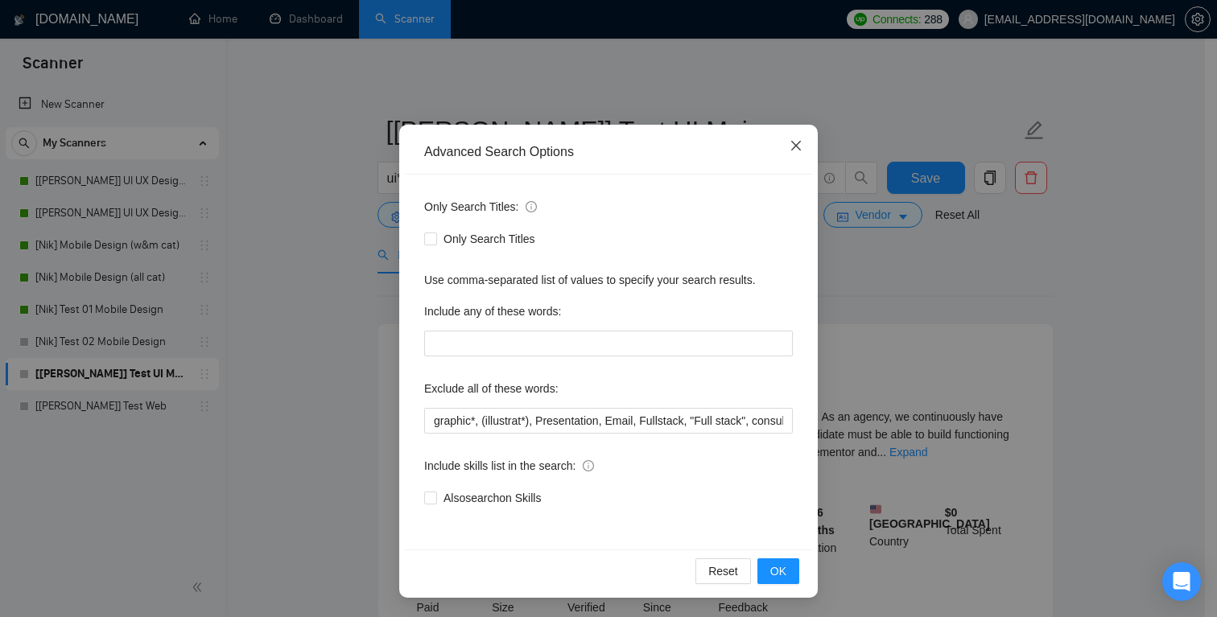
click at [790, 143] on icon "close" at bounding box center [796, 145] width 13 height 13
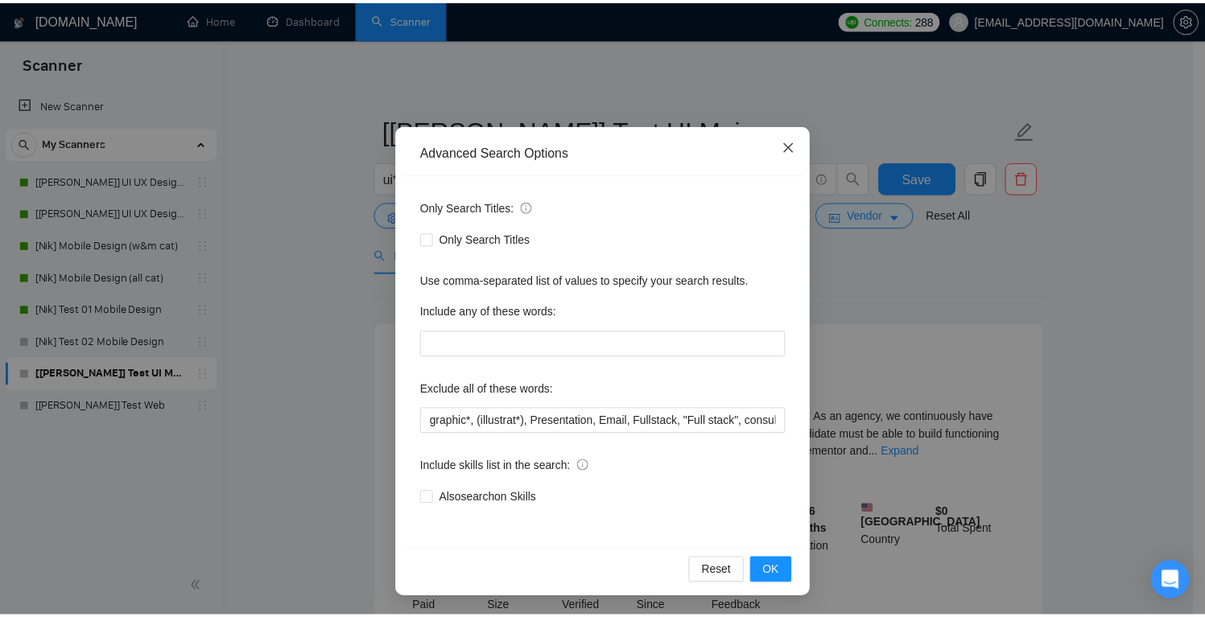
scroll to position [0, 0]
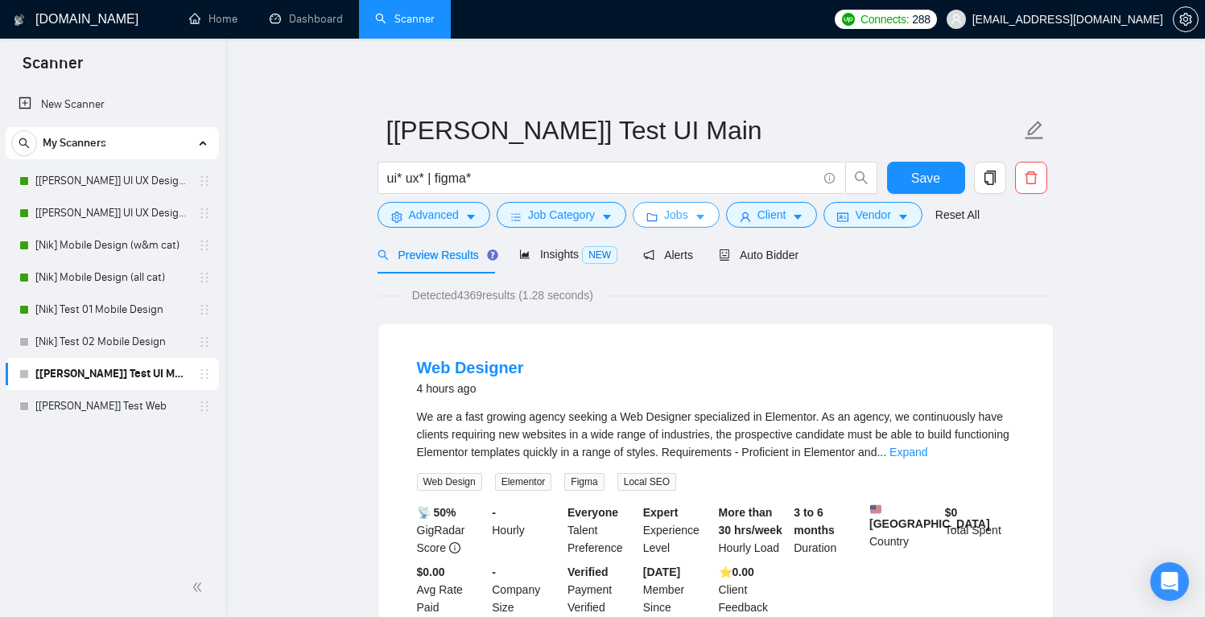
click at [705, 213] on icon "caret-down" at bounding box center [700, 217] width 11 height 11
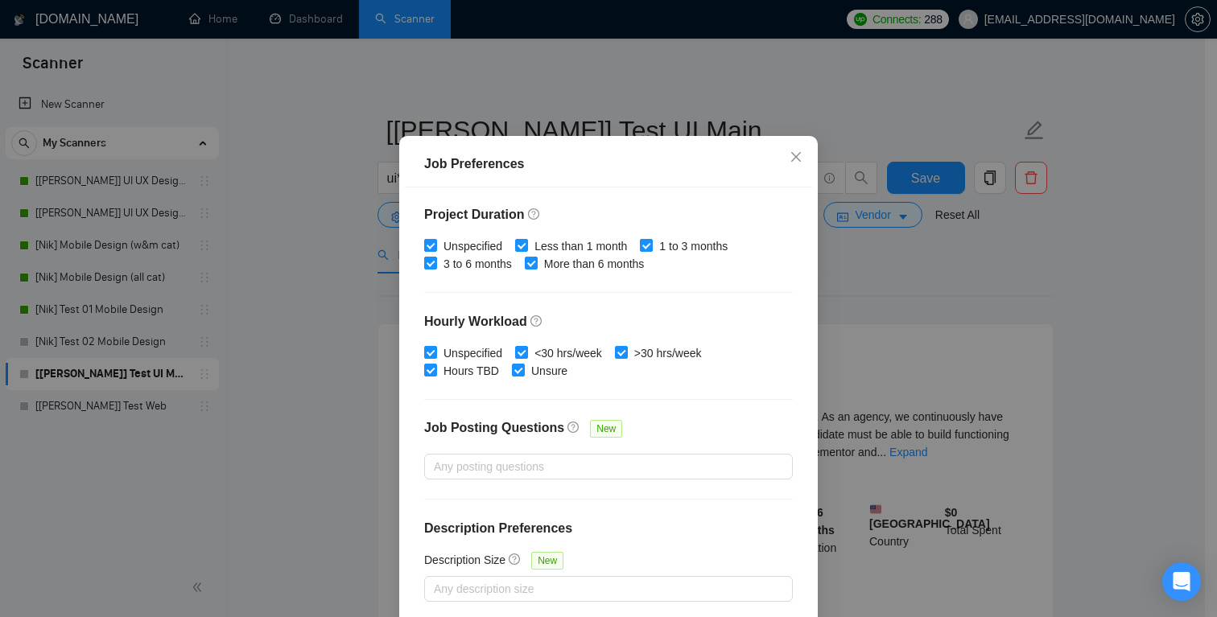
click at [874, 281] on div "Job Preferences Budget Project Type All Fixed Price Hourly Rate Fixed Price Bud…" at bounding box center [608, 308] width 1217 height 617
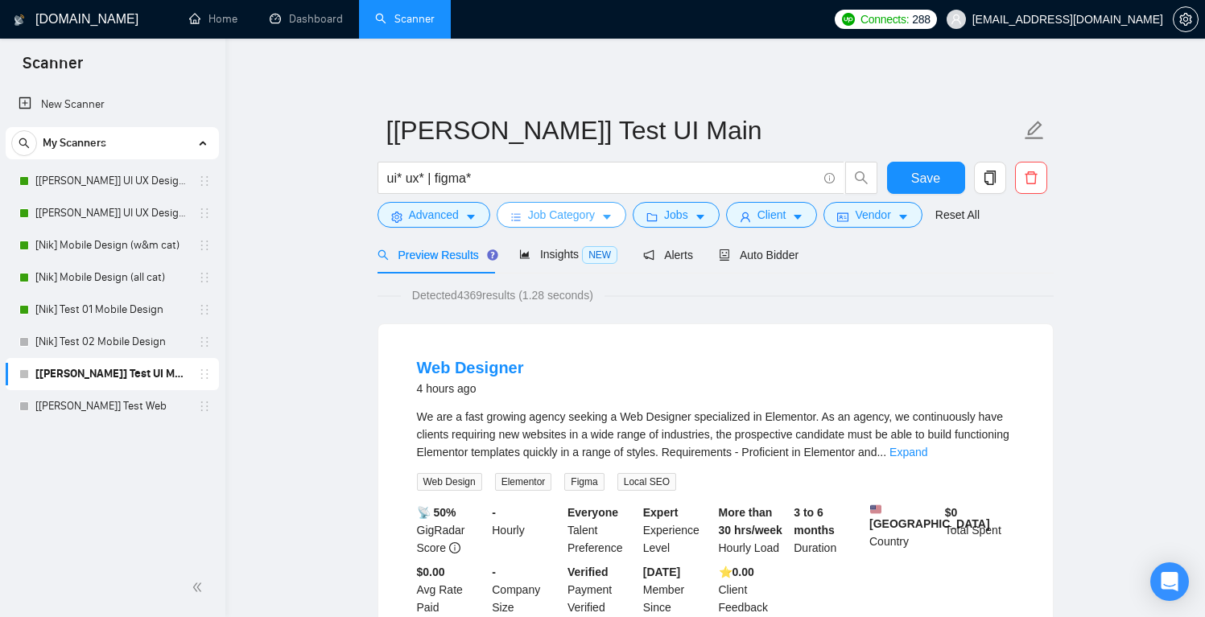
click at [569, 217] on span "Job Category" at bounding box center [561, 215] width 67 height 18
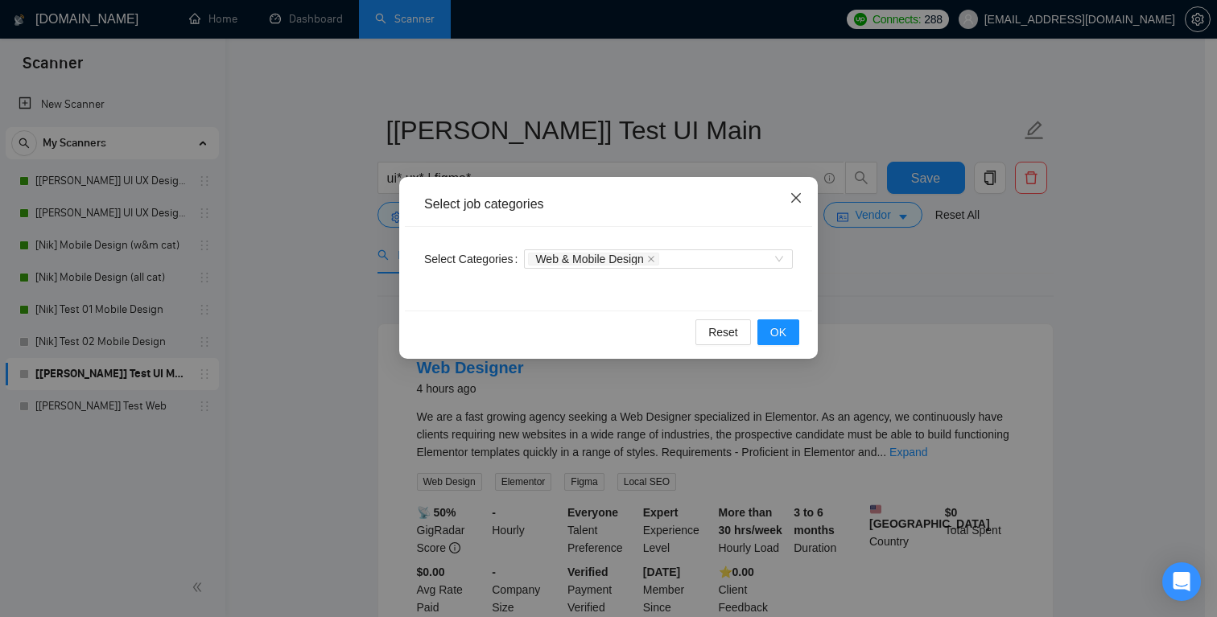
click at [795, 196] on icon "close" at bounding box center [796, 198] width 13 height 13
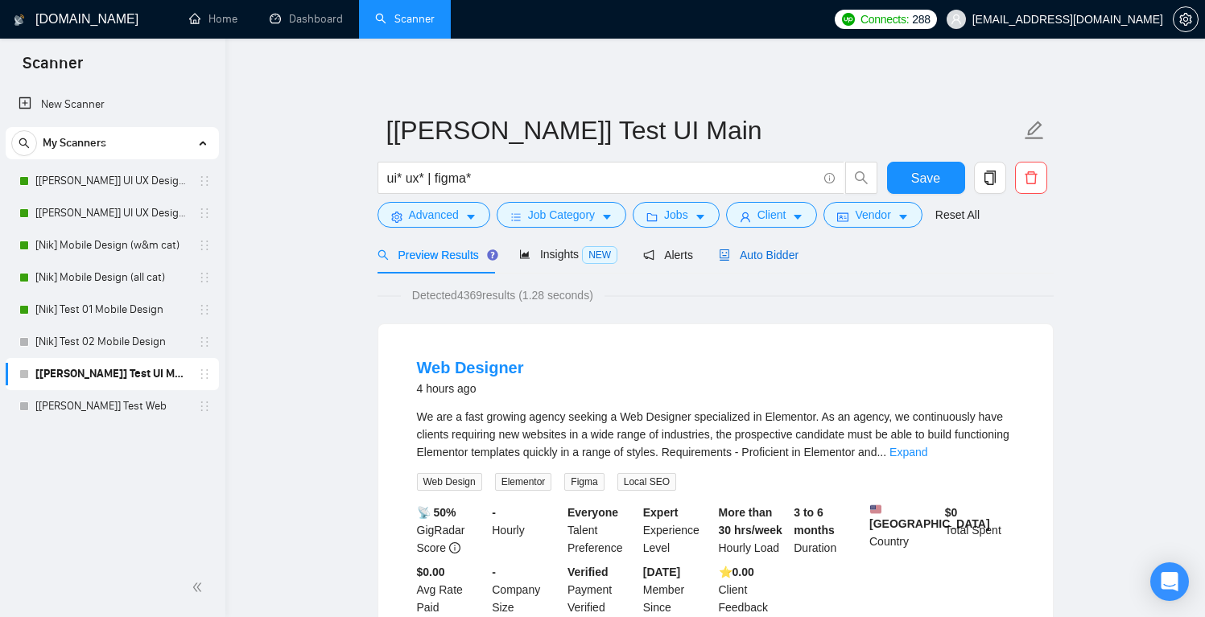
click at [783, 259] on span "Auto Bidder" at bounding box center [759, 255] width 80 height 13
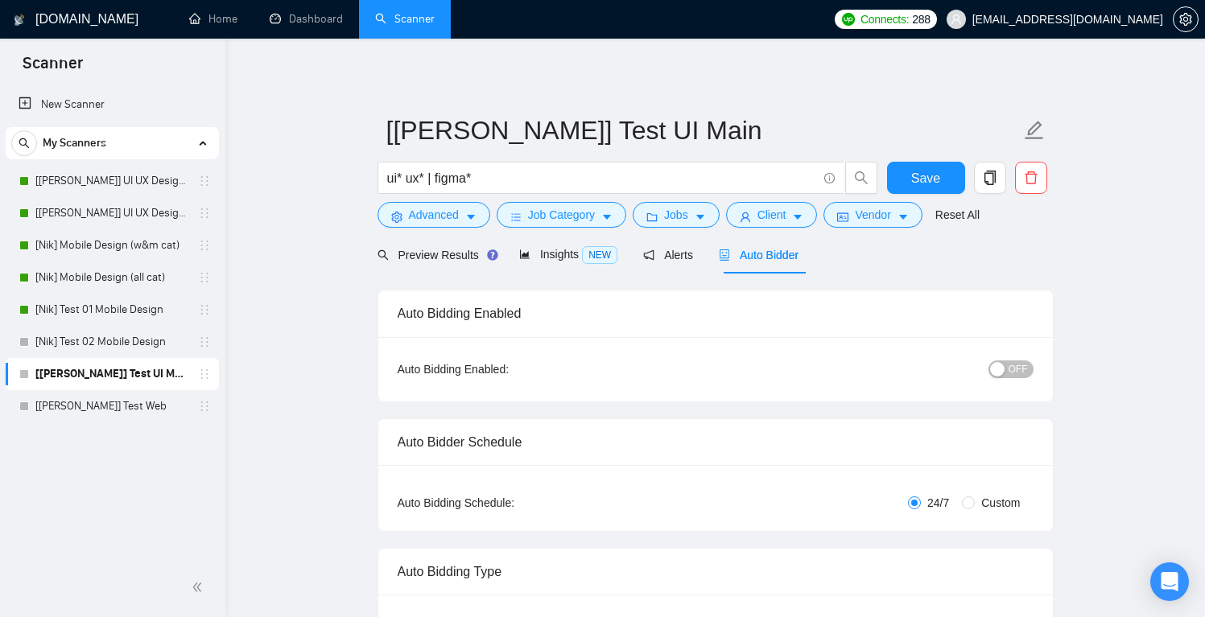
click at [1012, 367] on span "OFF" at bounding box center [1018, 370] width 19 height 18
click at [912, 172] on span "Save" at bounding box center [925, 178] width 29 height 20
click at [103, 409] on link "[[PERSON_NAME]] Test Web" at bounding box center [111, 406] width 153 height 32
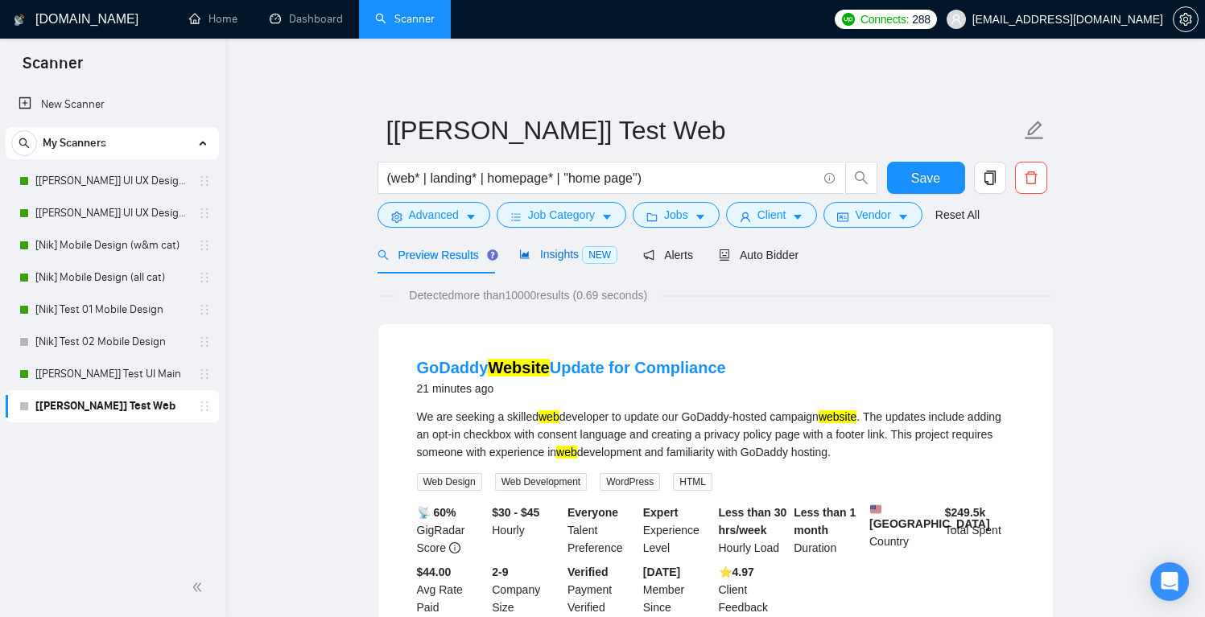
click at [591, 255] on span "NEW" at bounding box center [599, 255] width 35 height 18
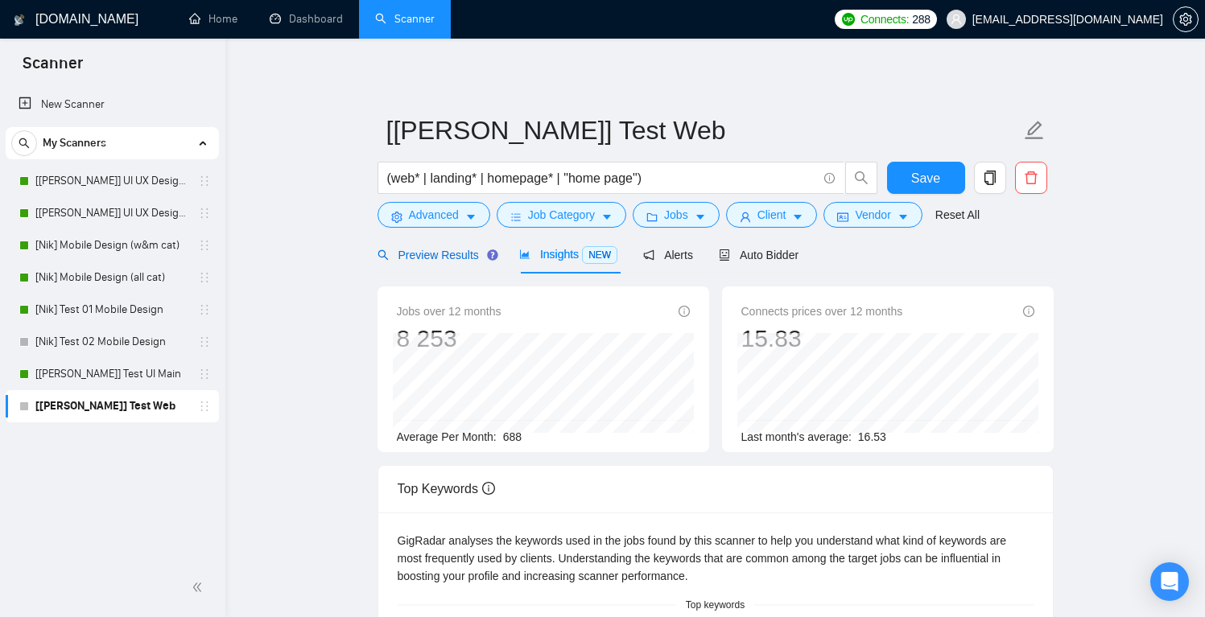
click at [441, 254] on span "Preview Results" at bounding box center [436, 255] width 116 height 13
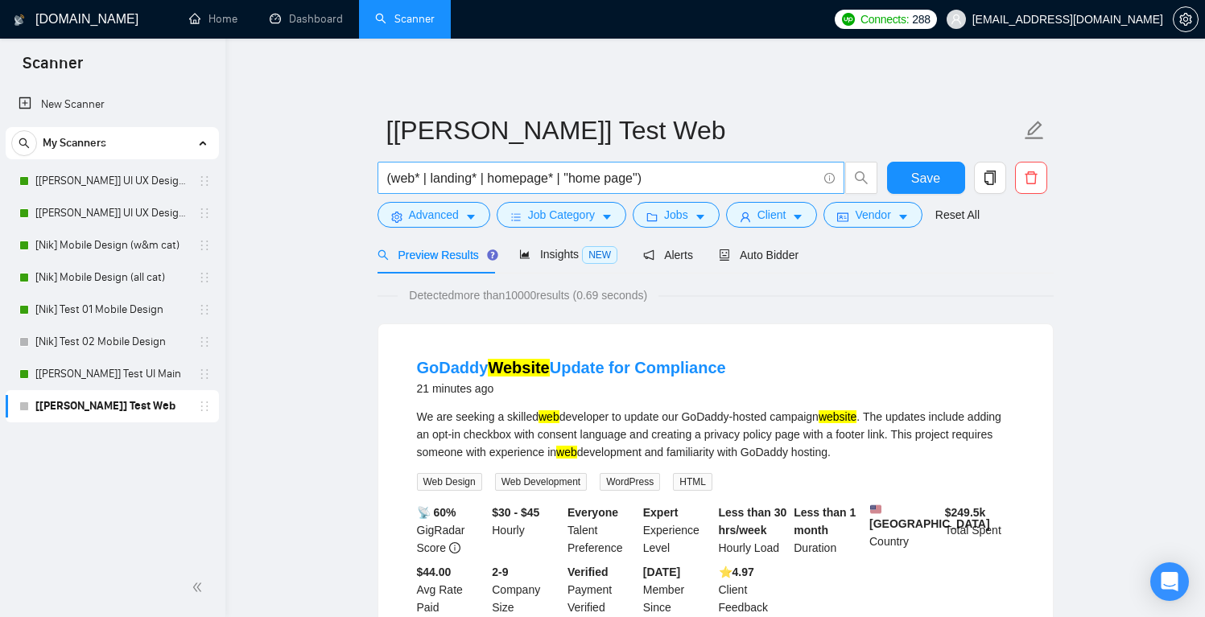
click at [415, 178] on input "(web* | landing* | homepage* | "home page")" at bounding box center [602, 178] width 430 height 20
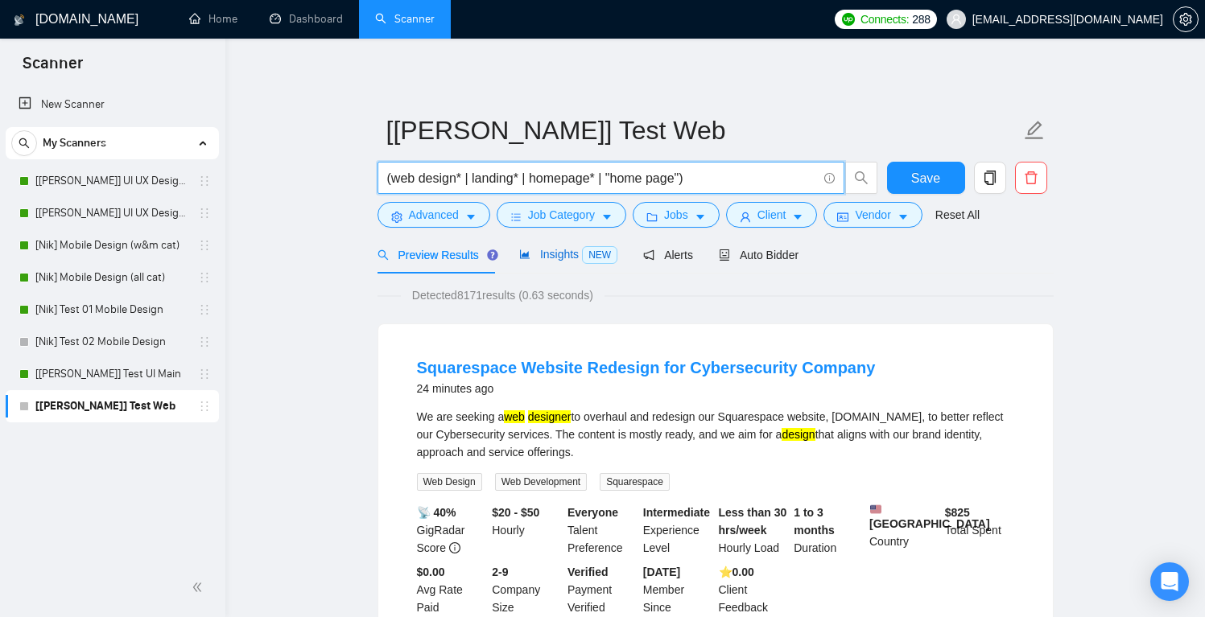
click at [555, 258] on span "Insights NEW" at bounding box center [568, 254] width 98 height 13
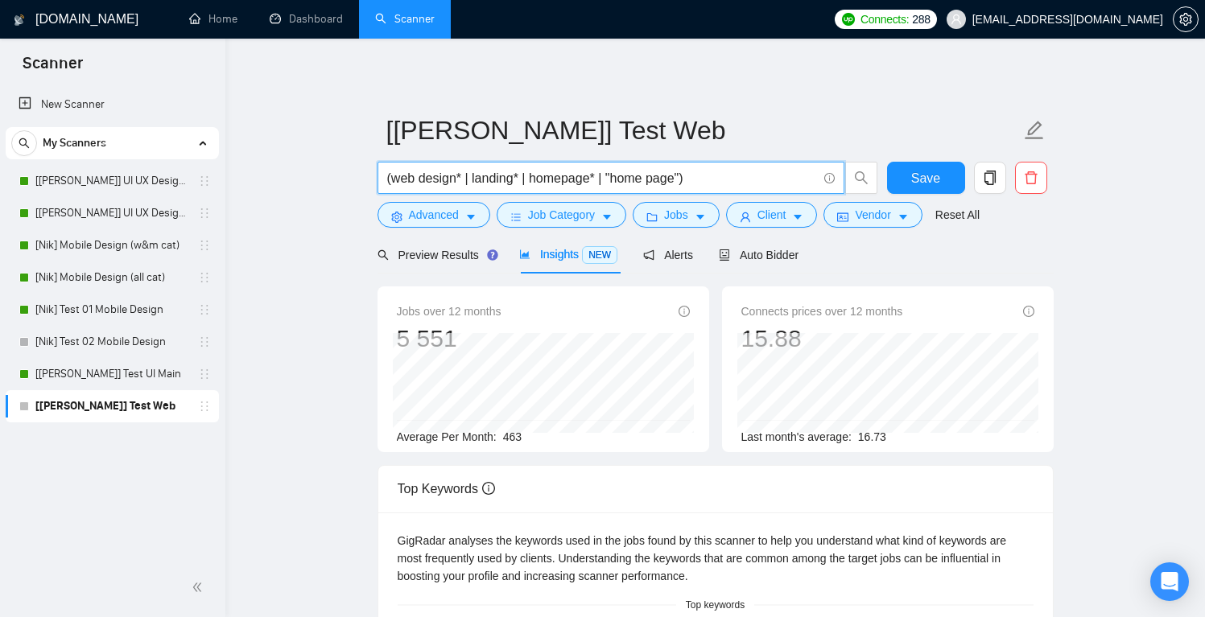
drag, startPoint x: 474, startPoint y: 177, endPoint x: 393, endPoint y: 180, distance: 81.3
click at [393, 180] on input "(web design* | landing* | homepage* | "home page")" at bounding box center [602, 178] width 430 height 20
type input "(landing* | homepage* | "home page")"
click at [943, 252] on div "Preview Results Insights NEW Alerts Auto Bidder" at bounding box center [716, 255] width 676 height 38
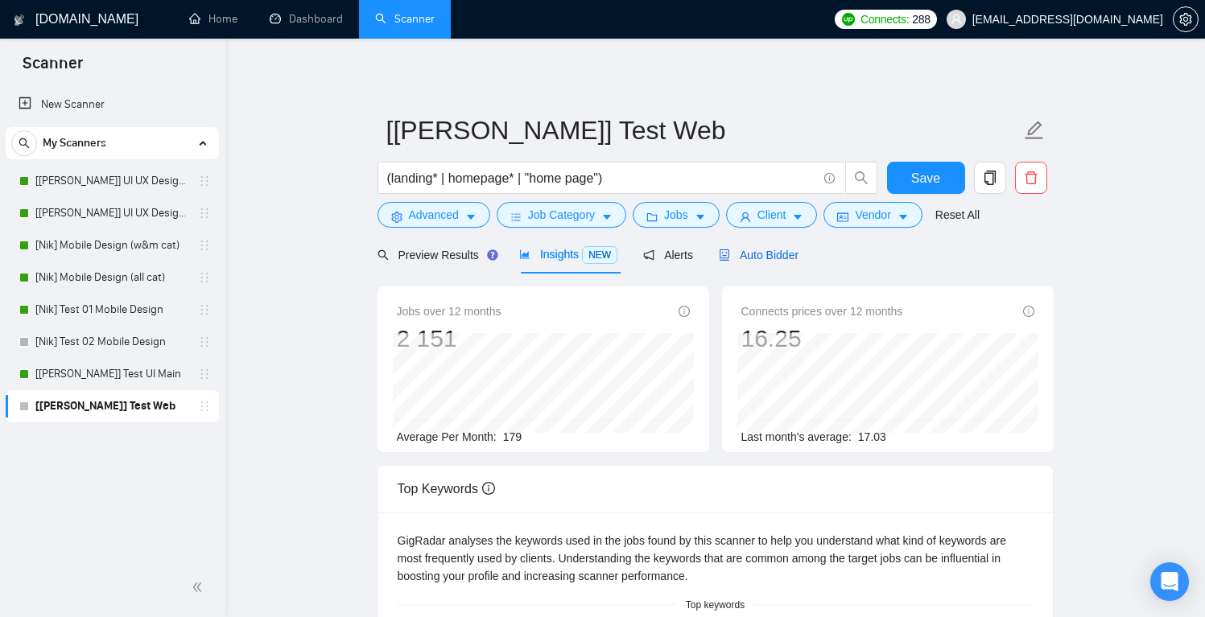
click at [771, 255] on span "Auto Bidder" at bounding box center [759, 255] width 80 height 13
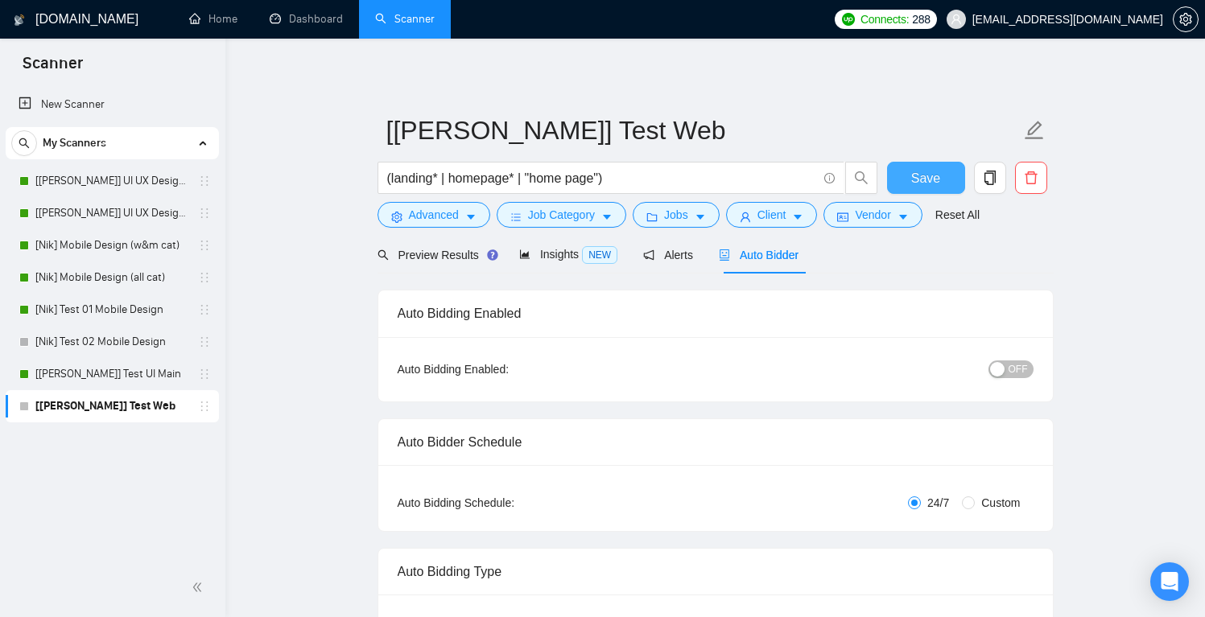
click at [926, 176] on span "Save" at bounding box center [925, 178] width 29 height 20
click at [1028, 365] on button "OFF" at bounding box center [1011, 370] width 45 height 18
click at [935, 174] on span "Save" at bounding box center [925, 178] width 29 height 20
click at [163, 180] on link "[[PERSON_NAME]] UI UX Design Main (w&m cat)" at bounding box center [111, 181] width 153 height 32
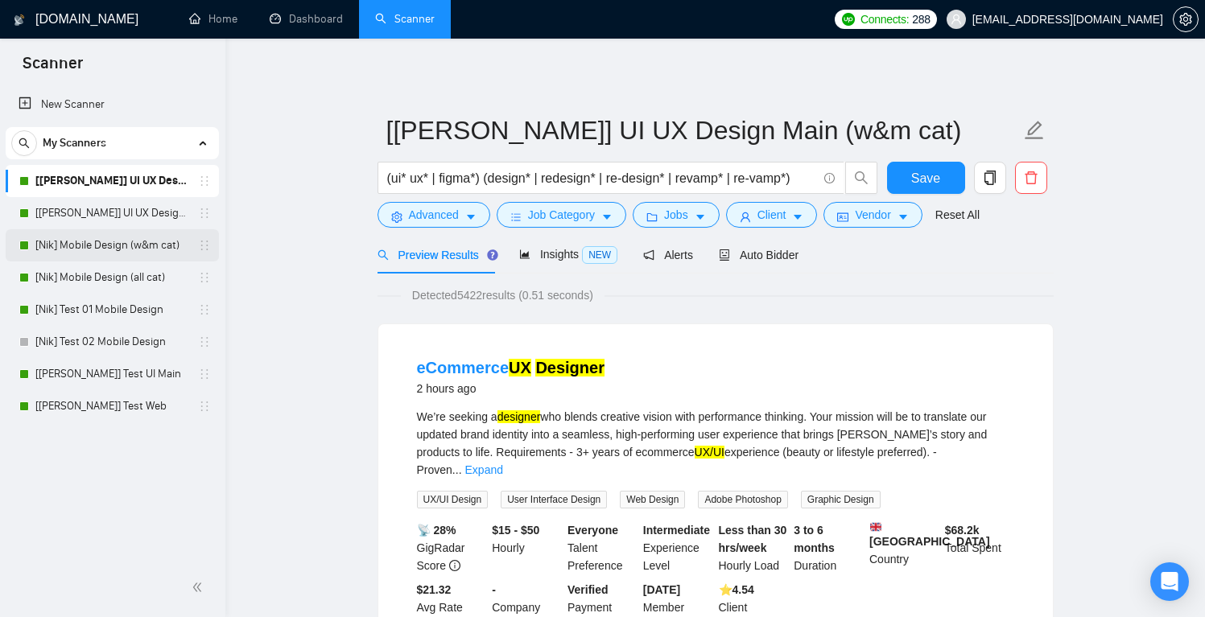
click at [101, 246] on link "[Nik] Mobile Design (w&m cat)" at bounding box center [111, 245] width 153 height 32
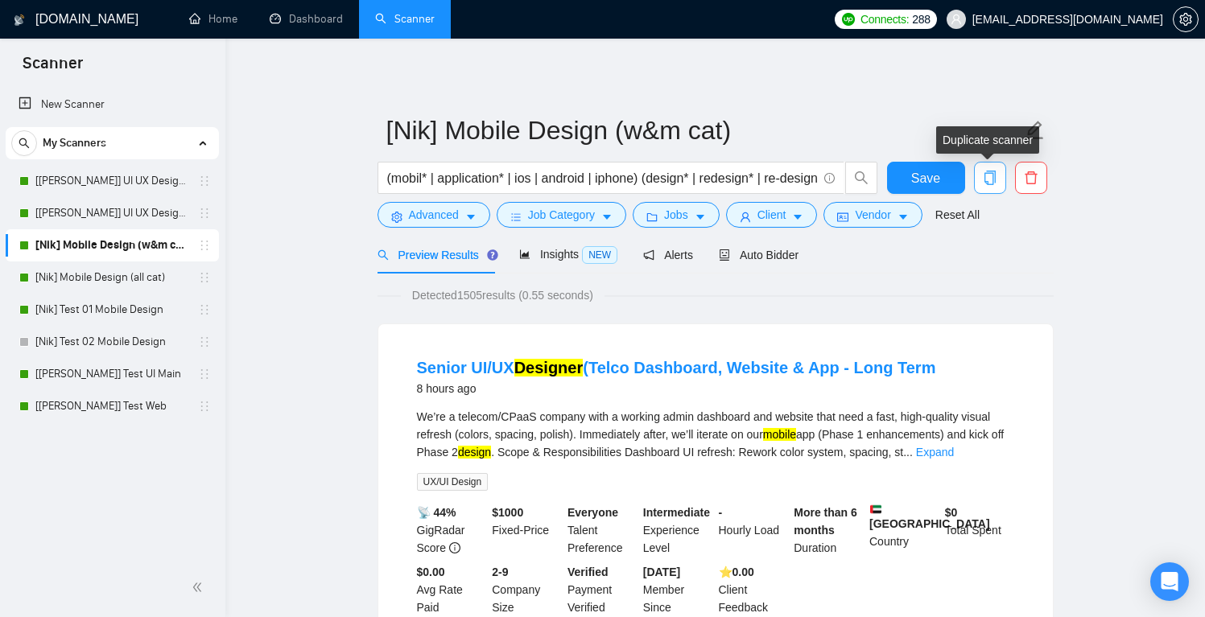
click at [989, 180] on icon "copy" at bounding box center [990, 178] width 14 height 14
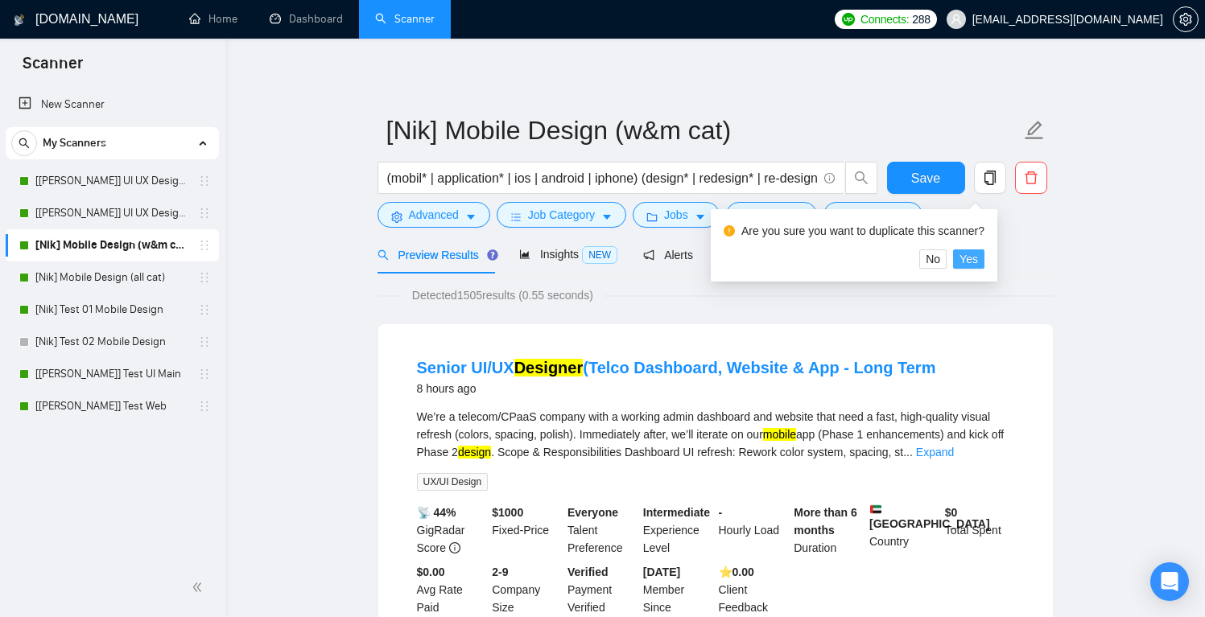
click at [977, 255] on span "Yes" at bounding box center [969, 259] width 19 height 18
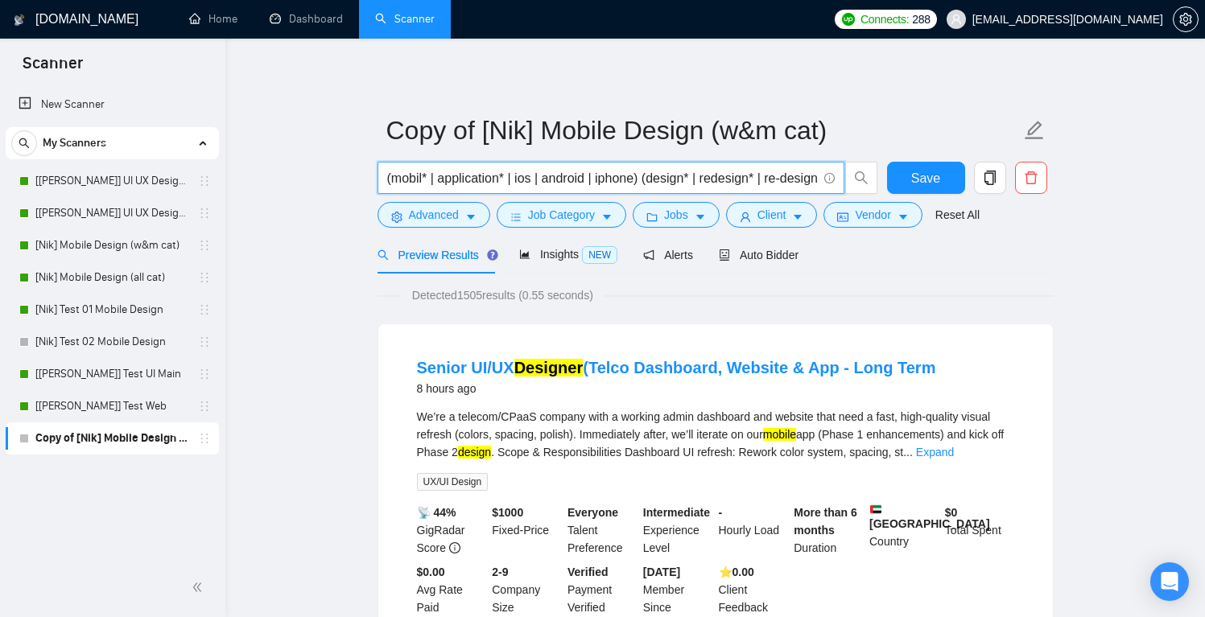
drag, startPoint x: 425, startPoint y: 177, endPoint x: 394, endPoint y: 179, distance: 31.4
click at [394, 179] on input "(mobil* | application* | ios | android | iphone) (design* | redesign* | re-desi…" at bounding box center [602, 178] width 430 height 20
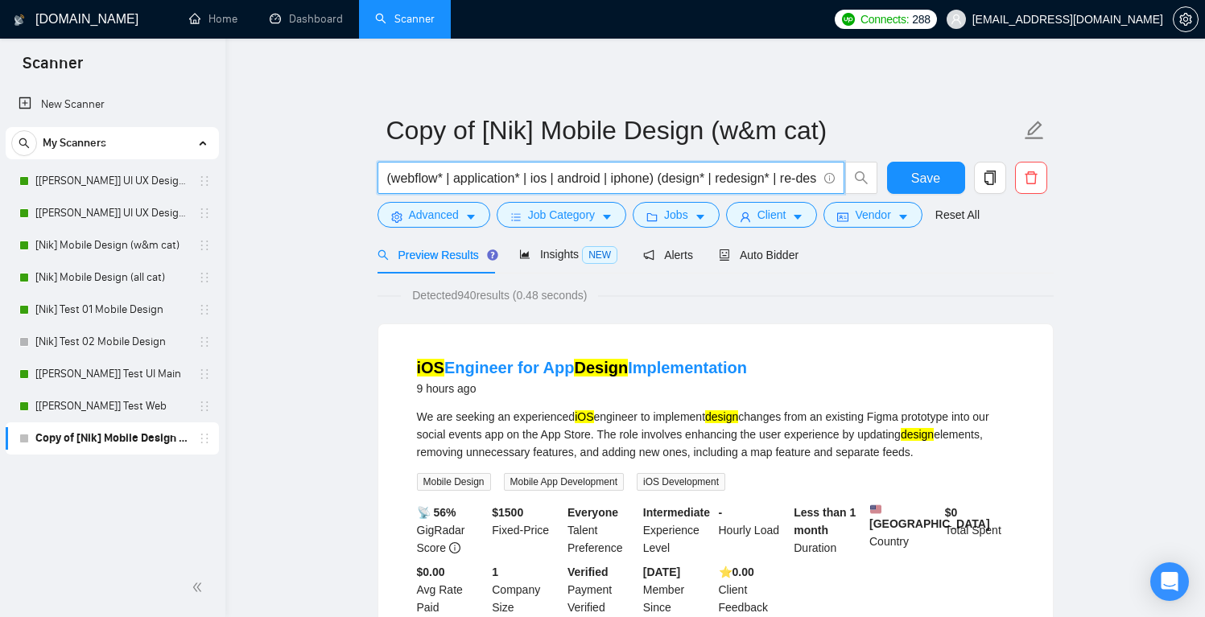
drag, startPoint x: 519, startPoint y: 177, endPoint x: 457, endPoint y: 180, distance: 62.1
click at [457, 180] on input "(webflow* | application* | ios | android | iphone) (design* | redesign* | re-de…" at bounding box center [602, 178] width 430 height 20
drag, startPoint x: 514, startPoint y: 179, endPoint x: 1007, endPoint y: 190, distance: 493.6
click at [1007, 190] on div "(webflow* | shopify* | ios | android | iphone) (design* | redesign* | re-design…" at bounding box center [712, 182] width 676 height 40
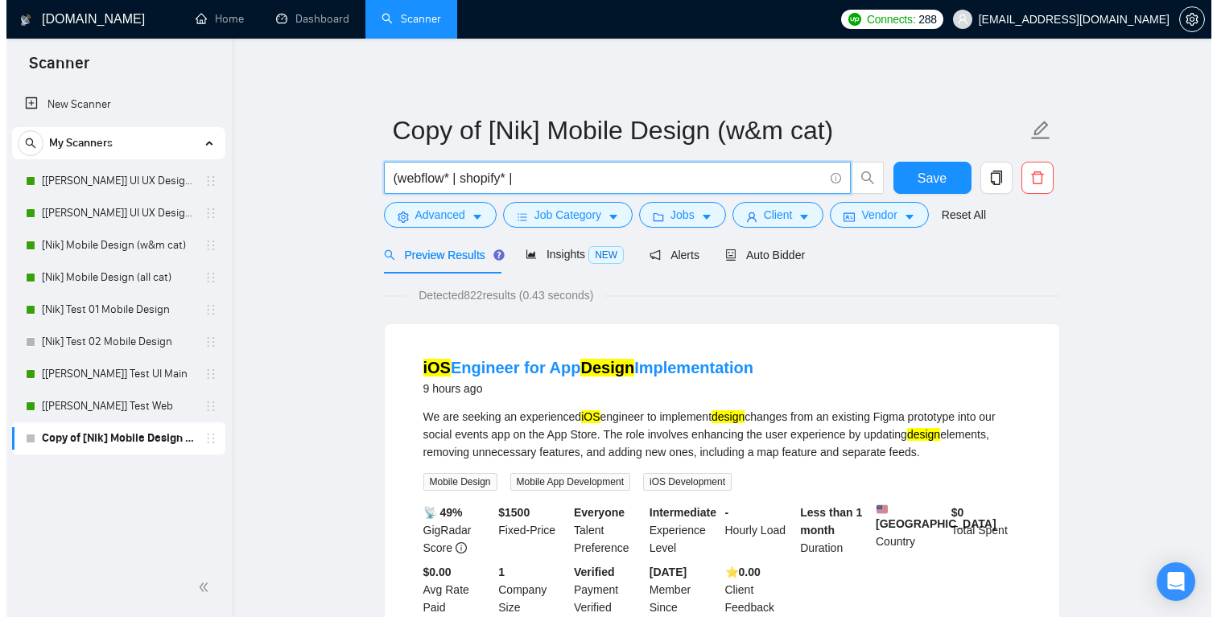
scroll to position [0, 0]
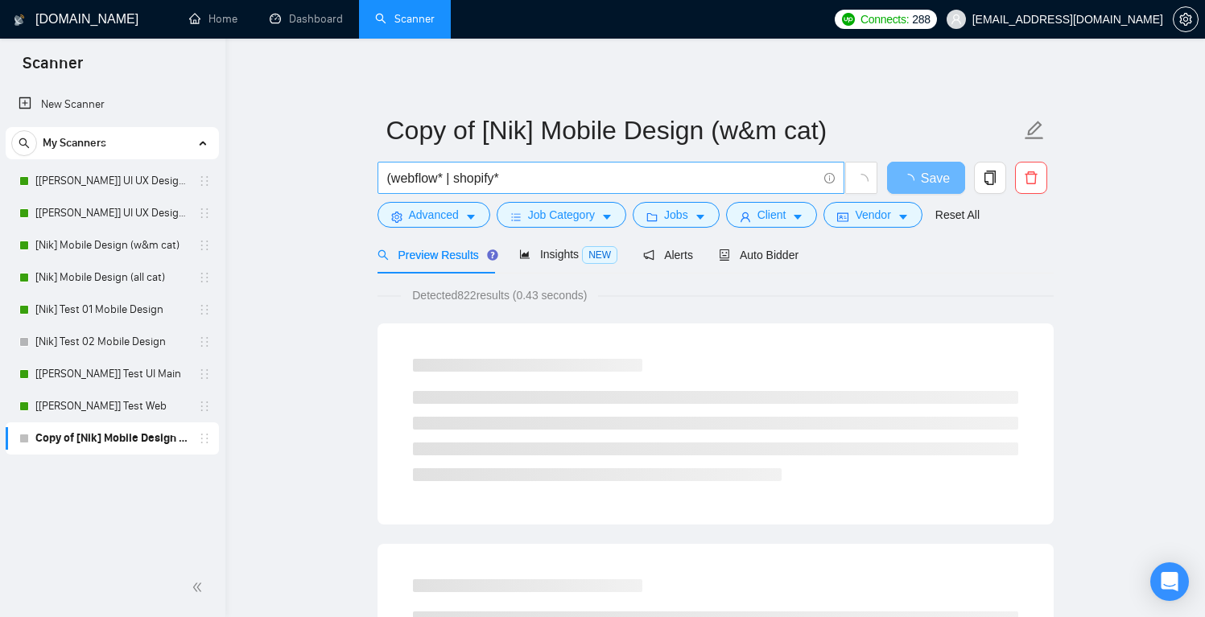
click at [394, 178] on input "(webflow* | shopify*" at bounding box center [602, 178] width 430 height 20
click at [1040, 271] on div "Preview Results Insights NEW Alerts Auto Bidder" at bounding box center [716, 255] width 676 height 38
click at [564, 257] on span "Insights NEW" at bounding box center [568, 254] width 98 height 13
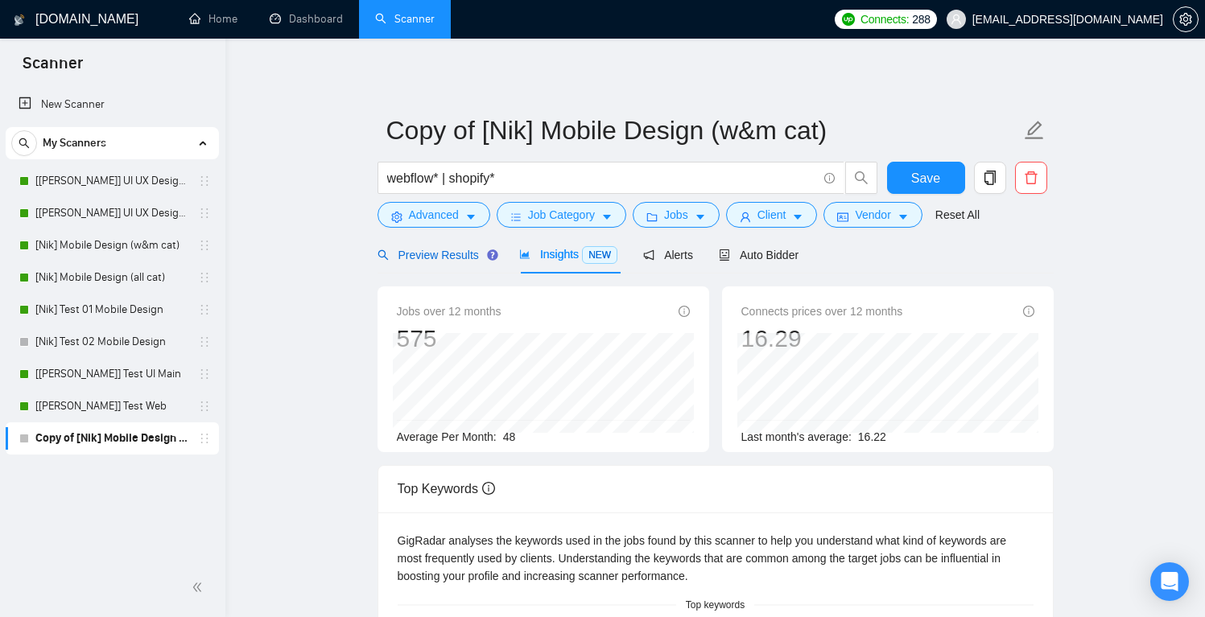
click at [460, 251] on span "Preview Results" at bounding box center [436, 255] width 116 height 13
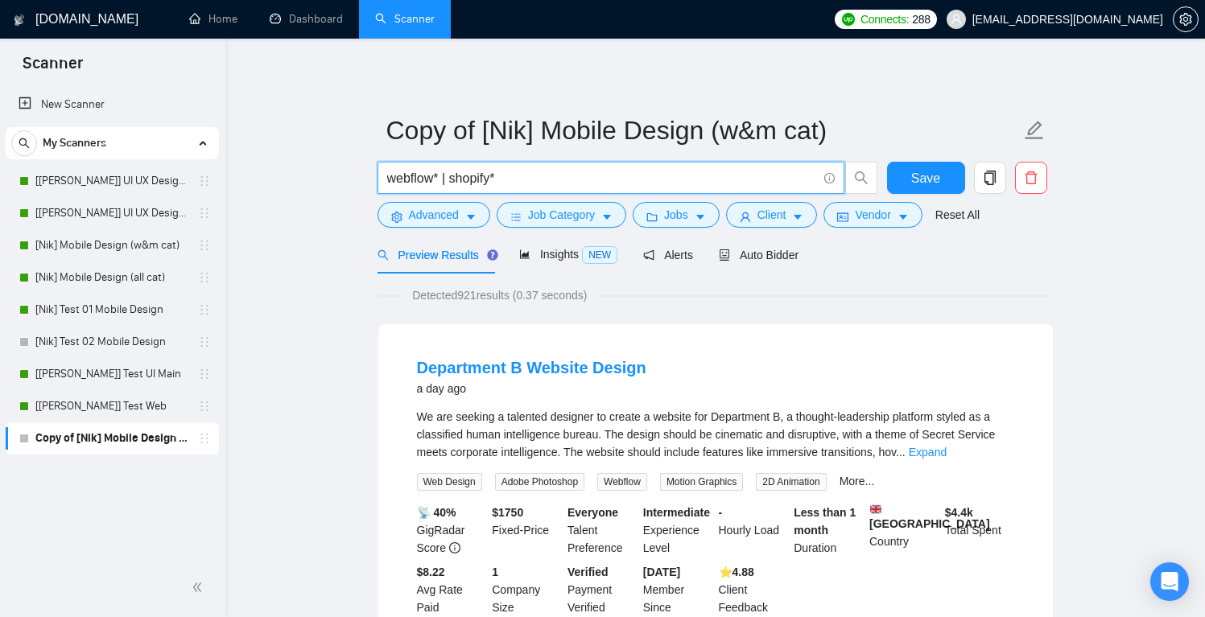
click at [524, 179] on input "webflow* | shopify*" at bounding box center [602, 178] width 430 height 20
drag, startPoint x: 441, startPoint y: 178, endPoint x: 541, endPoint y: 180, distance: 99.8
click at [541, 180] on input "webflow* | shopify*" at bounding box center [602, 178] width 430 height 20
click at [538, 178] on input "webflow* | shopify*" at bounding box center [602, 178] width 430 height 20
paste input "| shopify*"
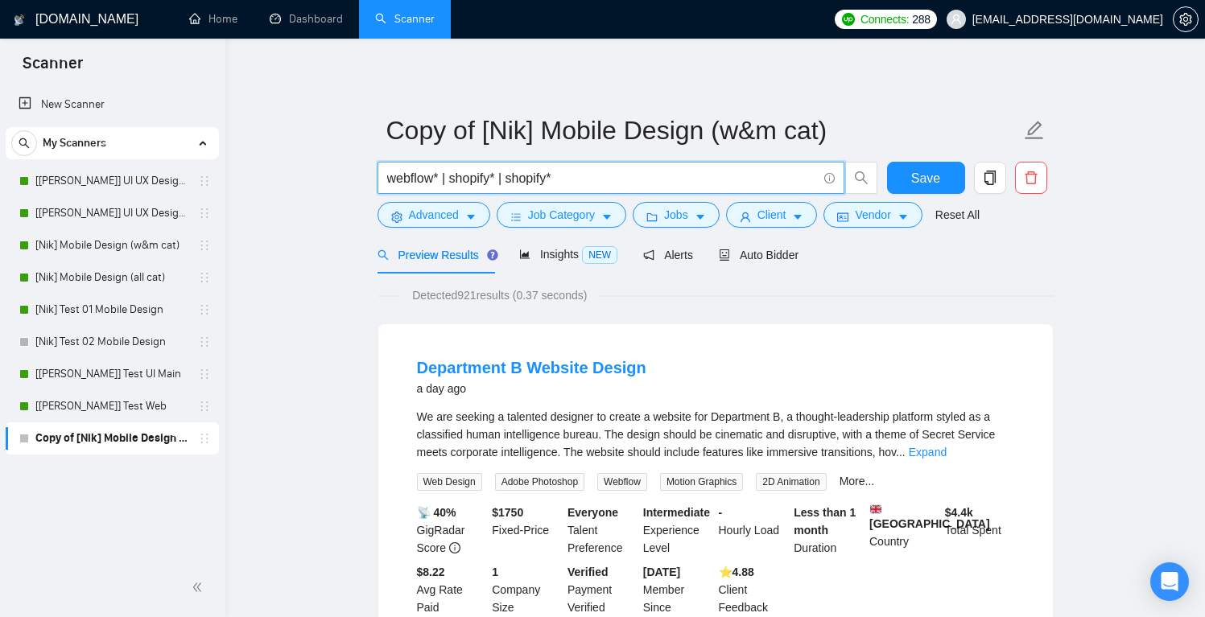
click at [554, 176] on input "webflow* | shopify* | shopify*" at bounding box center [602, 178] width 430 height 20
click at [443, 177] on input "webflow* | shopify* | shopify*" at bounding box center [602, 178] width 430 height 20
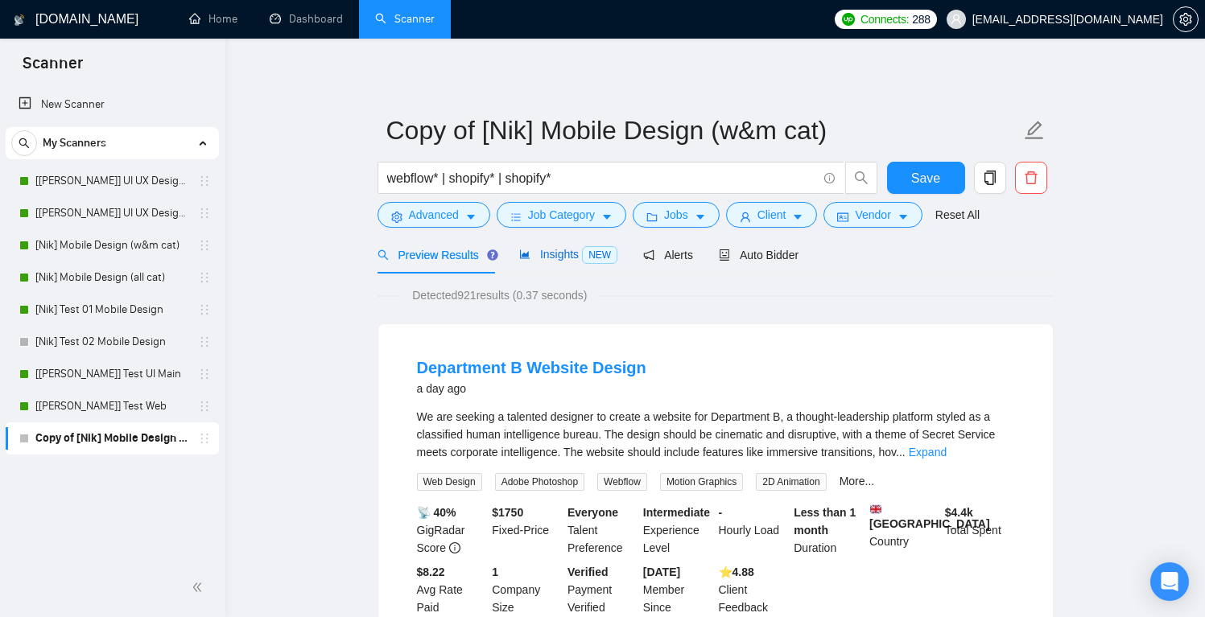
click at [568, 251] on span "Insights NEW" at bounding box center [568, 254] width 98 height 13
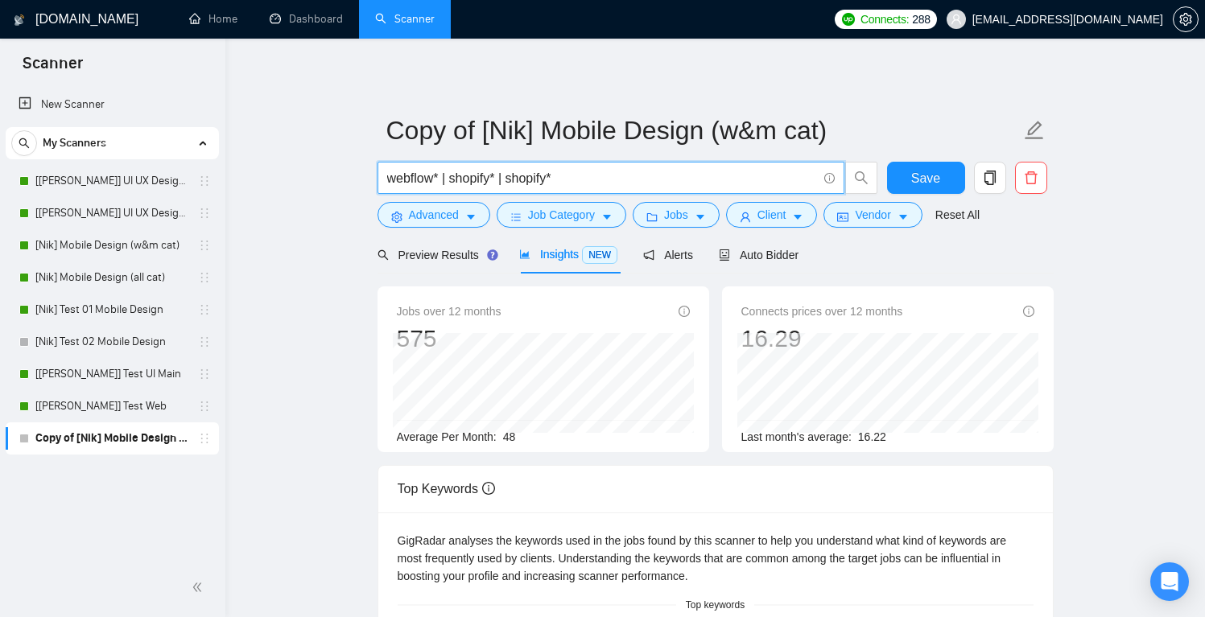
drag, startPoint x: 512, startPoint y: 180, endPoint x: 663, endPoint y: 172, distance: 150.7
click at [663, 172] on input "webflow* | shopify* | shopify*" at bounding box center [602, 178] width 430 height 20
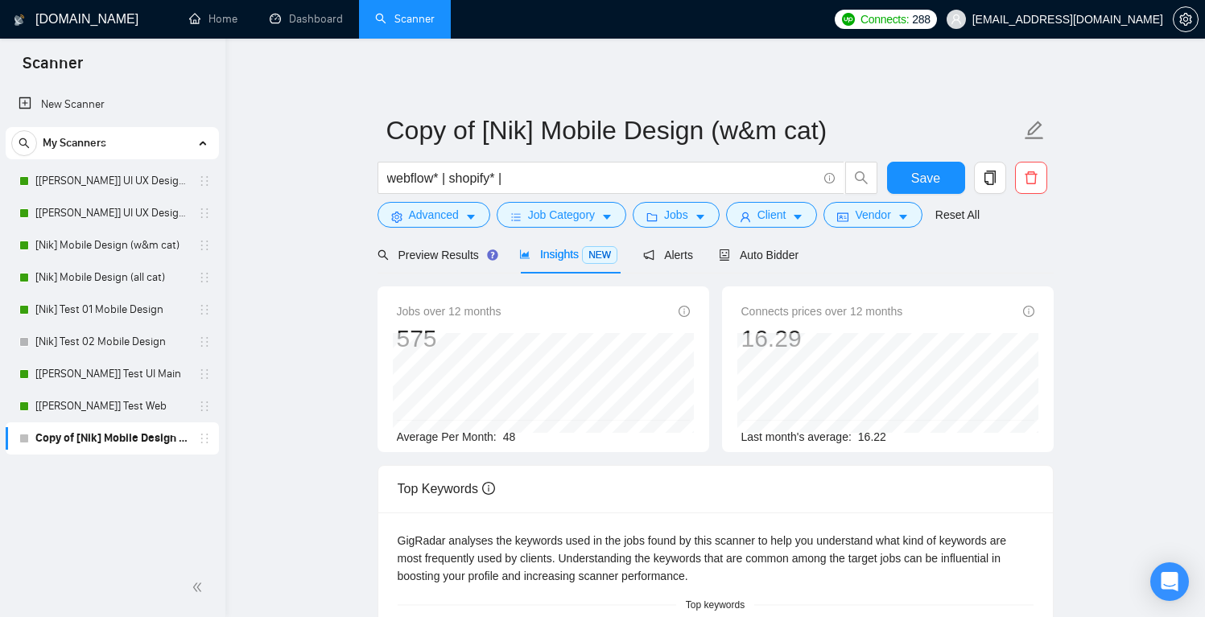
click at [1093, 266] on main "Copy of [Nik] Mobile Design (w&m cat) webflow* | shopify* | Save Advanced Job C…" at bounding box center [715, 616] width 928 height 1105
click at [444, 177] on input "webflow* | shopify* |" at bounding box center [602, 178] width 430 height 20
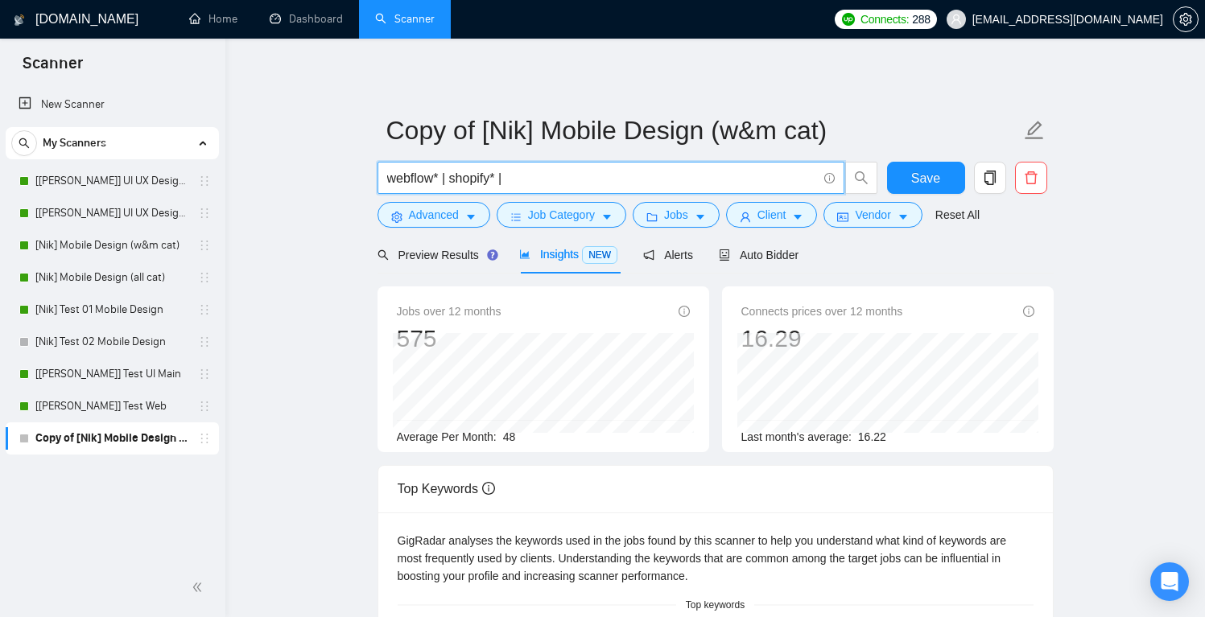
click at [441, 180] on input "webflow* | shopify* |" at bounding box center [602, 178] width 430 height 20
click at [568, 174] on input "webflow* | shopify* |" at bounding box center [602, 178] width 430 height 20
click at [642, 175] on input "webflow* | shopify* | webflow developer*" at bounding box center [602, 178] width 430 height 20
drag, startPoint x: 452, startPoint y: 180, endPoint x: 594, endPoint y: 172, distance: 142.7
click at [594, 172] on input "webflow* | shopify* |" at bounding box center [602, 178] width 430 height 20
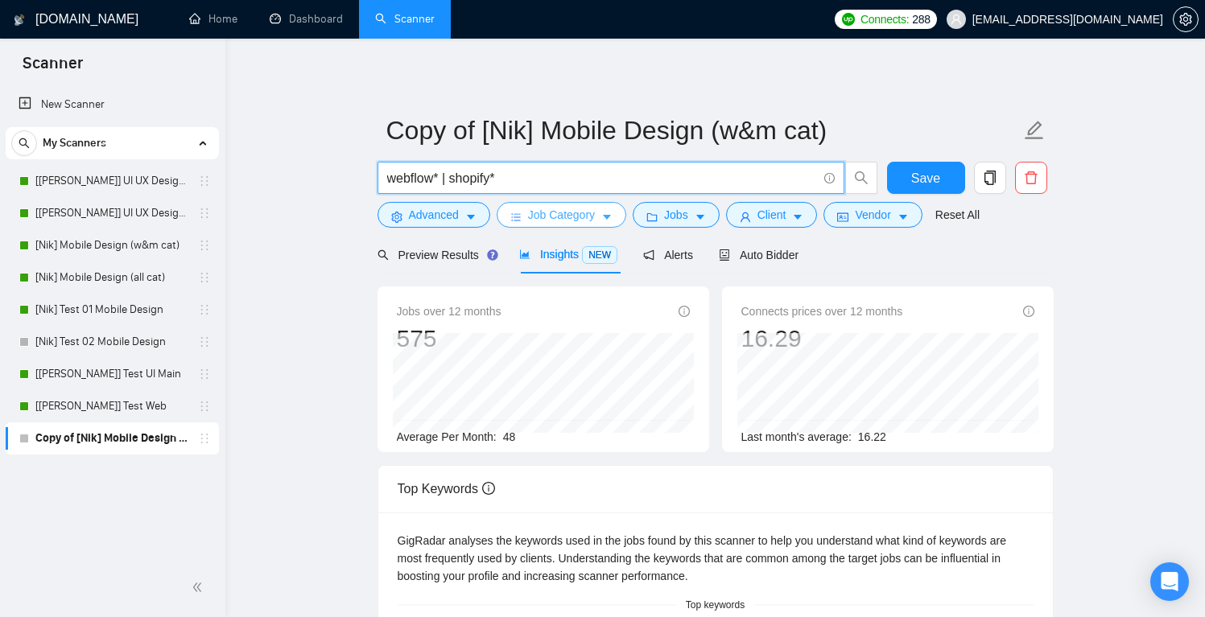
type input "webflow* | shopify*"
click at [589, 217] on span "Job Category" at bounding box center [561, 215] width 67 height 18
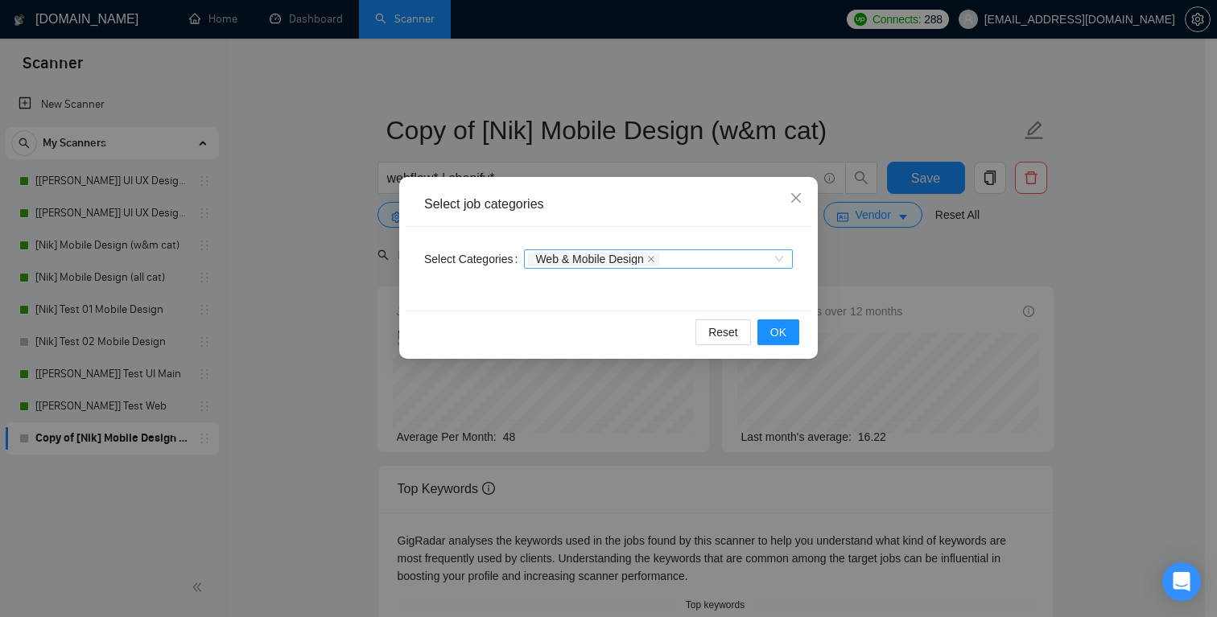
click at [705, 258] on div "Web & Mobile Design" at bounding box center [650, 259] width 245 height 16
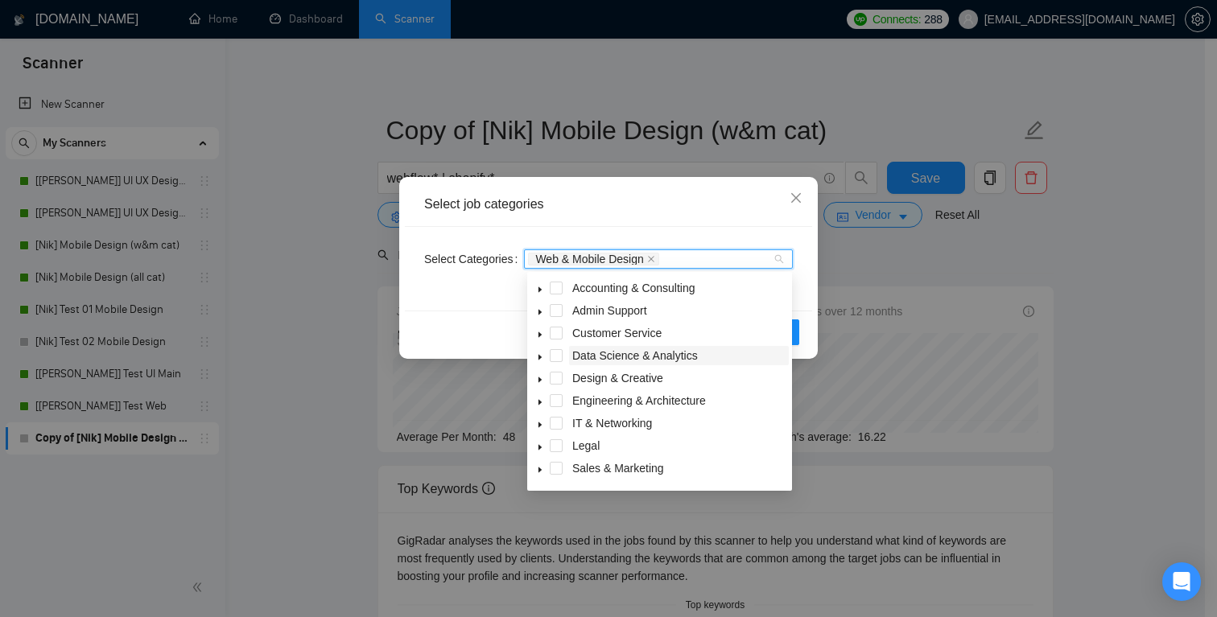
scroll to position [64, 0]
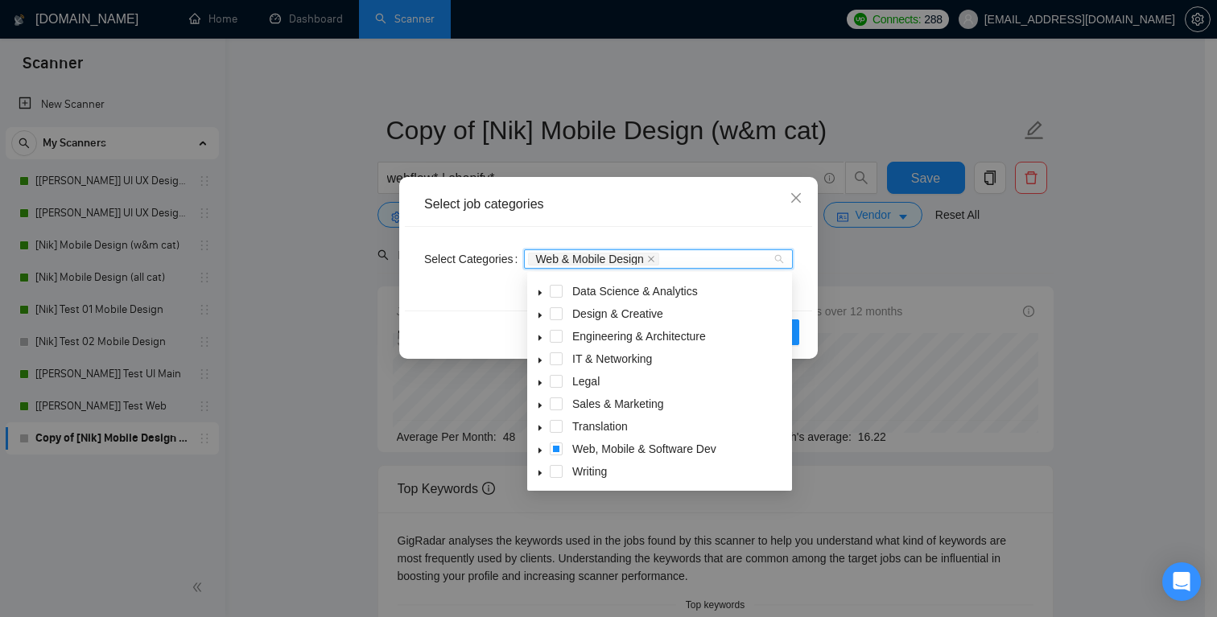
click at [541, 449] on icon "caret-down" at bounding box center [540, 451] width 8 height 8
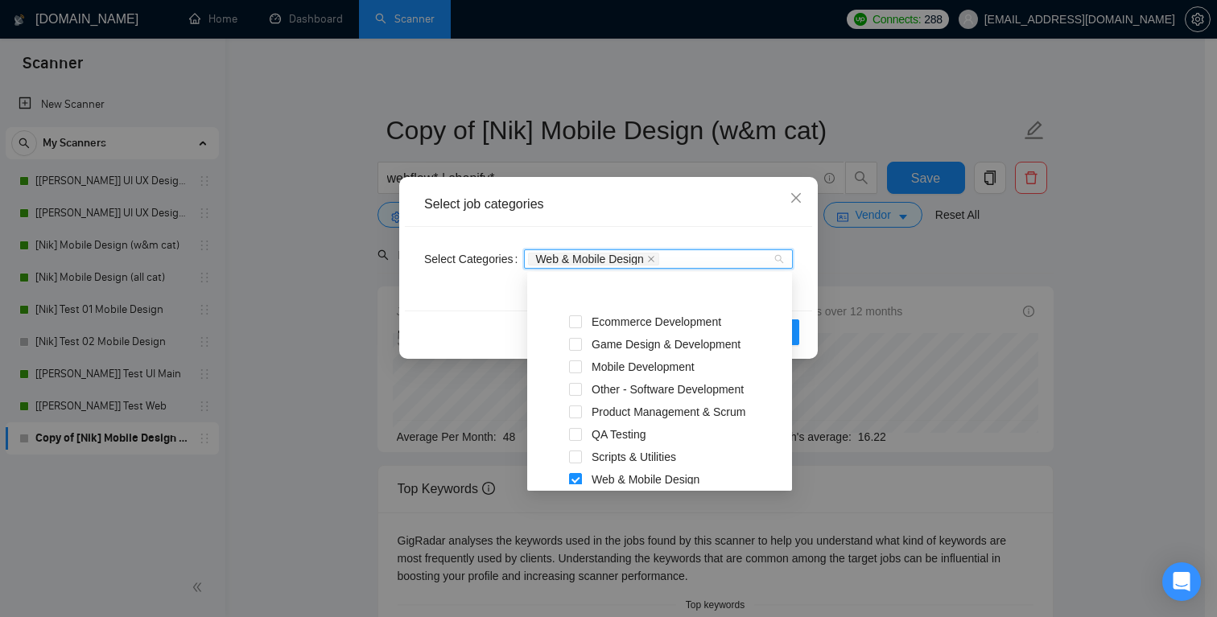
scroll to position [335, 0]
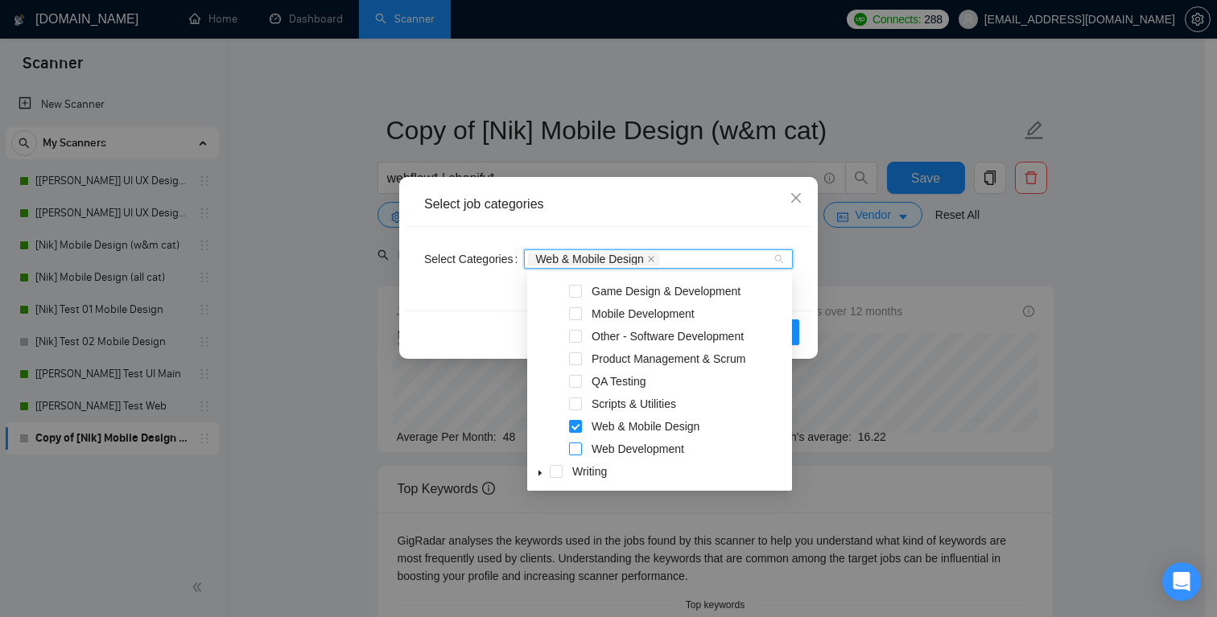
click at [577, 448] on span at bounding box center [575, 449] width 13 height 13
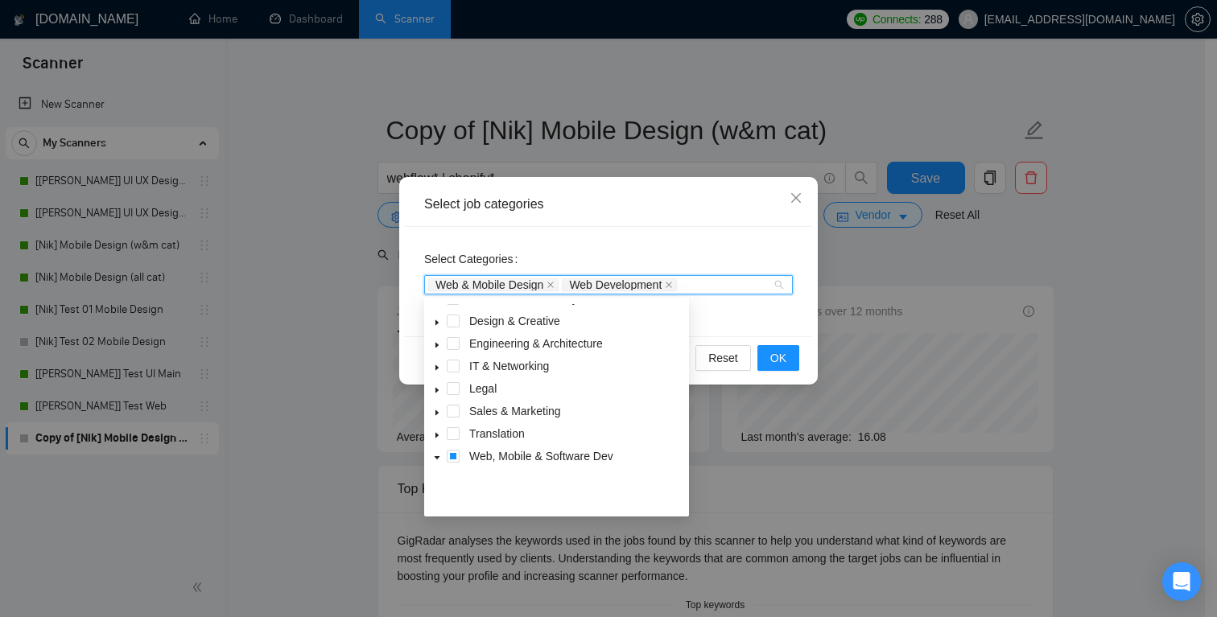
scroll to position [0, 0]
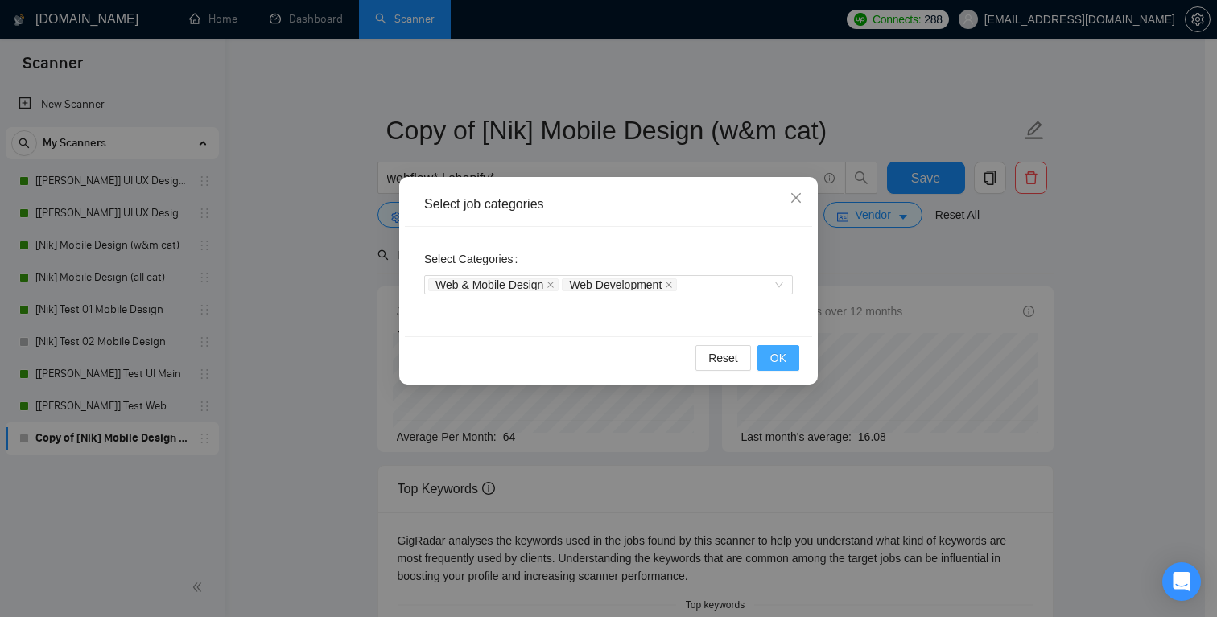
click at [787, 354] on button "OK" at bounding box center [779, 358] width 42 height 26
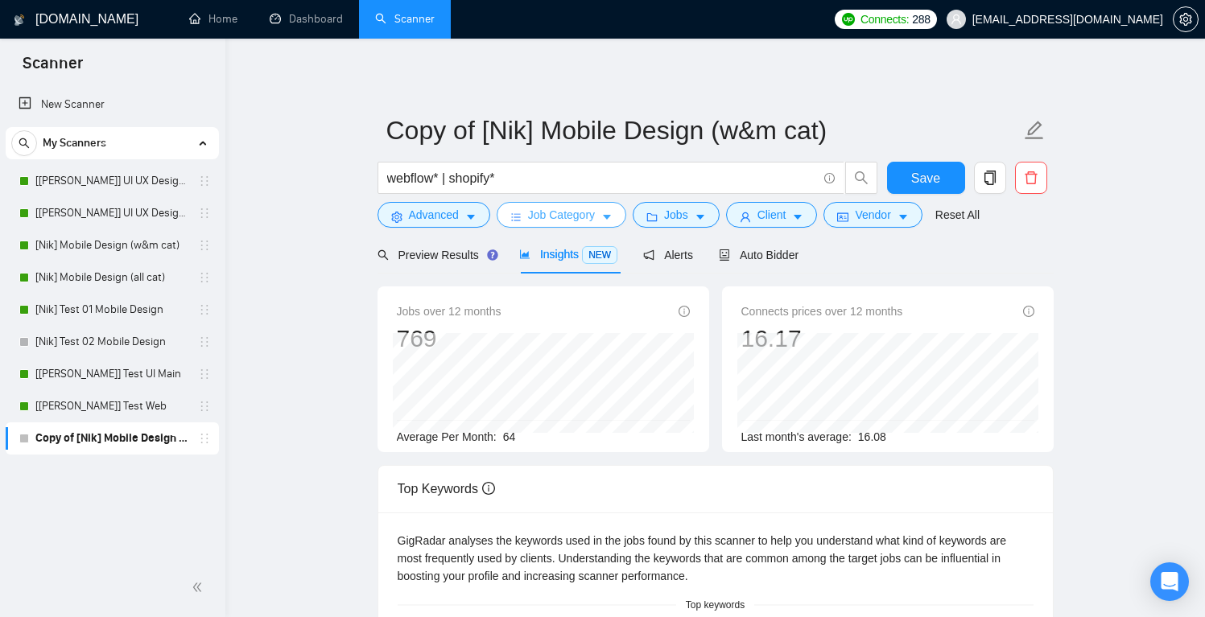
click at [594, 214] on span "Job Category" at bounding box center [561, 215] width 67 height 18
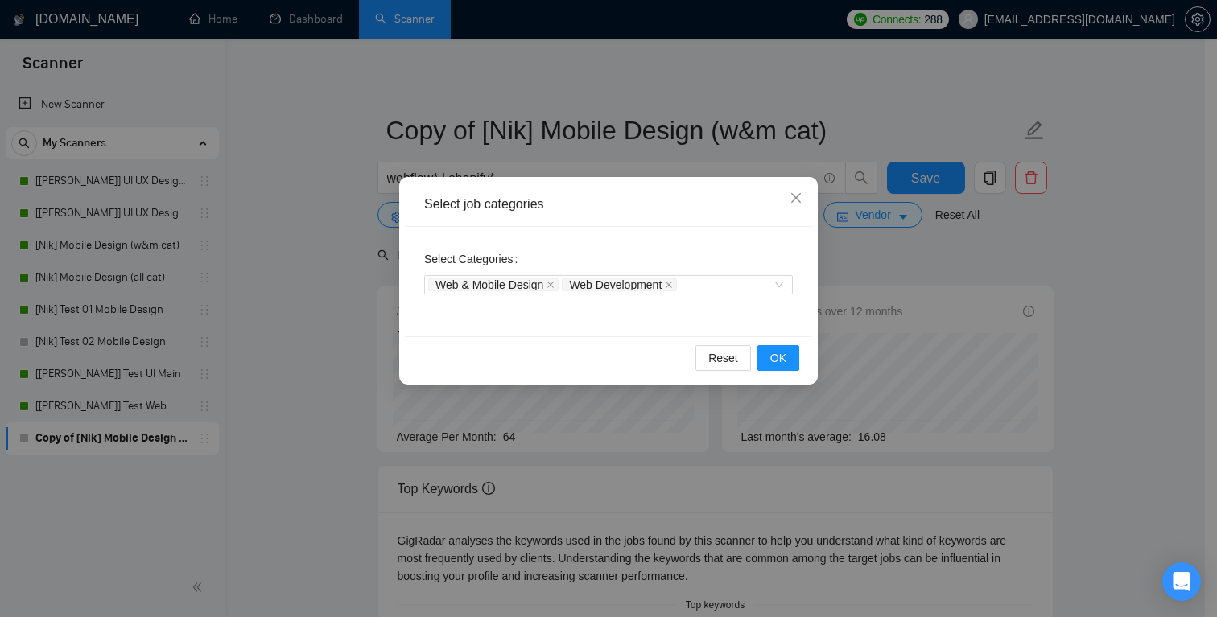
drag, startPoint x: 674, startPoint y: 286, endPoint x: 714, endPoint y: 304, distance: 44.0
click at [673, 286] on icon "close" at bounding box center [669, 285] width 8 height 8
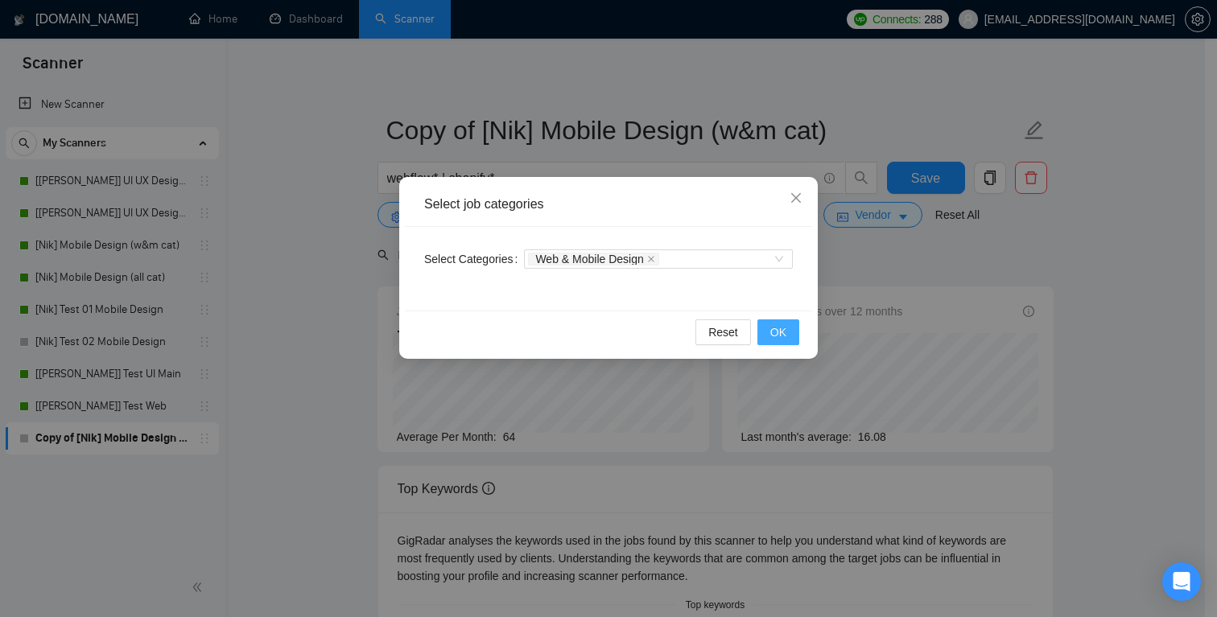
click at [787, 332] on button "OK" at bounding box center [779, 333] width 42 height 26
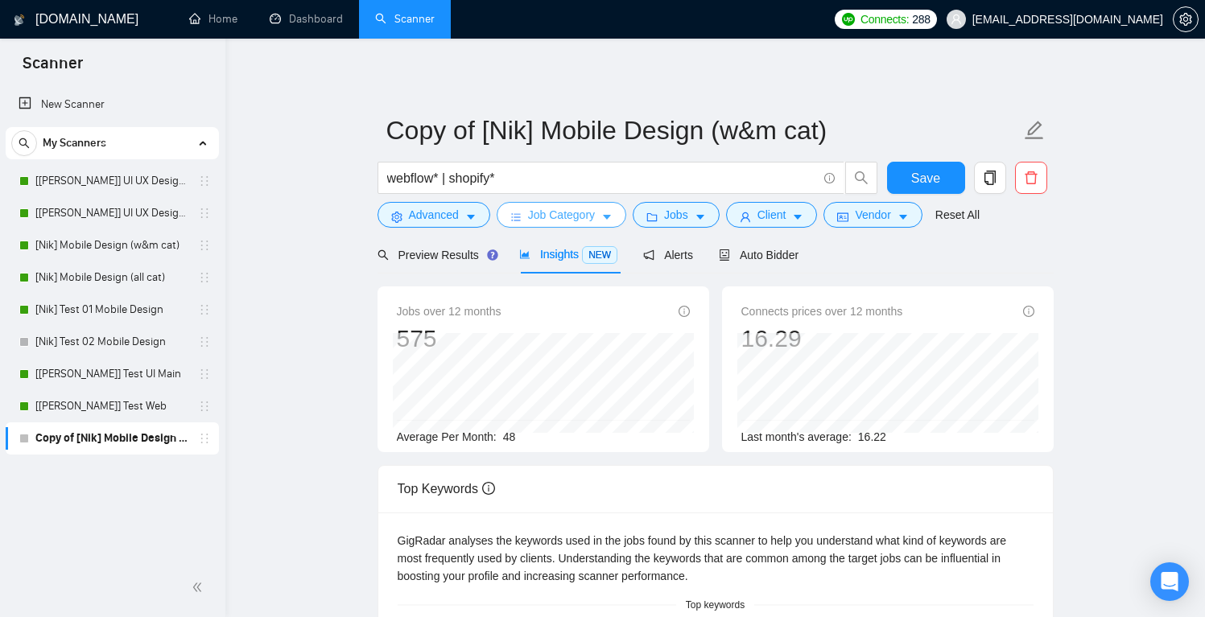
click at [580, 217] on span "Job Category" at bounding box center [561, 215] width 67 height 18
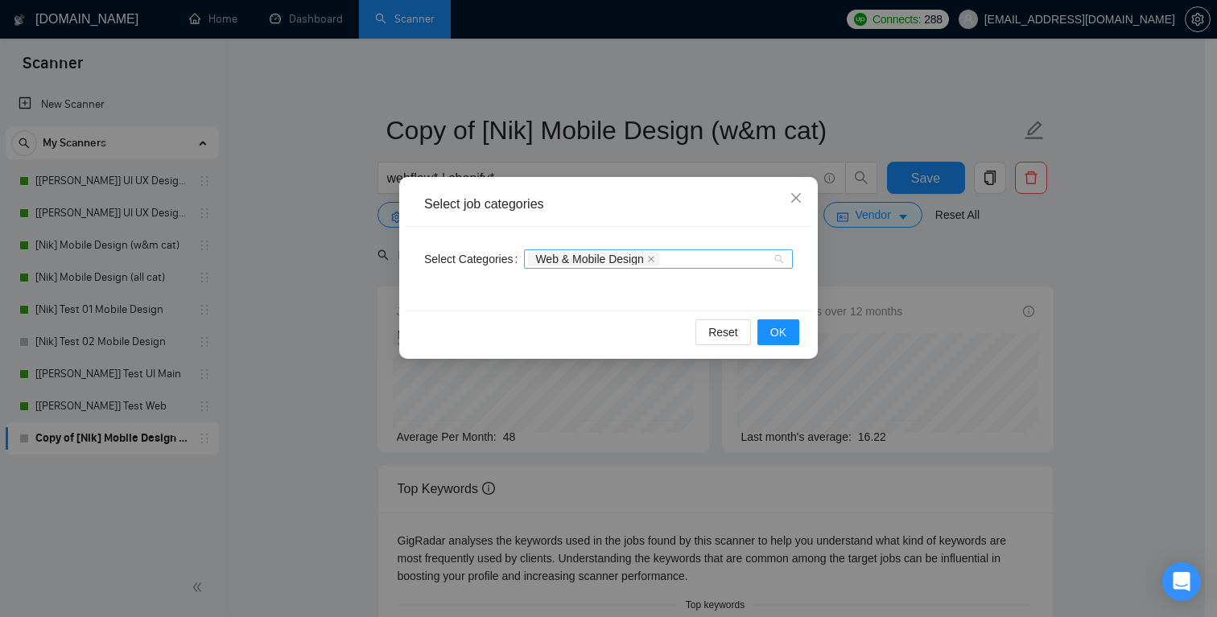
click at [708, 258] on div "Web & Mobile Design" at bounding box center [650, 259] width 245 height 16
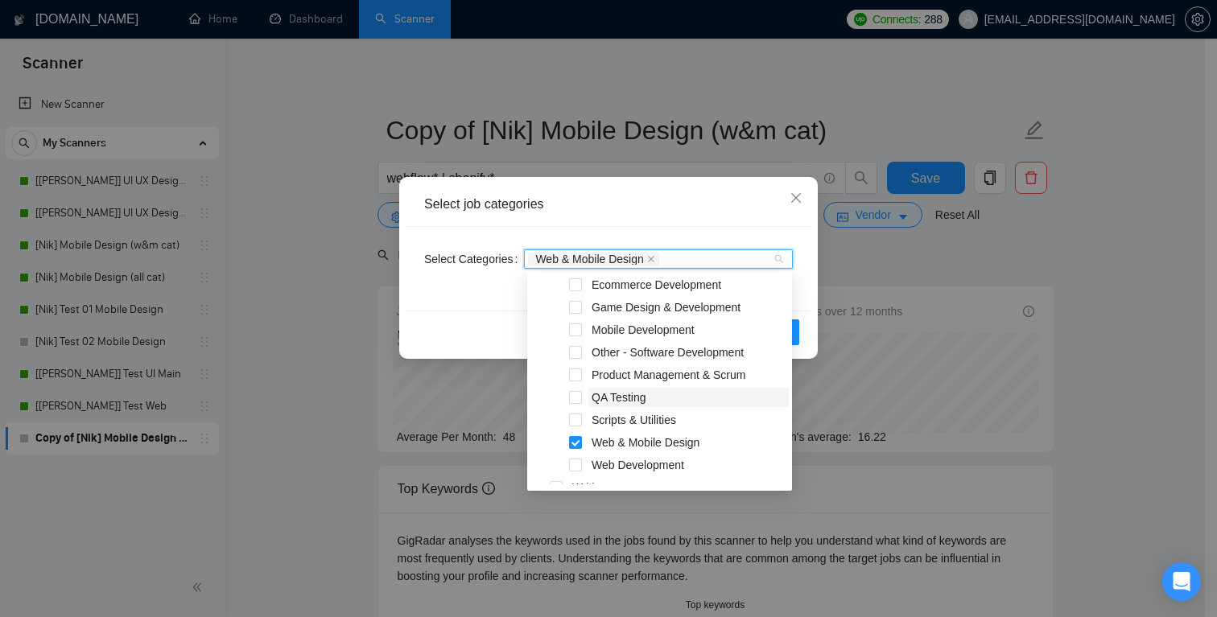
scroll to position [335, 0]
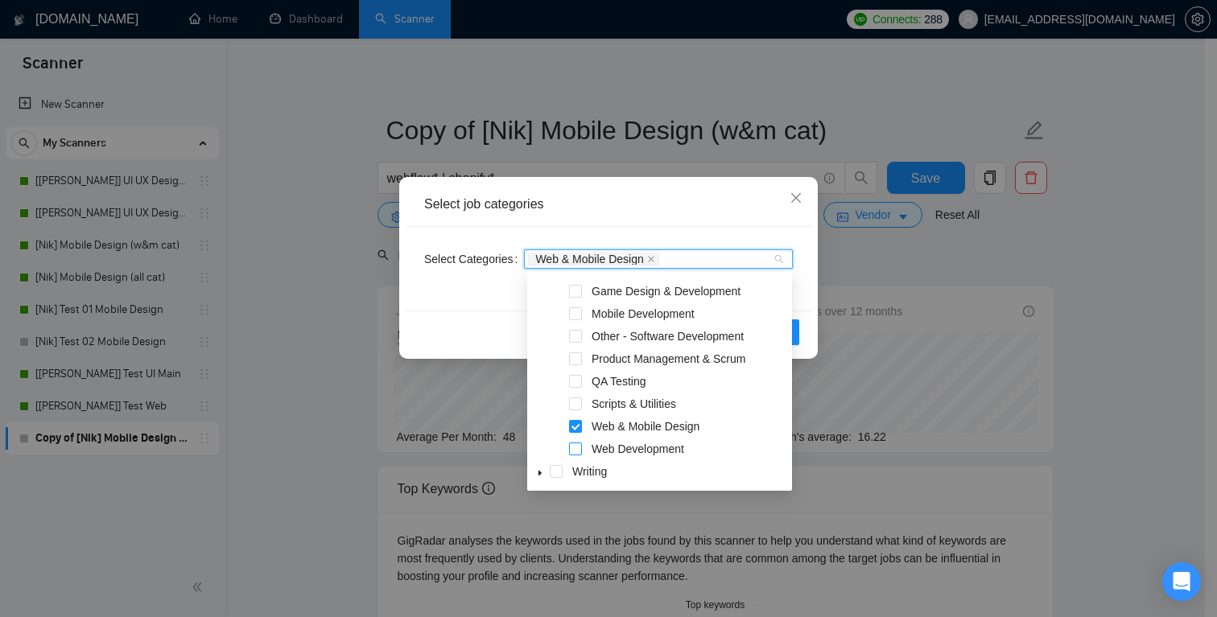
click at [577, 447] on span at bounding box center [575, 449] width 13 height 13
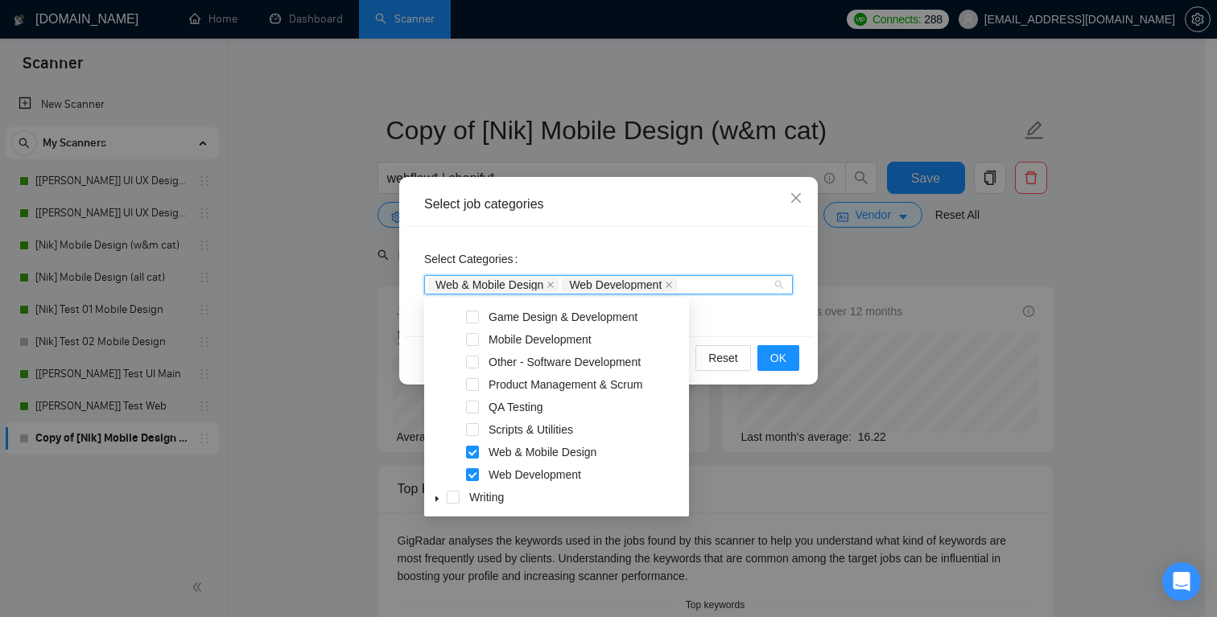
click at [436, 498] on icon "caret-down" at bounding box center [437, 500] width 3 height 6
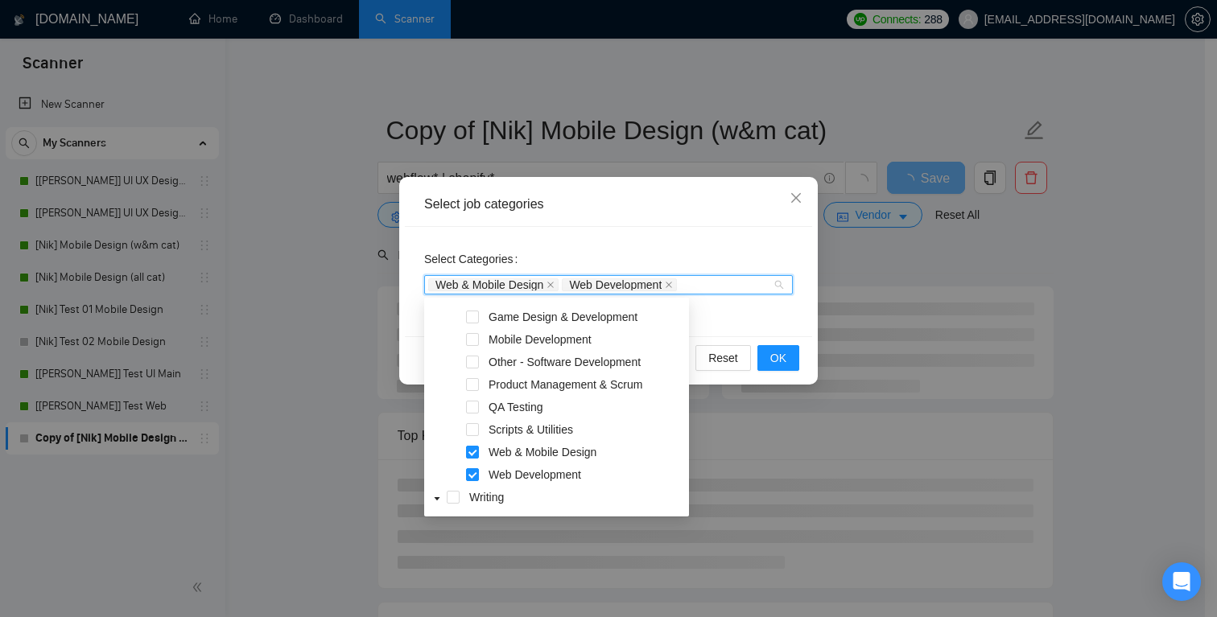
scroll to position [425, 0]
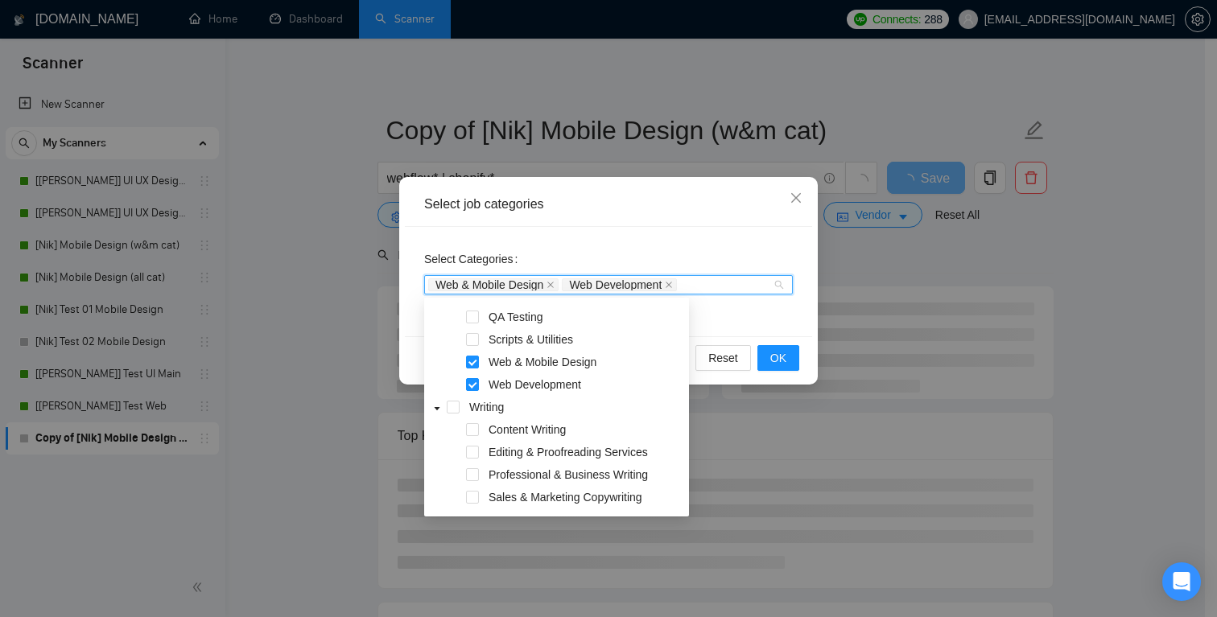
click at [433, 408] on icon "caret-down" at bounding box center [437, 409] width 8 height 8
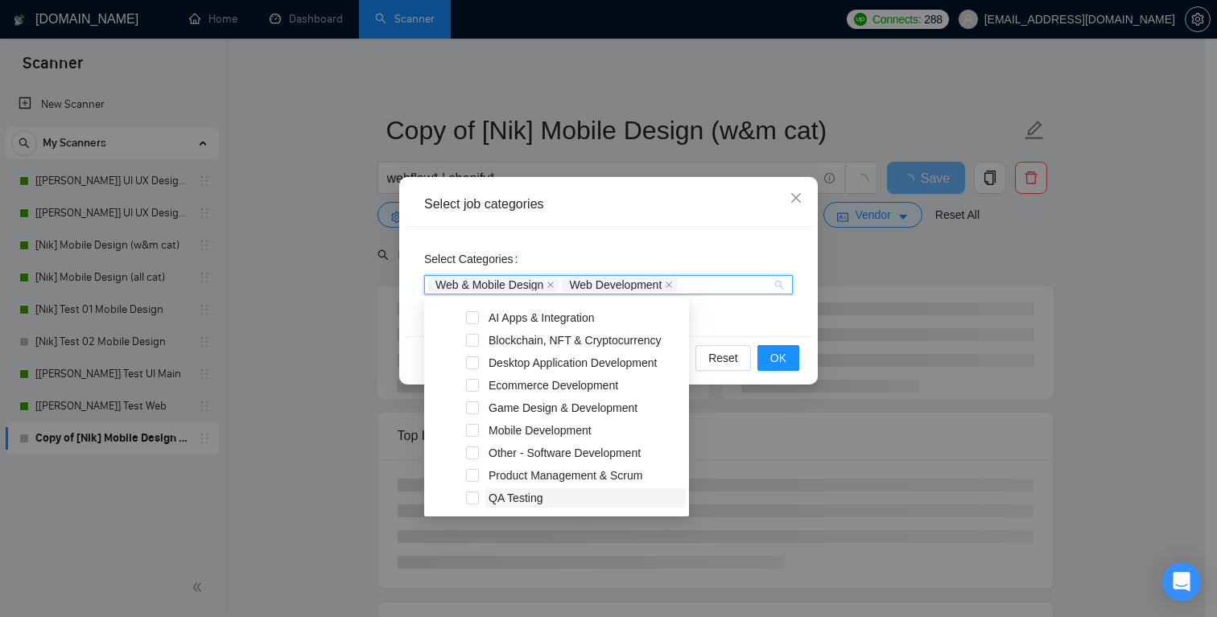
scroll to position [242, 0]
click at [473, 387] on span at bounding box center [472, 388] width 13 height 13
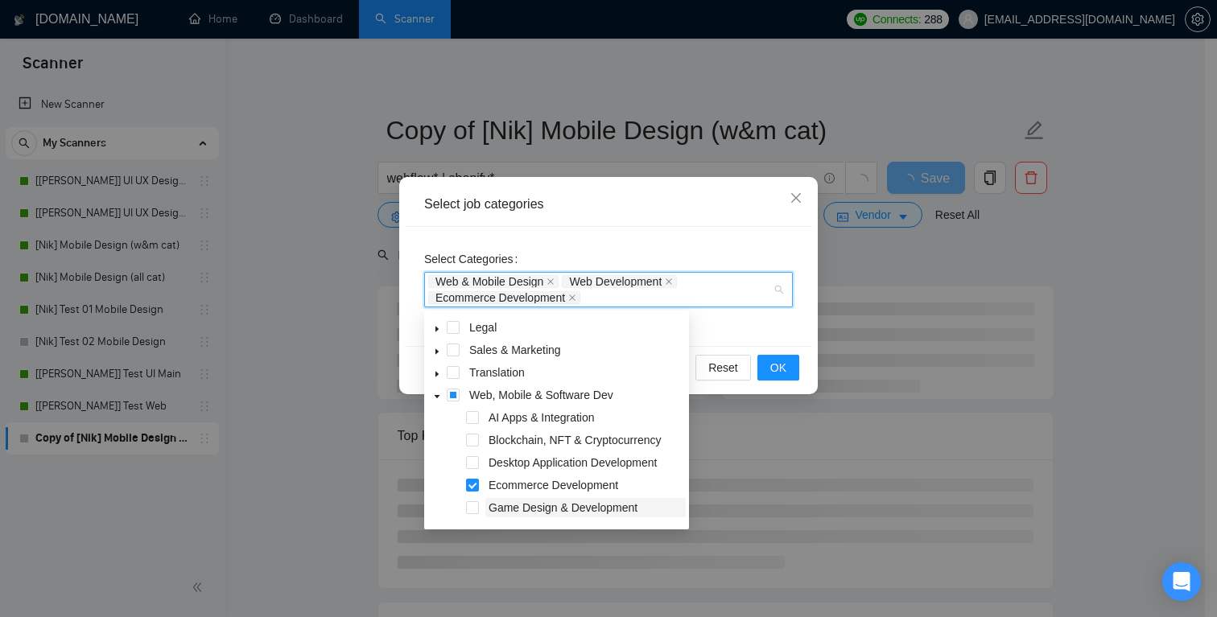
scroll to position [158, 0]
click at [439, 372] on icon "caret-down" at bounding box center [437, 374] width 8 height 8
click at [438, 372] on icon "caret-down" at bounding box center [438, 373] width 6 height 3
click at [437, 351] on icon "caret-down" at bounding box center [437, 352] width 3 height 6
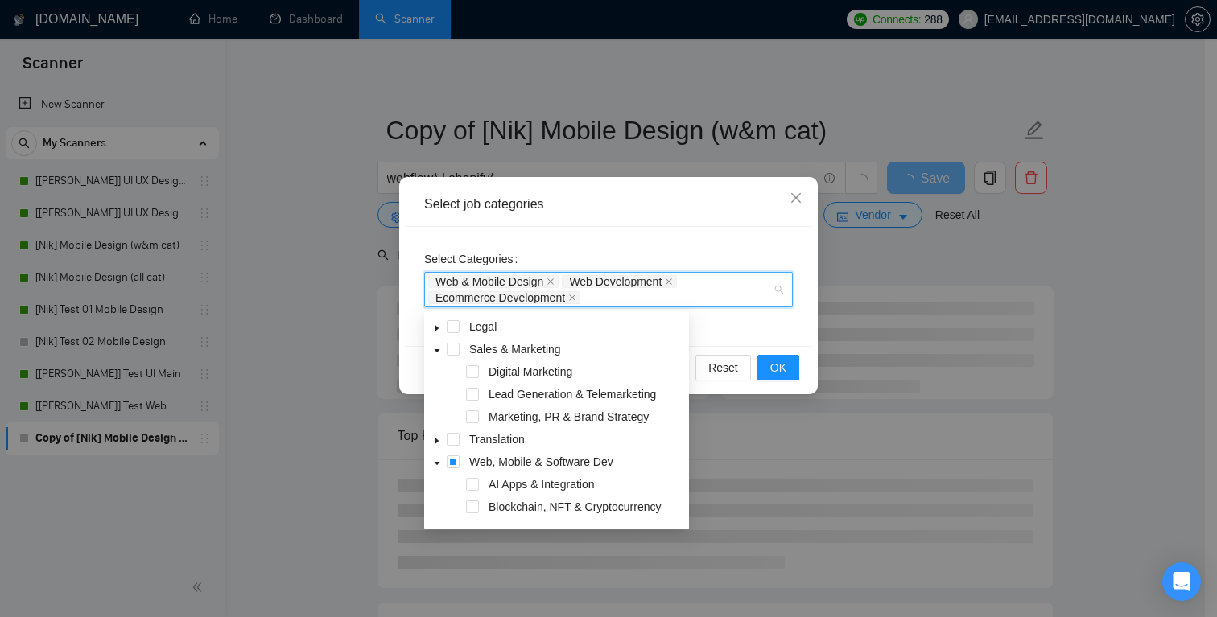
click at [437, 351] on icon "caret-down" at bounding box center [438, 350] width 6 height 3
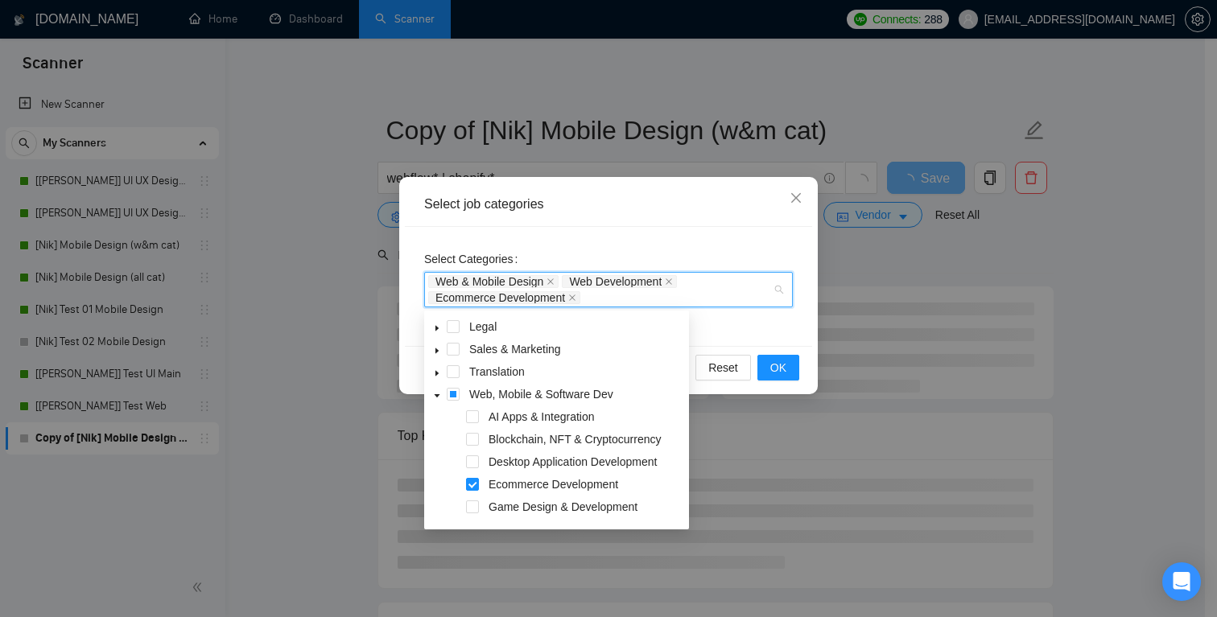
click at [437, 327] on icon "caret-down" at bounding box center [437, 328] width 8 height 8
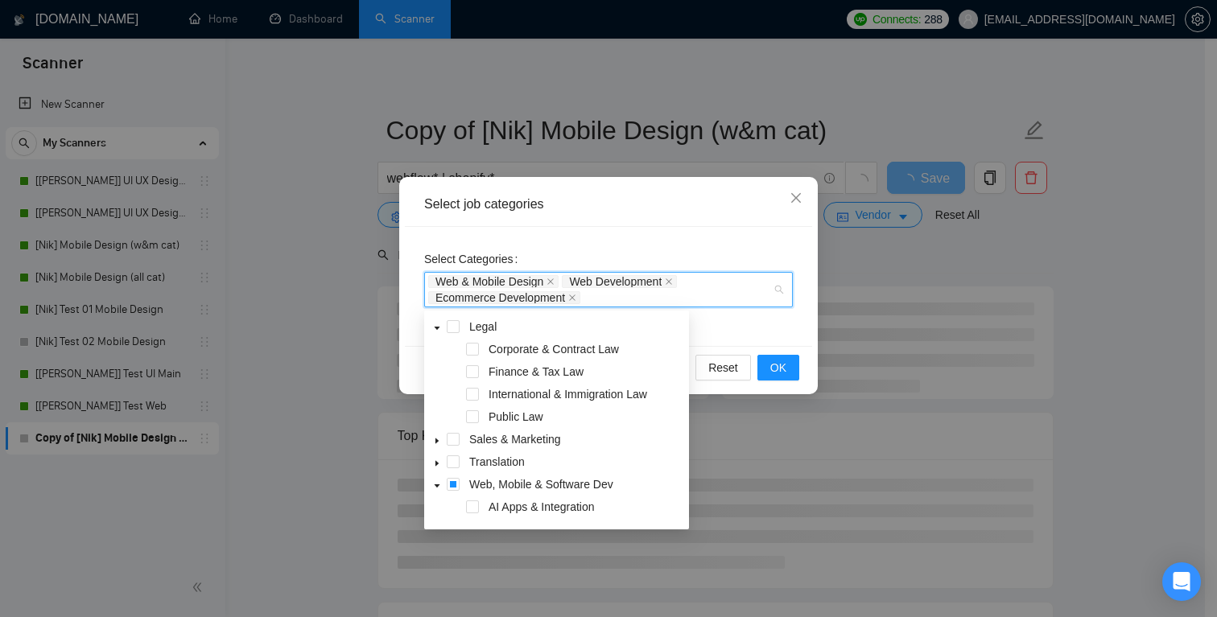
click at [432, 324] on span at bounding box center [436, 326] width 19 height 19
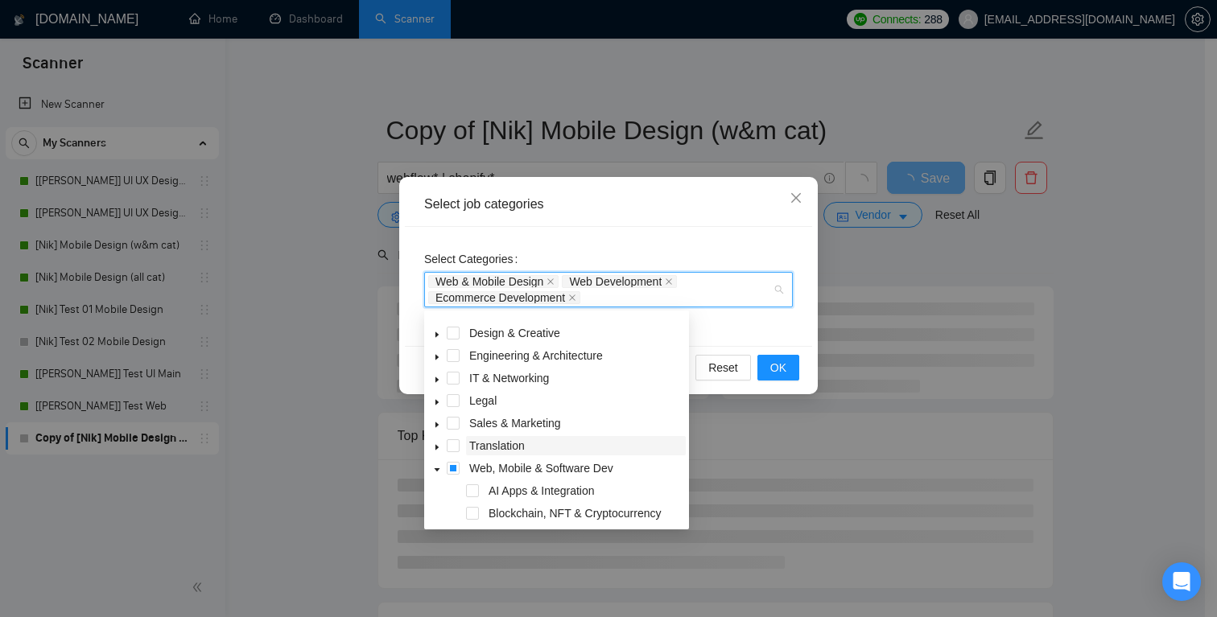
scroll to position [52, 0]
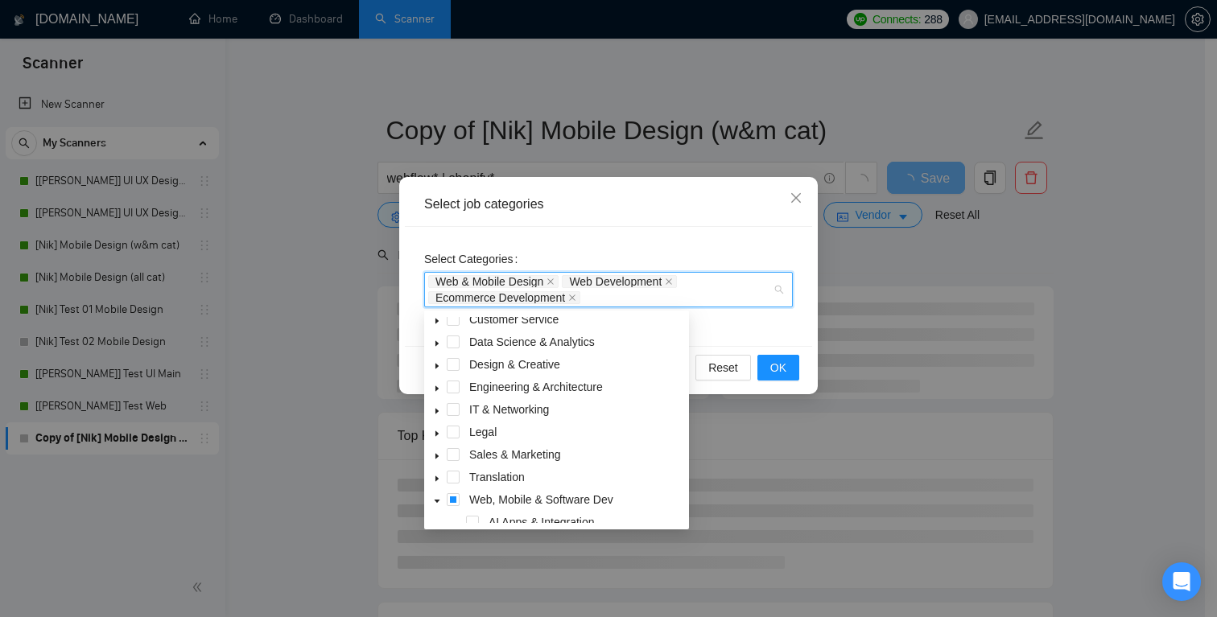
click at [438, 415] on icon "caret-down" at bounding box center [437, 411] width 8 height 8
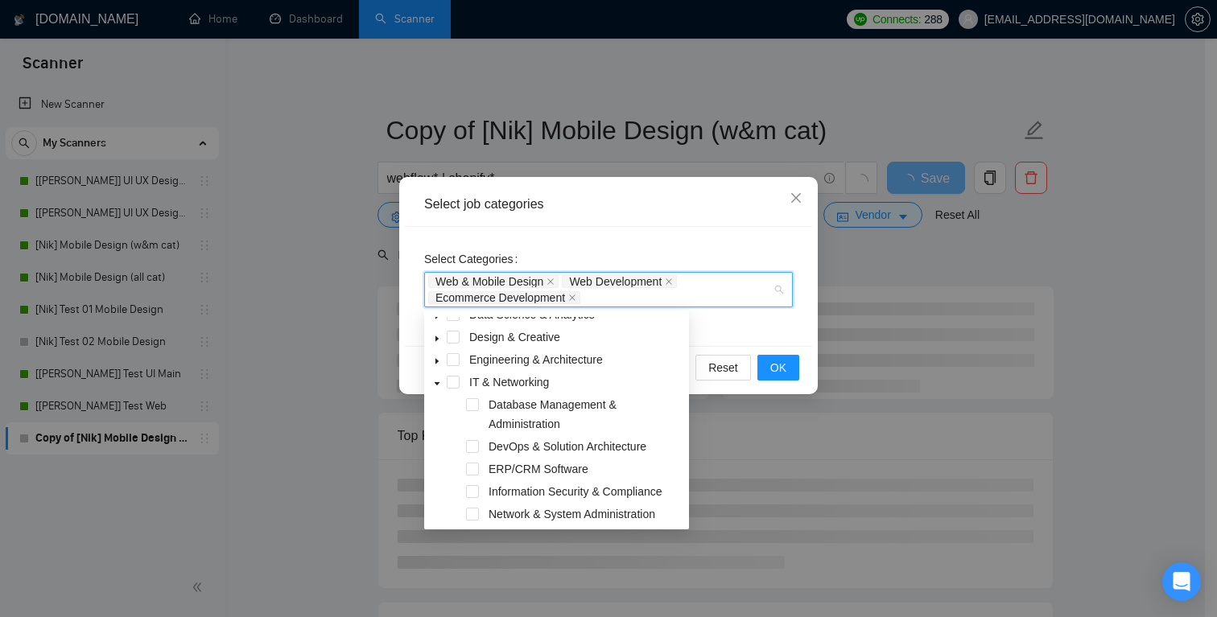
scroll to position [58, 0]
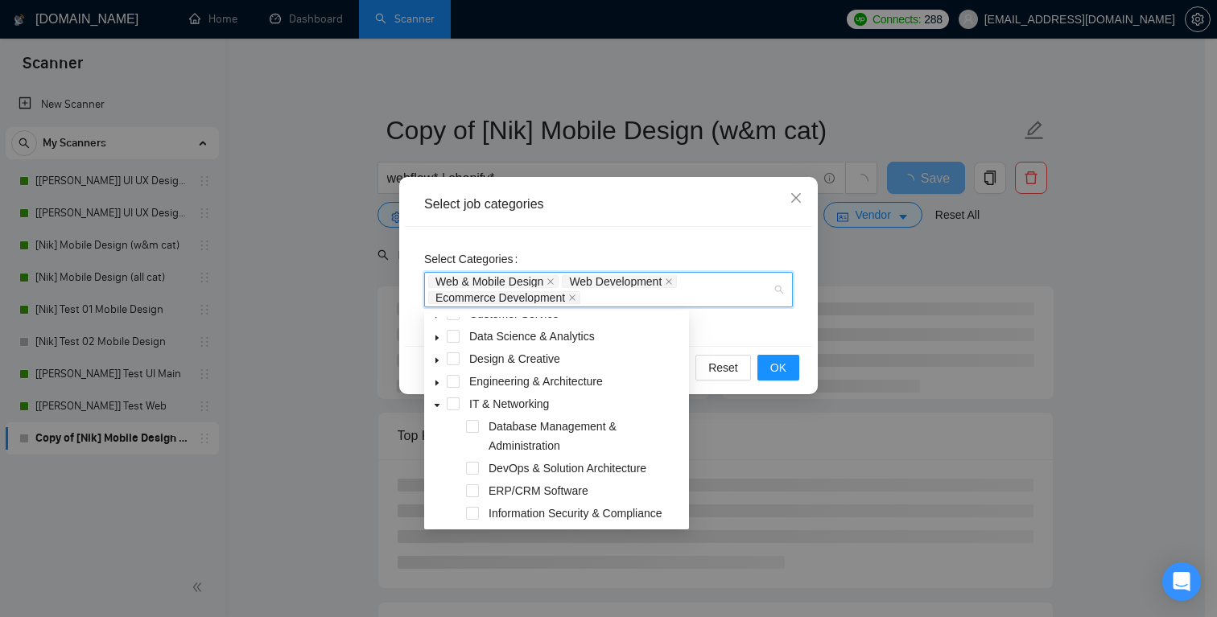
click at [438, 406] on icon "caret-down" at bounding box center [438, 405] width 6 height 3
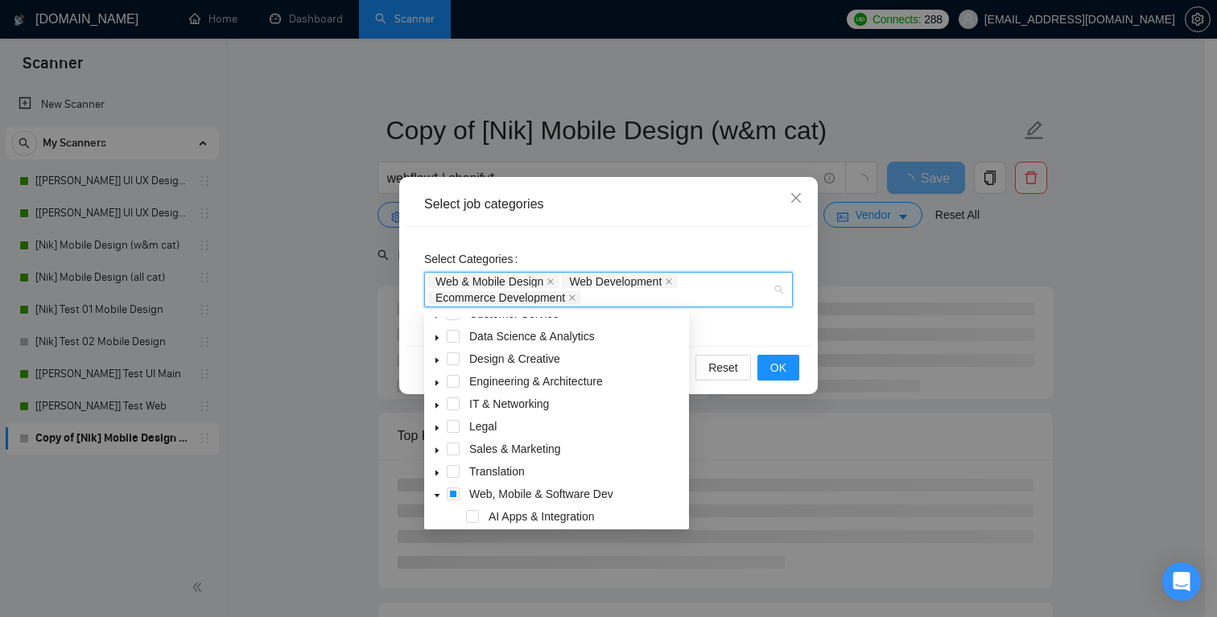
click at [436, 358] on icon "caret-down" at bounding box center [437, 361] width 3 height 6
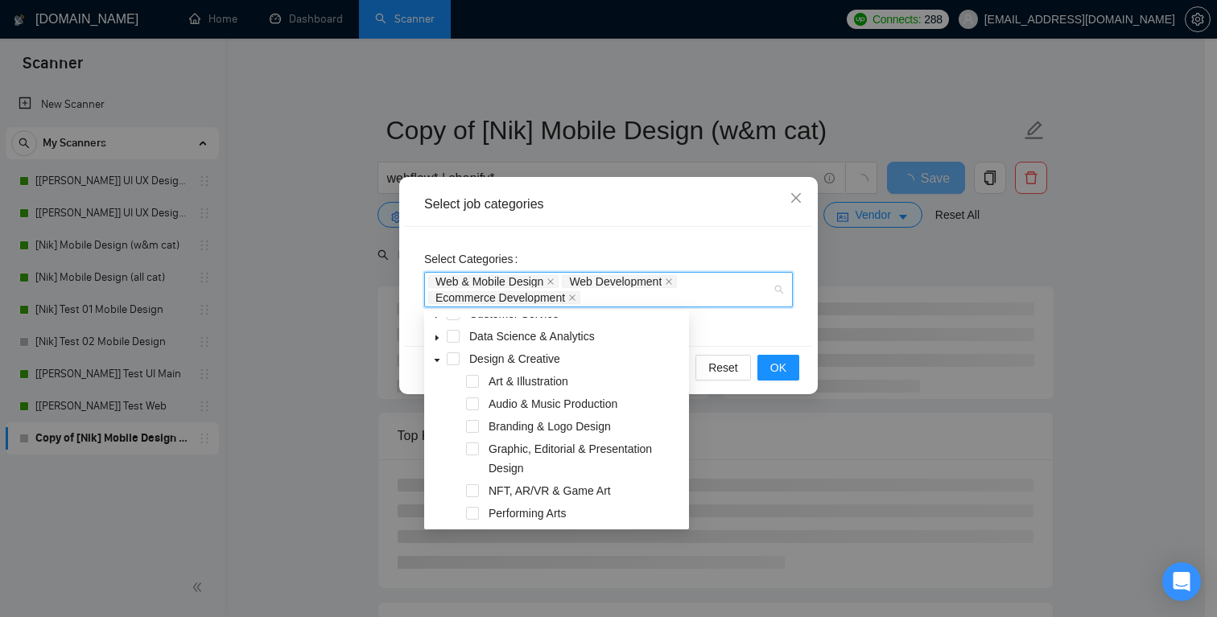
click at [437, 358] on icon "caret-down" at bounding box center [437, 361] width 8 height 8
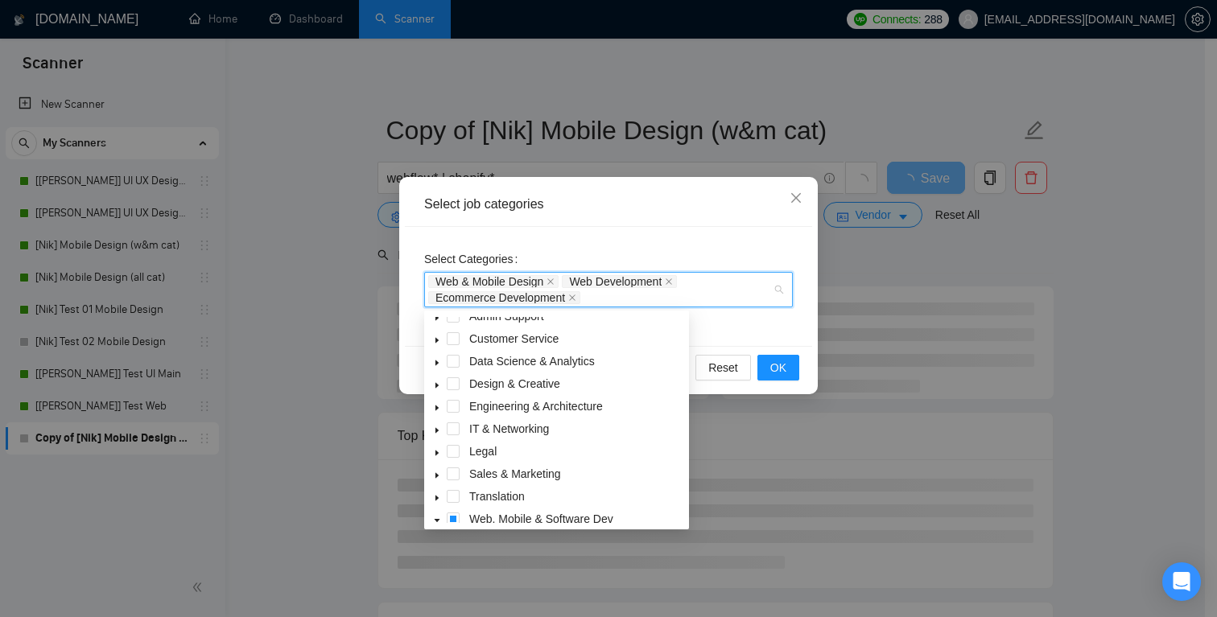
scroll to position [0, 0]
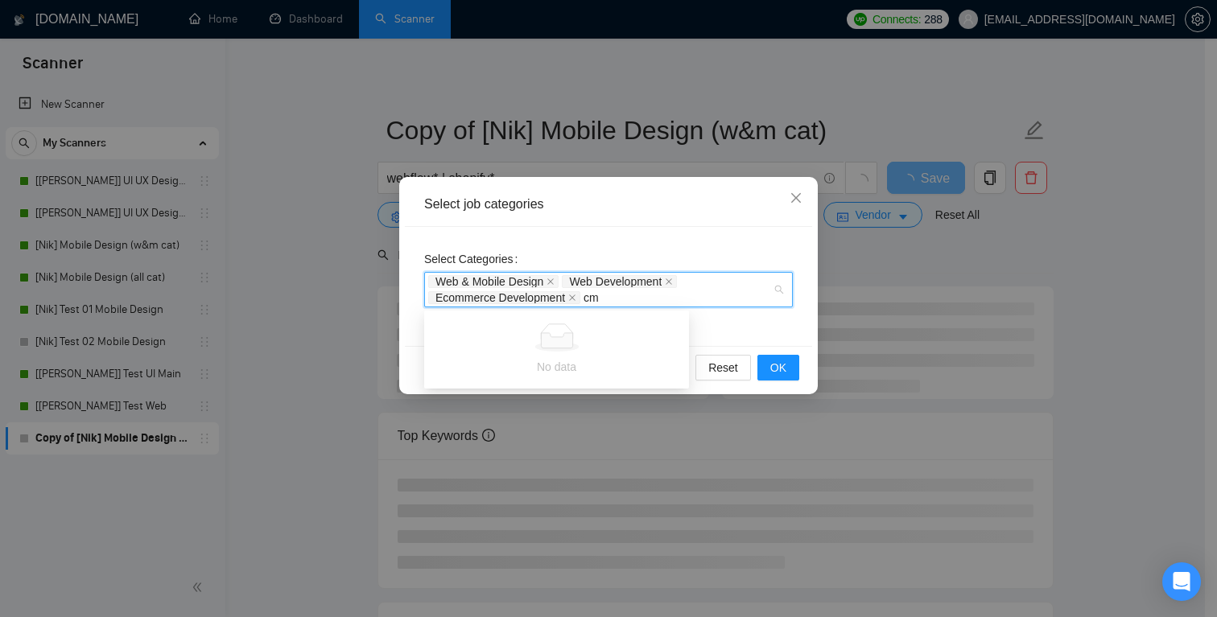
type input "c"
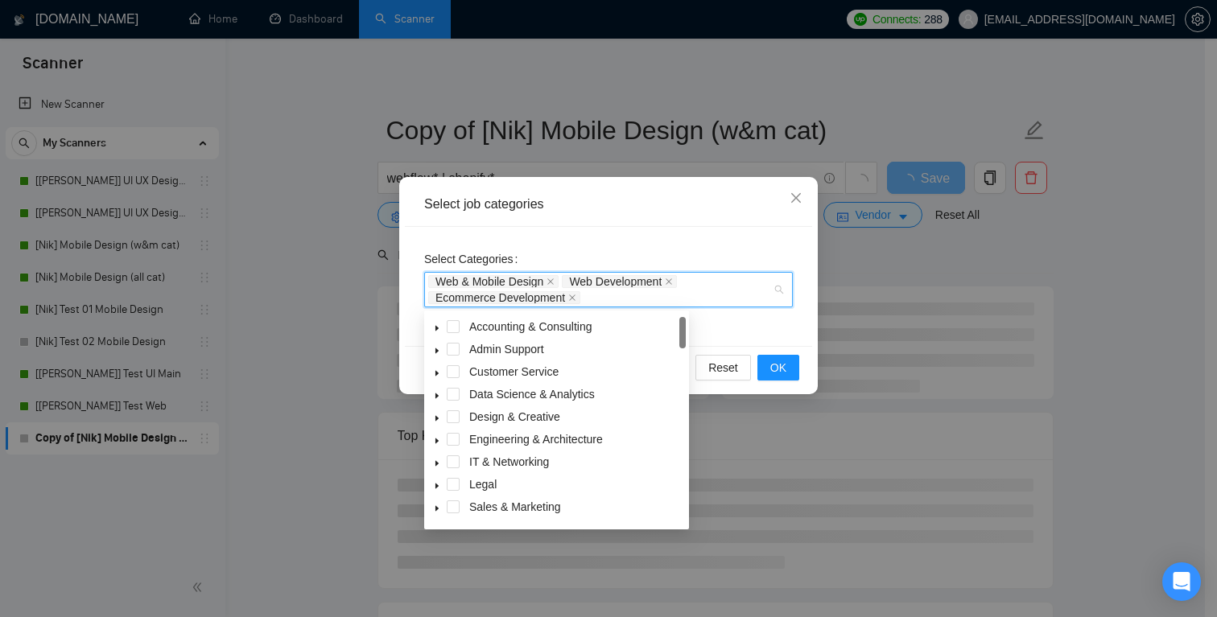
click at [441, 461] on span at bounding box center [436, 461] width 19 height 19
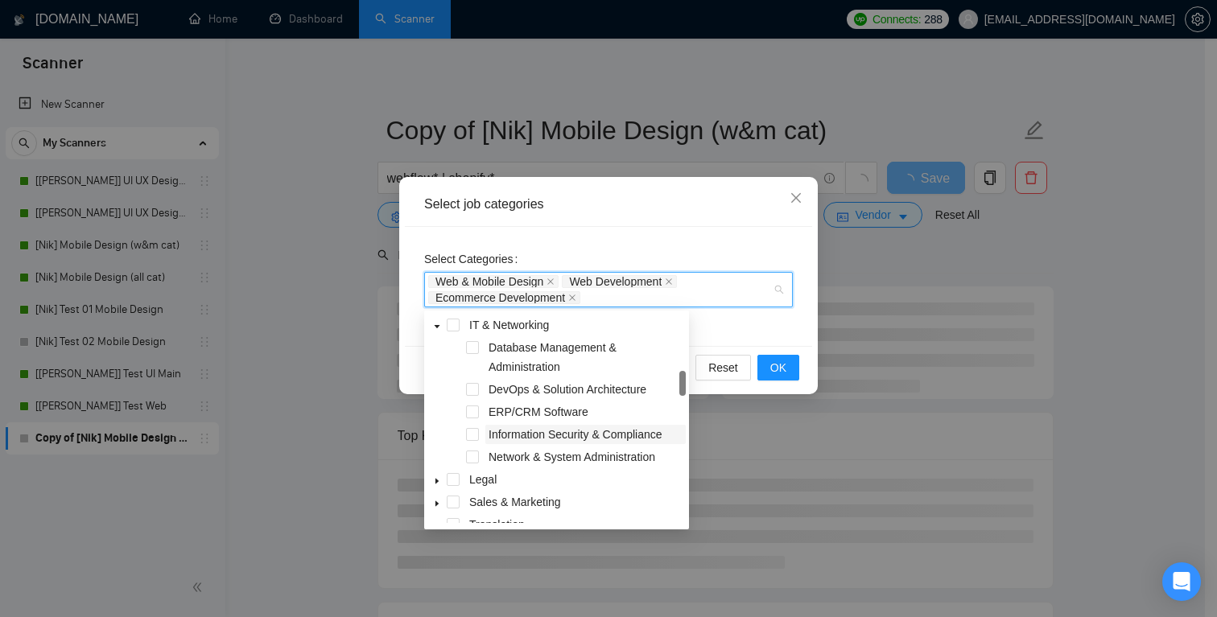
scroll to position [26, 0]
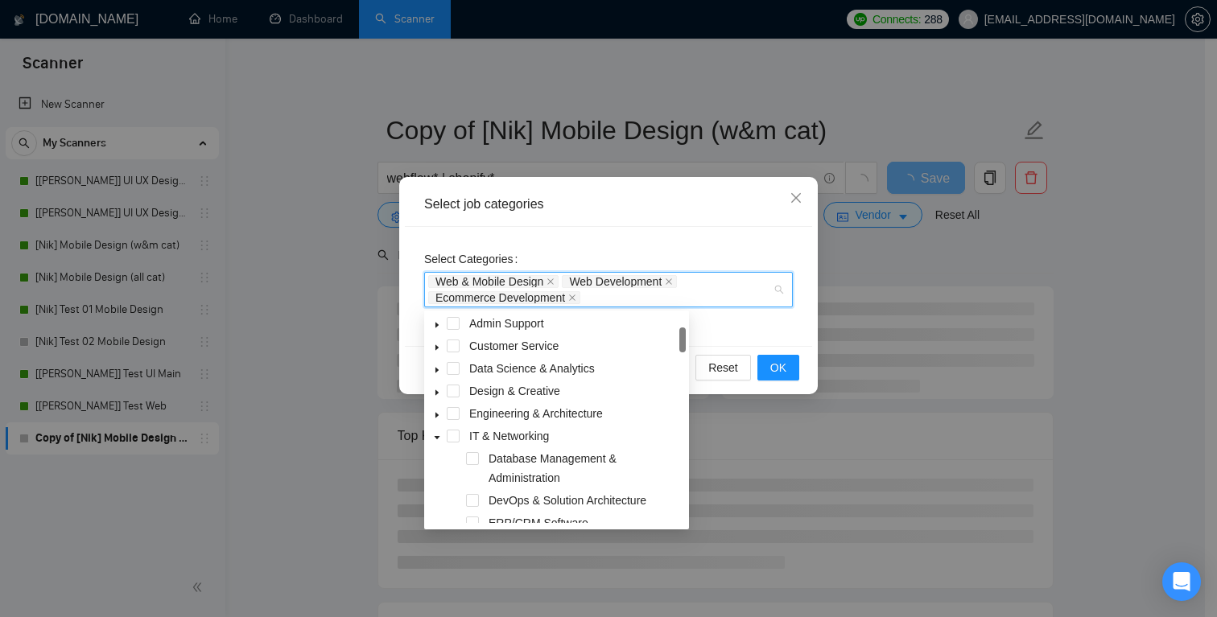
click at [437, 434] on icon "caret-down" at bounding box center [437, 438] width 8 height 8
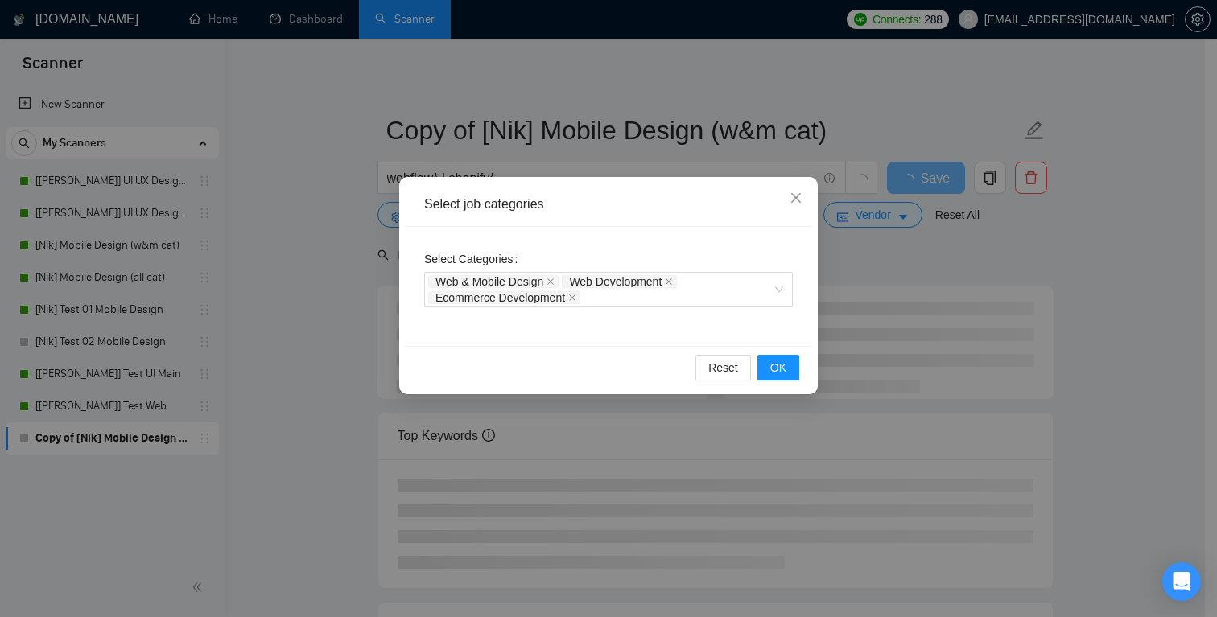
click at [792, 328] on div "Select Categories Web & Mobile Design Web Development Ecommerce Development" at bounding box center [608, 286] width 407 height 119
click at [782, 364] on span "OK" at bounding box center [778, 368] width 16 height 18
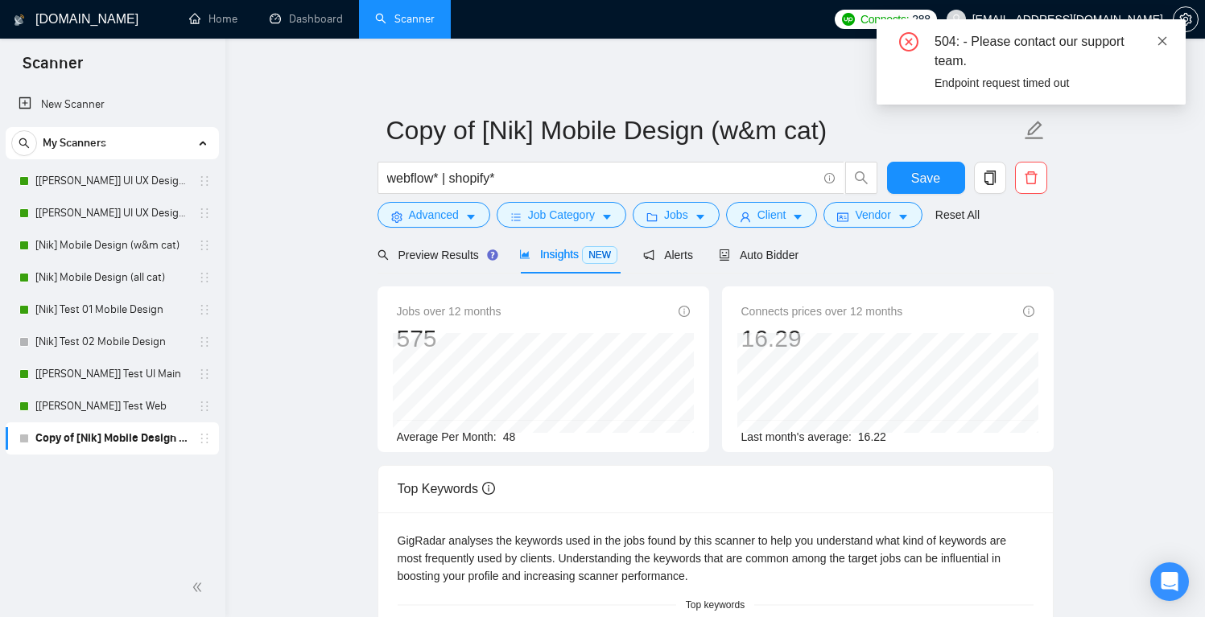
click at [1165, 40] on icon "close" at bounding box center [1162, 40] width 11 height 11
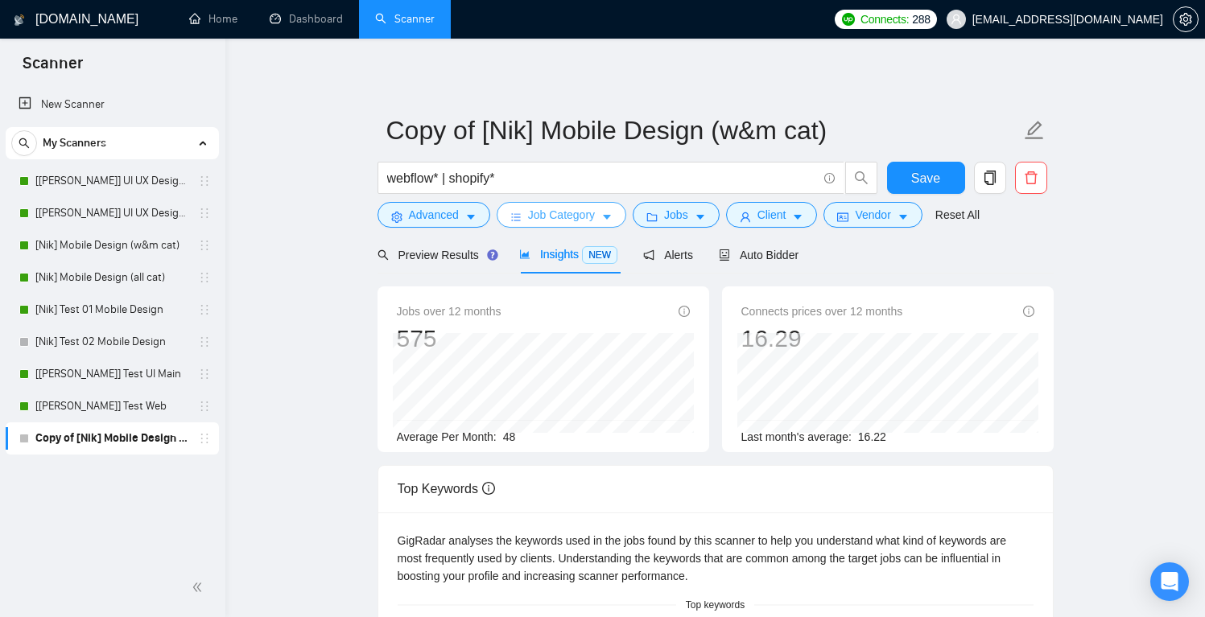
click at [575, 221] on span "Job Category" at bounding box center [561, 215] width 67 height 18
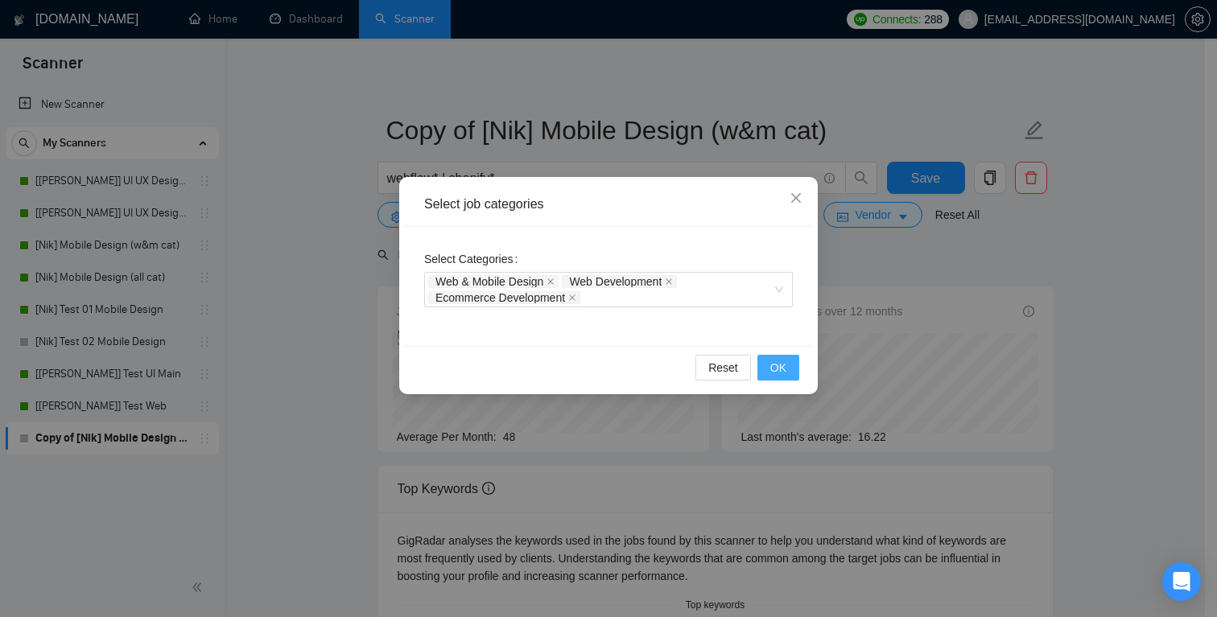
click at [782, 365] on span "OK" at bounding box center [778, 368] width 16 height 18
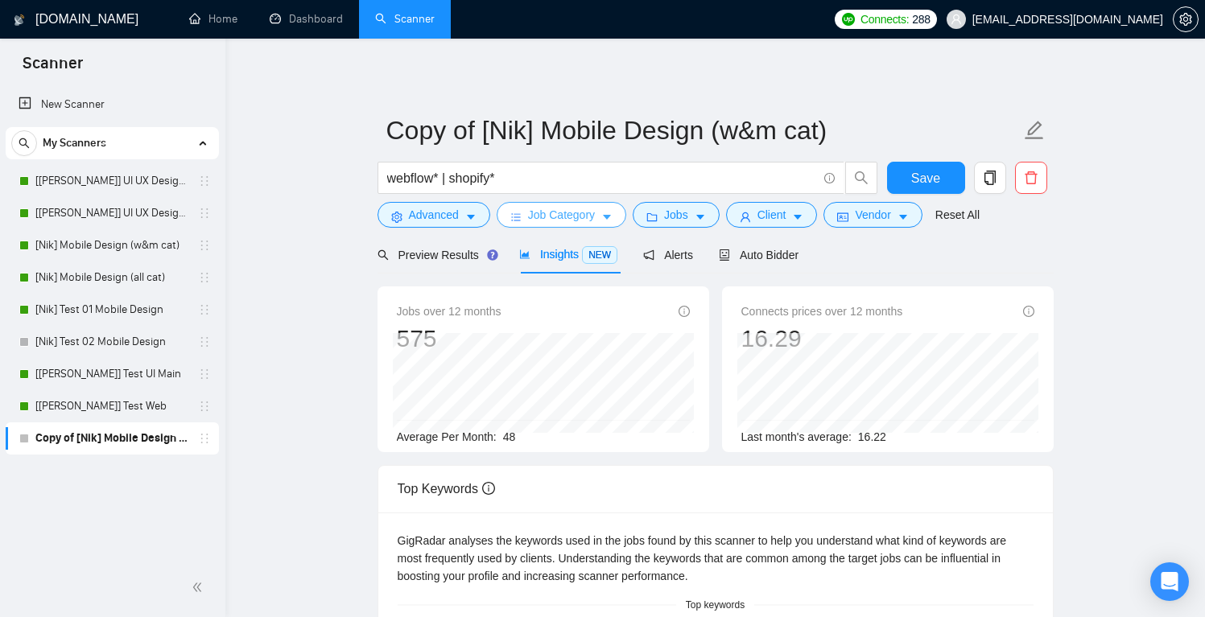
click at [568, 221] on span "Job Category" at bounding box center [561, 215] width 67 height 18
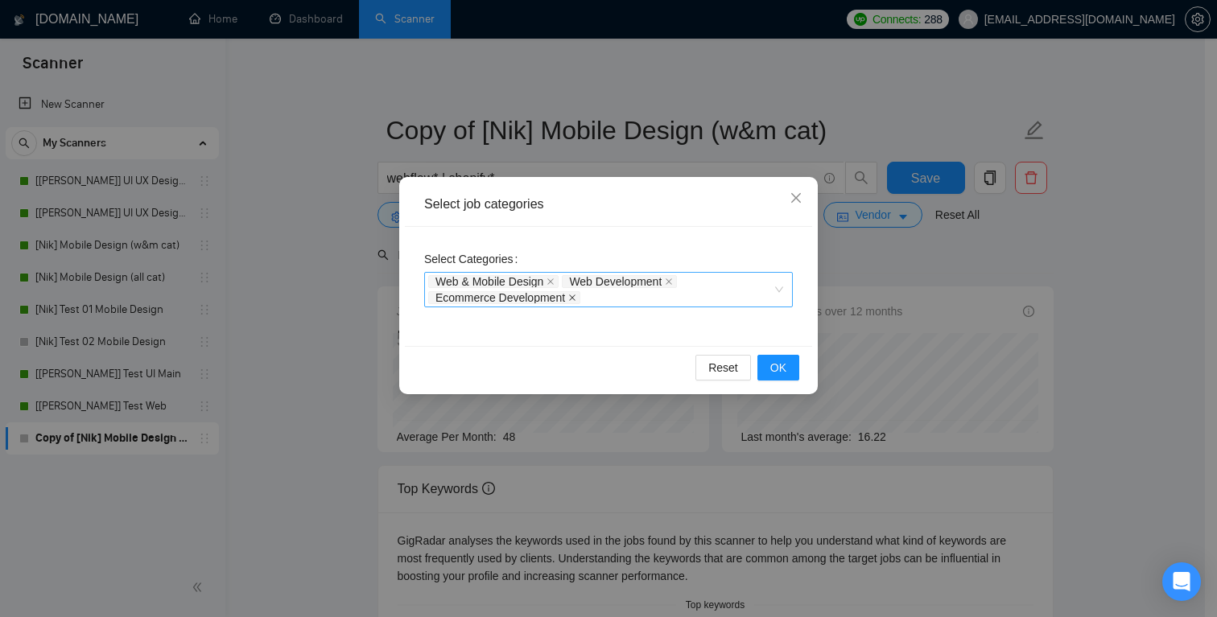
click at [576, 296] on icon "close" at bounding box center [572, 298] width 8 height 8
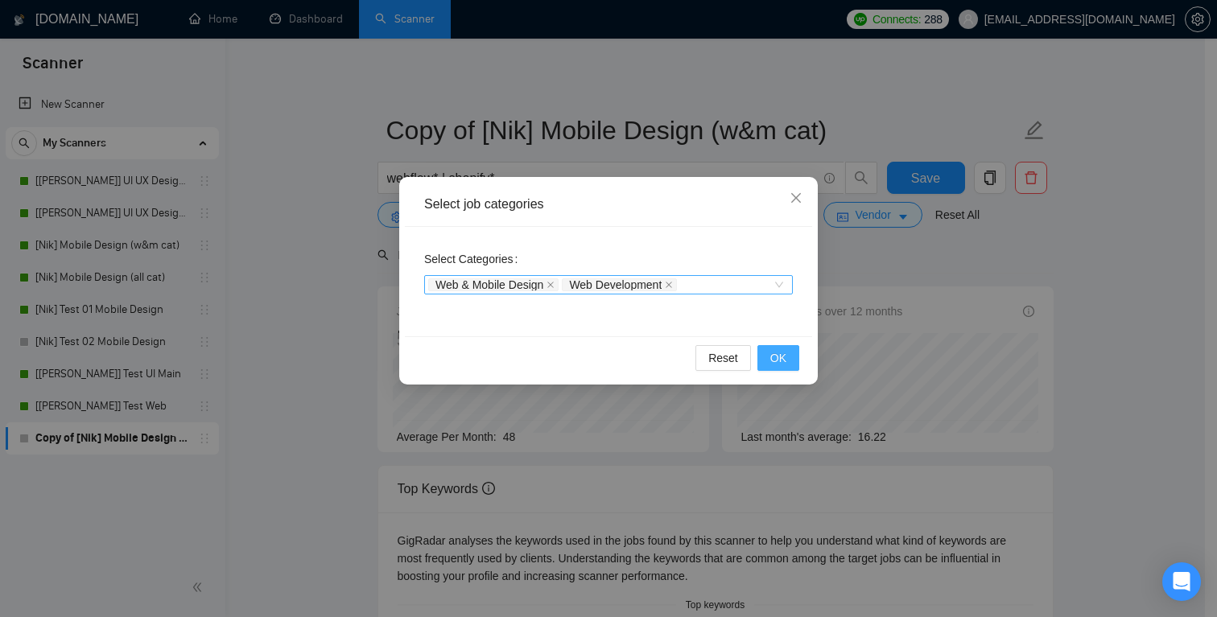
click at [775, 357] on span "OK" at bounding box center [778, 358] width 16 height 18
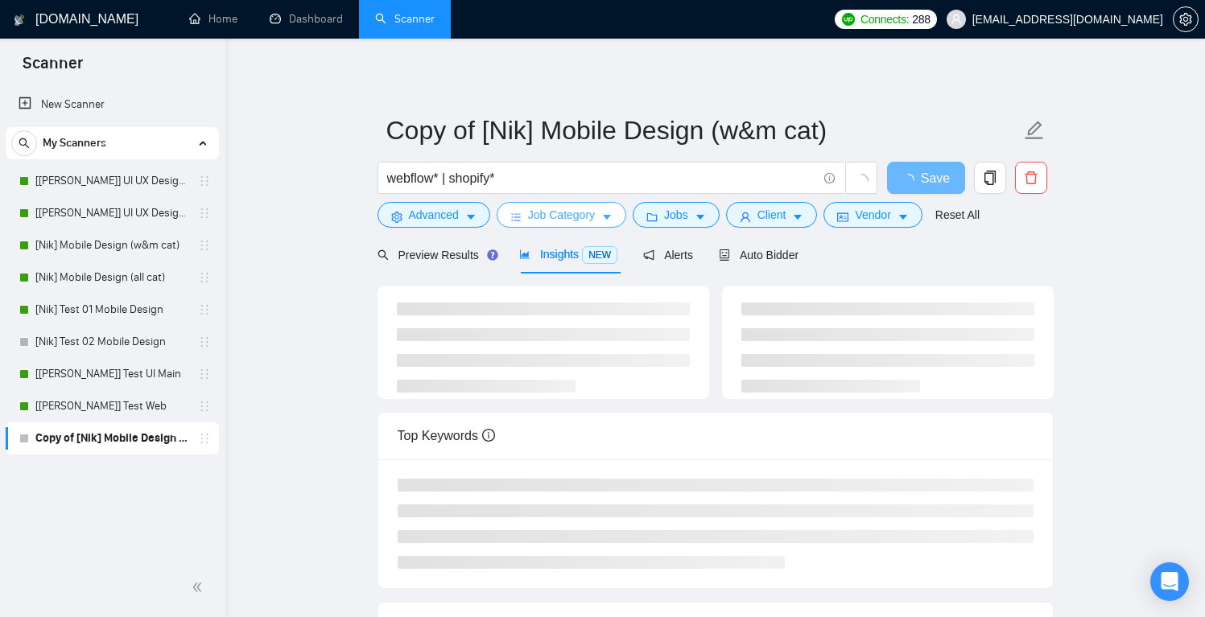
click at [574, 213] on span "Job Category" at bounding box center [561, 215] width 67 height 18
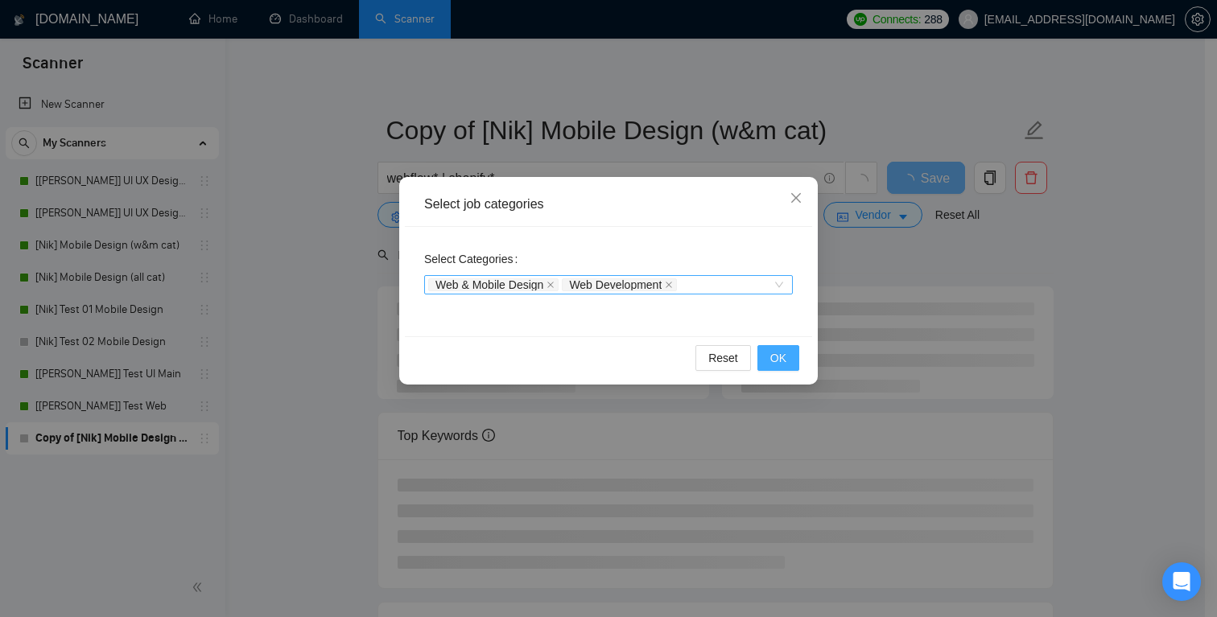
click at [774, 356] on span "OK" at bounding box center [778, 358] width 16 height 18
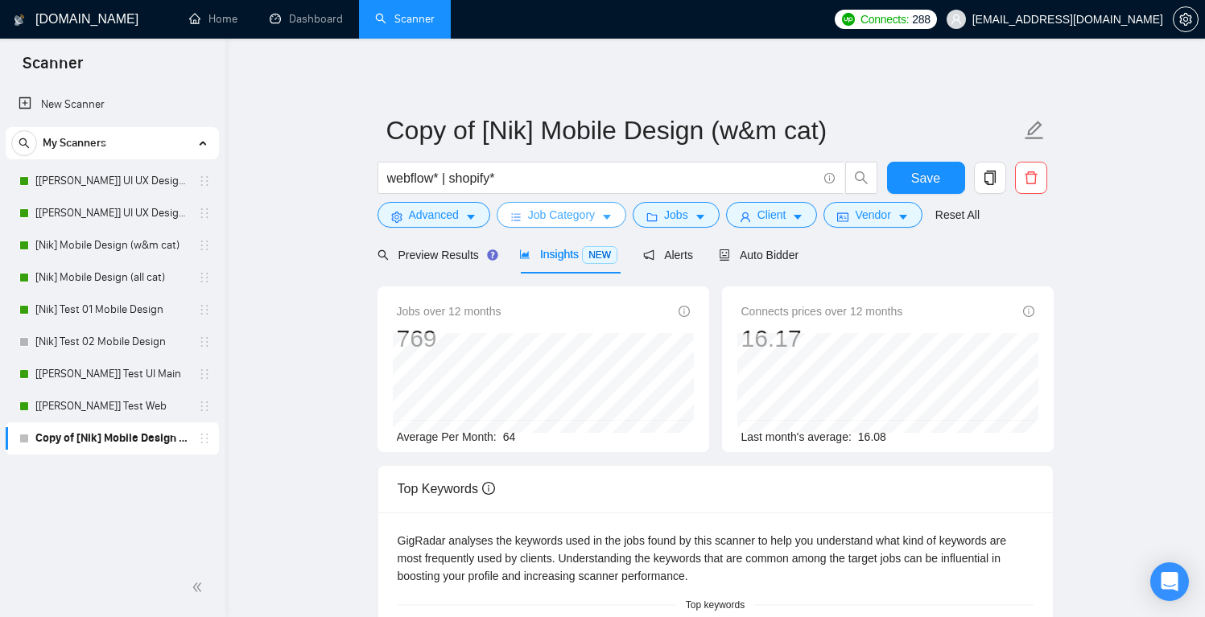
click at [564, 214] on span "Job Category" at bounding box center [561, 215] width 67 height 18
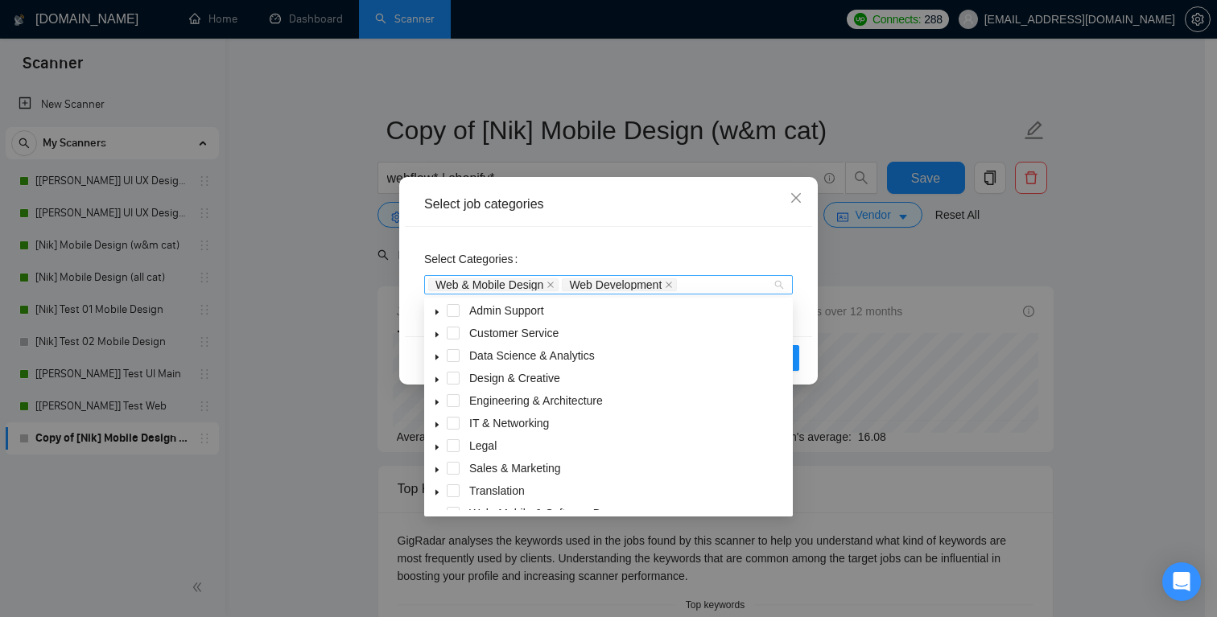
click at [758, 288] on div "Web & Mobile Design Web Development" at bounding box center [600, 285] width 345 height 16
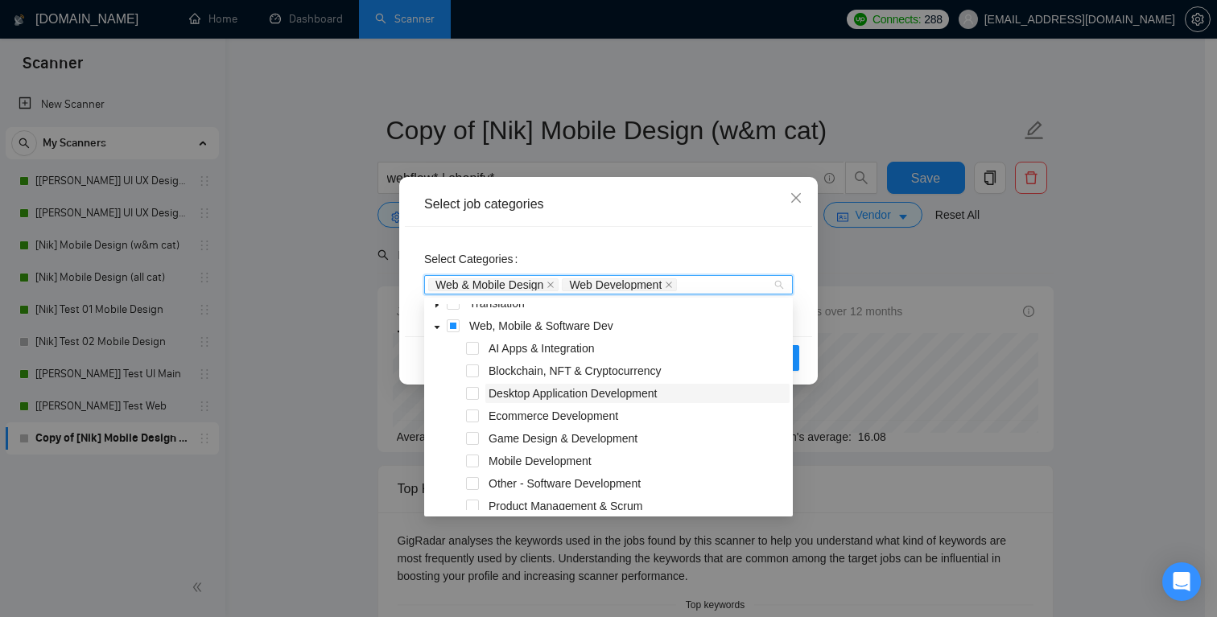
scroll to position [201, 0]
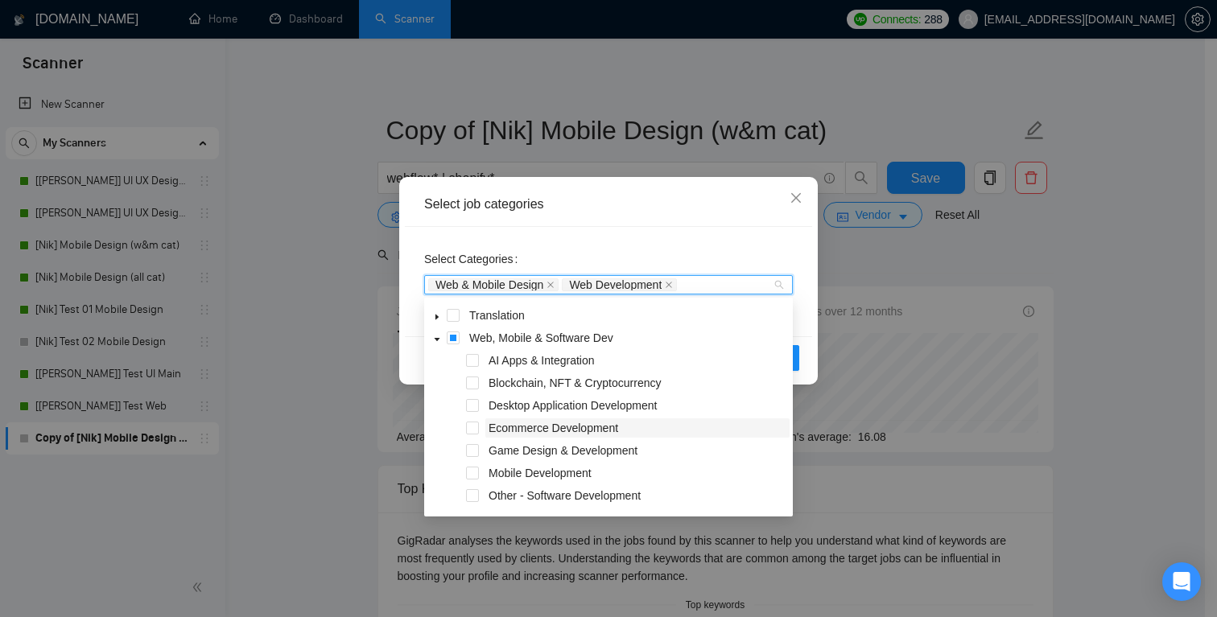
click at [606, 427] on span "Ecommerce Development" at bounding box center [554, 428] width 130 height 13
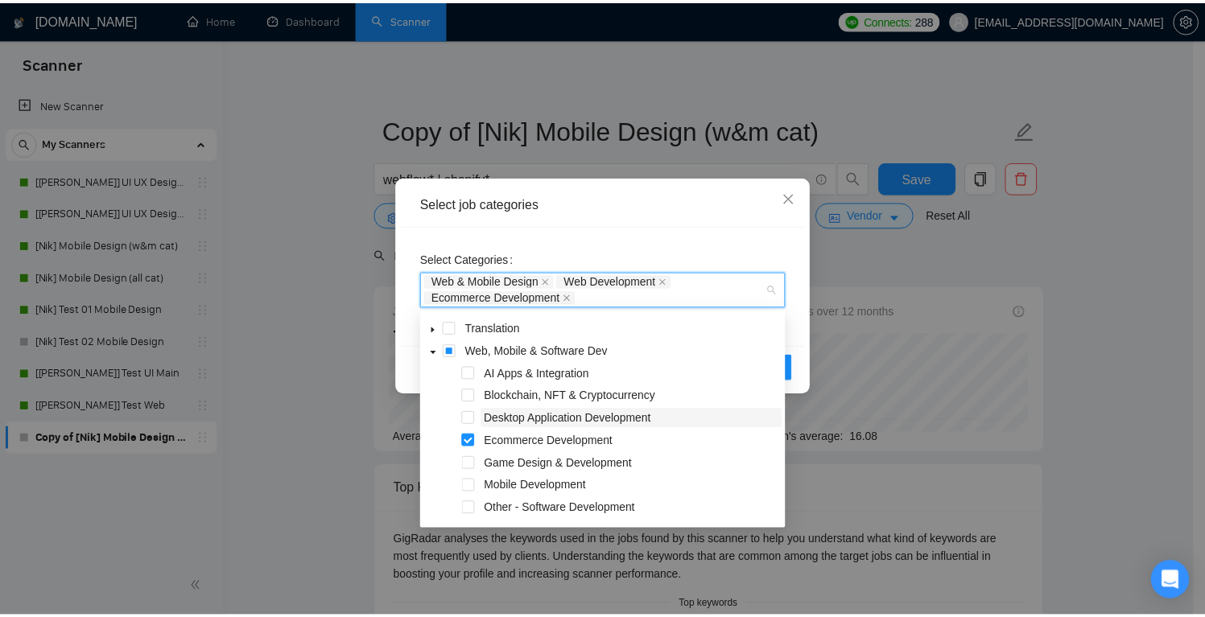
scroll to position [335, 0]
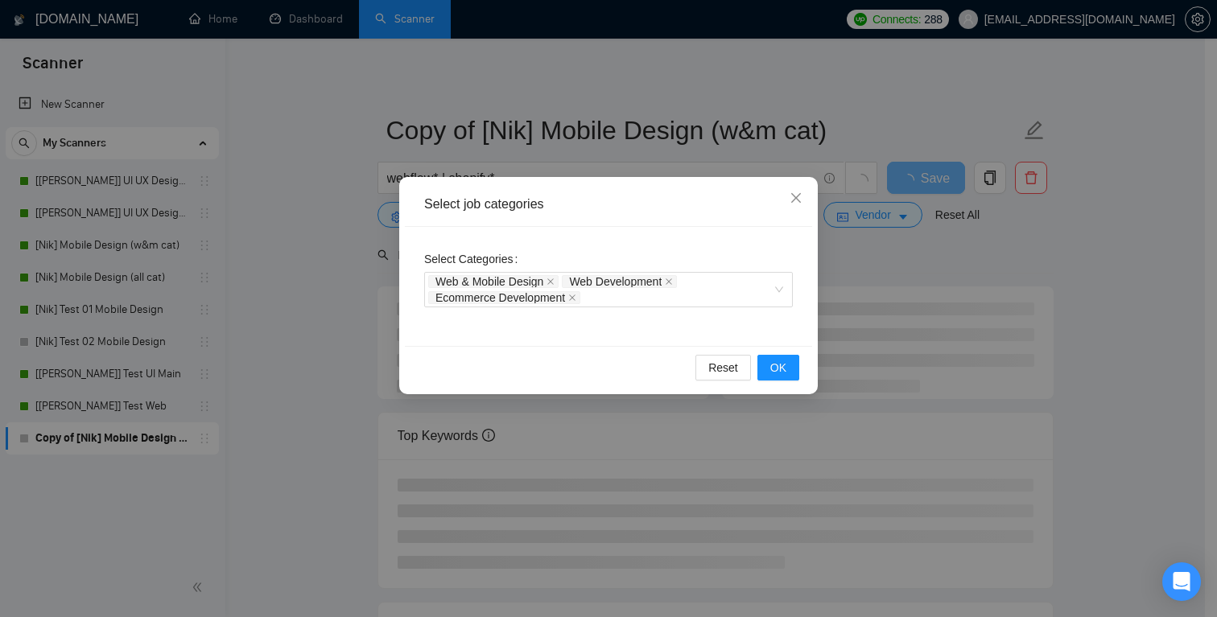
click at [785, 232] on div "Select Categories Web & Mobile Design Web Development Ecommerce Development" at bounding box center [608, 286] width 407 height 119
click at [793, 372] on button "OK" at bounding box center [779, 368] width 42 height 26
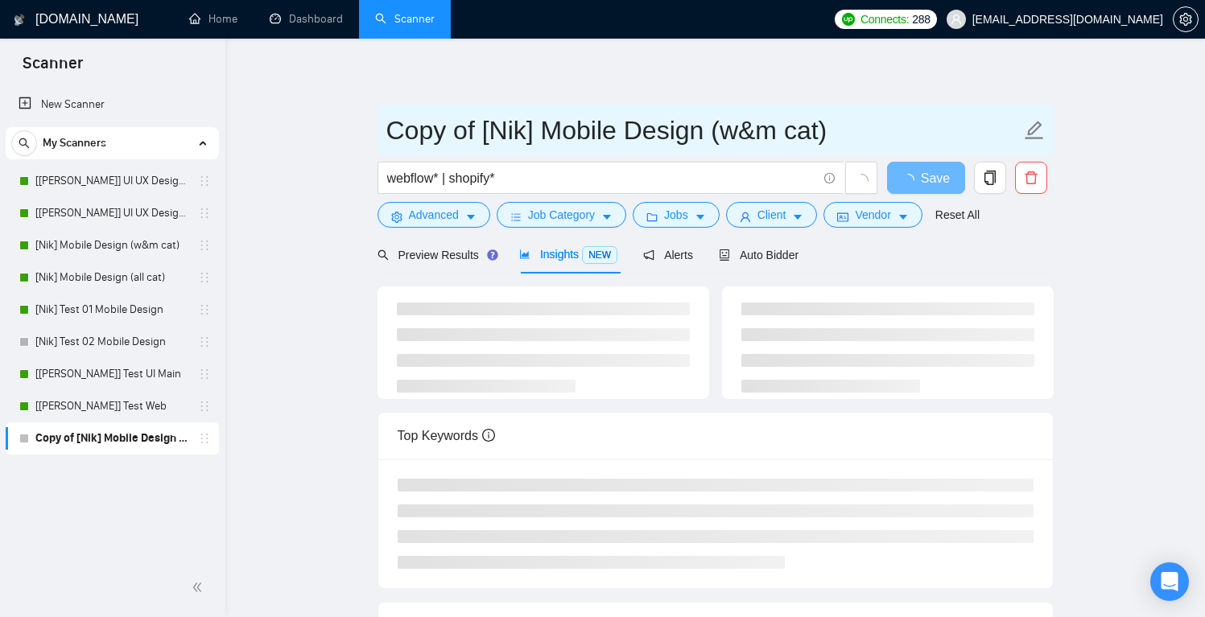
click at [571, 124] on input "Copy of [Nik] Mobile Design (w&m cat)" at bounding box center [703, 130] width 634 height 40
drag, startPoint x: 482, startPoint y: 130, endPoint x: 345, endPoint y: 132, distance: 137.7
click at [345, 132] on main "Copy of [Nik] Mobile Design (w&m cat) webflow* | shopify* Save Advanced Job Cat…" at bounding box center [715, 421] width 928 height 714
drag, startPoint x: 605, startPoint y: 132, endPoint x: 446, endPoint y: 130, distance: 159.4
click at [446, 130] on input "[Nik] Mobile Design (w&m cat)" at bounding box center [703, 130] width 634 height 40
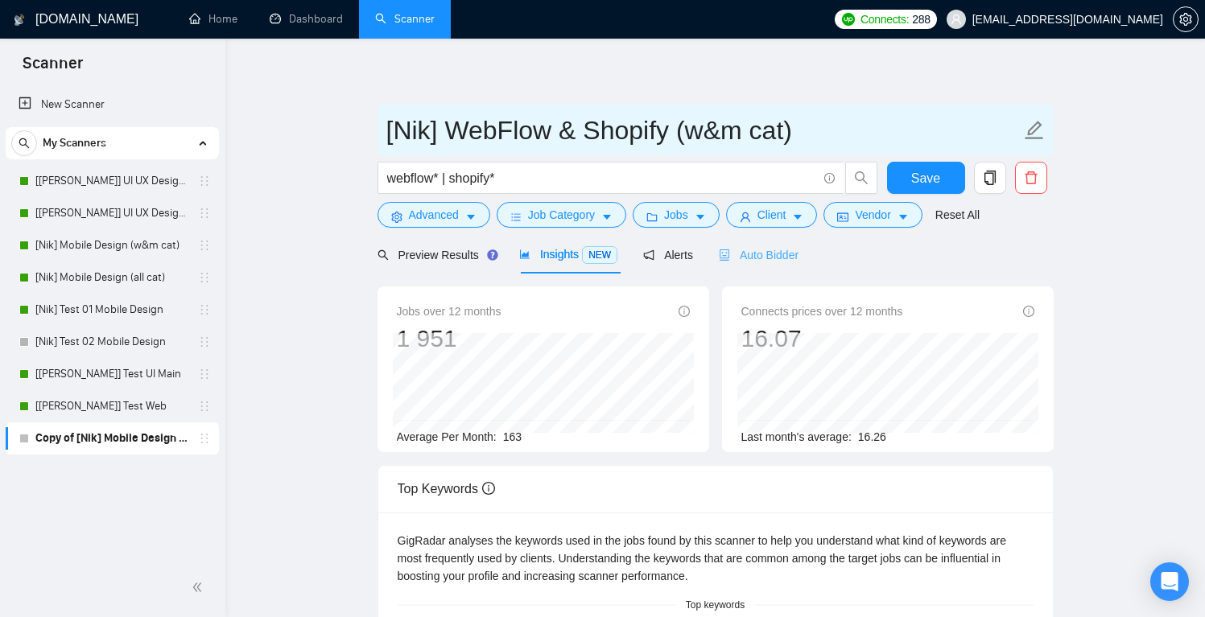
type input "[Nik] WebFlow & Shopify (w&m cat)"
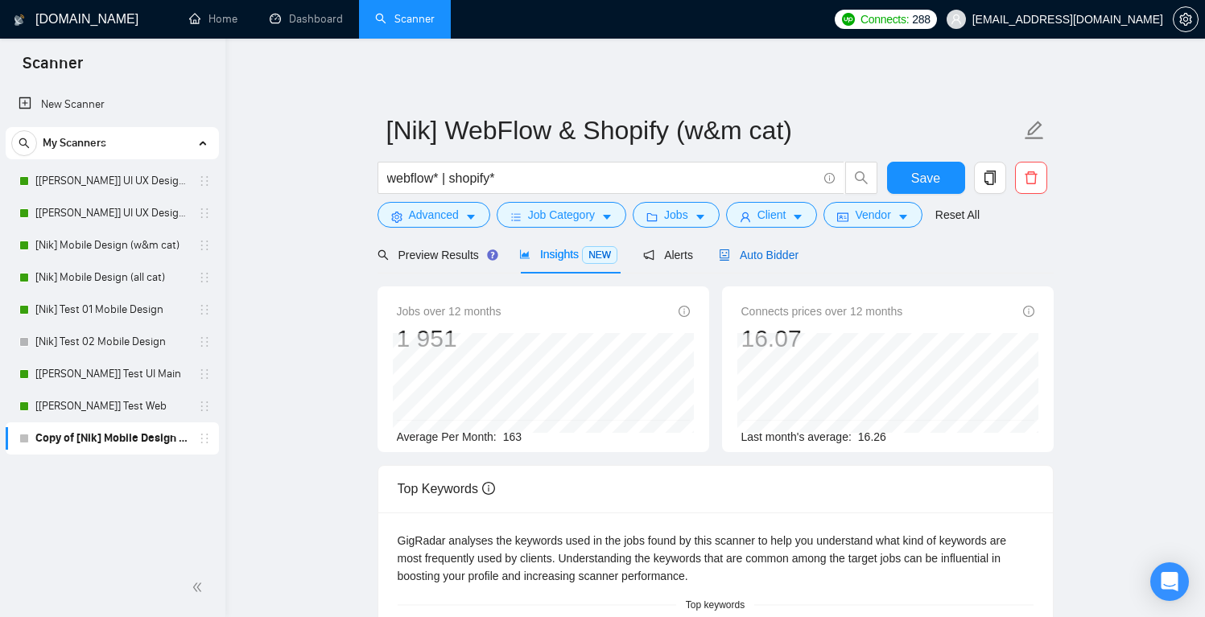
click at [790, 255] on span "Auto Bidder" at bounding box center [759, 255] width 80 height 13
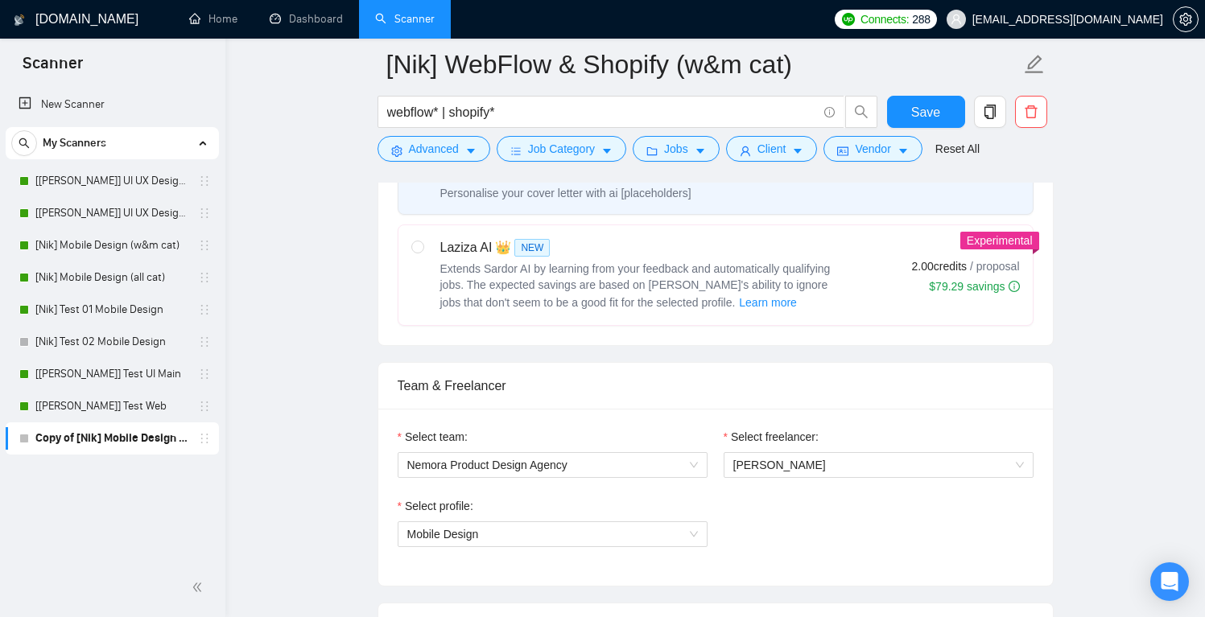
scroll to position [694, 0]
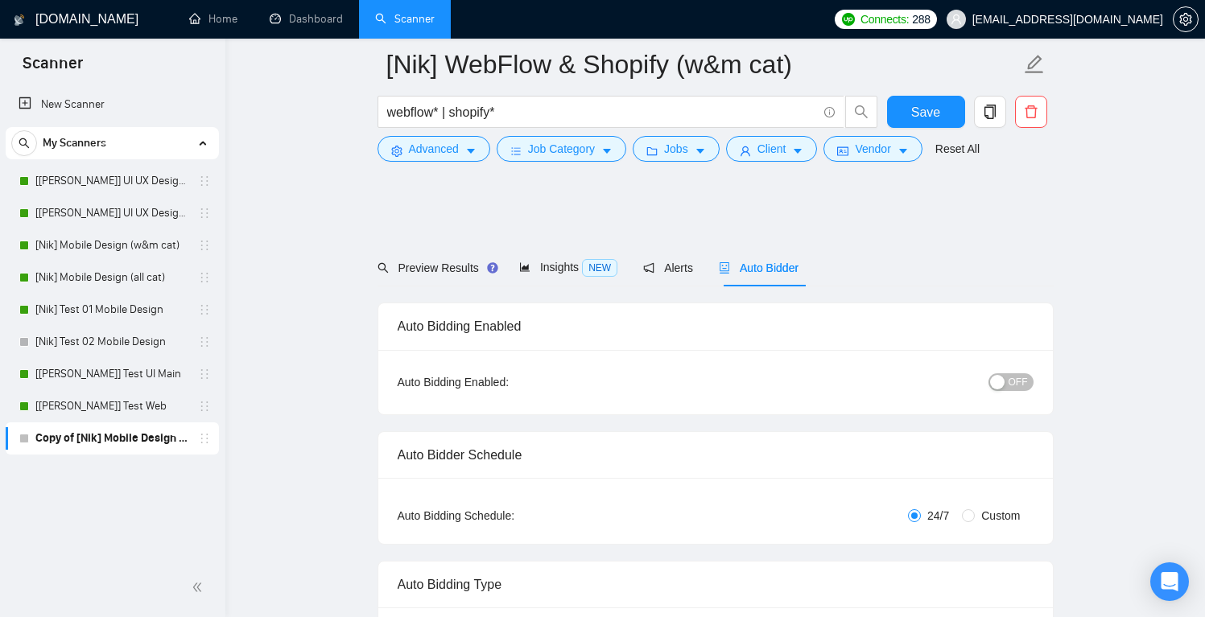
scroll to position [694, 0]
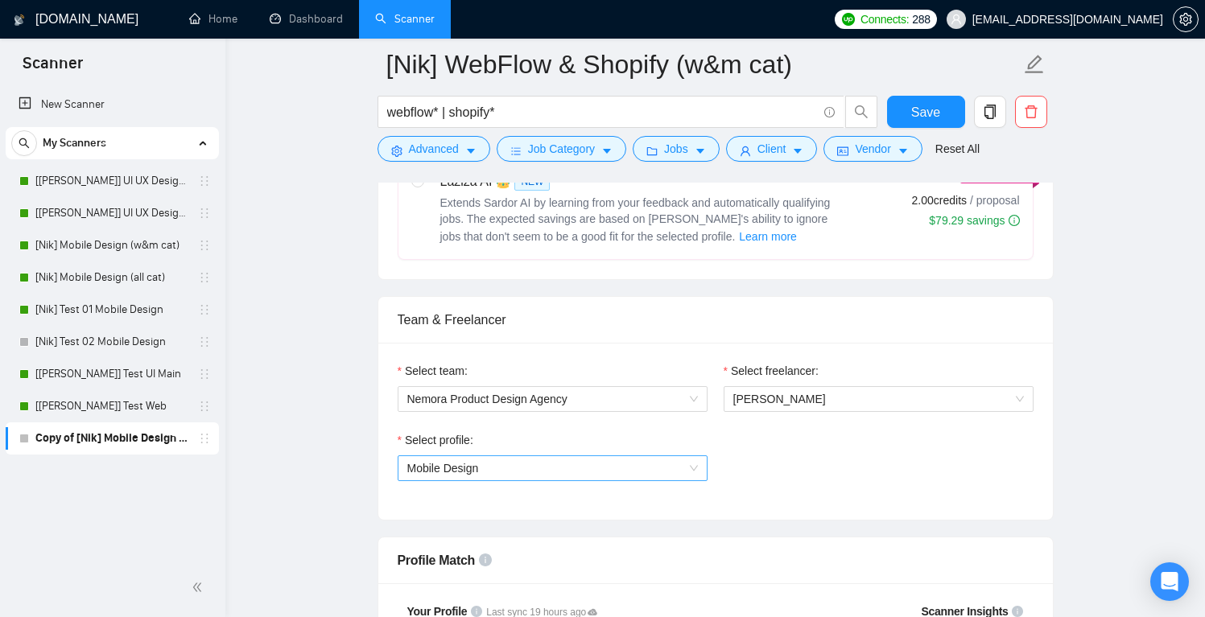
click at [688, 469] on span "Mobile Design" at bounding box center [552, 468] width 291 height 24
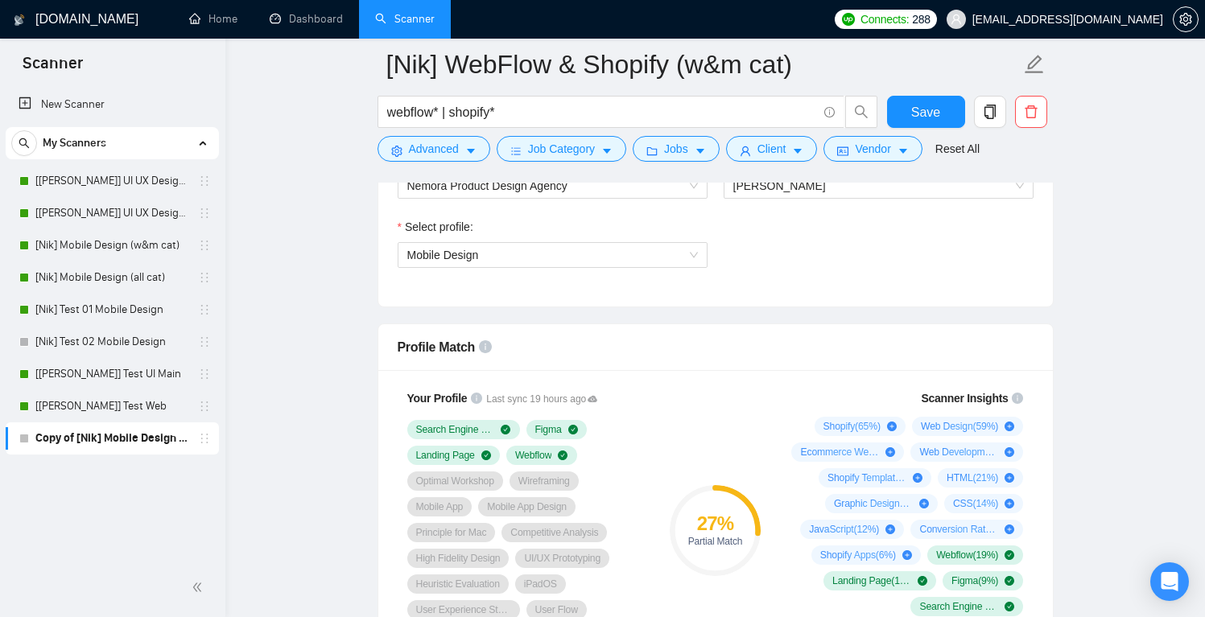
scroll to position [974, 0]
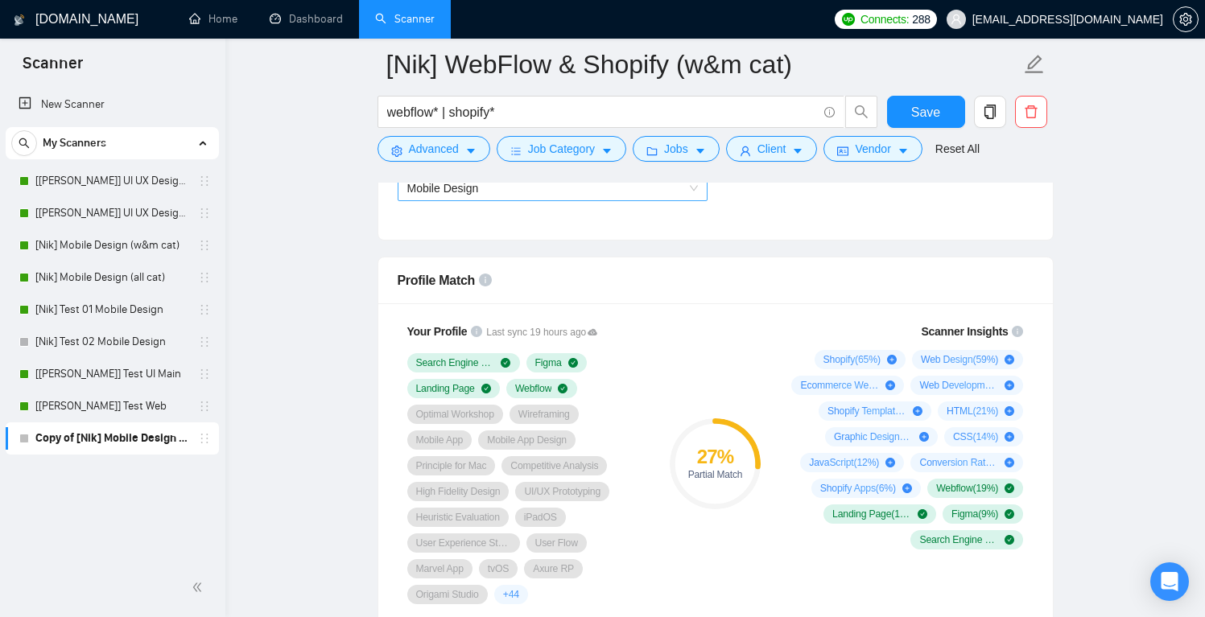
click at [664, 185] on span "Mobile Design" at bounding box center [552, 188] width 291 height 24
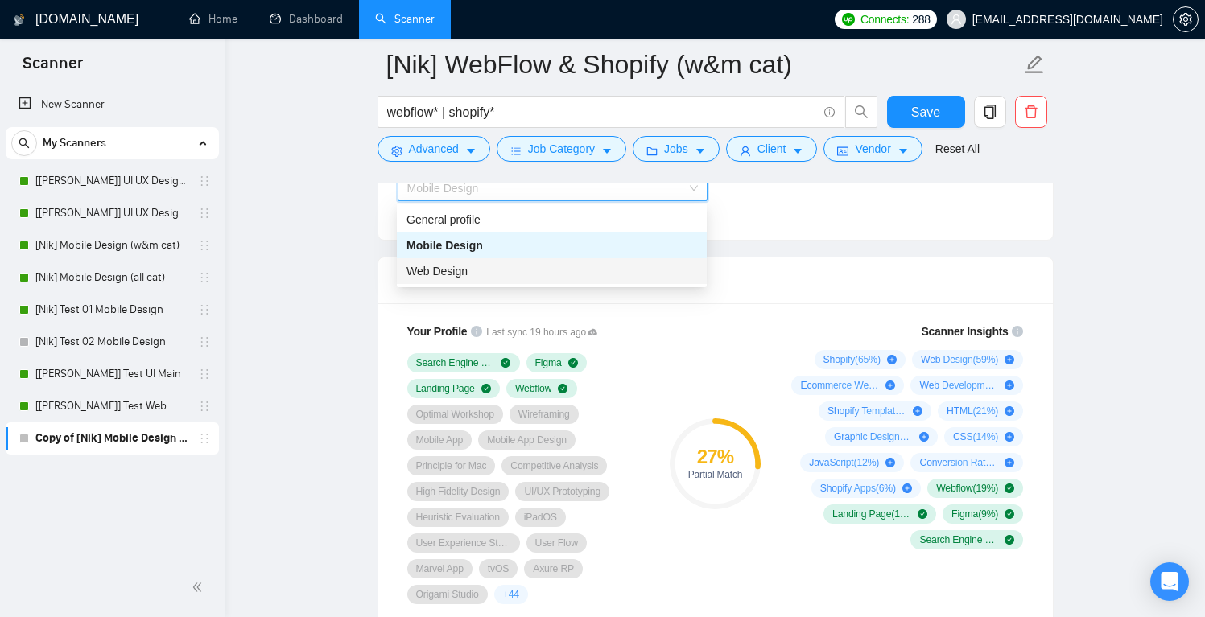
click at [545, 266] on div "Web Design" at bounding box center [552, 271] width 291 height 18
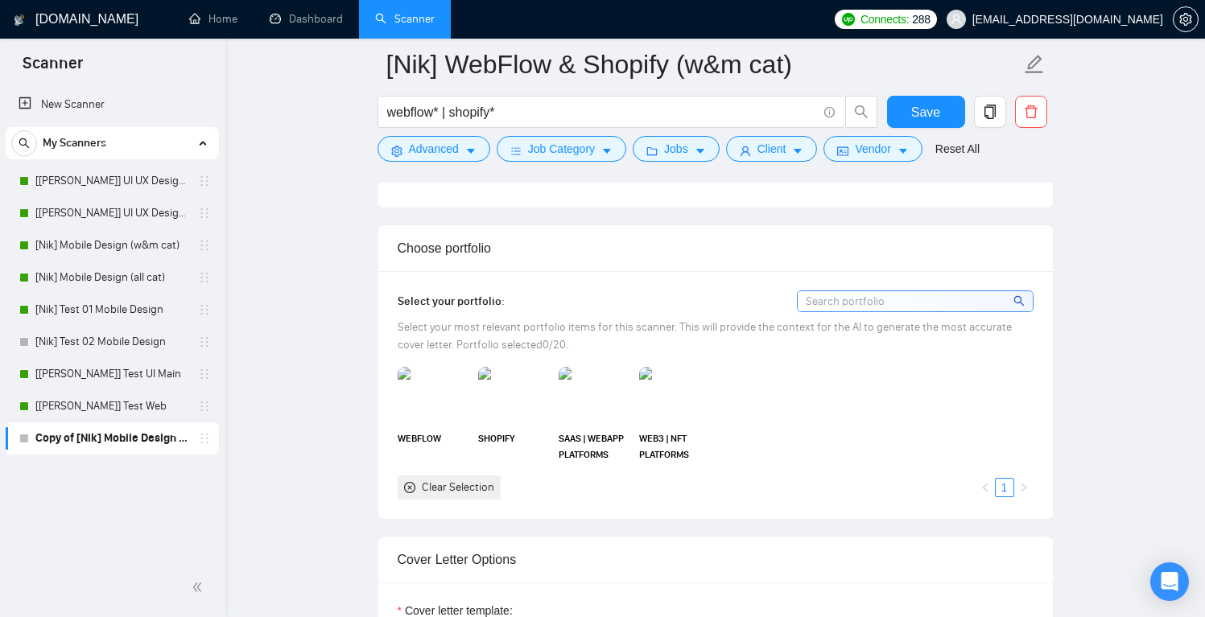
scroll to position [1448, 0]
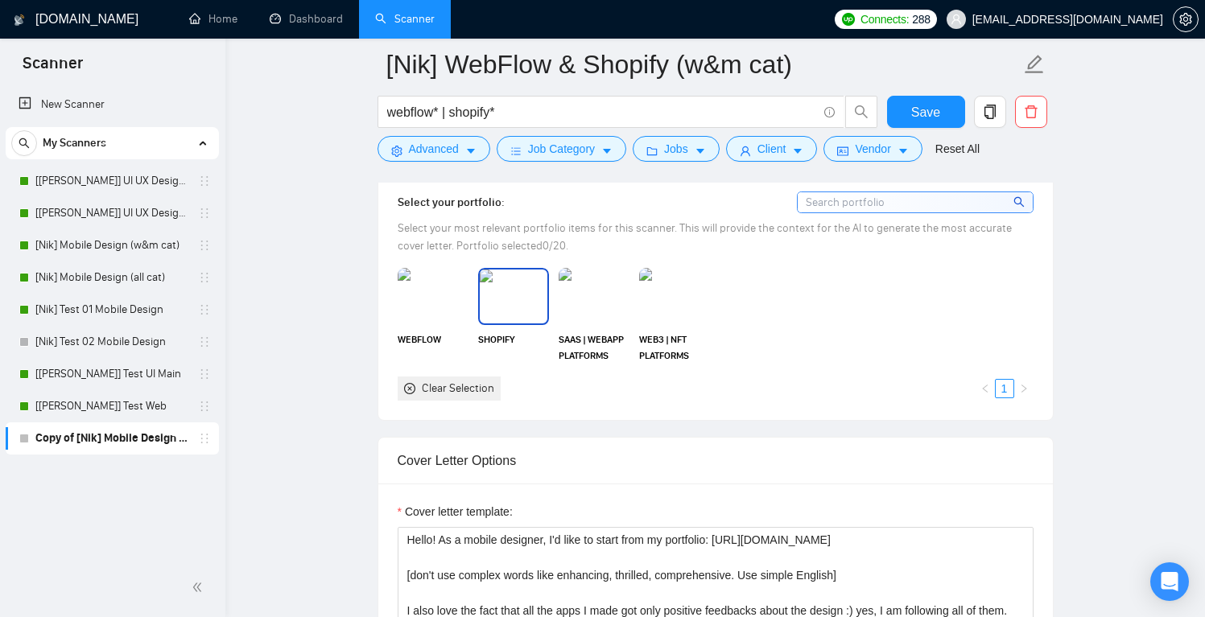
click at [512, 308] on img at bounding box center [514, 296] width 68 height 53
click at [402, 304] on img at bounding box center [433, 296] width 68 height 53
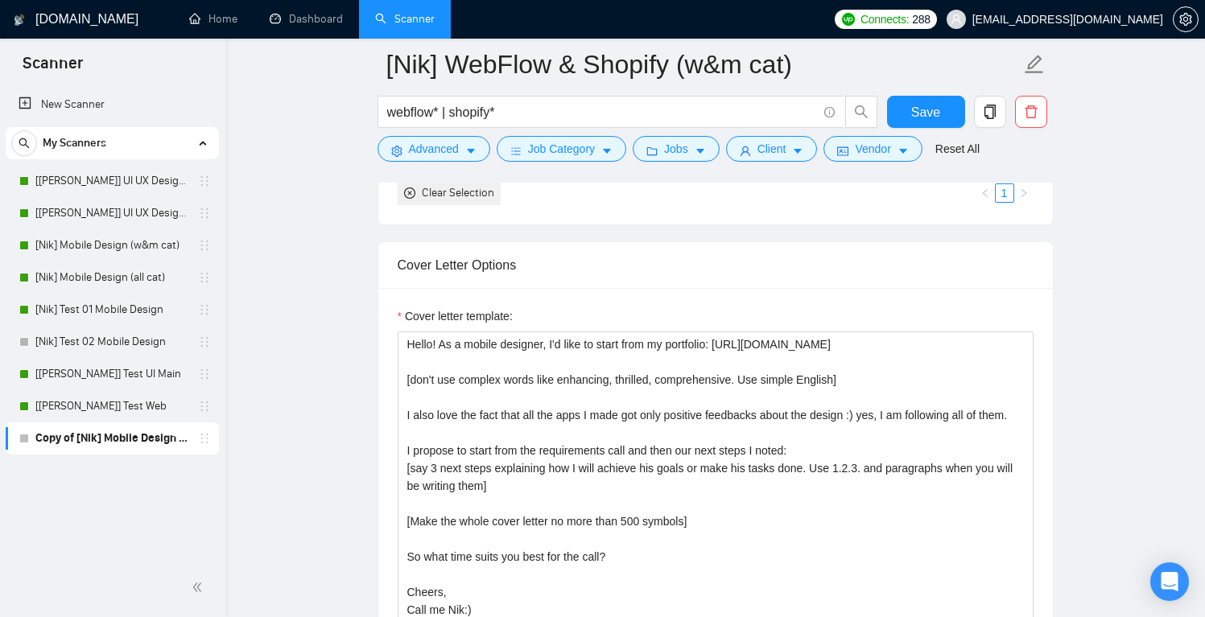
scroll to position [1654, 0]
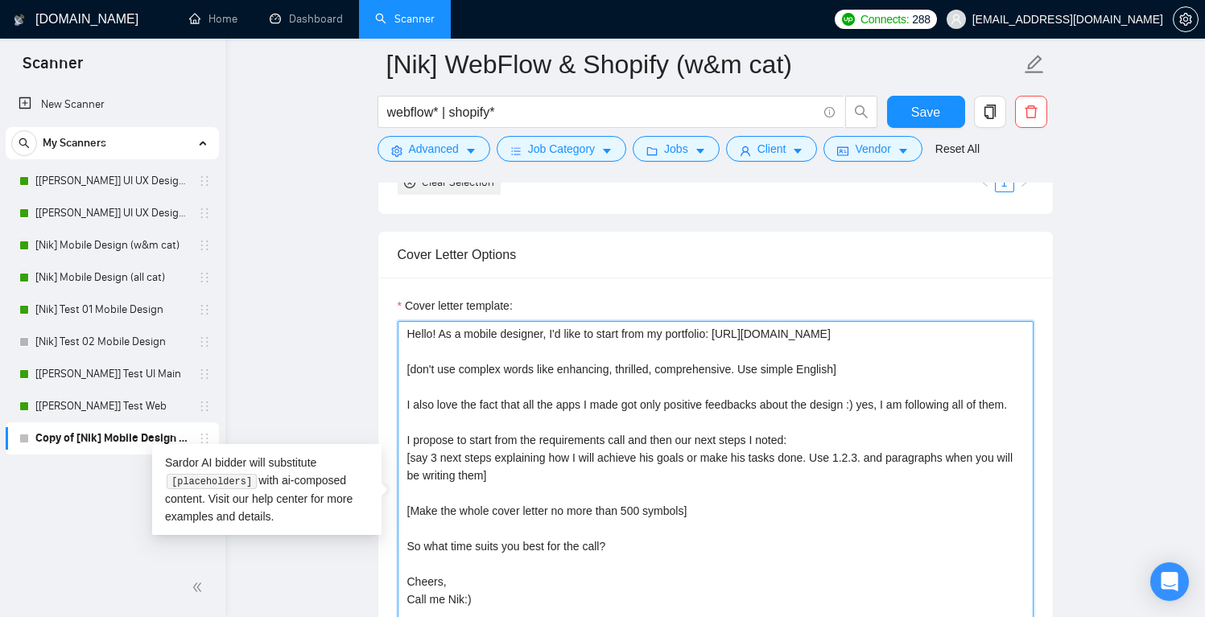
drag, startPoint x: 729, startPoint y: 332, endPoint x: 900, endPoint y: 332, distance: 170.7
click at [900, 332] on textarea "Hello! As a mobile designer, I'd like to start from my portfolio: [URL][DOMAIN_…" at bounding box center [716, 502] width 636 height 362
paste textarea "webflow.com/nemora"
click at [443, 329] on textarea "Hello! As a mobile designer, I'd like to start from my portfolio: https://webfl…" at bounding box center [716, 502] width 636 height 362
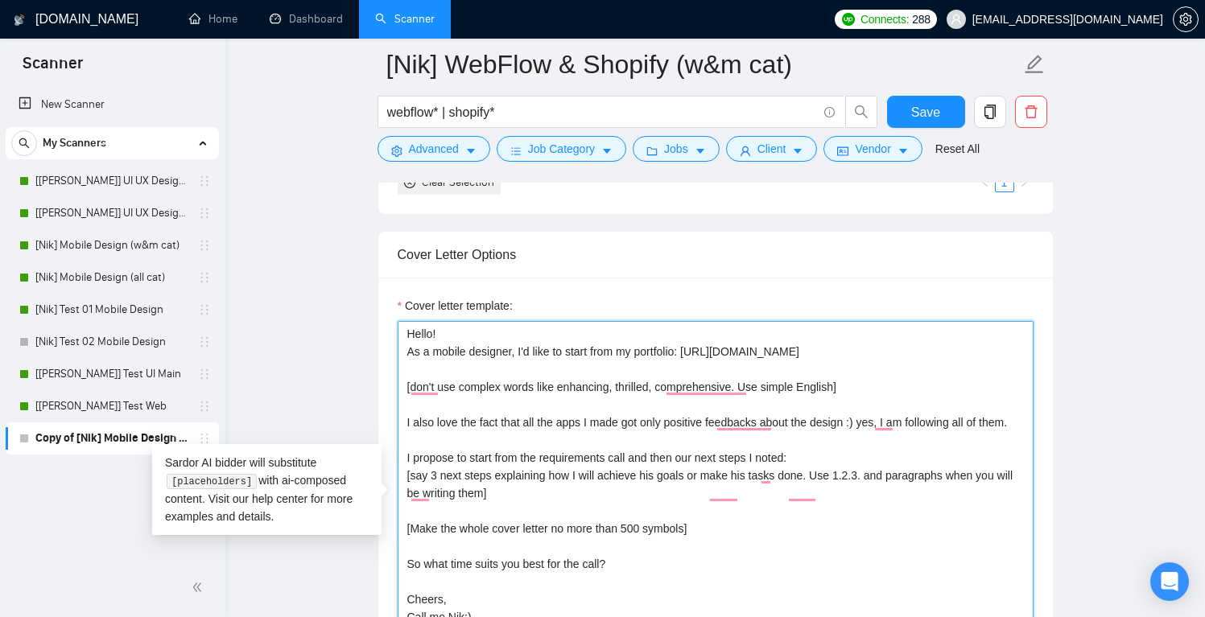
click at [884, 356] on textarea "Hello! As a mobile designer, I'd like to start from my portfolio: https://webfl…" at bounding box center [716, 502] width 636 height 362
paste textarea "https://shopify.chahovets.com/"
click at [847, 349] on textarea "Hello! As a mobile designer, I'd like to start from my portfolio: https://webfl…" at bounding box center [716, 502] width 636 height 362
click at [845, 353] on textarea "Hello! As a mobile designer, I'd like to start from my portfolio: https://webfl…" at bounding box center [716, 502] width 636 height 362
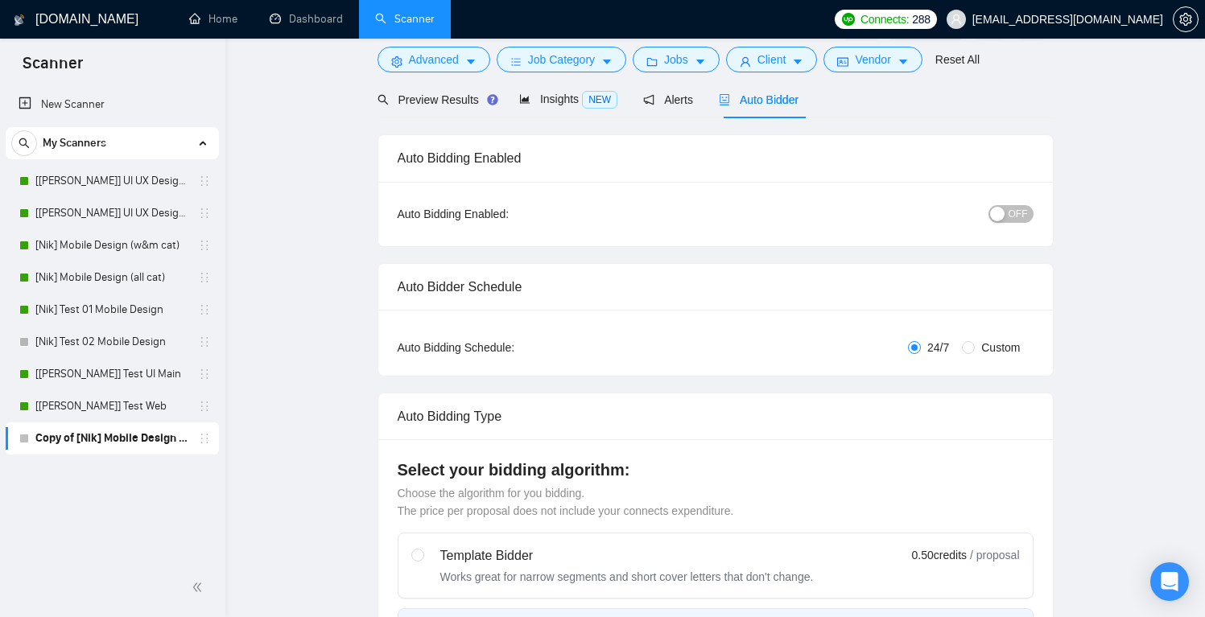
scroll to position [0, 0]
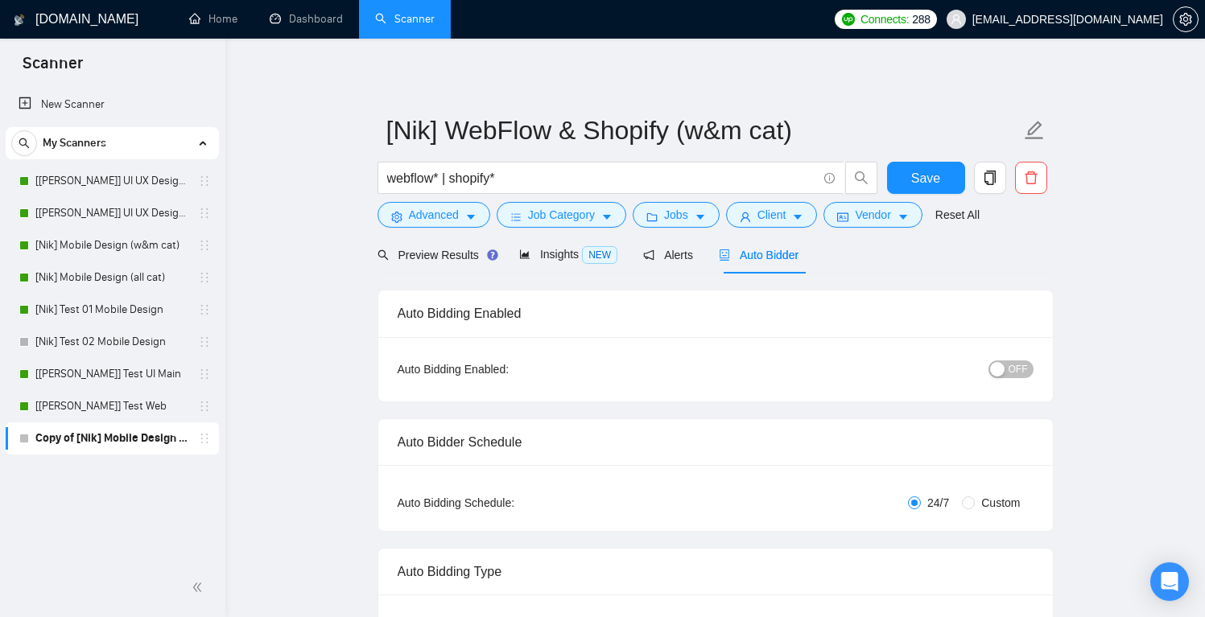
type textarea "Hello! As a mobile designer, I'd like to start from my portfolio: https://webfl…"
click at [1003, 366] on div "button" at bounding box center [997, 369] width 14 height 14
click at [940, 180] on button "Save" at bounding box center [926, 178] width 78 height 32
